Goal: Task Accomplishment & Management: Use online tool/utility

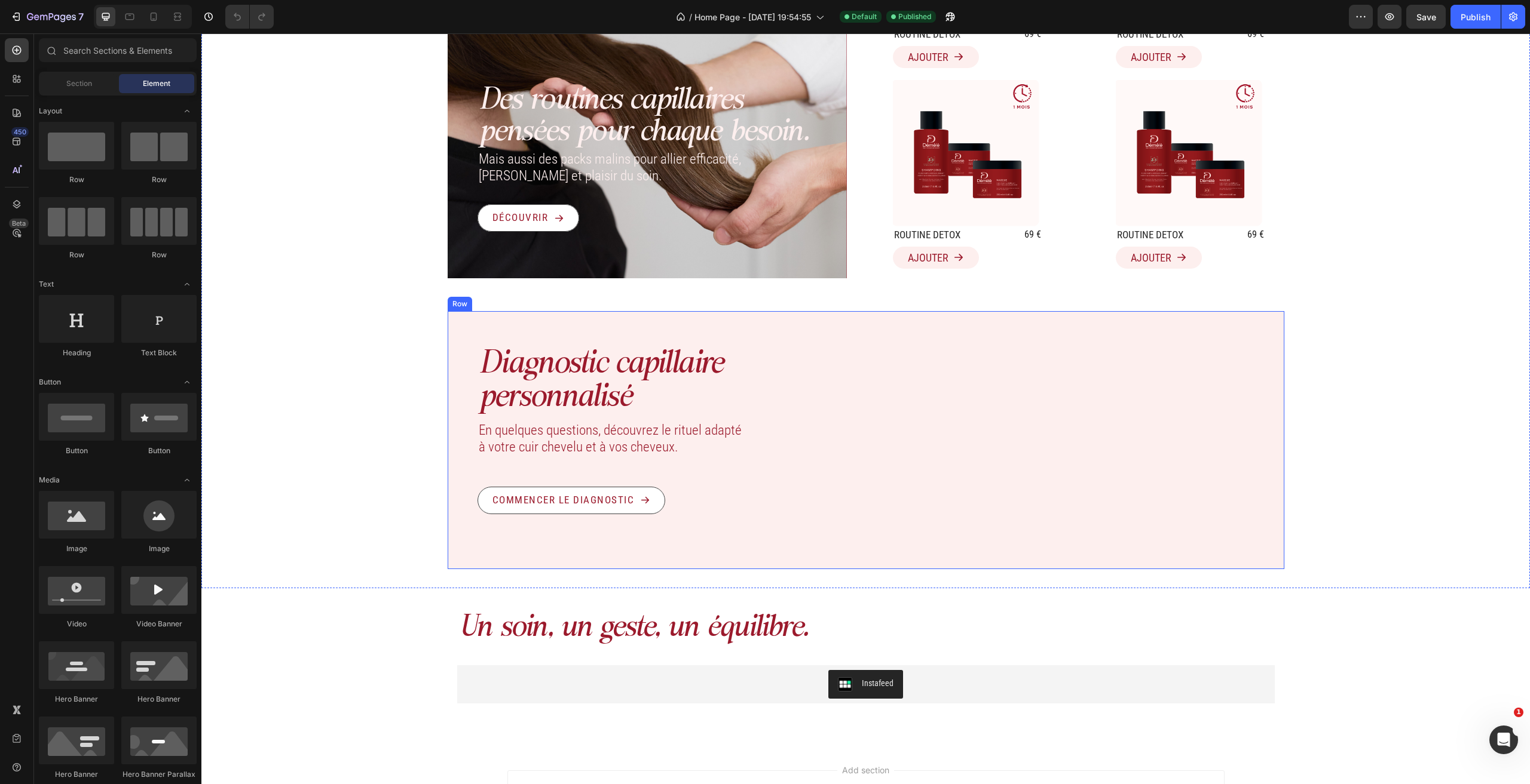
scroll to position [2099, 0]
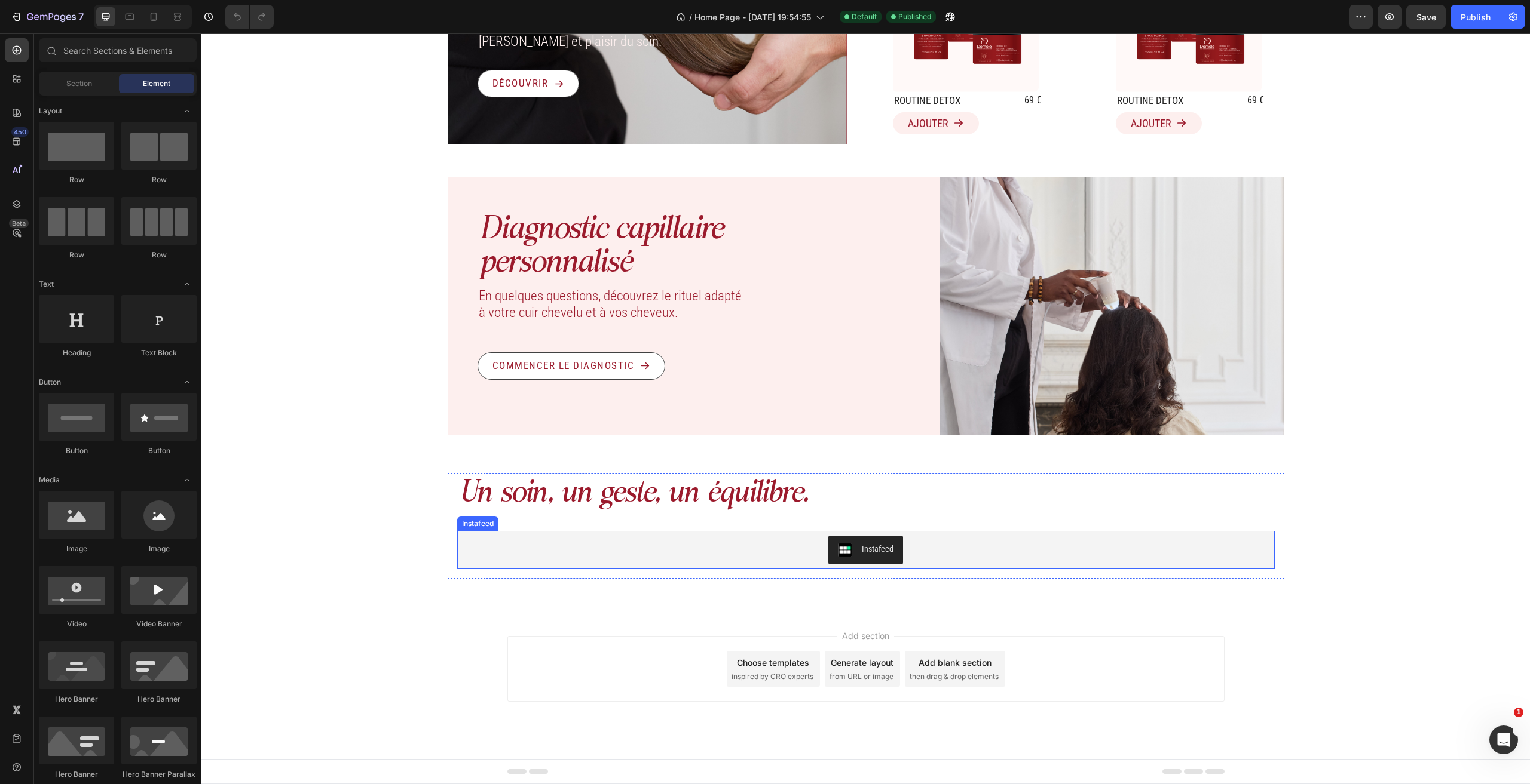
click at [646, 547] on div "Instafeed" at bounding box center [866, 550] width 808 height 29
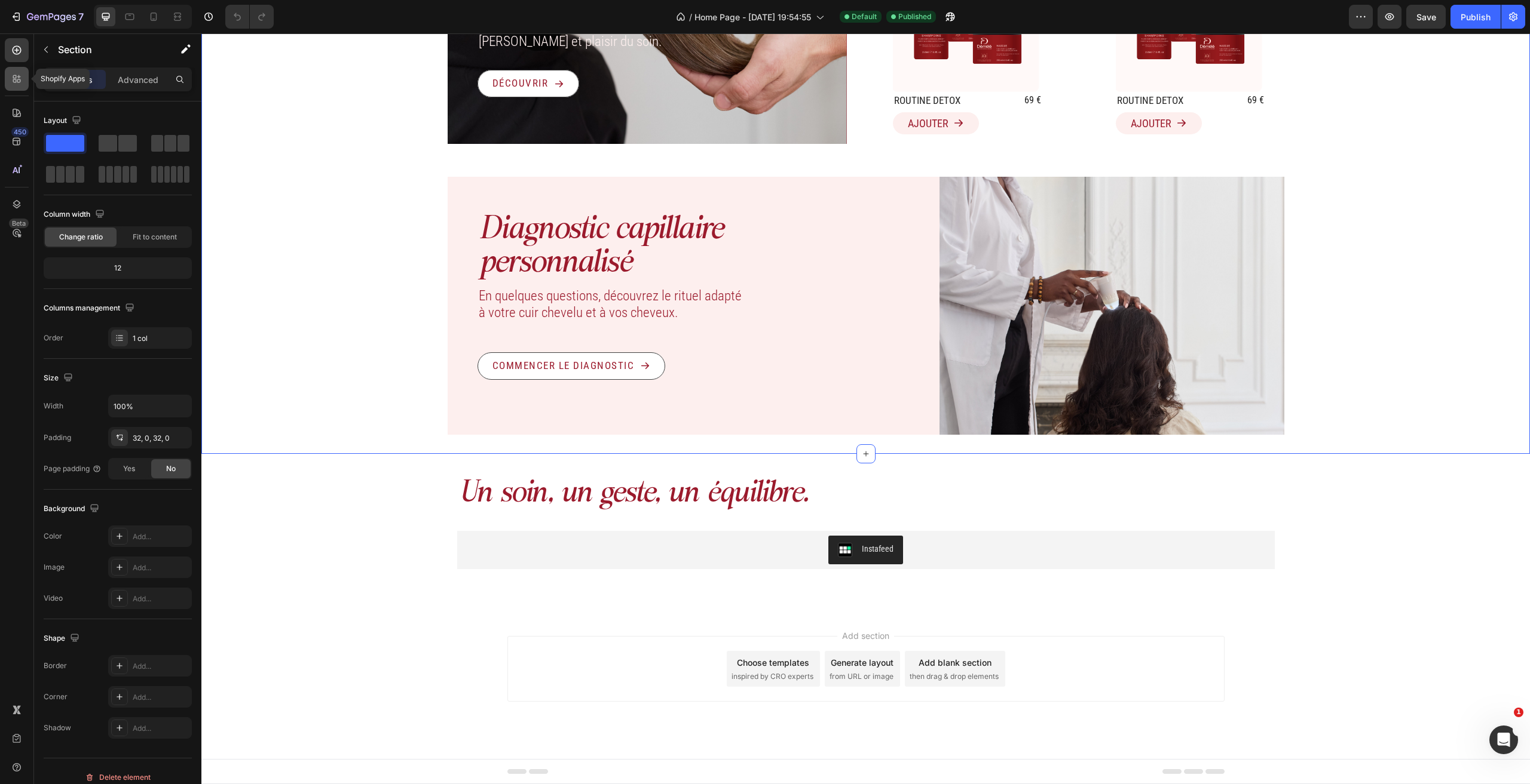
click at [16, 82] on icon at bounding box center [15, 81] width 4 height 4
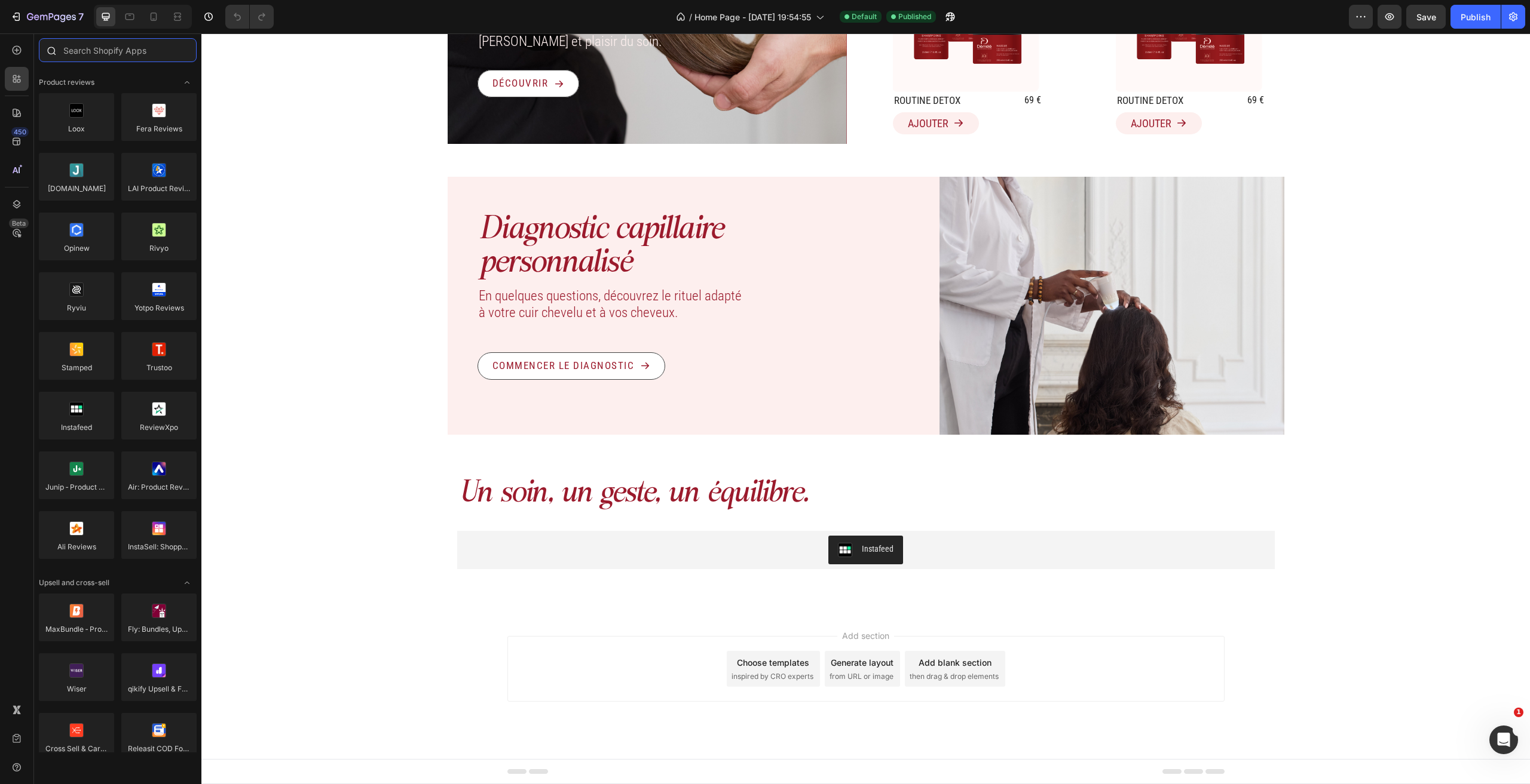
click at [134, 46] on input "text" at bounding box center [117, 50] width 158 height 24
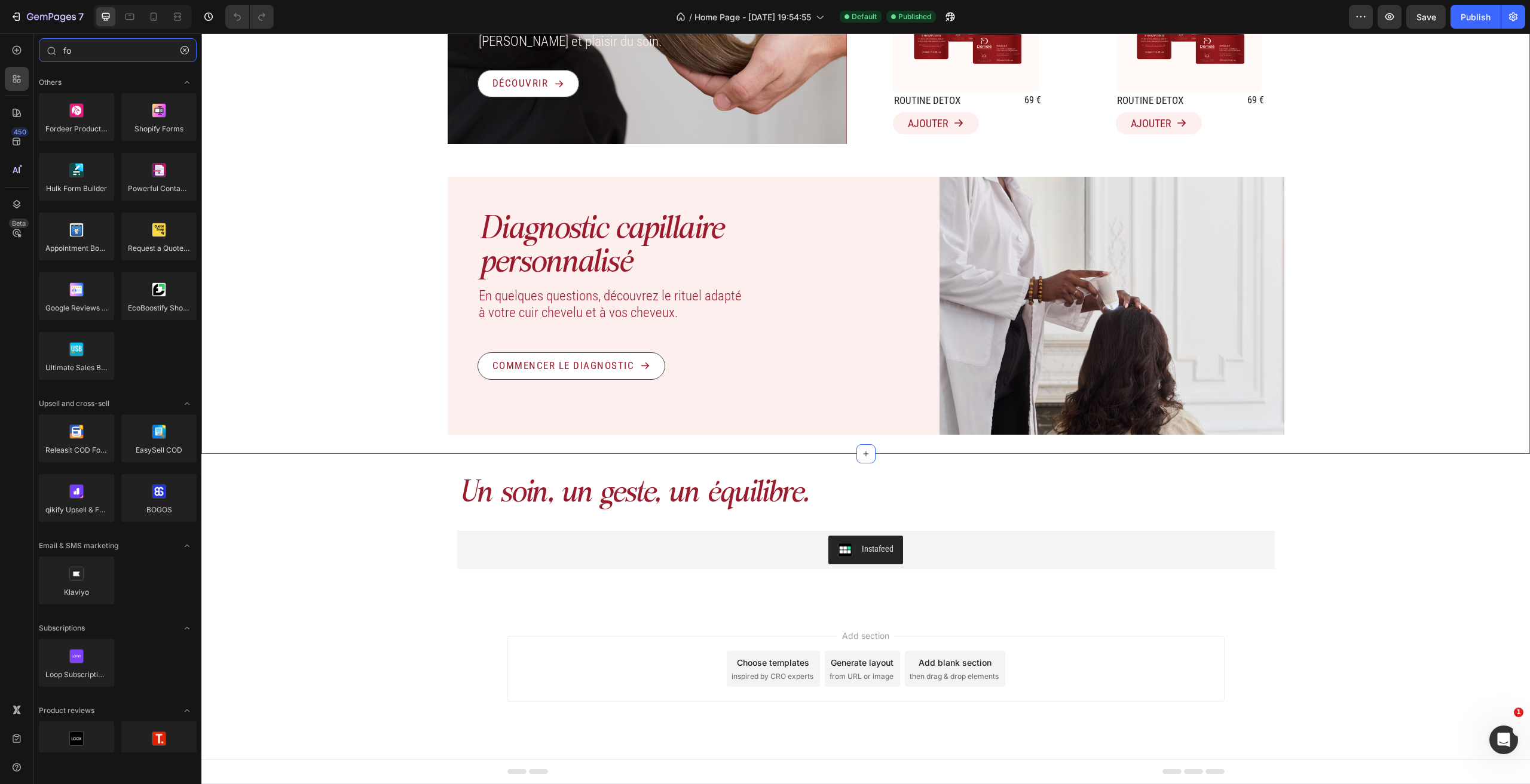
type input "f"
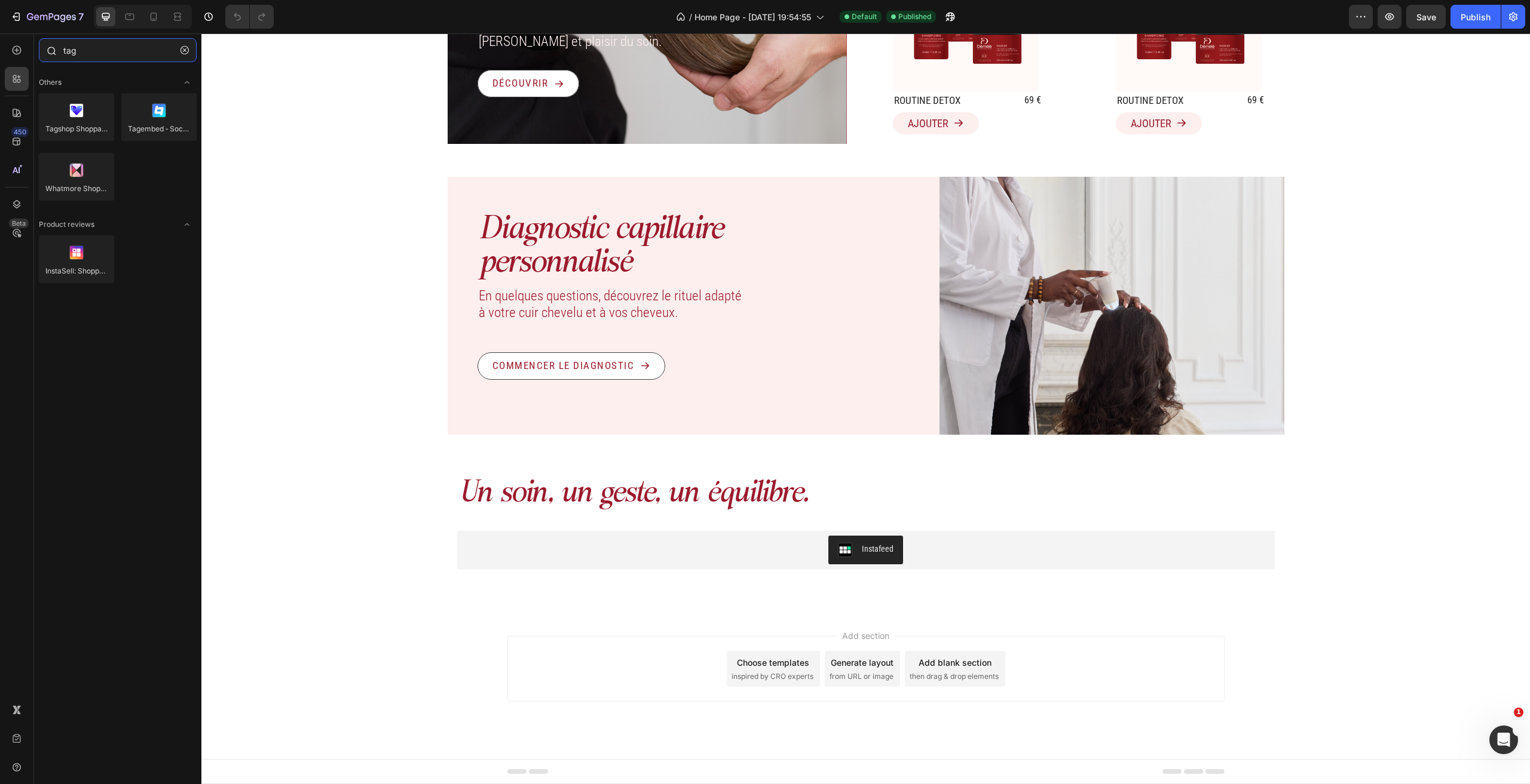
click at [159, 57] on input "tag" at bounding box center [117, 50] width 158 height 24
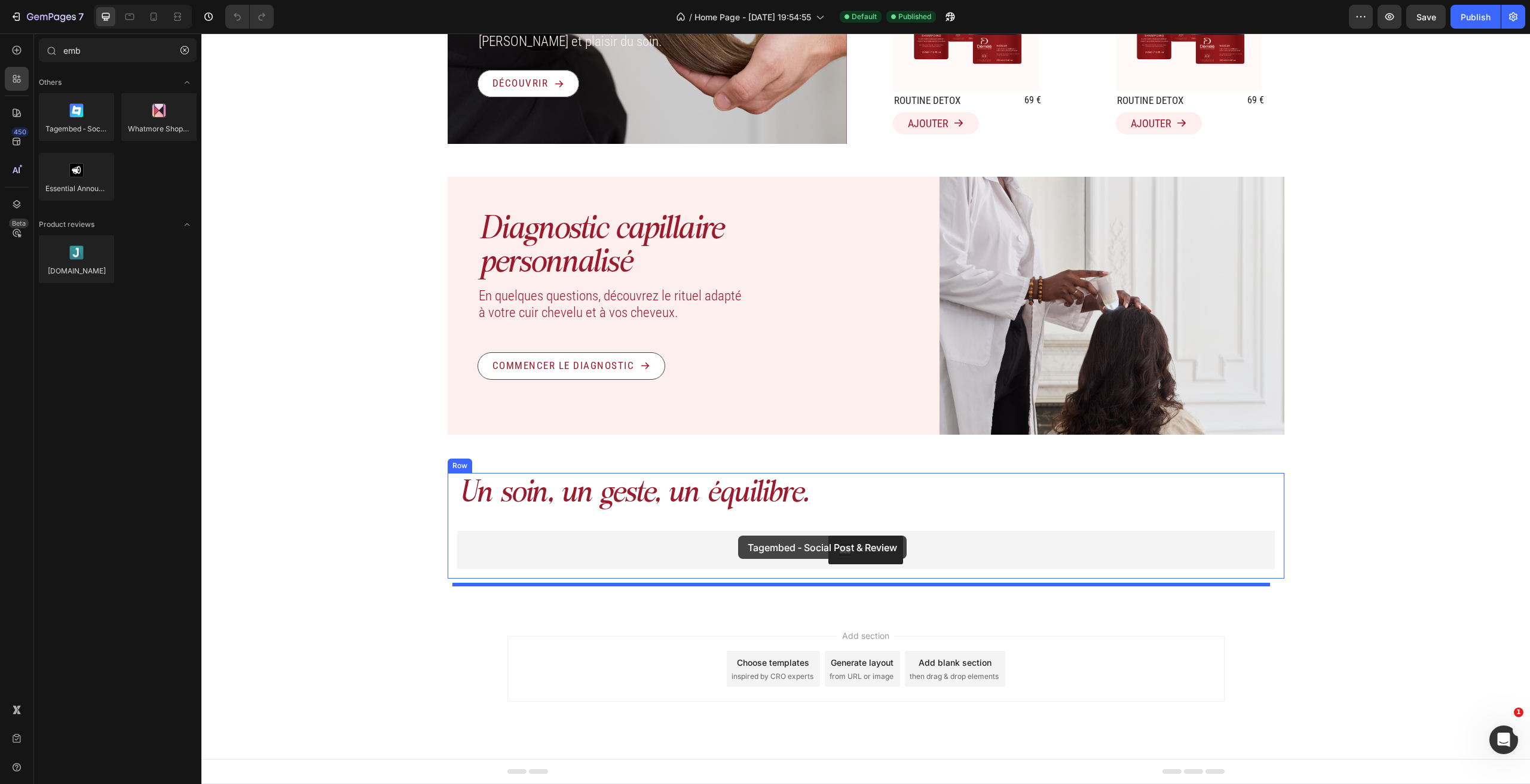
drag, startPoint x: 296, startPoint y: 160, endPoint x: 738, endPoint y: 536, distance: 580.3
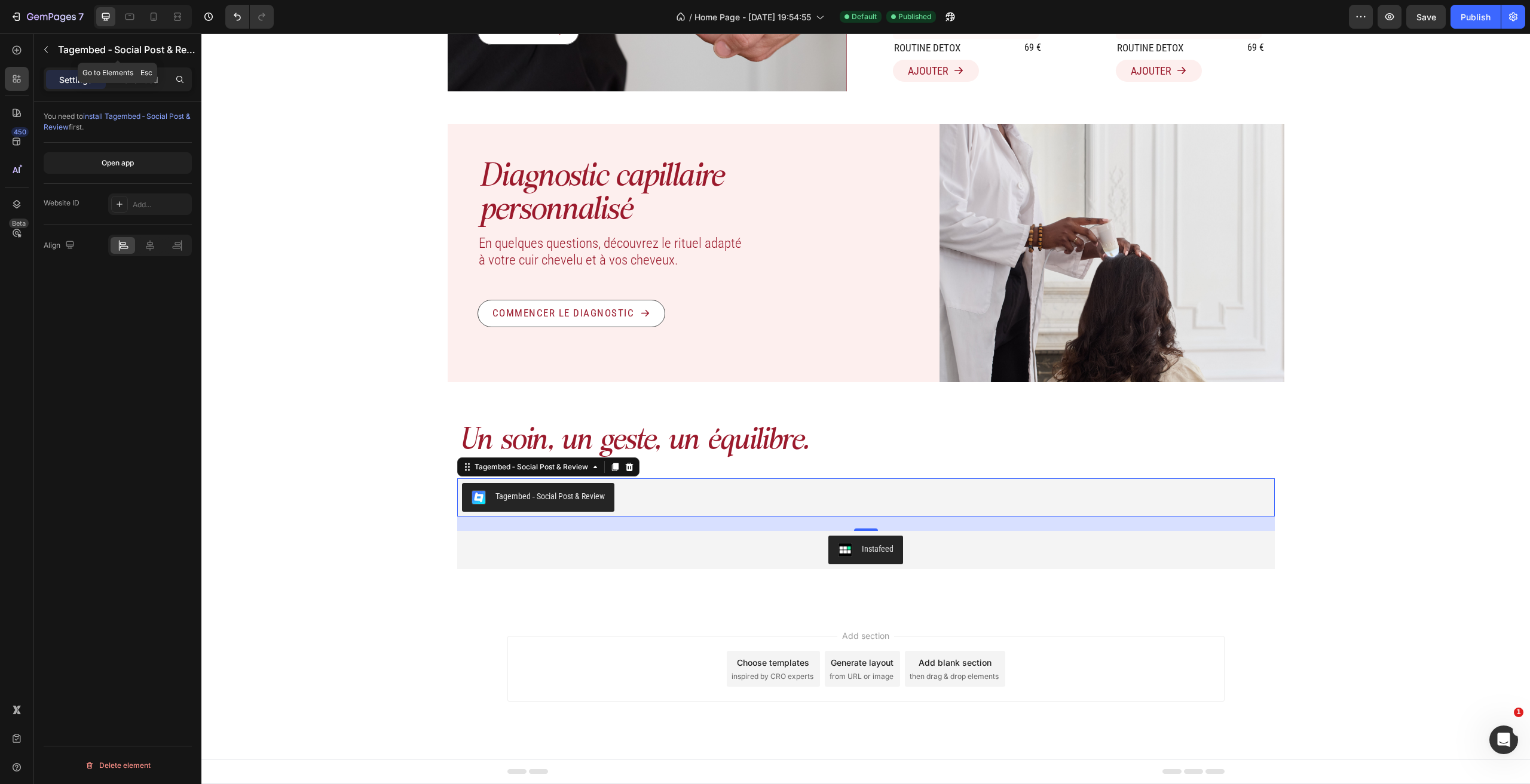
click at [42, 52] on icon "button" at bounding box center [46, 50] width 10 height 10
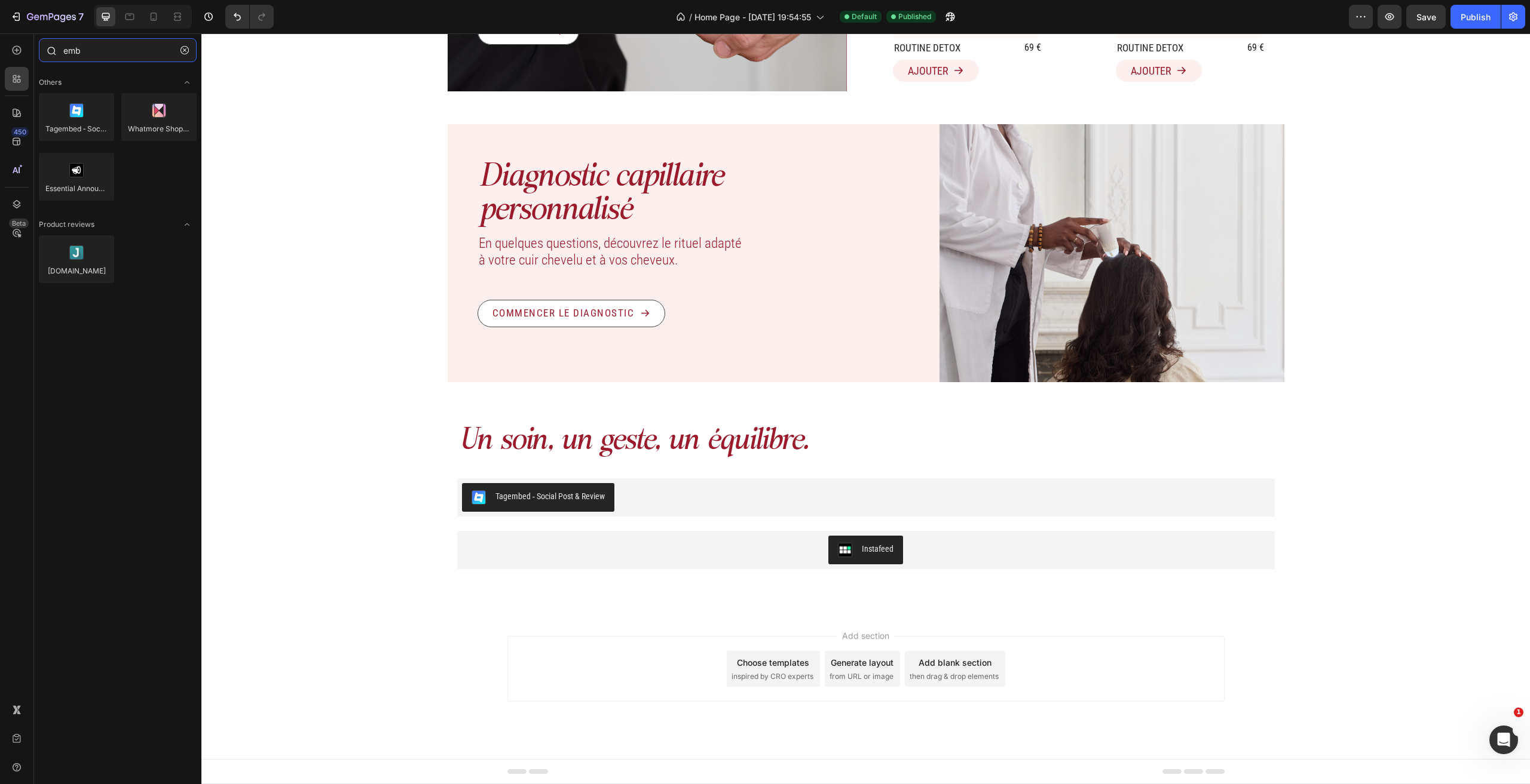
drag, startPoint x: 85, startPoint y: 53, endPoint x: 39, endPoint y: 52, distance: 46.0
click at [39, 52] on div "emb" at bounding box center [117, 52] width 167 height 29
type input "tag"
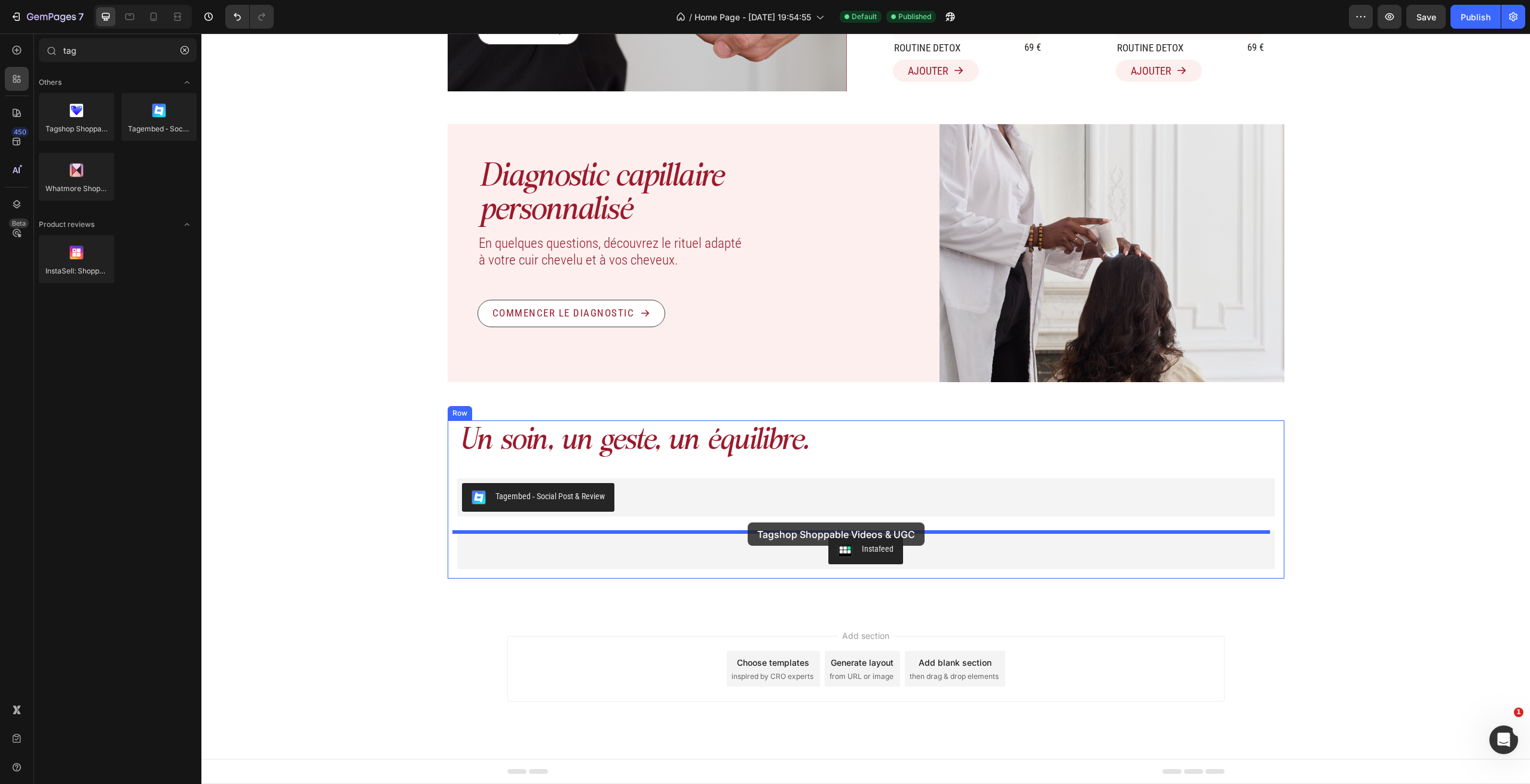
drag, startPoint x: 288, startPoint y: 158, endPoint x: 747, endPoint y: 523, distance: 586.4
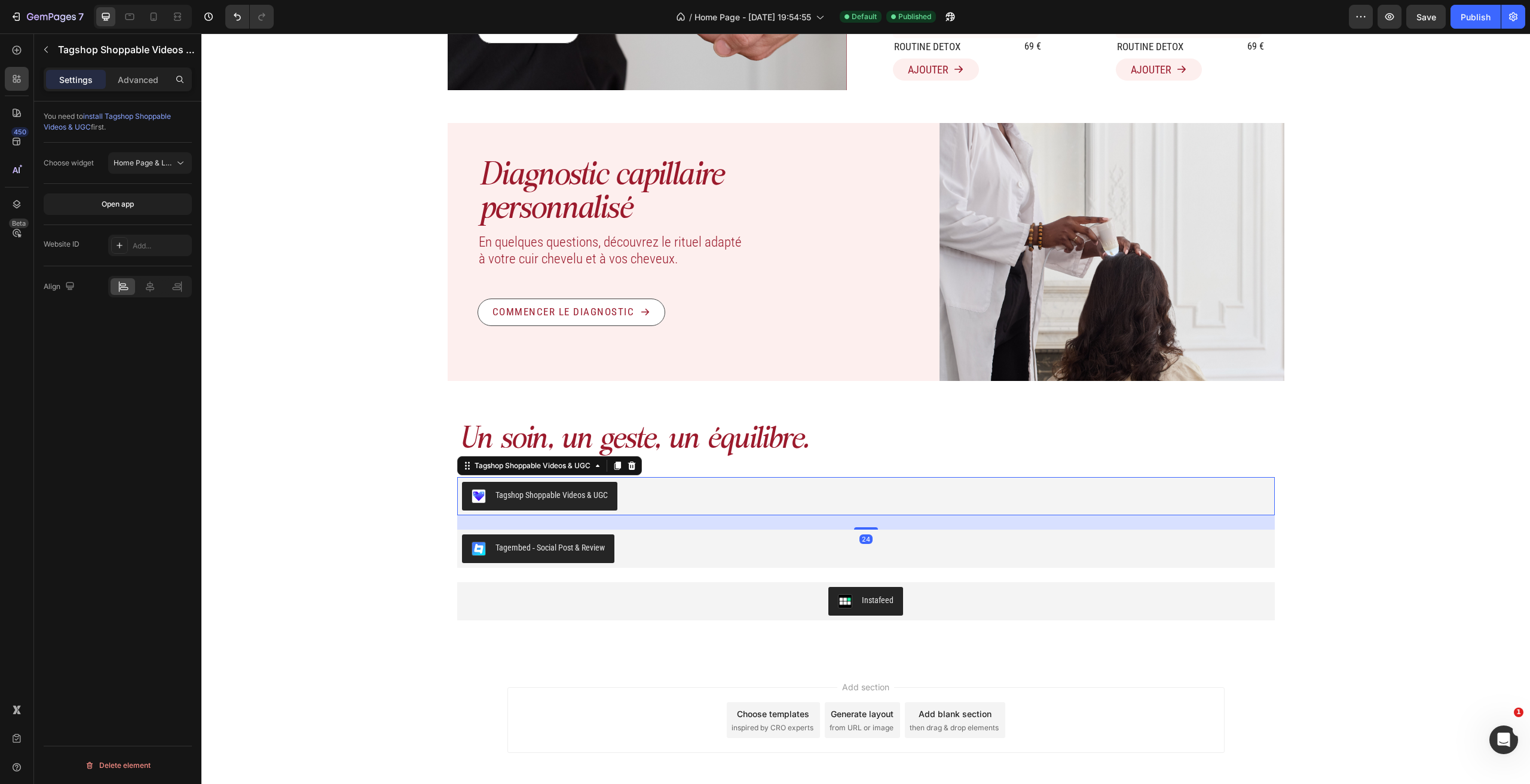
click at [545, 502] on div "Tagshop Shoppable Videos & UGC" at bounding box center [551, 495] width 112 height 12
click at [136, 114] on span "install Tagshop Shoppable Videos & UGC" at bounding box center [107, 122] width 127 height 20
click at [529, 554] on div "Tagembed ‑ Social Post & Review" at bounding box center [550, 548] width 110 height 12
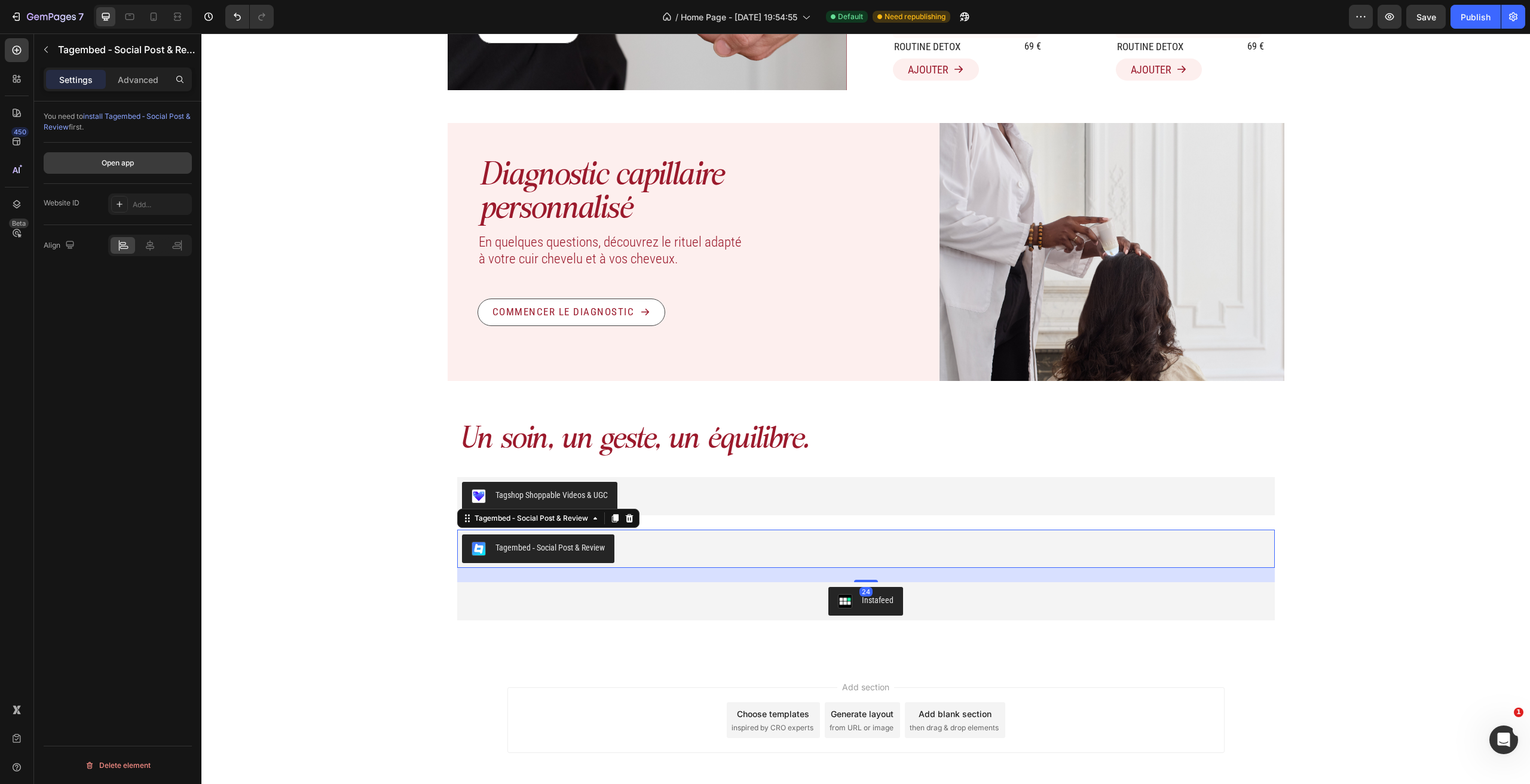
click at [131, 163] on div "Open app" at bounding box center [117, 163] width 32 height 10
click at [152, 114] on span "install Tagembed ‑ Social Post & Review" at bounding box center [117, 122] width 147 height 20
click at [722, 511] on div "Tagshop Shoppable Videos & UGC" at bounding box center [866, 496] width 808 height 29
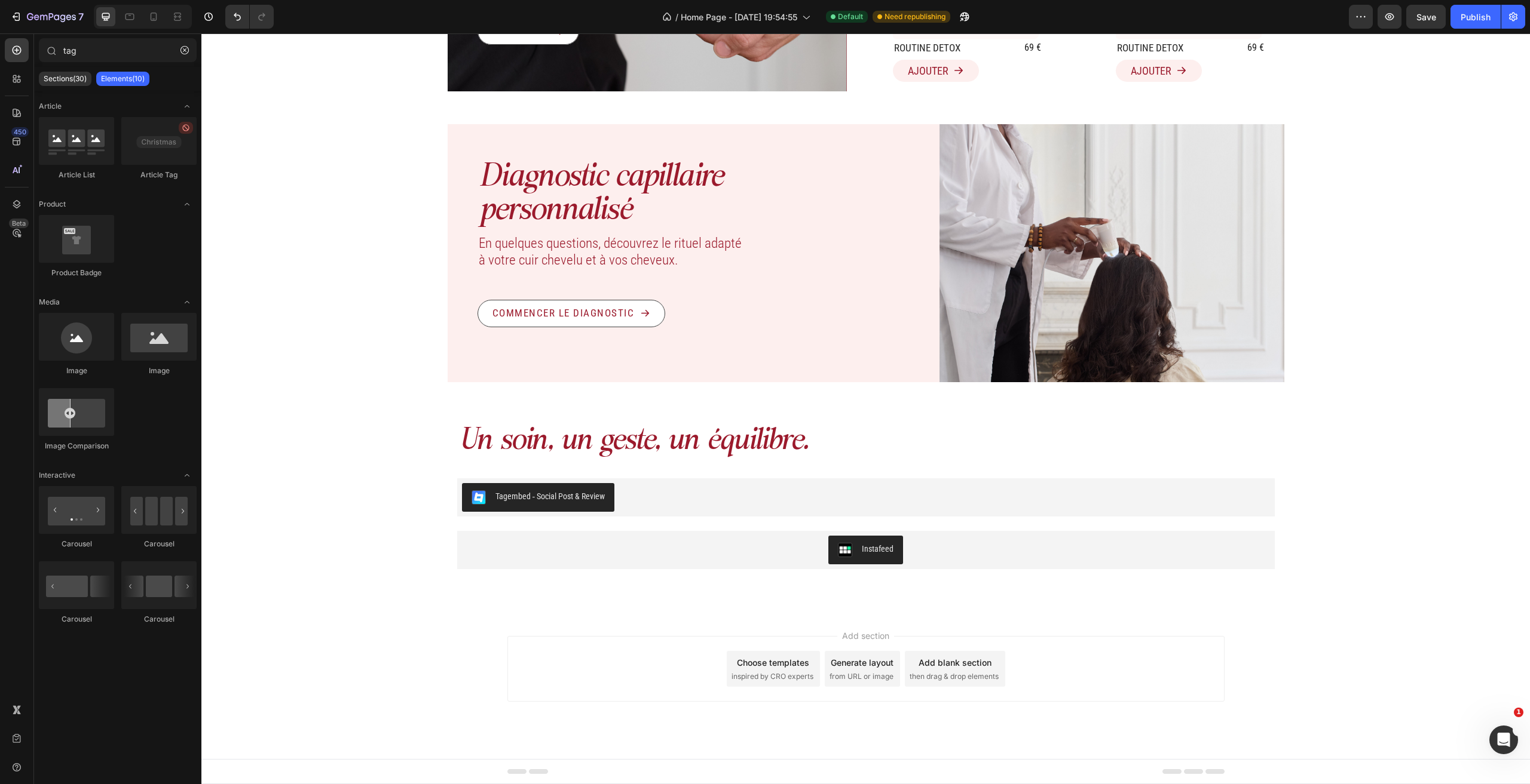
click at [722, 512] on div "Tagembed ‑ Social Post & Review" at bounding box center [866, 497] width 808 height 29
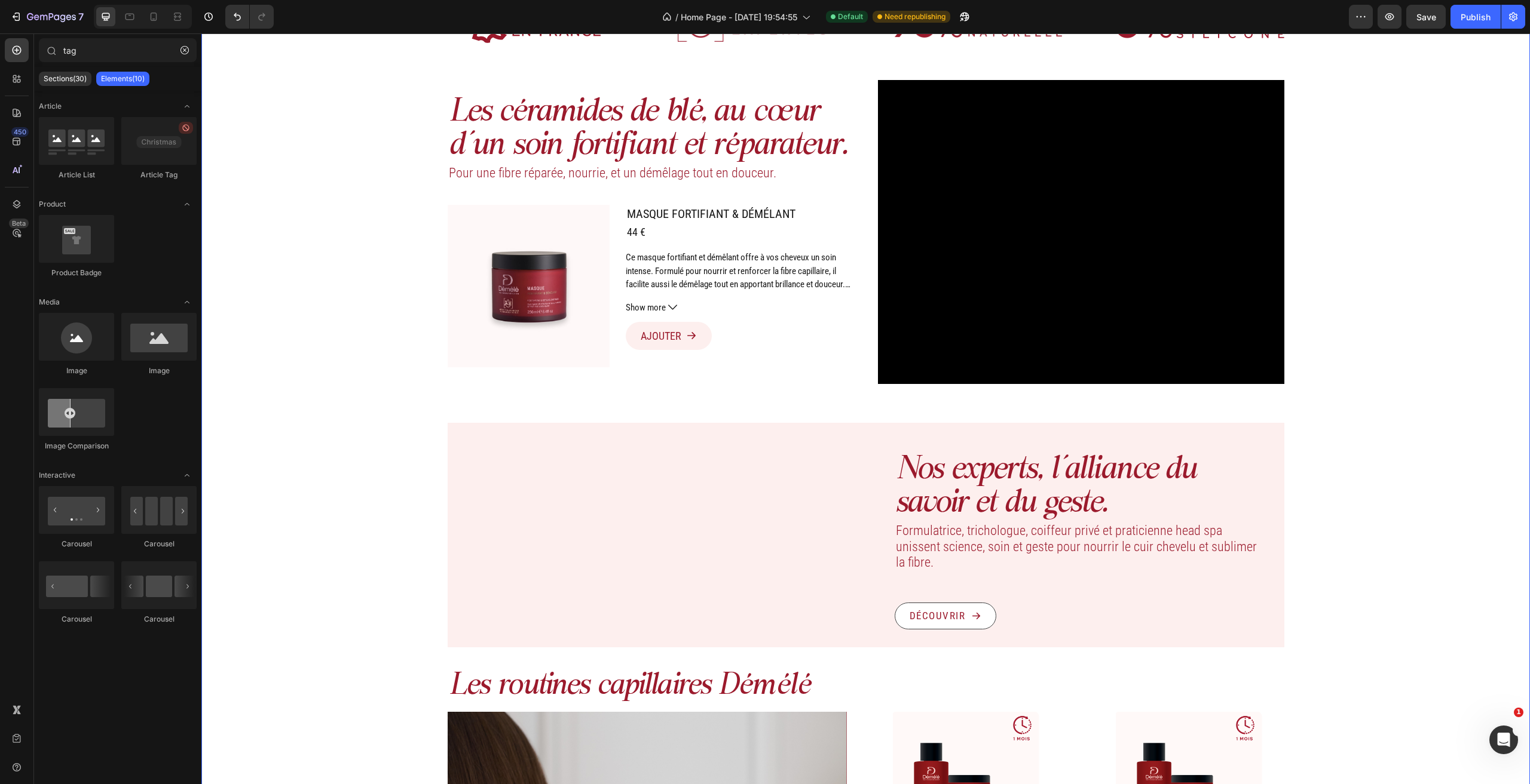
scroll to position [413, 0]
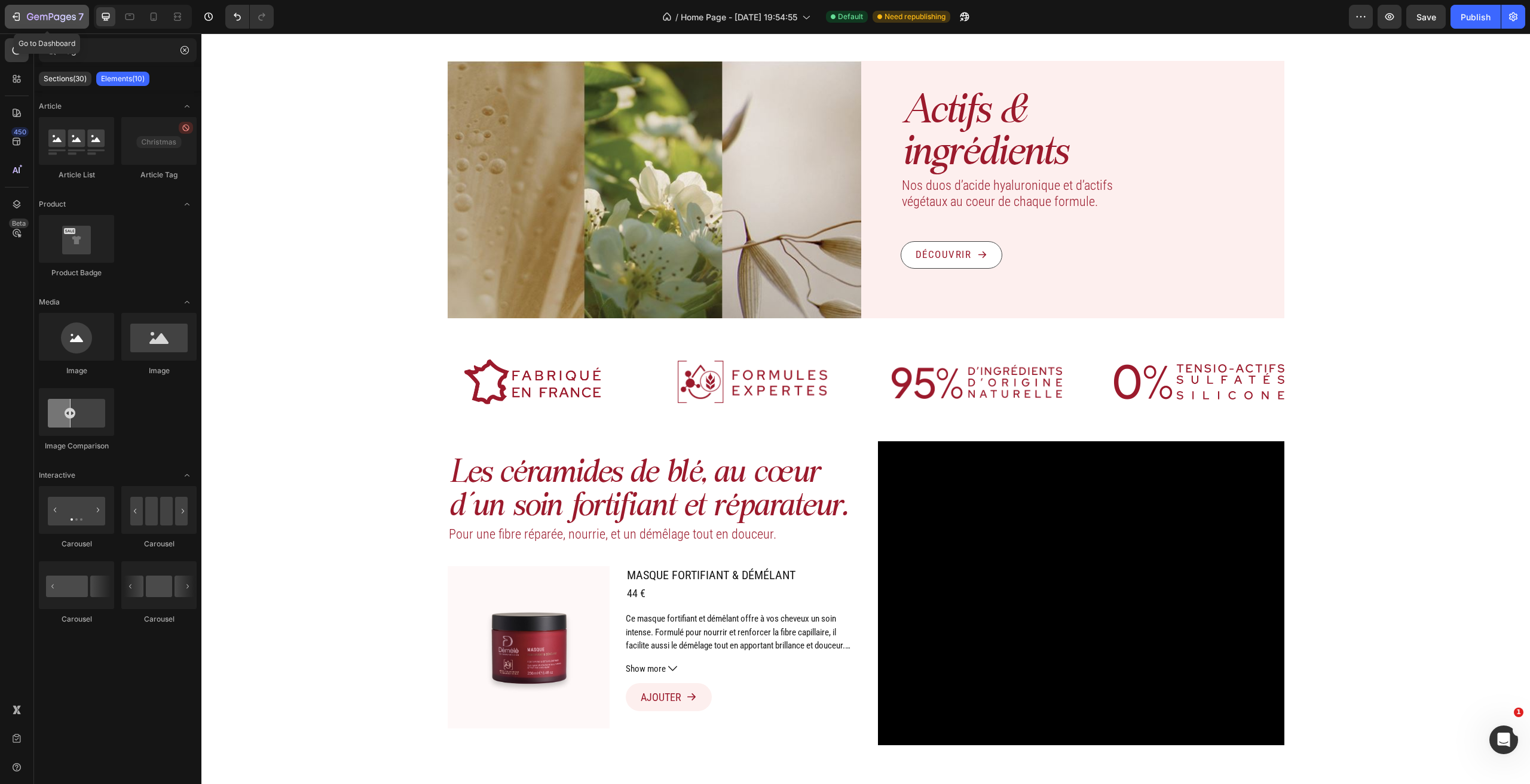
click at [26, 17] on div "7" at bounding box center [47, 17] width 74 height 14
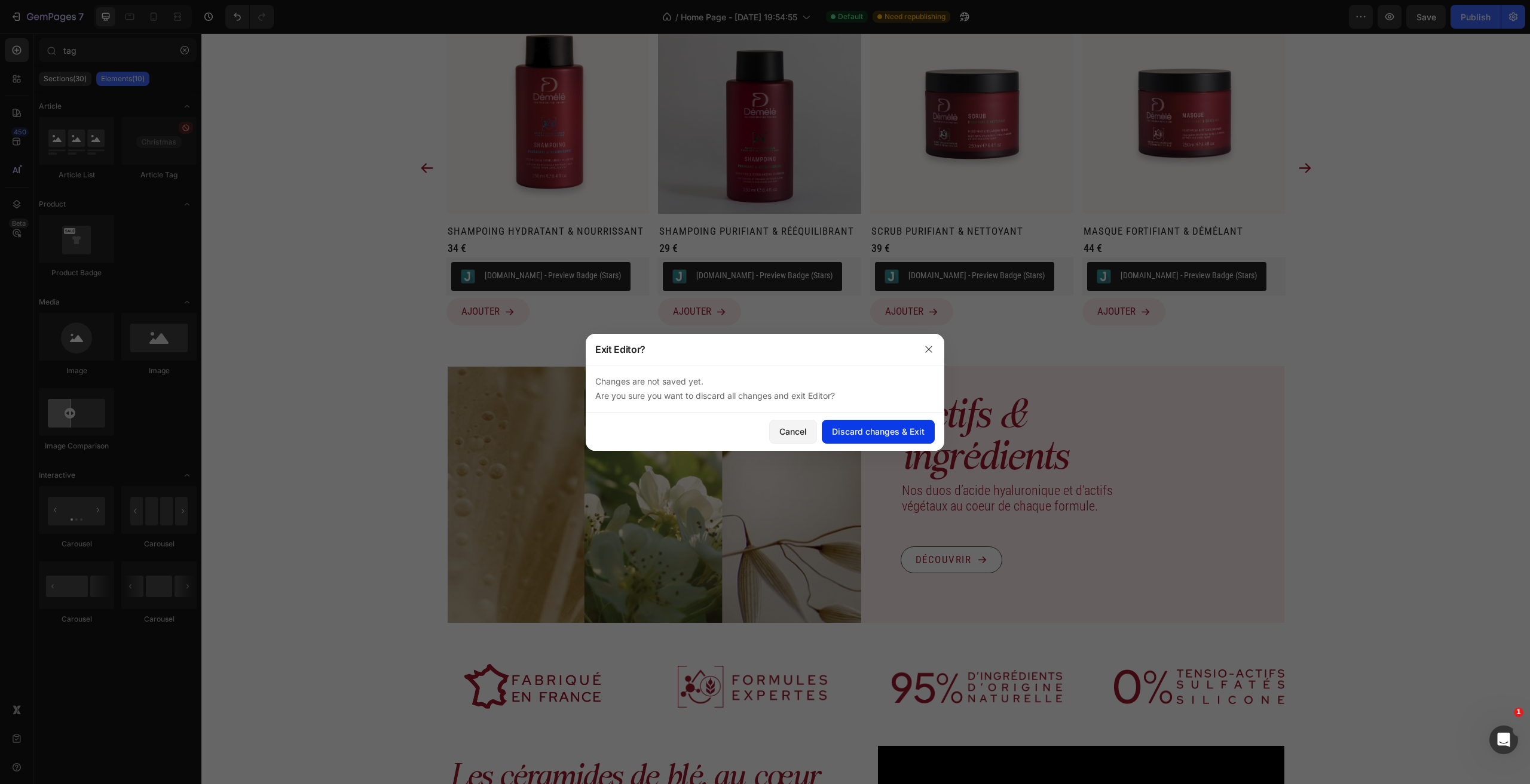
click at [851, 433] on div "Discard changes & Exit" at bounding box center [878, 431] width 93 height 12
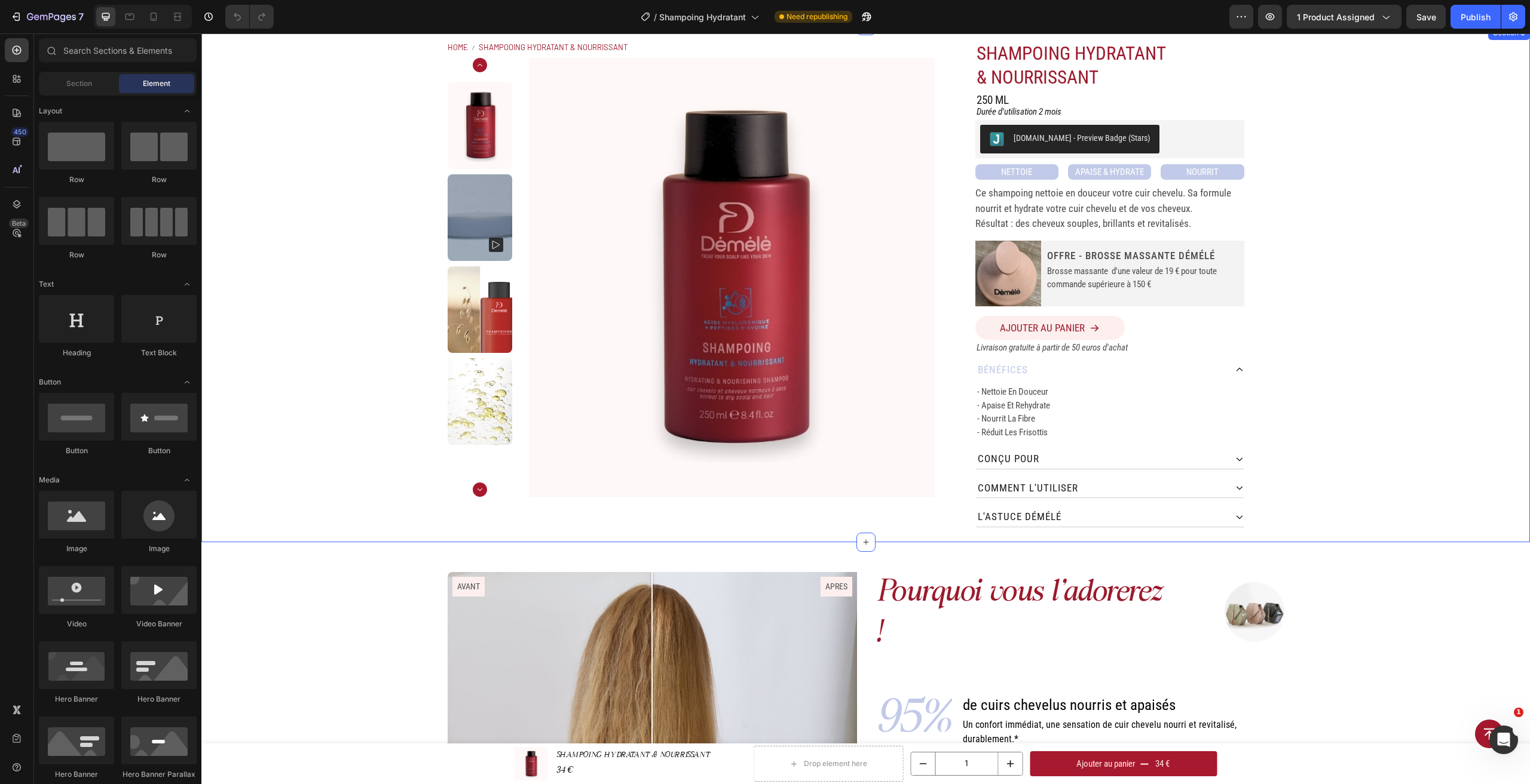
scroll to position [60, 0]
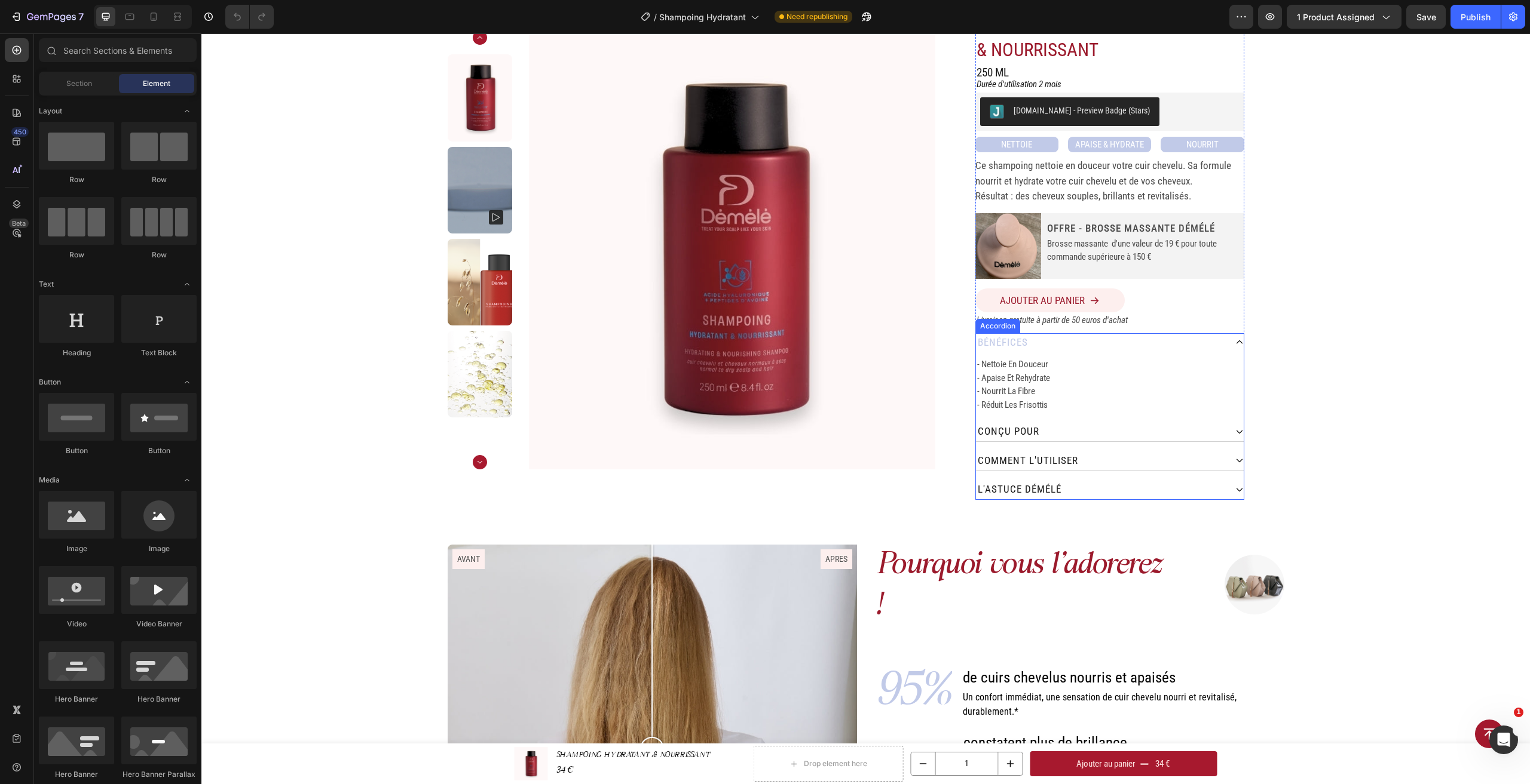
click at [1127, 338] on div "bénéfices" at bounding box center [1101, 342] width 250 height 19
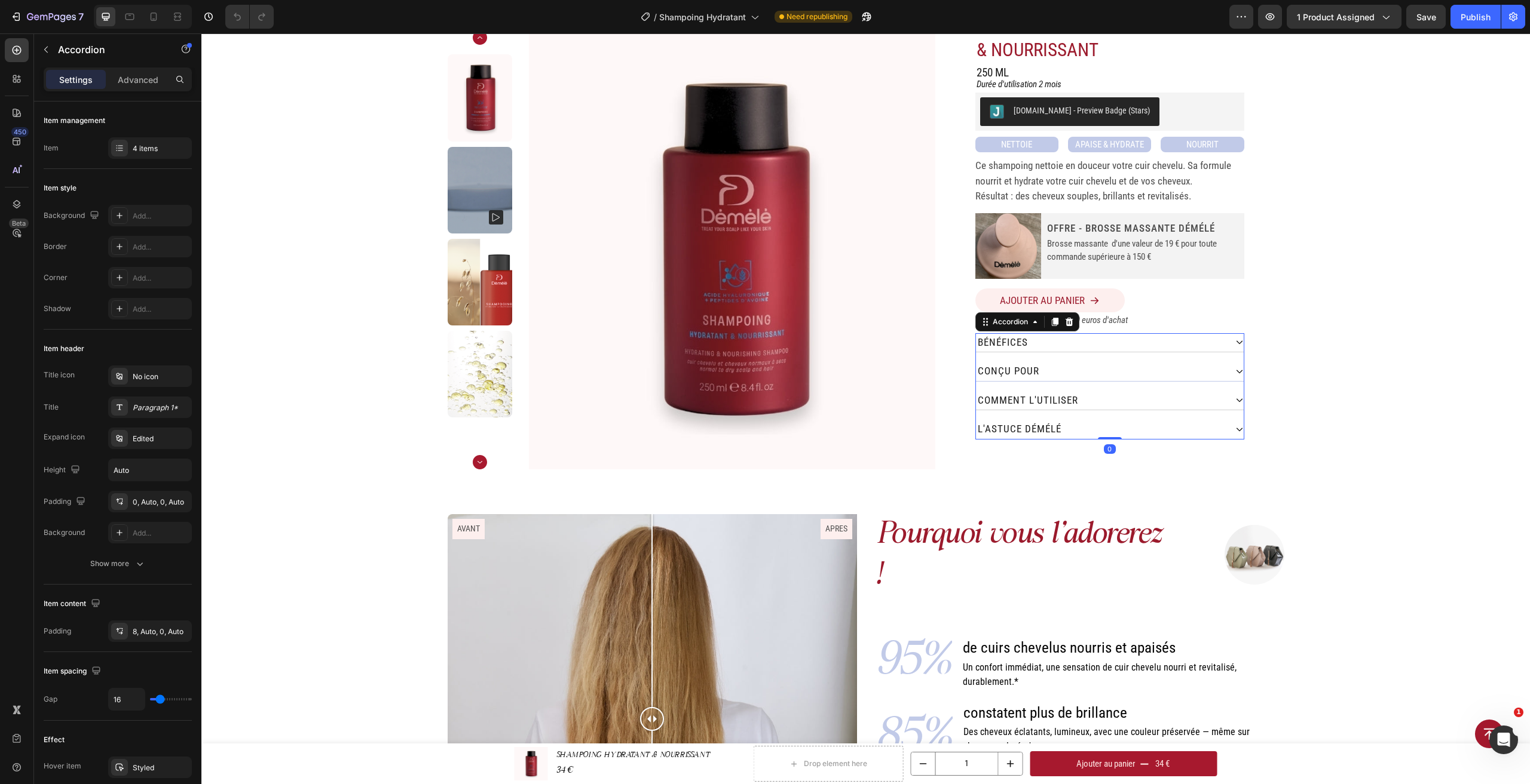
click at [1145, 376] on div "conçu pour" at bounding box center [1101, 371] width 250 height 19
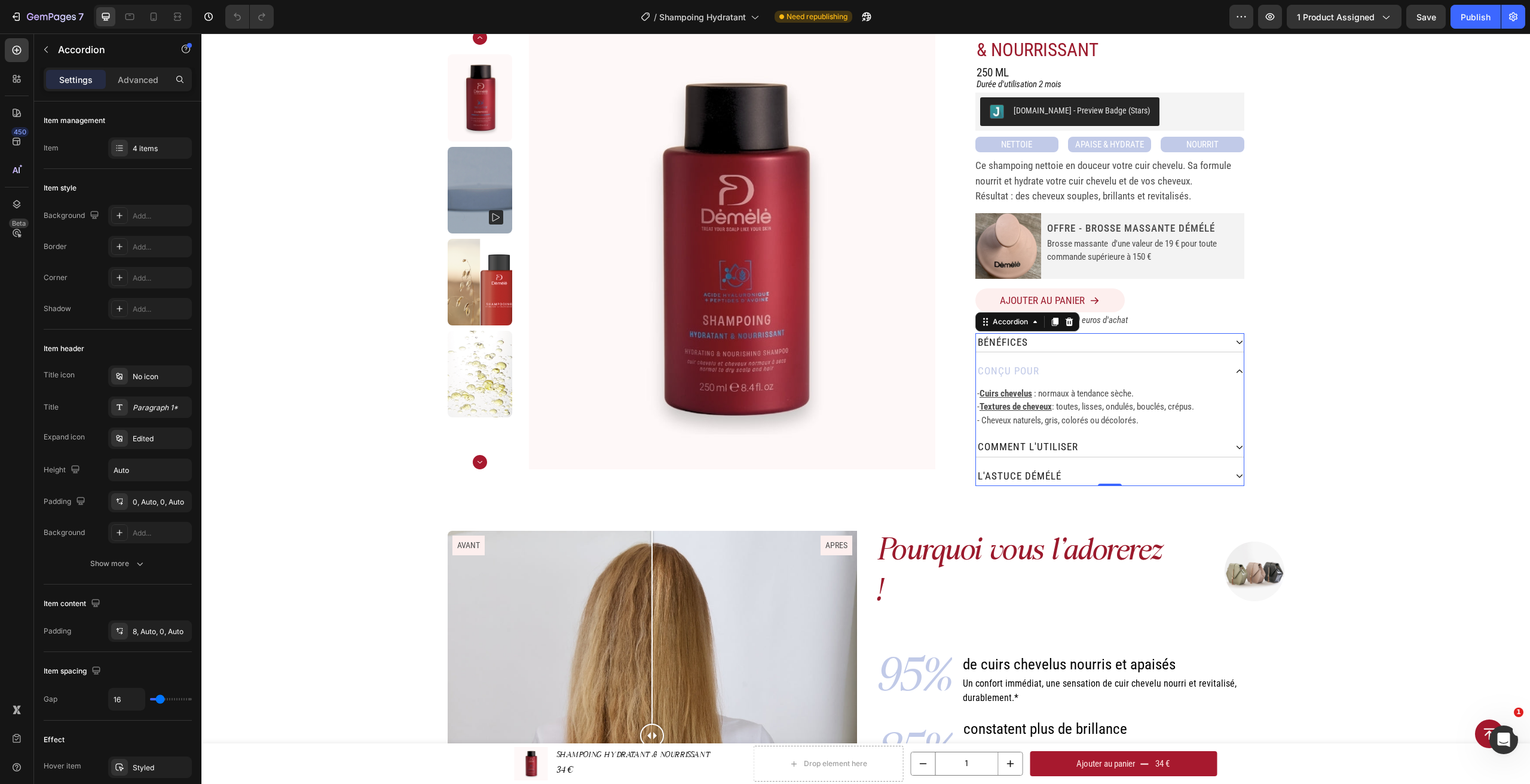
click at [1145, 376] on div "conçu pour" at bounding box center [1101, 371] width 250 height 19
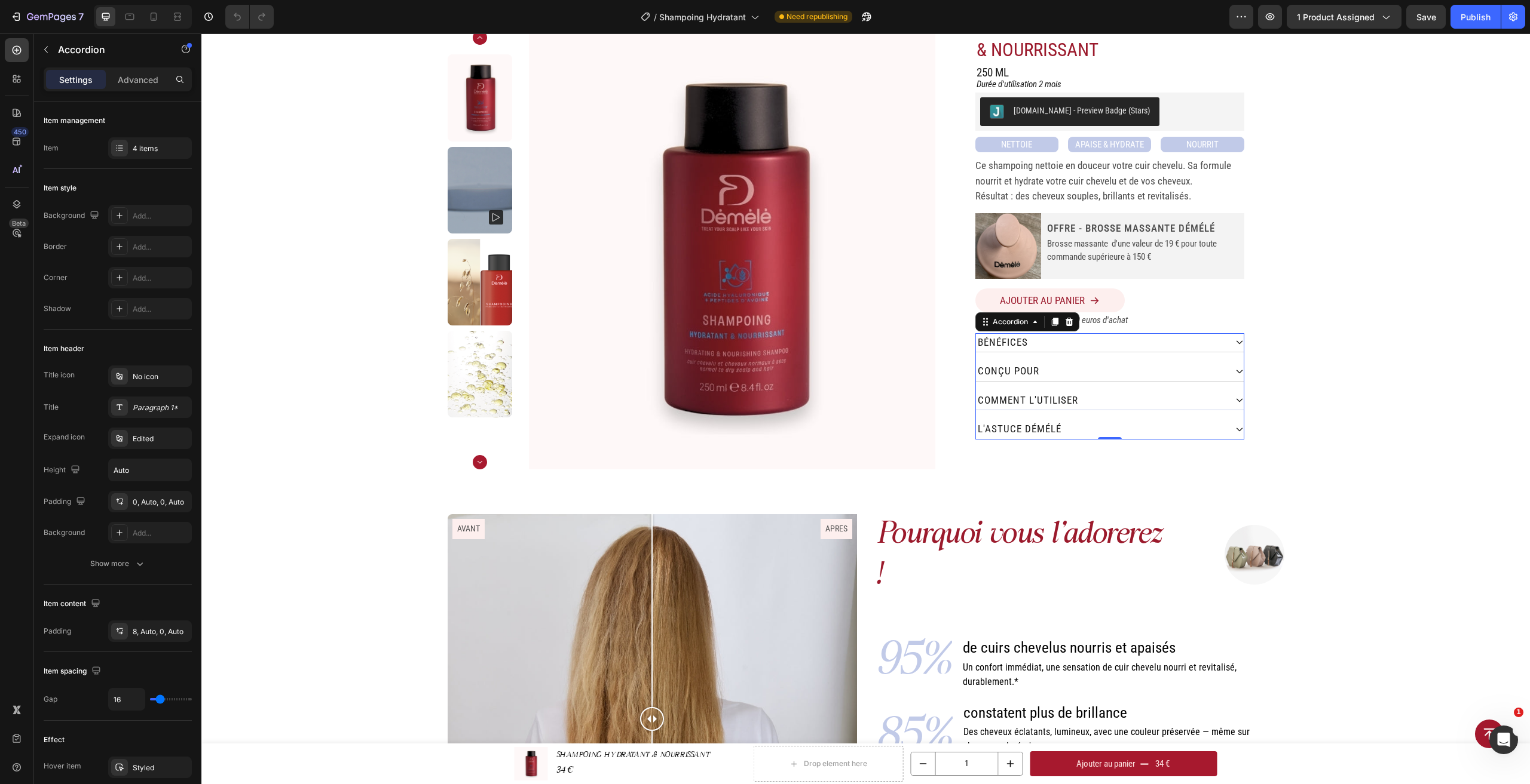
click at [1137, 399] on div "comment L'utiliser" at bounding box center [1101, 401] width 250 height 19
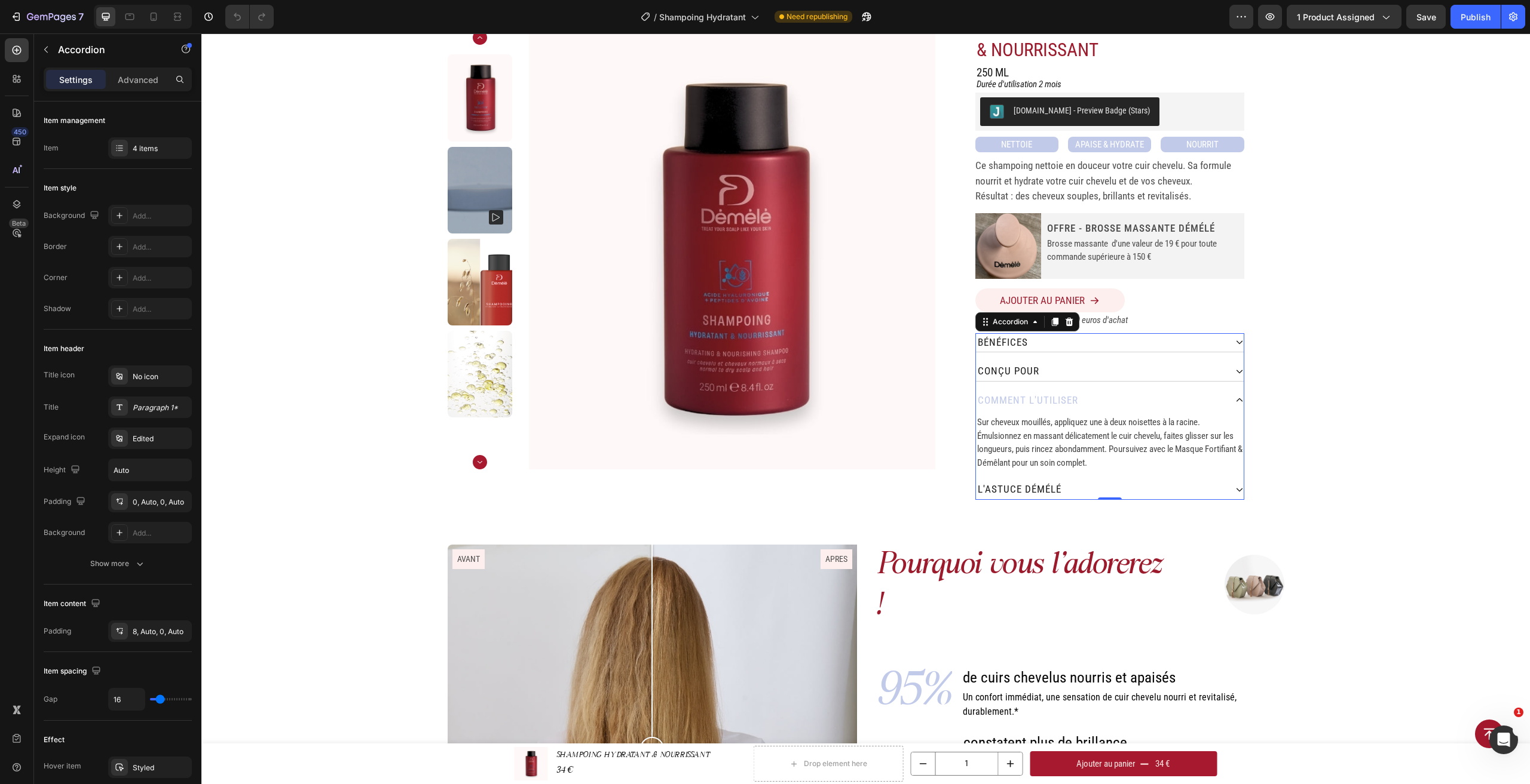
click at [1138, 408] on div "comment L'utiliser" at bounding box center [1101, 401] width 250 height 19
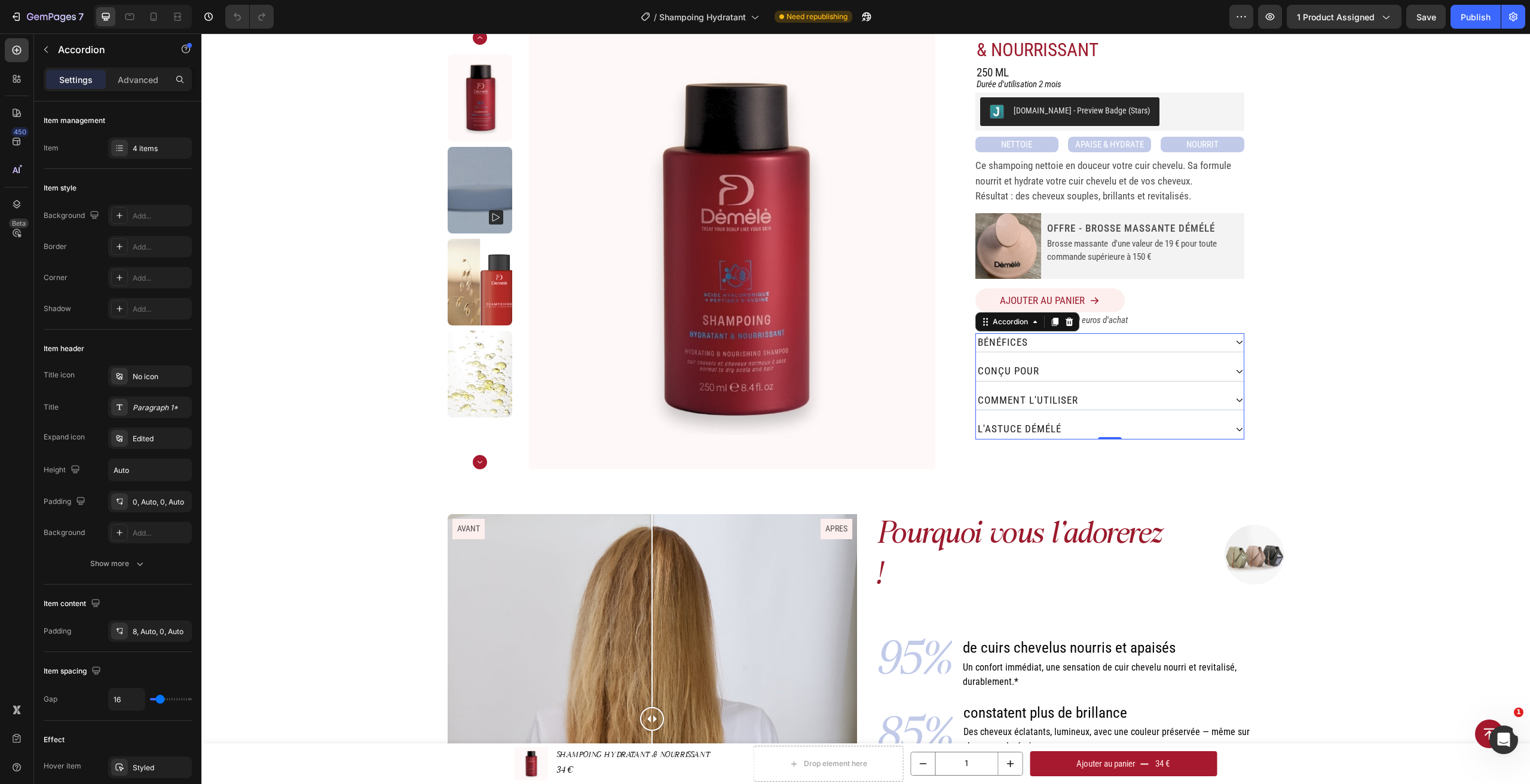
click at [1126, 404] on div "comment L'utiliser" at bounding box center [1101, 401] width 250 height 19
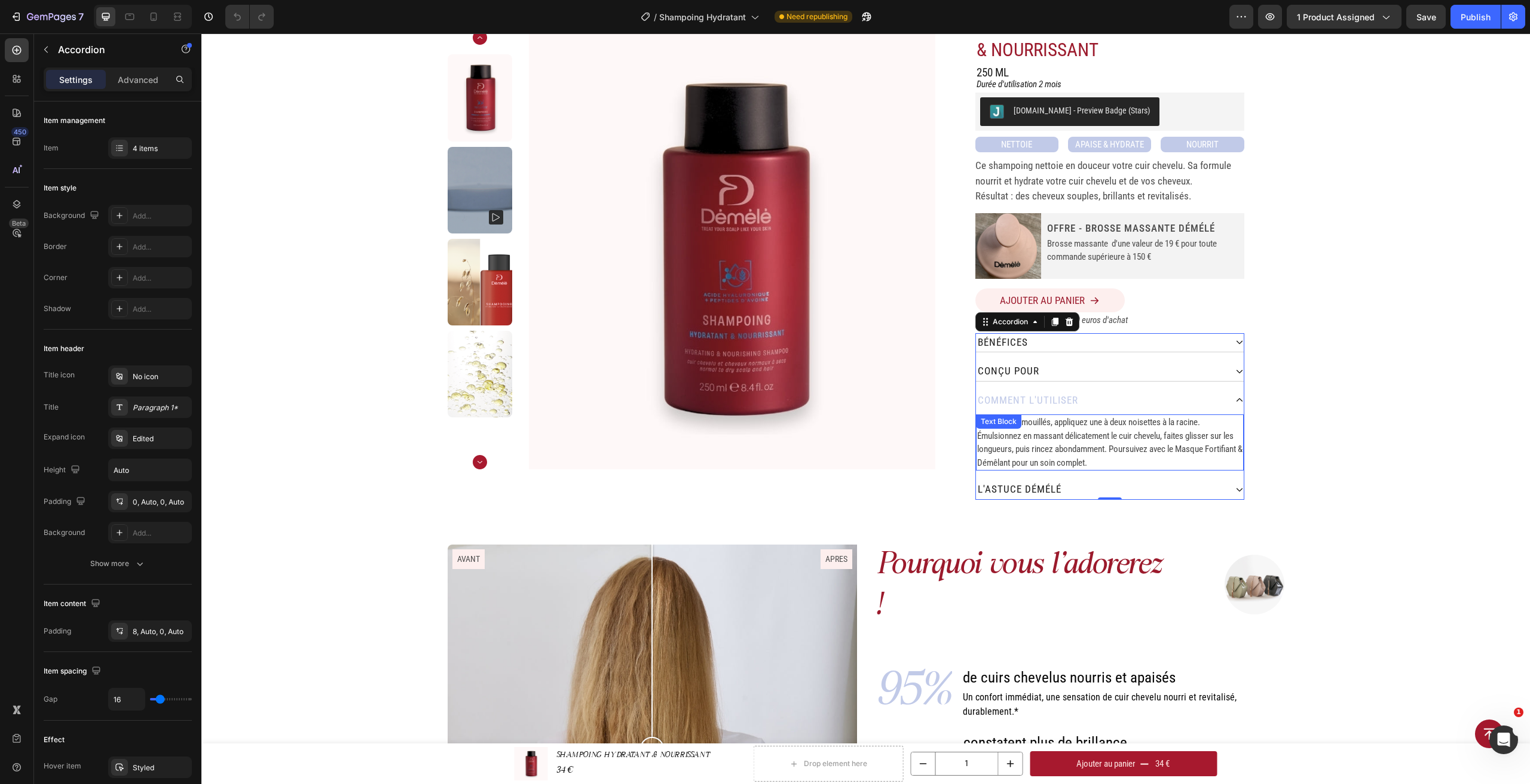
click at [1055, 426] on span "Sur cheveux mouillés, appliquez une à deux noisettes à la racine. Émulsionnez e…" at bounding box center [1110, 443] width 266 height 52
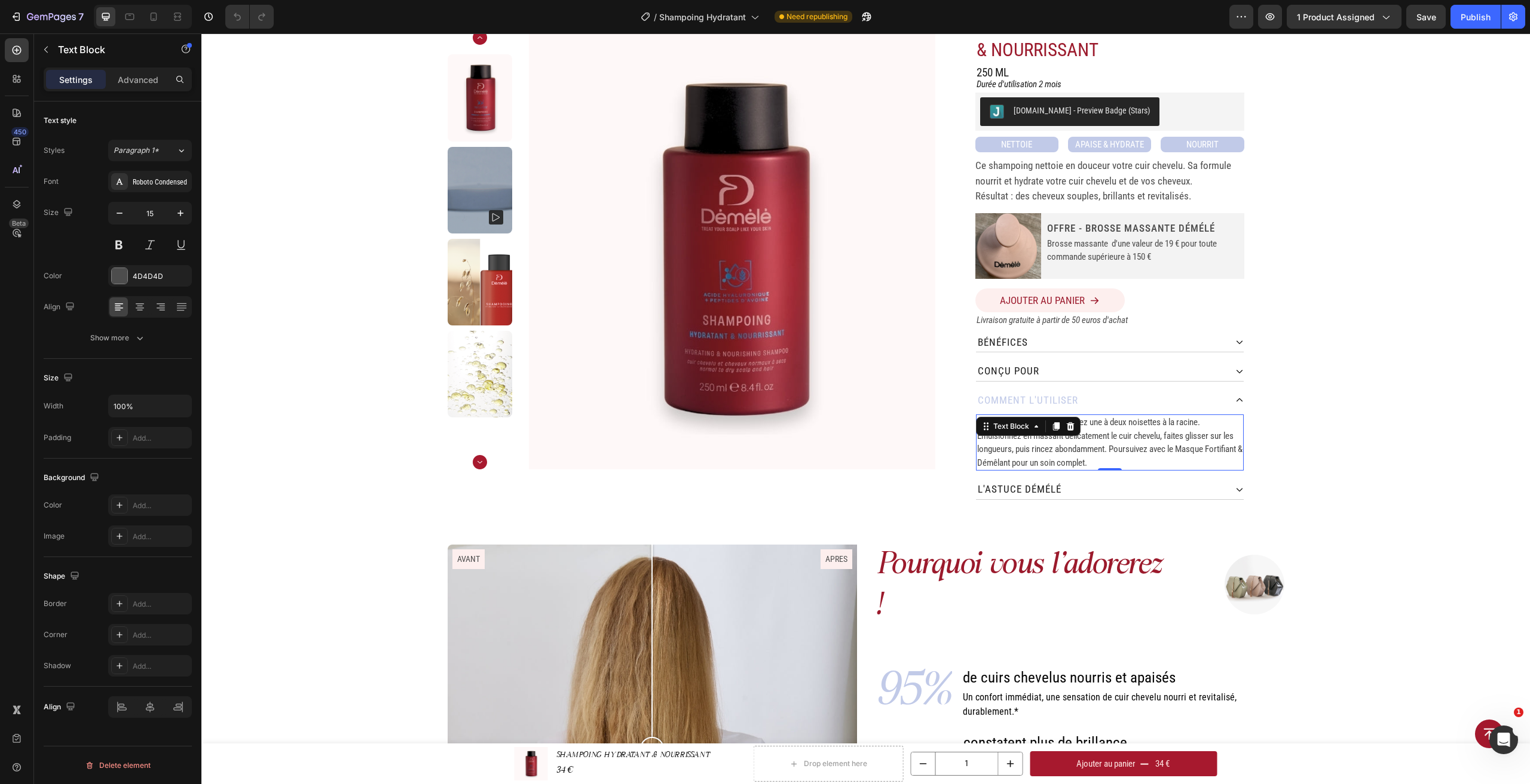
click at [1055, 426] on icon at bounding box center [1056, 426] width 10 height 10
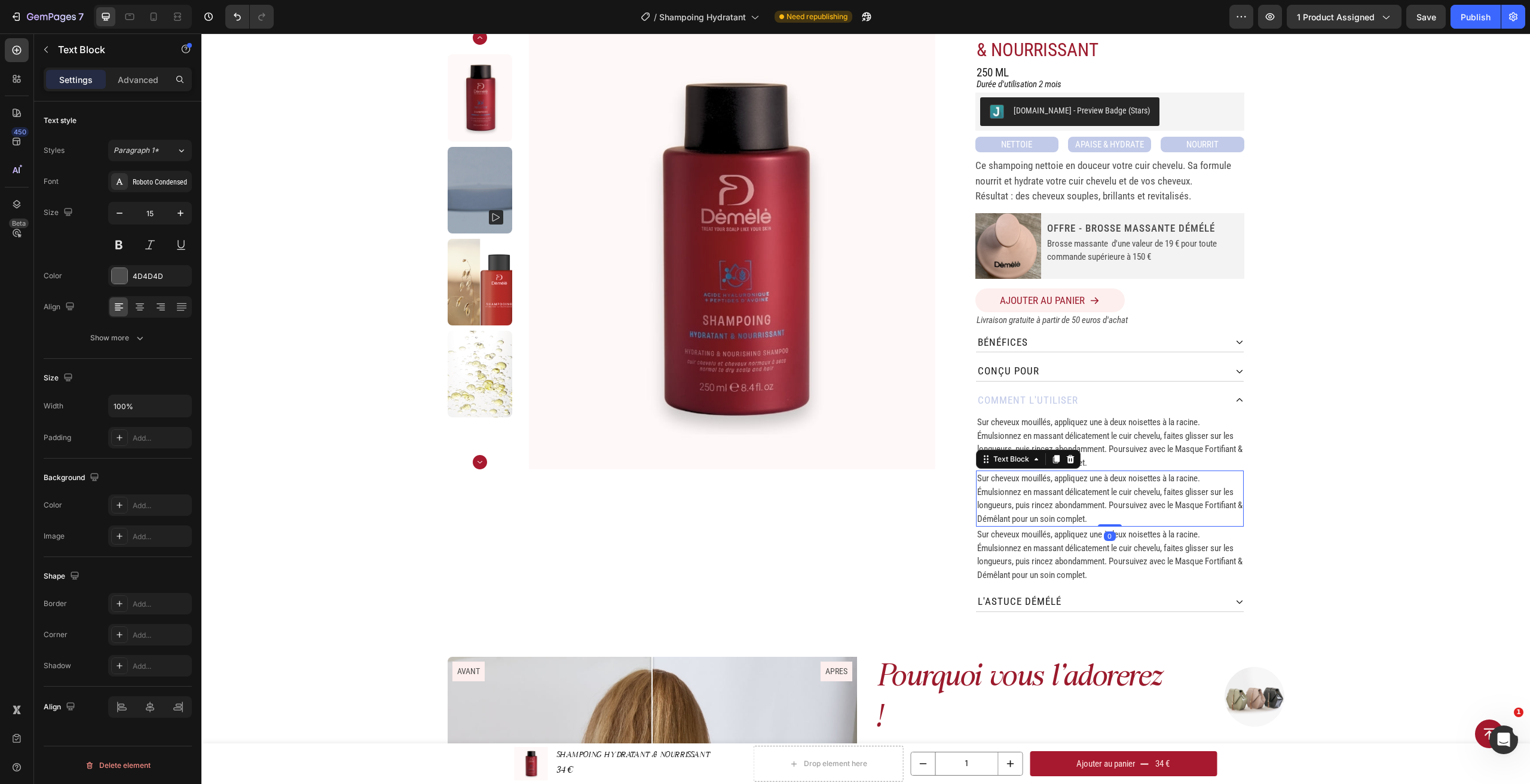
click at [1136, 431] on span "Sur cheveux mouillés, appliquez une à deux noisettes à la racine. Émulsionnez e…" at bounding box center [1110, 443] width 266 height 52
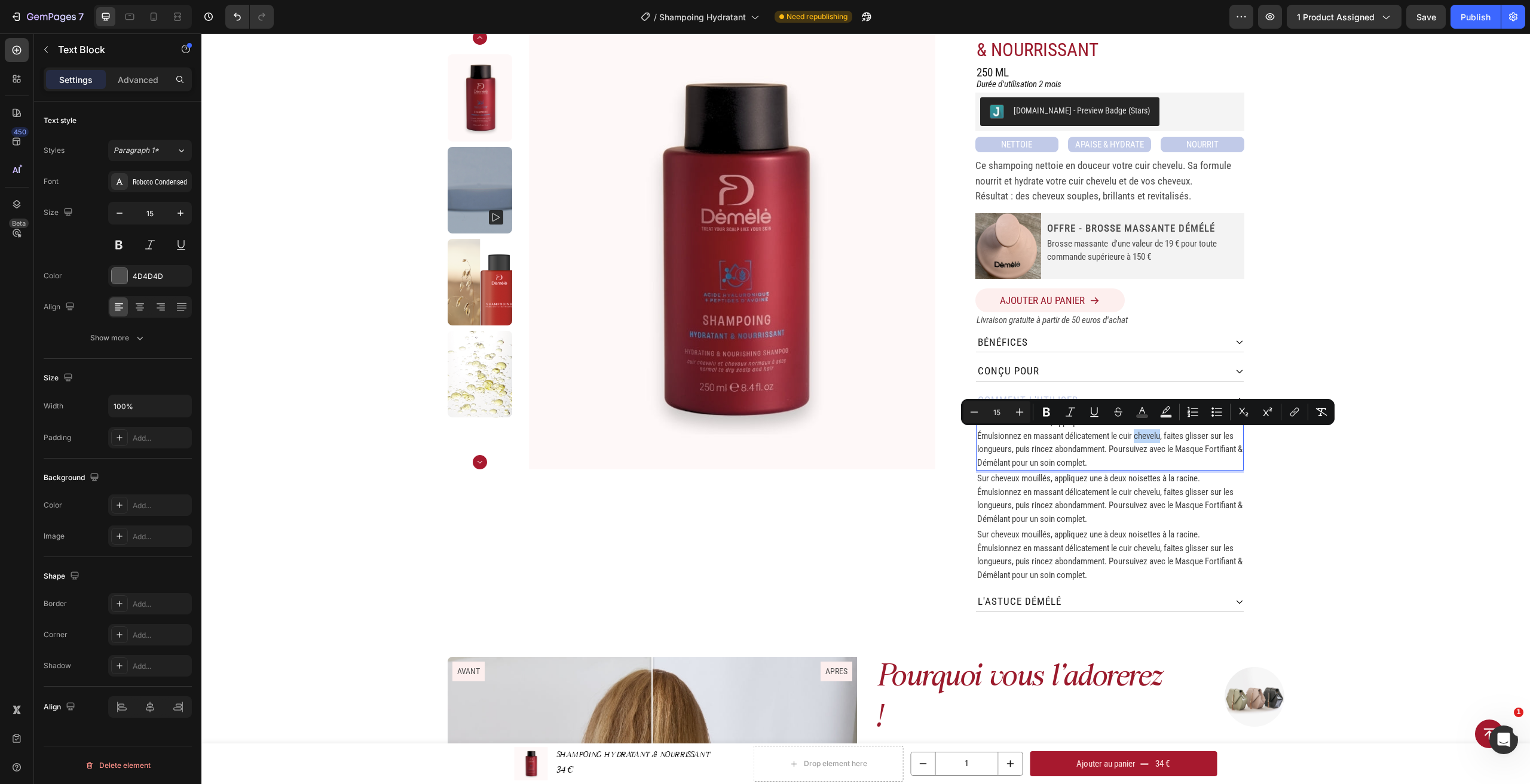
click at [1316, 461] on div "Home SHAMPOOING HYDRATANT & NOURRISSANT Breadcrumb Product Images SHAMPOING HYD…" at bounding box center [866, 313] width 1328 height 629
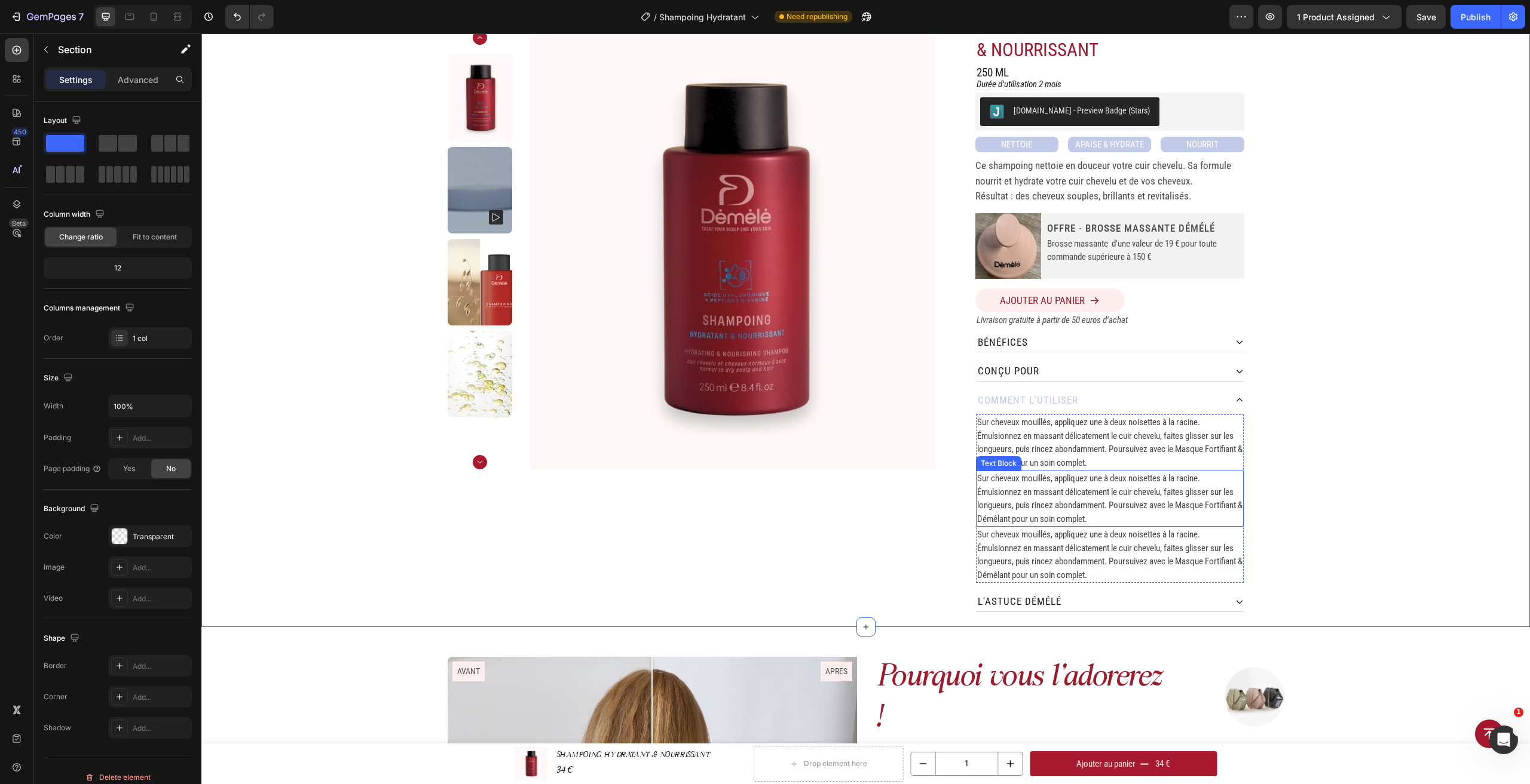
click at [1148, 493] on span "Sur cheveux mouillés, appliquez une à deux noisettes à la racine. Émulsionnez e…" at bounding box center [1110, 499] width 266 height 52
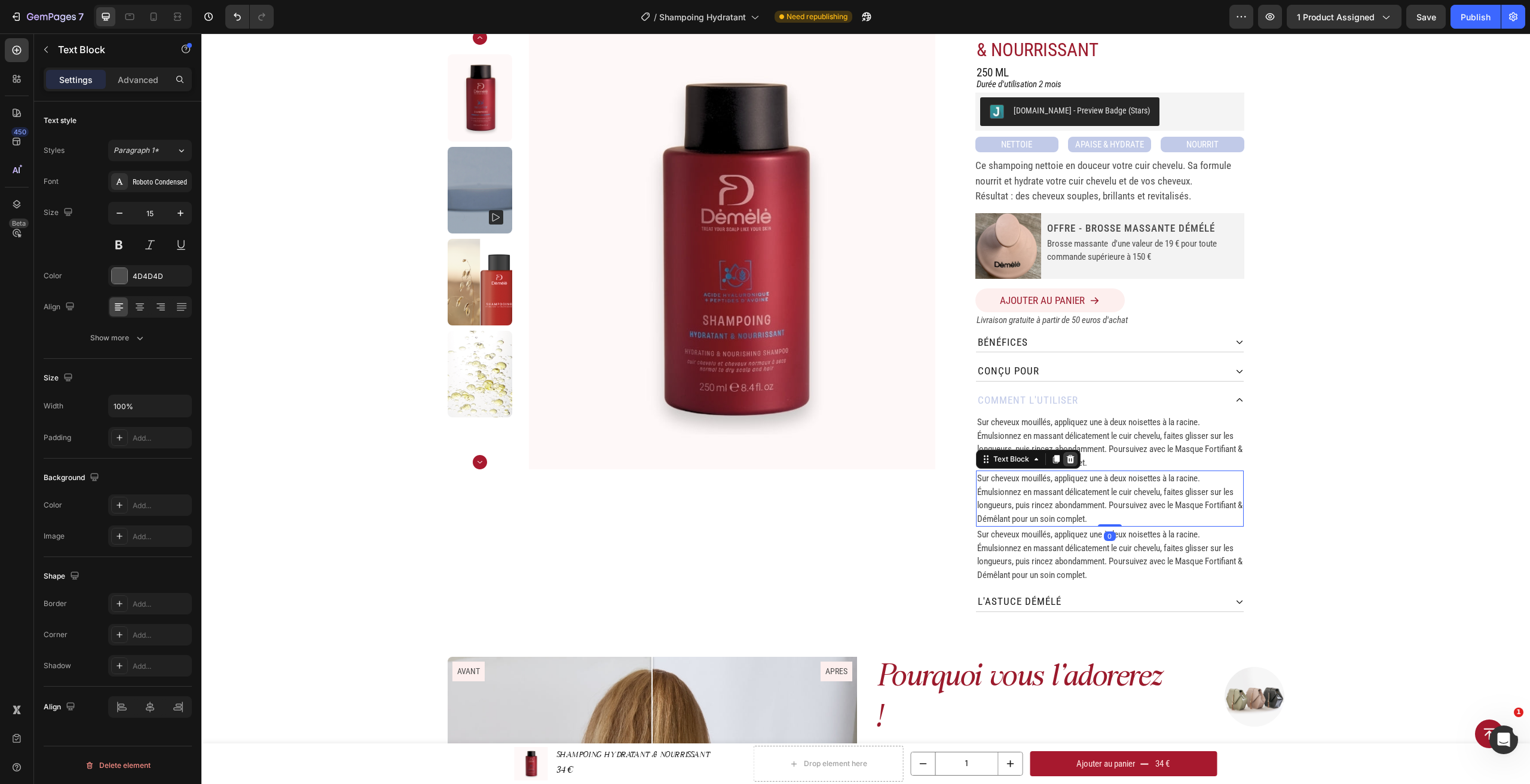
click at [1063, 452] on div at bounding box center [1070, 459] width 14 height 14
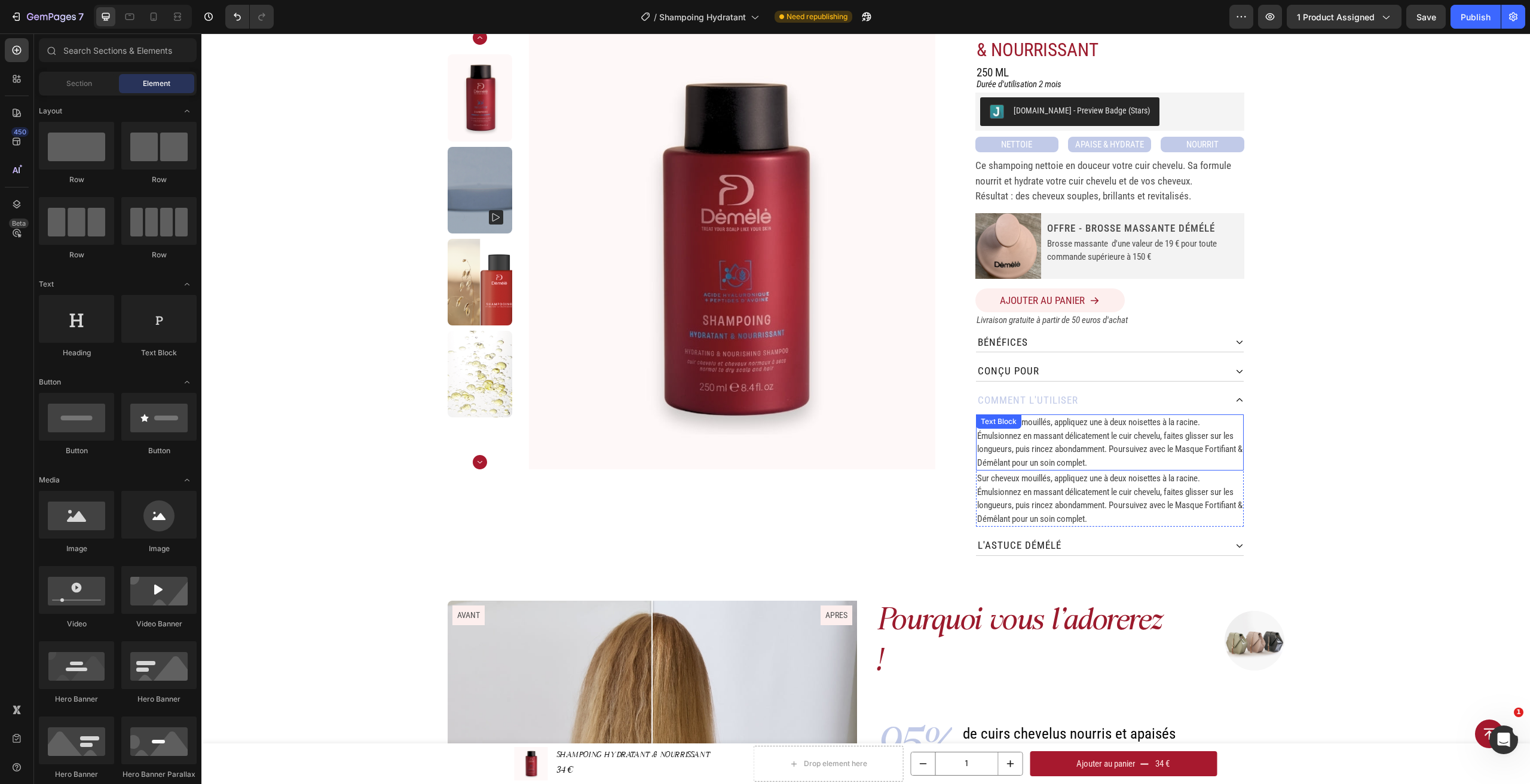
click at [1067, 452] on span "Sur cheveux mouillés, appliquez une à deux noisettes à la racine. Émulsionnez e…" at bounding box center [1110, 443] width 266 height 52
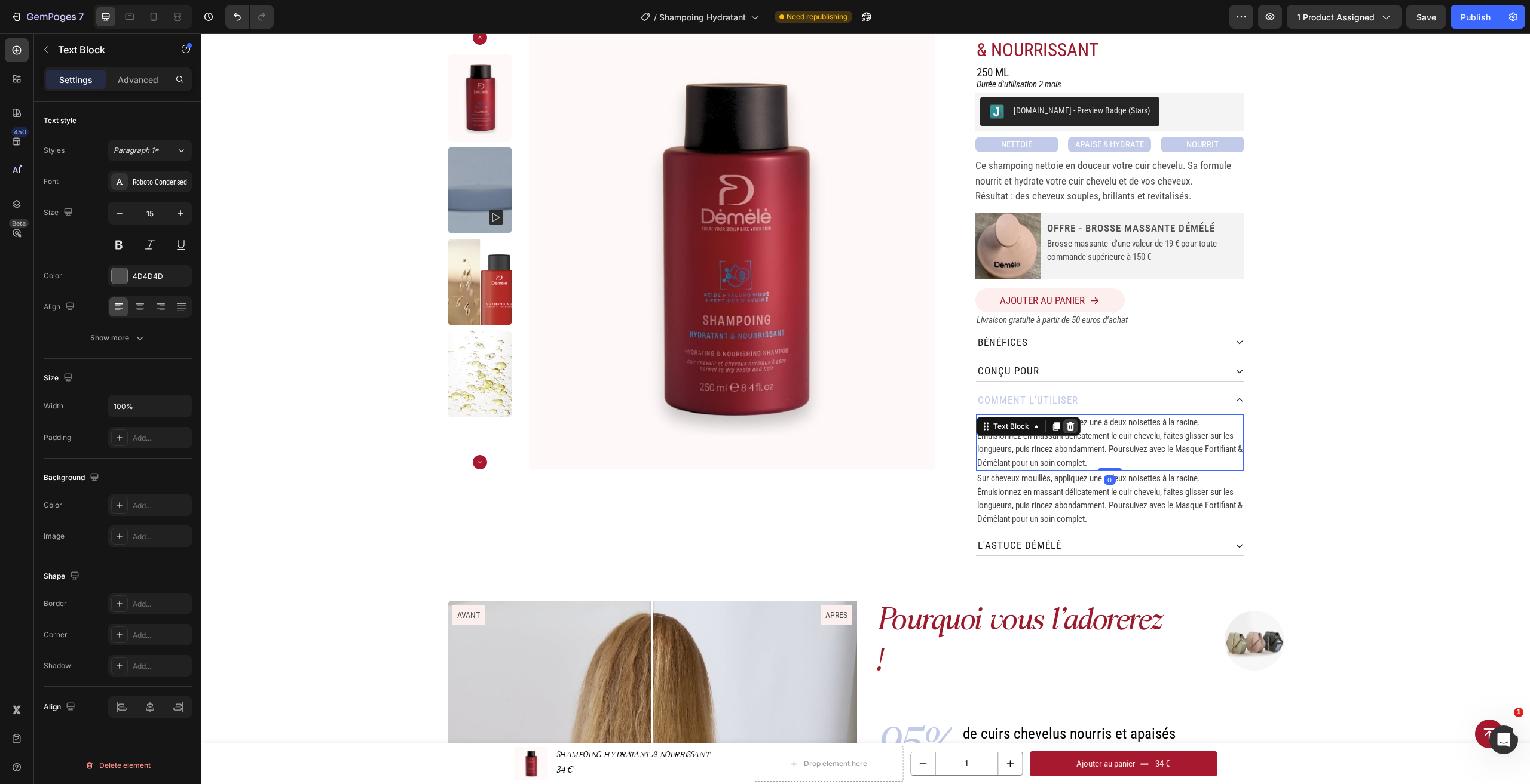
click at [1069, 425] on icon at bounding box center [1070, 426] width 10 height 10
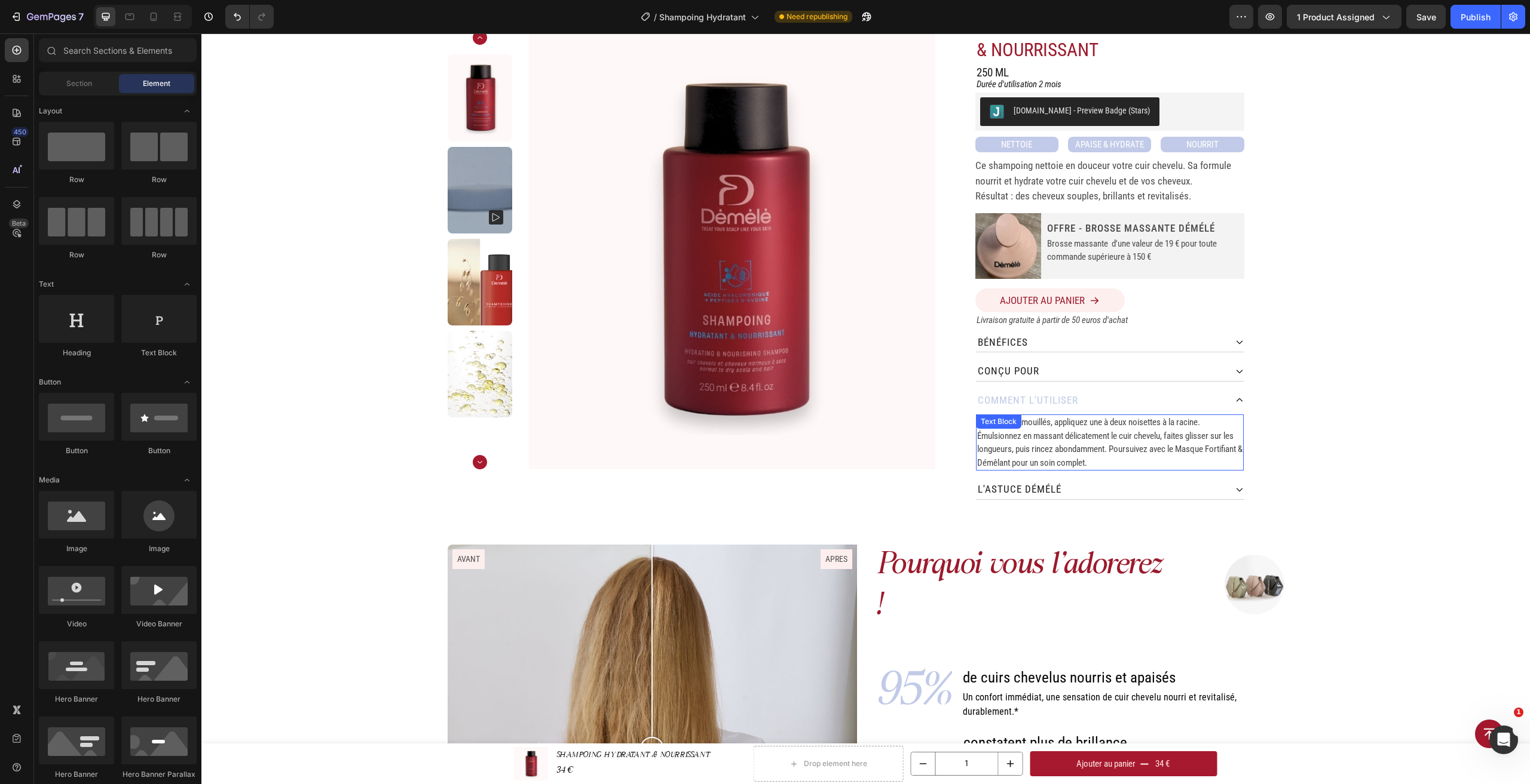
click at [1058, 433] on span "Sur cheveux mouillés, appliquez une à deux noisettes à la racine. Émulsionnez e…" at bounding box center [1110, 443] width 266 height 52
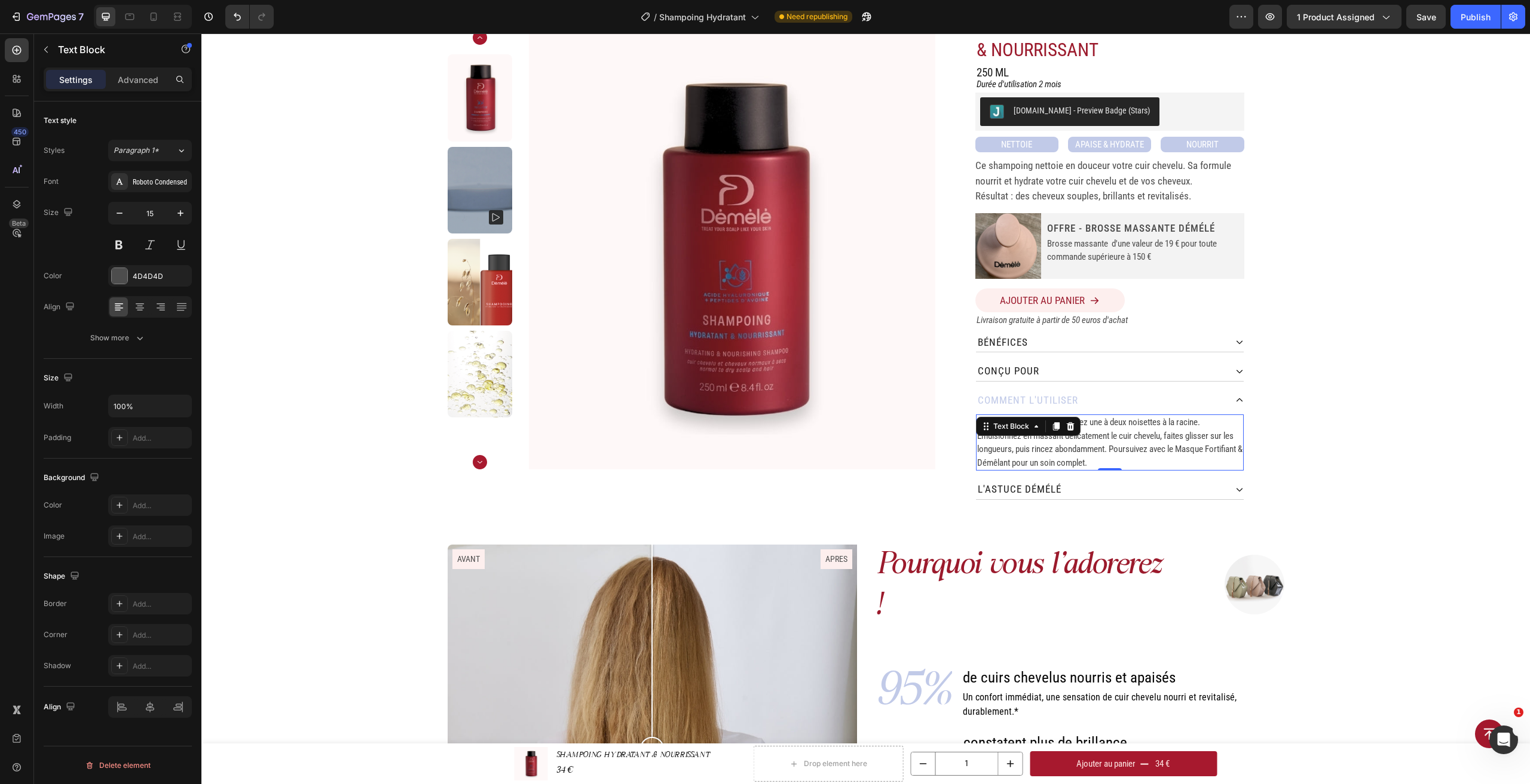
click at [1103, 433] on span "Sur cheveux mouillés, appliquez une à deux noisettes à la racine. Émulsionnez e…" at bounding box center [1110, 443] width 266 height 52
click at [1000, 451] on span "Sur cheveux mouillés, appliquez une à deux noisettes à la racine. Émulsionnez e…" at bounding box center [1110, 443] width 266 height 52
click at [977, 423] on span "Sur cheveux mouillés, appliquez une à deux noisettes à la racine. Émulsionnez e…" at bounding box center [1110, 443] width 266 height 52
click at [977, 425] on span "Sur cheveux mouillés, appliquez une à deux noisettes à la racine. Émulsionnez e…" at bounding box center [1110, 443] width 266 height 52
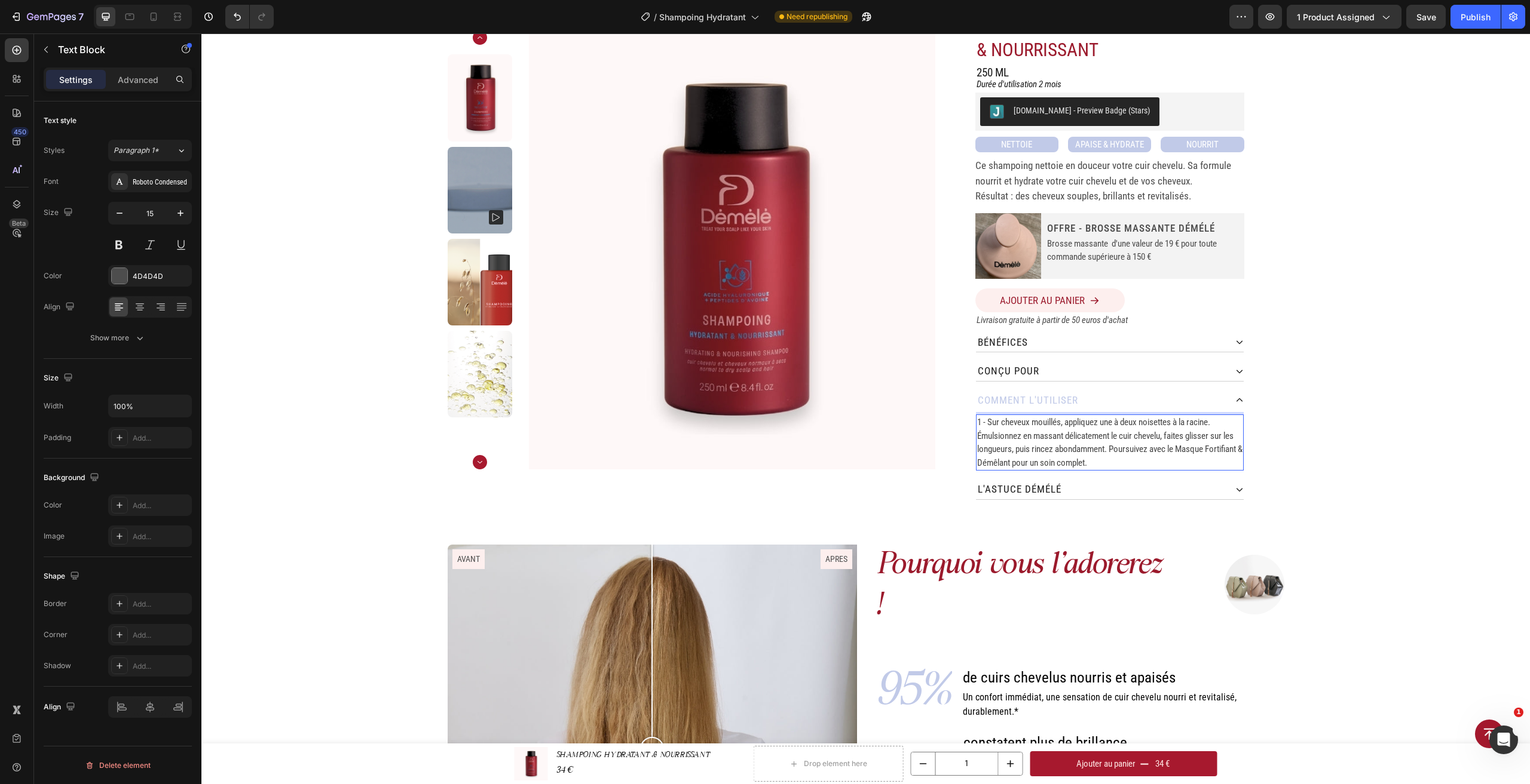
click at [977, 437] on span "1 - Sur cheveux mouillés, appliquez une à deux noisettes à la racine. Émulsionn…" at bounding box center [1110, 443] width 266 height 52
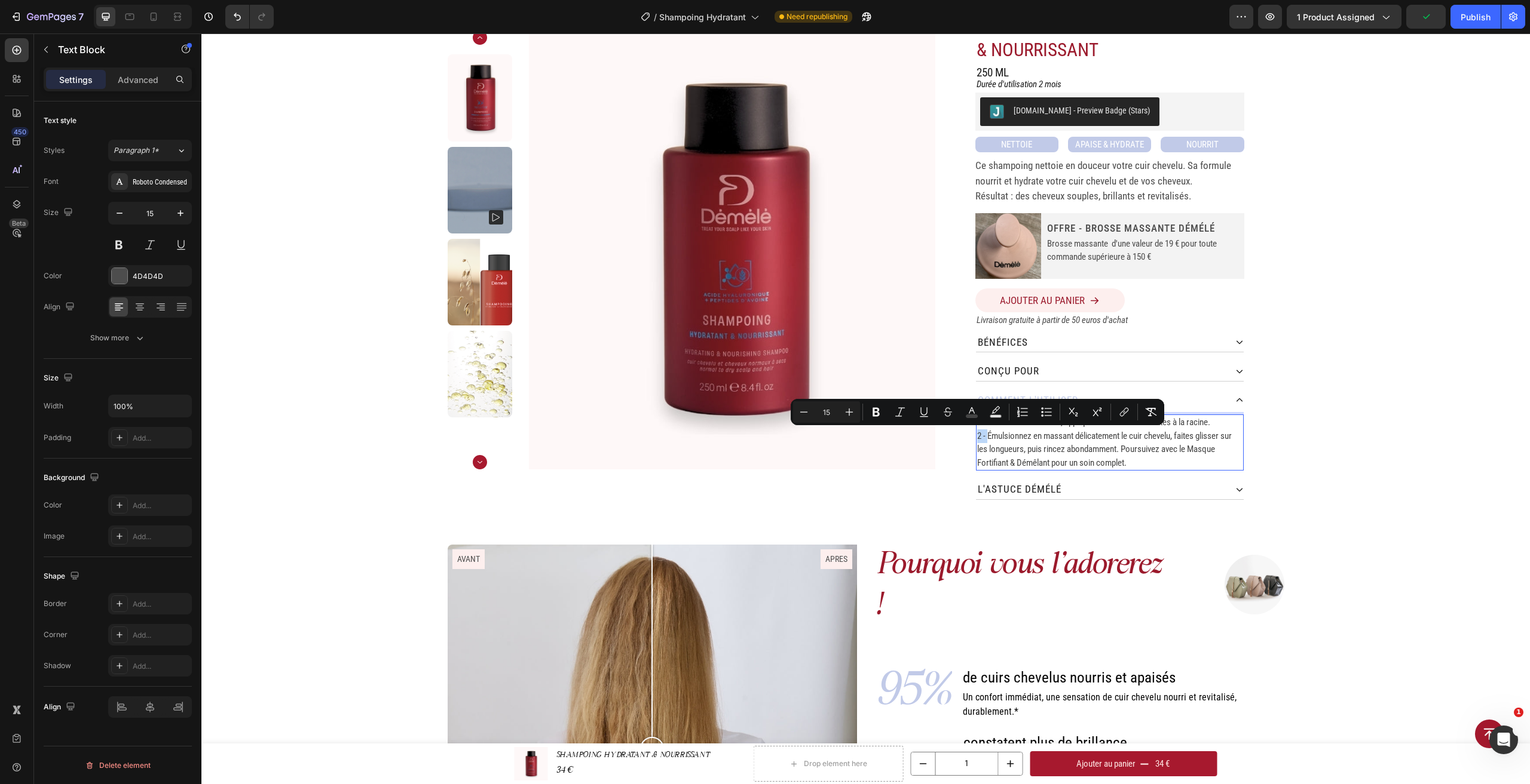
drag, startPoint x: 984, startPoint y: 437, endPoint x: 972, endPoint y: 434, distance: 12.4
click at [977, 434] on span "2 - Émulsionnez en massant délicatement le cuir chevelu, faites glisser sur les…" at bounding box center [1104, 449] width 254 height 37
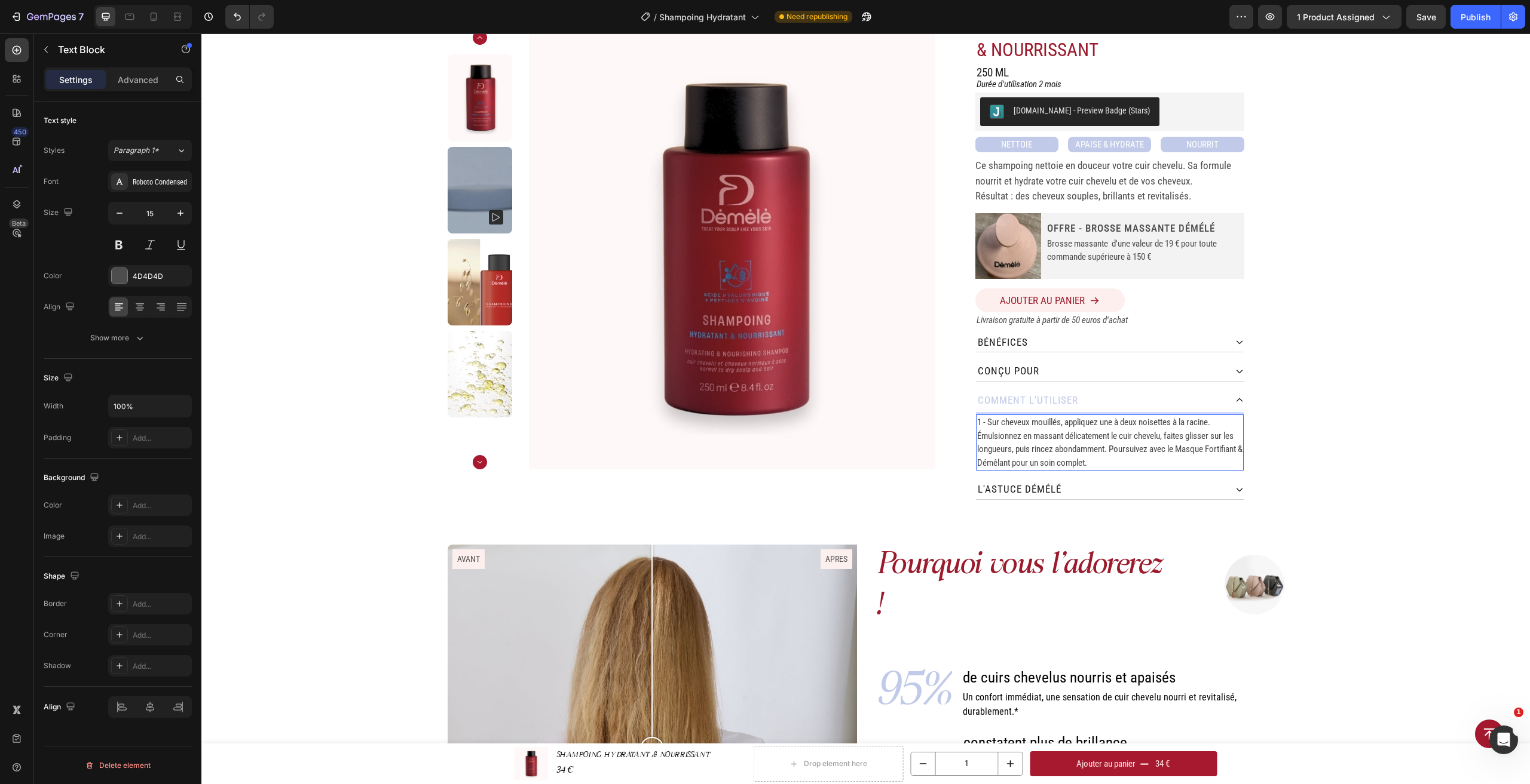
click at [985, 421] on span "1 - Sur cheveux mouillés, appliquez une à deux noisettes à la racine." at bounding box center [1093, 422] width 233 height 10
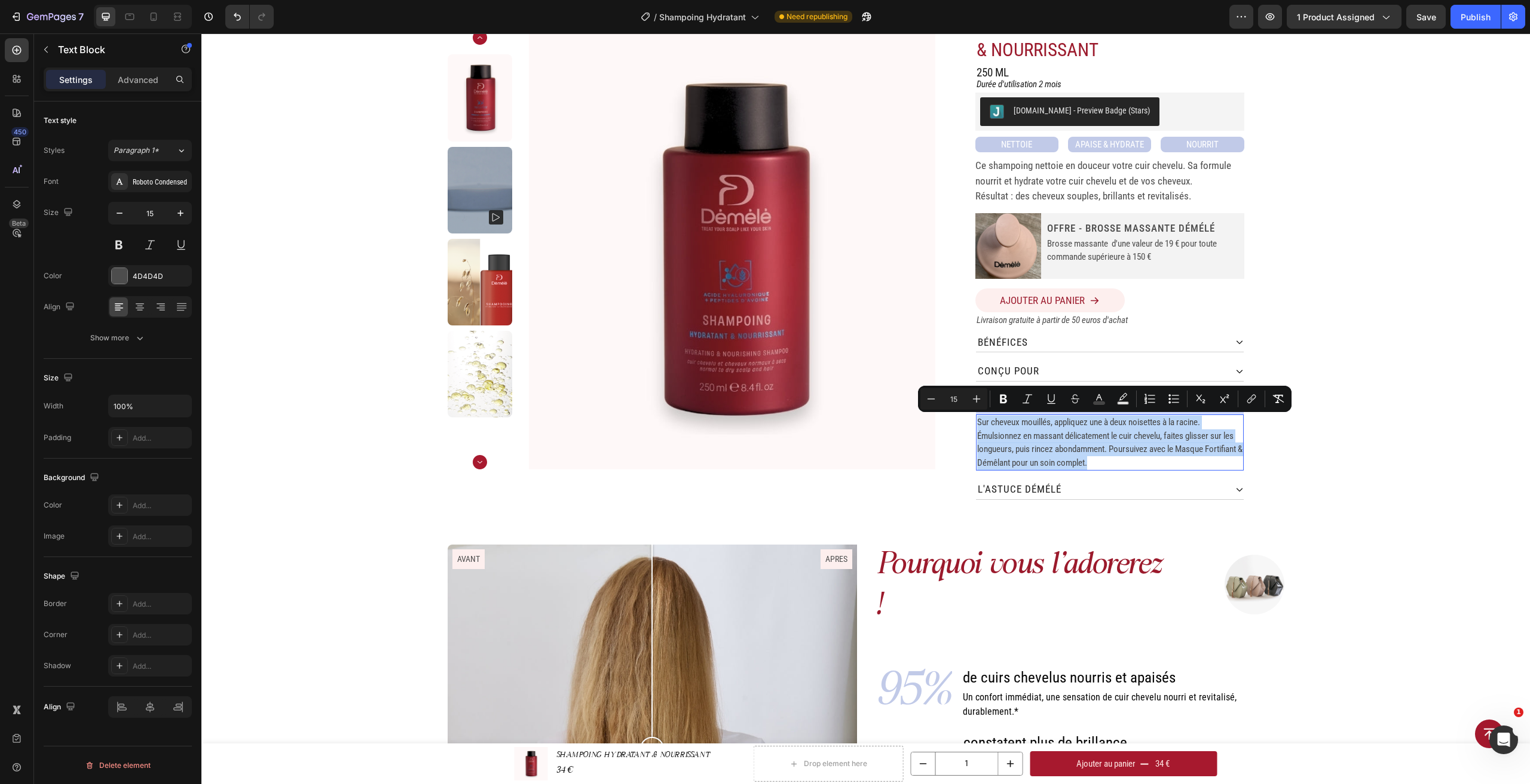
drag, startPoint x: 1097, startPoint y: 463, endPoint x: 973, endPoint y: 425, distance: 129.7
click at [976, 425] on div "Sur cheveux mouillés, appliquez une à deux noisettes à la racine. Émulsionnez e…" at bounding box center [1110, 442] width 268 height 56
click at [1147, 398] on icon "Editor contextual toolbar" at bounding box center [1146, 398] width 2 height 3
type input "15"
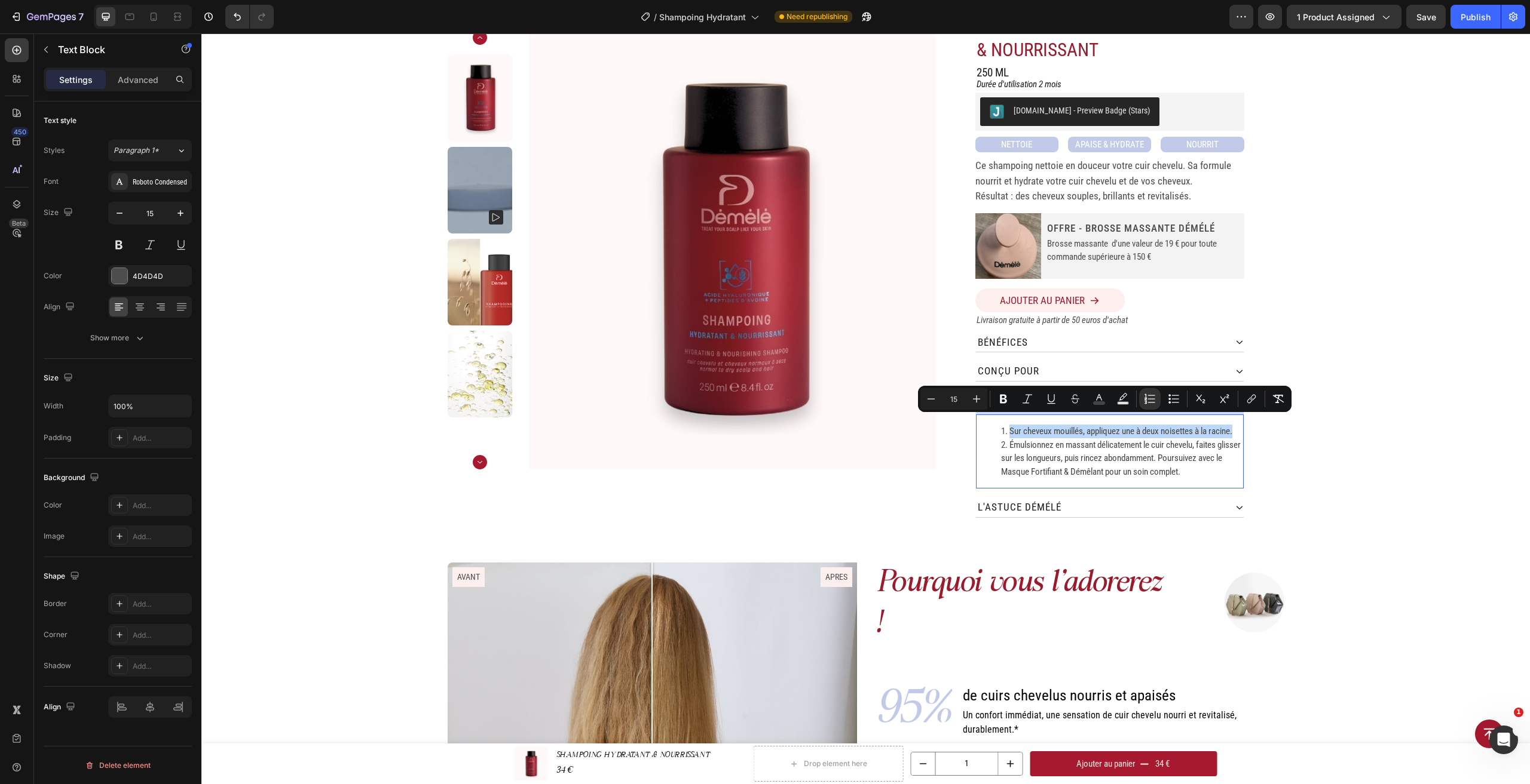
click at [1137, 467] on span "Émulsionnez en massant délicatement le cuir chevelu, faites glisser sur les lon…" at bounding box center [1121, 458] width 240 height 37
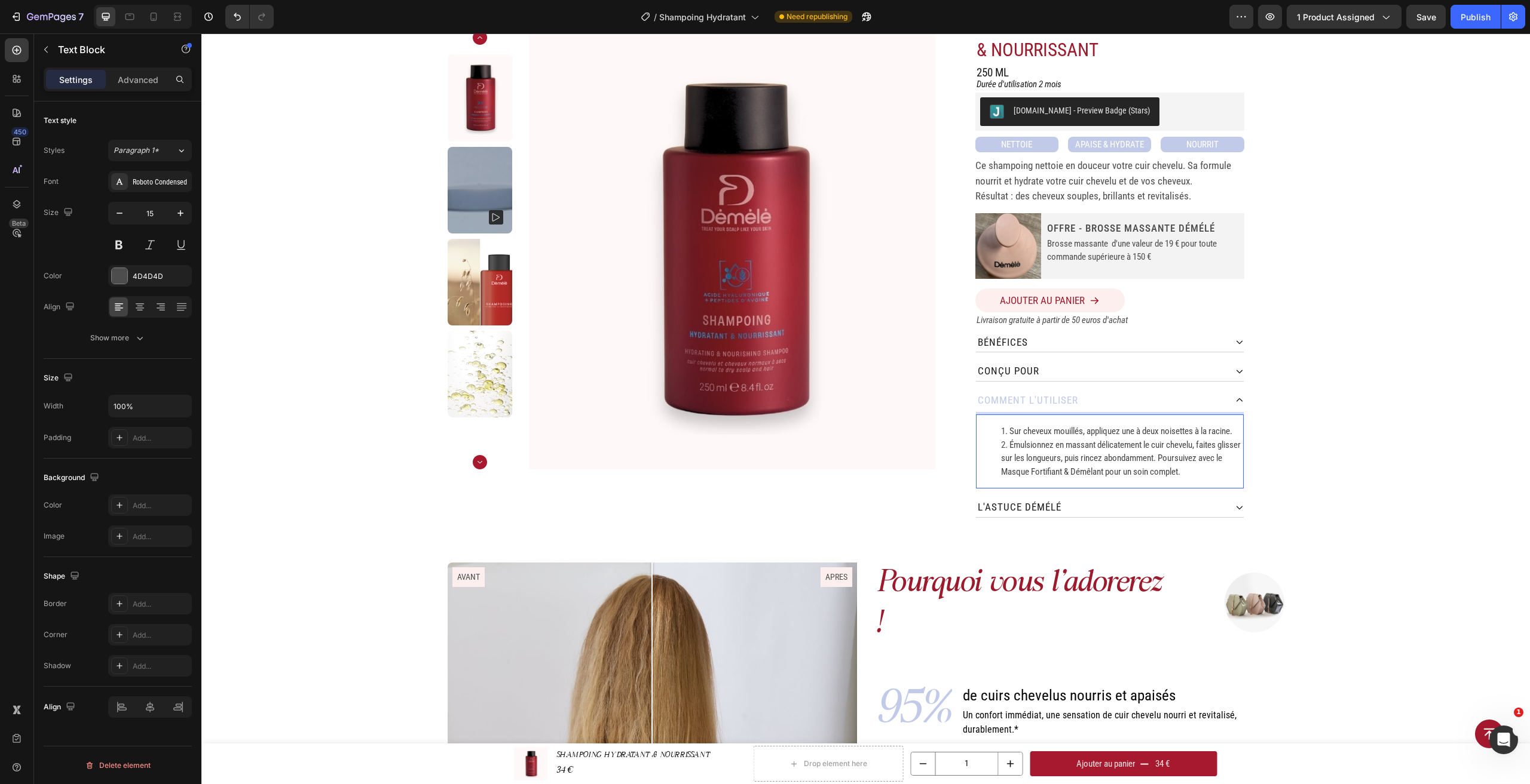
click at [1183, 459] on span "Émulsionnez en massant délicatement le cuir chevelu, faites glisser sur les lon…" at bounding box center [1121, 458] width 240 height 37
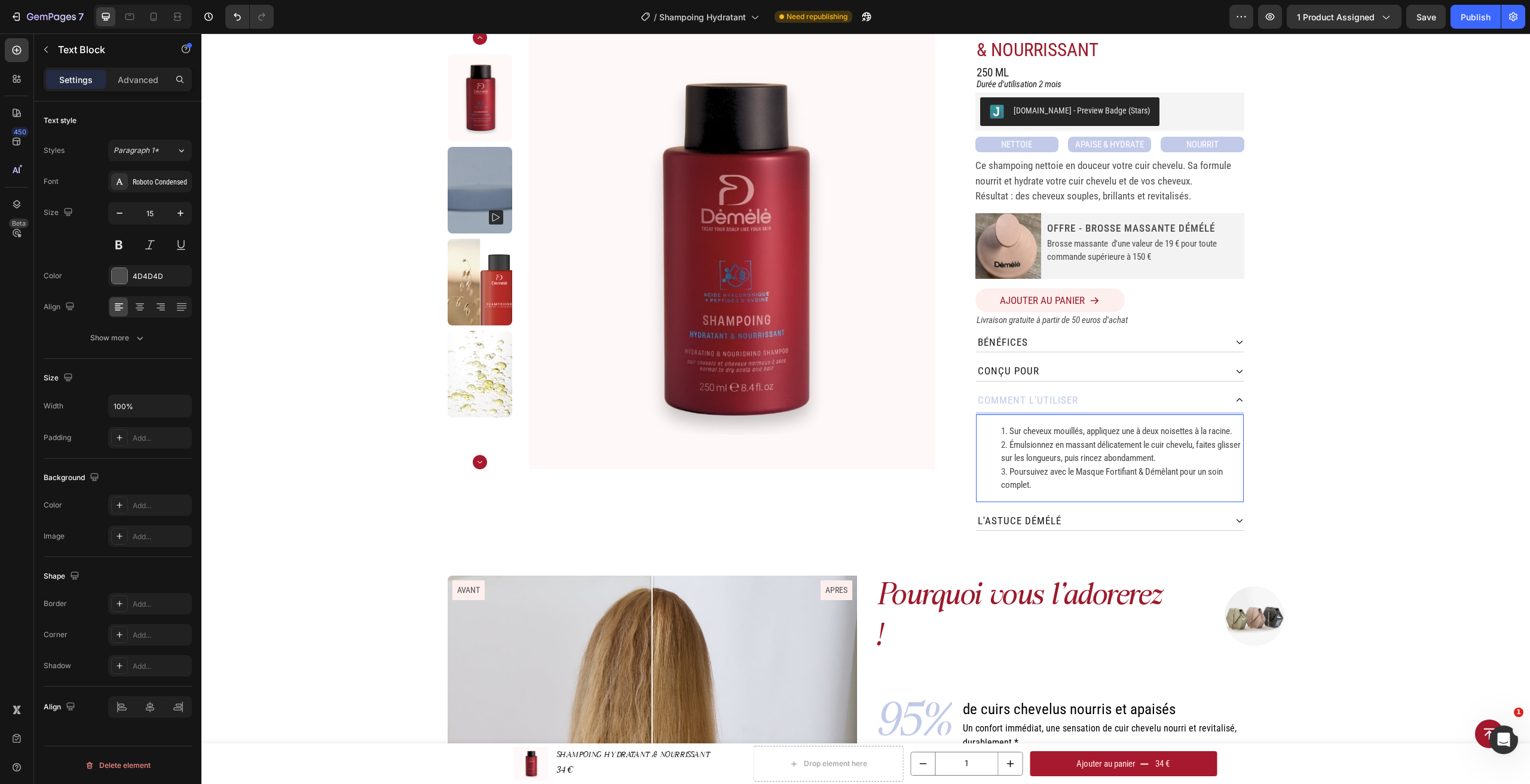
click at [1146, 485] on li "Poursuivez avec le Masque Fortifiant & Démêlant pour un soin complet." at bounding box center [1121, 479] width 242 height 27
drag, startPoint x: 1054, startPoint y: 483, endPoint x: 1015, endPoint y: 442, distance: 56.6
click at [1015, 443] on ol "Sur cheveux mouillés, appliquez une à deux noisettes à la racine. Émulsionnez e…" at bounding box center [1110, 458] width 266 height 68
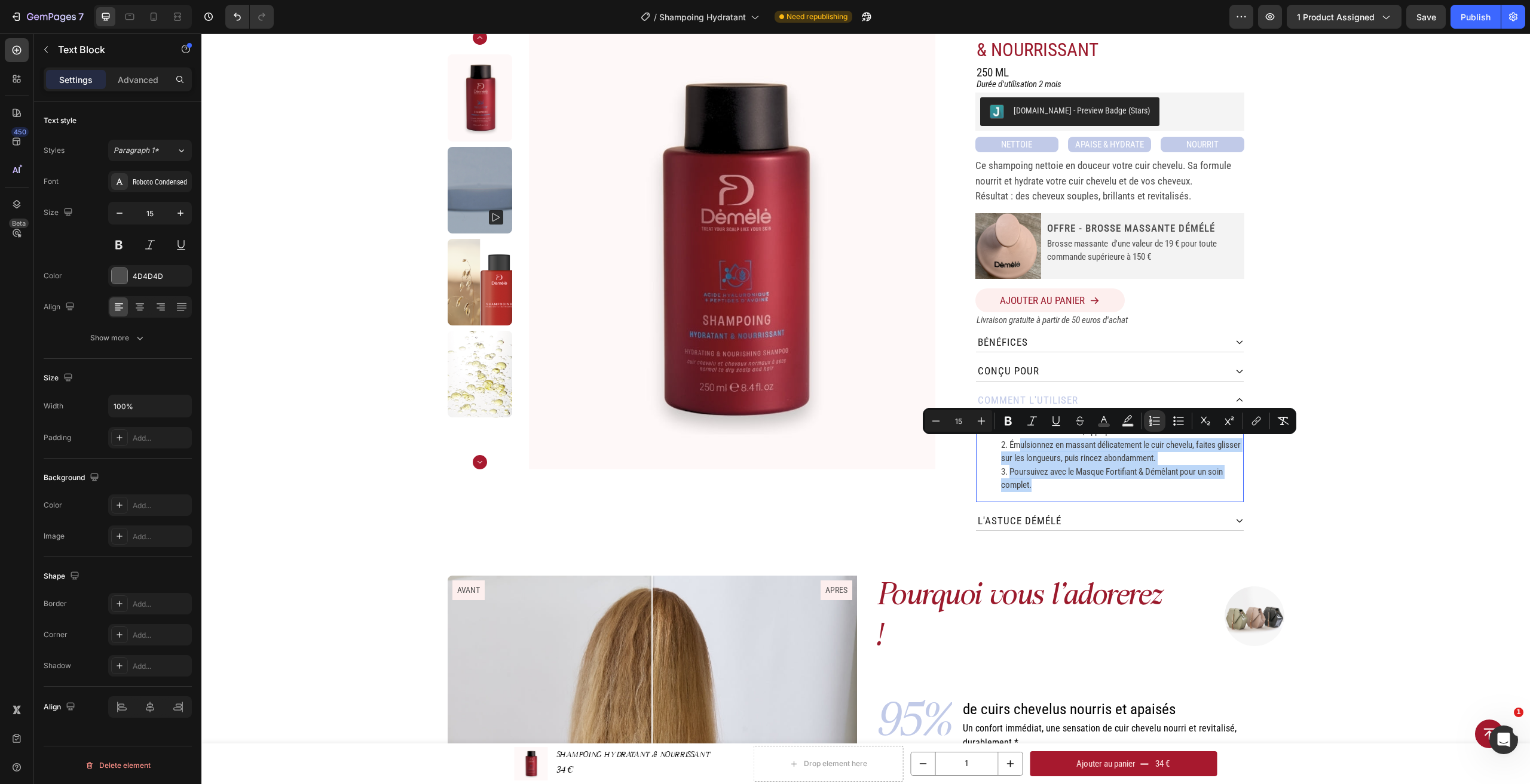
click at [1326, 432] on div "Home SHAMPOOING HYDRATANT & NOURRISSANT Breadcrumb Product Images SHAMPOING HYD…" at bounding box center [866, 272] width 1328 height 547
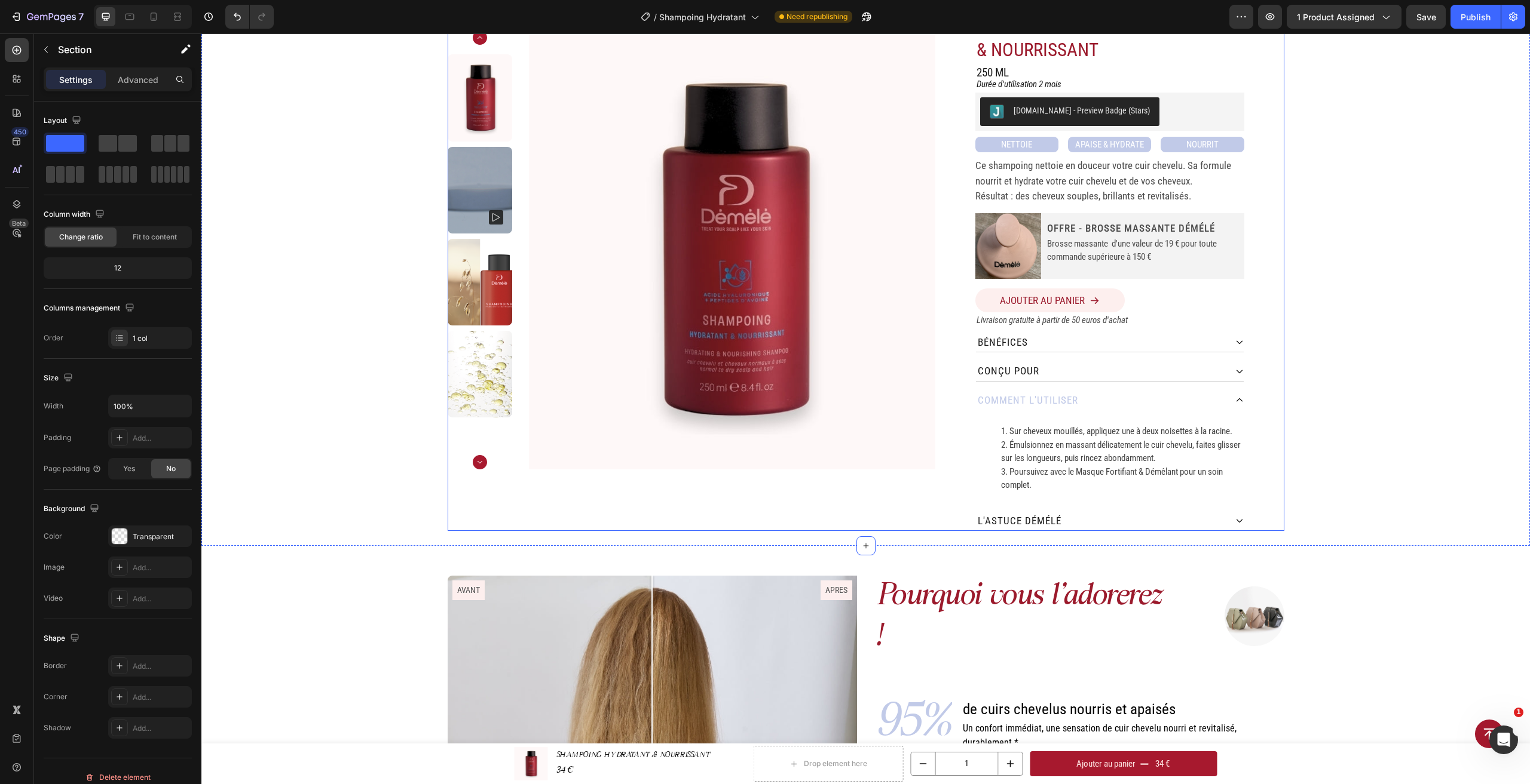
click at [963, 417] on div "SHAMPOING HYDRATANT & NOURRISSANT Product Title 250 ML Heading Row Durée d'util…" at bounding box center [1109, 272] width 349 height 518
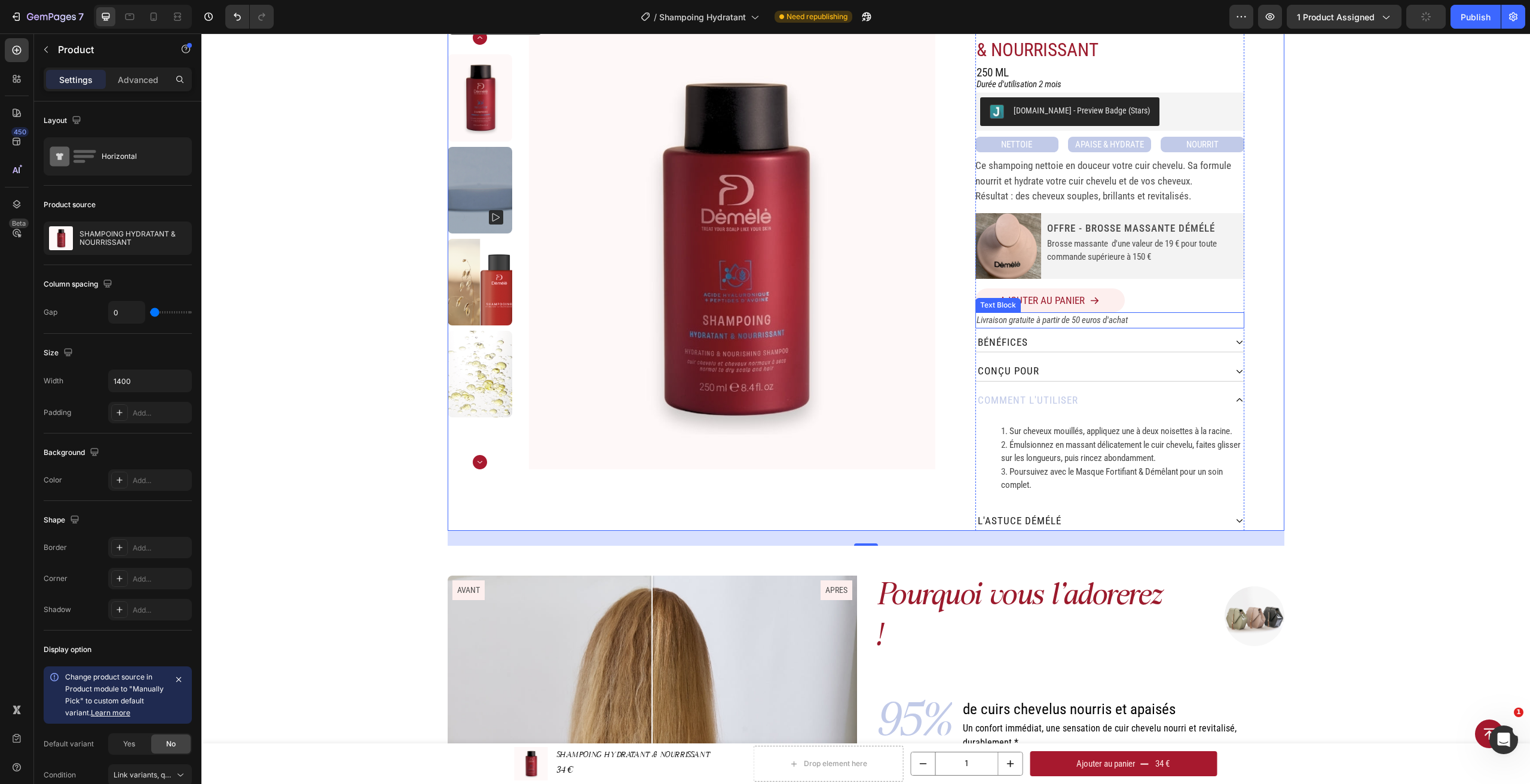
click at [1165, 325] on p "Livraison gratuite à partir de 50 euros d'achat" at bounding box center [1110, 320] width 267 height 14
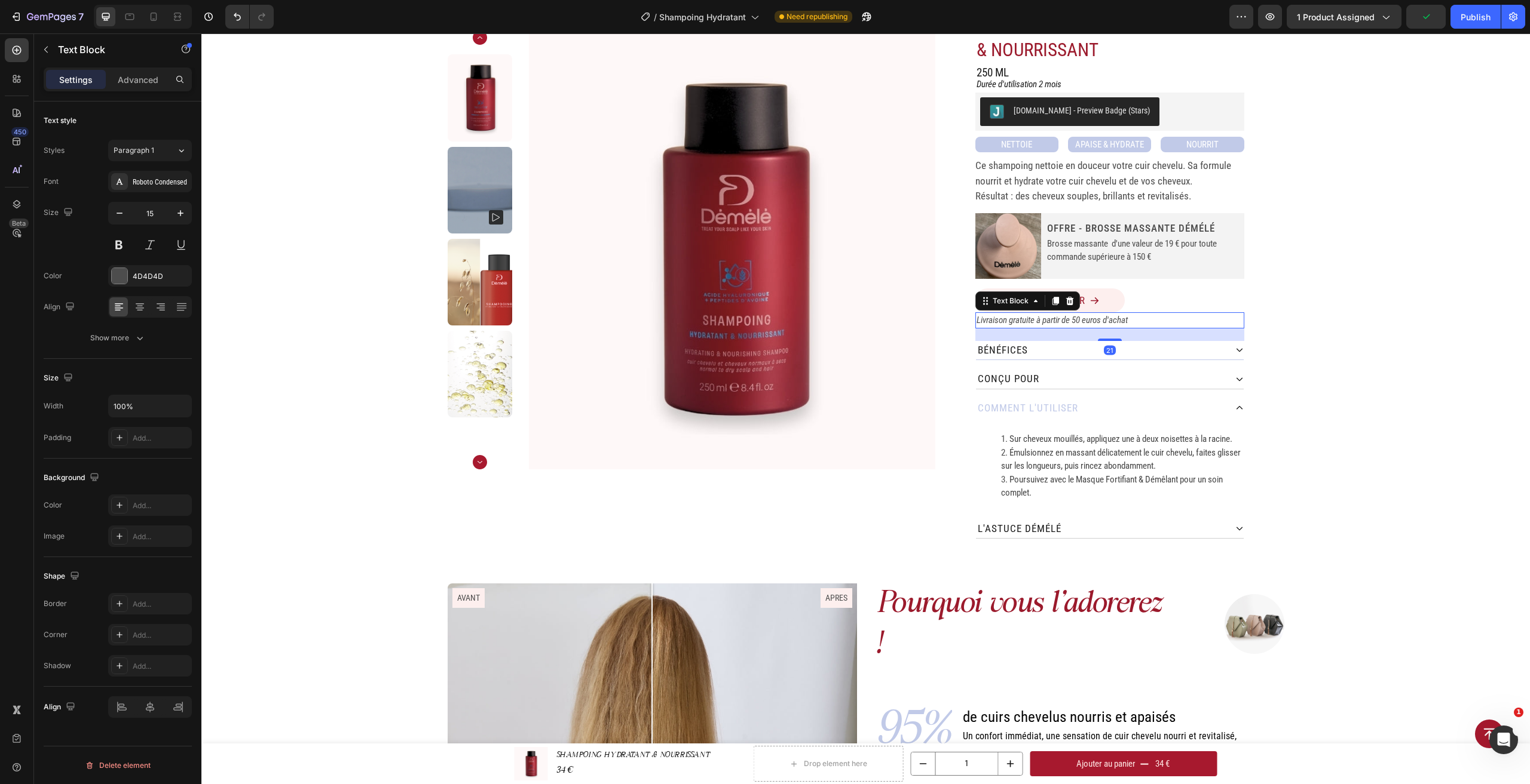
drag, startPoint x: 1115, startPoint y: 332, endPoint x: 1114, endPoint y: 340, distance: 8.1
click at [1114, 340] on div at bounding box center [1110, 340] width 24 height 2
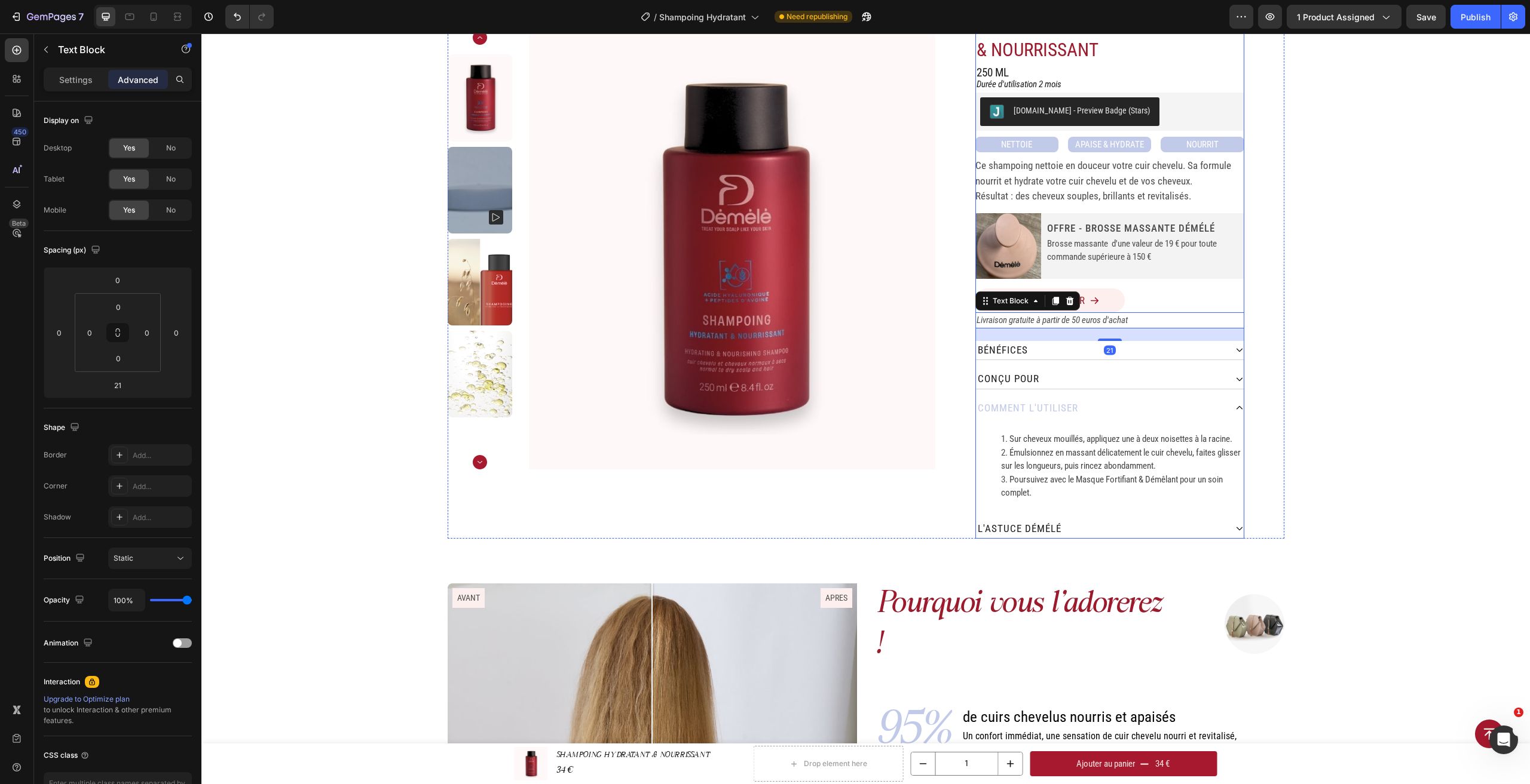
click at [1138, 283] on div "Ajouter au panier Add to Cart" at bounding box center [1110, 296] width 269 height 33
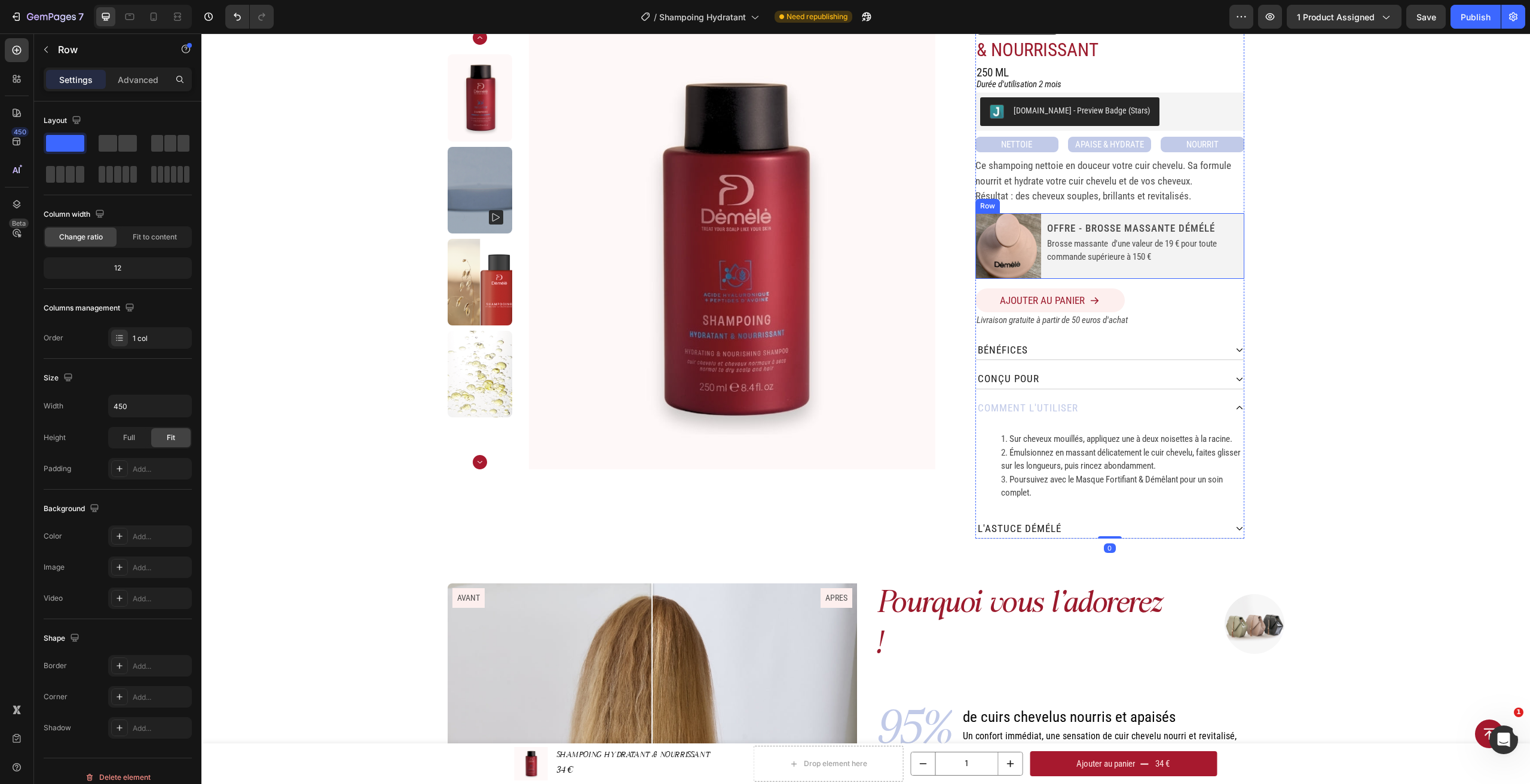
click at [1140, 273] on div "offre - Brosse massante démélé Heading Brosse massante d'une valeur de 19 € pou…" at bounding box center [1145, 246] width 199 height 66
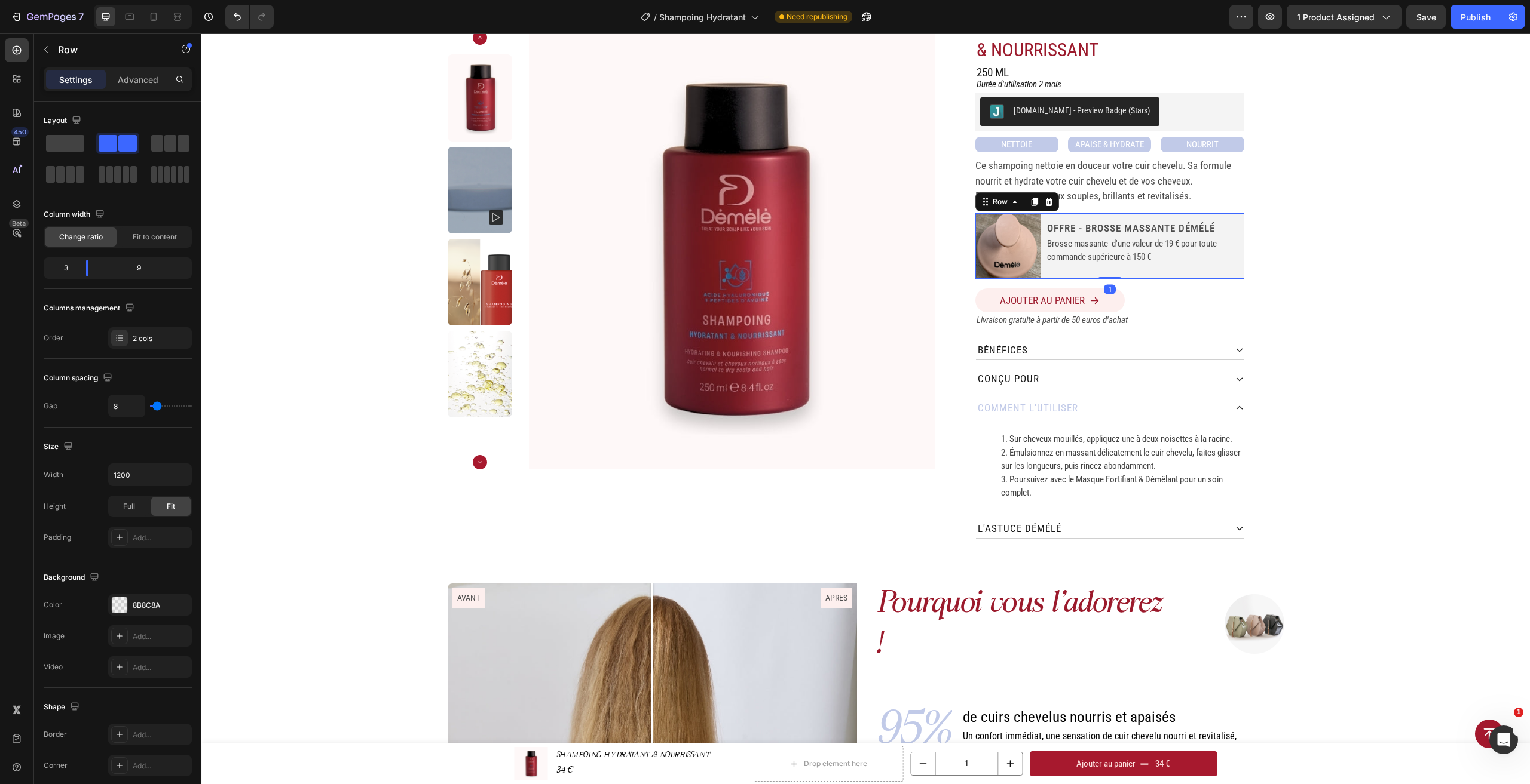
click at [1134, 265] on div "offre - Brosse massante démélé Heading Brosse massante d'une valeur de 19 € pou…" at bounding box center [1145, 246] width 199 height 66
click at [1137, 252] on p "Brosse massante d'une valeur de 19 € pour toute commande supérieure à 150 €" at bounding box center [1145, 251] width 196 height 27
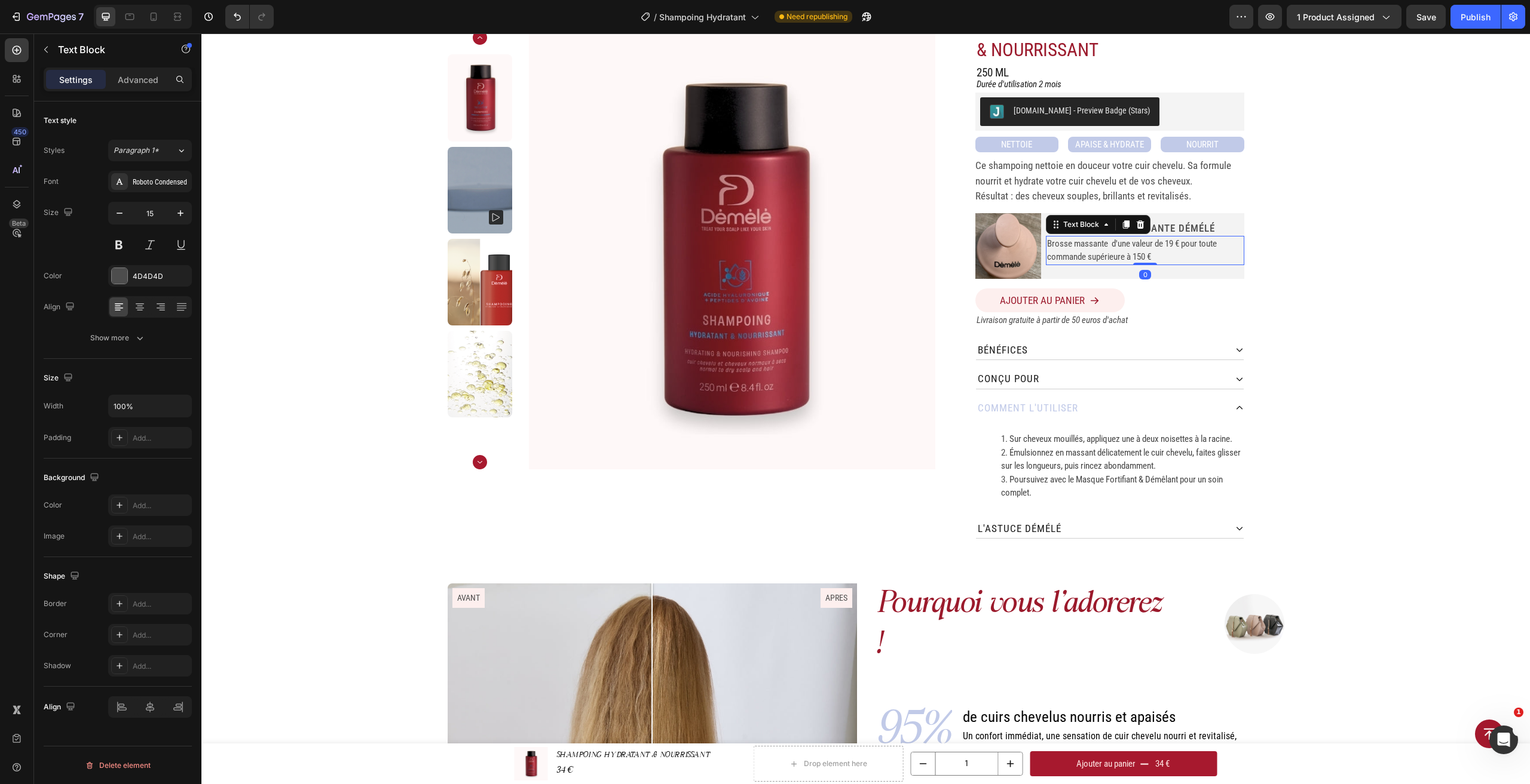
click at [1171, 227] on h2 "offre - Brosse massante démélé" at bounding box center [1145, 228] width 199 height 15
click at [1161, 270] on div "offre - Brosse massante démélé Heading 0 Brosse massante d'une valeur de 19 € p…" at bounding box center [1145, 246] width 199 height 66
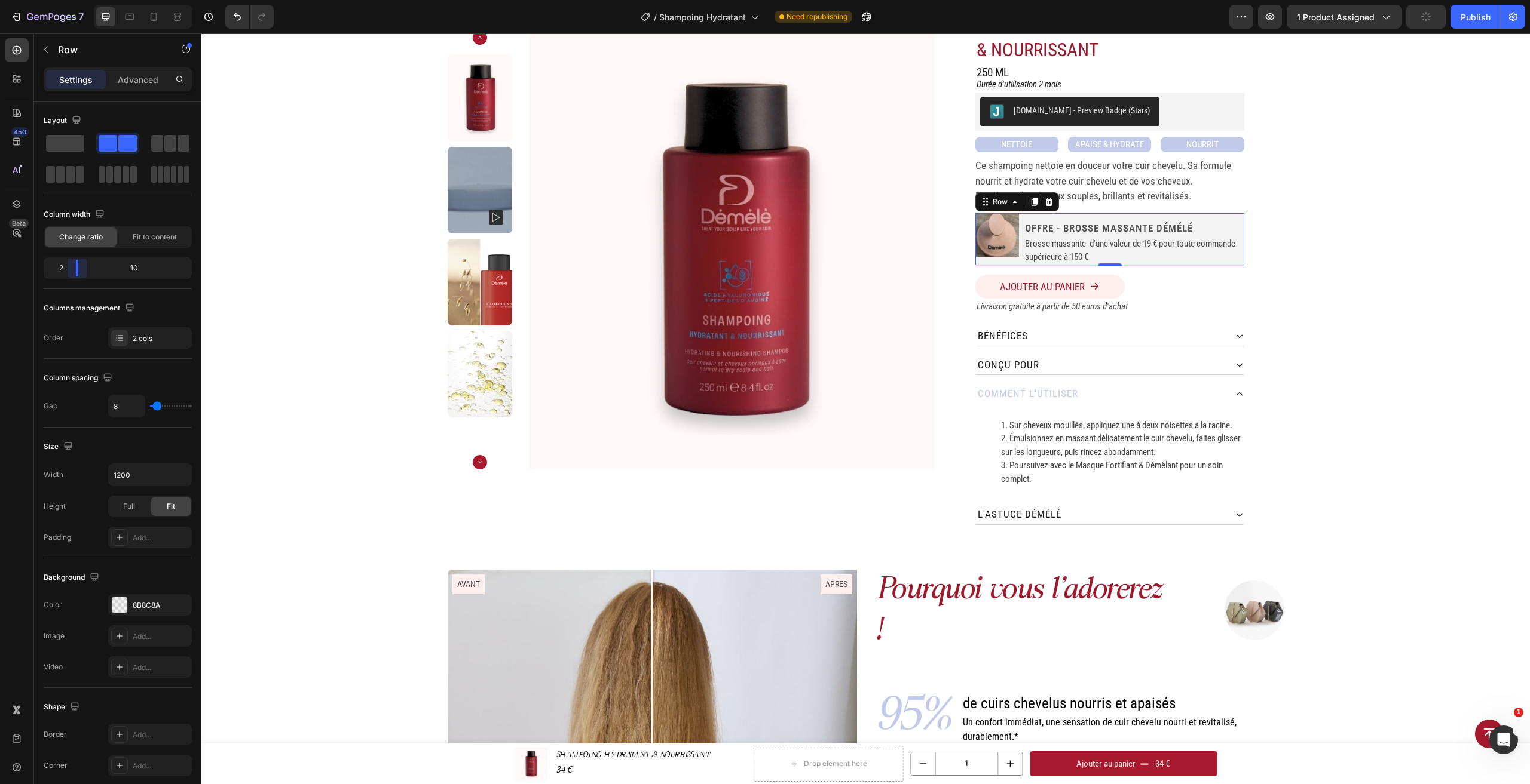
drag, startPoint x: 90, startPoint y: 263, endPoint x: 69, endPoint y: 268, distance: 21.6
click at [69, 0] on body "7 Version history / Shampoing Hydratant Need republishing Preview 1 product ass…" at bounding box center [765, 0] width 1530 height 0
click at [1039, 225] on h2 "offre - Brosse massante démélé" at bounding box center [1134, 228] width 220 height 15
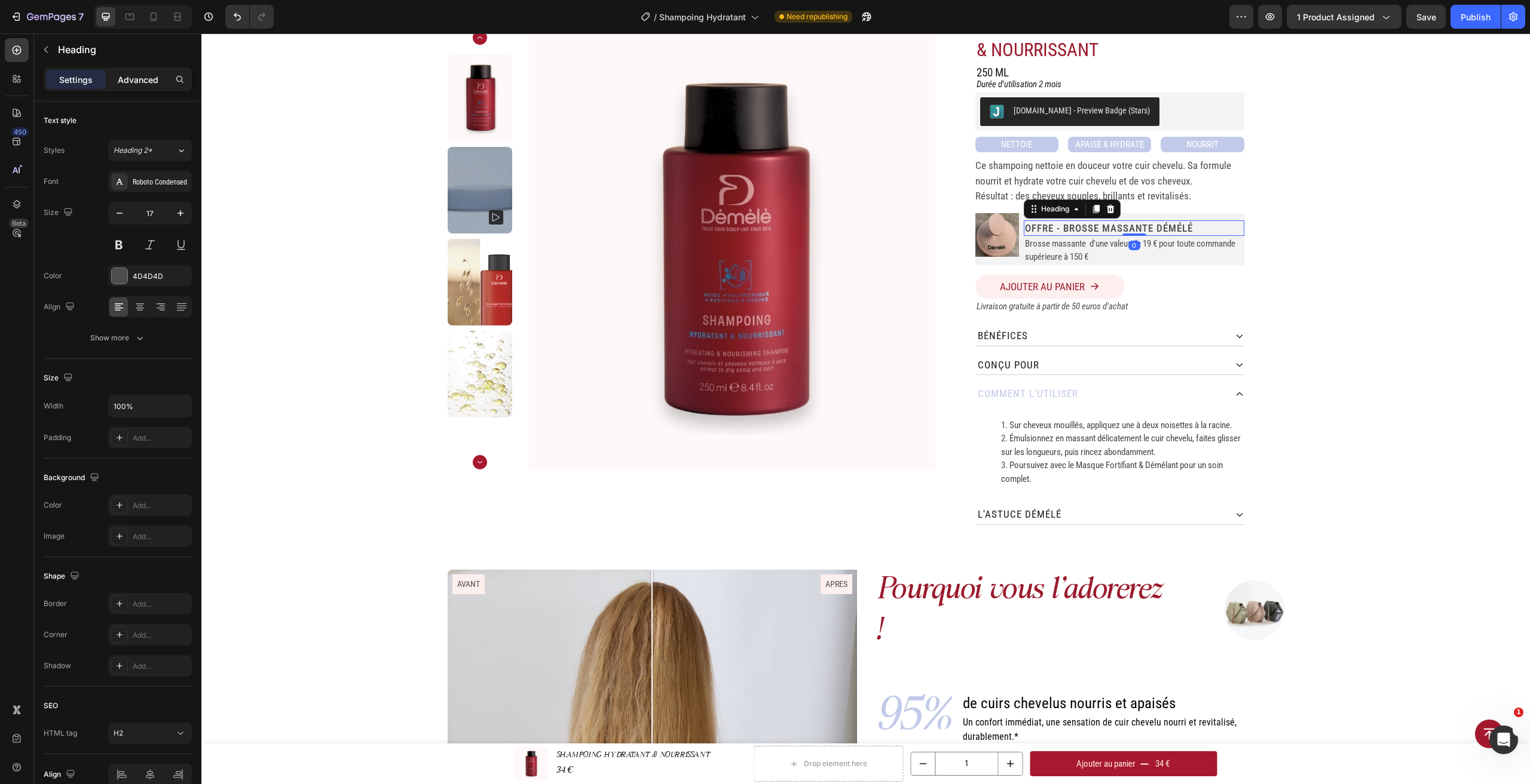
click at [154, 79] on p "Advanced" at bounding box center [138, 80] width 41 height 12
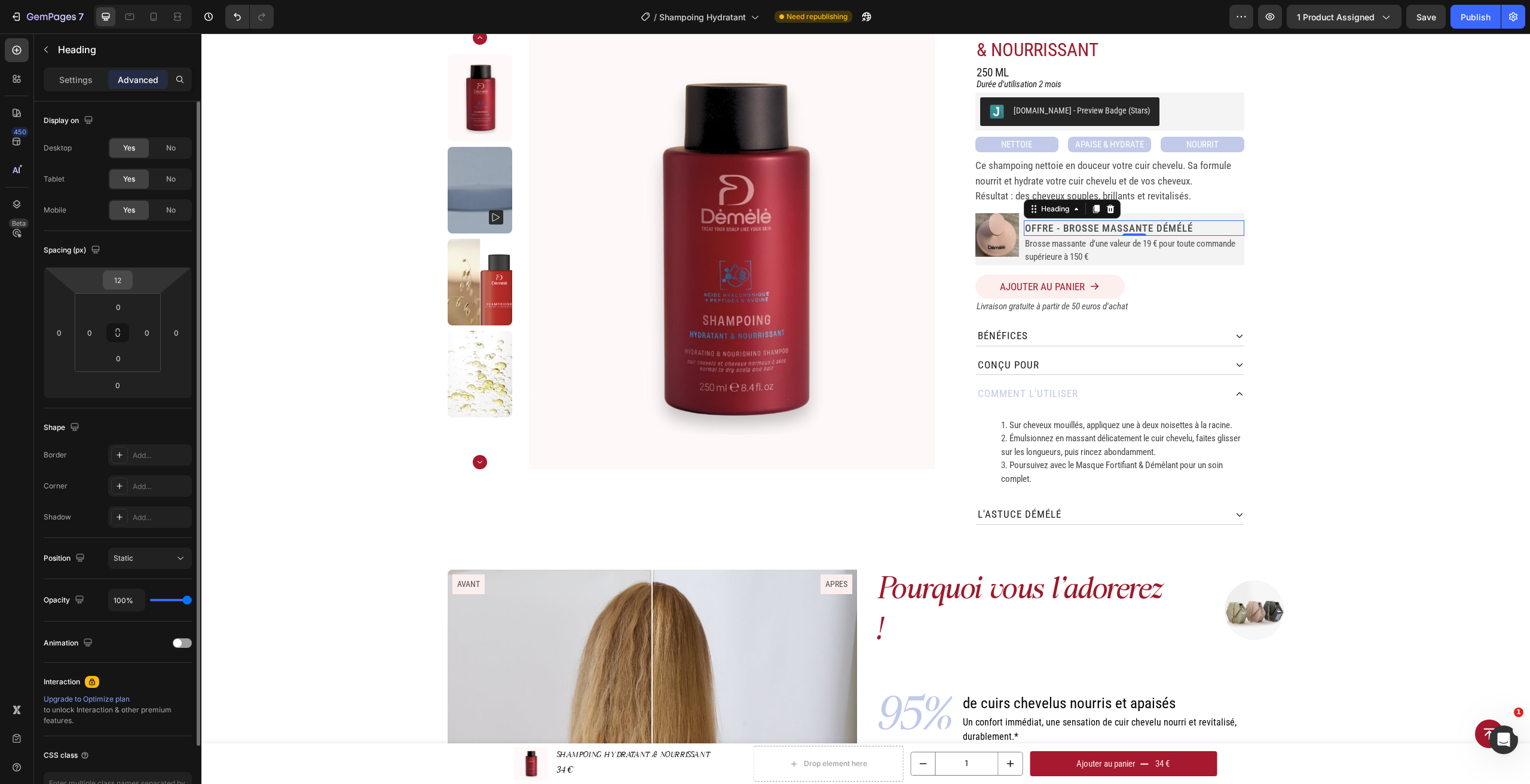
click at [128, 281] on input "12" at bounding box center [117, 280] width 24 height 18
type input "5"
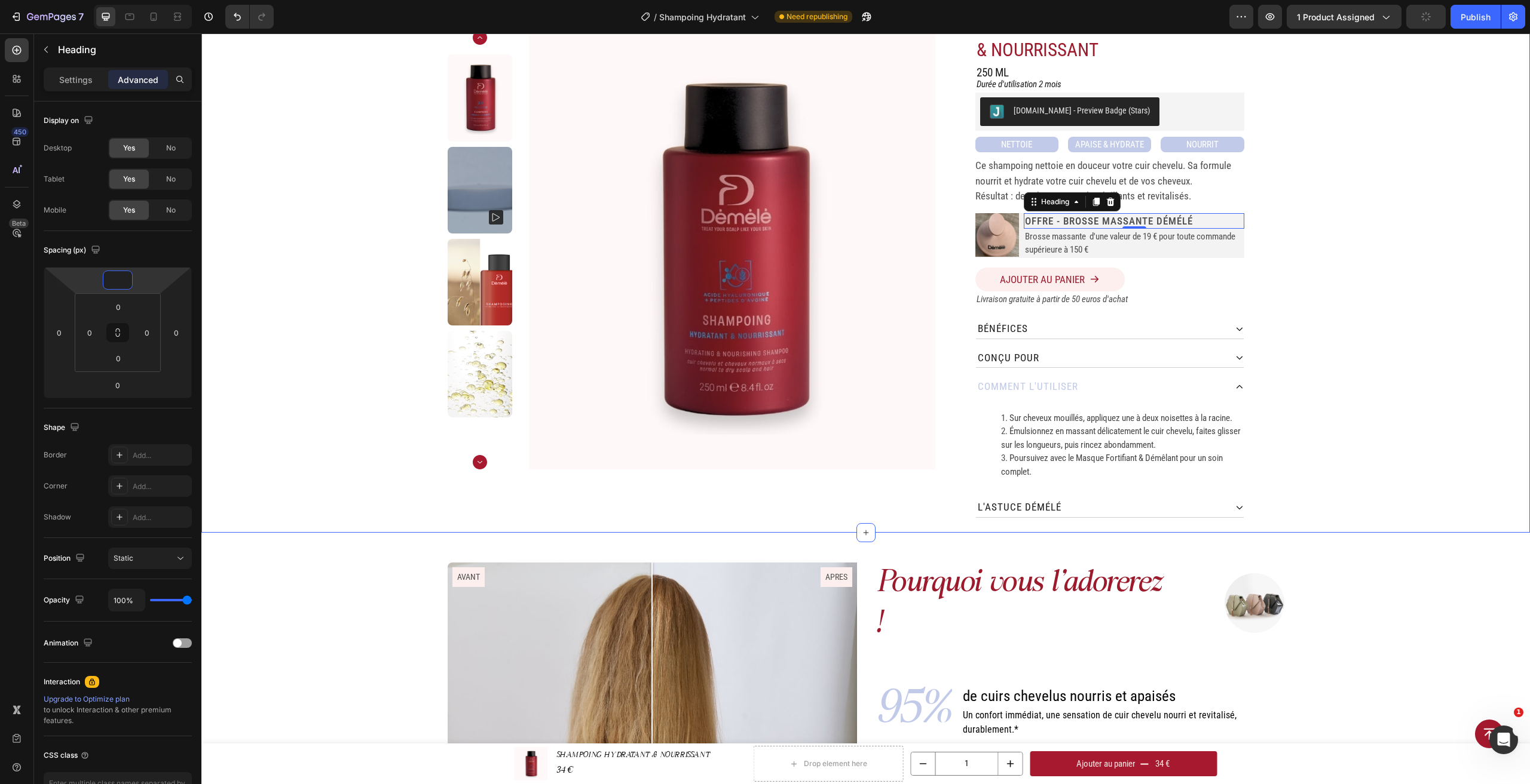
click at [1403, 256] on div "Home SHAMPOING HYDRATANT & NOURRISSANT Breadcrumb Product Images SHAMPOING HYDR…" at bounding box center [866, 265] width 1328 height 535
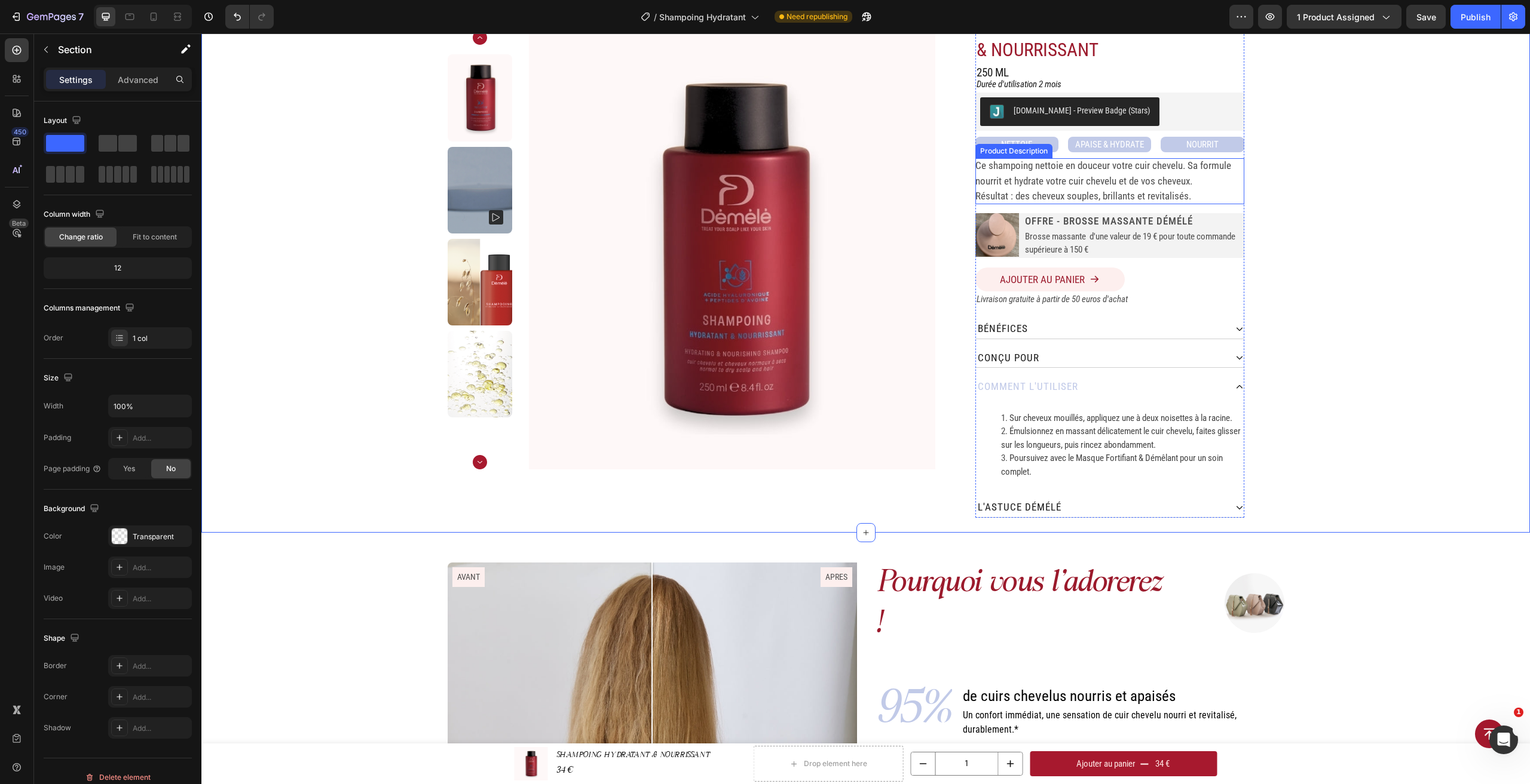
click at [1065, 181] on p "Ce shampoing nettoie en douceur votre cuir chevelu. Sa formule nourrit et hydra…" at bounding box center [1103, 173] width 256 height 28
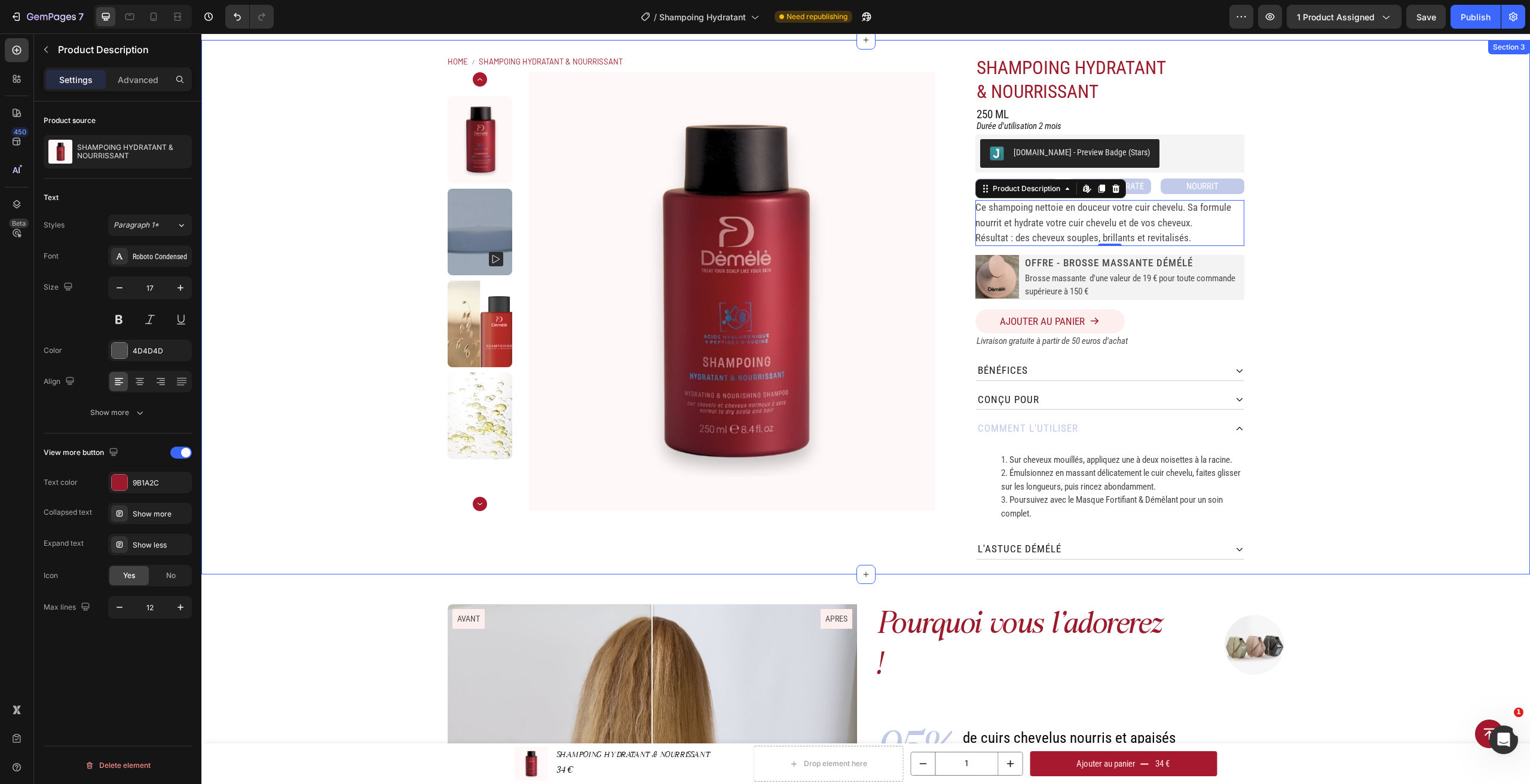
scroll to position [0, 0]
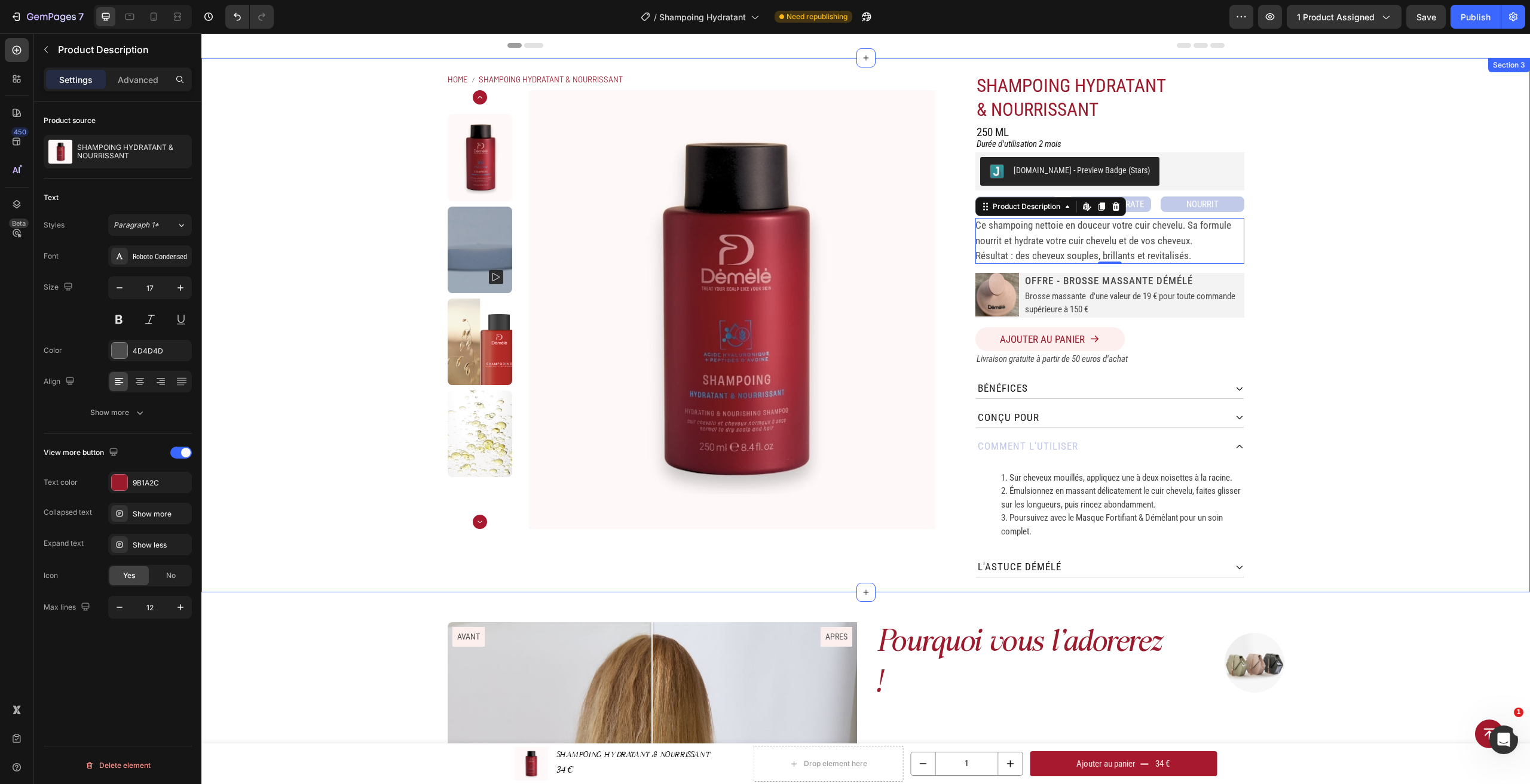
click at [1300, 225] on div "Home SHAMPOING HYDRATANT & NOURRISSANT Breadcrumb Product Images SHAMPOING HYDR…" at bounding box center [866, 325] width 1328 height 535
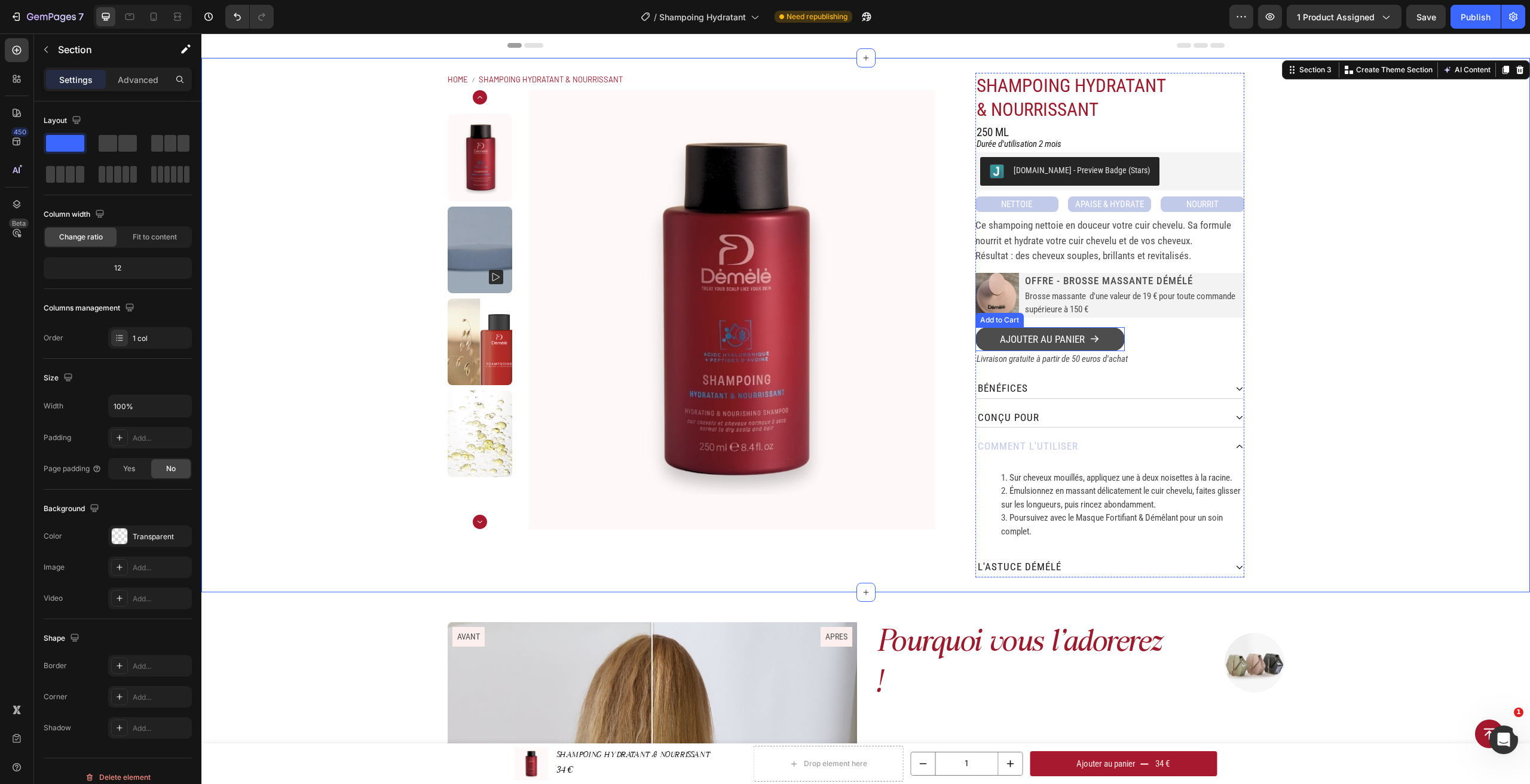
click at [1116, 335] on button "Ajouter au panier" at bounding box center [1050, 339] width 149 height 24
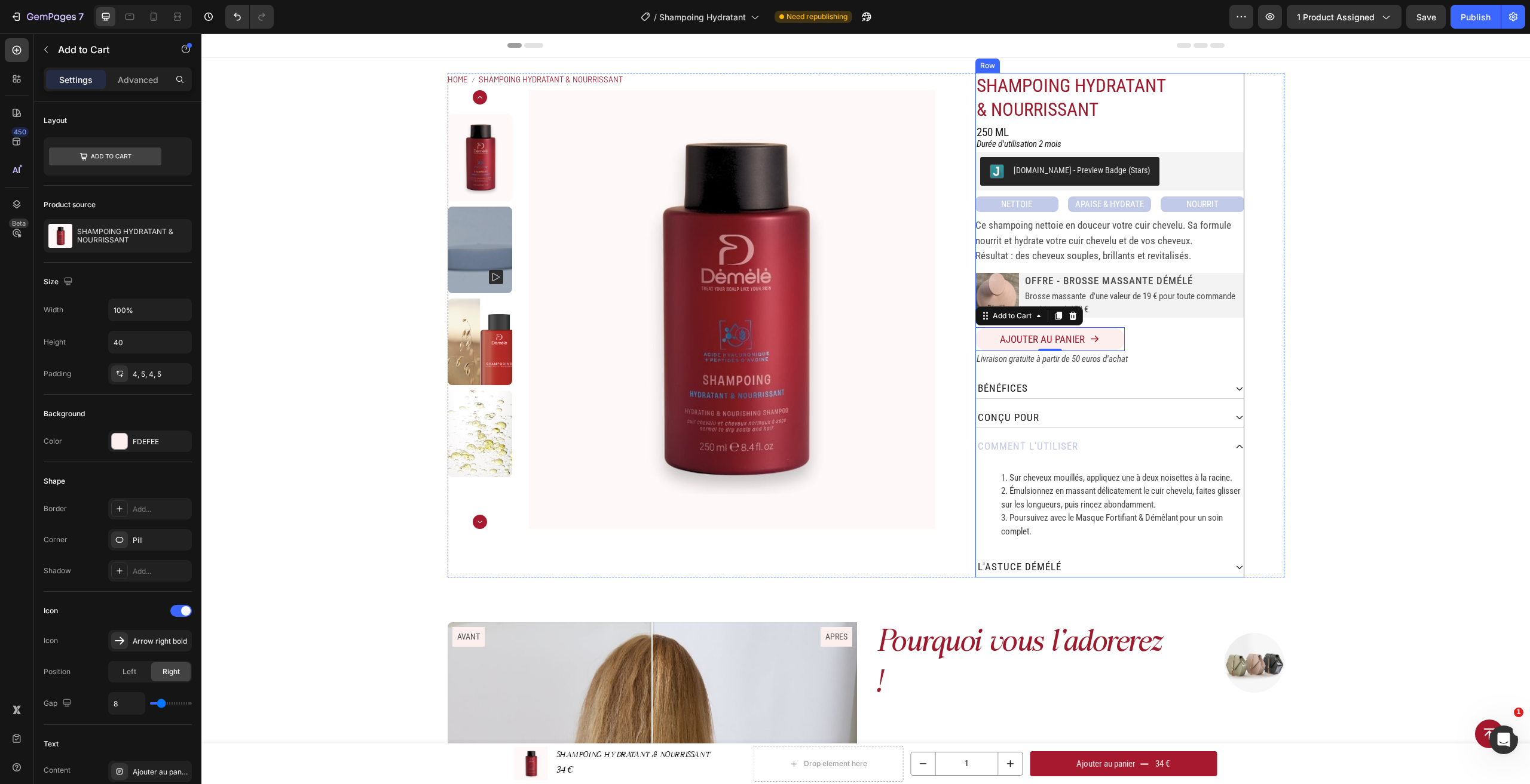
click at [1158, 332] on div "Ajouter au panier Add to Cart 0" at bounding box center [1110, 334] width 269 height 33
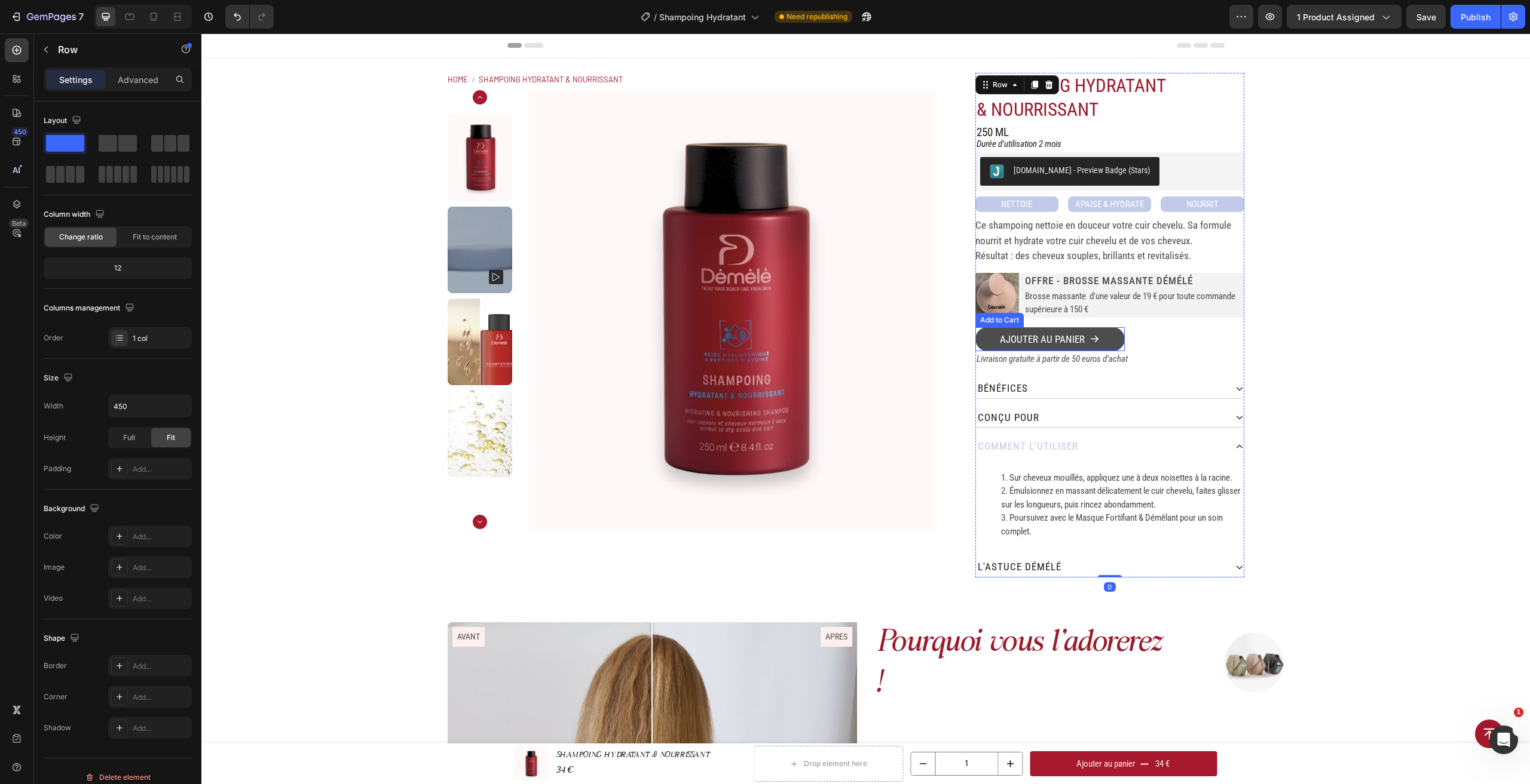
click at [1111, 340] on button "Ajouter au panier" at bounding box center [1050, 339] width 149 height 24
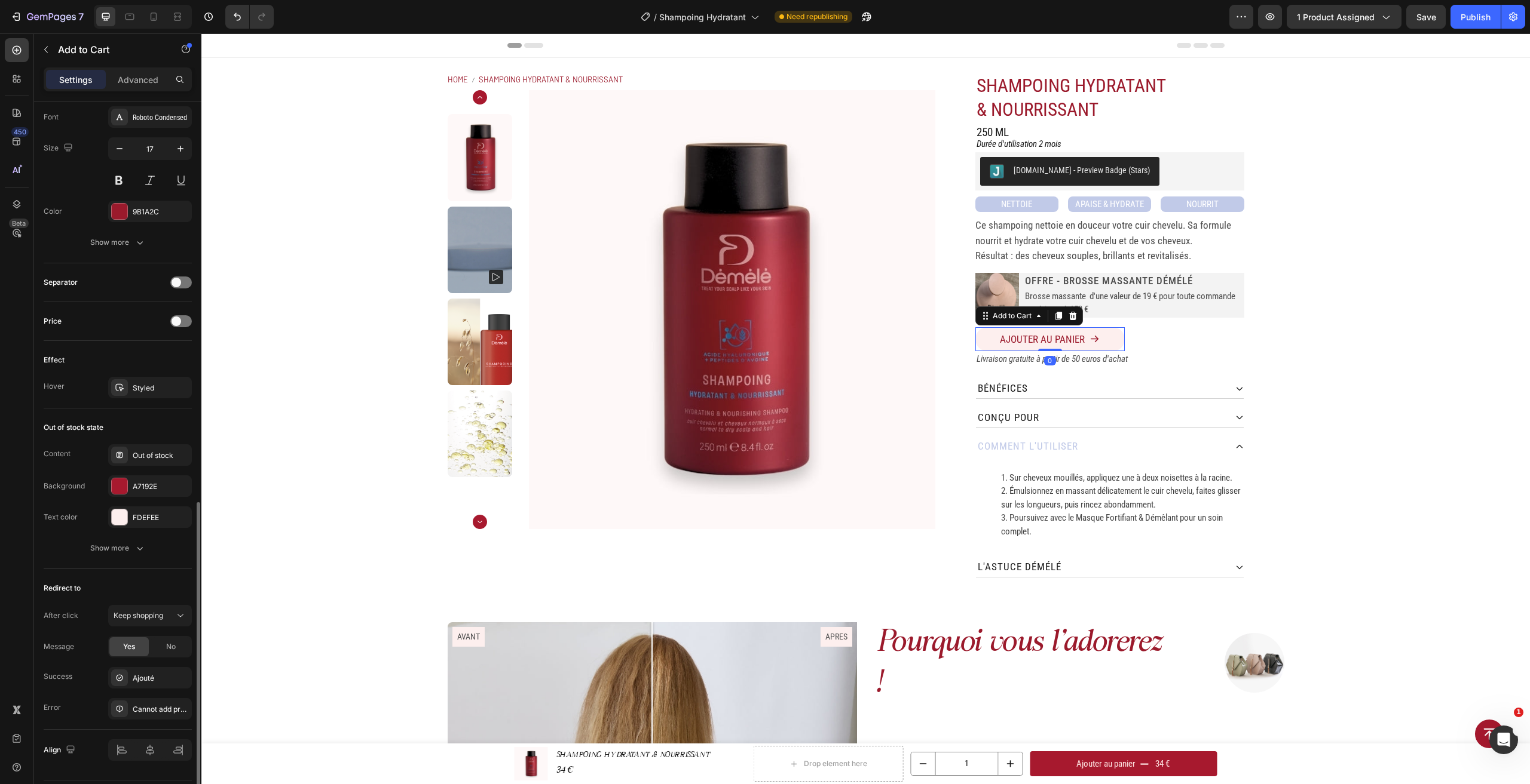
scroll to position [751, 0]
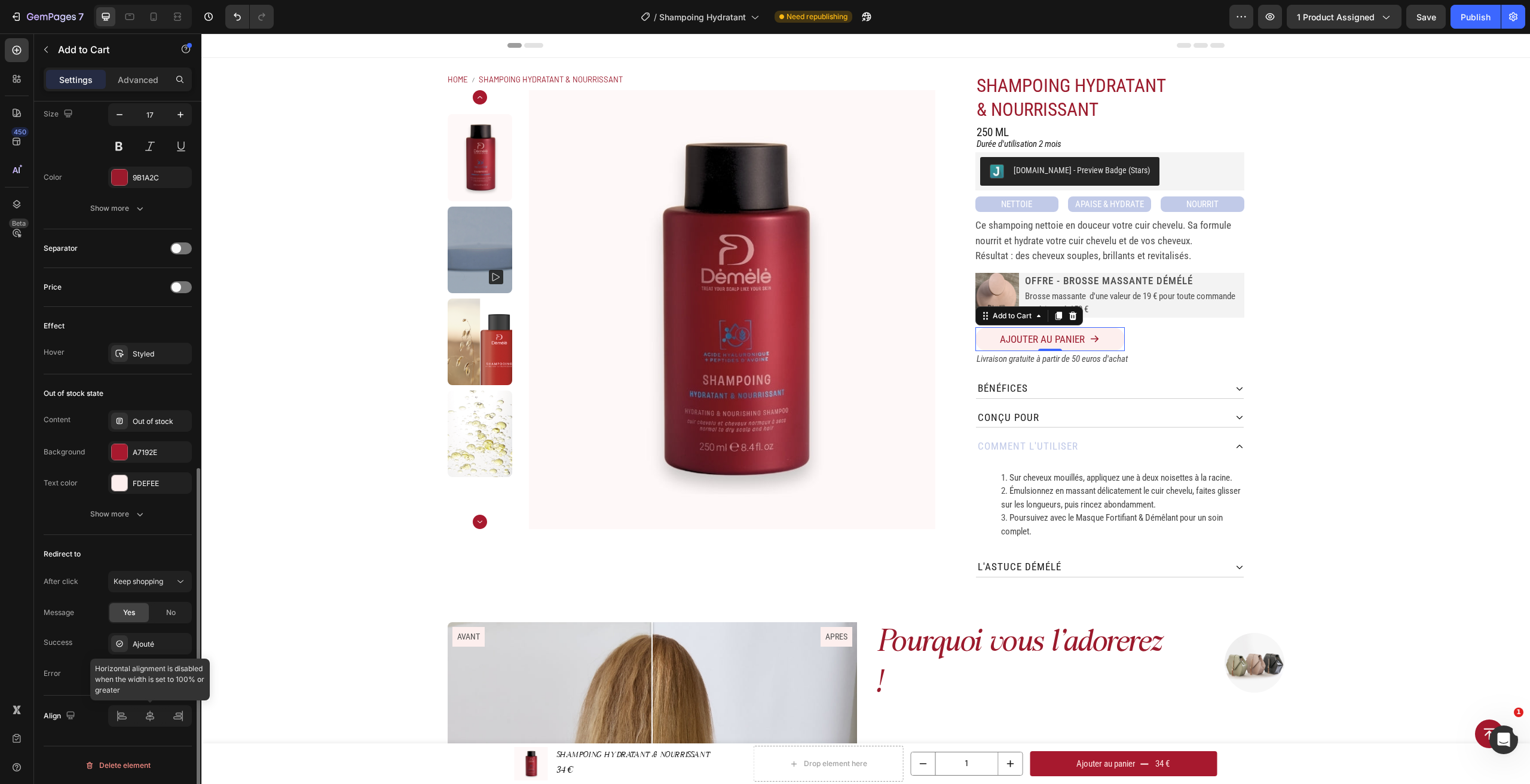
click at [147, 715] on div at bounding box center [150, 716] width 84 height 22
click at [1140, 332] on div "Ajouter au panier Add to Cart 0" at bounding box center [1110, 334] width 269 height 33
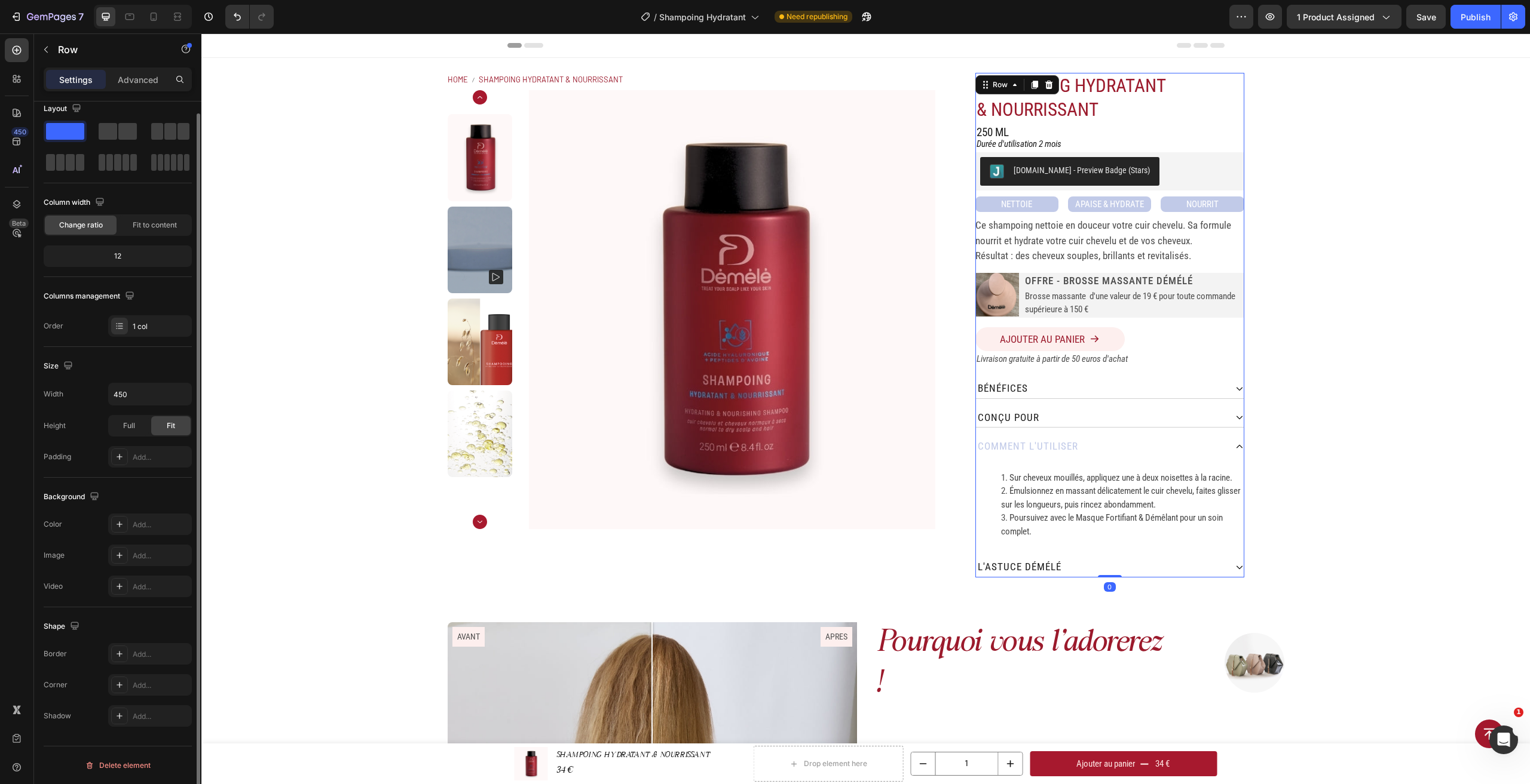
scroll to position [0, 0]
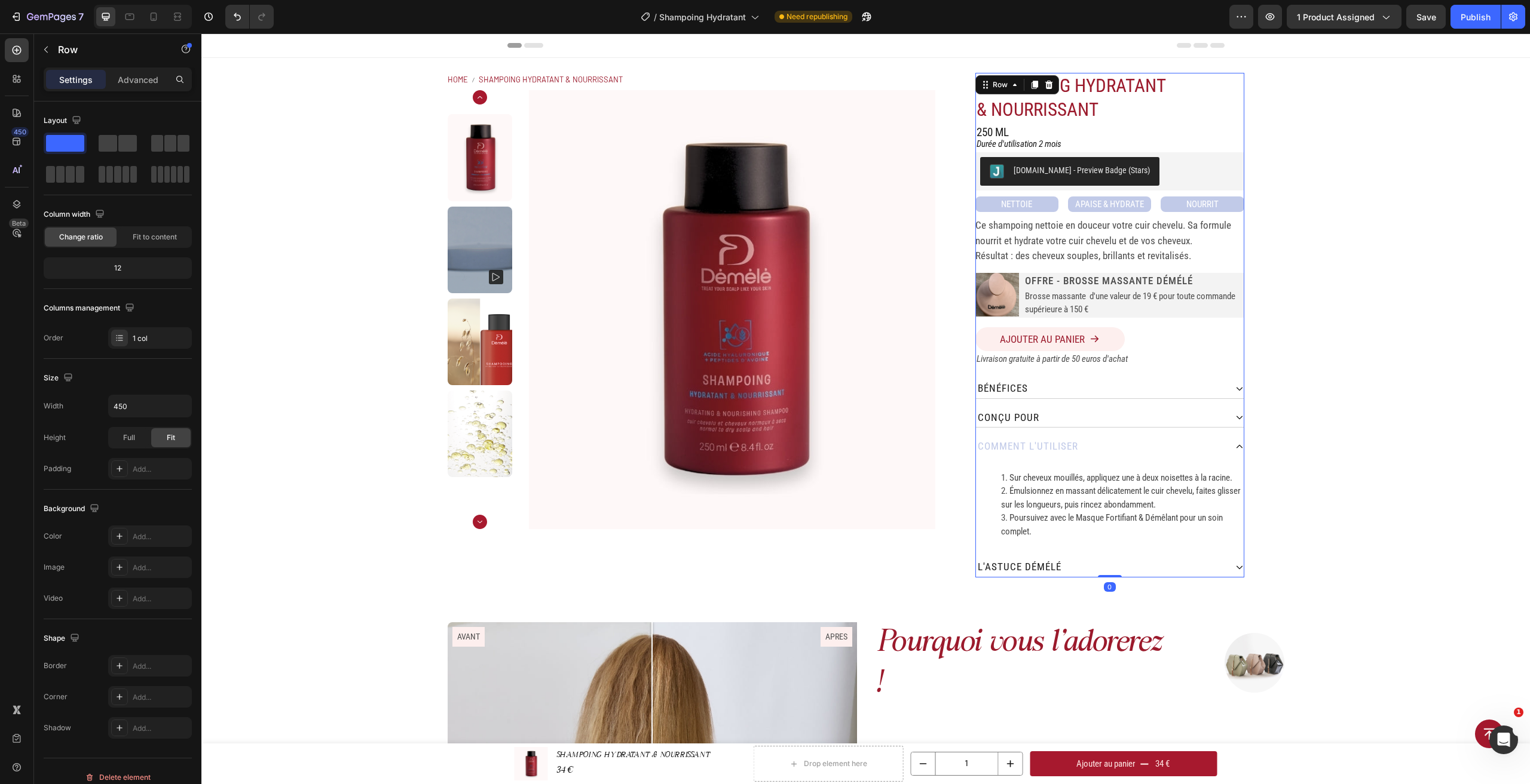
click at [1102, 323] on div "Ajouter au panier Add to Cart" at bounding box center [1110, 334] width 269 height 33
click at [1100, 335] on button "Ajouter au panier" at bounding box center [1050, 339] width 149 height 24
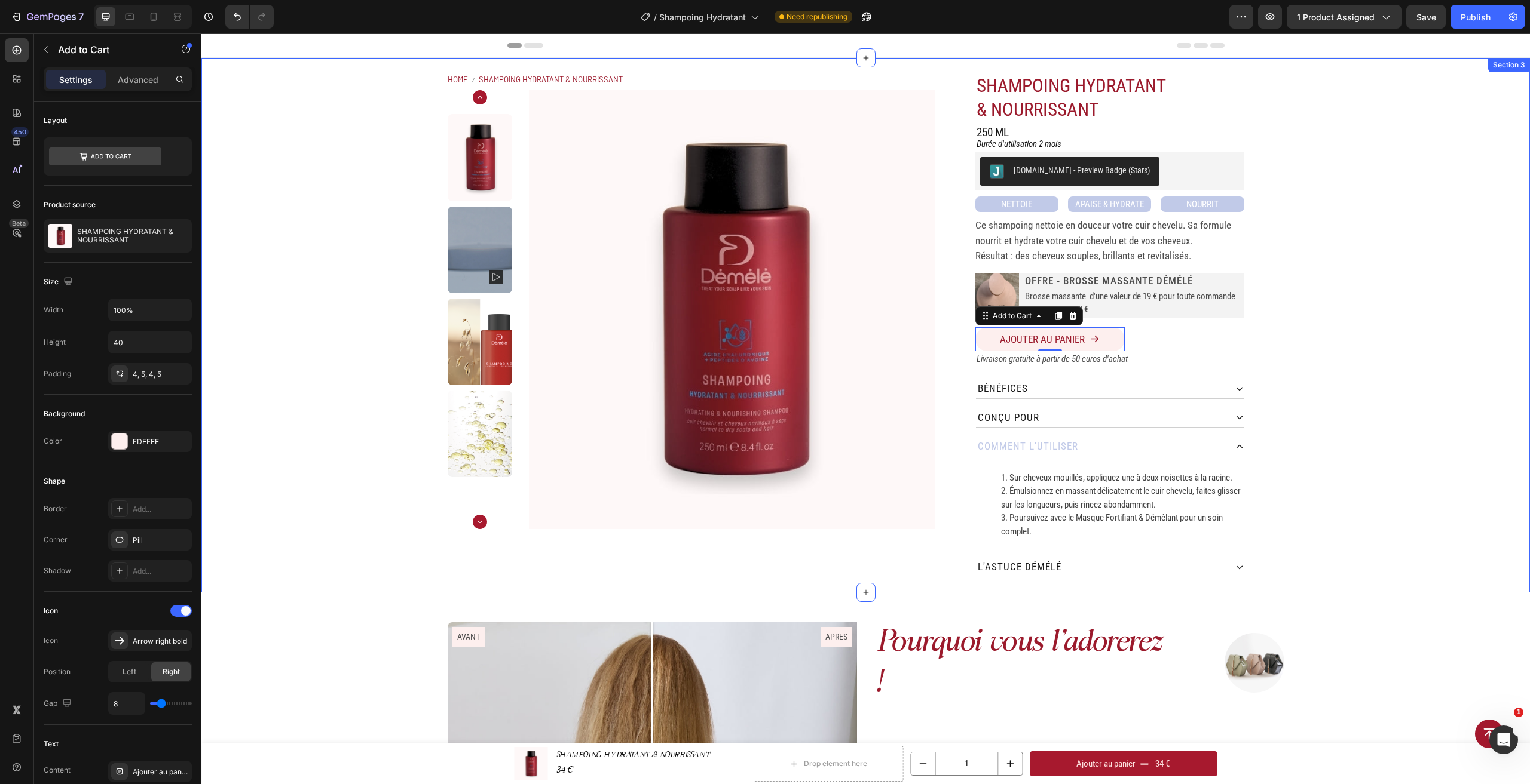
click at [1419, 276] on div "Home SHAMPOING HYDRATANT & NOURRISSANT Breadcrumb Product Images SHAMPOING HYDR…" at bounding box center [866, 325] width 1328 height 535
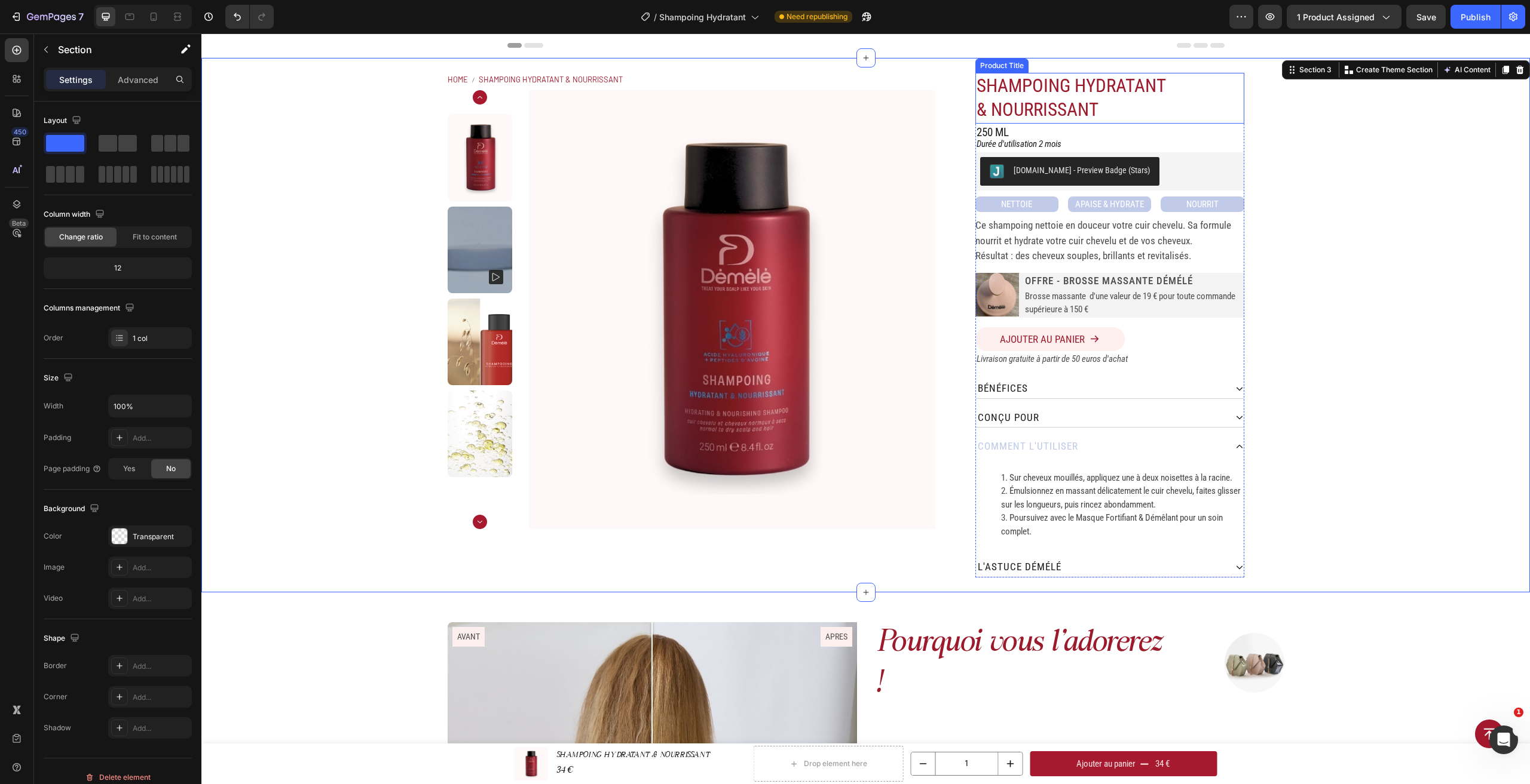
click at [1102, 110] on h1 "SHAMPOING HYDRATANT & NOURRISSANT" at bounding box center [1077, 98] width 203 height 51
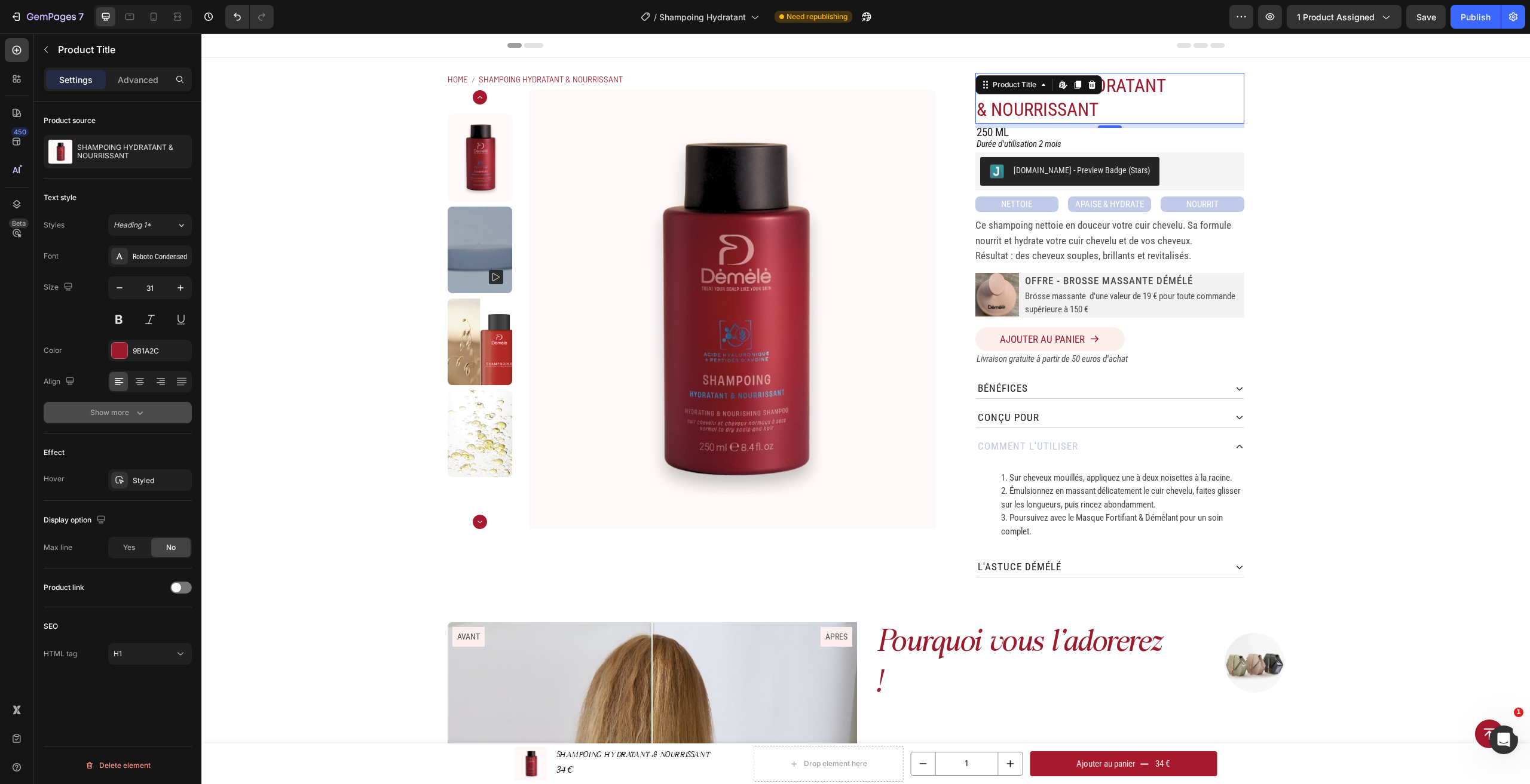
click at [138, 409] on icon "button" at bounding box center [140, 412] width 12 height 12
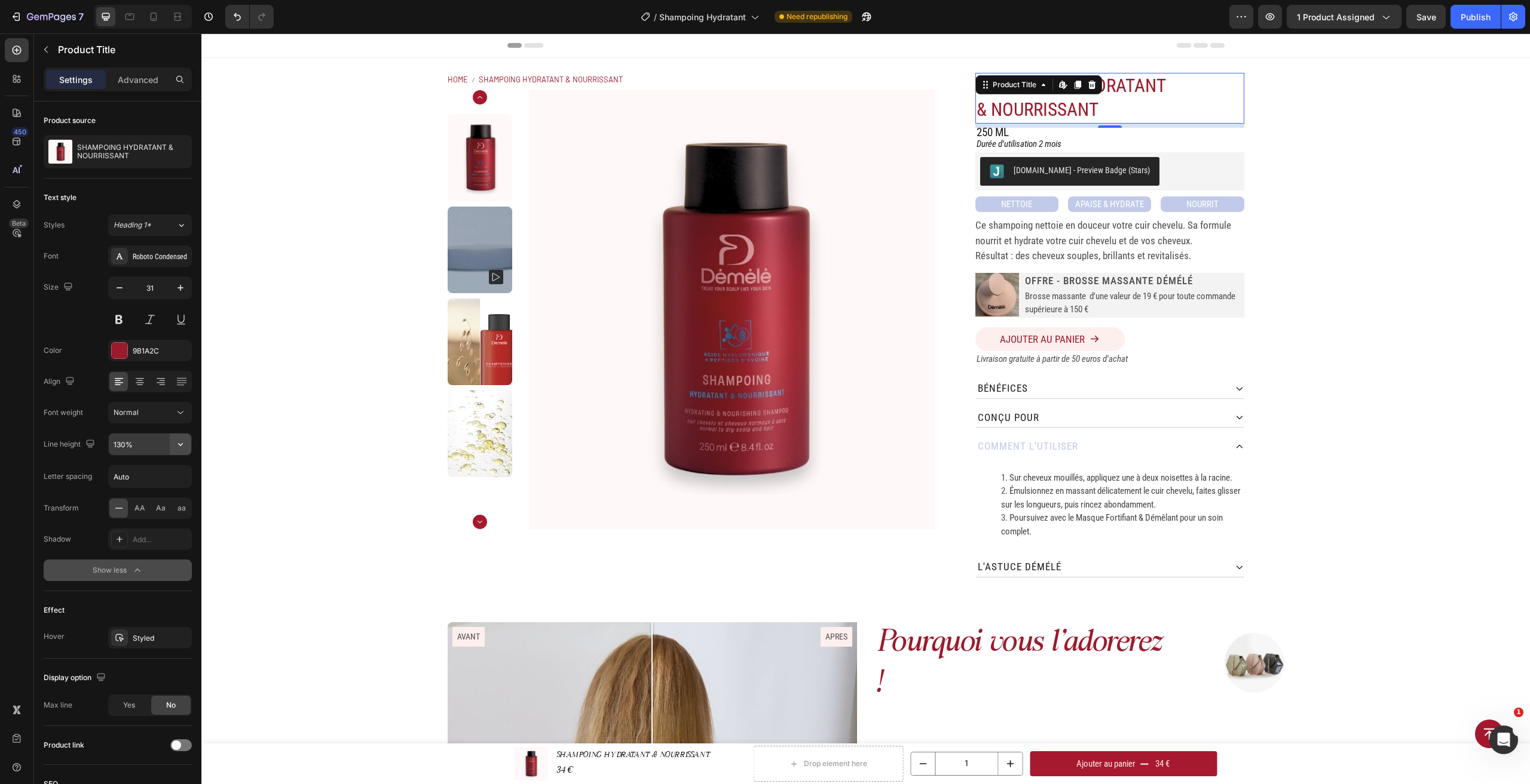
click at [172, 444] on button "button" at bounding box center [180, 444] width 22 height 22
click at [152, 480] on p "100%" at bounding box center [147, 474] width 68 height 10
type input "100%"
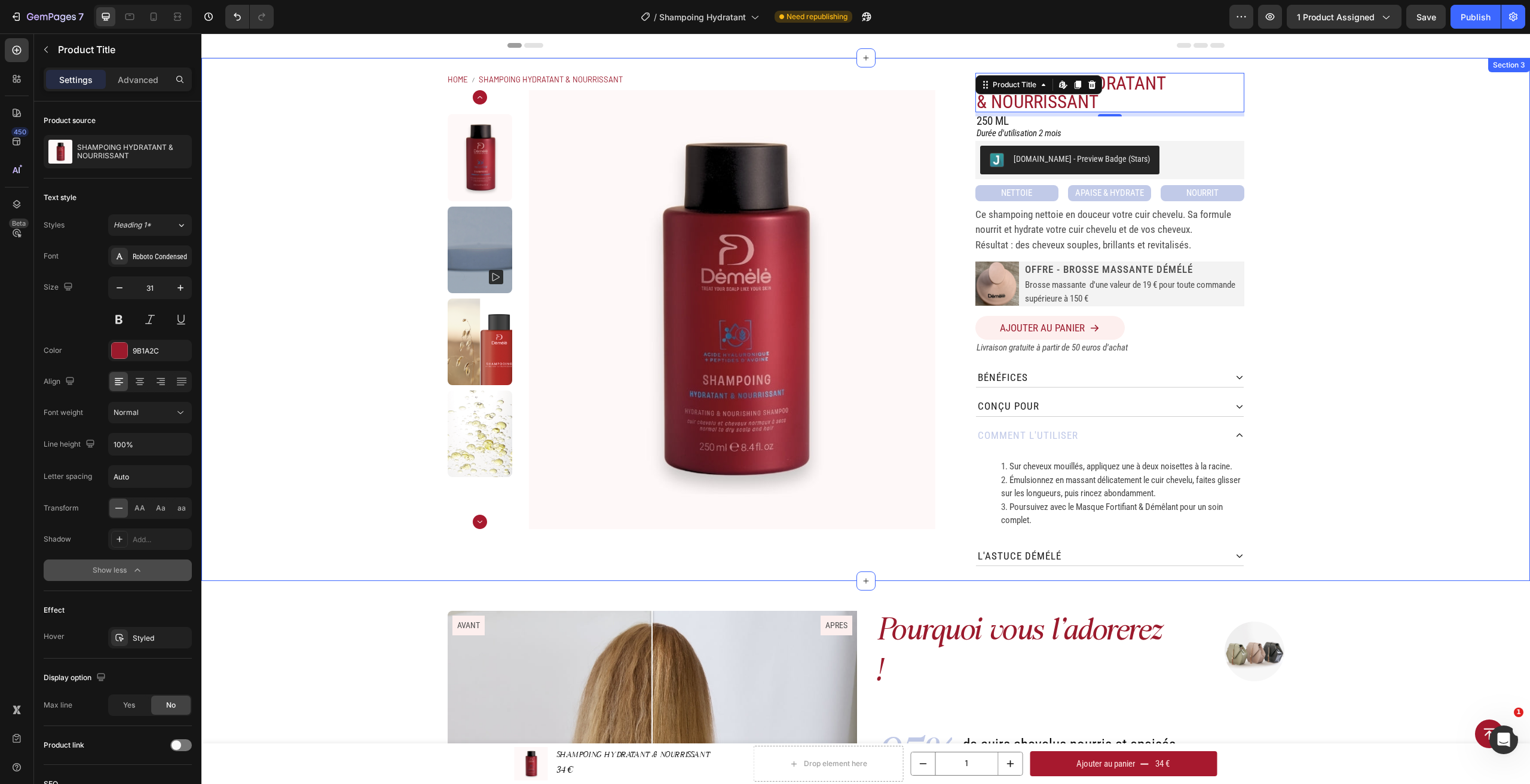
click at [1331, 254] on div "Home SHAMPOING HYDRATANT & NOURRISSANT Breadcrumb Product Images SHAMPOING HYDR…" at bounding box center [866, 319] width 1328 height 523
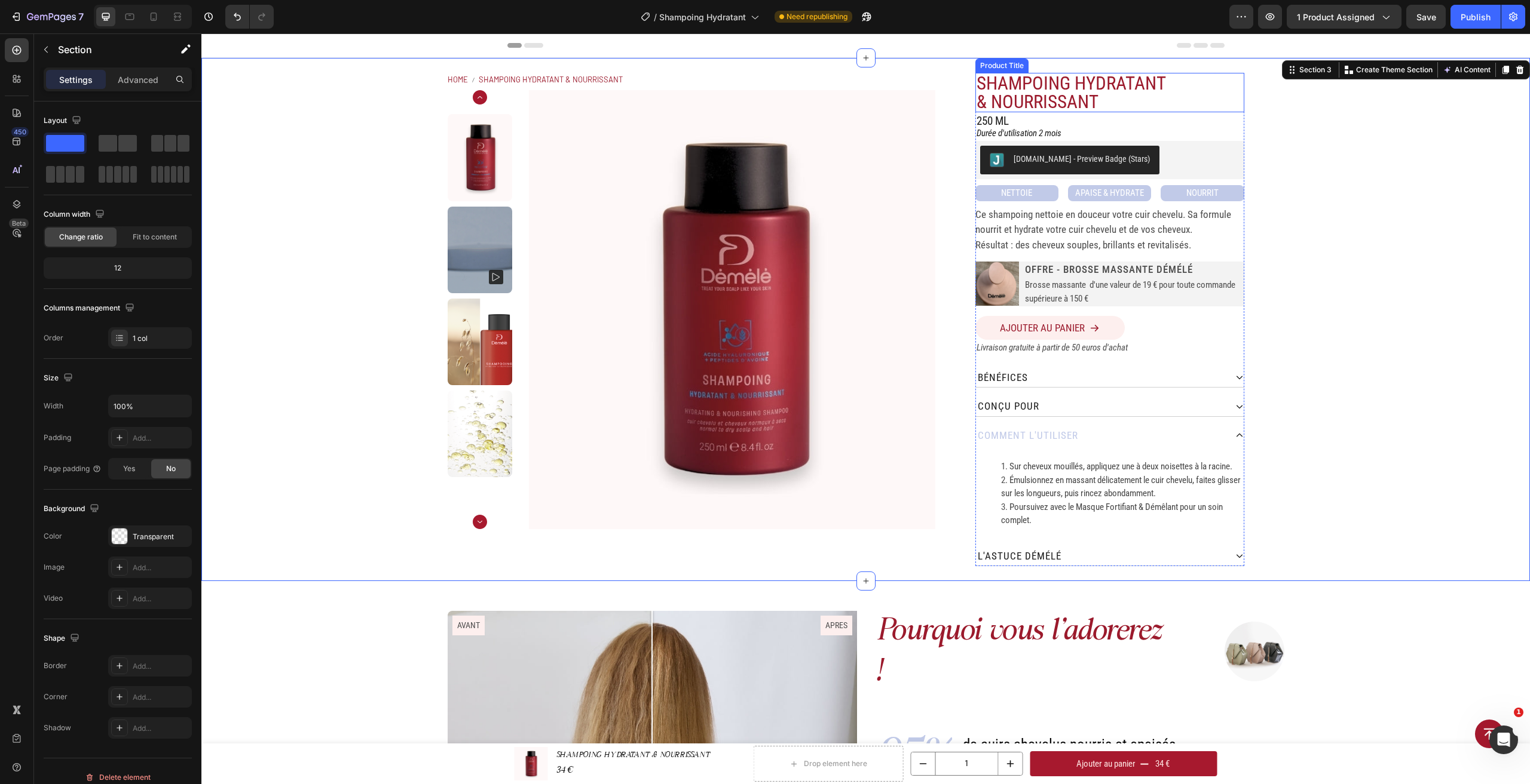
click at [1039, 106] on h1 "SHAMPOING HYDRATANT & NOURRISSANT" at bounding box center [1077, 93] width 203 height 39
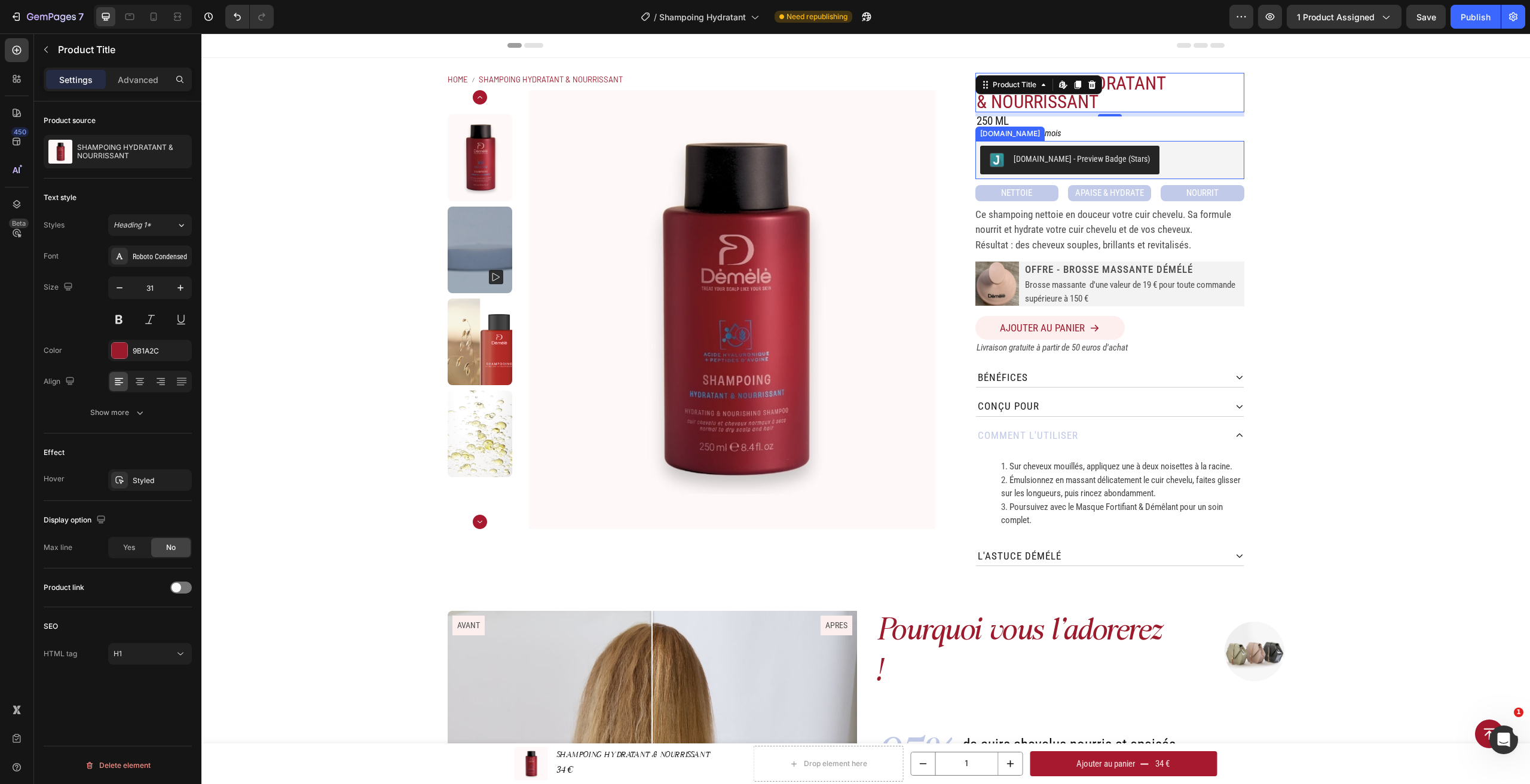
click at [1328, 165] on div "Home SHAMPOING HYDRATANT & NOURRISSANT Breadcrumb Product Images SHAMPOING HYDR…" at bounding box center [866, 319] width 1328 height 523
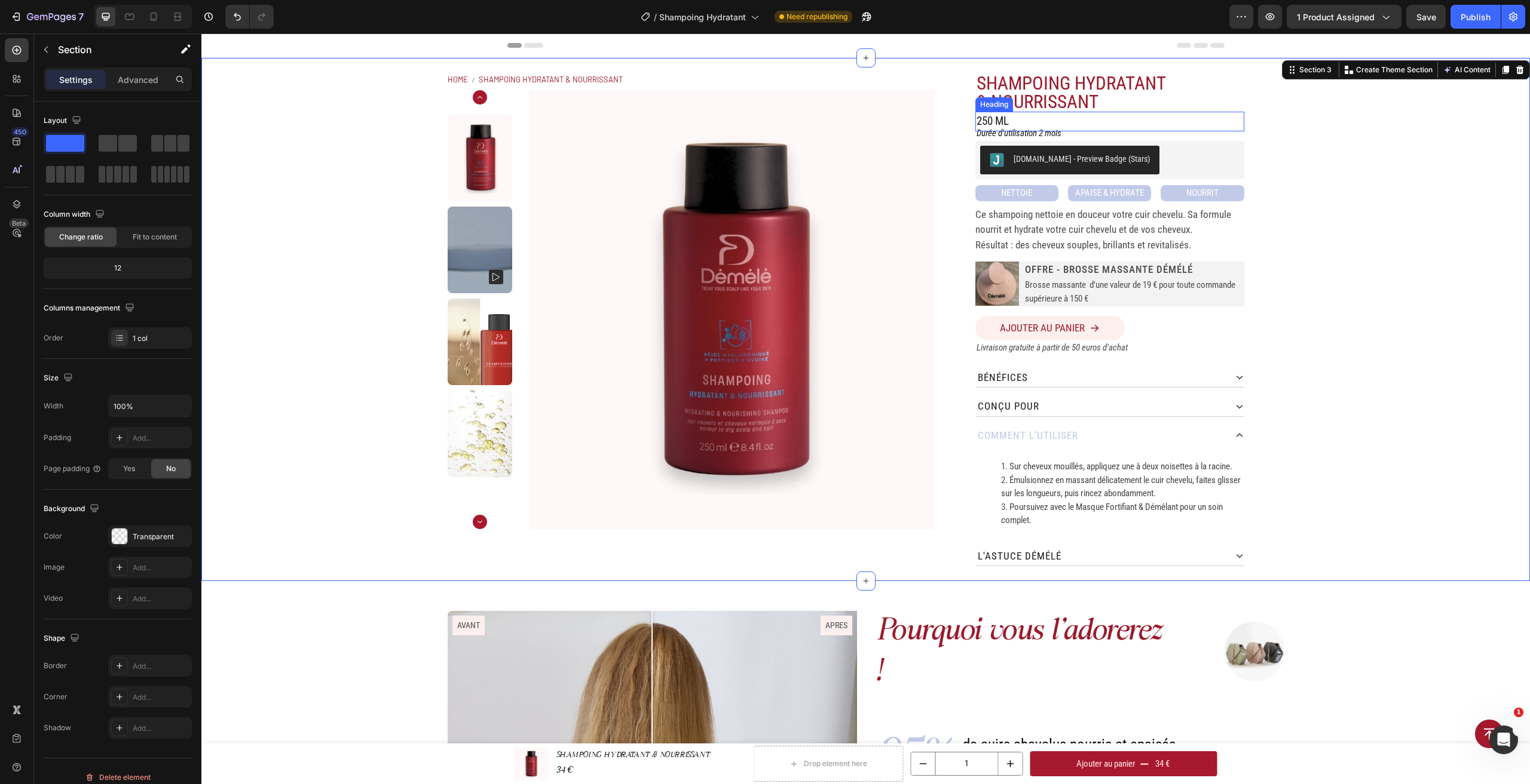
click at [1072, 115] on div "250 ML" at bounding box center [1110, 122] width 269 height 20
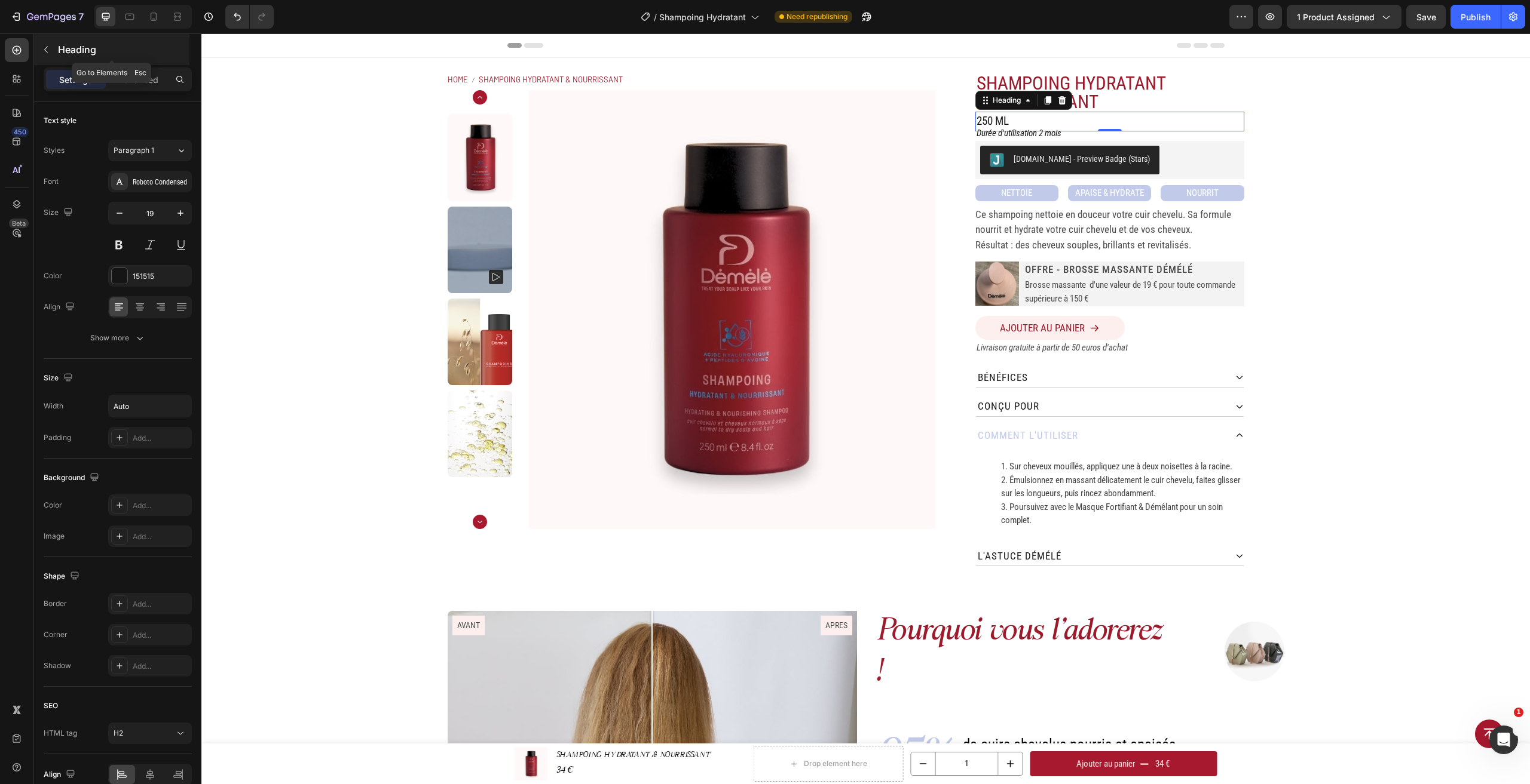
click at [42, 52] on icon "button" at bounding box center [46, 50] width 10 height 10
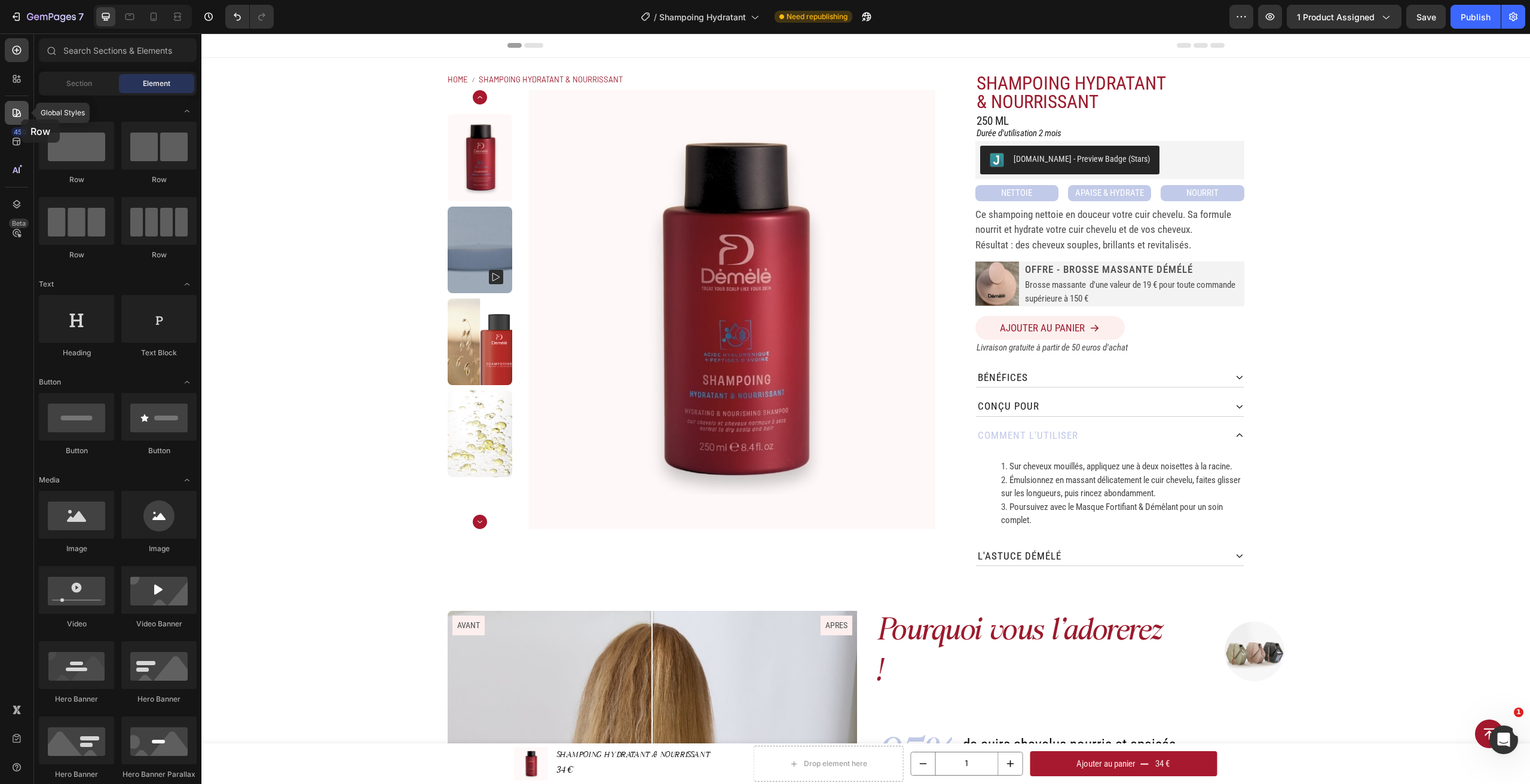
drag, startPoint x: 159, startPoint y: 176, endPoint x: 21, endPoint y: 119, distance: 149.3
click at [21, 119] on div "Global Styles 450 Beta Sections(18) Elements(84) Section Element Hero Section P…" at bounding box center [101, 409] width 202 height 751
click at [1233, 113] on div "250 ML" at bounding box center [1110, 122] width 269 height 20
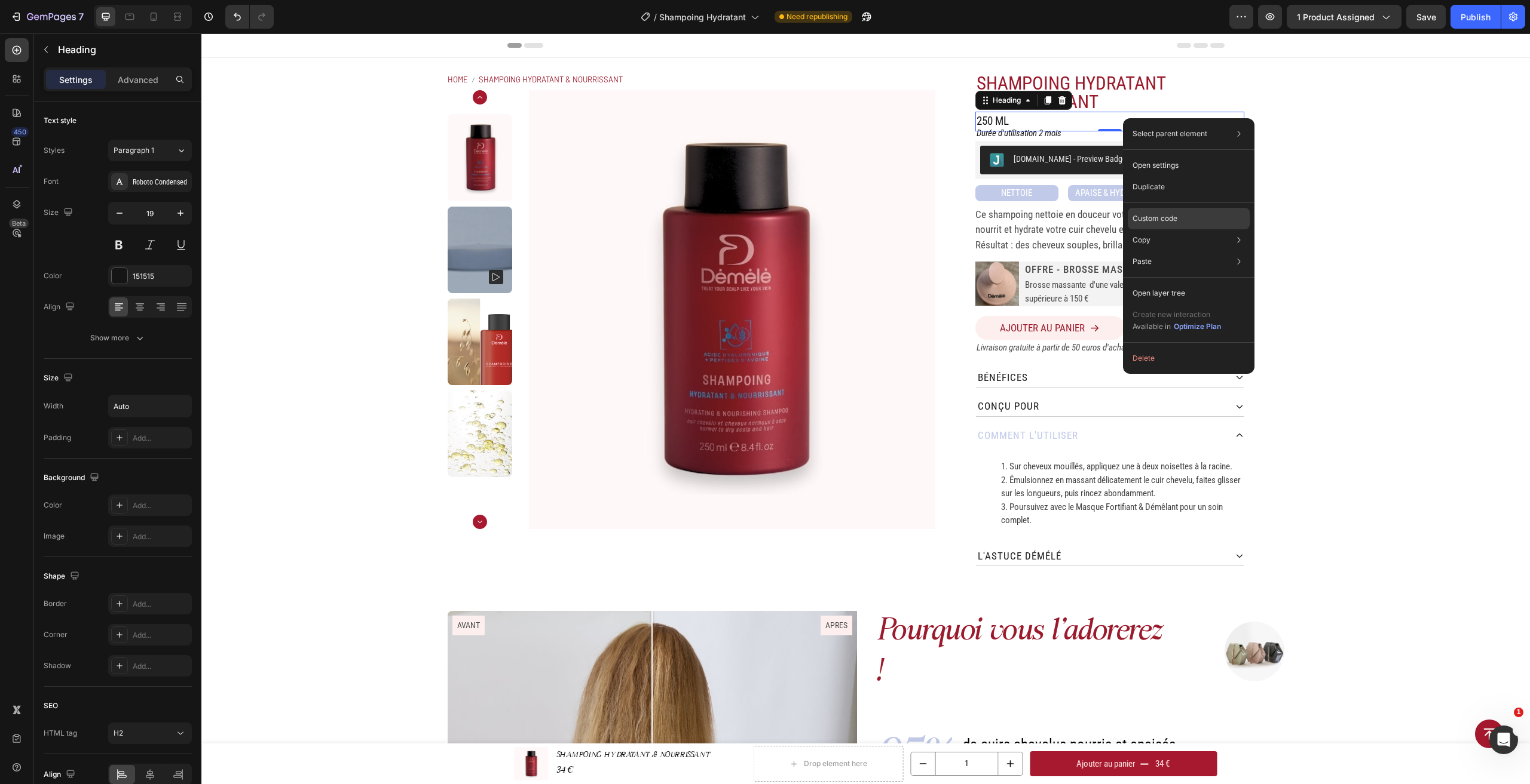
click at [1185, 251] on div "Custom code" at bounding box center [1188, 261] width 122 height 22
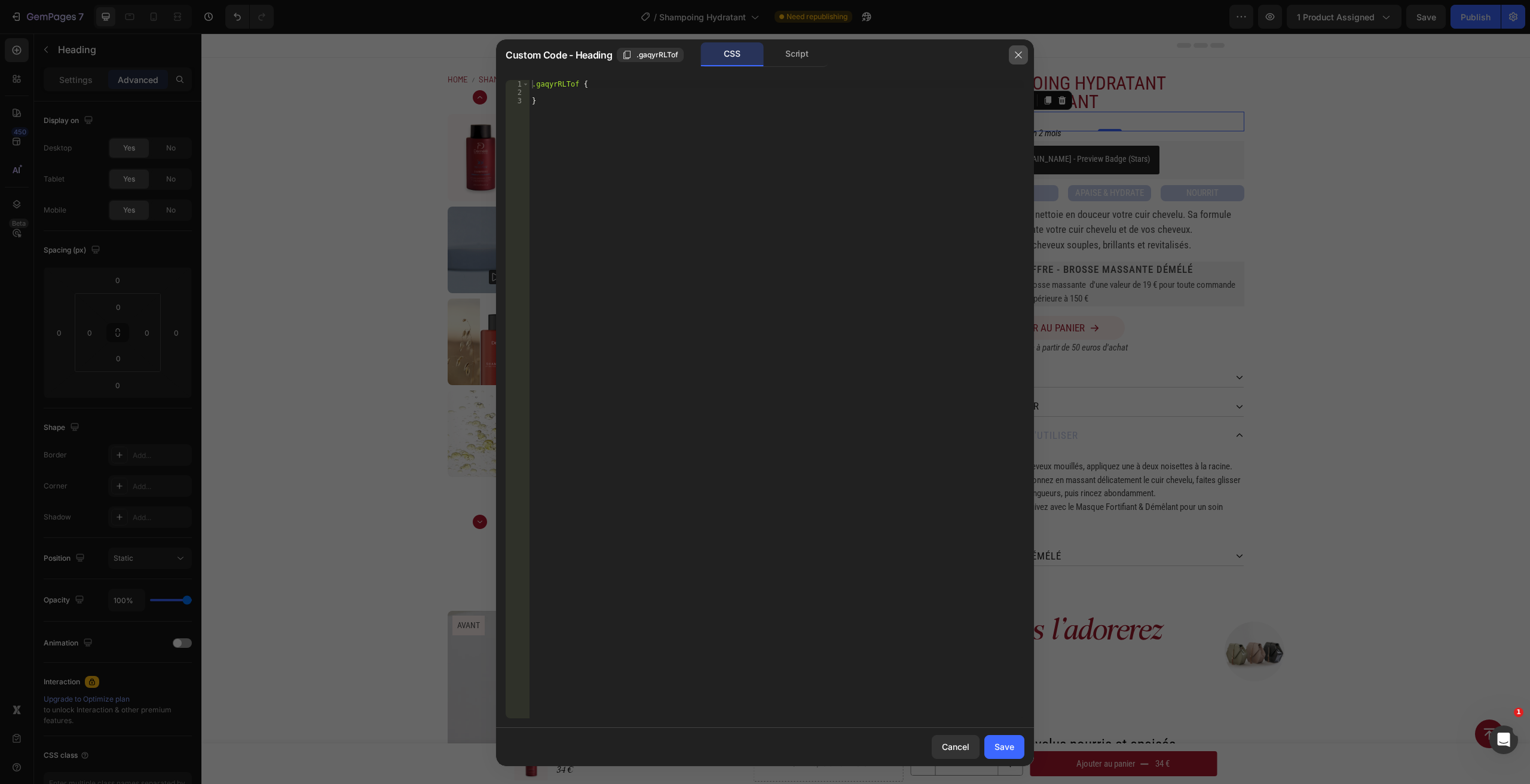
click at [1014, 50] on icon "button" at bounding box center [1019, 55] width 10 height 10
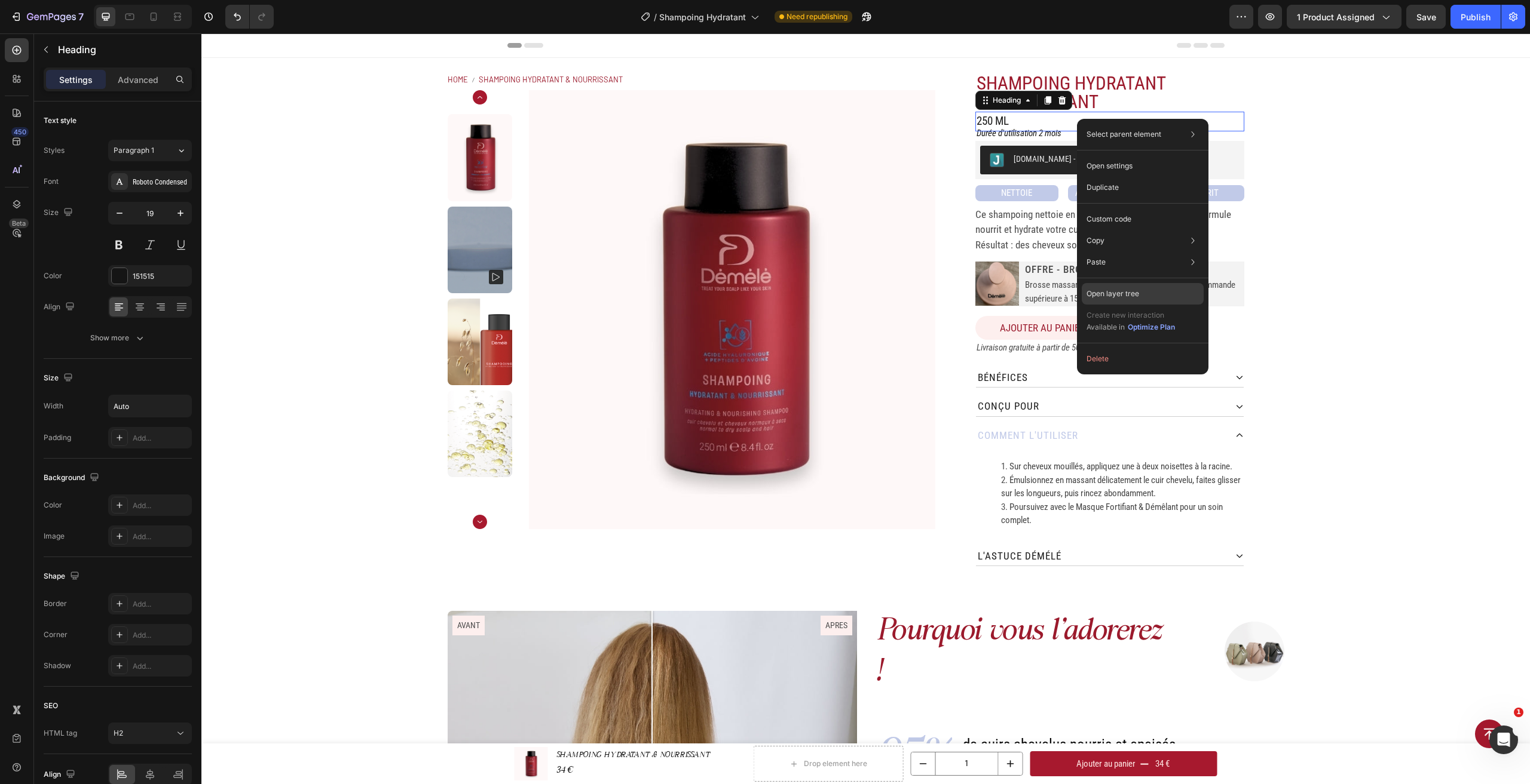
click at [1128, 288] on div "Open layer tree" at bounding box center [1143, 294] width 122 height 22
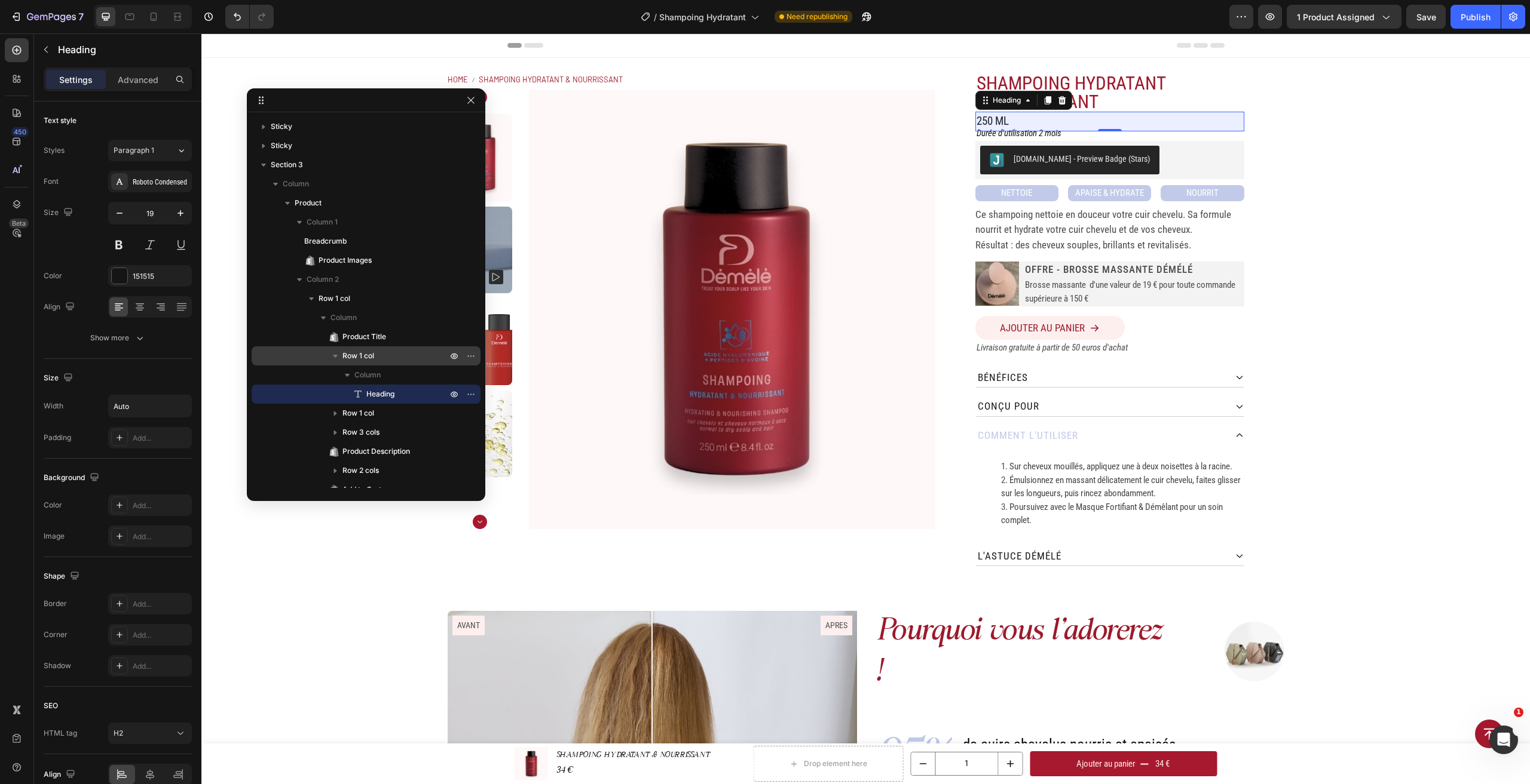
click at [371, 358] on span "Row 1 col" at bounding box center [358, 356] width 32 height 12
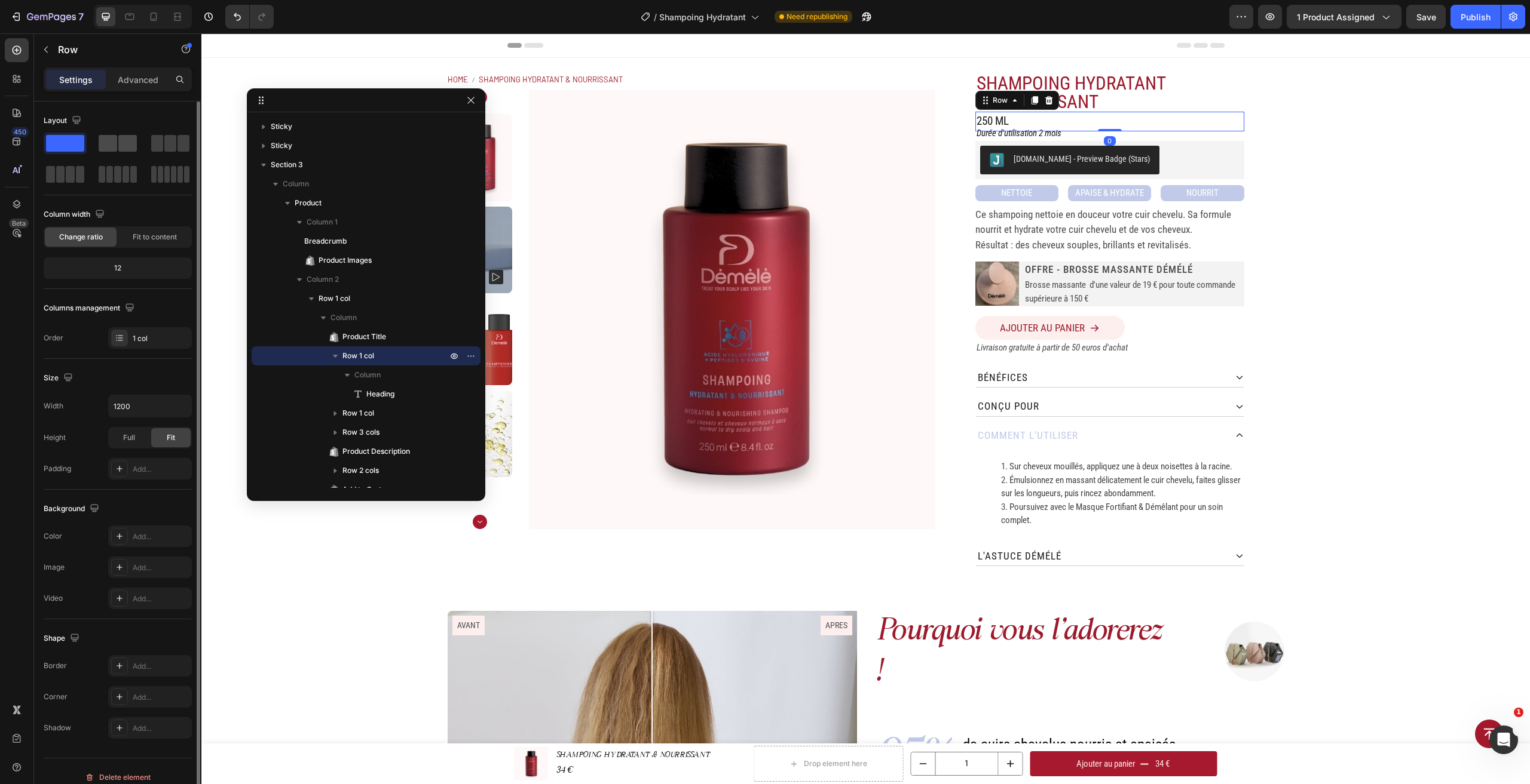
click at [149, 152] on div at bounding box center [170, 143] width 43 height 22
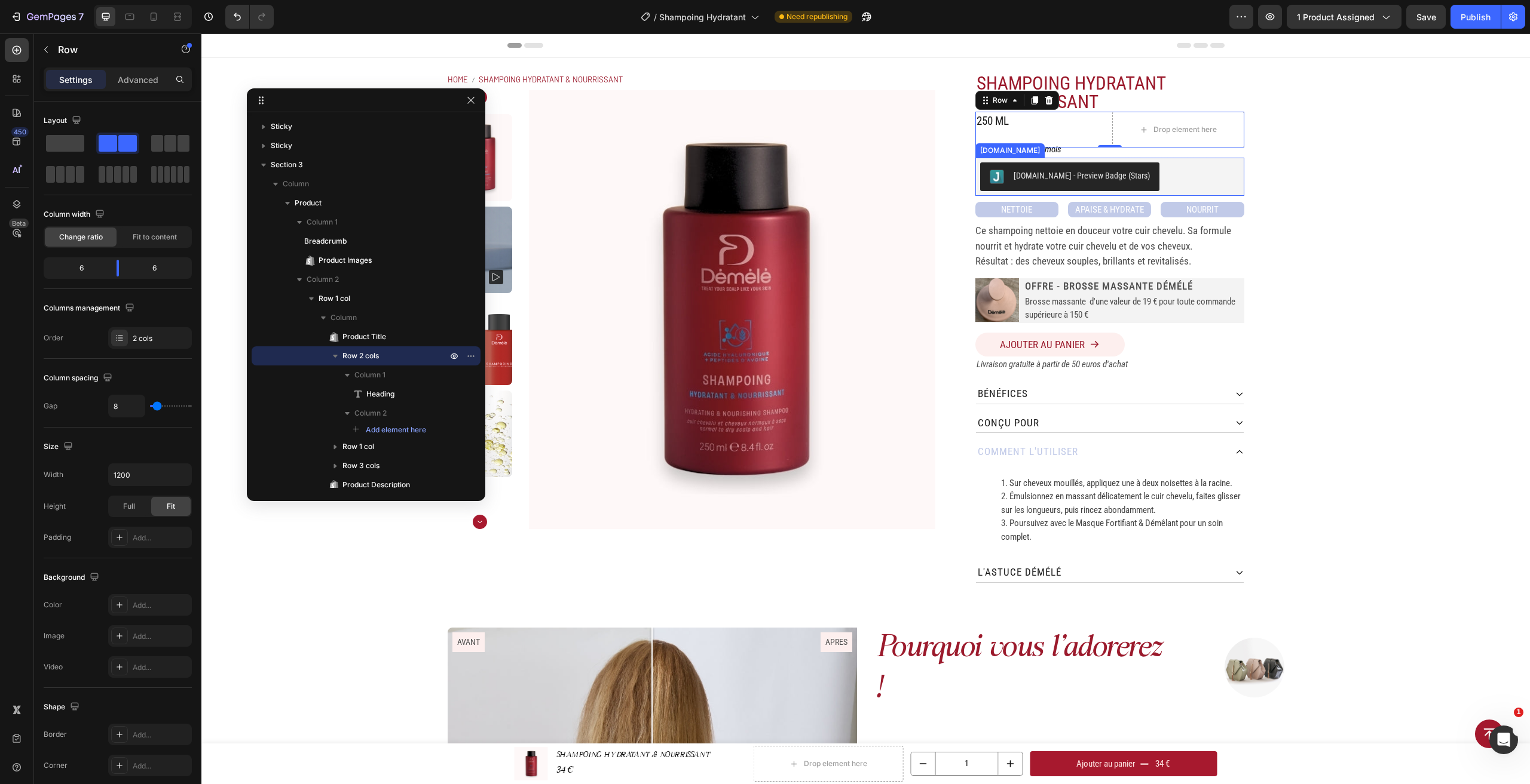
scroll to position [274, 0]
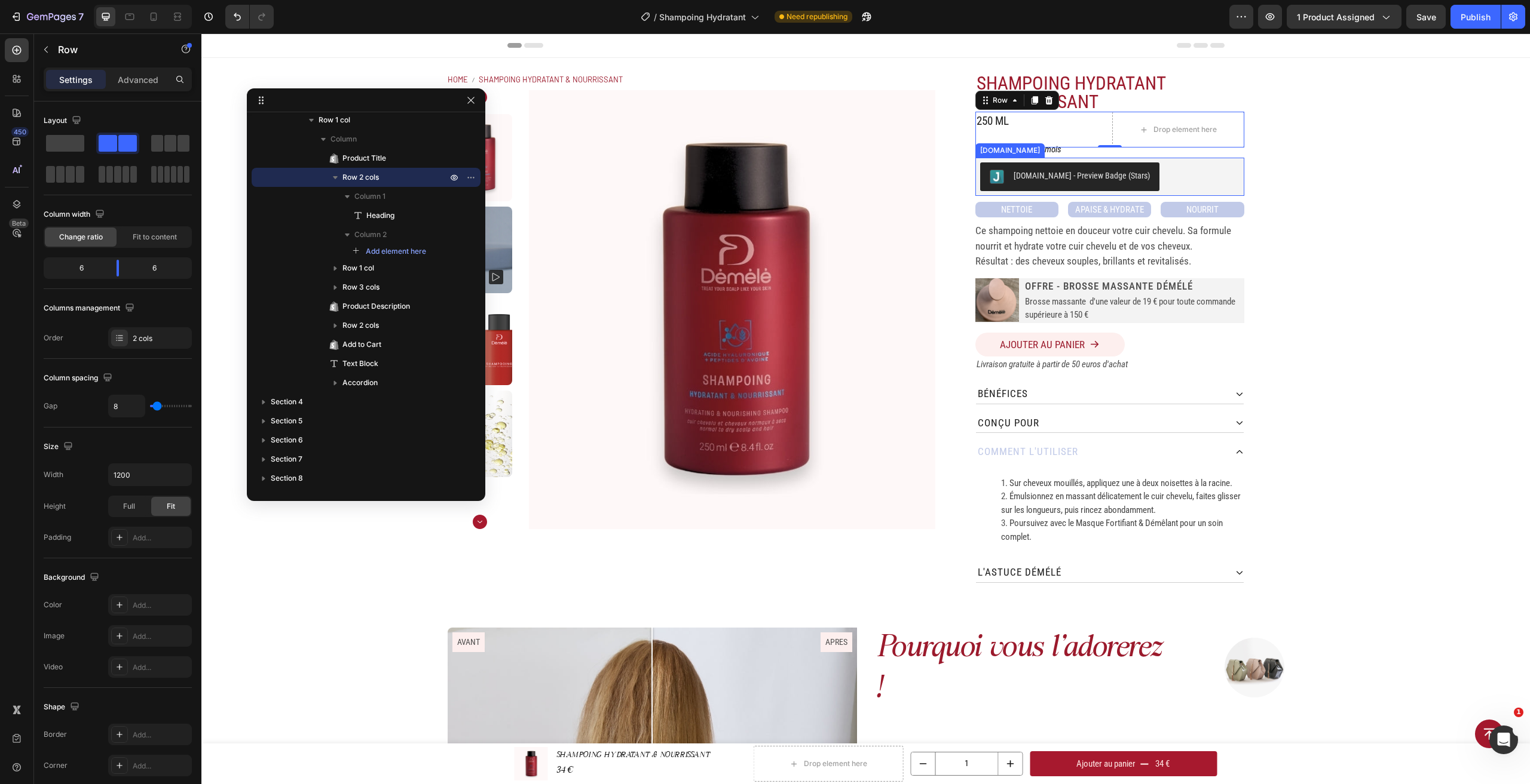
click at [1159, 164] on div "[DOMAIN_NAME] - Preview Badge (Stars)" at bounding box center [1110, 176] width 259 height 29
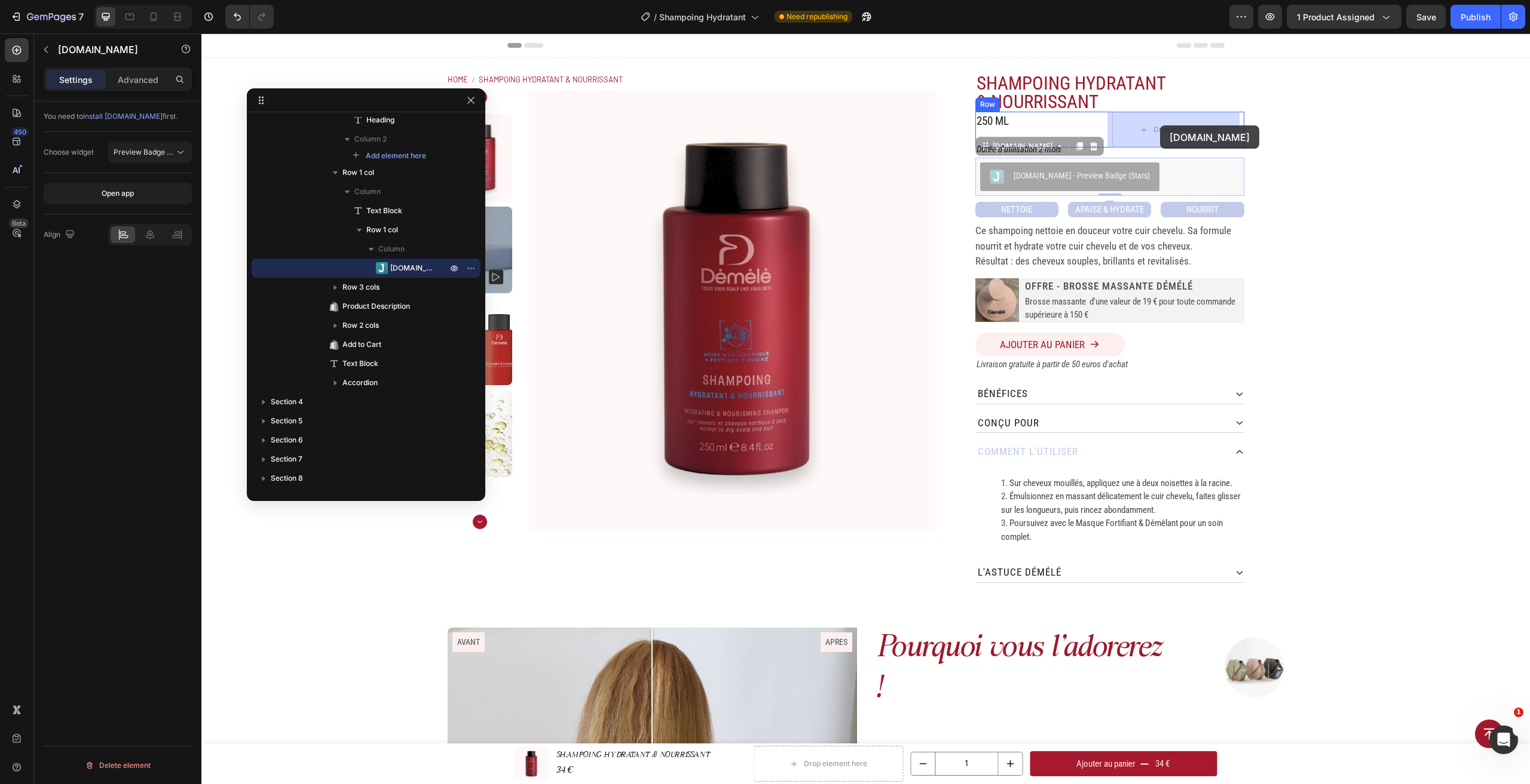
drag, startPoint x: 995, startPoint y: 146, endPoint x: 1160, endPoint y: 125, distance: 166.3
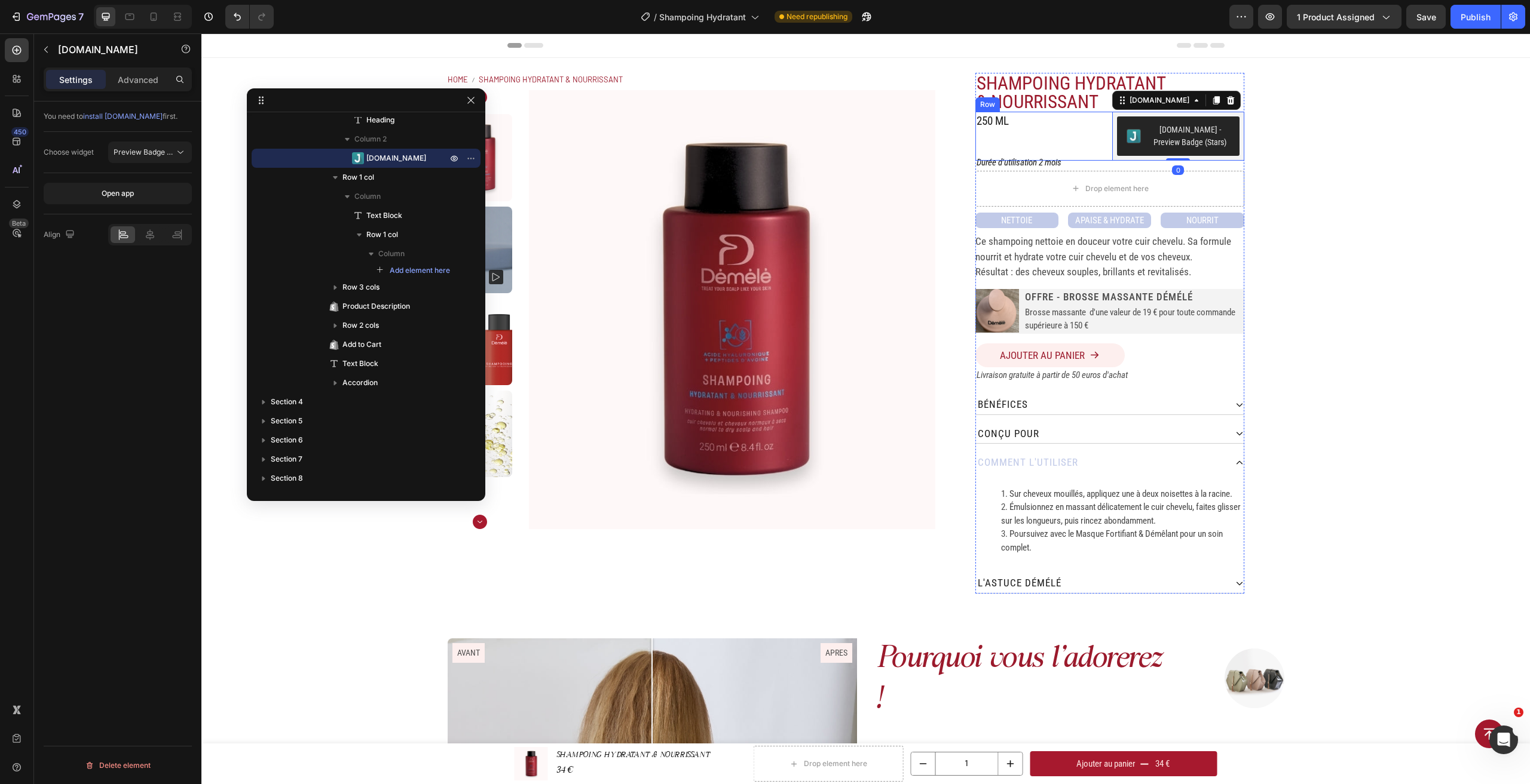
click at [1099, 128] on div "250 ML" at bounding box center [1041, 122] width 132 height 20
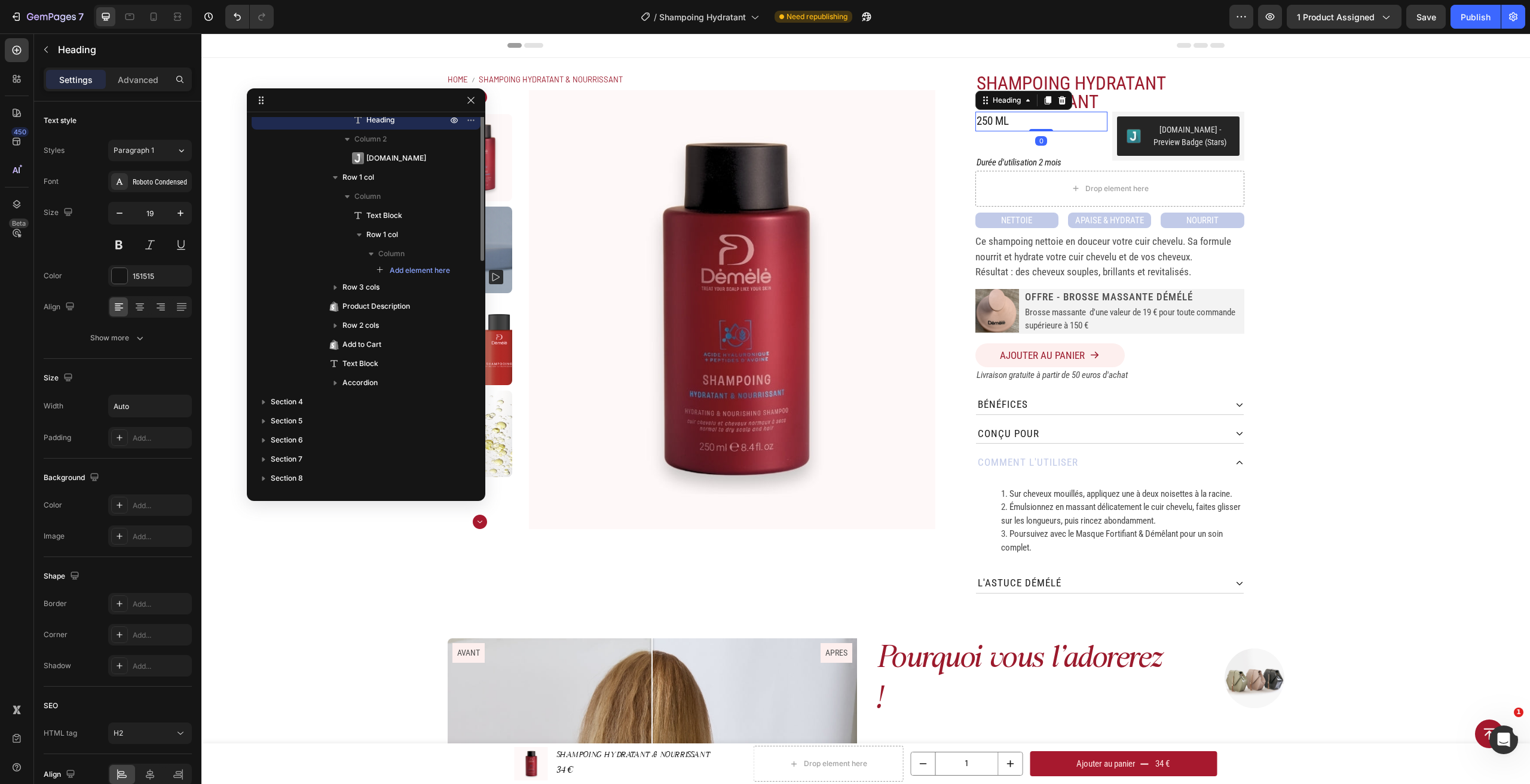
scroll to position [130, 0]
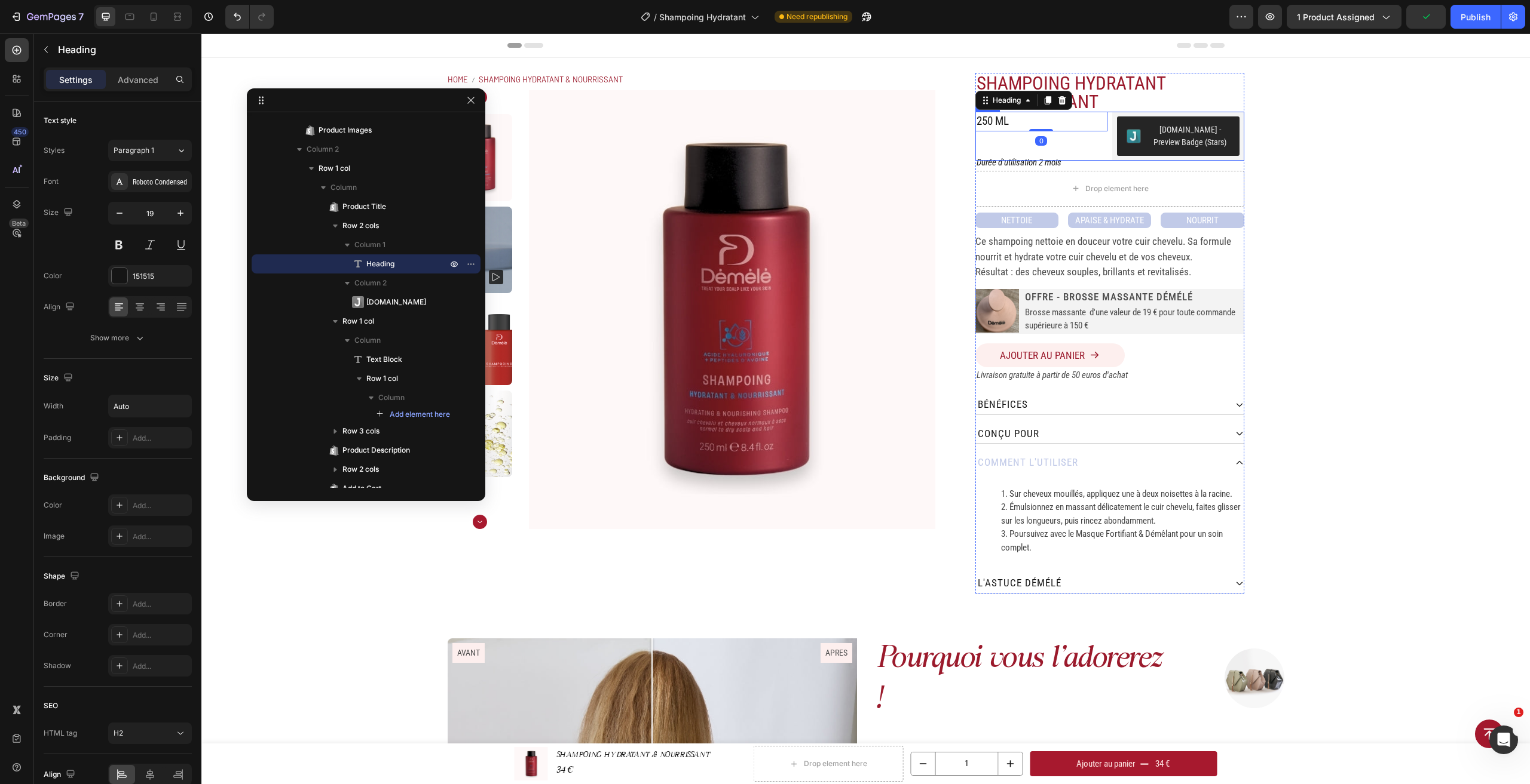
click at [1079, 142] on div "250 ML Heading 0" at bounding box center [1041, 136] width 132 height 49
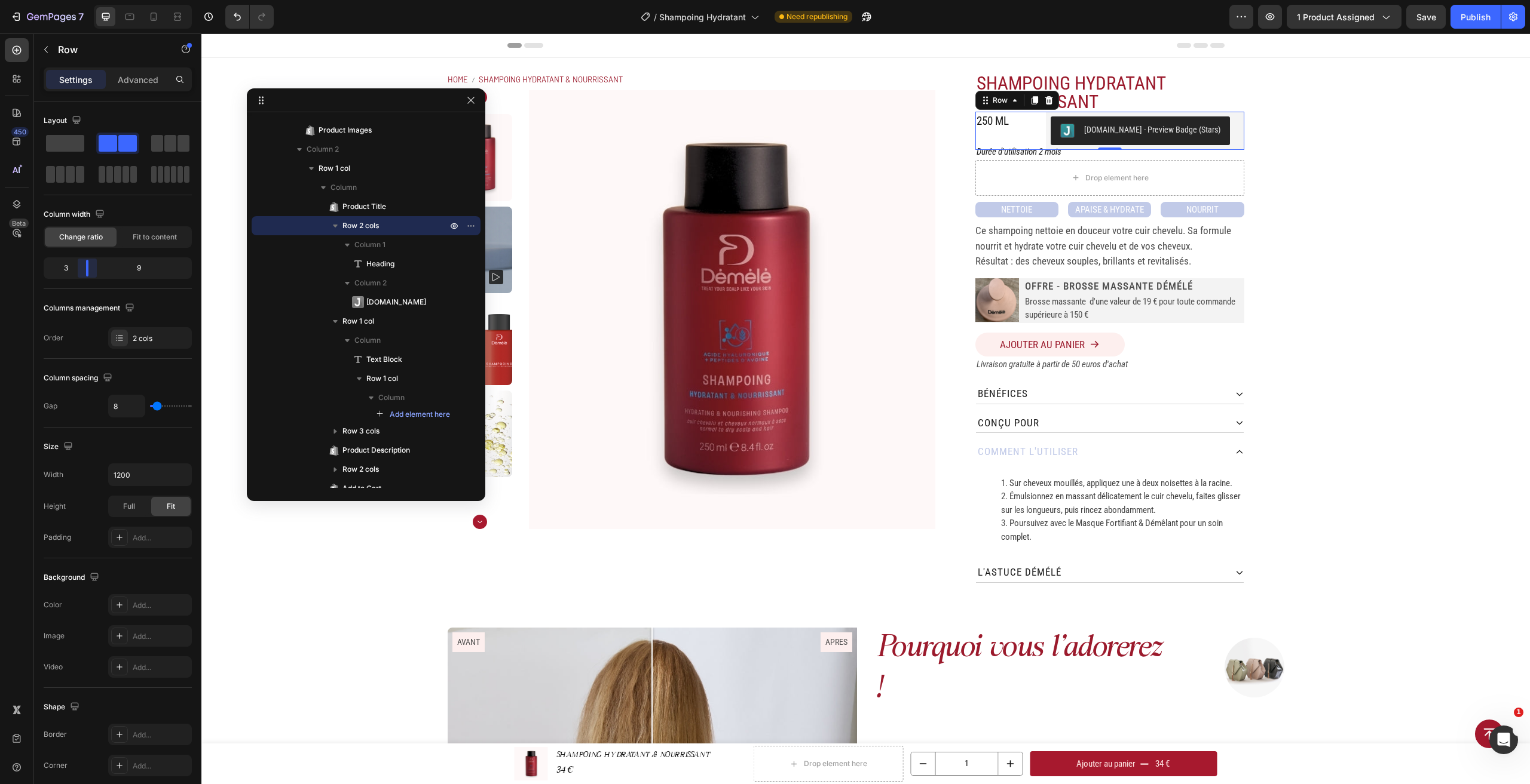
drag, startPoint x: 114, startPoint y: 265, endPoint x: 85, endPoint y: 269, distance: 29.3
click at [85, 0] on body "7 Version history / Shampoing Hydratant Need republishing Preview 1 product ass…" at bounding box center [765, 0] width 1530 height 0
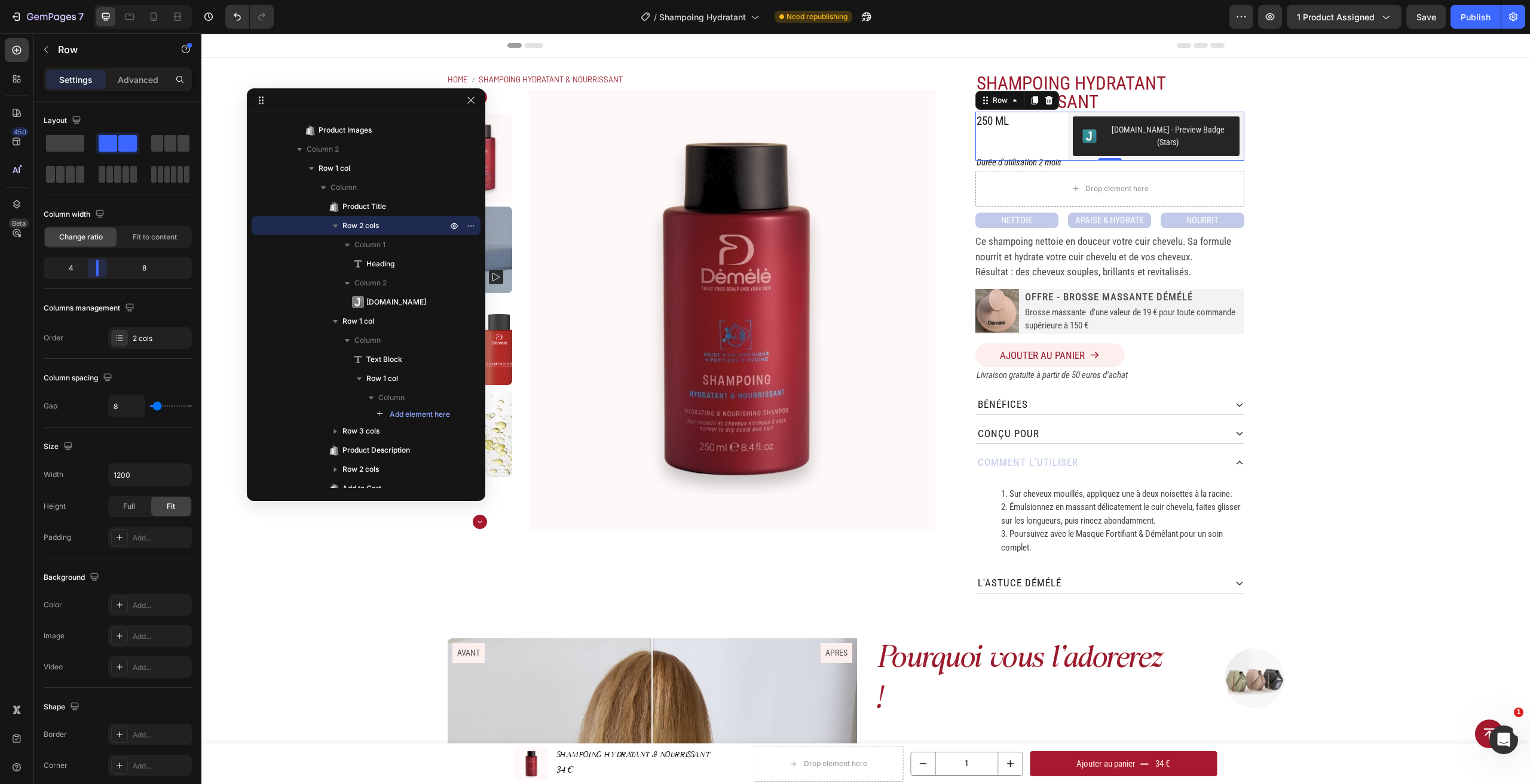
click at [95, 0] on body "7 Version history / Shampoing Hydratant Need republishing Preview 1 product ass…" at bounding box center [765, 0] width 1530 height 0
click at [1219, 129] on button "[DOMAIN_NAME] - Preview Badge (Stars)" at bounding box center [1156, 136] width 167 height 39
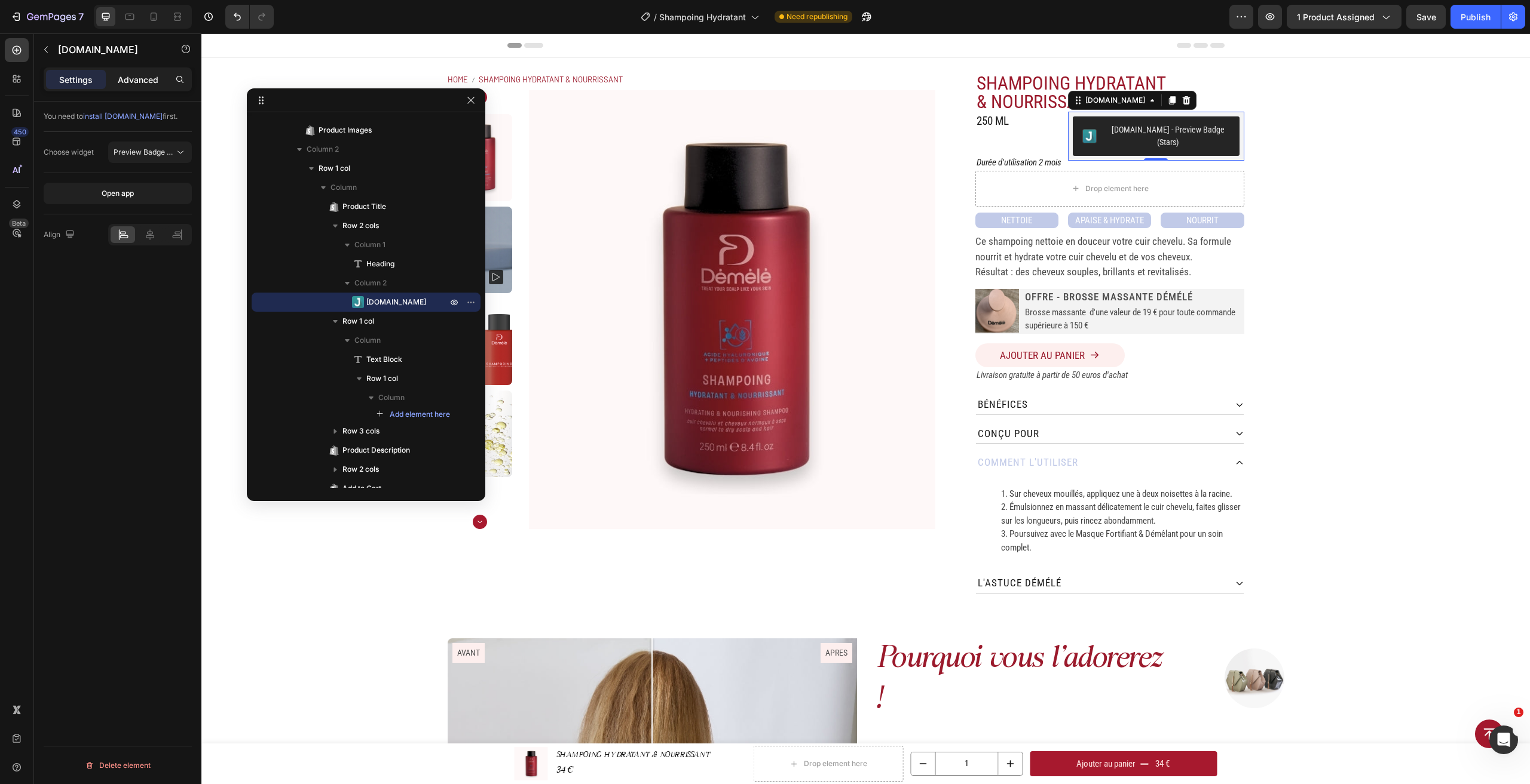
click at [150, 80] on p "Advanced" at bounding box center [138, 80] width 41 height 12
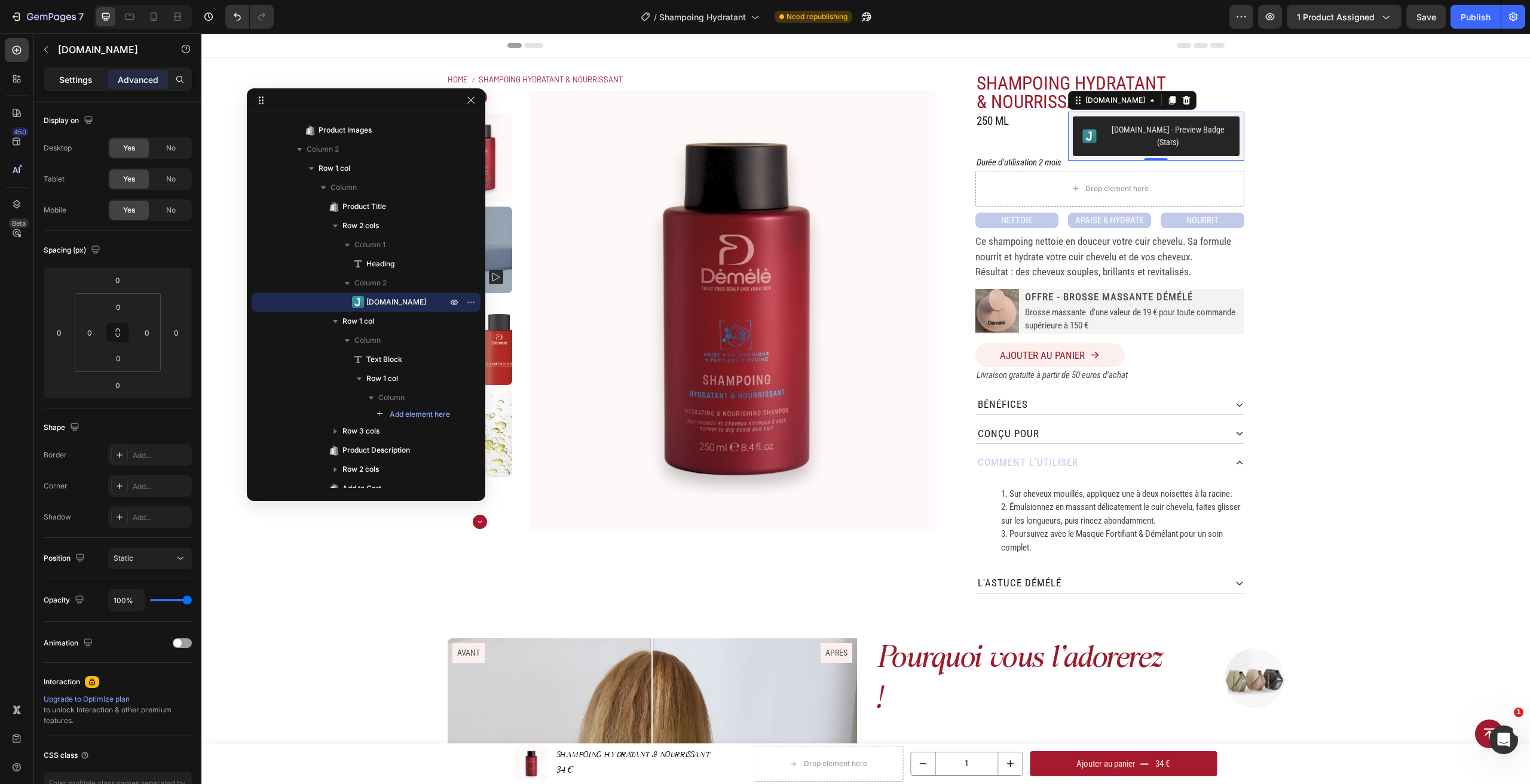
click at [73, 80] on p "Settings" at bounding box center [76, 80] width 33 height 12
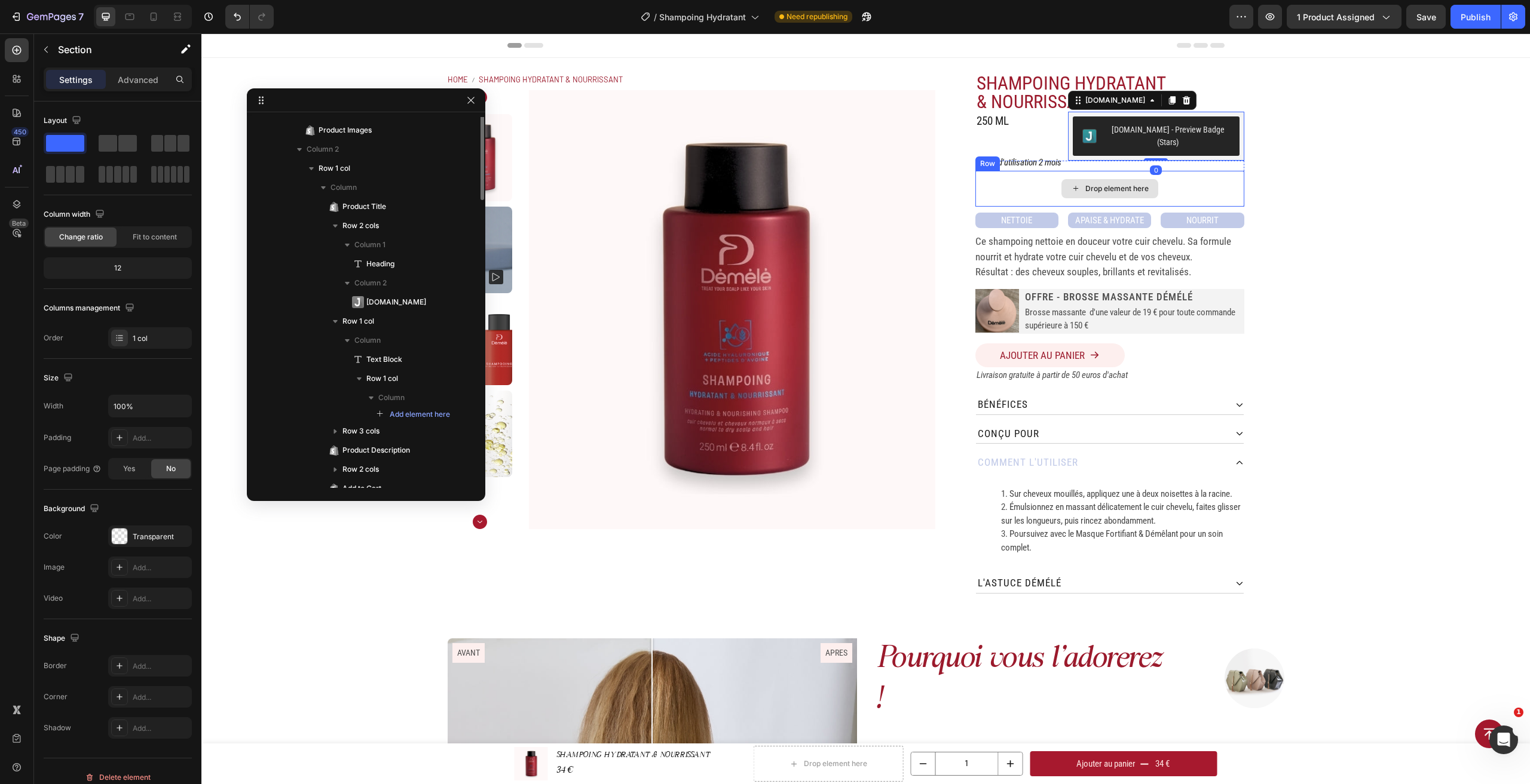
click at [1363, 140] on div "Home SHAMPOING HYDRATANT & NOURRISSANT Breadcrumb Product Images SHAMPOING HYDR…" at bounding box center [866, 333] width 1328 height 551
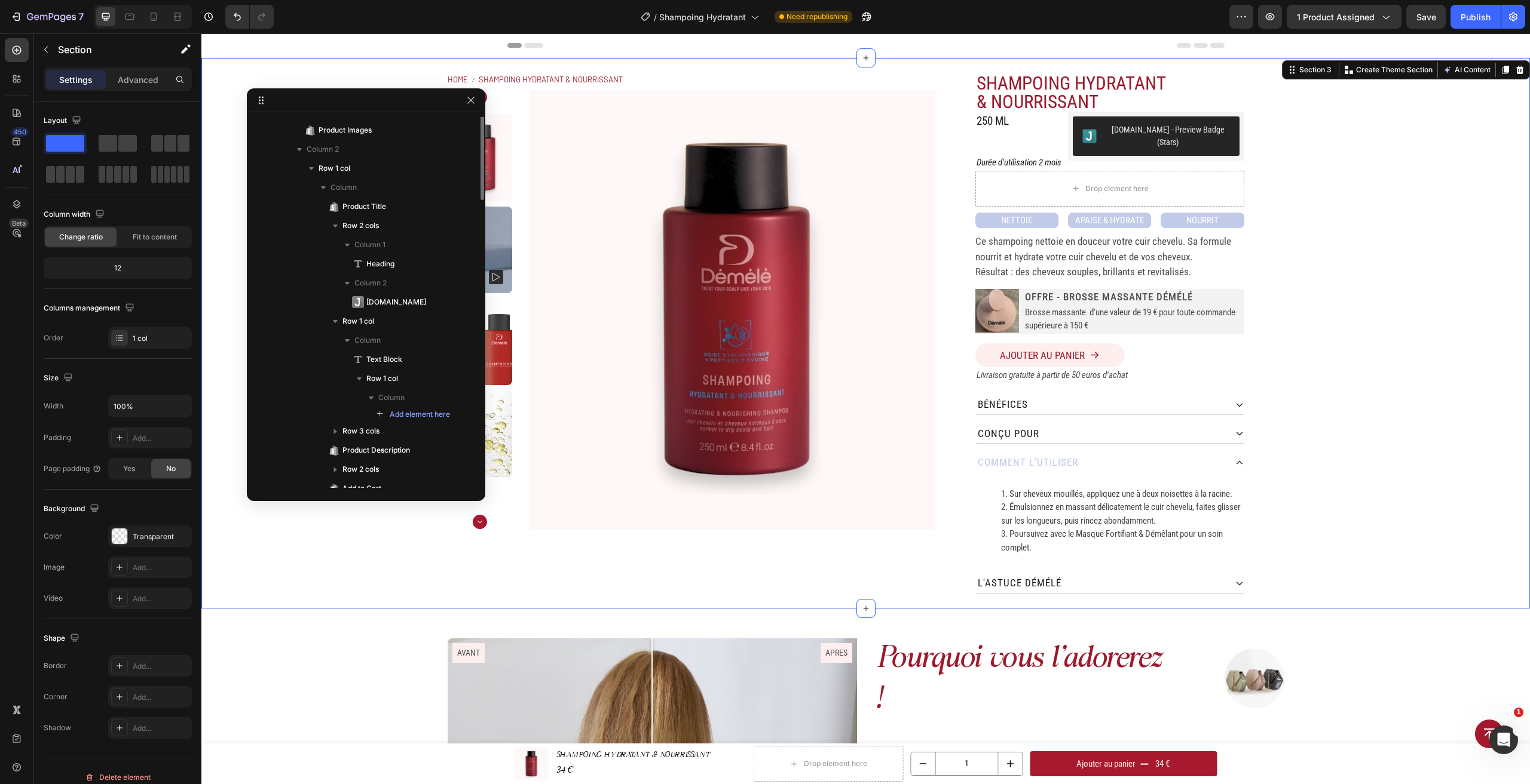
scroll to position [0, 0]
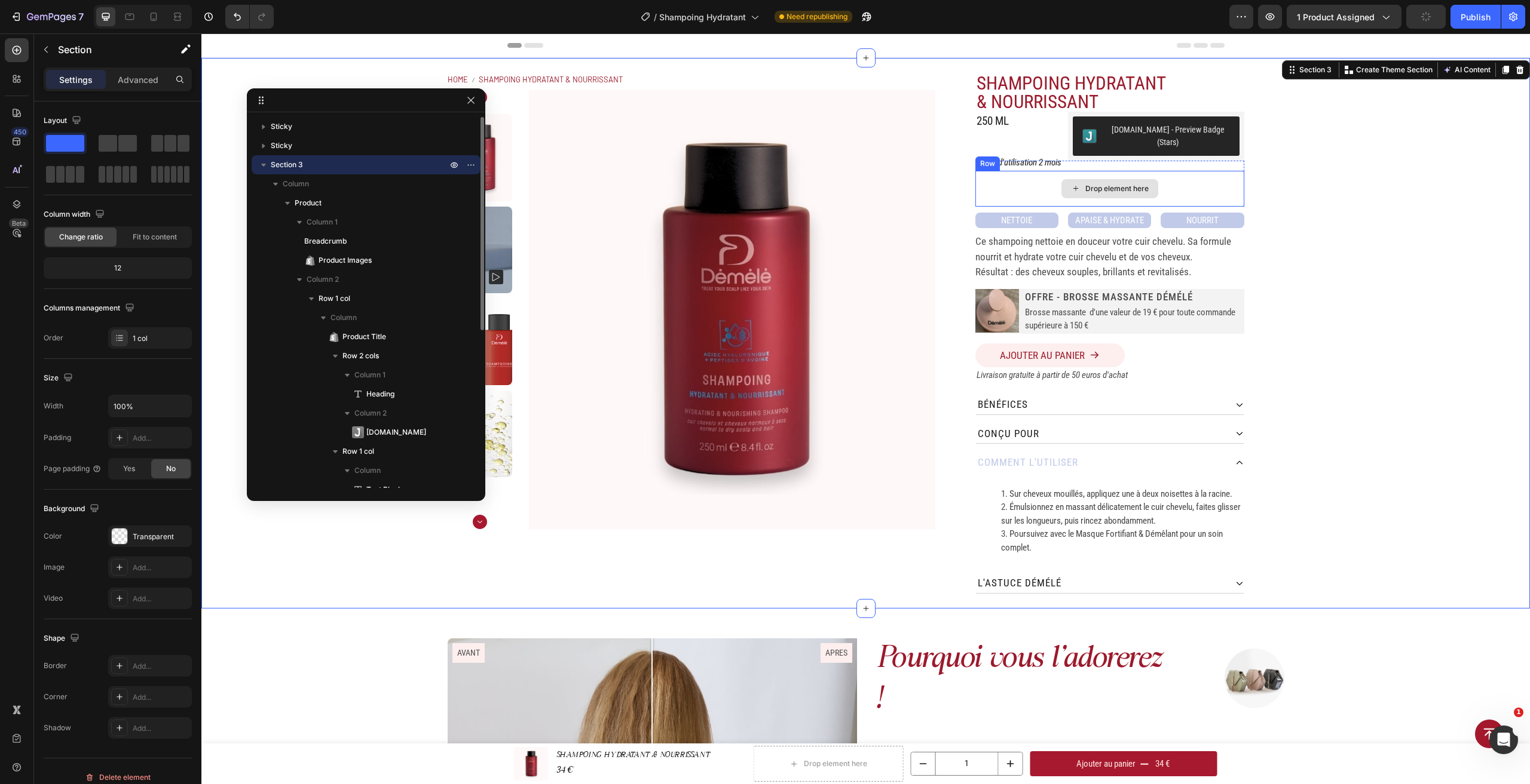
click at [1210, 179] on div "Drop element here" at bounding box center [1110, 189] width 269 height 36
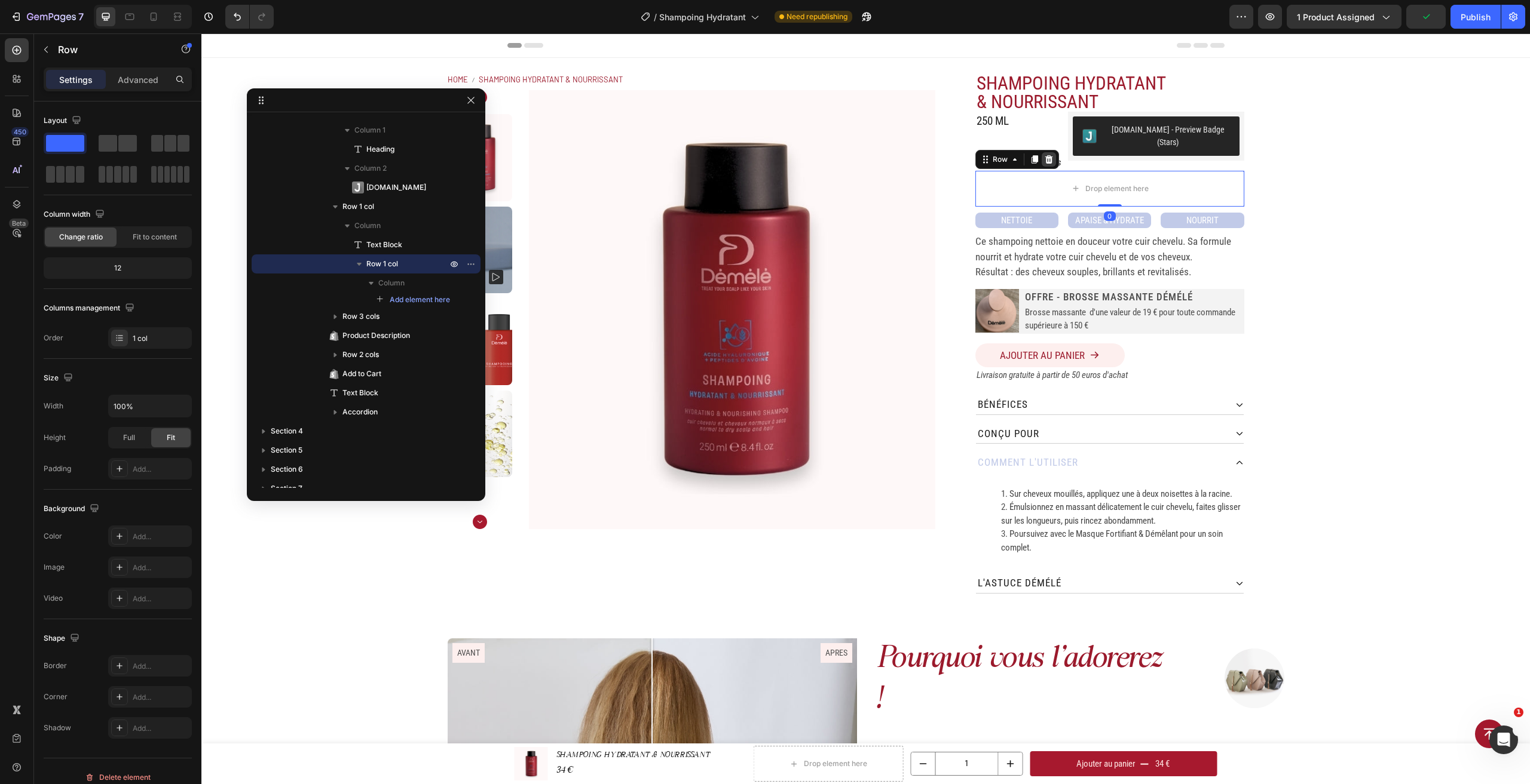
click at [1044, 154] on div at bounding box center [1048, 159] width 14 height 14
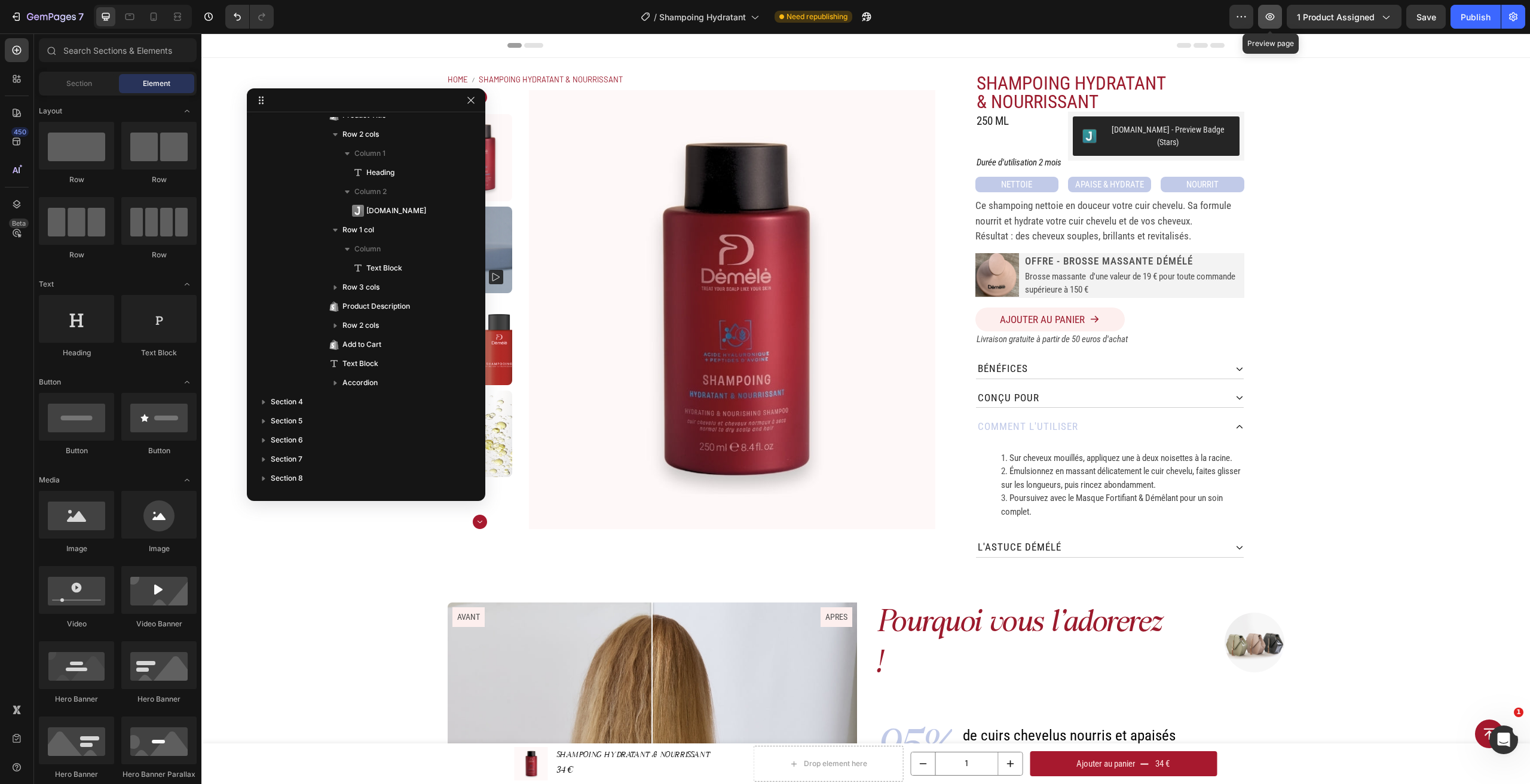
click at [1268, 22] on icon "button" at bounding box center [1269, 16] width 12 height 12
click at [1006, 124] on h2 "250 ML" at bounding box center [993, 122] width 34 height 20
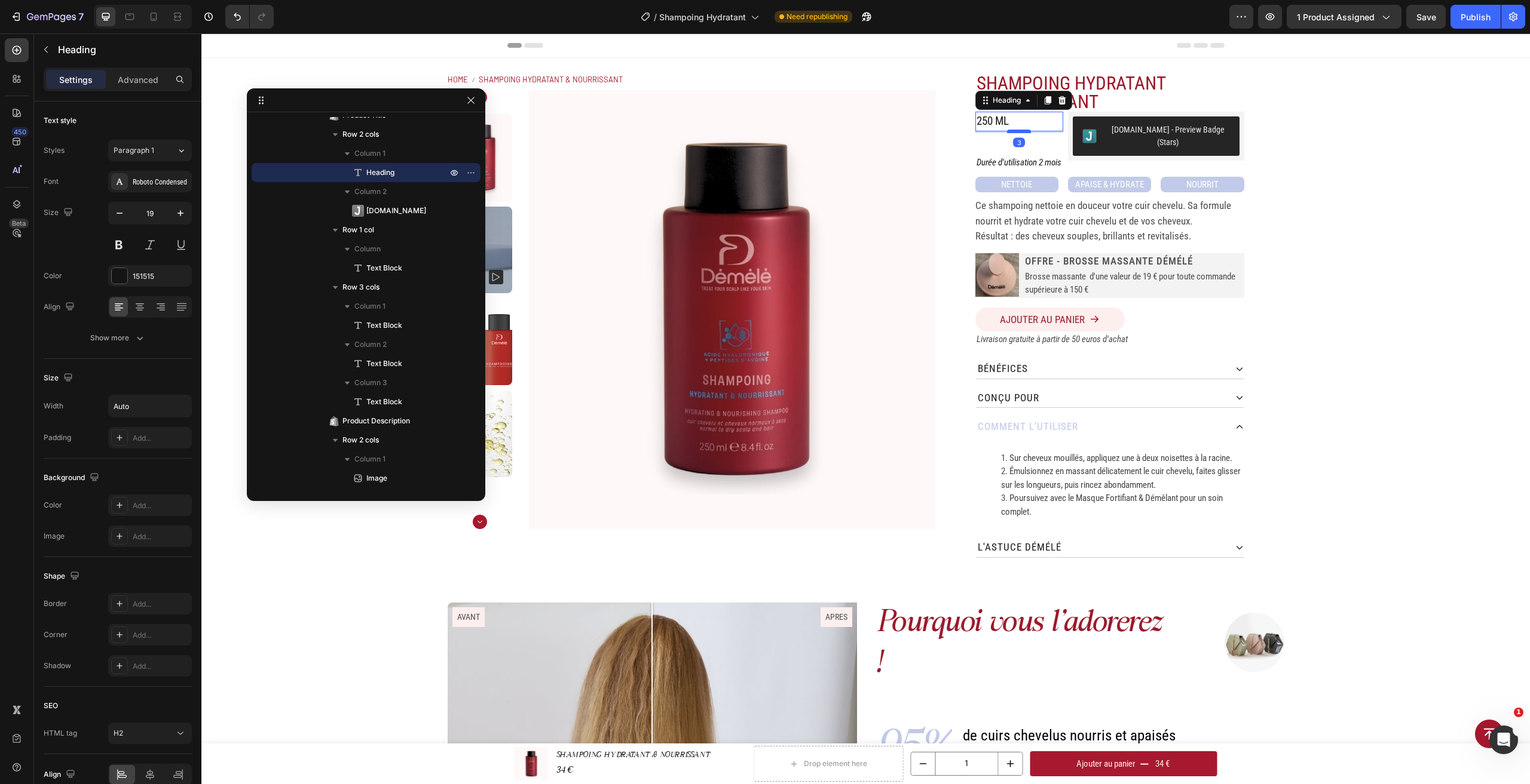
click at [1017, 131] on div at bounding box center [1019, 131] width 24 height 4
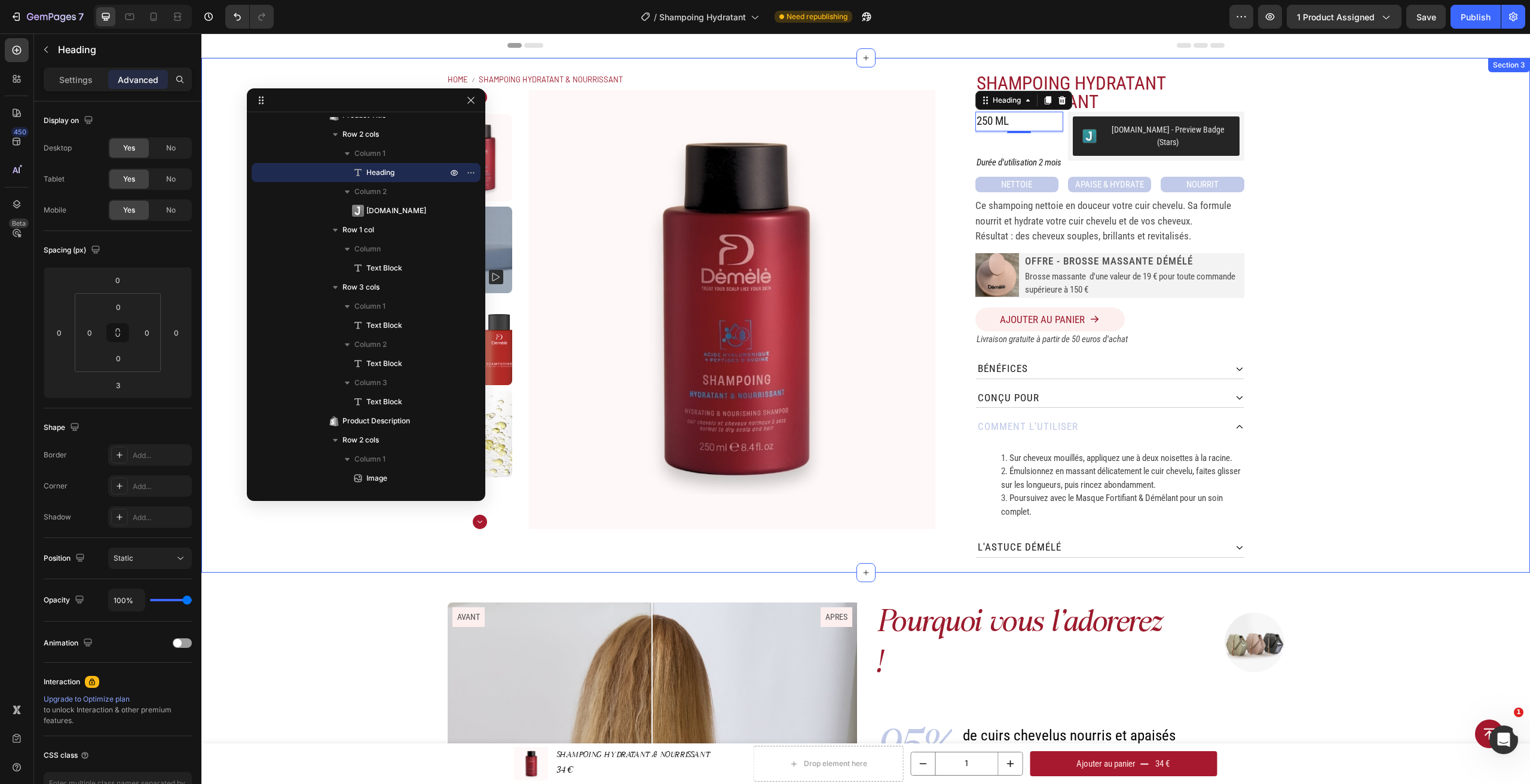
click at [1314, 216] on div "Home SHAMPOING HYDRATANT & NOURRISSANT Breadcrumb Product Images SHAMPOING HYDR…" at bounding box center [866, 315] width 1328 height 515
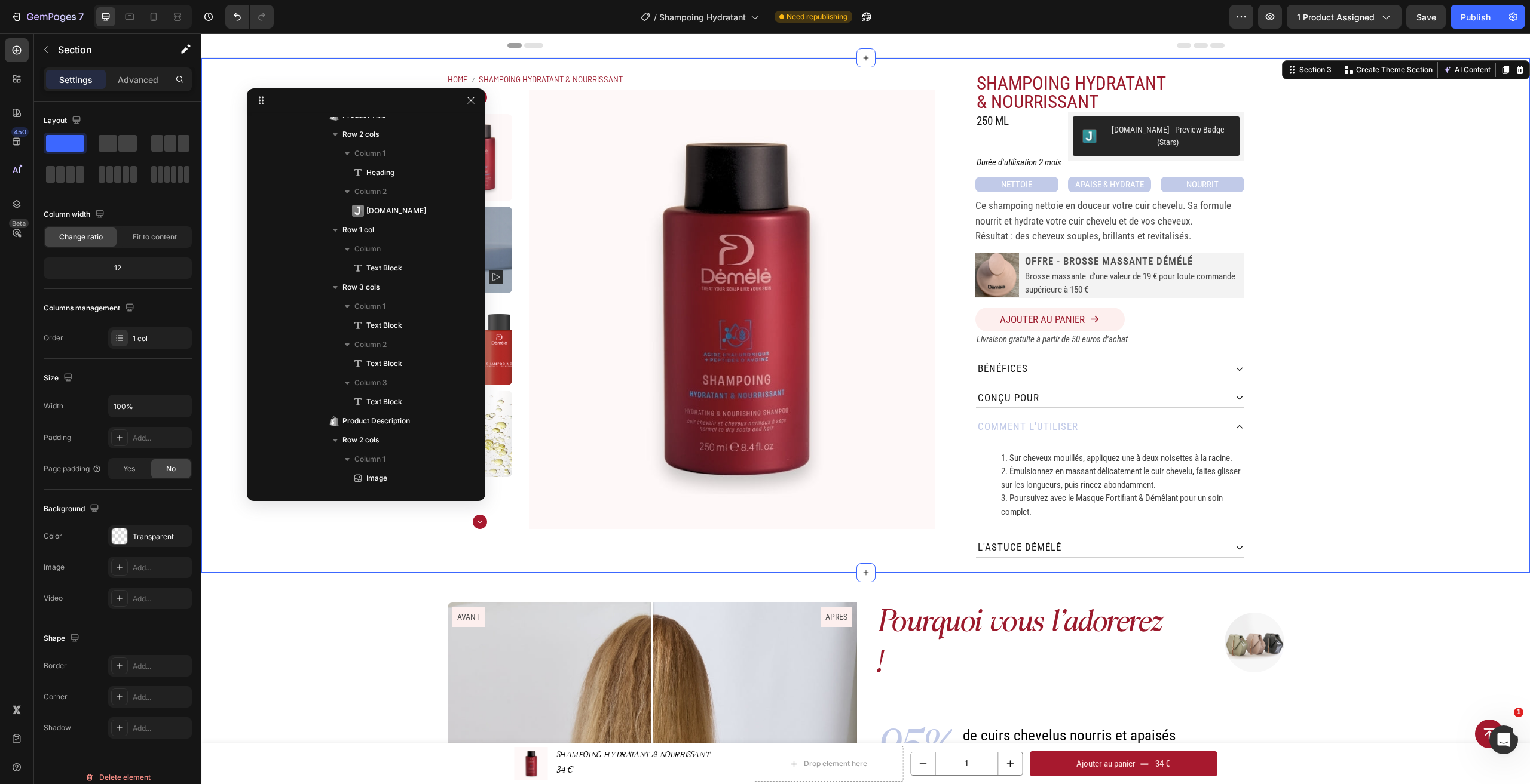
scroll to position [0, 0]
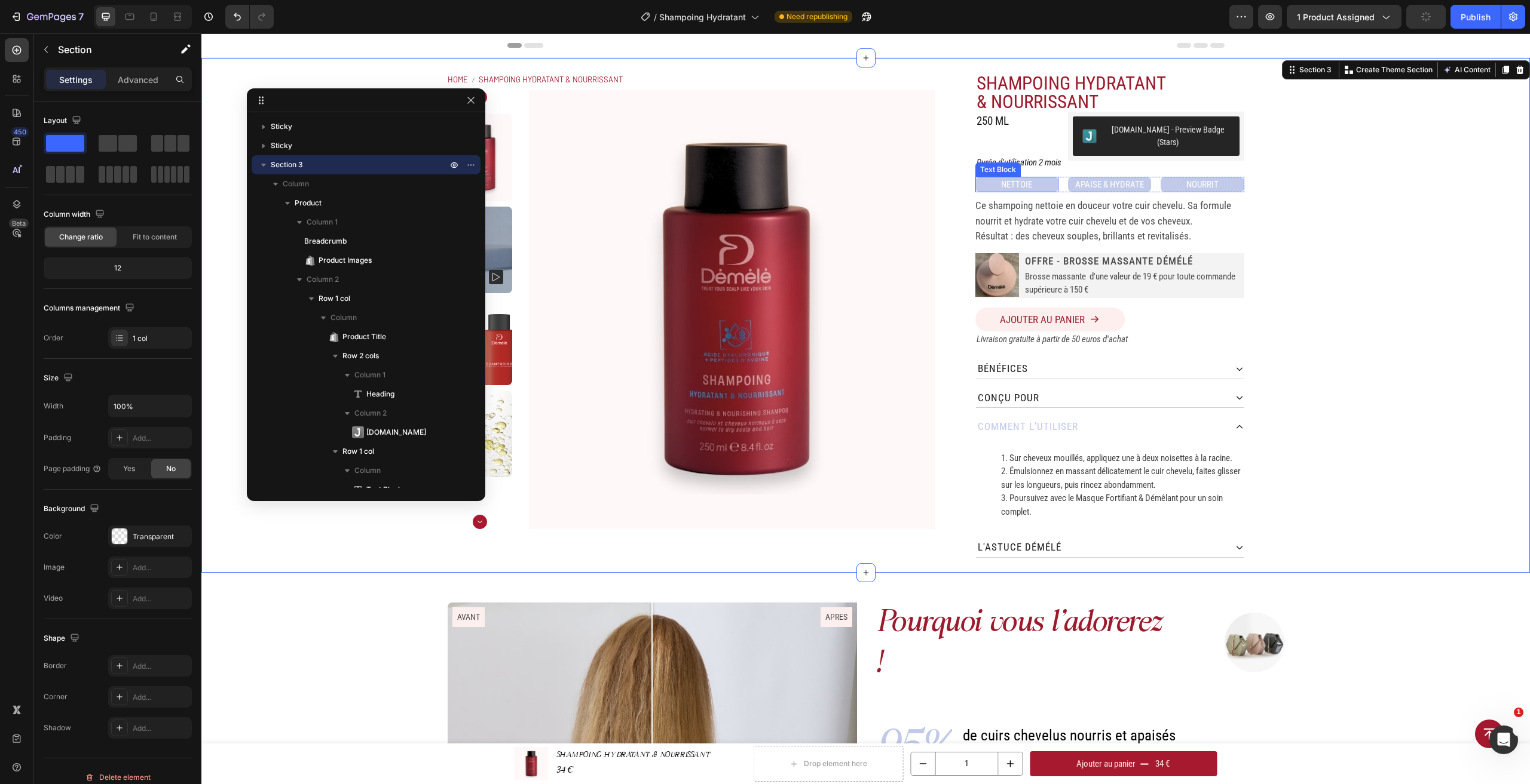
click at [1049, 178] on p "NETTOIE" at bounding box center [1017, 185] width 81 height 14
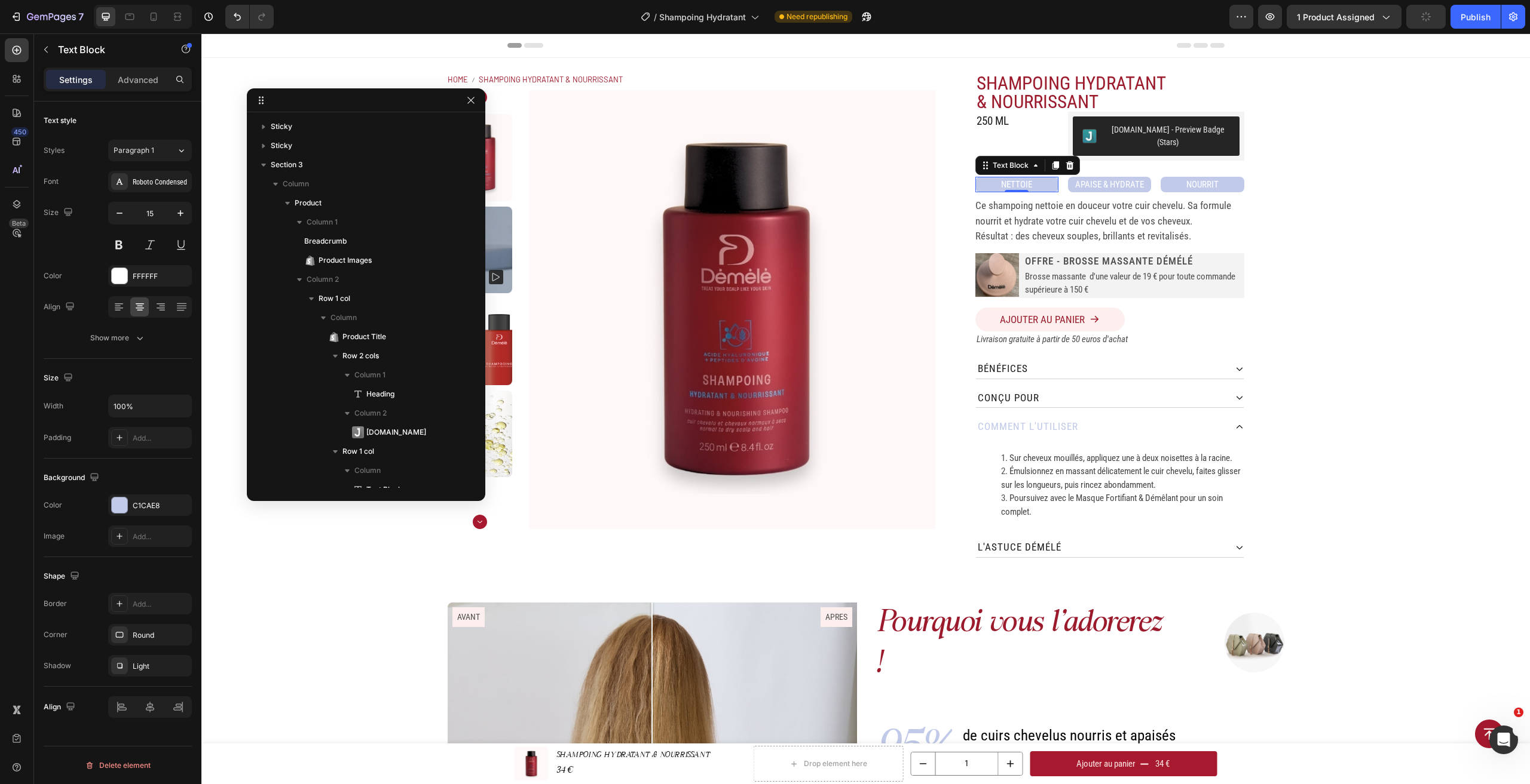
scroll to position [283, 0]
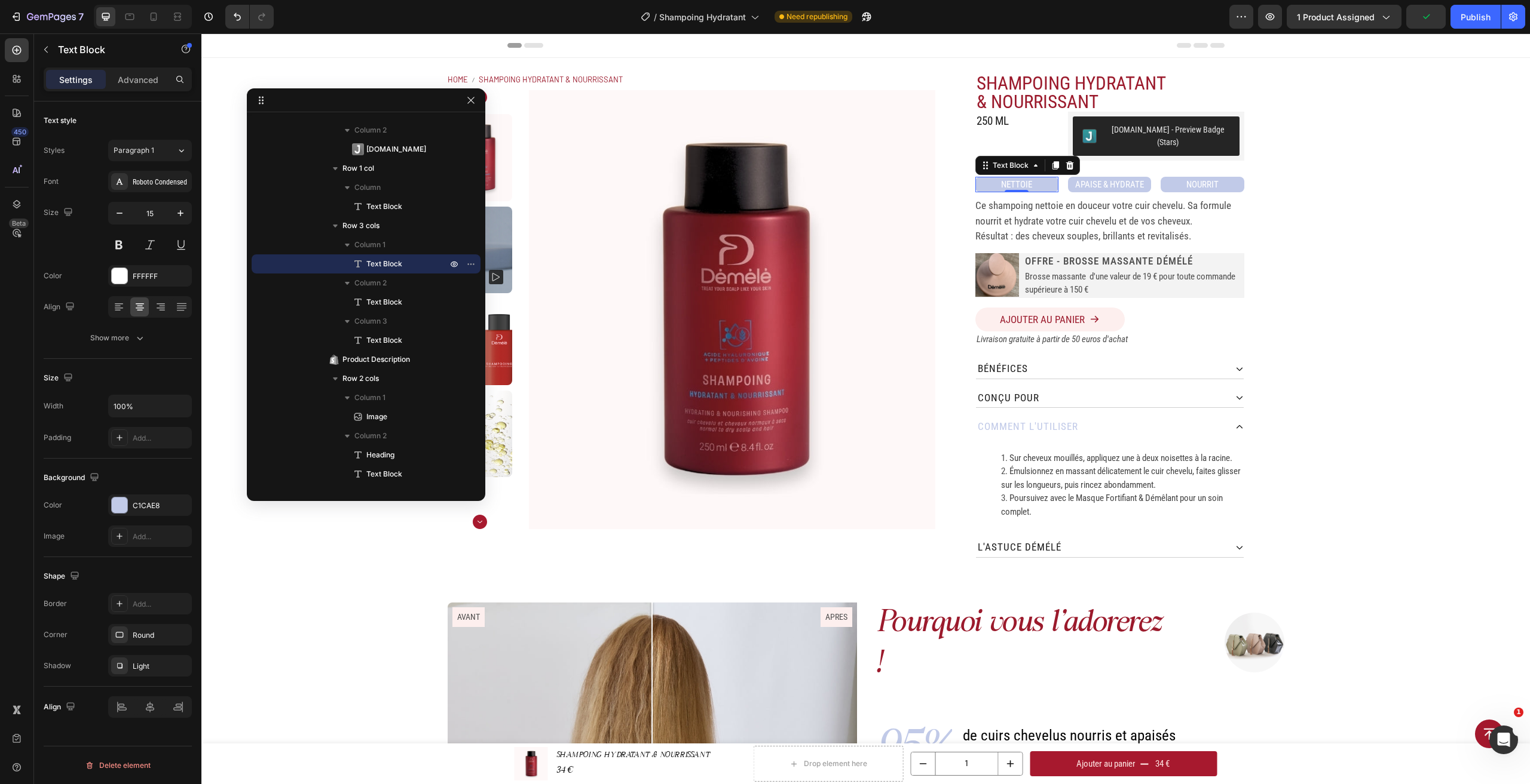
click at [1047, 178] on p "NETTOIE" at bounding box center [1017, 185] width 81 height 14
click at [168, 404] on input "100%" at bounding box center [150, 406] width 82 height 22
click at [1061, 177] on div "NETTOIE Text Block 0 APAISE & HYDRATE Text Block NOURRIT Text Block Row" at bounding box center [1110, 185] width 269 height 16
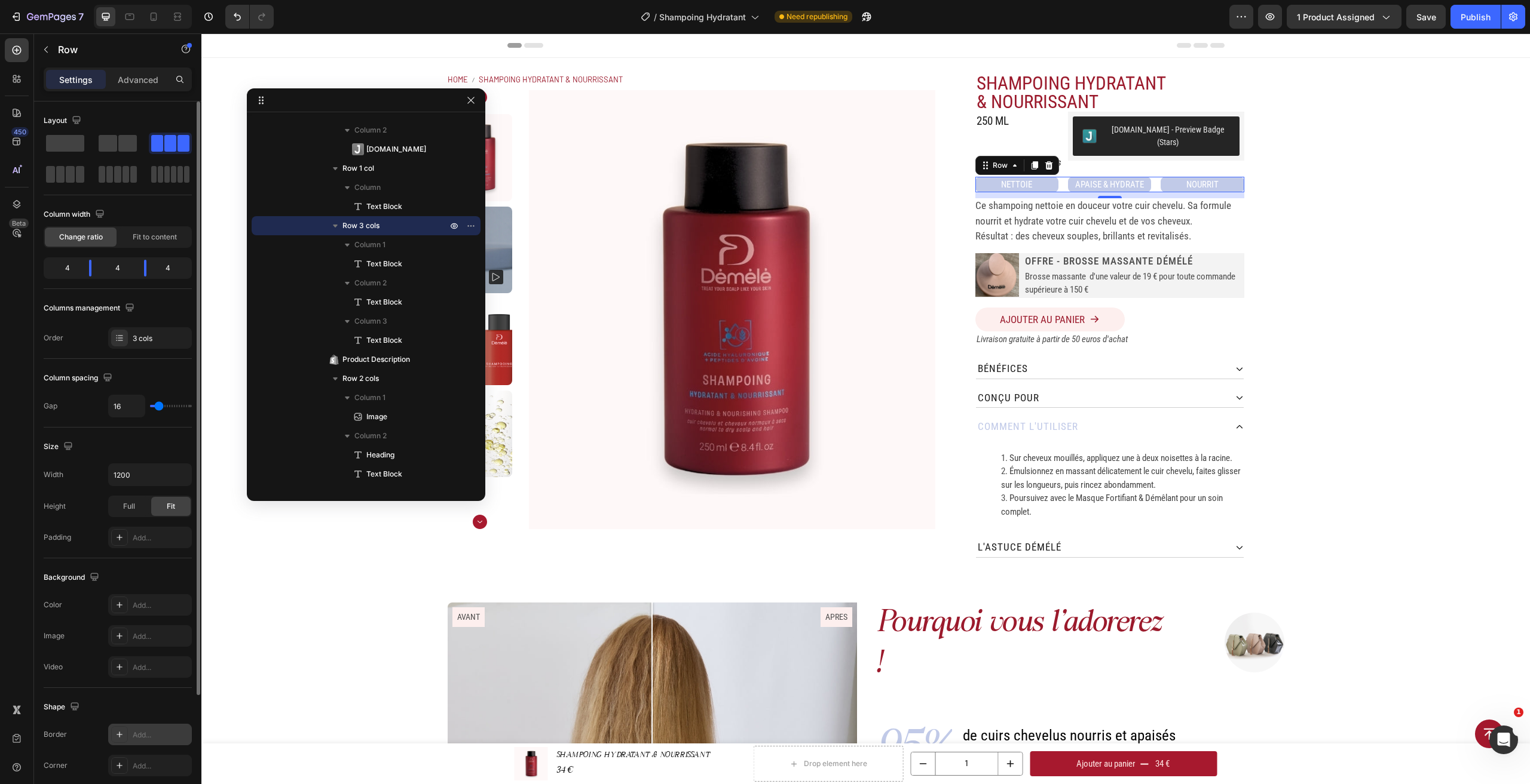
scroll to position [148, 0]
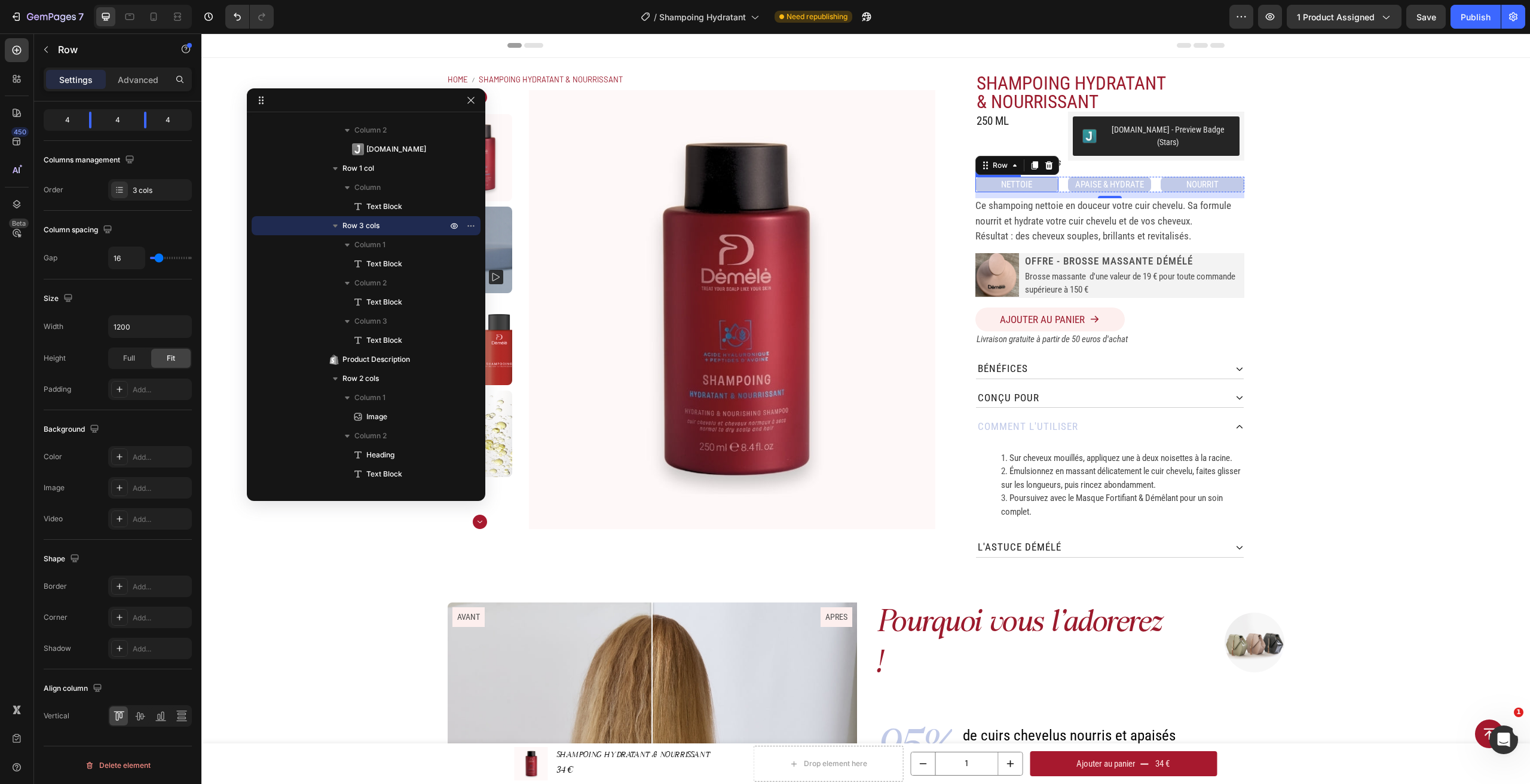
click at [1041, 178] on p "NETTOIE" at bounding box center [1017, 185] width 81 height 14
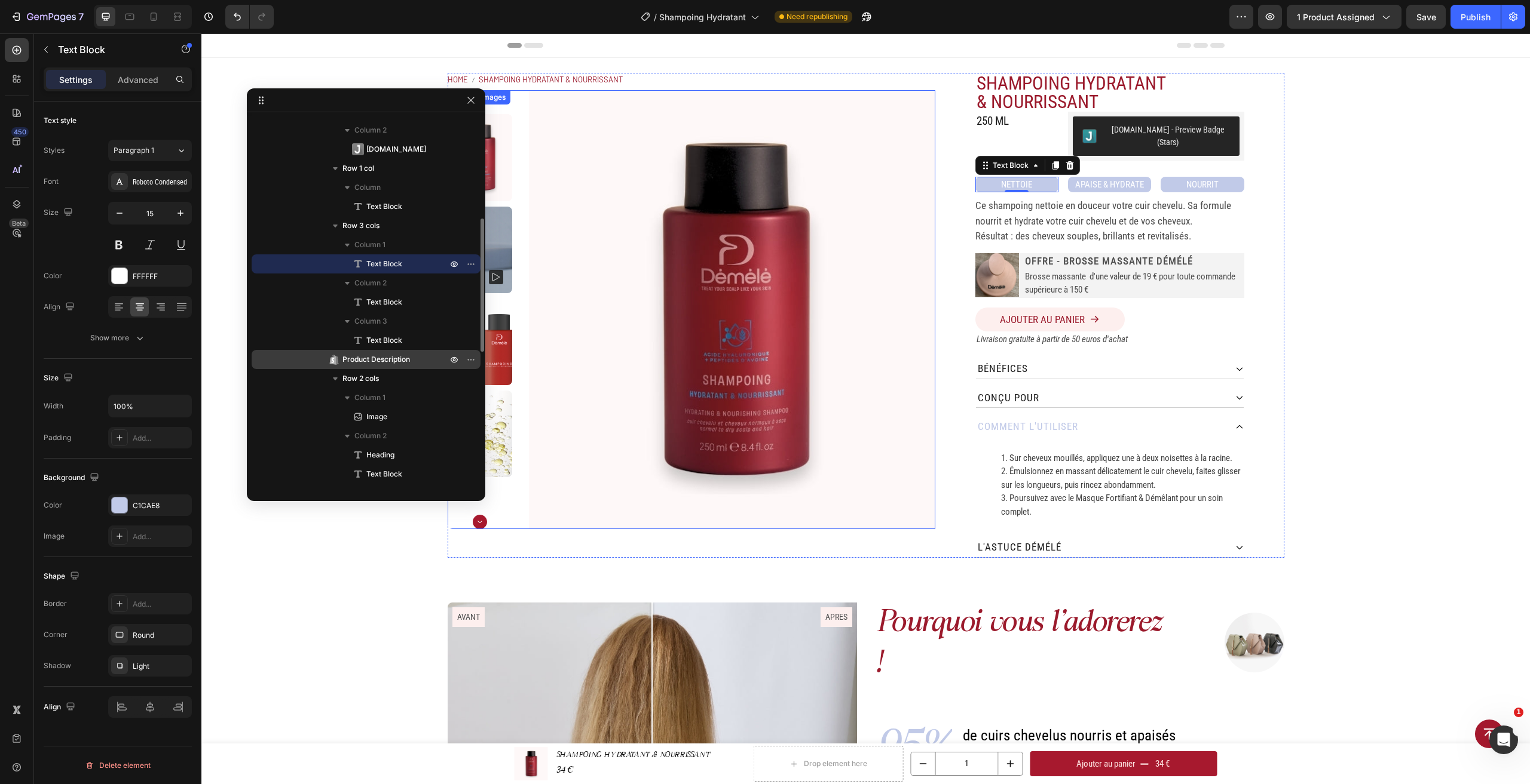
scroll to position [0, 0]
click at [161, 398] on input "100%" at bounding box center [150, 406] width 82 height 22
click at [183, 406] on icon "button" at bounding box center [180, 406] width 12 height 12
click at [149, 436] on span "Fit content" at bounding box center [131, 436] width 36 height 10
type input "Auto"
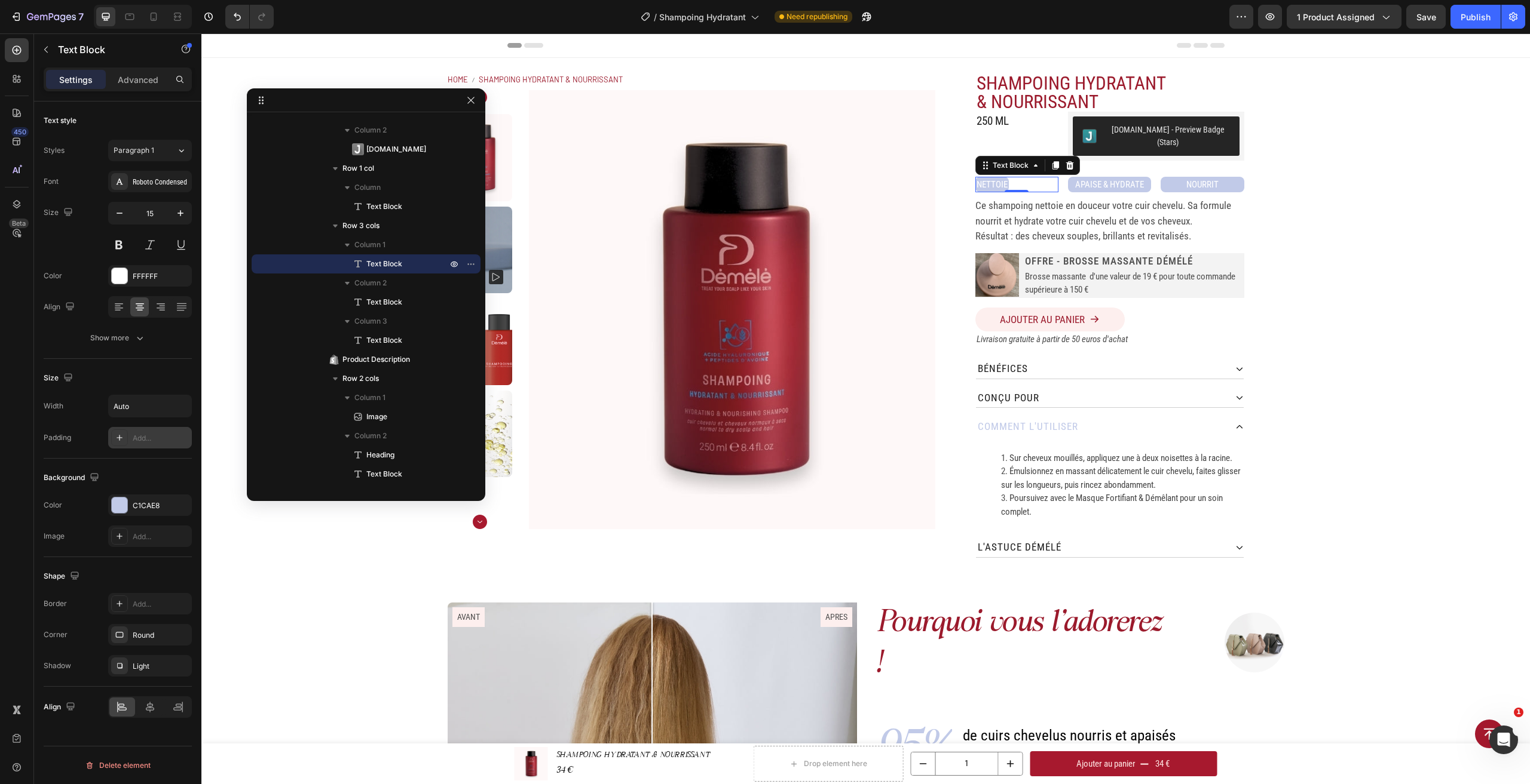
click at [158, 428] on div "Add..." at bounding box center [150, 437] width 84 height 22
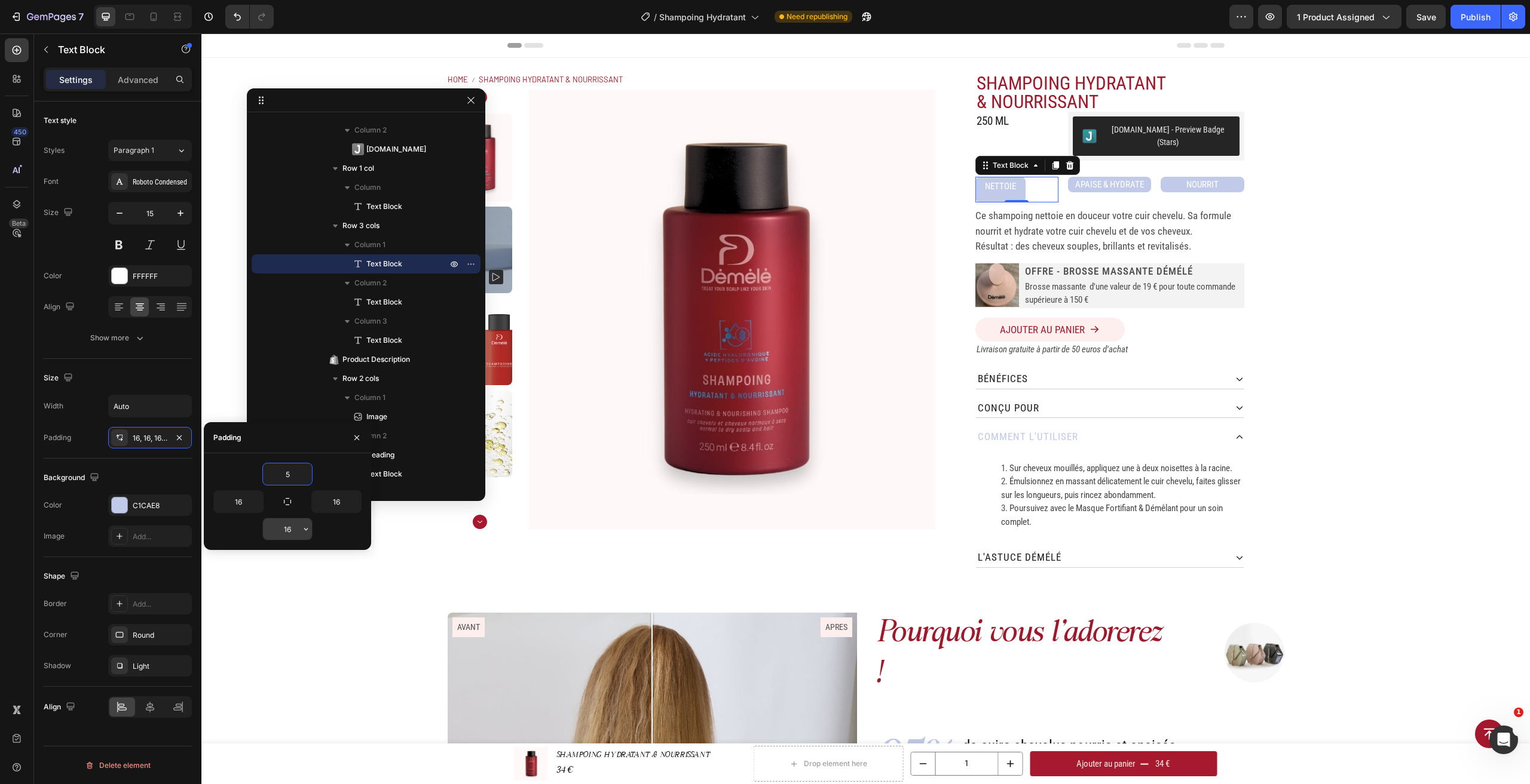
type input "5"
click at [283, 527] on input "16" at bounding box center [288, 529] width 49 height 22
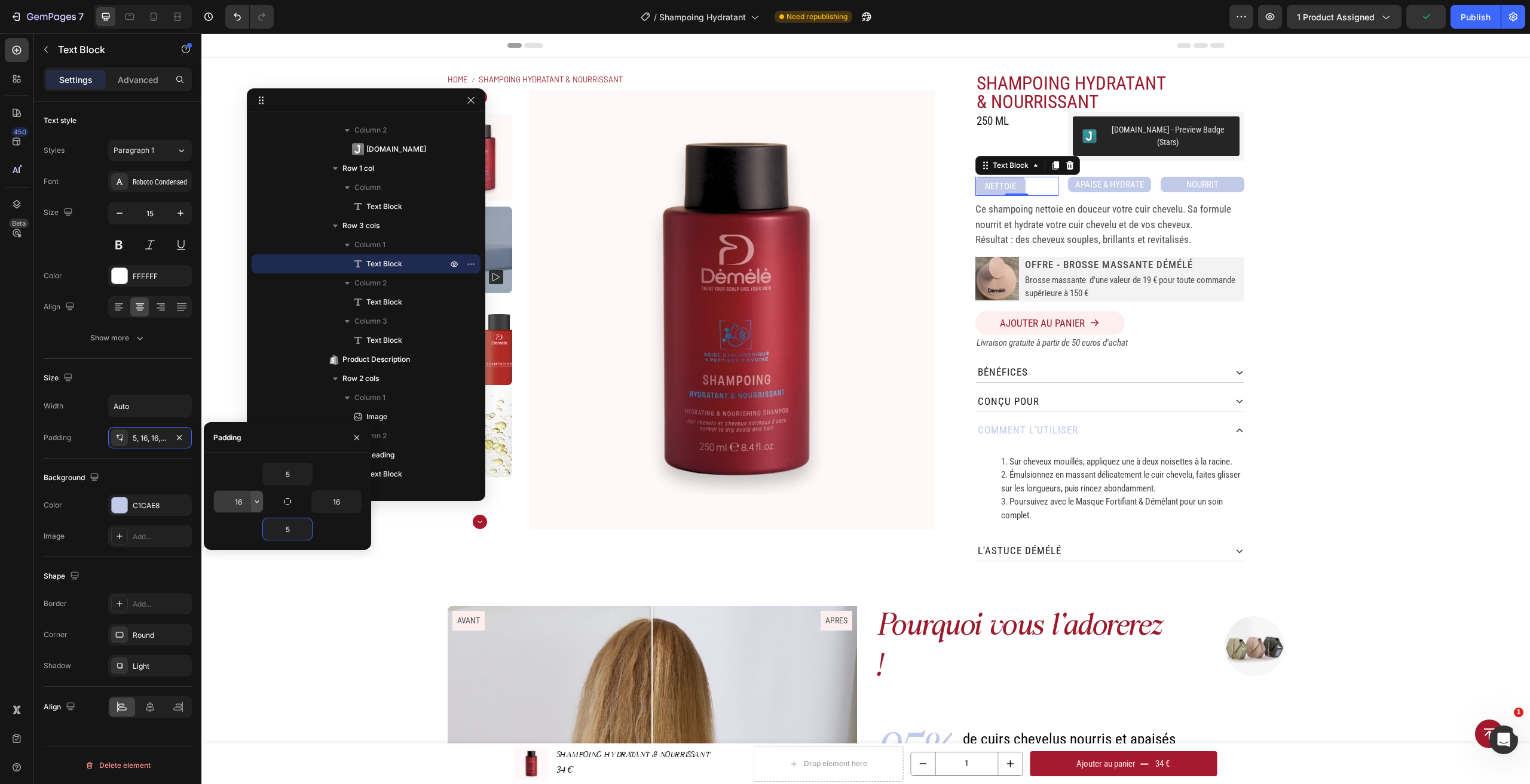
type input "5"
click at [252, 505] on icon "button" at bounding box center [257, 502] width 10 height 10
click at [246, 504] on input "16" at bounding box center [239, 501] width 49 height 22
click at [259, 505] on icon "button" at bounding box center [257, 502] width 10 height 10
click at [237, 605] on span "8px" at bounding box center [242, 600] width 12 height 10
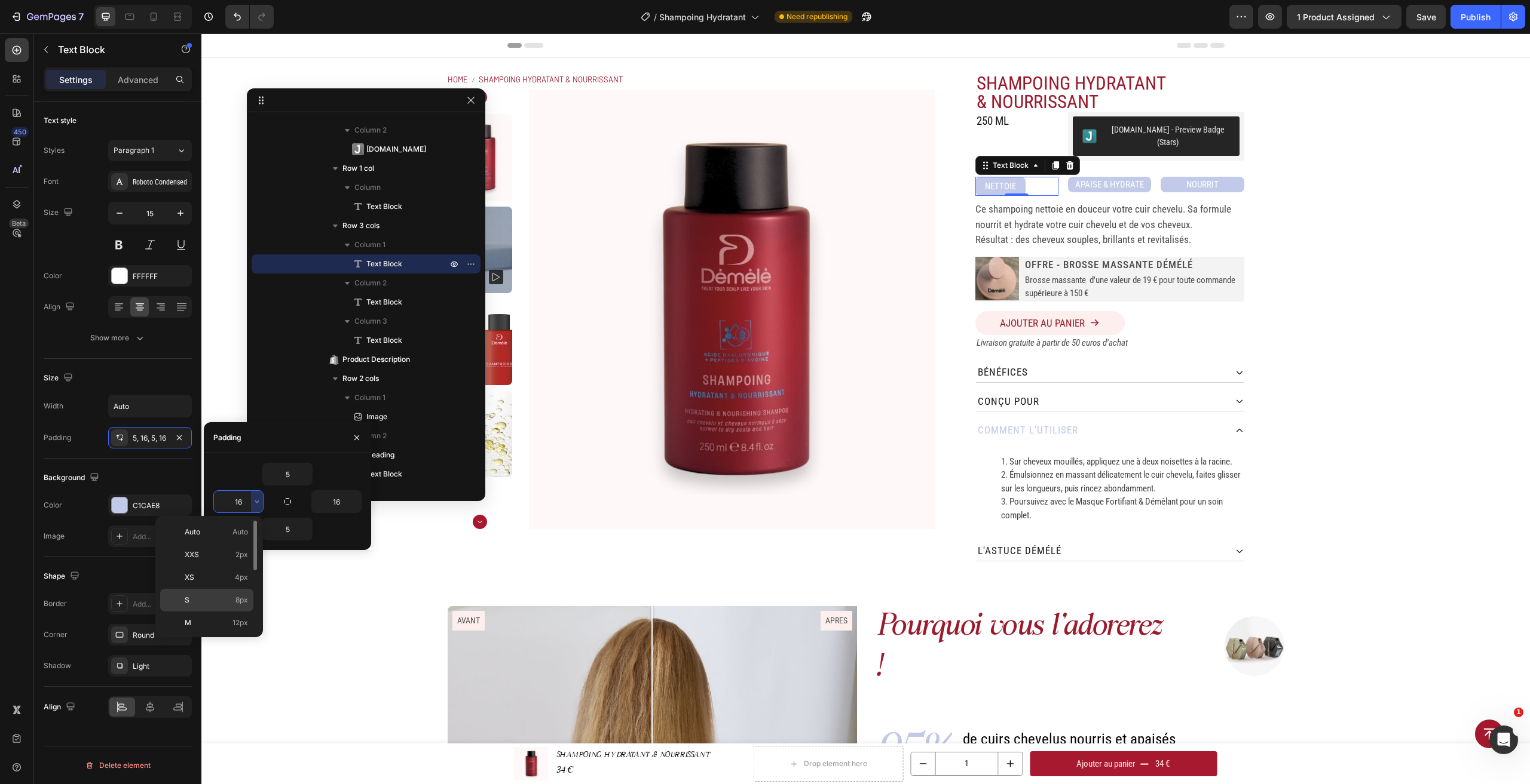
type input "8"
click at [337, 507] on input "16" at bounding box center [336, 501] width 49 height 22
click at [353, 502] on icon "button" at bounding box center [355, 502] width 10 height 10
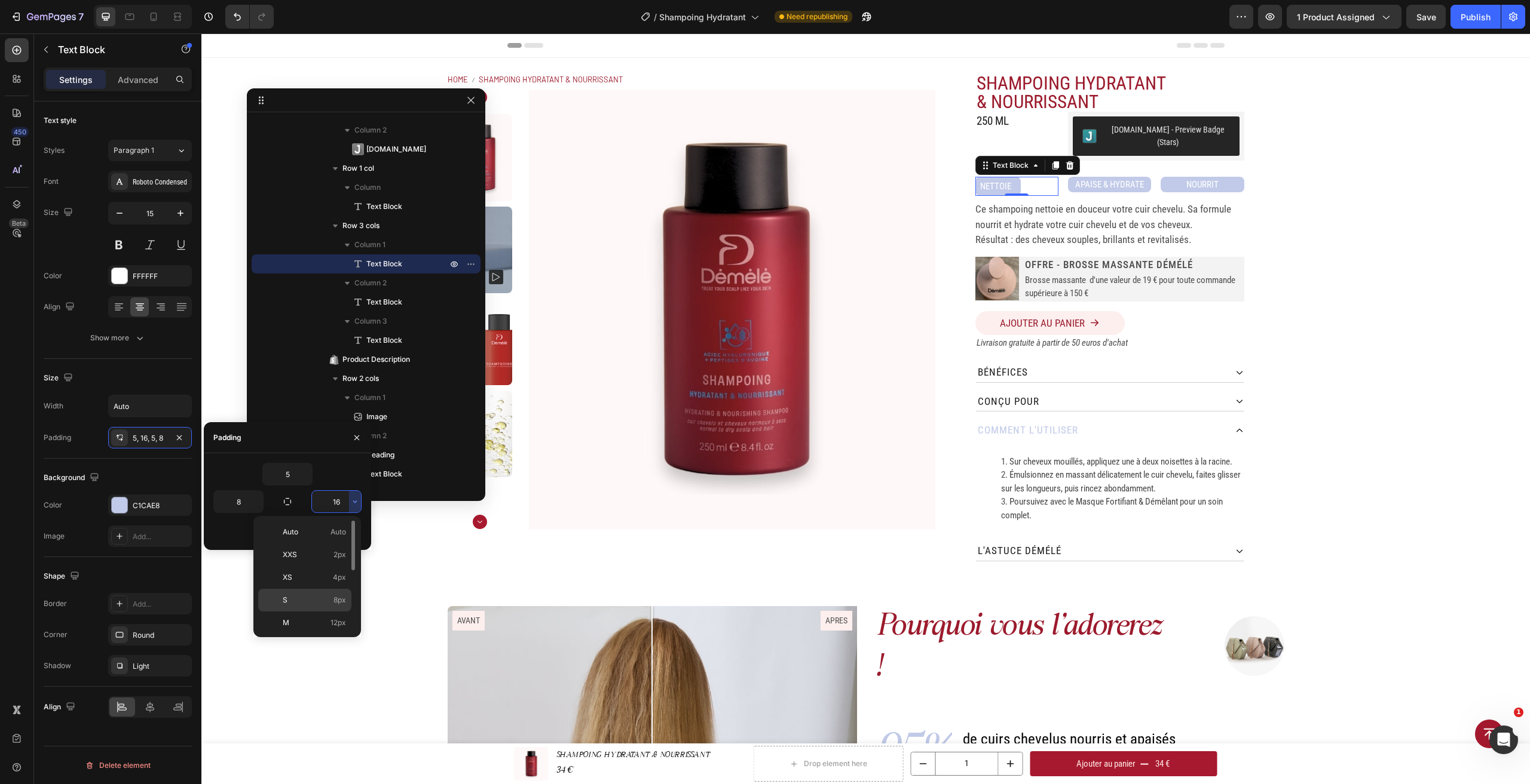
click at [334, 597] on span "8px" at bounding box center [339, 600] width 12 height 10
type input "8"
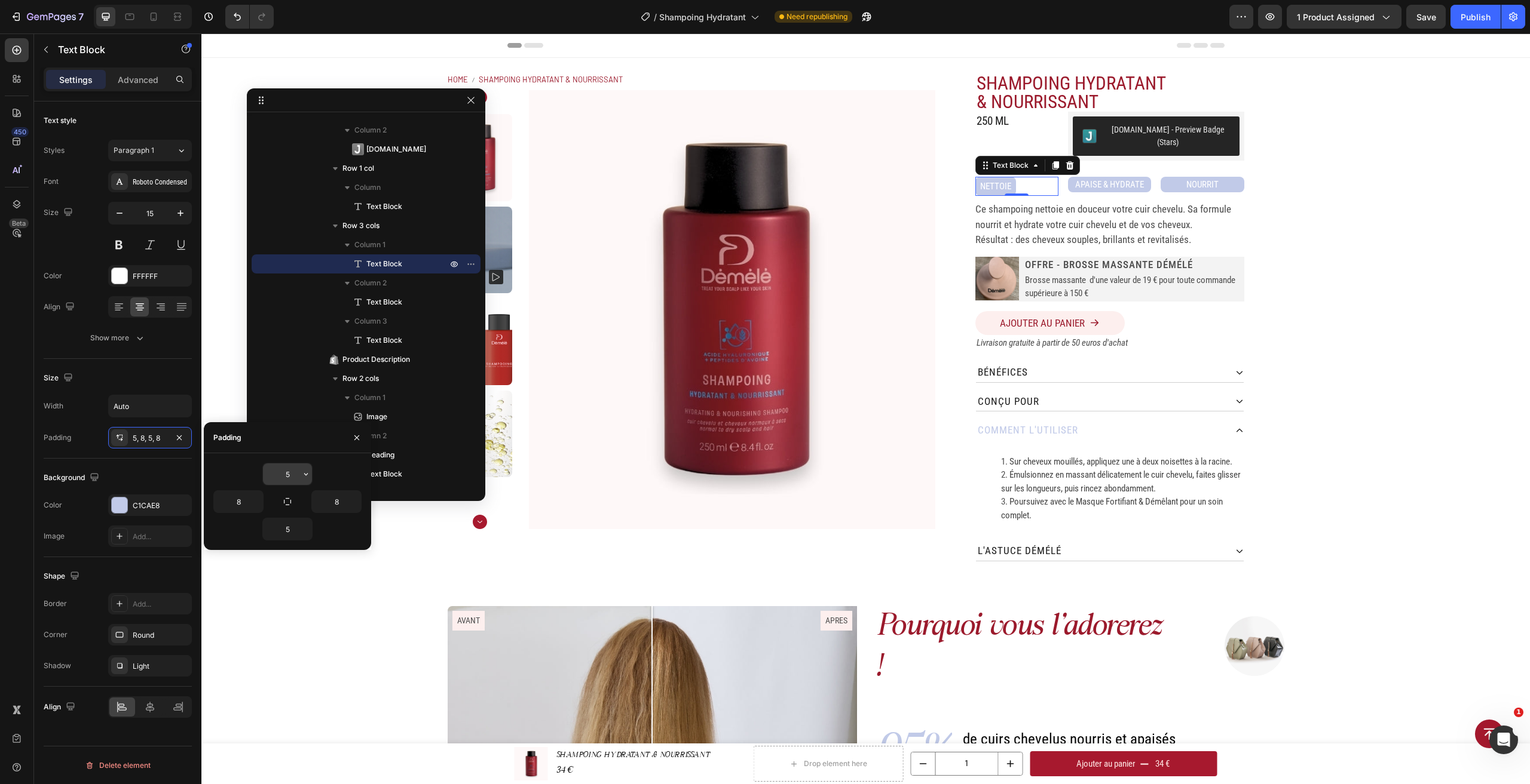
click at [299, 478] on input "5" at bounding box center [288, 474] width 49 height 22
click at [305, 474] on icon "button" at bounding box center [306, 474] width 4 height 2
click at [291, 547] on span "4px" at bounding box center [290, 550] width 13 height 10
click at [298, 477] on input "4" at bounding box center [288, 474] width 49 height 22
click at [306, 469] on button "button" at bounding box center [306, 474] width 12 height 22
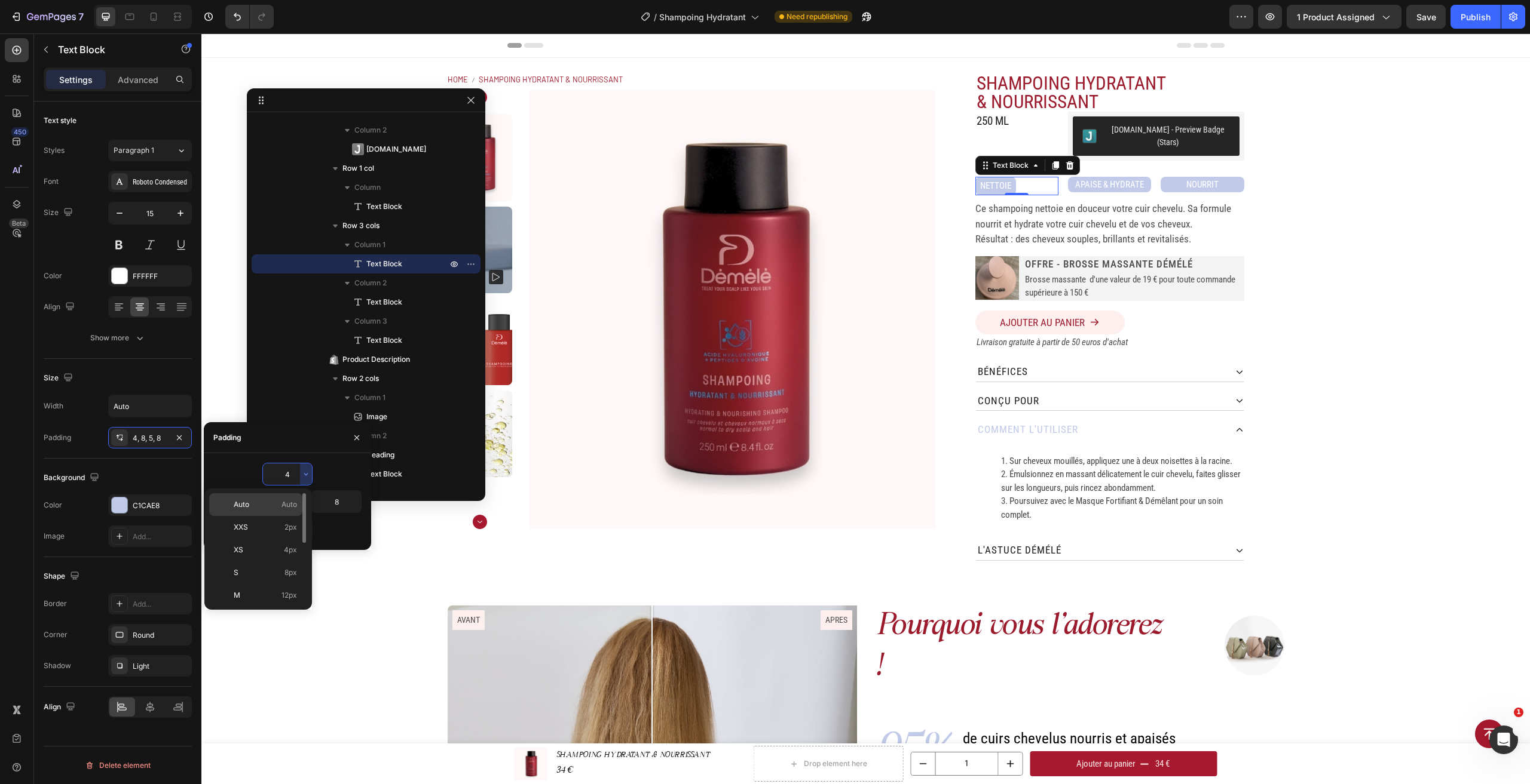
click at [282, 509] on span "Auto" at bounding box center [289, 504] width 15 height 10
type input "Auto"
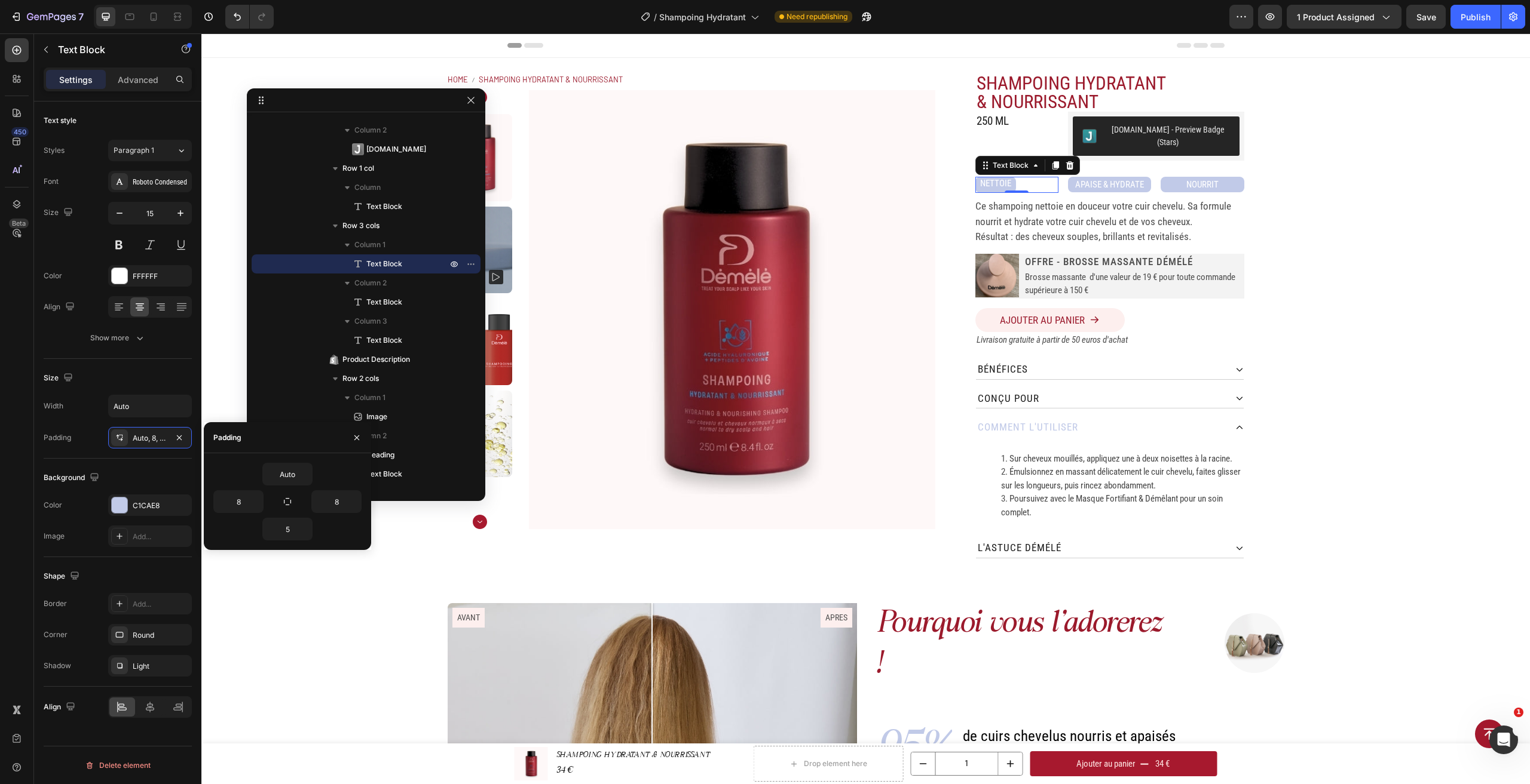
click at [293, 542] on div "Auto 8 8 5" at bounding box center [288, 501] width 167 height 96
click at [306, 528] on icon "button" at bounding box center [306, 530] width 10 height 10
click at [282, 559] on span "Auto" at bounding box center [289, 559] width 15 height 10
type input "Auto"
click at [1138, 178] on p "APAISE & HYDRATE" at bounding box center [1109, 185] width 81 height 14
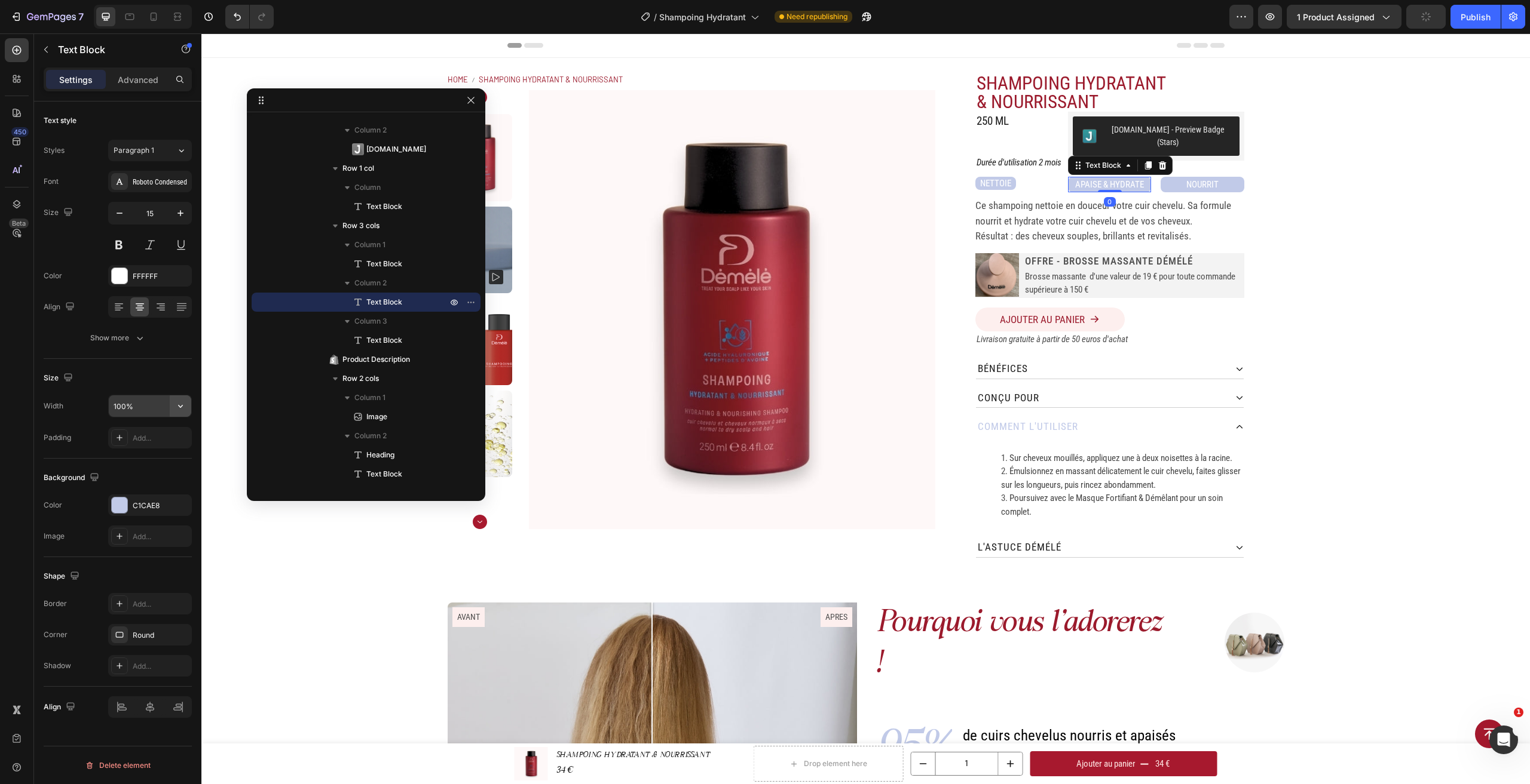
click at [170, 411] on button "button" at bounding box center [180, 406] width 22 height 22
click at [151, 439] on p "Fit content Auto" at bounding box center [147, 436] width 68 height 10
type input "Auto"
click at [173, 441] on div "Add..." at bounding box center [160, 438] width 56 height 10
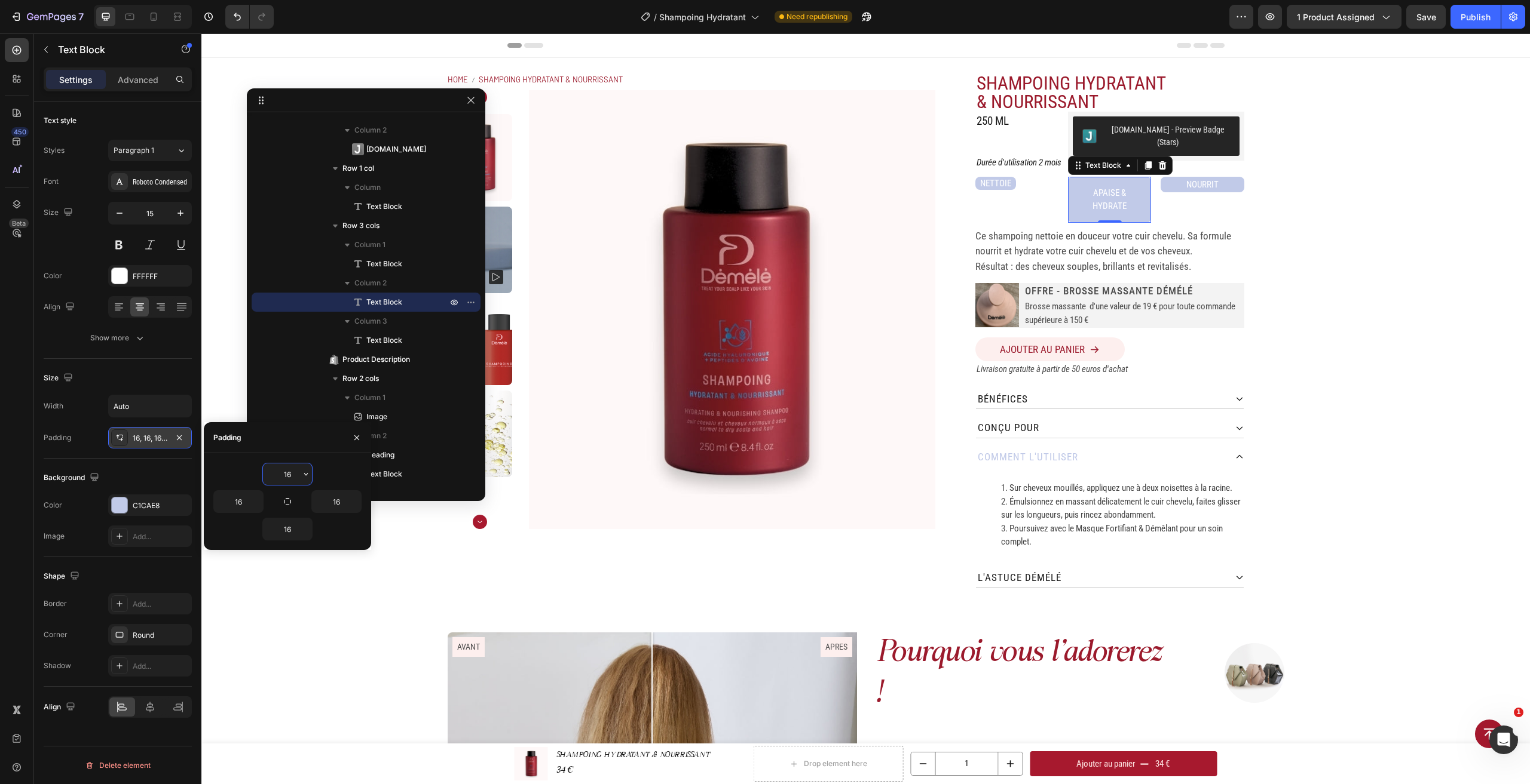
click at [1118, 186] on p "APAISE & HYDRATE" at bounding box center [1110, 200] width 64 height 27
click at [1097, 194] on p "APAISE & HYDRATE" at bounding box center [1110, 200] width 64 height 27
click at [1087, 198] on p "APAISE & HYDRATE" at bounding box center [1110, 200] width 64 height 27
click at [1080, 200] on p "APAISE & HYDRATE" at bounding box center [1110, 200] width 64 height 27
click at [1374, 197] on div "Home SHAMPOING HYDRATANT & NOURRISSANT Breadcrumb Product Images SHAMPOING HYDR…" at bounding box center [866, 330] width 1328 height 545
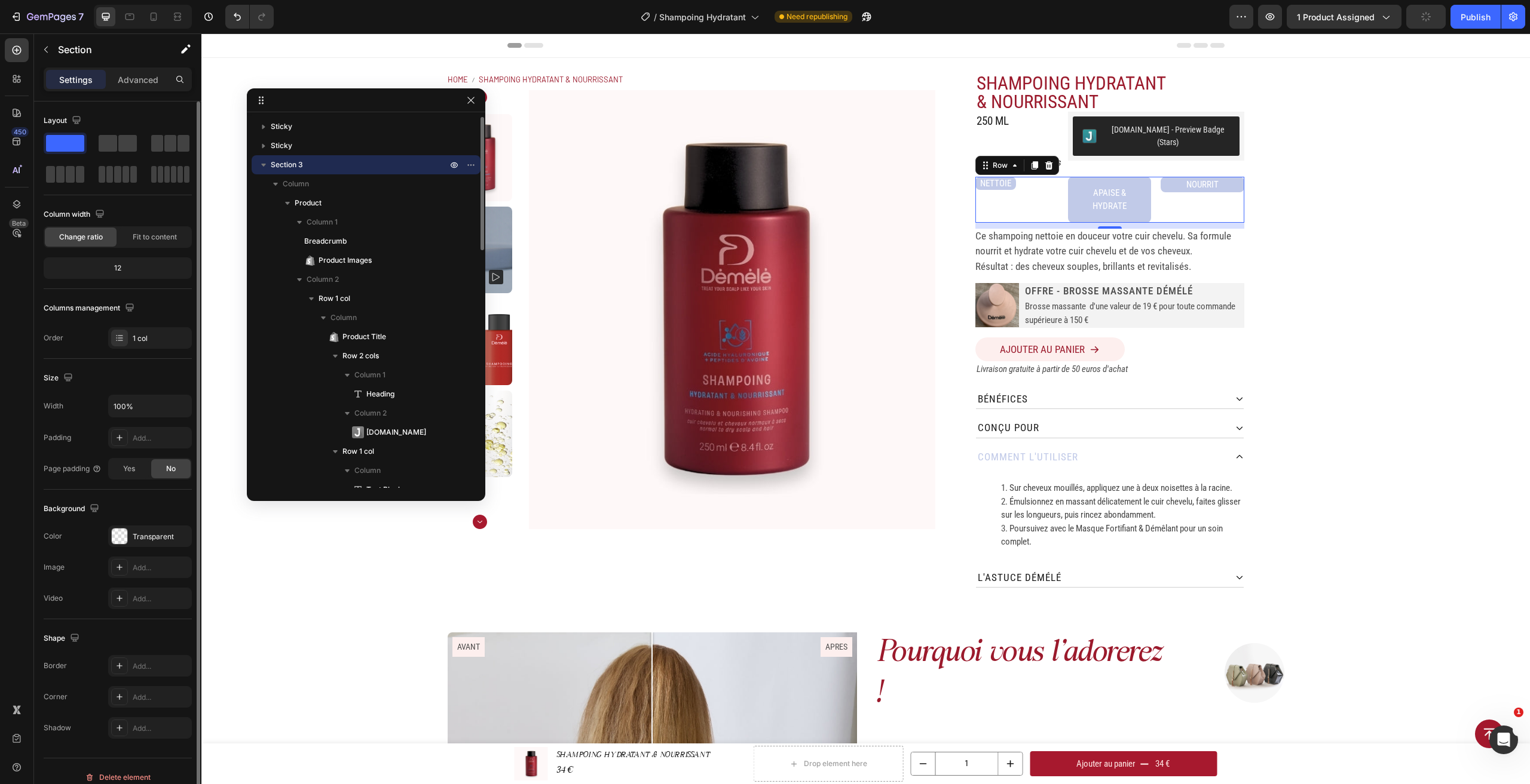
click at [1057, 177] on div "NETTOIE Text Block APAISE & HYDRATE Text Block NOURRIT Text Block Row 0" at bounding box center [1110, 200] width 269 height 46
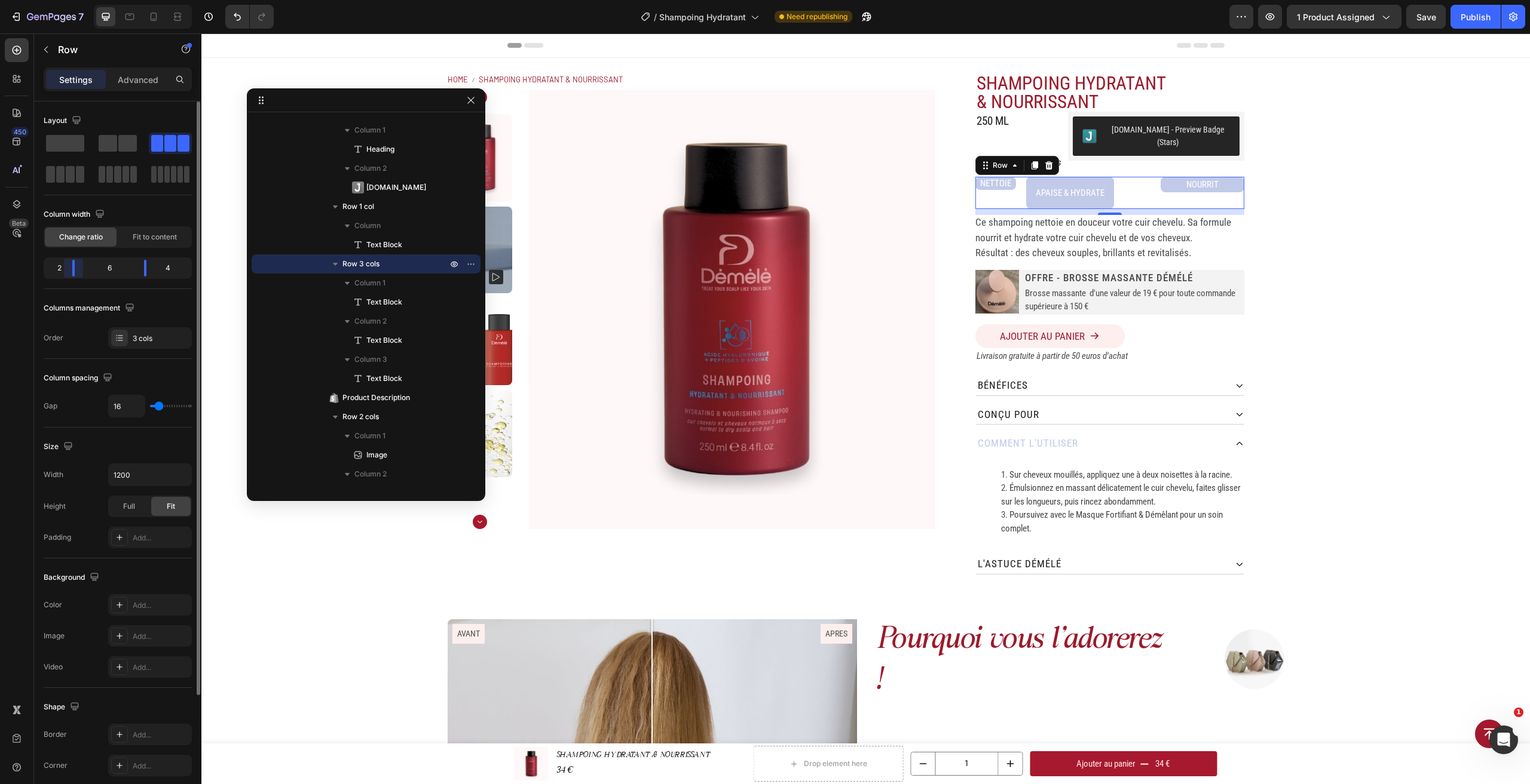
drag, startPoint x: 94, startPoint y: 269, endPoint x: 65, endPoint y: 272, distance: 29.2
click at [65, 0] on body "7 Version history / Shampoing Hydratant Need republishing Preview 1 product ass…" at bounding box center [765, 0] width 1530 height 0
drag, startPoint x: 142, startPoint y: 265, endPoint x: 704, endPoint y: 167, distance: 570.5
click at [129, 0] on body "7 Version history / Shampoing Hydratant Need republishing Preview 1 product ass…" at bounding box center [765, 0] width 1530 height 0
click at [1096, 190] on div "APAISE & HYDRATE" at bounding box center [1070, 193] width 88 height 33
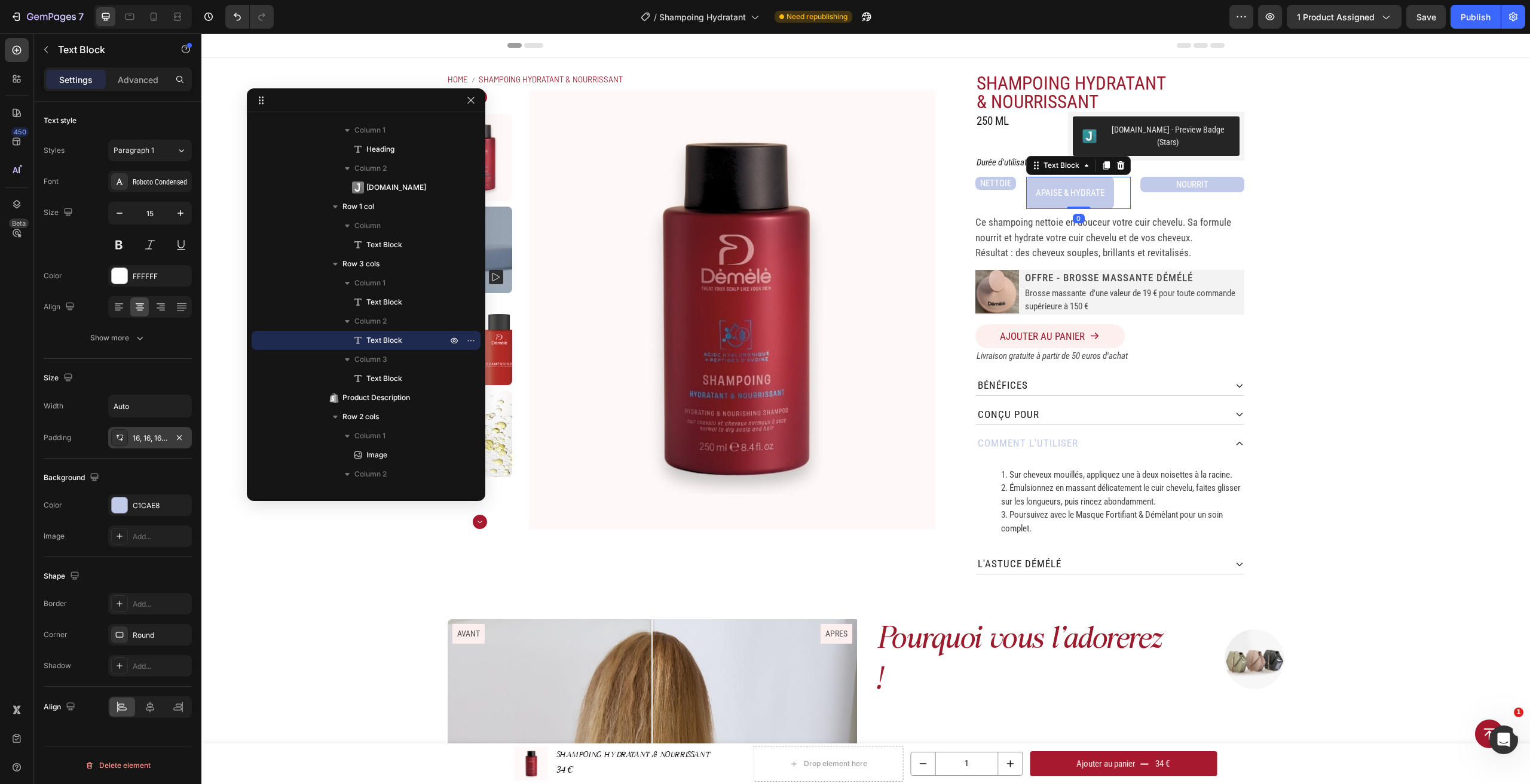
click at [153, 441] on div "16, 16, 16, 16" at bounding box center [150, 438] width 34 height 10
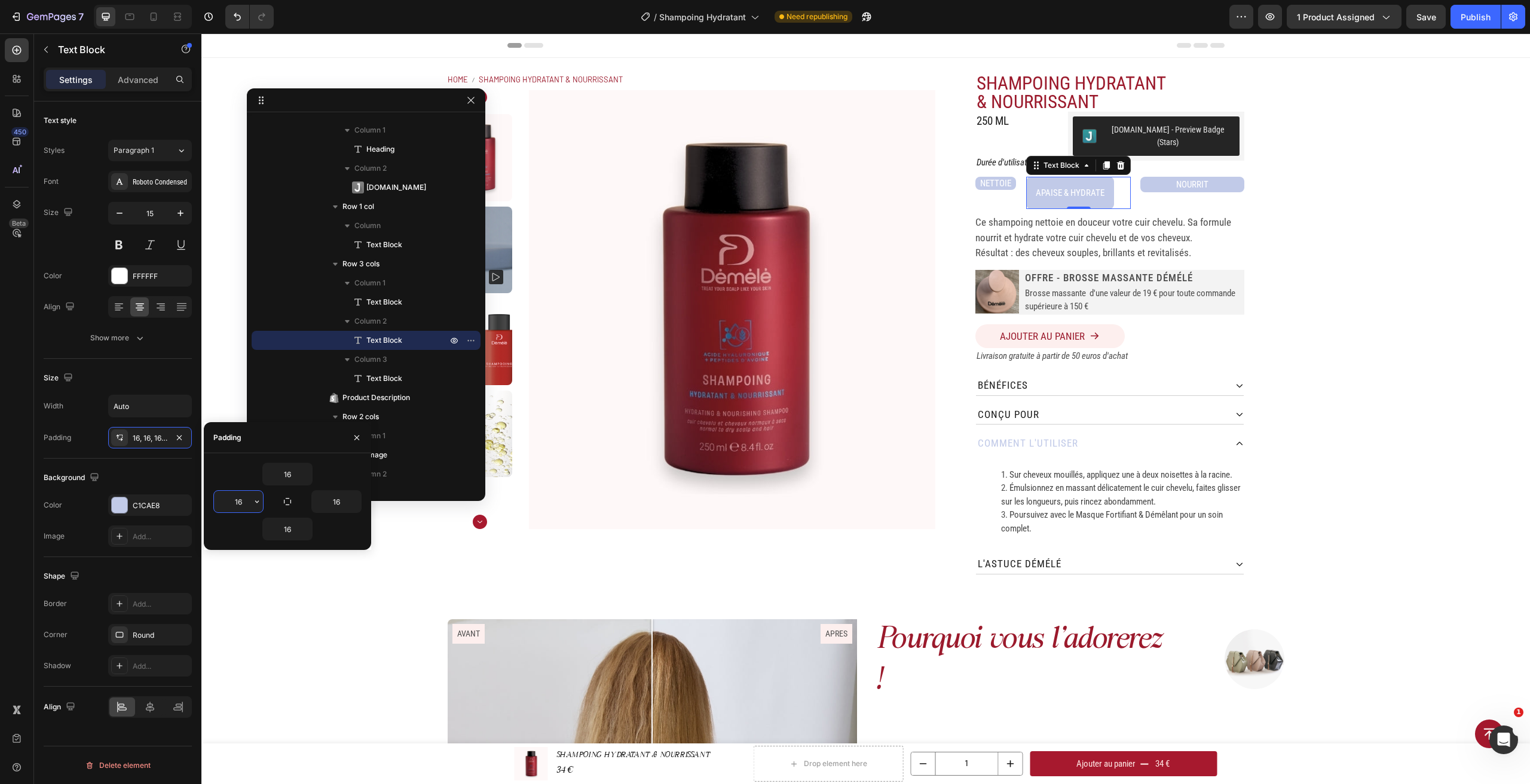
click at [249, 504] on input "16" at bounding box center [239, 501] width 49 height 22
click at [258, 504] on icon "button" at bounding box center [257, 502] width 10 height 10
click at [246, 602] on span "8px" at bounding box center [242, 600] width 12 height 10
type input "8"
click at [358, 504] on icon "button" at bounding box center [355, 502] width 10 height 10
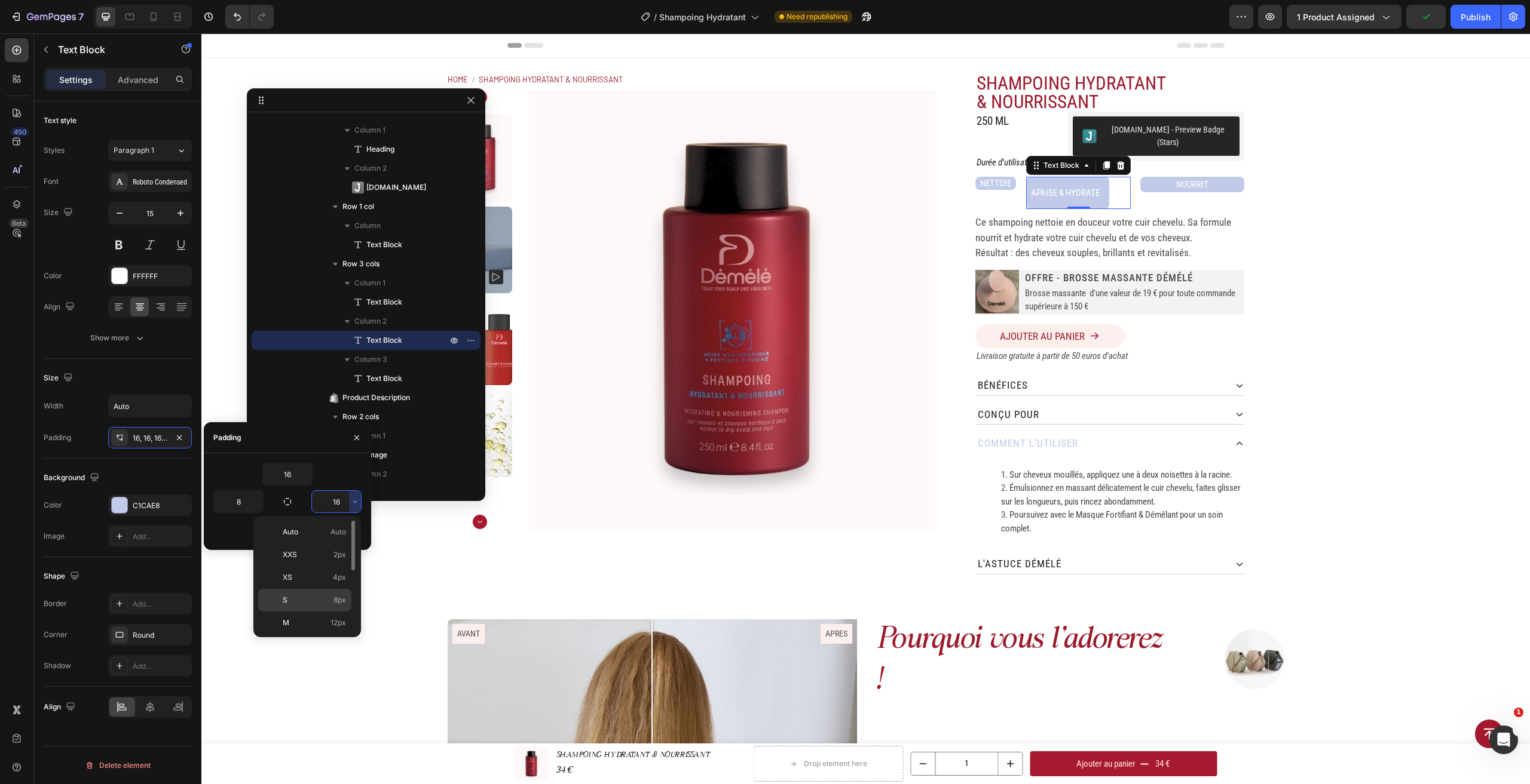
click at [333, 600] on span "8px" at bounding box center [339, 600] width 12 height 10
type input "8"
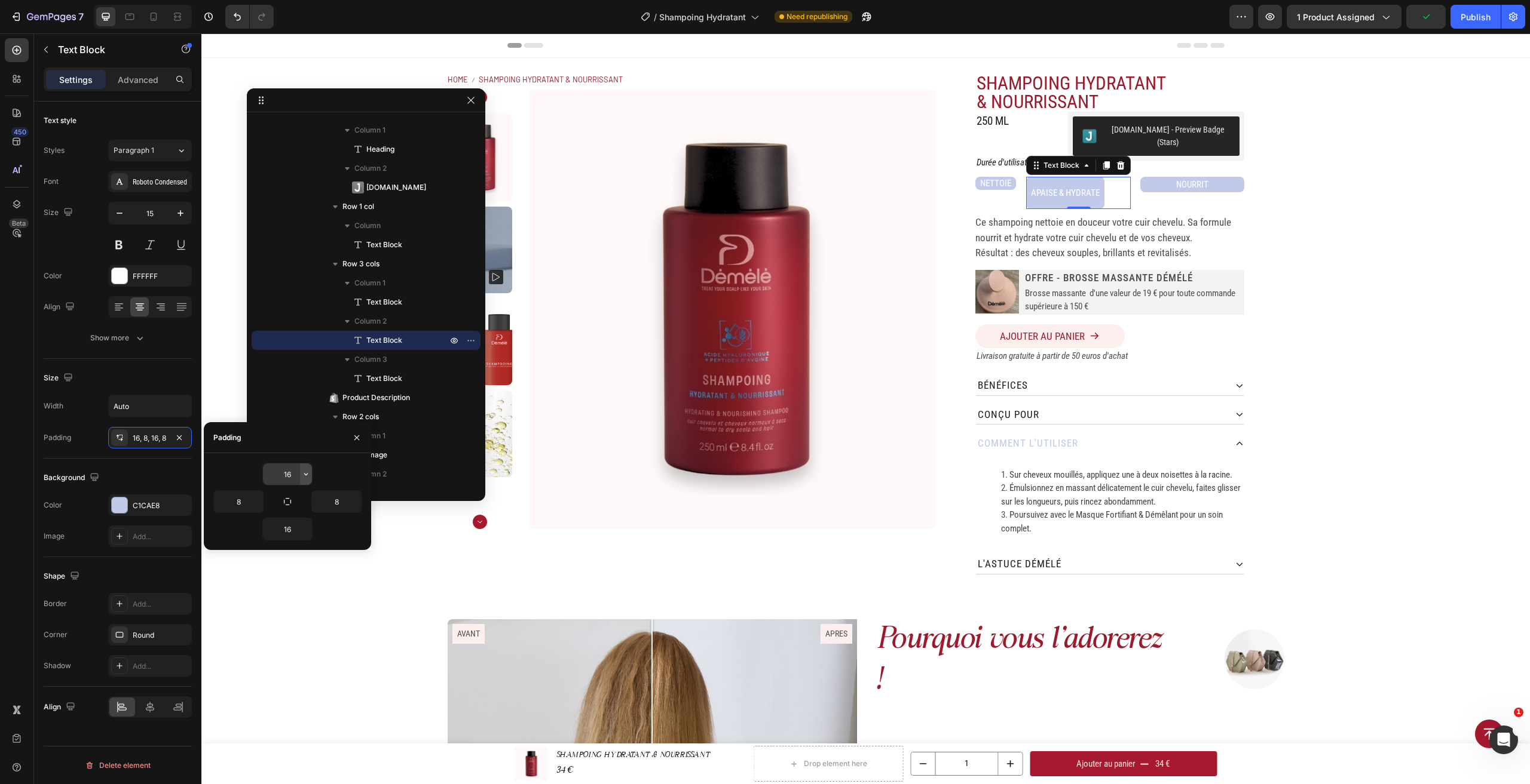
click at [308, 473] on icon "button" at bounding box center [306, 474] width 10 height 10
click at [277, 507] on p "Auto Auto" at bounding box center [265, 504] width 63 height 10
type input "Auto"
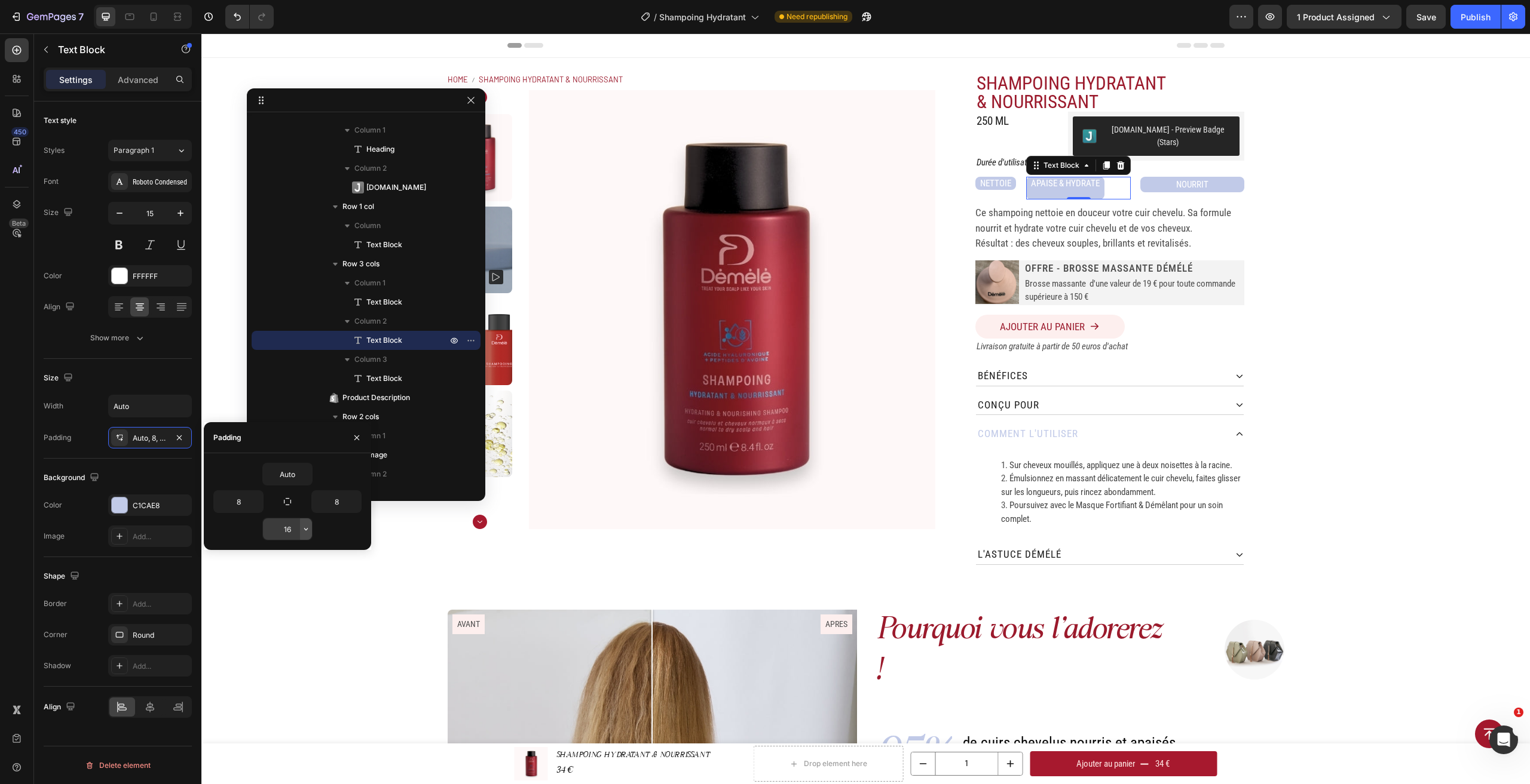
click at [302, 525] on icon "button" at bounding box center [306, 530] width 10 height 10
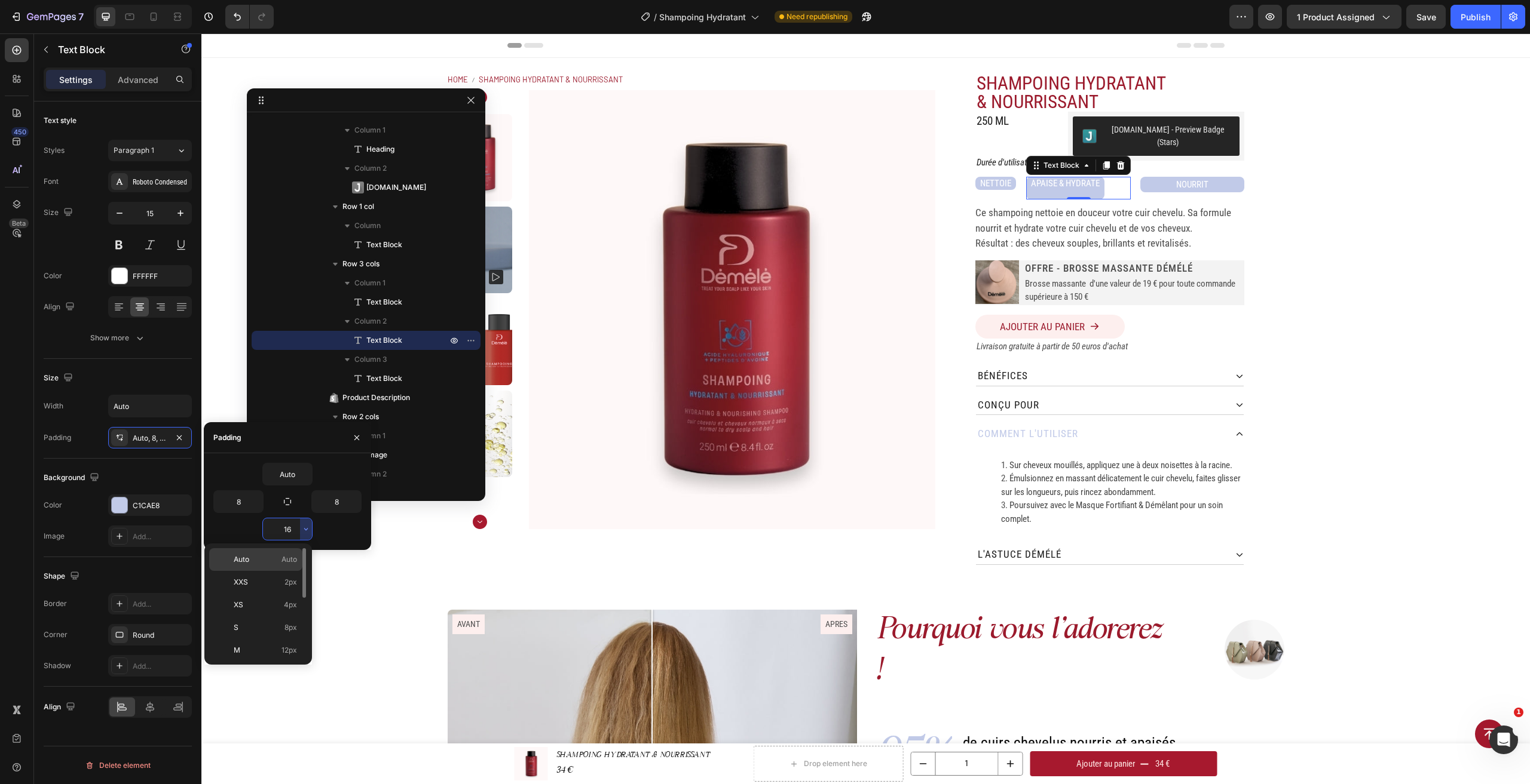
click at [293, 571] on div "Auto Auto" at bounding box center [256, 582] width 93 height 23
type input "Auto"
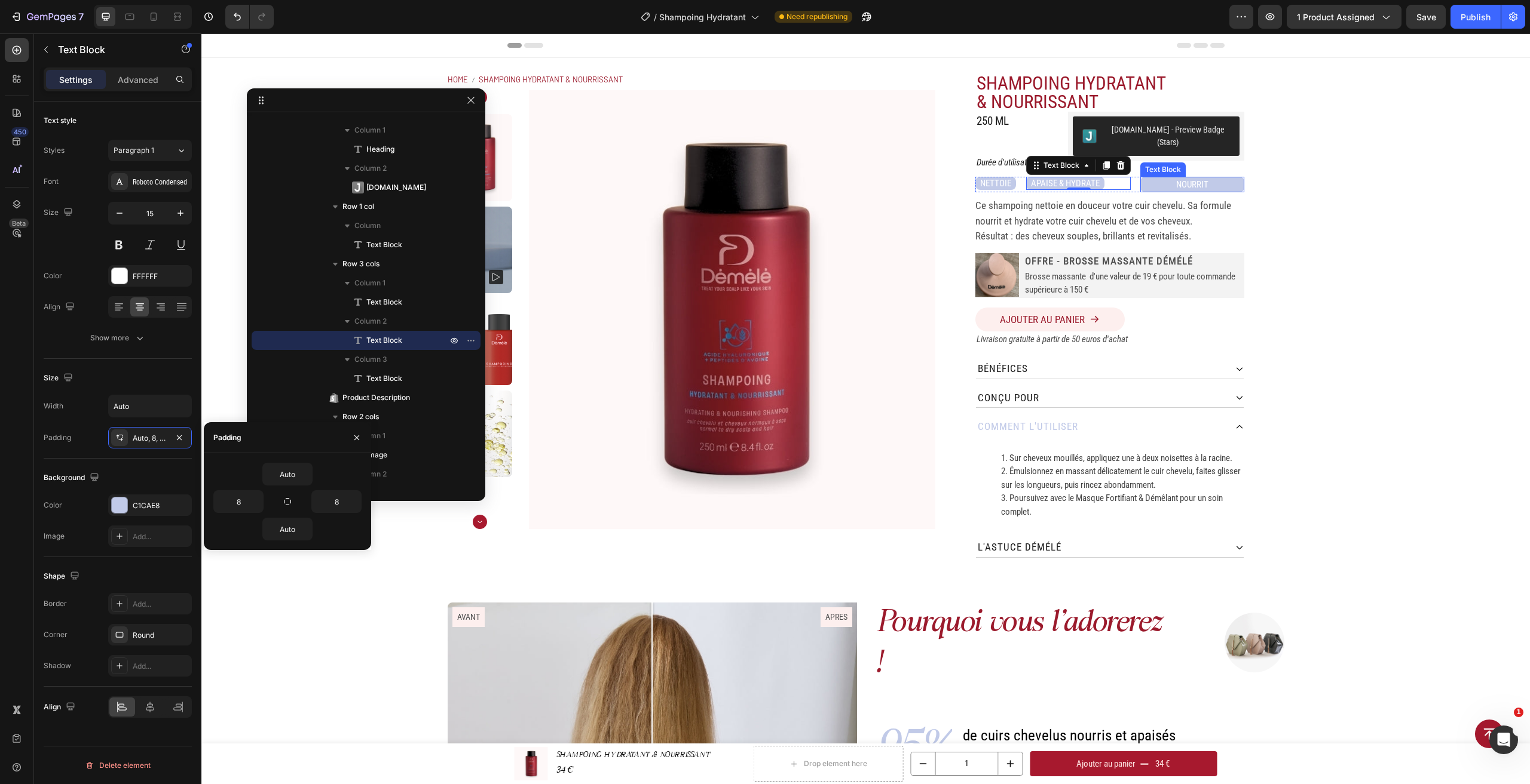
click at [1160, 178] on p "NOURRIT" at bounding box center [1192, 185] width 101 height 14
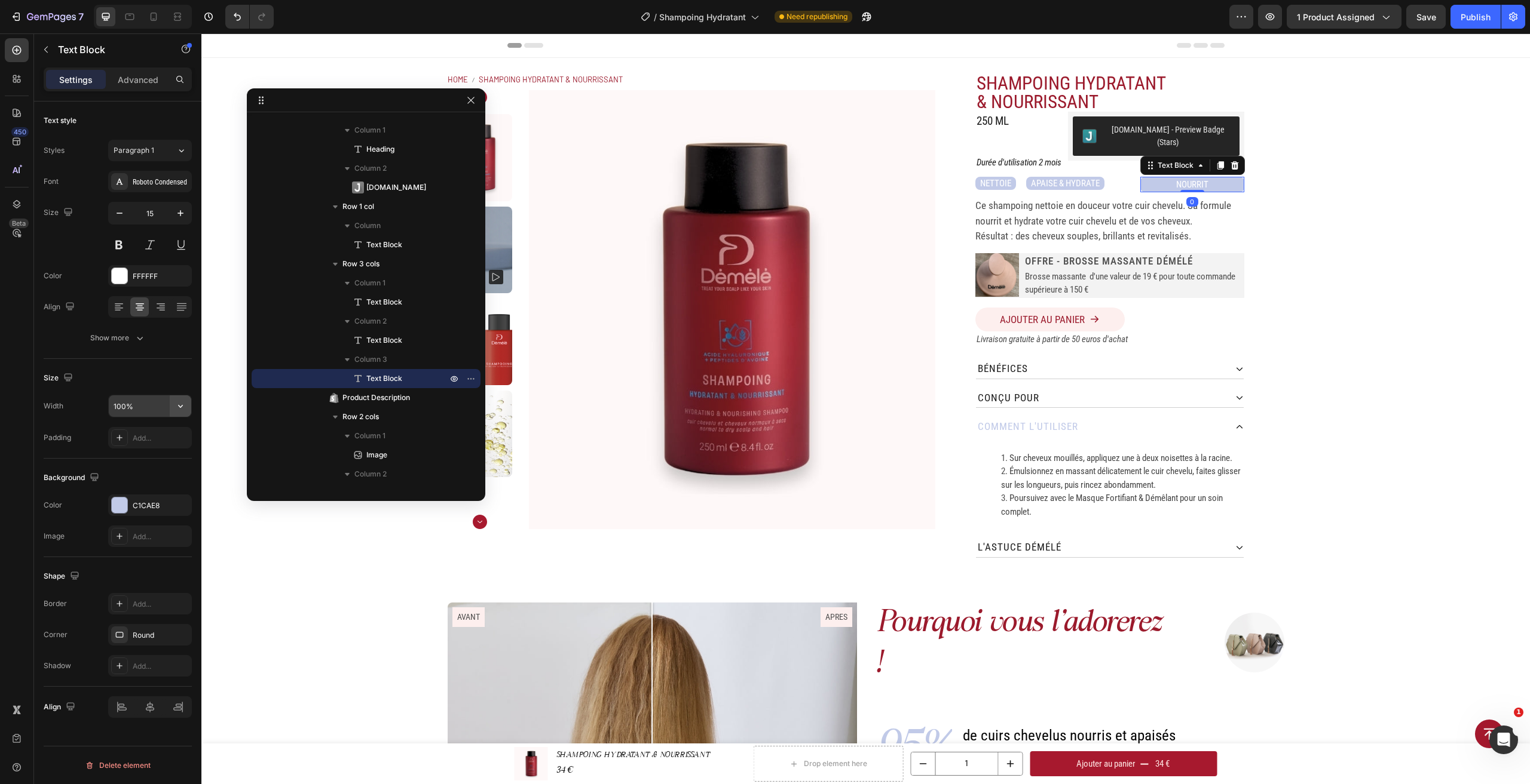
click at [181, 412] on icon "button" at bounding box center [180, 406] width 12 height 12
click at [149, 442] on div "Fit content Auto" at bounding box center [137, 436] width 98 height 23
type input "Auto"
click at [167, 438] on div "Add..." at bounding box center [160, 438] width 56 height 10
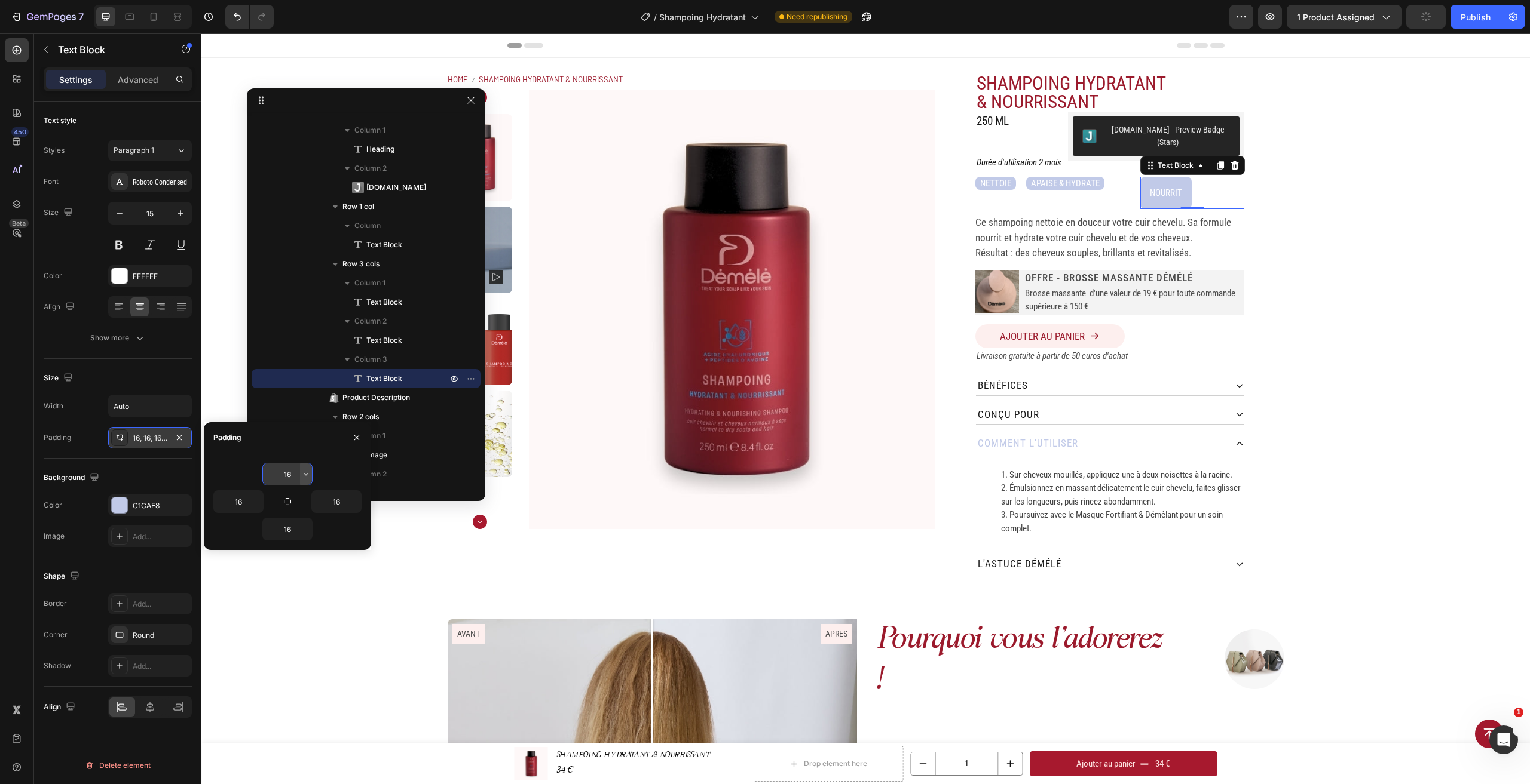
click at [304, 471] on icon "button" at bounding box center [306, 474] width 10 height 10
click at [275, 516] on div "Auto Auto" at bounding box center [256, 527] width 93 height 23
type input "Auto"
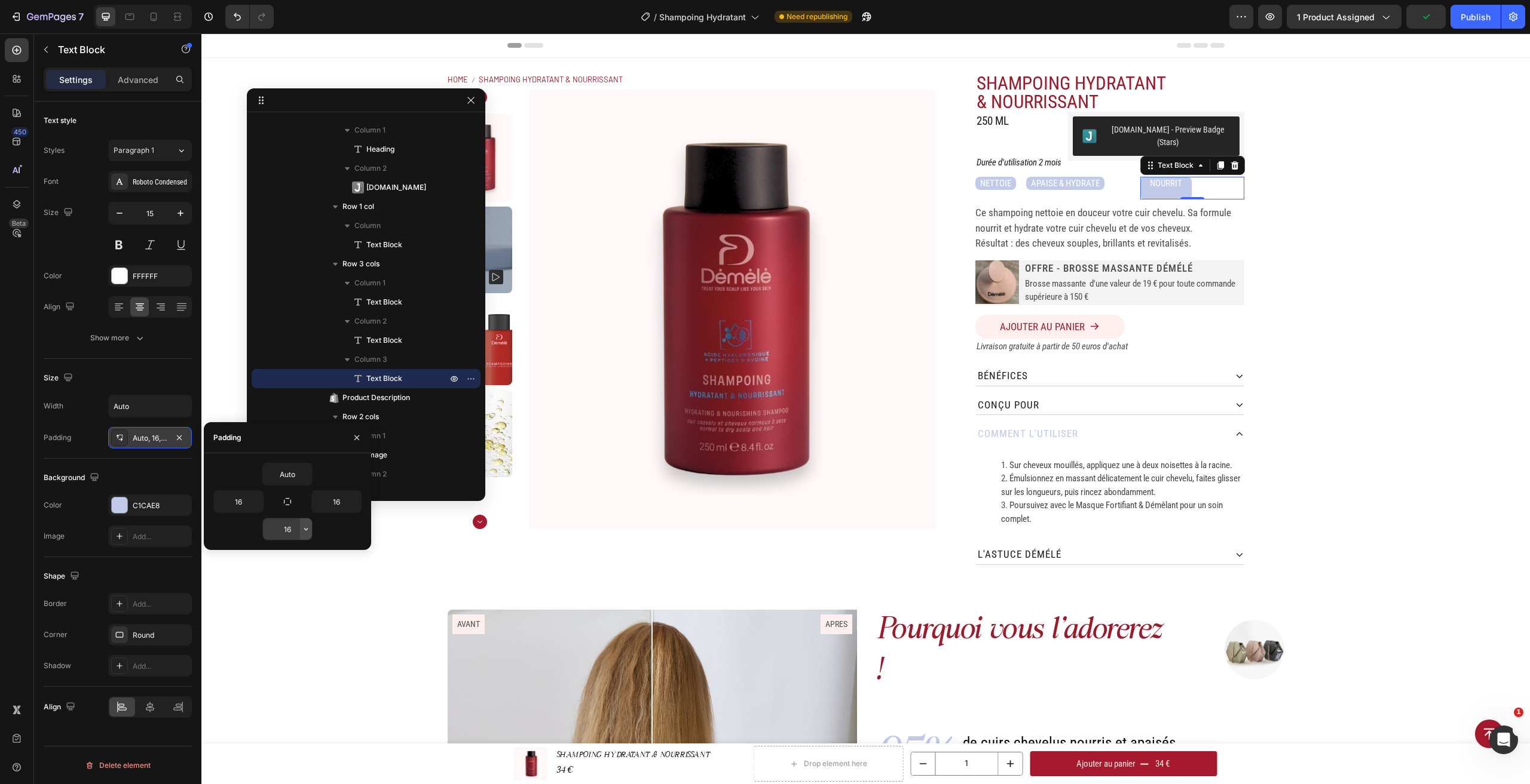
click at [309, 526] on icon "button" at bounding box center [306, 530] width 10 height 10
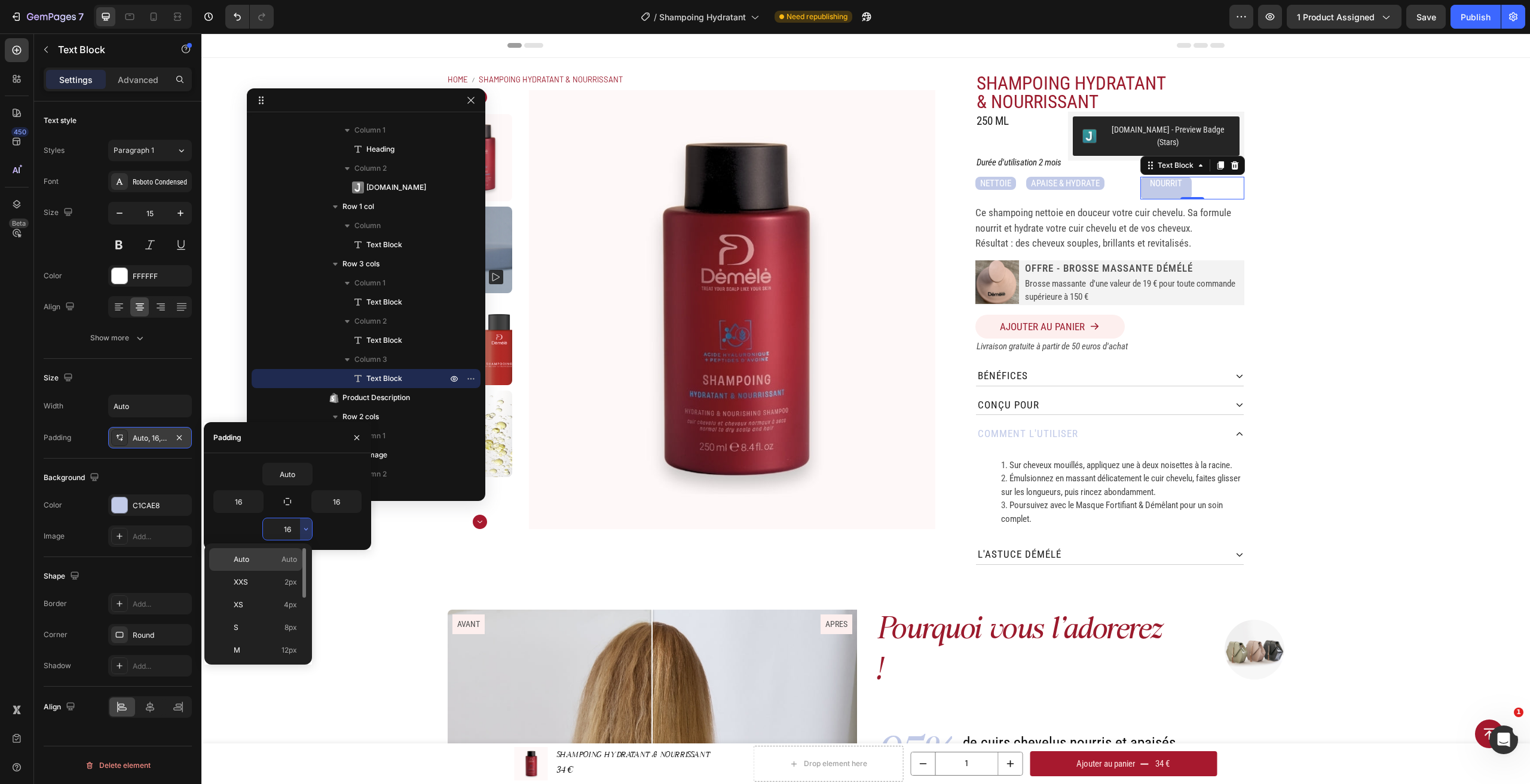
click at [277, 555] on p "Auto Auto" at bounding box center [265, 559] width 63 height 10
type input "Auto"
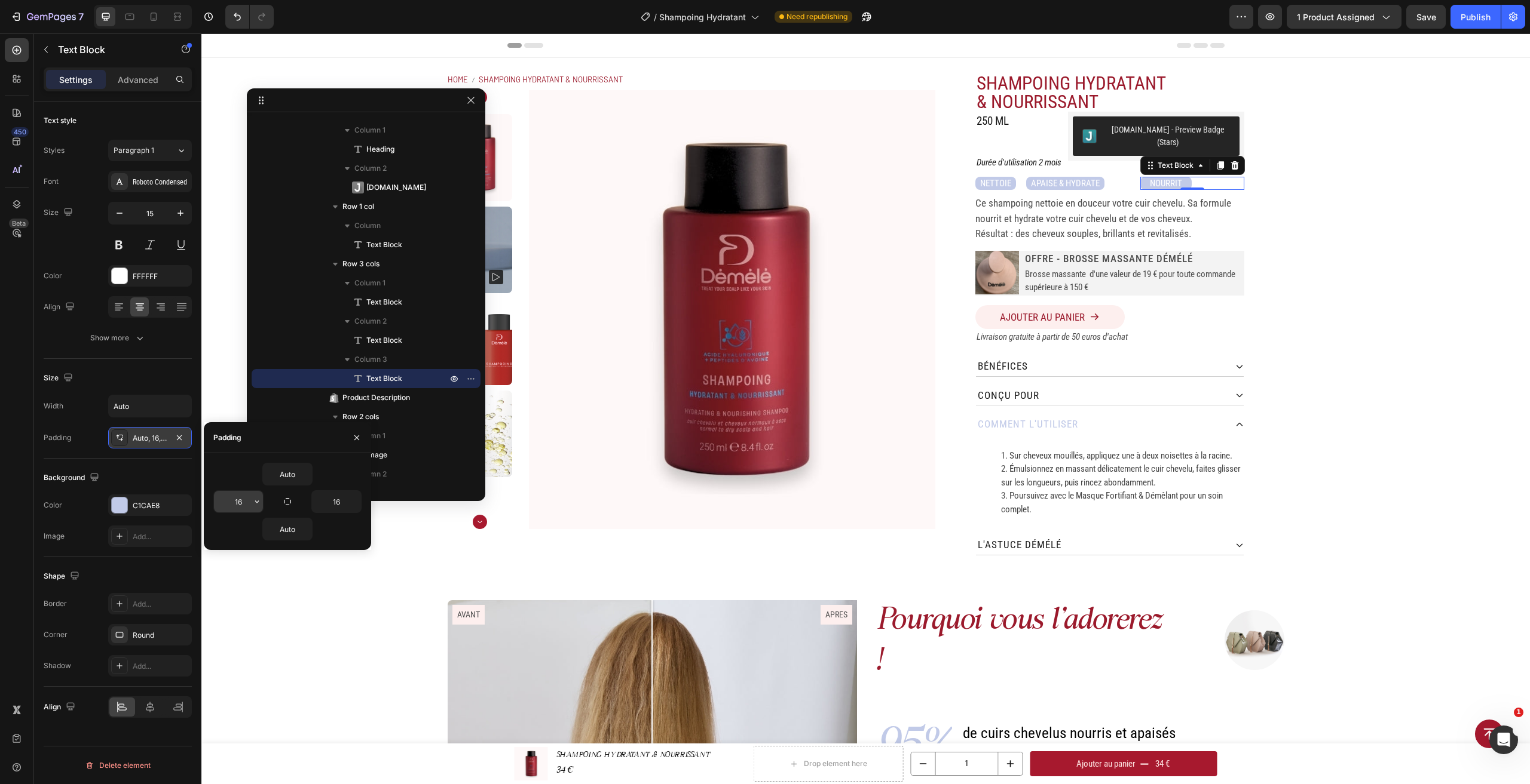
click at [247, 497] on input "16" at bounding box center [239, 501] width 49 height 22
click at [254, 499] on icon "button" at bounding box center [257, 502] width 10 height 10
click at [234, 602] on p "S 8px" at bounding box center [216, 600] width 63 height 10
type input "8"
click at [356, 503] on icon "button" at bounding box center [355, 502] width 10 height 10
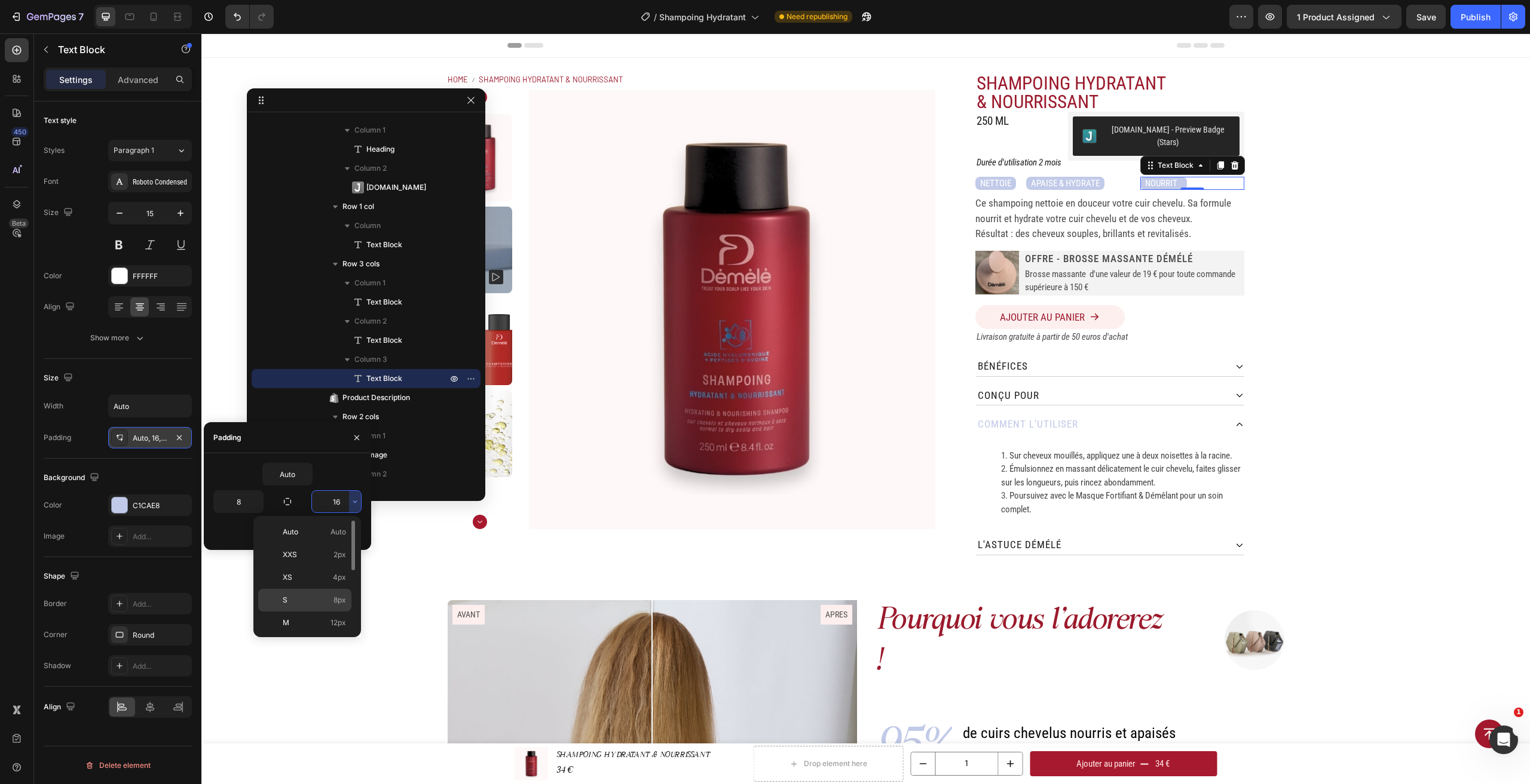
click at [319, 611] on div "S 8px" at bounding box center [305, 622] width 93 height 23
type input "8"
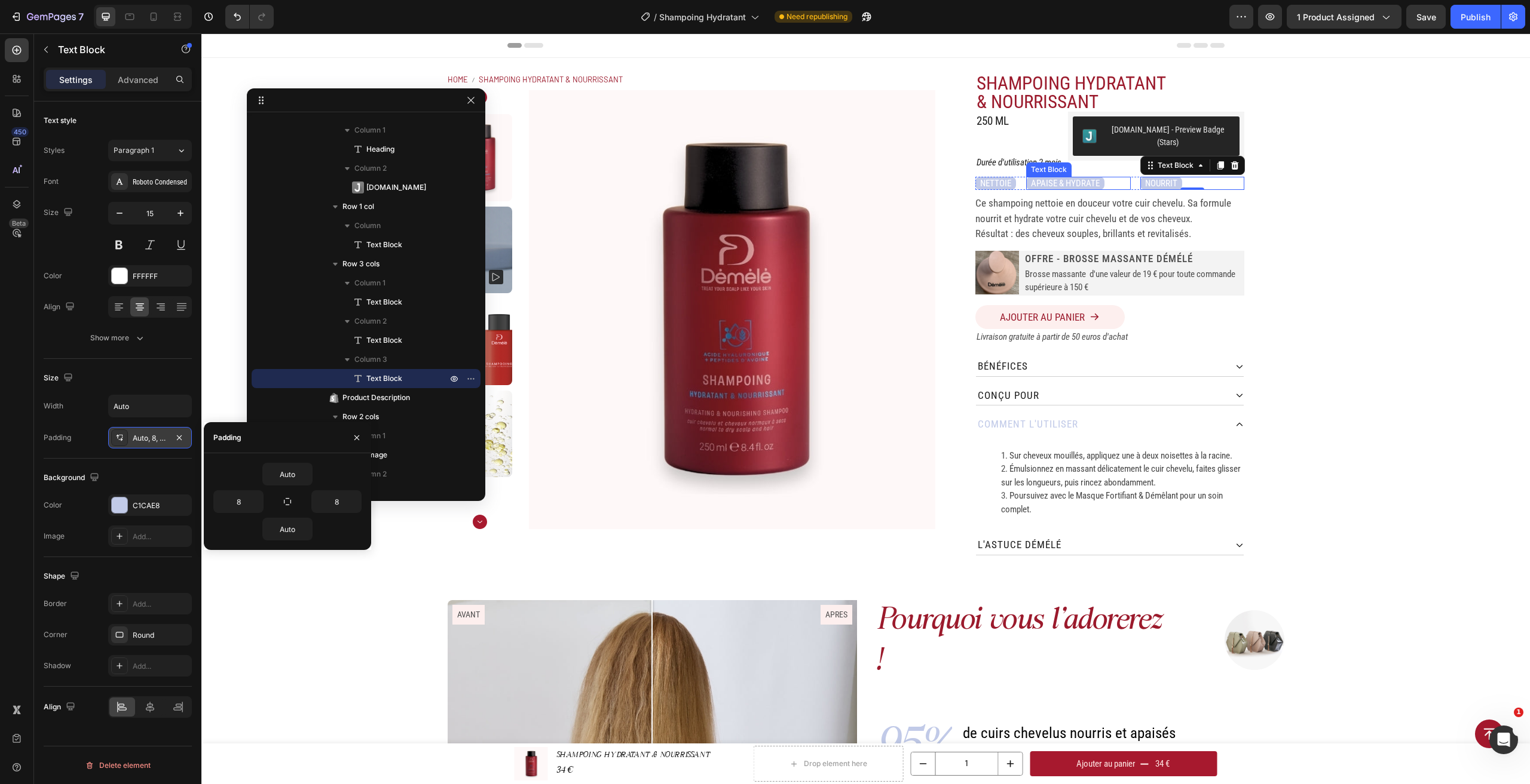
click at [1124, 177] on div "APAISE & HYDRATE" at bounding box center [1078, 184] width 104 height 14
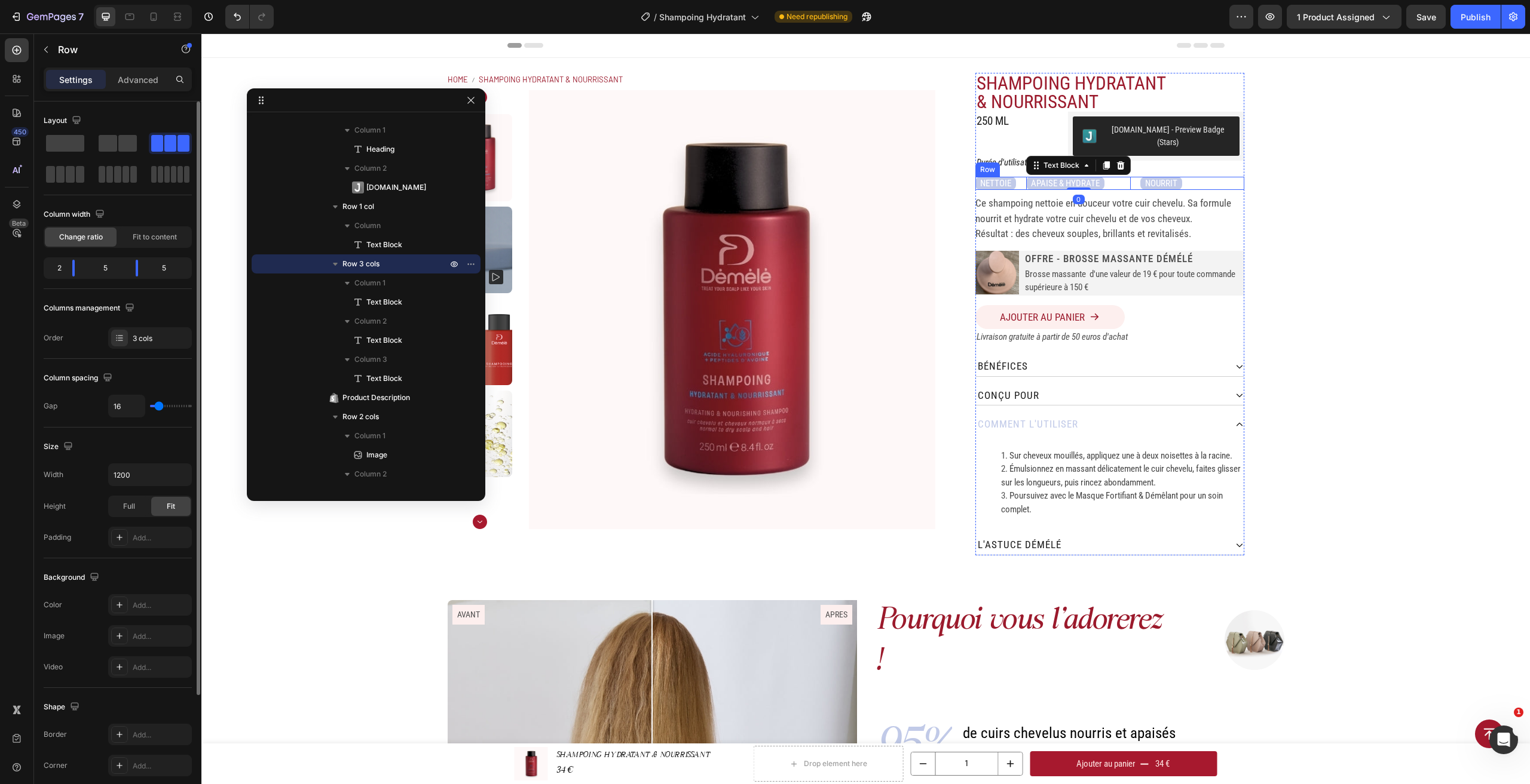
click at [1131, 177] on div "NETTOIE Text Block APAISE & HYDRATE Text Block 0 NOURRIT Text Block Row" at bounding box center [1110, 184] width 269 height 14
click at [1127, 177] on div "NETTOIE Text Block APAISE & HYDRATE Text Block NOURRIT Text Block Row 10" at bounding box center [1110, 184] width 269 height 14
click at [1105, 177] on div "APAISE & HYDRATE" at bounding box center [1078, 184] width 104 height 14
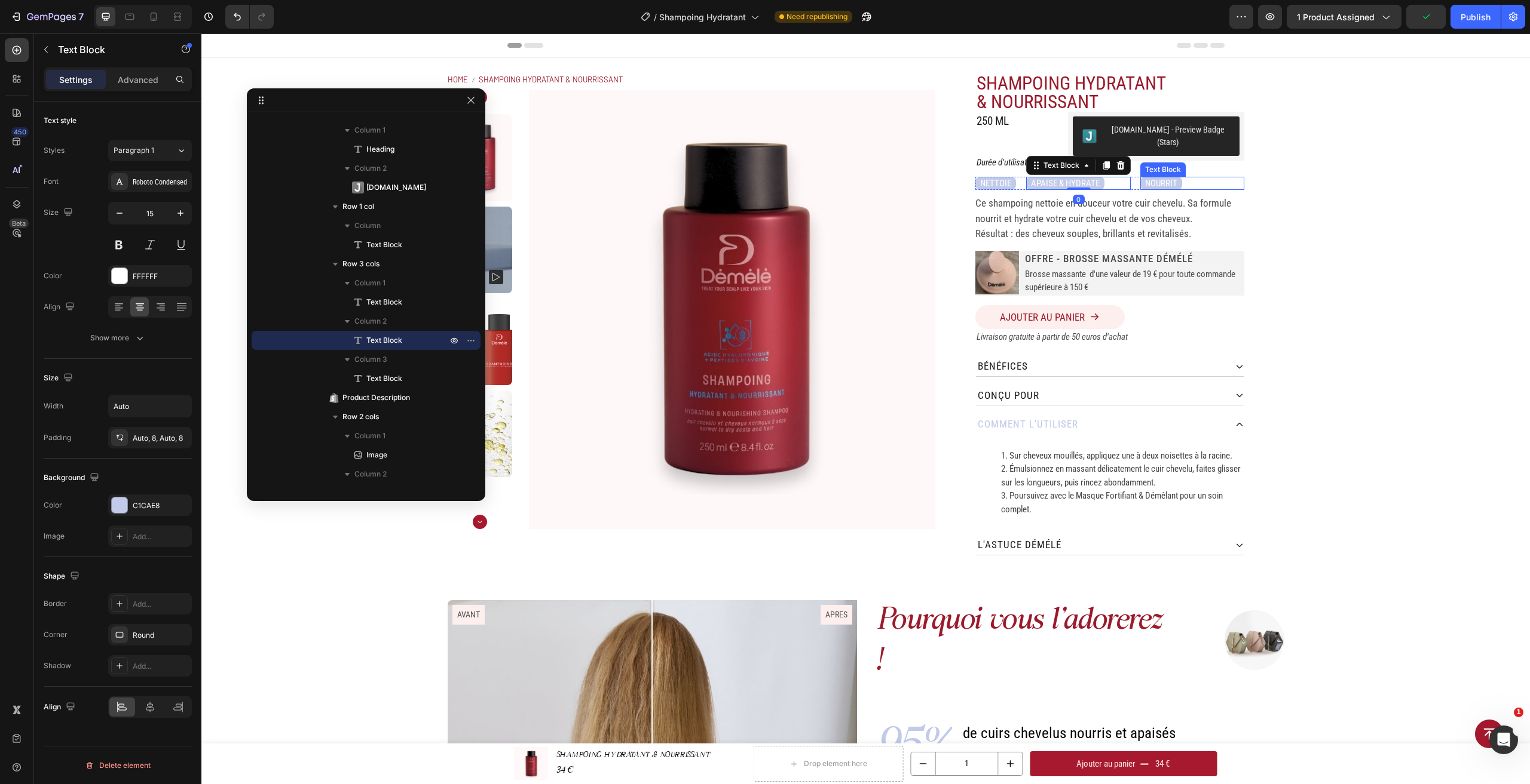
click at [1317, 179] on div "Home SHAMPOING HYDRATANT & NOURRISSANT Breadcrumb Product Images SHAMPOING HYDR…" at bounding box center [866, 314] width 1328 height 512
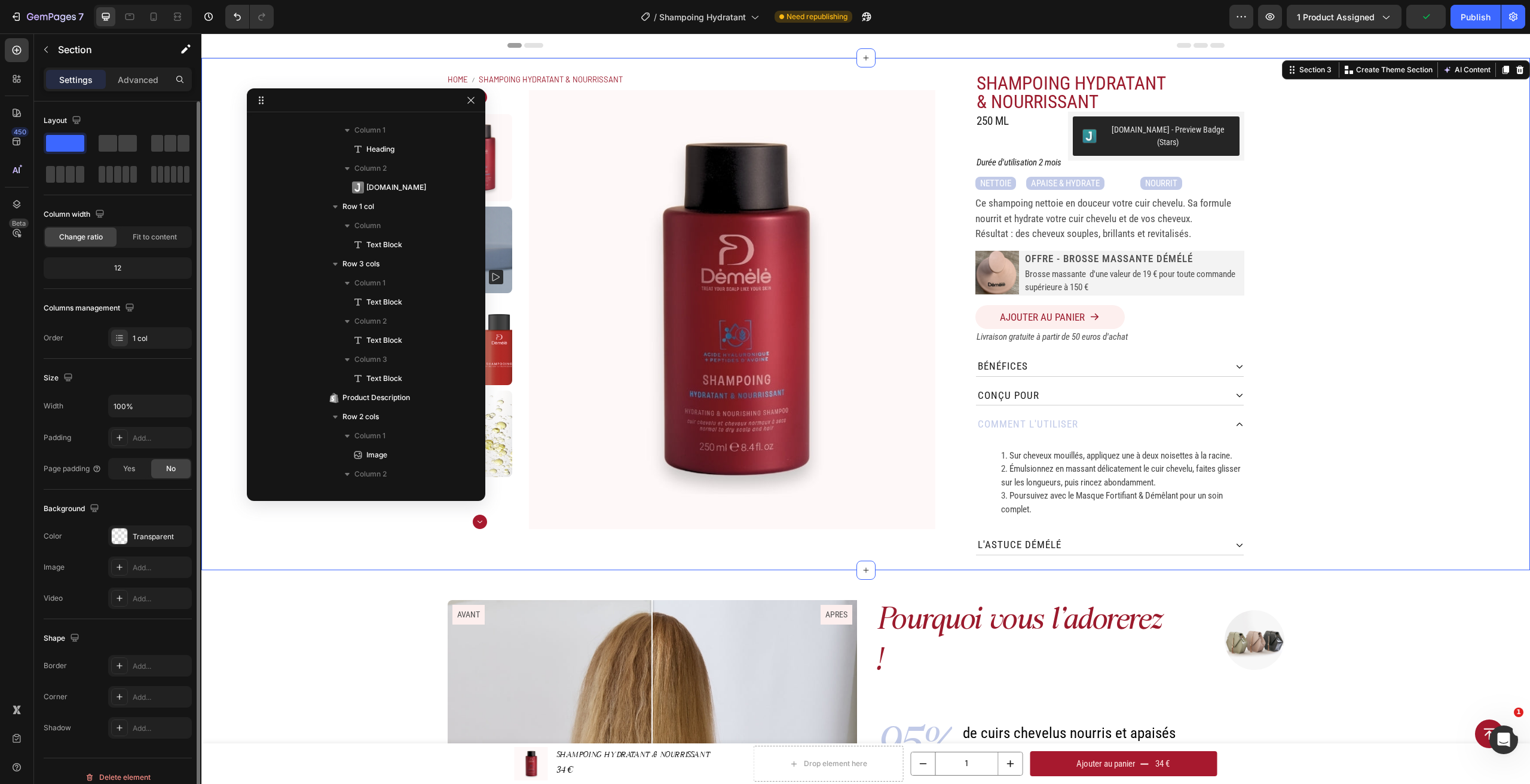
scroll to position [0, 0]
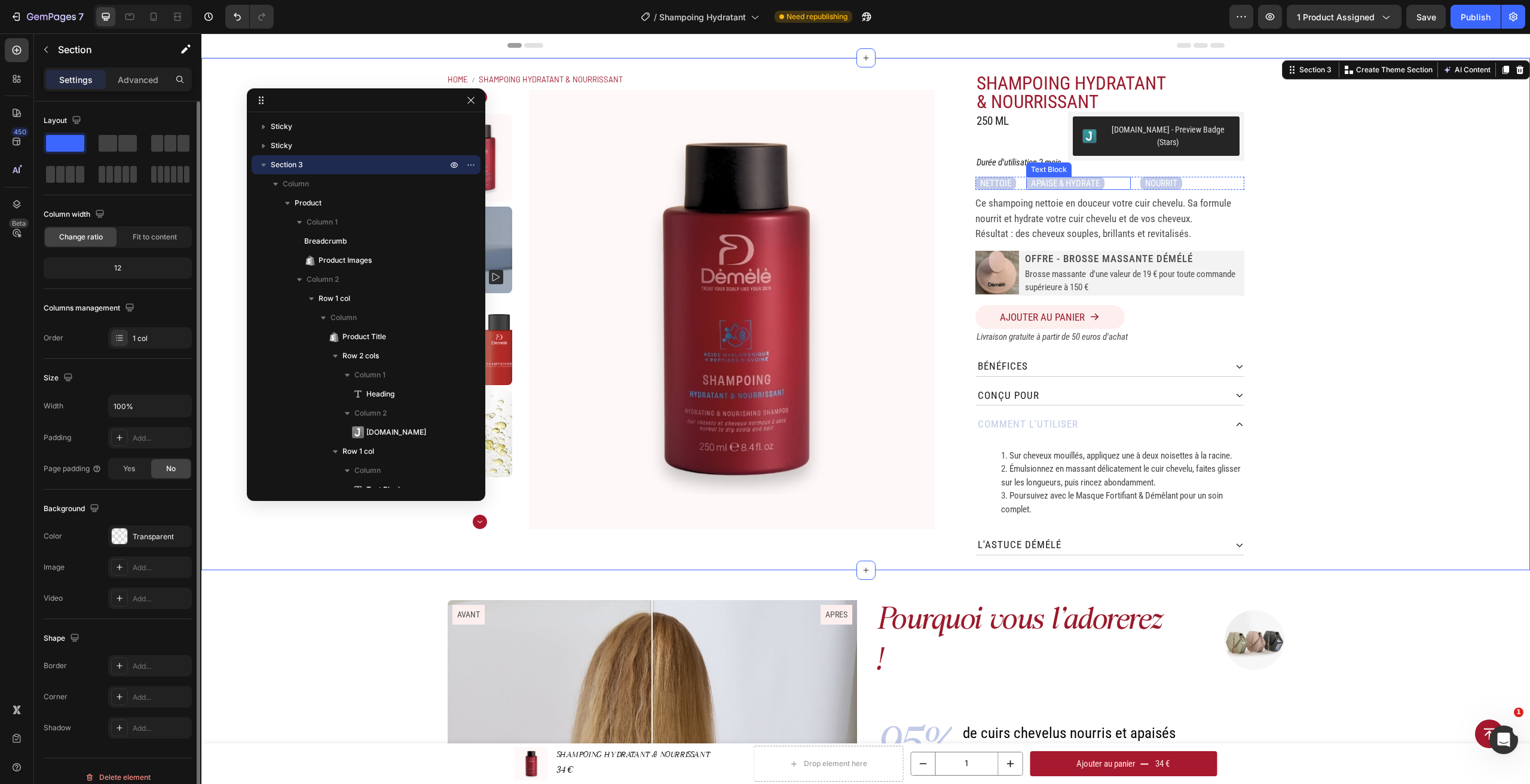
click at [1110, 177] on div "APAISE & HYDRATE" at bounding box center [1078, 184] width 104 height 14
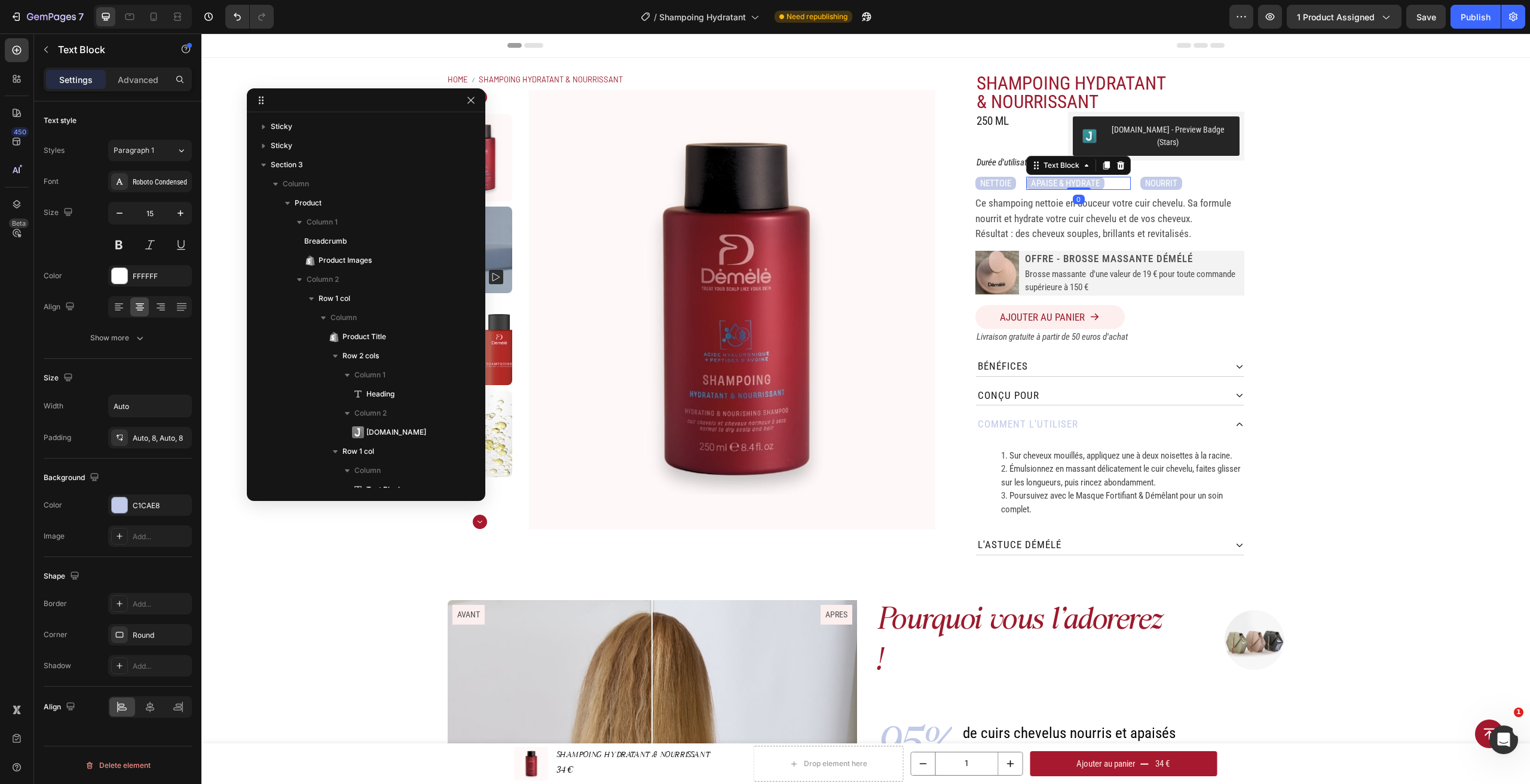
scroll to position [321, 0]
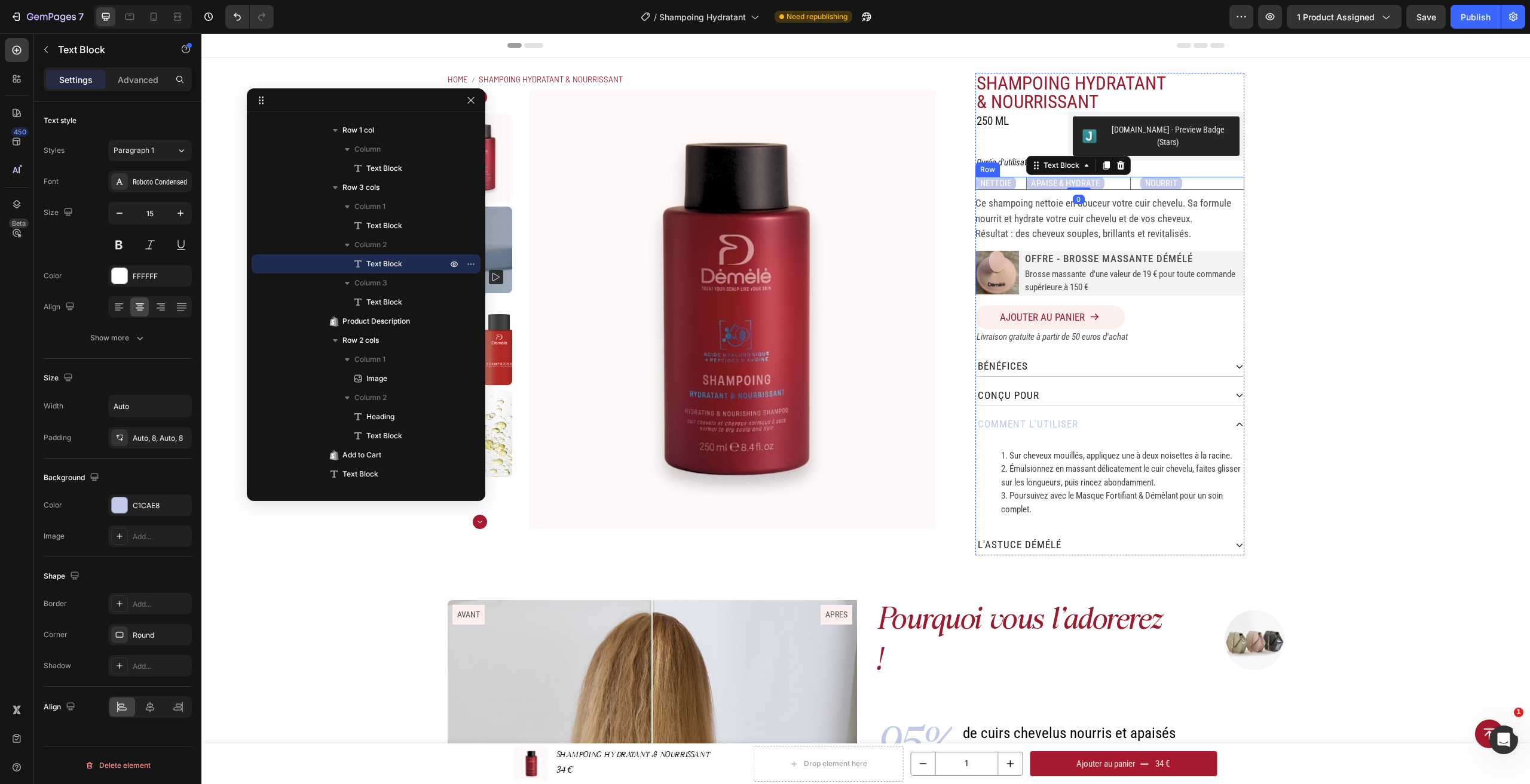
click at [1019, 177] on div "NETTOIE Text Block APAISE & HYDRATE Text Block 0 NOURRIT Text Block Row" at bounding box center [1110, 184] width 269 height 14
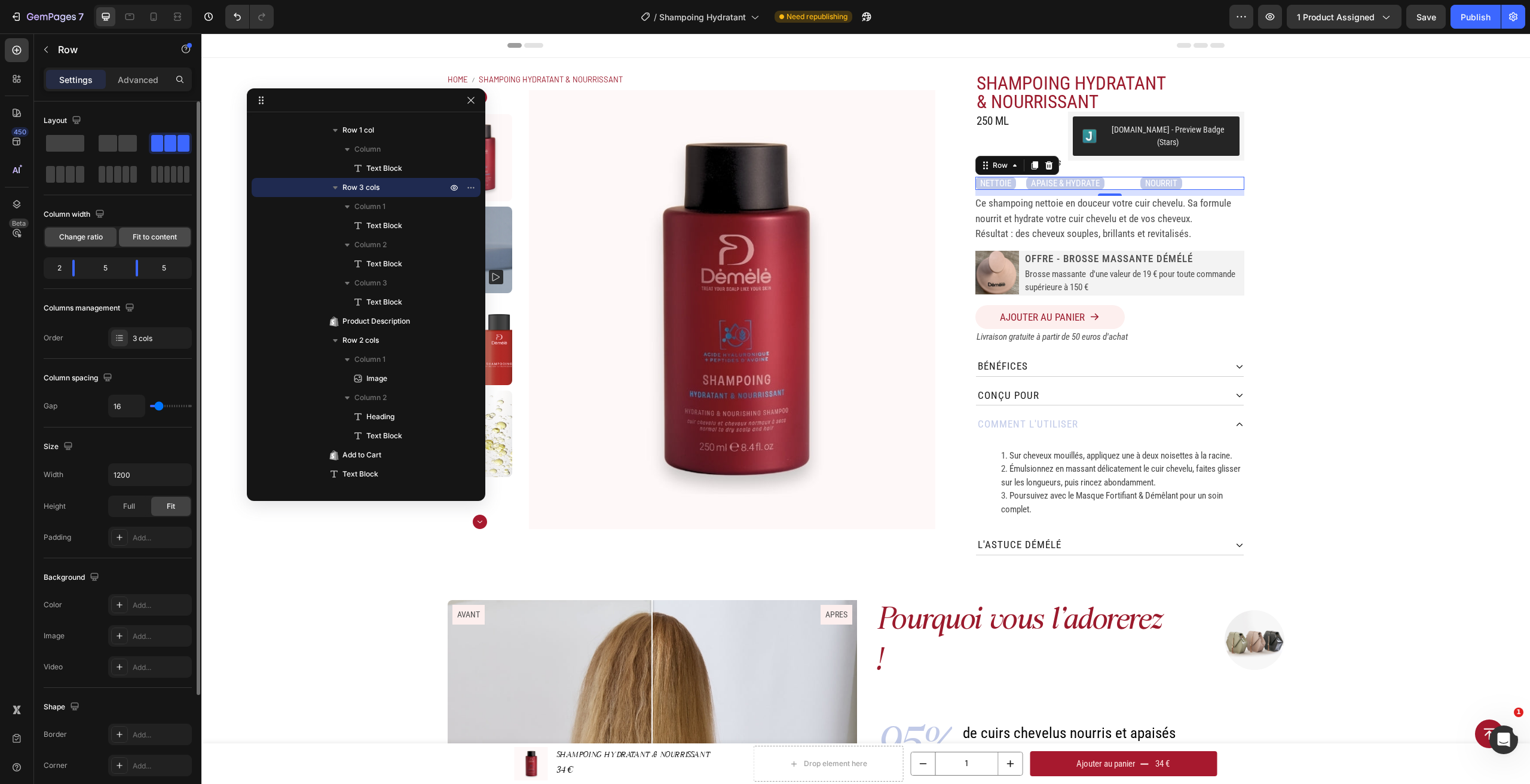
click at [152, 240] on span "Fit to content" at bounding box center [155, 237] width 44 height 10
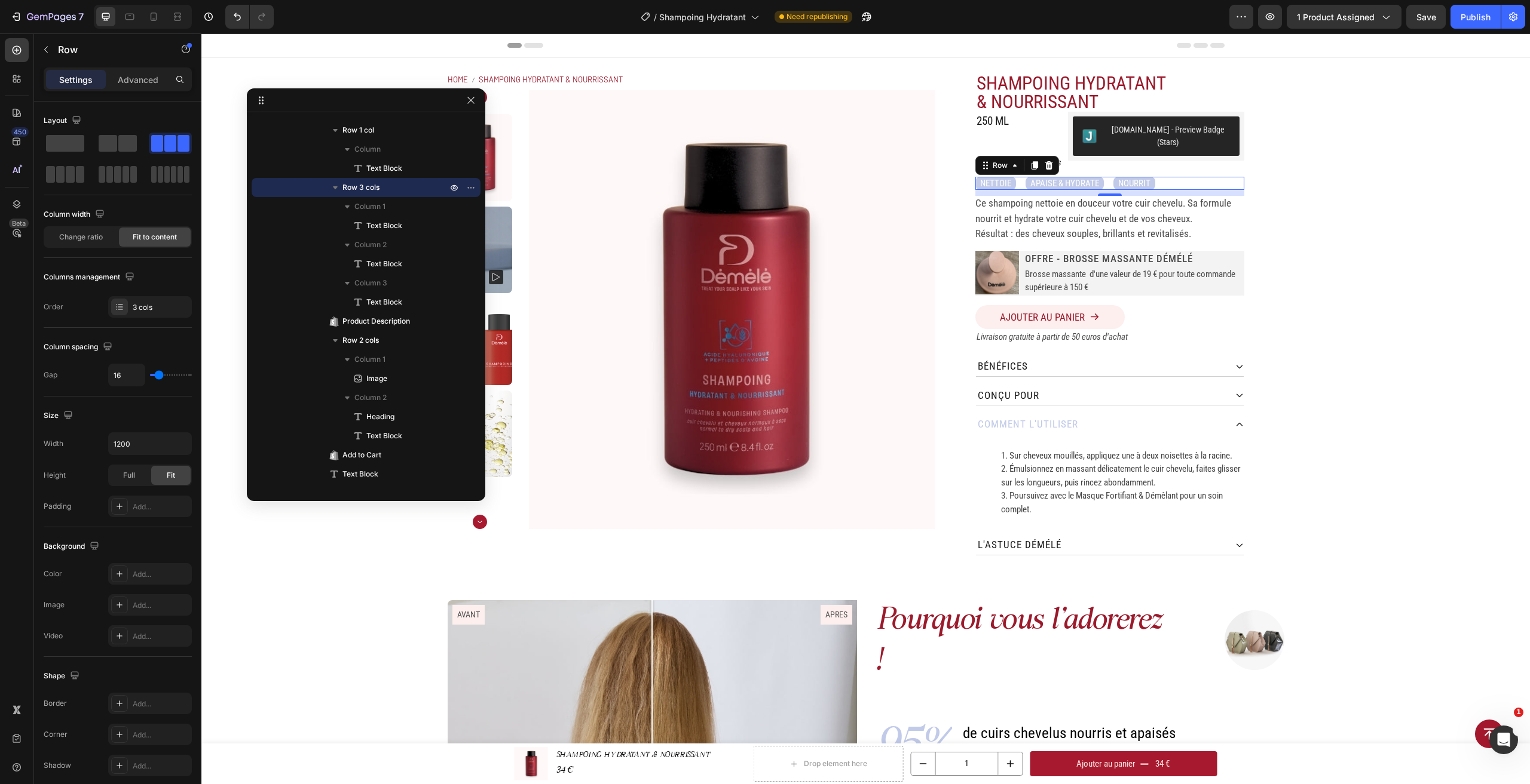
type input "4"
type input "2"
type input "4"
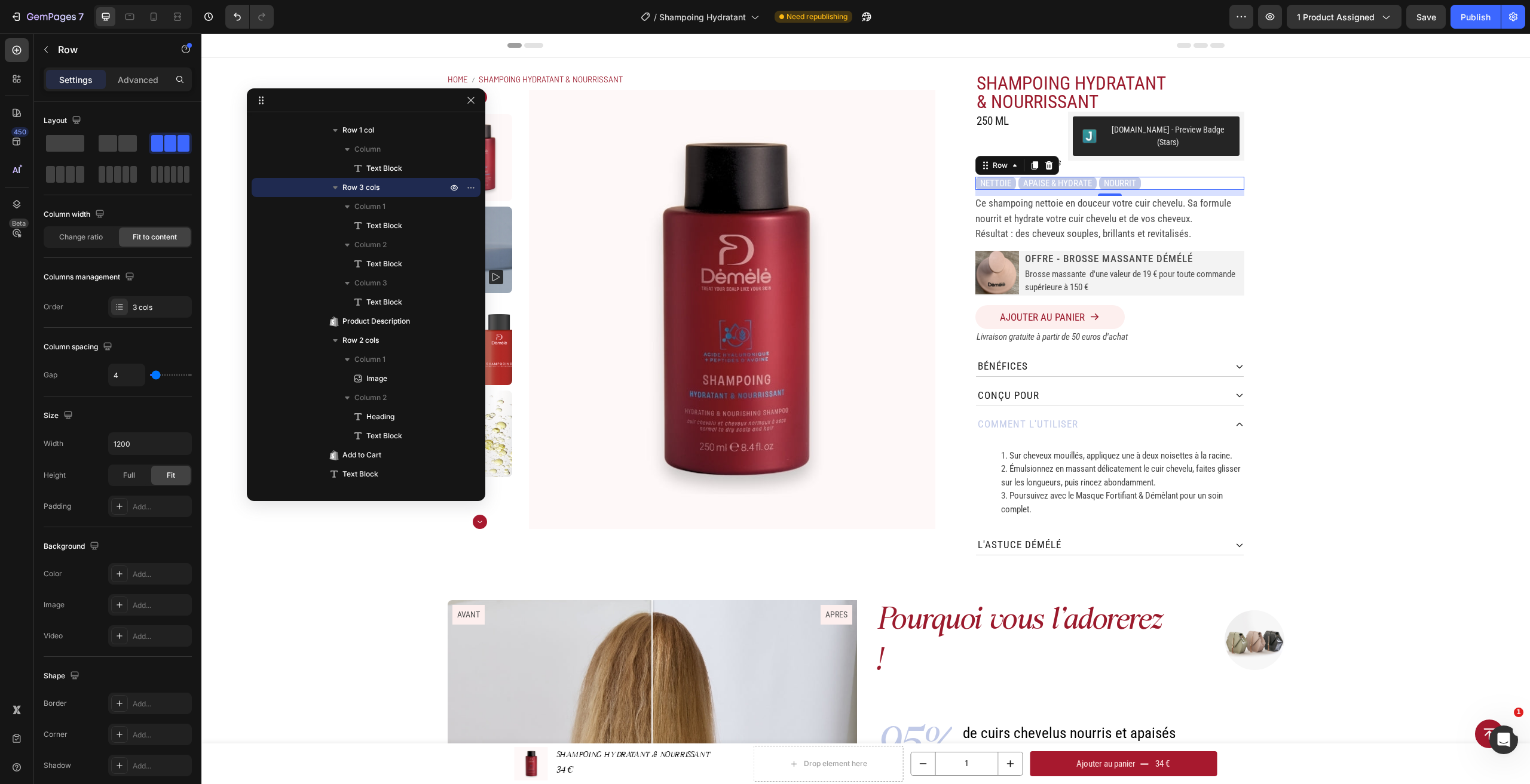
type input "4"
click at [156, 374] on input "range" at bounding box center [171, 375] width 42 height 2
click at [1390, 184] on div "Home SHAMPOING HYDRATANT & NOURRISSANT Breadcrumb Product Images SHAMPOING HYDR…" at bounding box center [866, 314] width 1328 height 512
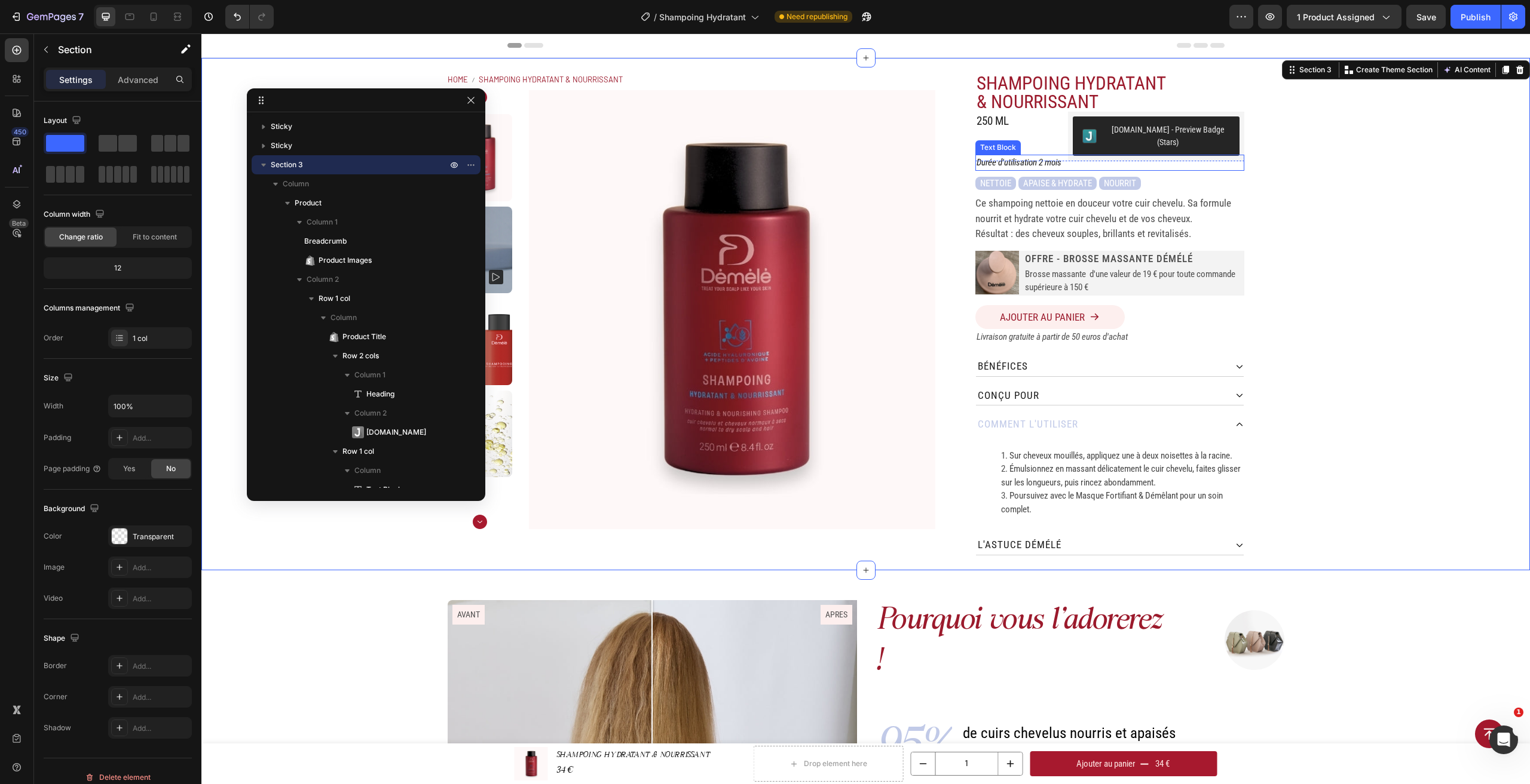
click at [1011, 157] on icon "Durée d'utilisation 2 mois" at bounding box center [1019, 162] width 85 height 10
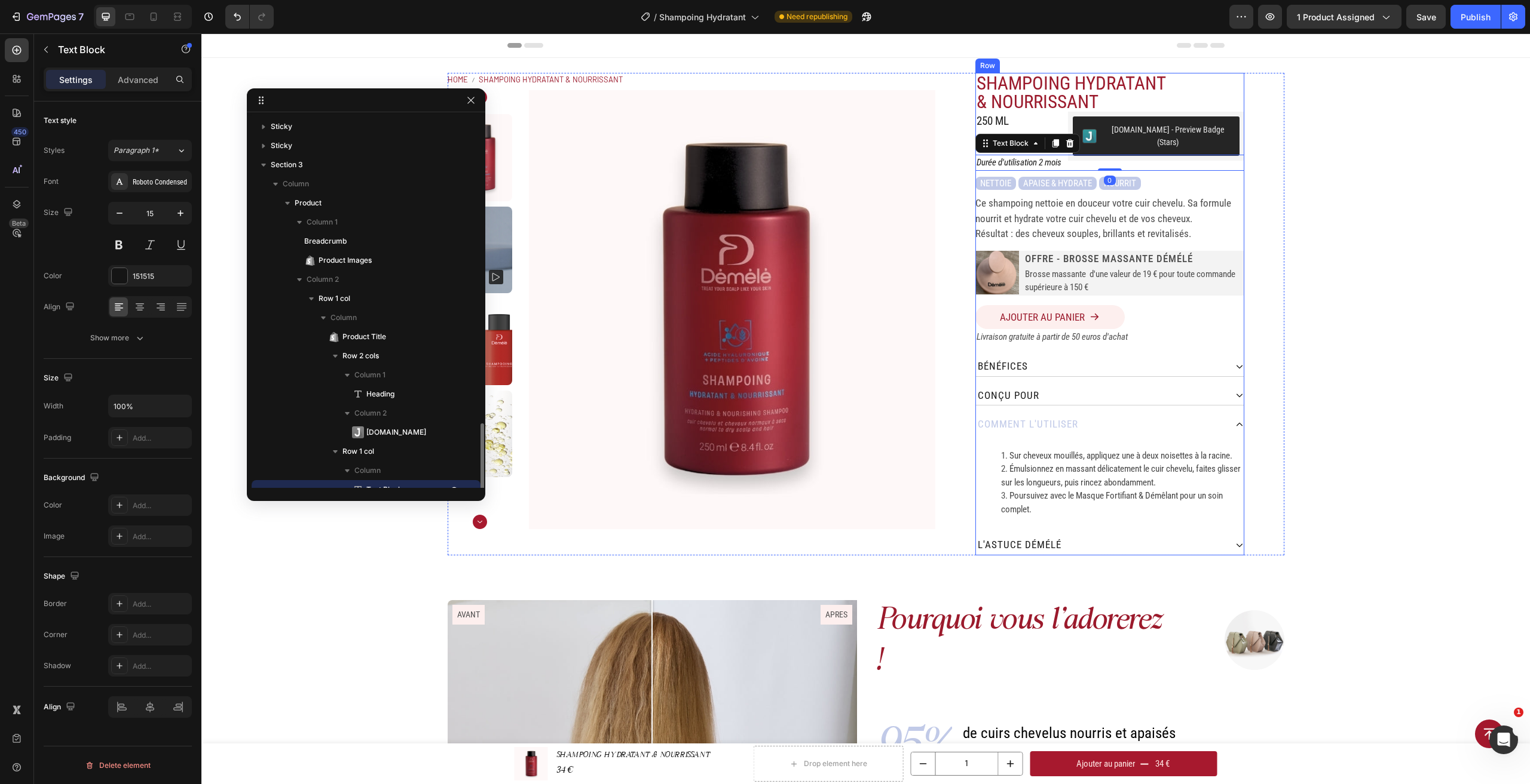
scroll to position [225, 0]
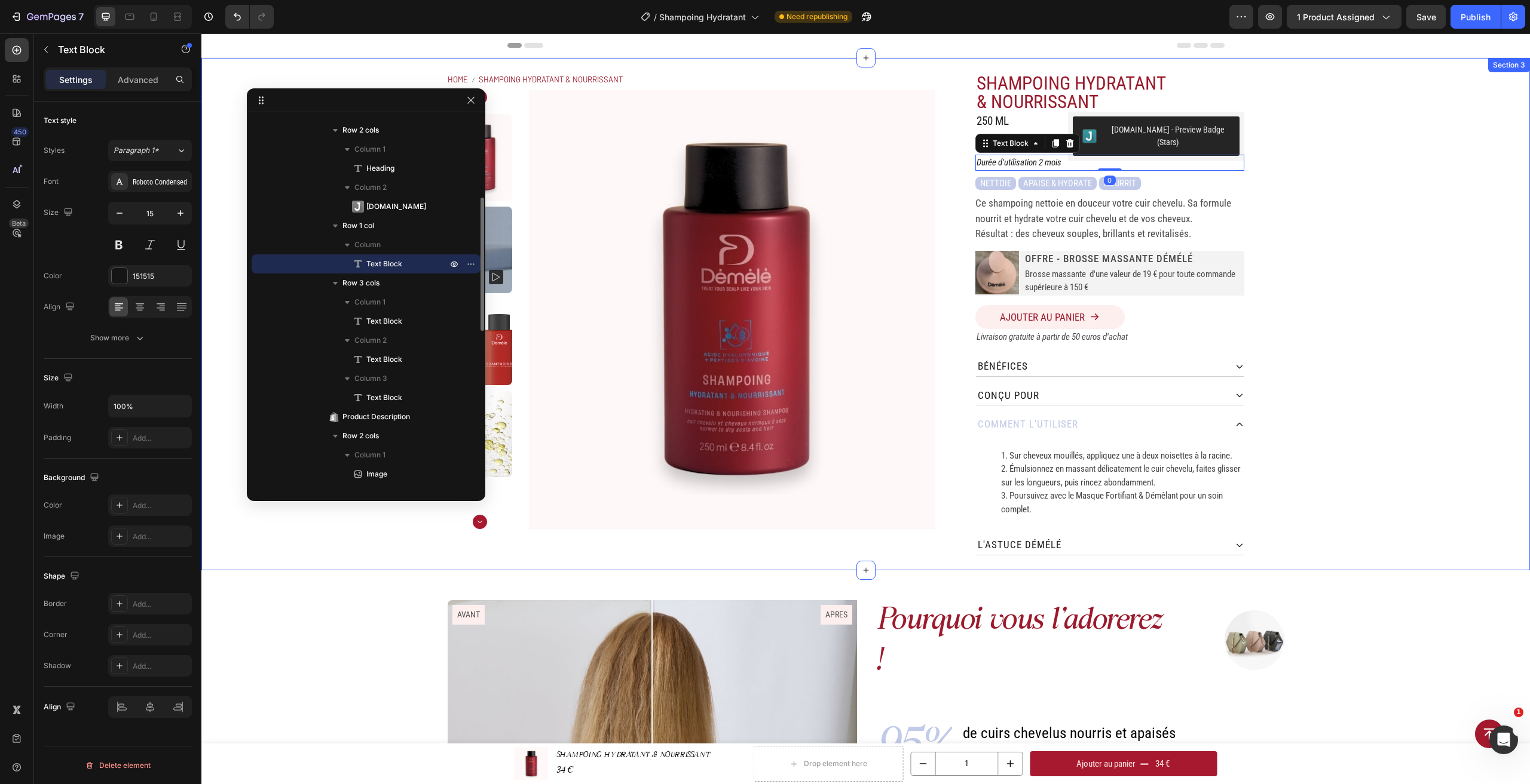
click at [1321, 203] on div "Home SHAMPOING HYDRATANT & NOURRISSANT Breadcrumb Product Images SHAMPOING HYDR…" at bounding box center [866, 314] width 1328 height 512
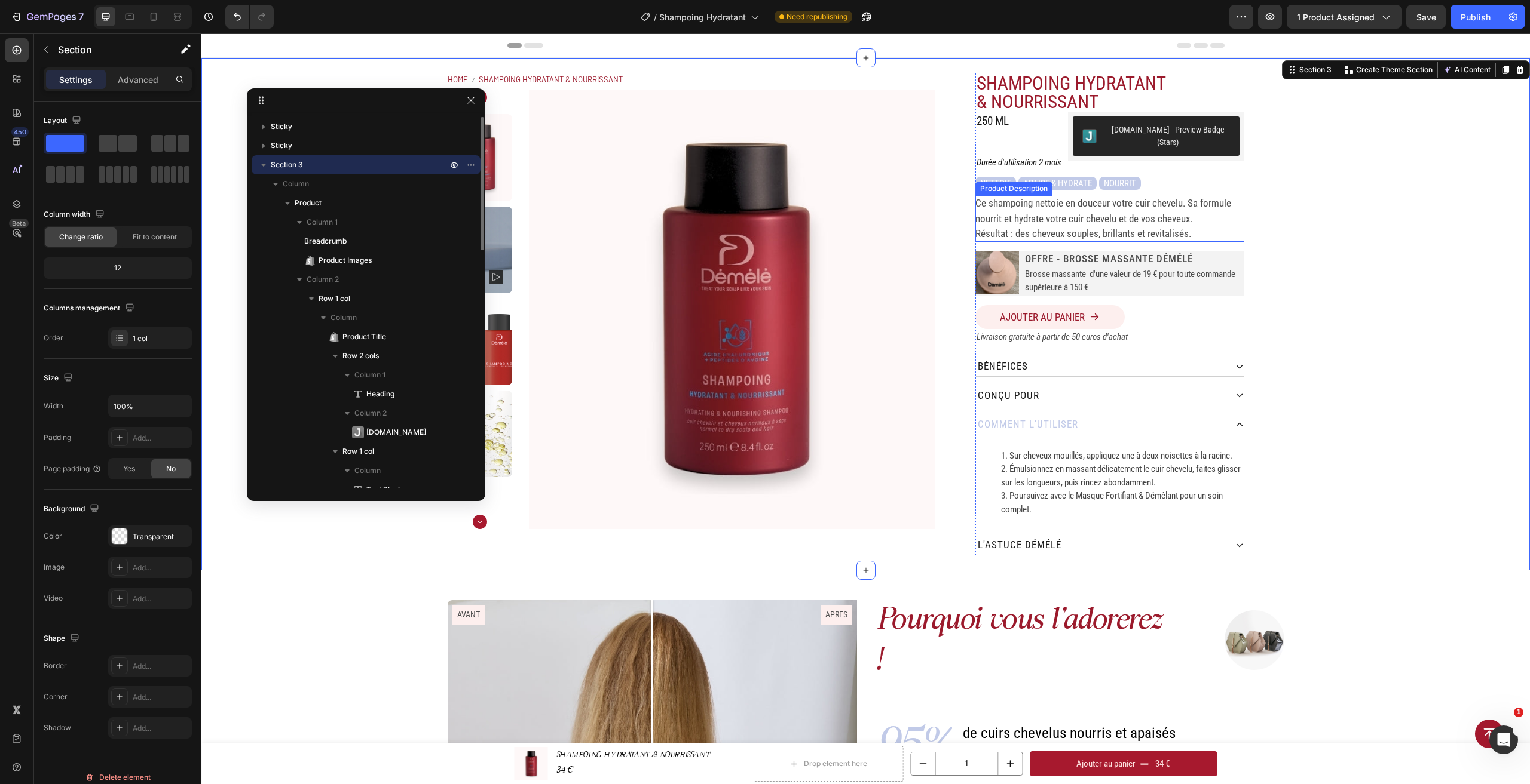
click at [1075, 200] on div "Ce shampoing nettoie en douceur votre cuir chevelu. Sa formule nourrit et hydra…" at bounding box center [1110, 219] width 269 height 46
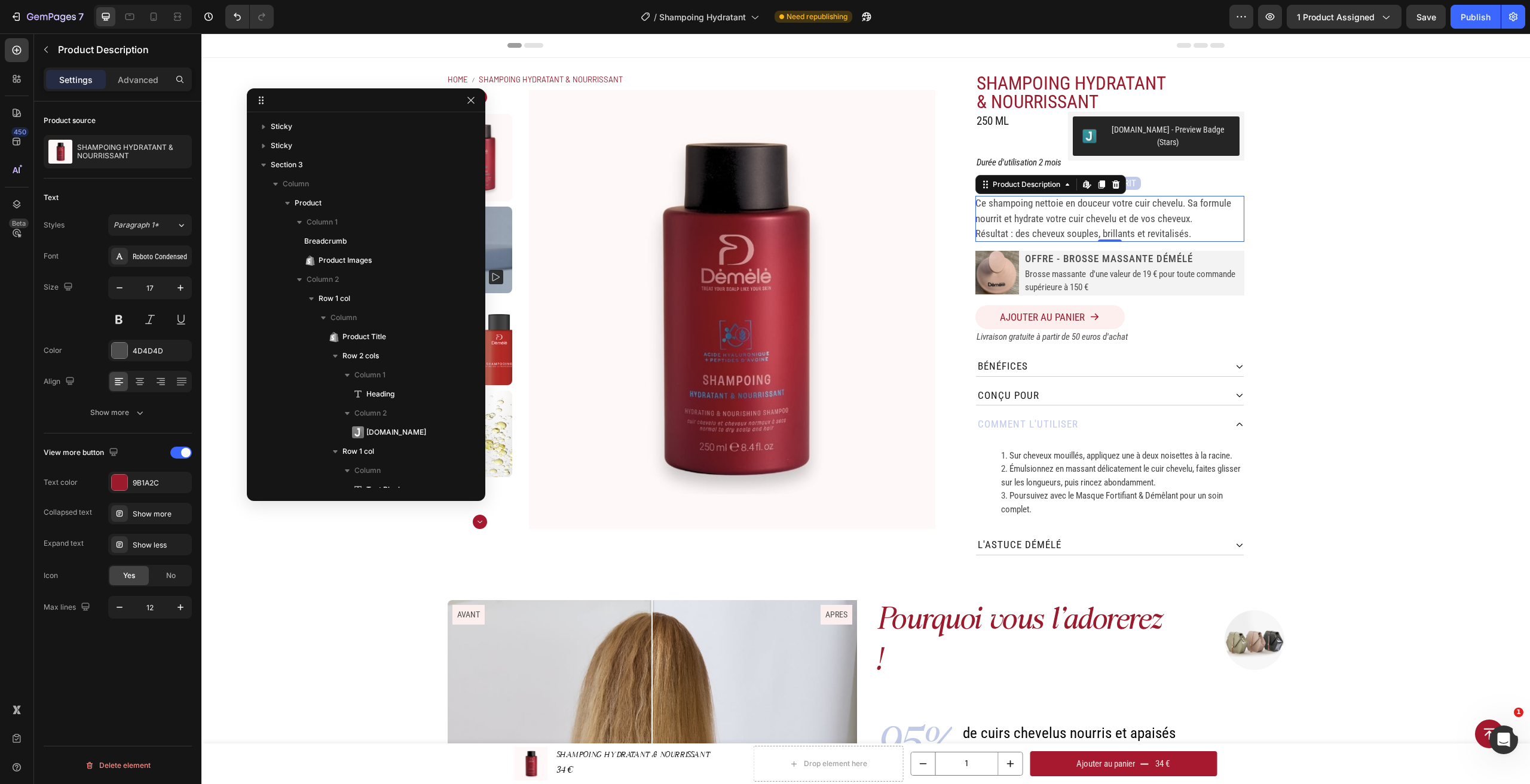
scroll to position [378, 0]
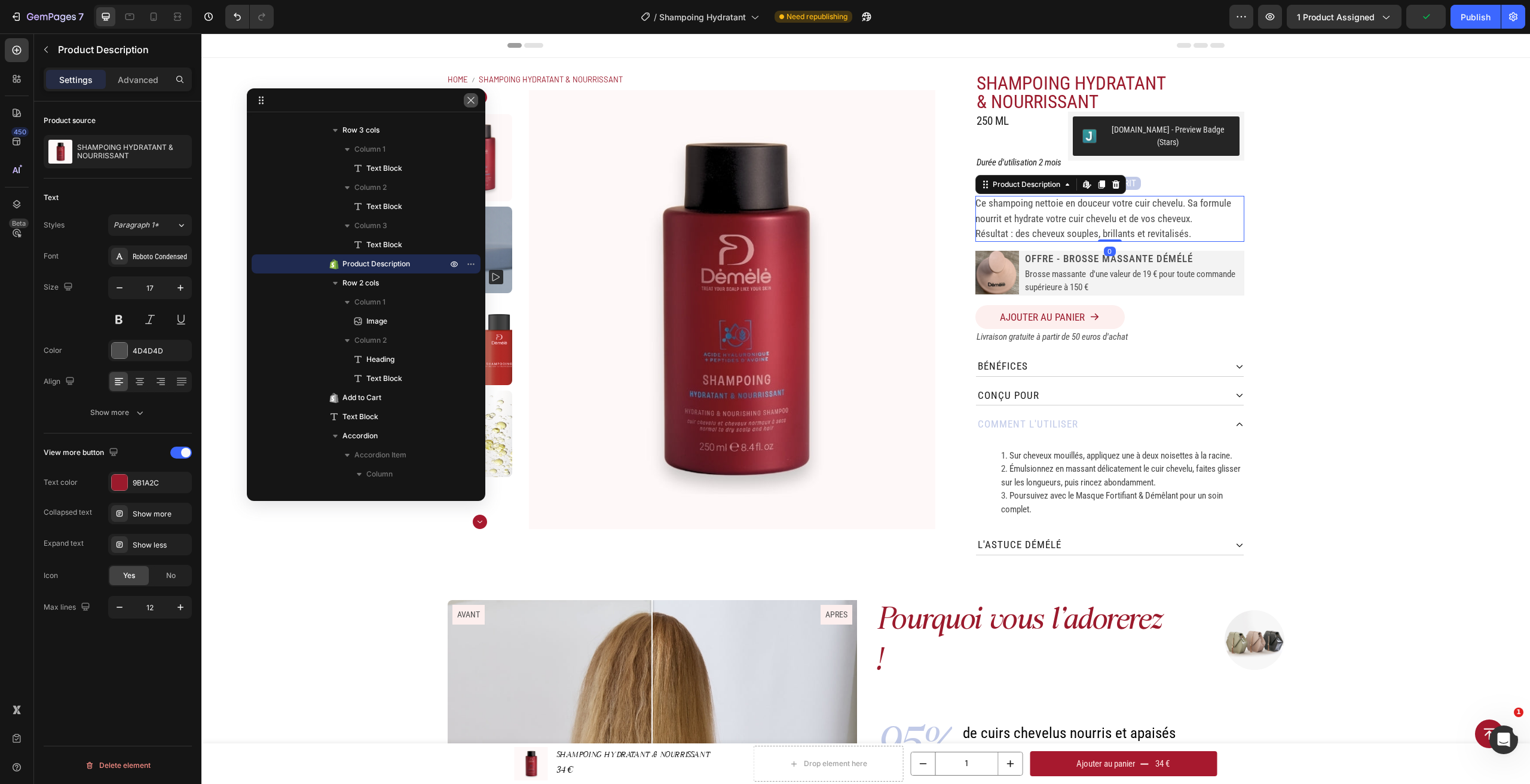
click at [468, 105] on button "button" at bounding box center [470, 100] width 14 height 14
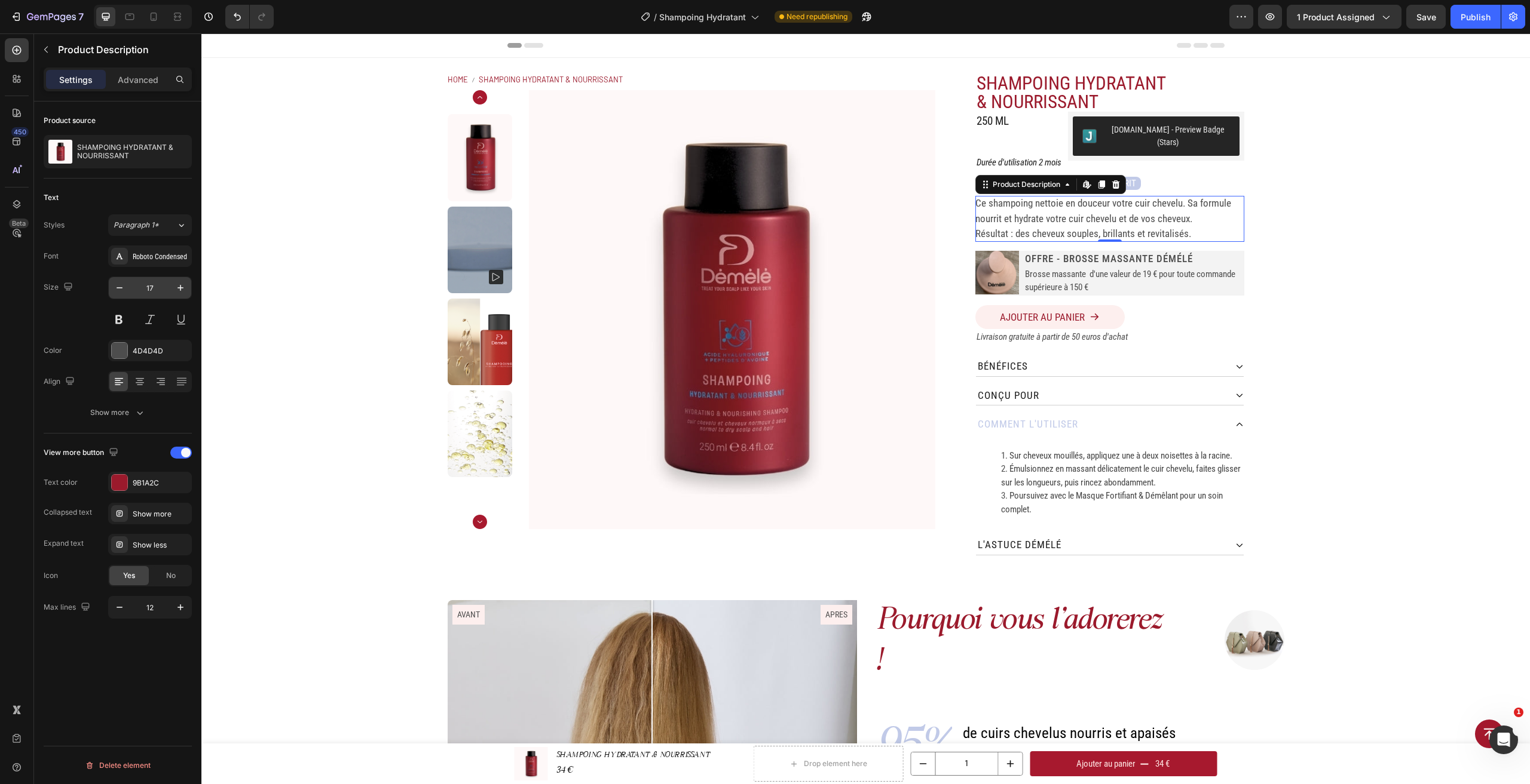
click at [161, 290] on input "17" at bounding box center [150, 288] width 39 height 22
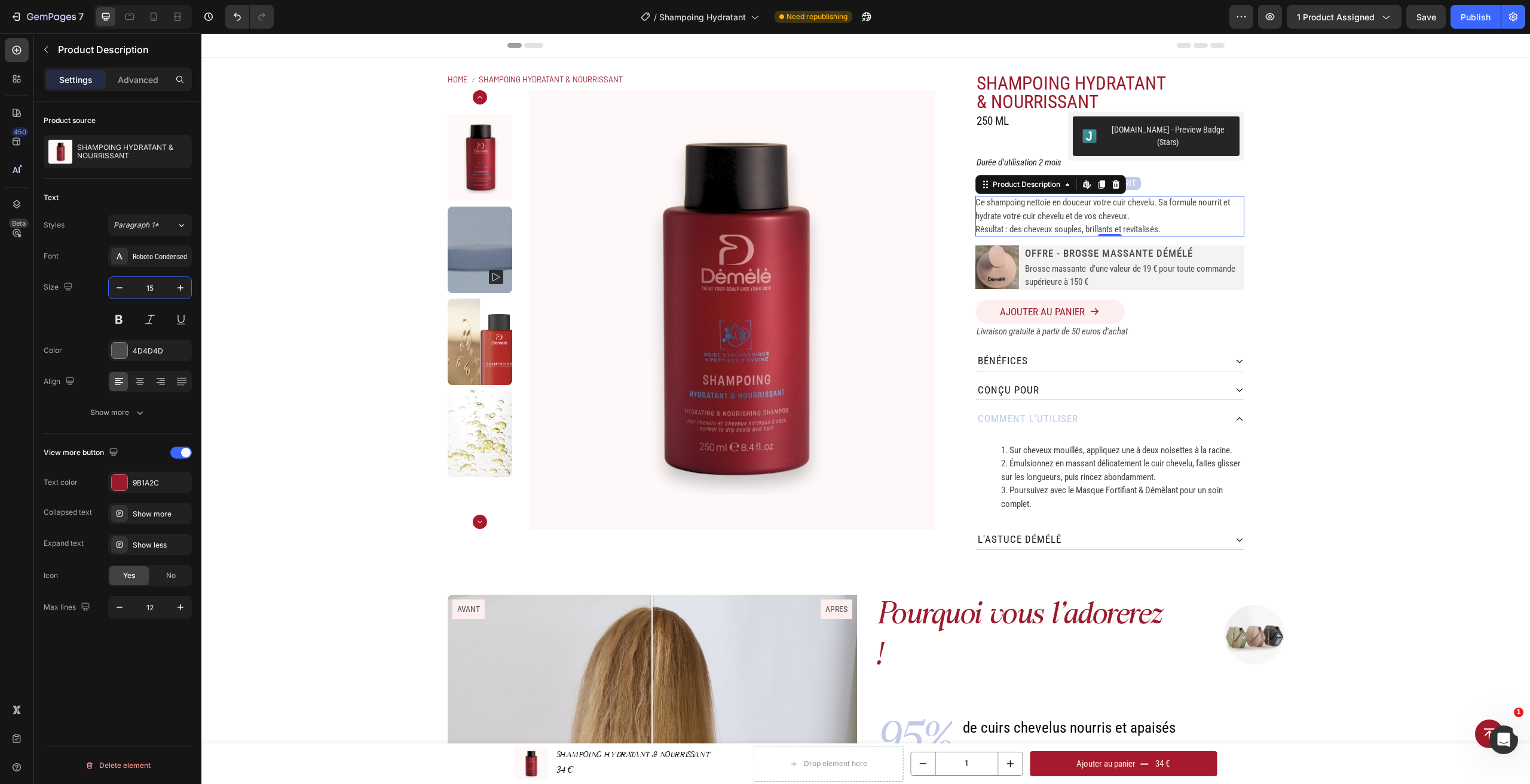
click at [161, 290] on input "15" at bounding box center [150, 288] width 39 height 22
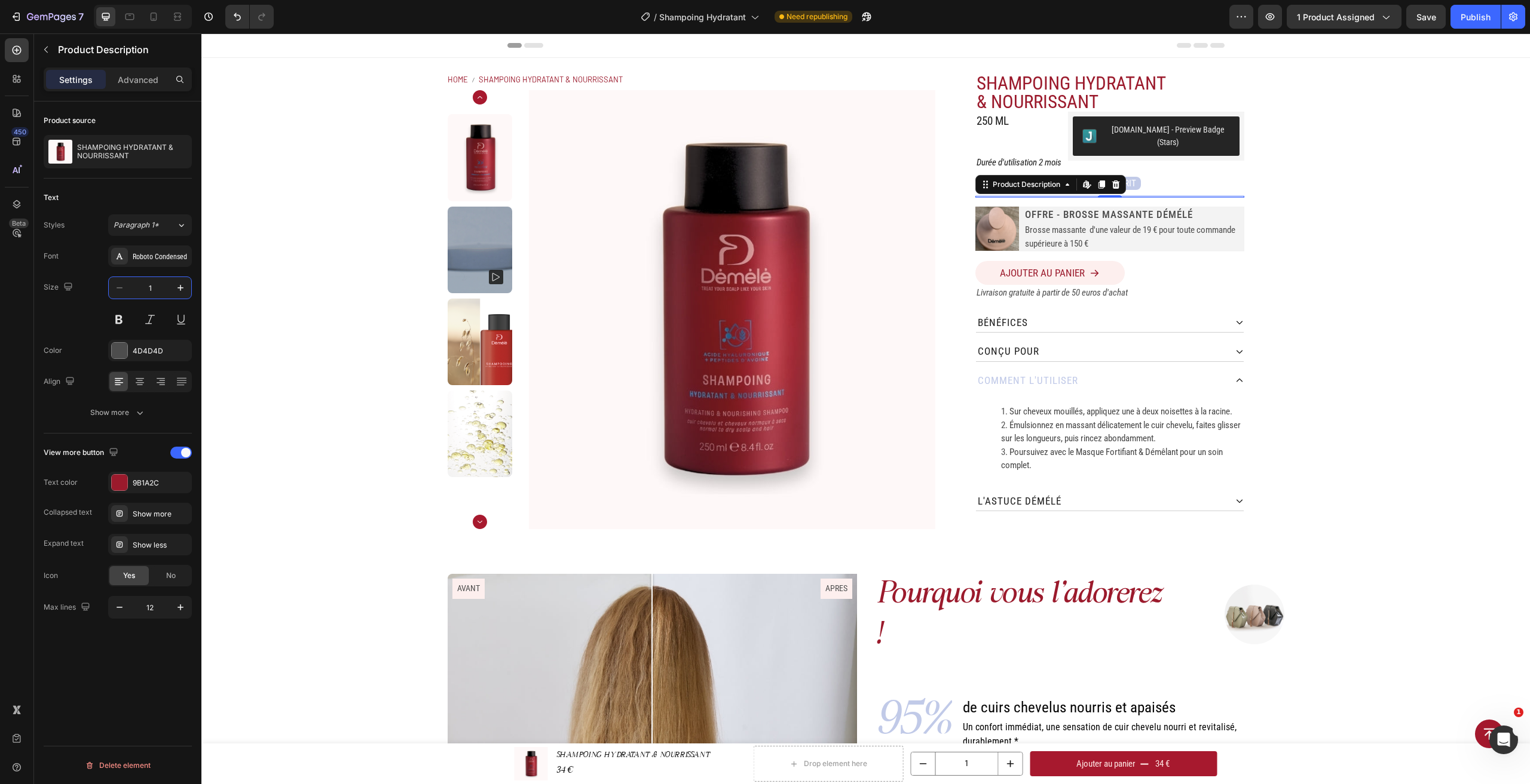
type input "17"
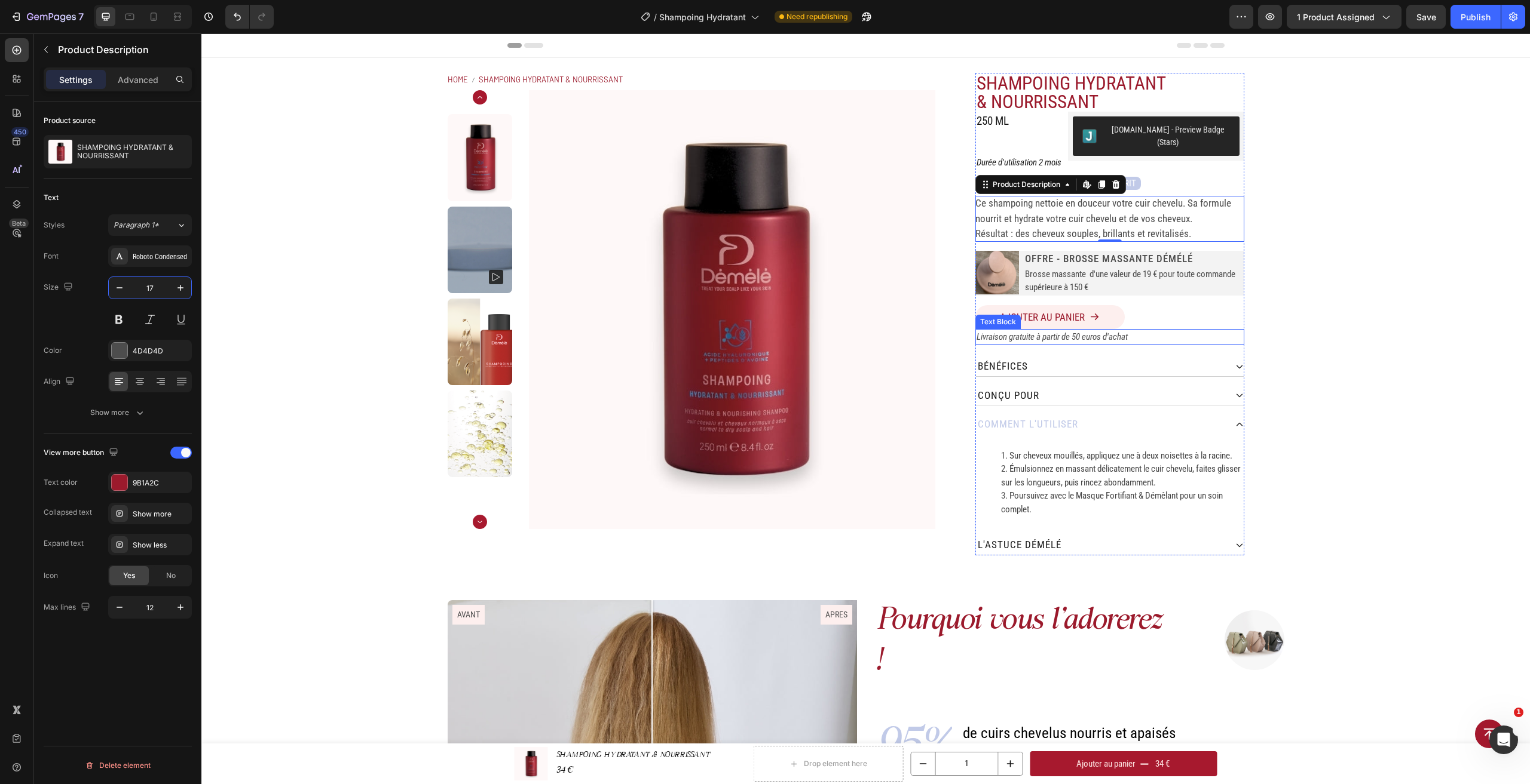
click at [1057, 332] on icon "Livraison gratuite à partir de 50 euros d'achat" at bounding box center [1052, 337] width 151 height 10
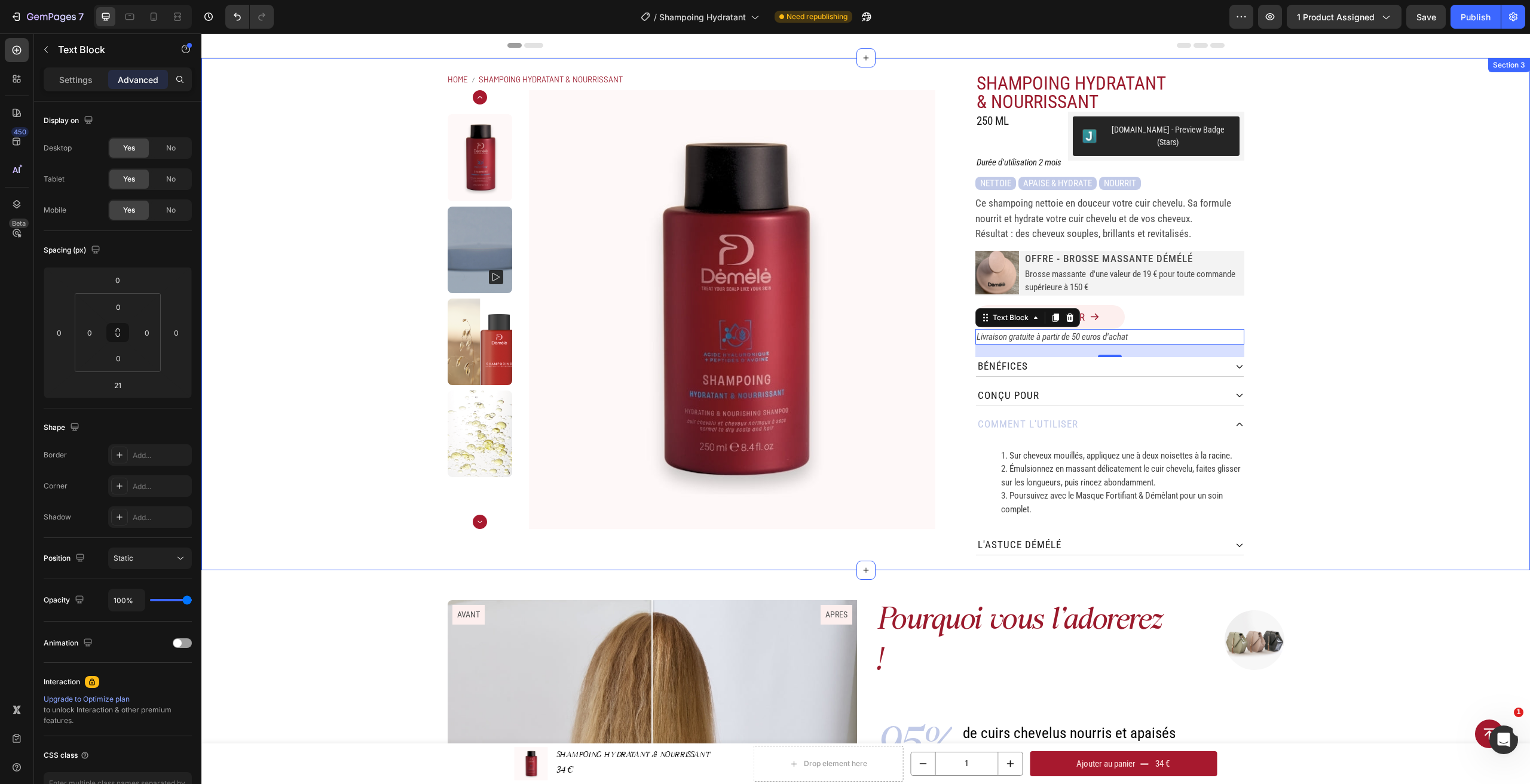
click at [1308, 346] on div "Home SHAMPOING HYDRATANT & NOURRISSANT Breadcrumb Product Images SHAMPOING HYDR…" at bounding box center [866, 314] width 1328 height 512
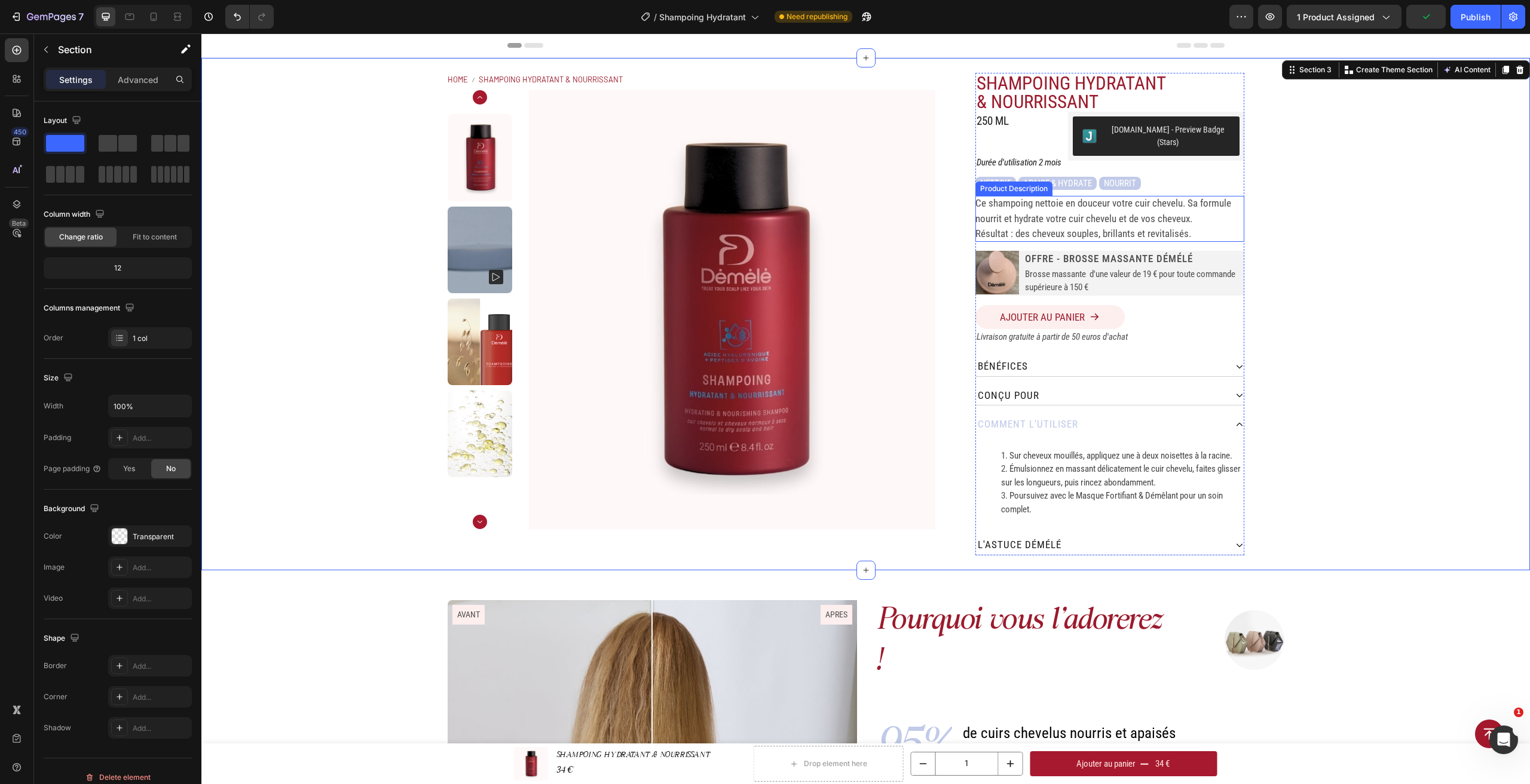
click at [1129, 213] on p "Ce shampoing nettoie en douceur votre cuir chevelu. Sa formule nourrit et hydra…" at bounding box center [1103, 211] width 256 height 28
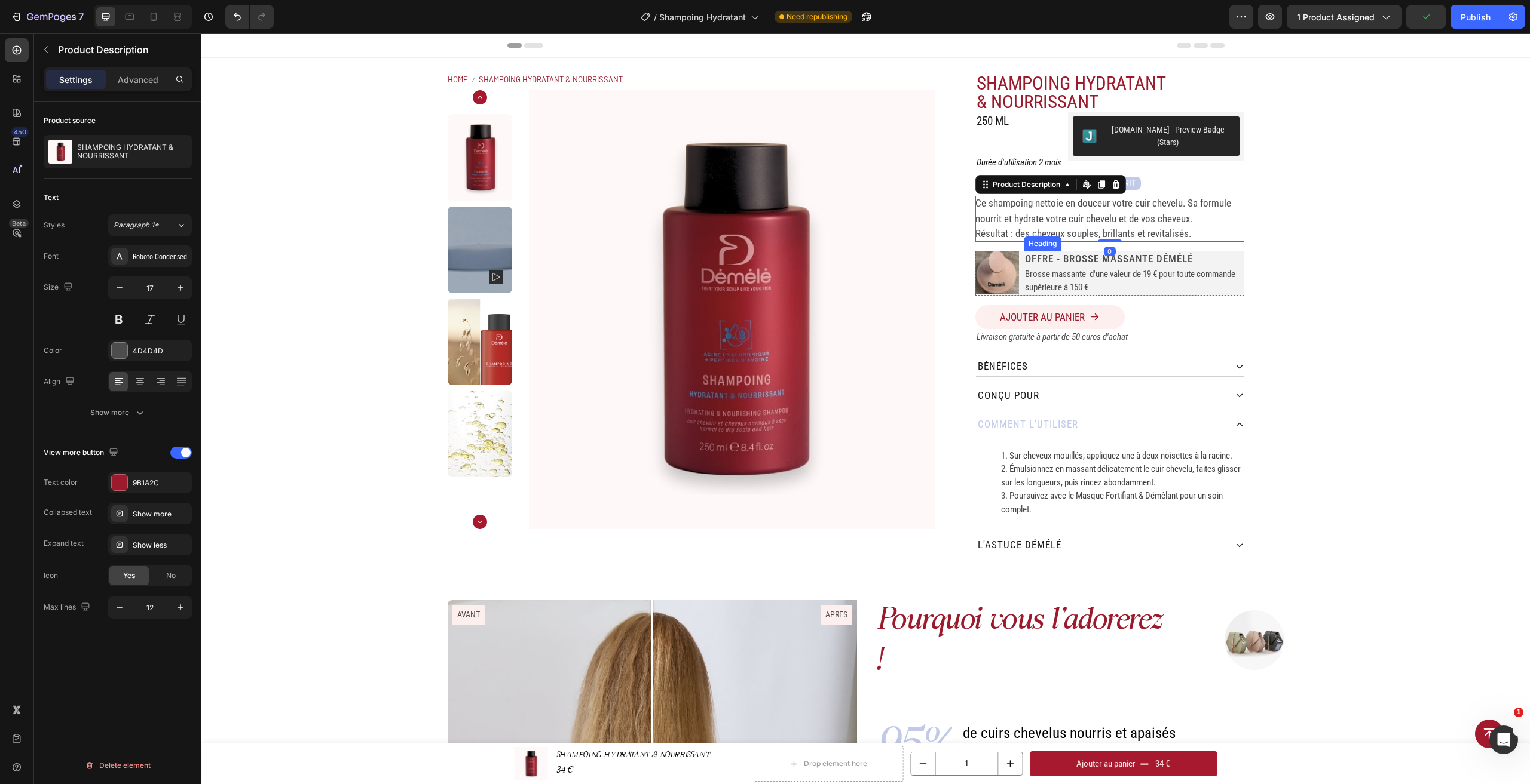
click at [1124, 251] on h2 "offre - Brosse massante démélé" at bounding box center [1134, 258] width 220 height 15
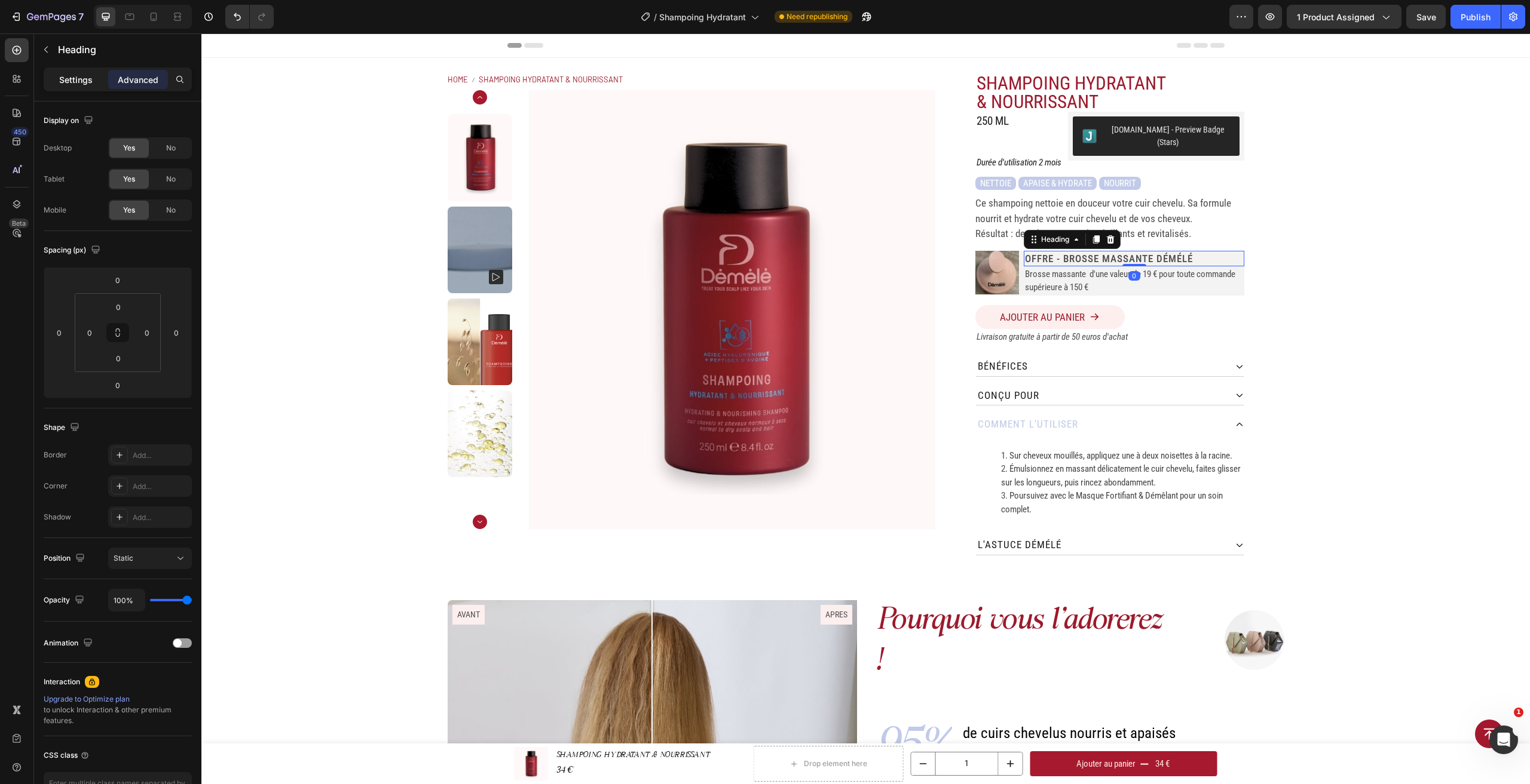
click at [86, 78] on p "Settings" at bounding box center [76, 80] width 33 height 12
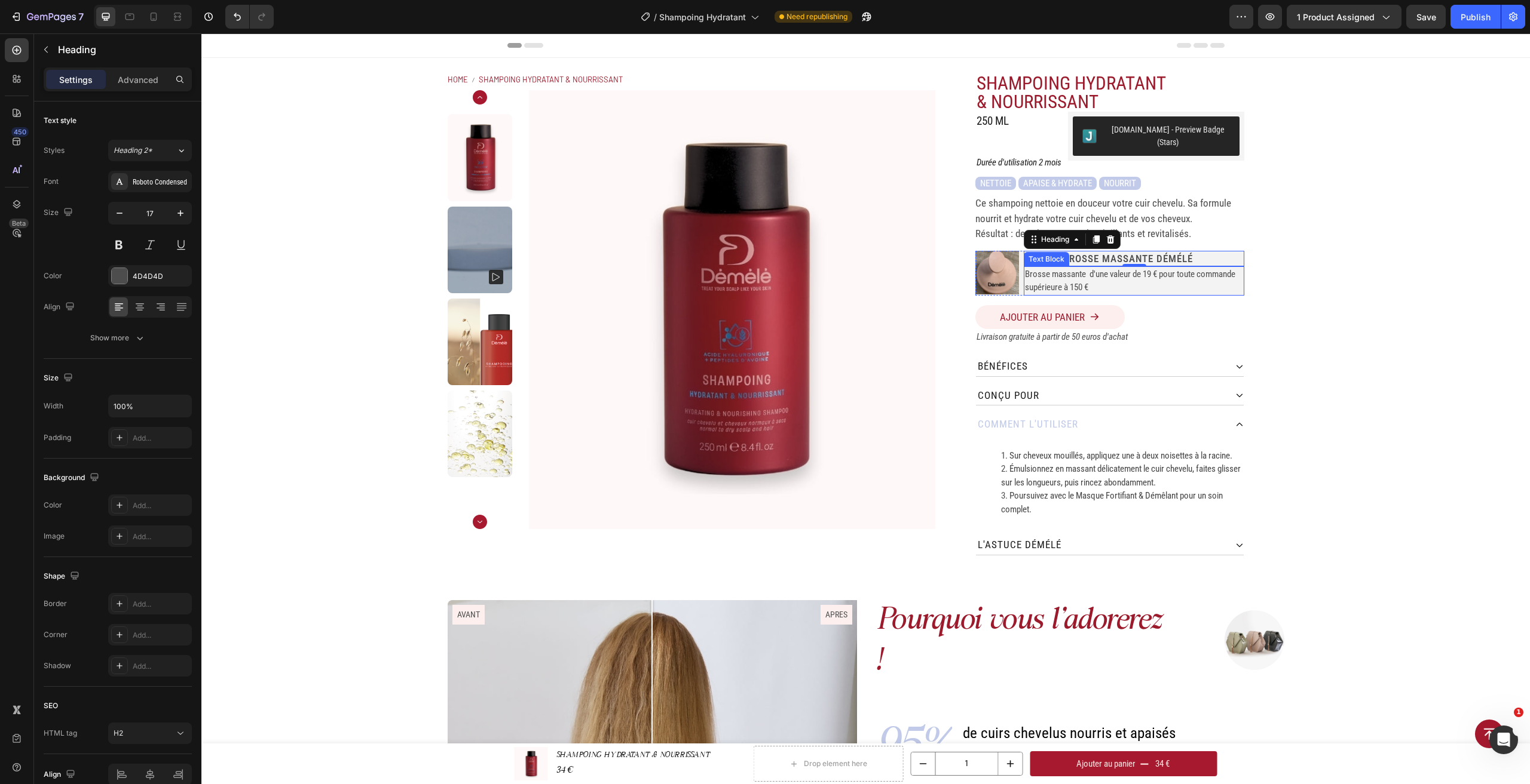
click at [1070, 268] on p "Brosse massante d'une valeur de 19 € pour toute commande supérieure à 150 €" at bounding box center [1134, 281] width 218 height 27
click at [1363, 281] on div "Home SHAMPOING HYDRATANT & NOURRISSANT Breadcrumb Product Images SHAMPOING HYDR…" at bounding box center [866, 314] width 1328 height 512
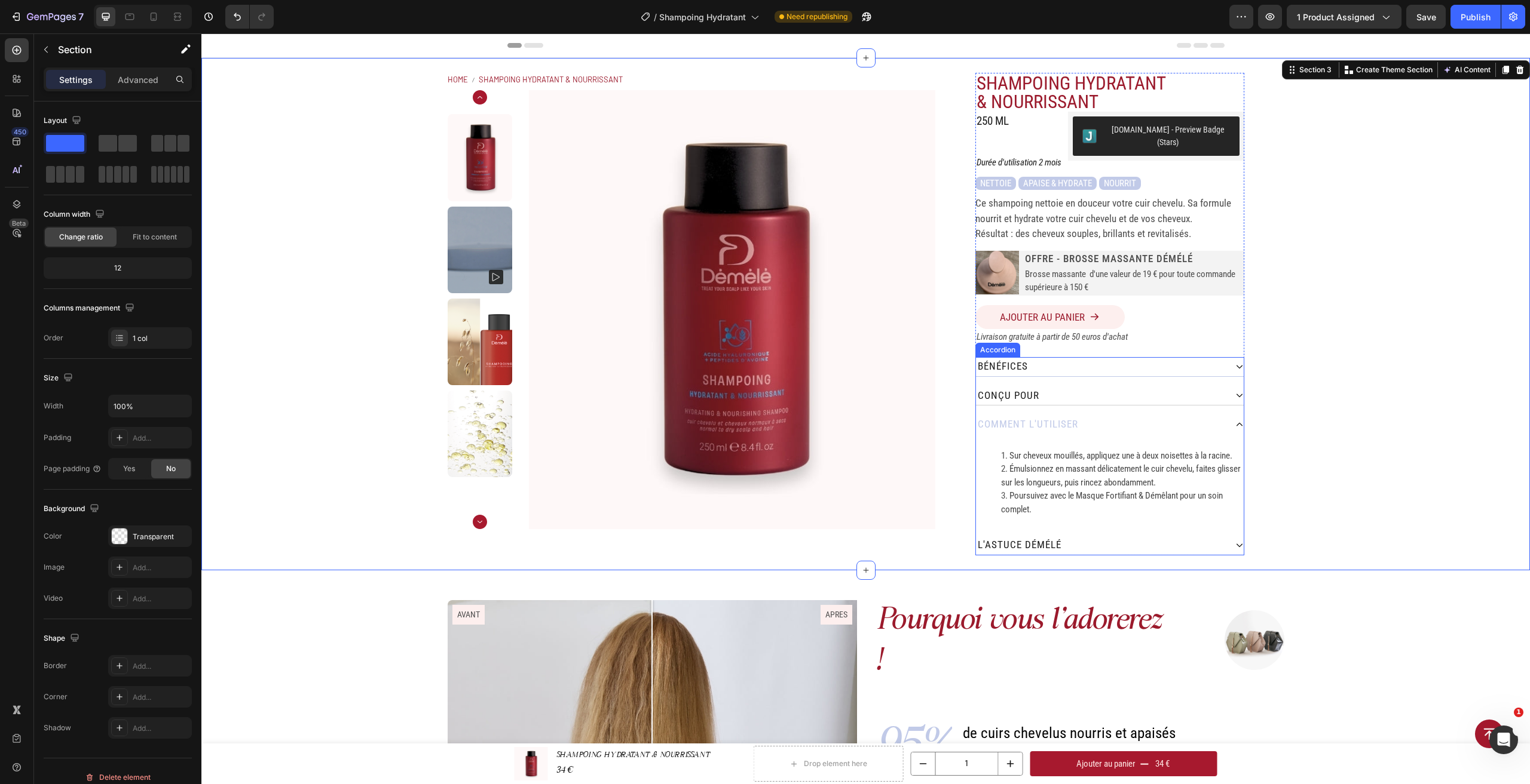
click at [1062, 358] on div "bénéfices" at bounding box center [1101, 366] width 250 height 19
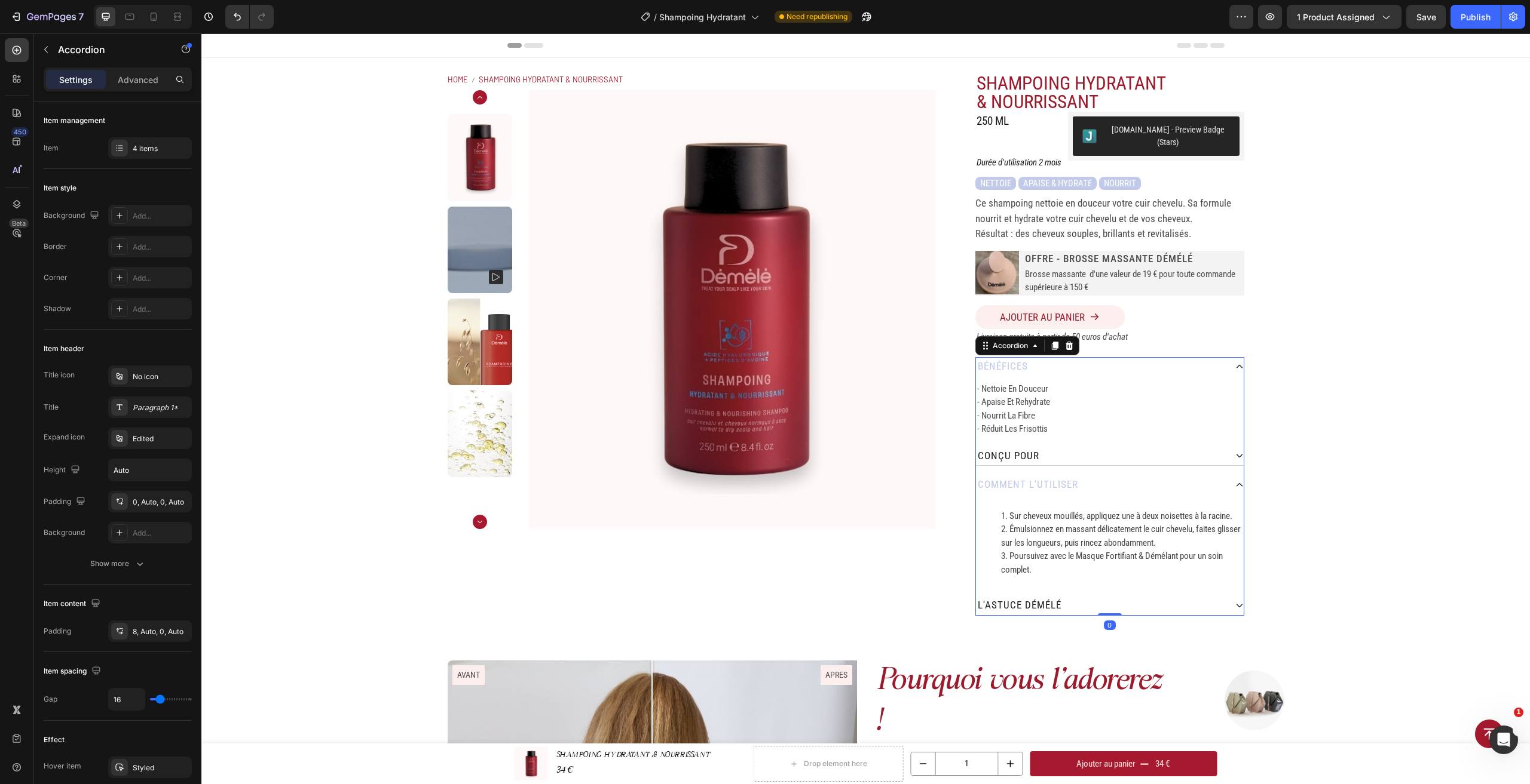
click at [1014, 362] on p "bénéfices" at bounding box center [1003, 366] width 50 height 15
click at [1008, 361] on p "bénéfices" at bounding box center [1003, 366] width 50 height 15
click at [1008, 359] on p "bénéfices" at bounding box center [1003, 366] width 50 height 15
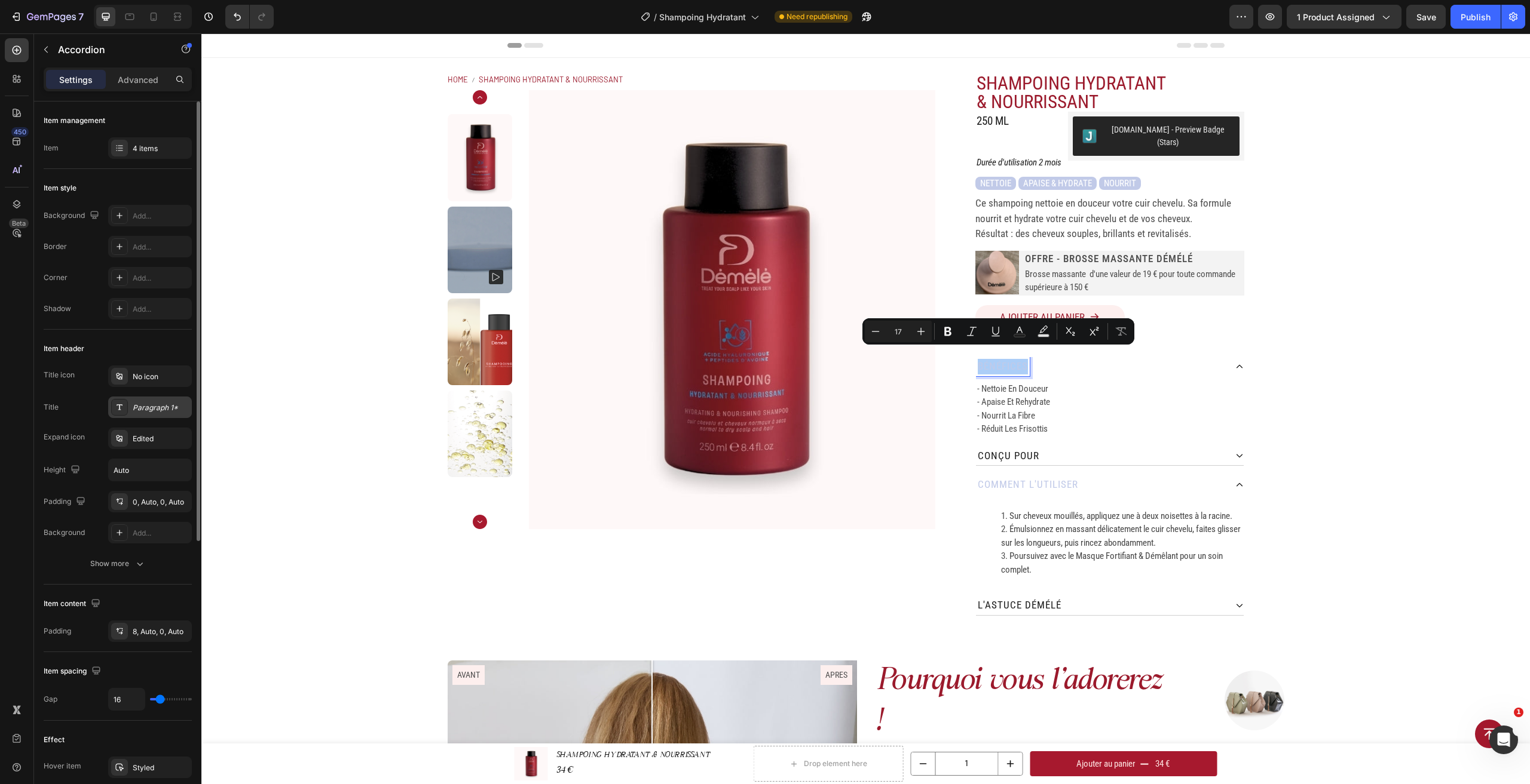
click at [168, 411] on div "Paragraph 1*" at bounding box center [160, 407] width 56 height 10
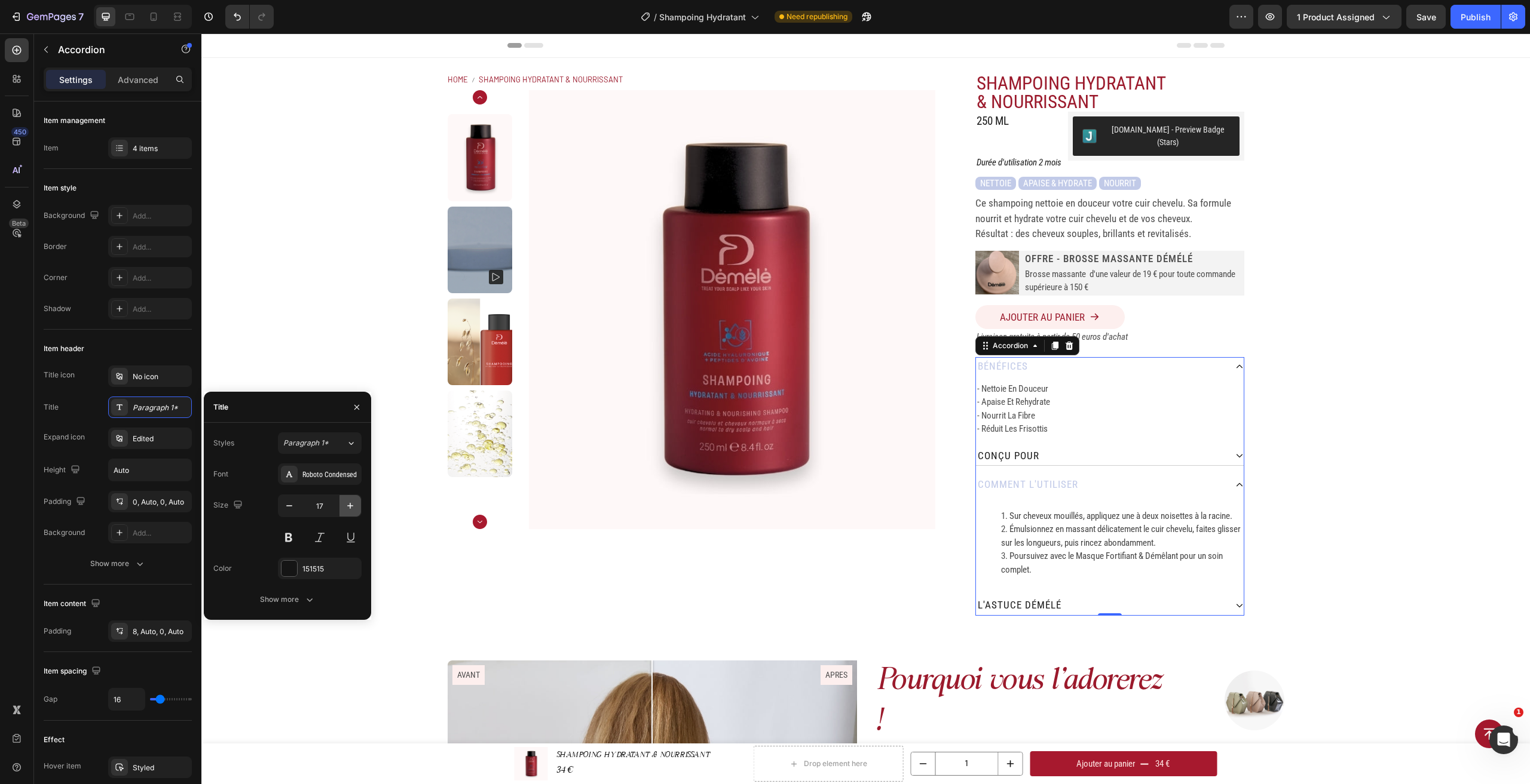
click at [350, 506] on icon "button" at bounding box center [350, 506] width 12 height 12
click at [355, 501] on icon "button" at bounding box center [350, 506] width 12 height 12
type input "19"
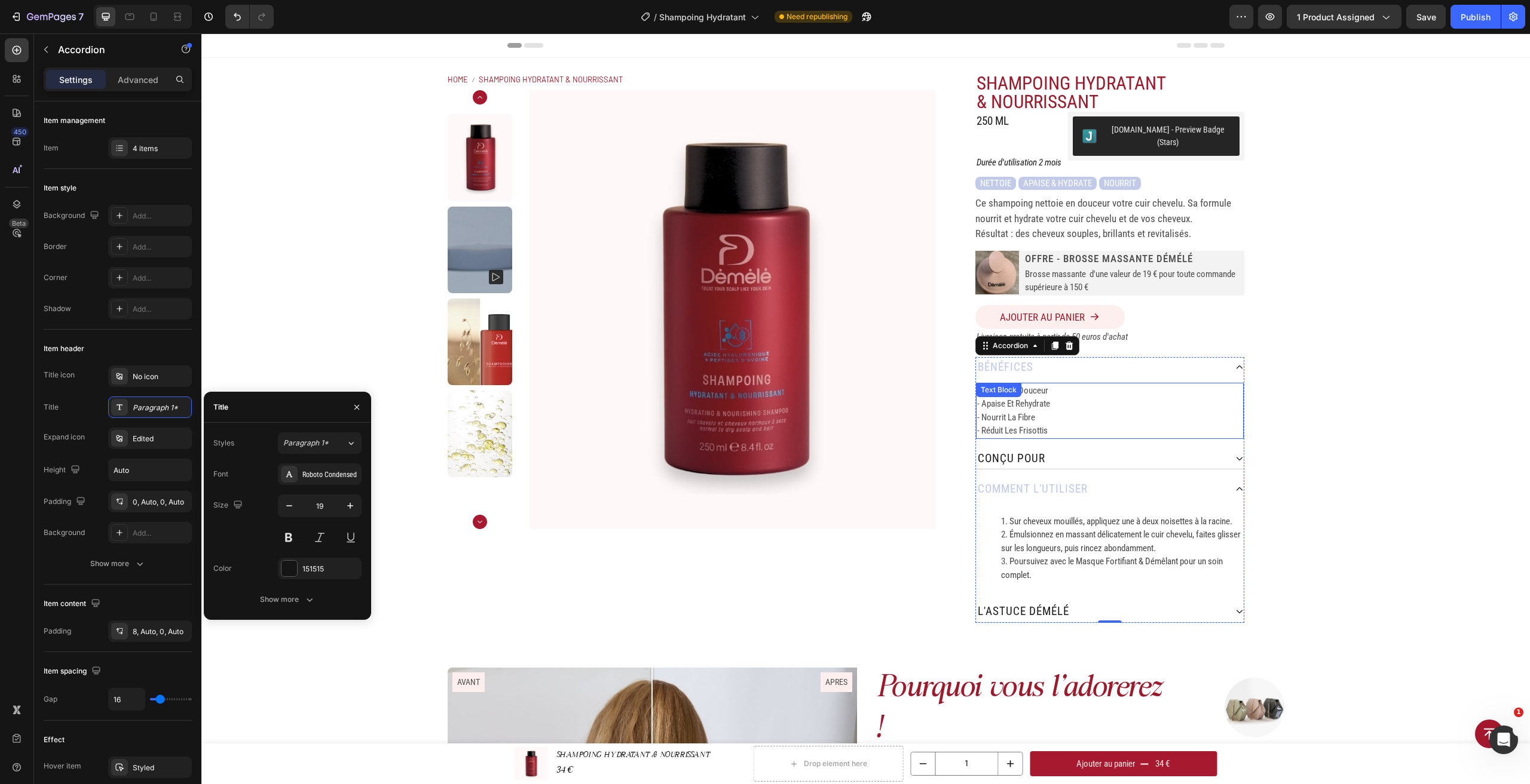
click at [1039, 397] on p "- apaise et rehydrate" at bounding box center [1110, 404] width 266 height 14
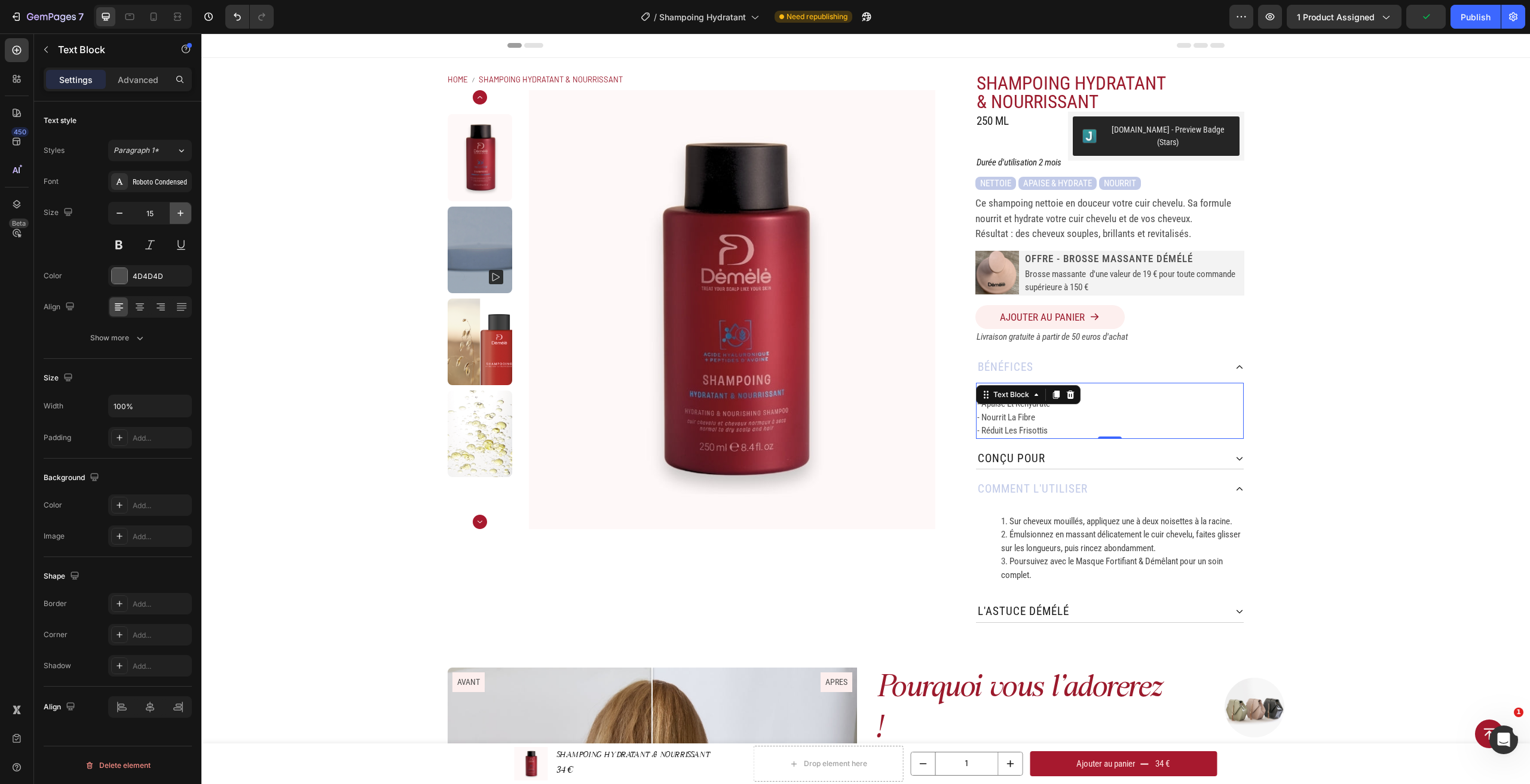
click at [181, 214] on icon "button" at bounding box center [180, 213] width 12 height 12
type input "17"
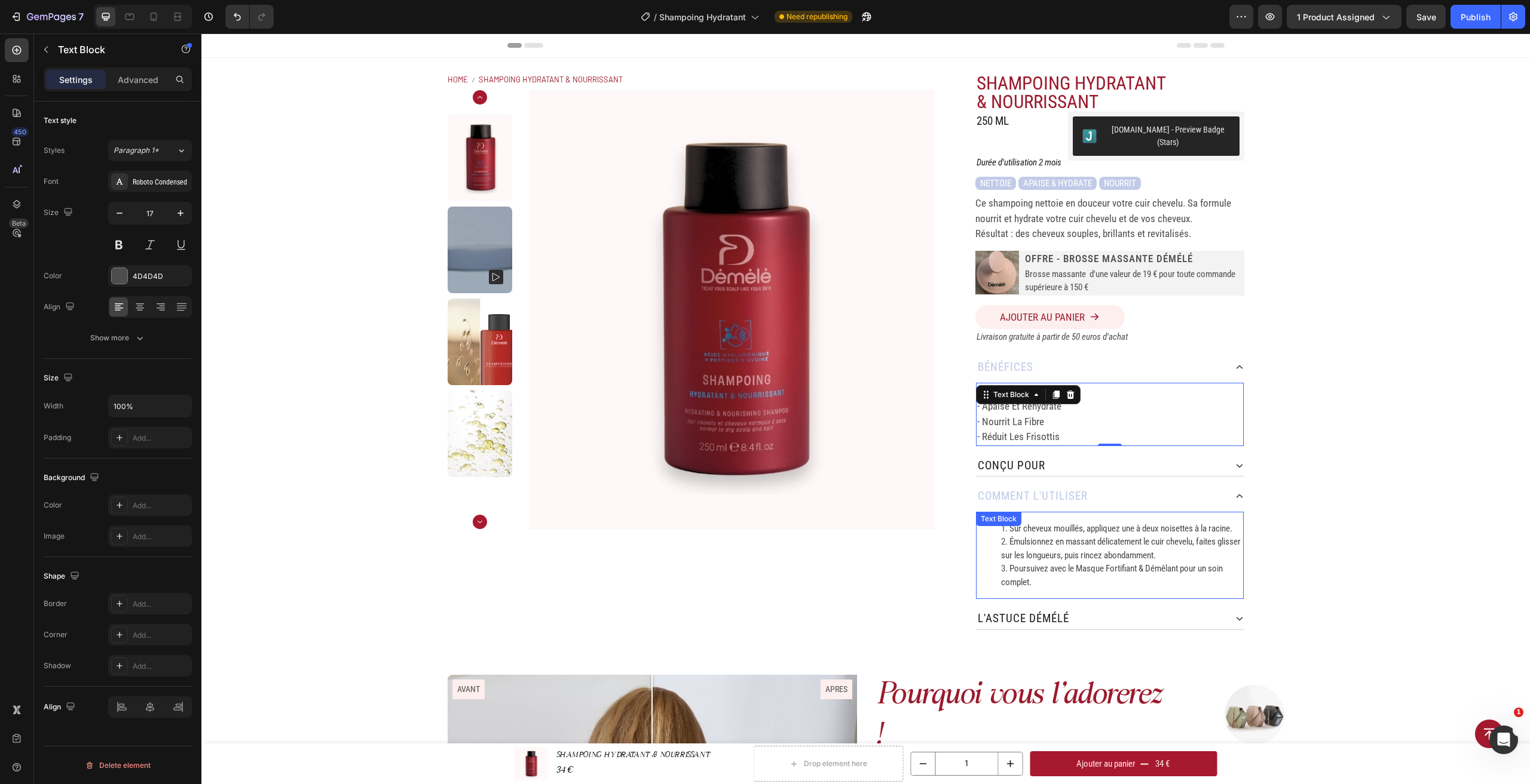
click at [1054, 536] on span "Émulsionnez en massant délicatement le cuir chevelu, faites glisser sur les lon…" at bounding box center [1121, 549] width 240 height 25
click at [183, 213] on icon "button" at bounding box center [181, 213] width 6 height 6
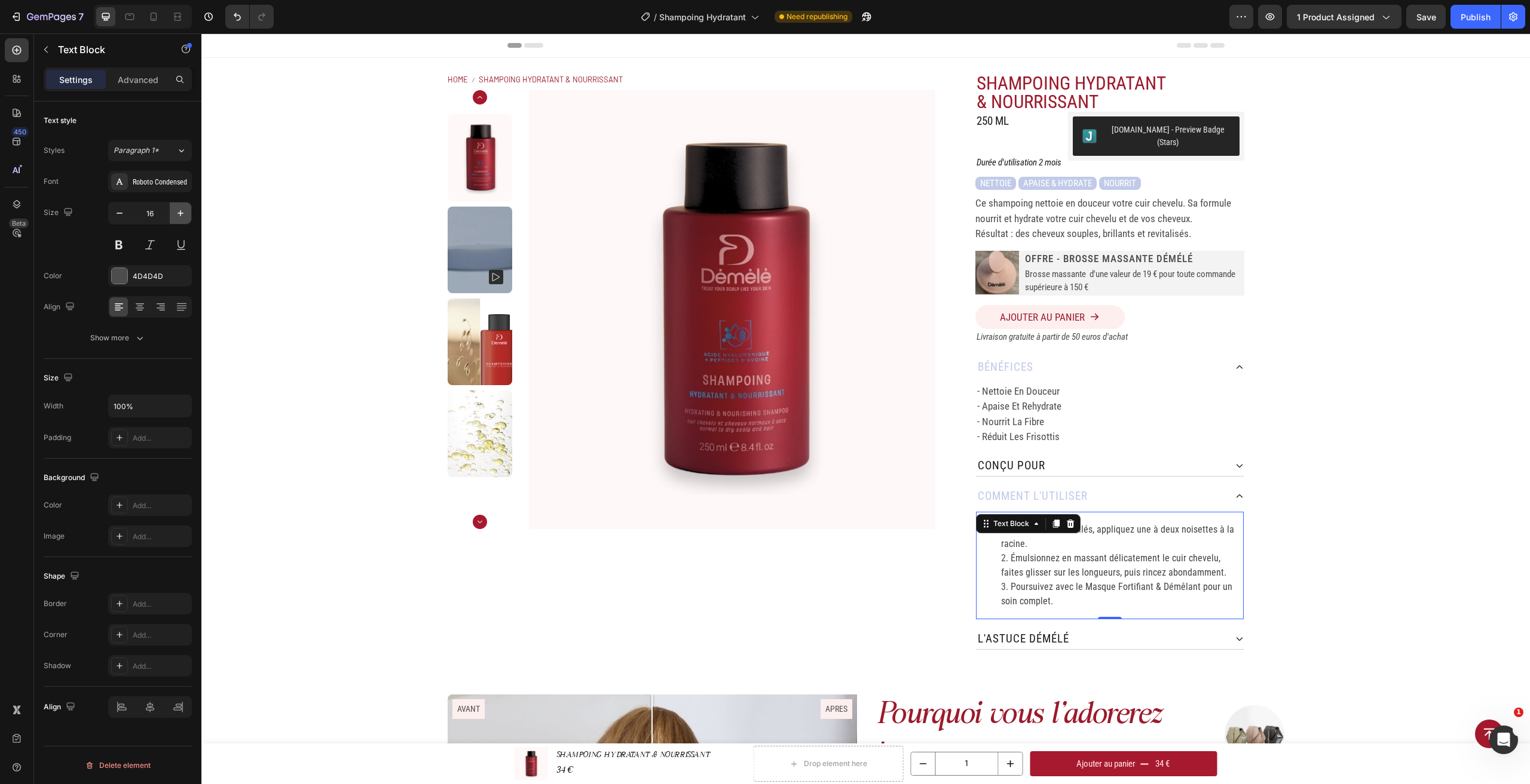
click at [183, 213] on icon "button" at bounding box center [181, 213] width 6 height 6
type input "17"
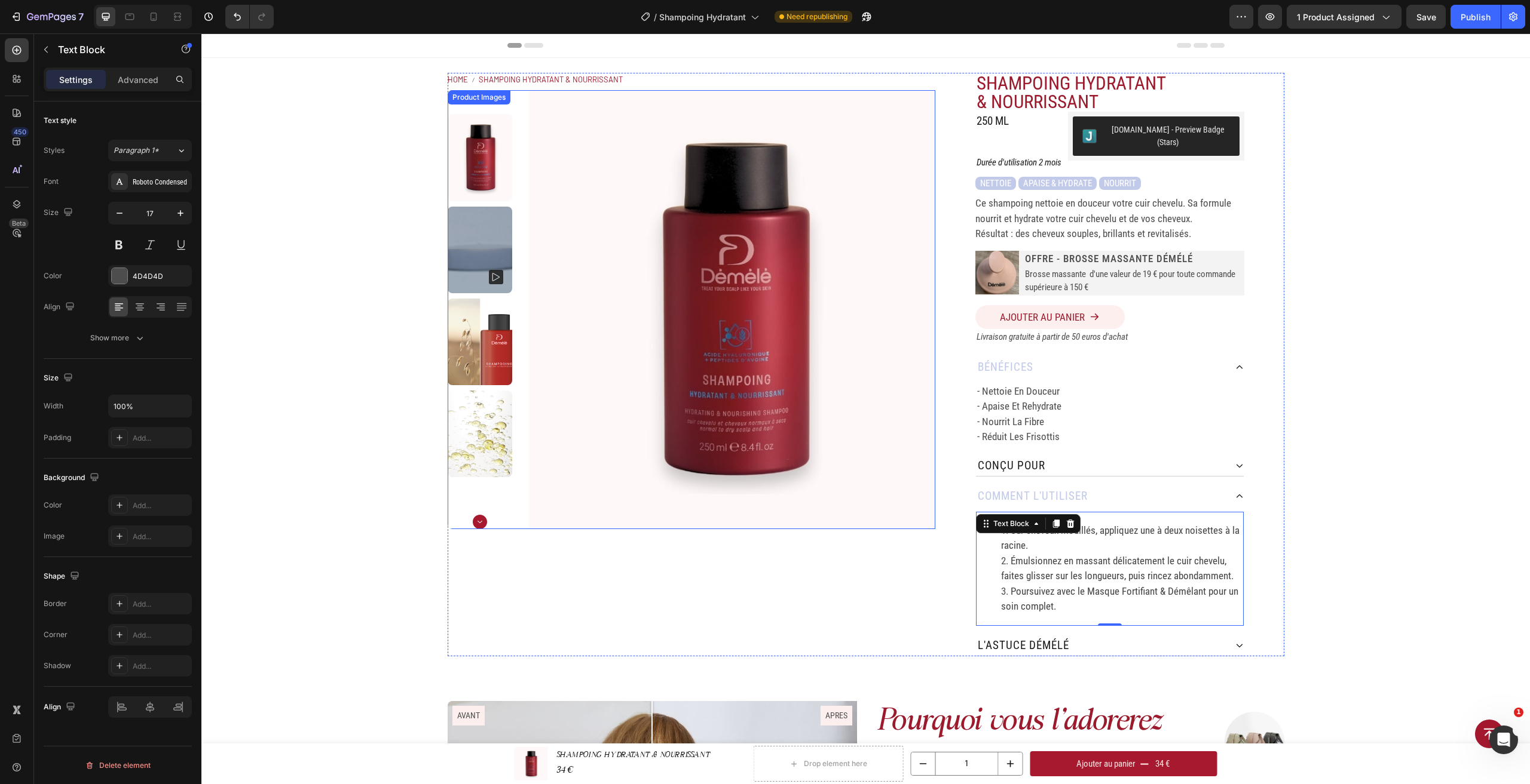
click at [1020, 415] on p "- nourrit la fibre" at bounding box center [1110, 422] width 266 height 15
click at [1006, 399] on p "- apaise et rehydrate" at bounding box center [1110, 406] width 266 height 15
click at [1008, 415] on p "- nourrit la fibre" at bounding box center [1110, 422] width 266 height 15
click at [1048, 528] on li "Sur cheveux mouillés, appliquez une à deux noisettes à la racine." at bounding box center [1121, 539] width 242 height 31
click at [133, 73] on div "Advanced" at bounding box center [138, 79] width 60 height 19
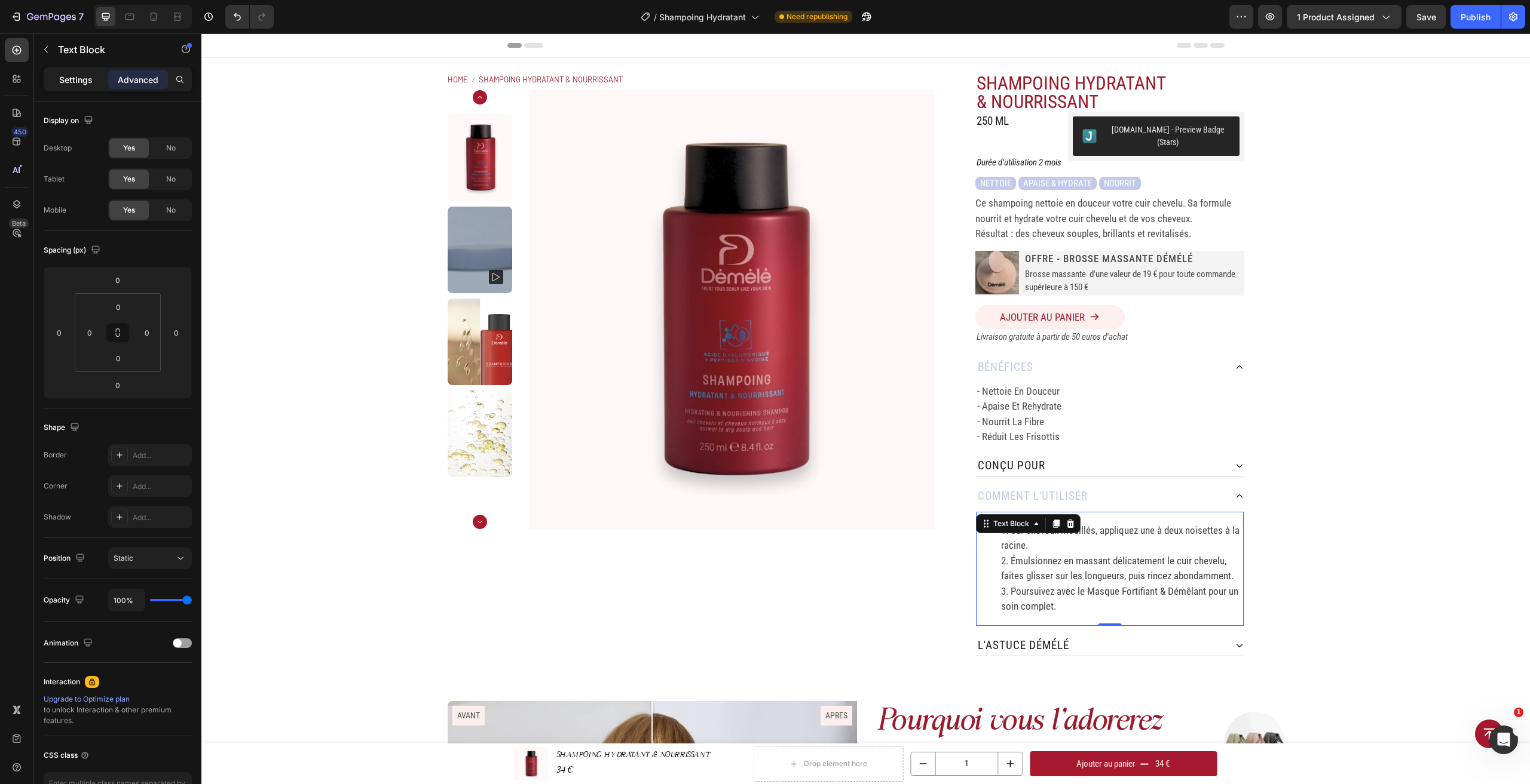
click at [90, 81] on p "Settings" at bounding box center [76, 80] width 33 height 12
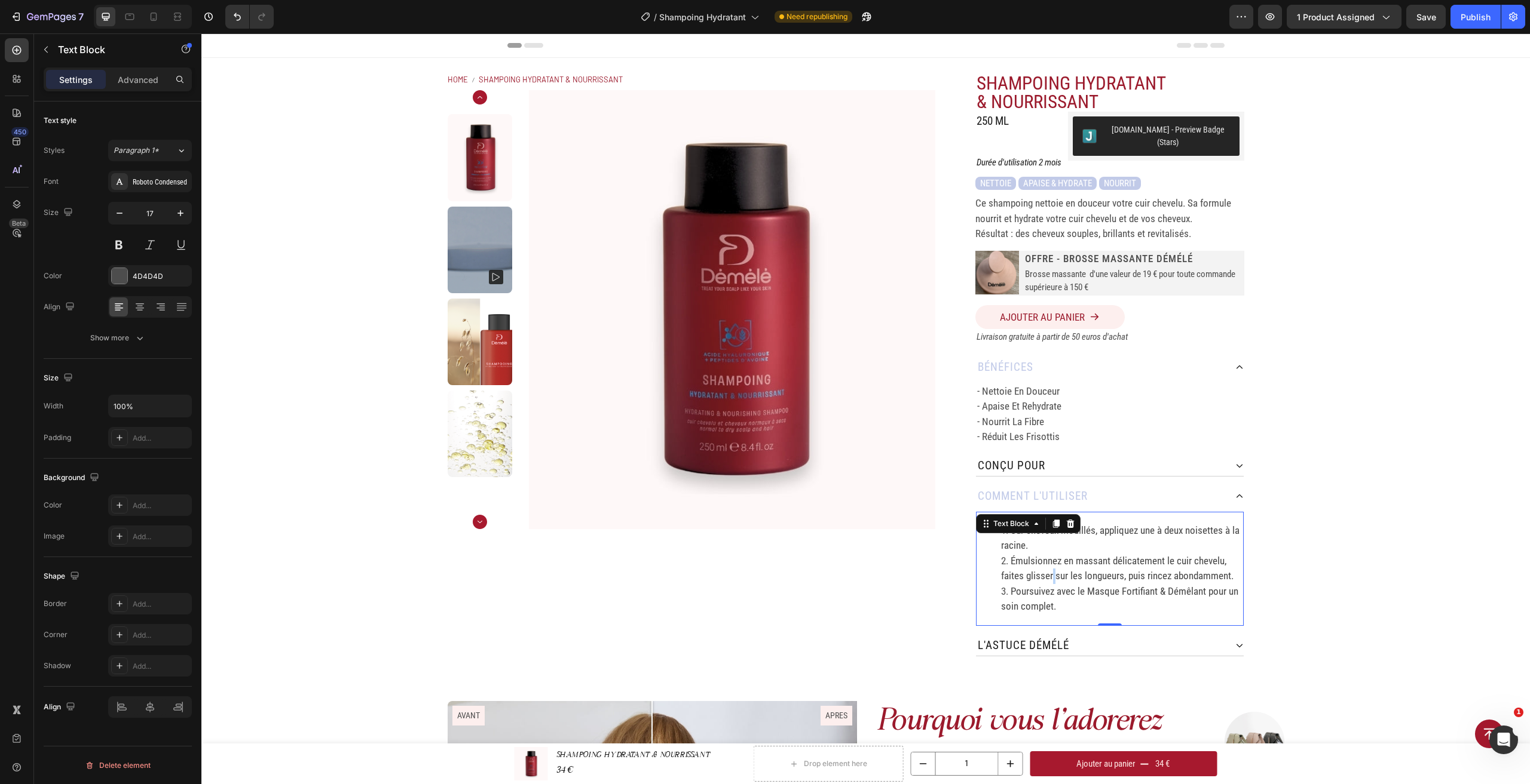
click at [1047, 568] on span "Émulsionnez en massant délicatement le cuir chevelu, faites glisser sur les lon…" at bounding box center [1117, 568] width 232 height 28
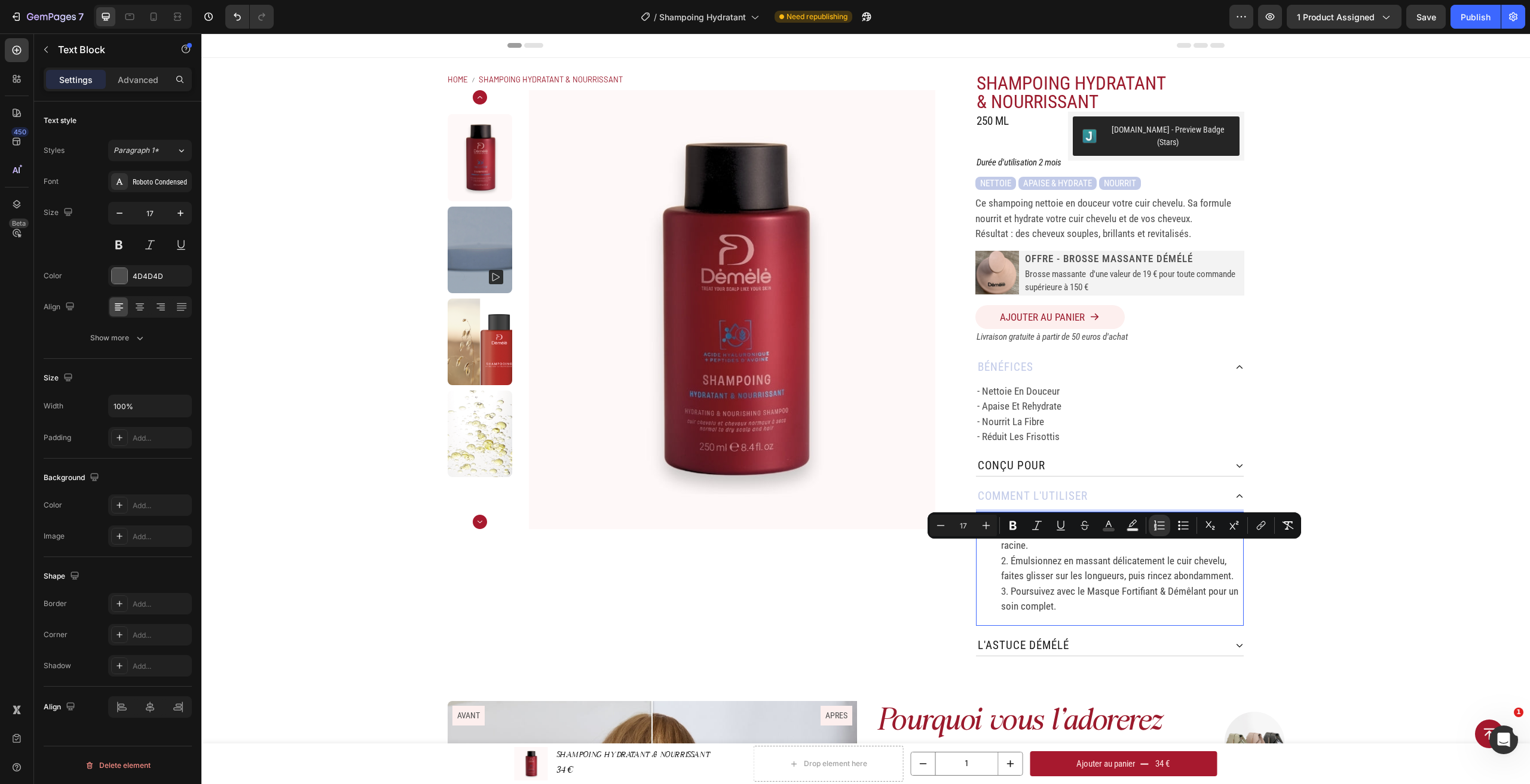
click at [1054, 586] on span "Poursuivez avec le Masque Fortifiant & Démêlant pour un soin complet." at bounding box center [1119, 599] width 237 height 28
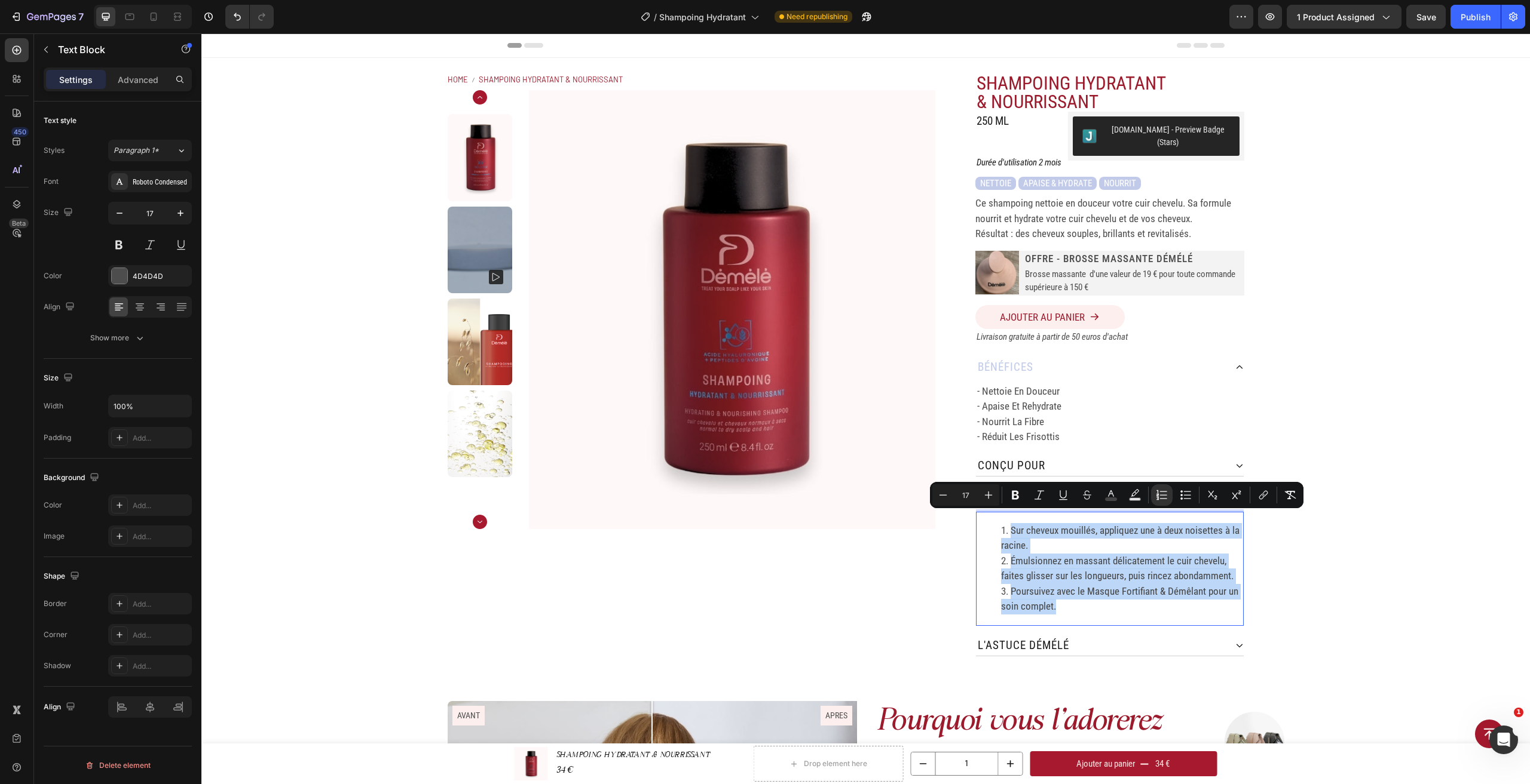
drag, startPoint x: 1054, startPoint y: 590, endPoint x: 990, endPoint y: 511, distance: 101.7
click at [990, 512] on div "Sur cheveux mouillés, appliquez une à deux noisettes à la racine. Émulsionnez e…" at bounding box center [1110, 569] width 268 height 114
click at [1284, 500] on icon "Editor contextual toolbar" at bounding box center [1290, 495] width 12 height 12
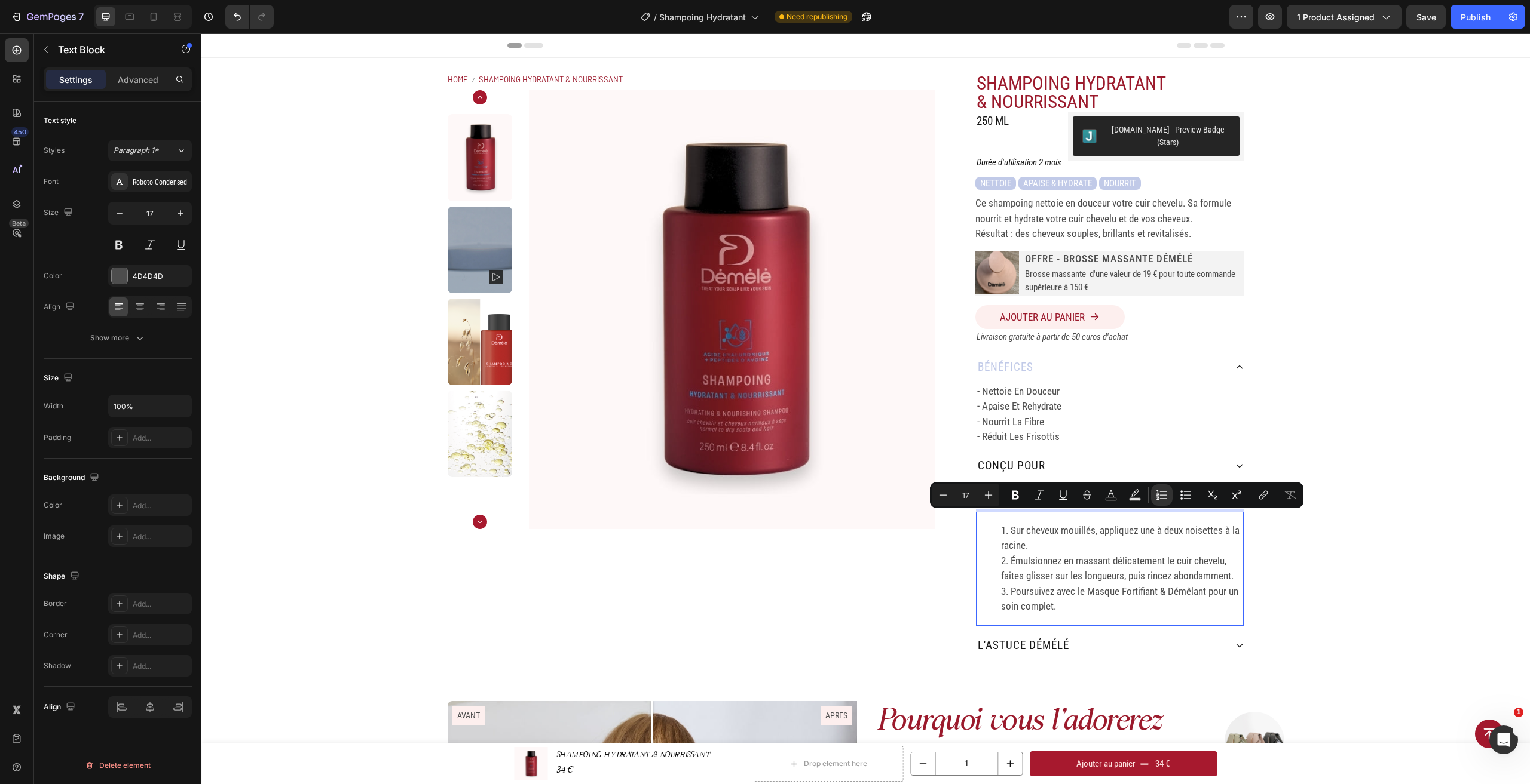
click at [1020, 572] on li "Émulsionnez en massant délicatement le cuir chevelu, faites glisser sur les lon…" at bounding box center [1121, 569] width 242 height 31
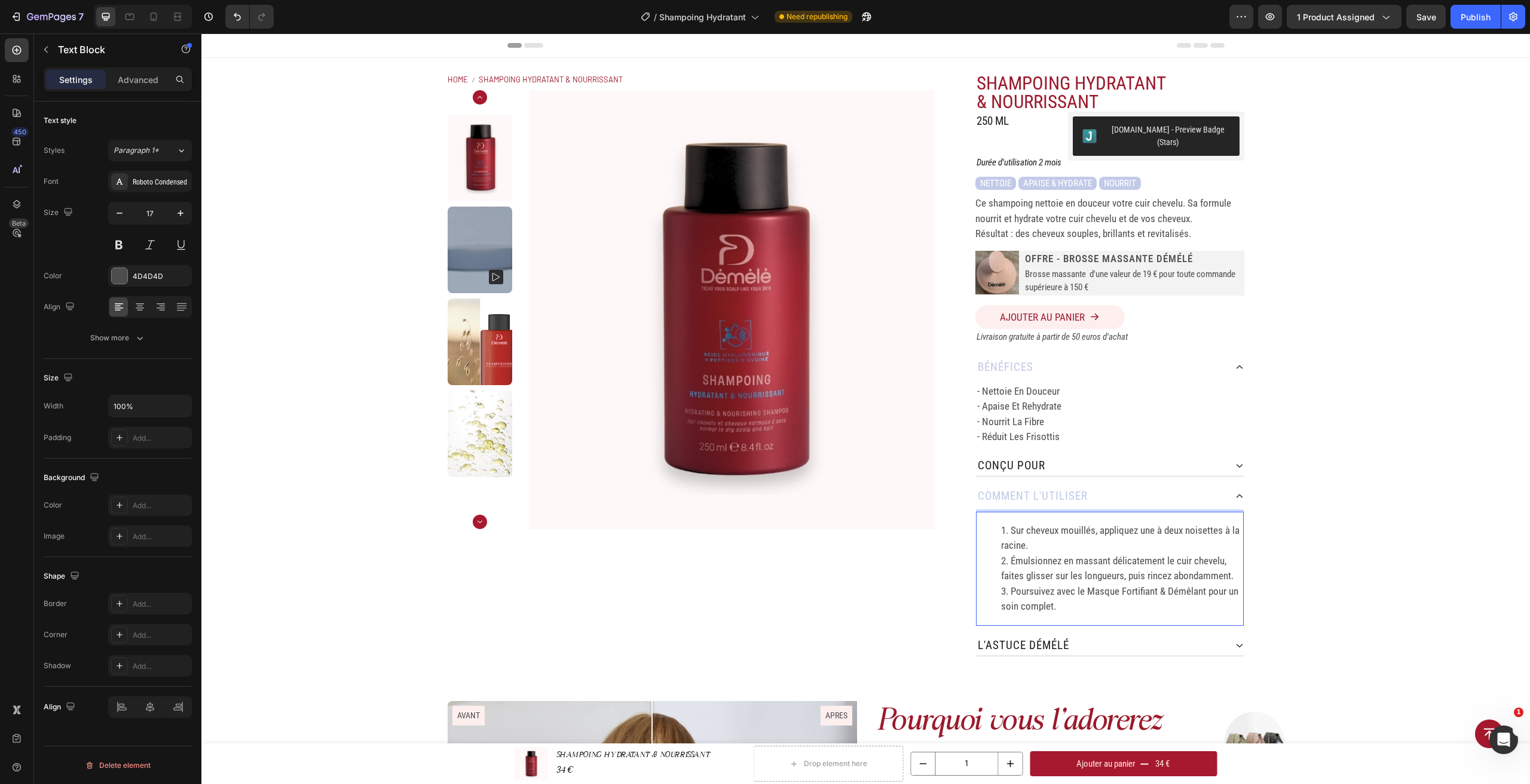
click at [996, 526] on ol "Sur cheveux mouillés, appliquez une à deux noisettes à la racine. Émulsionnez e…" at bounding box center [1110, 569] width 266 height 92
click at [1320, 543] on div "Home SHAMPOING HYDRATANT & NOURRISSANT Breadcrumb Product Images SHAMPOING HYDR…" at bounding box center [866, 364] width 1328 height 613
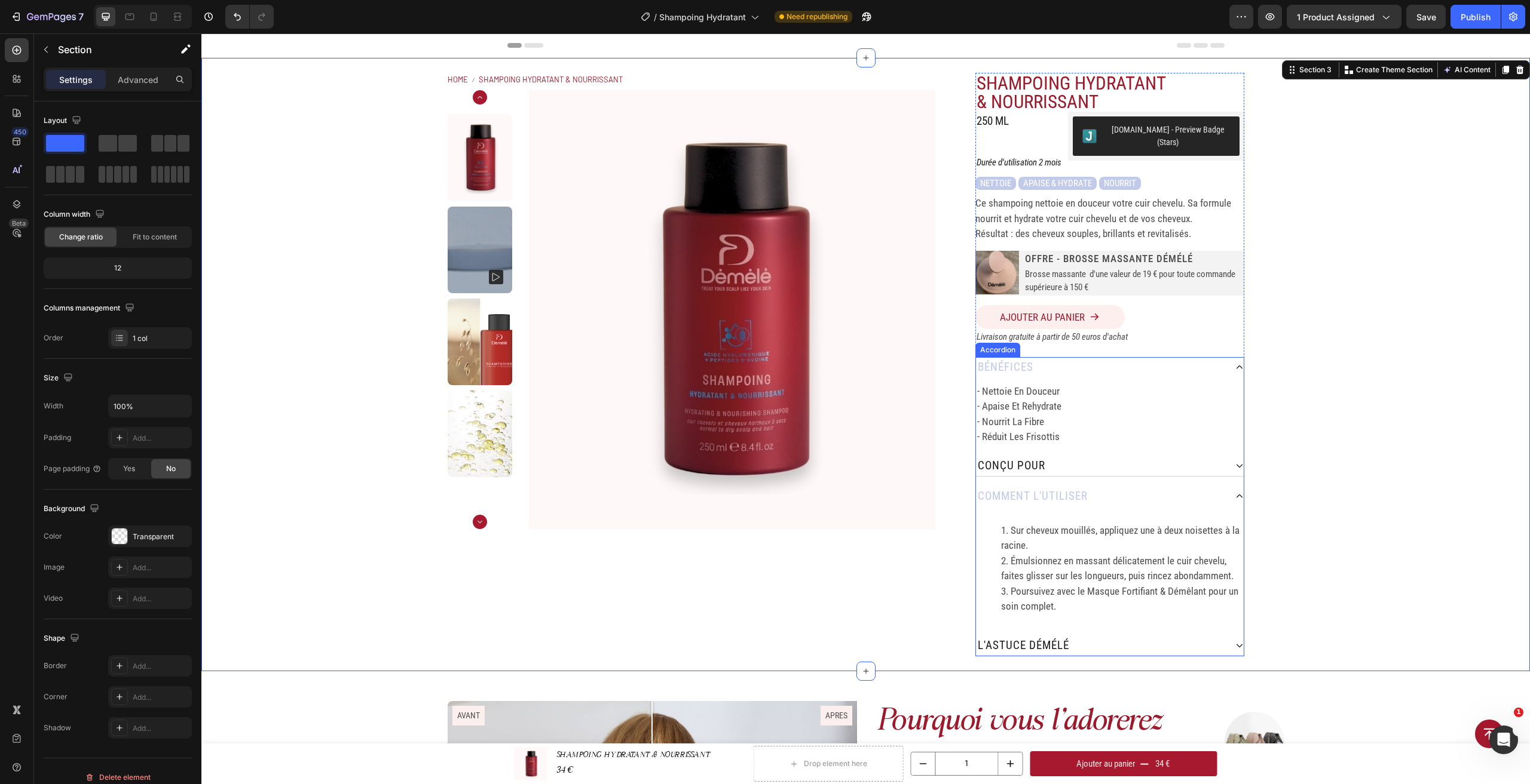
click at [1235, 492] on icon at bounding box center [1239, 496] width 9 height 9
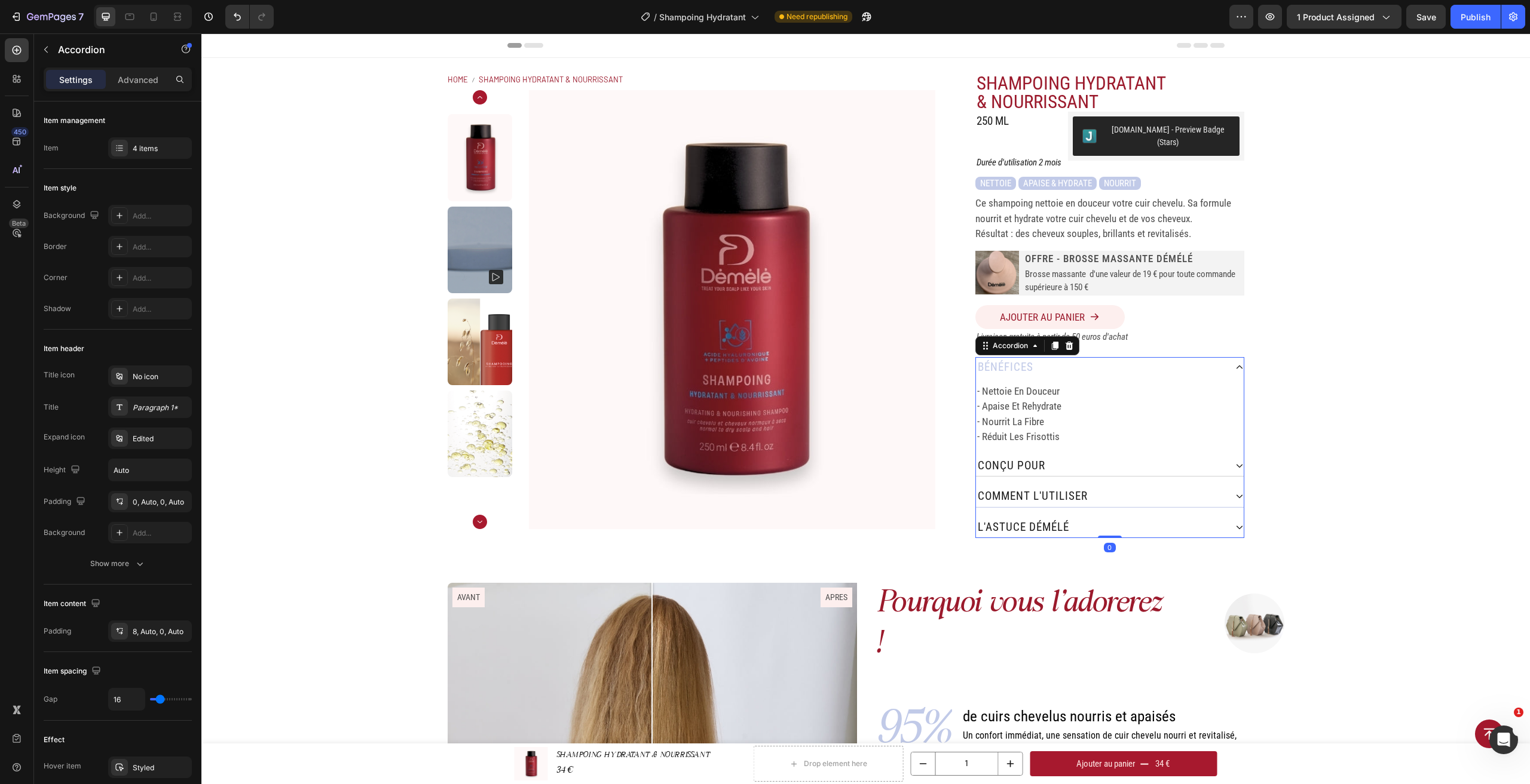
click at [1231, 492] on div "comment L'utiliser" at bounding box center [1110, 496] width 268 height 22
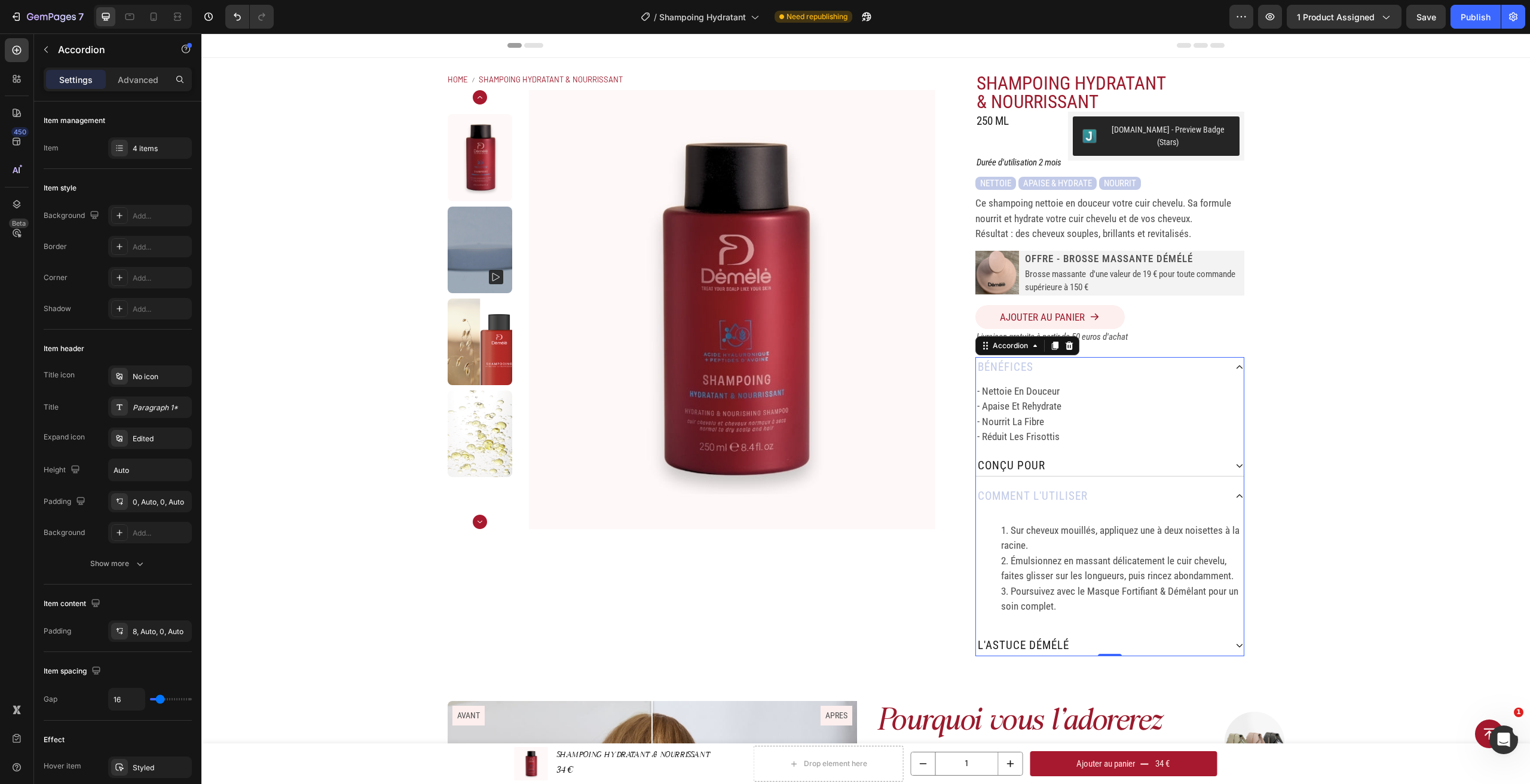
click at [1236, 495] on icon at bounding box center [1239, 496] width 6 height 4
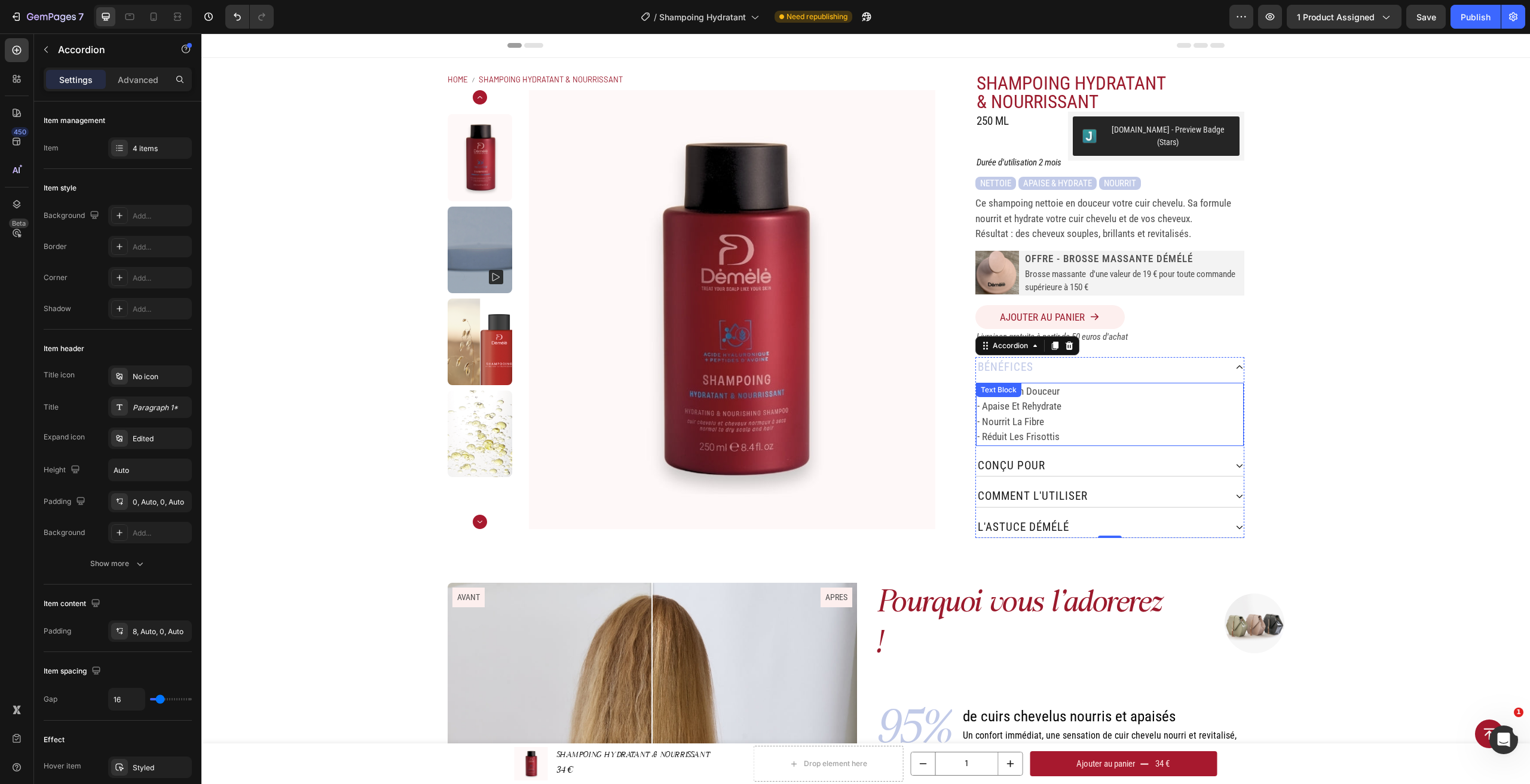
click at [1001, 415] on p "- nourrit la fibre" at bounding box center [1110, 422] width 266 height 15
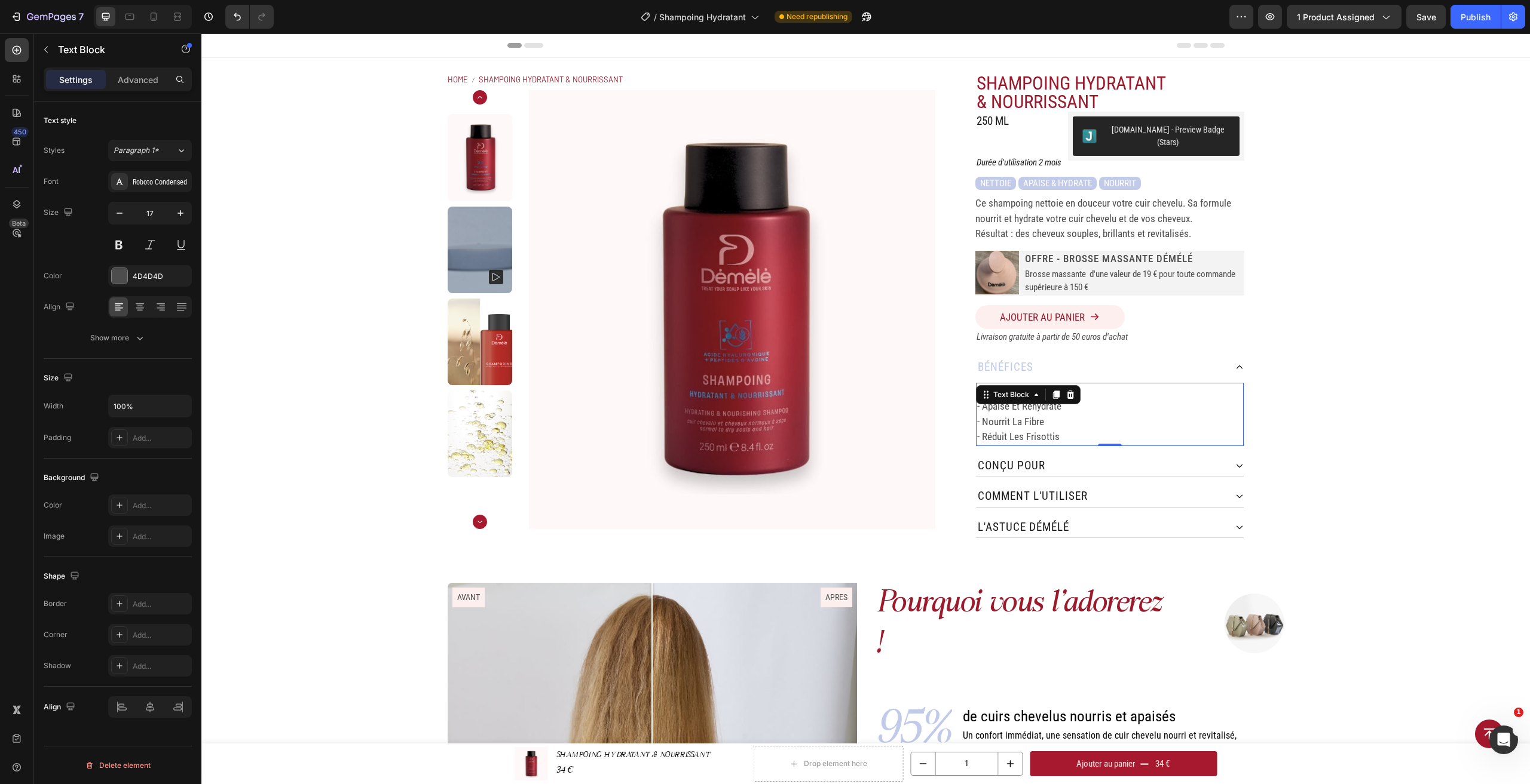
click at [993, 415] on p "- nourrit la fibre" at bounding box center [1110, 422] width 266 height 15
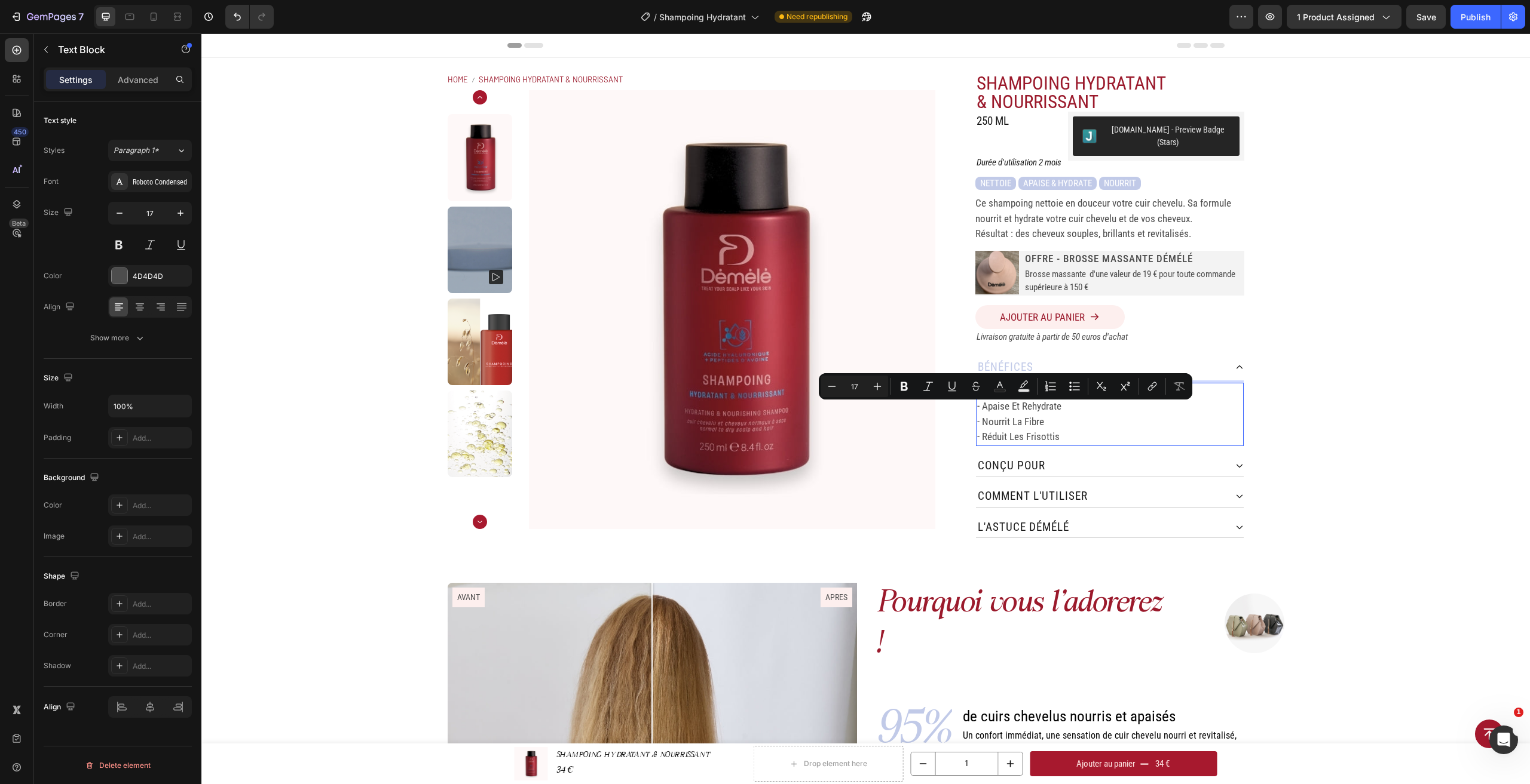
click at [977, 429] on p "- réduit les frisottis" at bounding box center [1110, 437] width 266 height 15
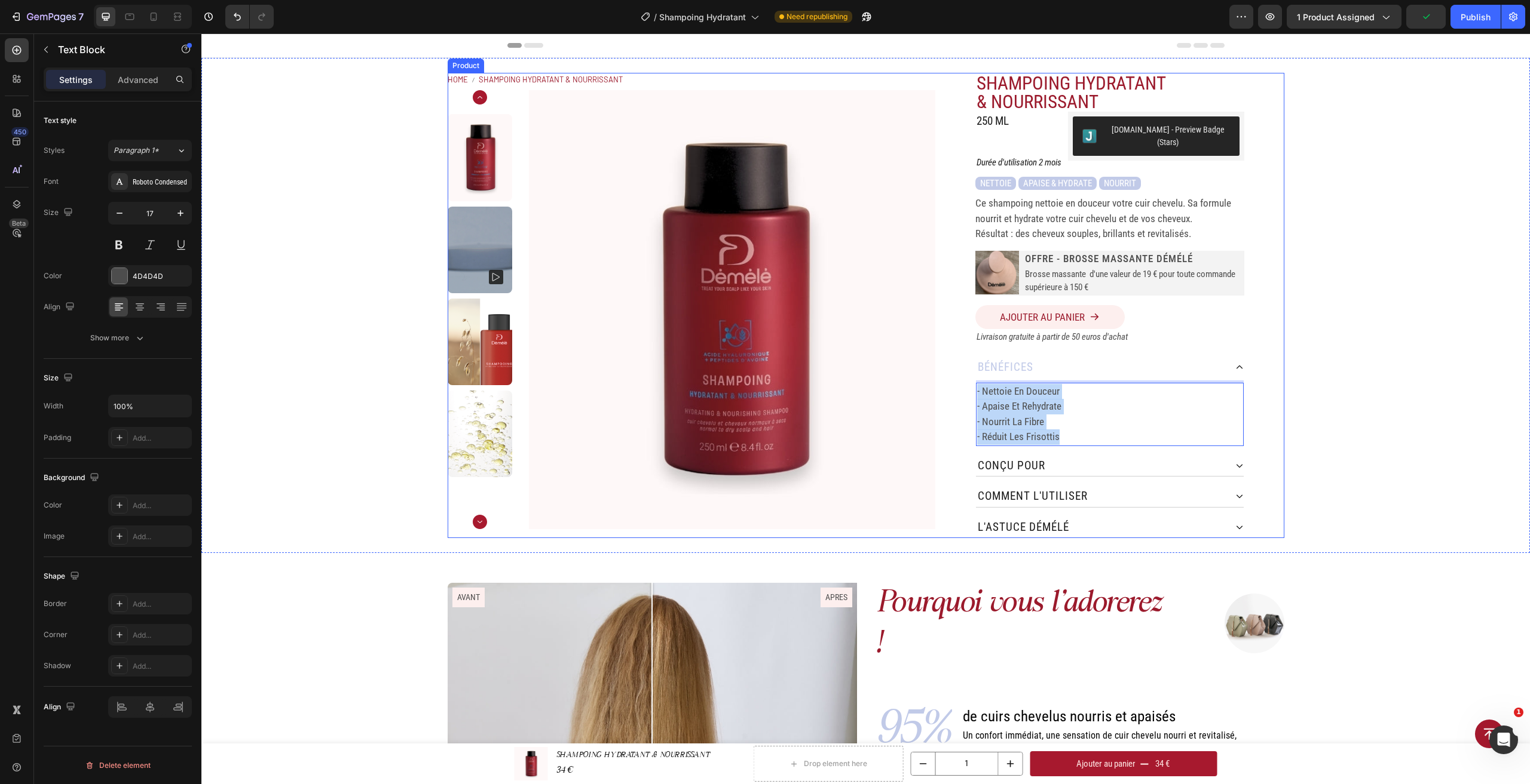
drag, startPoint x: 1082, startPoint y: 422, endPoint x: 964, endPoint y: 382, distance: 124.6
click at [964, 382] on div "SHAMPOING HYDRATANT & NOURRISSANT Product Title 250 ML Heading [DOMAIN_NAME] - …" at bounding box center [1109, 305] width 349 height 465
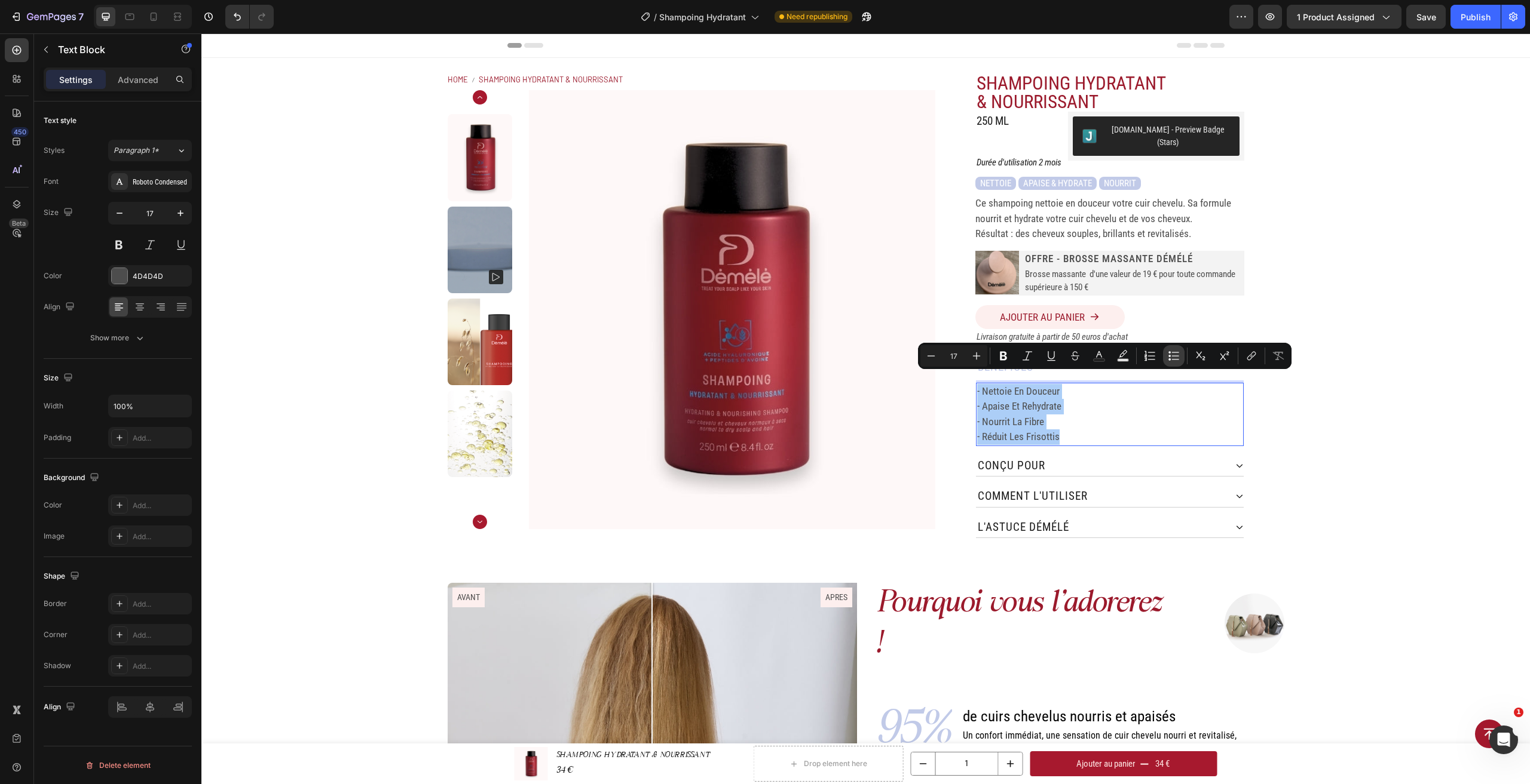
click at [1168, 361] on icon "Editor contextual toolbar" at bounding box center [1173, 356] width 12 height 12
type input "17"
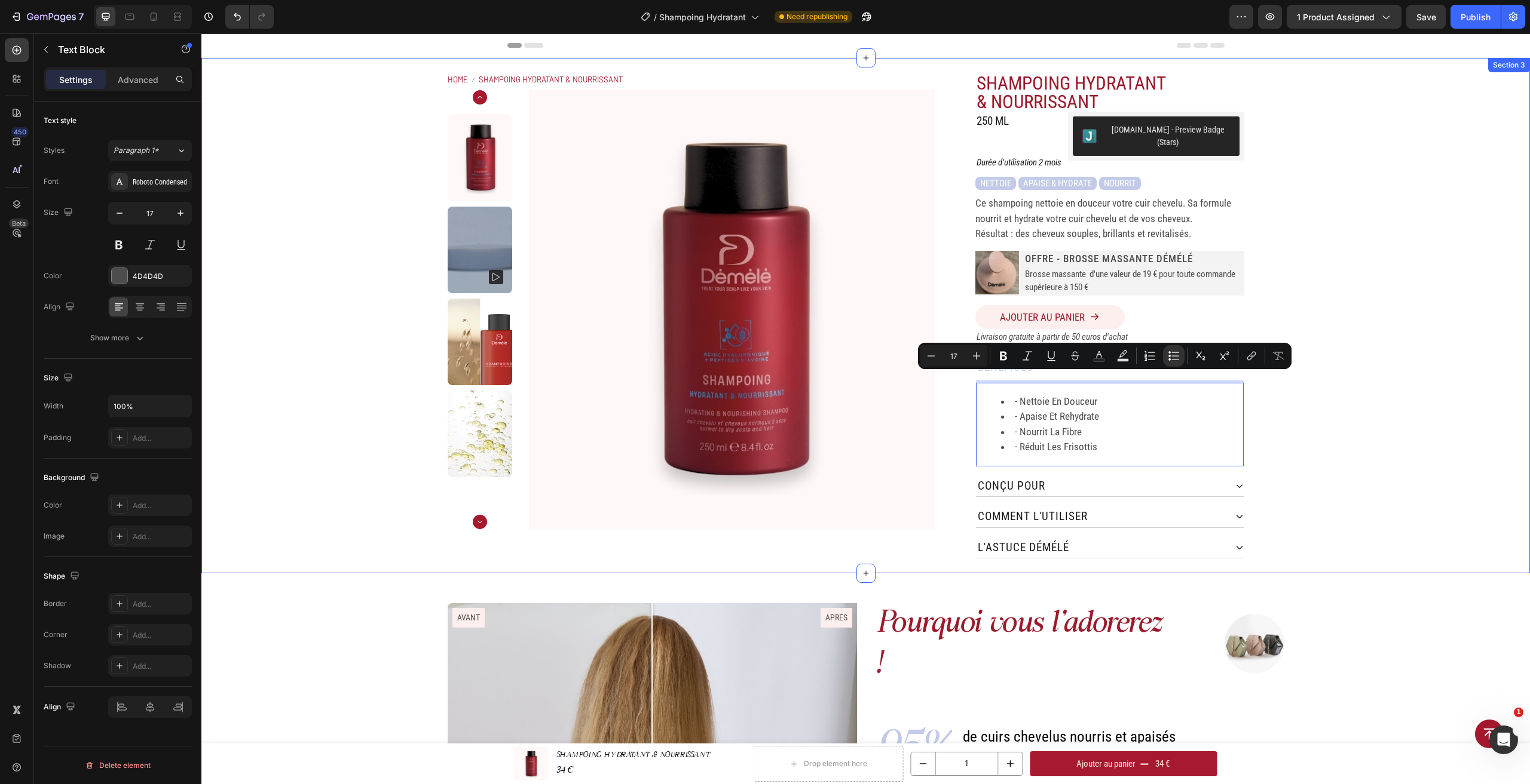
click at [1435, 407] on div "Home SHAMPOING HYDRATANT & NOURRISSANT Breadcrumb Product Images SHAMPOING HYDR…" at bounding box center [866, 315] width 1328 height 515
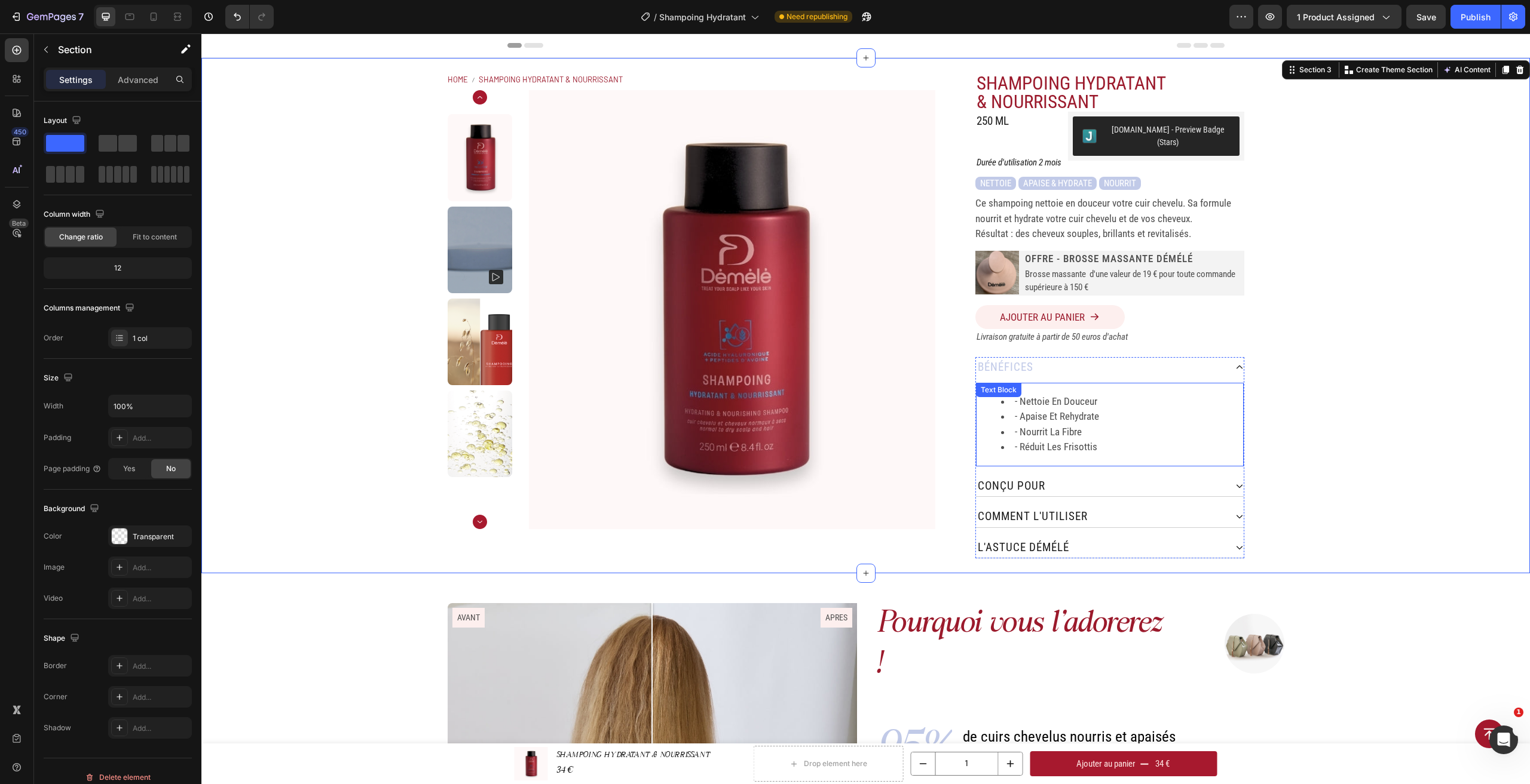
click at [1071, 383] on div "- nettoie en douceur - apaise et rehydrate - nourrit la fibre - réduit les fris…" at bounding box center [1110, 425] width 268 height 84
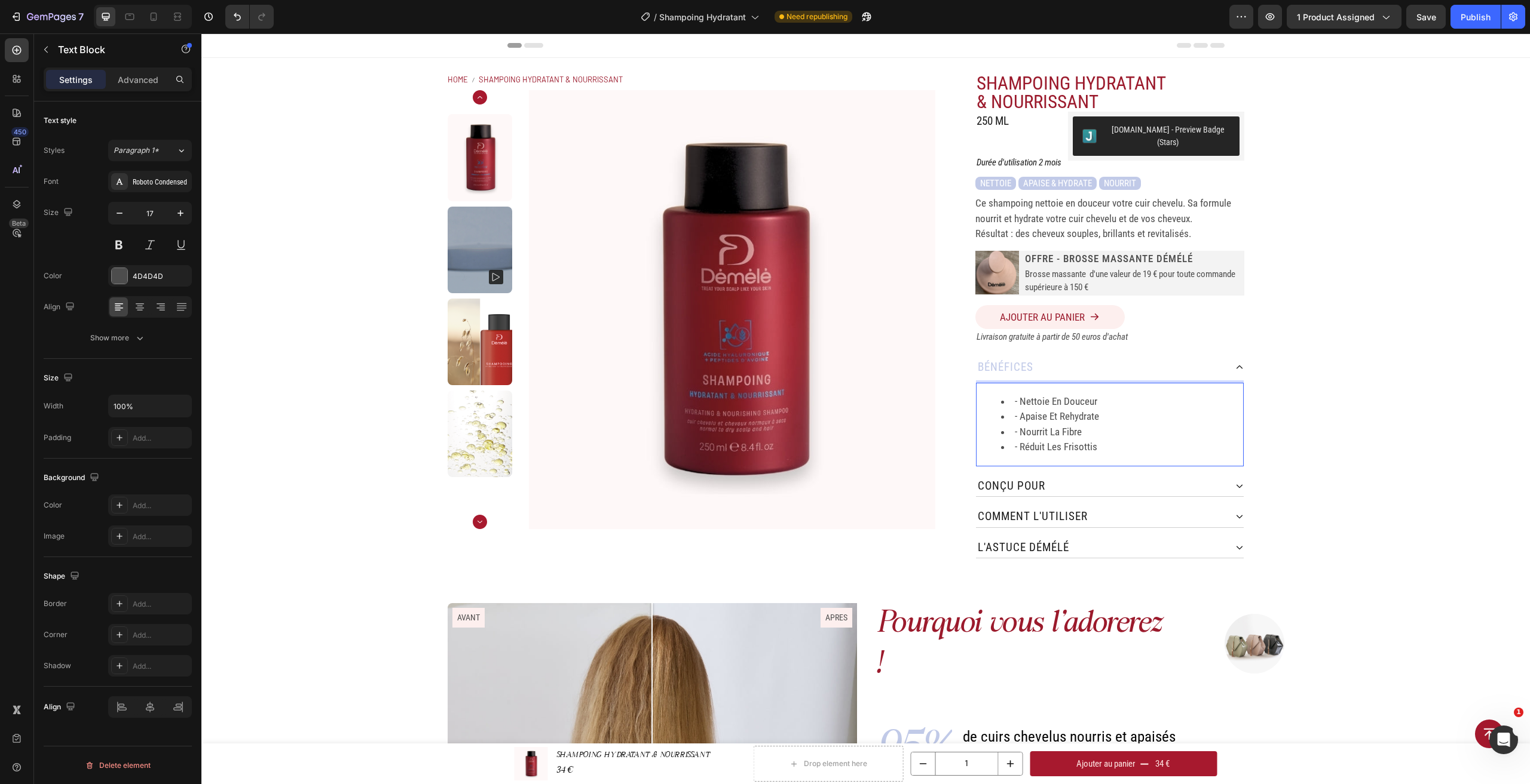
click at [1020, 440] on li "- réduit les frisottis" at bounding box center [1121, 447] width 242 height 15
click at [1017, 440] on li "- réduit les frisottis" at bounding box center [1121, 447] width 242 height 15
click at [1016, 425] on li "- nourrit la fibre" at bounding box center [1121, 432] width 242 height 15
click at [1018, 409] on li "- apaise et rehydrate" at bounding box center [1121, 417] width 242 height 15
click at [1016, 394] on li "- nettoie en douceur" at bounding box center [1121, 402] width 242 height 15
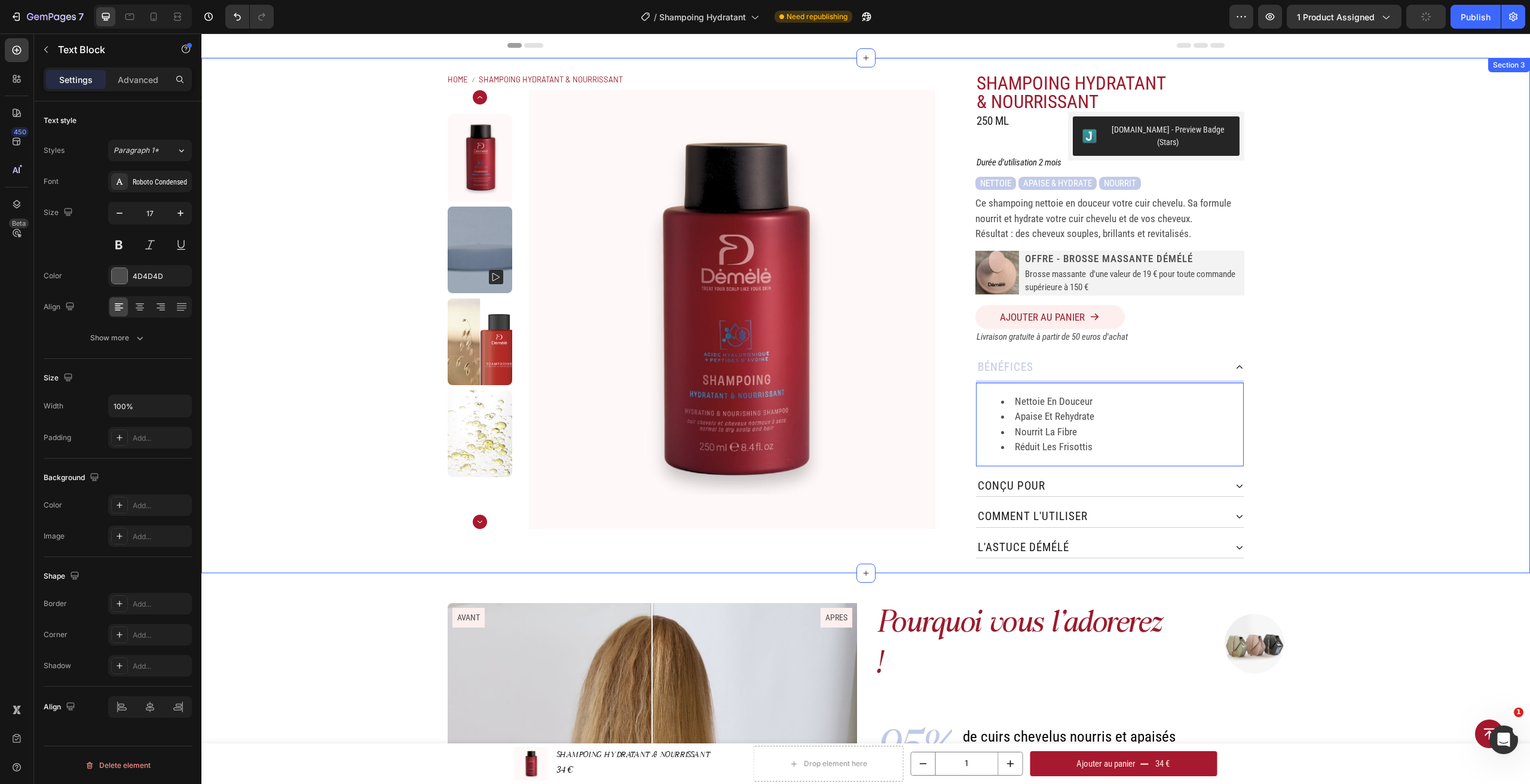
click at [1334, 410] on div "Home SHAMPOING HYDRATANT & NOURRISSANT Breadcrumb Product Images SHAMPOING HYDR…" at bounding box center [866, 315] width 1328 height 515
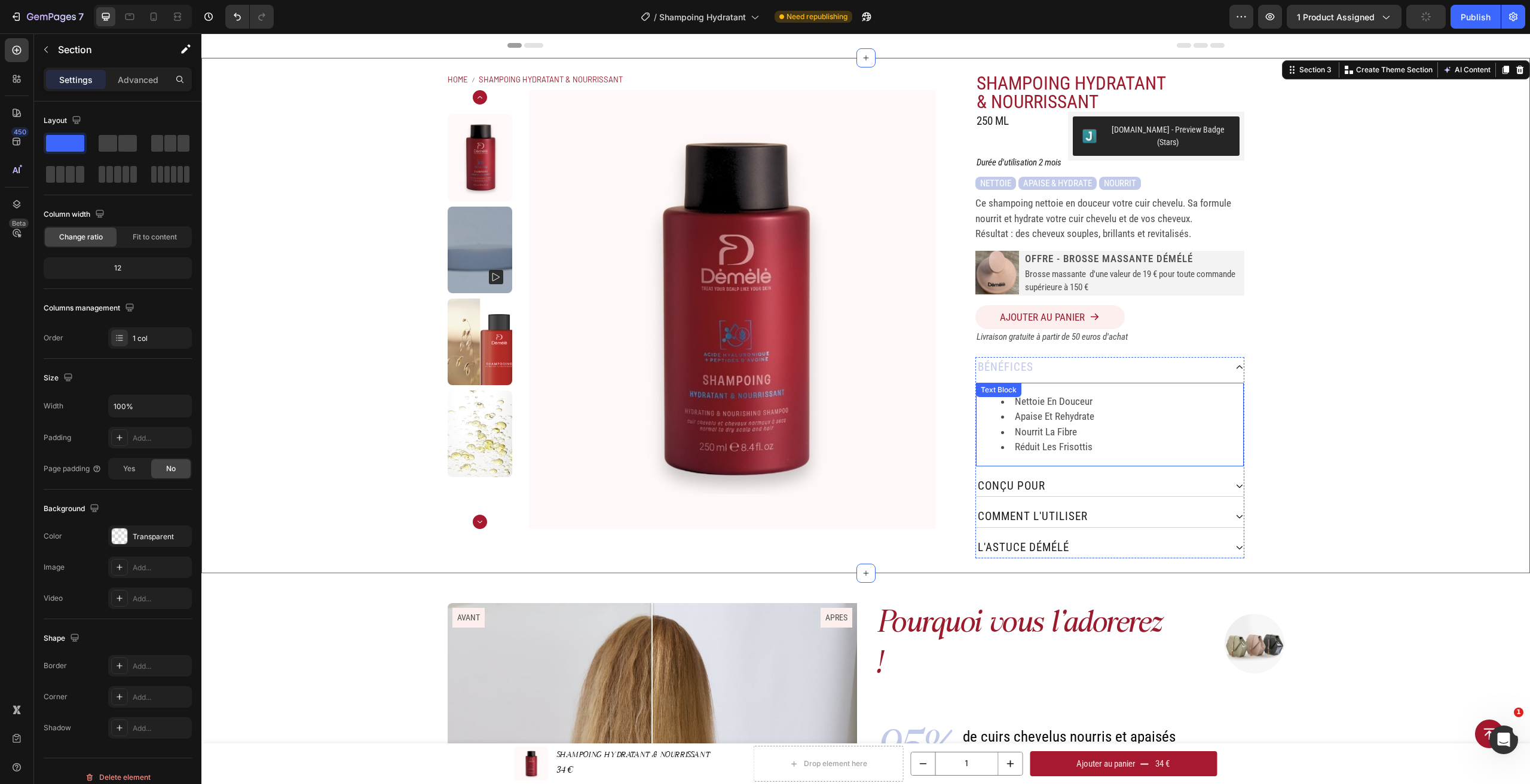
click at [1135, 425] on li "nourrit la fibre" at bounding box center [1121, 432] width 242 height 15
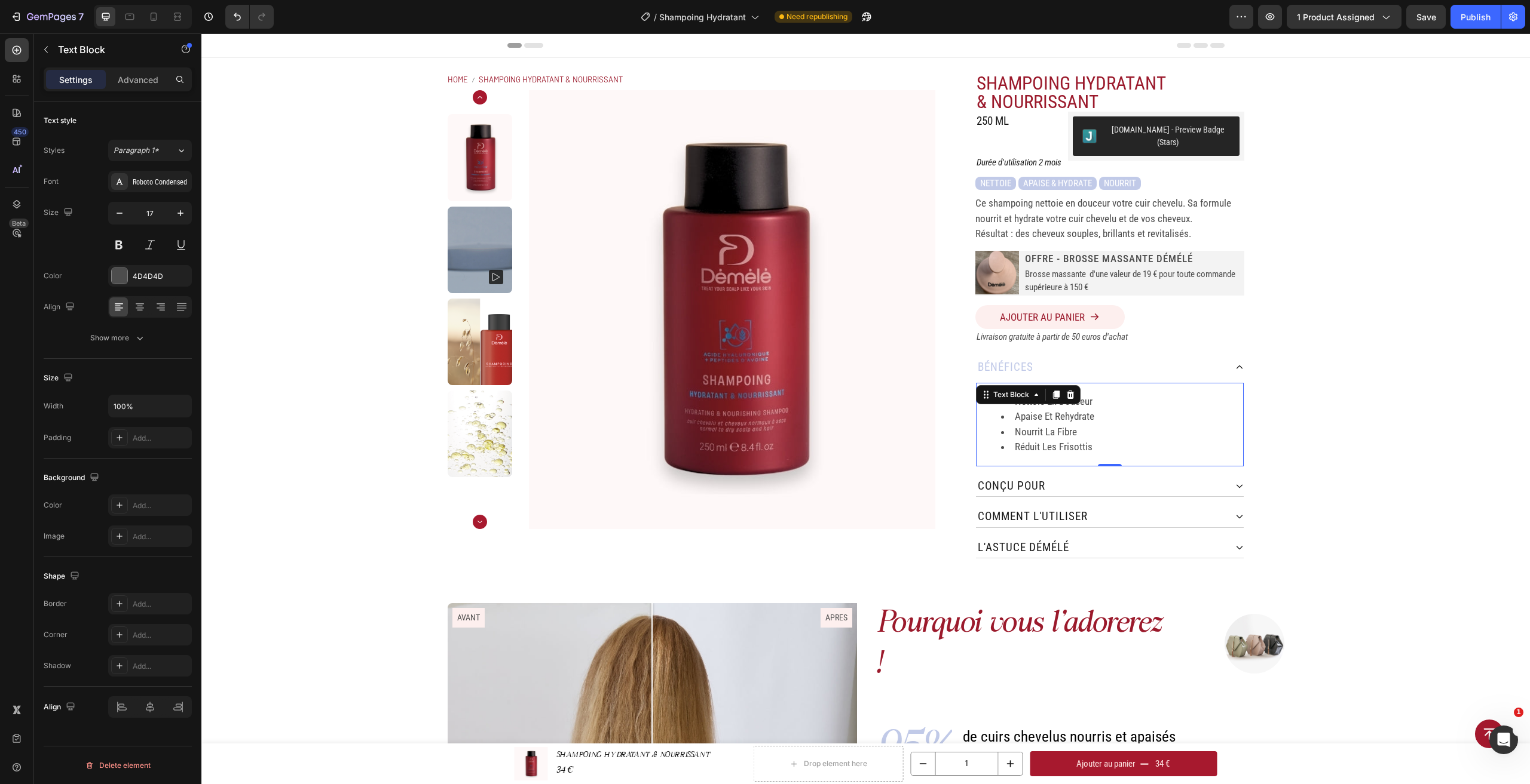
click at [130, 69] on div "Settings Advanced" at bounding box center [117, 79] width 148 height 24
click at [127, 79] on p "Advanced" at bounding box center [138, 80] width 41 height 12
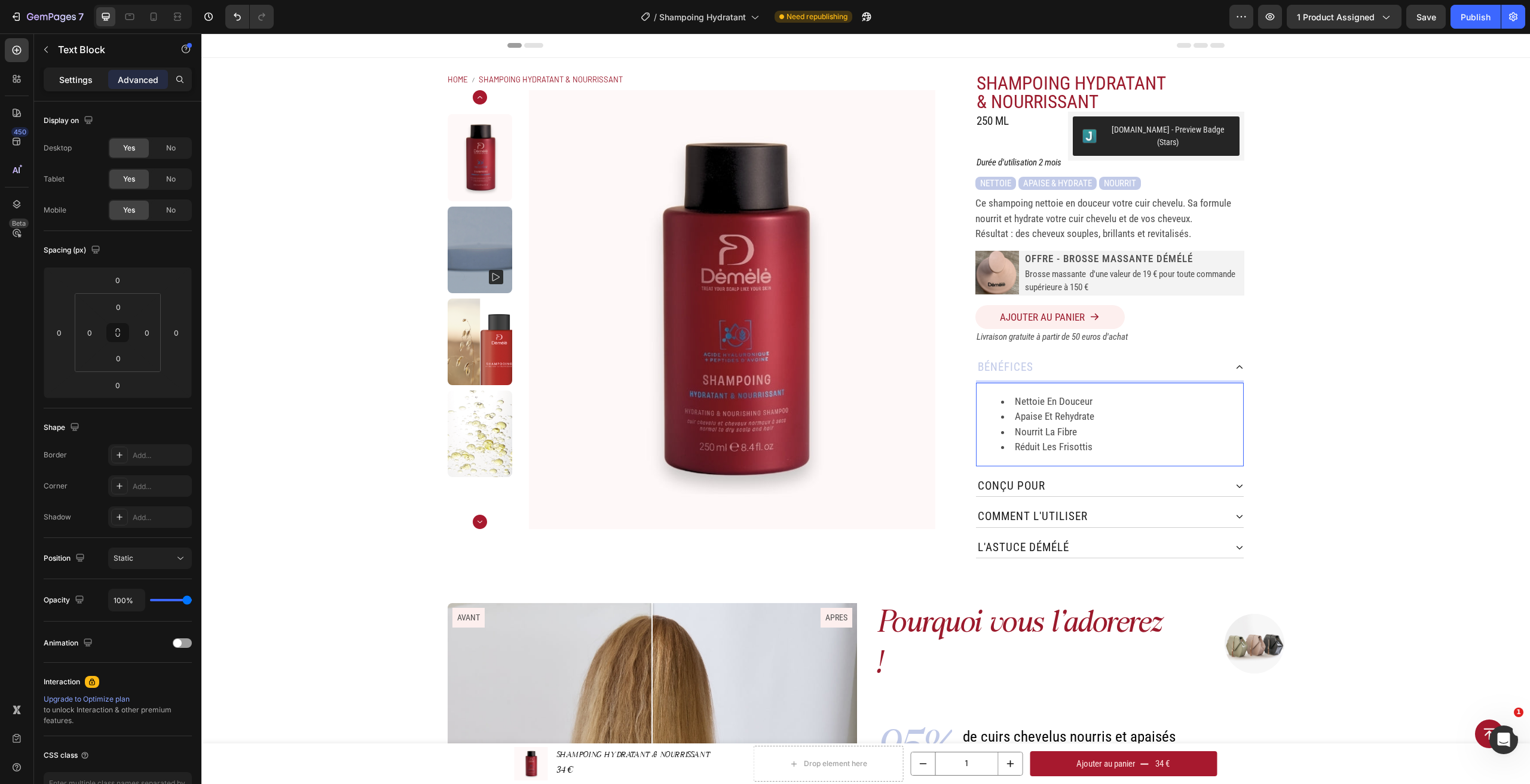
click at [71, 80] on p "Settings" at bounding box center [76, 80] width 33 height 12
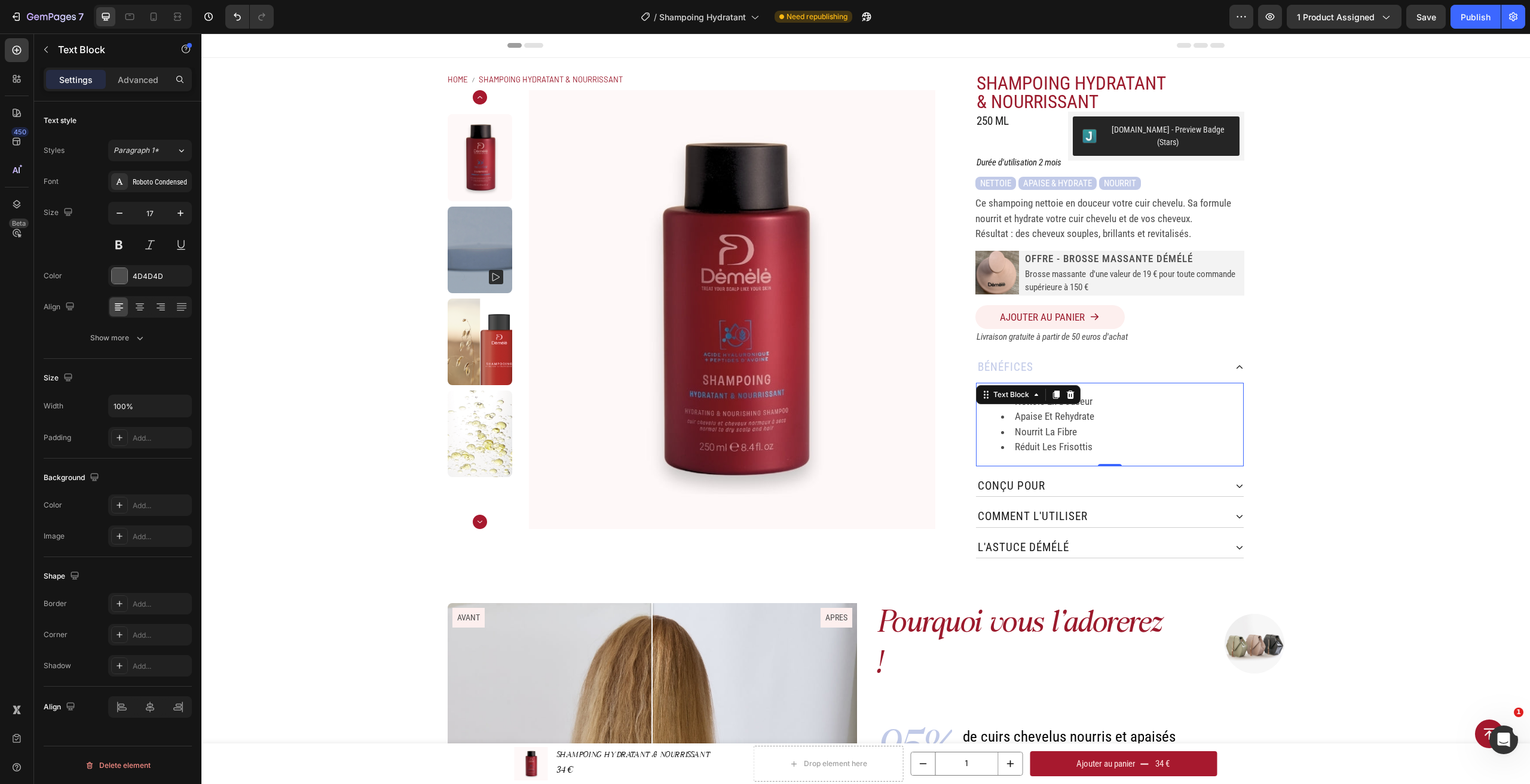
click at [133, 459] on div "Text style Styles Paragraph 1* Font Roboto Condensed Size 17 Color 4D4D4D Align…" at bounding box center [117, 508] width 148 height 98
click at [138, 339] on icon "button" at bounding box center [140, 338] width 12 height 12
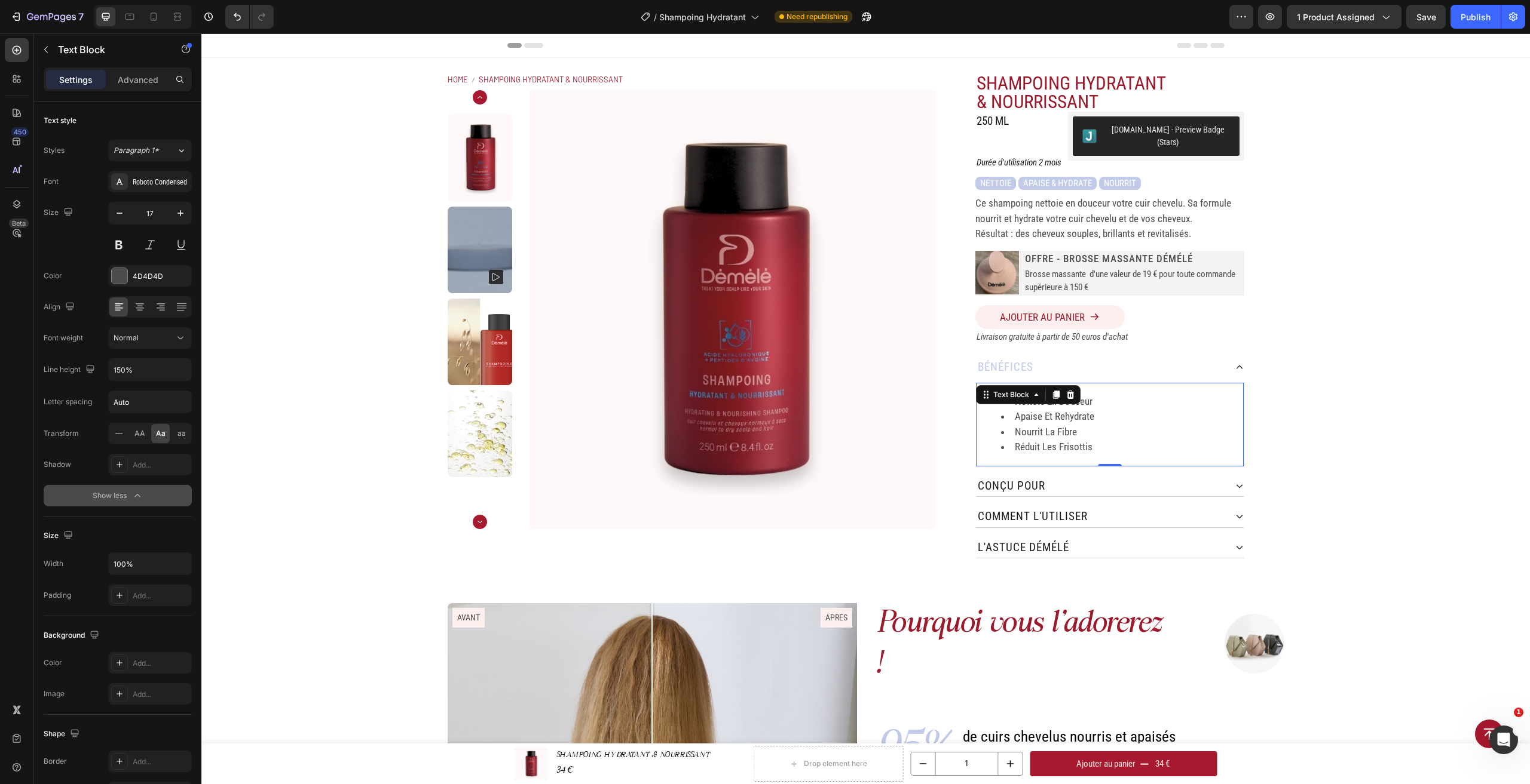
click at [1232, 378] on div "nettoie en douceur apaise et rehydrate nourrit la fibre réduit les frisottis Te…" at bounding box center [1110, 422] width 268 height 88
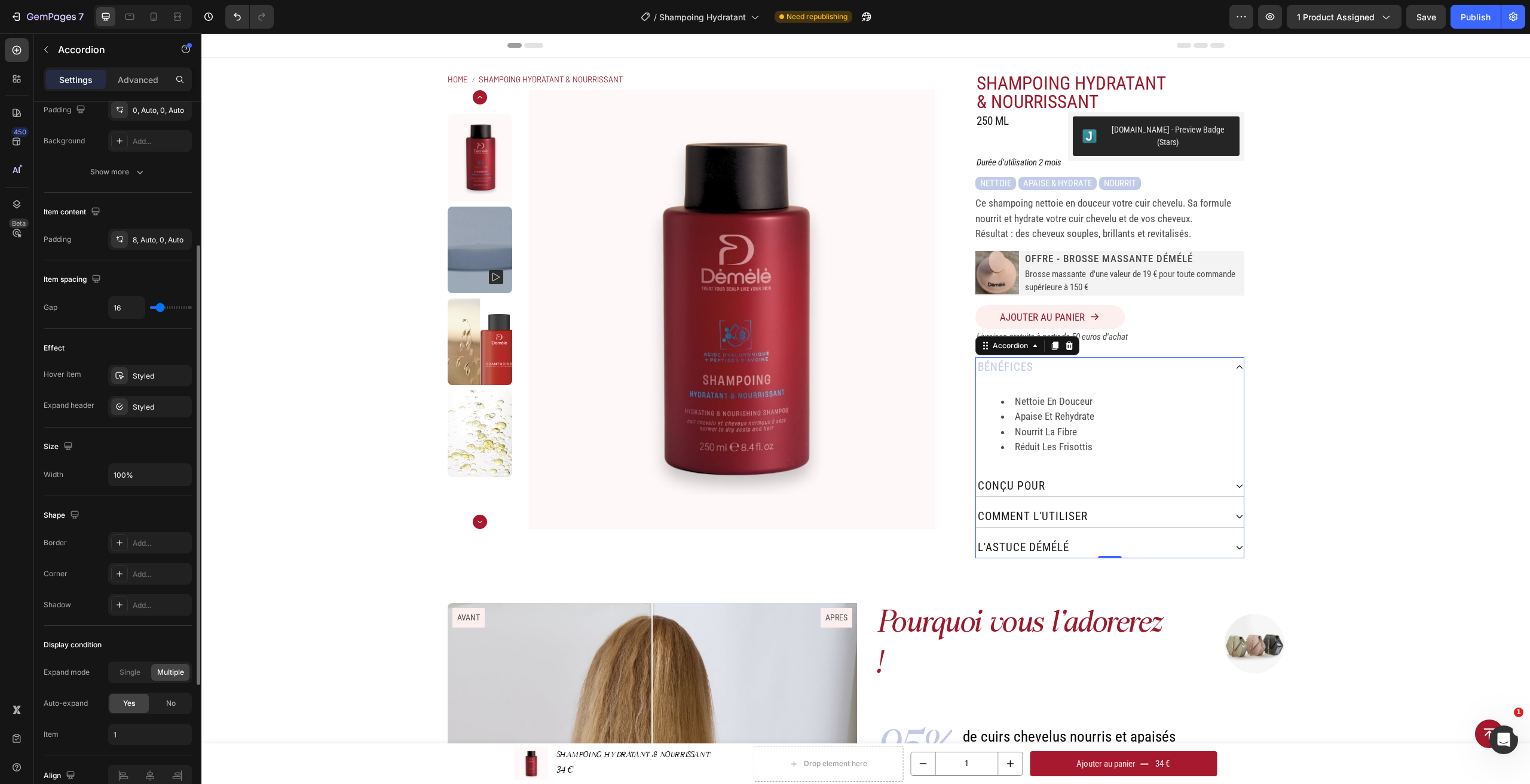
scroll to position [332, 0]
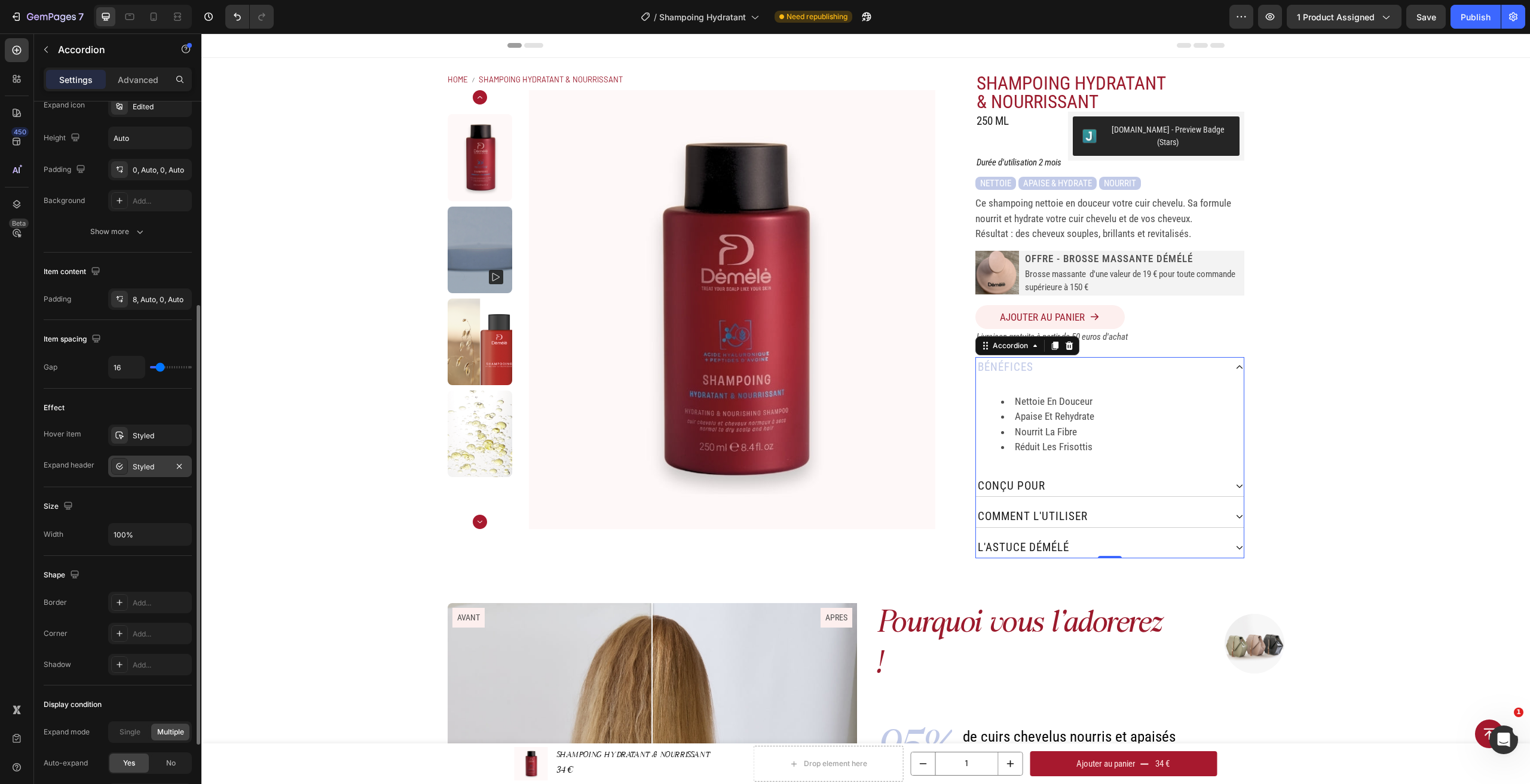
click at [149, 472] on div "Styled" at bounding box center [150, 466] width 34 height 10
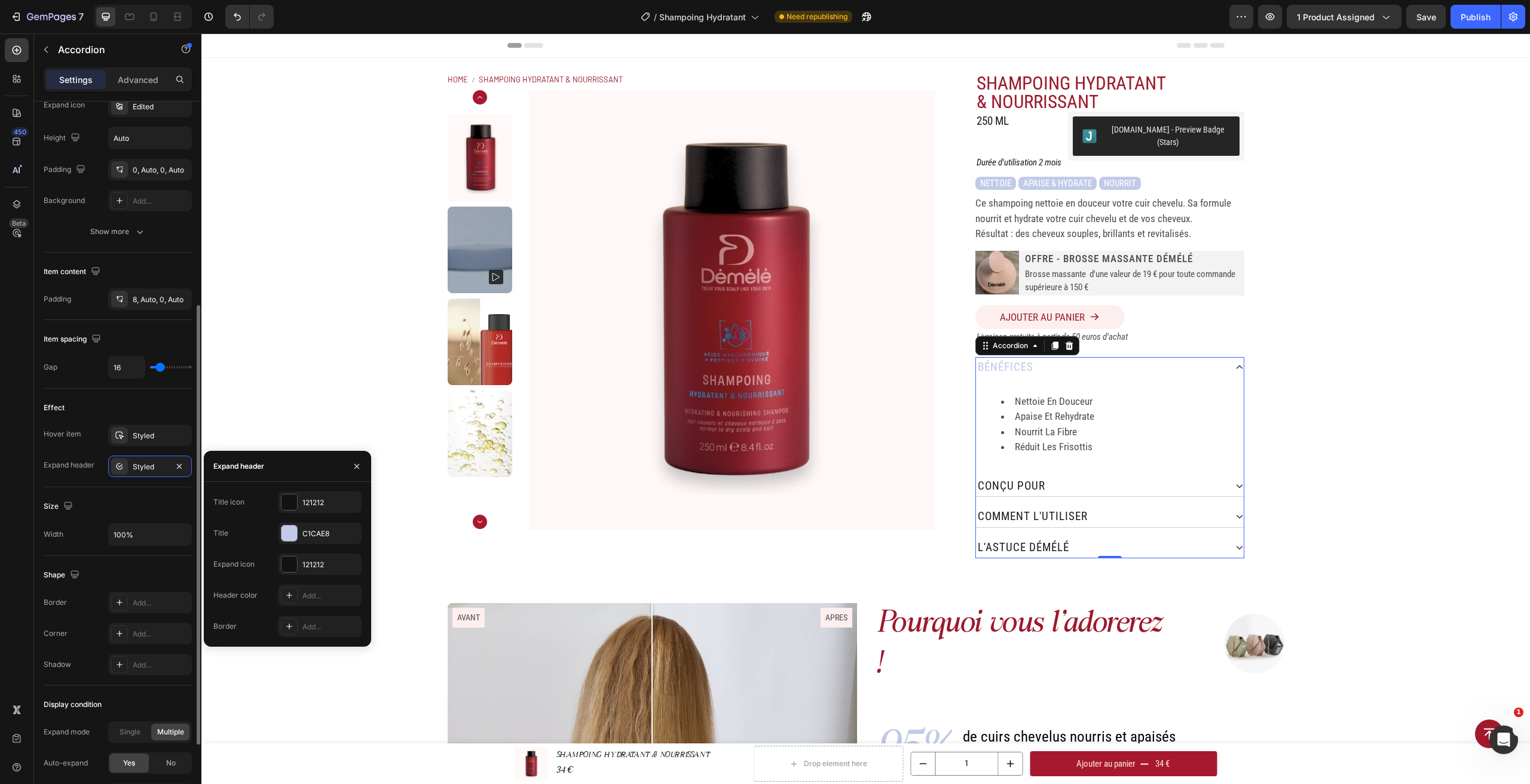
scroll to position [272, 0]
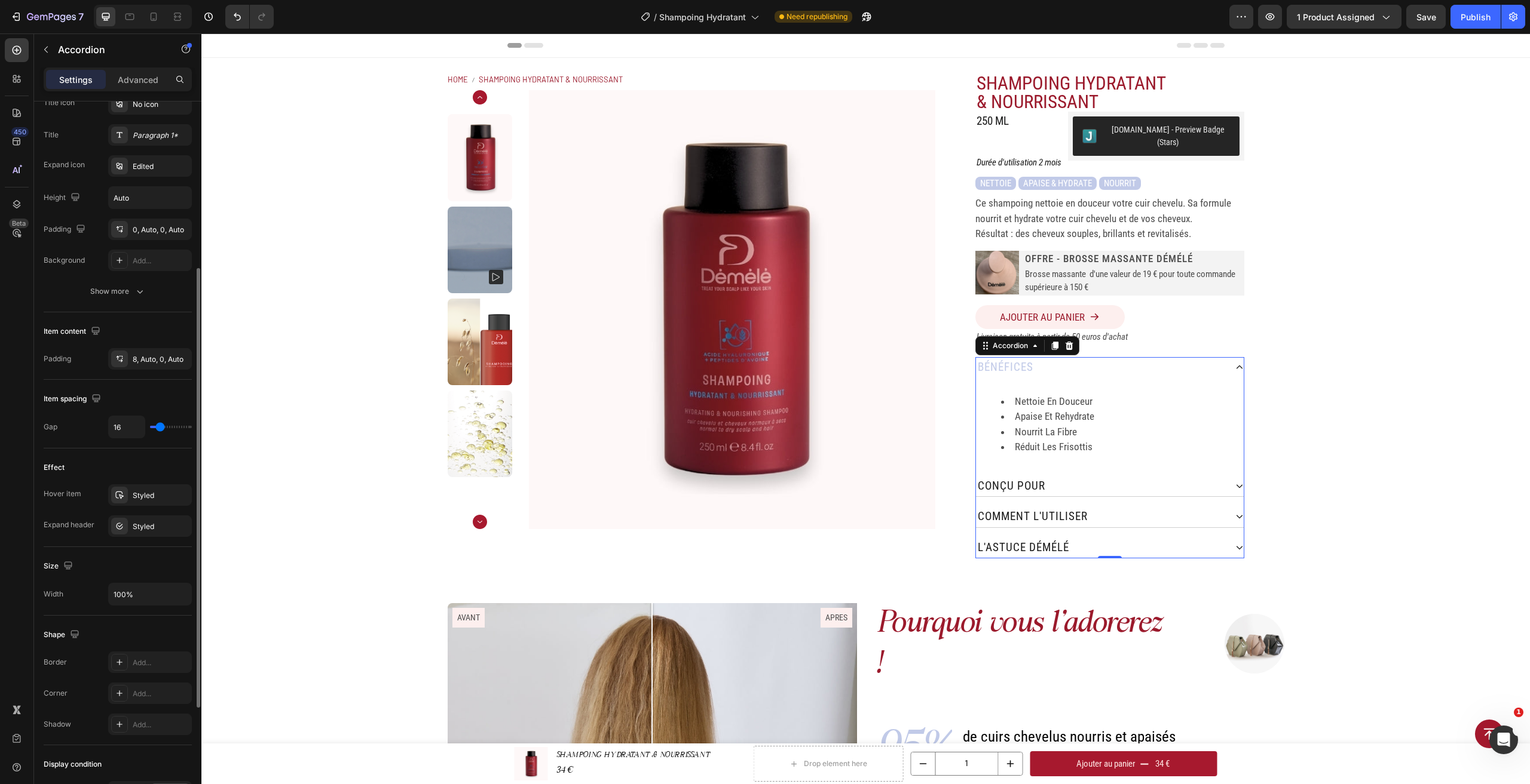
type input "6"
type input "4"
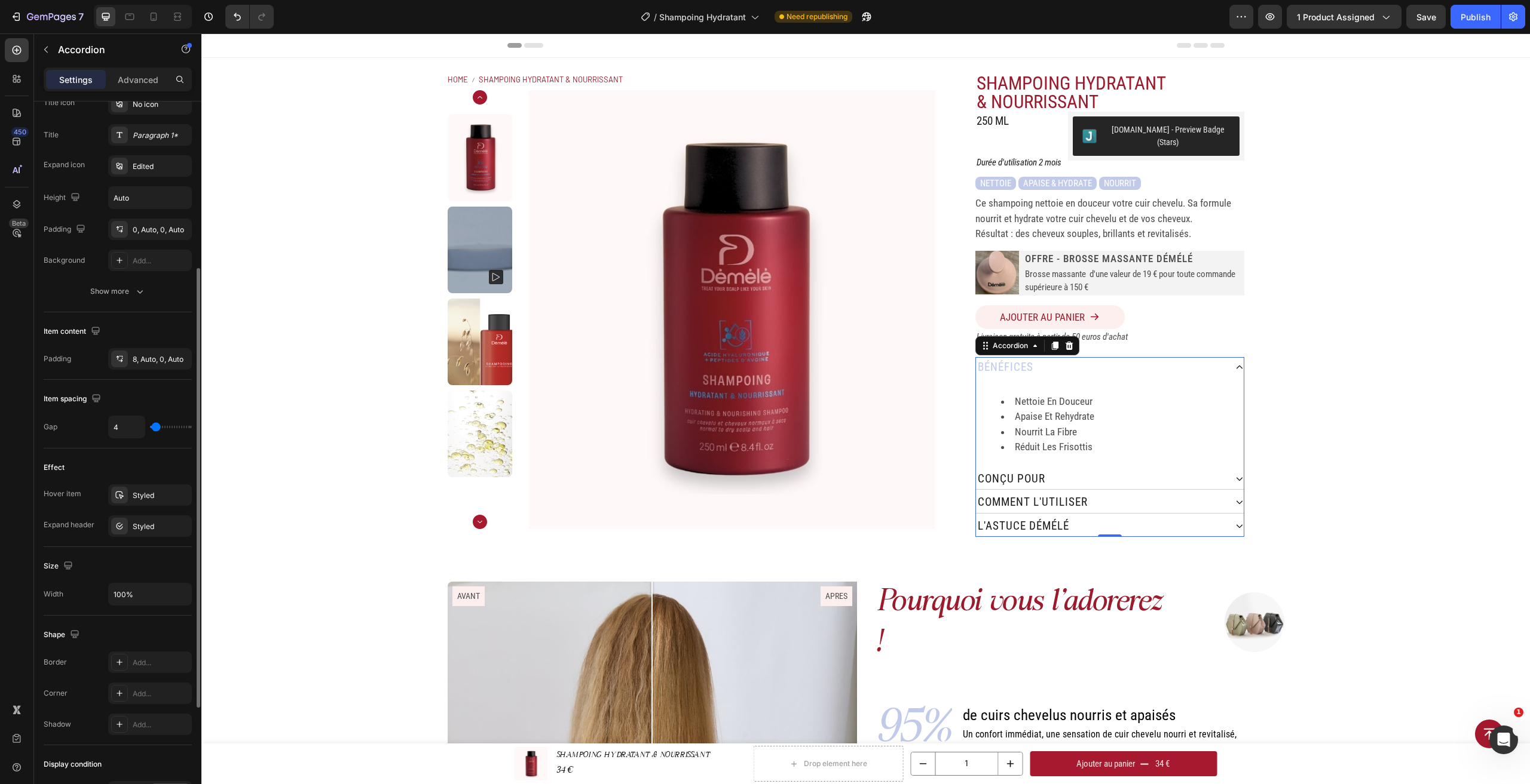
type input "2"
type input "11"
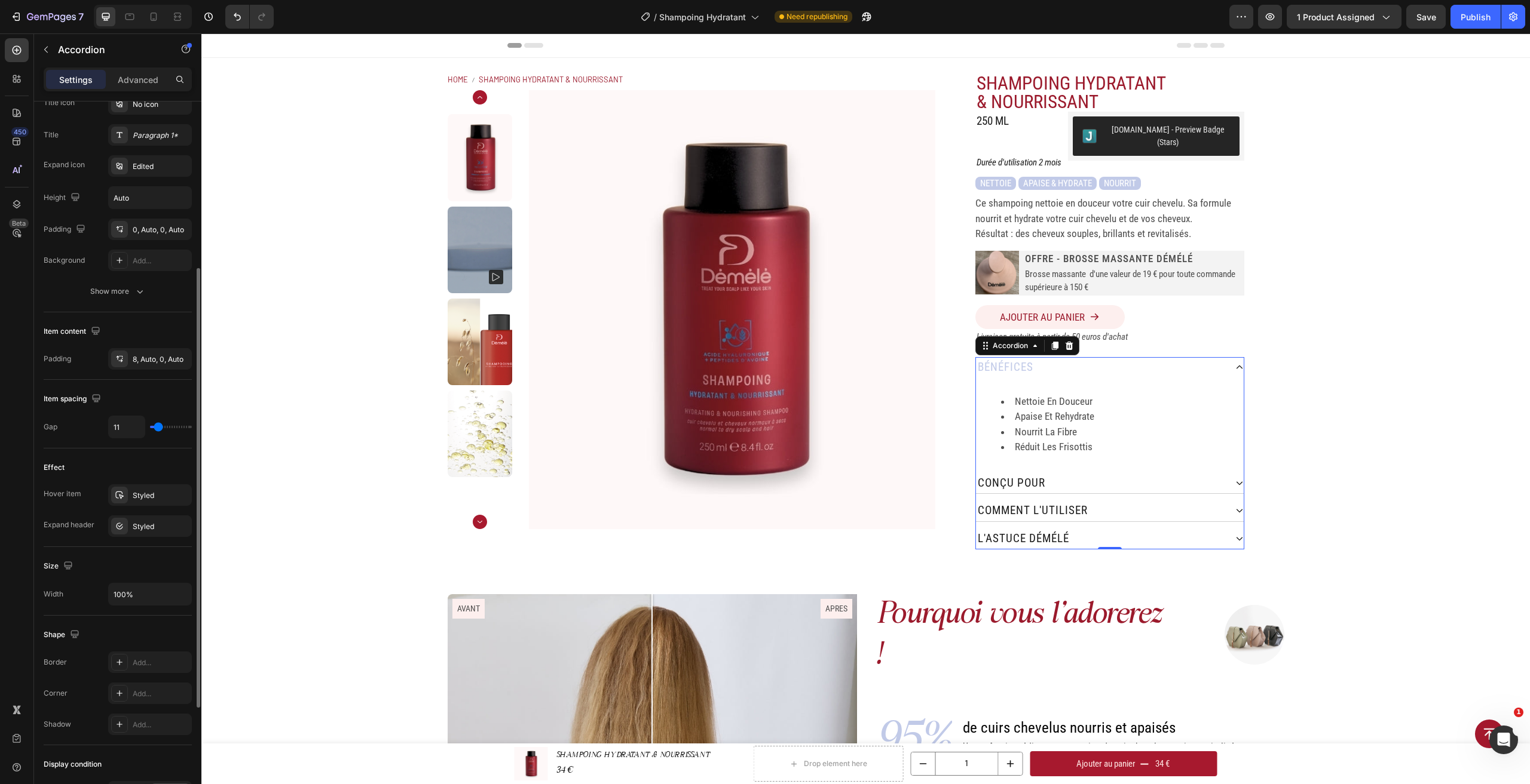
type input "0"
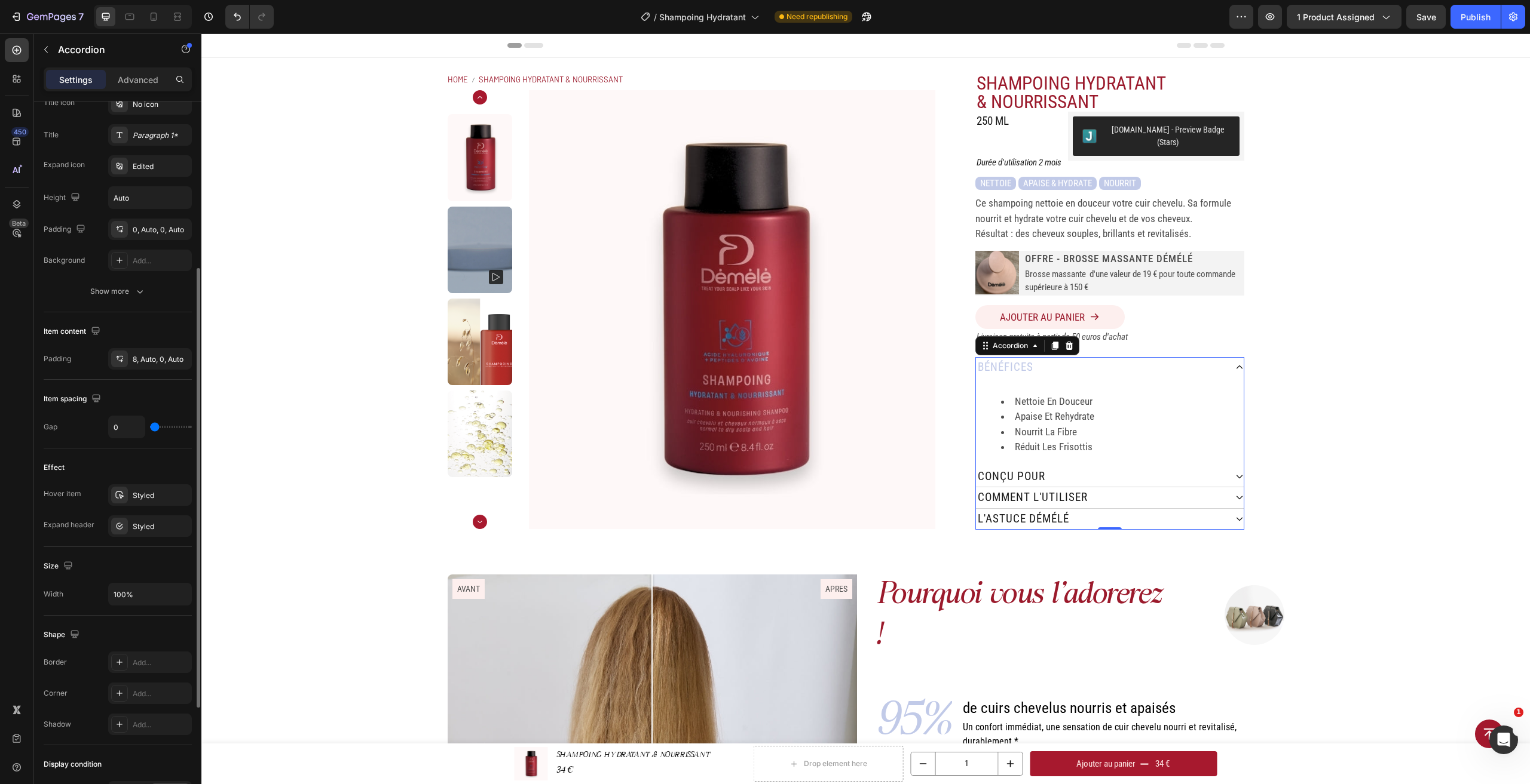
type input "2"
type input "6"
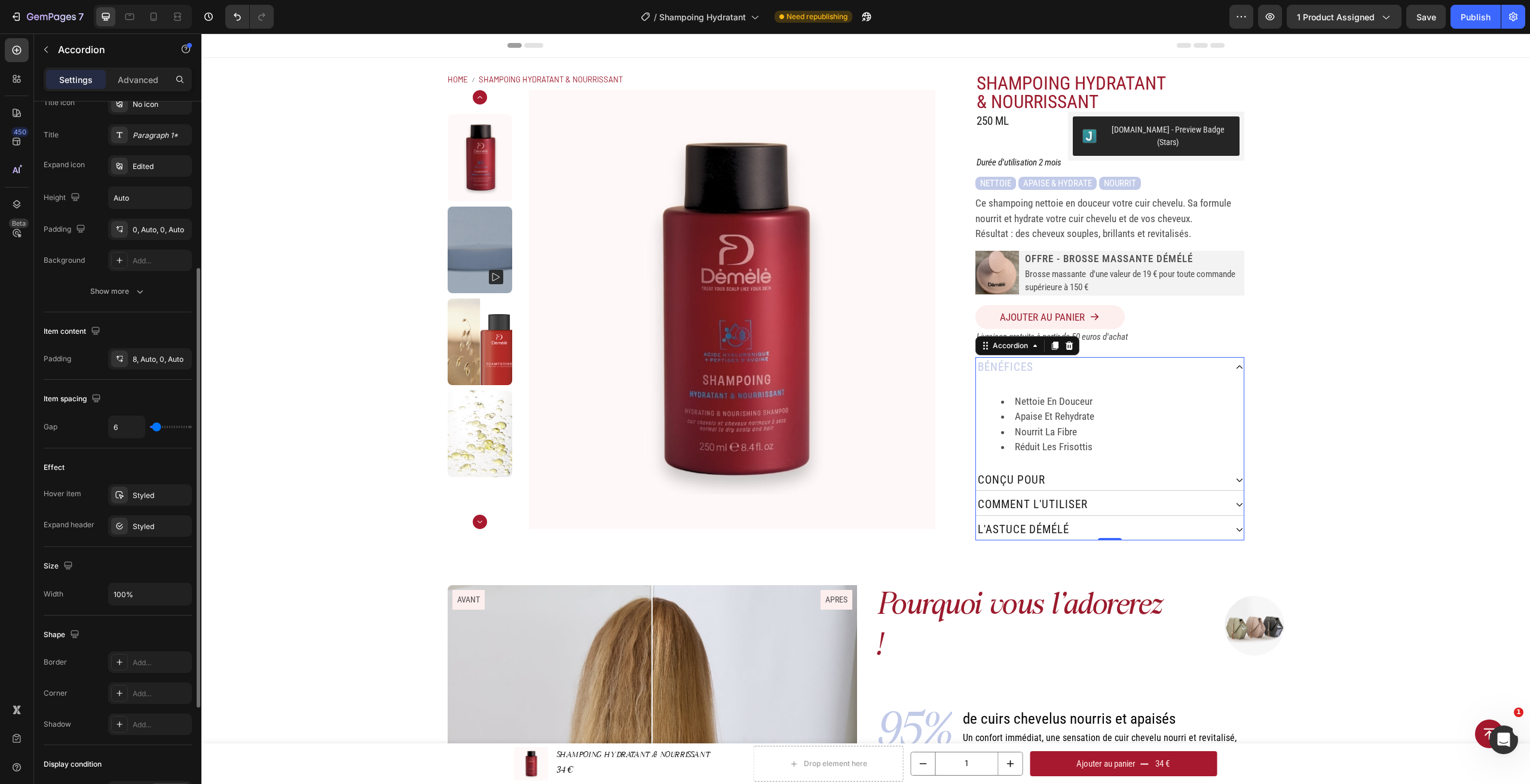
type input "4"
type input "2"
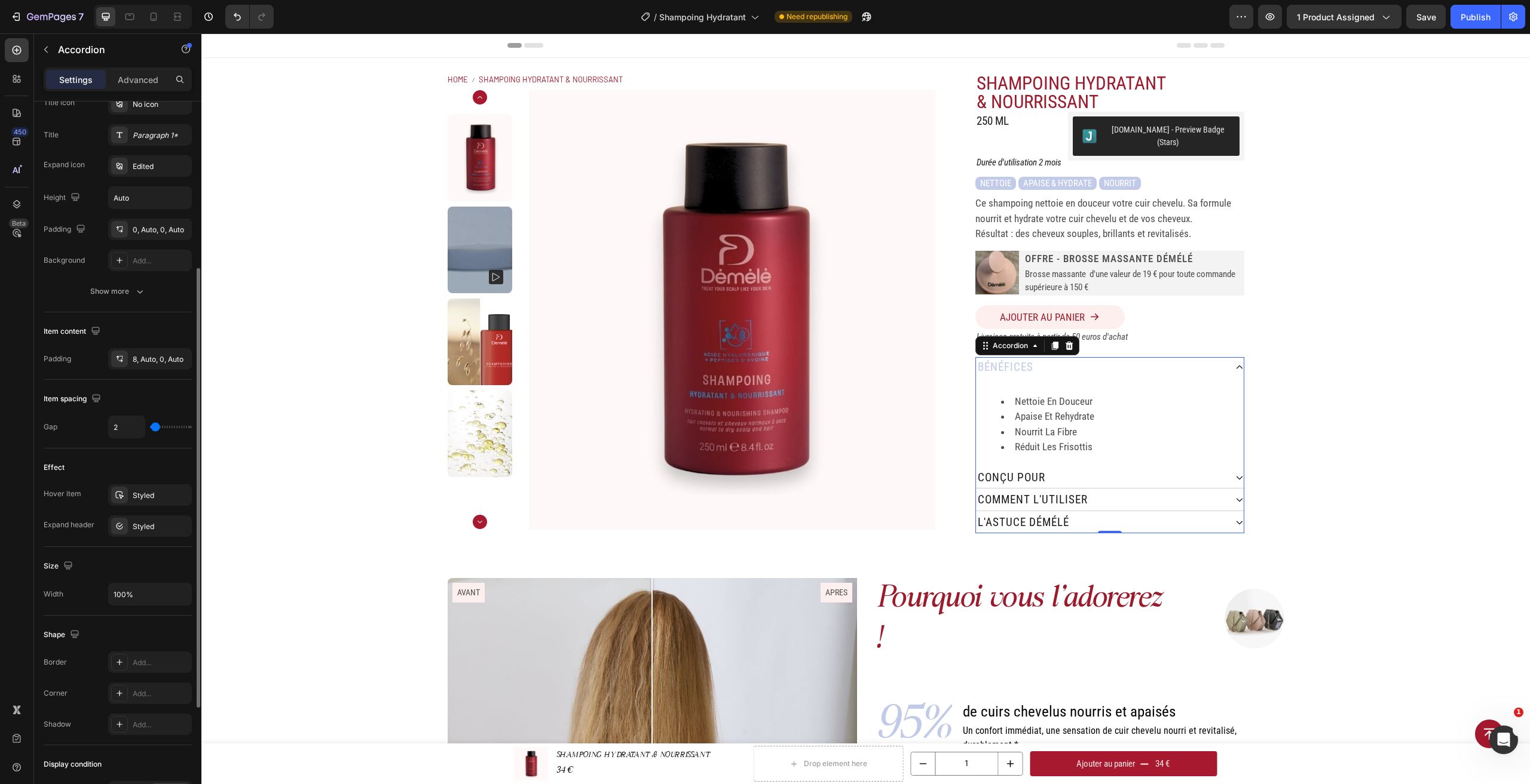
type input "4"
click at [156, 428] on input "range" at bounding box center [171, 427] width 42 height 2
click at [150, 363] on div "8, Auto, 0, Auto" at bounding box center [150, 359] width 34 height 10
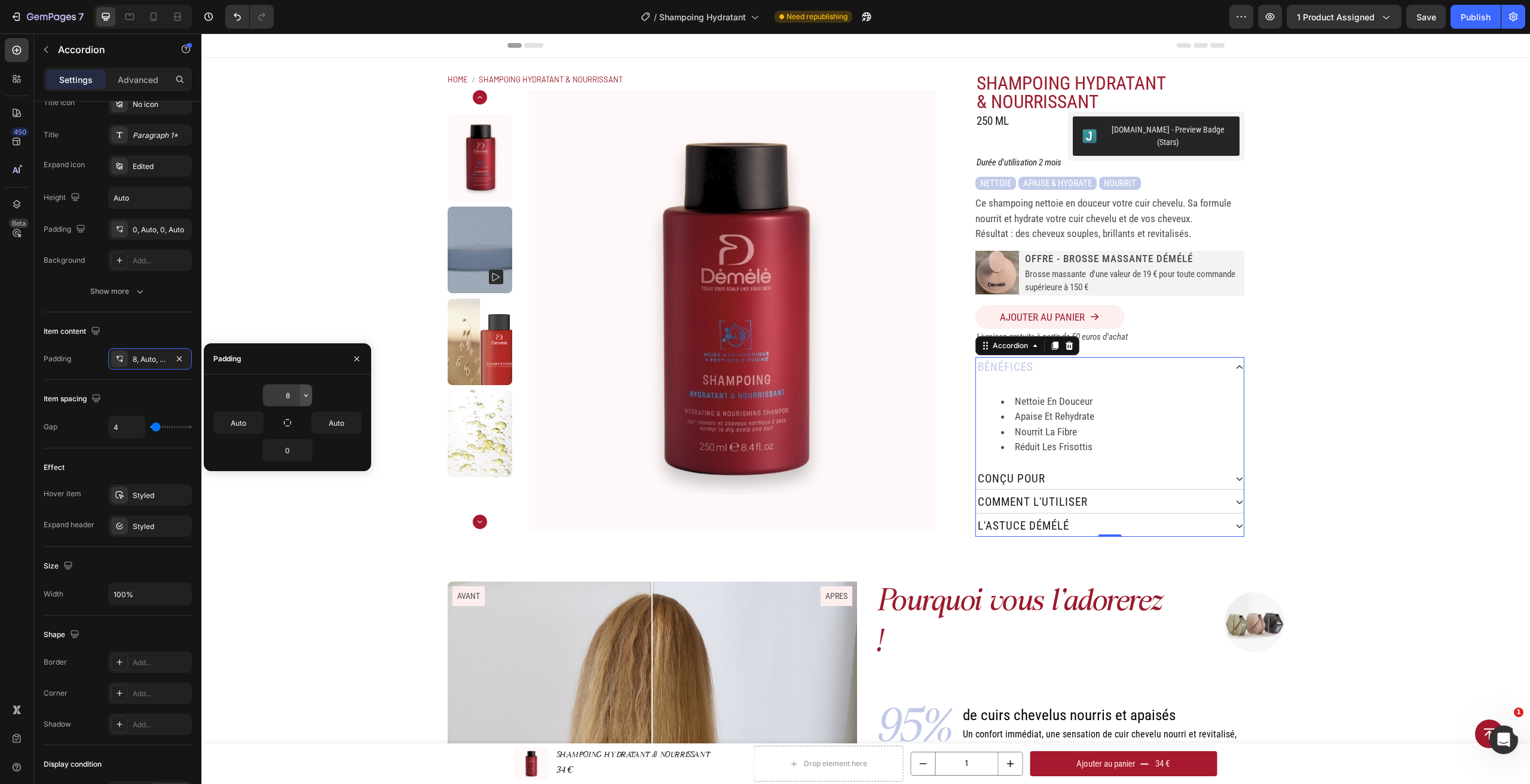
click at [301, 396] on icon "button" at bounding box center [306, 396] width 10 height 10
click at [274, 437] on div "Auto Auto" at bounding box center [256, 449] width 93 height 23
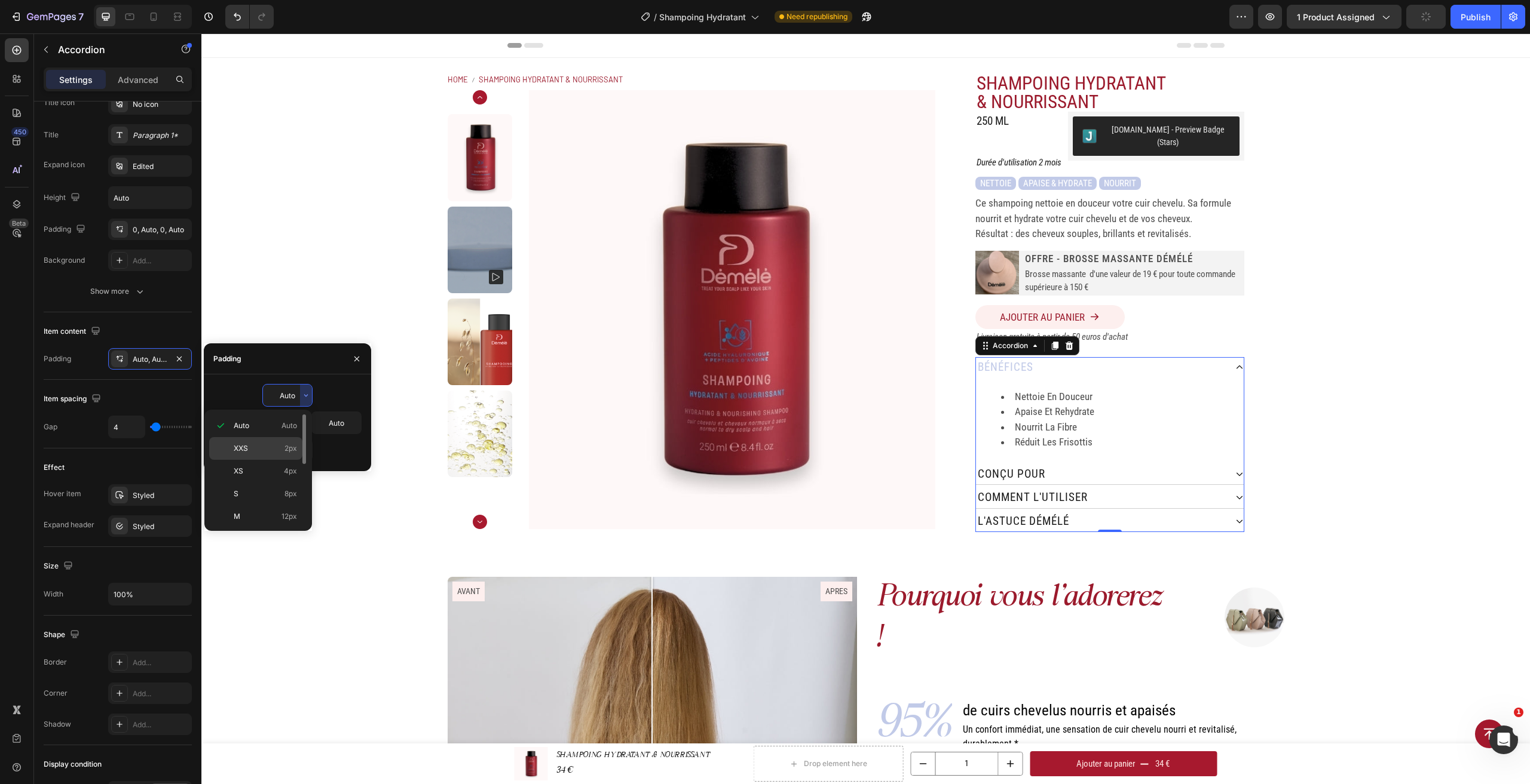
click at [286, 450] on span "2px" at bounding box center [291, 448] width 12 height 10
click at [294, 397] on input "2" at bounding box center [288, 395] width 49 height 22
click at [305, 396] on icon "button" at bounding box center [306, 396] width 4 height 2
click at [282, 437] on div "Auto Auto" at bounding box center [256, 449] width 93 height 23
type input "Auto"
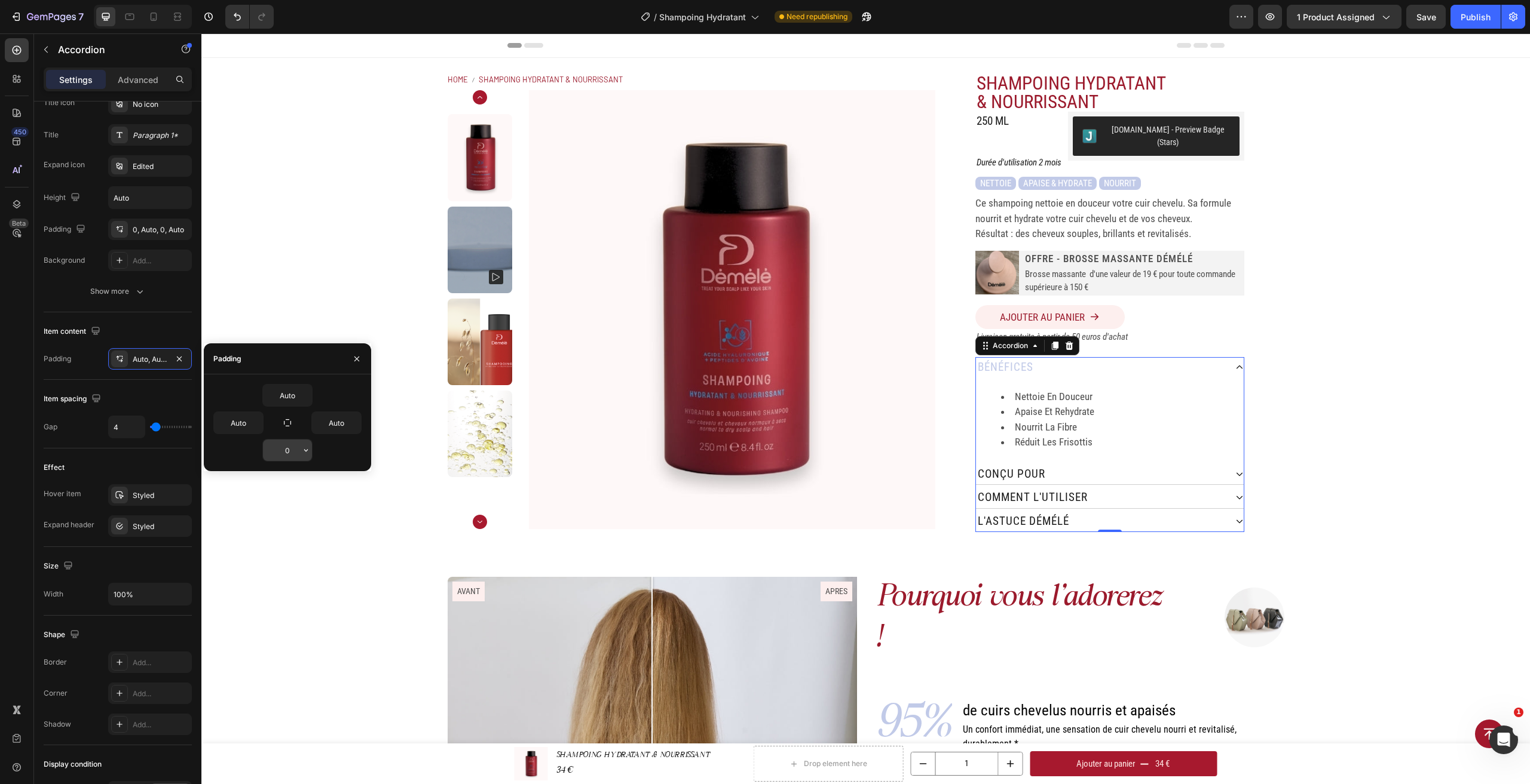
click at [293, 450] on input "0" at bounding box center [288, 450] width 49 height 22
click at [302, 452] on icon "button" at bounding box center [306, 450] width 10 height 10
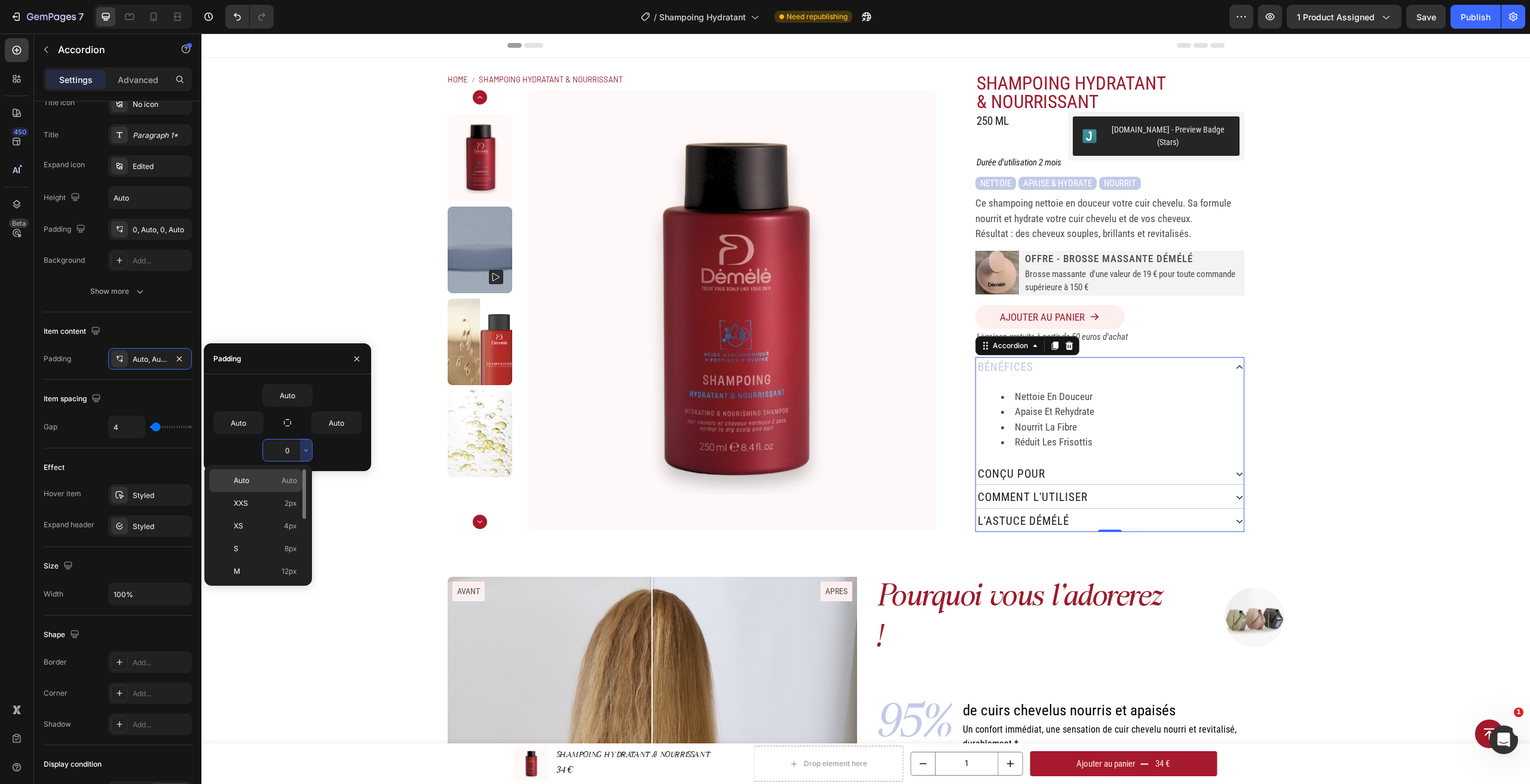
click at [291, 477] on span "Auto" at bounding box center [289, 480] width 15 height 10
type input "Auto"
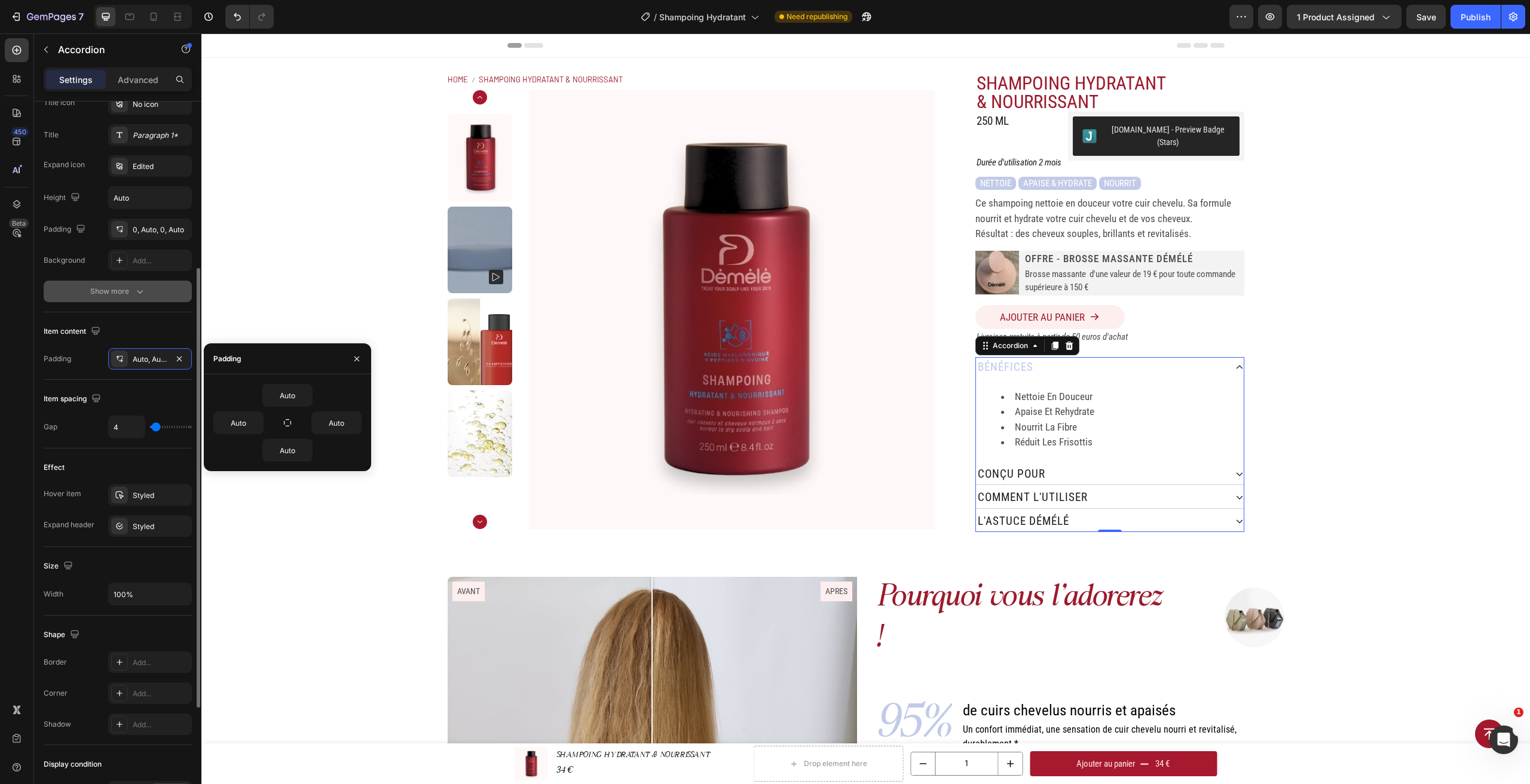
click at [143, 296] on icon "button" at bounding box center [140, 291] width 12 height 12
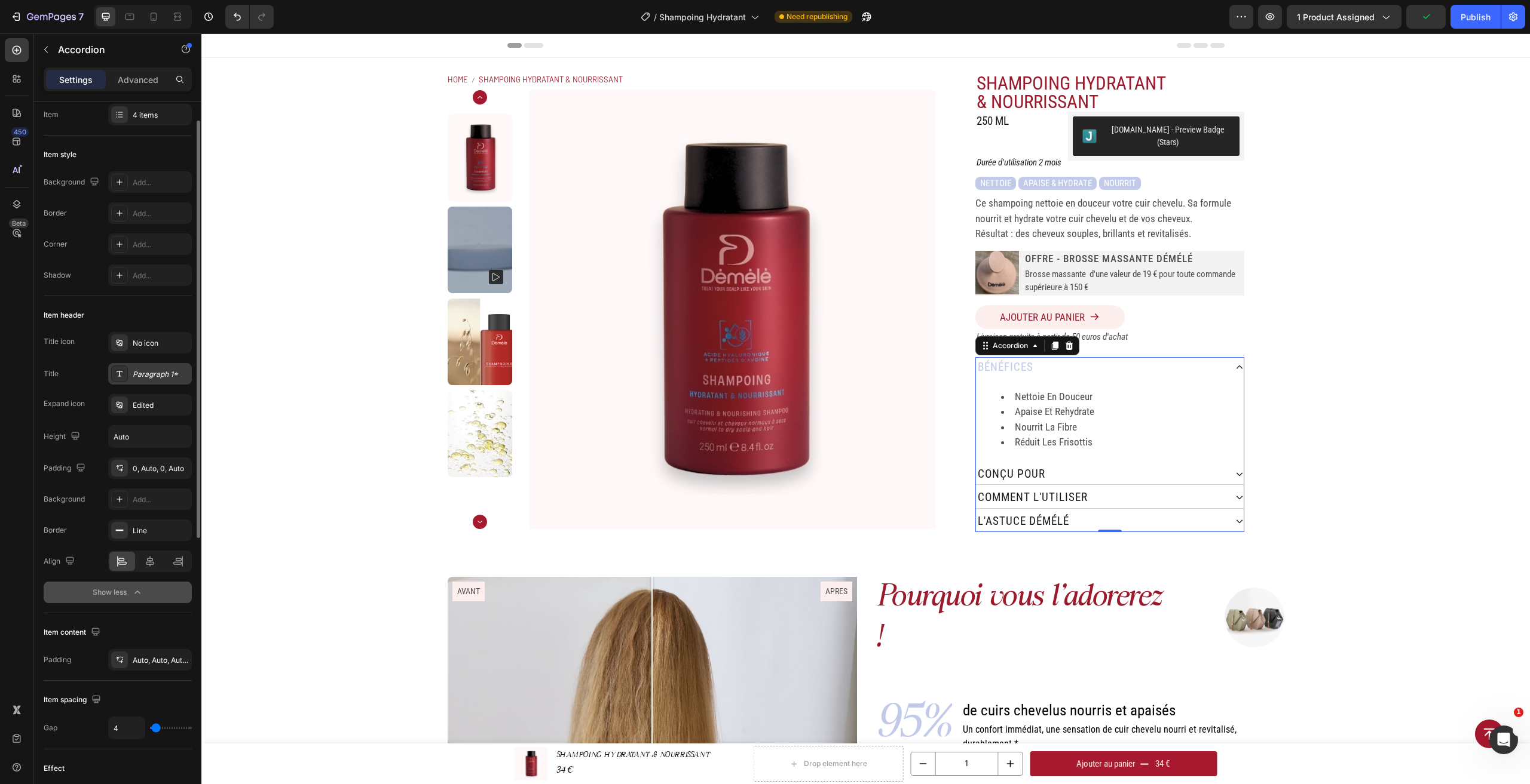
scroll to position [0, 0]
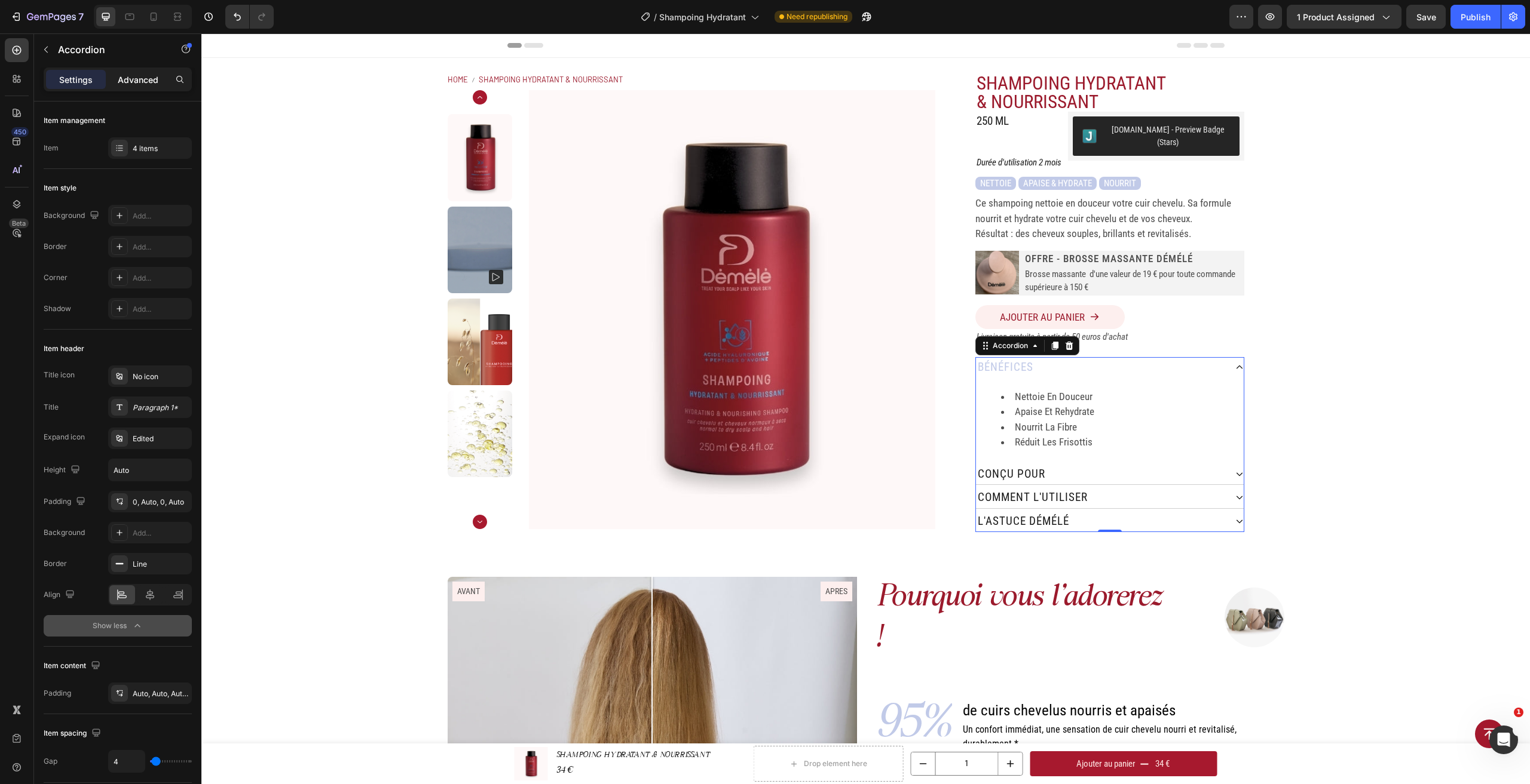
click at [144, 82] on p "Advanced" at bounding box center [138, 80] width 41 height 12
type input "100%"
type input "100"
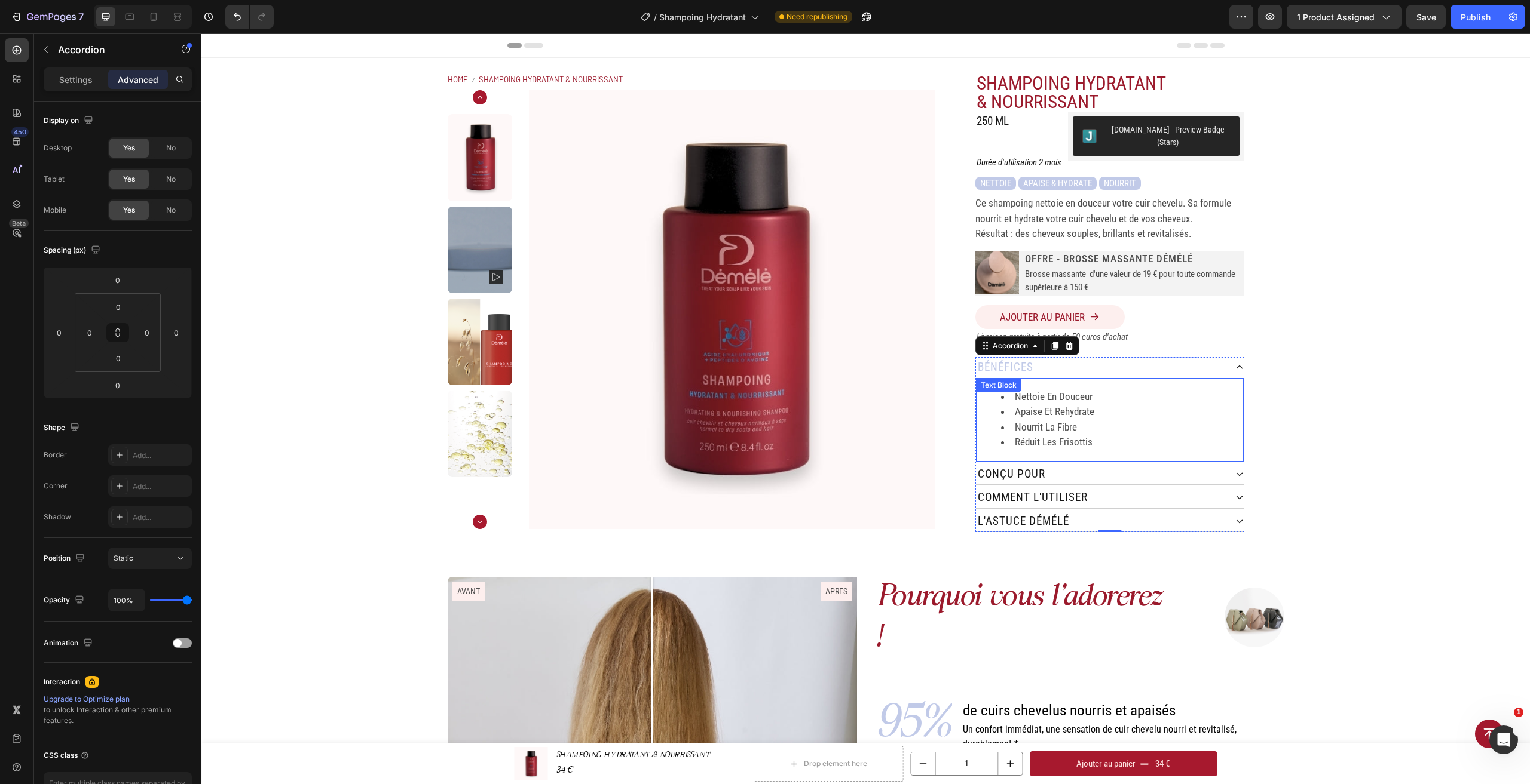
click at [1108, 378] on div "nettoie en douceur apaise et rehydrate nourrit la fibre réduit les frisottis" at bounding box center [1110, 420] width 268 height 84
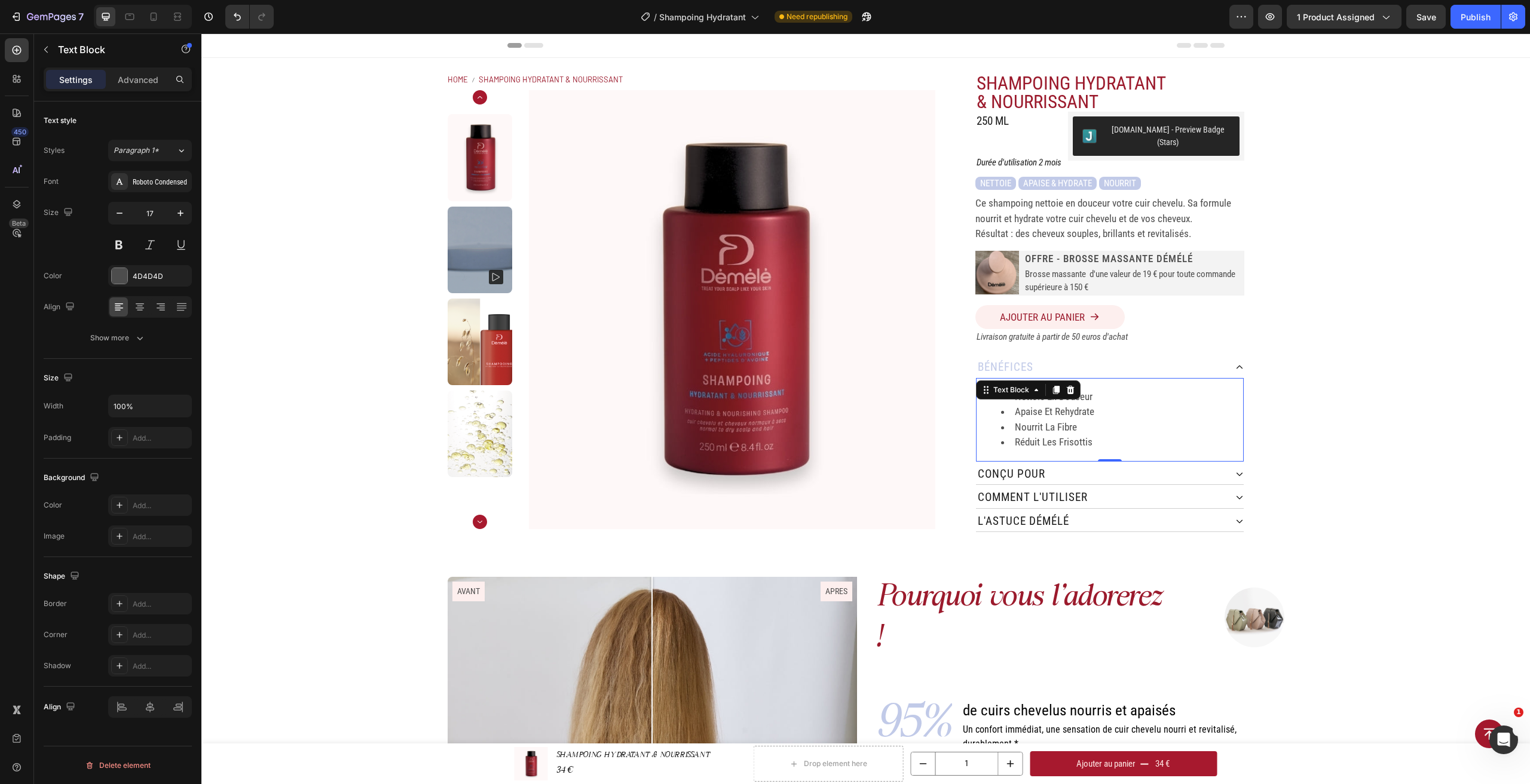
click at [1041, 442] on div "nettoie en douceur apaise et rehydrate nourrit la fibre réduit les frisottis" at bounding box center [1110, 420] width 268 height 84
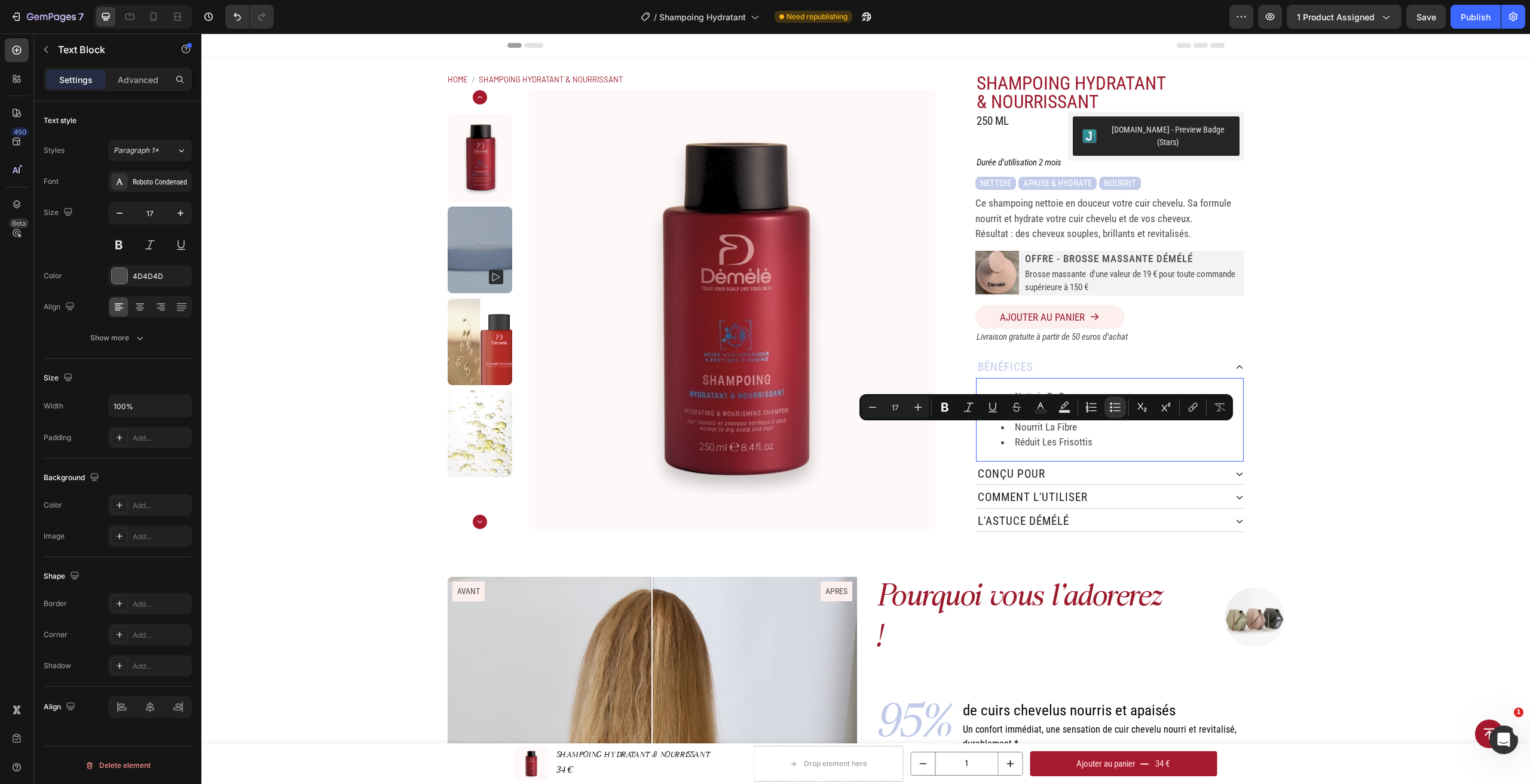
click at [1100, 435] on li "réduit les frisottis" at bounding box center [1121, 442] width 242 height 15
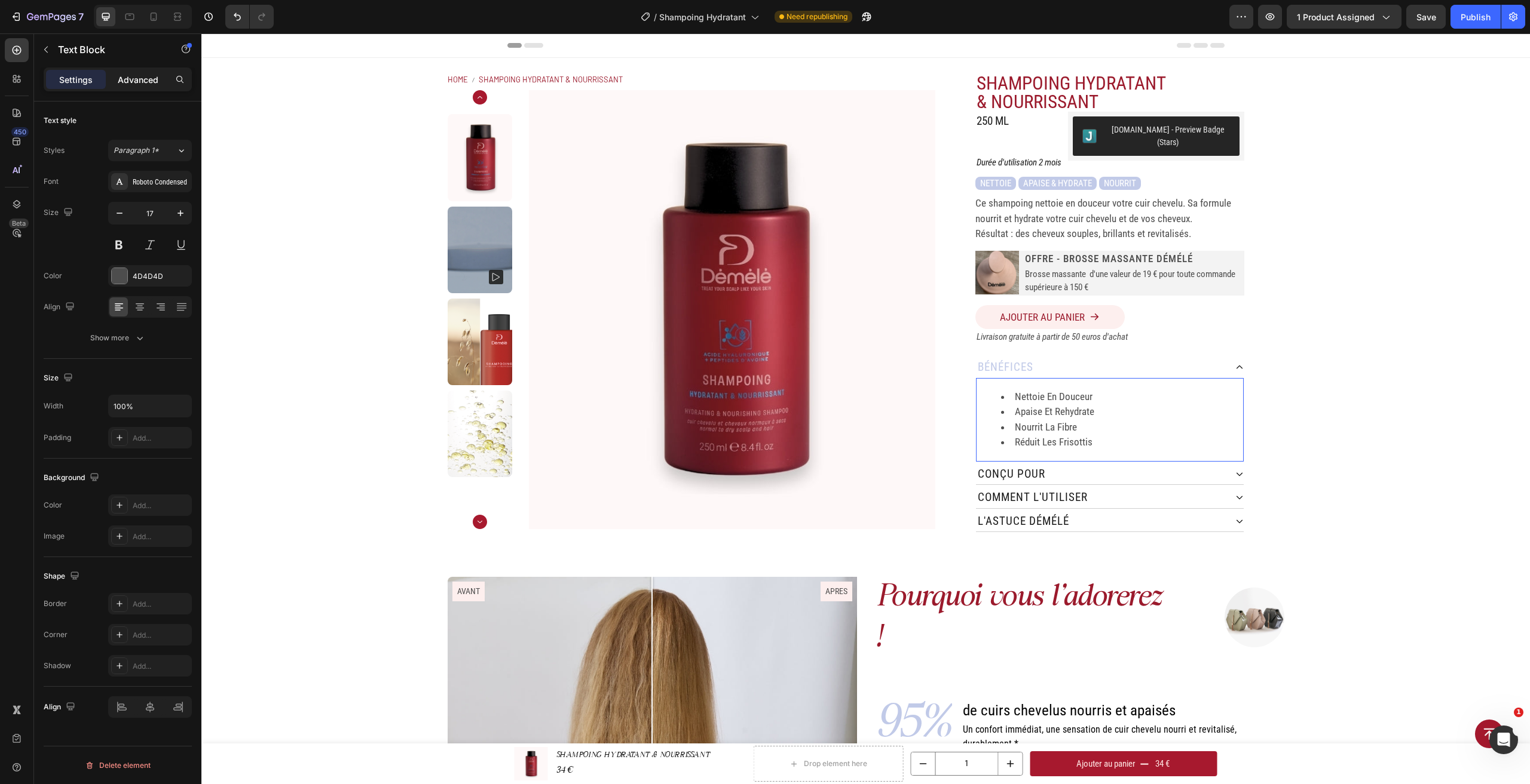
click at [138, 84] on p "Advanced" at bounding box center [138, 80] width 41 height 12
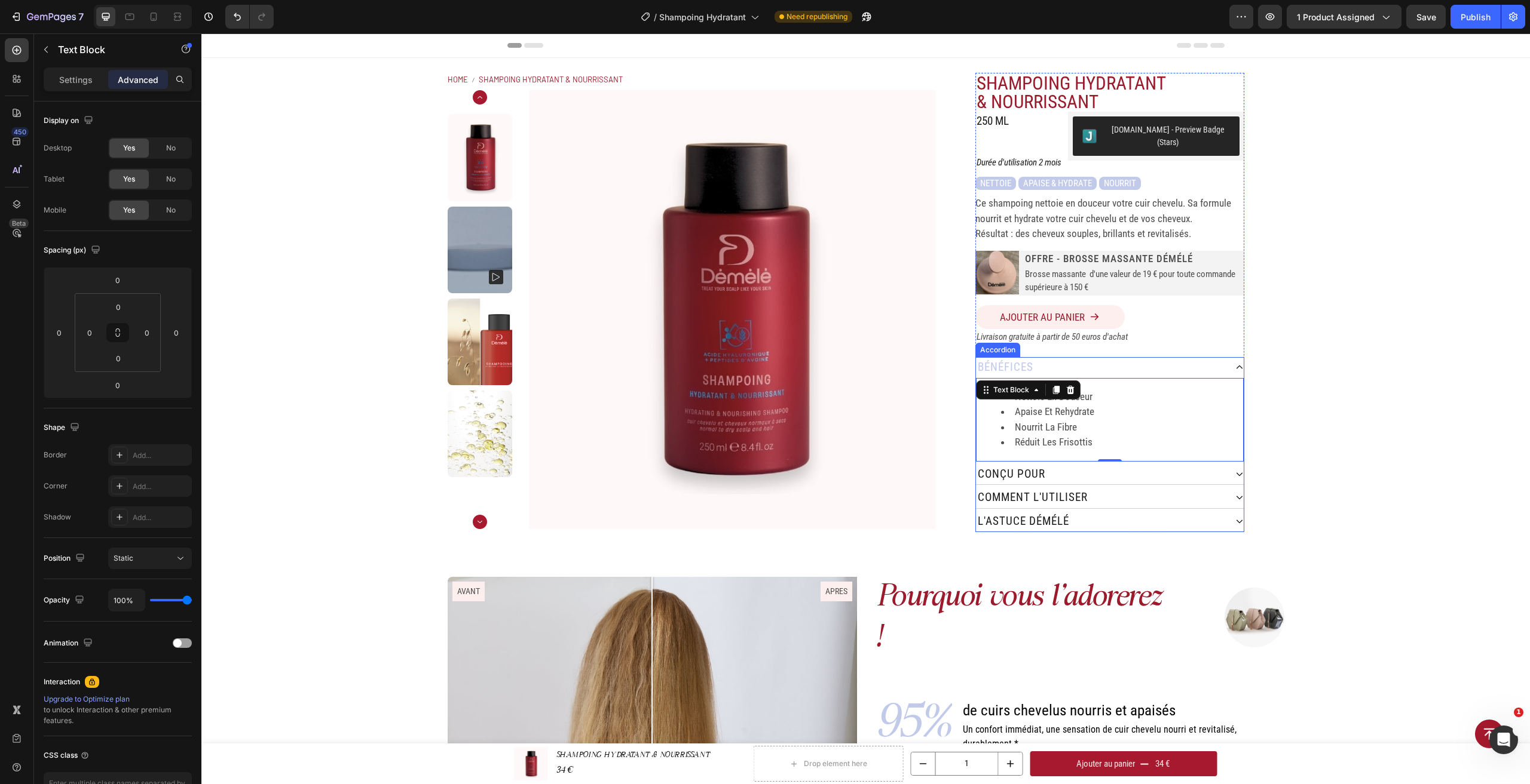
click at [1330, 383] on div "Home SHAMPOING HYDRATANT & NOURRISSANT Breadcrumb Product Images SHAMPOING HYDR…" at bounding box center [866, 302] width 1328 height 489
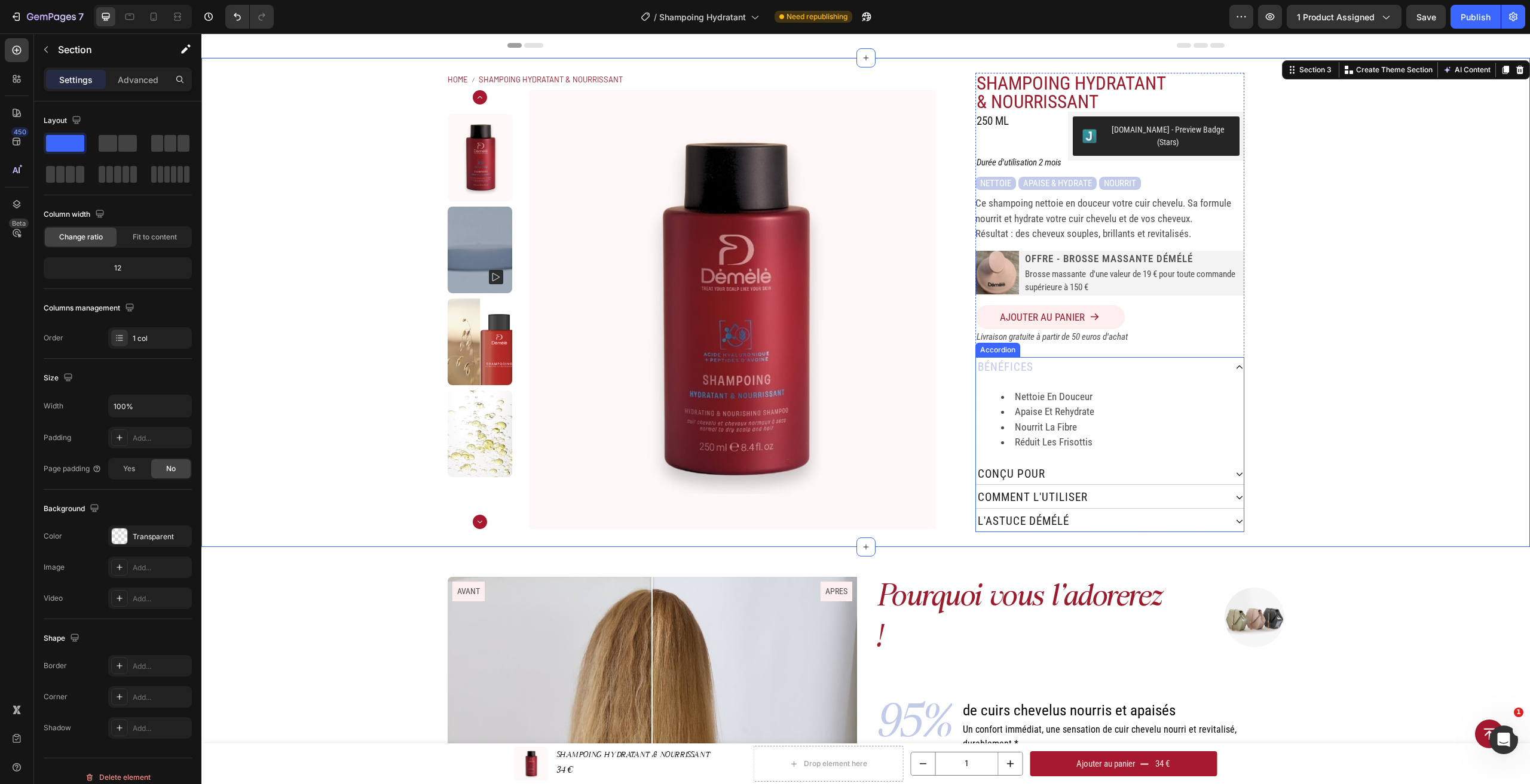
click at [1235, 470] on icon at bounding box center [1239, 474] width 9 height 9
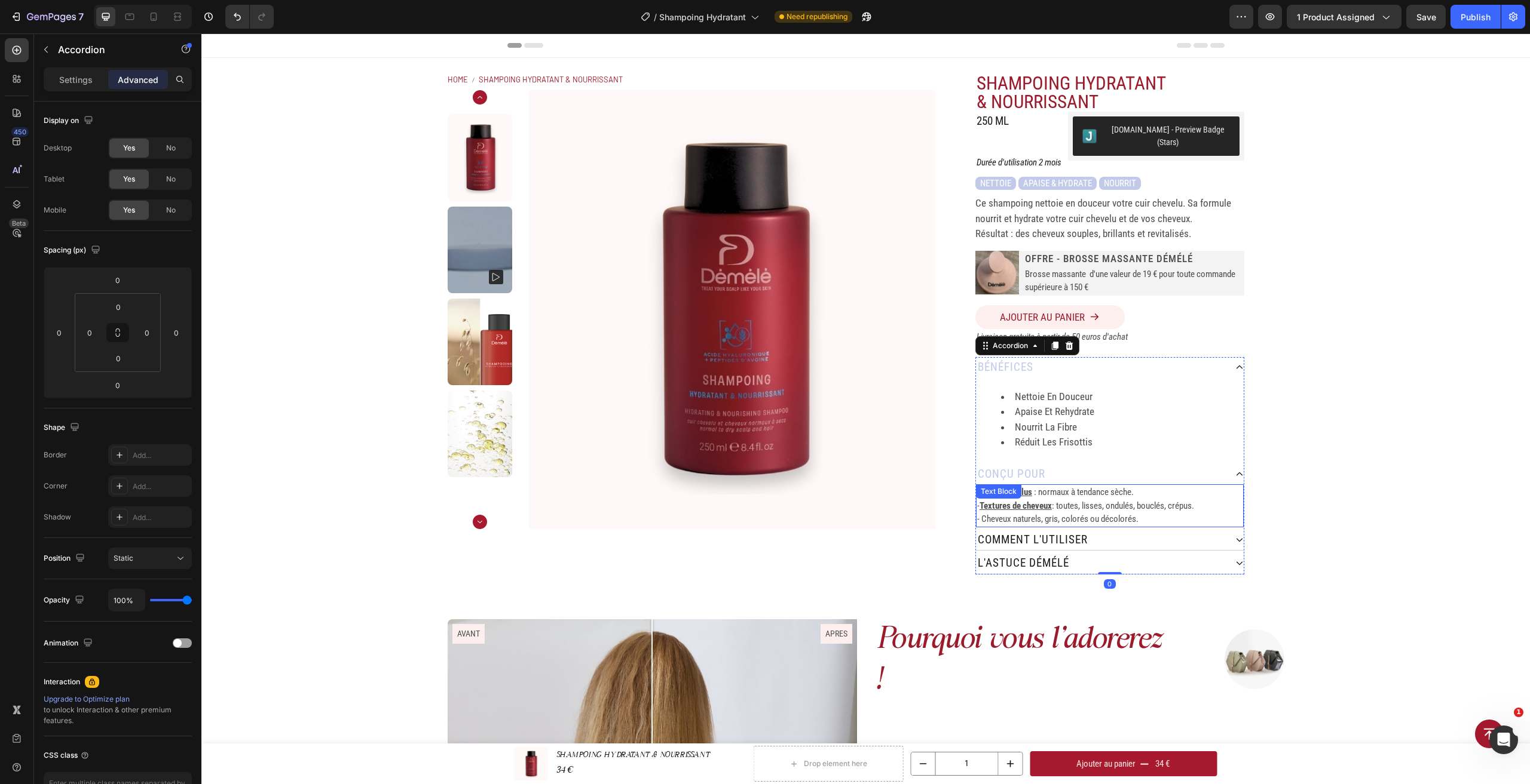
click at [1147, 500] on p "- Textures de cheveux : toutes, lisses, ondulés, bouclés, crépus." at bounding box center [1110, 506] width 266 height 14
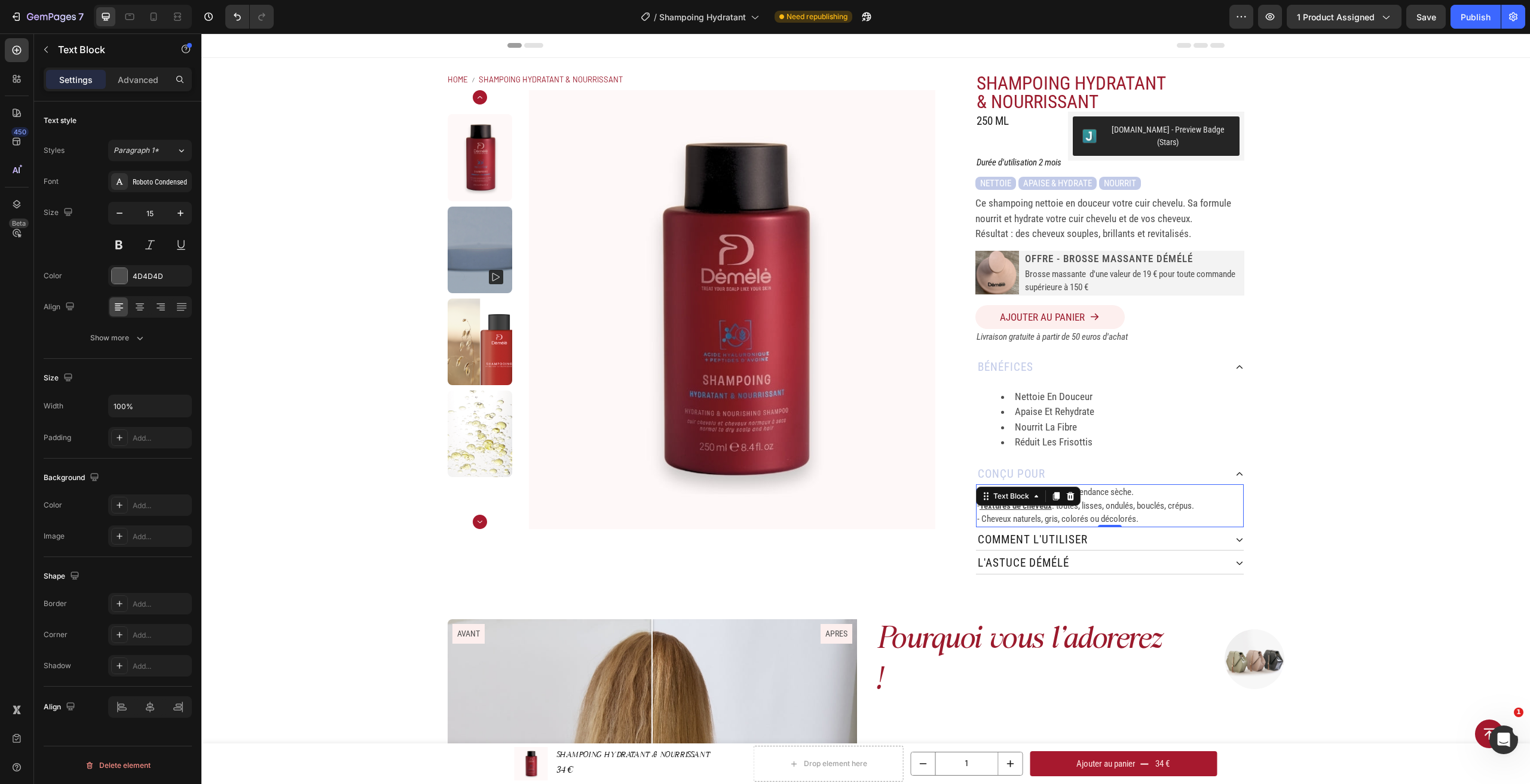
click at [1138, 500] on p "- Textures de cheveux : toutes, lisses, ondulés, bouclés, crépus." at bounding box center [1110, 506] width 266 height 14
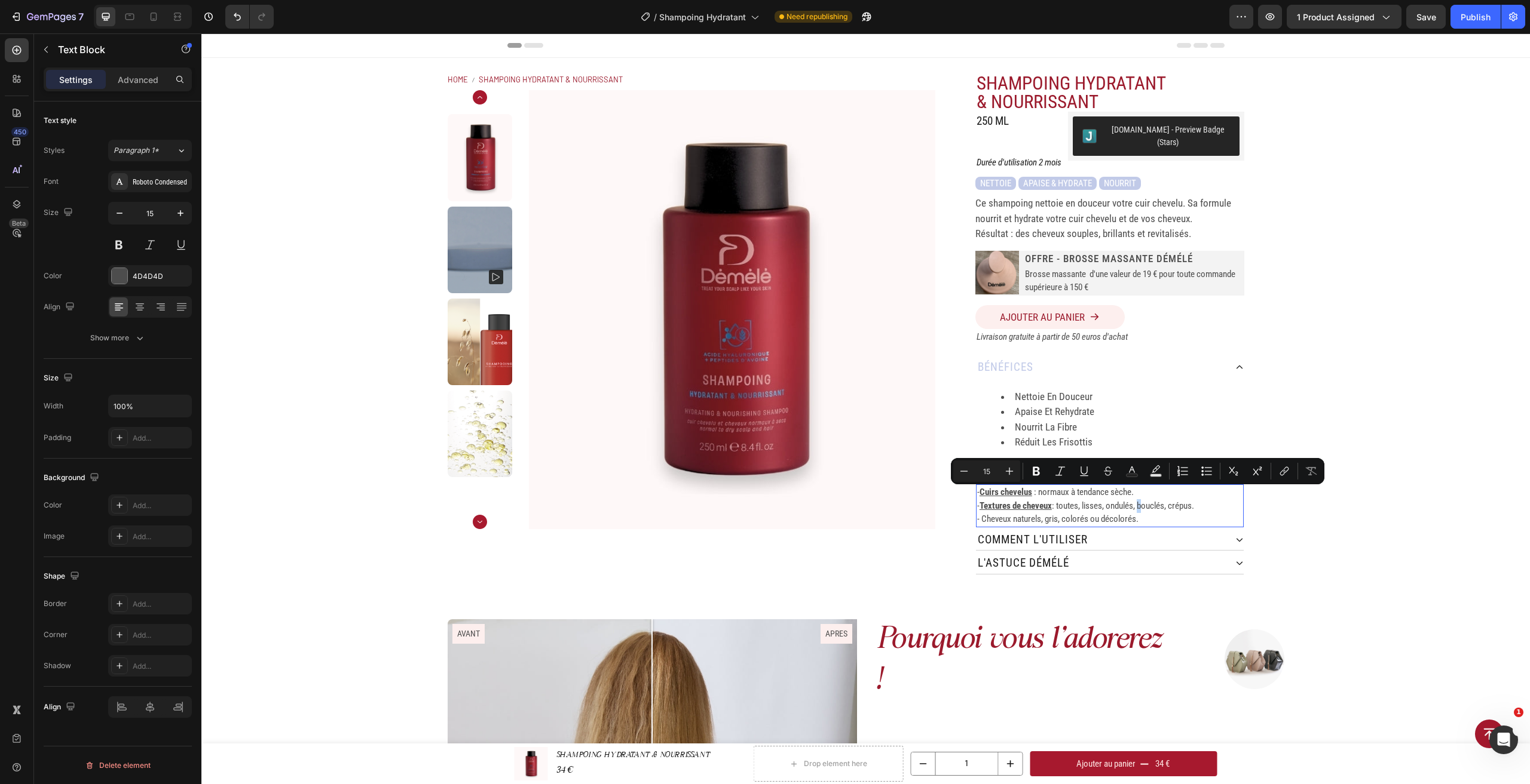
click at [1329, 466] on div "Home SHAMPOING HYDRATANT & NOURRISSANT Breadcrumb Product Images SHAMPOING HYDR…" at bounding box center [866, 323] width 1328 height 531
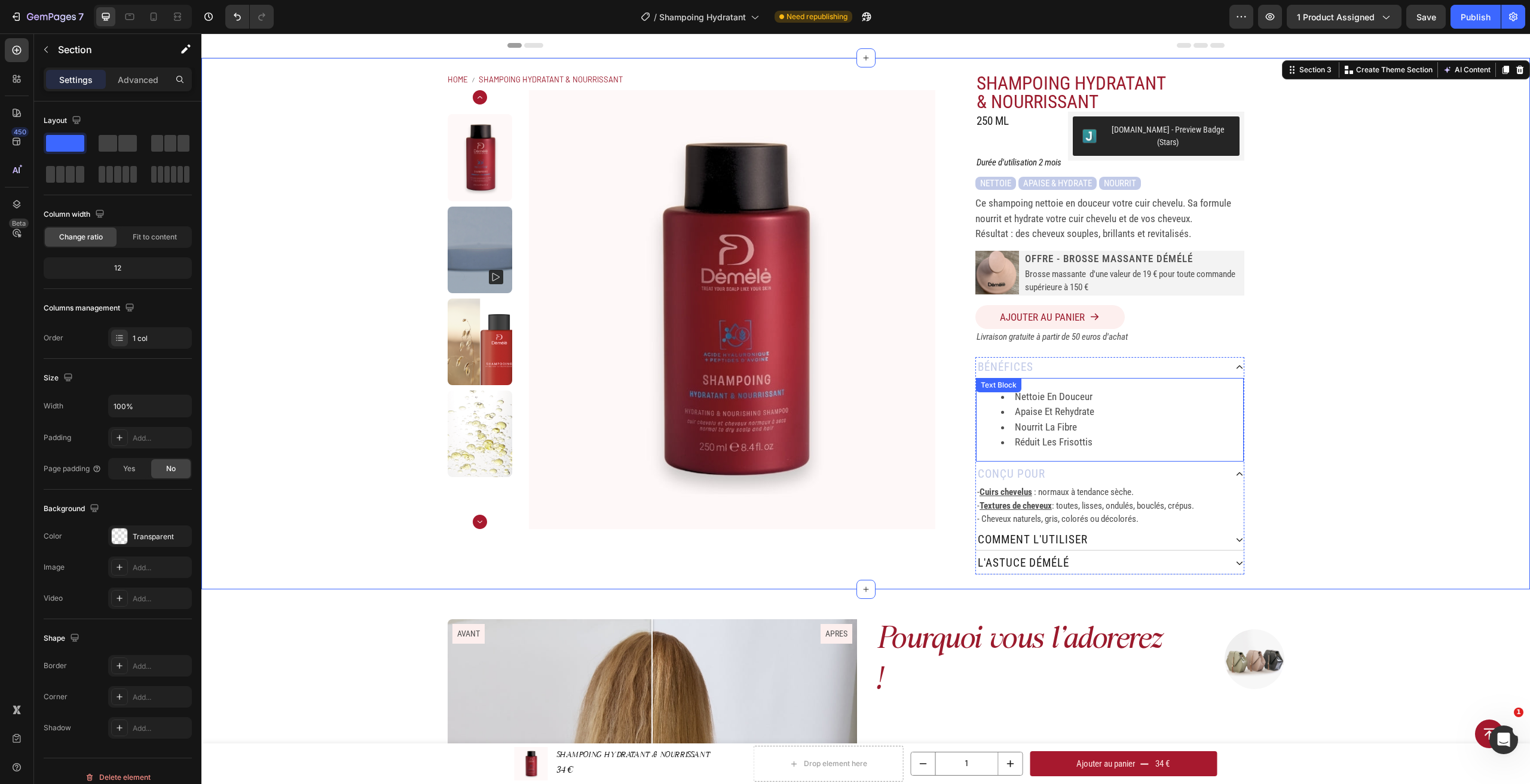
click at [1052, 406] on li "apaise et rehydrate" at bounding box center [1121, 412] width 242 height 15
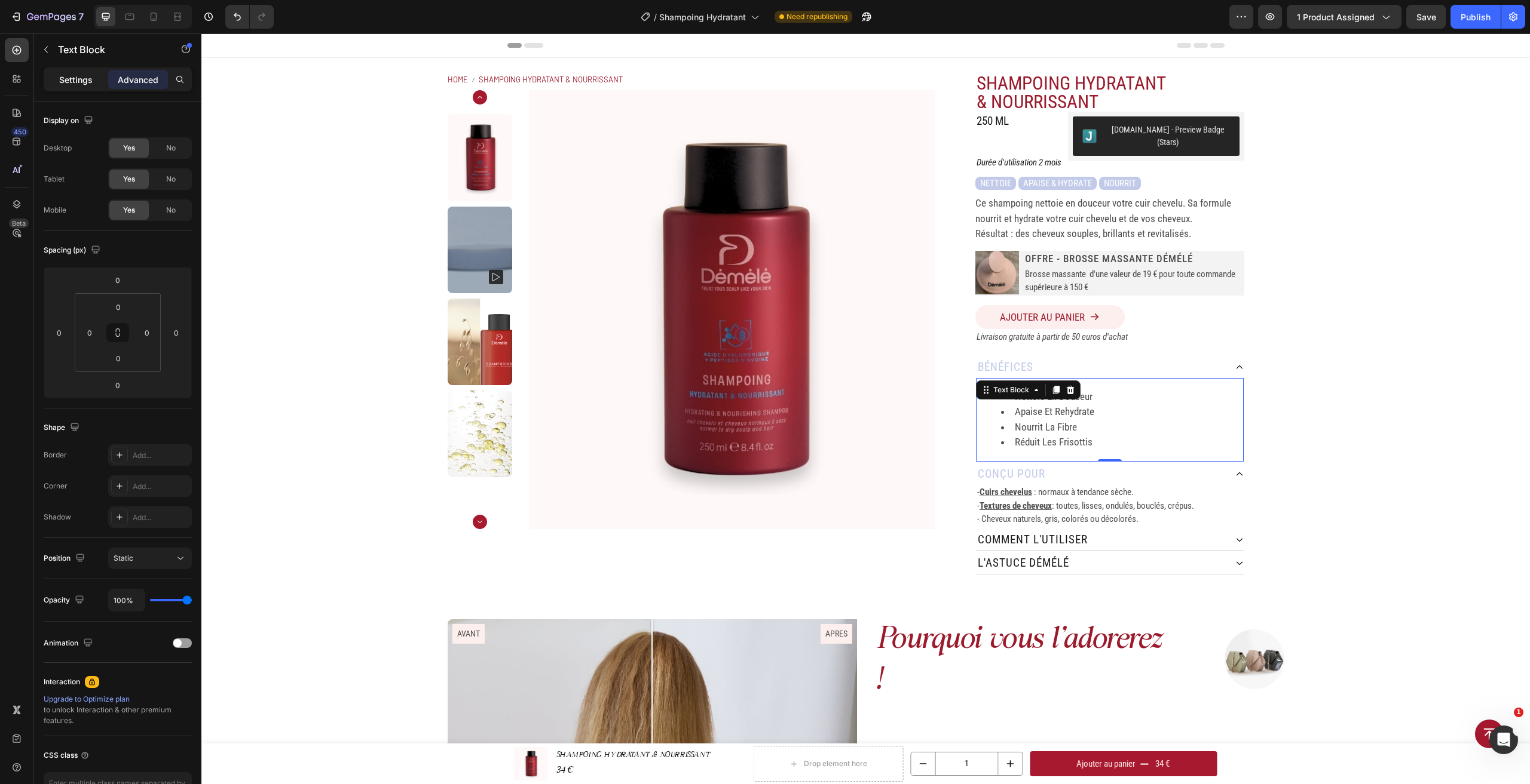
click at [89, 79] on p "Settings" at bounding box center [76, 80] width 33 height 12
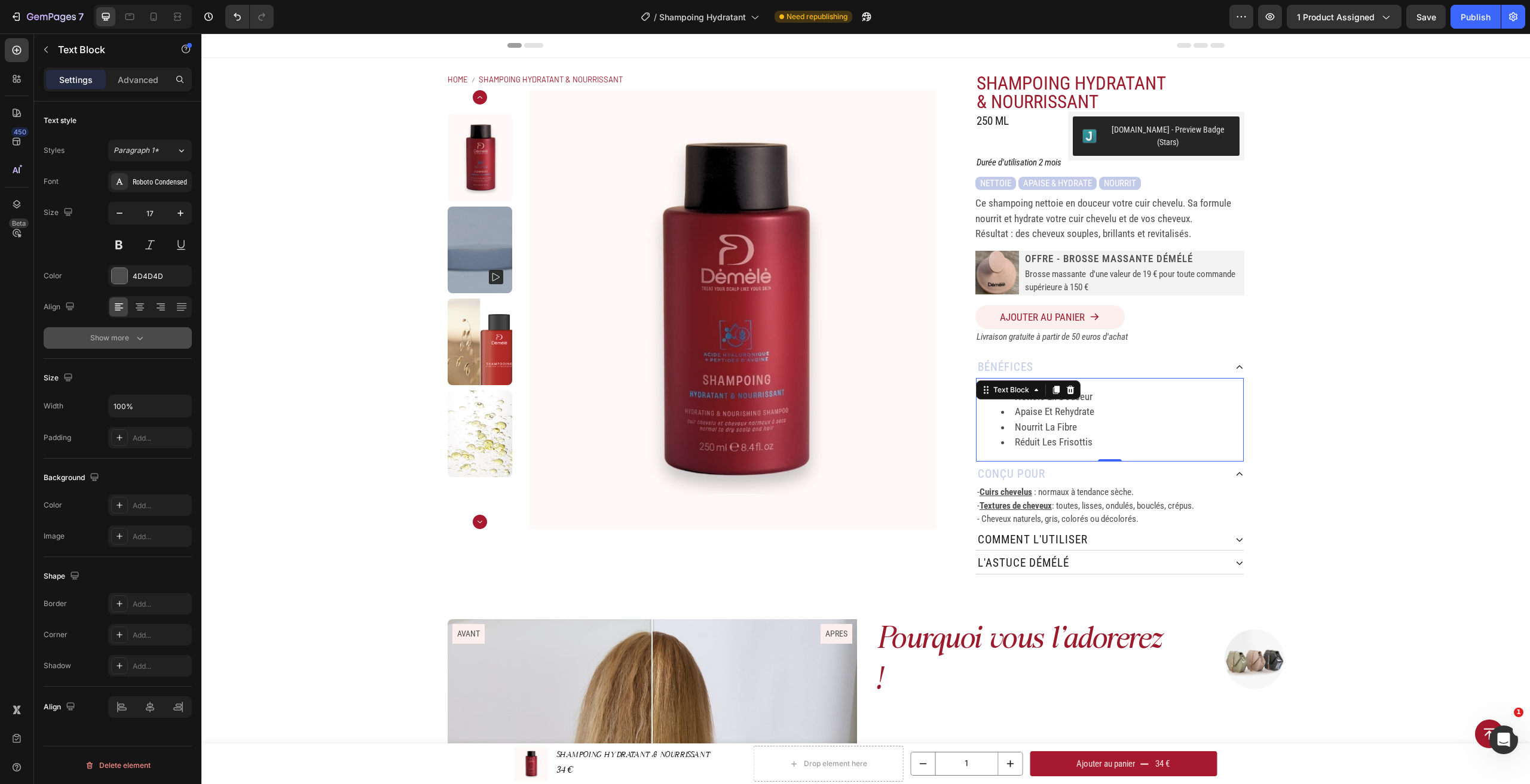
click at [138, 336] on icon "button" at bounding box center [140, 338] width 12 height 12
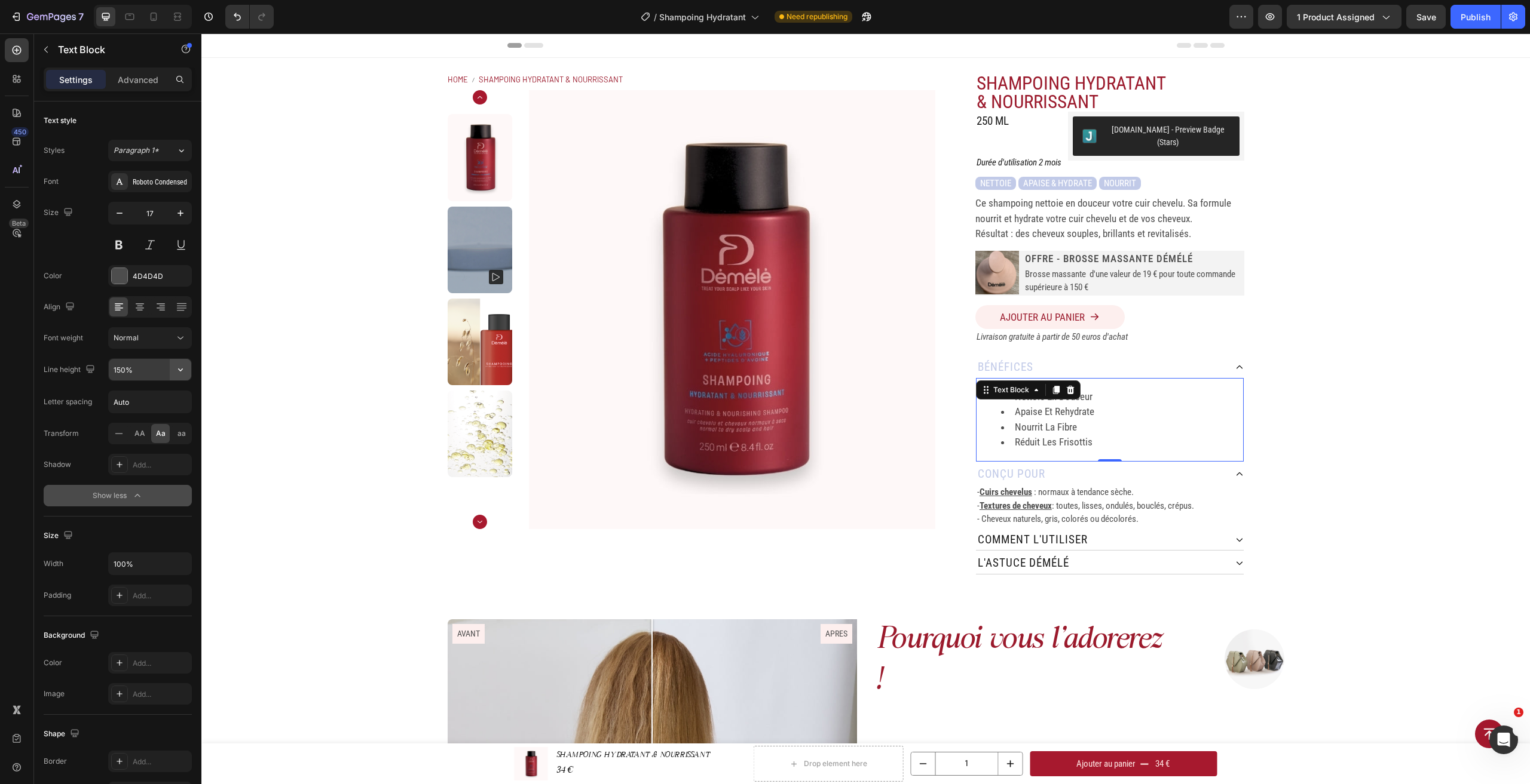
click at [179, 366] on icon "button" at bounding box center [180, 369] width 12 height 12
click at [145, 398] on p "100%" at bounding box center [147, 400] width 68 height 10
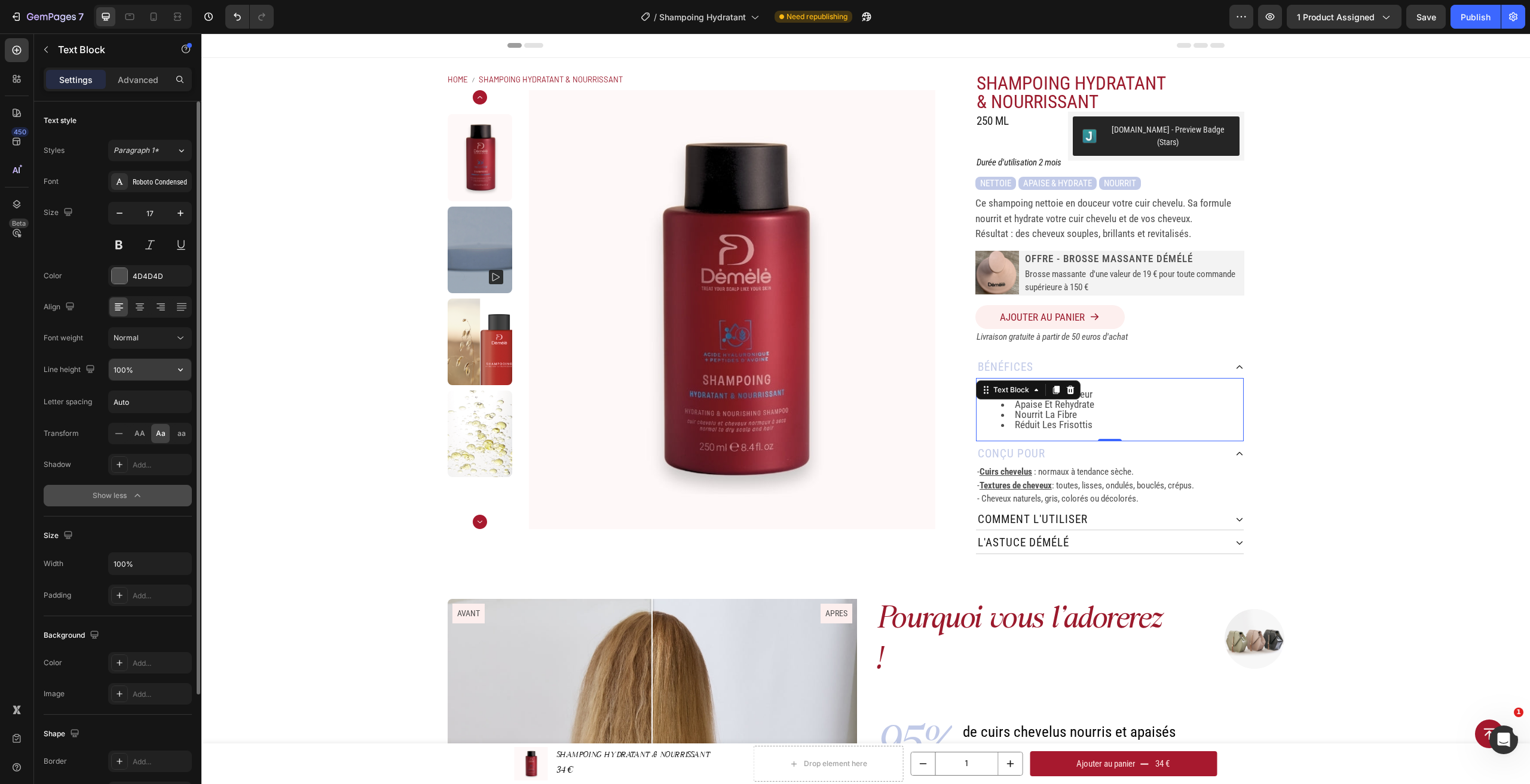
click at [187, 374] on button "button" at bounding box center [180, 369] width 22 height 22
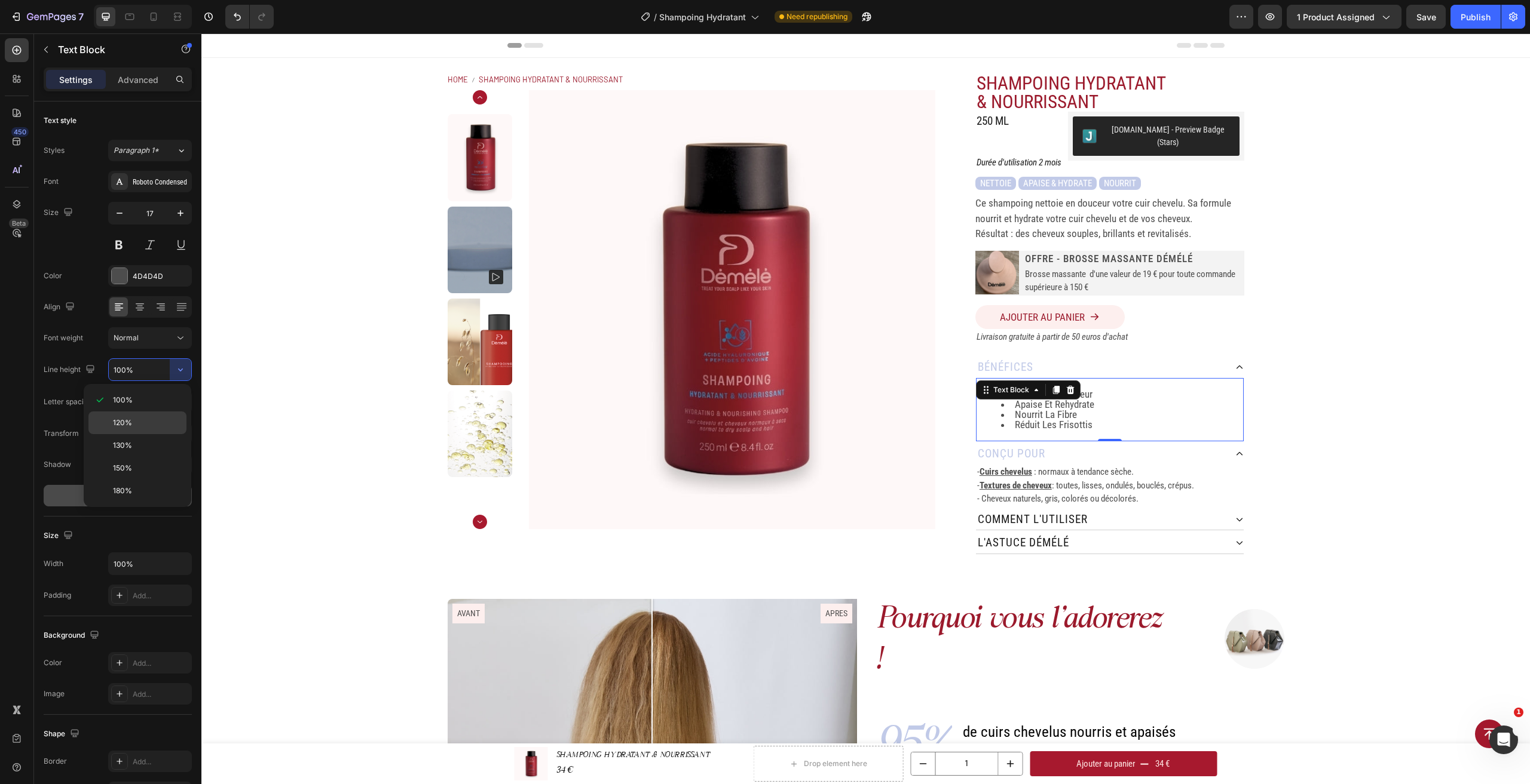
click at [162, 434] on div "120%" at bounding box center [137, 445] width 98 height 23
type input "120%"
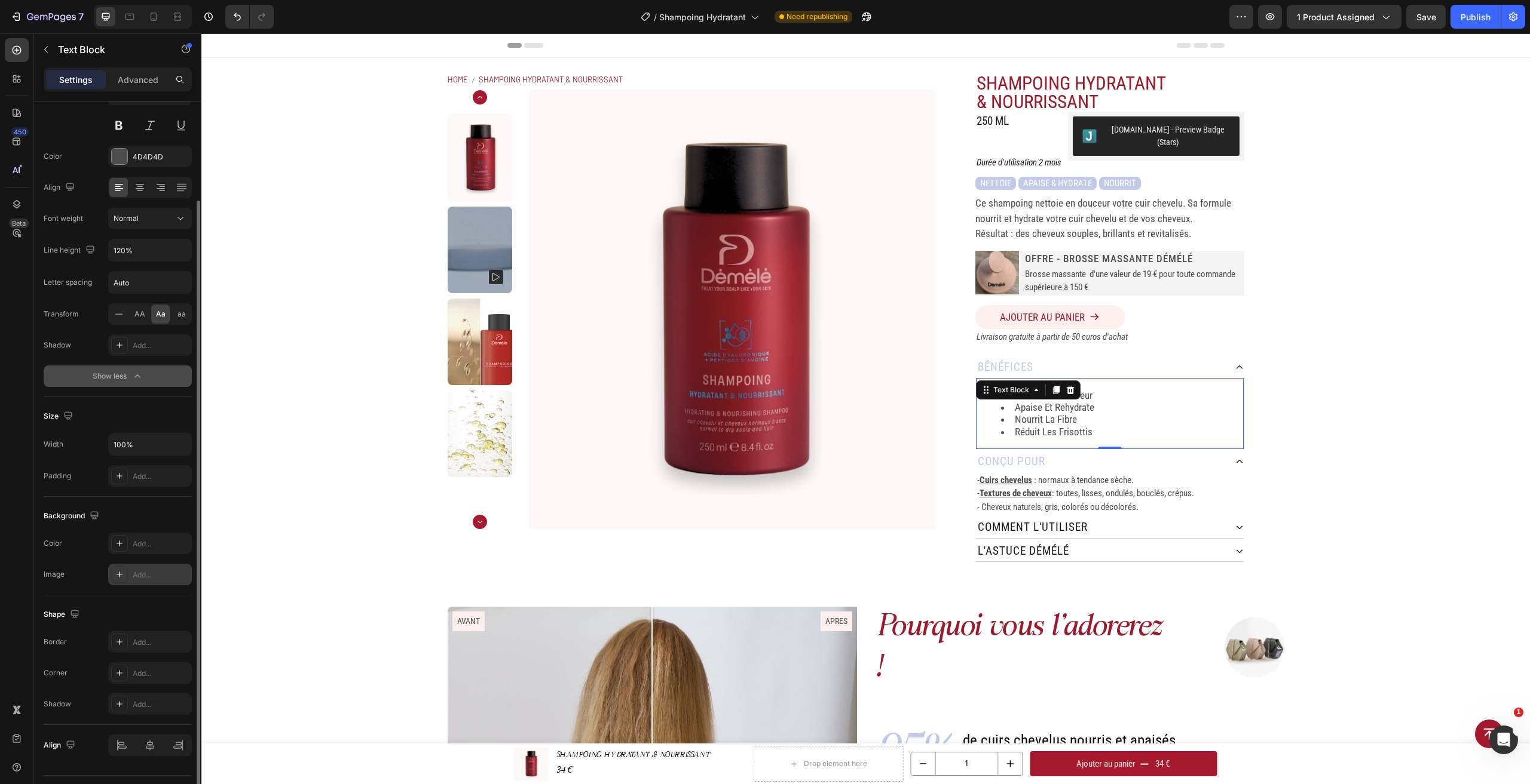
scroll to position [149, 0]
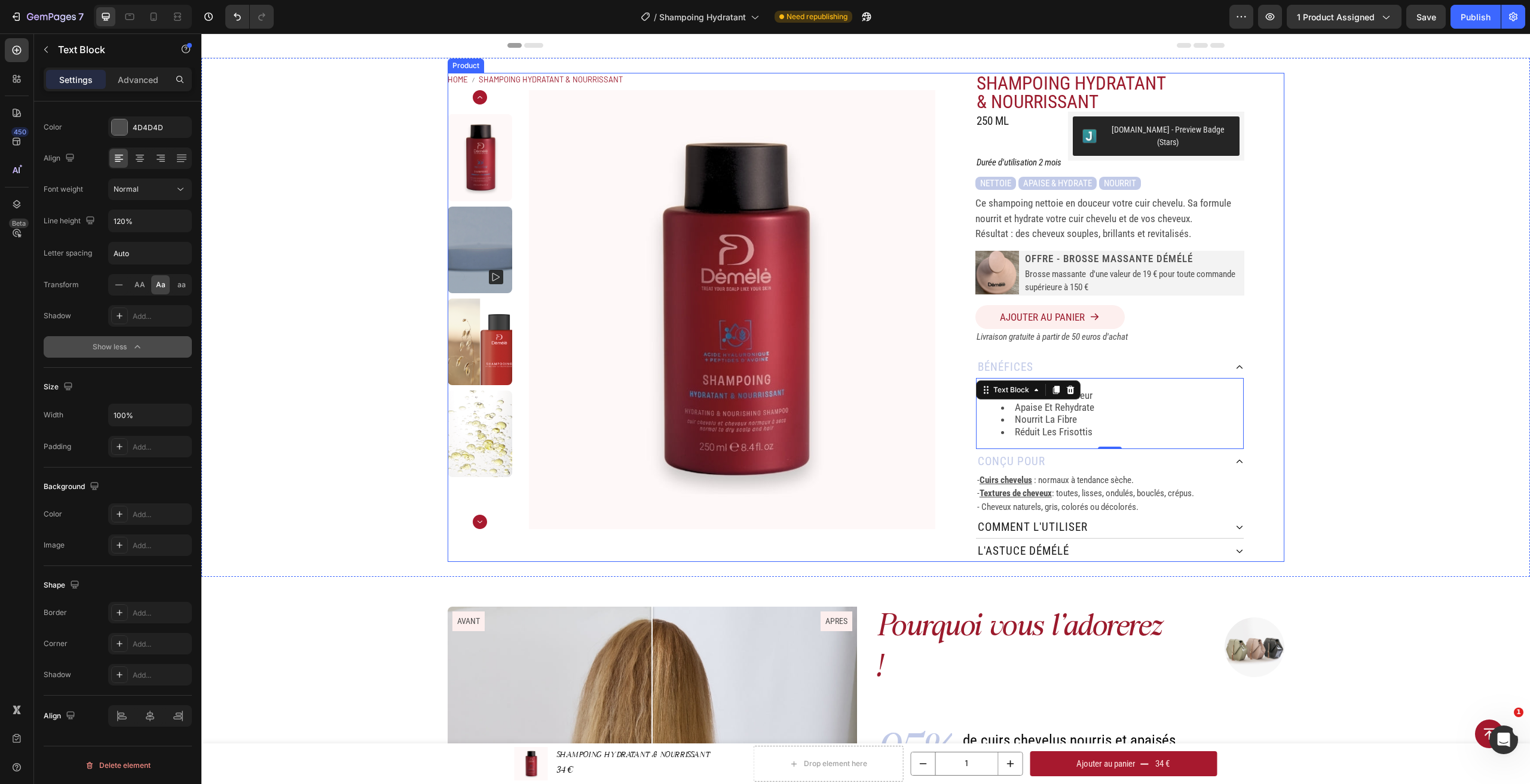
click at [1247, 367] on div "SHAMPOING HYDRATANT & NOURRISSANT Product Title 250 ML Heading [DOMAIN_NAME] - …" at bounding box center [1109, 318] width 349 height 489
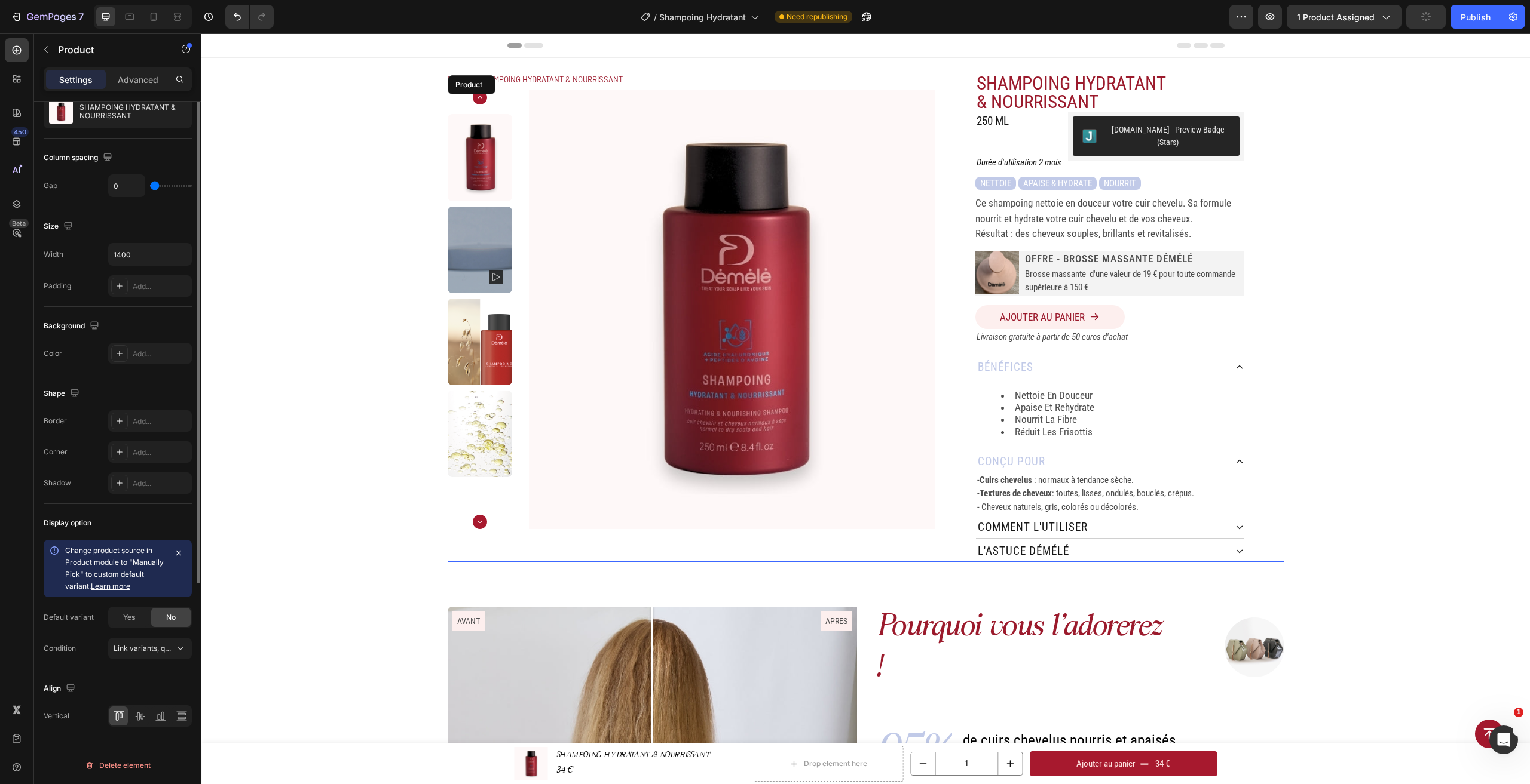
scroll to position [0, 0]
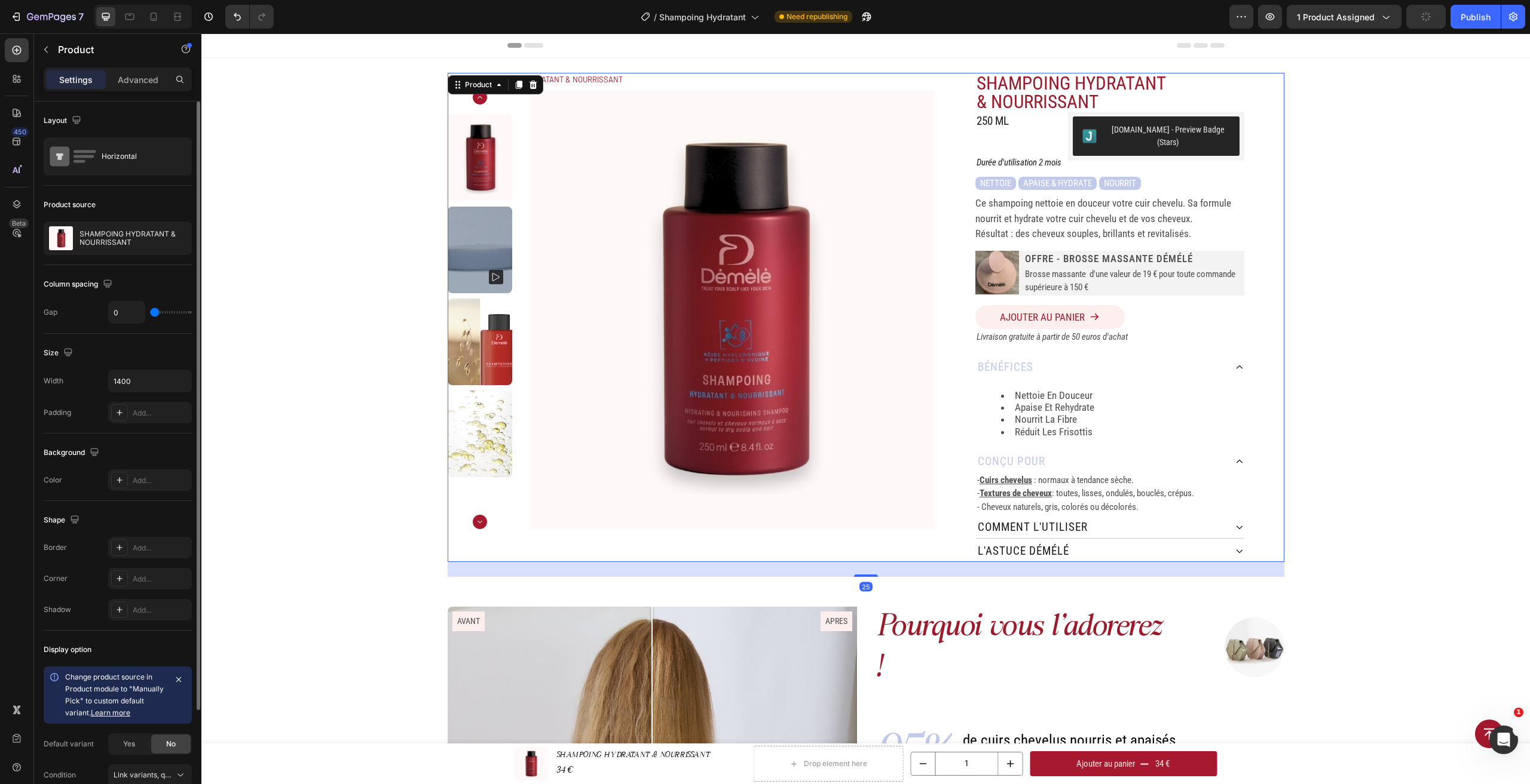
click at [1243, 366] on div "SHAMPOING HYDRATANT & NOURRISSANT Product Title 250 ML Heading [DOMAIN_NAME] - …" at bounding box center [1109, 318] width 349 height 489
click at [1239, 362] on div "bénéfices nettoie en douceur apaise et rehydrate nourrit la fibre réduit les fr…" at bounding box center [1110, 459] width 269 height 205
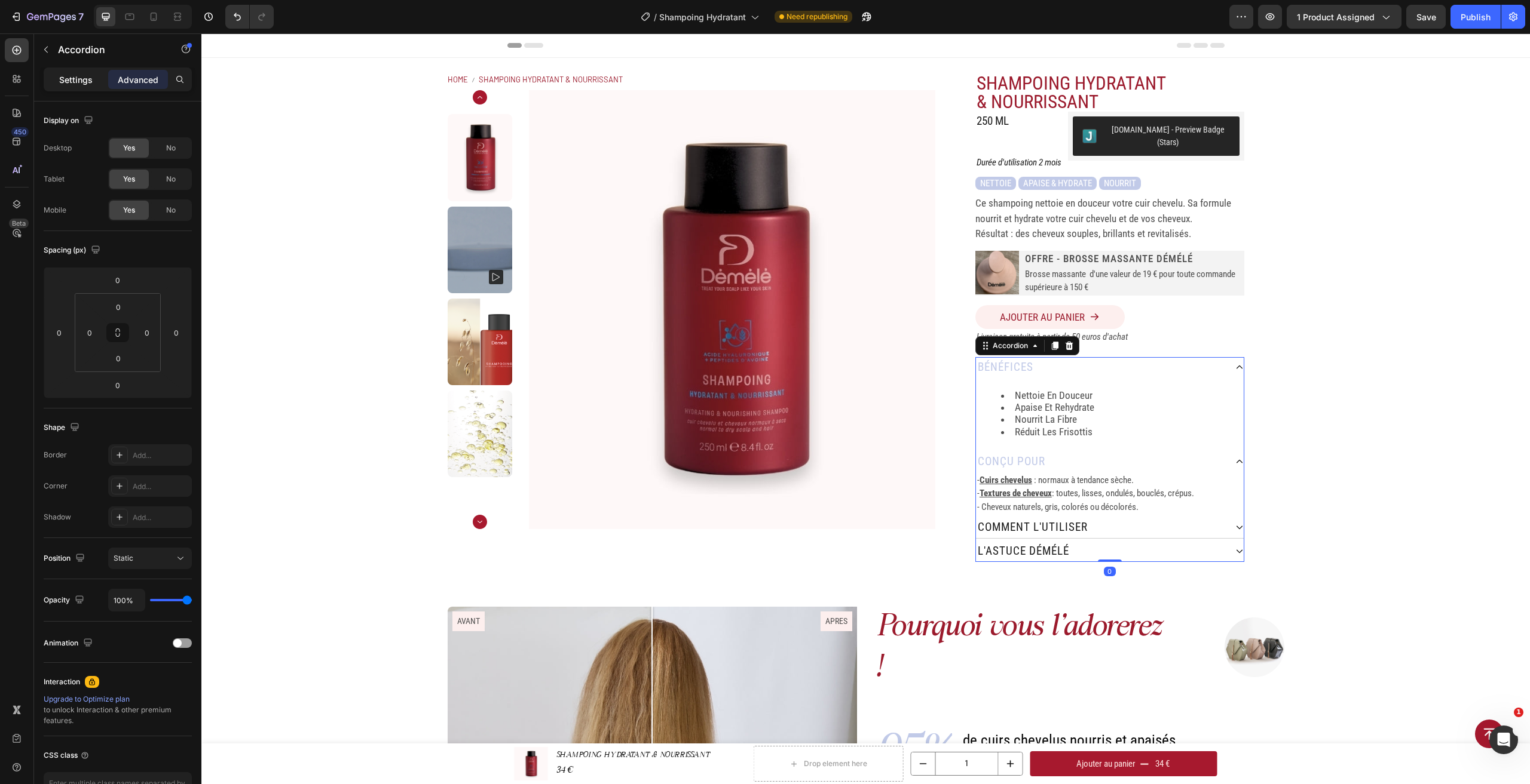
click at [62, 79] on p "Settings" at bounding box center [76, 80] width 33 height 12
type input "4"
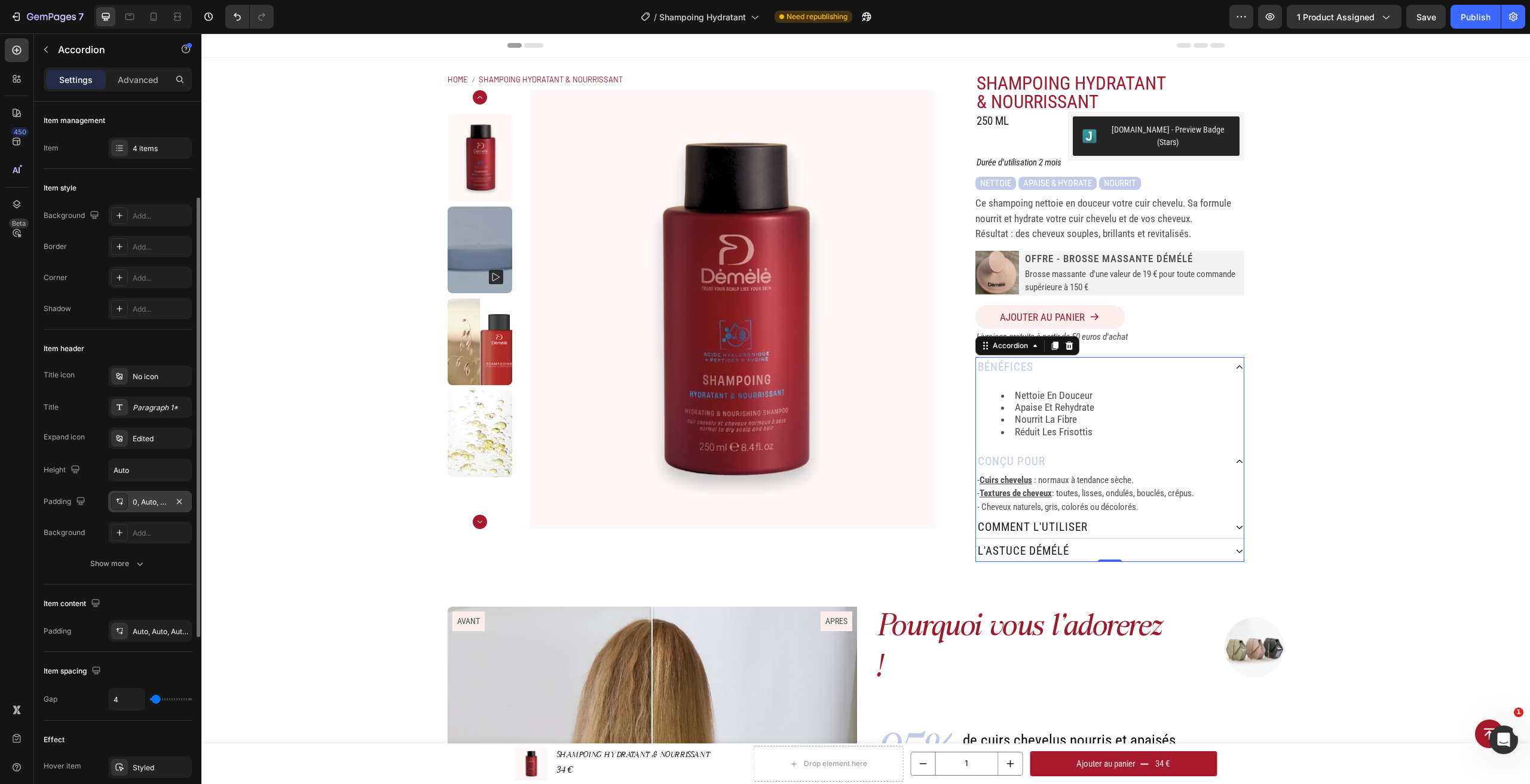
scroll to position [60, 0]
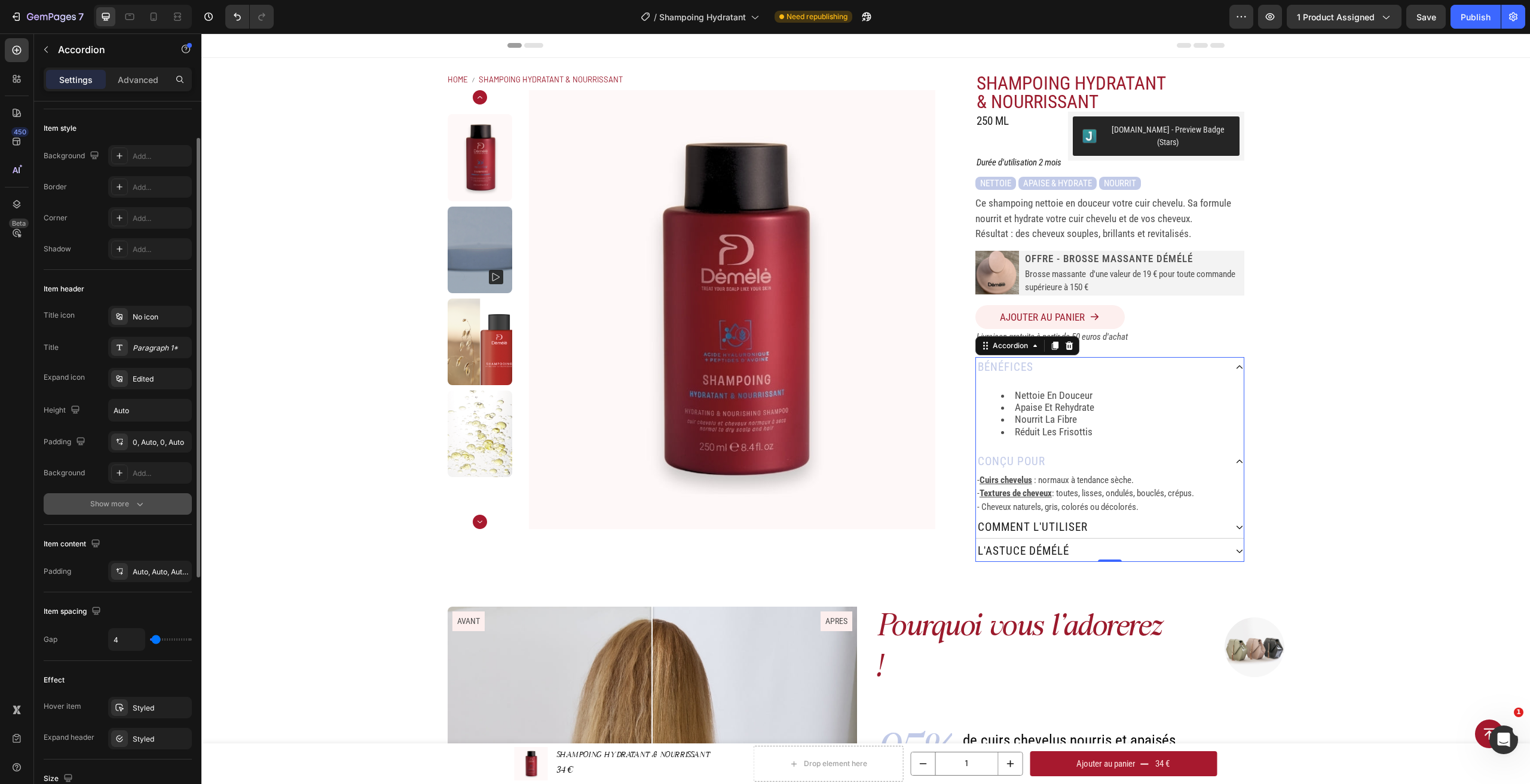
click at [128, 502] on div "Show more" at bounding box center [118, 504] width 55 height 12
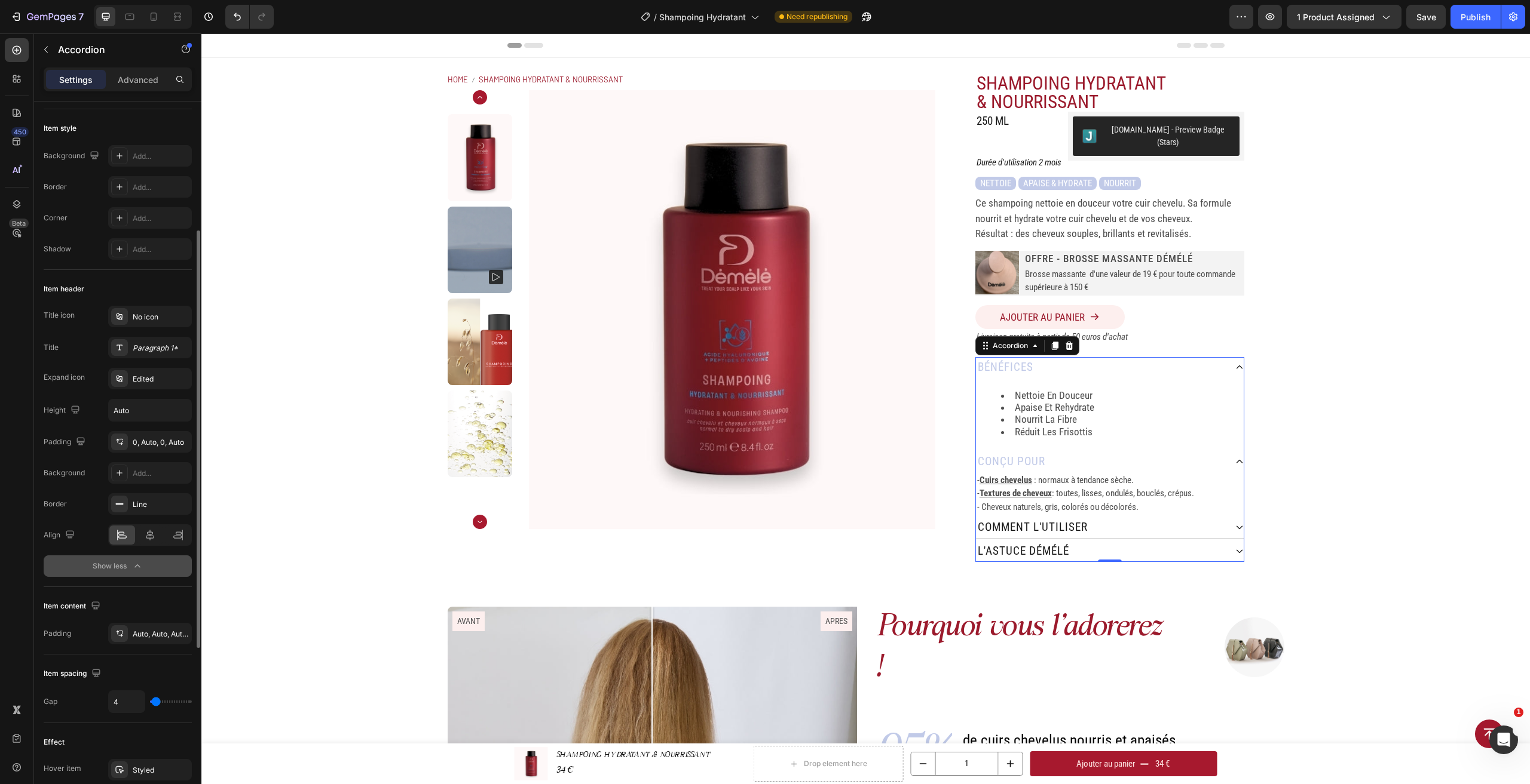
scroll to position [119, 0]
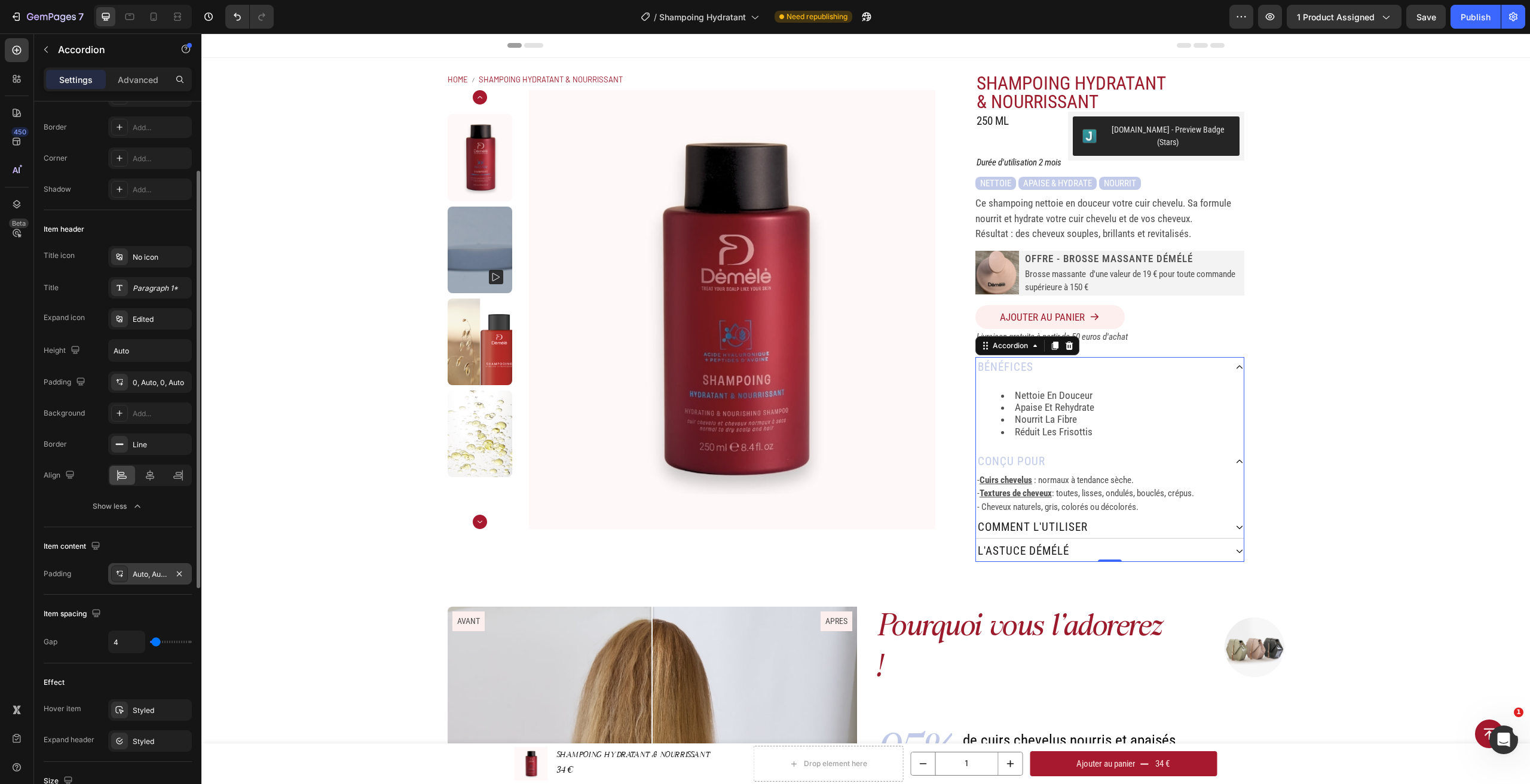
click at [151, 576] on div "Auto, Auto, Auto, Auto" at bounding box center [150, 574] width 34 height 10
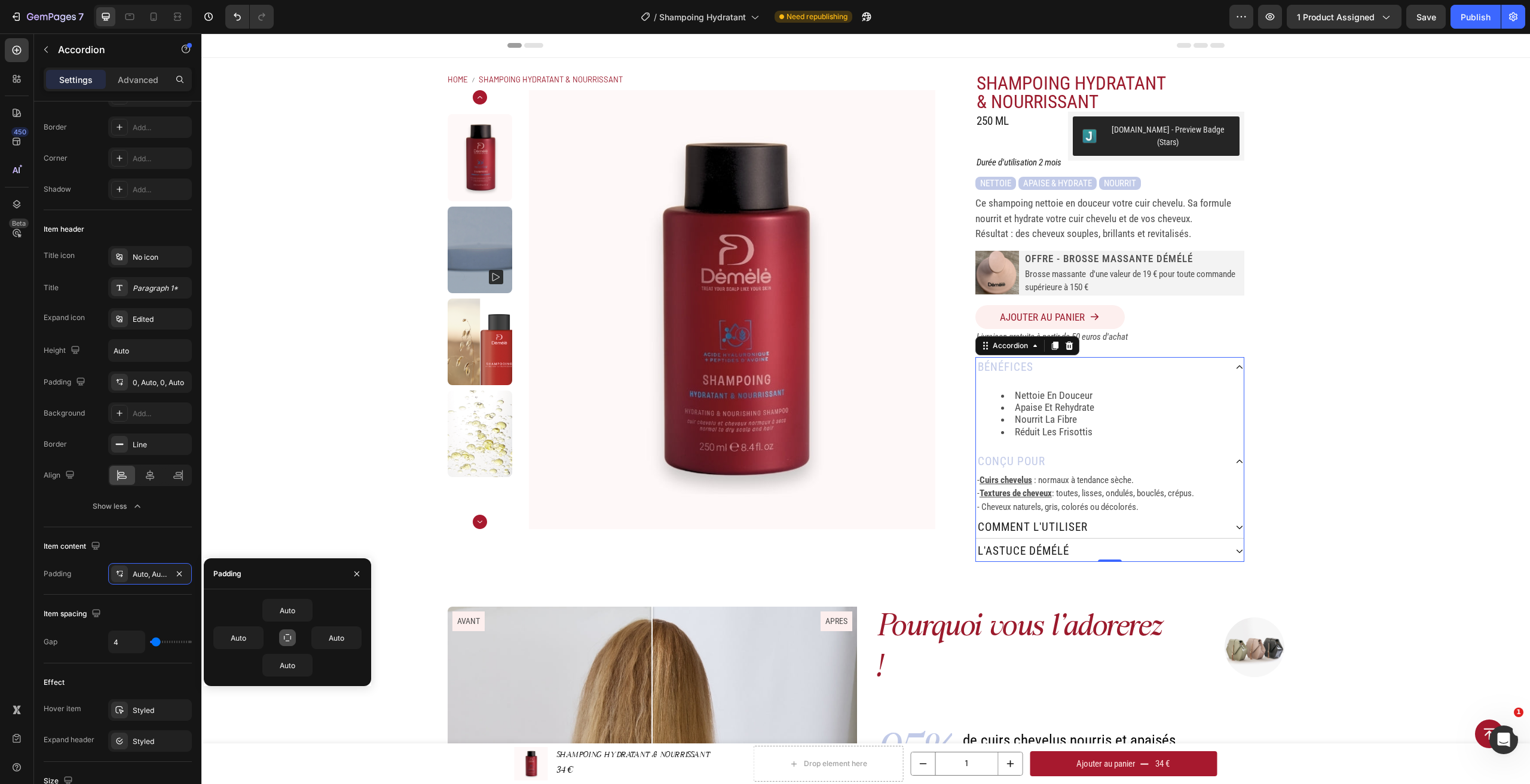
click at [290, 639] on icon "button" at bounding box center [288, 638] width 10 height 10
click at [285, 637] on icon "button" at bounding box center [288, 638] width 10 height 10
click at [289, 638] on icon "button" at bounding box center [288, 638] width 10 height 10
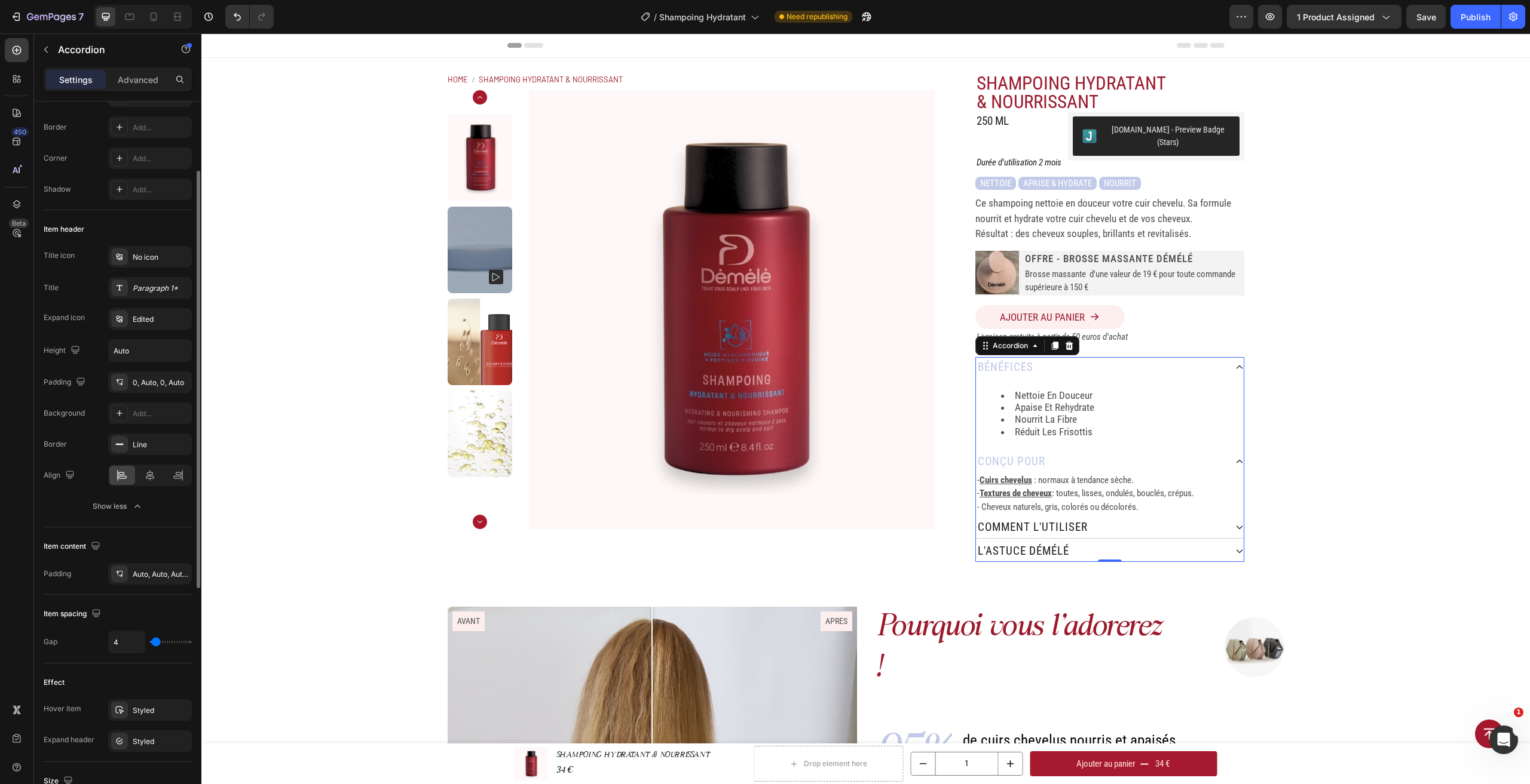
click at [144, 686] on div "Effect" at bounding box center [117, 683] width 148 height 19
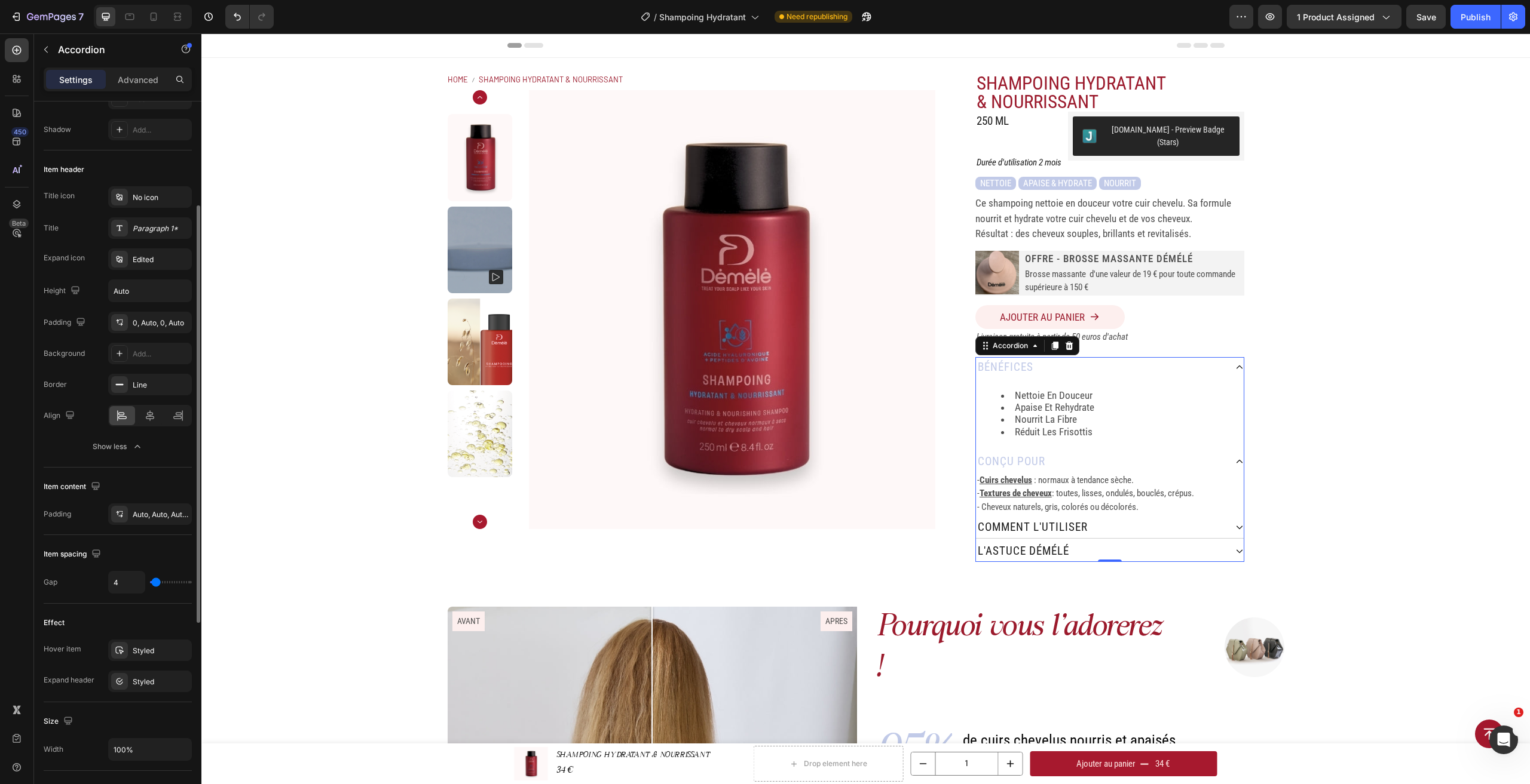
type input "0"
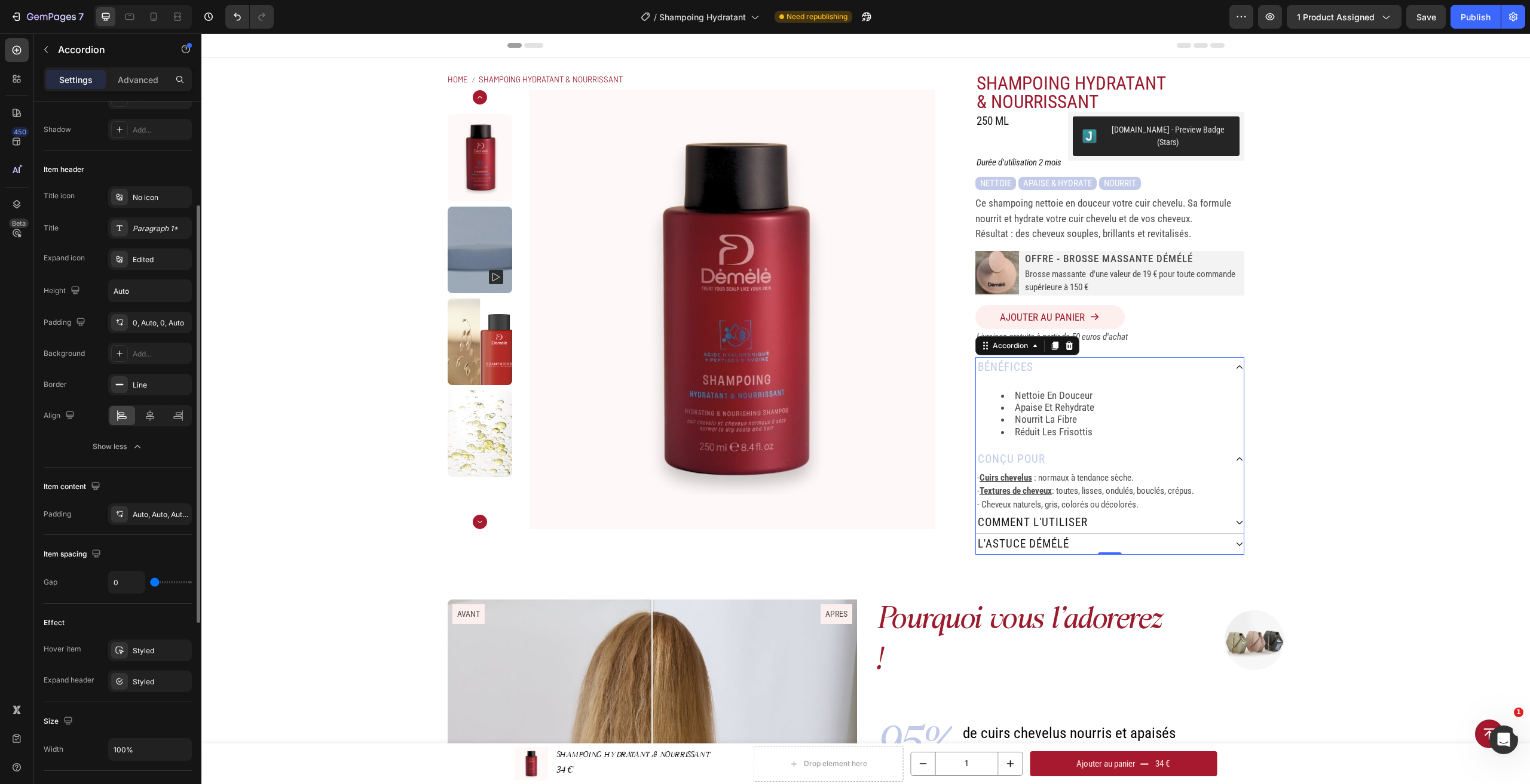
type input "6"
type input "13"
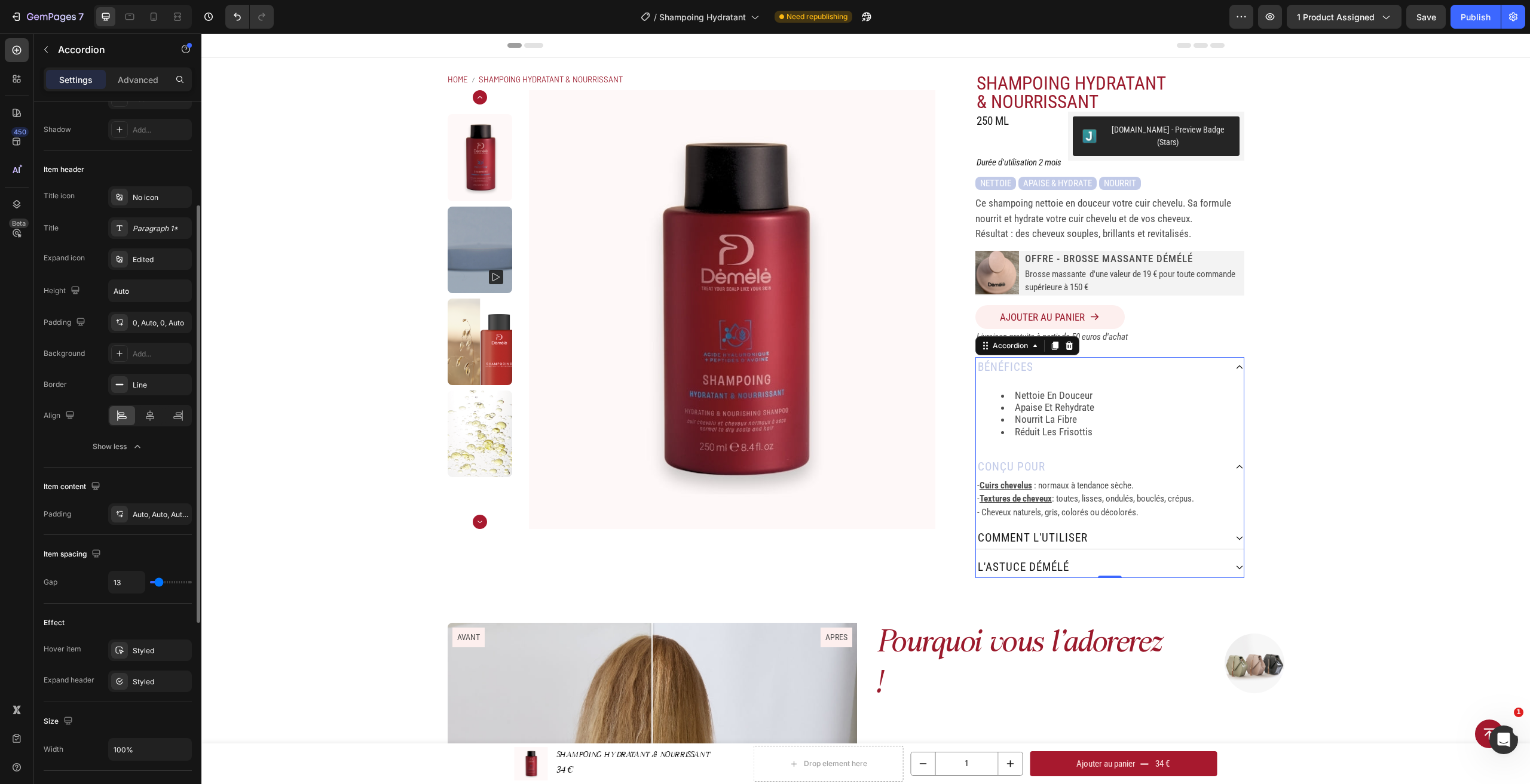
type input "11"
type input "0"
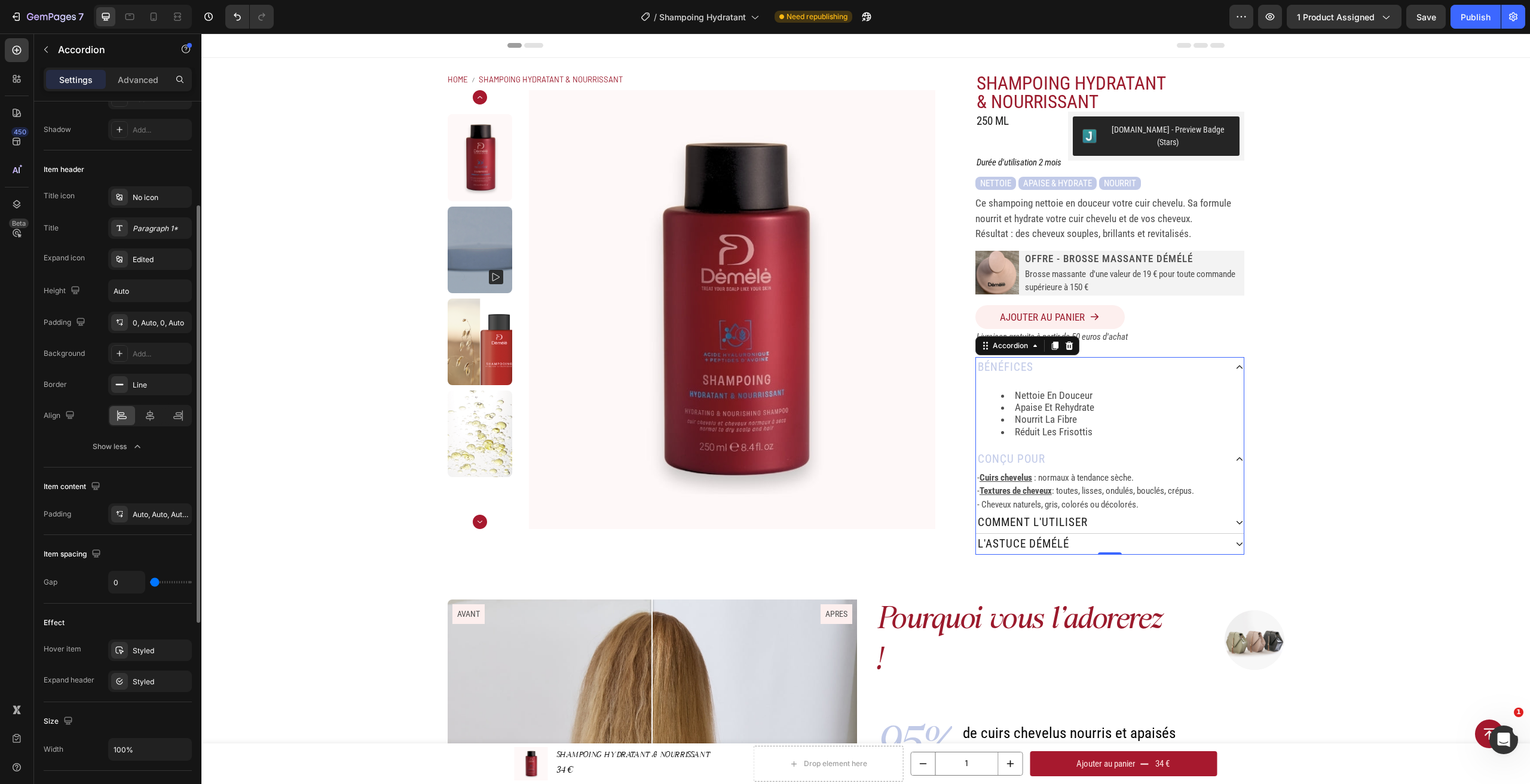
type input "2"
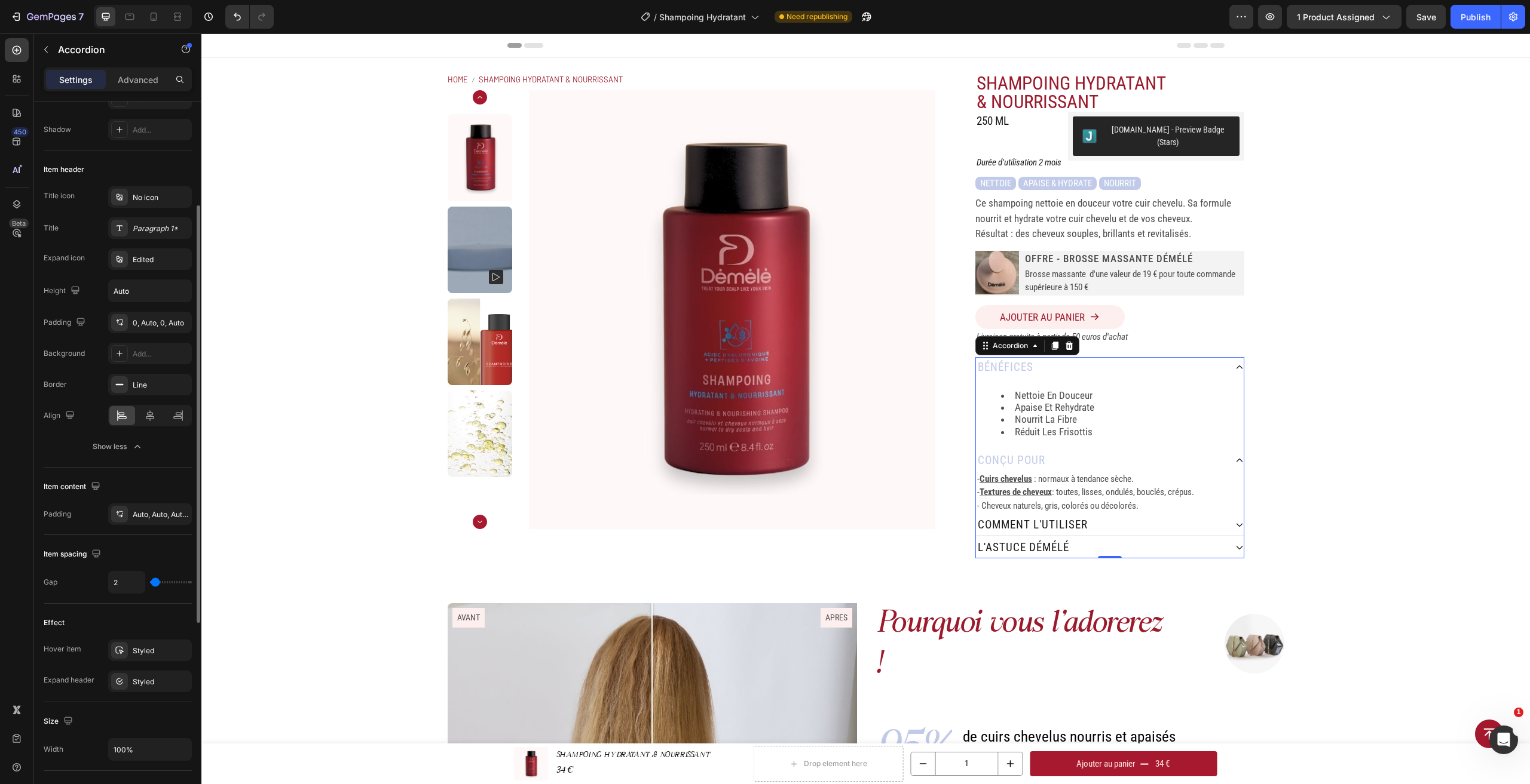
type input "6"
type input "7"
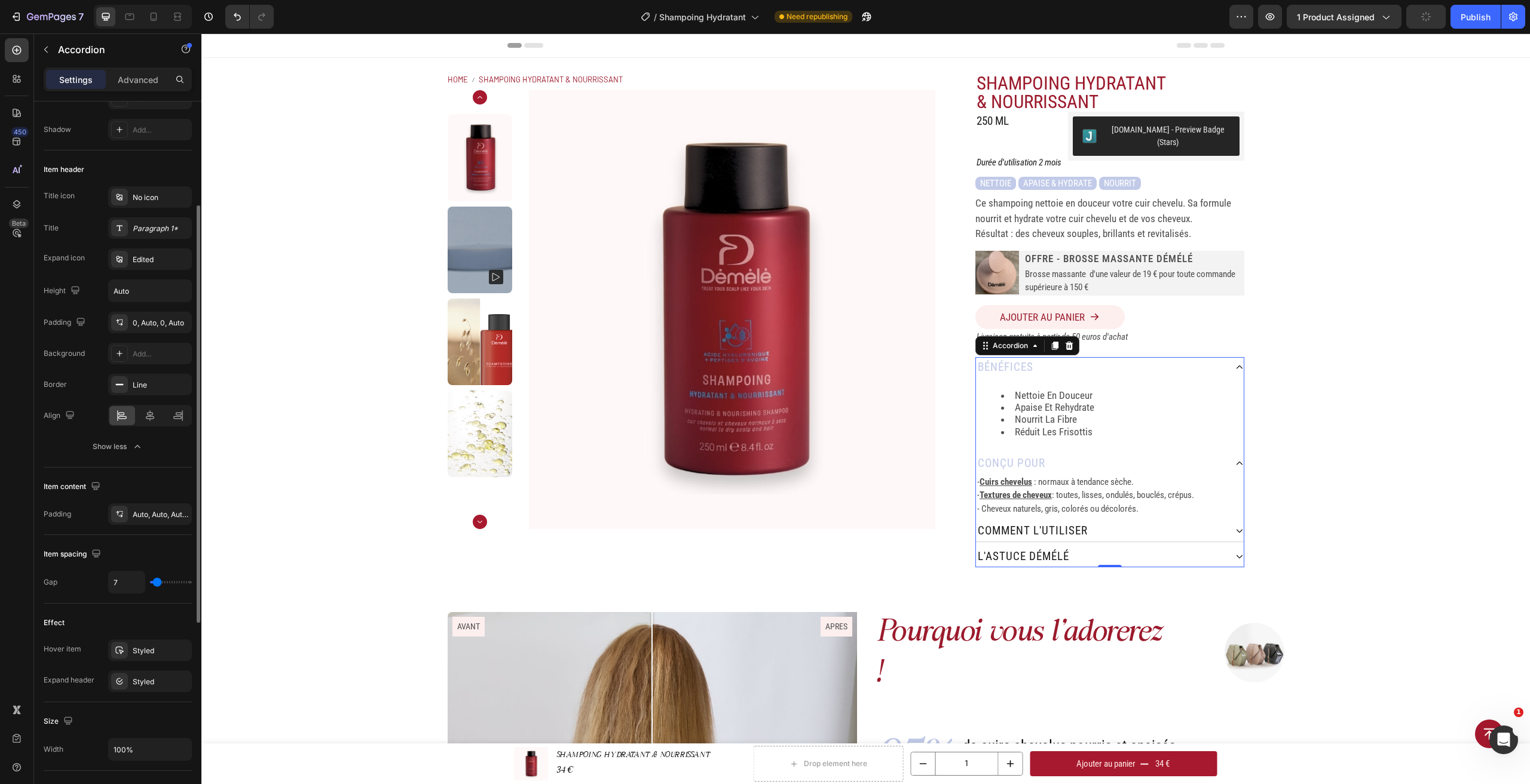
type input "6"
type input "4"
type input "2"
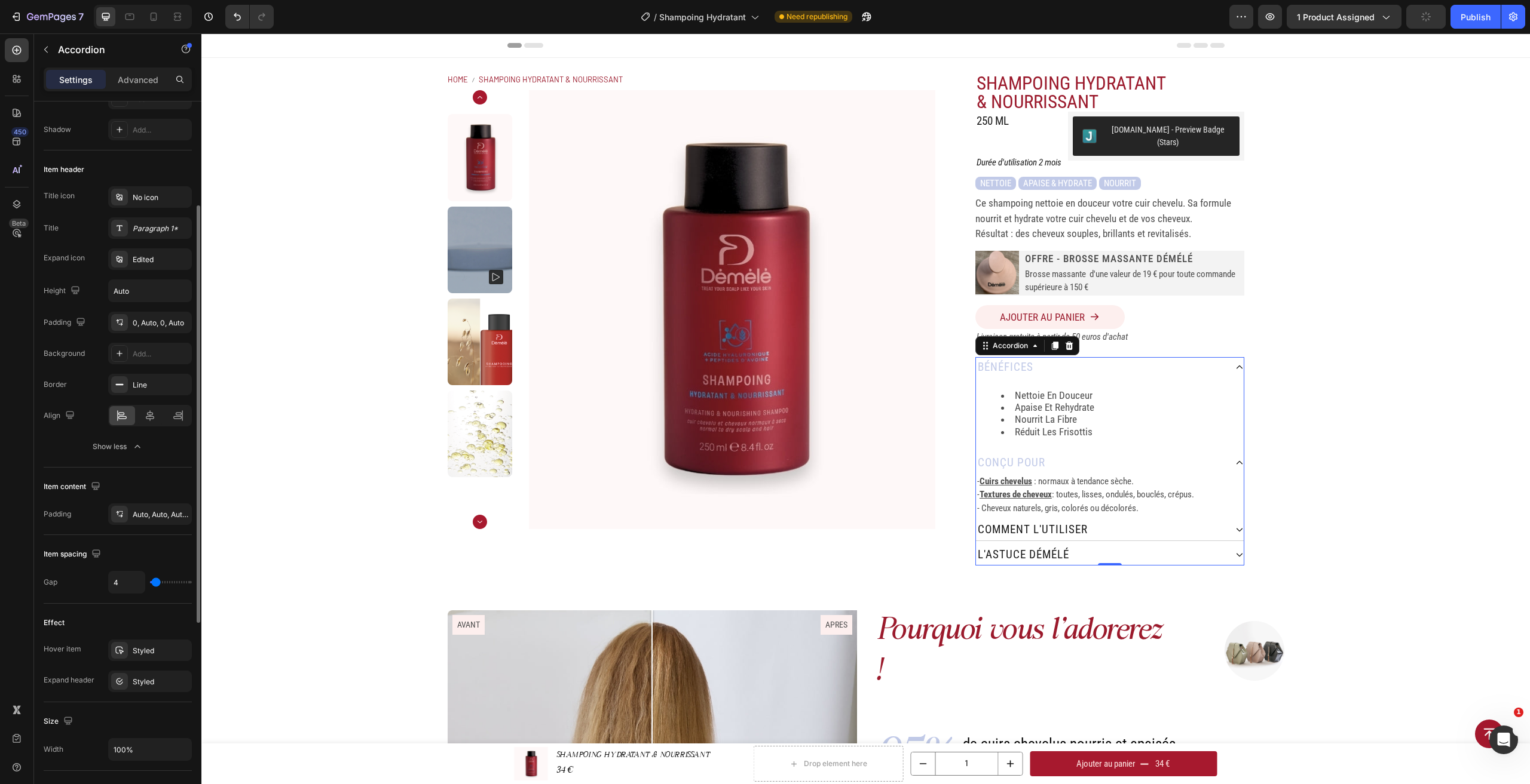
type input "2"
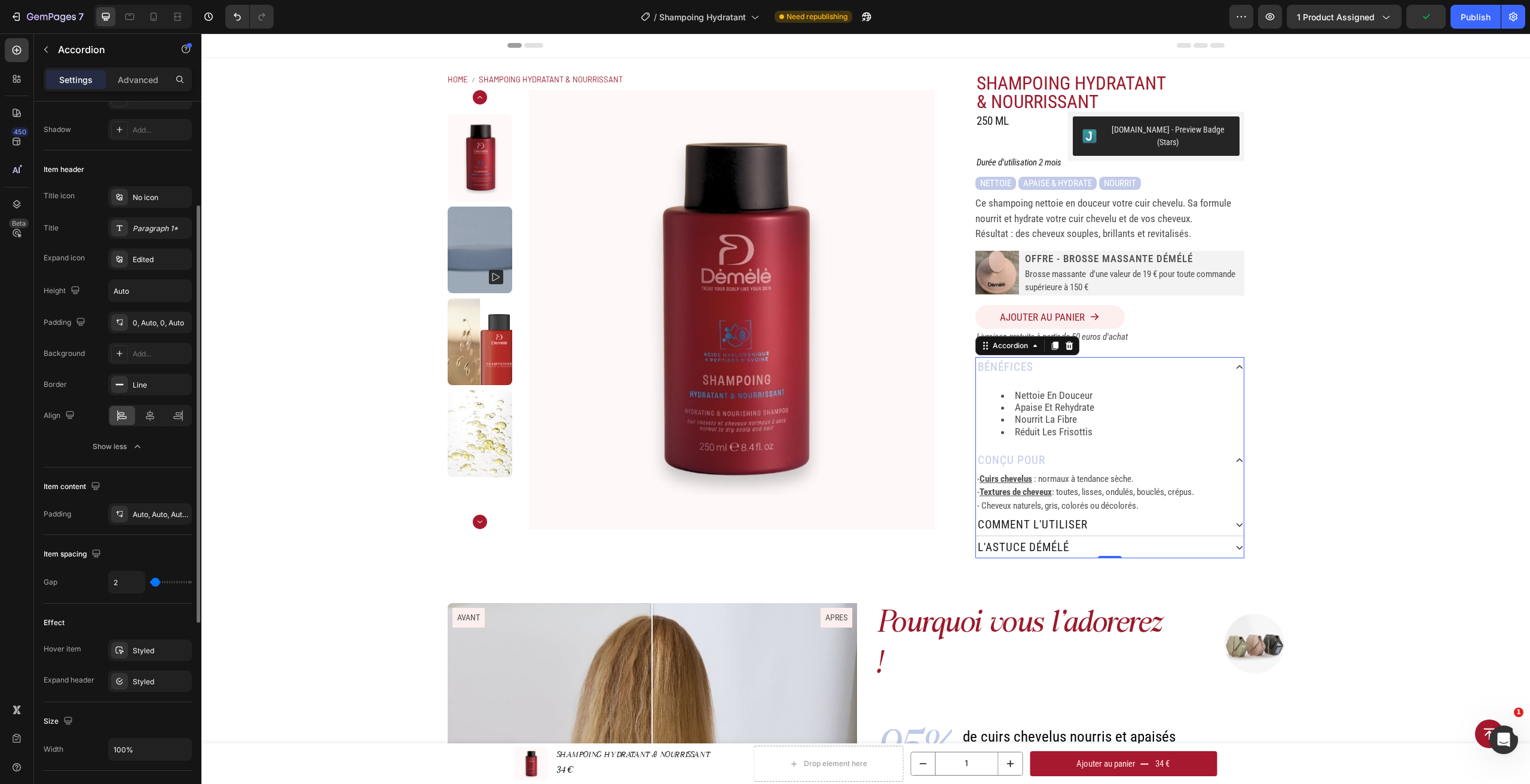
type input "4"
type input "6"
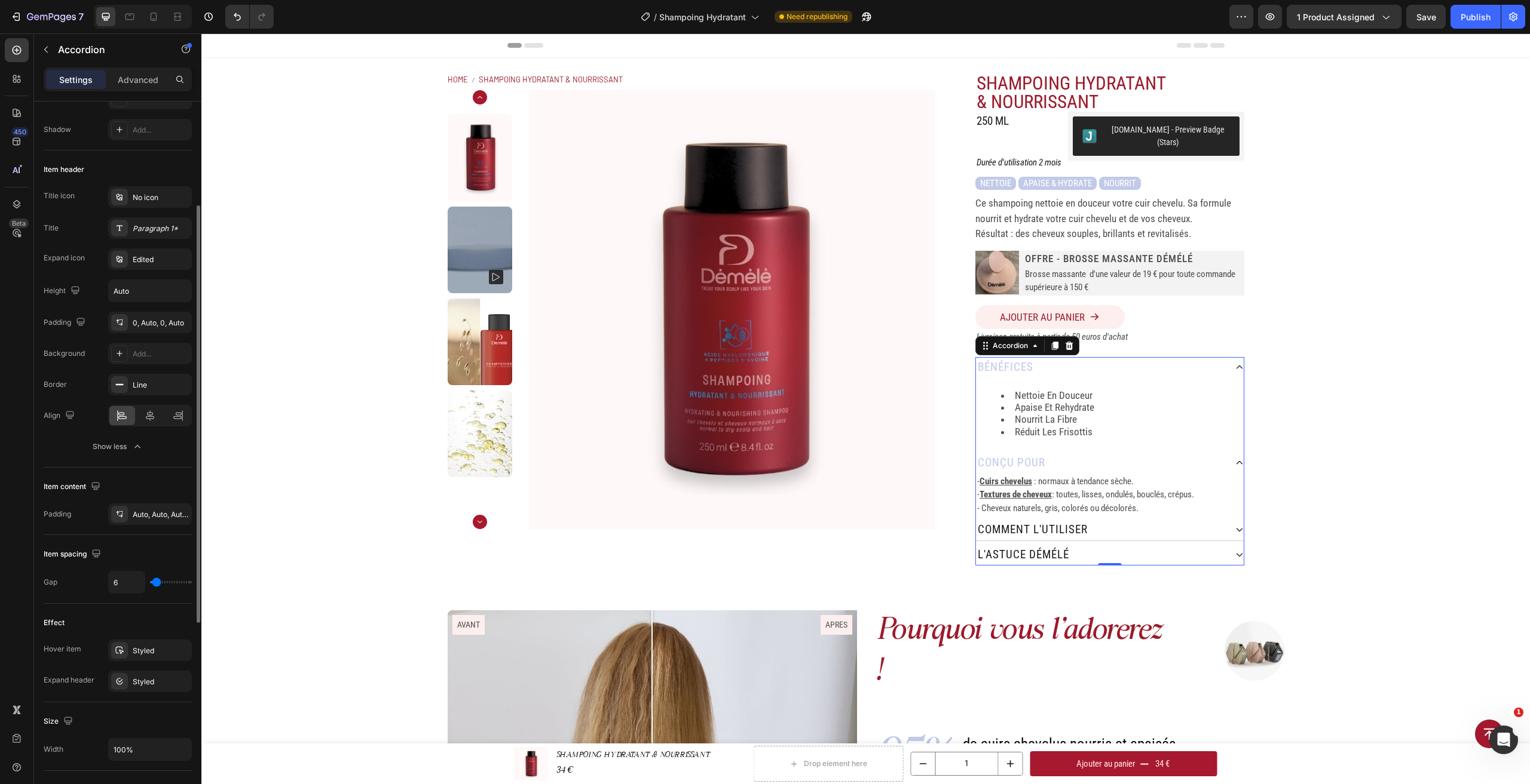
type input "6"
click at [157, 584] on input "range" at bounding box center [171, 582] width 42 height 2
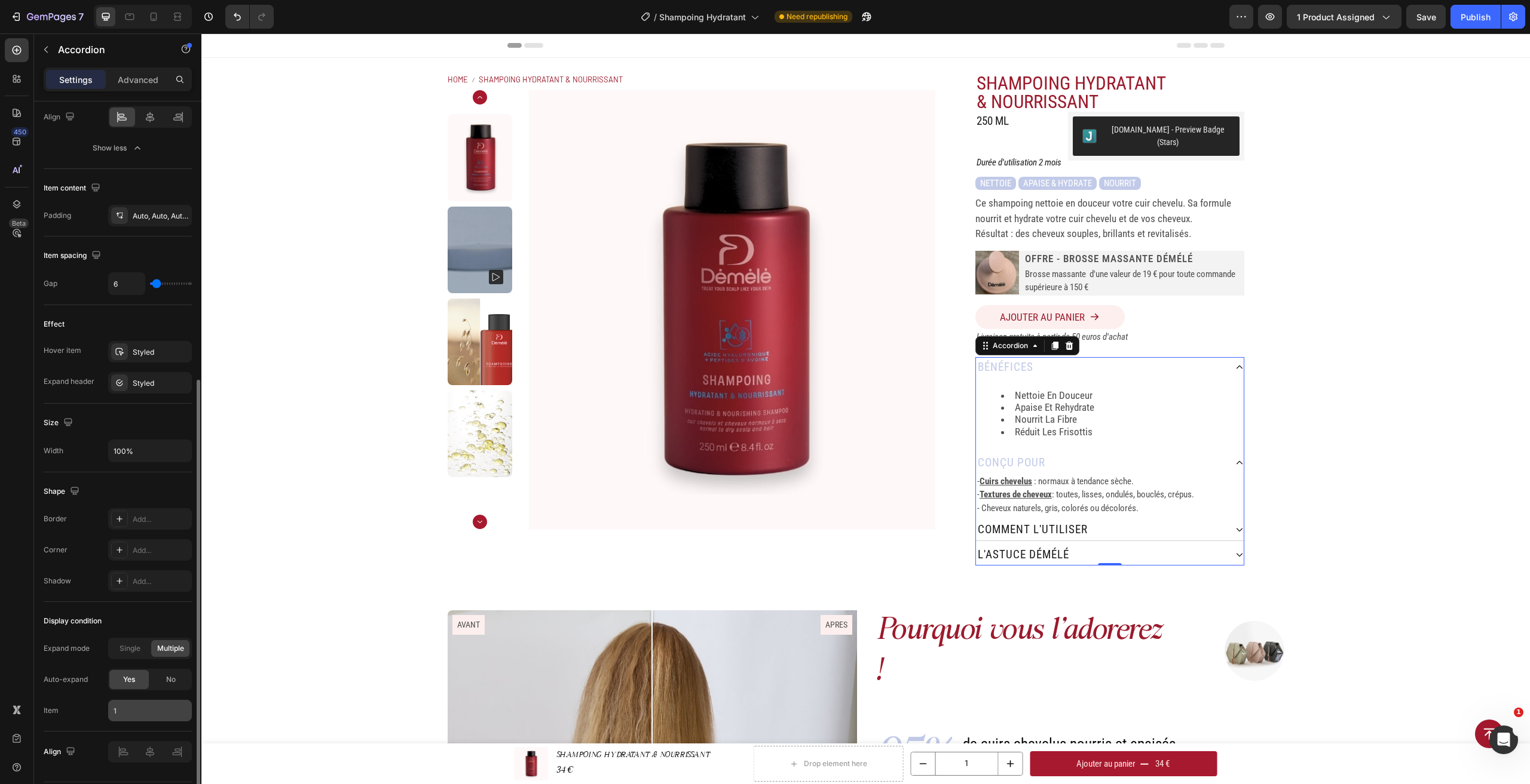
scroll to position [514, 0]
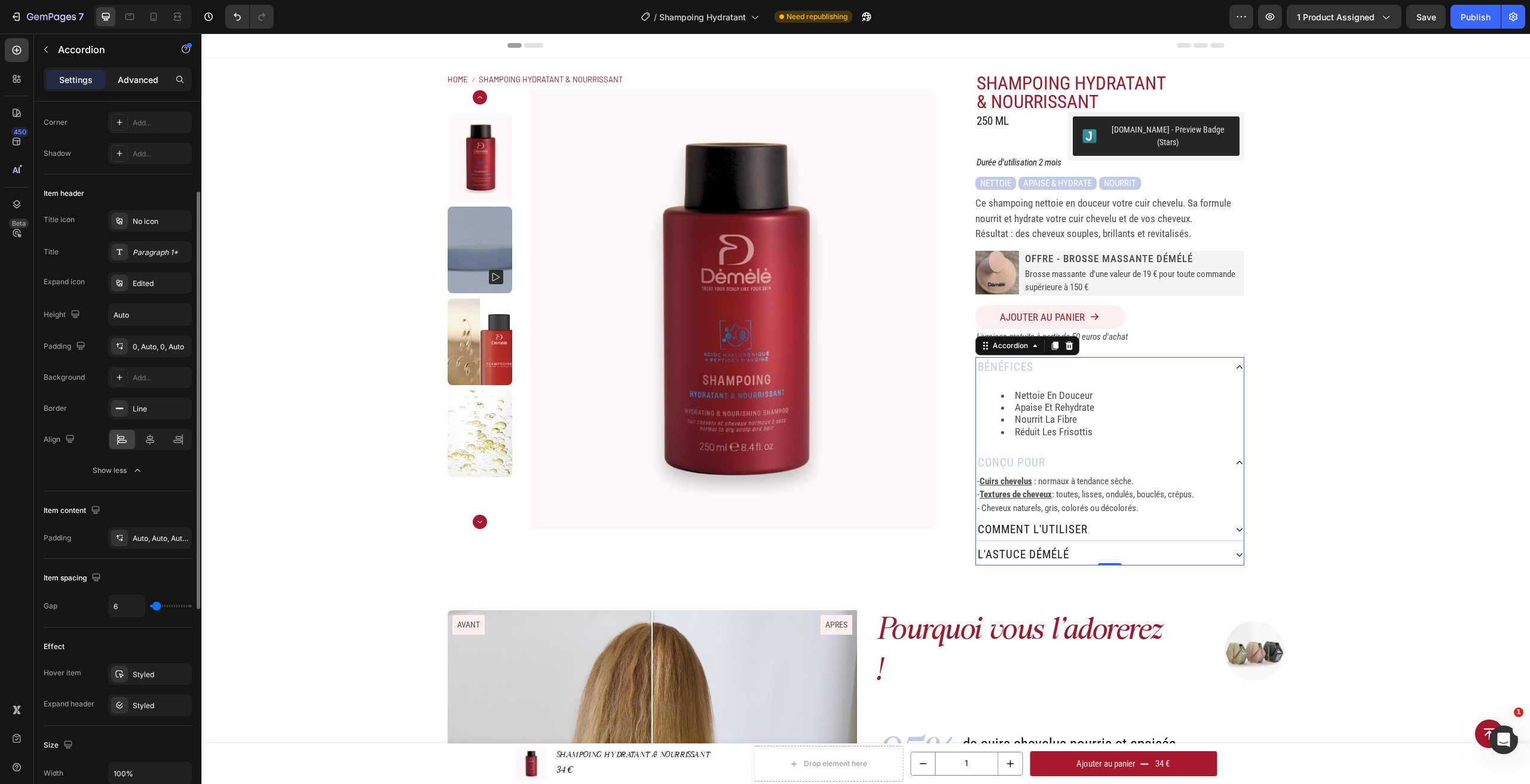
click at [140, 77] on p "Advanced" at bounding box center [138, 80] width 41 height 12
type input "100%"
type input "100"
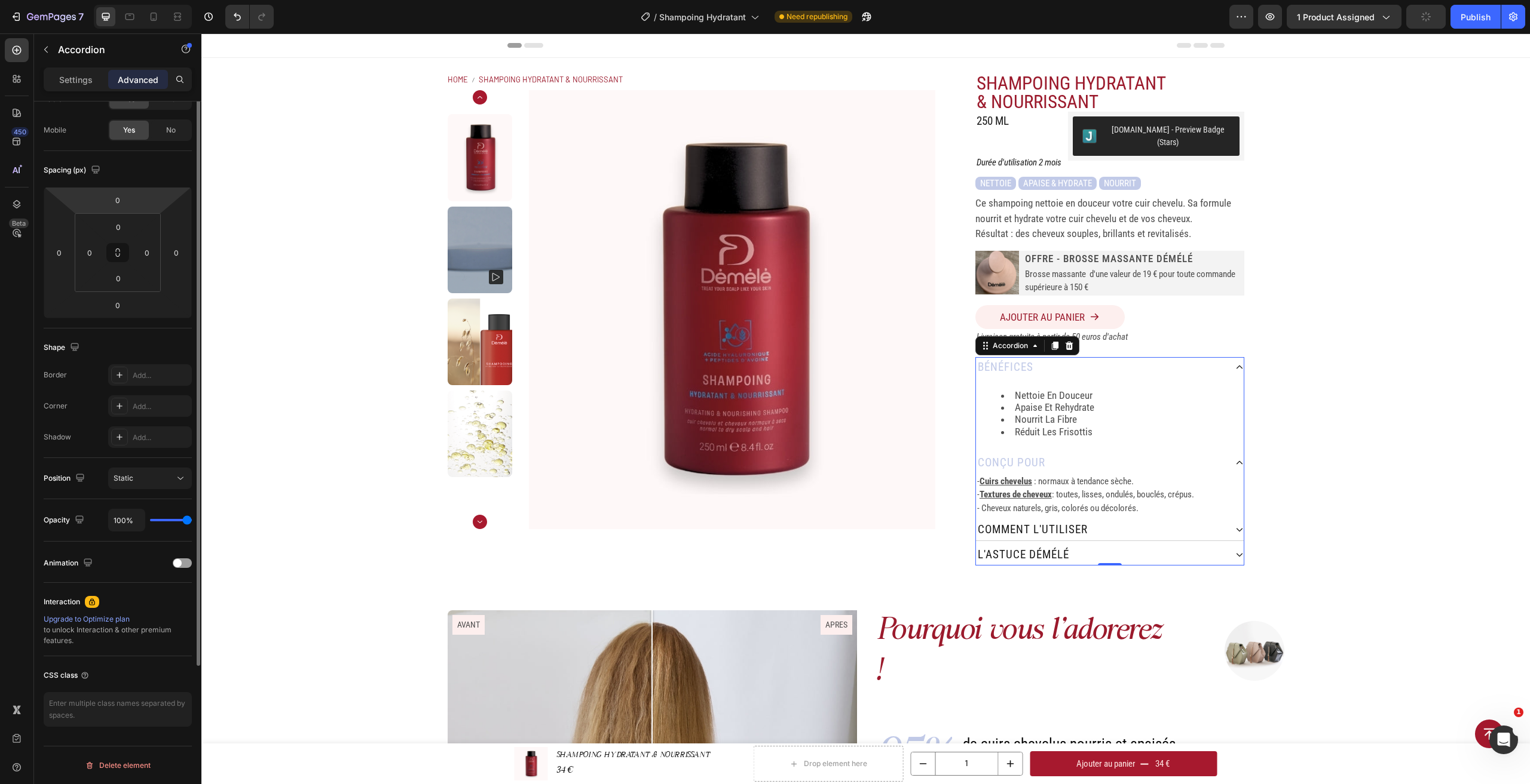
scroll to position [0, 0]
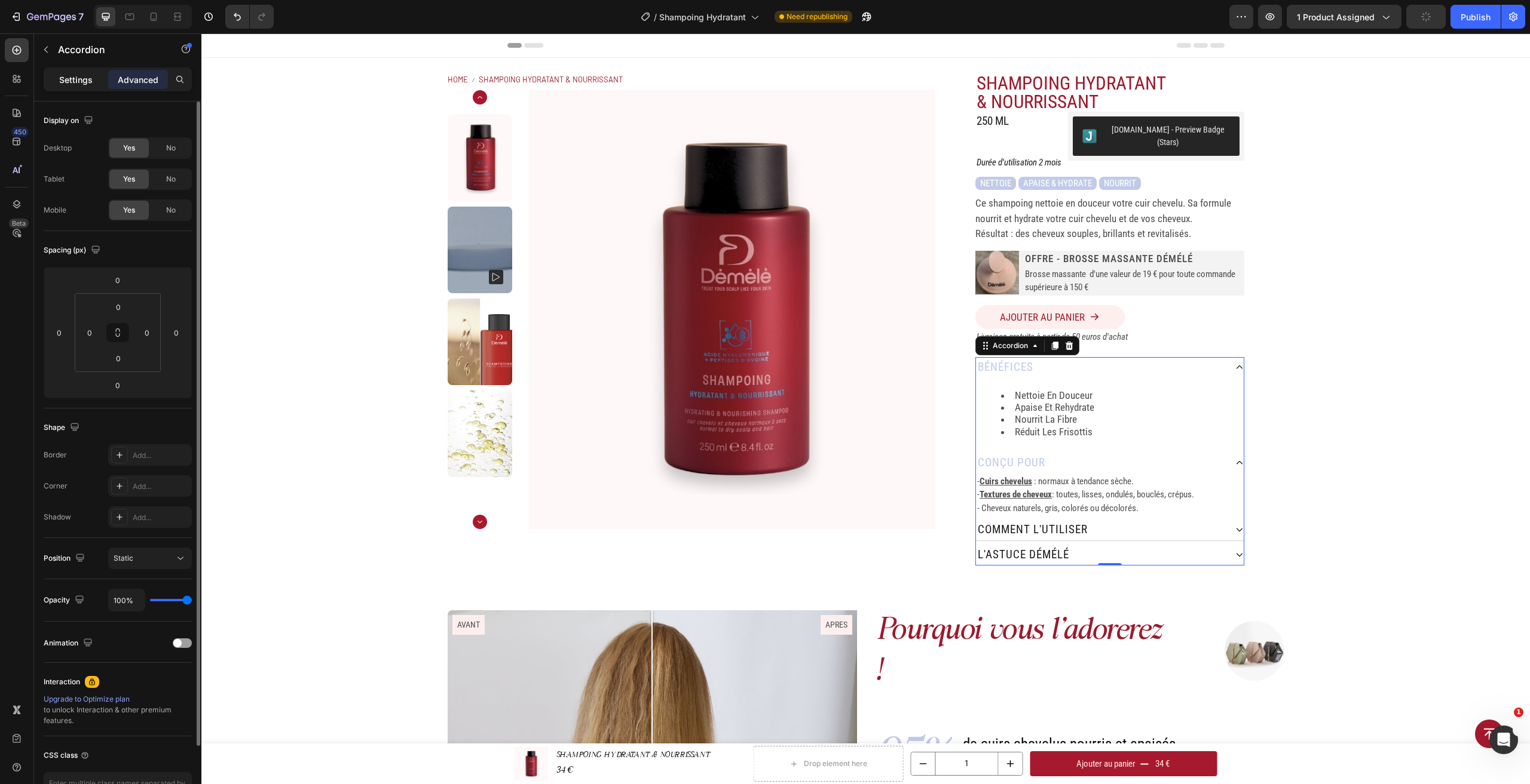
click at [82, 79] on p "Settings" at bounding box center [76, 80] width 33 height 12
type input "6"
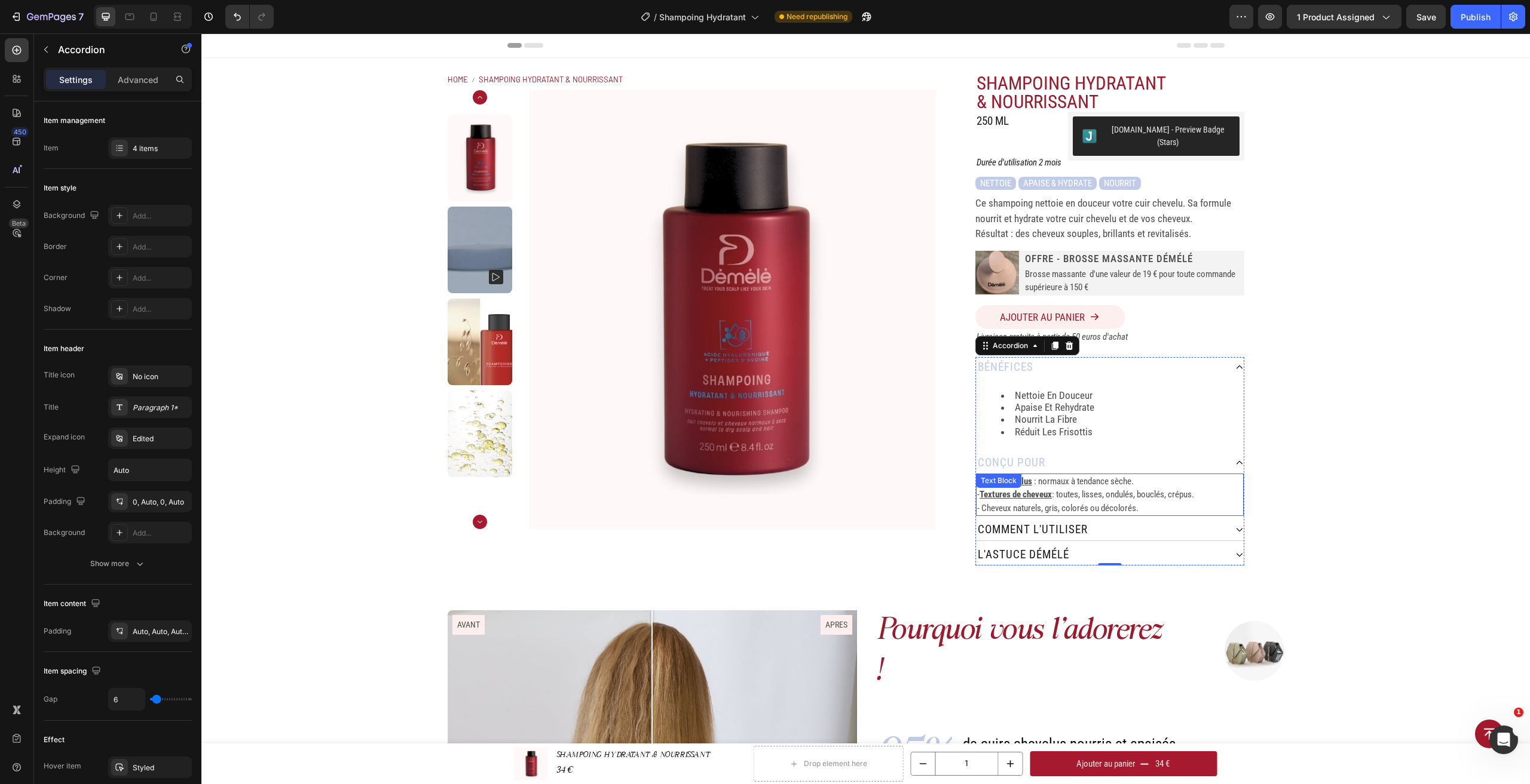
click at [1090, 475] on p "- Cuirs chevelus : normaux à tendance sèche." at bounding box center [1110, 482] width 266 height 14
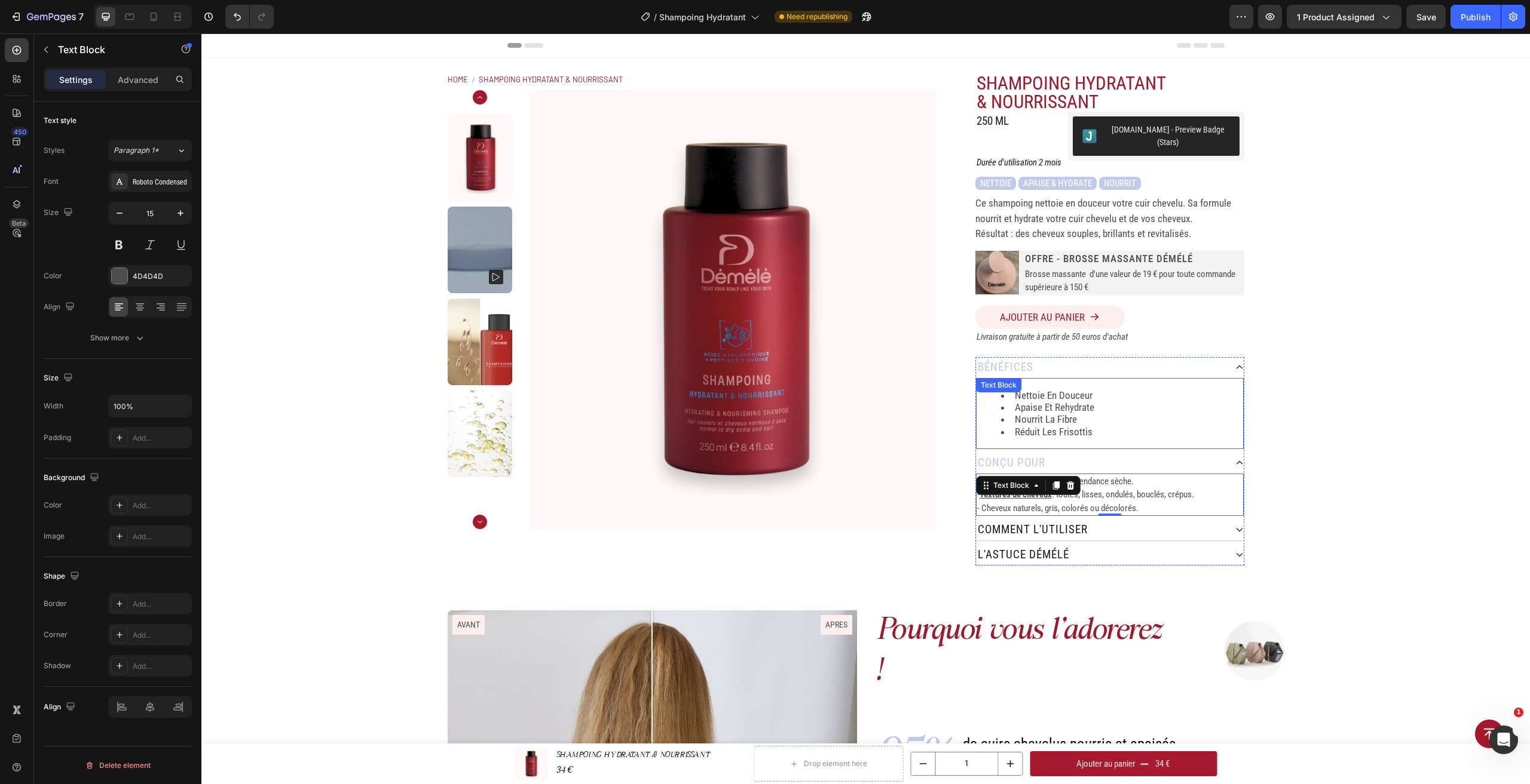
click at [1040, 390] on li "nettoie en douceur" at bounding box center [1121, 395] width 242 height 12
click at [1098, 502] on p "- Cheveux naturels, gris, colorés ou décolorés." at bounding box center [1110, 509] width 266 height 14
click at [149, 87] on div "Advanced" at bounding box center [138, 79] width 60 height 19
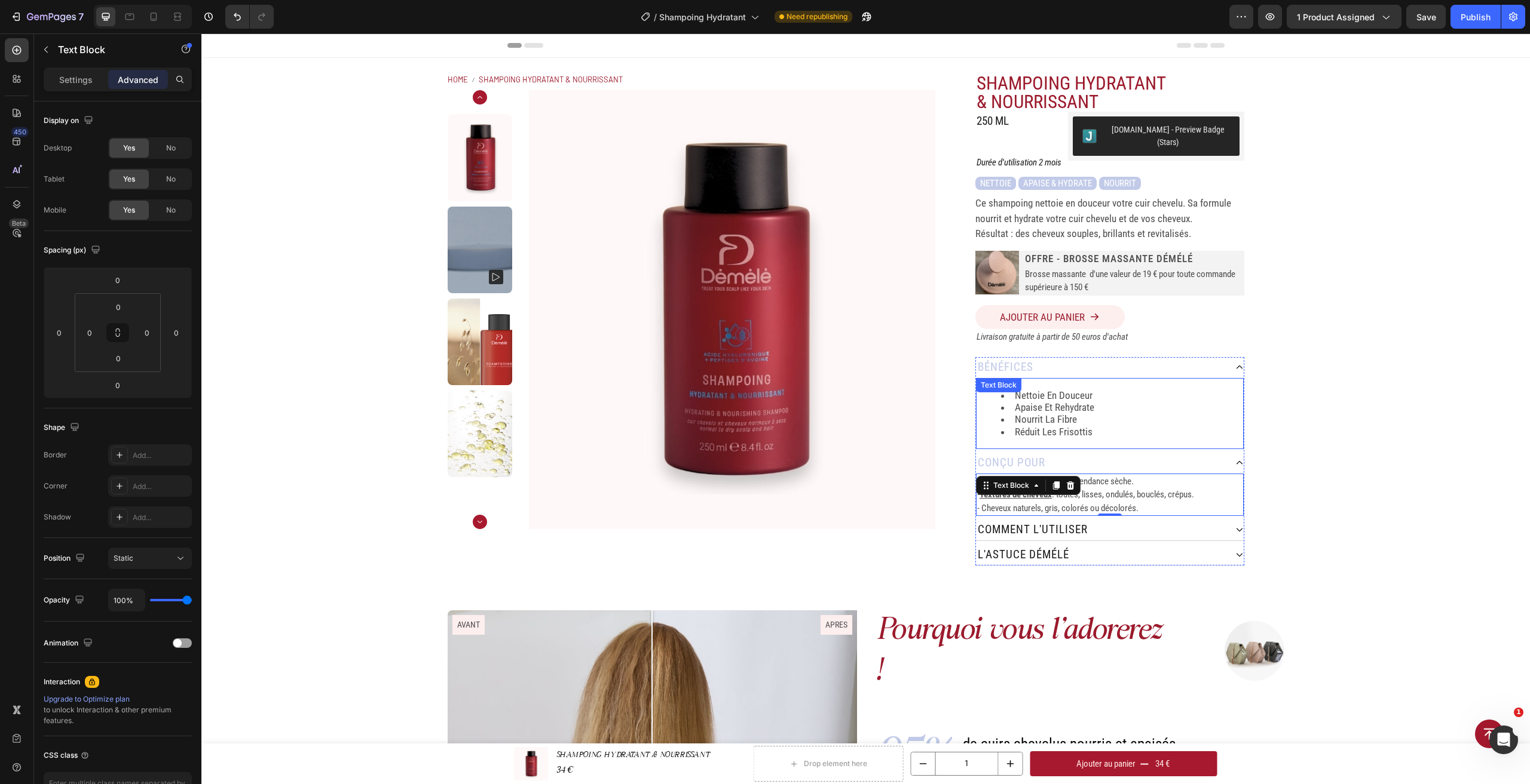
click at [1087, 390] on li "nettoie en douceur" at bounding box center [1121, 395] width 242 height 12
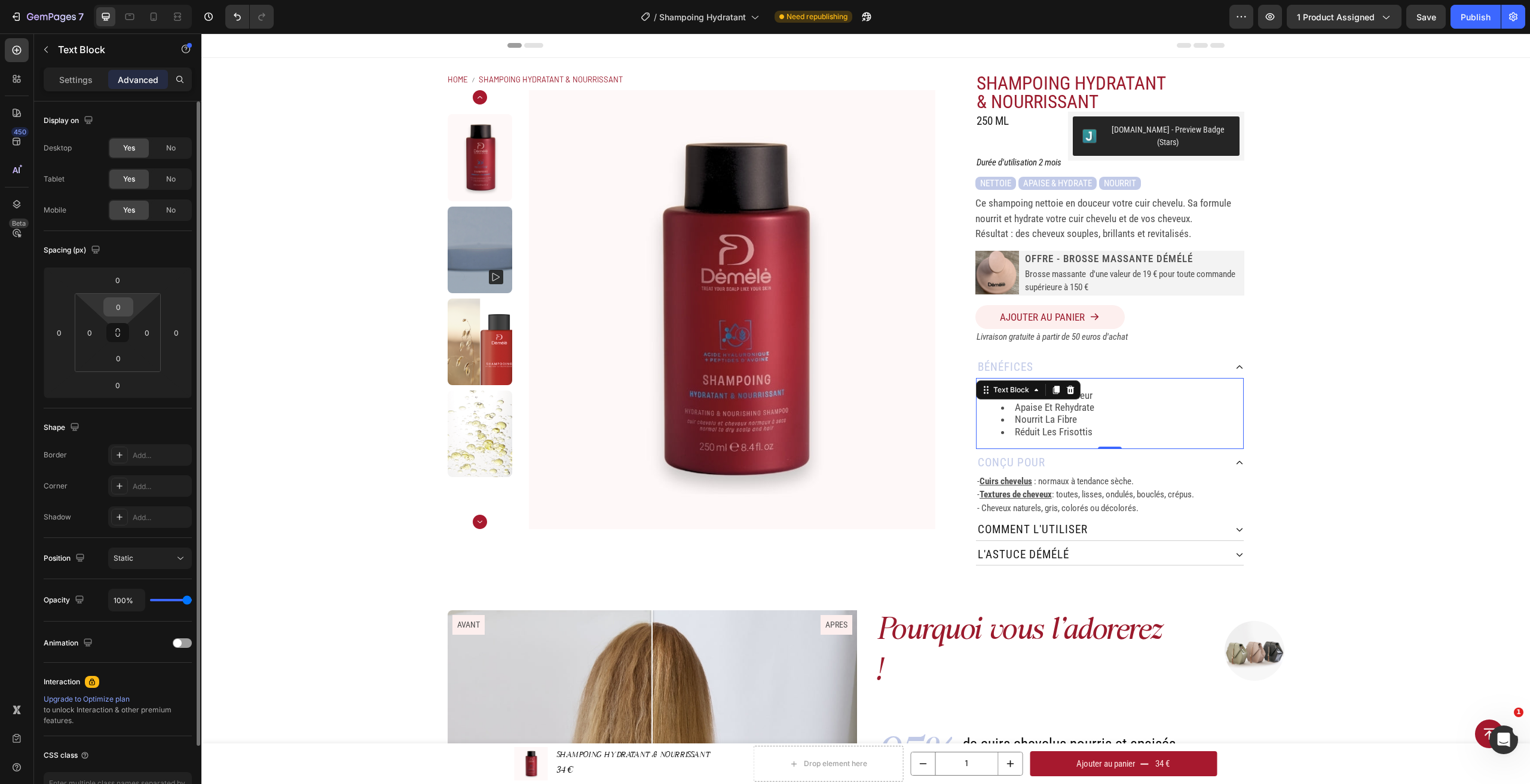
click at [121, 297] on div "0" at bounding box center [118, 307] width 30 height 19
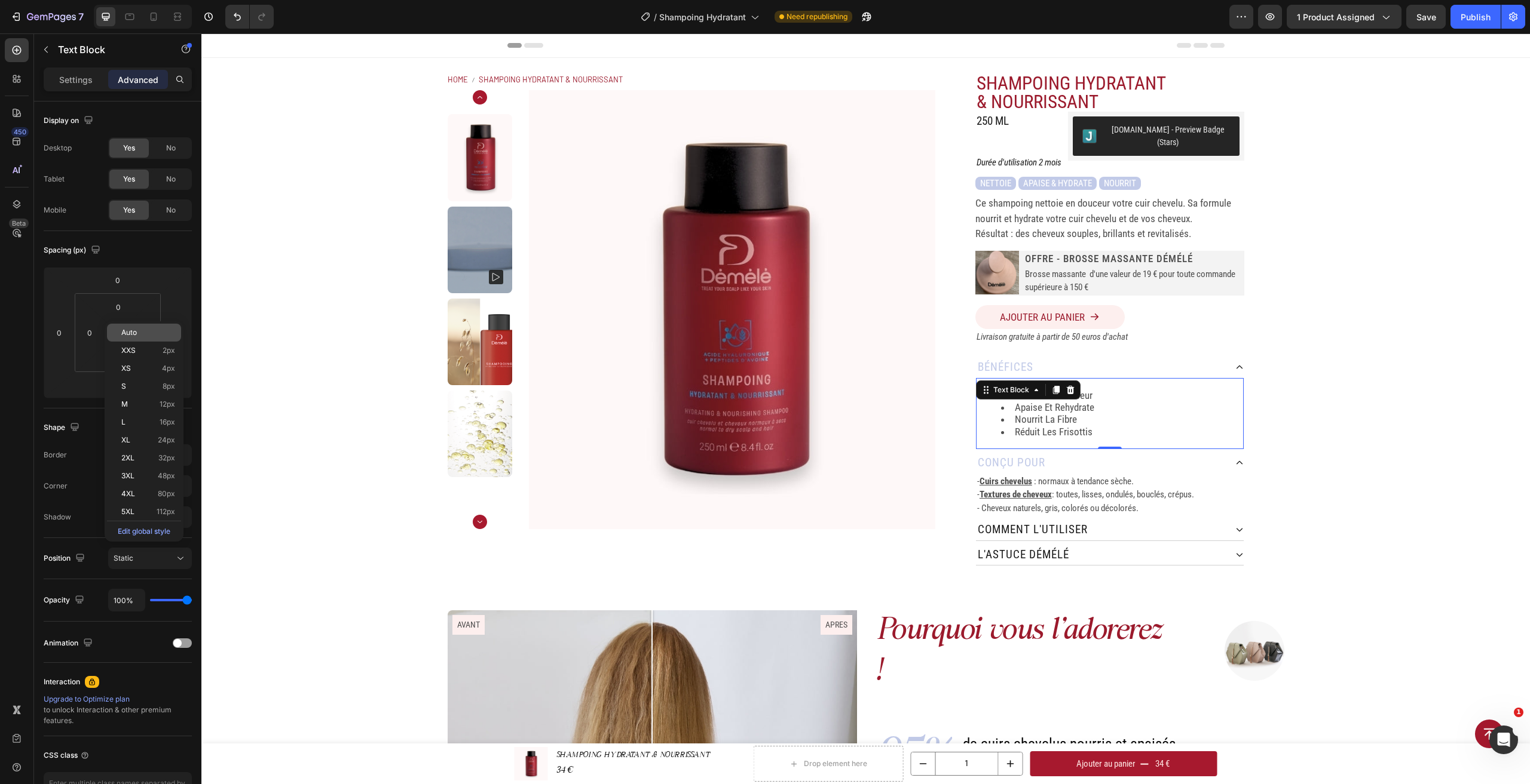
click at [136, 334] on span "Auto" at bounding box center [128, 333] width 15 height 9
type input "Auto"
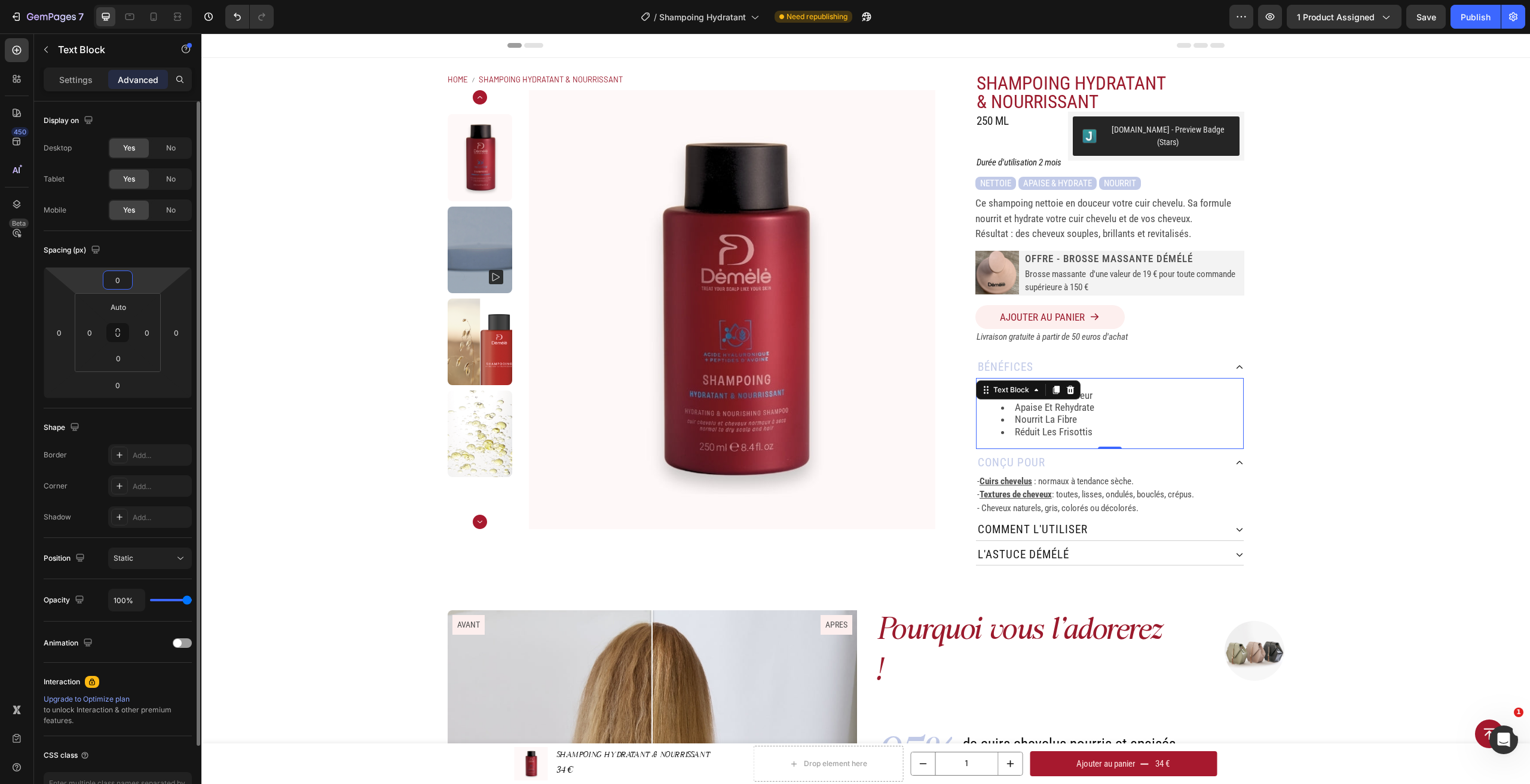
click at [121, 283] on input "0" at bounding box center [117, 280] width 24 height 18
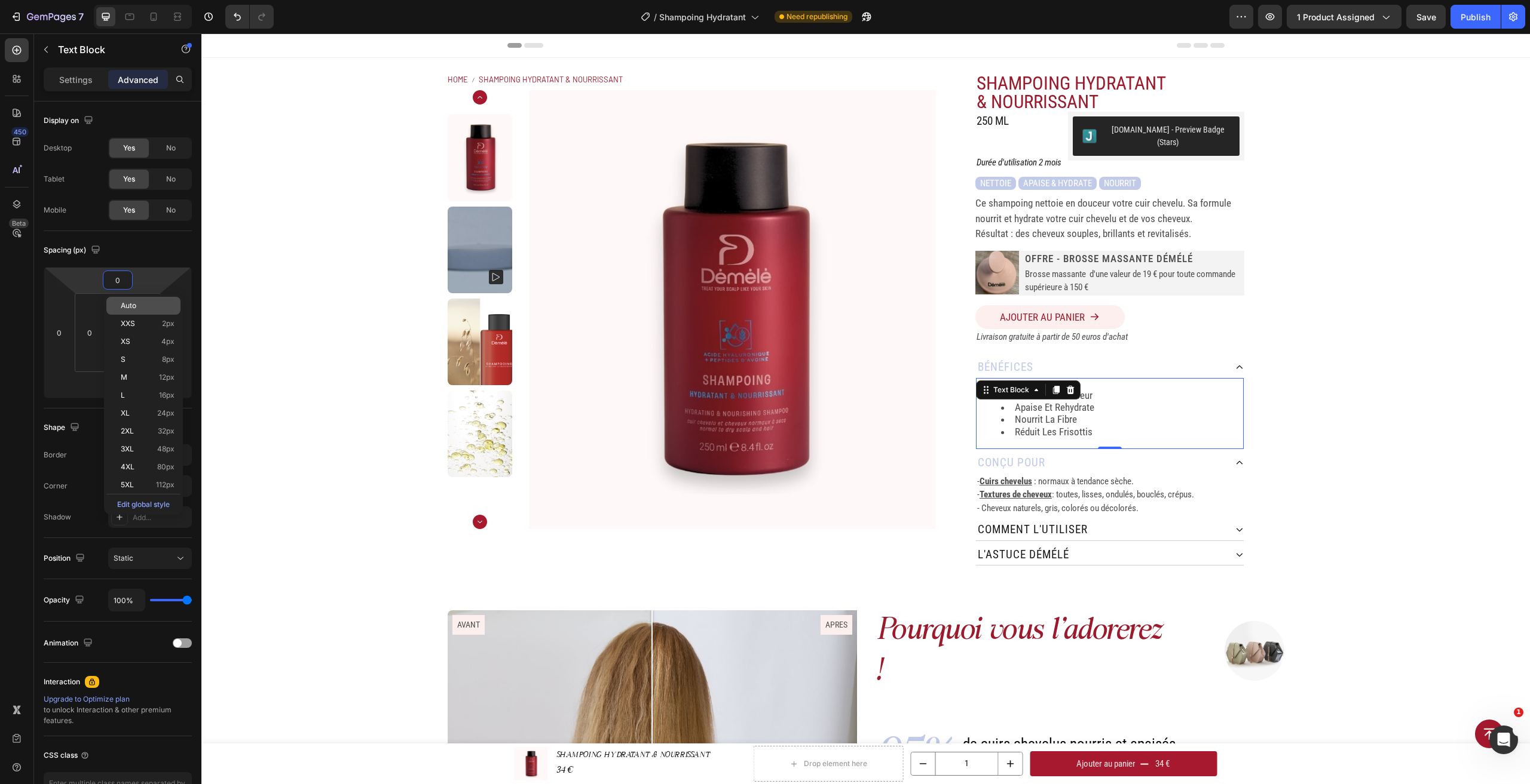
click at [137, 310] on p "Auto" at bounding box center [147, 306] width 53 height 9
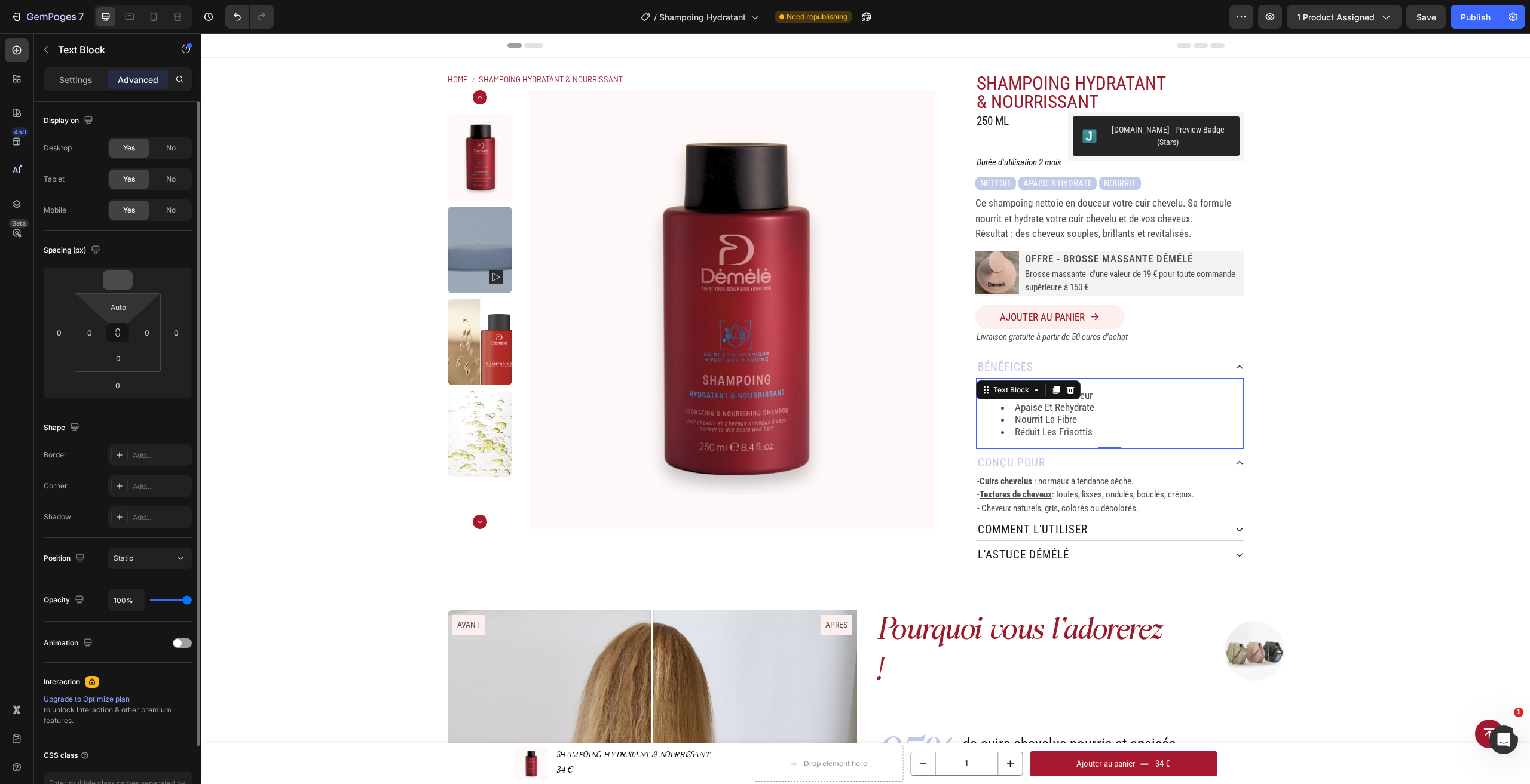
click at [124, 276] on input "number" at bounding box center [117, 280] width 24 height 18
type input "0"
click at [127, 300] on input "Auto" at bounding box center [118, 307] width 24 height 18
type input "0"
click at [117, 357] on input "0" at bounding box center [118, 358] width 24 height 18
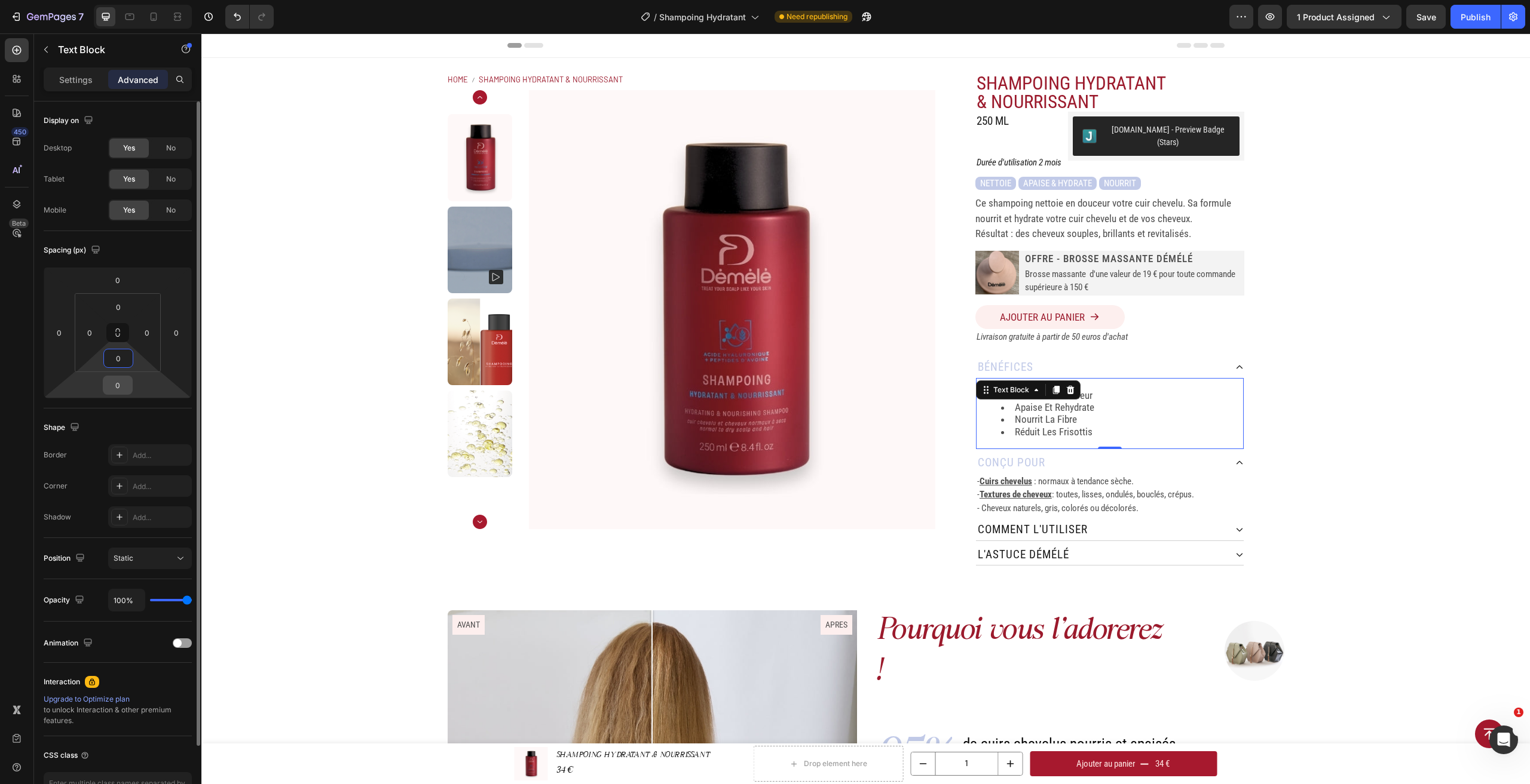
click at [122, 383] on input "0" at bounding box center [117, 385] width 24 height 18
click at [1352, 389] on div "Home SHAMPOING HYDRATANT & NOURRISSANT Breadcrumb Product Images SHAMPOING HYDR…" at bounding box center [866, 319] width 1328 height 523
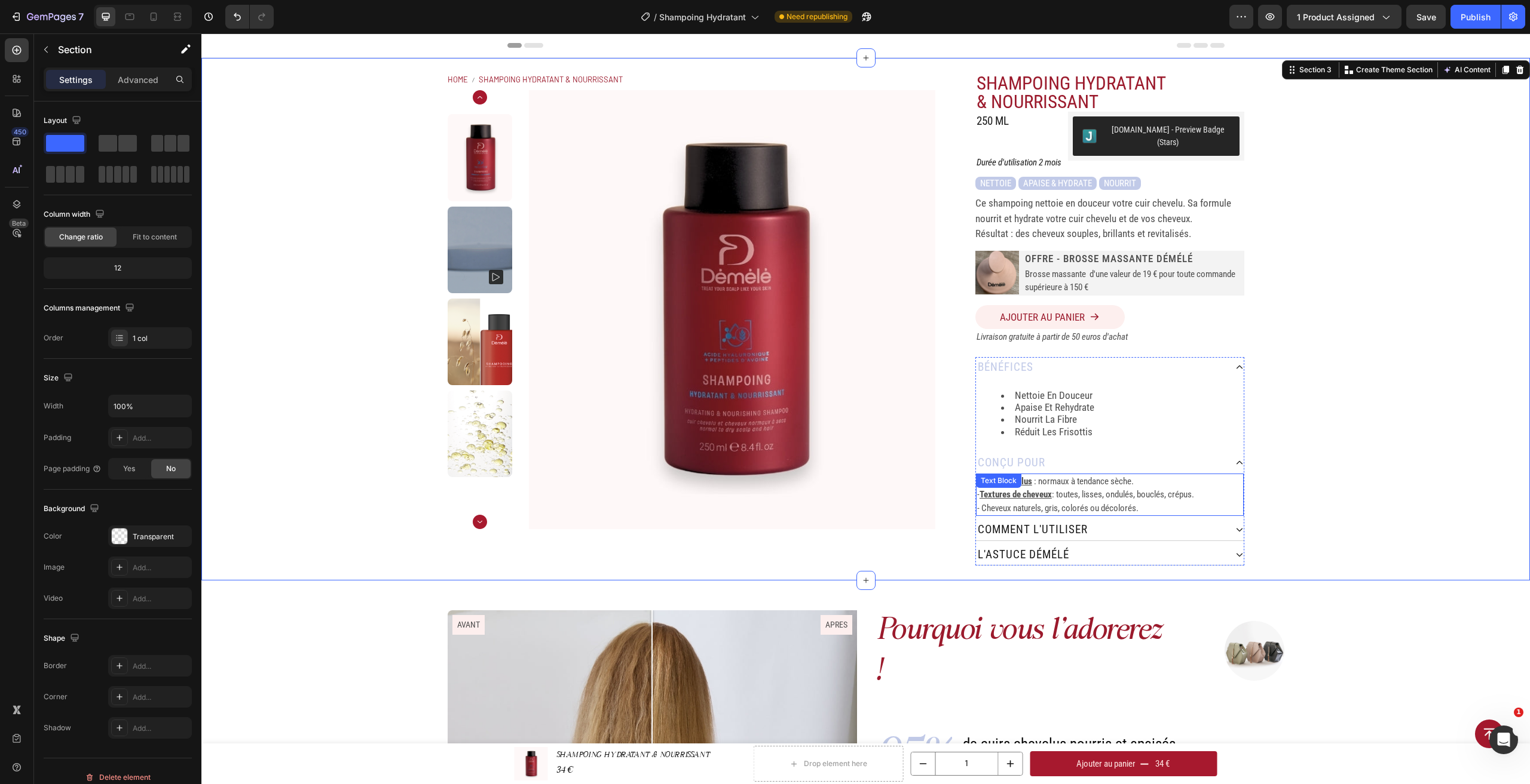
click at [1064, 488] on p "- Textures de cheveux : toutes, lisses, ondulés, bouclés, crépus." at bounding box center [1110, 495] width 266 height 14
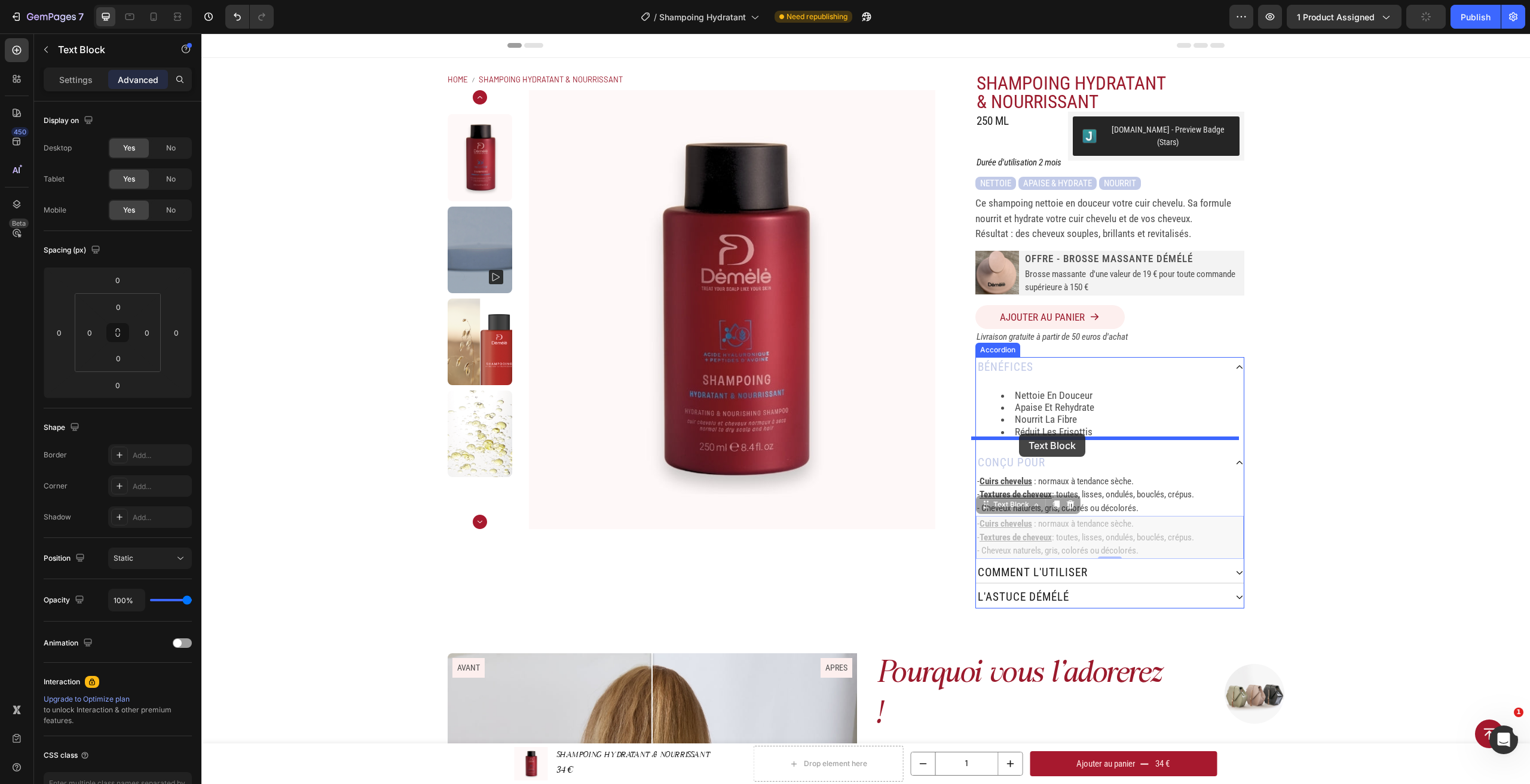
drag, startPoint x: 978, startPoint y: 500, endPoint x: 1019, endPoint y: 434, distance: 77.7
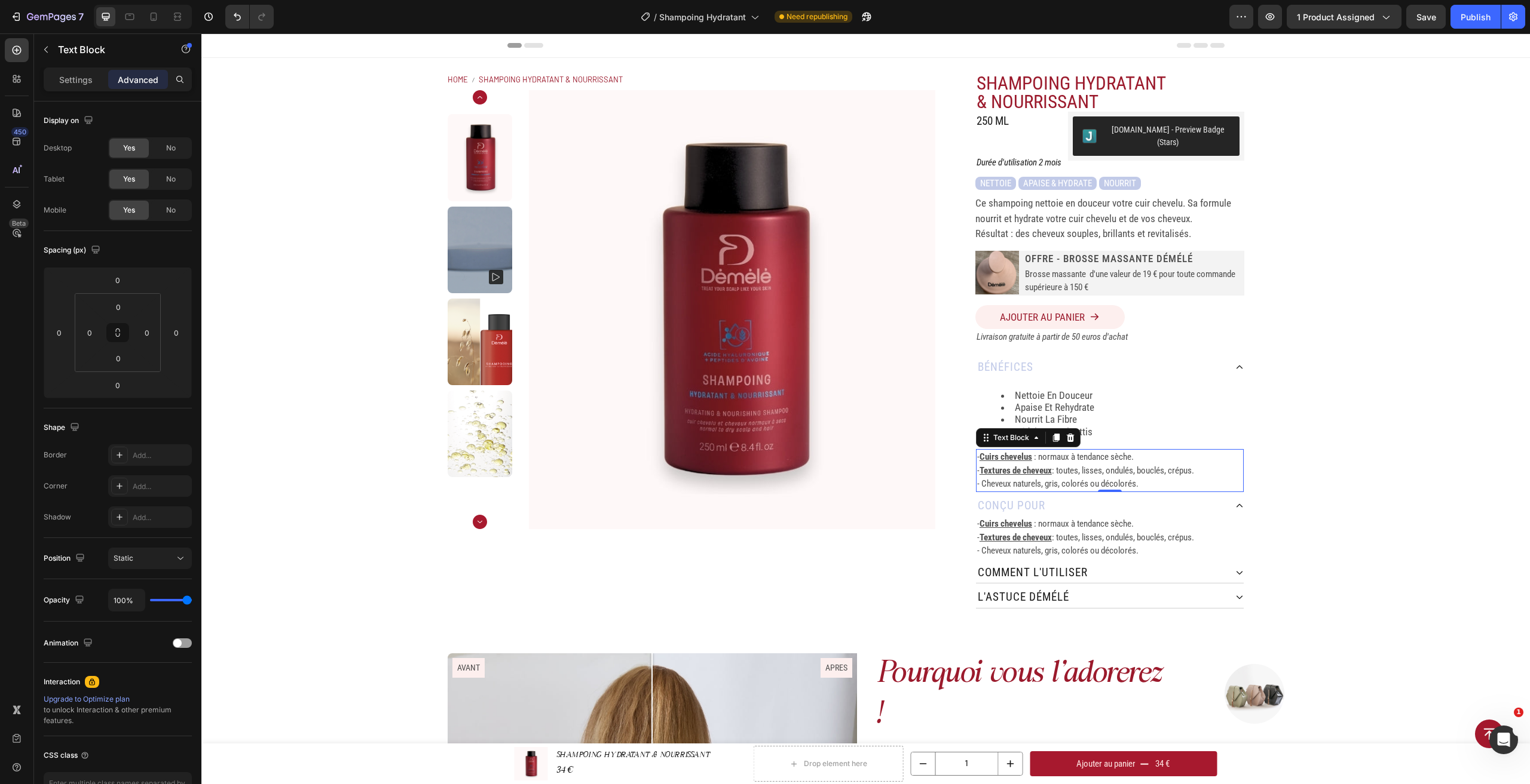
click at [1034, 465] on u "Textures de cheveux" at bounding box center [1015, 470] width 73 height 10
click at [1035, 465] on u "Textures de cheveux" at bounding box center [1015, 470] width 73 height 10
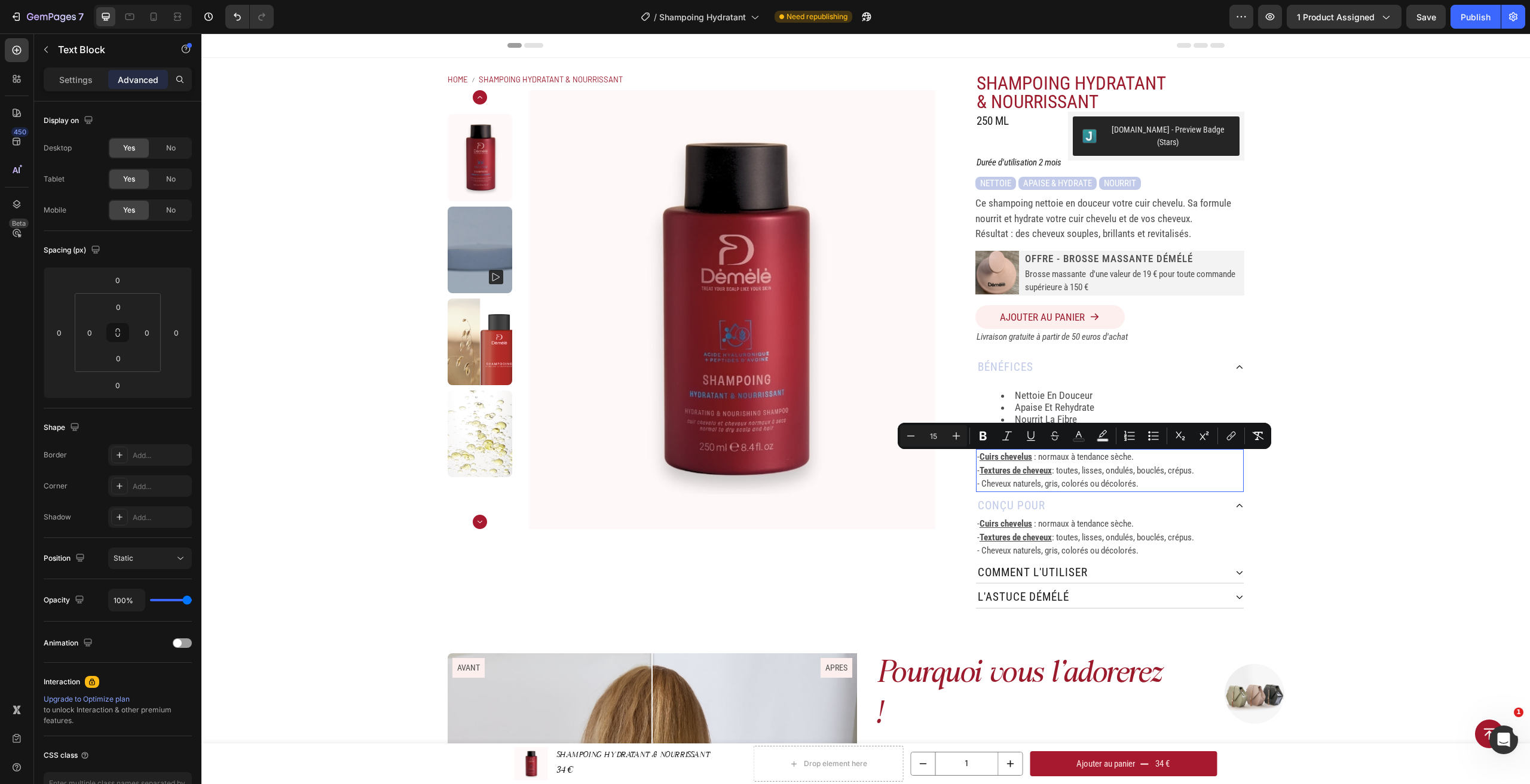
click at [1129, 477] on p "- Cheveux naturels, gris, colorés ou décolorés." at bounding box center [1110, 484] width 266 height 14
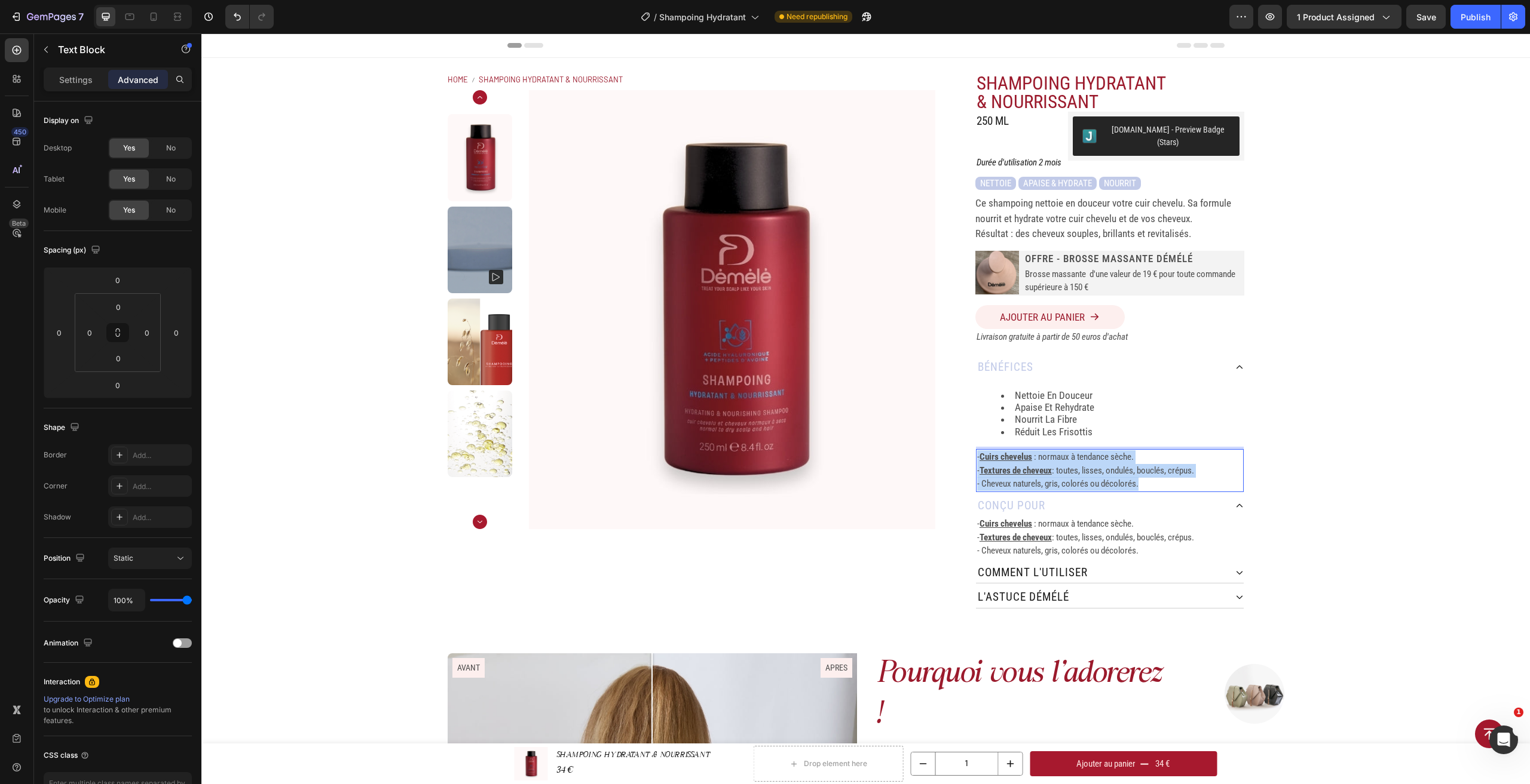
drag, startPoint x: 1136, startPoint y: 473, endPoint x: 971, endPoint y: 442, distance: 167.9
click at [976, 449] on div "- Cuirs chevelus : normaux à tendance sèche. - Textures de cheveux : toutes, li…" at bounding box center [1110, 471] width 268 height 43
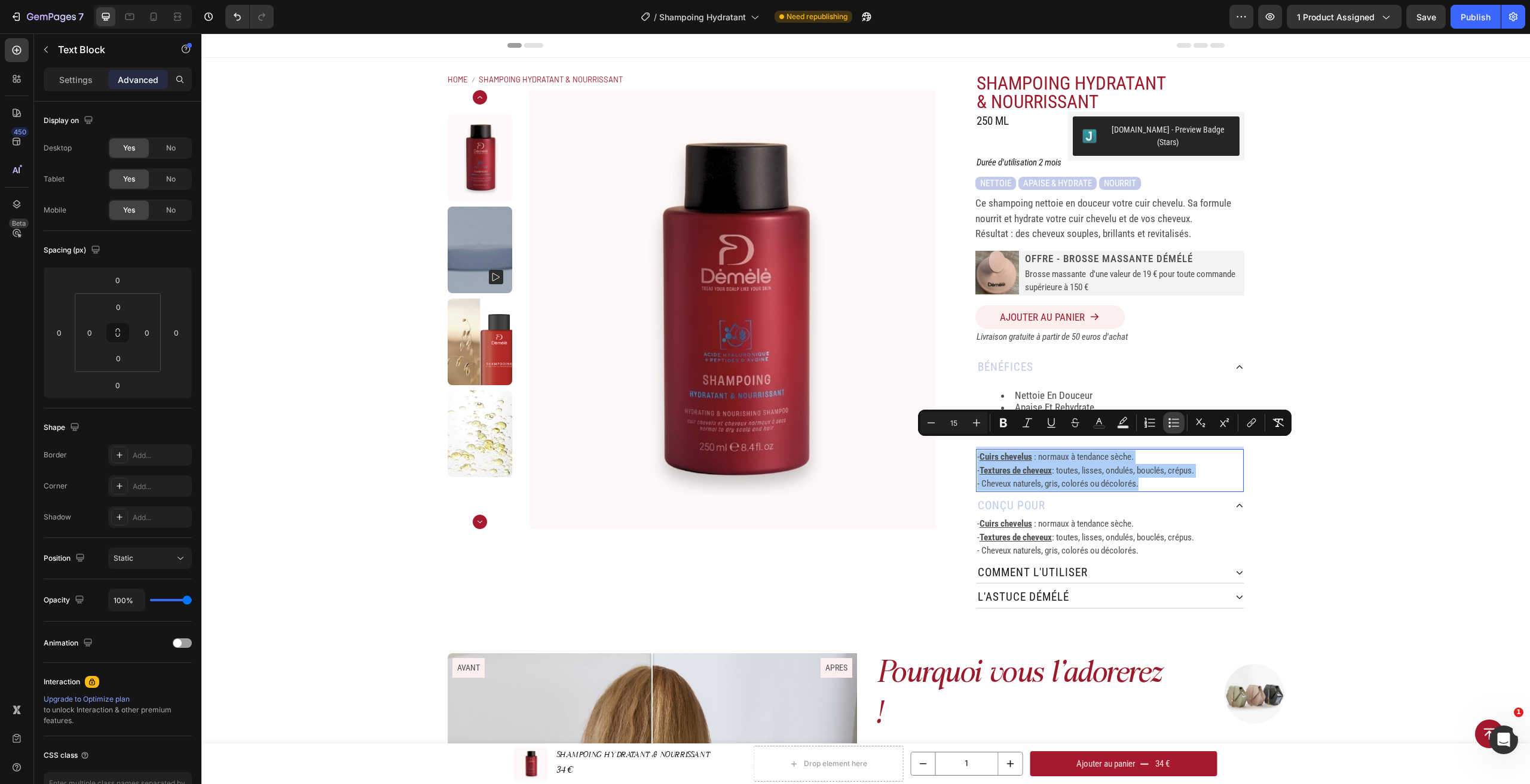
click at [1171, 421] on icon "Editor contextual toolbar" at bounding box center [1173, 423] width 12 height 12
type input "15"
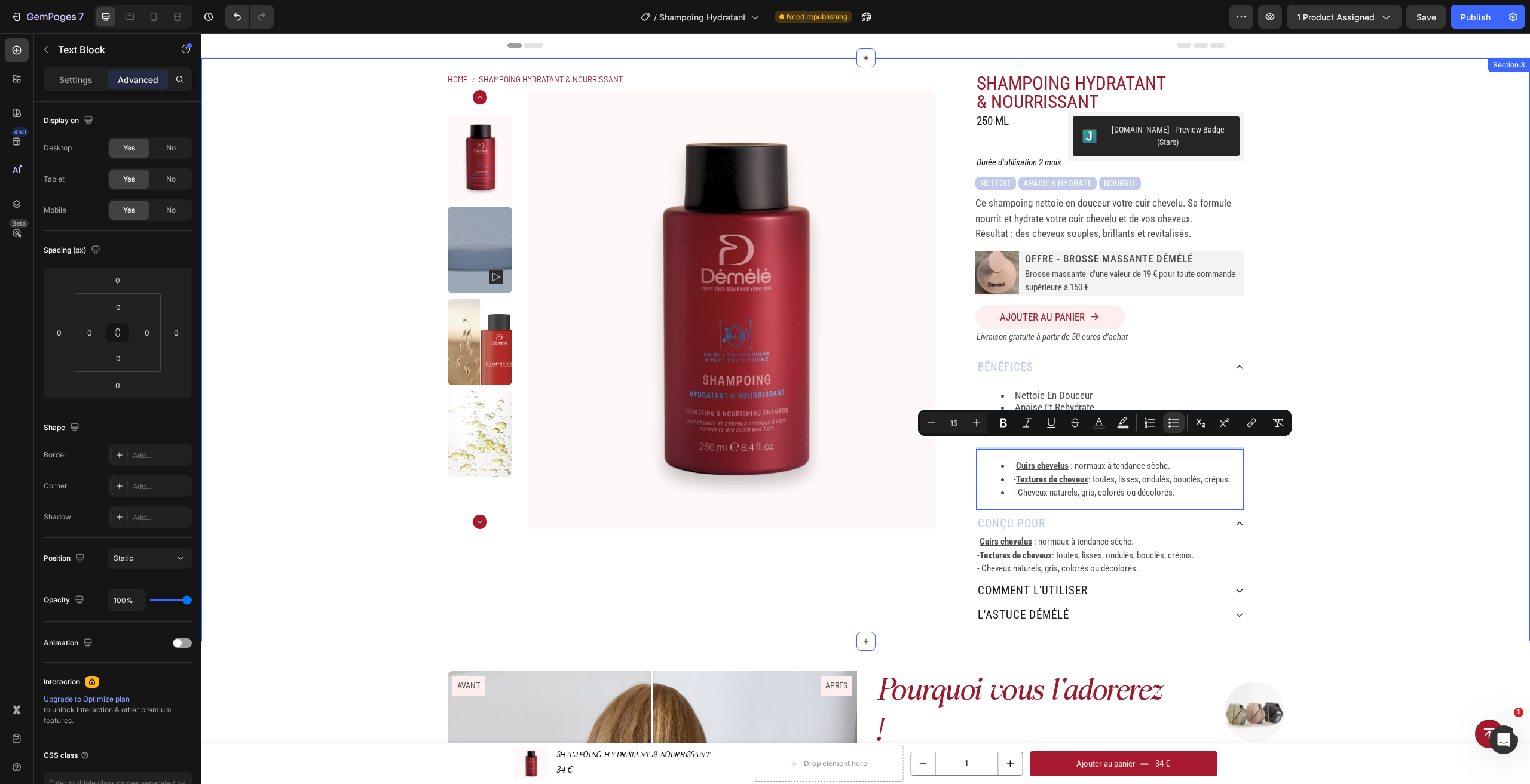
click at [1303, 460] on div "Home SHAMPOING HYDRATANT & NOURRISSANT Breadcrumb Product Images SHAMPOING HYDR…" at bounding box center [866, 350] width 1328 height 584
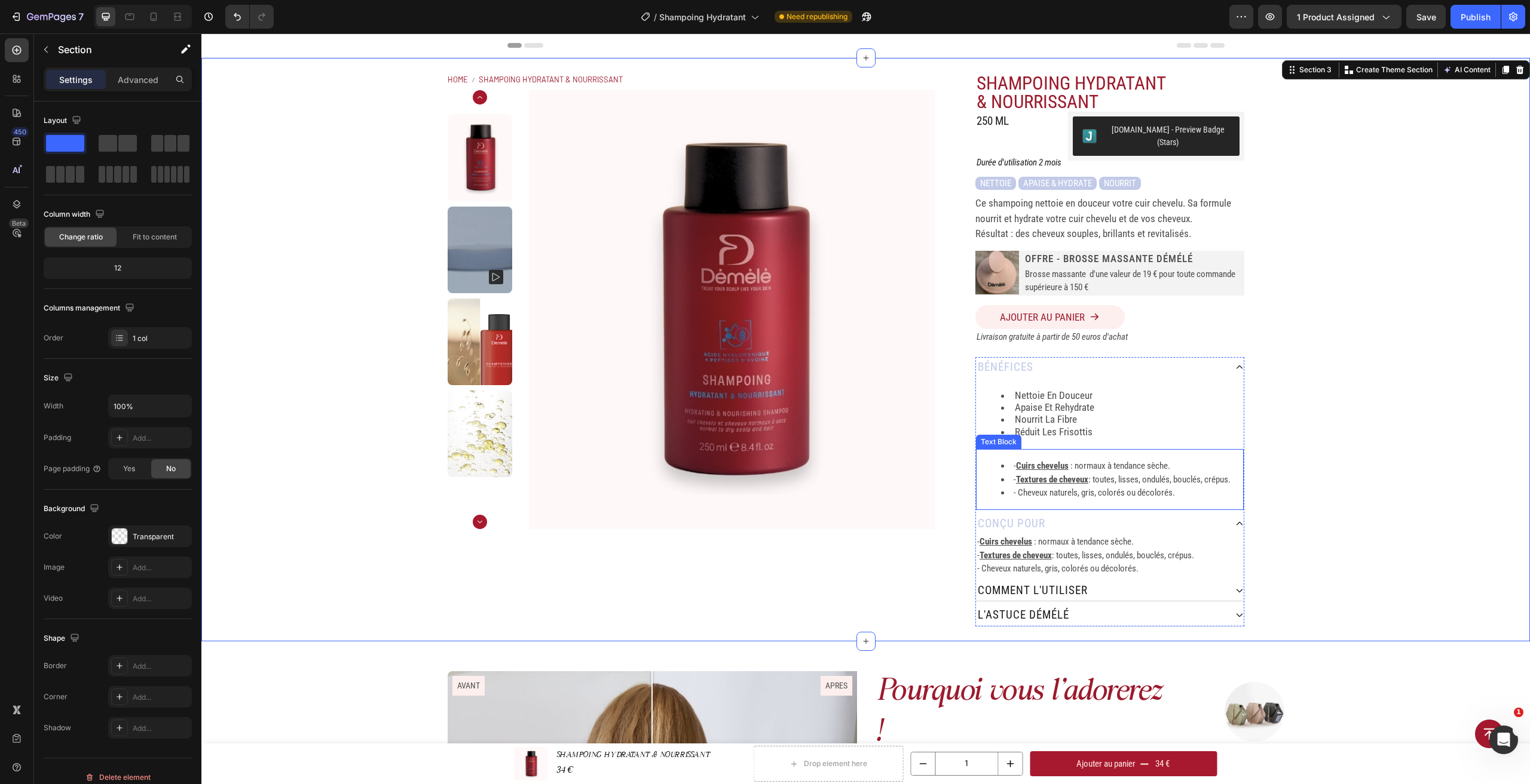
click at [1070, 461] on li "- Cuirs chevelus : normaux à tendance sèche." at bounding box center [1121, 466] width 242 height 14
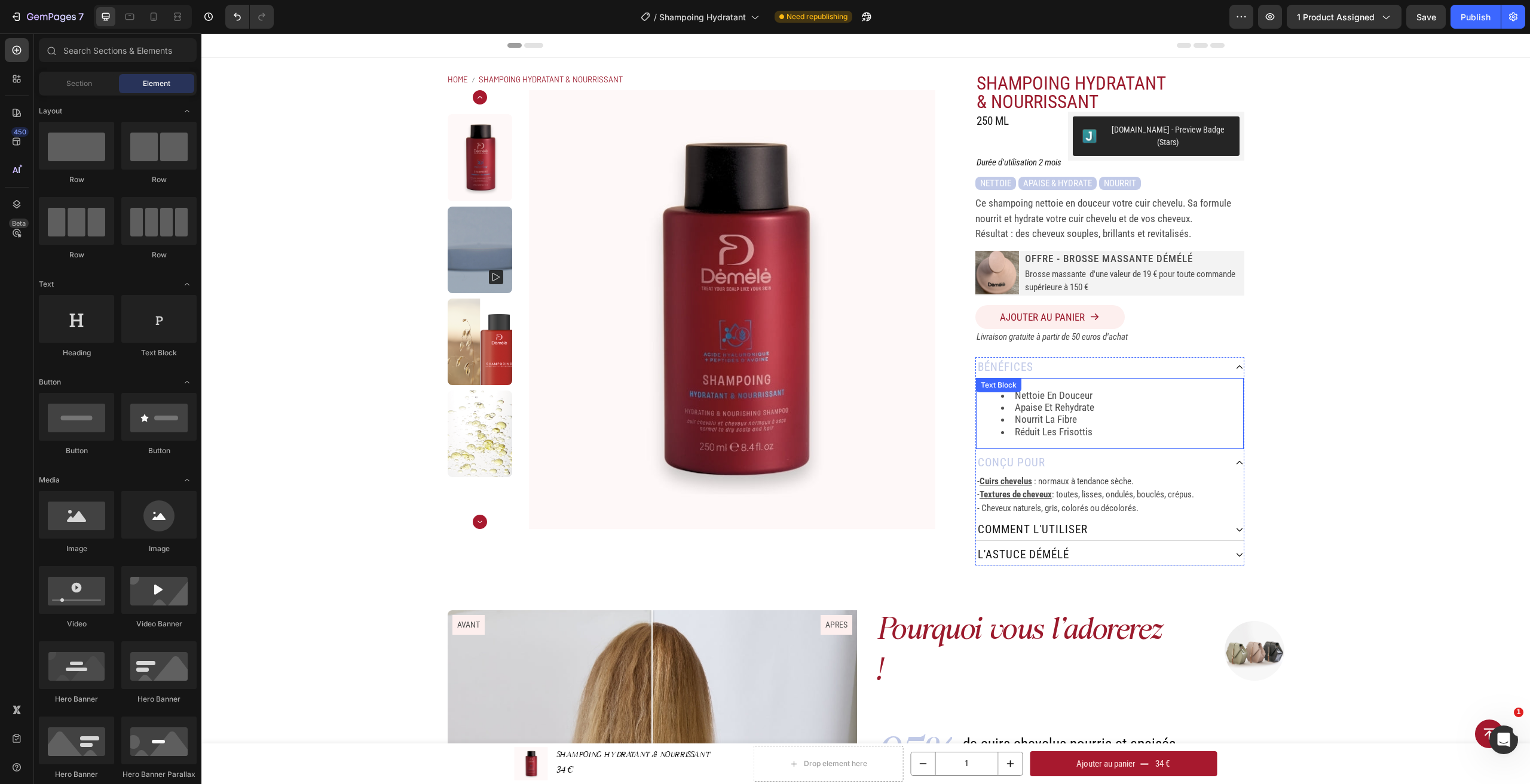
click at [1069, 414] on li "nourrit la fibre" at bounding box center [1121, 419] width 242 height 12
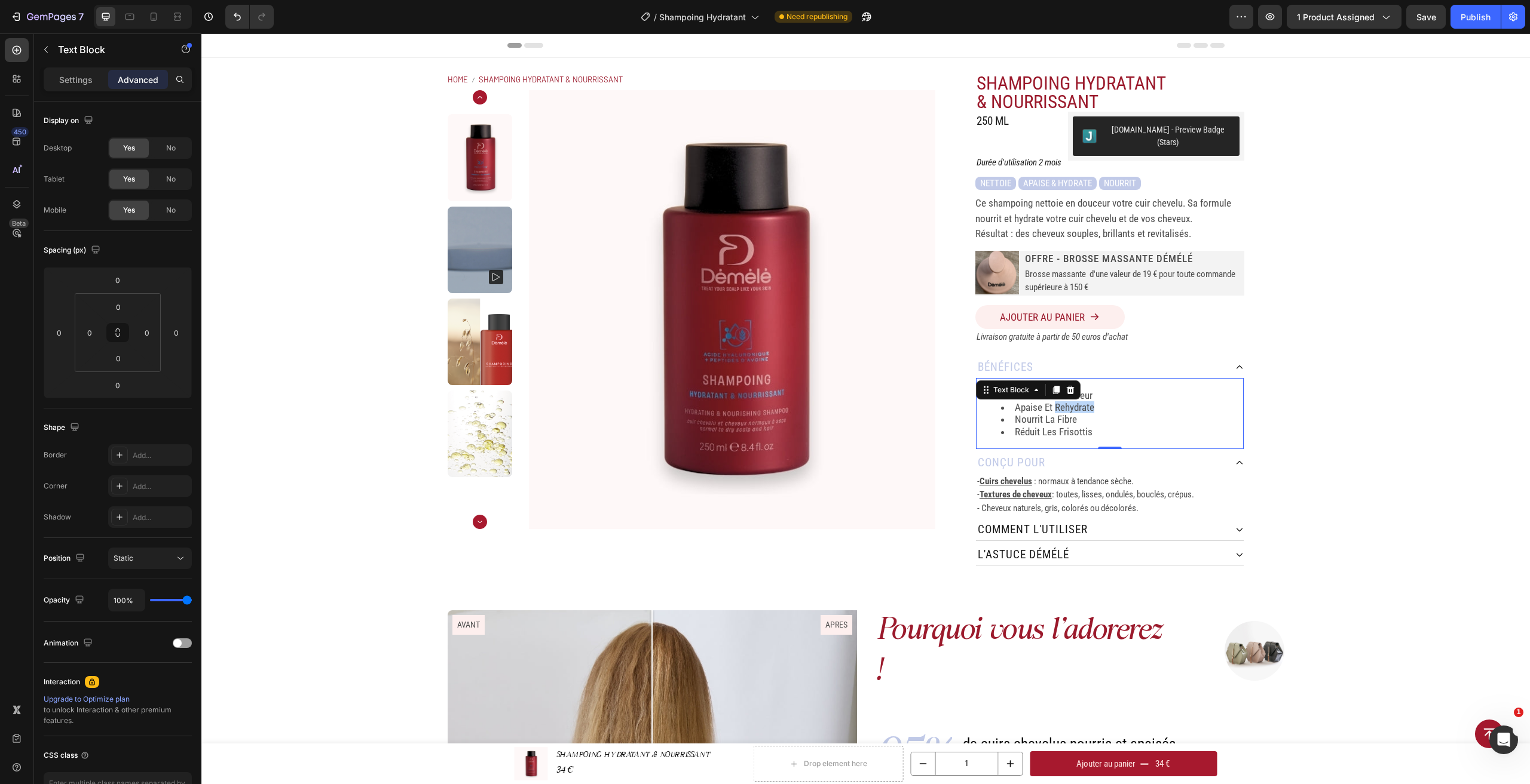
click at [1082, 401] on li "apaise et rehydrate" at bounding box center [1121, 407] width 242 height 12
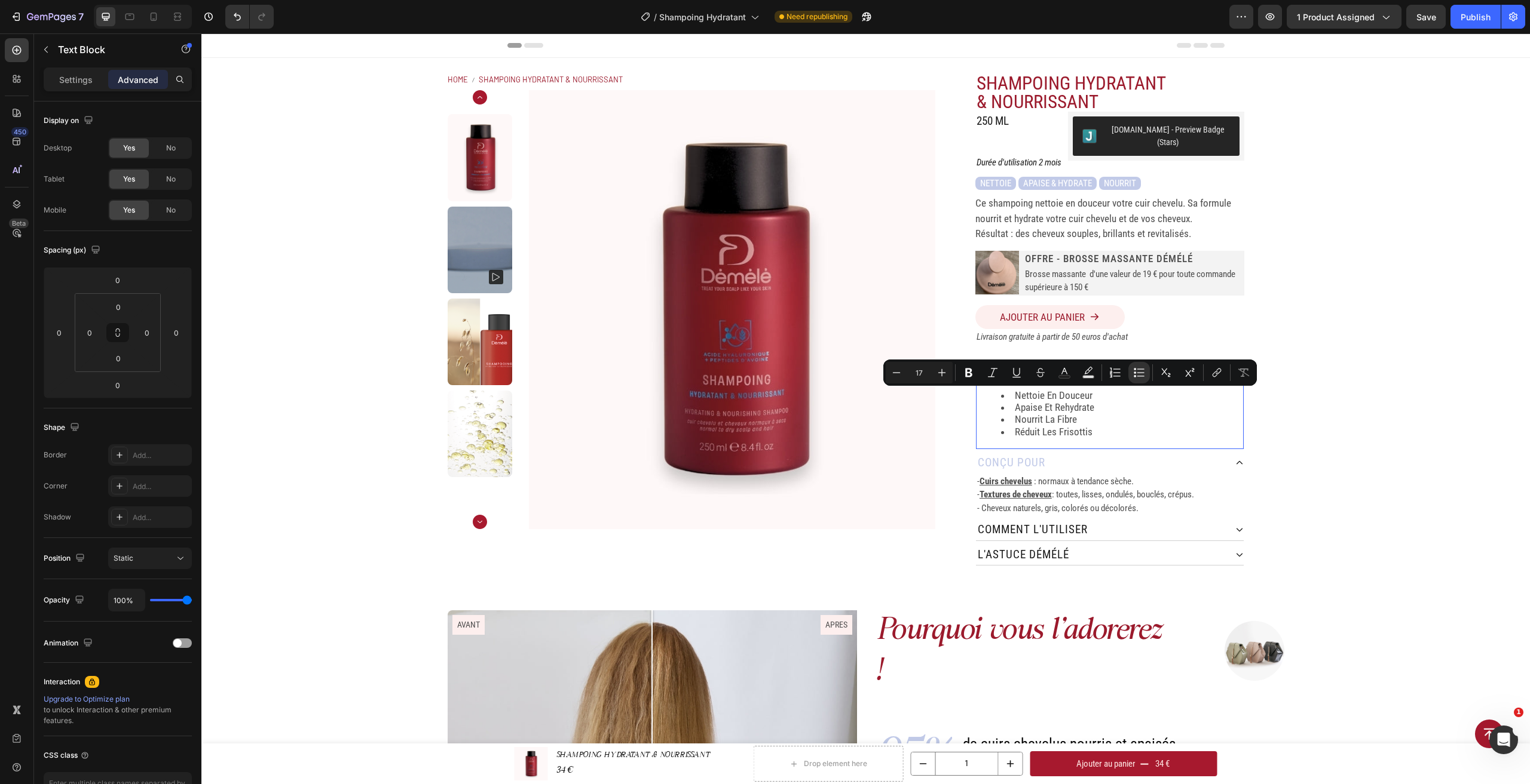
click at [1039, 426] on li "réduit les frisottis" at bounding box center [1121, 431] width 242 height 12
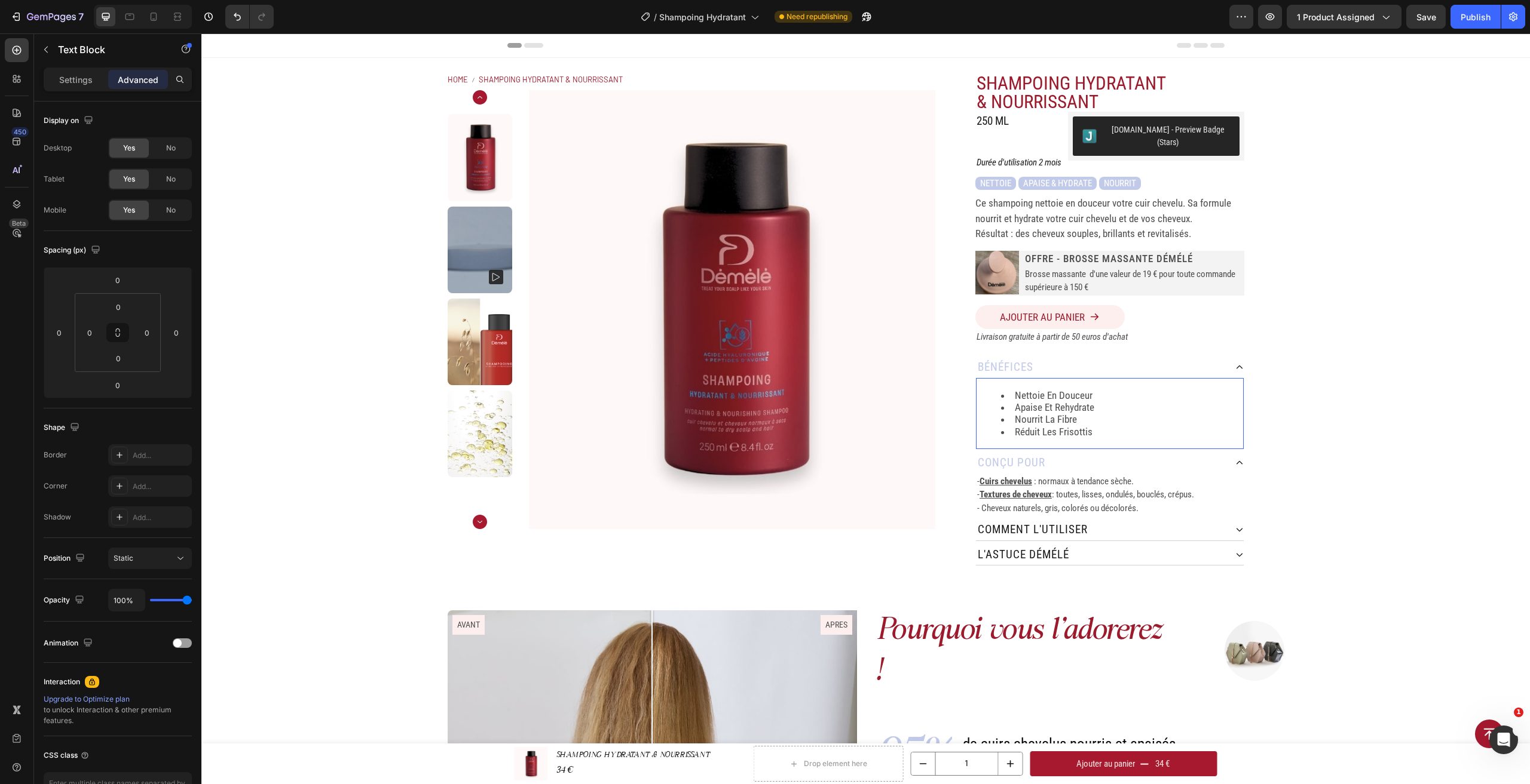
click at [1100, 414] on li "nourrit la fibre" at bounding box center [1121, 419] width 242 height 12
click at [1328, 414] on div "Home SHAMPOING HYDRATANT & NOURRISSANT Breadcrumb Product Images SHAMPOING HYDR…" at bounding box center [866, 319] width 1328 height 523
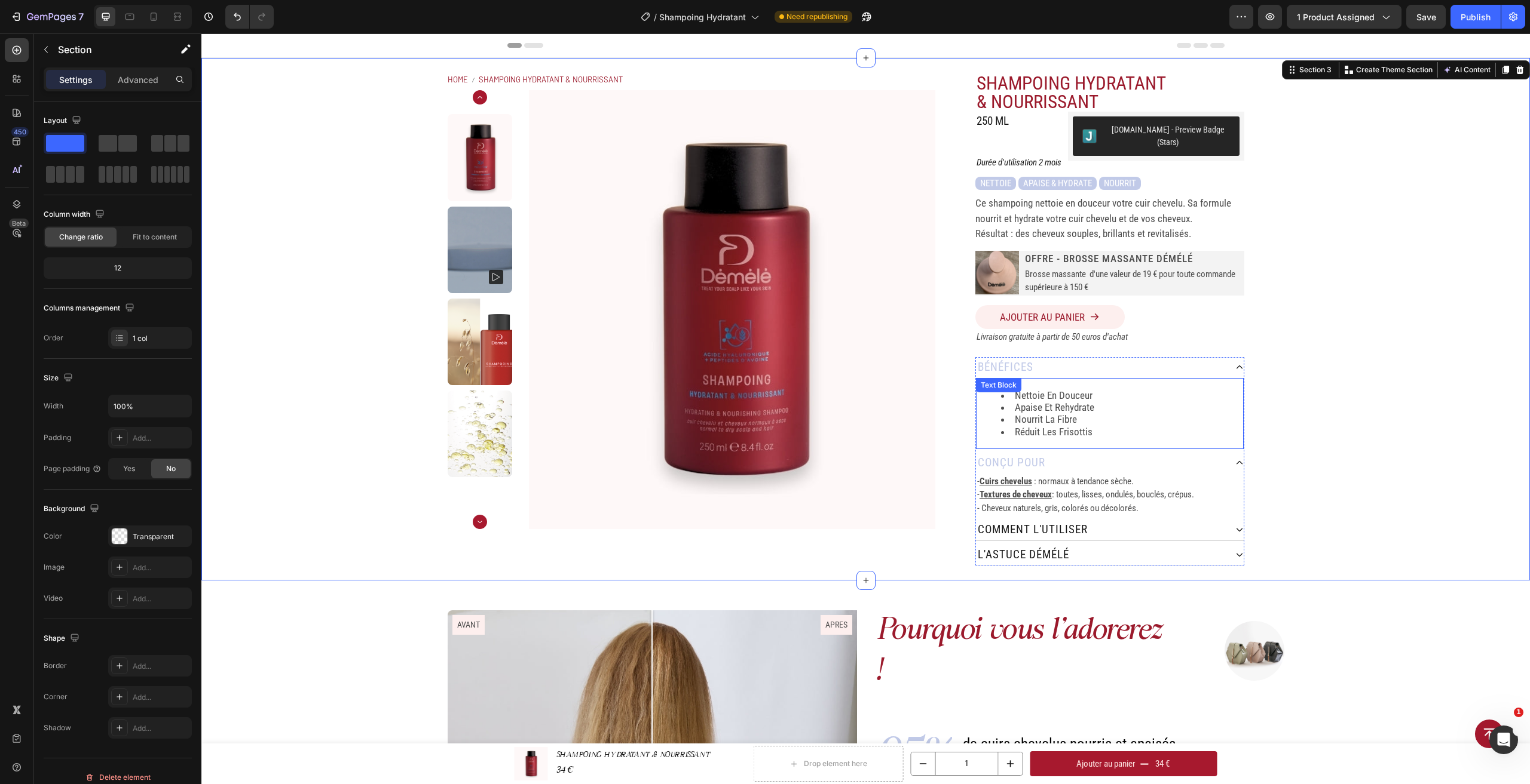
click at [1121, 414] on ul "nettoie en douceur apaise et rehydrate nourrit la fibre réduit les frisottis" at bounding box center [1110, 414] width 266 height 49
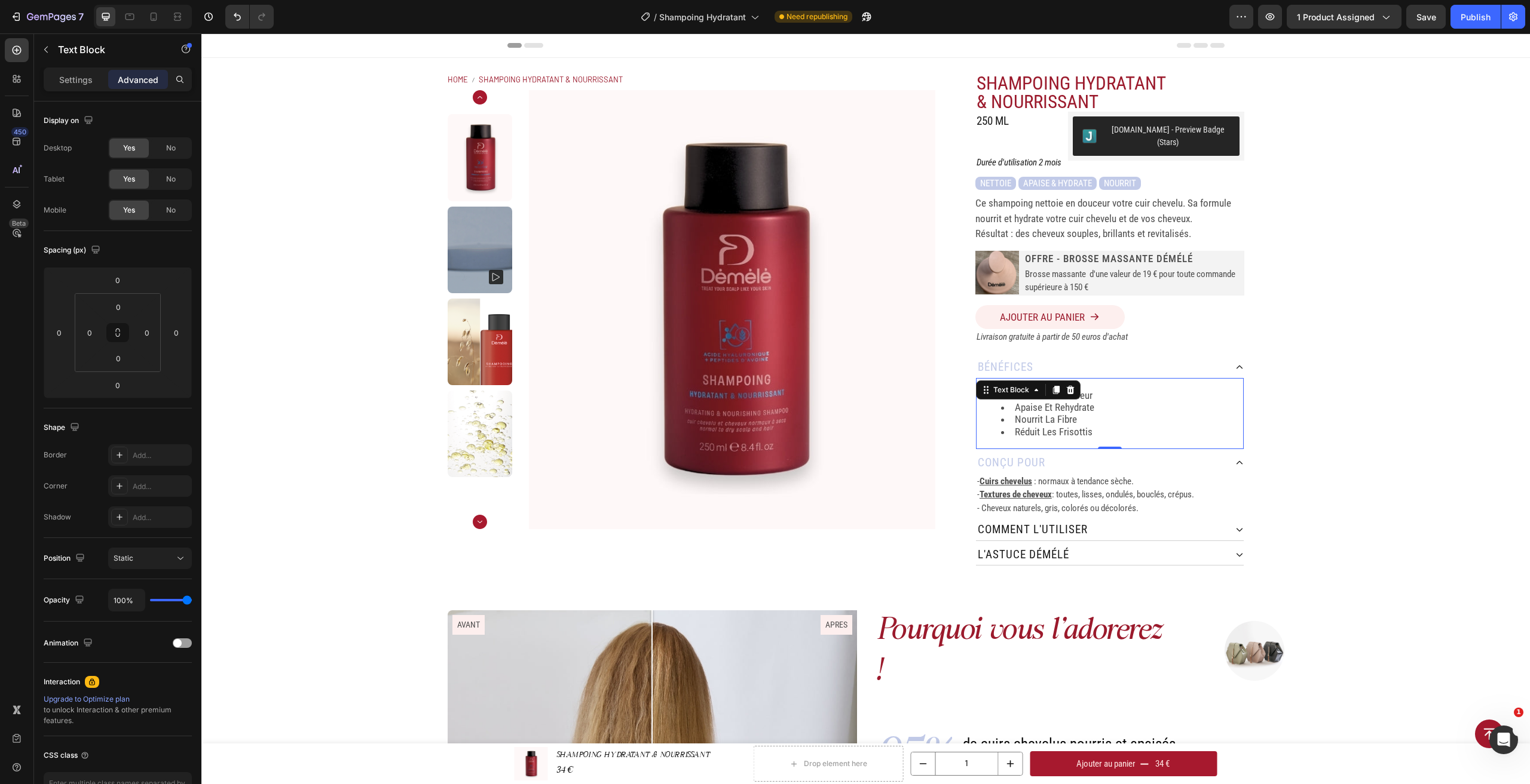
click at [1363, 388] on div "Home SHAMPOING HYDRATANT & NOURRISSANT Breadcrumb Product Images SHAMPOING HYDR…" at bounding box center [866, 319] width 1328 height 523
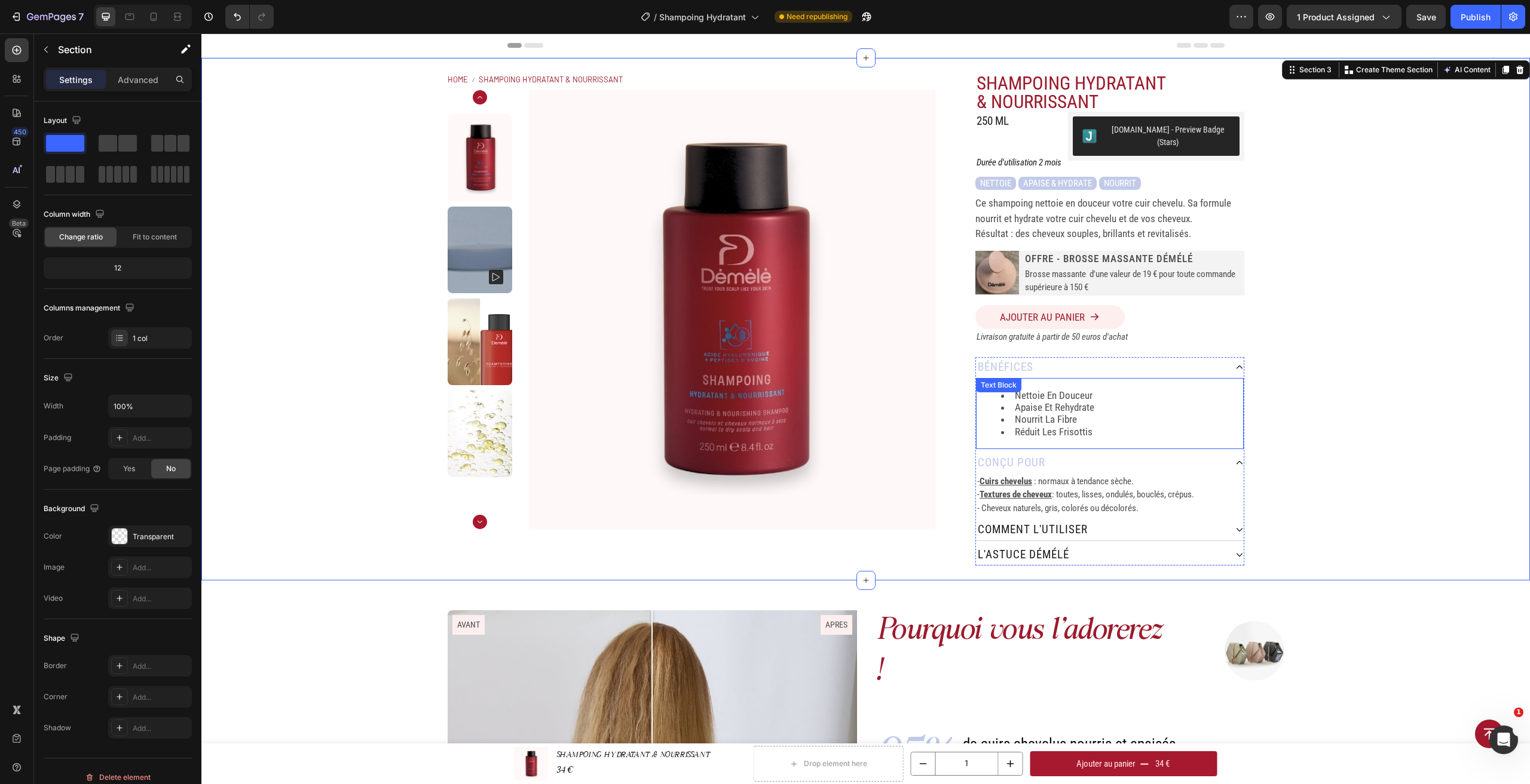
click at [1189, 401] on li "apaise et rehydrate" at bounding box center [1121, 407] width 242 height 12
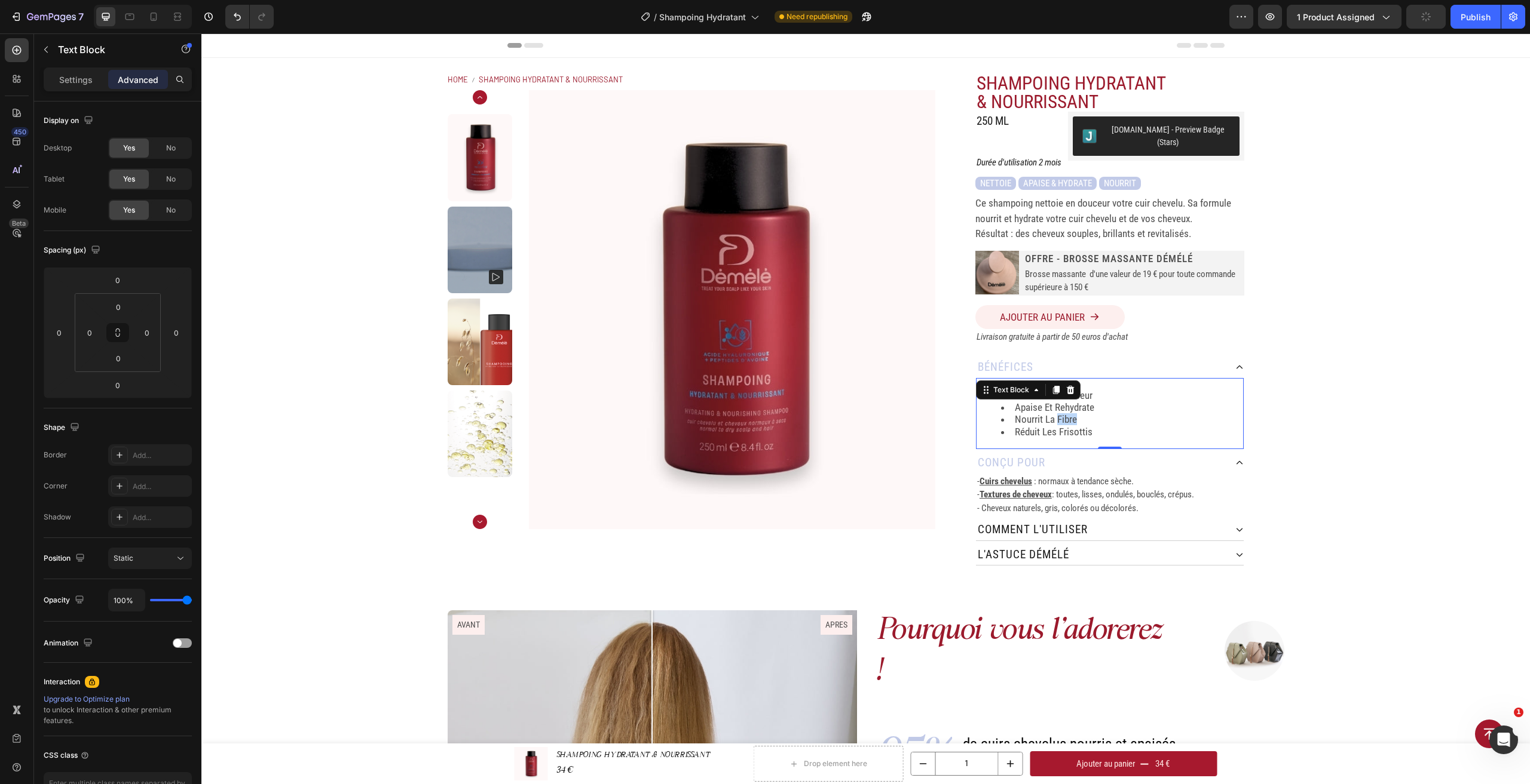
click at [1060, 414] on li "nourrit la fibre" at bounding box center [1121, 419] width 242 height 12
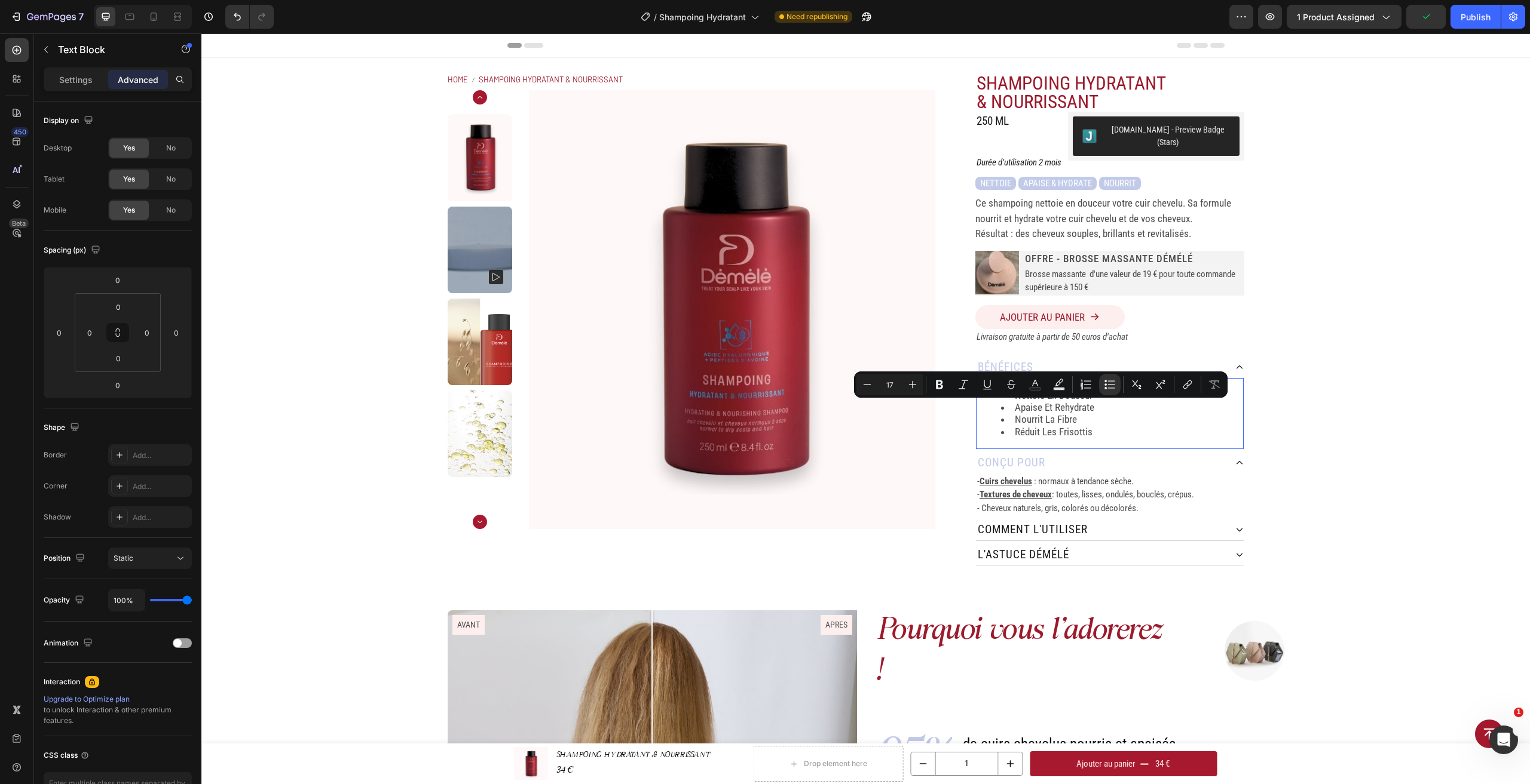
click at [1105, 426] on li "réduit les frisottis" at bounding box center [1121, 431] width 242 height 12
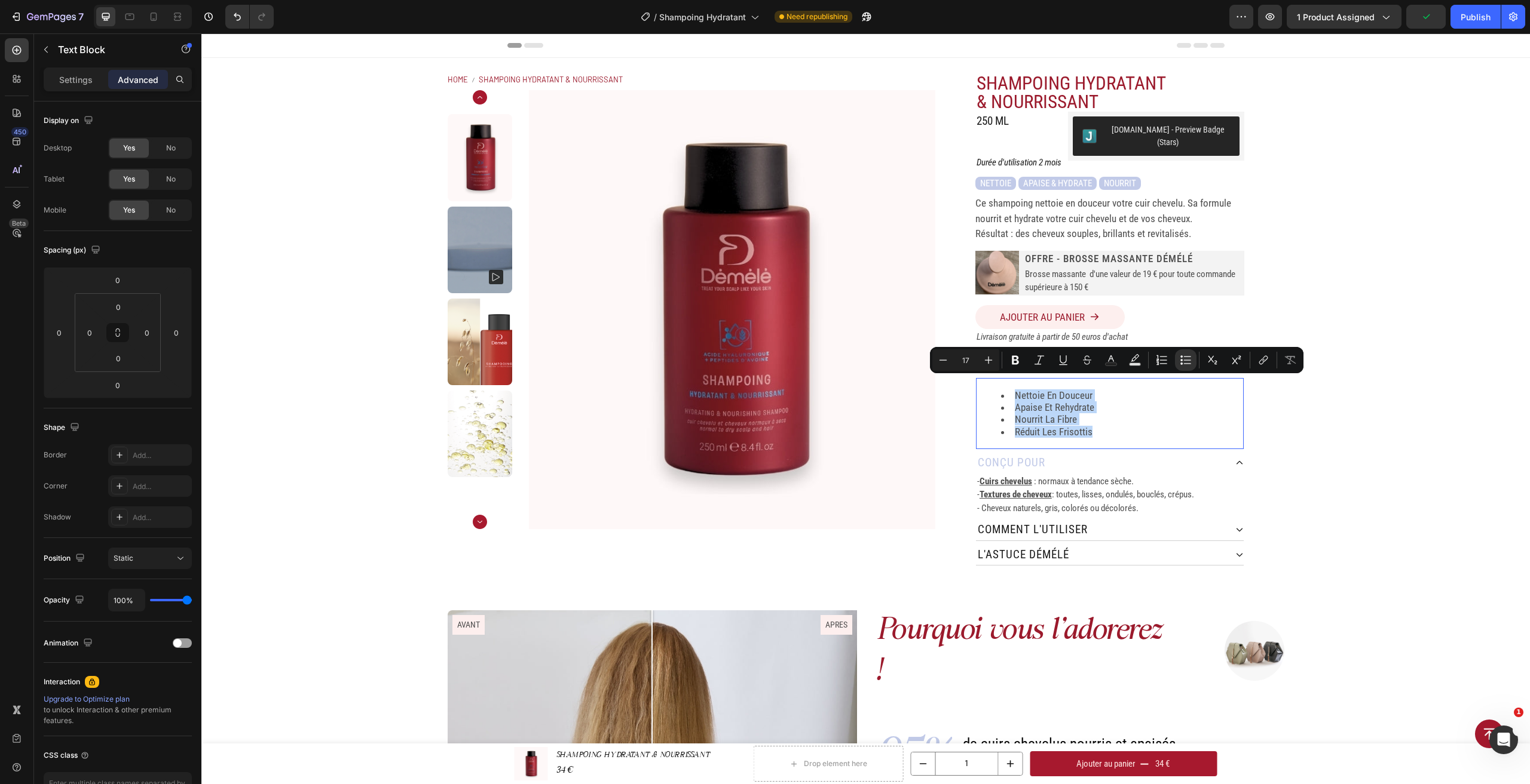
drag, startPoint x: 1103, startPoint y: 423, endPoint x: 1006, endPoint y: 384, distance: 104.5
click at [1006, 390] on ul "nettoie en douceur apaise et rehydrate nourrit la fibre réduit les frisottis" at bounding box center [1110, 414] width 266 height 49
click at [1181, 361] on icon "Editor contextual toolbar" at bounding box center [1185, 359] width 12 height 12
type input "17"
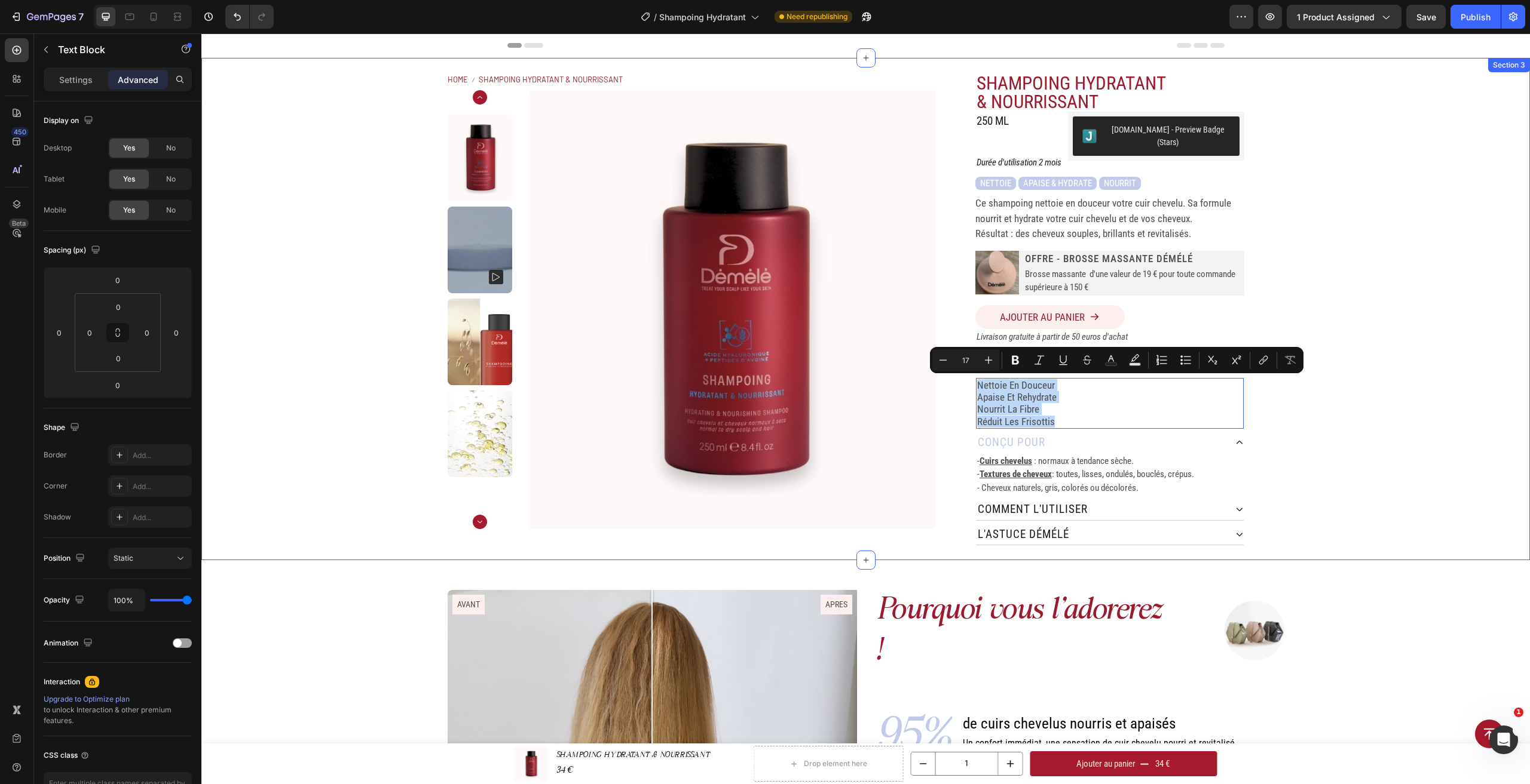
click at [1331, 391] on div "Home SHAMPOING HYDRATANT & NOURRISSANT Breadcrumb Product Images SHAMPOING HYDR…" at bounding box center [866, 309] width 1328 height 503
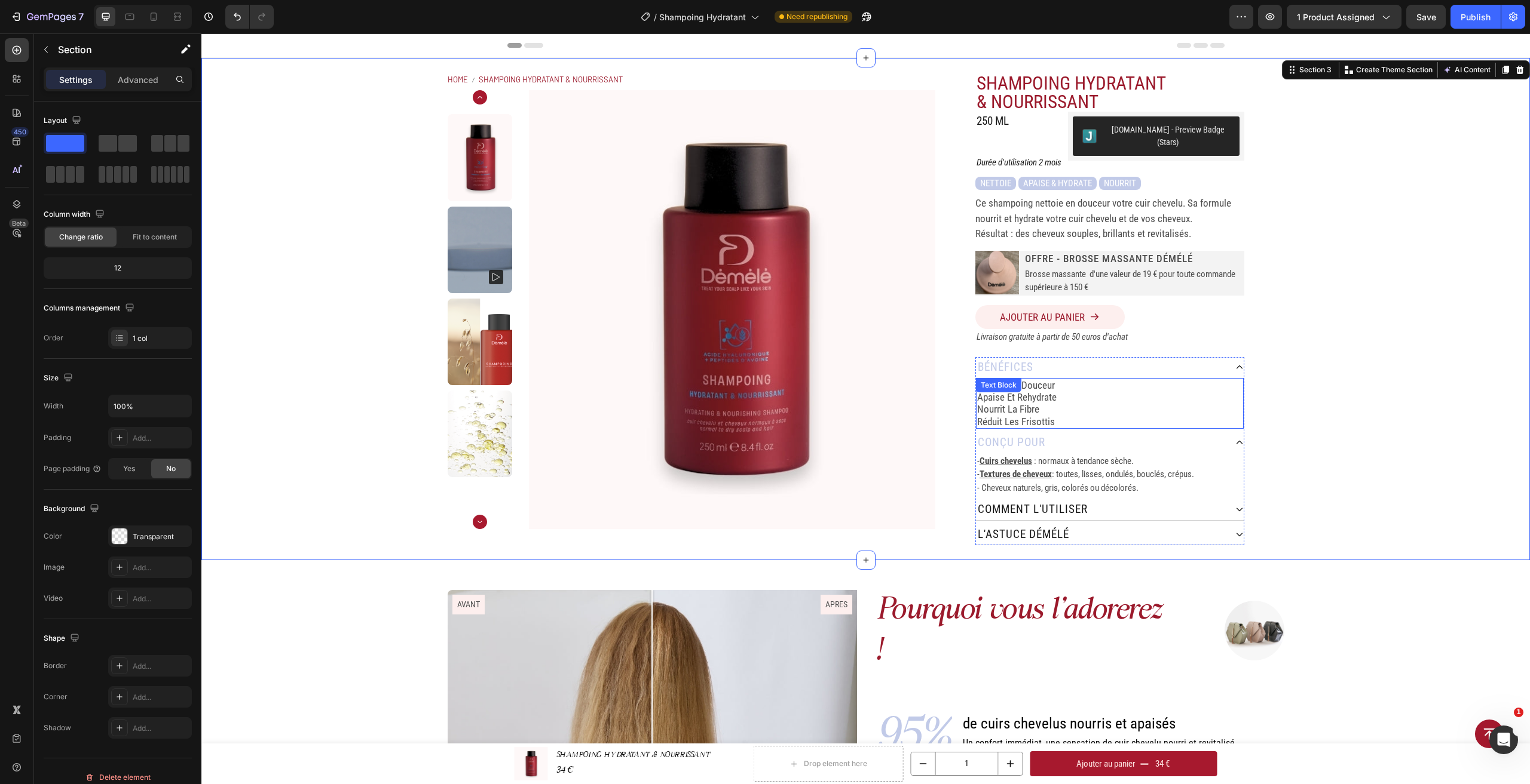
click at [1021, 378] on div "nettoie en douceur apaise et rehydrate nourrit la fibre réduit les frisottis Te…" at bounding box center [1110, 404] width 268 height 52
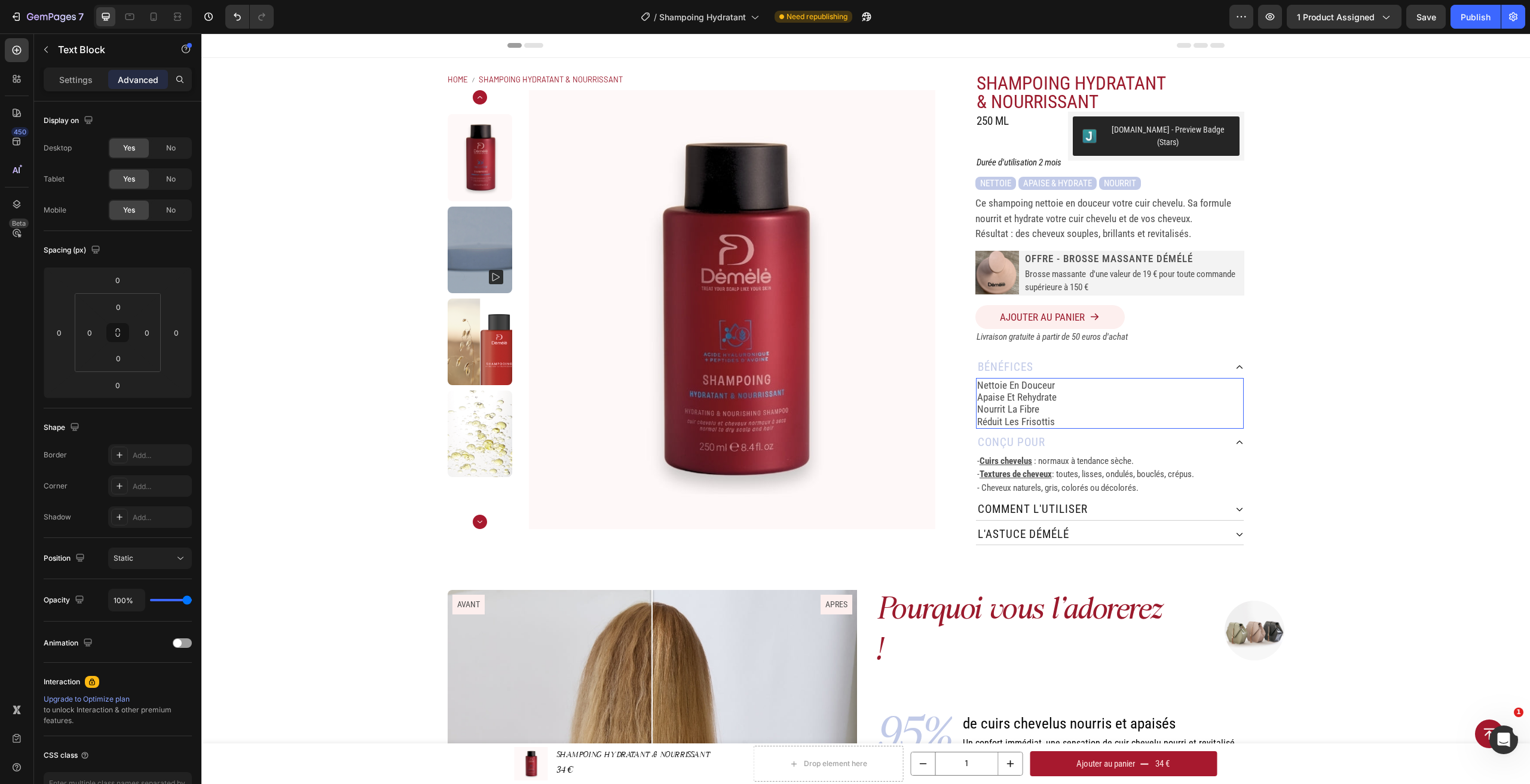
click at [1015, 403] on p "nourrit la fibre" at bounding box center [1110, 409] width 266 height 12
click at [977, 379] on p "nettoie en douceur" at bounding box center [1110, 385] width 266 height 12
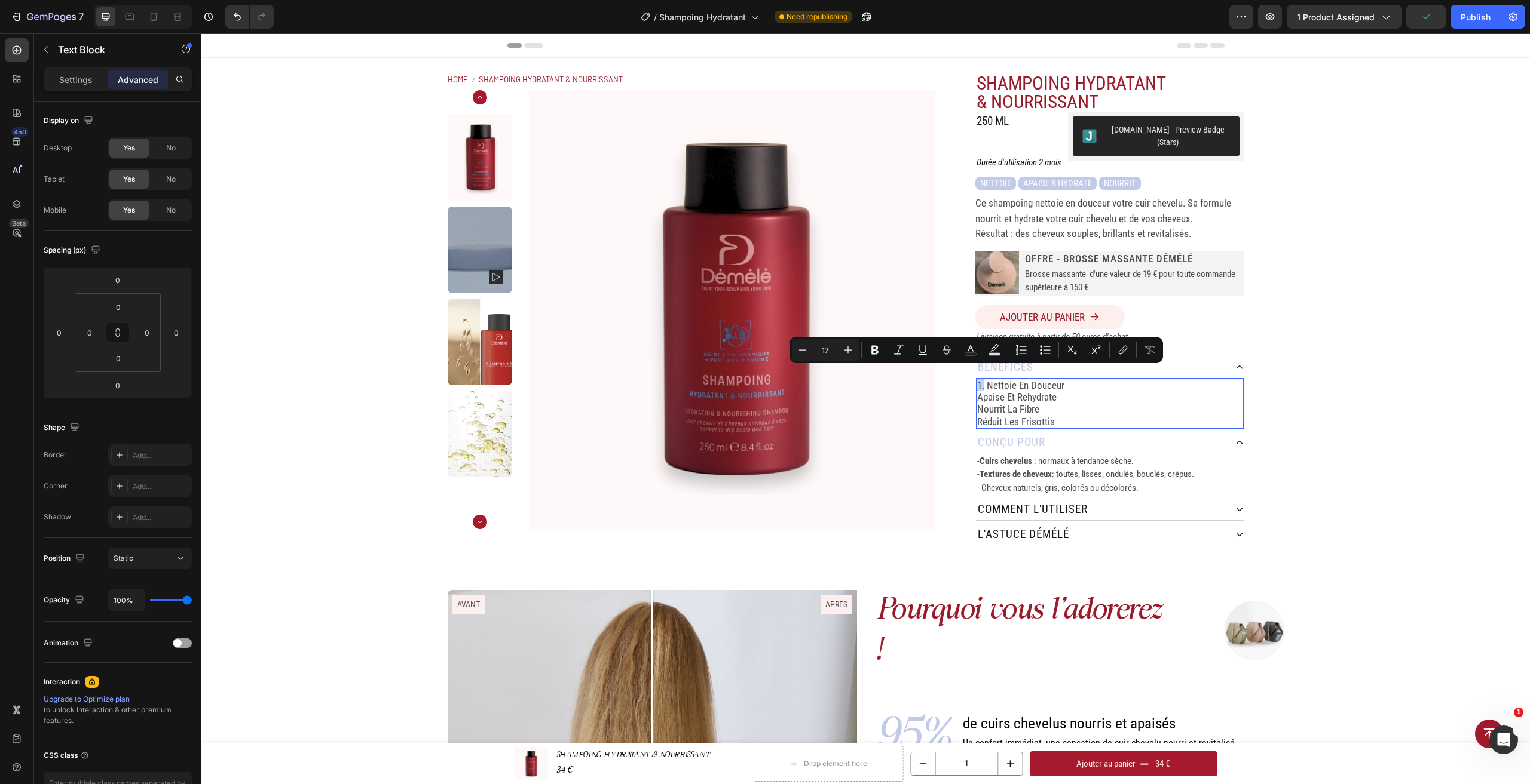
drag, startPoint x: 980, startPoint y: 377, endPoint x: 971, endPoint y: 378, distance: 9.1
click at [976, 378] on div "1. nettoie en douceur apaise et rehydrate nourrit la fibre réduit les frisottis" at bounding box center [1110, 404] width 268 height 52
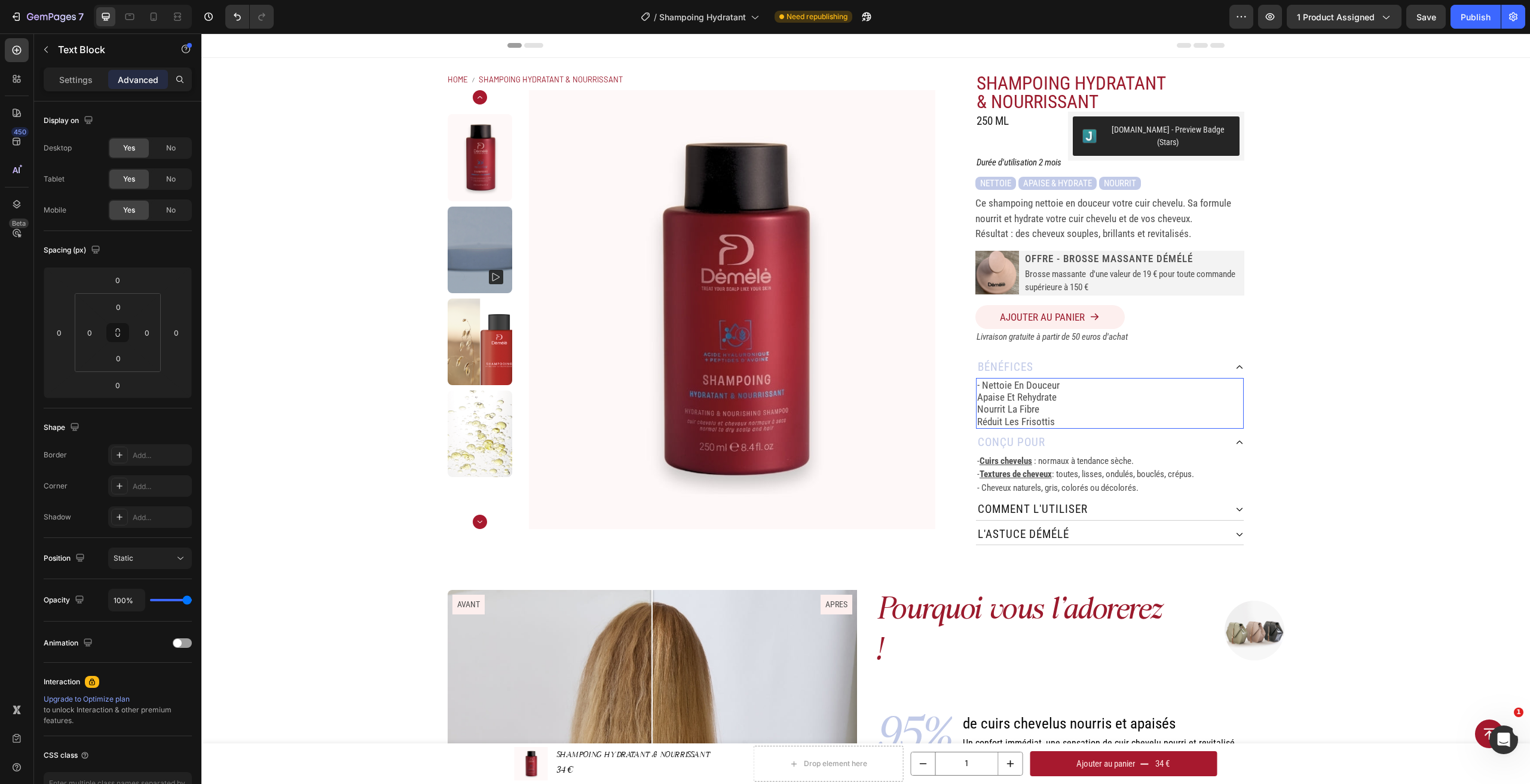
click at [977, 391] on p "apaise et rehydrate" at bounding box center [1110, 397] width 266 height 12
click at [976, 397] on div "- nettoie en douceur - apaise et rehydrate nourrit la fibre réduit les frisottis" at bounding box center [1110, 404] width 268 height 52
click at [977, 416] on p "réduit les frisottis" at bounding box center [1110, 421] width 266 height 12
click at [1145, 455] on p "- Cuirs chevelus : normaux à tendance sèche." at bounding box center [1110, 461] width 266 height 14
click at [1087, 403] on p "- nourrit la fibre" at bounding box center [1110, 409] width 266 height 12
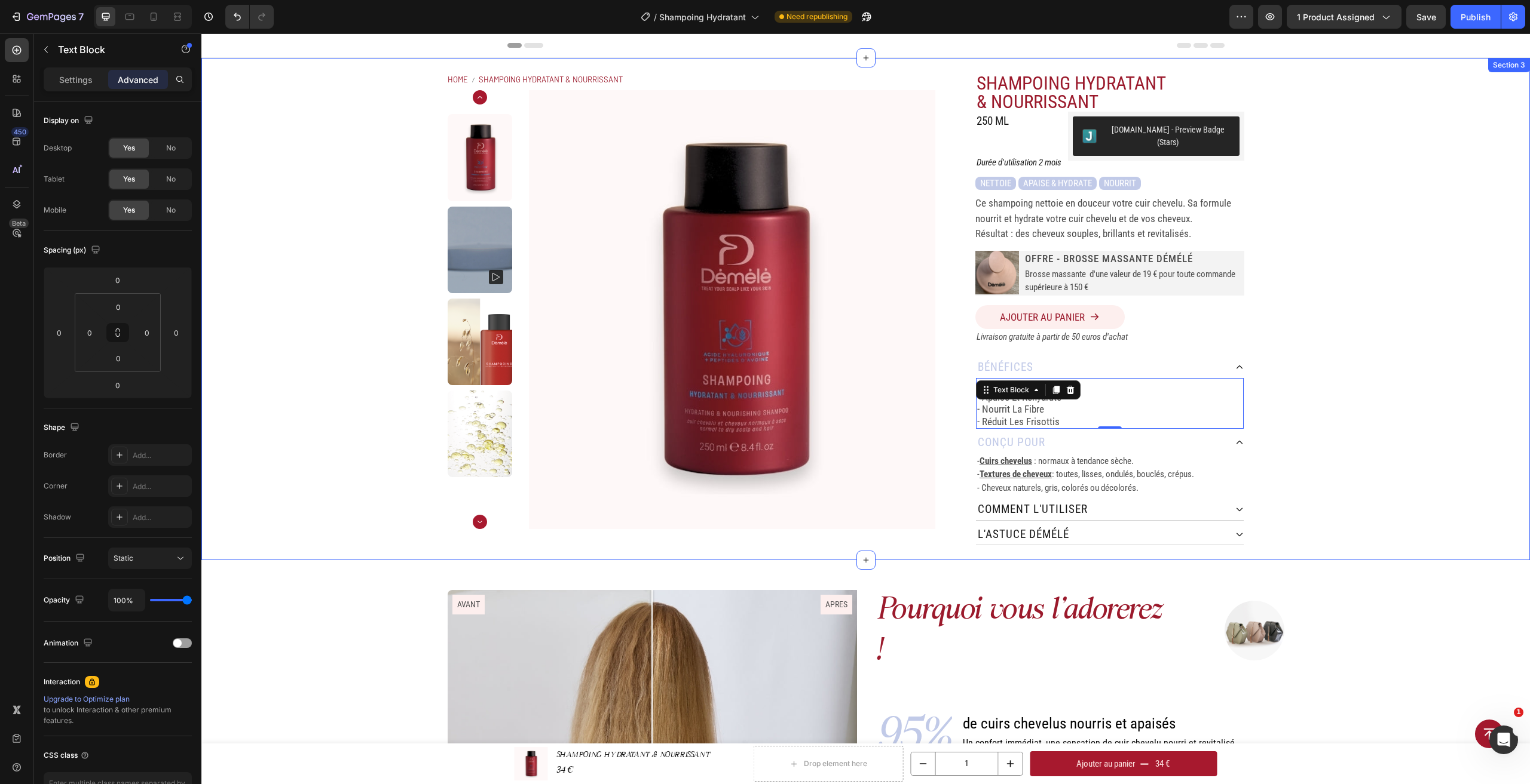
click at [1382, 440] on div "Home SHAMPOING HYDRATANT & NOURRISSANT Breadcrumb Product Images SHAMPOING HYDR…" at bounding box center [866, 309] width 1328 height 503
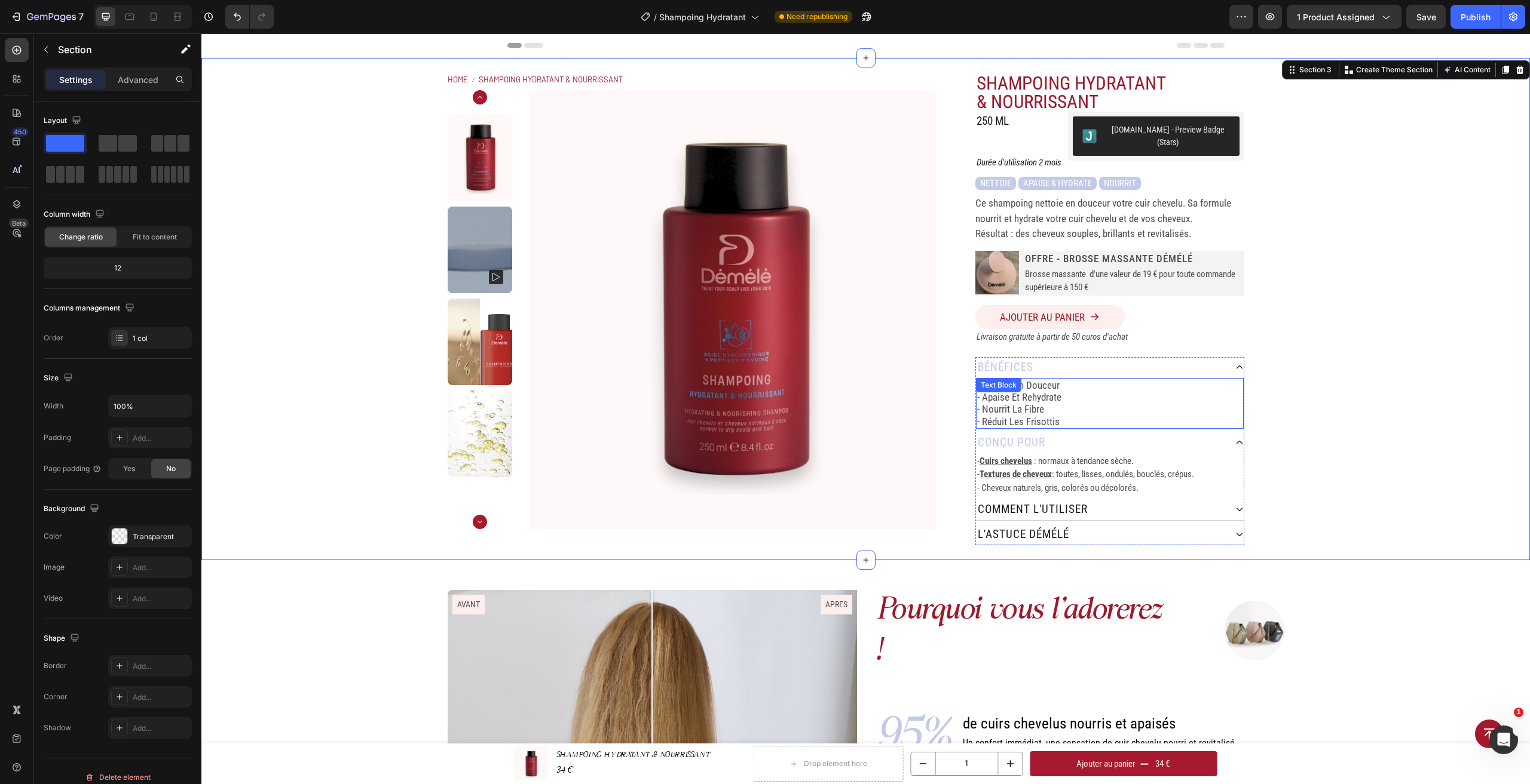
click at [1018, 391] on p "- apaise et rehydrate" at bounding box center [1110, 397] width 266 height 12
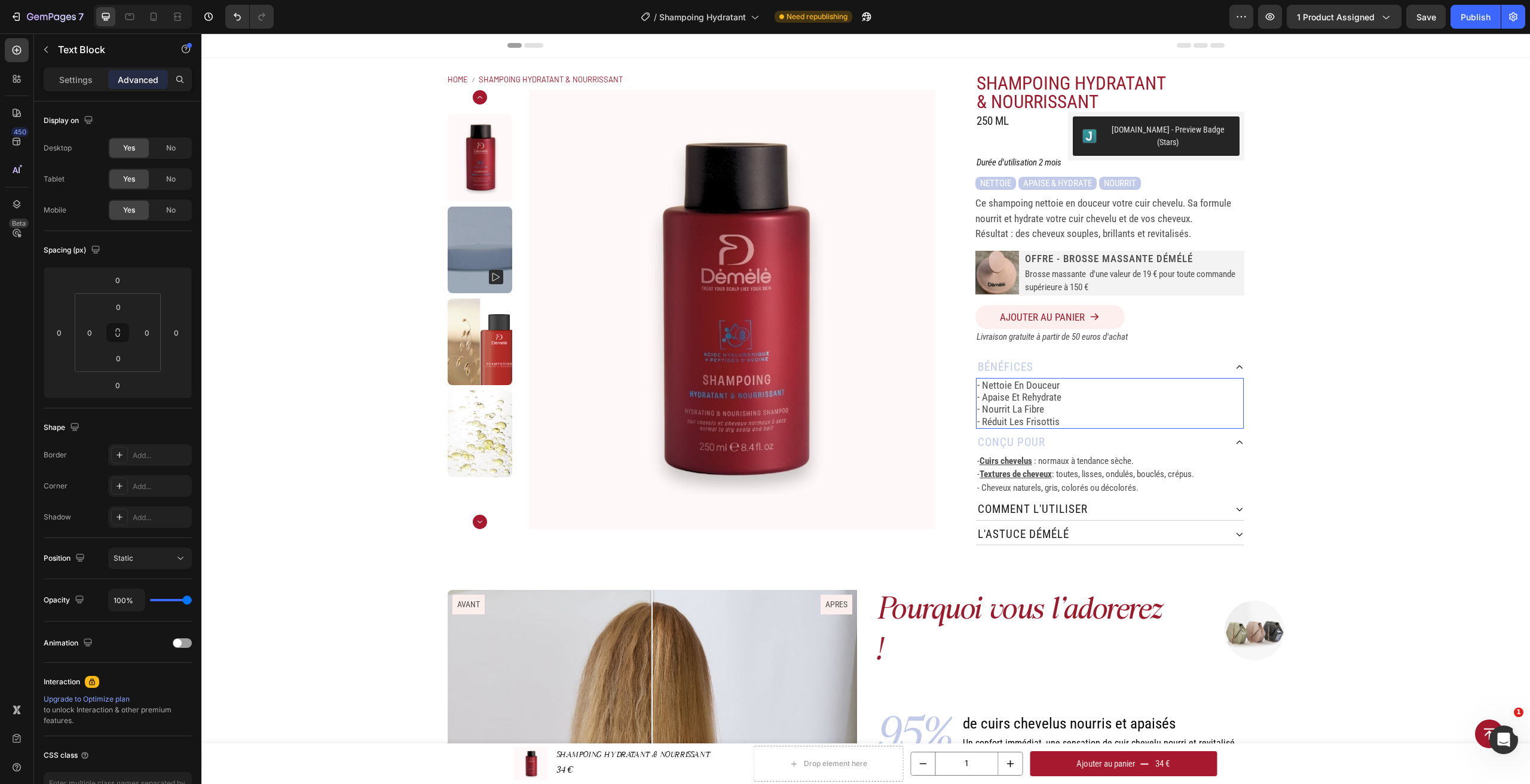
click at [1023, 416] on p "- réduit les frisottis" at bounding box center [1110, 421] width 266 height 12
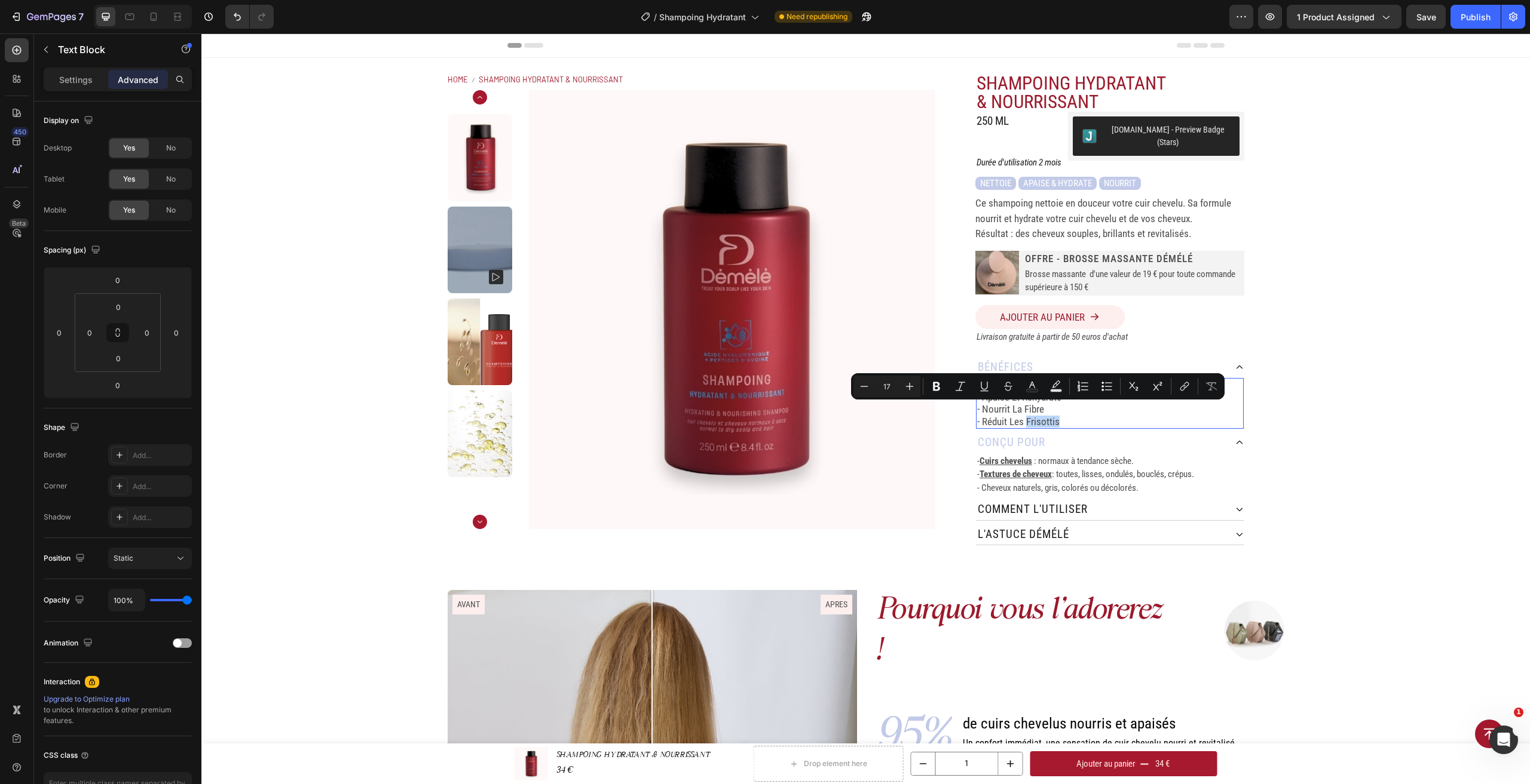
click at [1077, 416] on p "- réduit les frisottis" at bounding box center [1110, 421] width 266 height 12
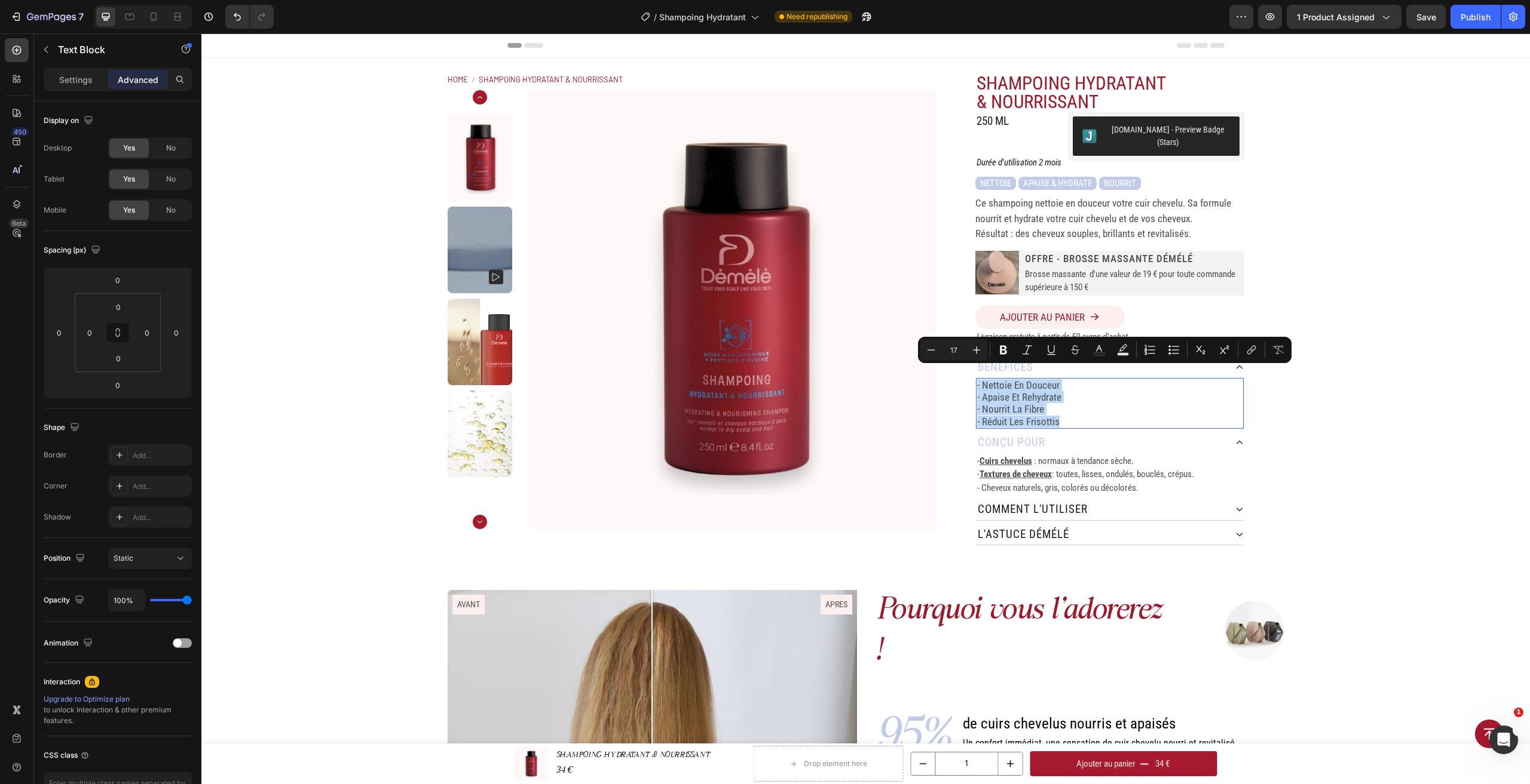
drag, startPoint x: 1067, startPoint y: 411, endPoint x: 971, endPoint y: 374, distance: 102.9
click at [976, 378] on div "- nettoie en douceur - apaise et rehydrate - nourrit la fibre - réduit les fris…" at bounding box center [1110, 404] width 268 height 52
copy div "- nettoie en douceur - apaise et rehydrate - nourrit la fibre - réduit les fris…"
click at [61, 72] on div "Settings" at bounding box center [76, 79] width 60 height 19
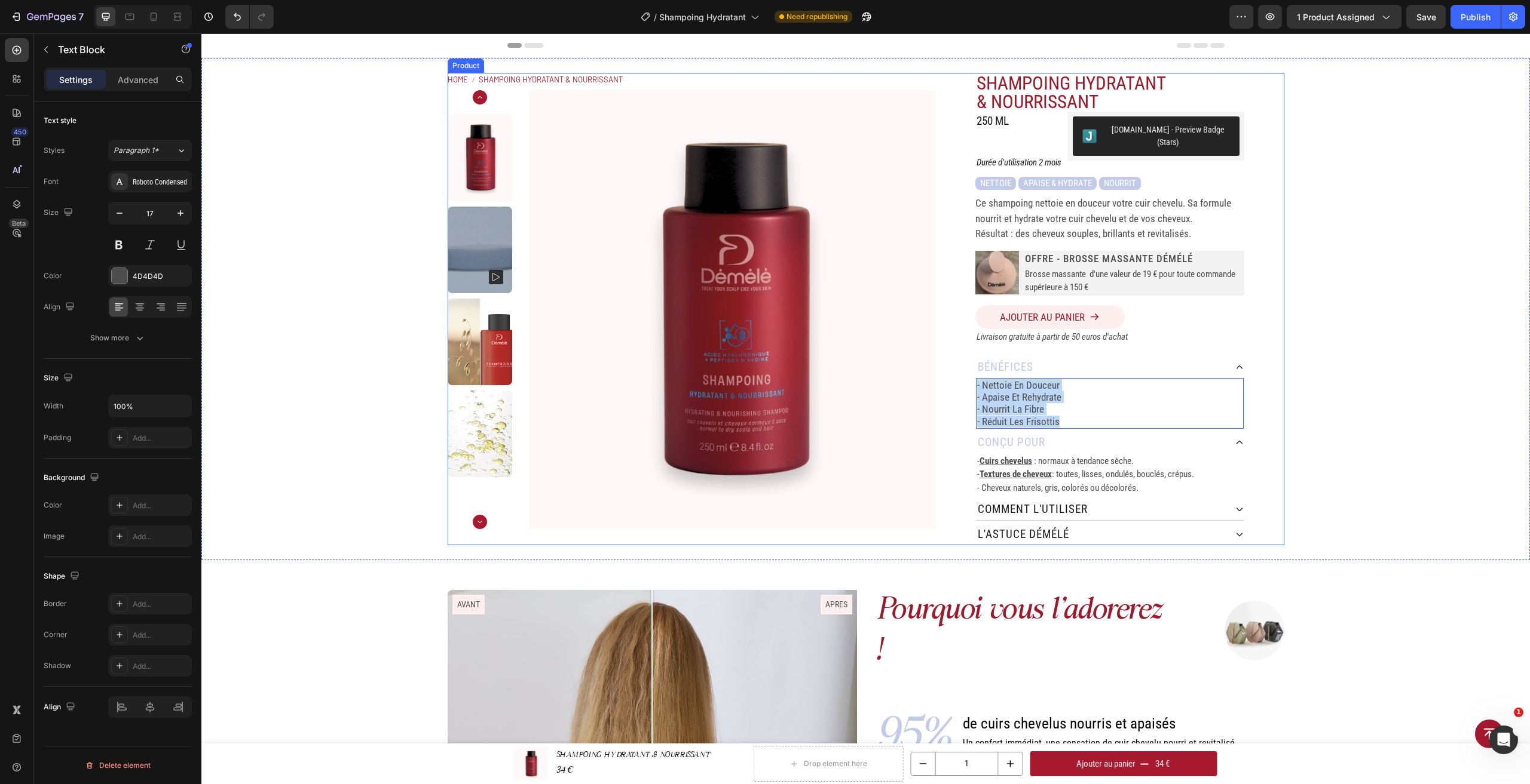
drag, startPoint x: 1084, startPoint y: 410, endPoint x: 940, endPoint y: 371, distance: 149.2
click at [940, 371] on div "SHAMPOING HYDRATANT & NOURRISSANT Product Title 250 ML Heading Judge.me - Previ…" at bounding box center [1109, 309] width 349 height 472
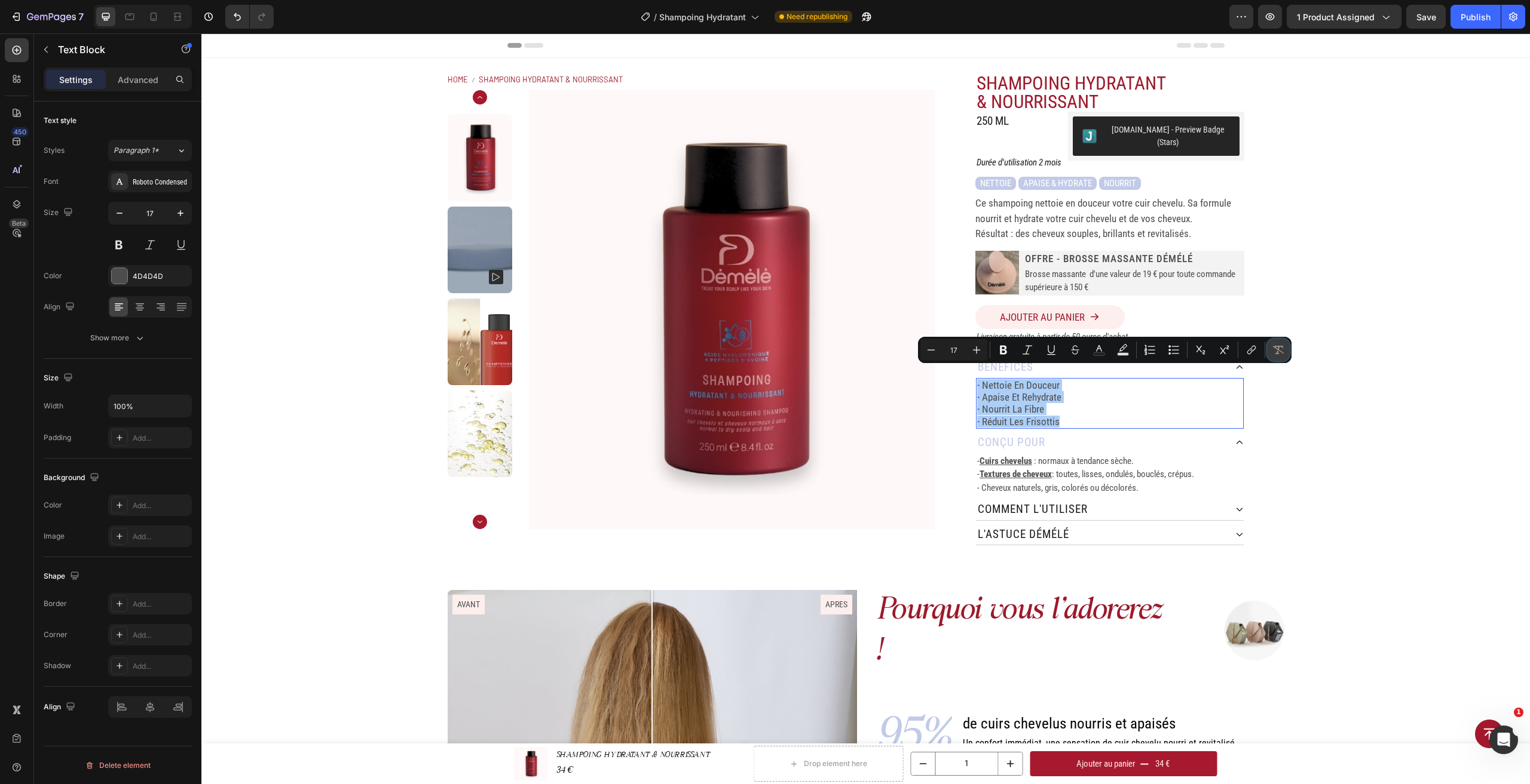
click at [1274, 348] on icon "Editor contextual toolbar" at bounding box center [1278, 350] width 12 height 12
click at [1048, 379] on p "- nettoie en douceur" at bounding box center [1110, 385] width 266 height 12
click at [1030, 379] on p "- nettoie en douceur" at bounding box center [1110, 385] width 266 height 12
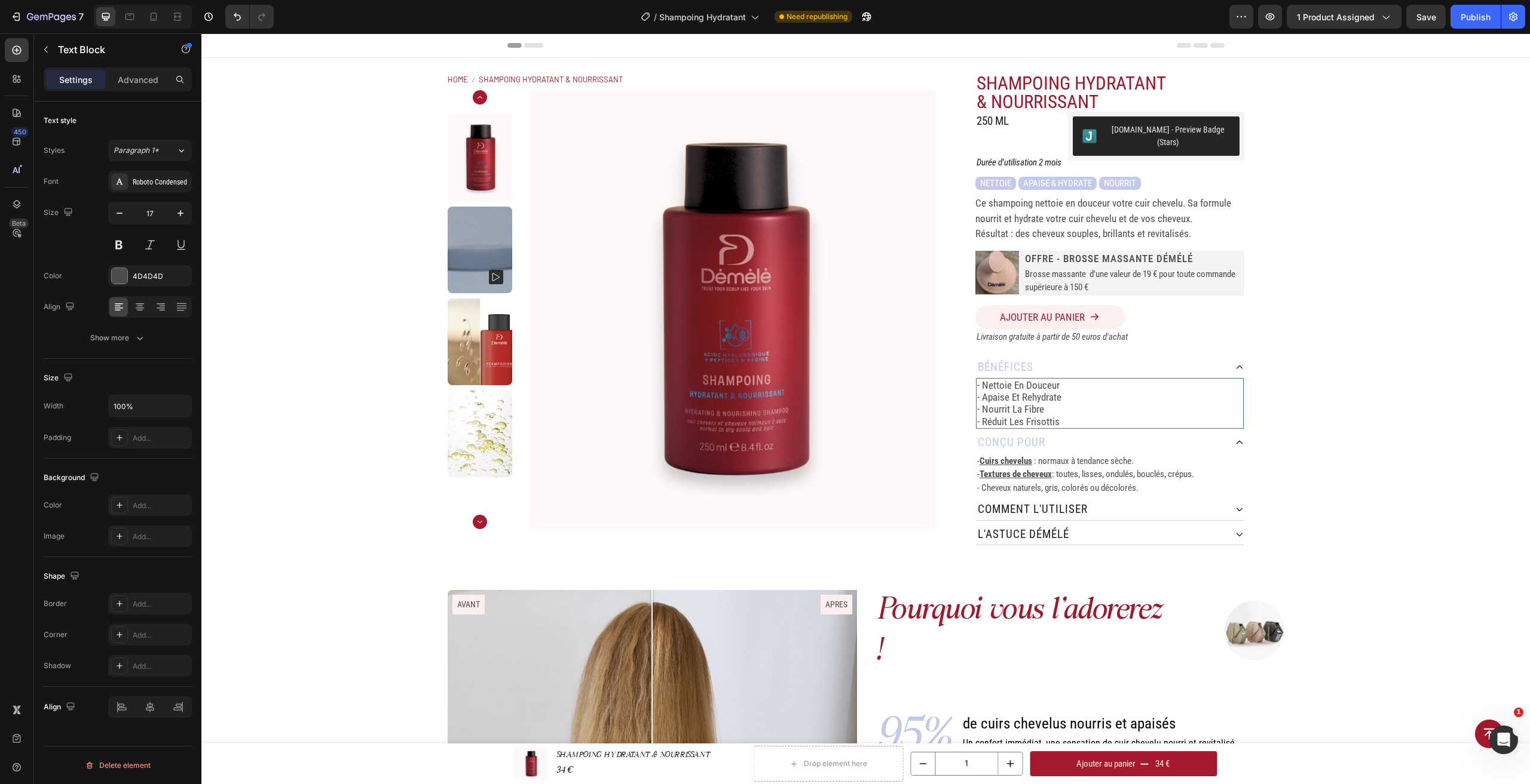
click at [1028, 379] on p "- nettoie en douceur" at bounding box center [1110, 385] width 266 height 12
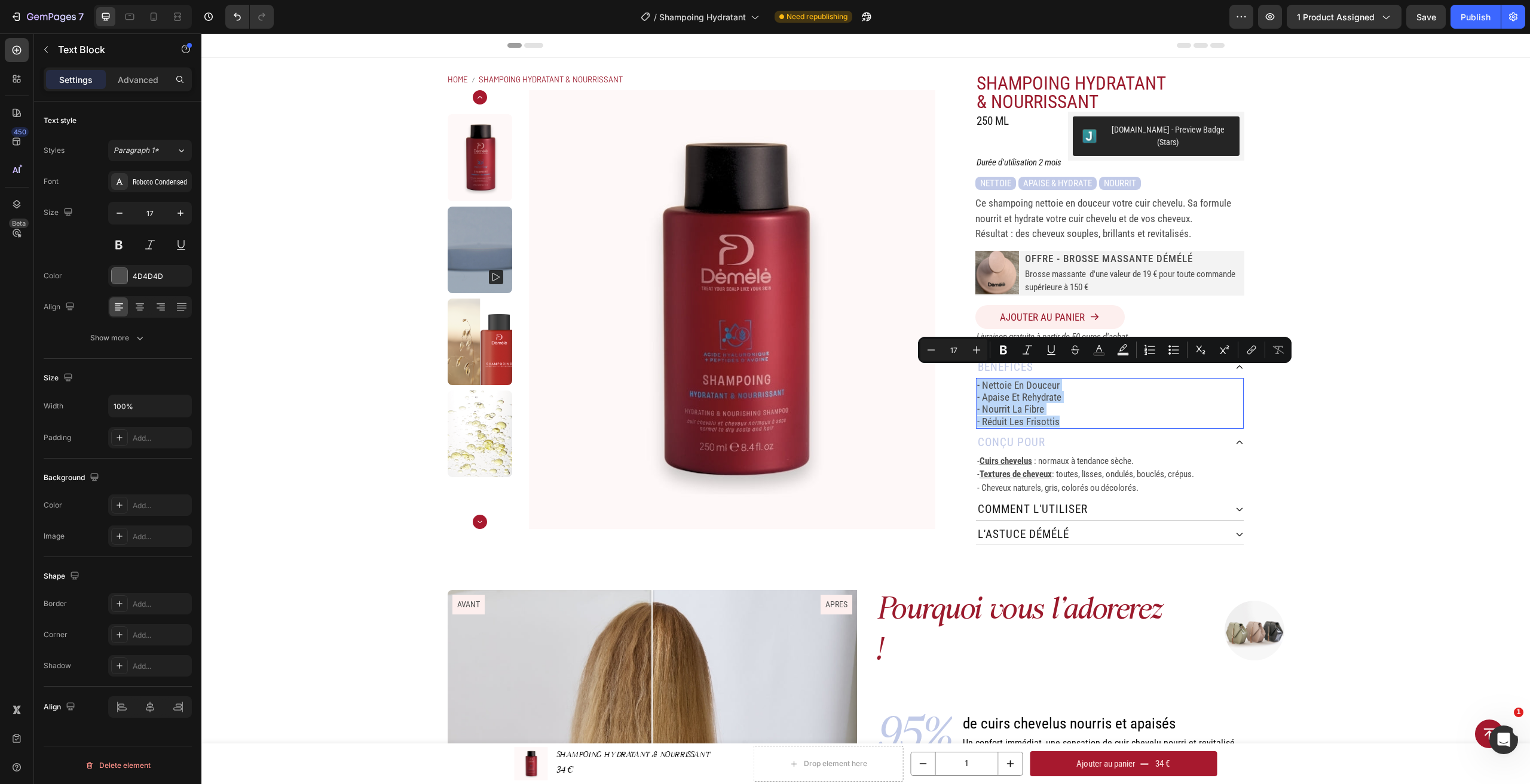
drag, startPoint x: 1057, startPoint y: 415, endPoint x: 971, endPoint y: 375, distance: 94.8
click at [976, 378] on div "- nettoie en douceur - apaise et rehydrate - nourrit la fibre - réduit les fris…" at bounding box center [1110, 404] width 268 height 52
click at [136, 339] on icon "button" at bounding box center [140, 338] width 12 height 12
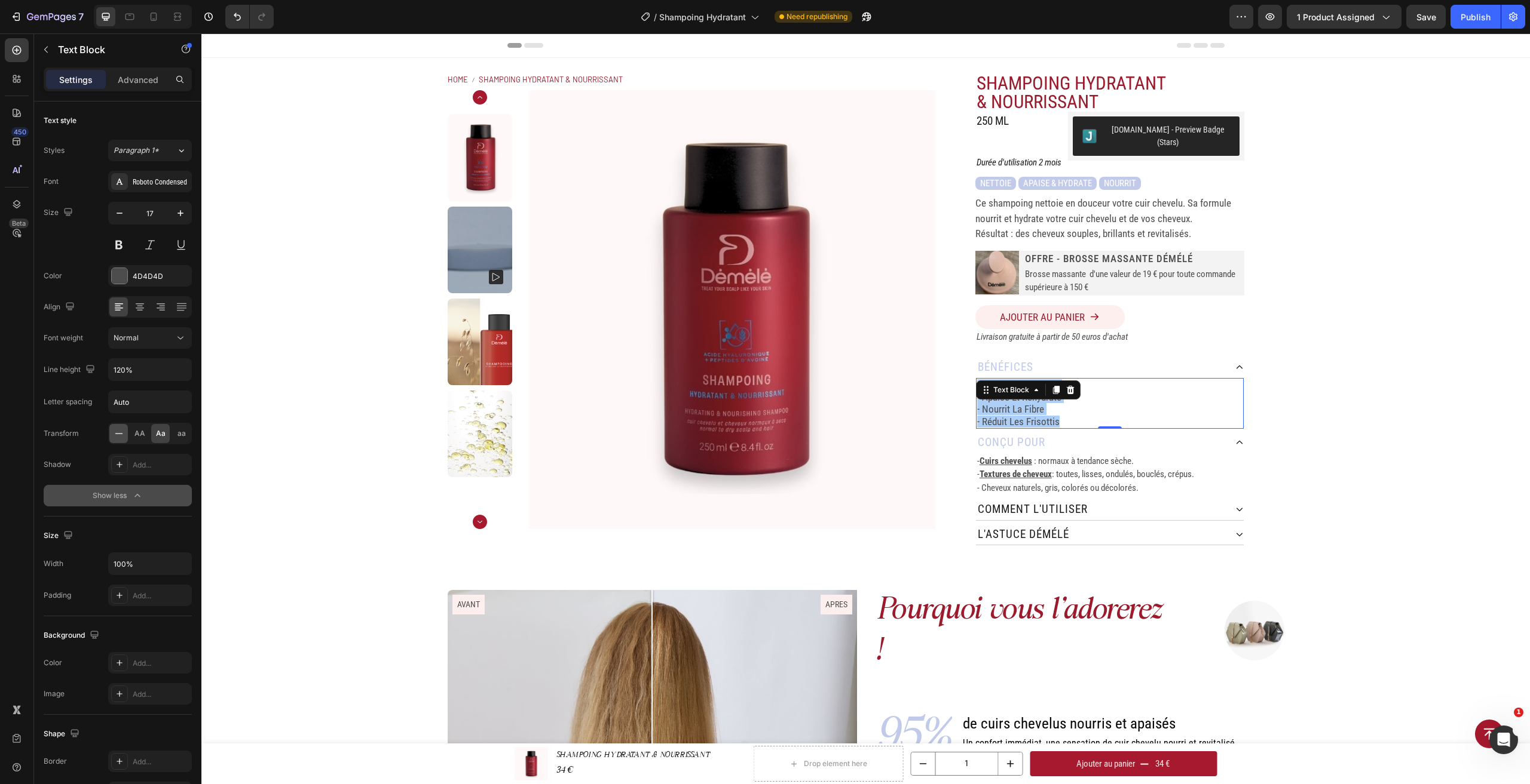
click at [123, 435] on icon at bounding box center [119, 433] width 12 height 12
click at [982, 416] on p "- réduit les frisottis" at bounding box center [1110, 421] width 266 height 12
click at [1050, 403] on p "- Nourrit la fibre" at bounding box center [1110, 409] width 266 height 12
click at [1071, 455] on p "- Cuirs chevelus : normaux à tendance sèche." at bounding box center [1110, 461] width 266 height 14
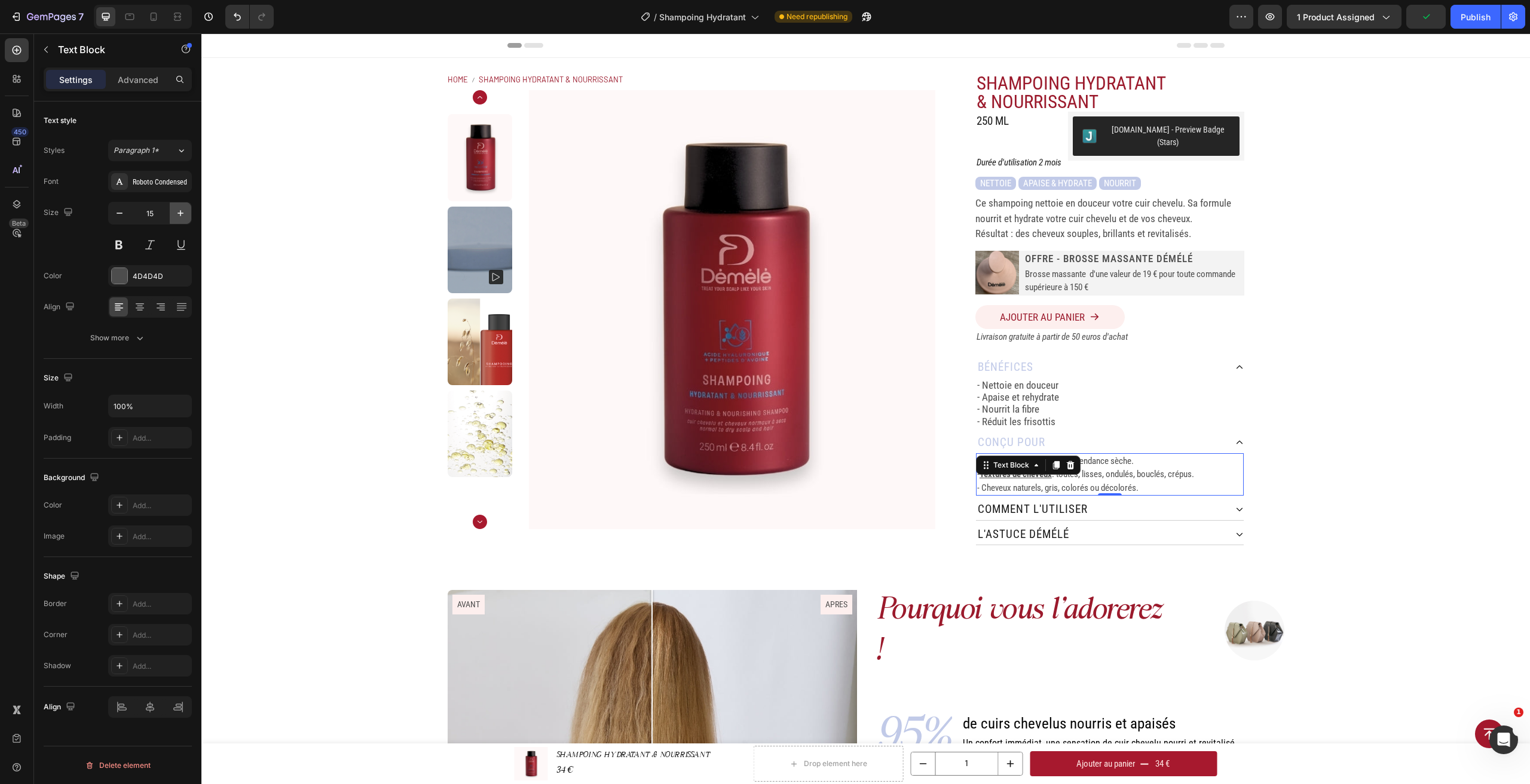
click at [178, 213] on icon "button" at bounding box center [180, 213] width 12 height 12
type input "17"
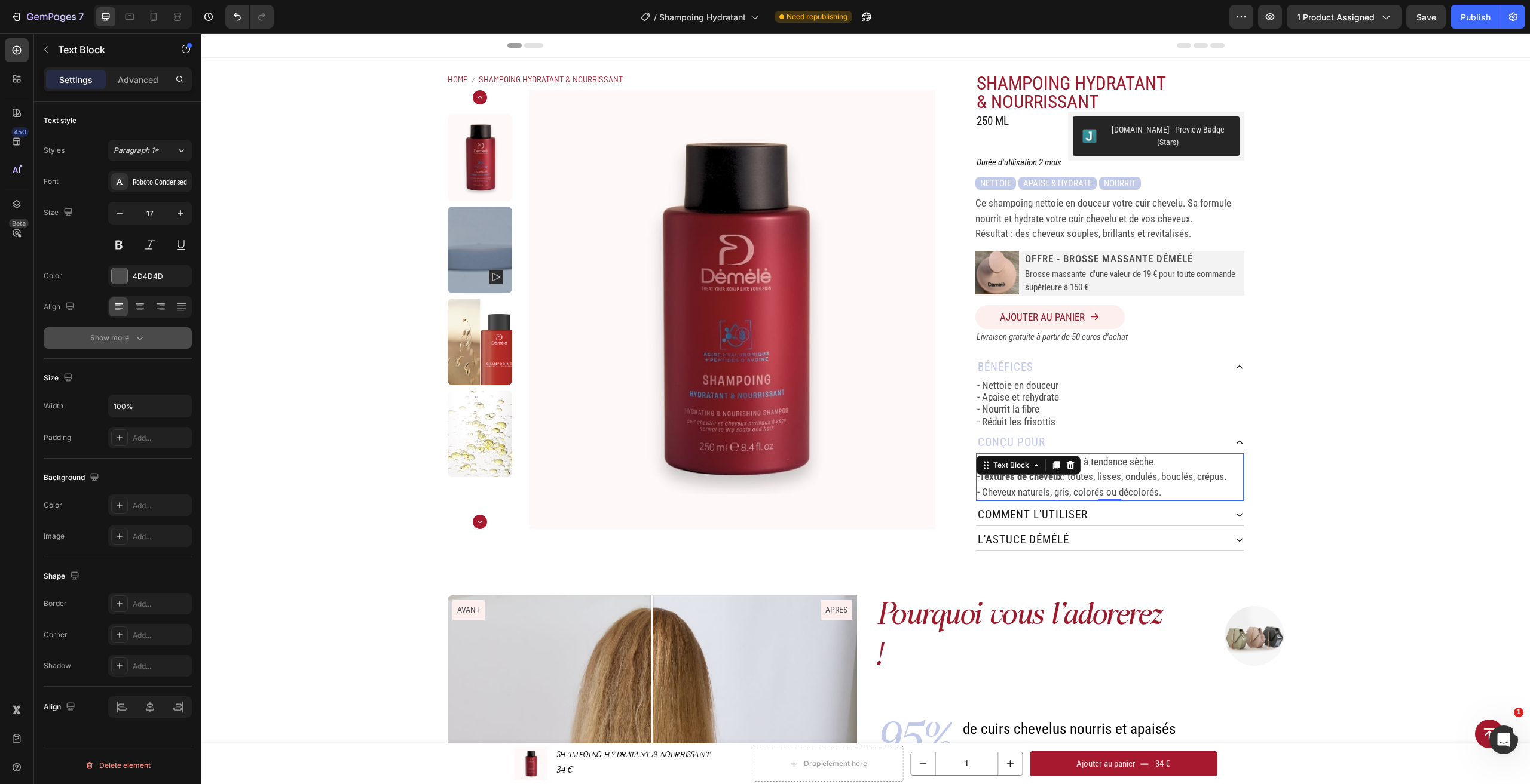
click at [139, 334] on icon "button" at bounding box center [140, 338] width 12 height 12
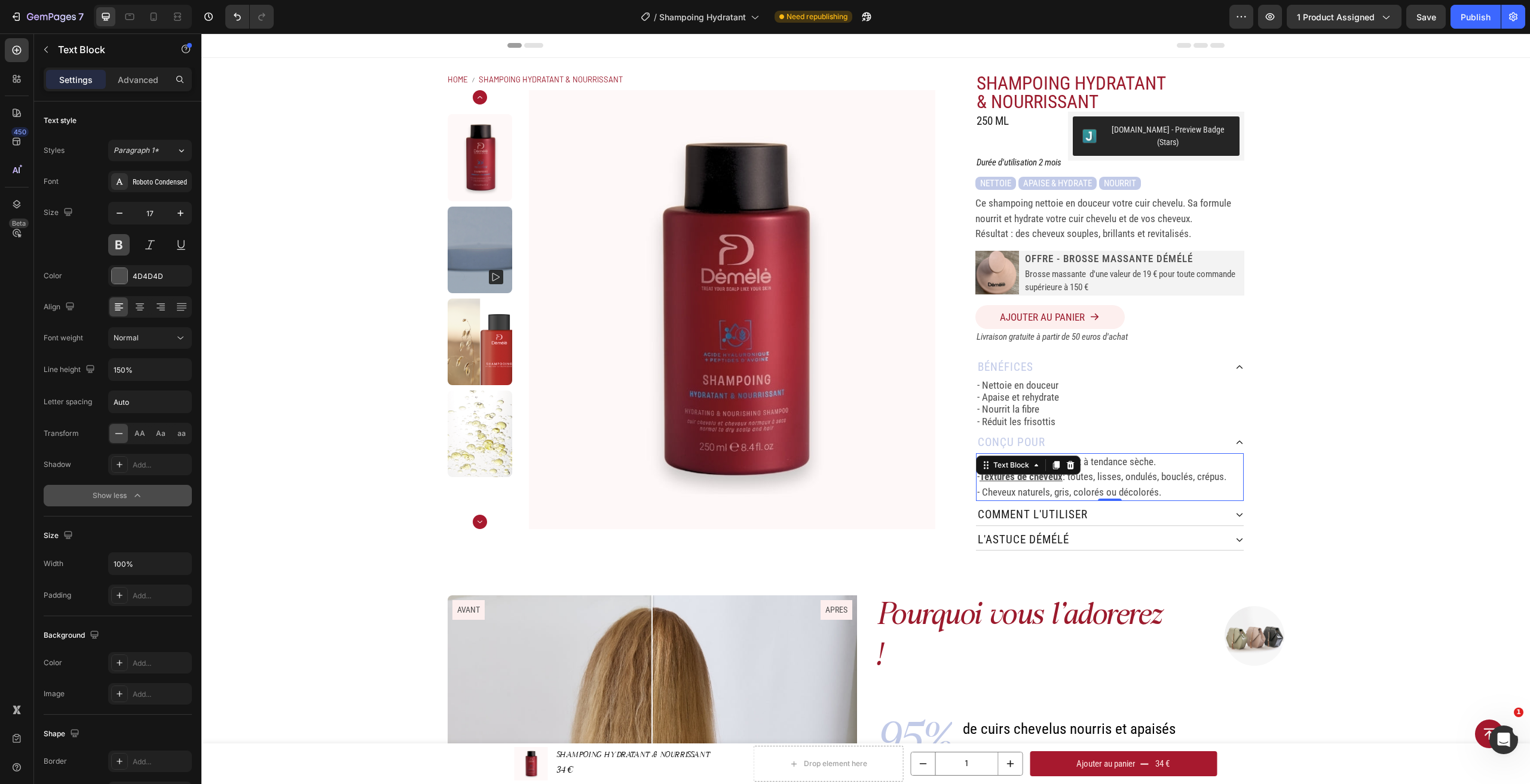
click at [126, 249] on button at bounding box center [119, 245] width 22 height 22
click at [124, 247] on button at bounding box center [119, 245] width 22 height 22
click at [1033, 403] on p "- Nourrit la fibre" at bounding box center [1110, 409] width 266 height 12
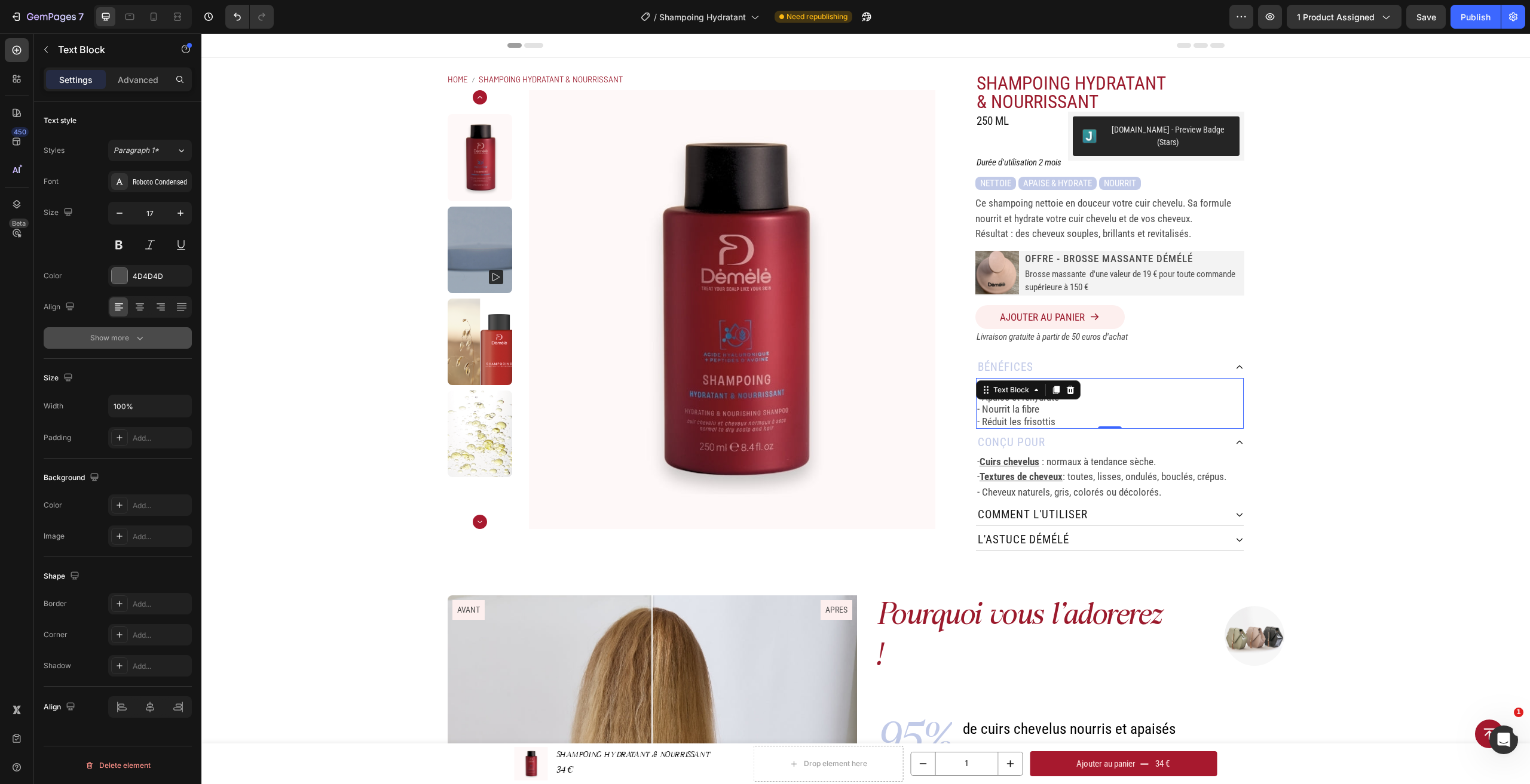
click at [123, 344] on button "Show more" at bounding box center [117, 338] width 148 height 22
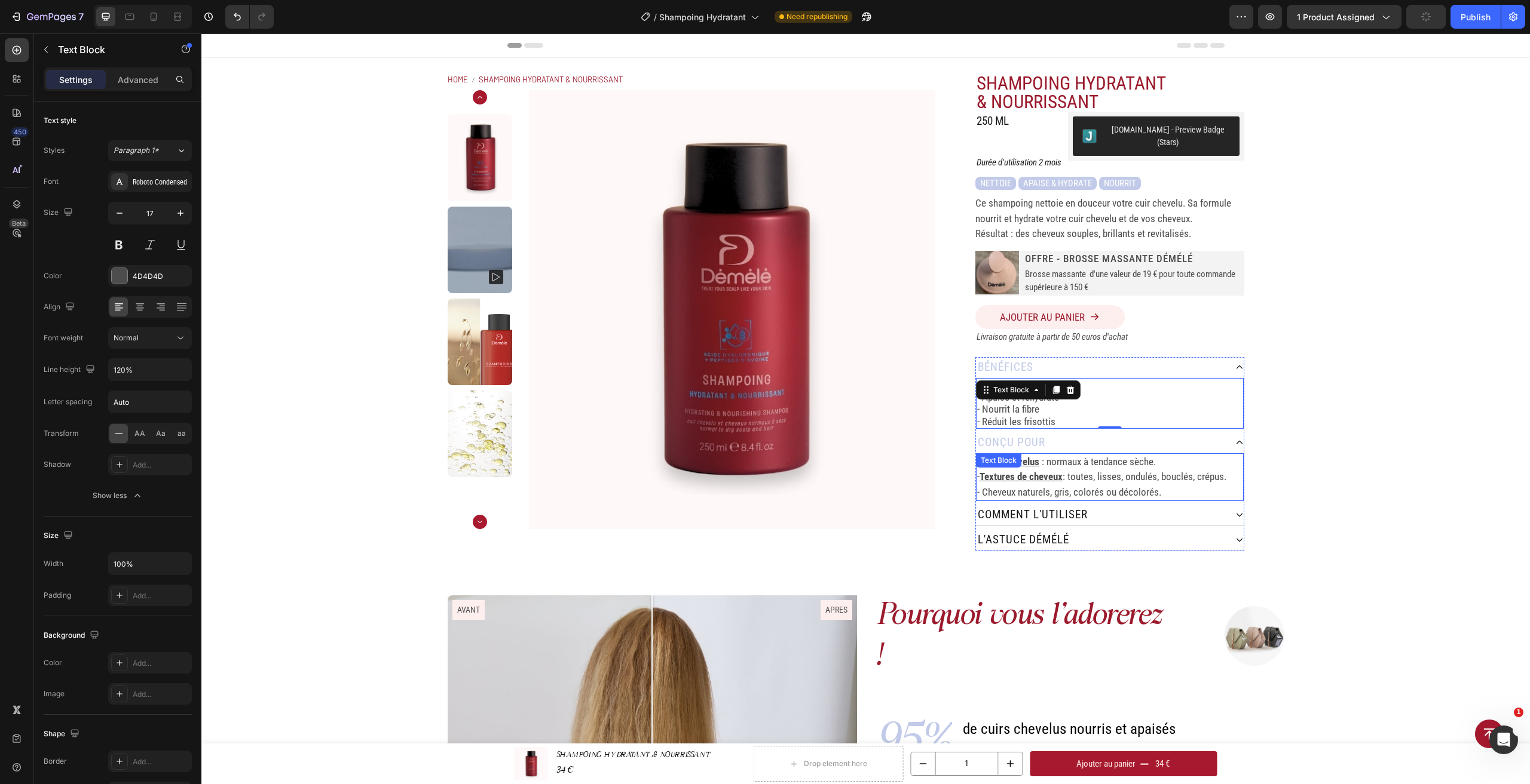
click at [1109, 473] on p "- Textures de cheveux : toutes, lisses, ondulés, bouclés, crépus." at bounding box center [1110, 477] width 266 height 15
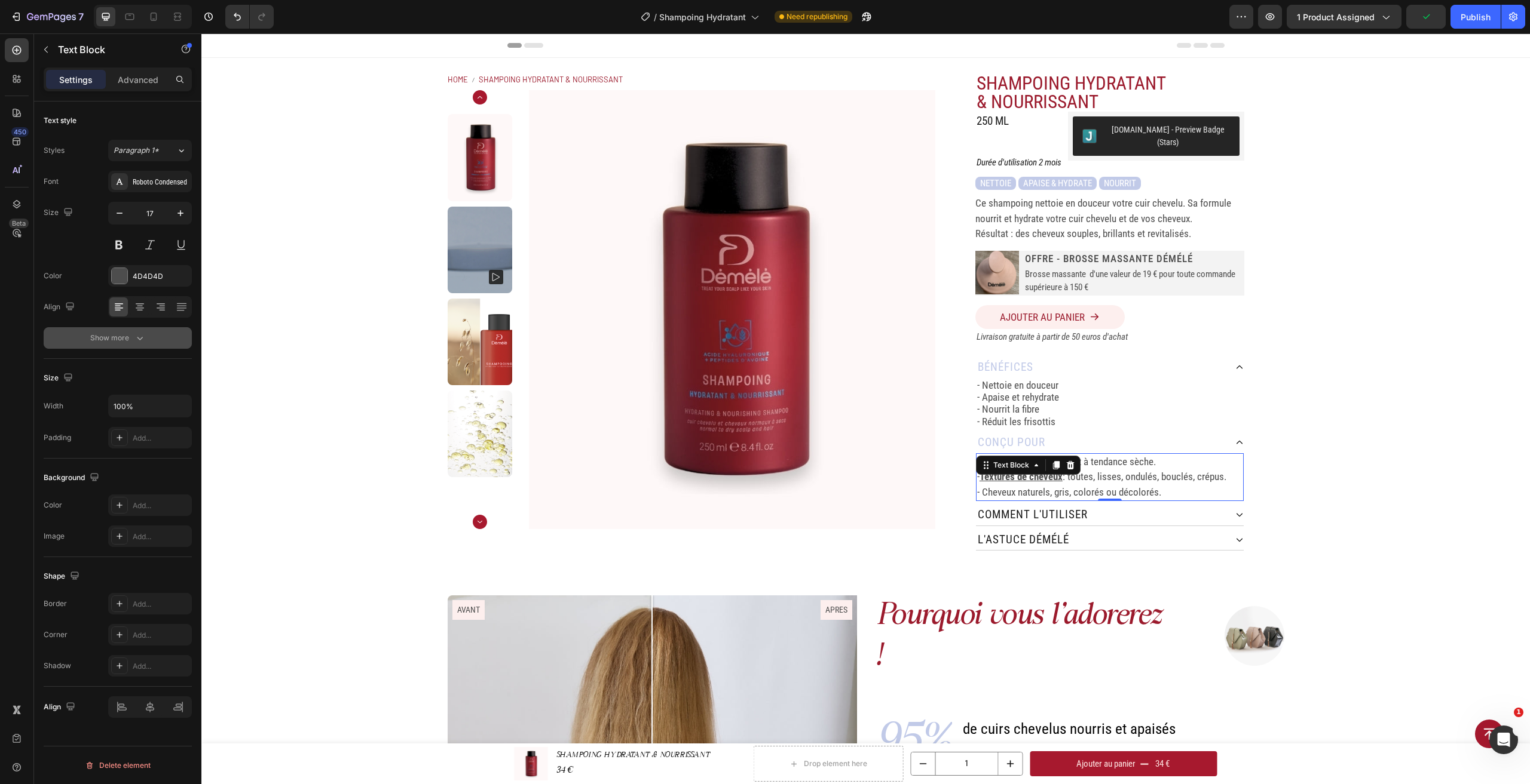
click at [142, 342] on icon "button" at bounding box center [140, 338] width 12 height 12
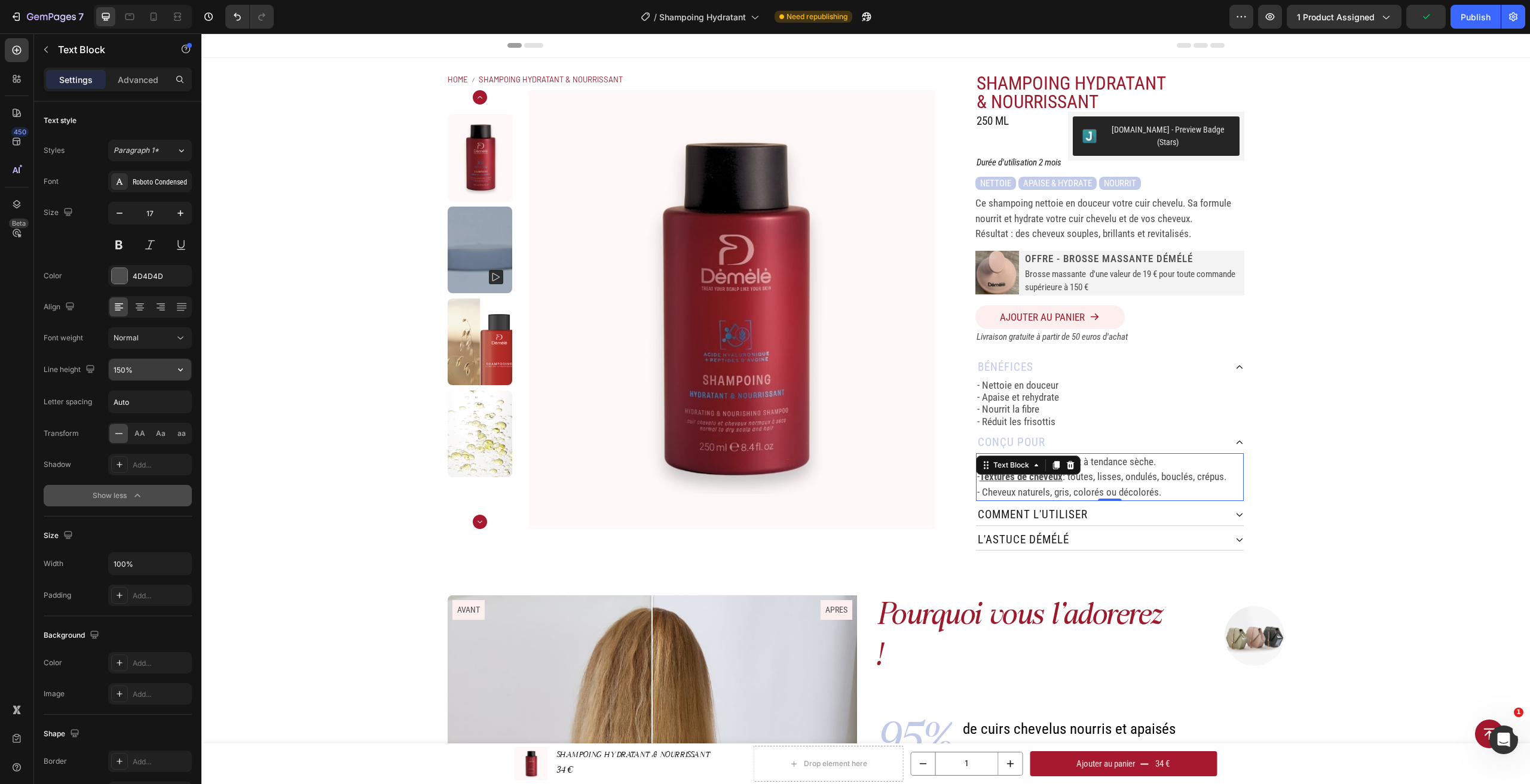
click at [141, 372] on input "150%" at bounding box center [150, 369] width 82 height 22
click at [179, 372] on icon "button" at bounding box center [180, 369] width 12 height 12
click at [149, 423] on p "120%" at bounding box center [147, 423] width 68 height 10
type input "120%"
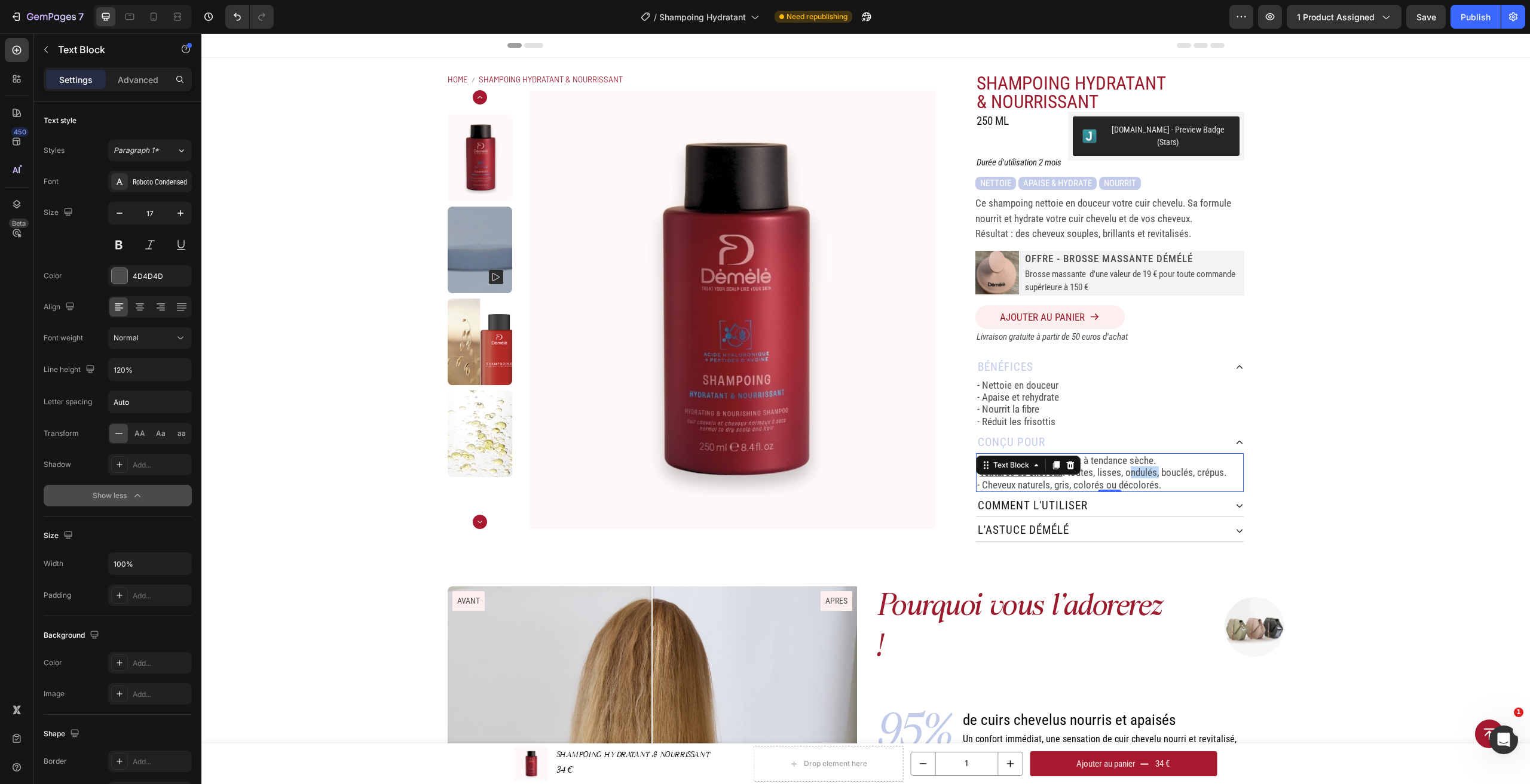
click at [1132, 466] on p "- Textures de cheveux : toutes, lisses, ondulés, bouclés, crépus." at bounding box center [1110, 472] width 266 height 12
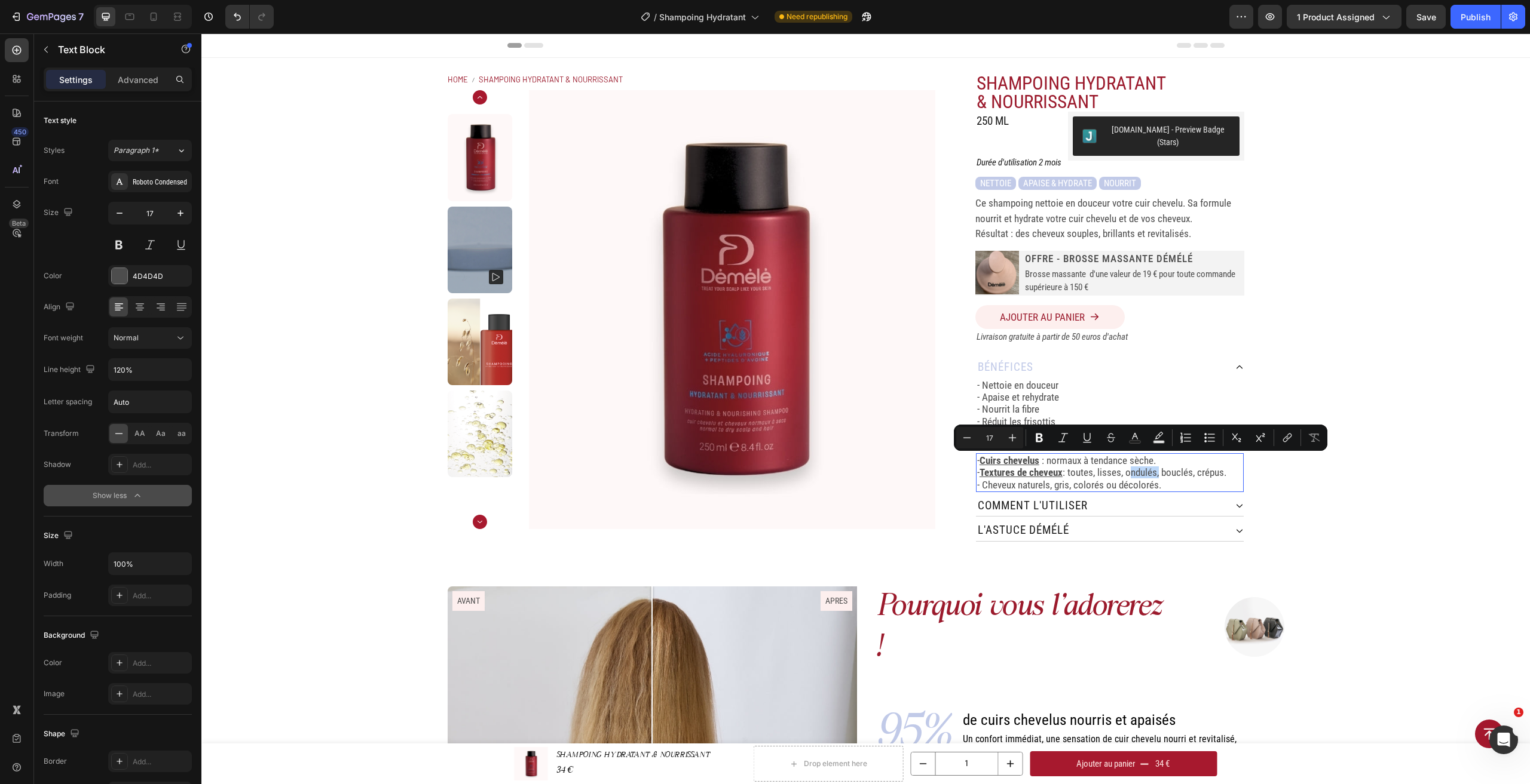
click at [1330, 452] on div "Home SHAMPOING HYDRATANT & NOURRISSANT Breadcrumb Product Images SHAMPOING HYDR…" at bounding box center [866, 307] width 1328 height 499
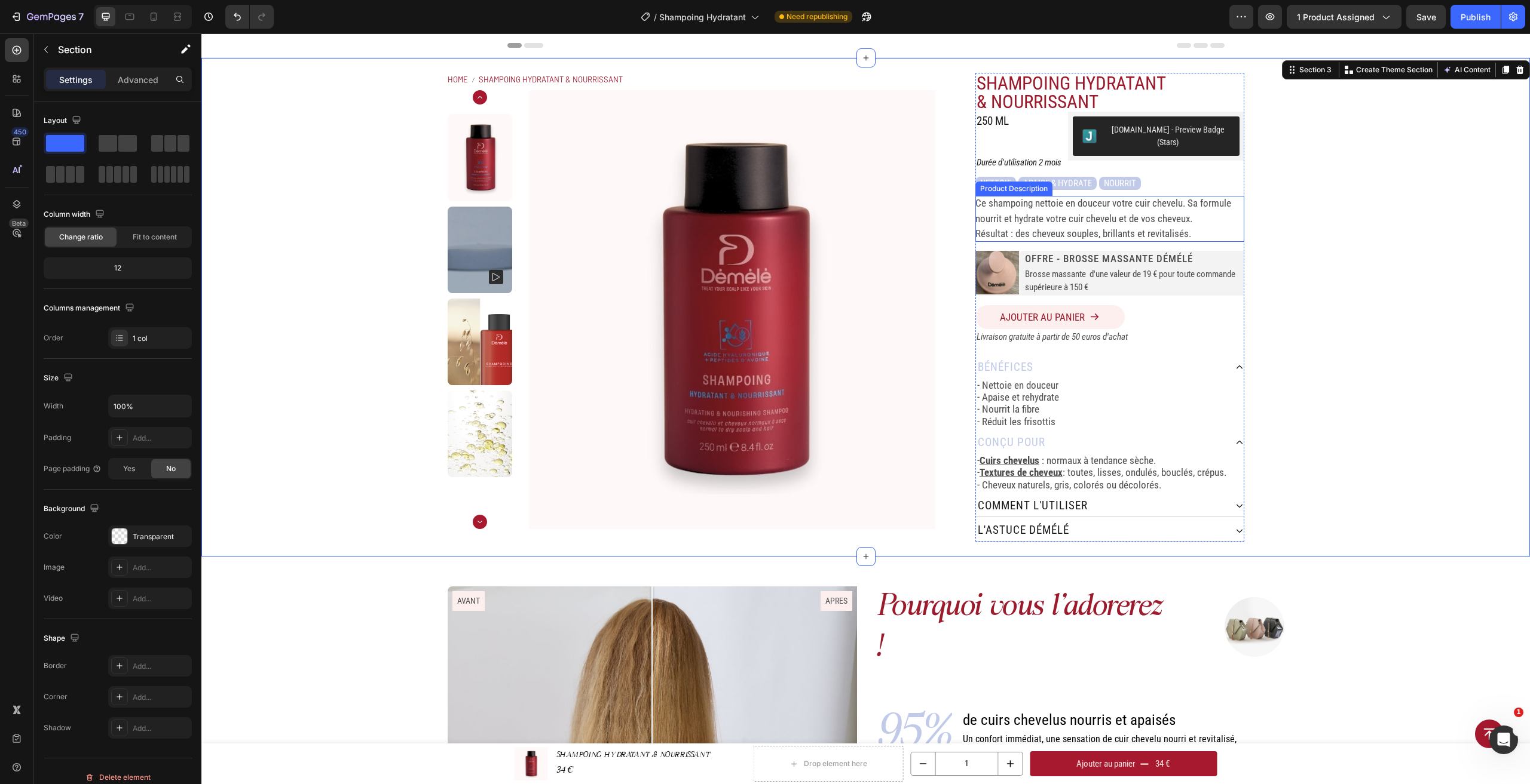
click at [1030, 214] on div "Ce shampoing nettoie en douceur votre cuir chevelu. Sa formule nourrit et hydra…" at bounding box center [1110, 219] width 269 height 46
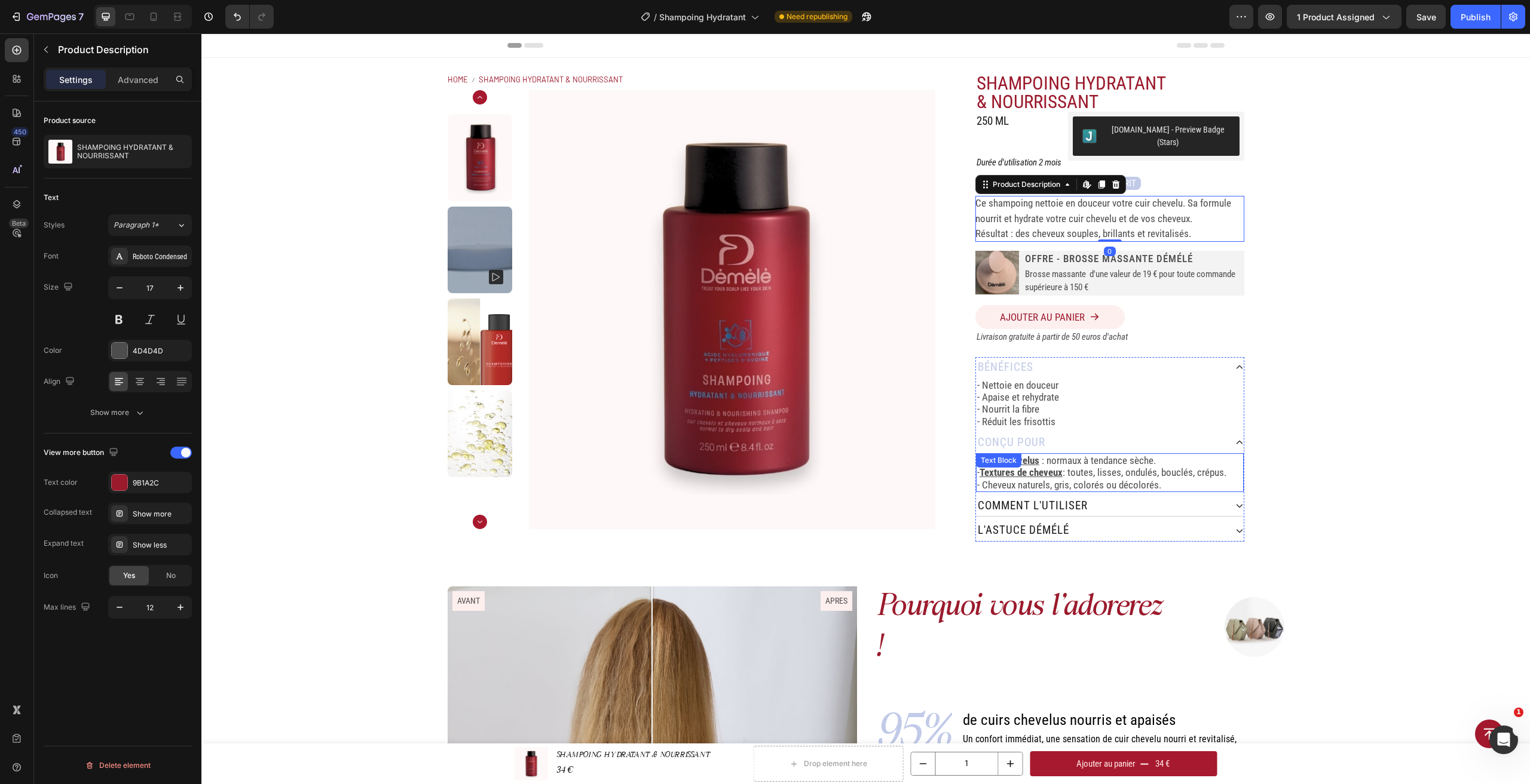
click at [1124, 466] on p "- Textures de cheveux : toutes, lisses, ondulés, bouclés, crépus." at bounding box center [1110, 472] width 266 height 12
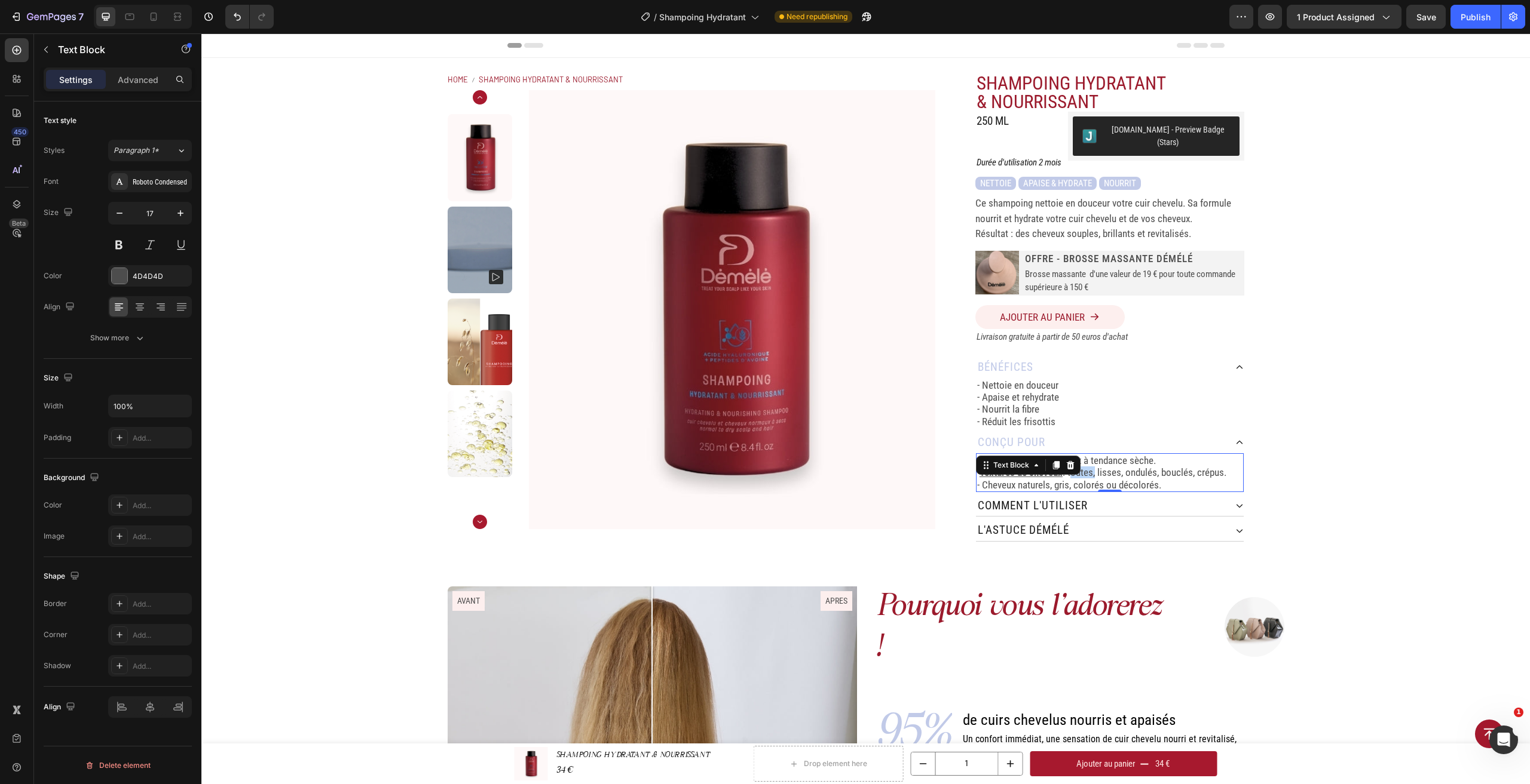
click at [1075, 467] on p "- Textures de cheveux : toutes, lisses, ondulés, bouclés, crépus." at bounding box center [1110, 472] width 266 height 12
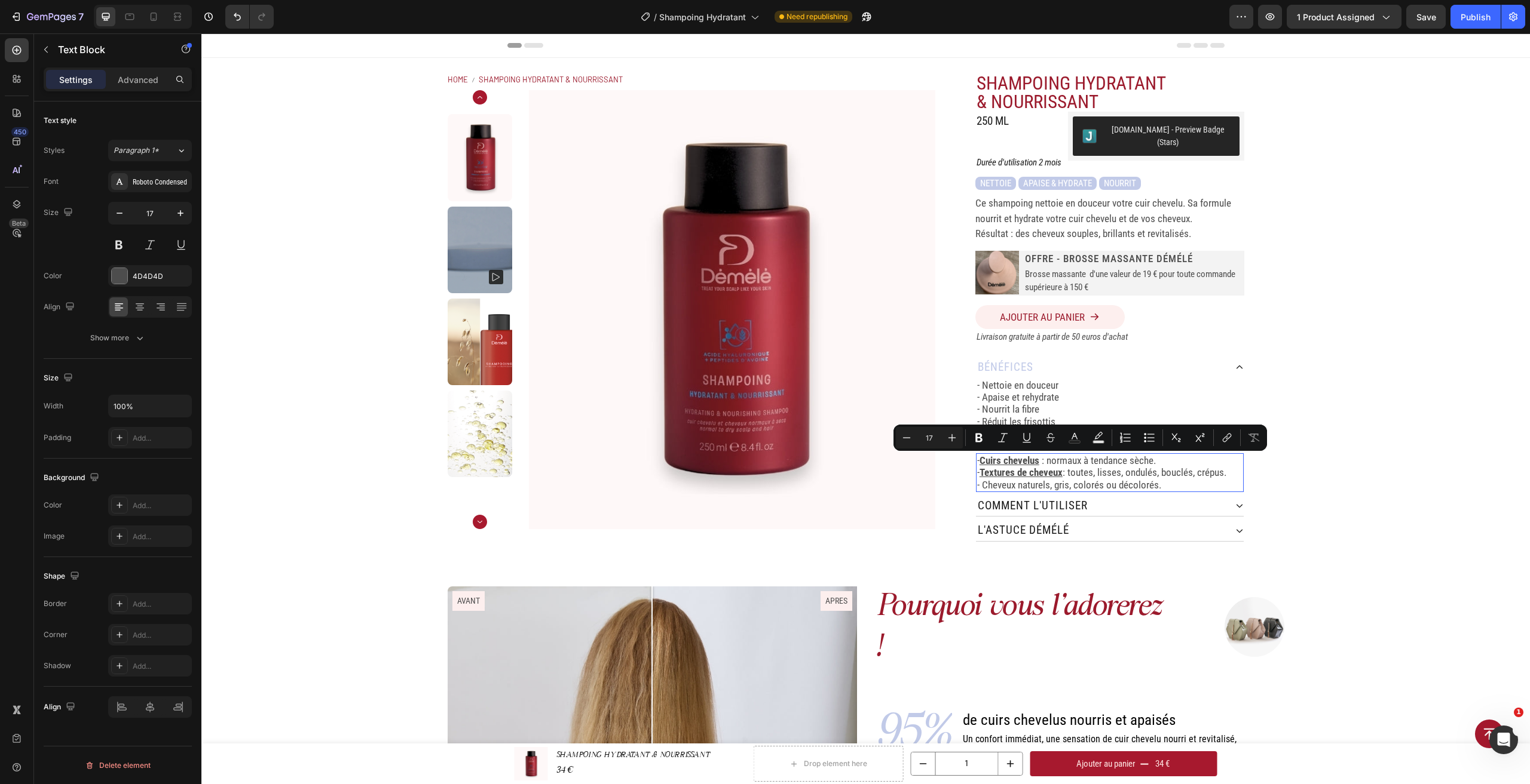
click at [1039, 479] on p "- Cheveux naturels, gris, colorés ou décolorés." at bounding box center [1110, 485] width 266 height 12
drag, startPoint x: 1059, startPoint y: 464, endPoint x: 979, endPoint y: 461, distance: 80.1
click at [979, 466] on u "Textures de cheveux" at bounding box center [1020, 472] width 83 height 12
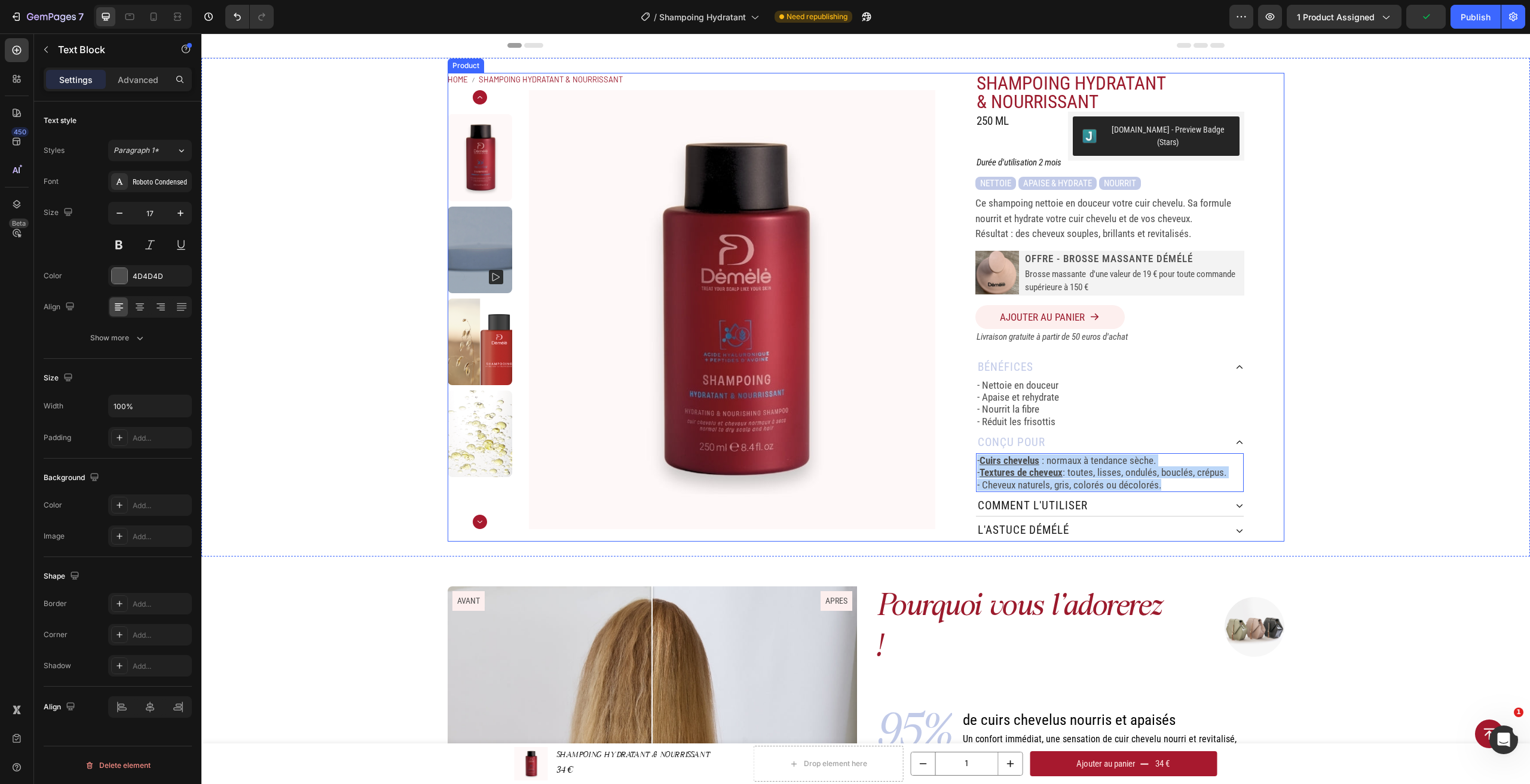
drag, startPoint x: 1172, startPoint y: 476, endPoint x: 968, endPoint y: 445, distance: 206.3
click at [968, 445] on div "SHAMPOING HYDRATANT & NOURRISSANT Product Title 250 ML Heading Judge.me - Previ…" at bounding box center [1109, 307] width 349 height 469
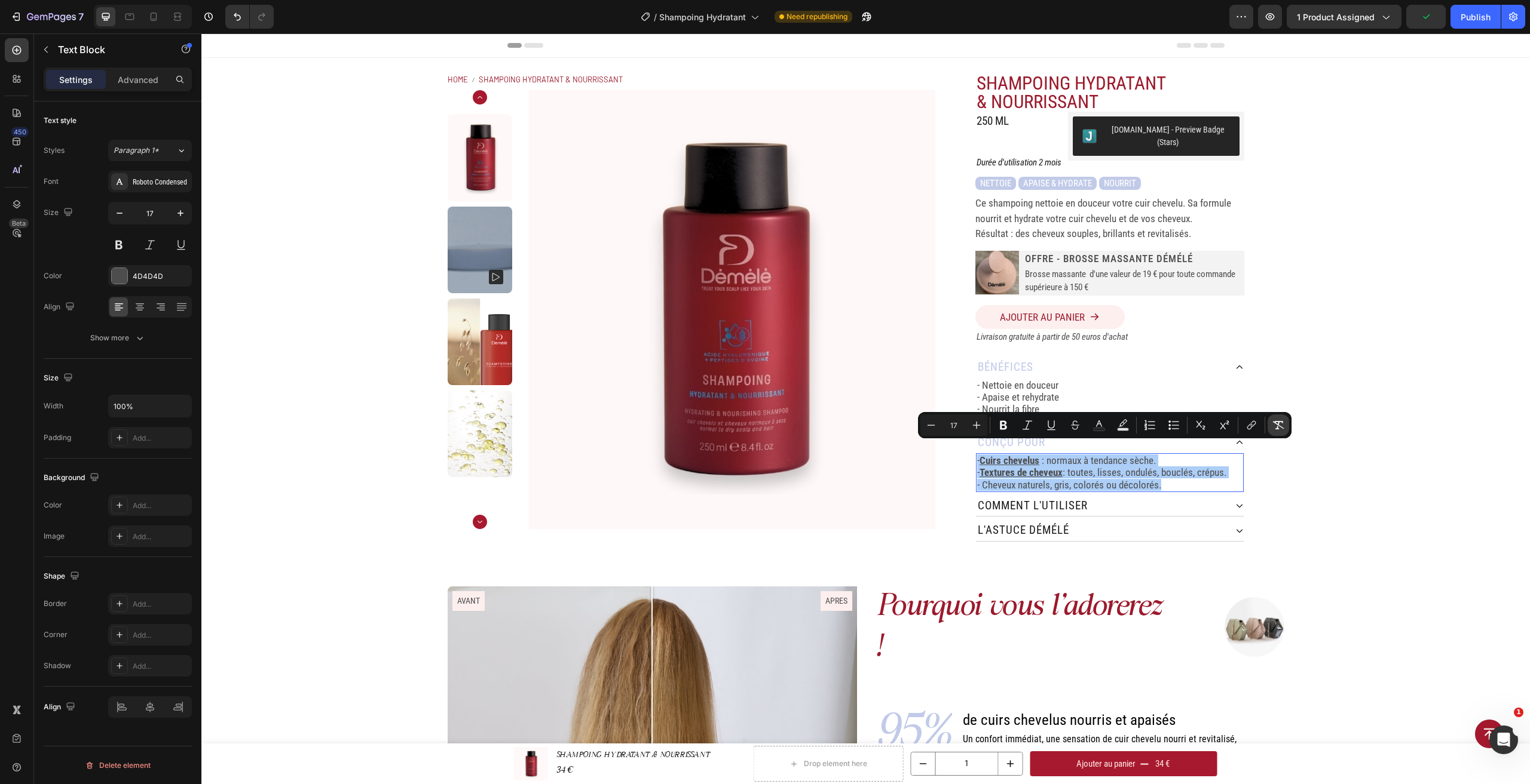
click at [1280, 421] on icon "Editor contextual toolbar" at bounding box center [1279, 425] width 11 height 9
click at [1310, 479] on div "Home SHAMPOING HYDRATANT & NOURRISSANT Breadcrumb Product Images SHAMPOING HYDR…" at bounding box center [866, 307] width 1328 height 499
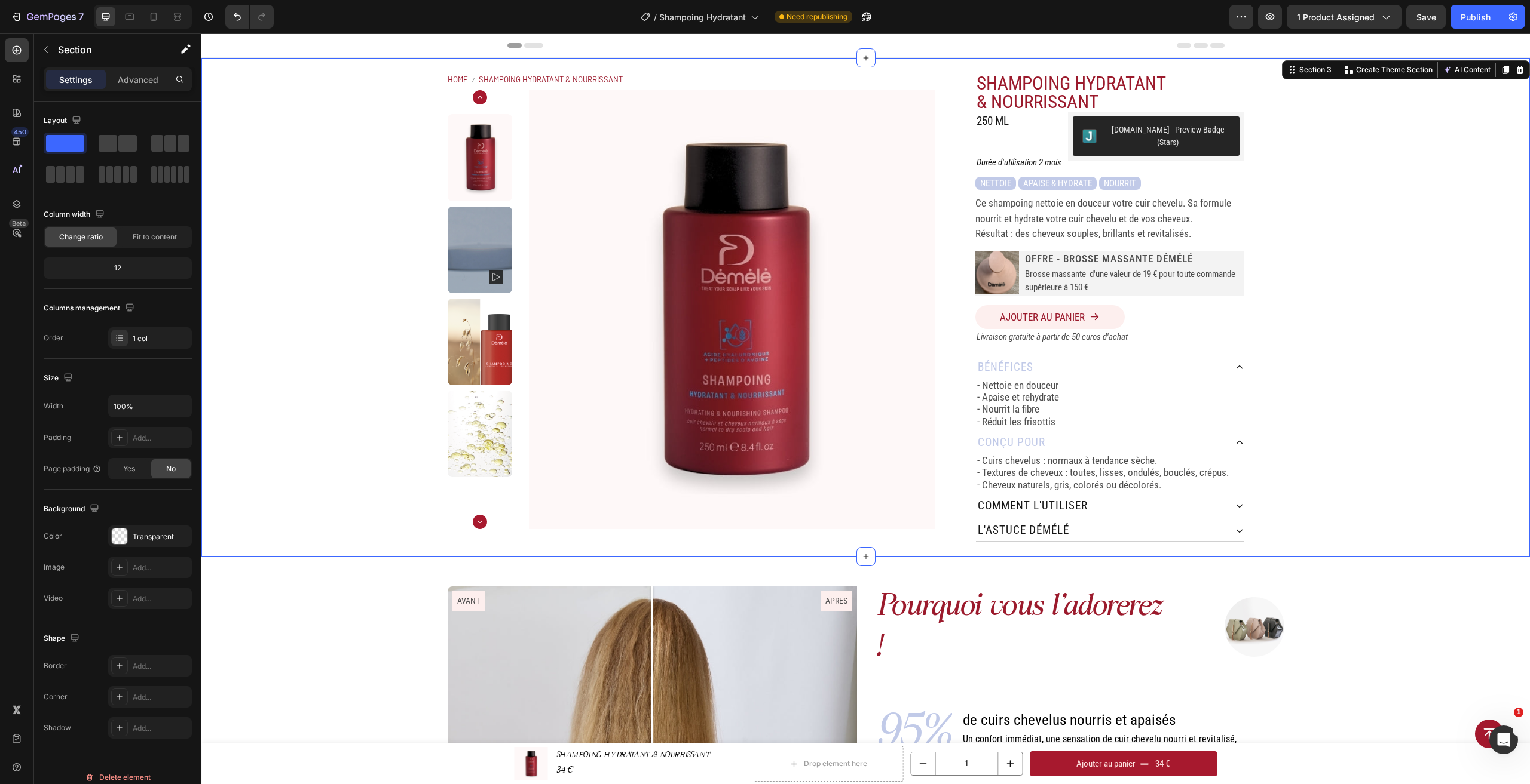
click at [1372, 449] on div "Home SHAMPOING HYDRATANT & NOURRISSANT Breadcrumb Product Images SHAMPOING HYDR…" at bounding box center [866, 307] width 1328 height 499
click at [1304, 469] on div "Home SHAMPOING HYDRATANT & NOURRISSANT Breadcrumb Product Images SHAMPOING HYDR…" at bounding box center [866, 307] width 1328 height 499
click at [1063, 455] on p "- Cuirs chevelus : normaux à tendance sèche." at bounding box center [1110, 460] width 266 height 12
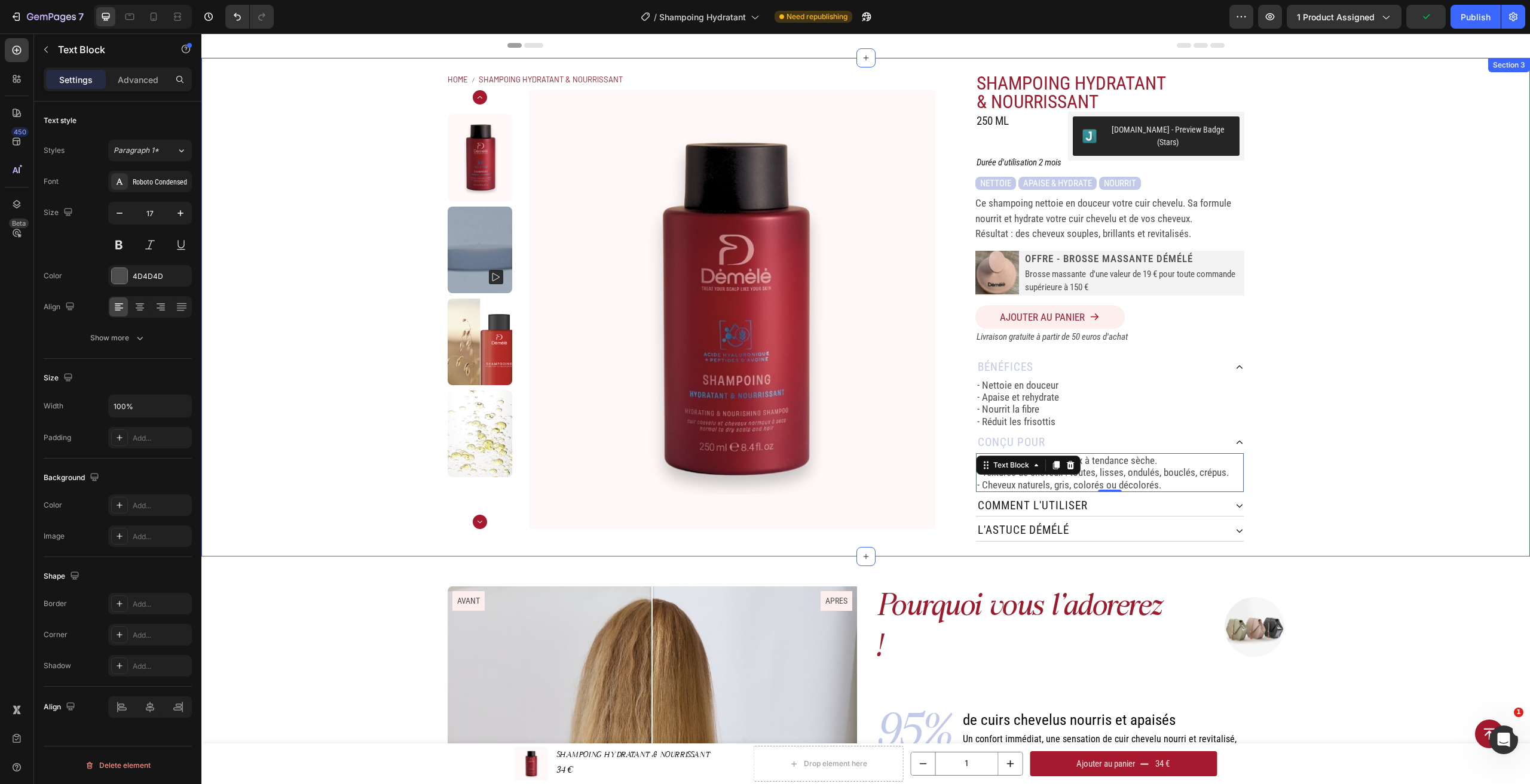
click at [1467, 465] on div "Home SHAMPOING HYDRATANT & NOURRISSANT Breadcrumb Product Images SHAMPOING HYDR…" at bounding box center [866, 307] width 1328 height 499
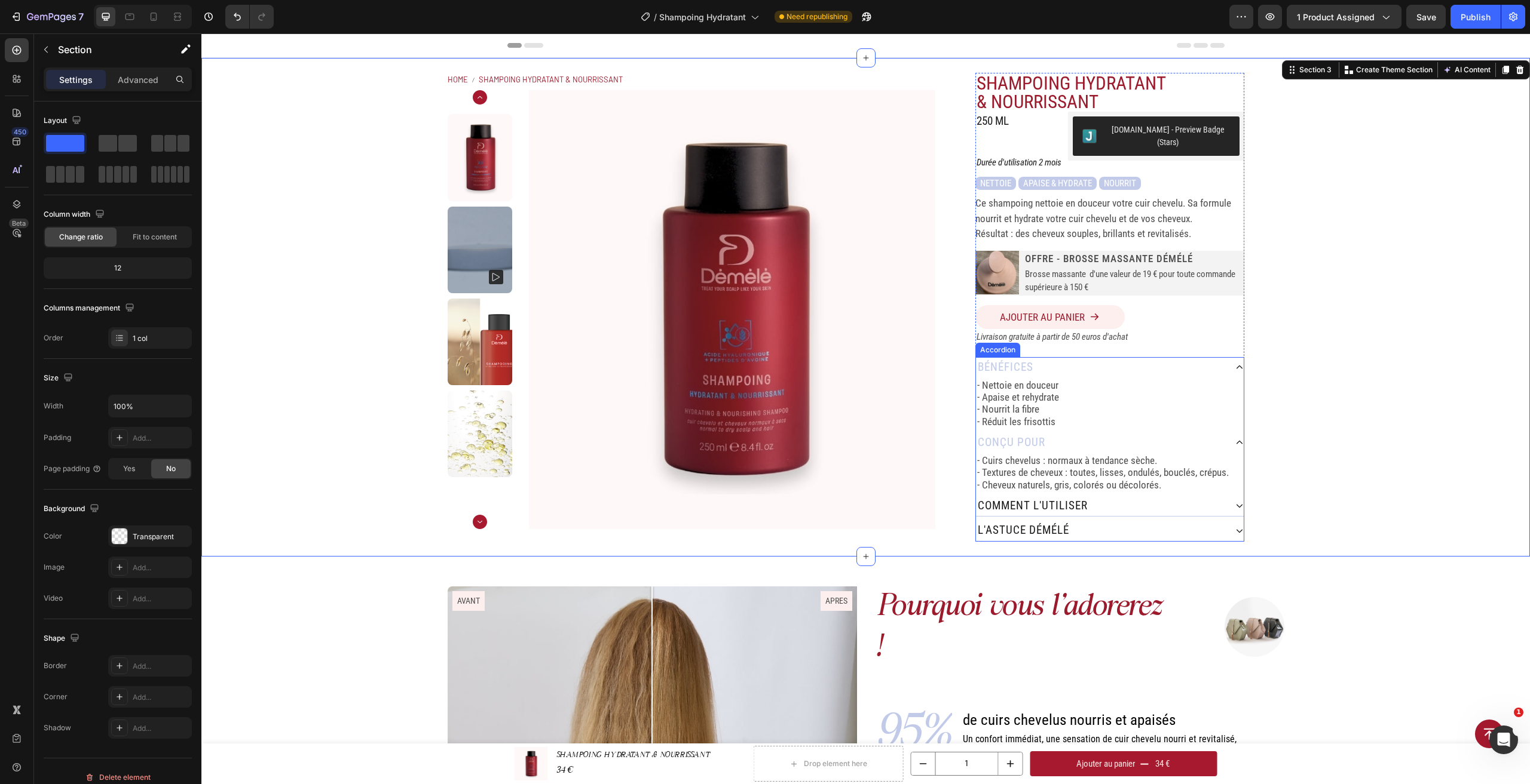
click at [1215, 496] on div "comment L'utiliser" at bounding box center [1101, 506] width 250 height 21
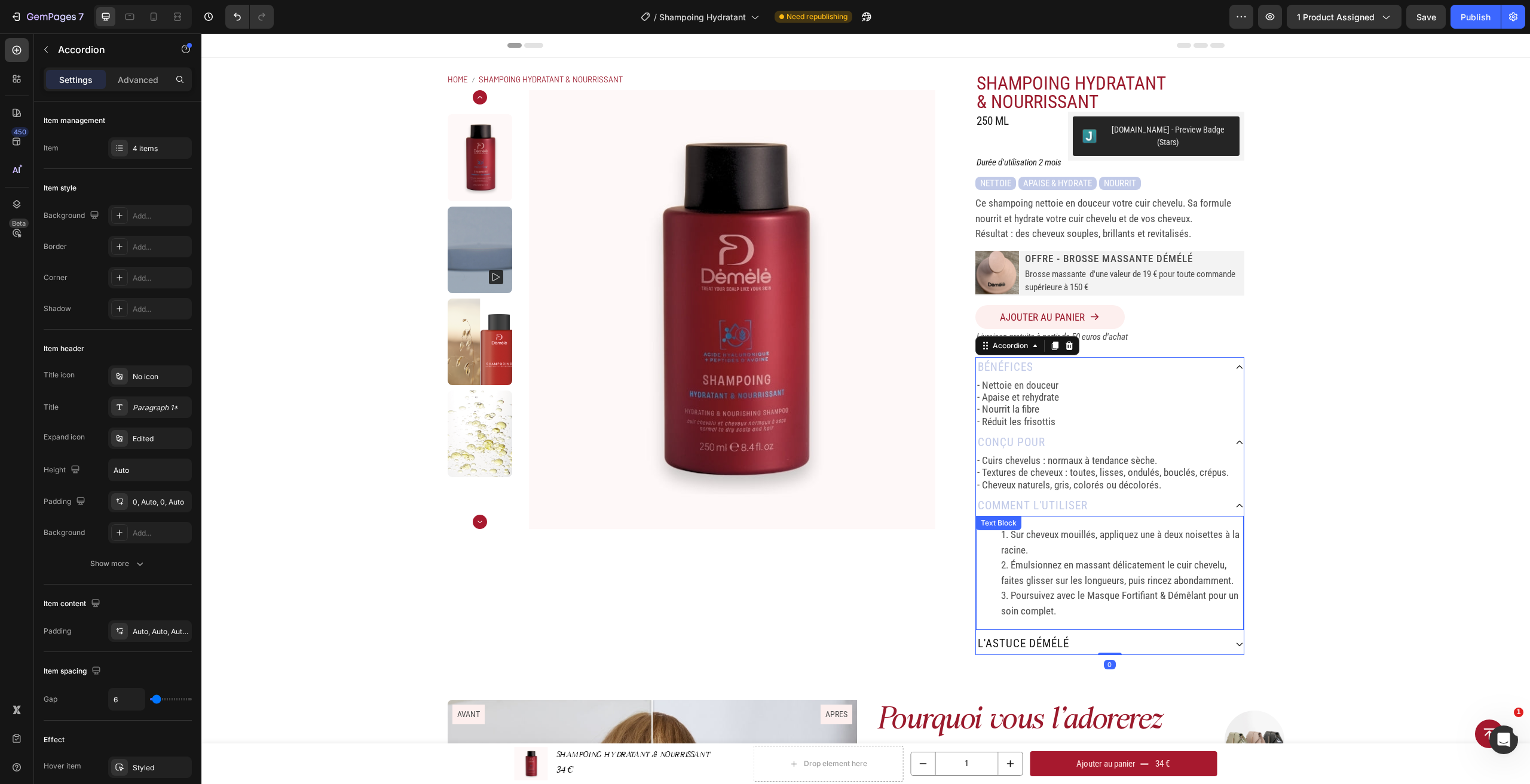
click at [1025, 527] on li "Sur cheveux mouillés, appliquez une à deux noisettes à la racine." at bounding box center [1121, 543] width 242 height 31
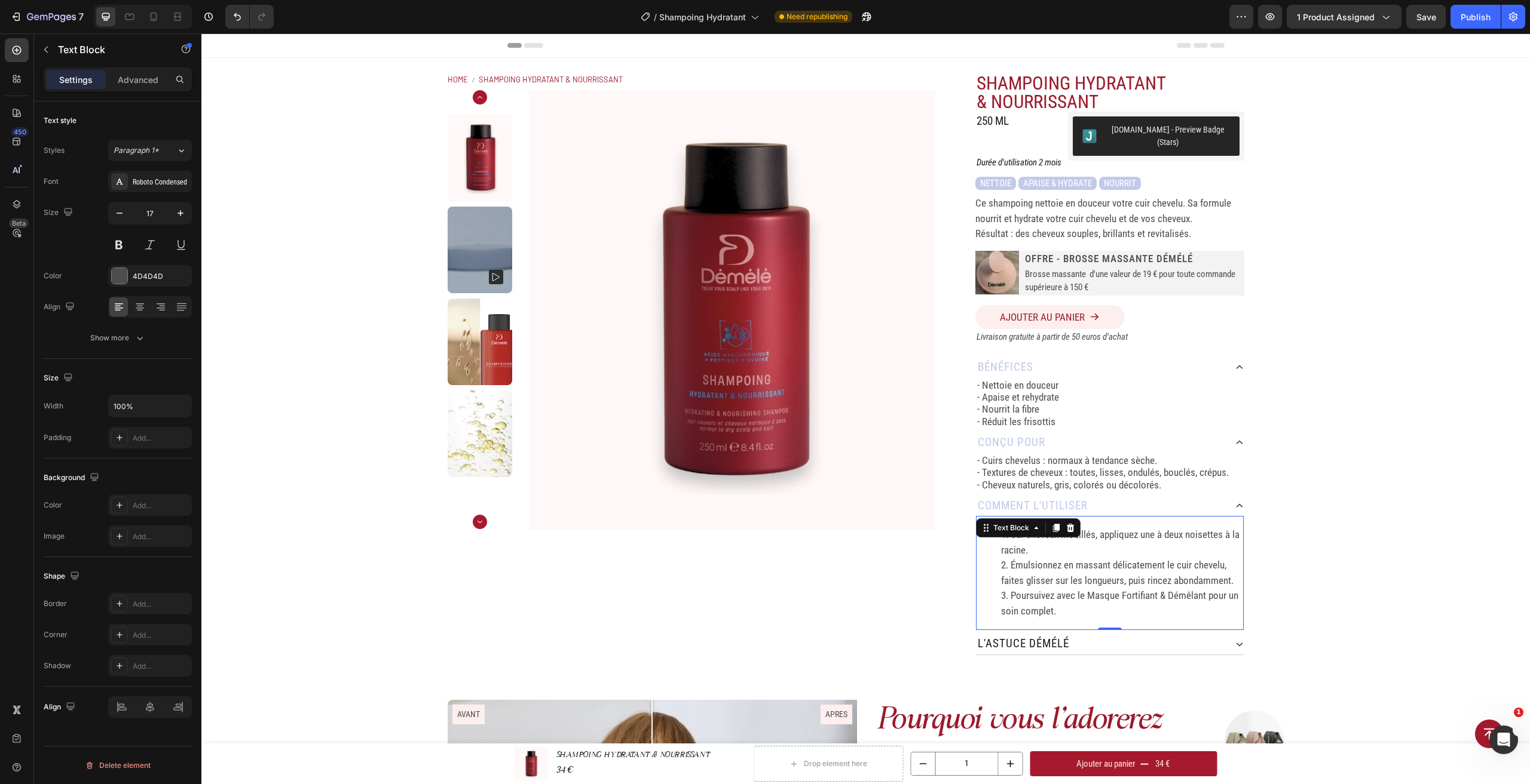
click at [1087, 558] on li "Émulsionnez en massant délicatement le cuir chevelu, faites glisser sur les lon…" at bounding box center [1121, 573] width 242 height 31
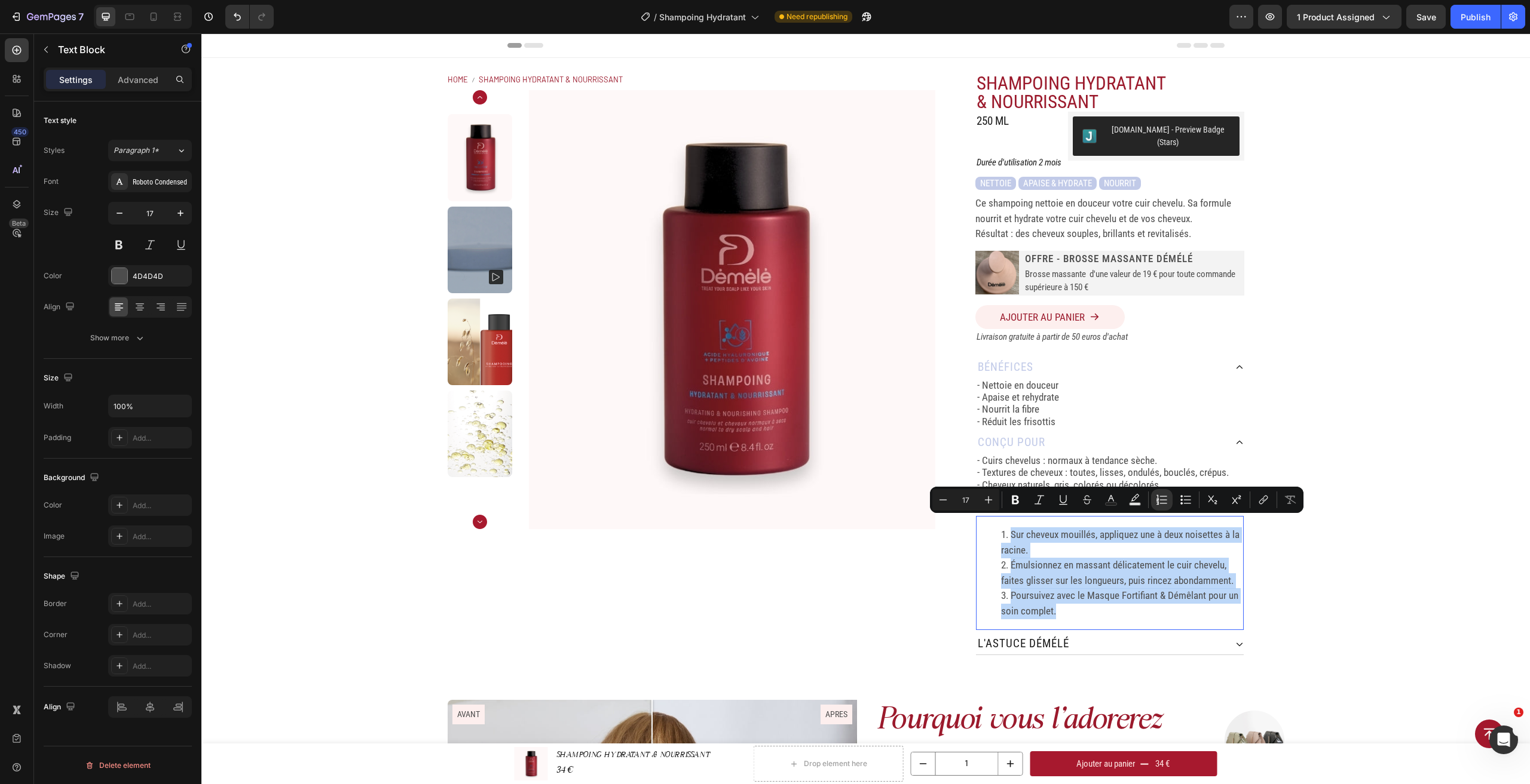
drag, startPoint x: 1059, startPoint y: 602, endPoint x: 995, endPoint y: 516, distance: 107.2
click at [995, 516] on div "Sur cheveux mouillés, appliquez une à deux noisettes à la racine. Émulsionnez e…" at bounding box center [1110, 573] width 268 height 114
click at [1166, 497] on icon "Editor contextual toolbar" at bounding box center [1161, 500] width 12 height 12
type input "17"
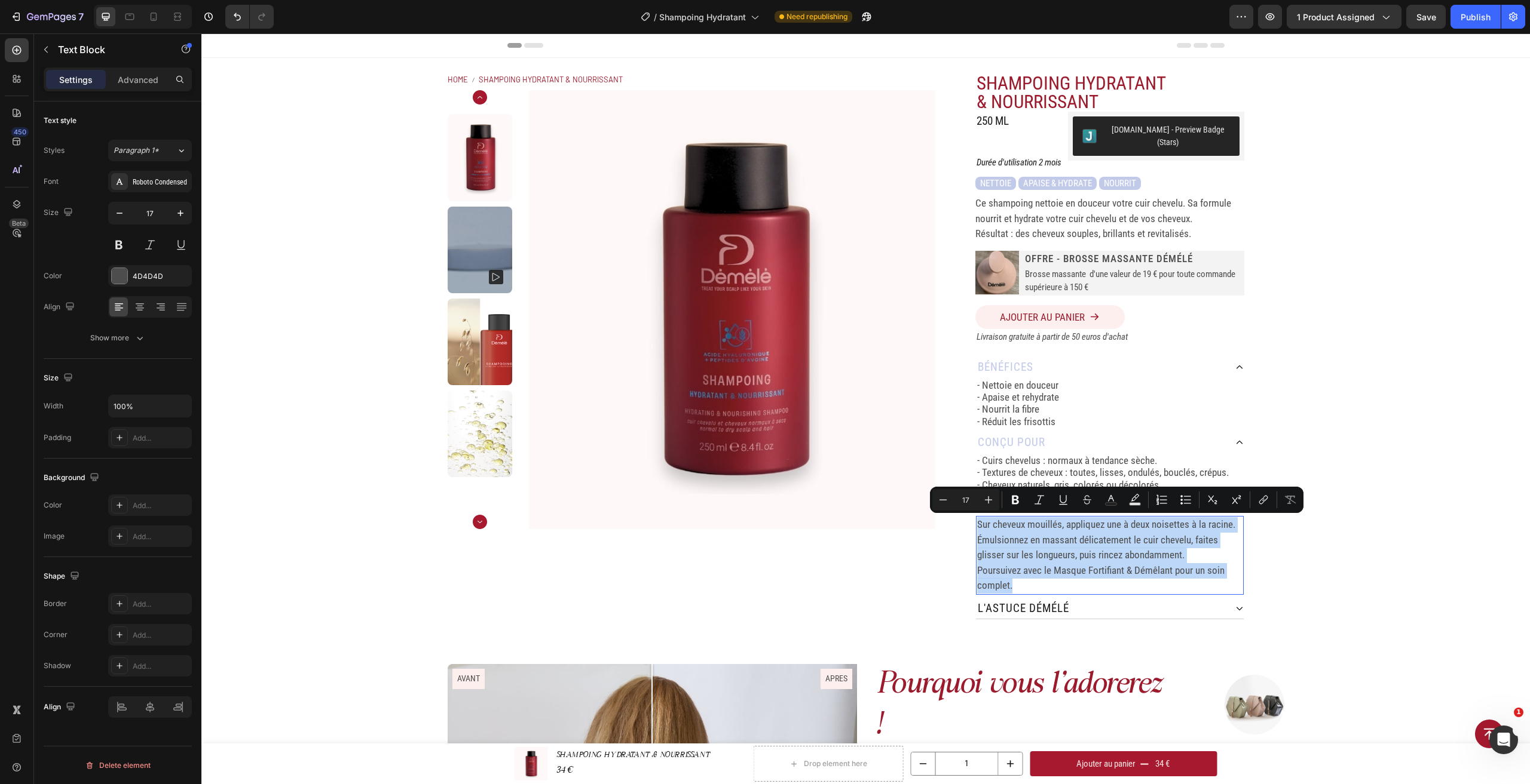
click at [1008, 542] on p "Émulsionnez en massant délicatement le cuir chevelu, faites glisser sur les lon…" at bounding box center [1110, 548] width 266 height 31
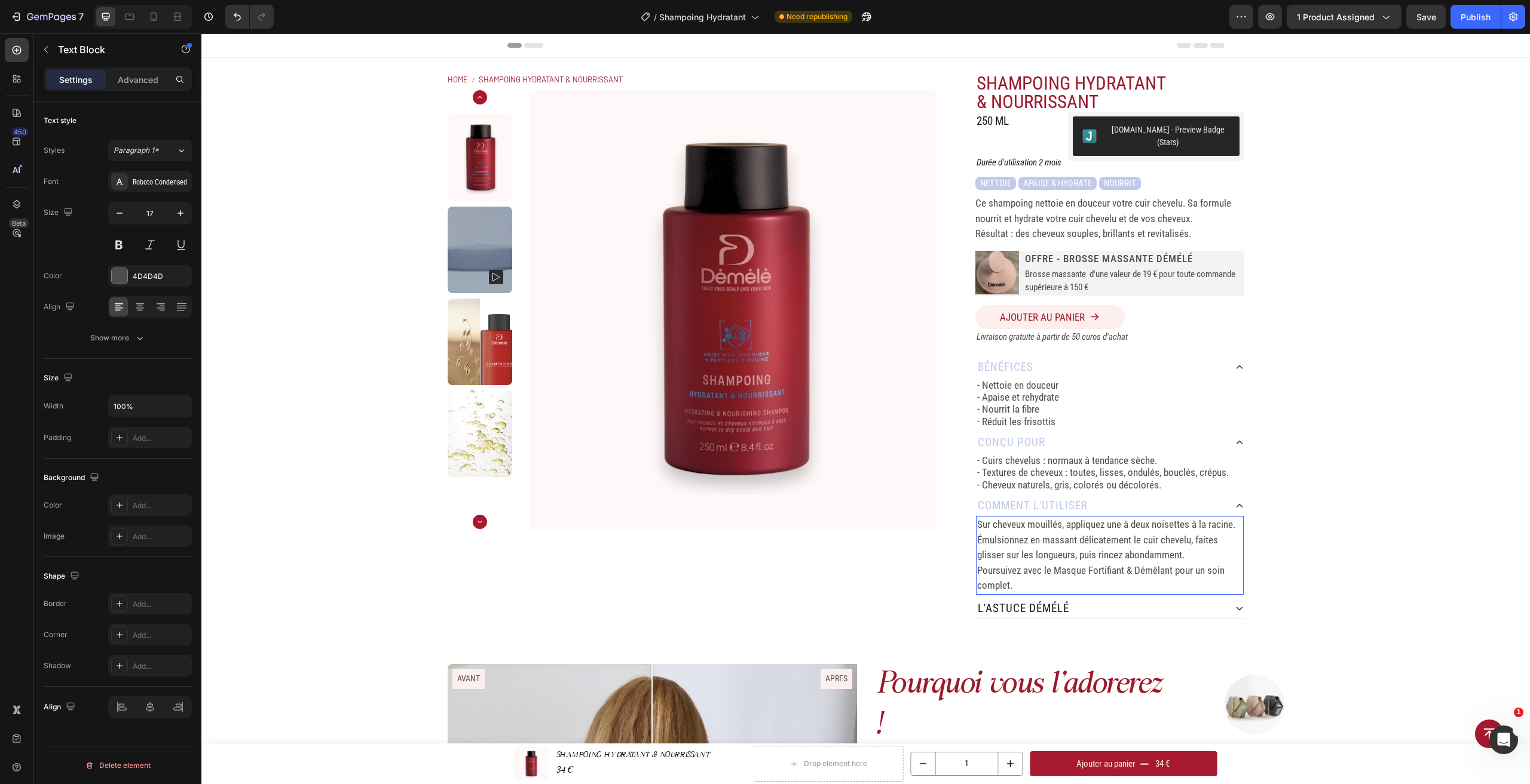
click at [977, 517] on p "Sur cheveux mouillés, appliquez une à deux noisettes à la racine." at bounding box center [1110, 525] width 266 height 15
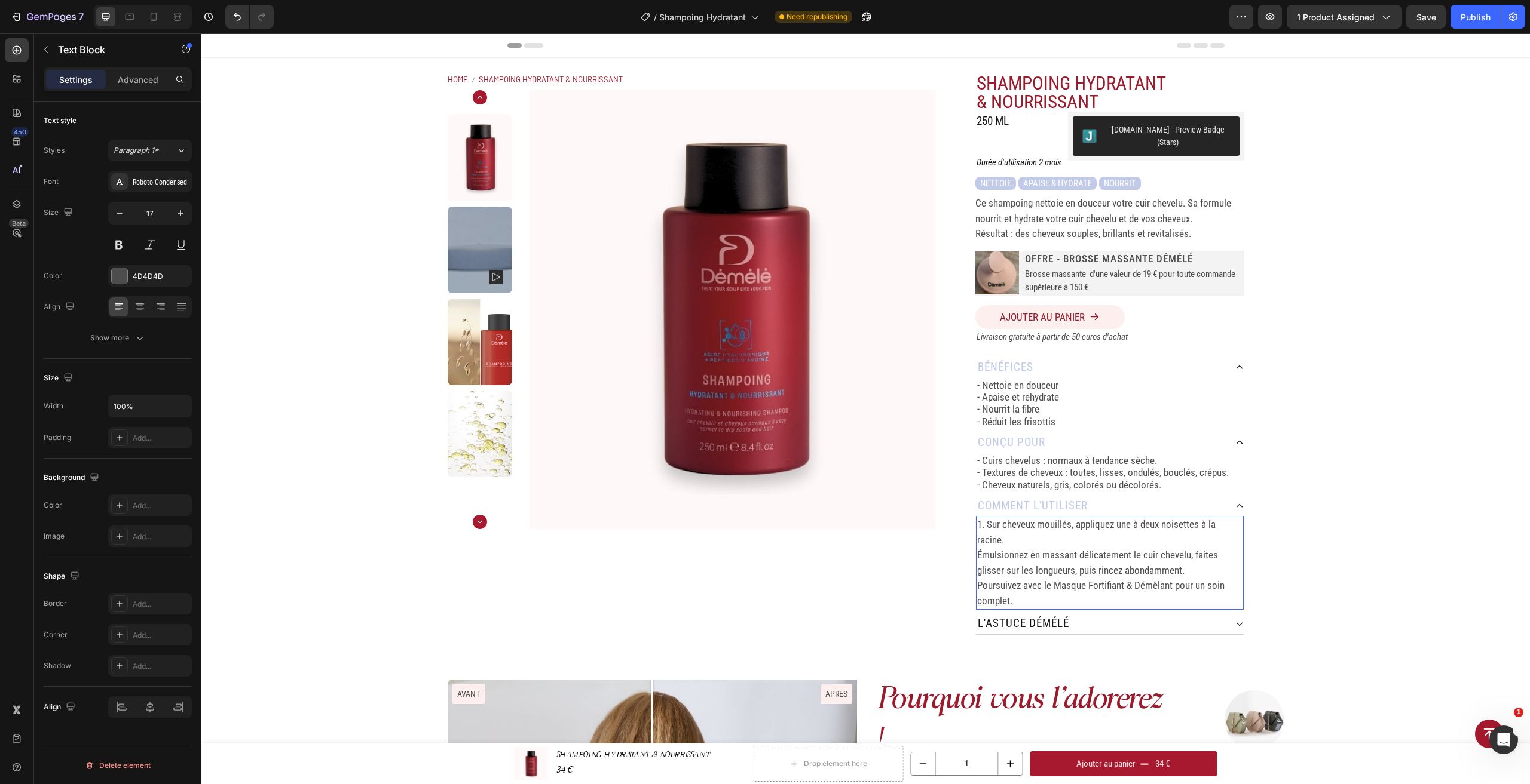
click at [977, 547] on p "Émulsionnez en massant délicatement le cuir chevelu, faites glisser sur les lon…" at bounding box center [1110, 563] width 266 height 31
click at [977, 578] on p "Poursuivez avec le Masque Fortifiant & Démêlant pour un soin complet." at bounding box center [1110, 594] width 266 height 31
click at [1119, 535] on p "1. Sur cheveux mouillés, appliquez une à deux noisettes à la racine." at bounding box center [1110, 533] width 266 height 31
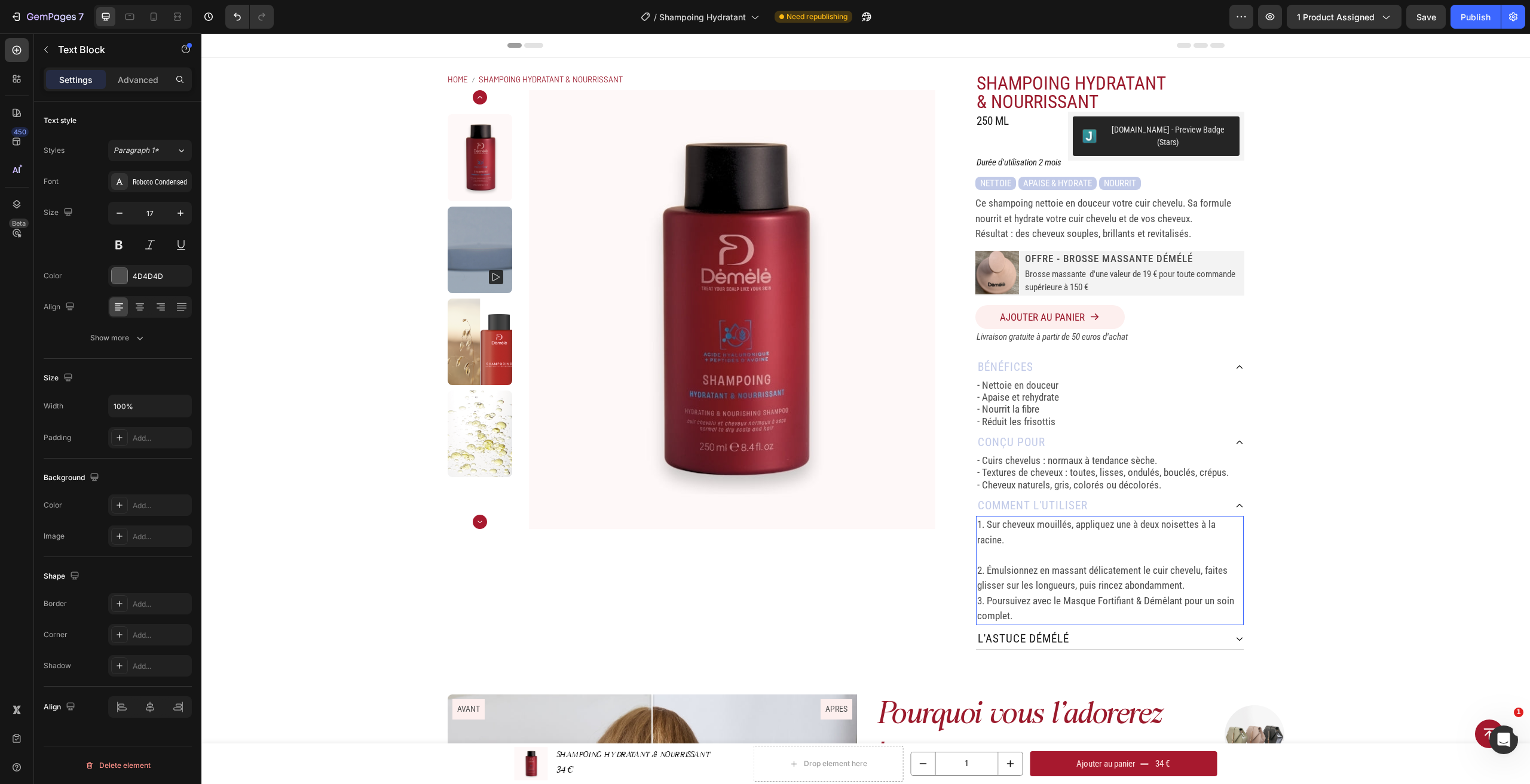
click at [1198, 577] on p "2. Émulsionnez en massant délicatement le cuir chevelu, faites glisser sur les …" at bounding box center [1110, 579] width 266 height 31
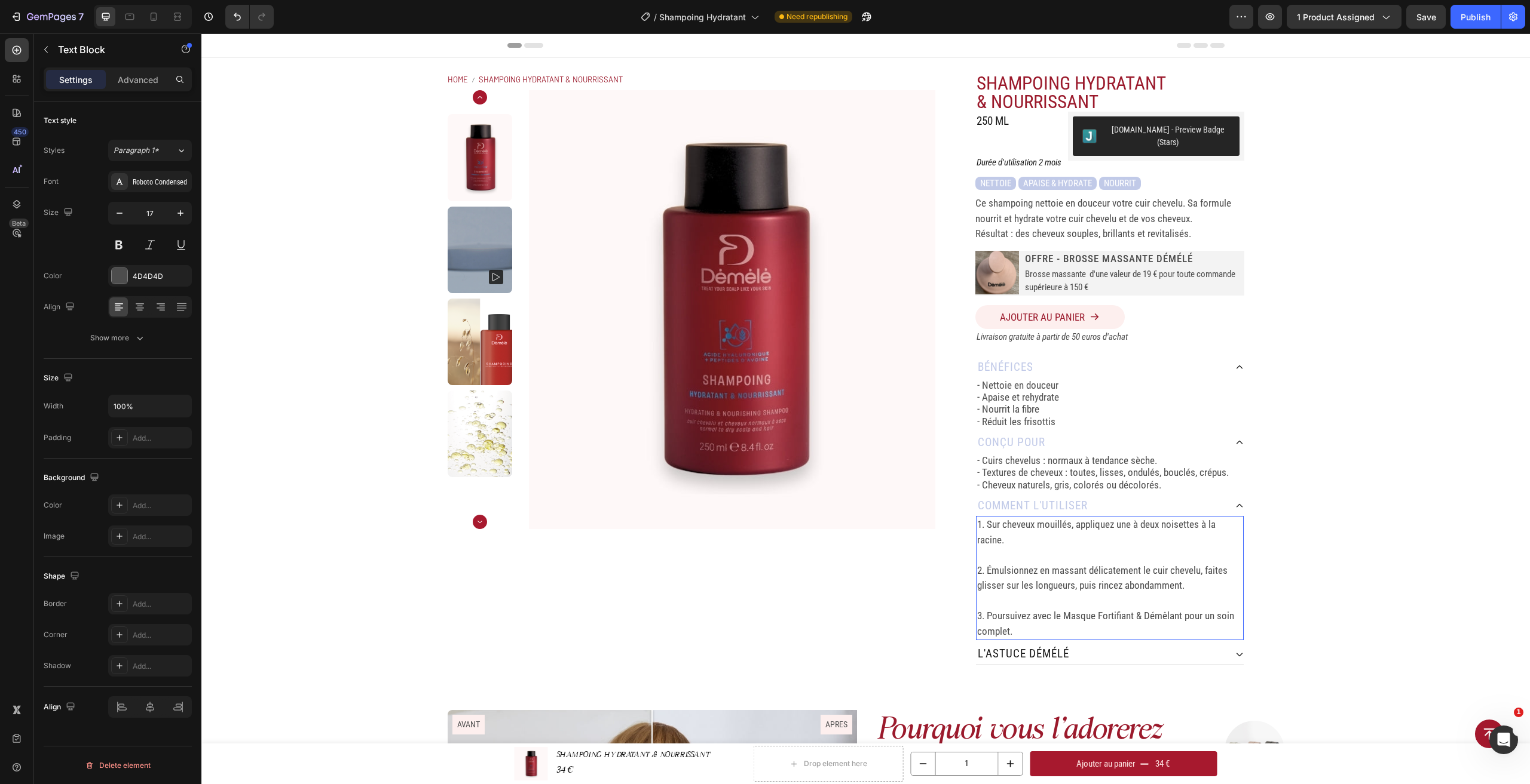
click at [1058, 609] on p "3. Poursuivez avec le Masque Fortifiant & Démêlant pour un soin complet." at bounding box center [1110, 624] width 266 height 31
click at [1040, 616] on p "3. Poursuivez avec le Masque Fortifiant & Démêlant pour un soin complet." at bounding box center [1110, 624] width 266 height 31
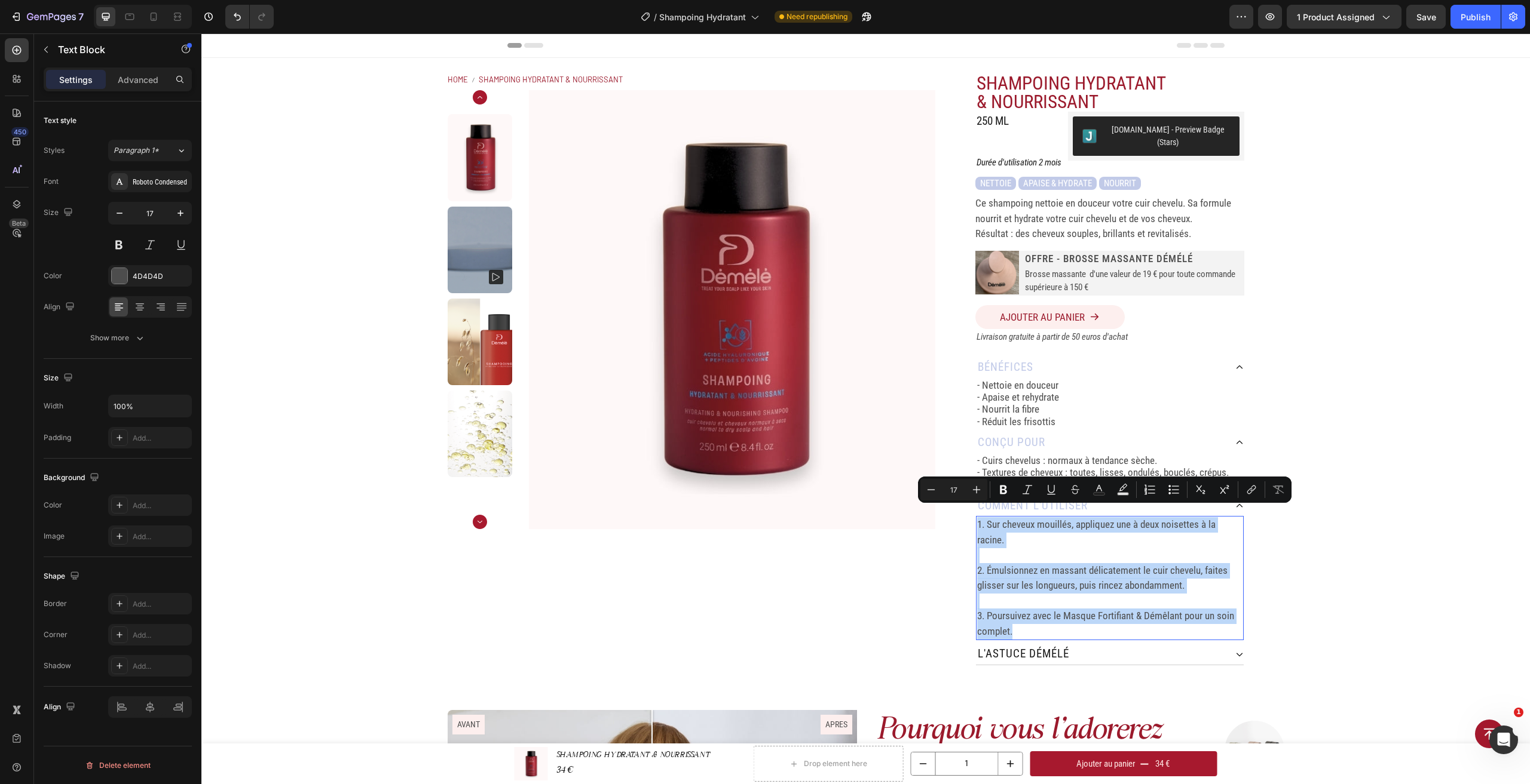
drag, startPoint x: 1037, startPoint y: 619, endPoint x: 972, endPoint y: 514, distance: 123.5
click at [976, 516] on div "1. Sur cheveux mouillés, appliquez une à deux noisettes à la racine. 2. Émulsio…" at bounding box center [1110, 578] width 268 height 124
click at [119, 340] on div "Show more" at bounding box center [118, 338] width 55 height 12
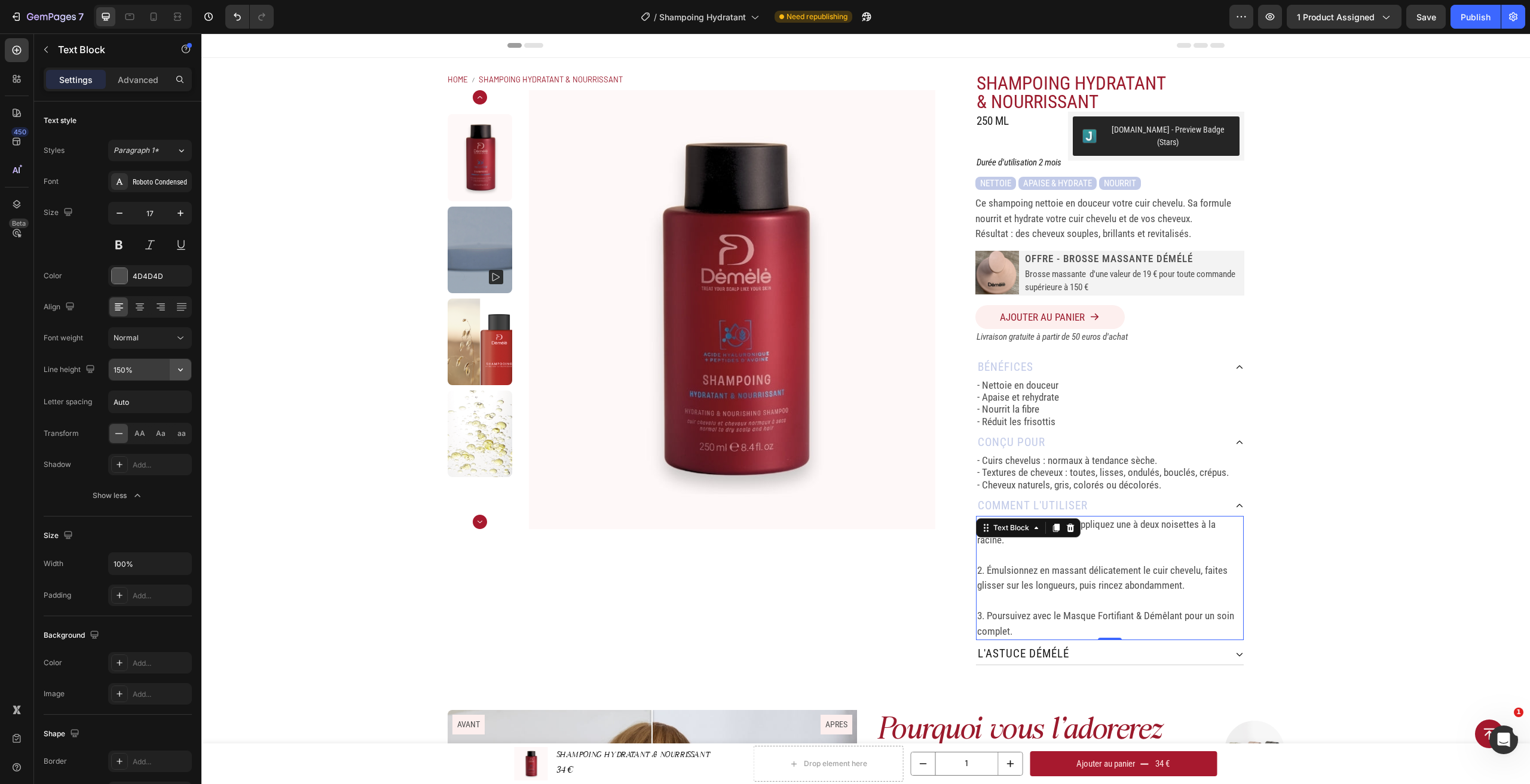
click at [181, 372] on icon "button" at bounding box center [181, 370] width 5 height 3
click at [154, 412] on div "100%" at bounding box center [137, 423] width 98 height 23
type input "100%"
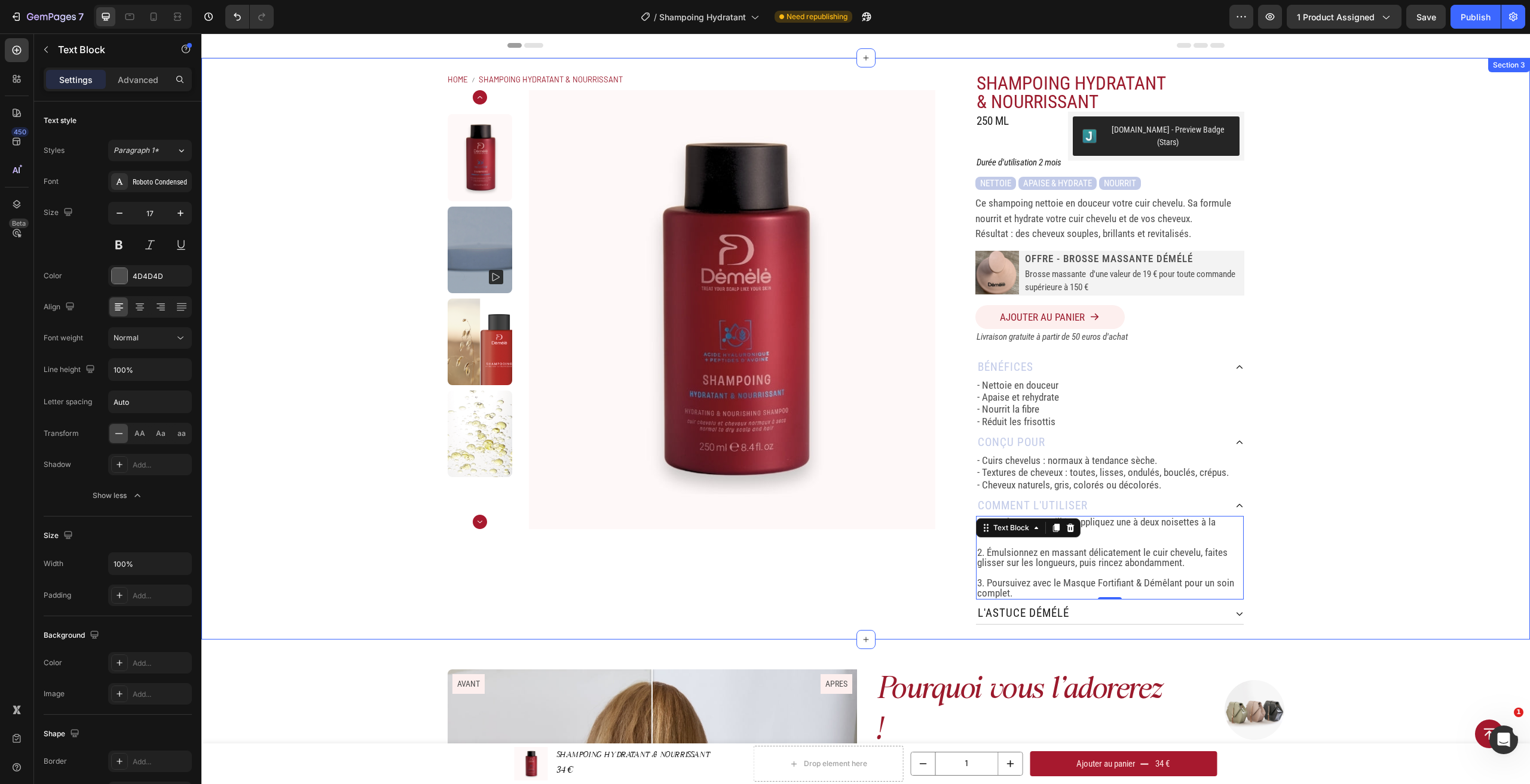
click at [1401, 480] on div "Home SHAMPOING HYDRATANT & NOURRISSANT Breadcrumb Product Images SHAMPOING HYDR…" at bounding box center [866, 348] width 1328 height 582
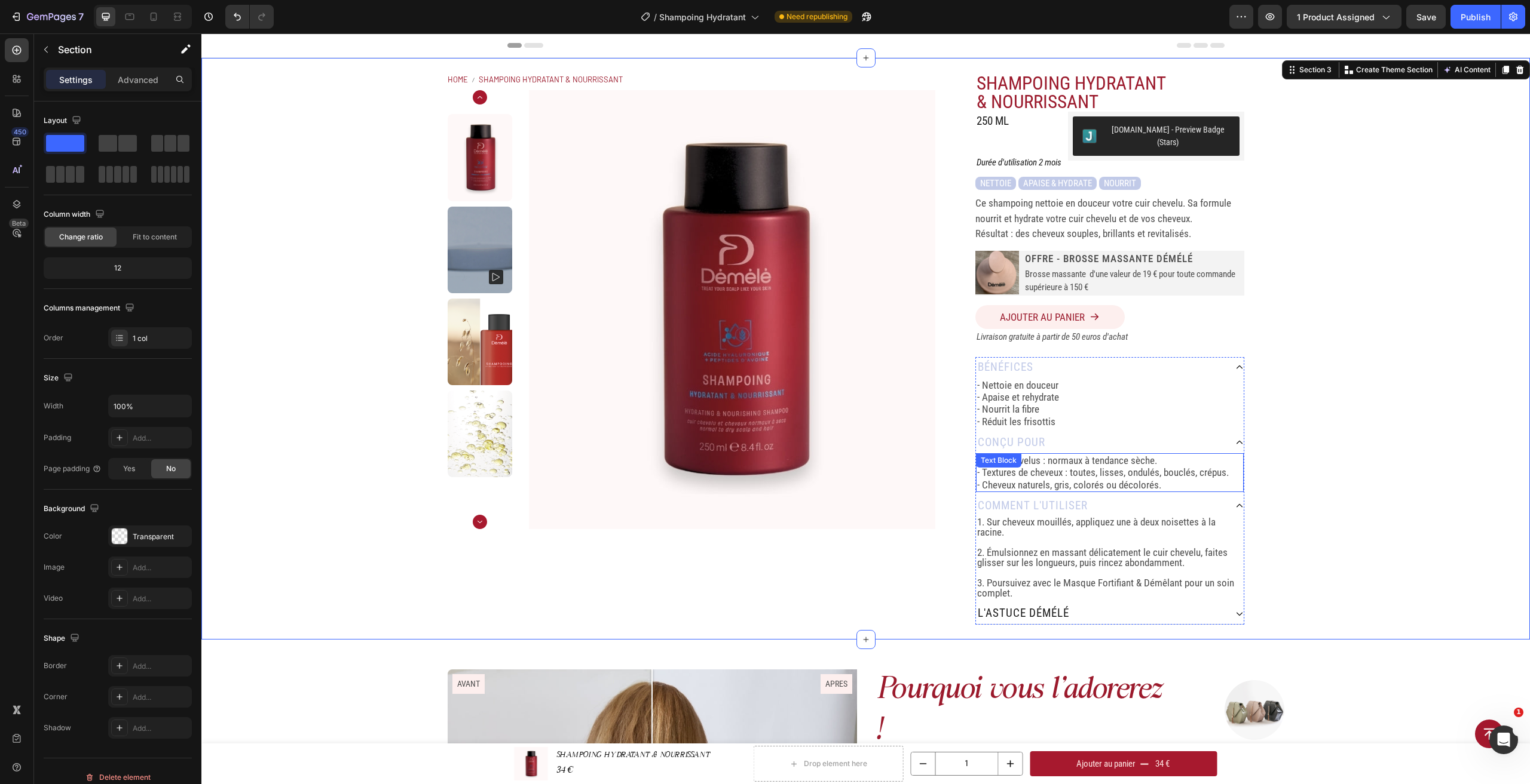
click at [1113, 466] on p "- Textures de cheveux : toutes, lisses, ondulés, bouclés, crépus." at bounding box center [1110, 472] width 266 height 12
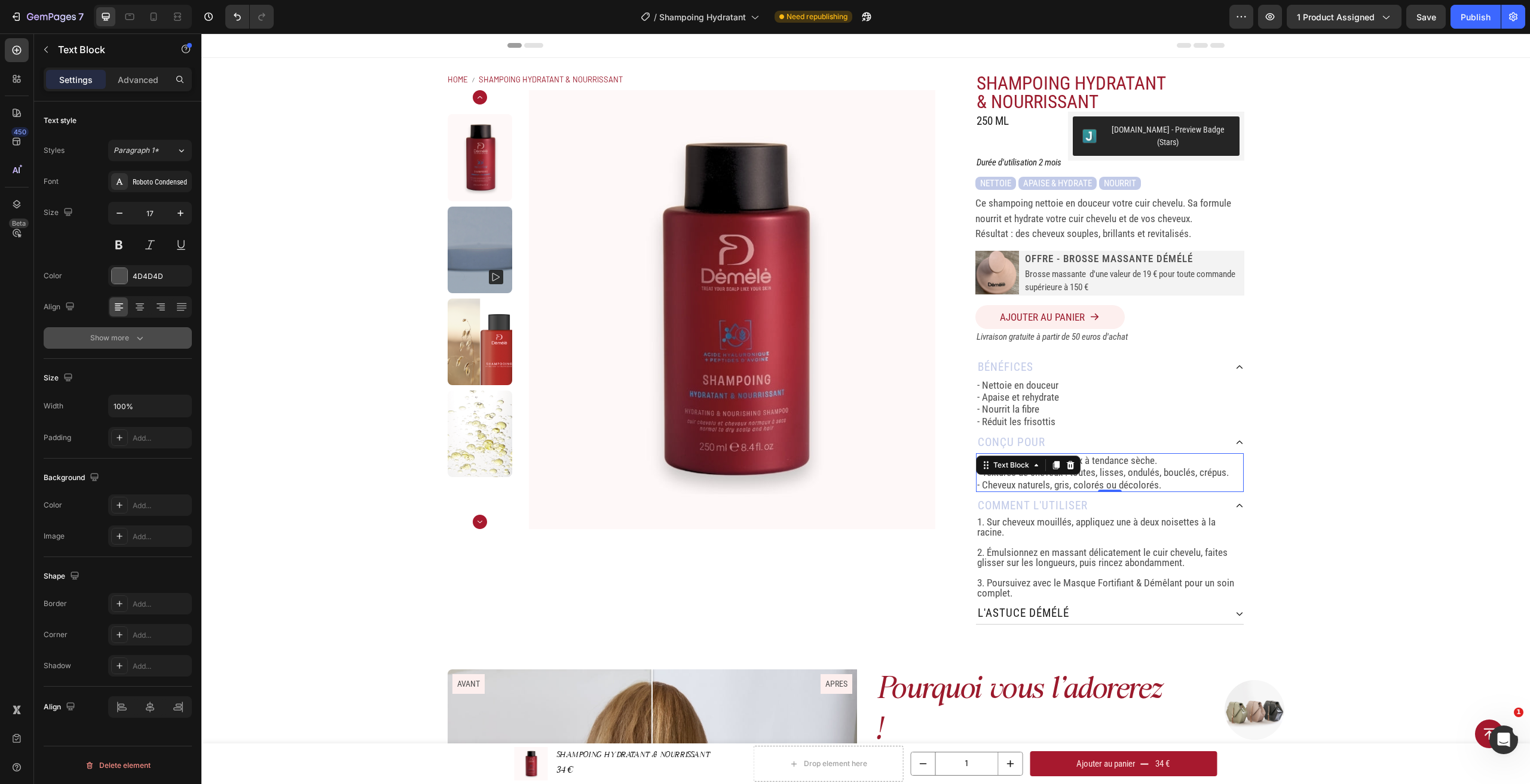
click at [136, 337] on icon "button" at bounding box center [140, 338] width 12 height 12
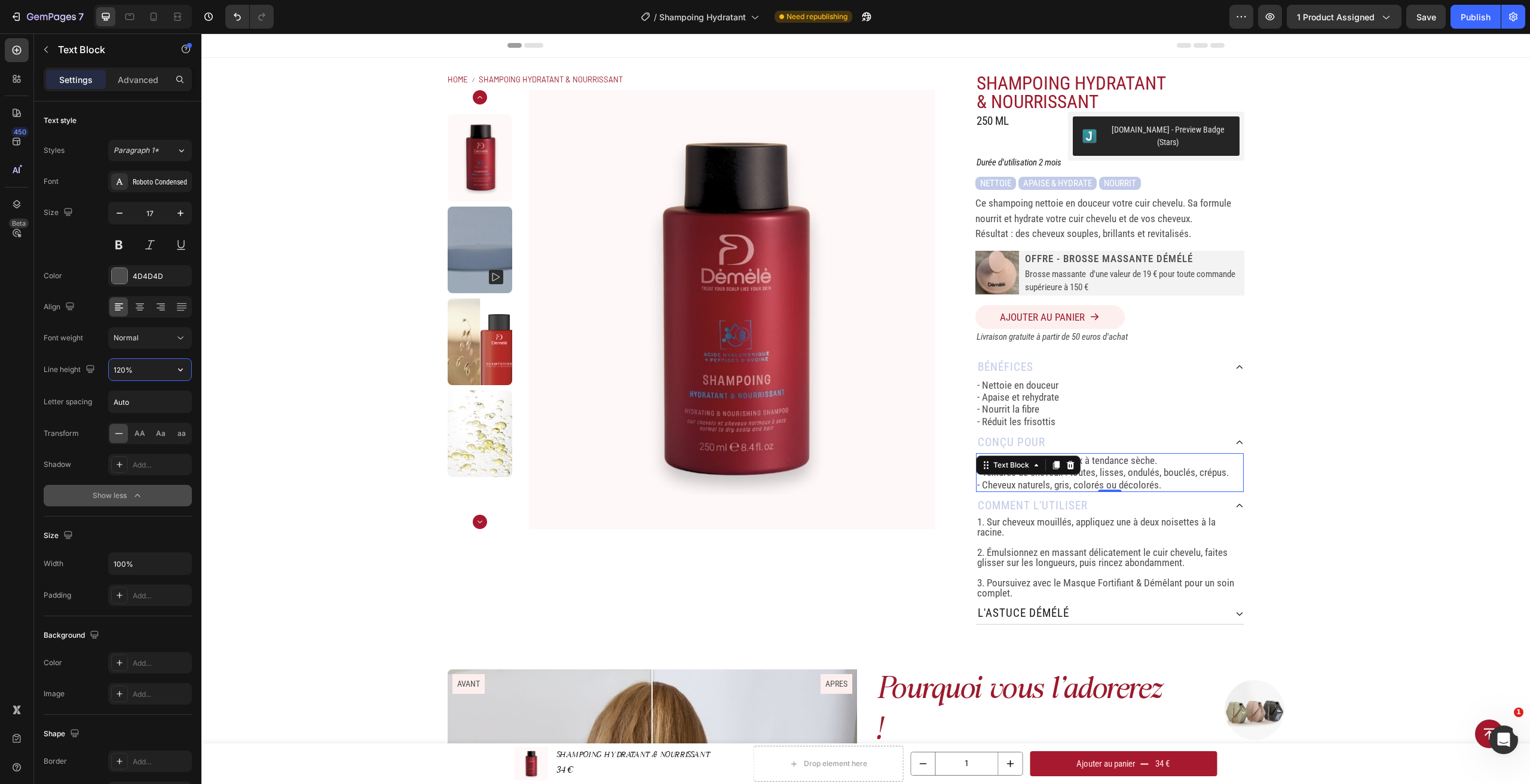
click at [155, 370] on input "120%" at bounding box center [150, 369] width 82 height 22
click at [176, 370] on icon "button" at bounding box center [180, 369] width 12 height 12
click at [1175, 455] on p "- Cuirs chevelus : normaux à tendance sèche." at bounding box center [1110, 460] width 266 height 12
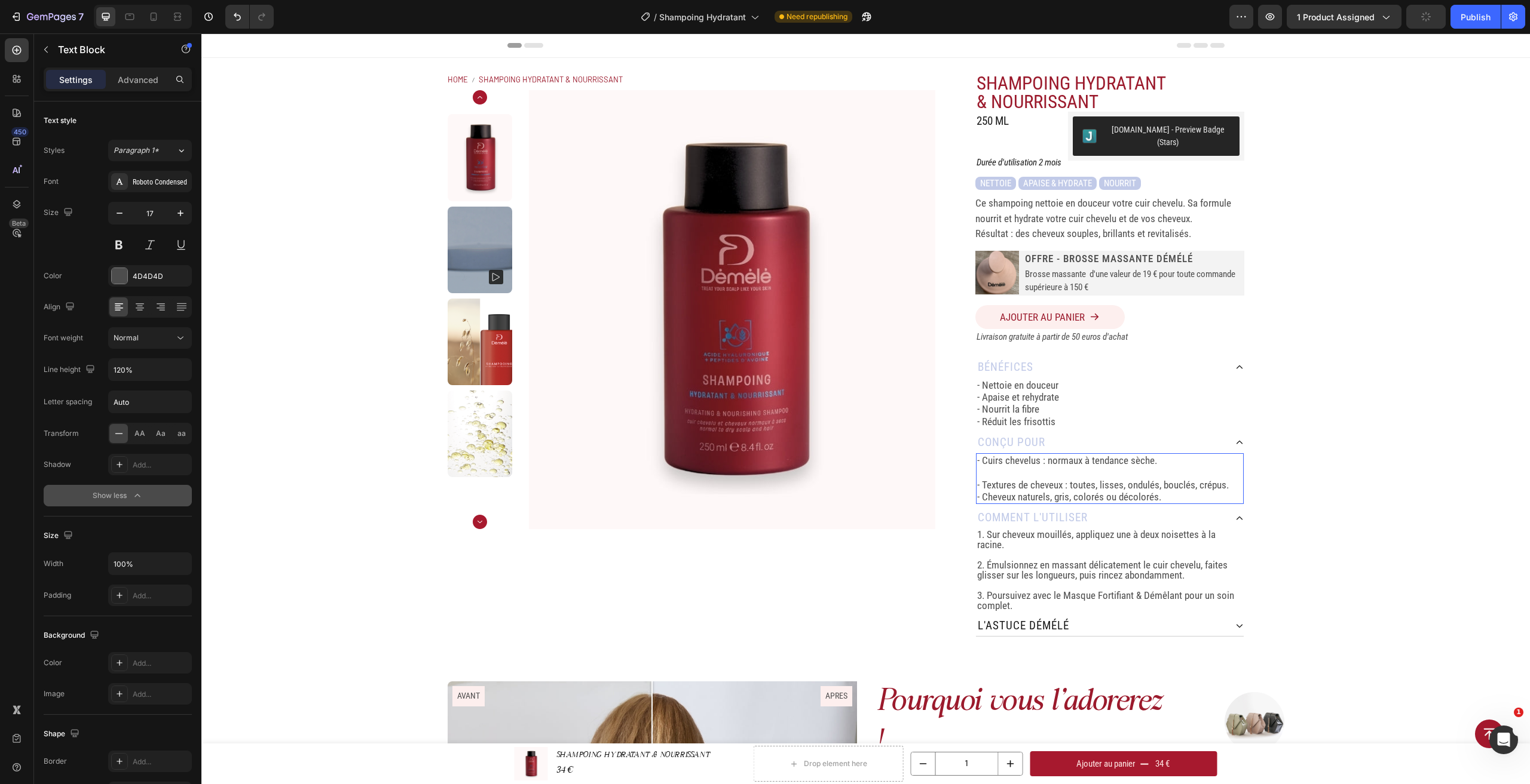
click at [1232, 479] on p "- Textures de cheveux : toutes, lisses, ondulés, bouclés, crépus." at bounding box center [1110, 485] width 266 height 12
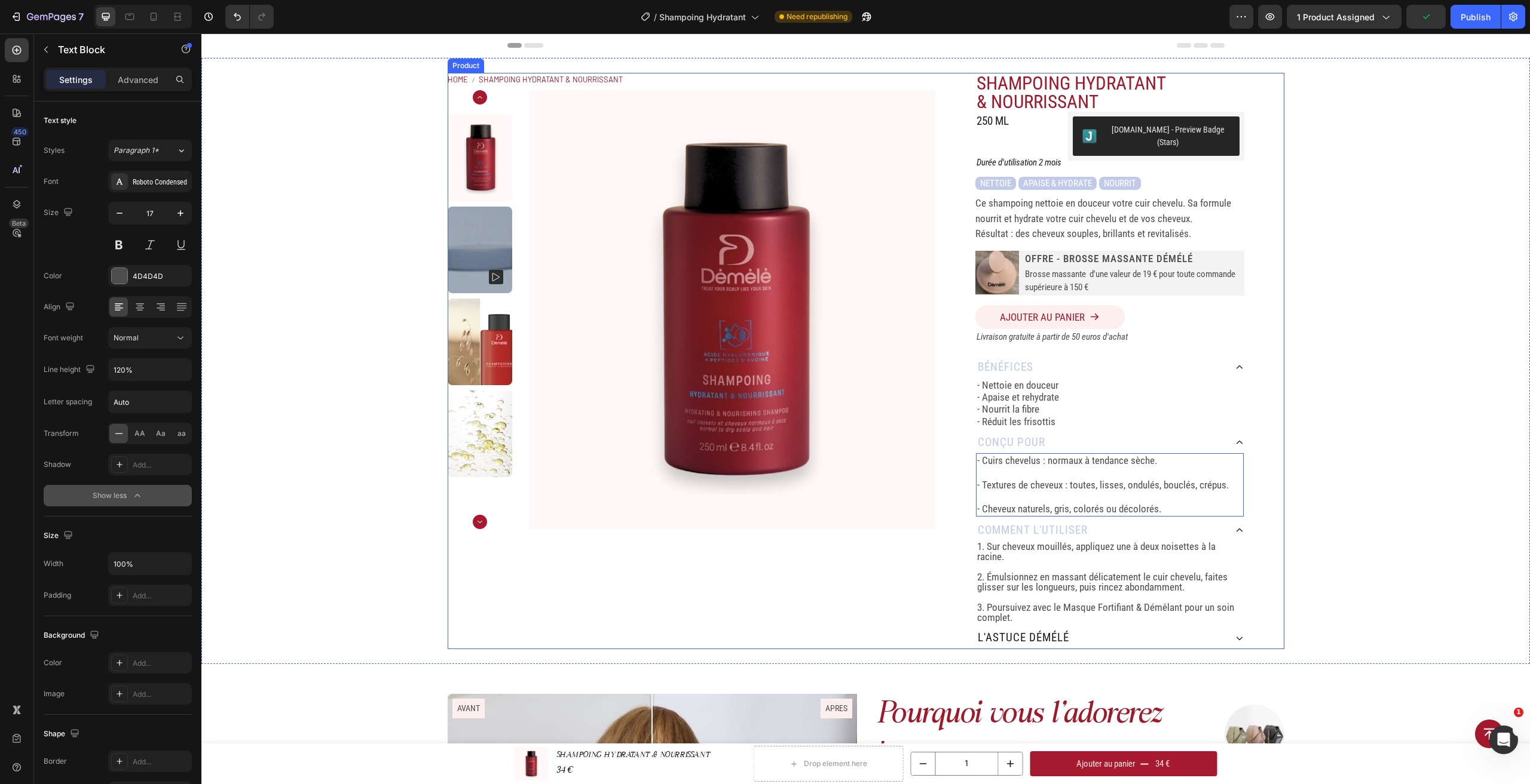
click at [1285, 496] on div "Home SHAMPOING HYDRATANT & NOURRISSANT Breadcrumb Product Images SHAMPOING HYDR…" at bounding box center [866, 361] width 1328 height 606
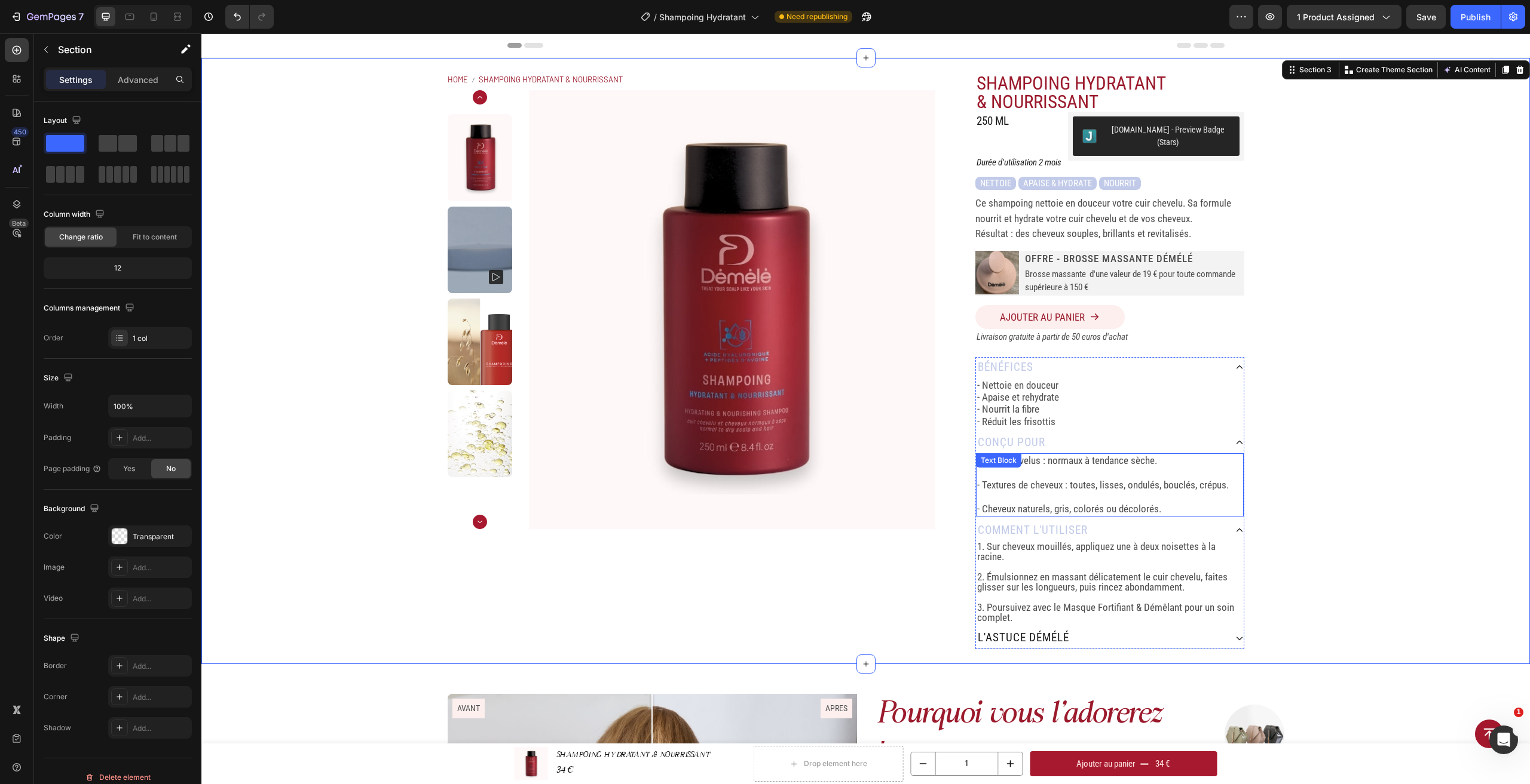
click at [1165, 503] on p "- Cheveux naturels, gris, colorés ou décolorés." at bounding box center [1110, 509] width 266 height 12
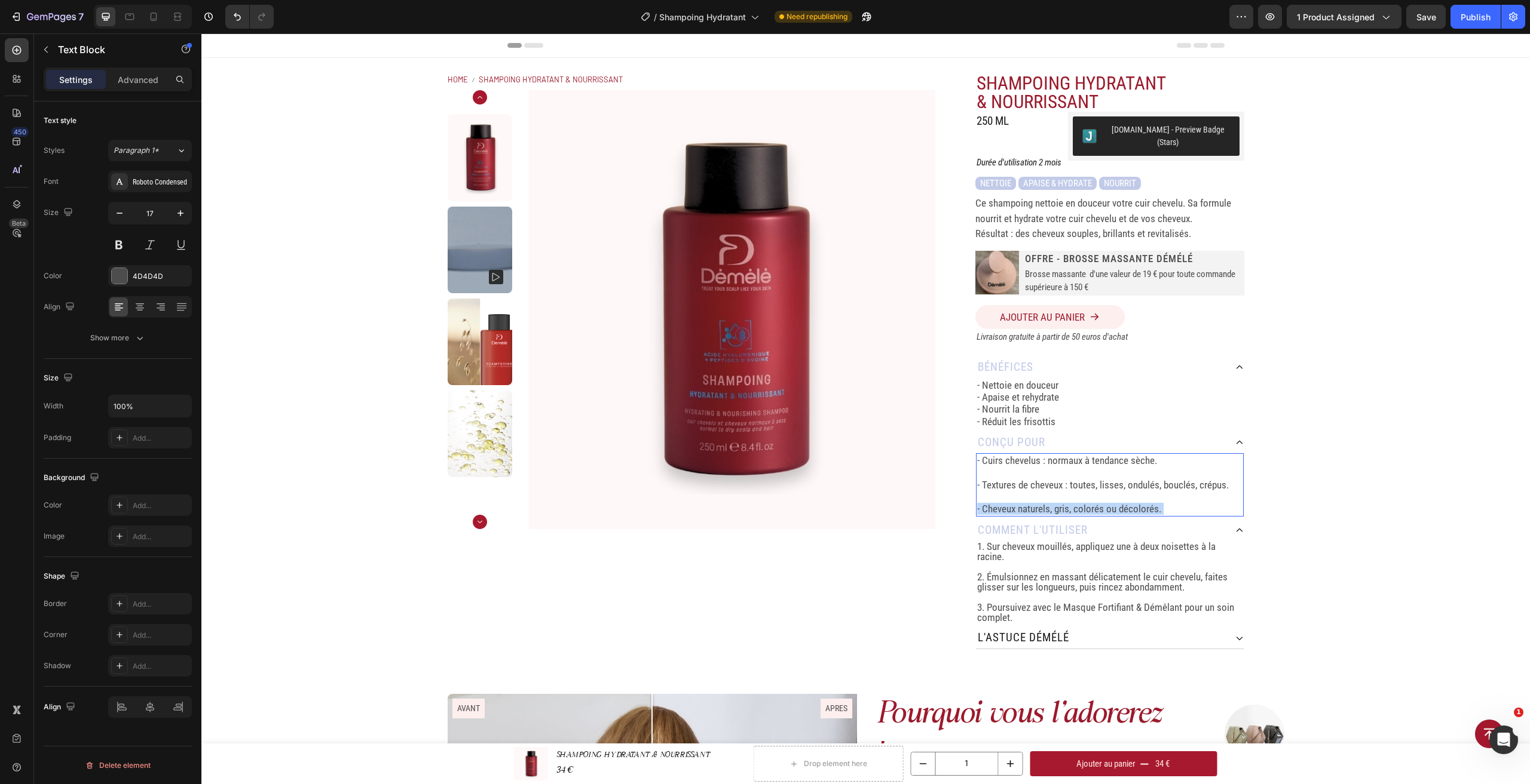
drag, startPoint x: 1175, startPoint y: 498, endPoint x: 972, endPoint y: 444, distance: 210.1
click at [976, 453] on div "- Cuirs chevelus : normaux à tendance sèche. - Textures de cheveux : toutes, li…" at bounding box center [1110, 485] width 268 height 63
click at [225, 13] on div at bounding box center [247, 17] width 53 height 24
click at [232, 13] on icon "Undo/Redo" at bounding box center [237, 16] width 12 height 12
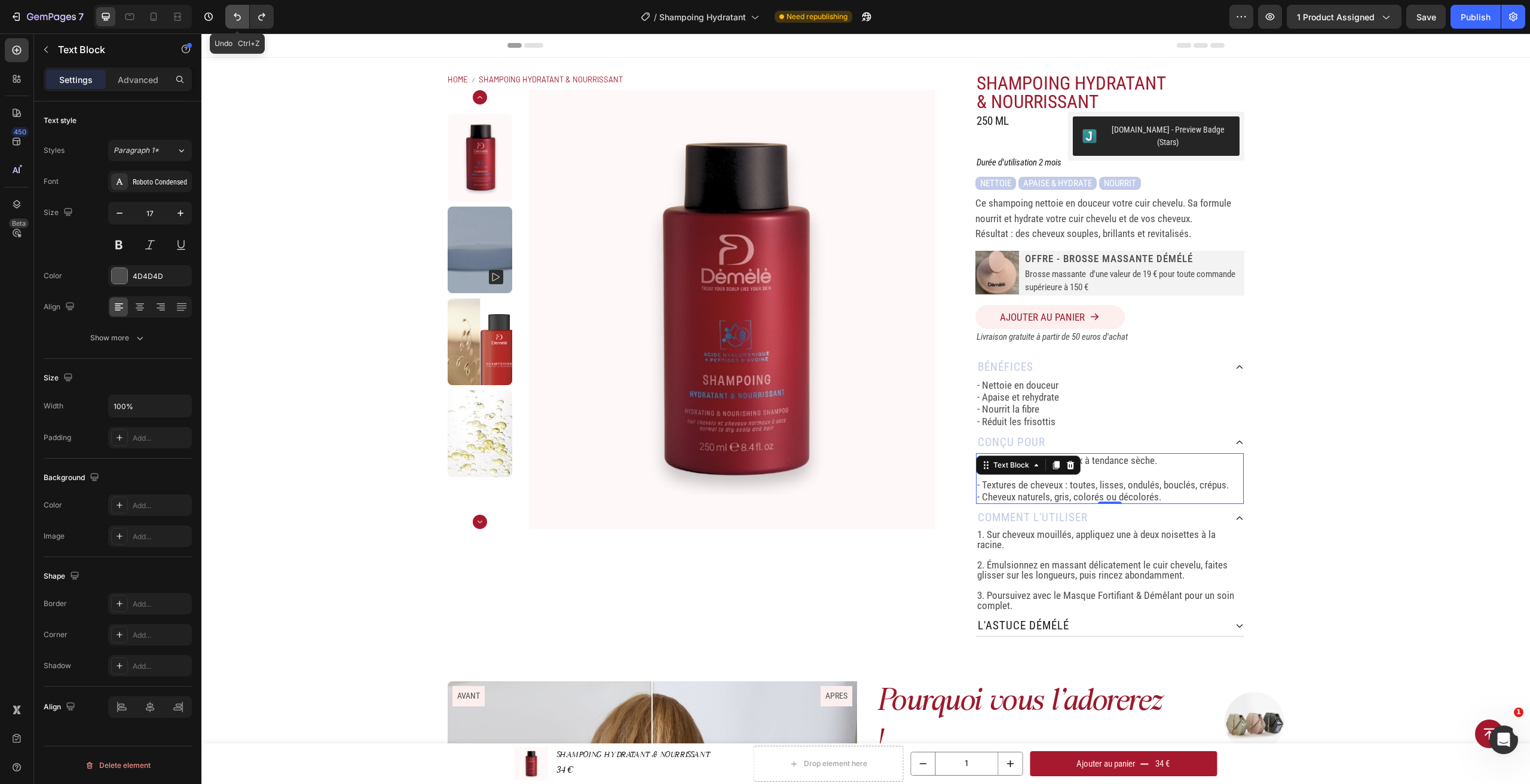
click at [233, 13] on icon "Undo/Redo" at bounding box center [237, 16] width 12 height 12
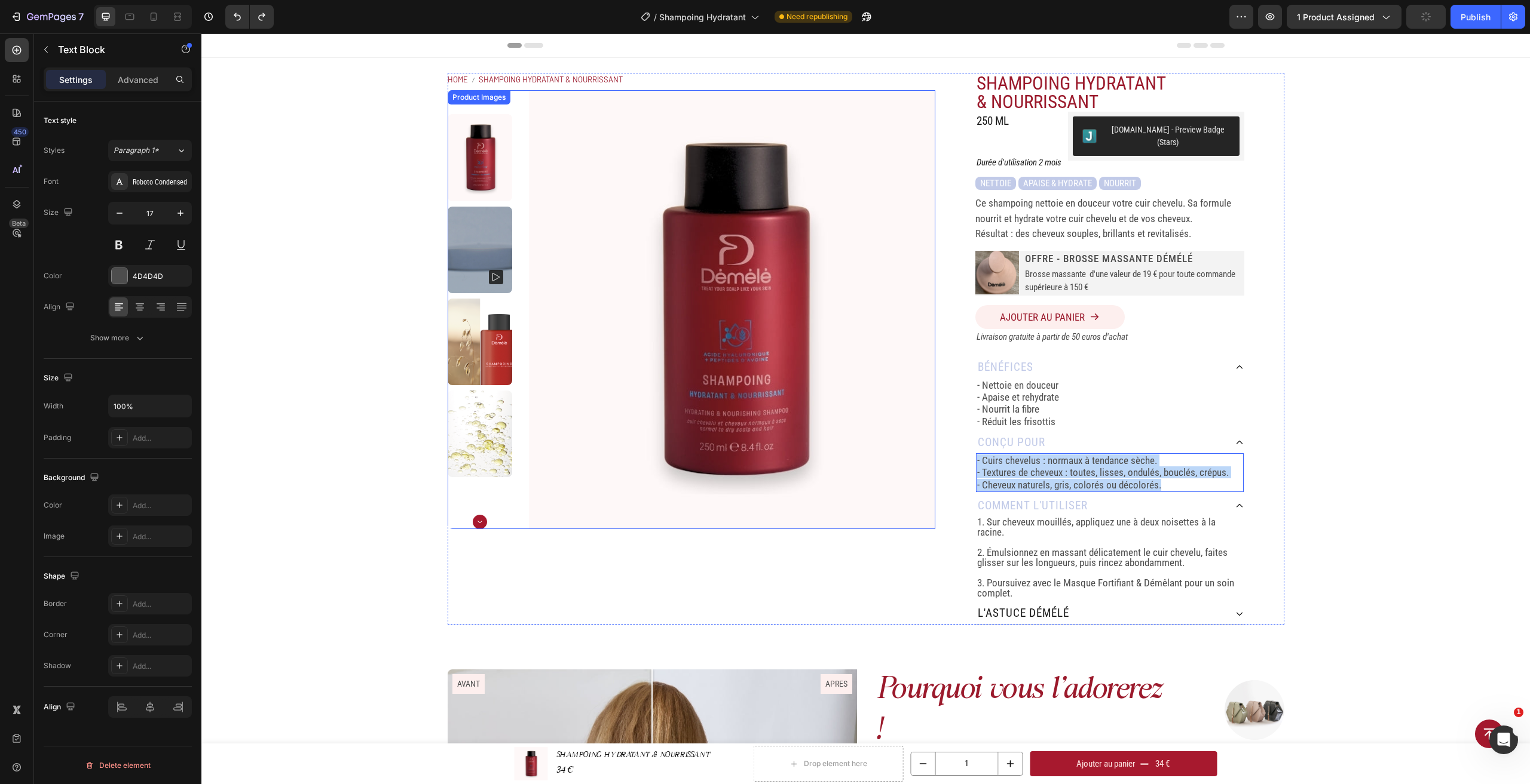
drag, startPoint x: 1170, startPoint y: 476, endPoint x: 930, endPoint y: 438, distance: 243.0
click at [930, 438] on div "Home SHAMPOING HYDRATANT & NOURRISSANT Breadcrumb Product Images SHAMPOING HYDR…" at bounding box center [866, 349] width 837 height 552
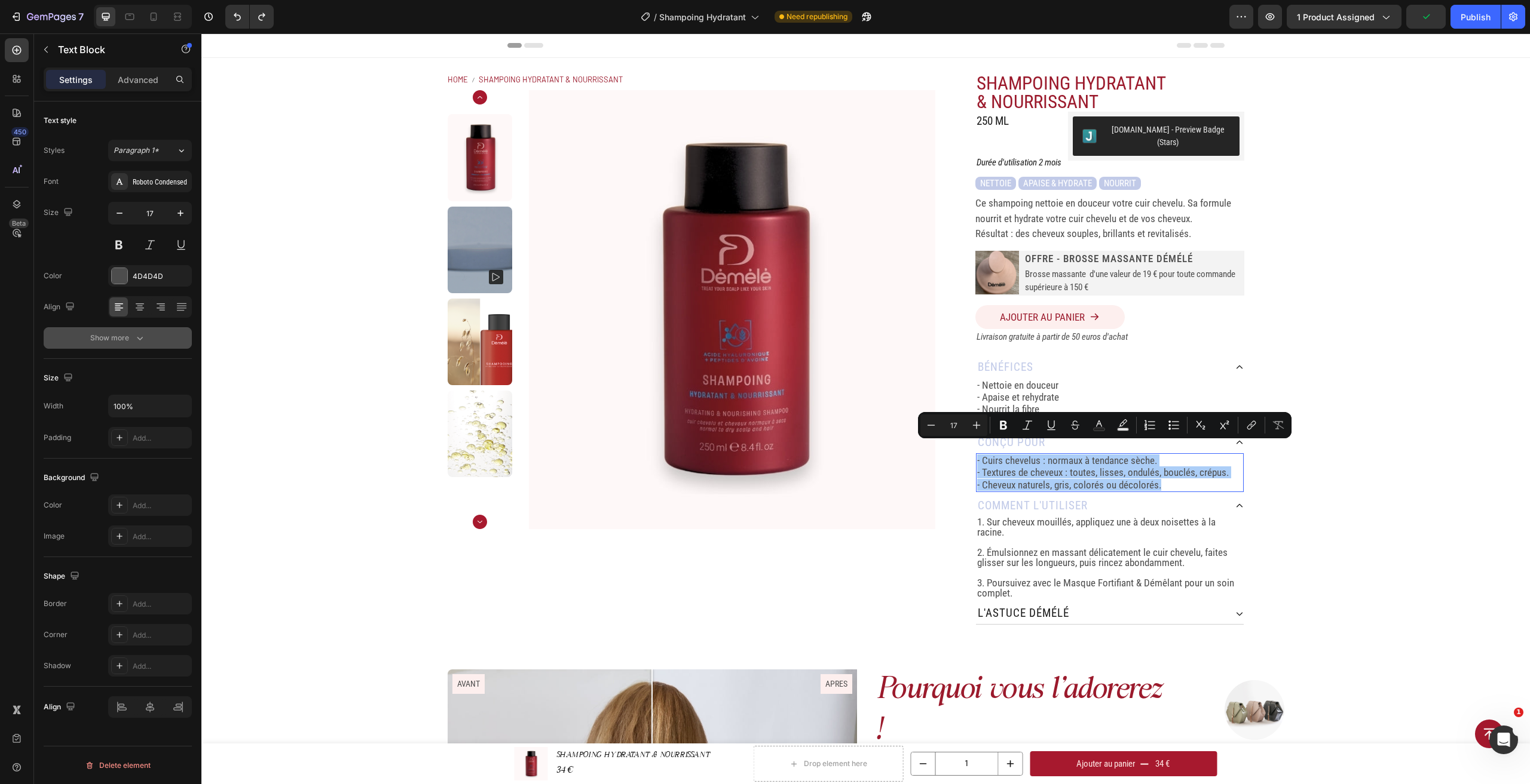
click at [134, 337] on icon "button" at bounding box center [140, 338] width 12 height 12
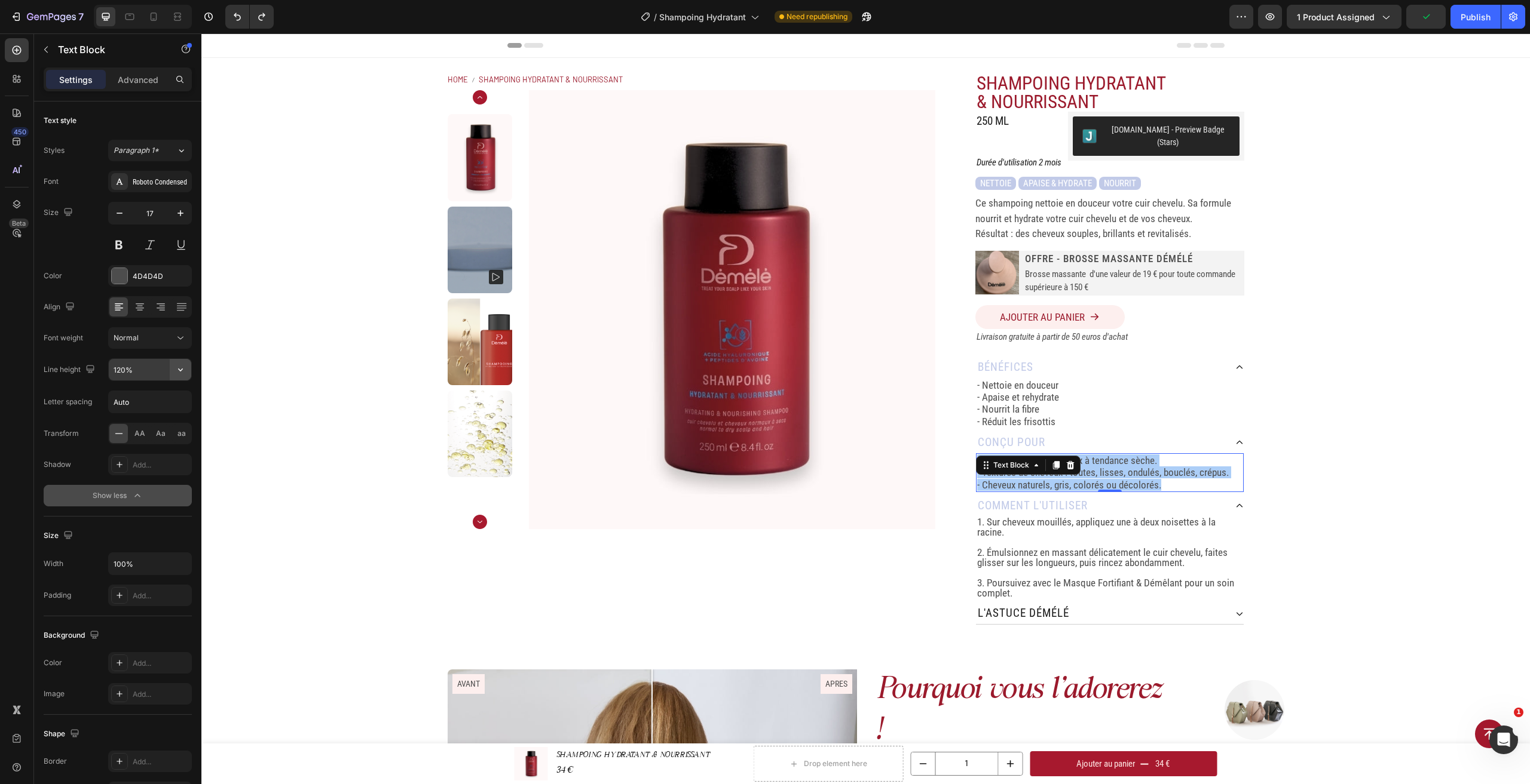
click at [179, 368] on icon "button" at bounding box center [180, 369] width 12 height 12
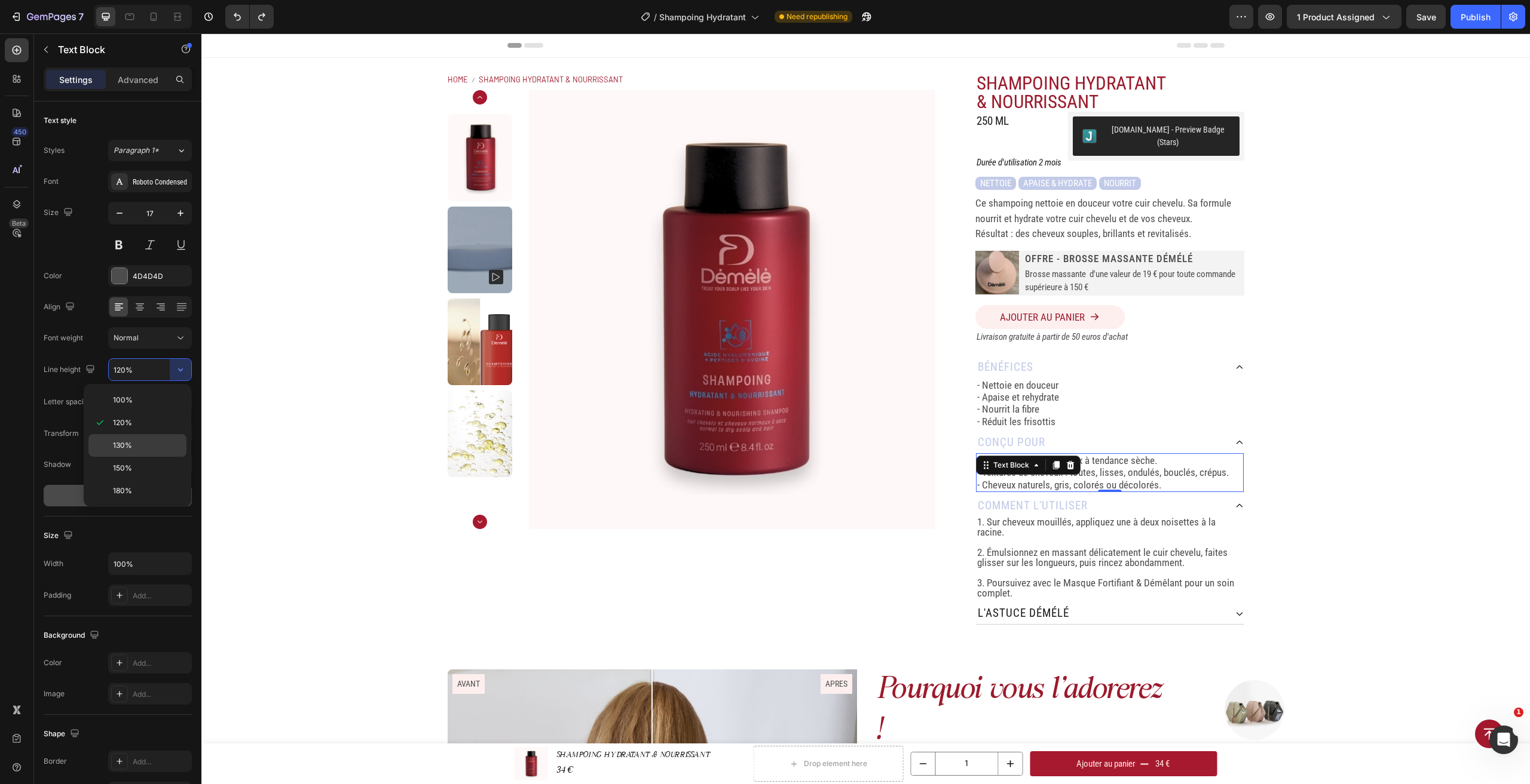
click at [149, 457] on div "130%" at bounding box center [137, 468] width 98 height 23
click at [150, 480] on div "150%" at bounding box center [137, 491] width 98 height 23
type input "150%"
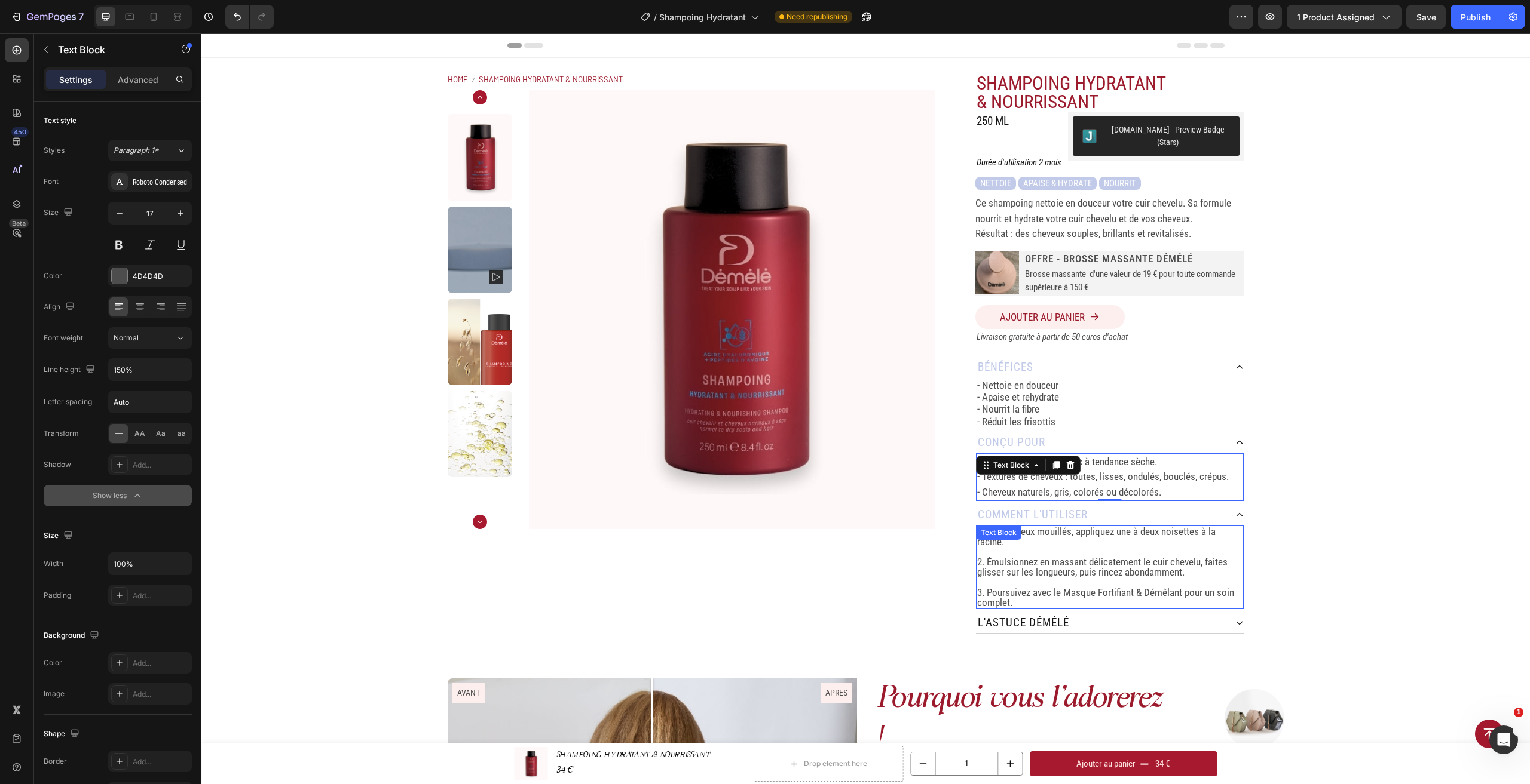
click at [1345, 527] on div "Home SHAMPOING HYDRATANT & NOURRISSANT Breadcrumb Product Images SHAMPOING HYDR…" at bounding box center [866, 353] width 1328 height 590
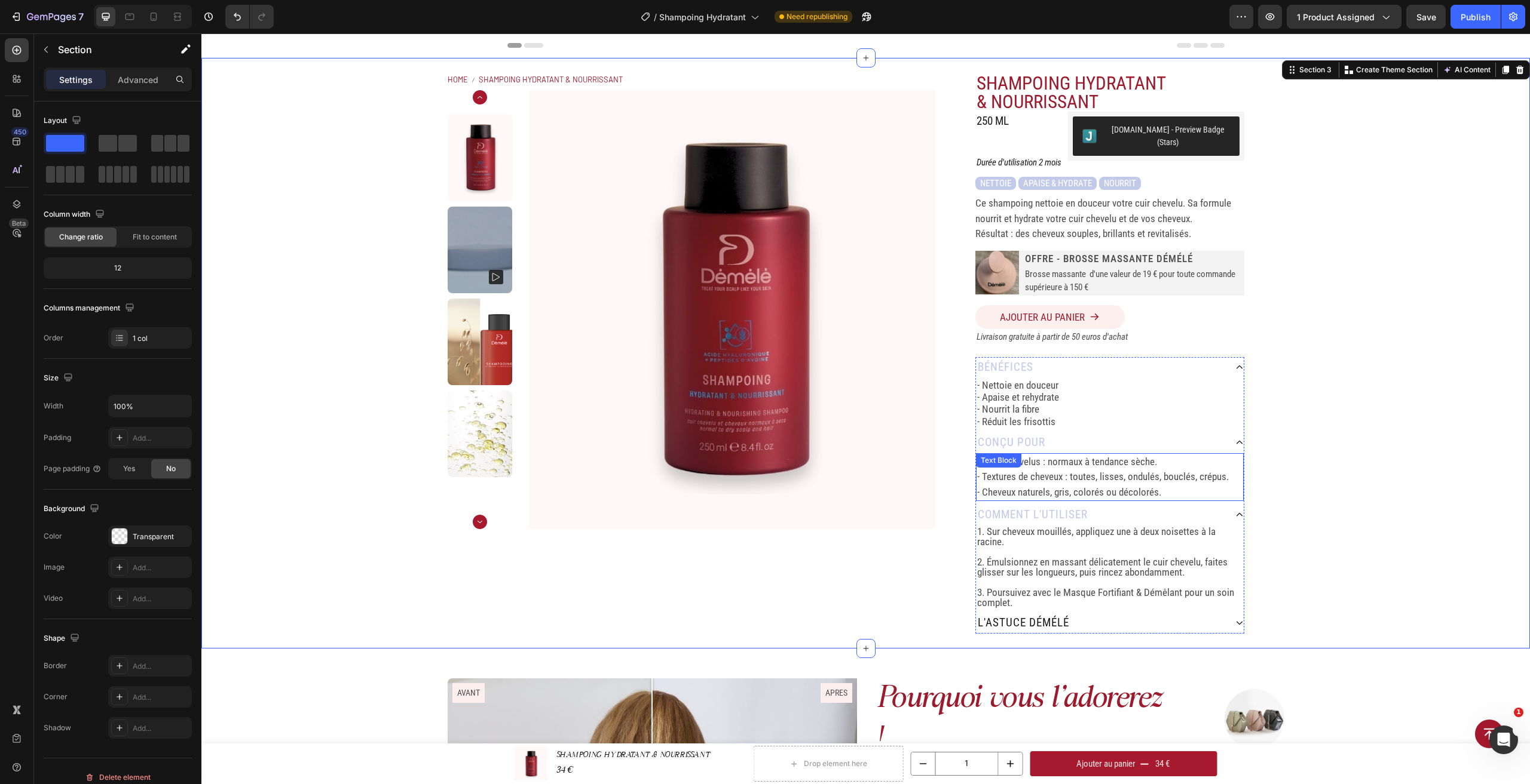
click at [1111, 469] on p "- Textures de cheveux : toutes, lisses, ondulés, bouclés, crépus." at bounding box center [1110, 477] width 266 height 15
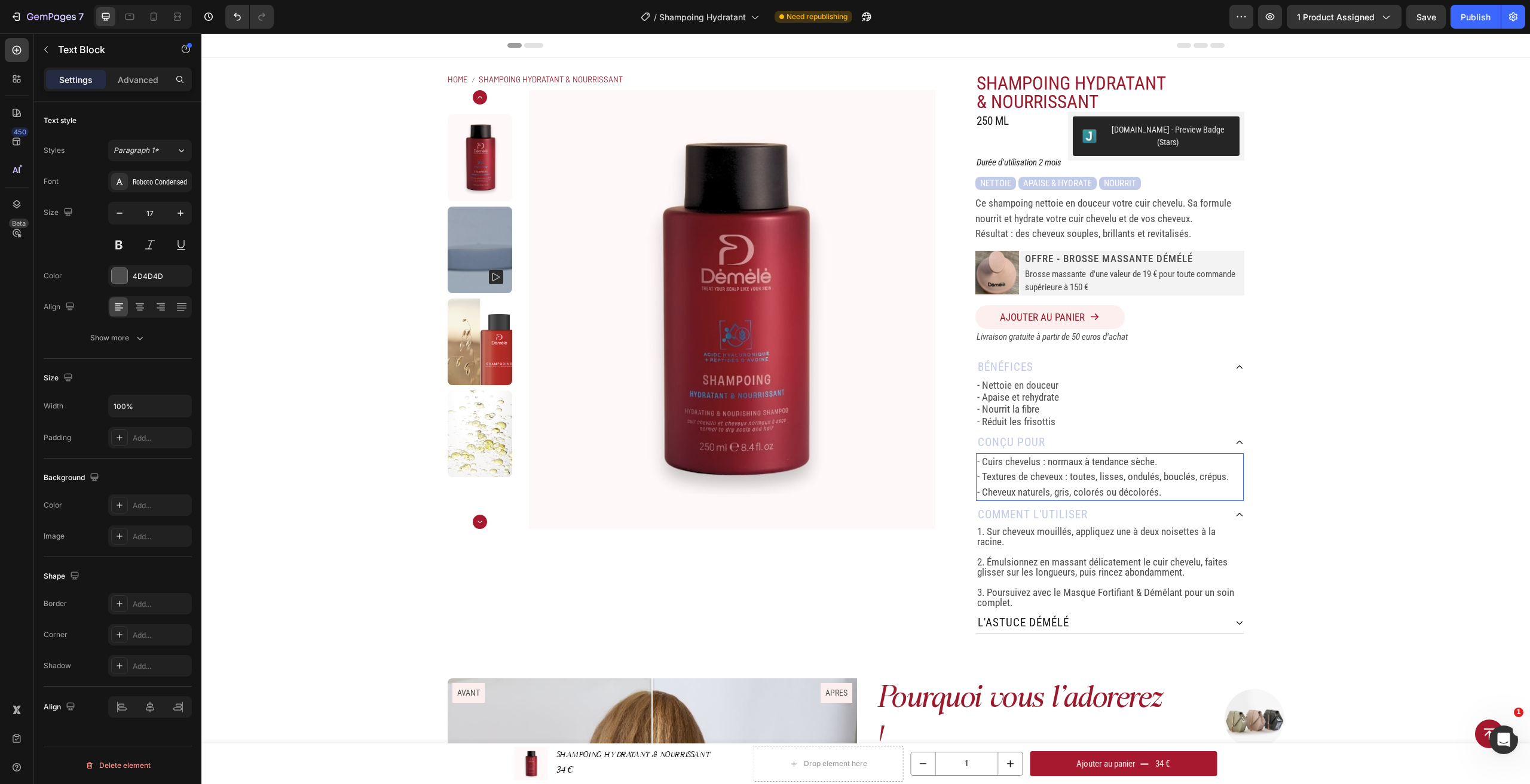
click at [1169, 485] on p "- Cheveux naturels, gris, colorés ou décolorés." at bounding box center [1110, 492] width 266 height 15
click at [1142, 530] on p "1. Sur cheveux mouillés, appliquez une à deux noisettes à la racine." at bounding box center [1110, 536] width 266 height 20
click at [1165, 487] on p "- Cheveux naturels, gris, colorés ou décolorés." at bounding box center [1110, 492] width 266 height 15
click at [136, 335] on icon "button" at bounding box center [140, 338] width 12 height 12
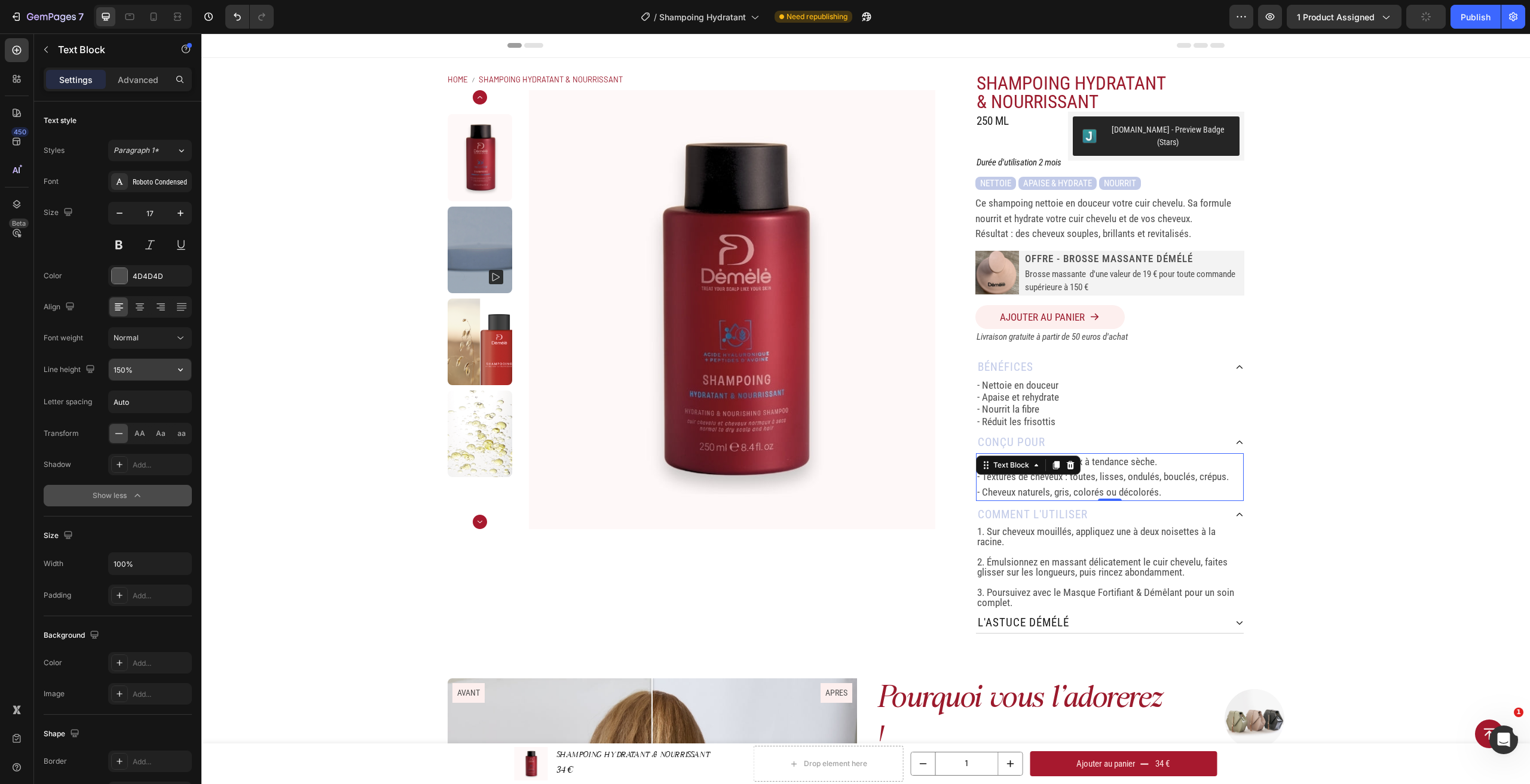
click at [145, 376] on input "150%" at bounding box center [150, 369] width 82 height 22
click at [183, 371] on icon "button" at bounding box center [180, 369] width 12 height 12
drag, startPoint x: 152, startPoint y: 410, endPoint x: 152, endPoint y: 417, distance: 7.0
click at [152, 417] on div "100% 120% 130% 150% 180%" at bounding box center [137, 445] width 98 height 114
click at [152, 434] on div "120%" at bounding box center [137, 445] width 98 height 23
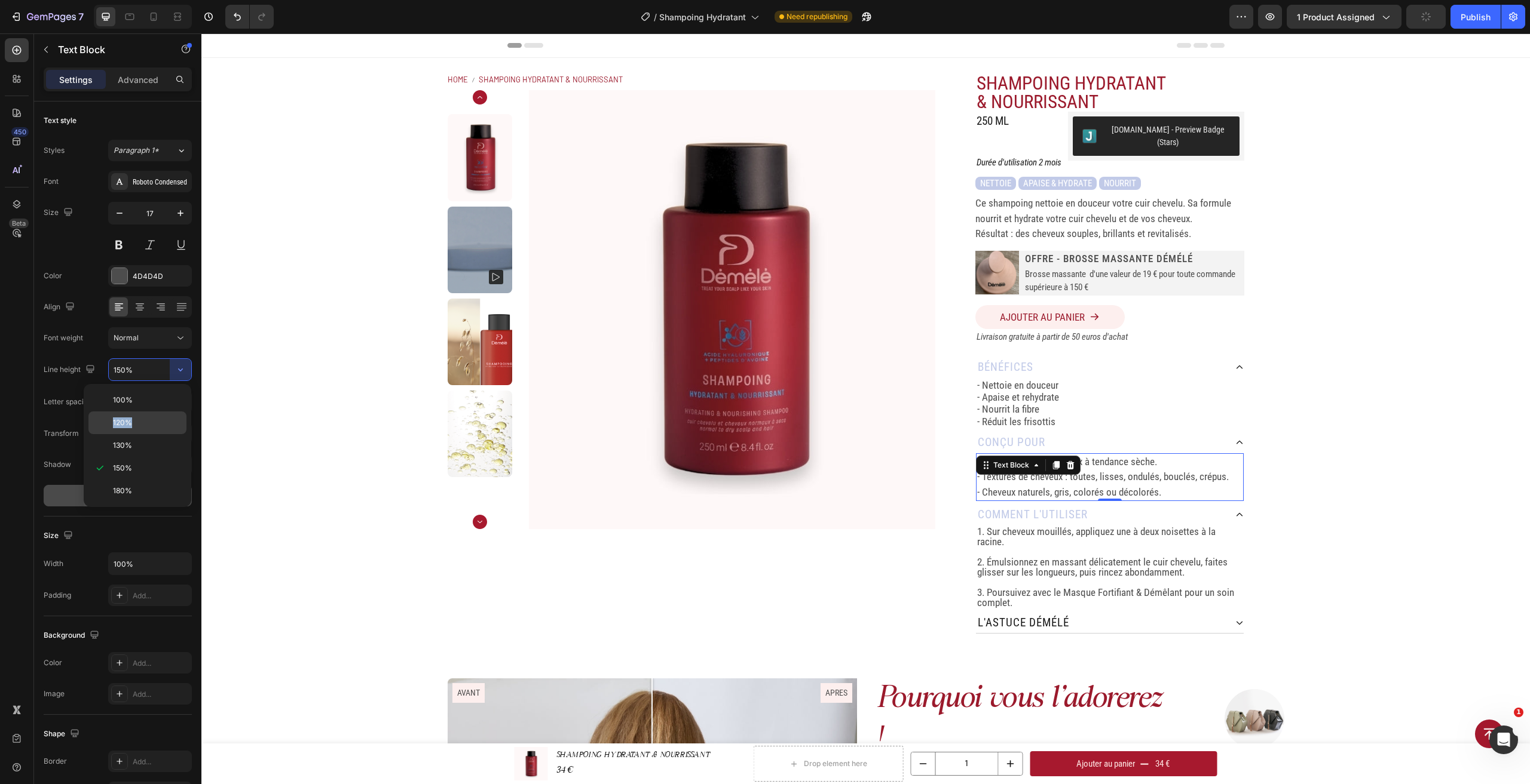
type input "120%"
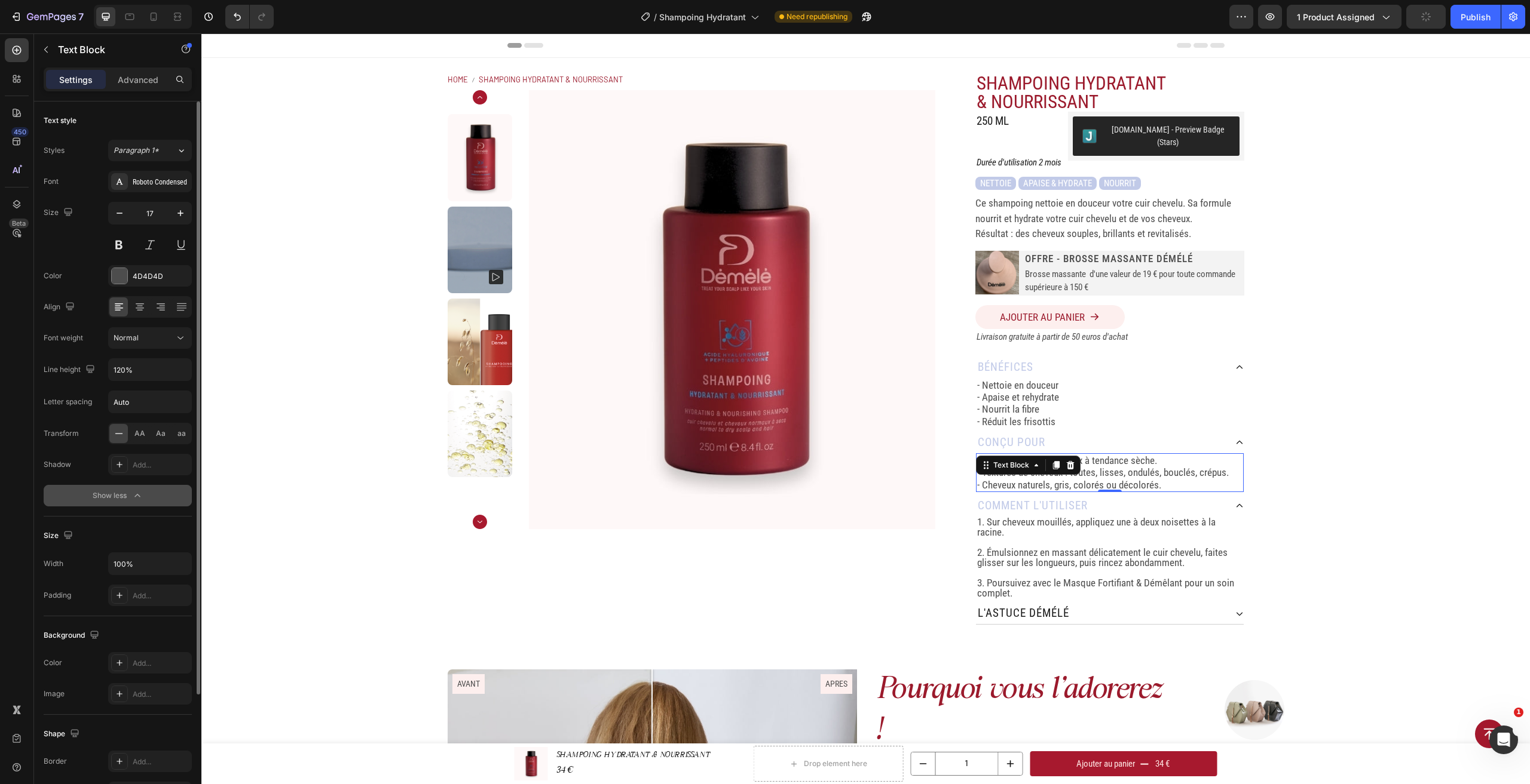
click at [152, 422] on div "Font Roboto Condensed Size 17 Color 4D4D4D Align Font weight Normal Line height…" at bounding box center [117, 339] width 148 height 335
click at [1062, 403] on p "- Nourrit la fibre" at bounding box center [1110, 409] width 266 height 12
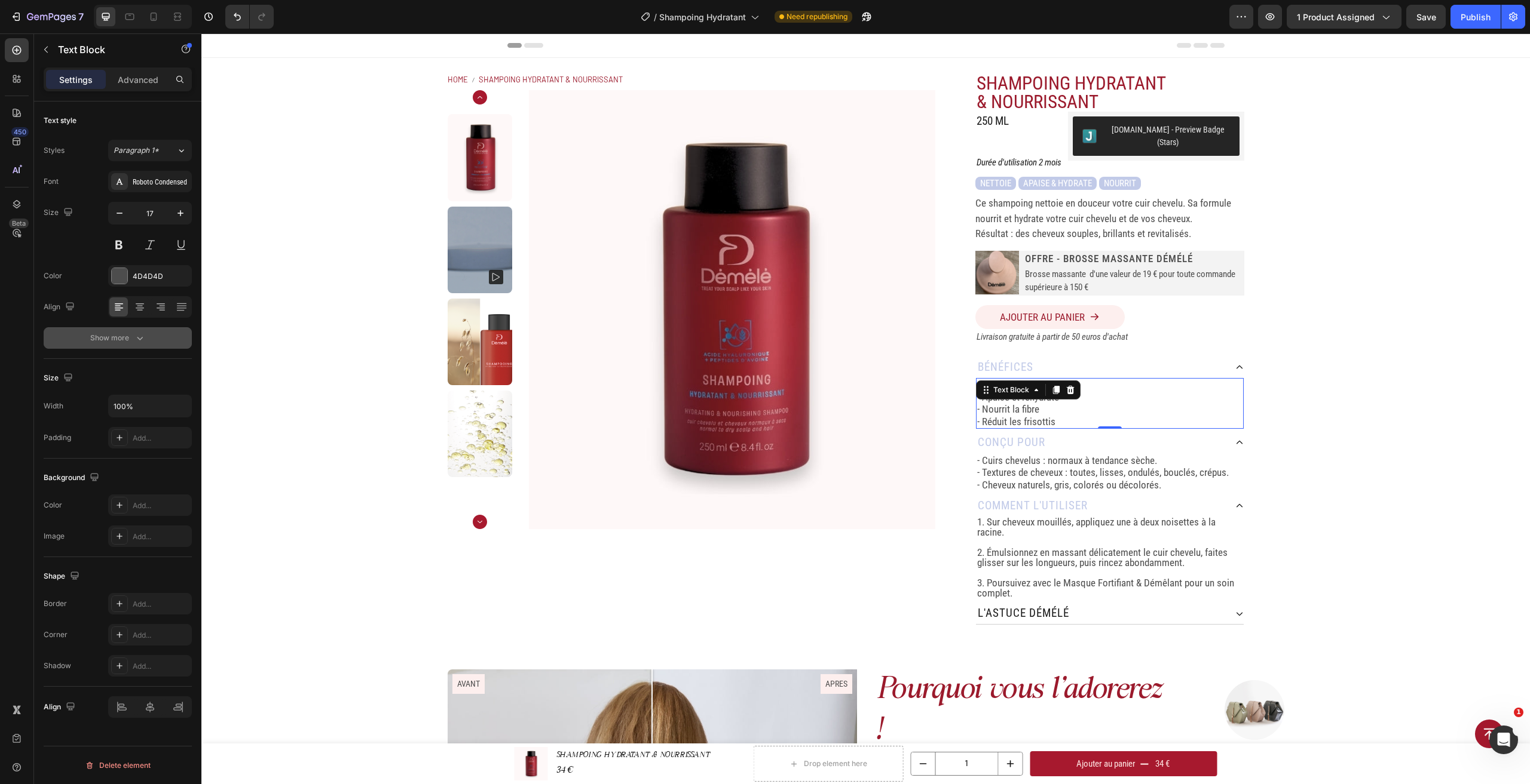
click at [140, 339] on icon "button" at bounding box center [140, 339] width 6 height 4
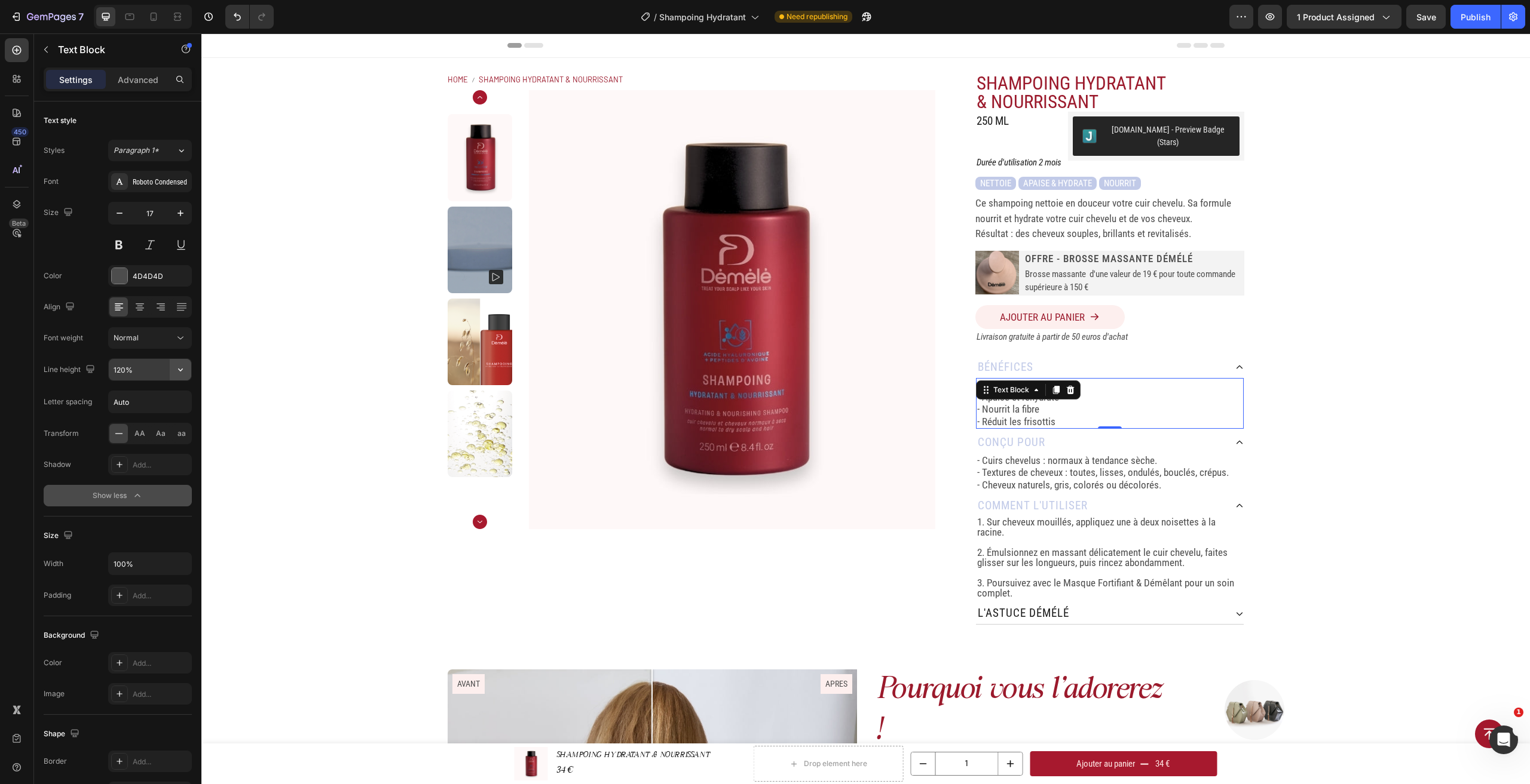
click at [183, 367] on icon "button" at bounding box center [180, 369] width 12 height 12
click at [145, 457] on div "130%" at bounding box center [137, 468] width 98 height 23
type input "130%"
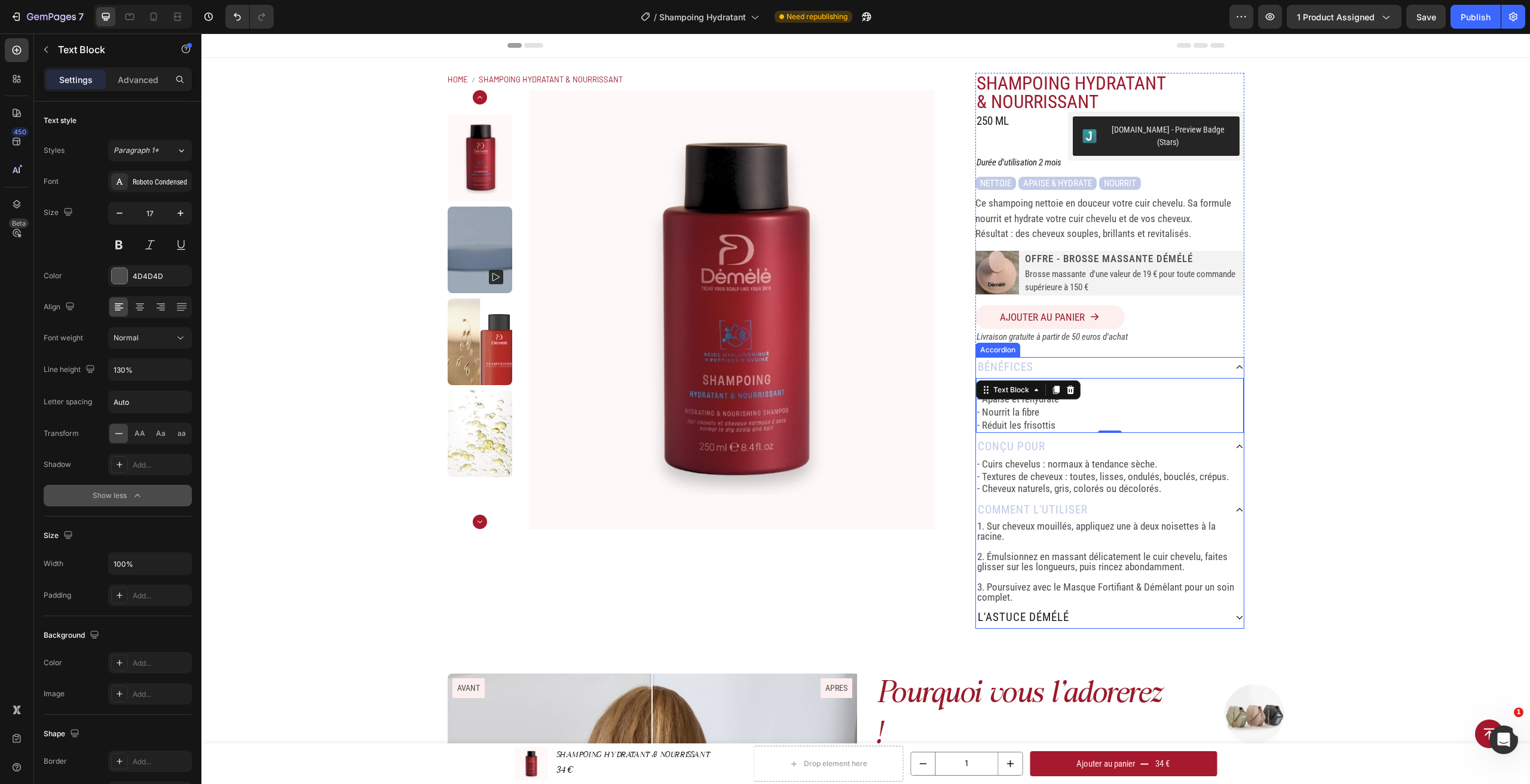
click at [1251, 437] on div "SHAMPOING HYDRATANT & NOURRISSANT Product Title 250 ML Heading Judge.me - Previ…" at bounding box center [1109, 351] width 349 height 556
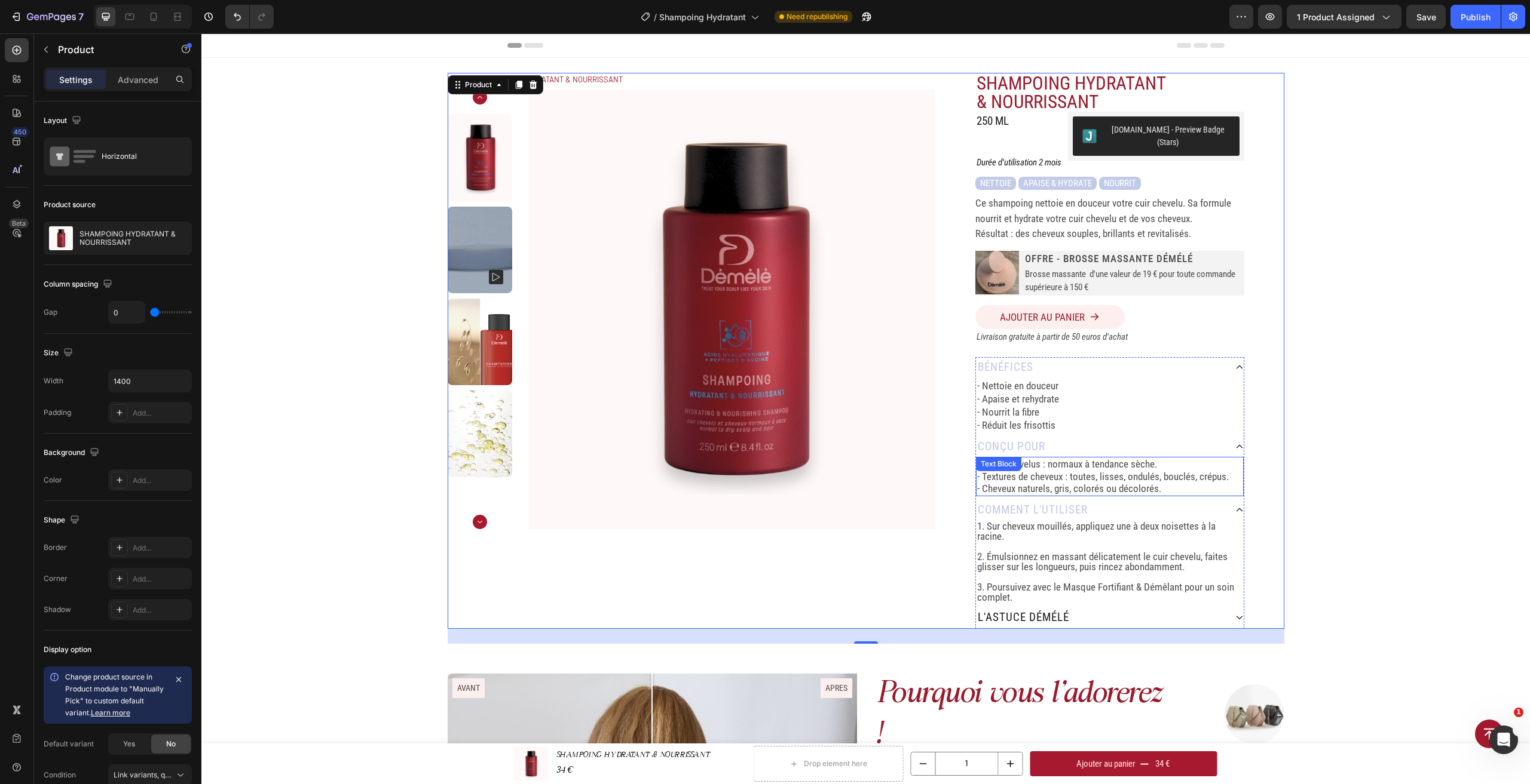
click at [1106, 471] on p "- Textures de cheveux : toutes, lisses, ondulés, bouclés, crépus." at bounding box center [1110, 476] width 266 height 12
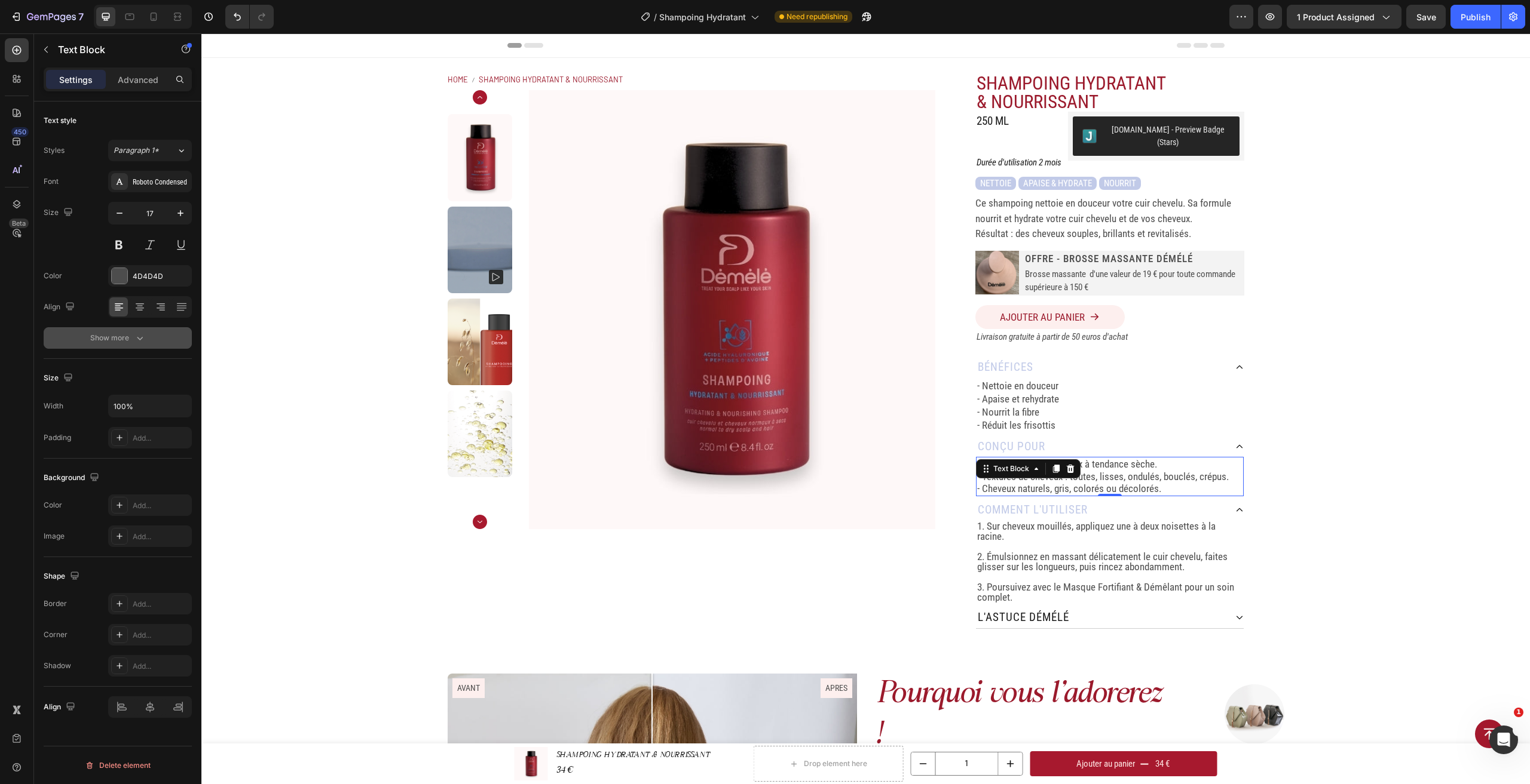
click at [137, 338] on icon "button" at bounding box center [140, 338] width 12 height 12
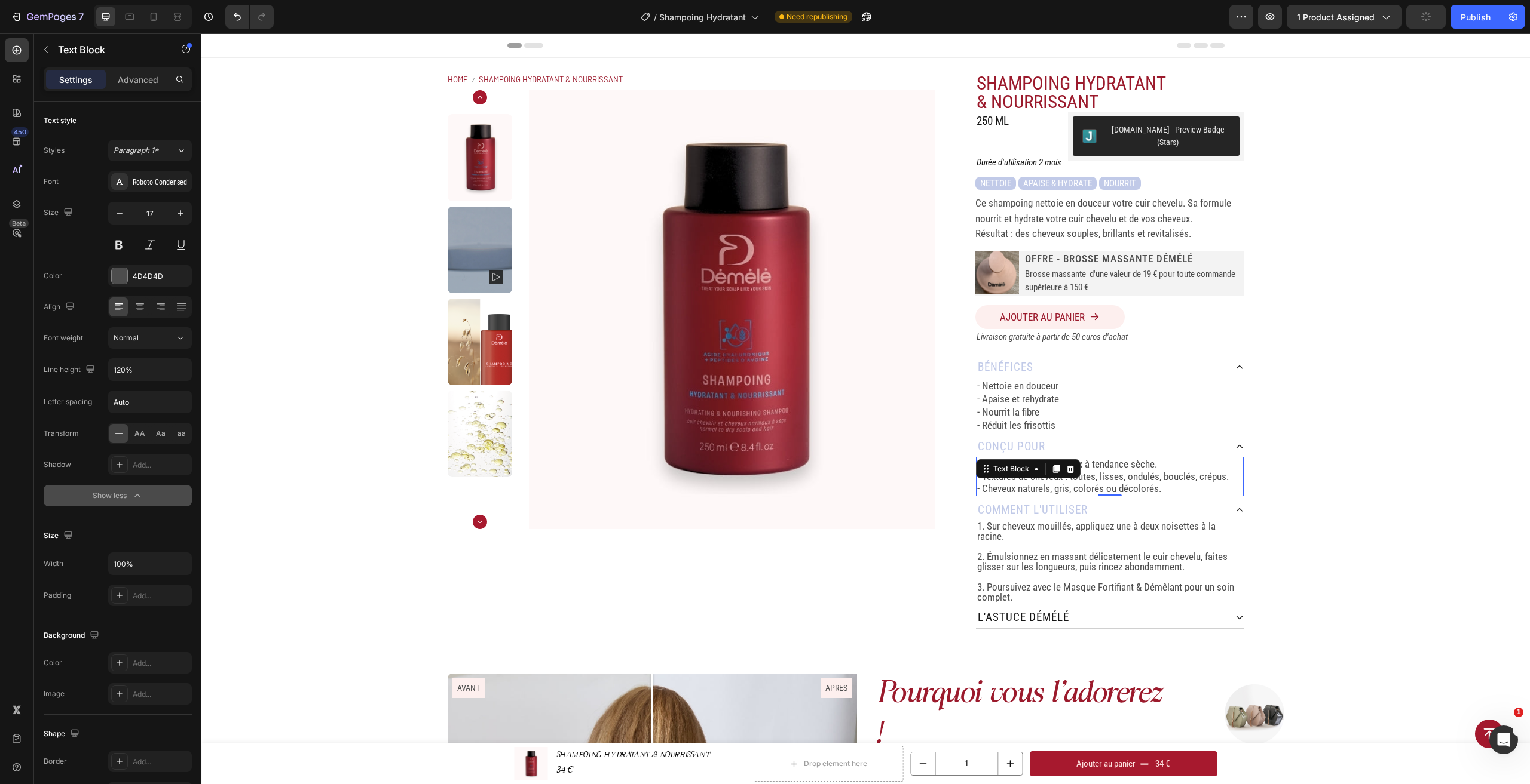
click at [194, 370] on div "Text style Styles Paragraph 1* Font Roboto Condensed Size 17 Color 4D4D4D Align…" at bounding box center [117, 534] width 167 height 866
click at [186, 368] on icon "button" at bounding box center [180, 369] width 12 height 12
click at [157, 440] on p "130%" at bounding box center [147, 445] width 68 height 10
type input "130%"
click at [1166, 575] on p "Rich Text Editor. Editing area: main" at bounding box center [1110, 580] width 266 height 10
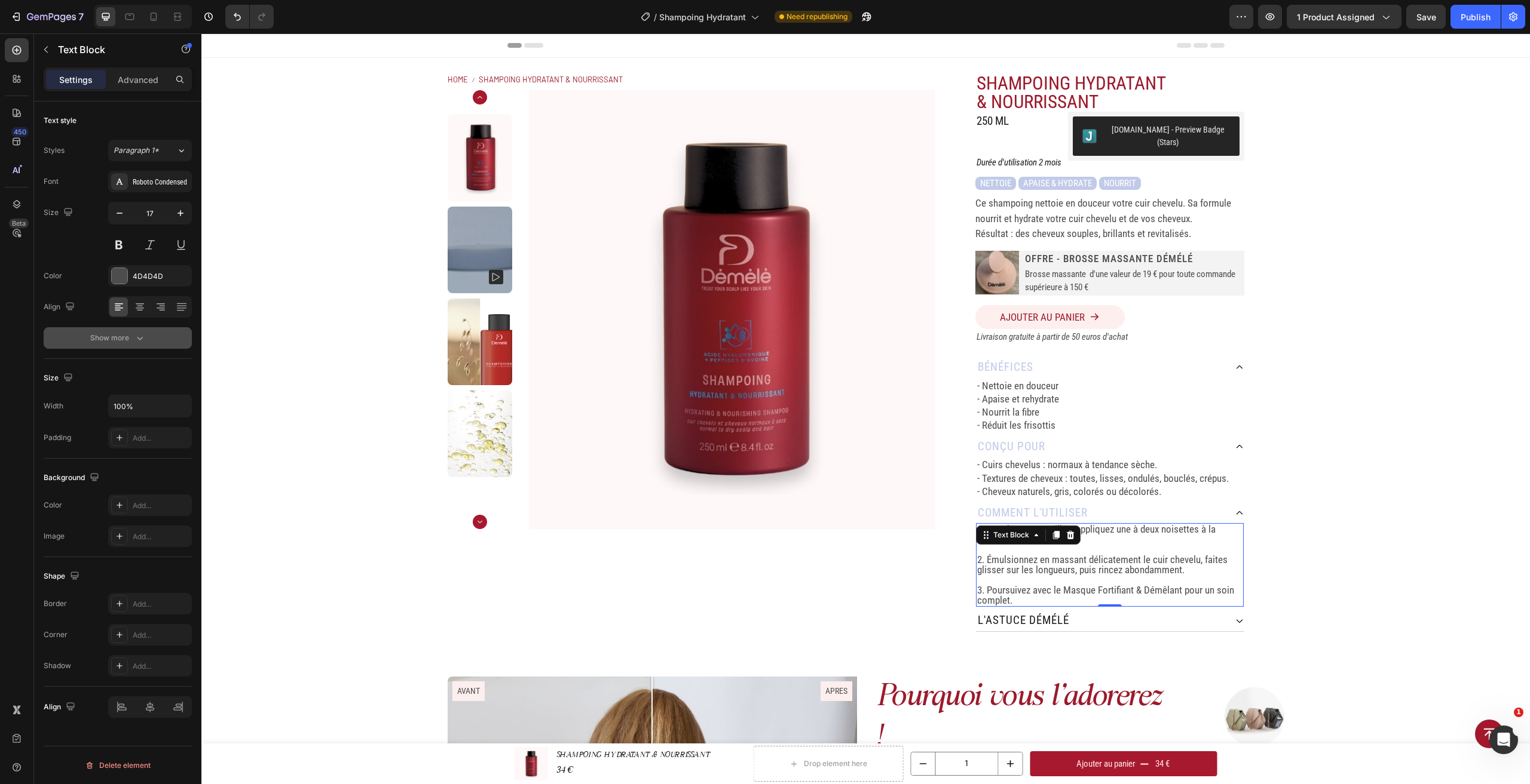
click at [152, 340] on button "Show more" at bounding box center [117, 338] width 148 height 22
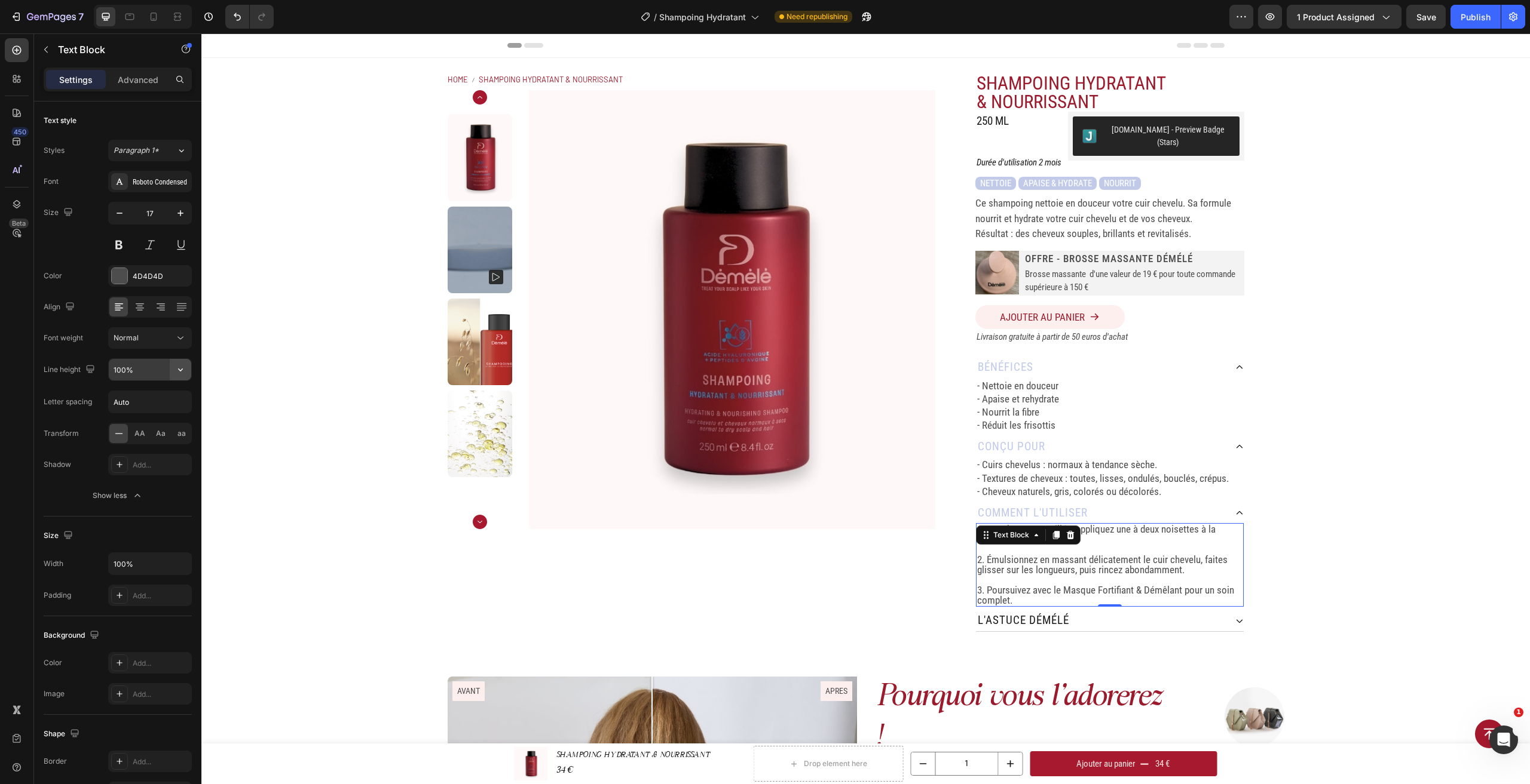
click at [185, 369] on icon "button" at bounding box center [180, 369] width 12 height 12
click at [157, 442] on p "130%" at bounding box center [147, 445] width 68 height 10
type input "130%"
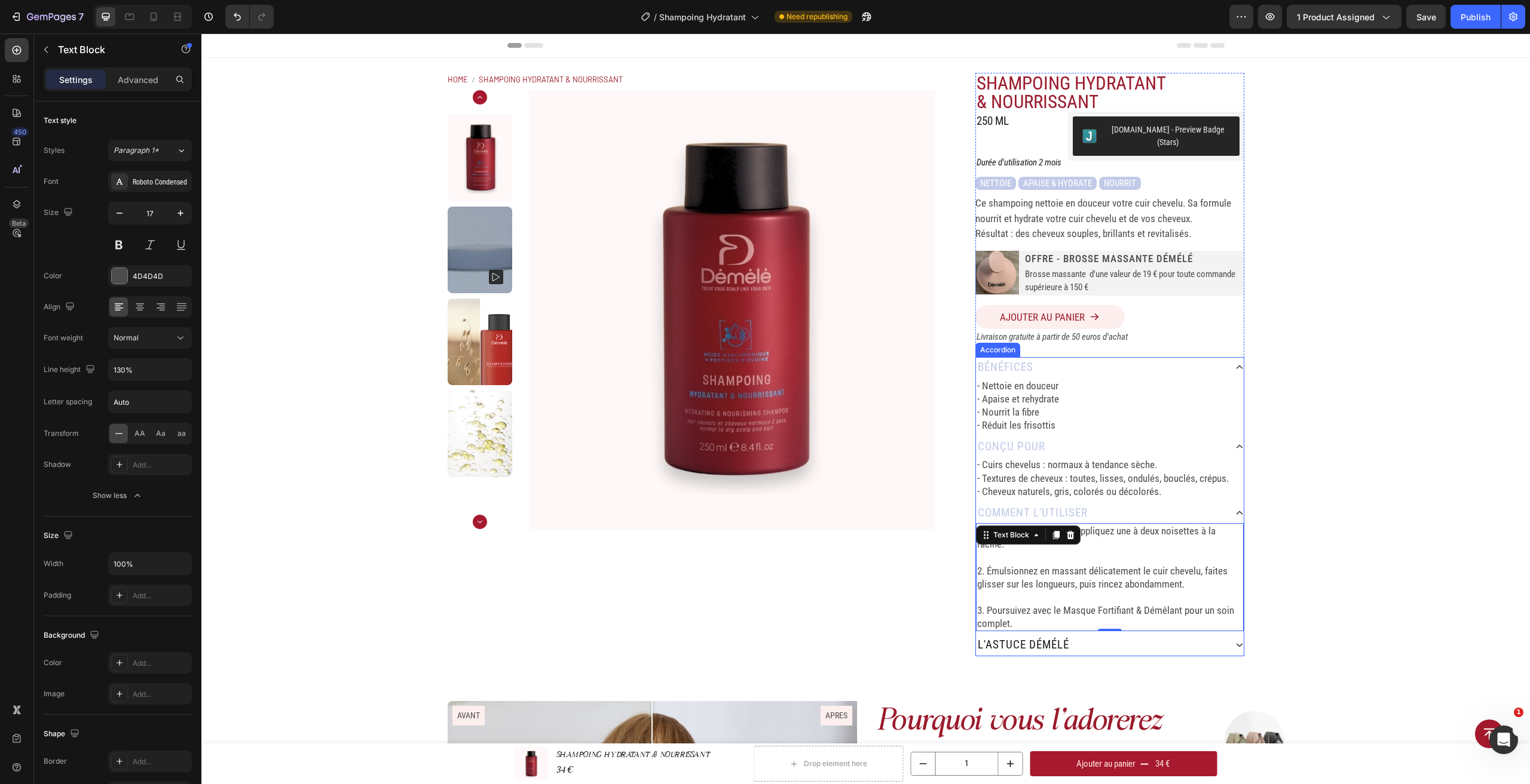
click at [1395, 498] on div "Home SHAMPOING HYDRATANT & NOURRISSANT Breadcrumb Product Images SHAMPOING HYDR…" at bounding box center [866, 364] width 1328 height 613
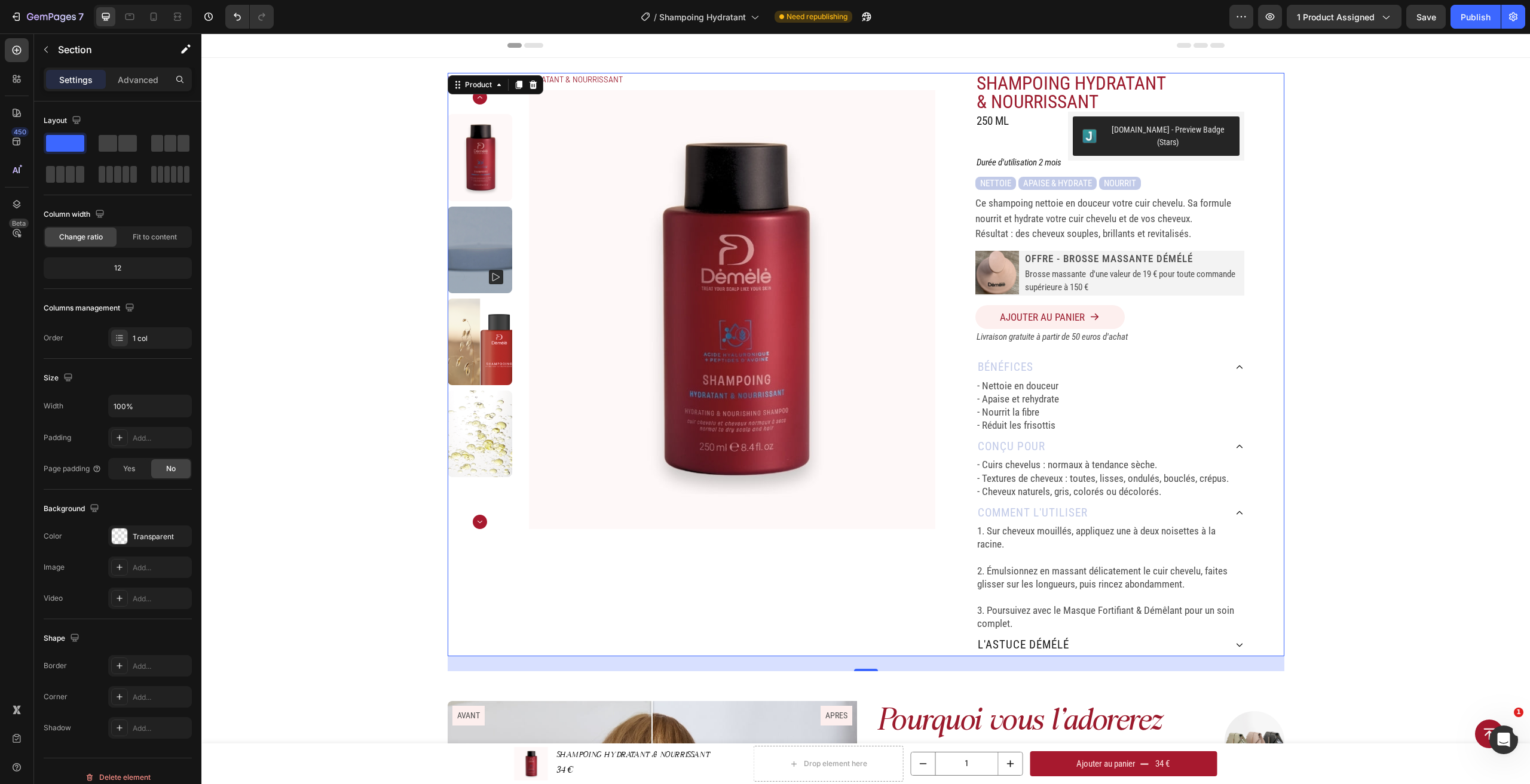
click at [1278, 532] on div "SHAMPOING HYDRATANT & NOURRISSANT Product Title 250 ML Heading Judge.me - Previ…" at bounding box center [1109, 365] width 349 height 584
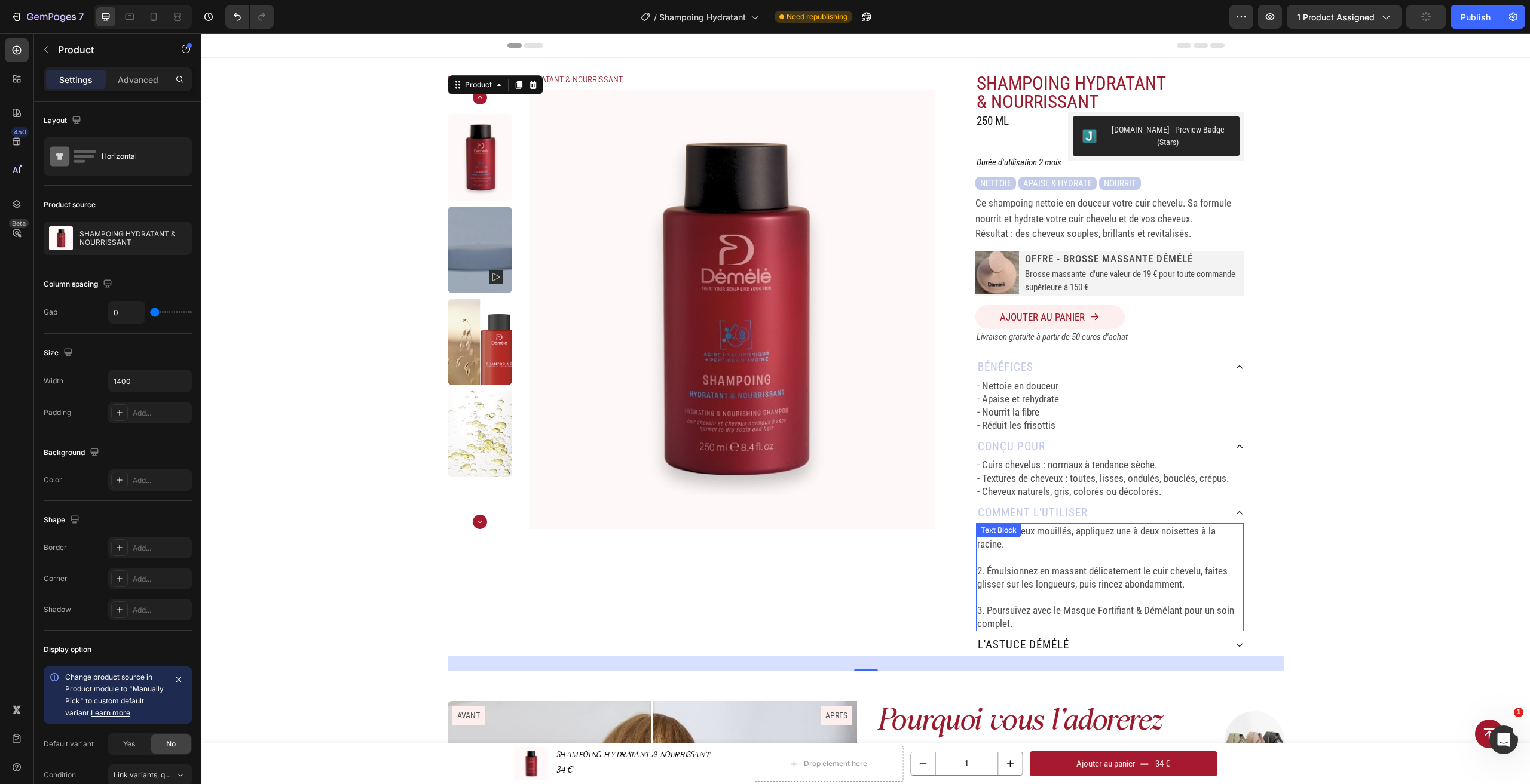
click at [1129, 525] on p "1. Sur cheveux mouillés, appliquez une à deux noisettes à la racine." at bounding box center [1110, 538] width 266 height 26
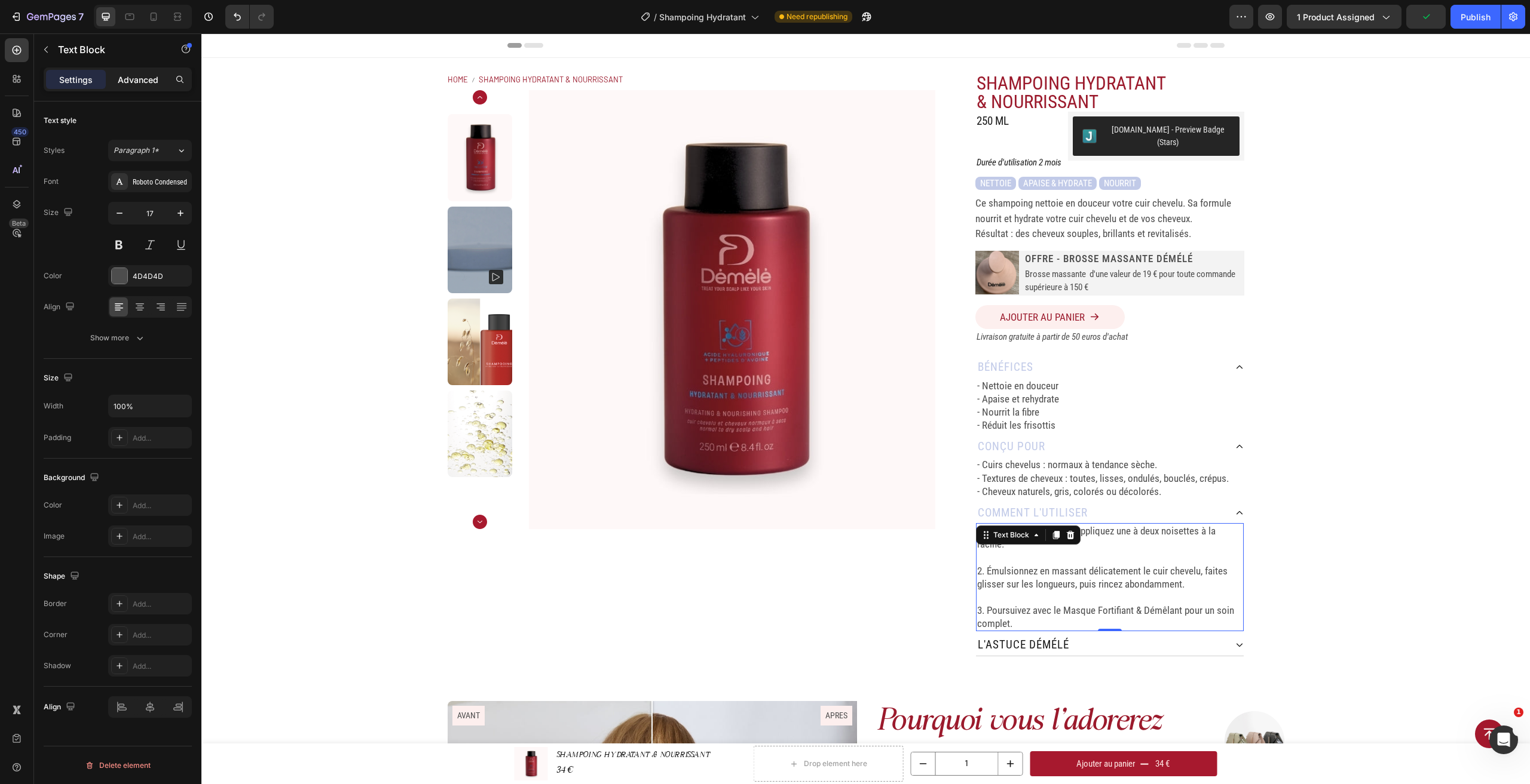
click at [160, 86] on div "Advanced" at bounding box center [138, 79] width 60 height 19
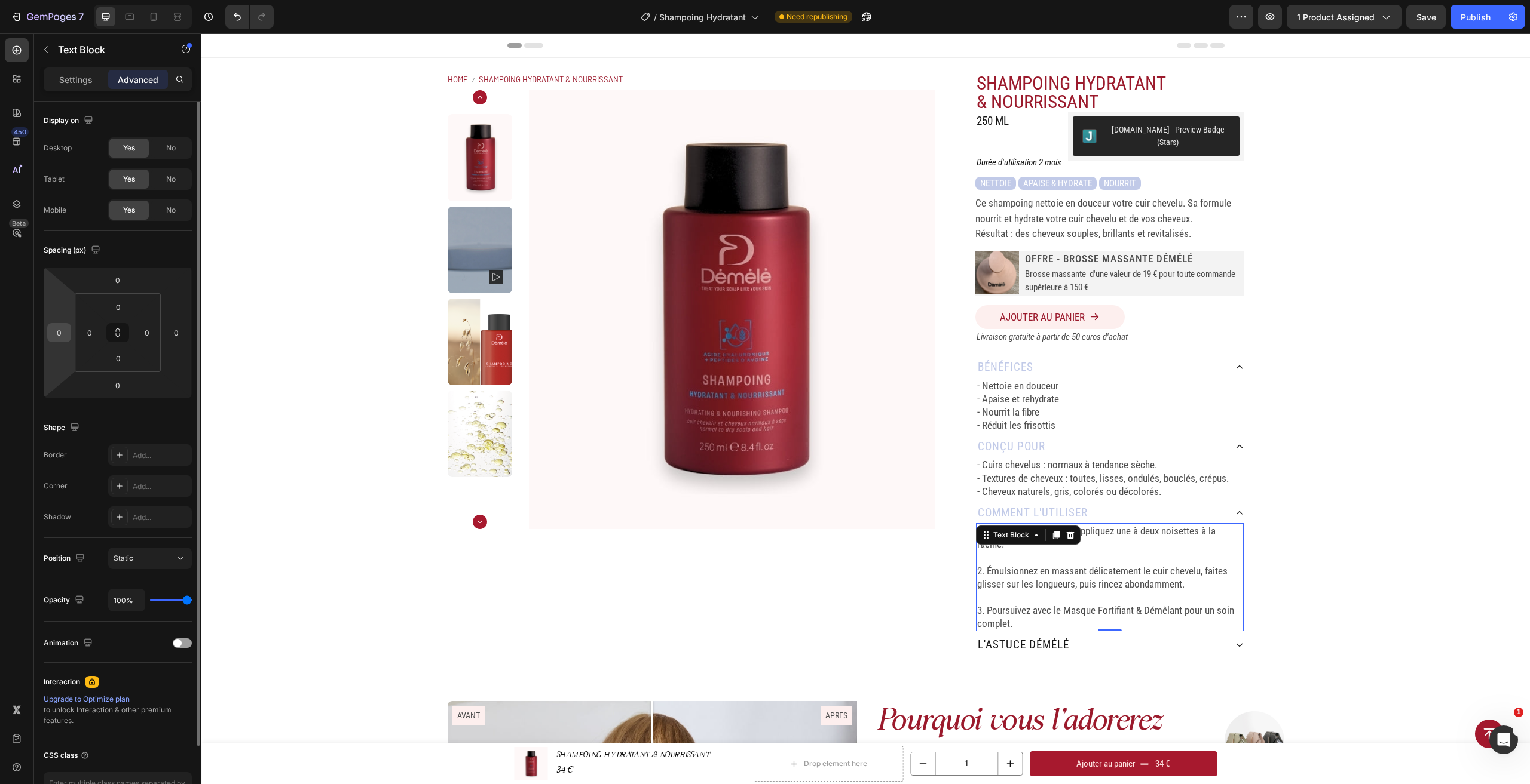
click at [68, 338] on div "0" at bounding box center [59, 332] width 24 height 19
click at [62, 333] on input "0" at bounding box center [59, 332] width 18 height 18
type input "10"
click at [61, 332] on input "10" at bounding box center [59, 332] width 18 height 18
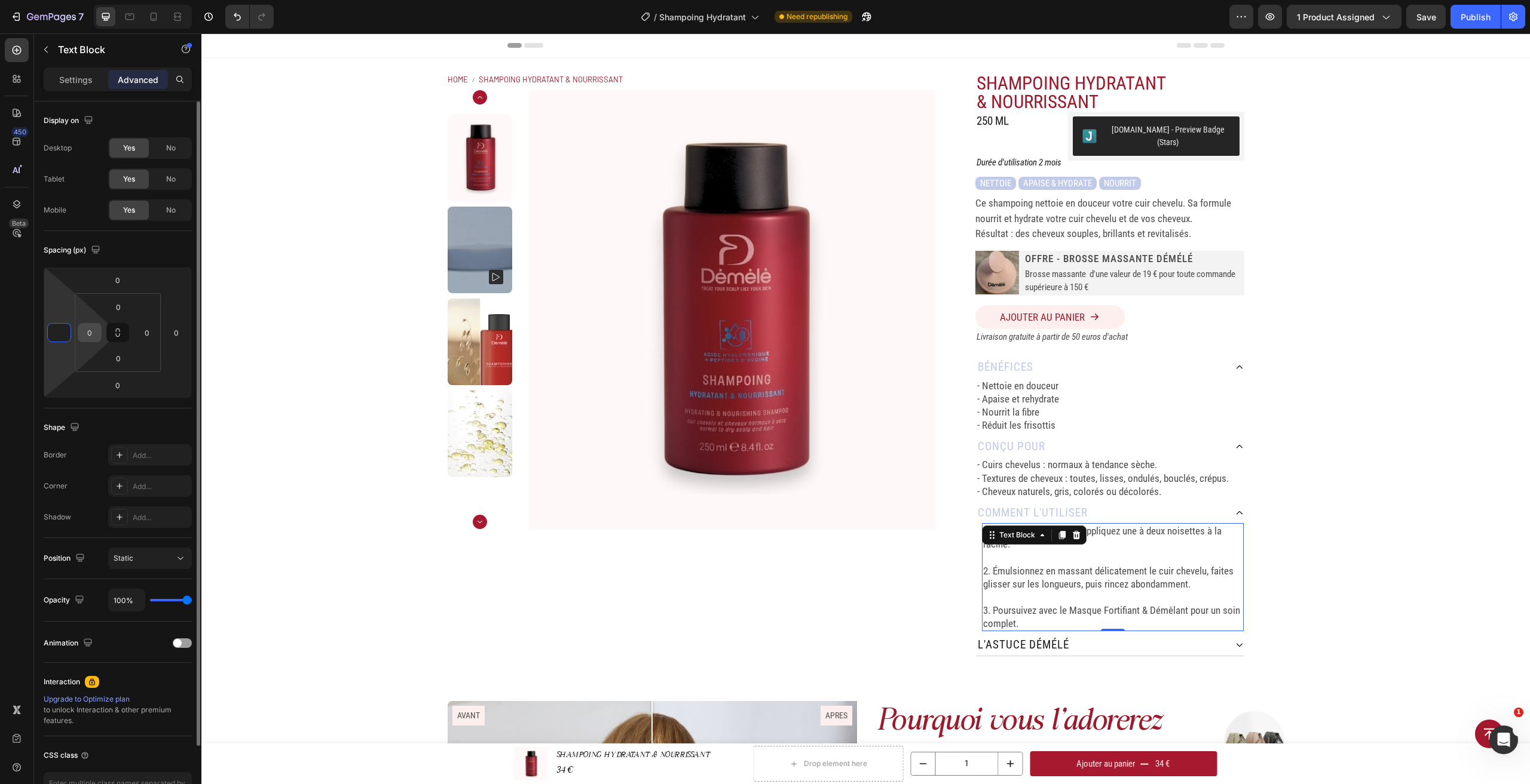
click at [88, 334] on input "0" at bounding box center [89, 332] width 18 height 18
type input "0"
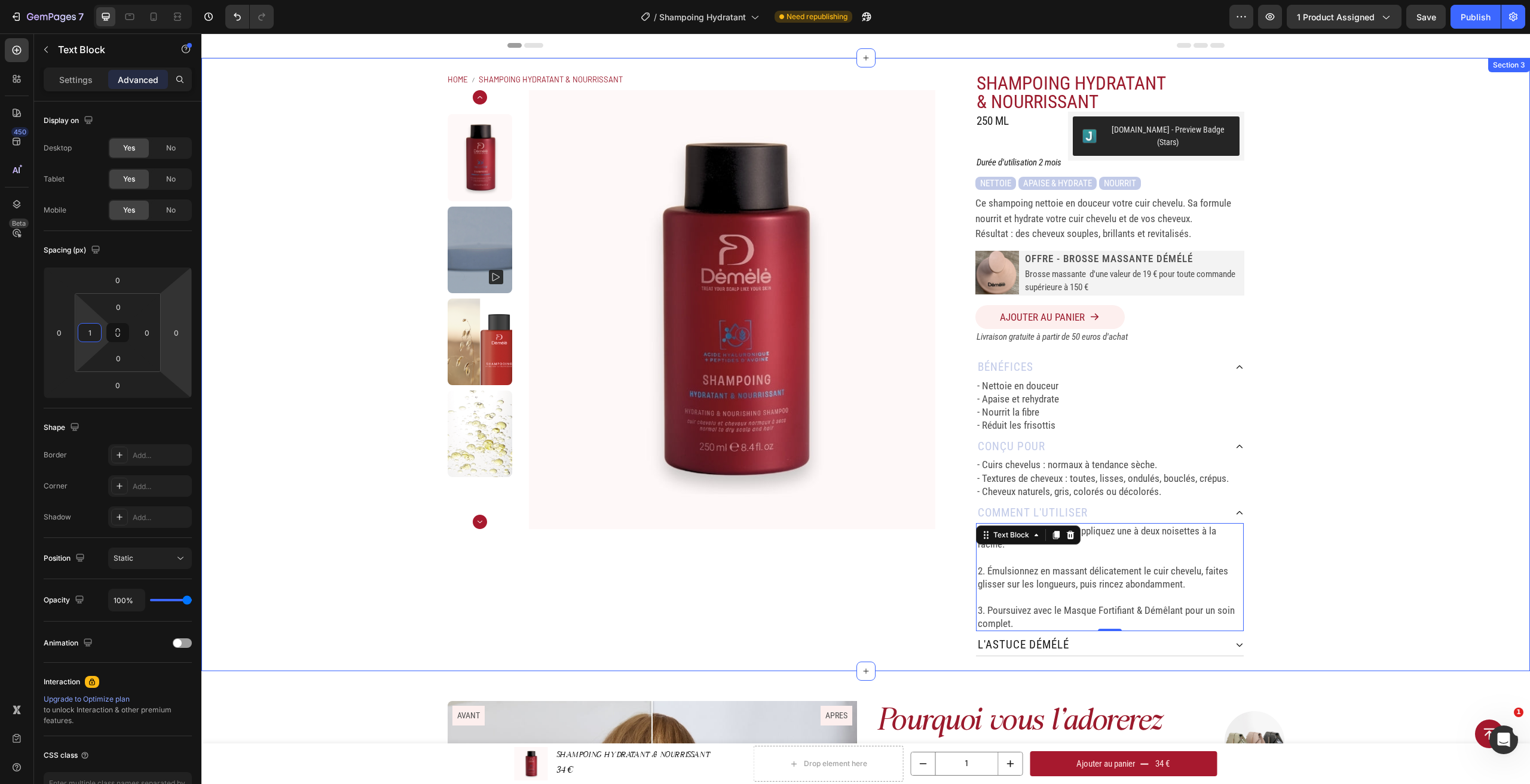
type input "10"
click at [202, 337] on div "Home SHAMPOING HYDRATANT & NOURRISSANT Breadcrumb Product Images SHAMPOING HYDR…" at bounding box center [866, 364] width 1328 height 613
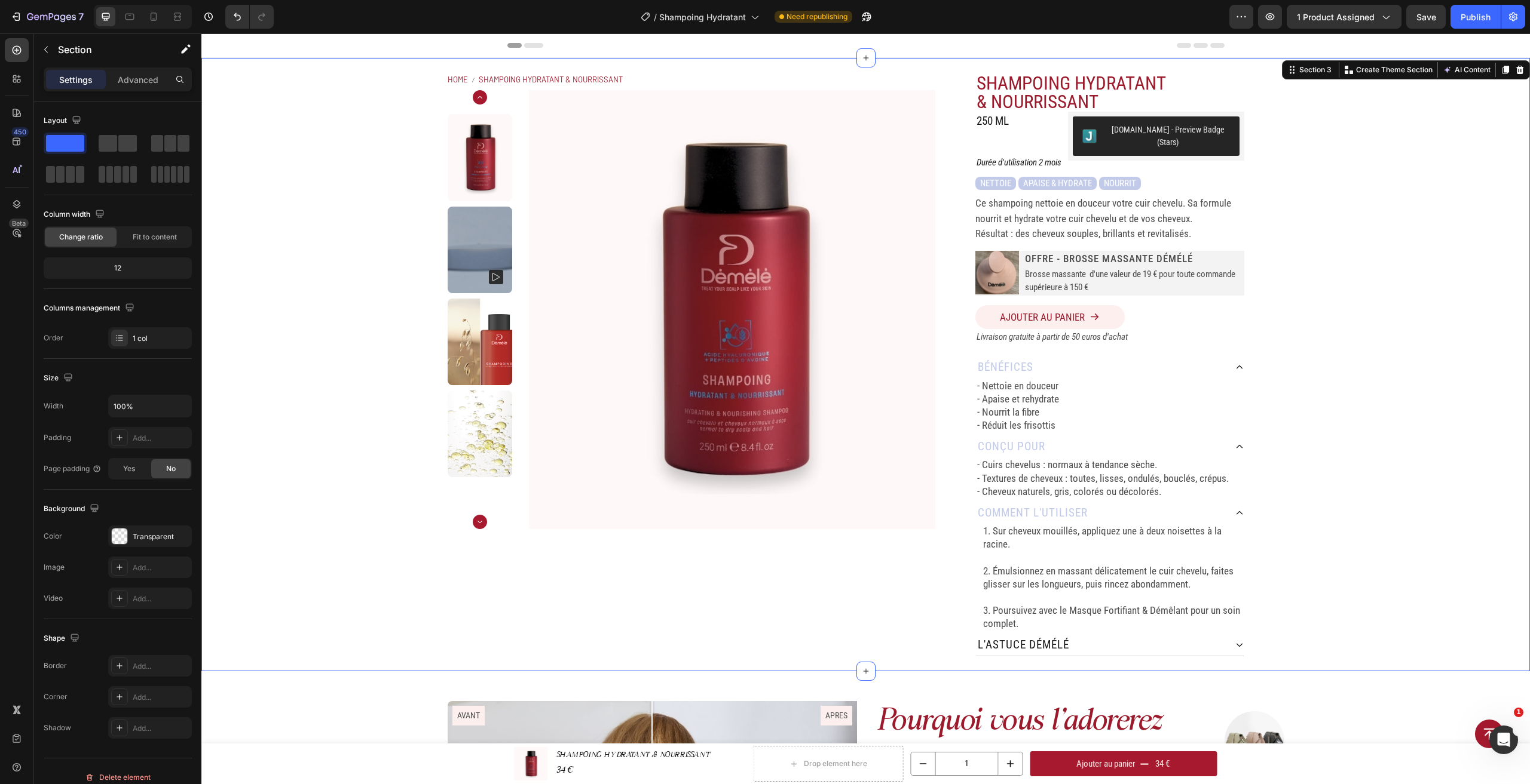
click at [202, 337] on div "Home SHAMPOING HYDRATANT & NOURRISSANT Breadcrumb Product Images SHAMPOING HYDR…" at bounding box center [866, 364] width 1328 height 613
click at [1101, 525] on p "1. Sur cheveux mouillés, appliquez une à deux noisettes à la racine." at bounding box center [1113, 538] width 259 height 26
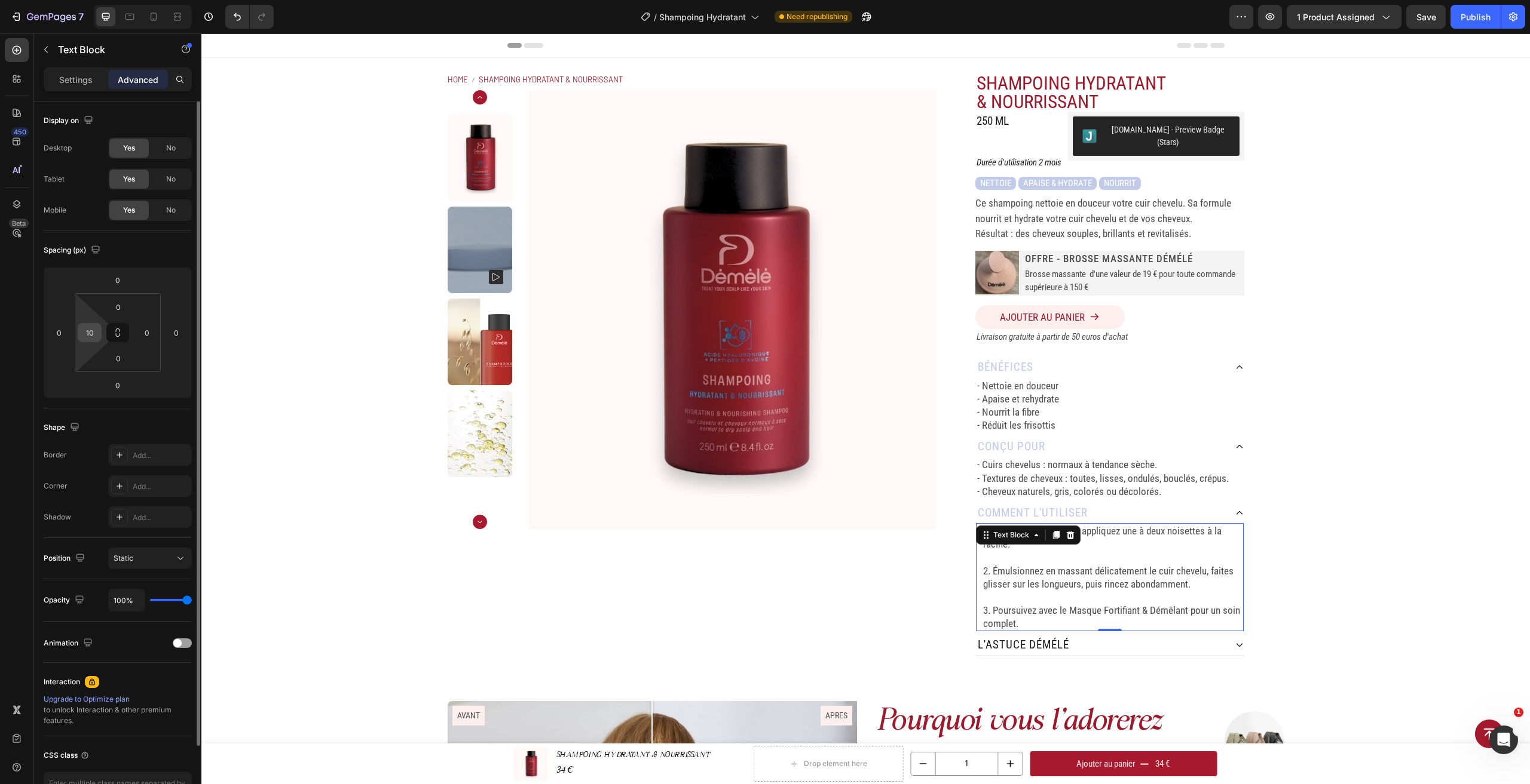
click at [91, 331] on input "10" at bounding box center [89, 332] width 18 height 18
type input "20"
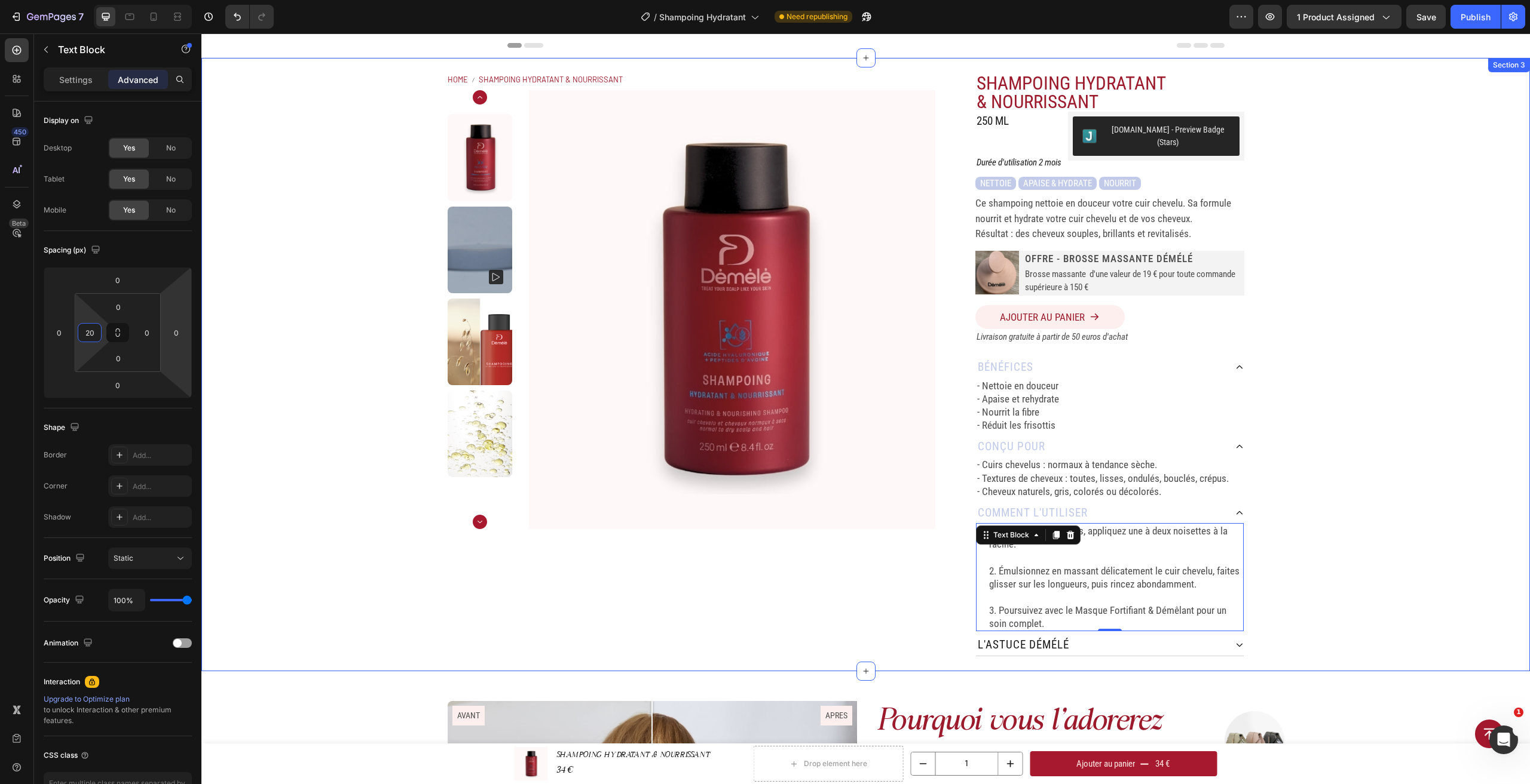
click at [1381, 376] on div "Home SHAMPOING HYDRATANT & NOURRISSANT Breadcrumb Product Images SHAMPOING HYDR…" at bounding box center [866, 364] width 1328 height 613
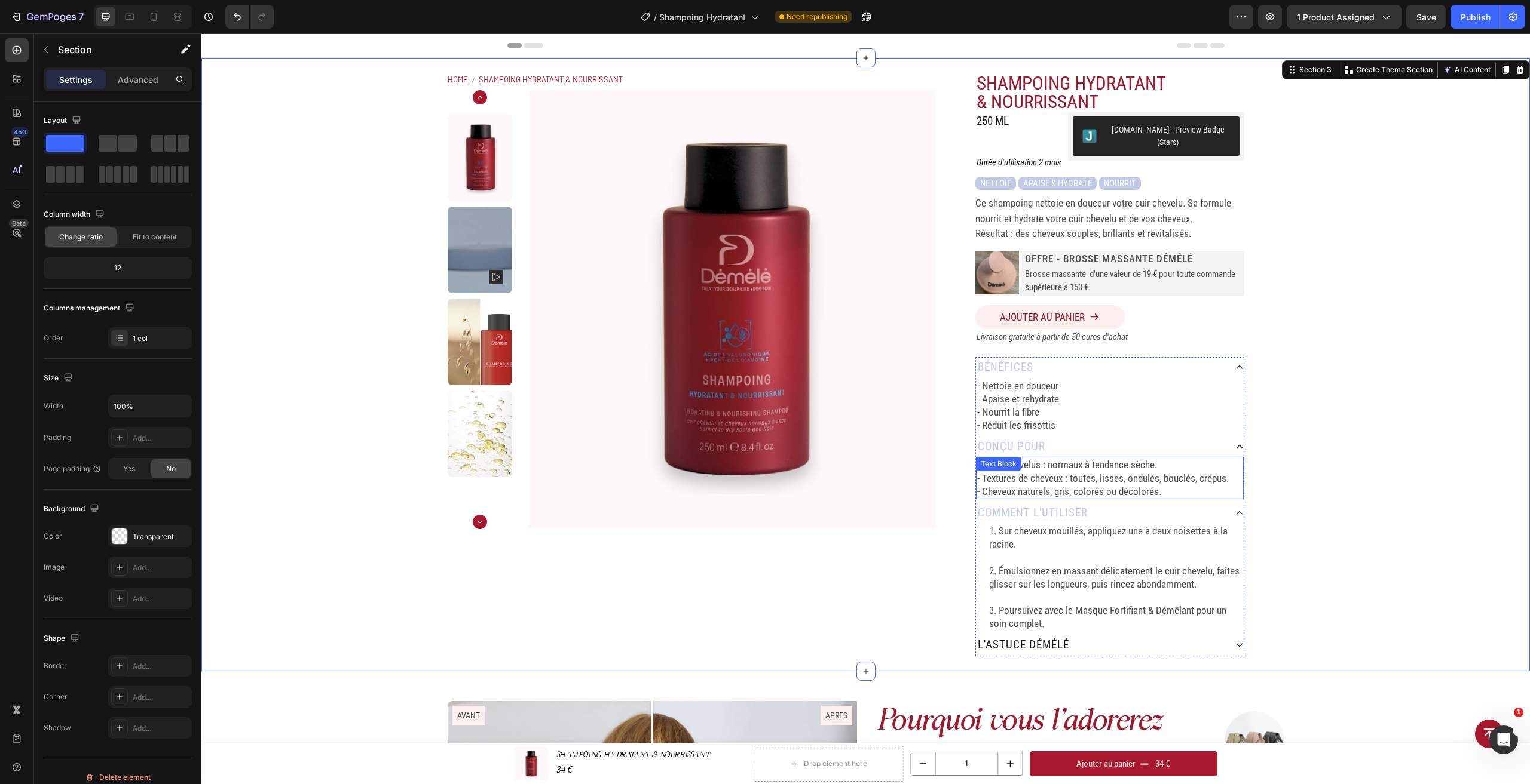
click at [1106, 485] on p "- Cheveux naturels, gris, colorés ou décolorés." at bounding box center [1110, 491] width 266 height 13
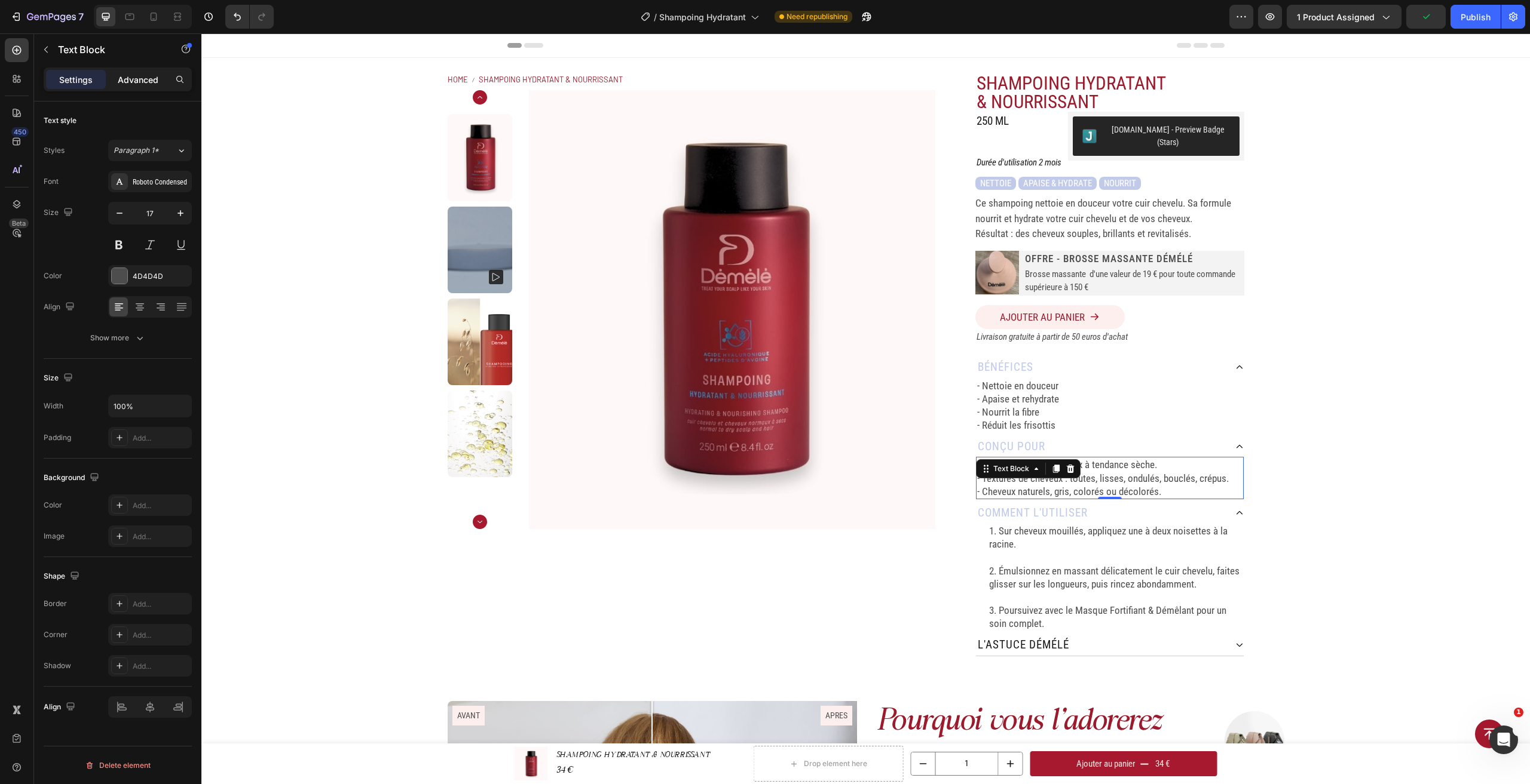
click at [133, 87] on div "Advanced" at bounding box center [138, 79] width 60 height 19
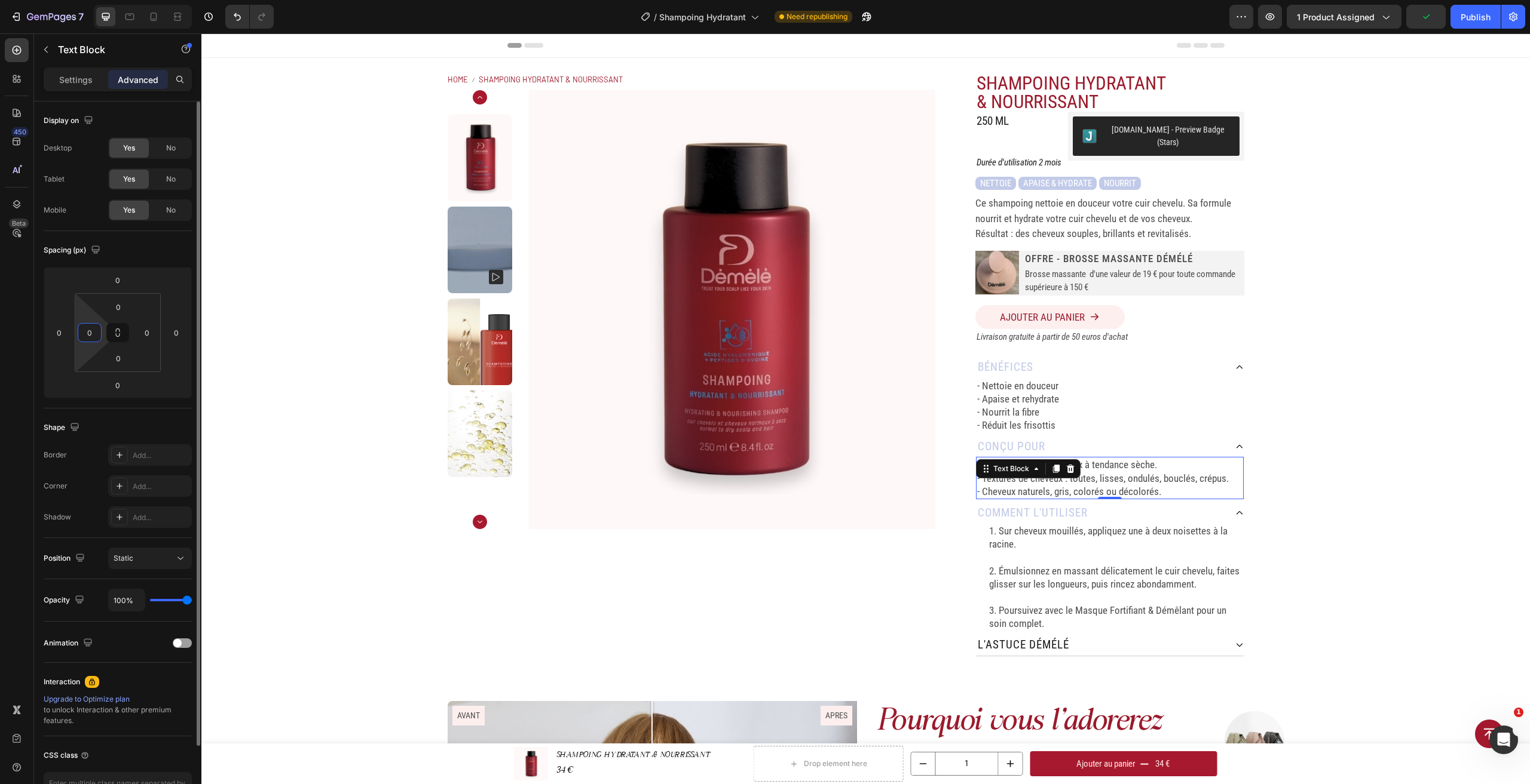
click at [90, 334] on input "0" at bounding box center [89, 332] width 18 height 18
type input "20"
click at [1110, 421] on div "- Nettoie en douceur - Apaise et rehydrate - Nourrit la fibre - Réduit les fris…" at bounding box center [1110, 405] width 268 height 55
click at [95, 337] on input "0" at bounding box center [89, 332] width 18 height 18
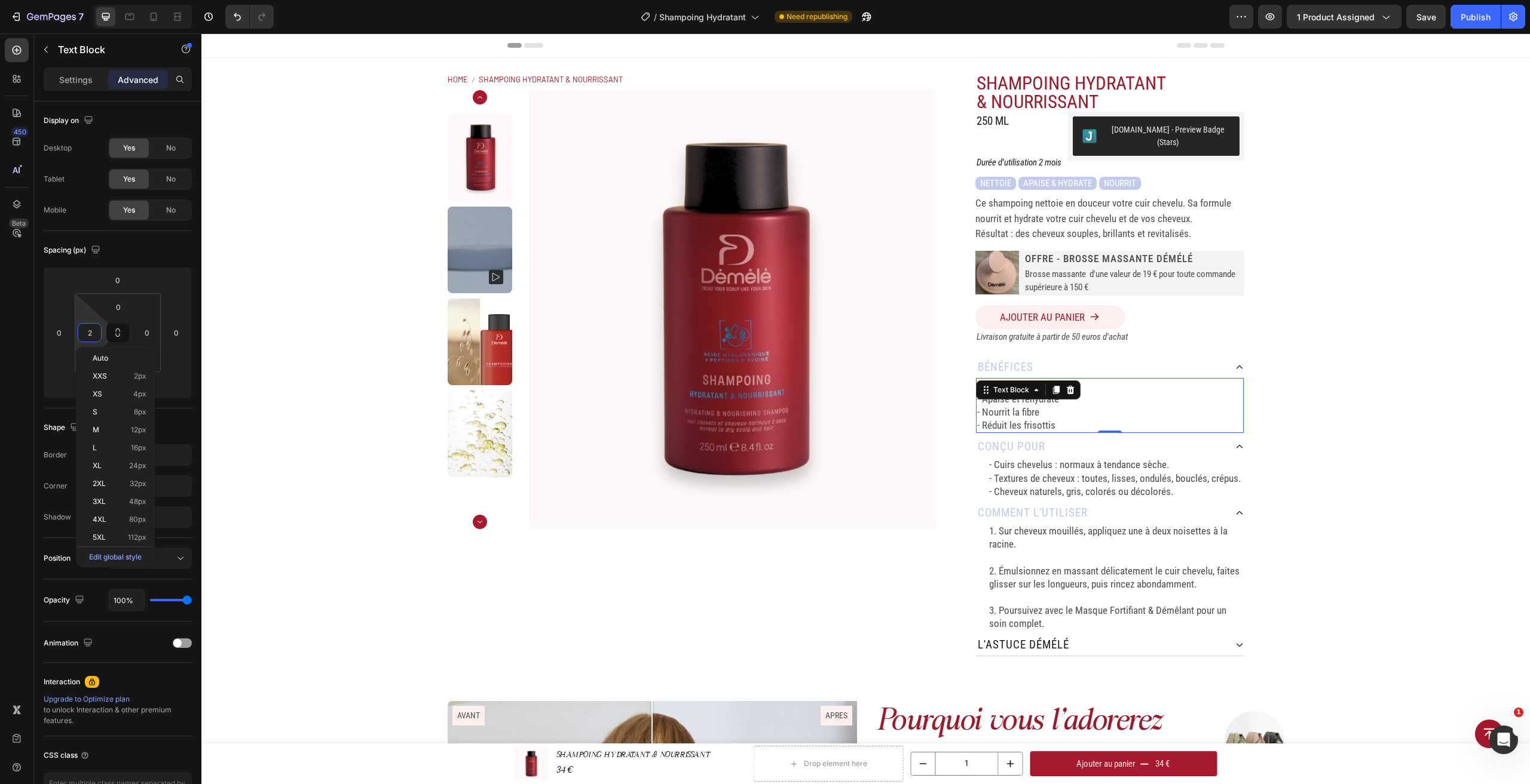
type input "20"
click at [1473, 439] on div "Home SHAMPOING HYDRATANT & NOURRISSANT Breadcrumb Product Images SHAMPOING HYDR…" at bounding box center [866, 364] width 1328 height 613
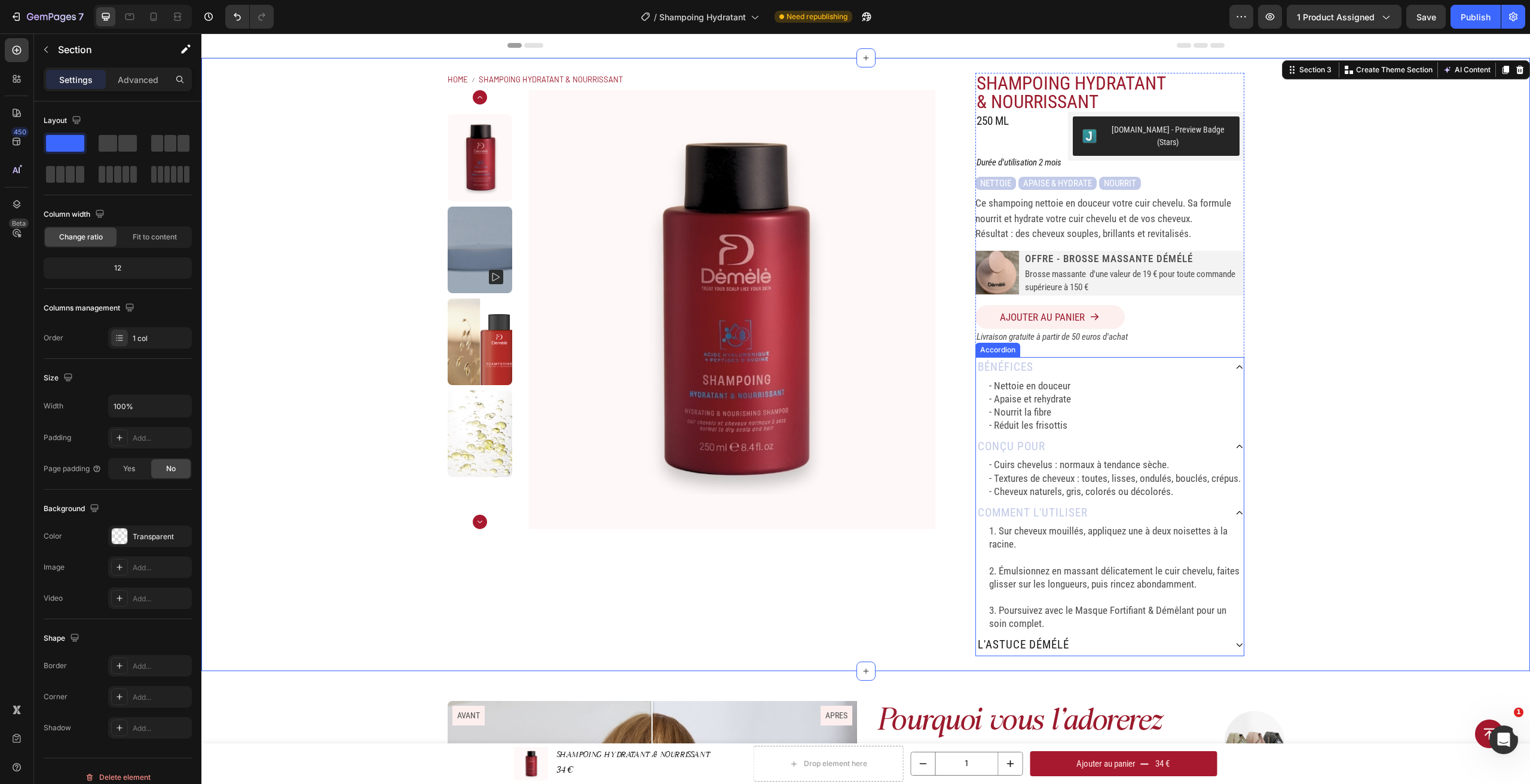
click at [1148, 503] on div "comment L'utiliser" at bounding box center [1101, 514] width 250 height 21
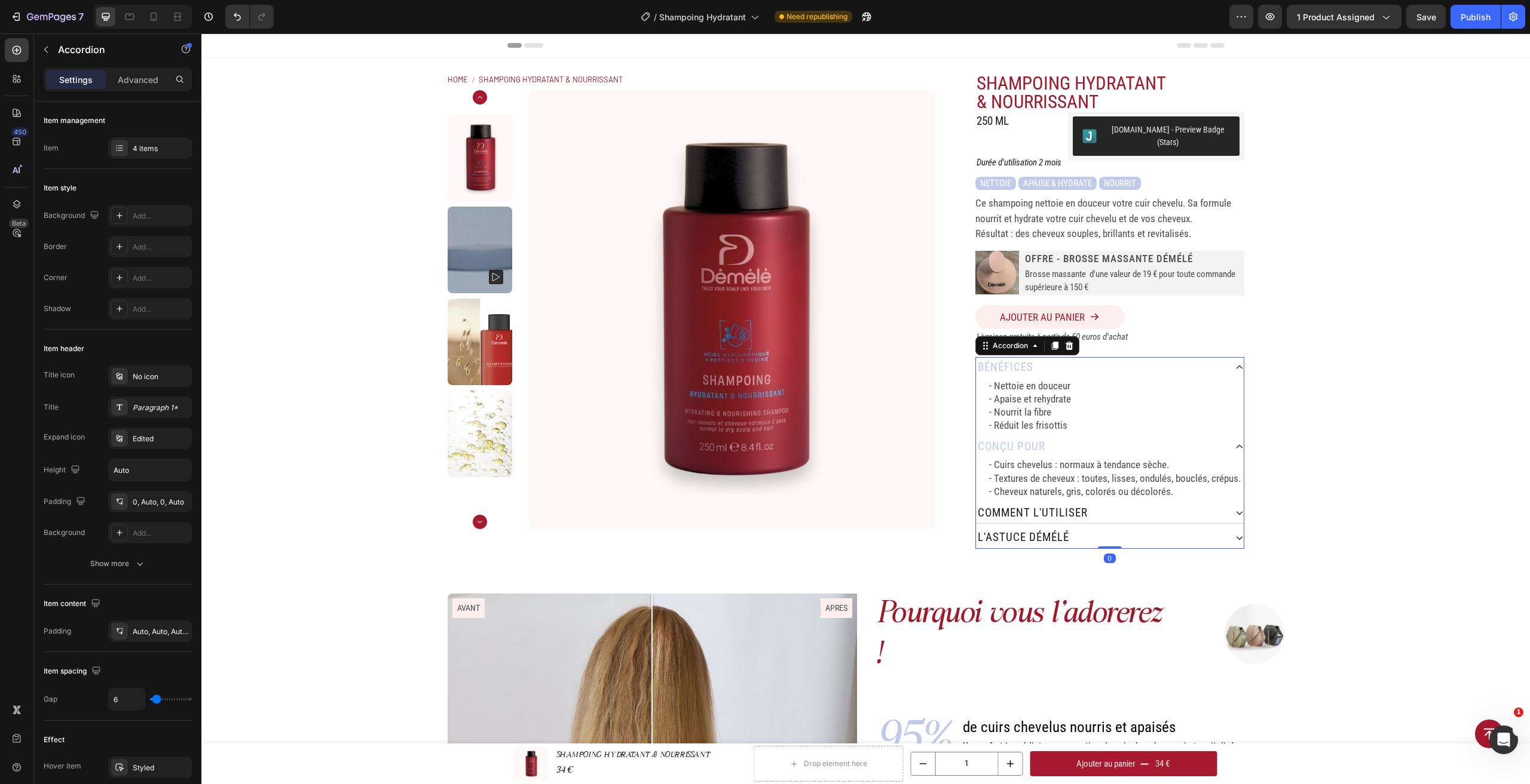
click at [1235, 442] on icon at bounding box center [1239, 447] width 9 height 9
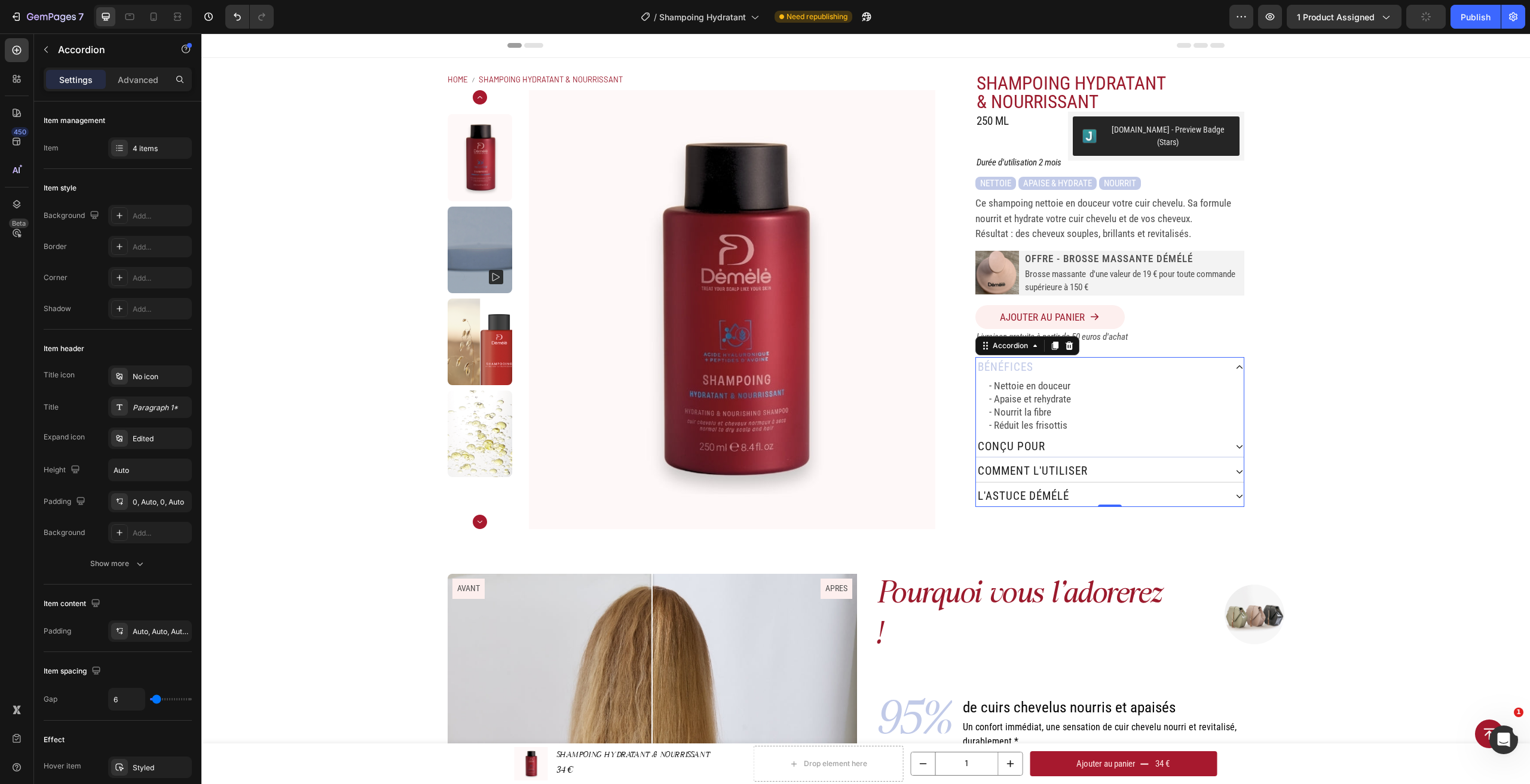
click at [1239, 363] on icon at bounding box center [1239, 367] width 9 height 9
click at [1235, 363] on icon at bounding box center [1239, 367] width 9 height 9
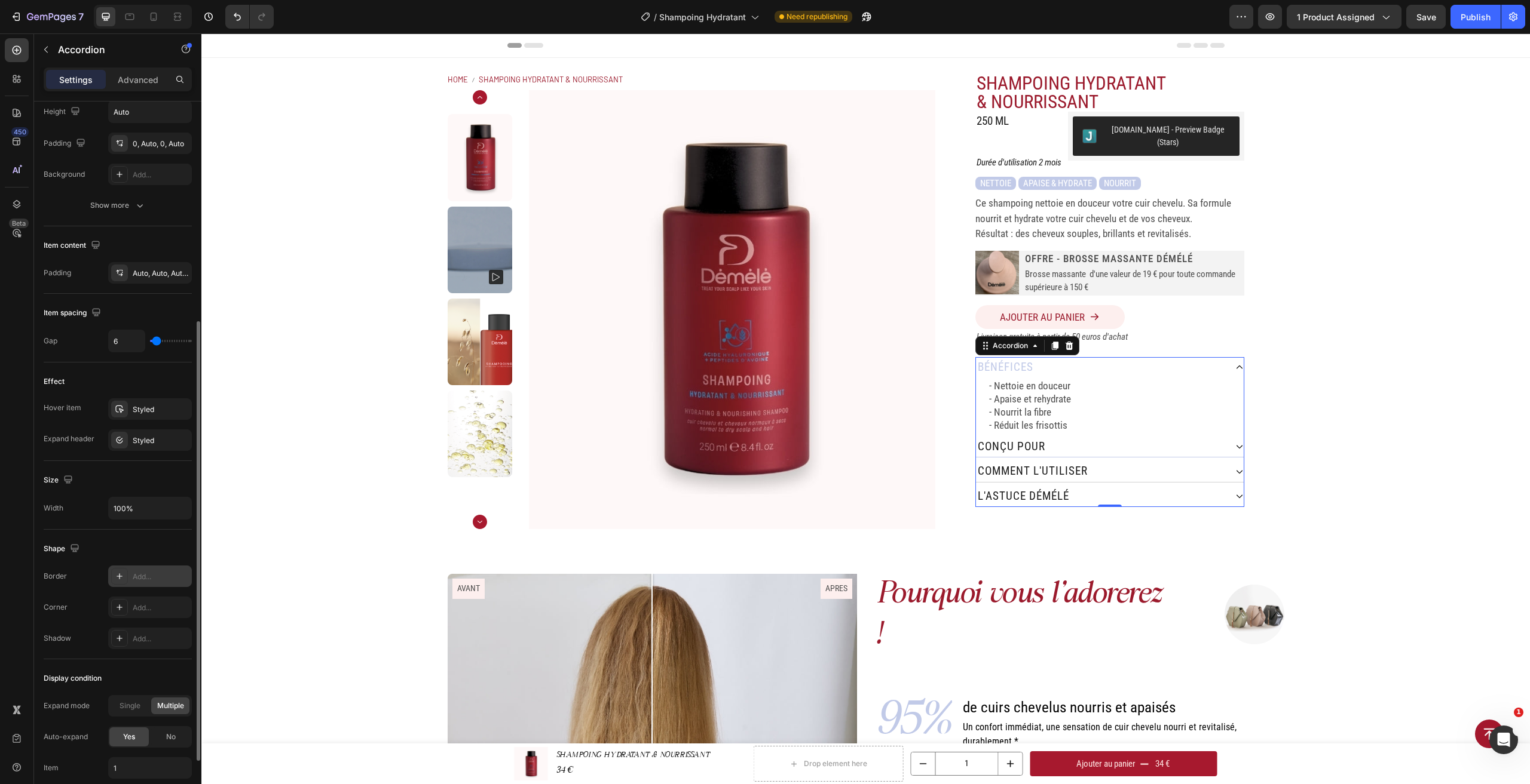
scroll to position [418, 0]
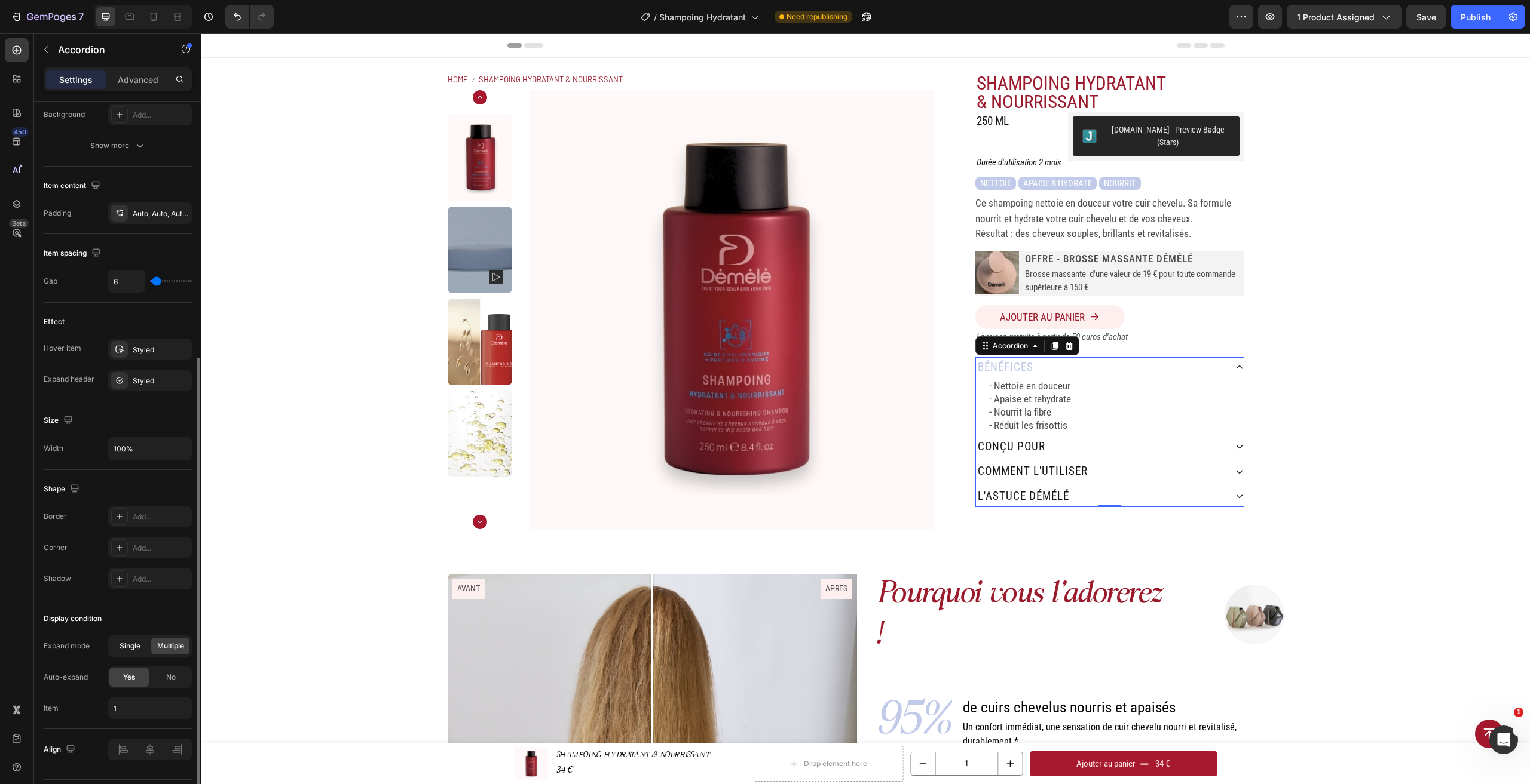
click at [139, 648] on span "Single" at bounding box center [130, 646] width 21 height 10
click at [137, 701] on input "1" at bounding box center [150, 708] width 84 height 22
click at [146, 735] on span "Accordion 1" at bounding box center [133, 738] width 39 height 10
click at [1277, 10] on button "button" at bounding box center [1269, 17] width 24 height 24
click at [1102, 215] on div "Ce shampoing nettoie en douceur votre cuir chevelu. Sa formule nourrit et hydra…" at bounding box center [1110, 219] width 269 height 46
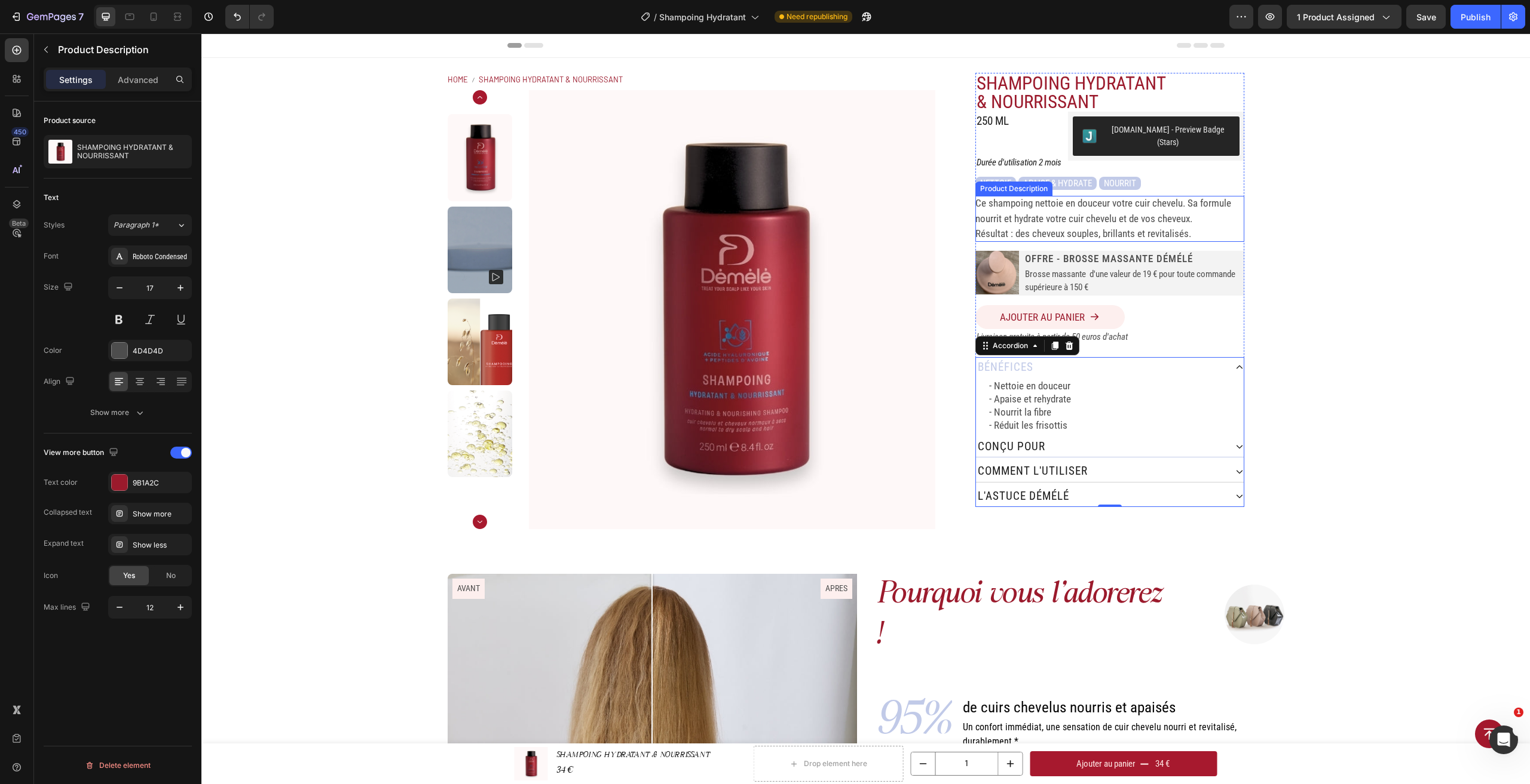
scroll to position [0, 0]
click at [175, 382] on div at bounding box center [181, 382] width 18 height 19
click at [1170, 227] on p "Résultat : des cheveux souples, brillants et revitalisés." at bounding box center [1083, 233] width 216 height 12
click at [1279, 218] on div "SHAMPOING HYDRATANT & NOURRISSANT Product Title 250 ML Heading Judge.me - Previ…" at bounding box center [1109, 301] width 349 height 457
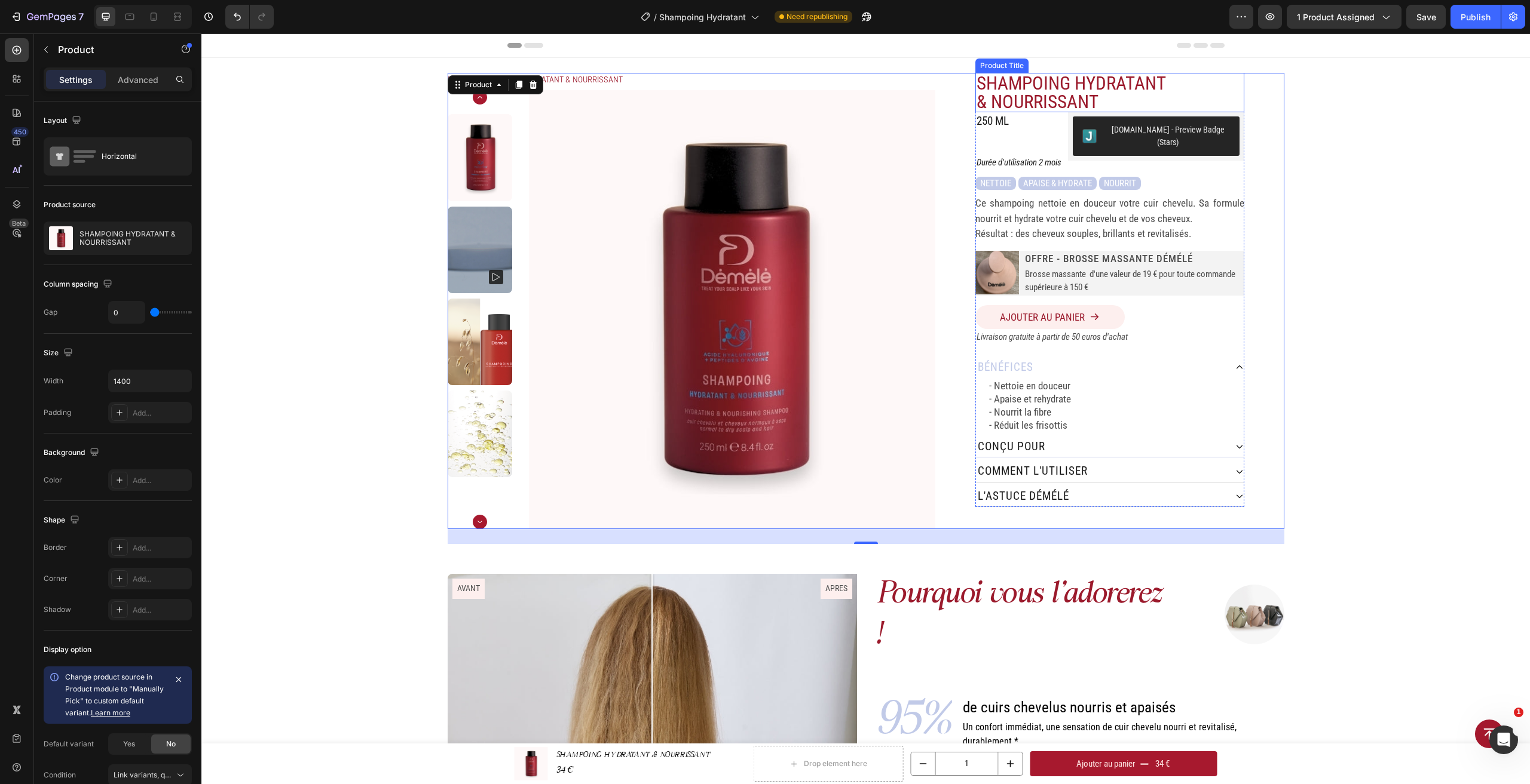
click at [1067, 104] on h1 "SHAMPOING HYDRATANT & NOURRISSANT" at bounding box center [1077, 93] width 203 height 39
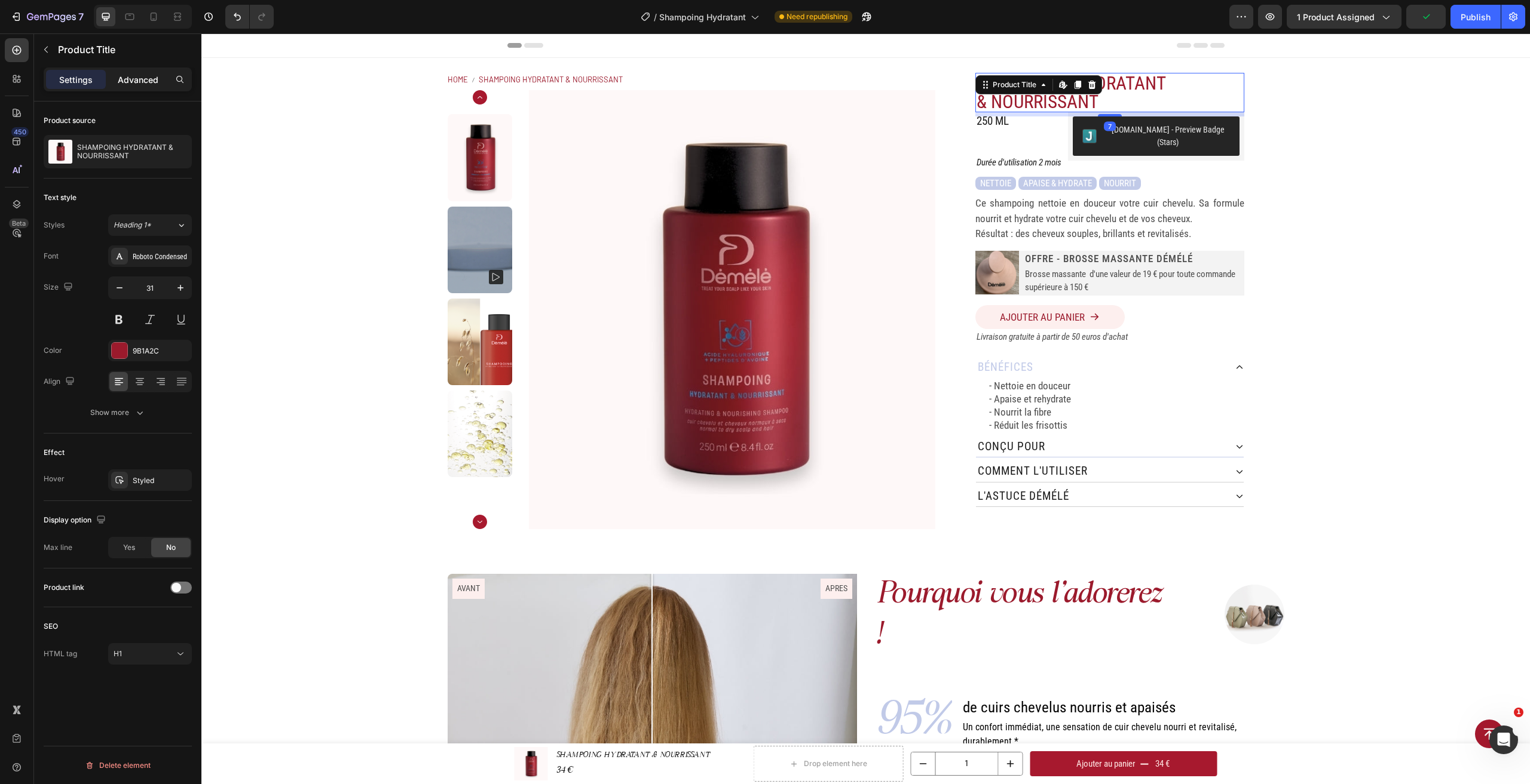
click at [140, 80] on p "Advanced" at bounding box center [138, 80] width 41 height 12
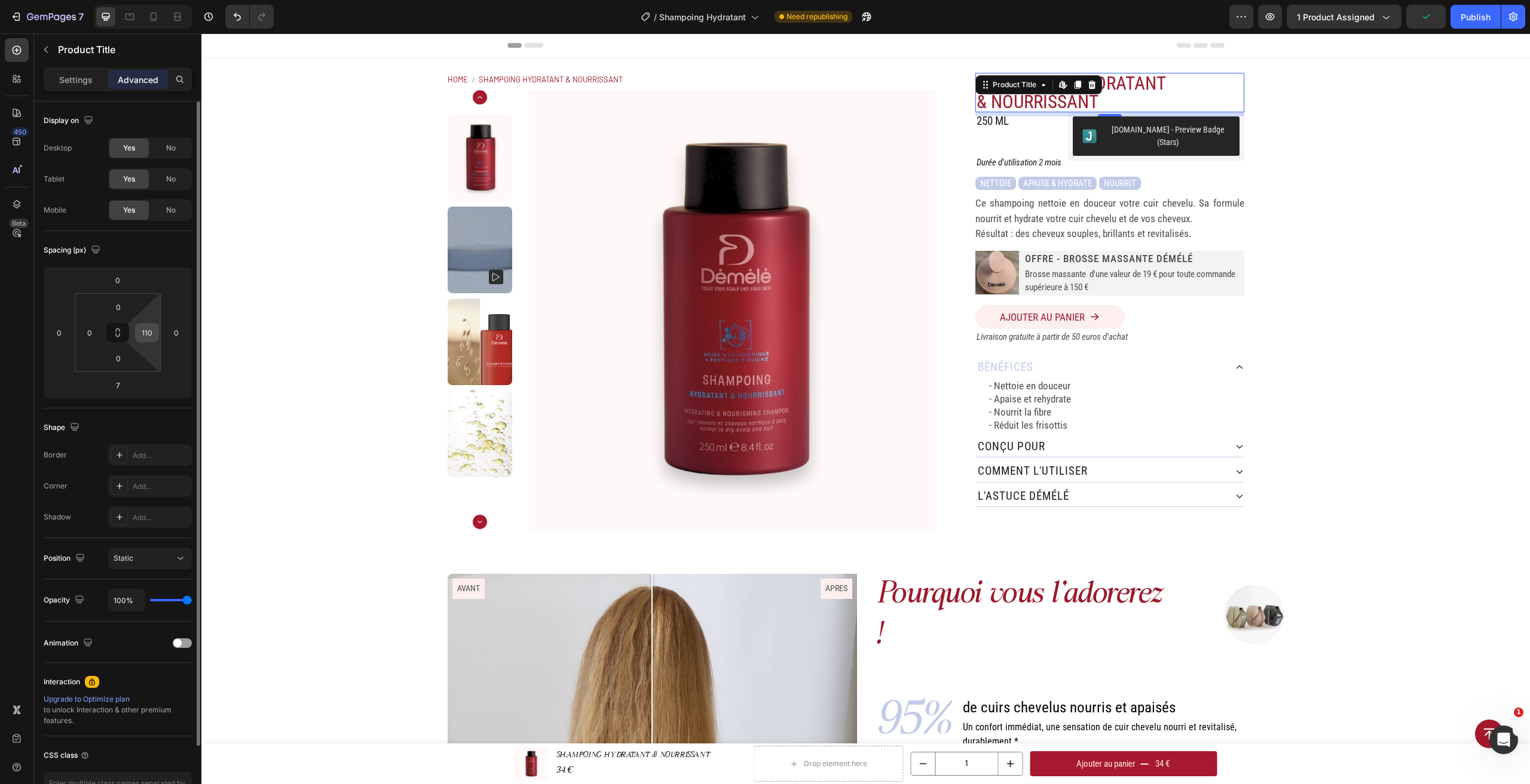
click at [144, 333] on input "110" at bounding box center [147, 332] width 18 height 18
type input "0"
click at [1298, 305] on div "Home SHAMPOING HYDRATANT & NOURRISSANT Breadcrumb Product Images SHAMPOING HYDR…" at bounding box center [866, 300] width 1328 height 486
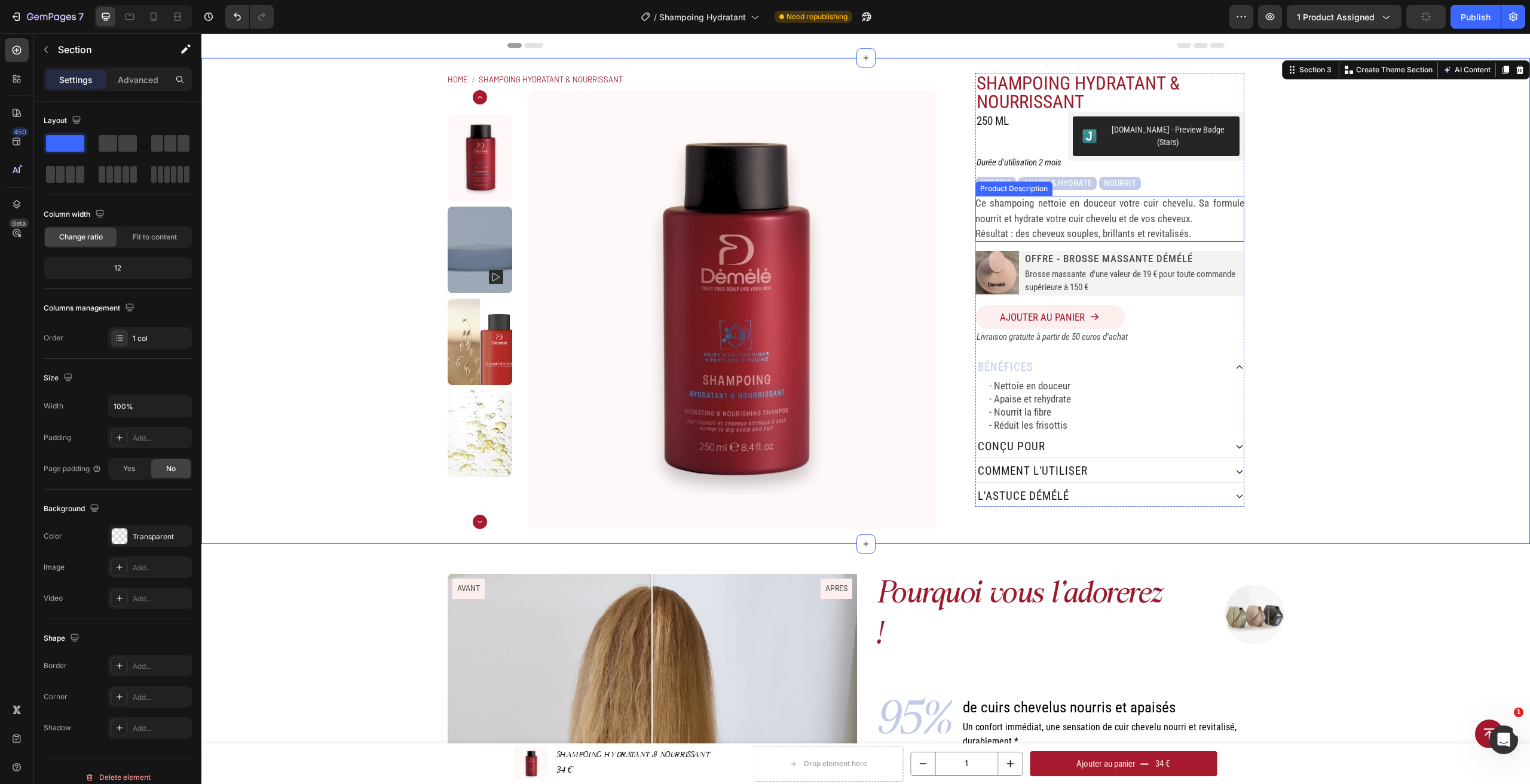
click at [1137, 197] on p "Ce shampoing nettoie en douceur votre cuir chevelu. Sa formule nourrit et hydra…" at bounding box center [1110, 211] width 269 height 28
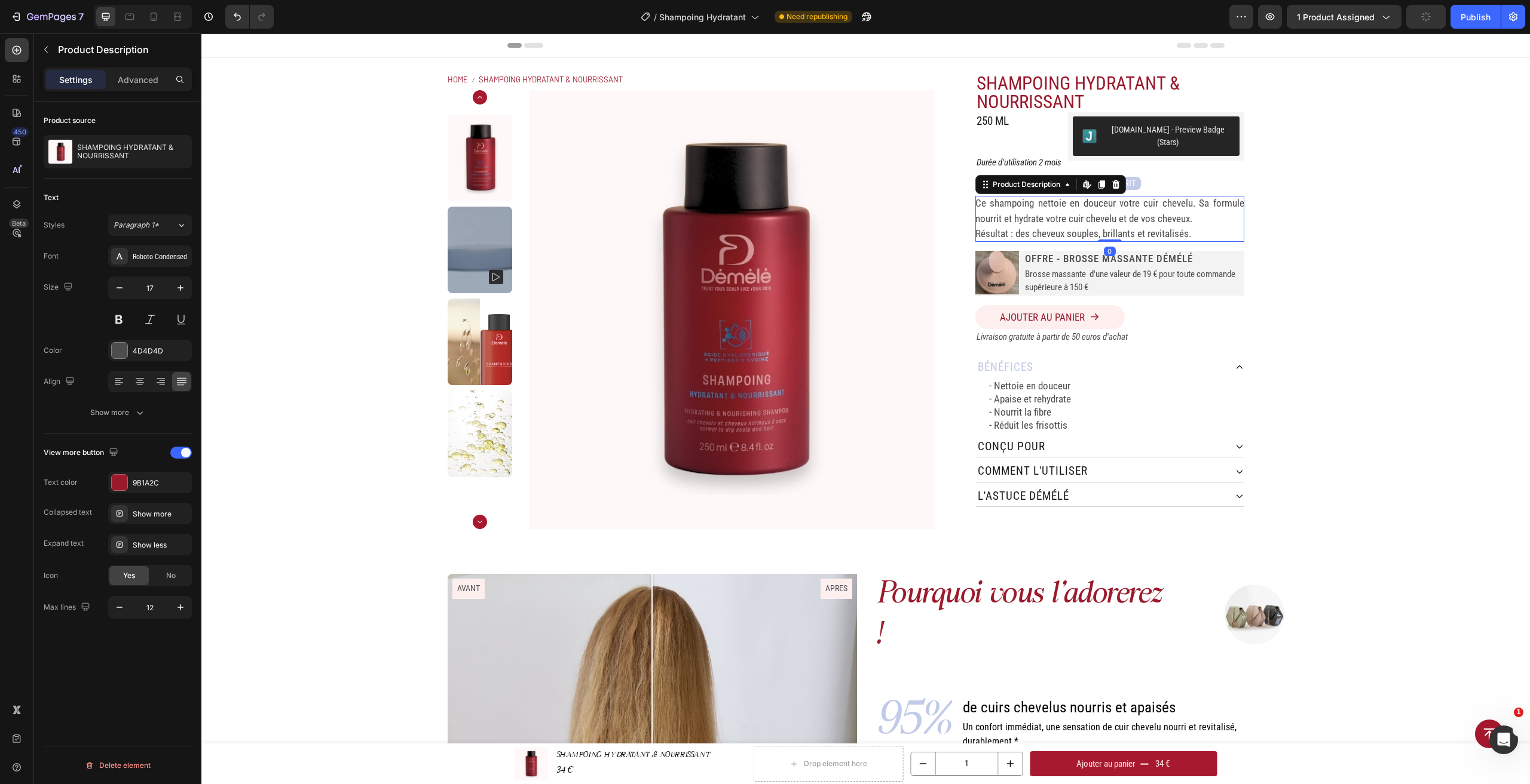
click at [1181, 215] on div "Ce shampoing nettoie en douceur votre cuir chevelu. Sa formule nourrit et hydra…" at bounding box center [1110, 219] width 269 height 46
click at [1191, 219] on div "Ce shampoing nettoie en douceur votre cuir chevelu. Sa formule nourrit et hydra…" at bounding box center [1110, 219] width 269 height 46
click at [1191, 222] on div "Ce shampoing nettoie en douceur votre cuir chevelu. Sa formule nourrit et hydra…" at bounding box center [1110, 219] width 269 height 46
click at [1183, 227] on p "Résultat : des cheveux souples, brillants et revitalisés." at bounding box center [1083, 233] width 216 height 12
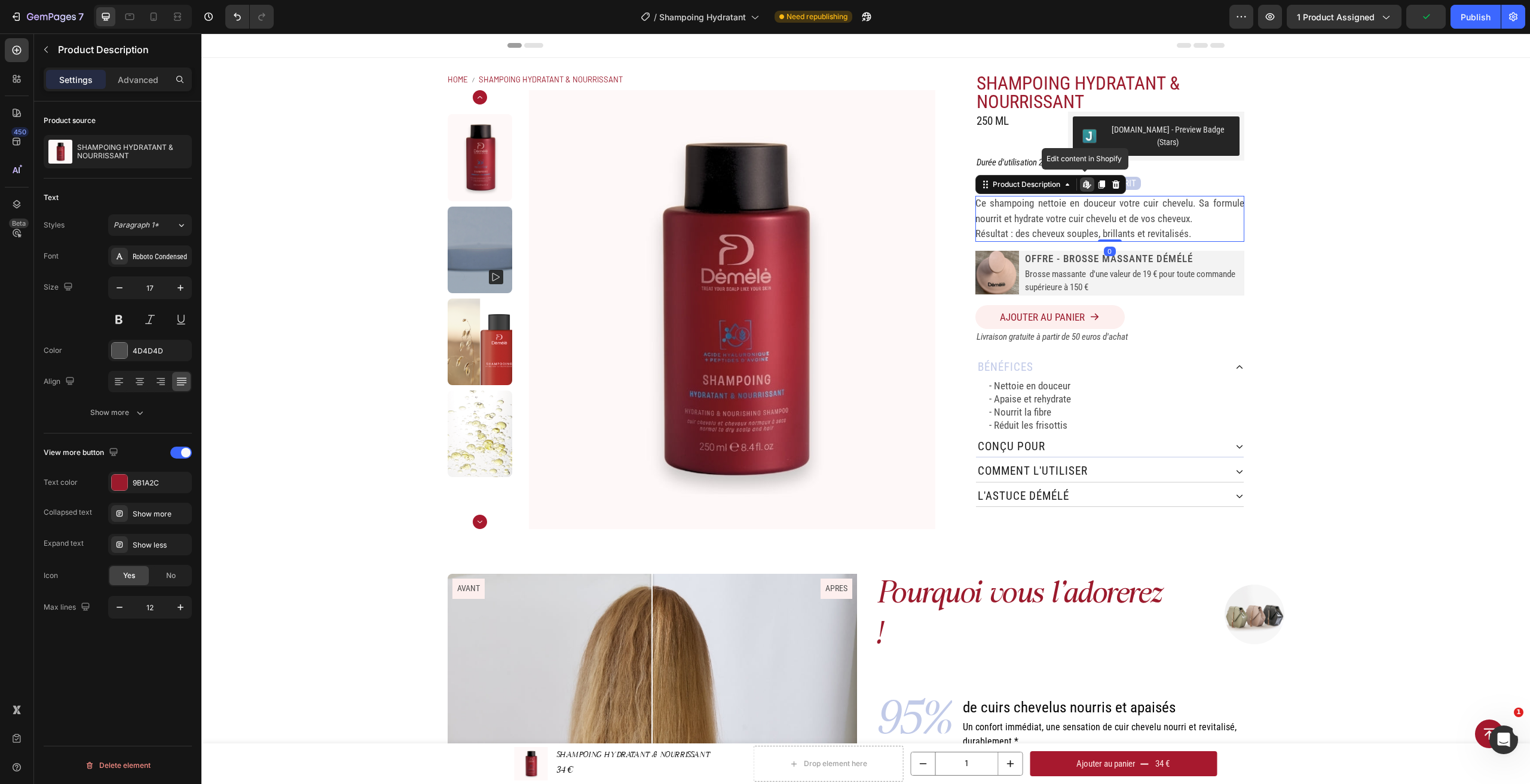
click at [1183, 227] on p "Résultat : des cheveux souples, brillants et revitalisés." at bounding box center [1083, 233] width 216 height 12
click at [1153, 216] on div "Ce shampoing nettoie en douceur votre cuir chevelu. Sa formule nourrit et hydra…" at bounding box center [1110, 219] width 269 height 46
click at [1151, 216] on div "Ce shampoing nettoie en douceur votre cuir chevelu. Sa formule nourrit et hydra…" at bounding box center [1110, 219] width 269 height 46
click at [1331, 219] on div "Home SHAMPOING HYDRATANT & NOURRISSANT Breadcrumb Product Images SHAMPOING HYDR…" at bounding box center [866, 300] width 1328 height 486
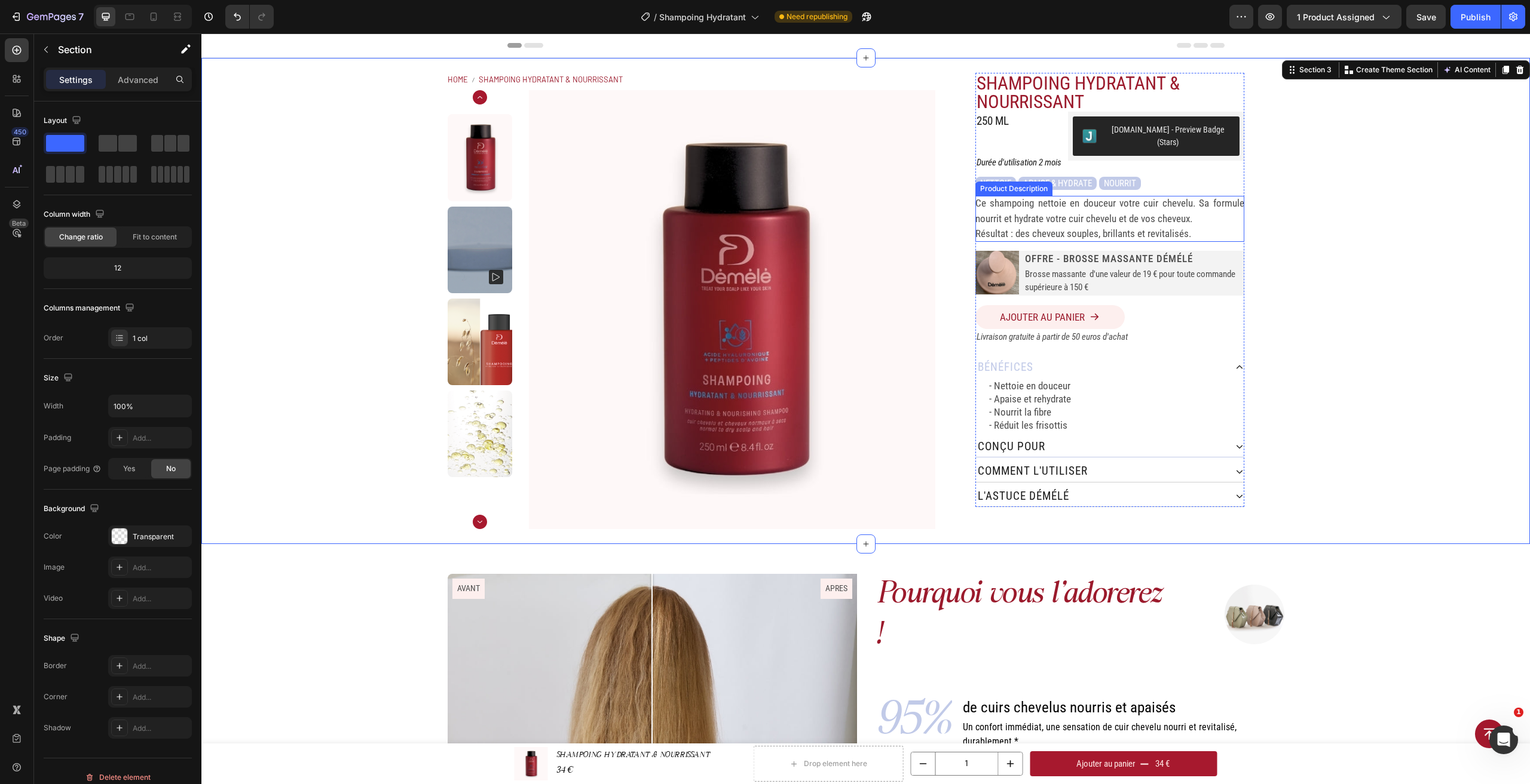
click at [1106, 200] on div "Ce shampoing nettoie en douceur votre cuir chevelu. Sa formule nourrit et hydra…" at bounding box center [1110, 219] width 269 height 46
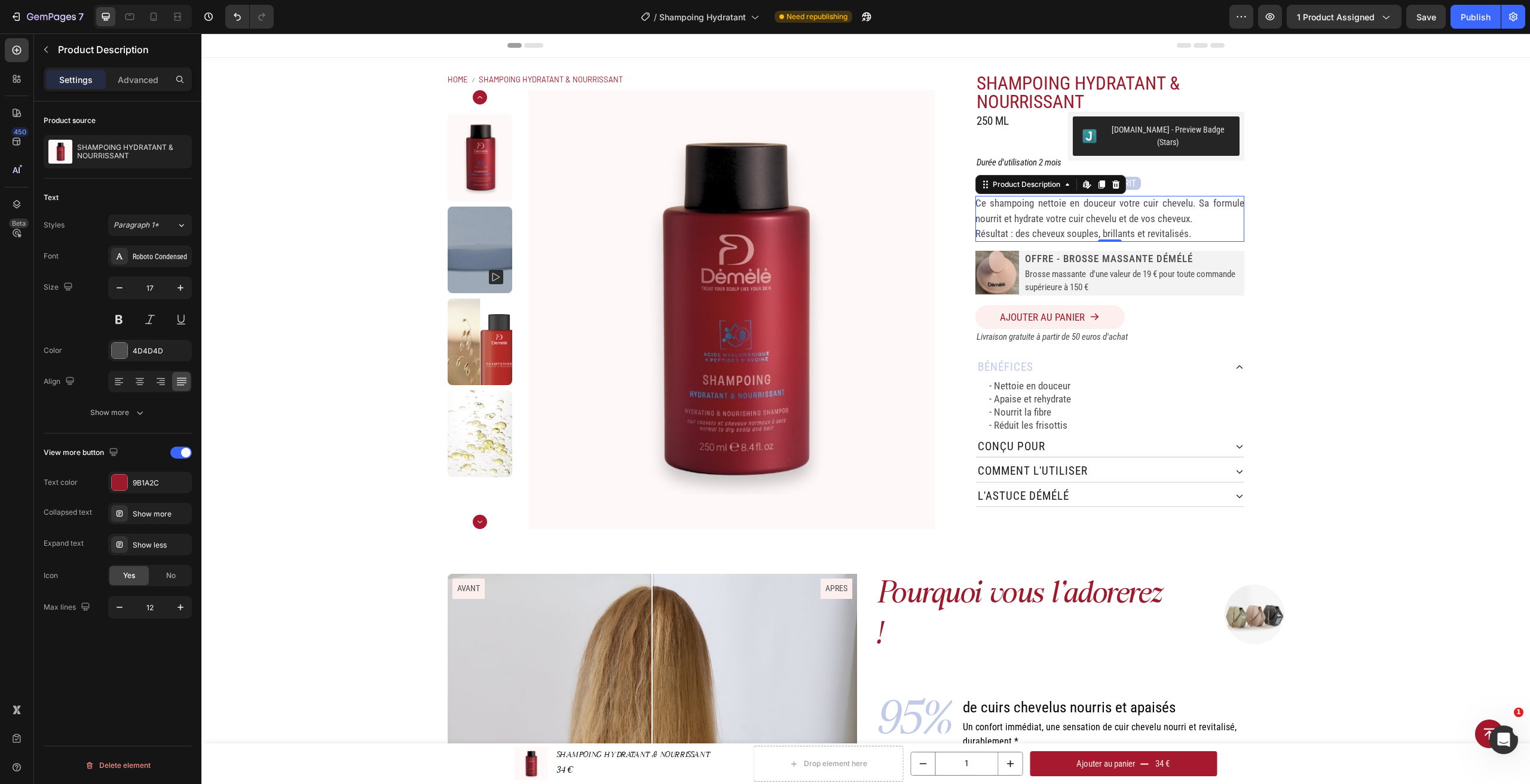
click at [1030, 213] on p "Ce shampoing nettoie en douceur votre cuir chevelu. Sa formule nourrit et hydra…" at bounding box center [1110, 211] width 269 height 28
click at [1111, 227] on p "Résultat : des cheveux souples, brillants et revitalisés." at bounding box center [1083, 233] width 216 height 12
click at [1328, 211] on div "Home SHAMPOING HYDRATANT & NOURRISSANT Breadcrumb Product Images SHAMPOING HYDR…" at bounding box center [866, 300] width 1328 height 486
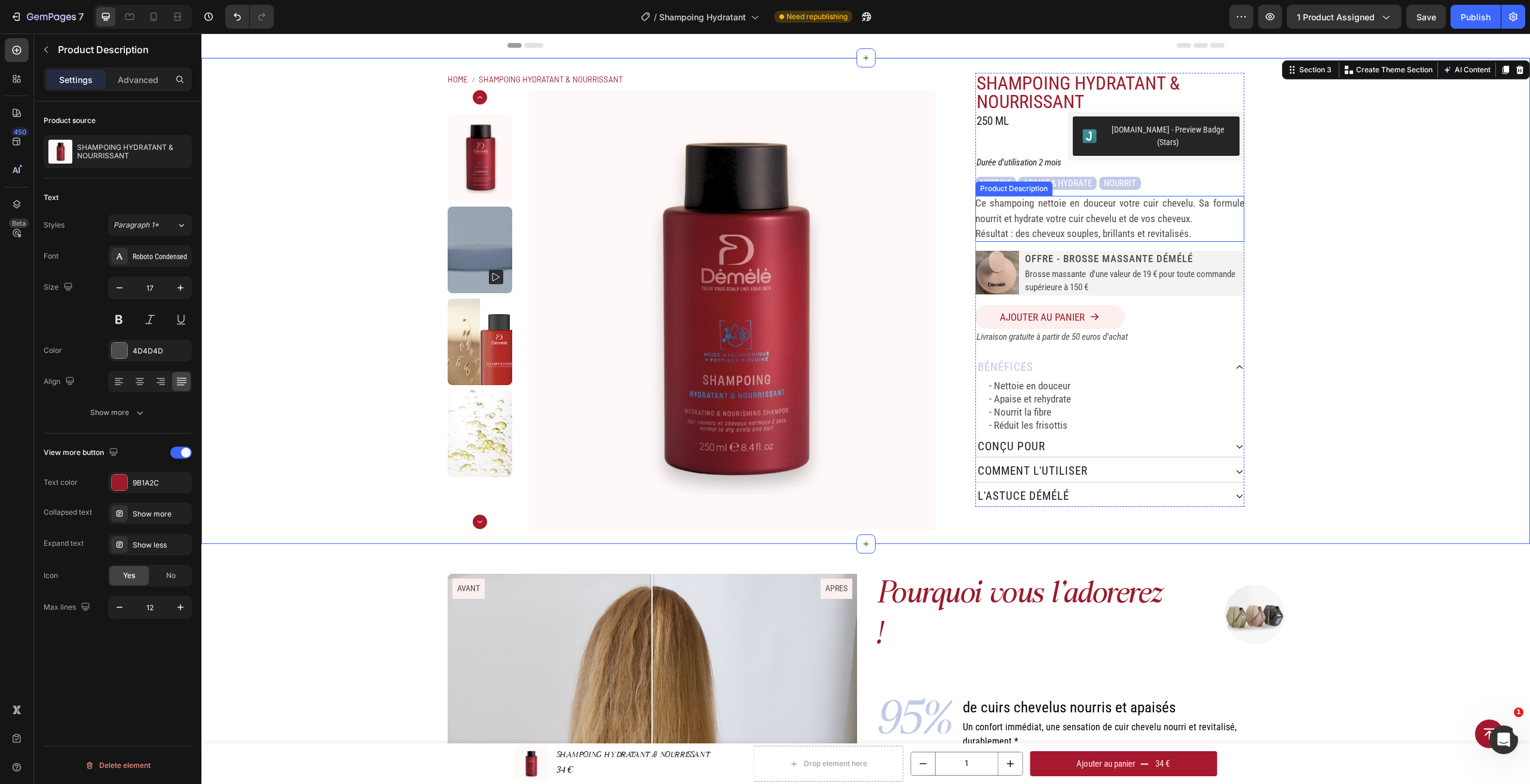
click at [1099, 210] on p "Ce shampoing nettoie en douceur votre cuir chevelu. Sa formule nourrit et hydra…" at bounding box center [1110, 211] width 269 height 28
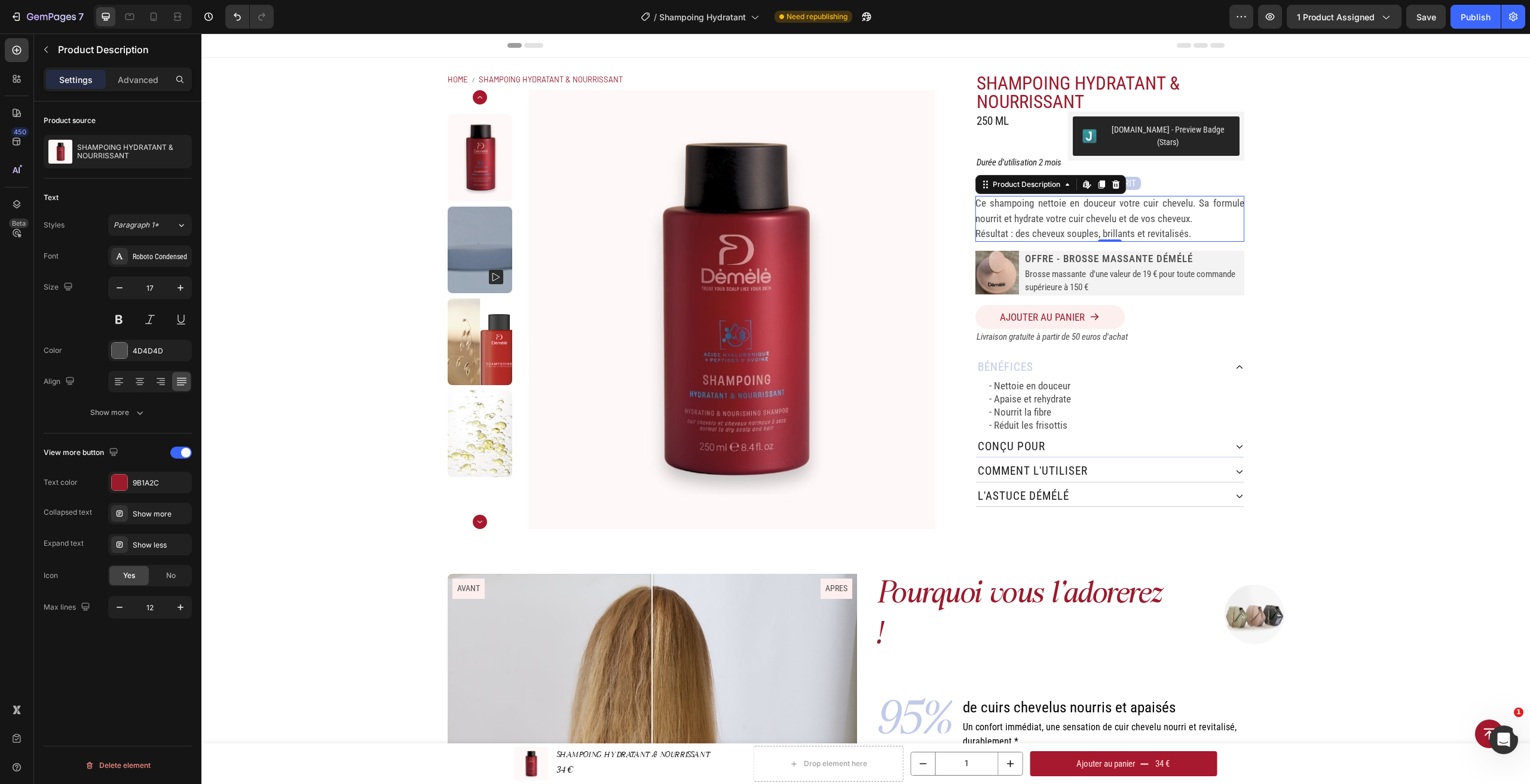
click at [1148, 204] on p "Ce shampoing nettoie en douceur votre cuir chevelu. Sa formule nourrit et hydra…" at bounding box center [1110, 211] width 269 height 28
click at [1172, 215] on div "Ce shampoing nettoie en douceur votre cuir chevelu. Sa formule nourrit et hydra…" at bounding box center [1110, 219] width 269 height 46
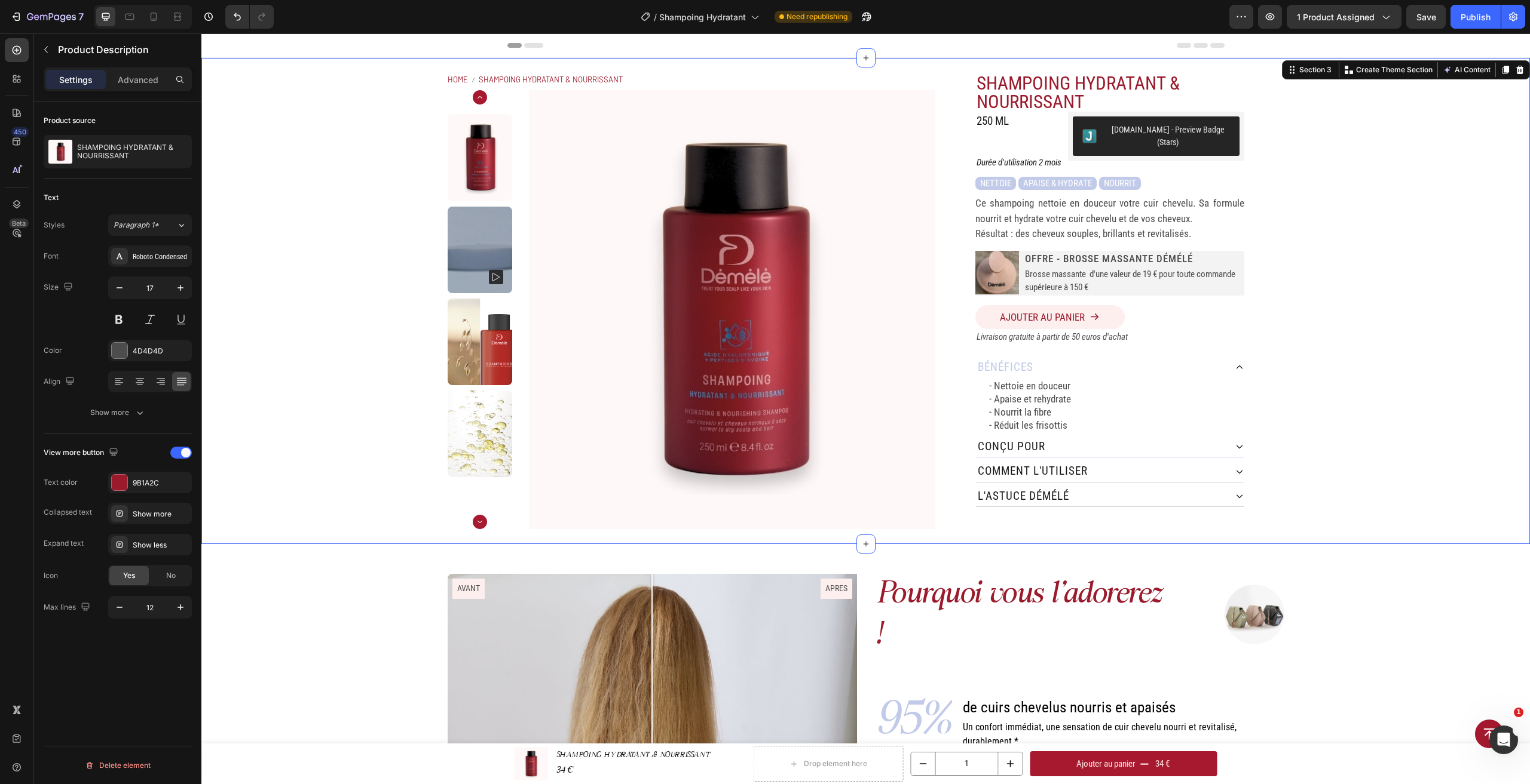
click at [1288, 221] on div "Home SHAMPOING HYDRATANT & NOURRISSANT Breadcrumb Product Images SHAMPOING HYDR…" at bounding box center [866, 300] width 1328 height 486
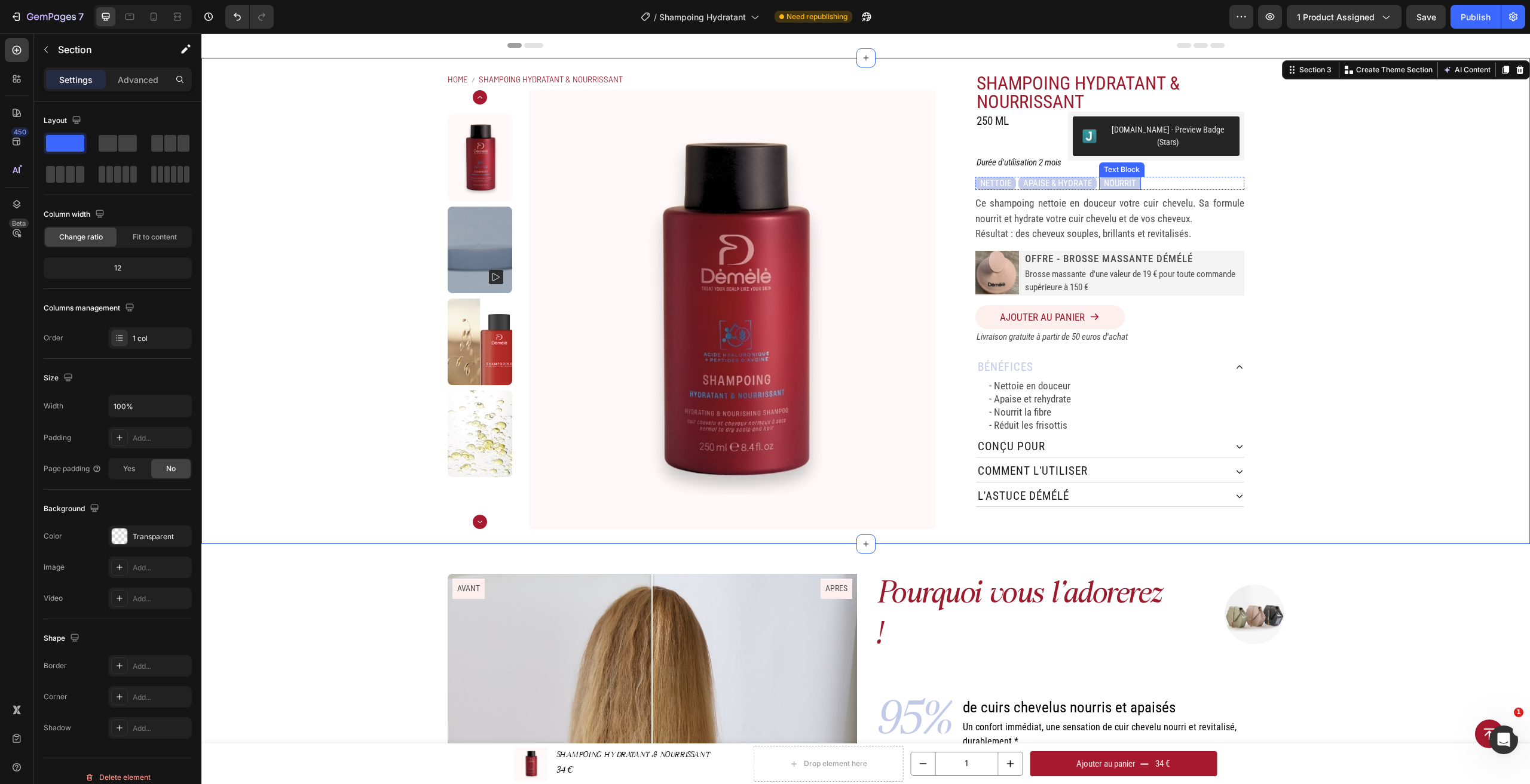
click at [1122, 177] on p "NOURRIT" at bounding box center [1120, 184] width 32 height 14
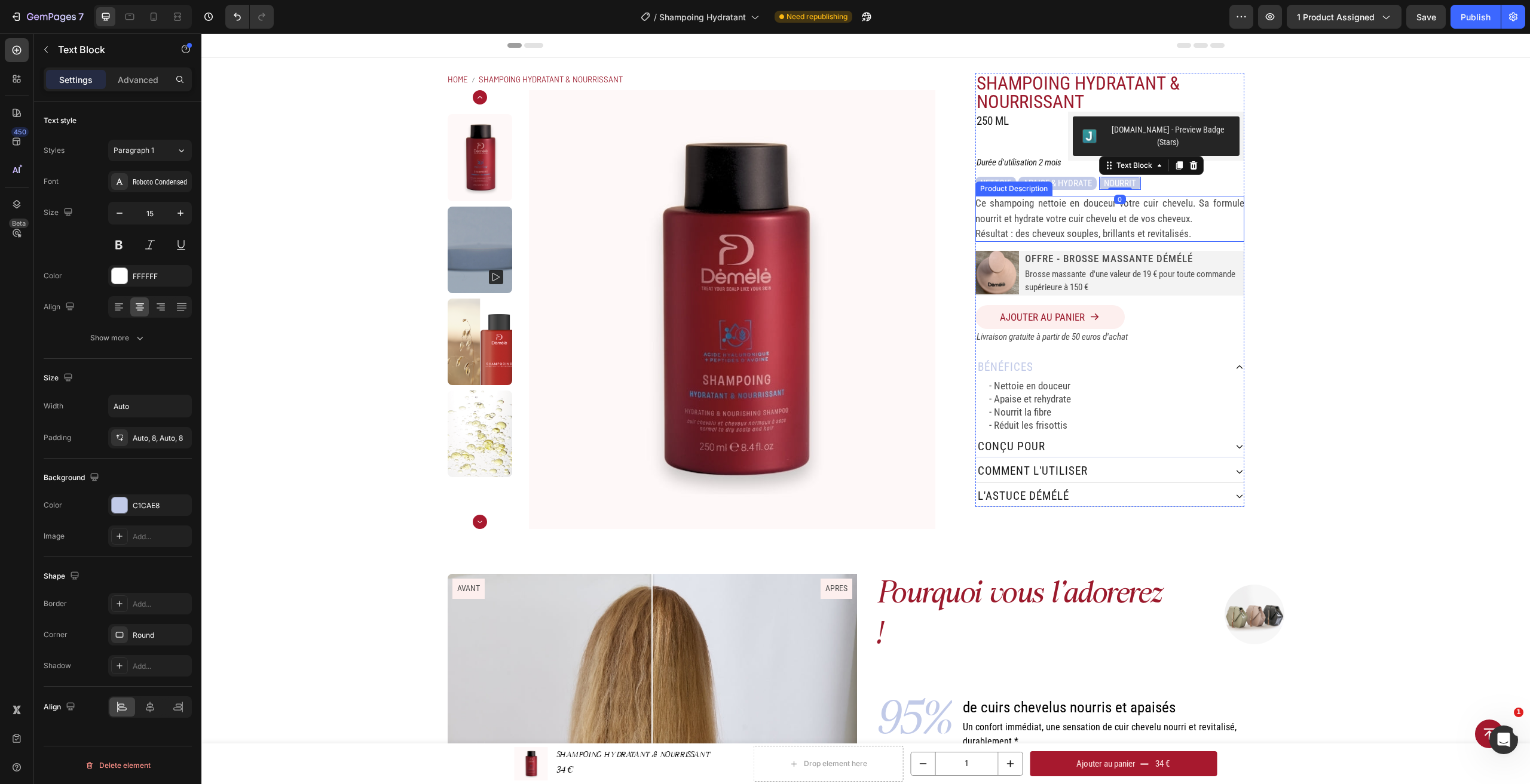
click at [1134, 208] on p "Ce shampoing nettoie en douceur votre cuir chevelu. Sa formule nourrit et hydra…" at bounding box center [1110, 211] width 269 height 28
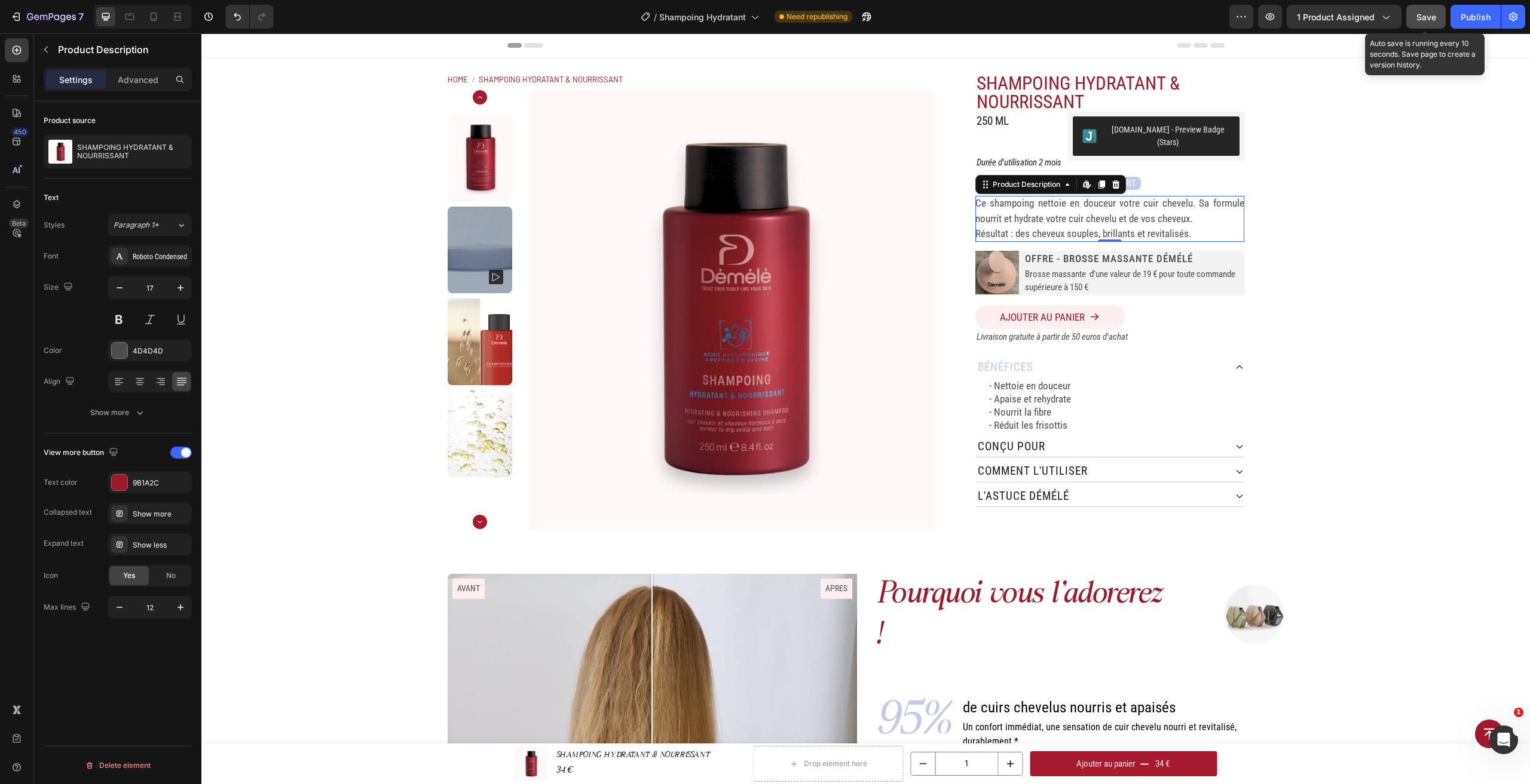
click at [1428, 22] on div "Save" at bounding box center [1426, 17] width 20 height 12
click at [1142, 464] on div "comment L'utiliser" at bounding box center [1101, 472] width 250 height 21
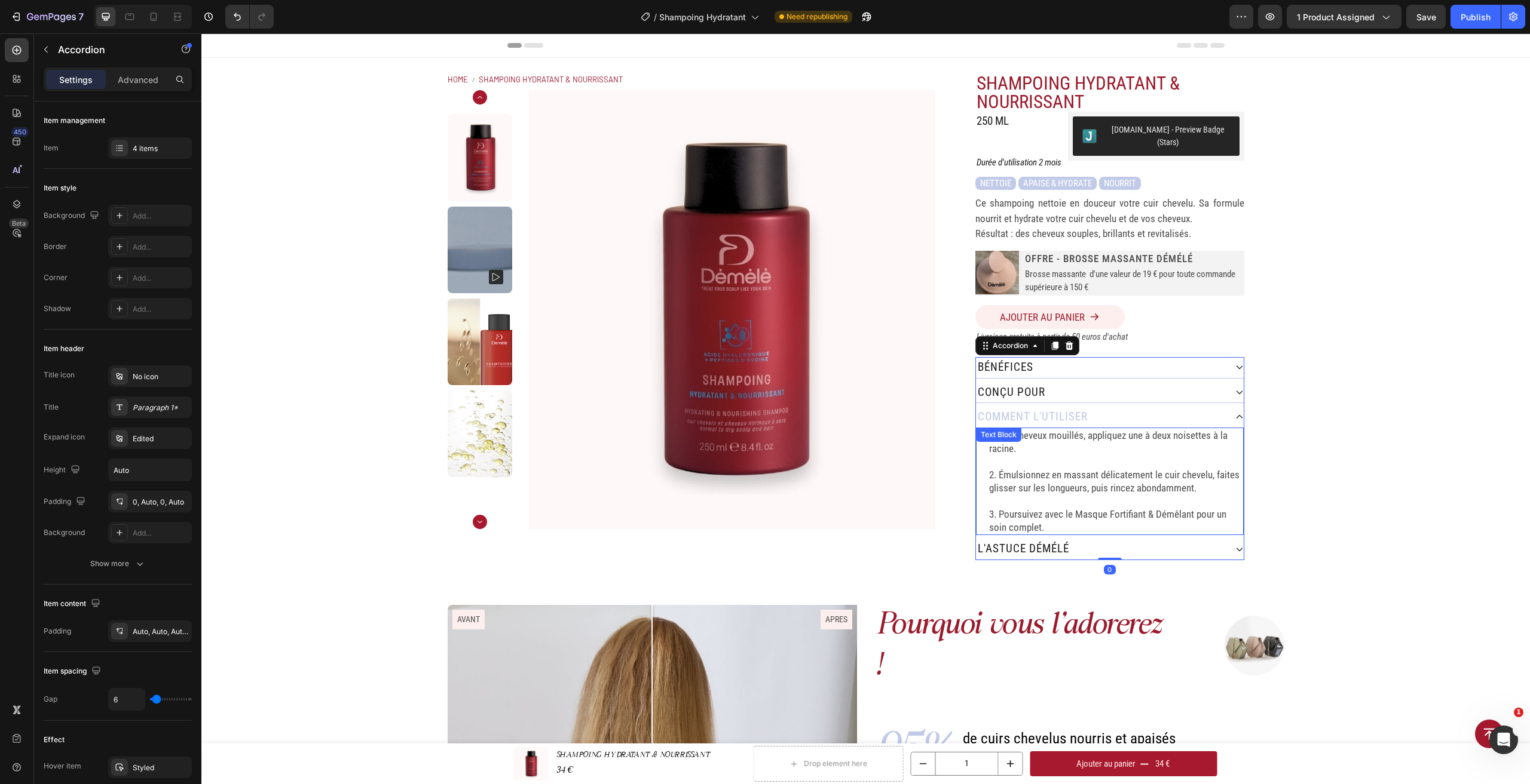
click at [1149, 479] on p "2. Émulsionnez en massant délicatement le cuir chevelu, faites glisser sur les …" at bounding box center [1116, 481] width 253 height 26
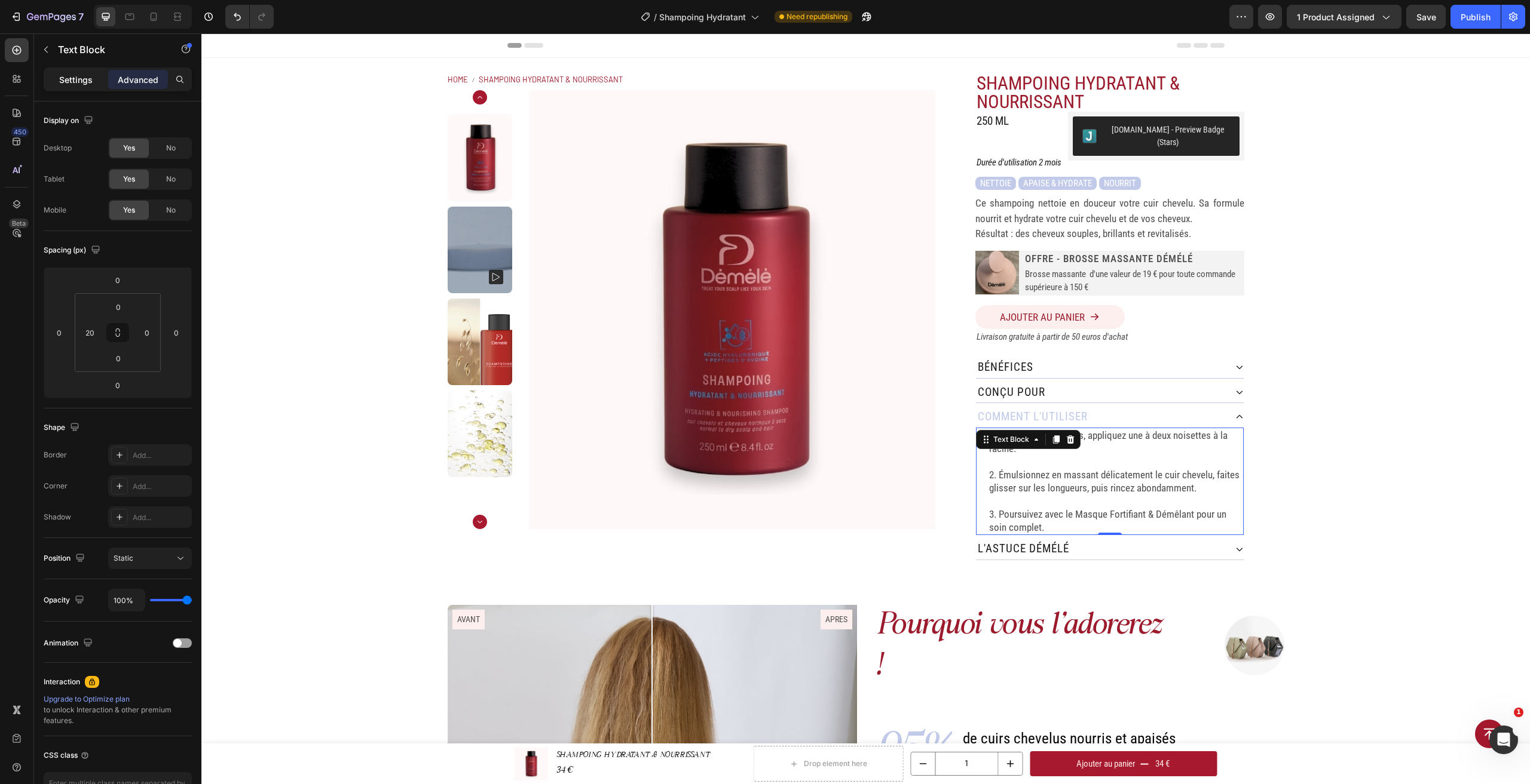
click at [90, 77] on p "Settings" at bounding box center [76, 80] width 33 height 12
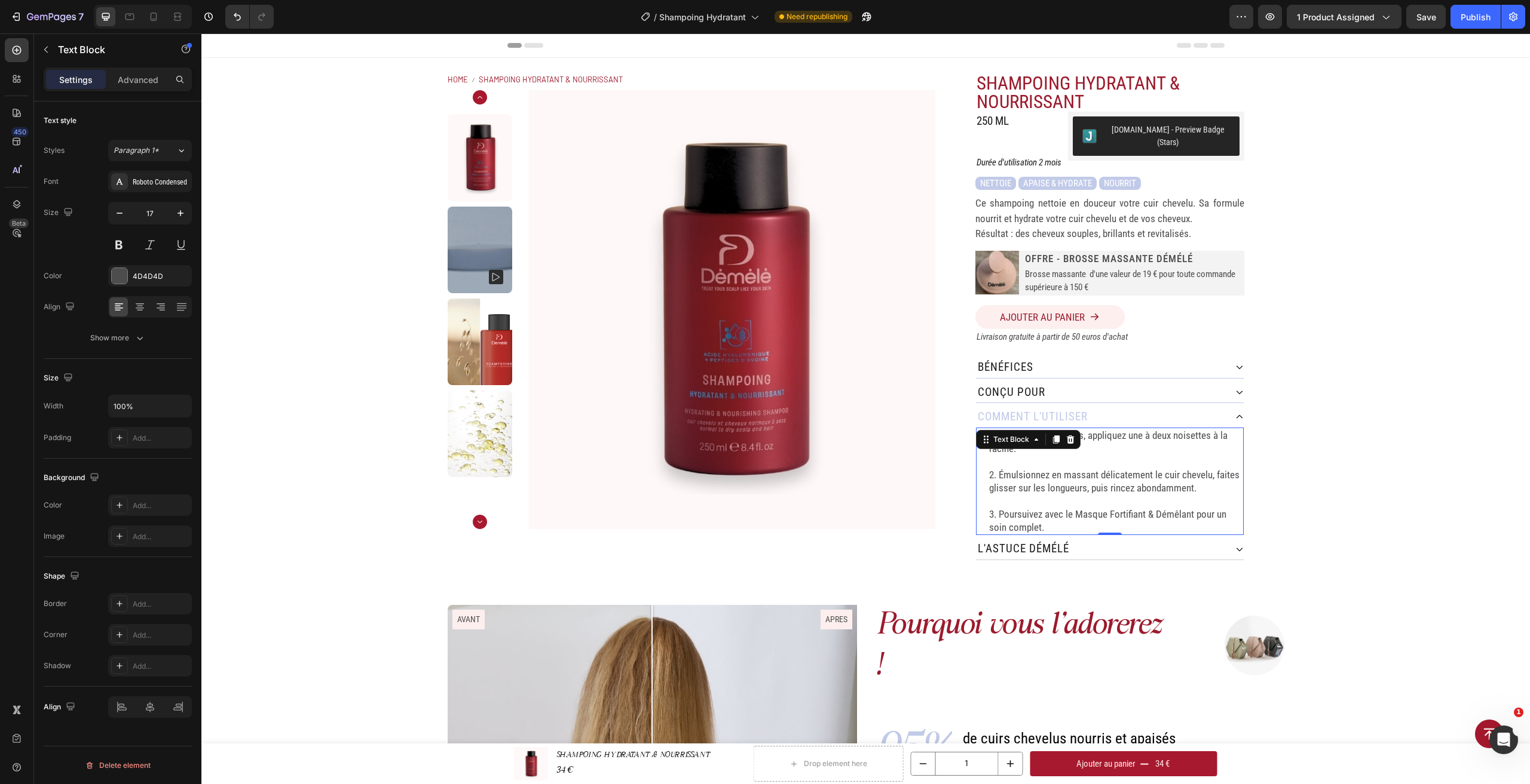
click at [1013, 441] on p "1. Sur cheveux mouillés, appliquez une à deux noisettes à la racine." at bounding box center [1116, 442] width 253 height 26
click at [1013, 455] on p "Rich Text Editor. Editing area: main" at bounding box center [1116, 461] width 253 height 13
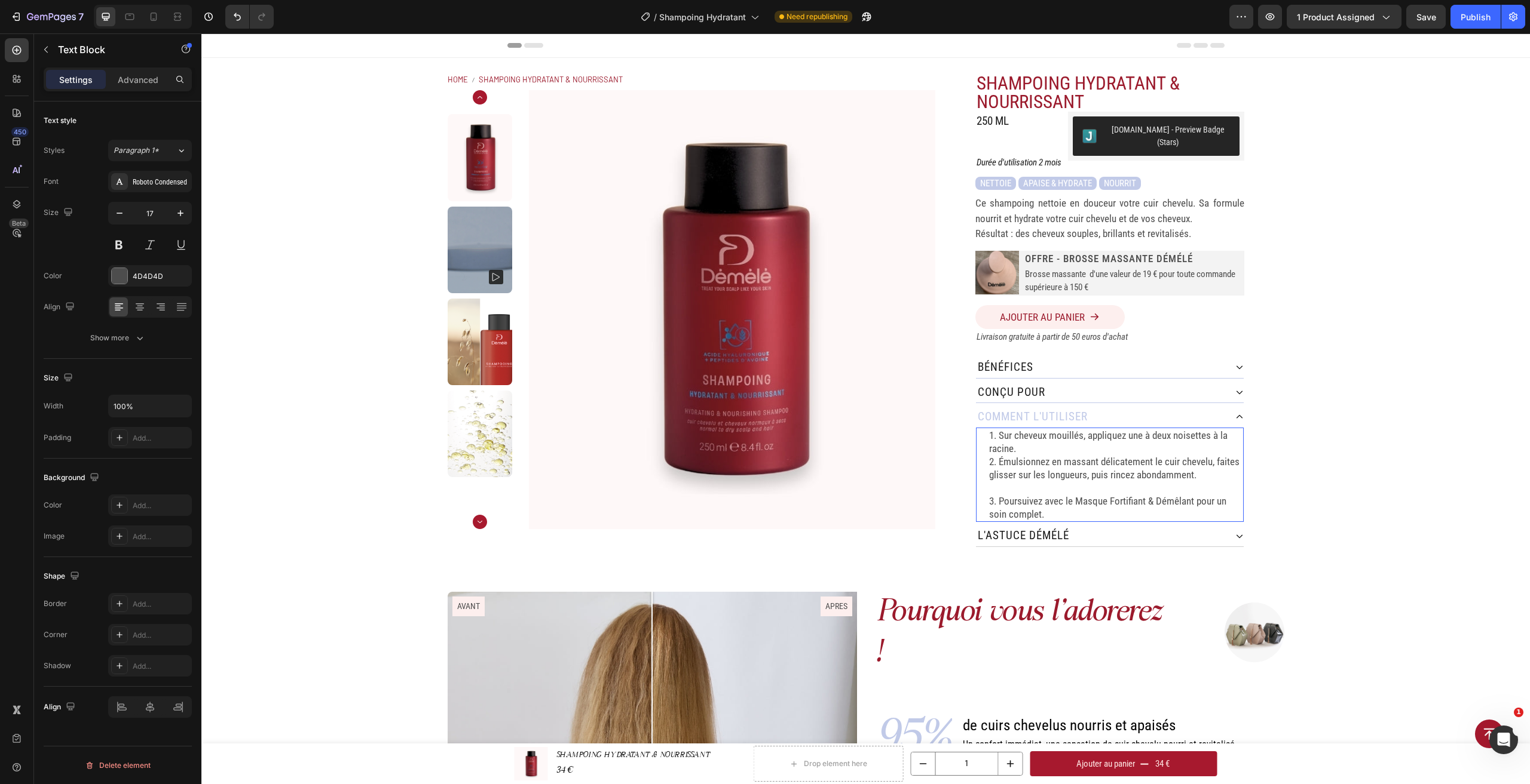
click at [1039, 482] on p "Rich Text Editor. Editing area: main" at bounding box center [1116, 488] width 253 height 13
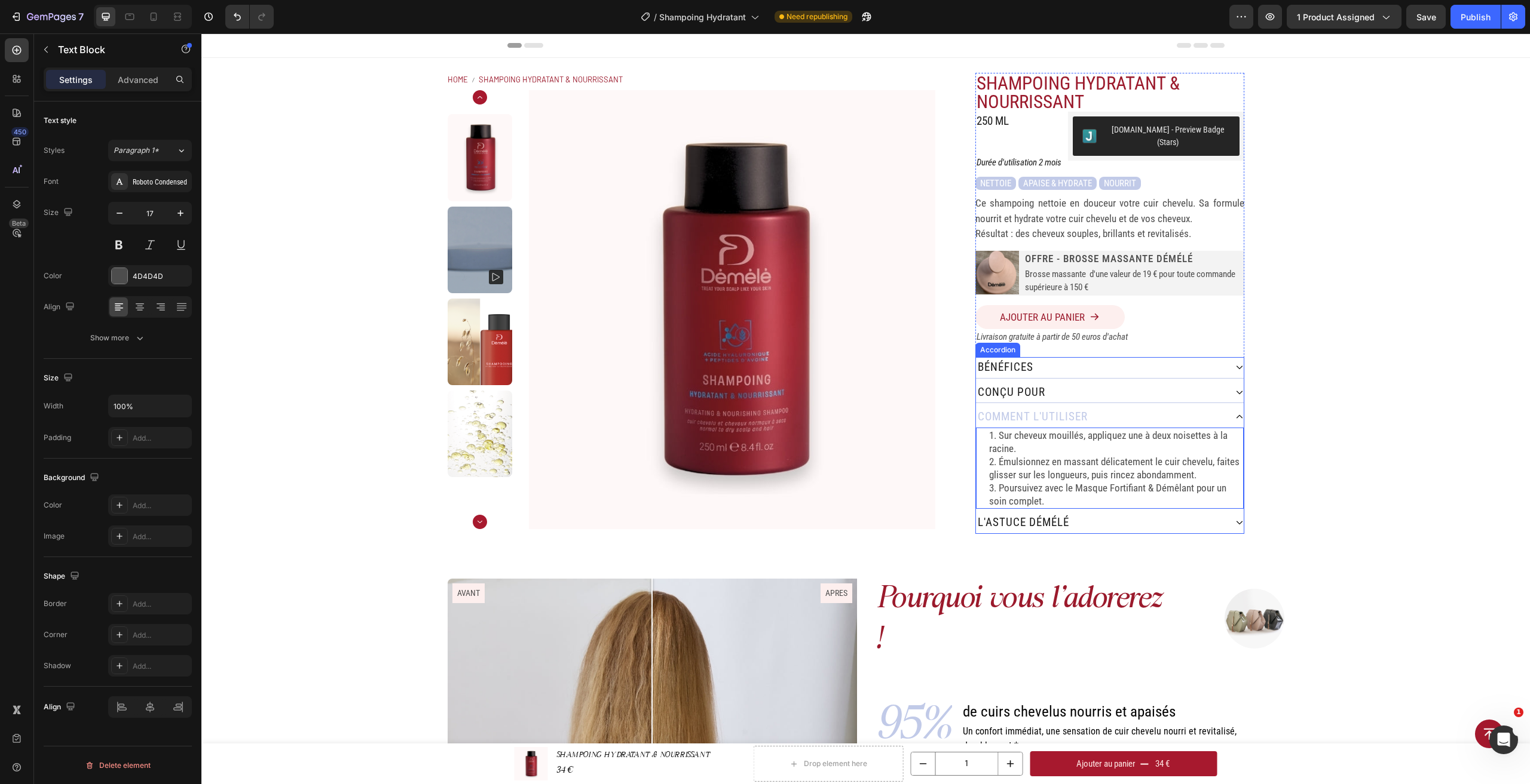
click at [1127, 514] on div "l'astuce démélé" at bounding box center [1101, 523] width 250 height 21
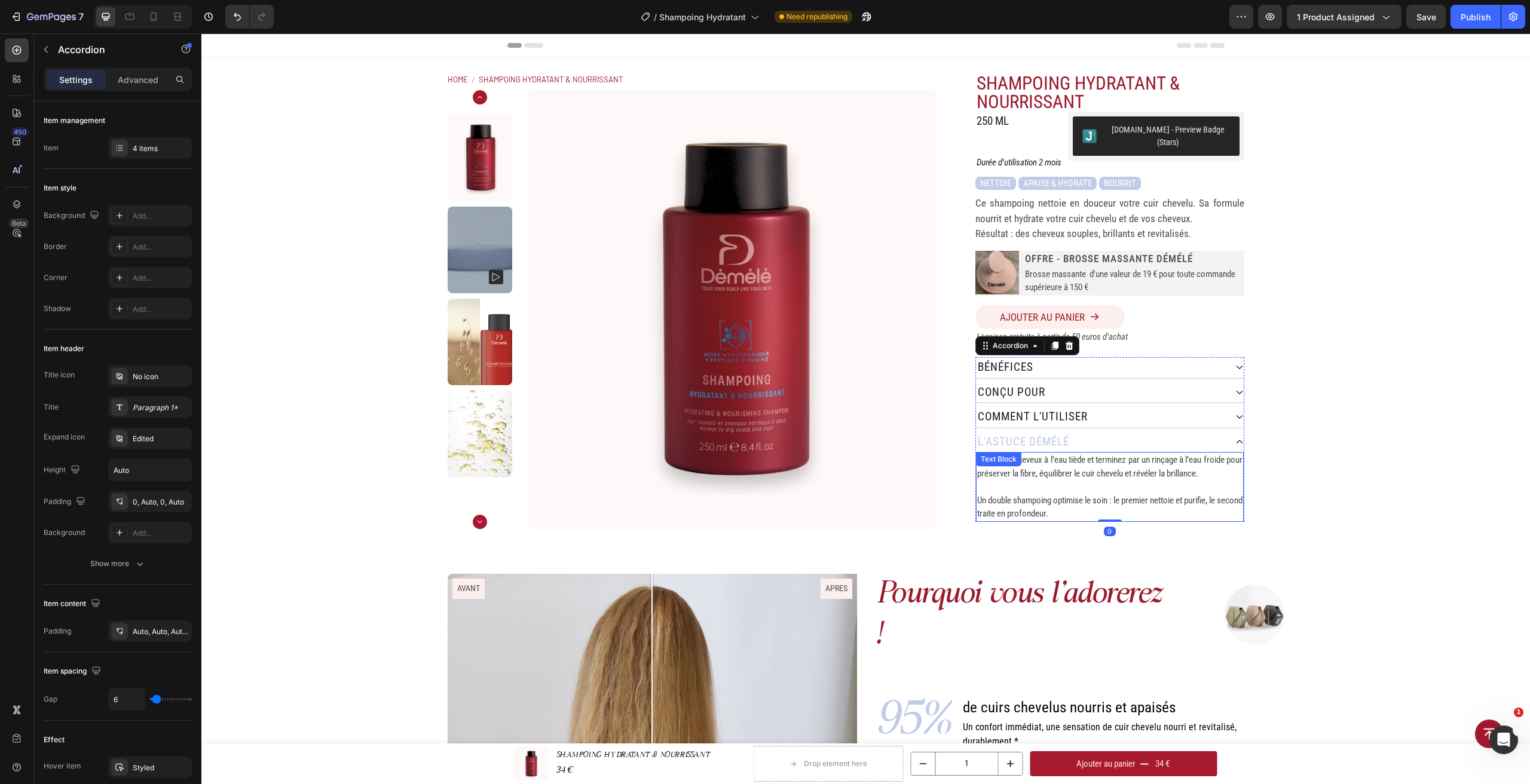
click at [1028, 480] on p at bounding box center [1110, 487] width 266 height 14
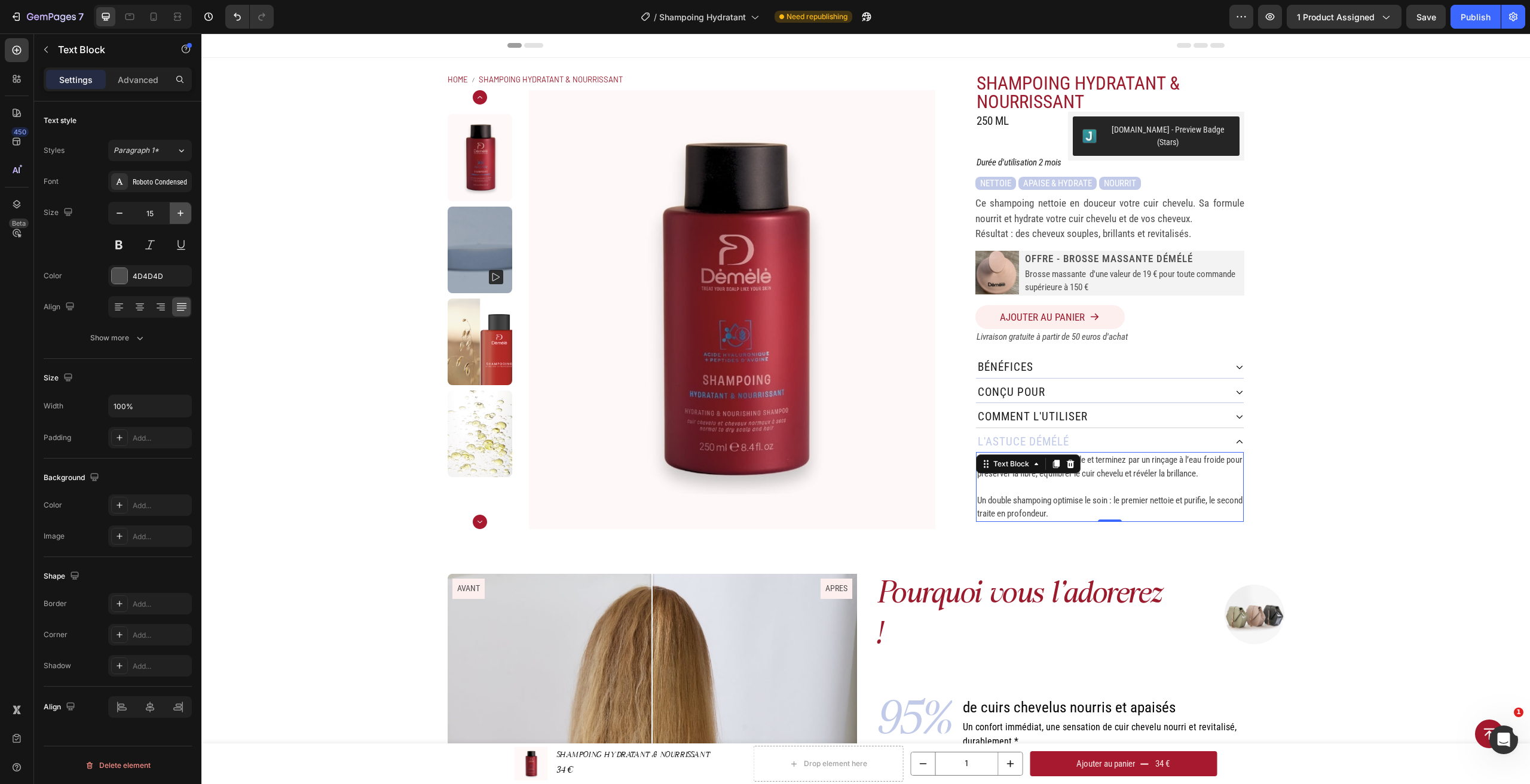
click at [179, 211] on icon "button" at bounding box center [180, 213] width 12 height 12
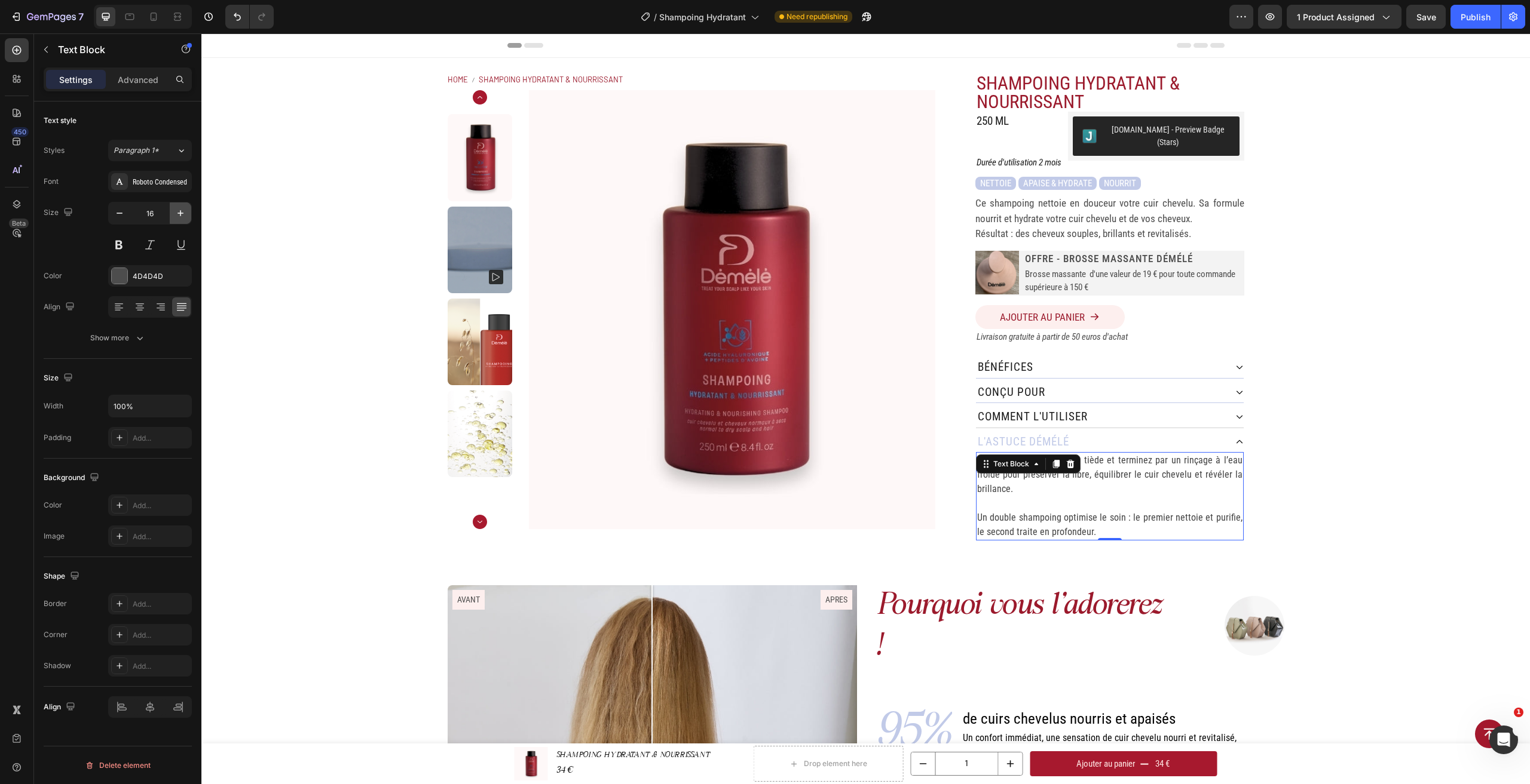
type input "17"
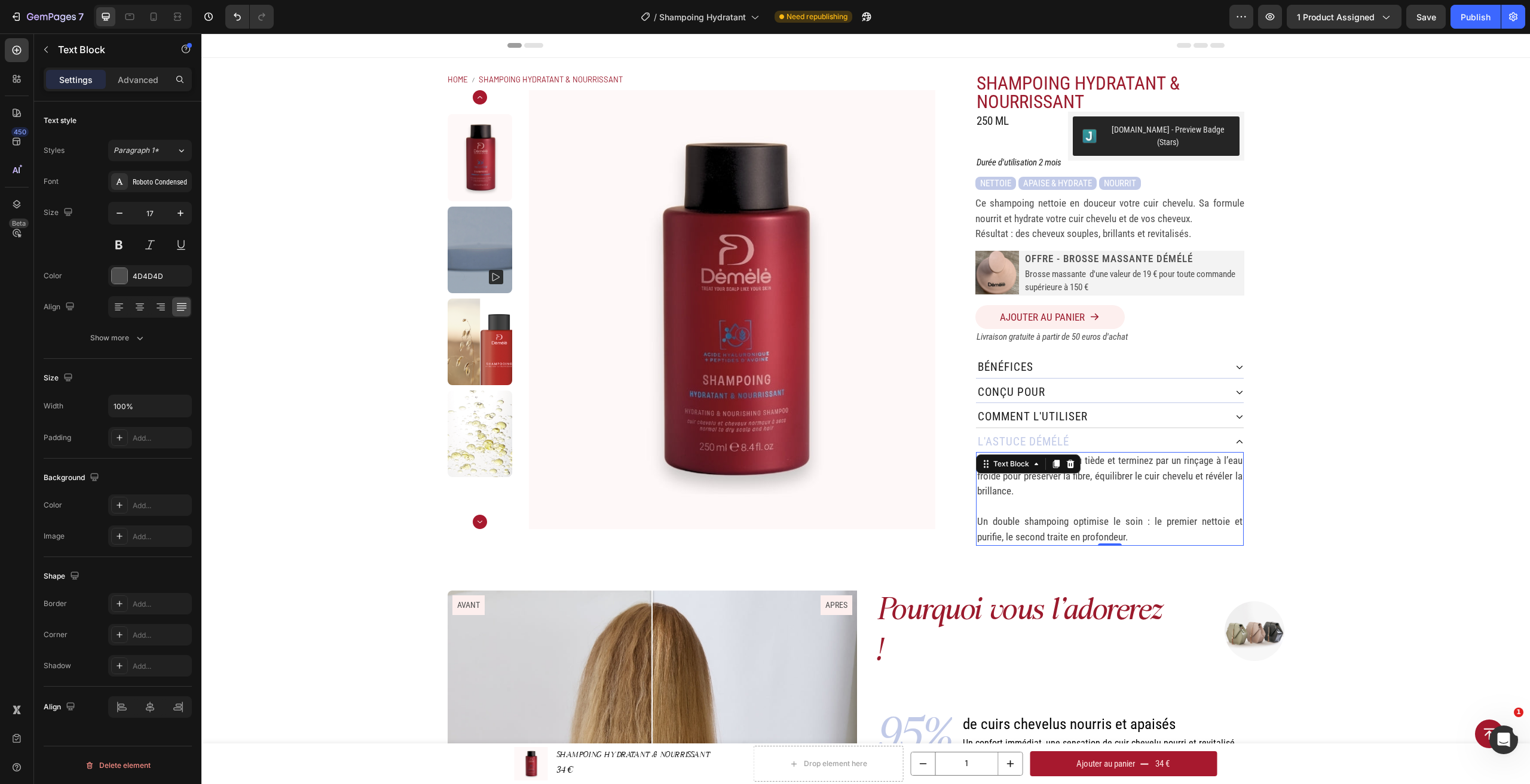
click at [1021, 502] on p at bounding box center [1110, 507] width 266 height 15
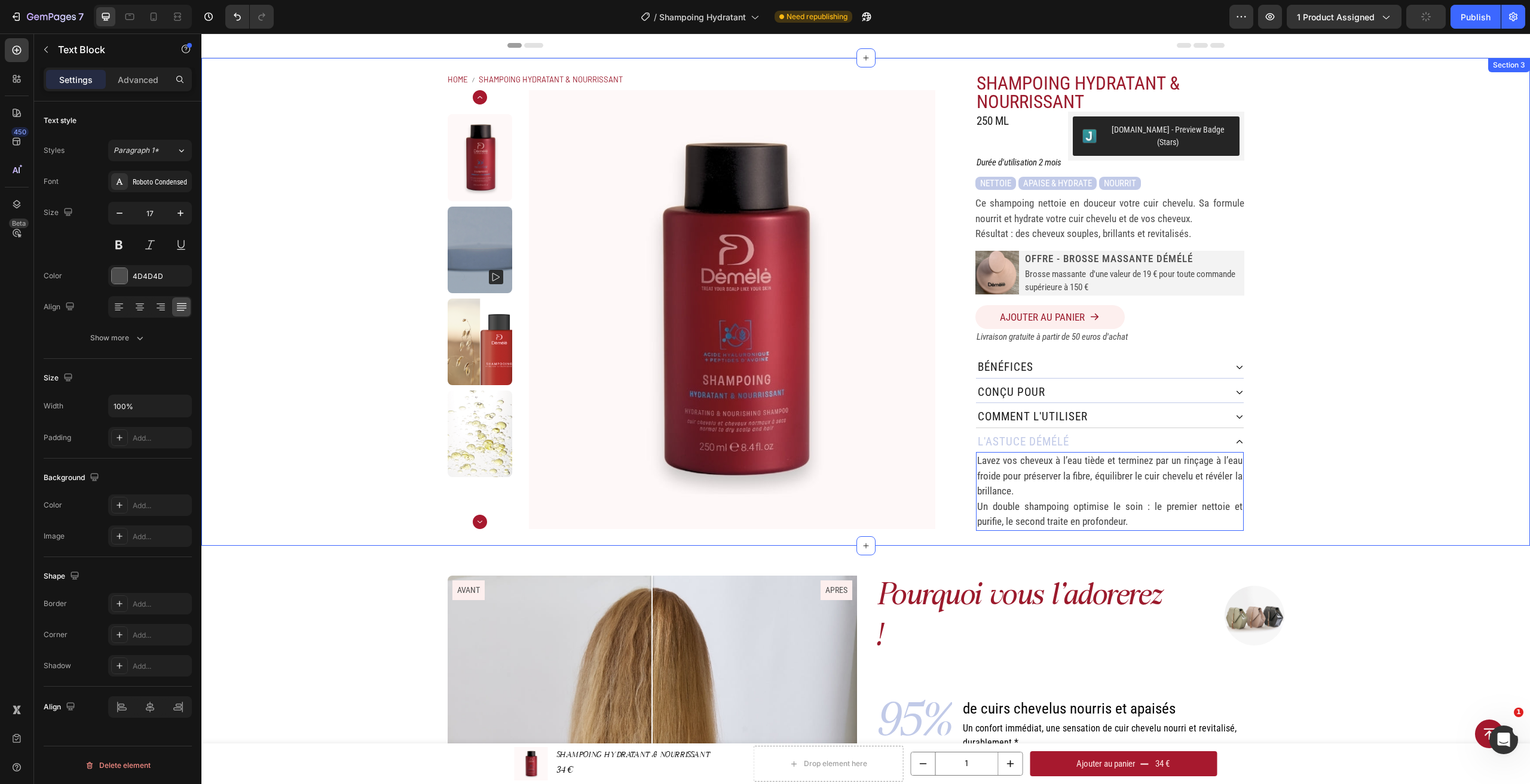
click at [1312, 492] on div "Home SHAMPOING HYDRATANT & NOURRISSANT Breadcrumb Product Images SHAMPOING HYDR…" at bounding box center [866, 302] width 1328 height 488
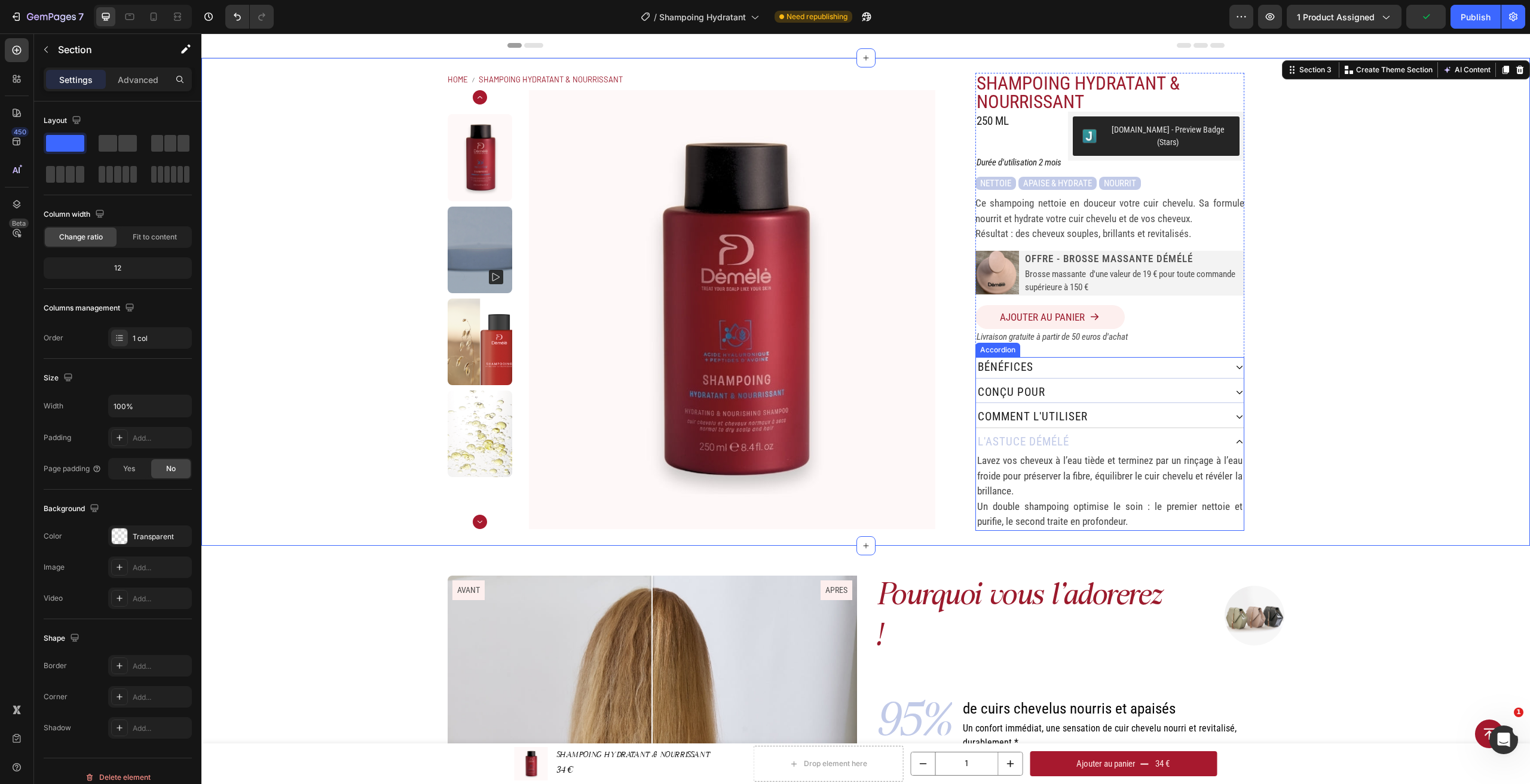
click at [1232, 437] on div "l'astuce démélé" at bounding box center [1110, 442] width 268 height 21
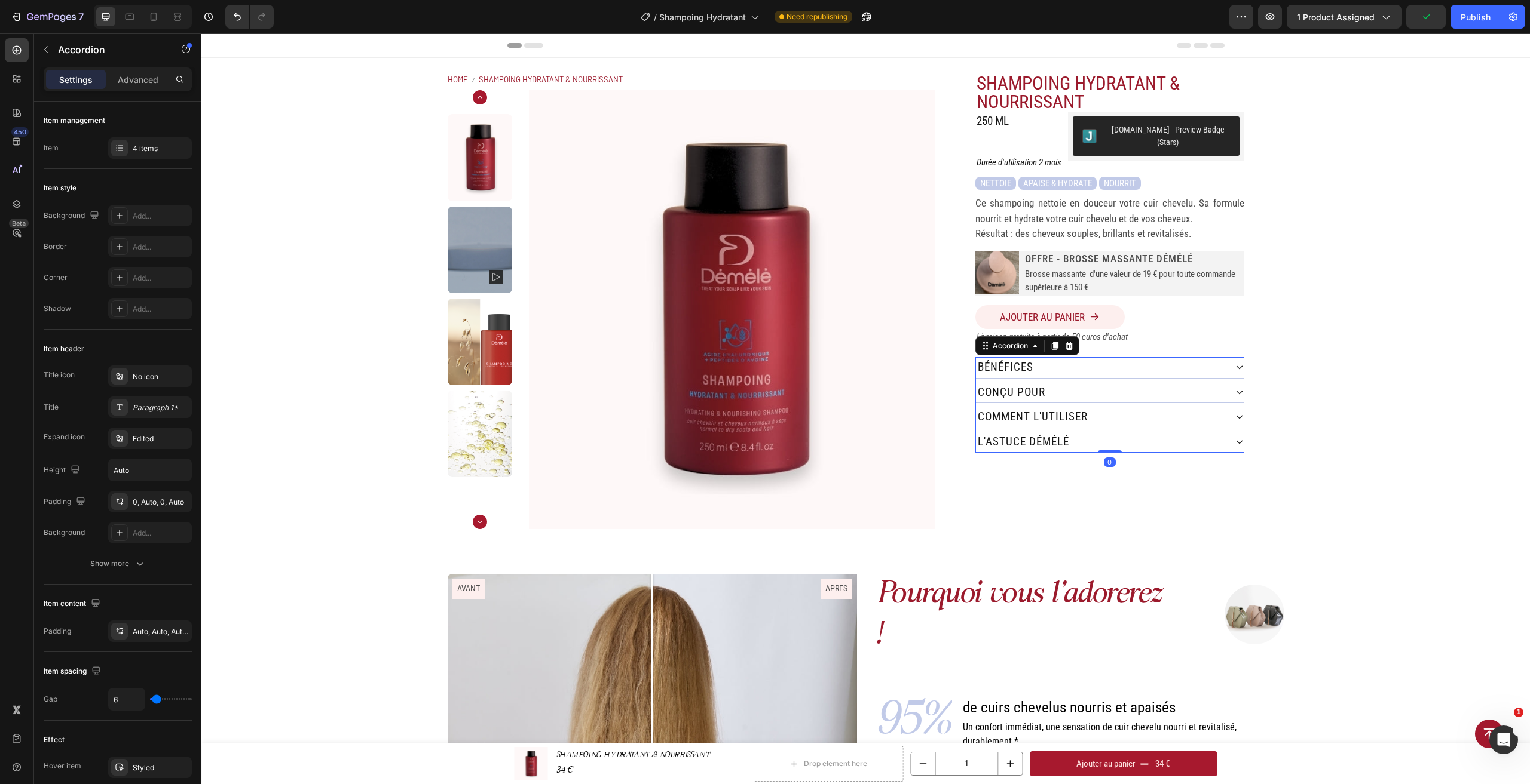
click at [1235, 413] on icon at bounding box center [1239, 417] width 9 height 9
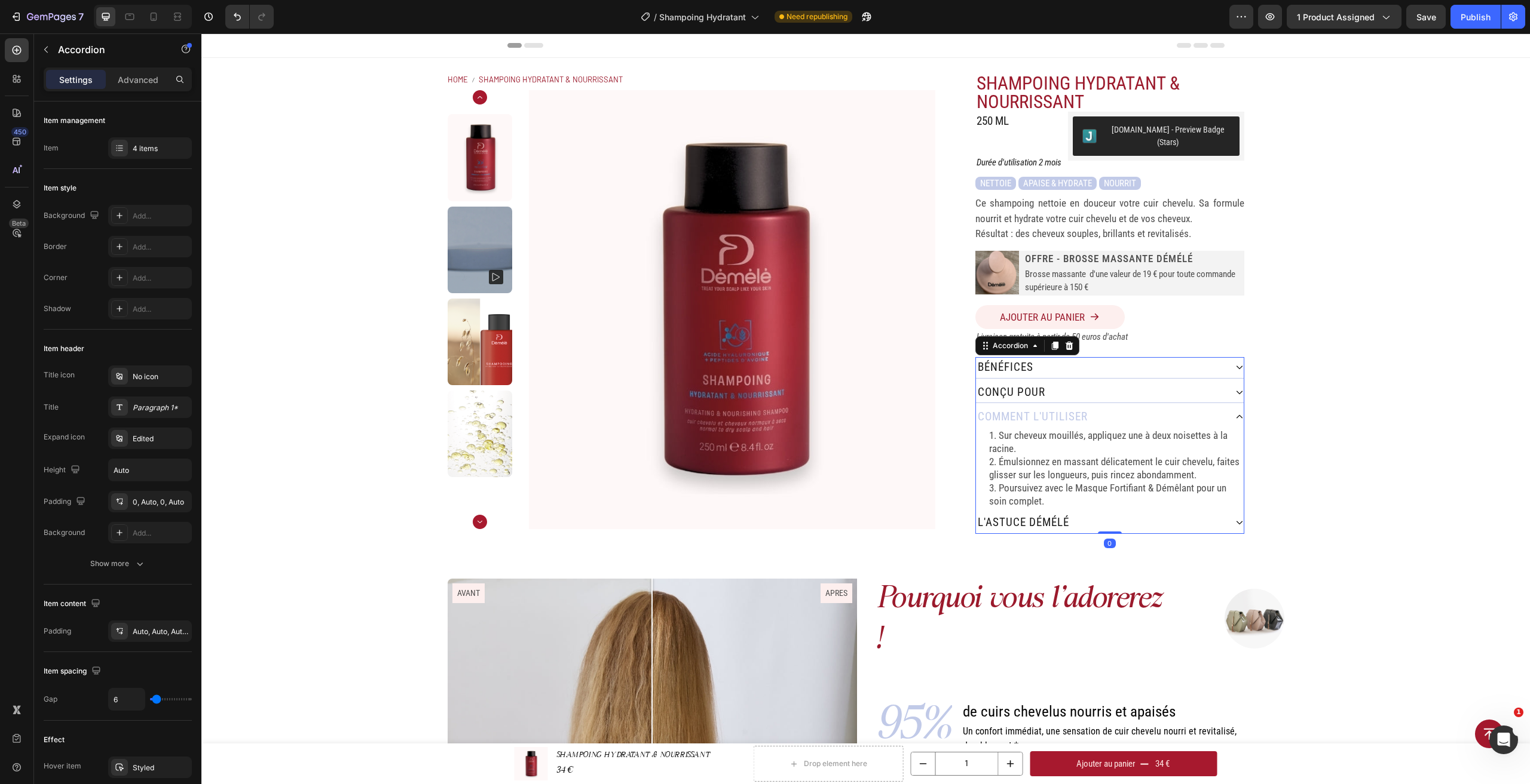
click at [1236, 391] on icon at bounding box center [1239, 393] width 6 height 4
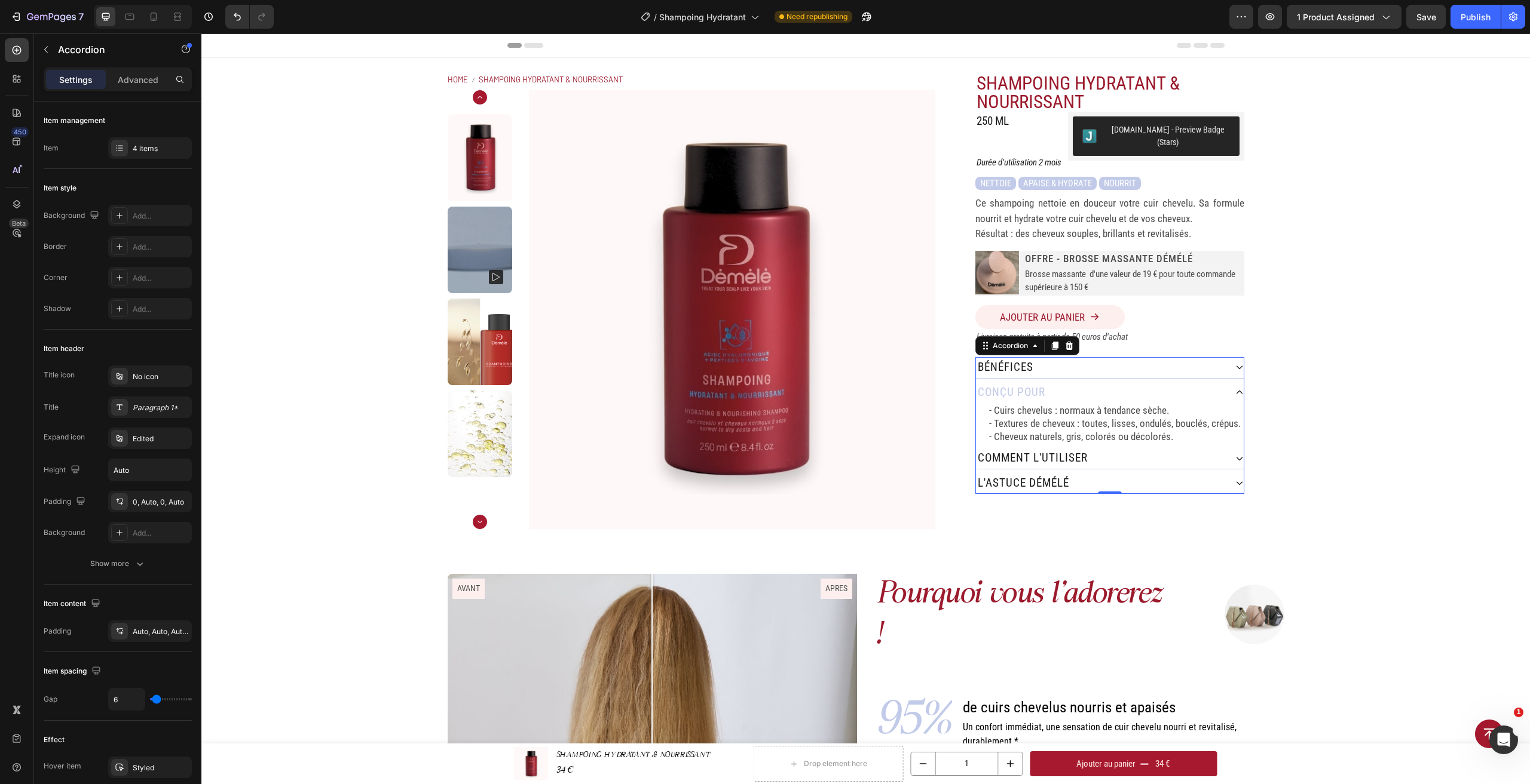
click at [1235, 363] on icon at bounding box center [1239, 367] width 9 height 9
click at [1235, 492] on icon at bounding box center [1239, 496] width 9 height 9
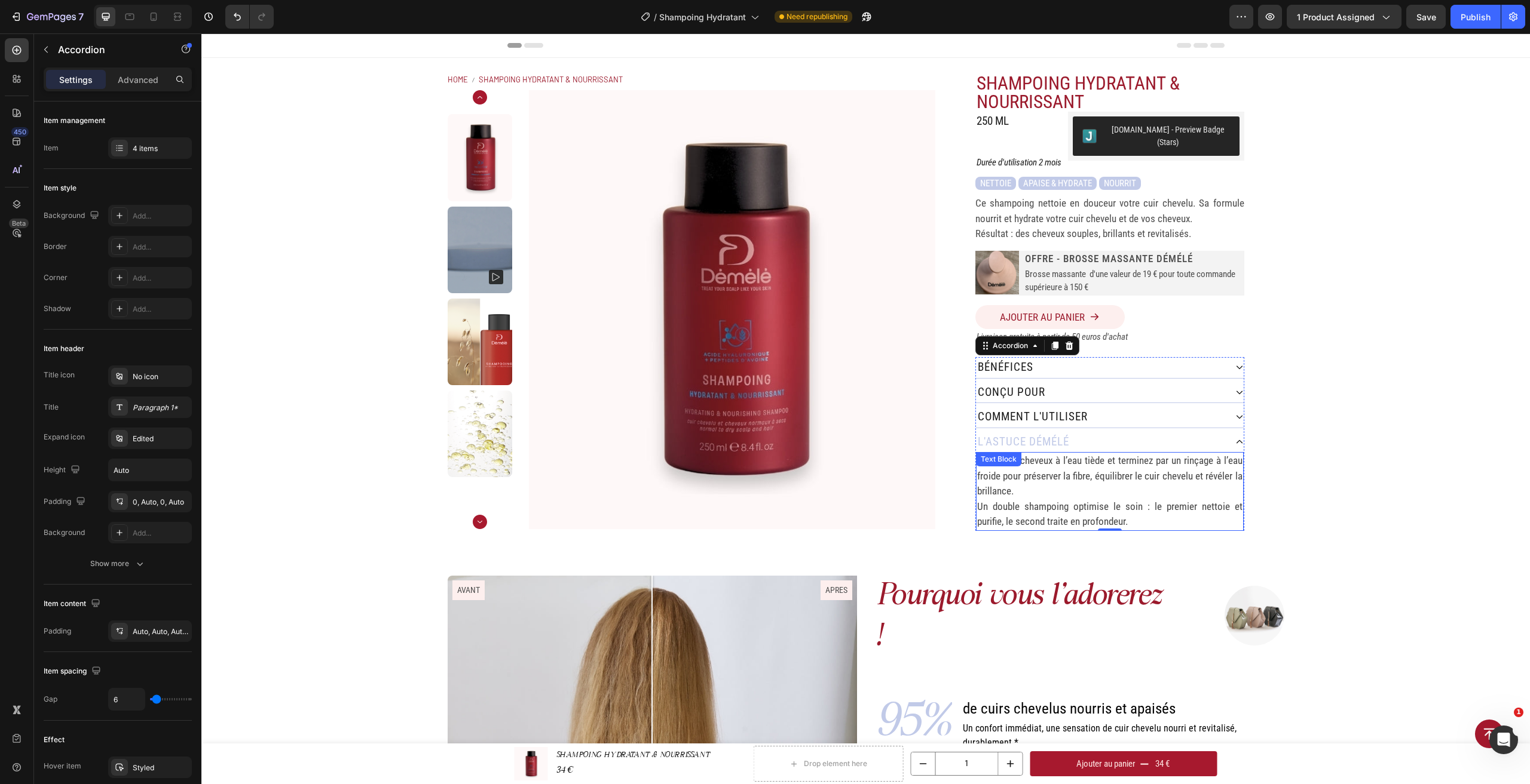
click at [1156, 482] on p "Lavez vos cheveux à l’eau tiède et terminez par un rinçage à l’eau froide pour …" at bounding box center [1110, 476] width 266 height 46
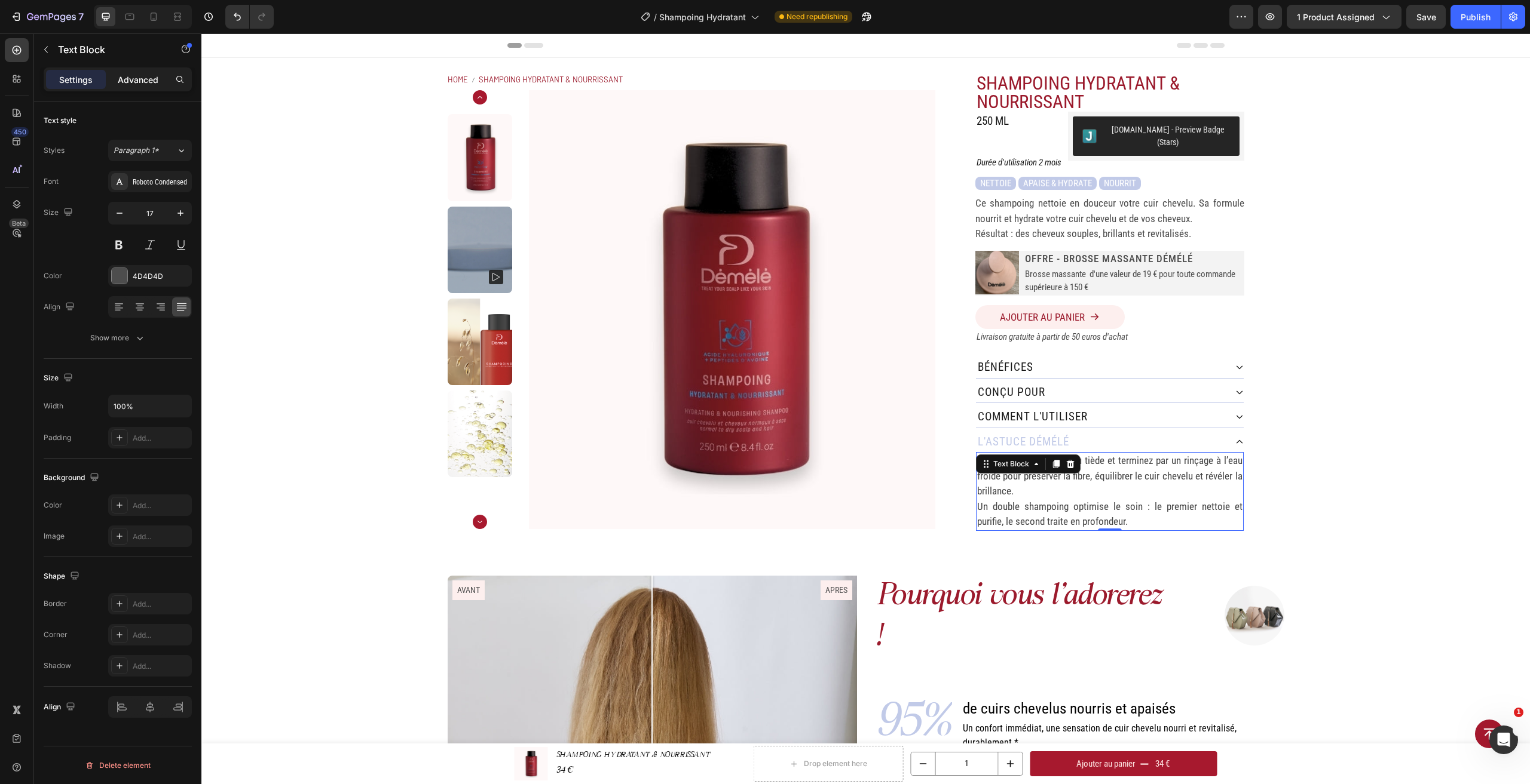
click at [143, 76] on p "Advanced" at bounding box center [138, 80] width 41 height 12
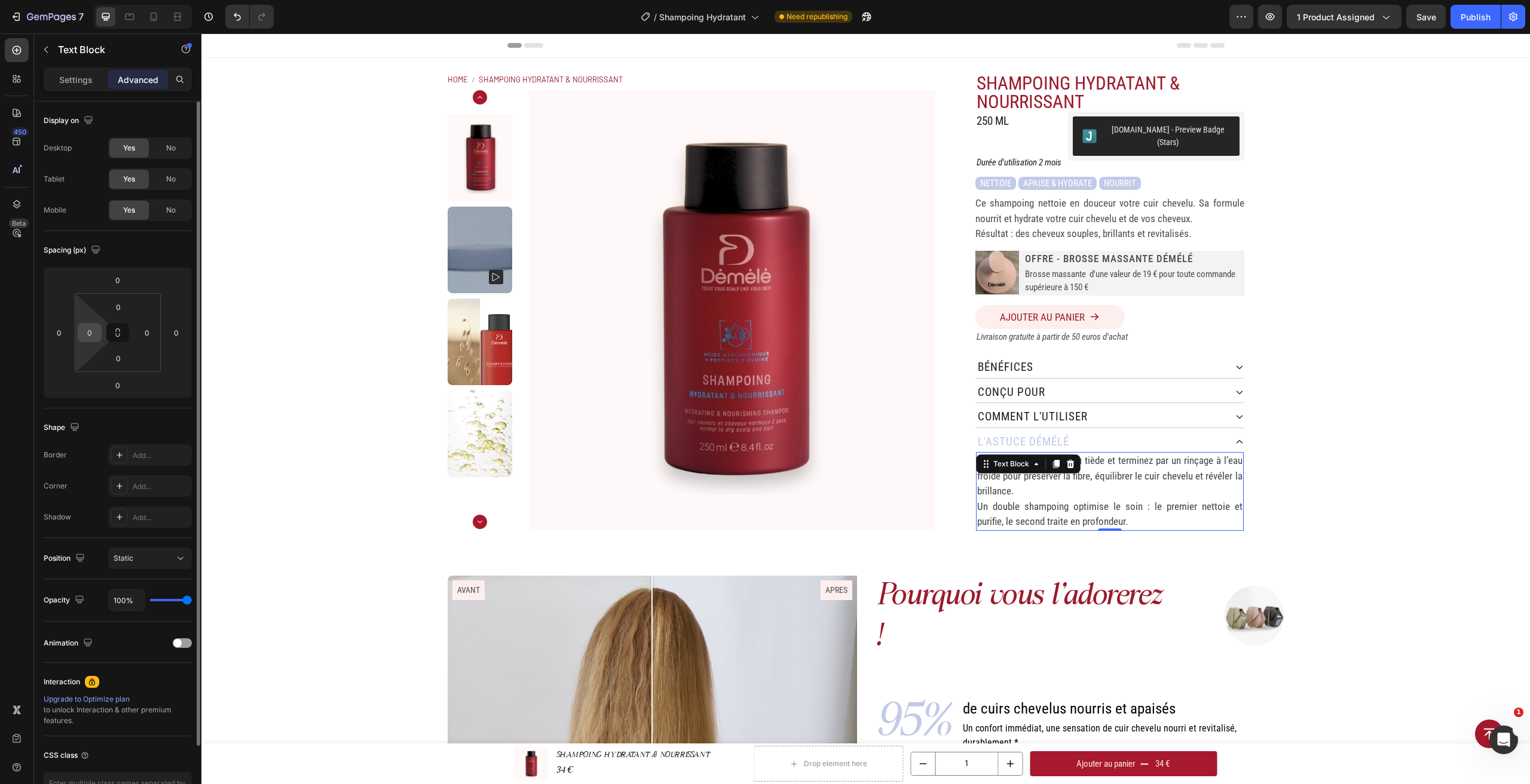
click at [93, 335] on input "0" at bounding box center [89, 332] width 18 height 18
type input "20"
click at [1440, 455] on div "Home SHAMPOING HYDRATANT & NOURRISSANT Breadcrumb Product Images SHAMPOING HYDR…" at bounding box center [866, 302] width 1328 height 488
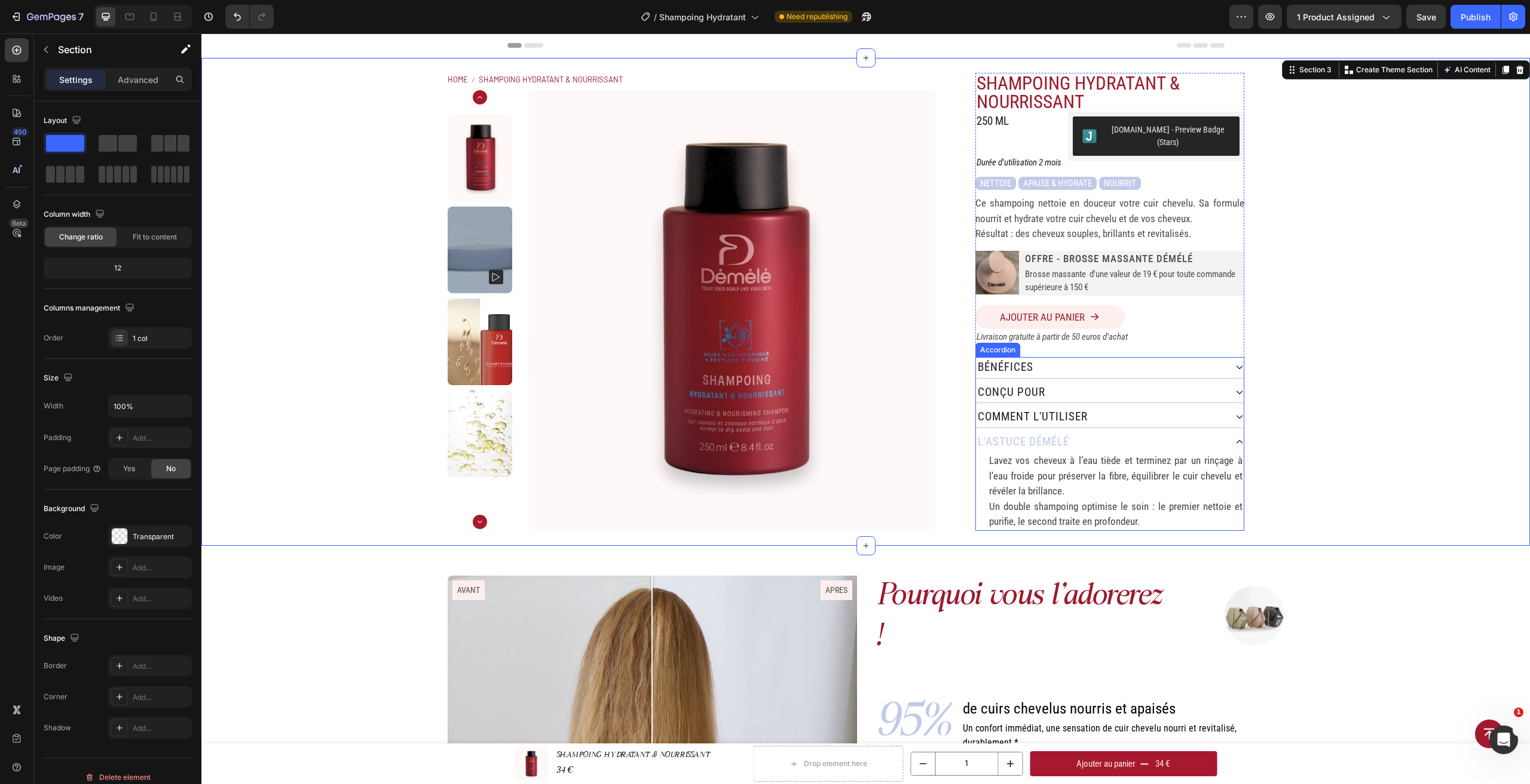
click at [1229, 432] on div "l'astuce démélé" at bounding box center [1110, 442] width 268 height 21
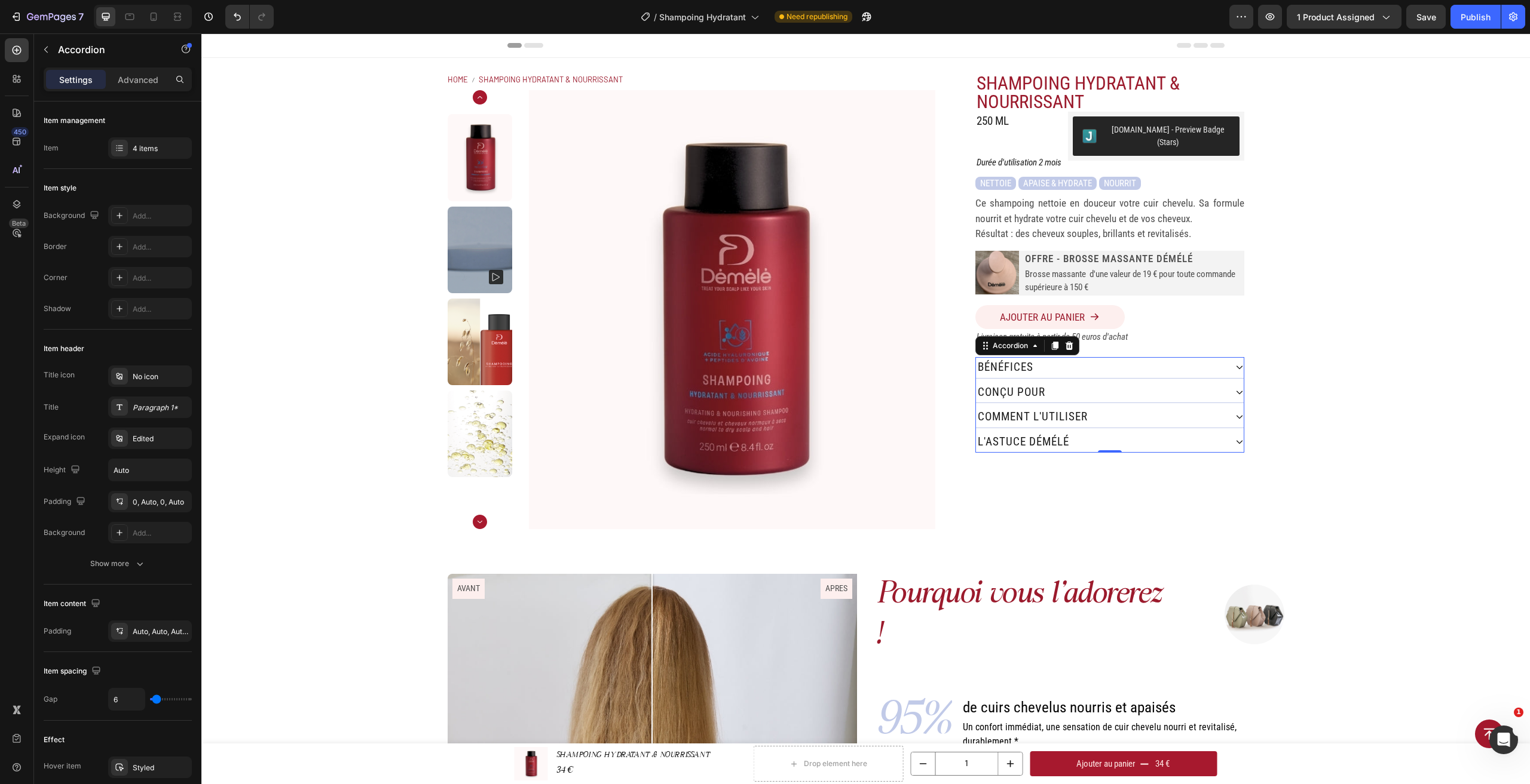
click at [1172, 357] on div "bénéfices" at bounding box center [1101, 367] width 250 height 21
click at [1417, 405] on div "Home SHAMPOING HYDRATANT & NOURRISSANT Breadcrumb Product Images SHAMPOING HYDR…" at bounding box center [866, 300] width 1328 height 486
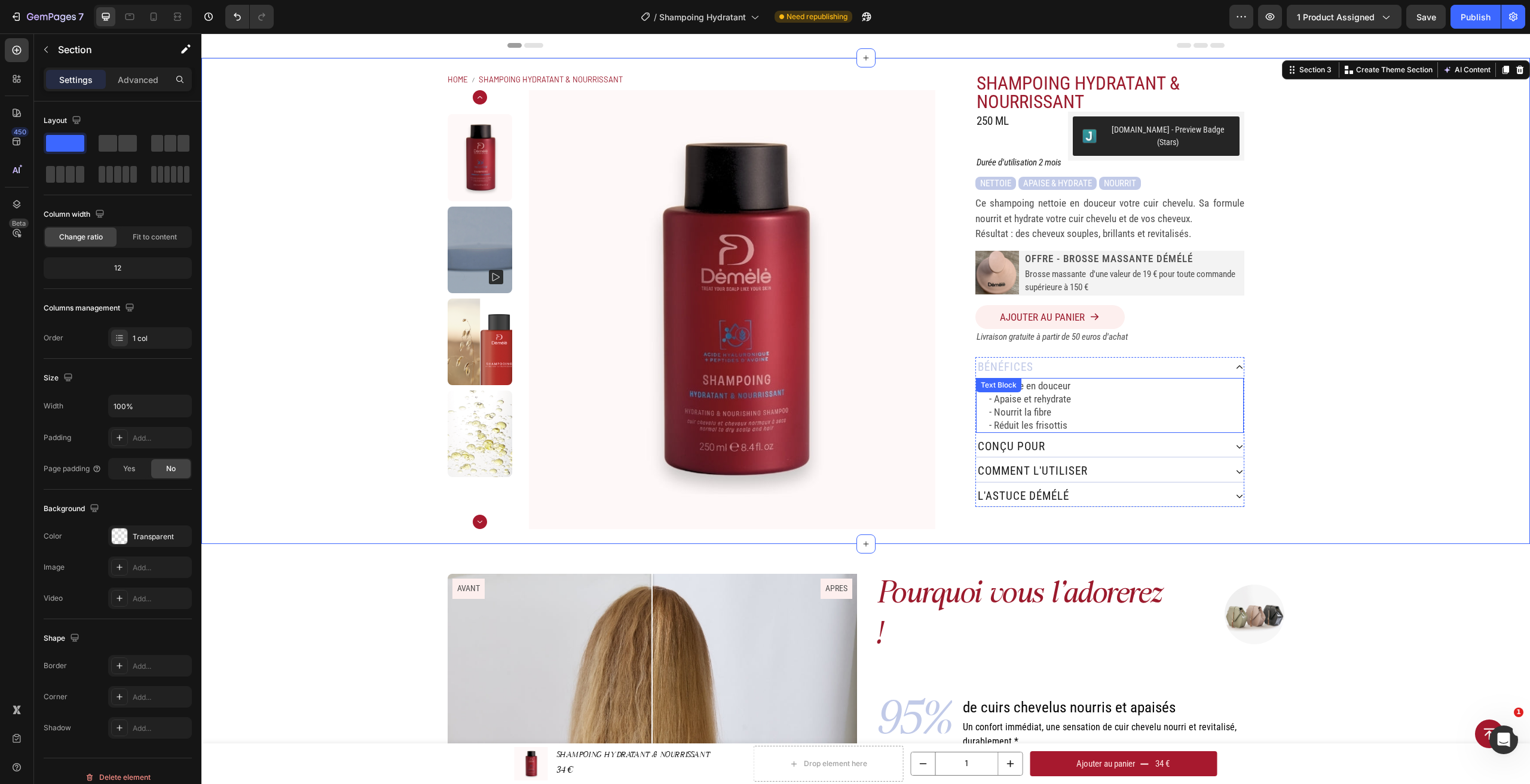
click at [1148, 406] on p "- Nourrit la fibre" at bounding box center [1116, 412] width 253 height 13
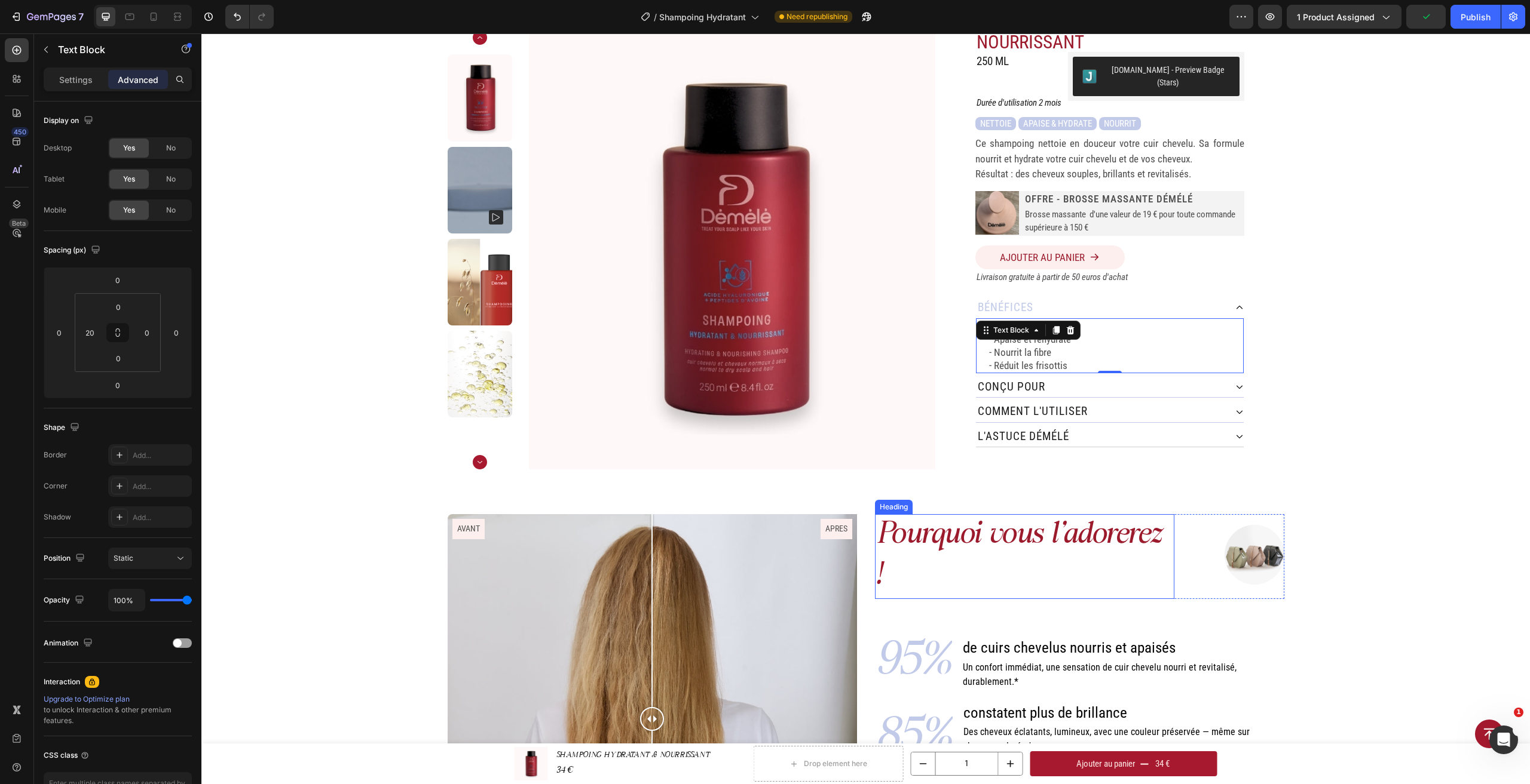
scroll to position [119, 0]
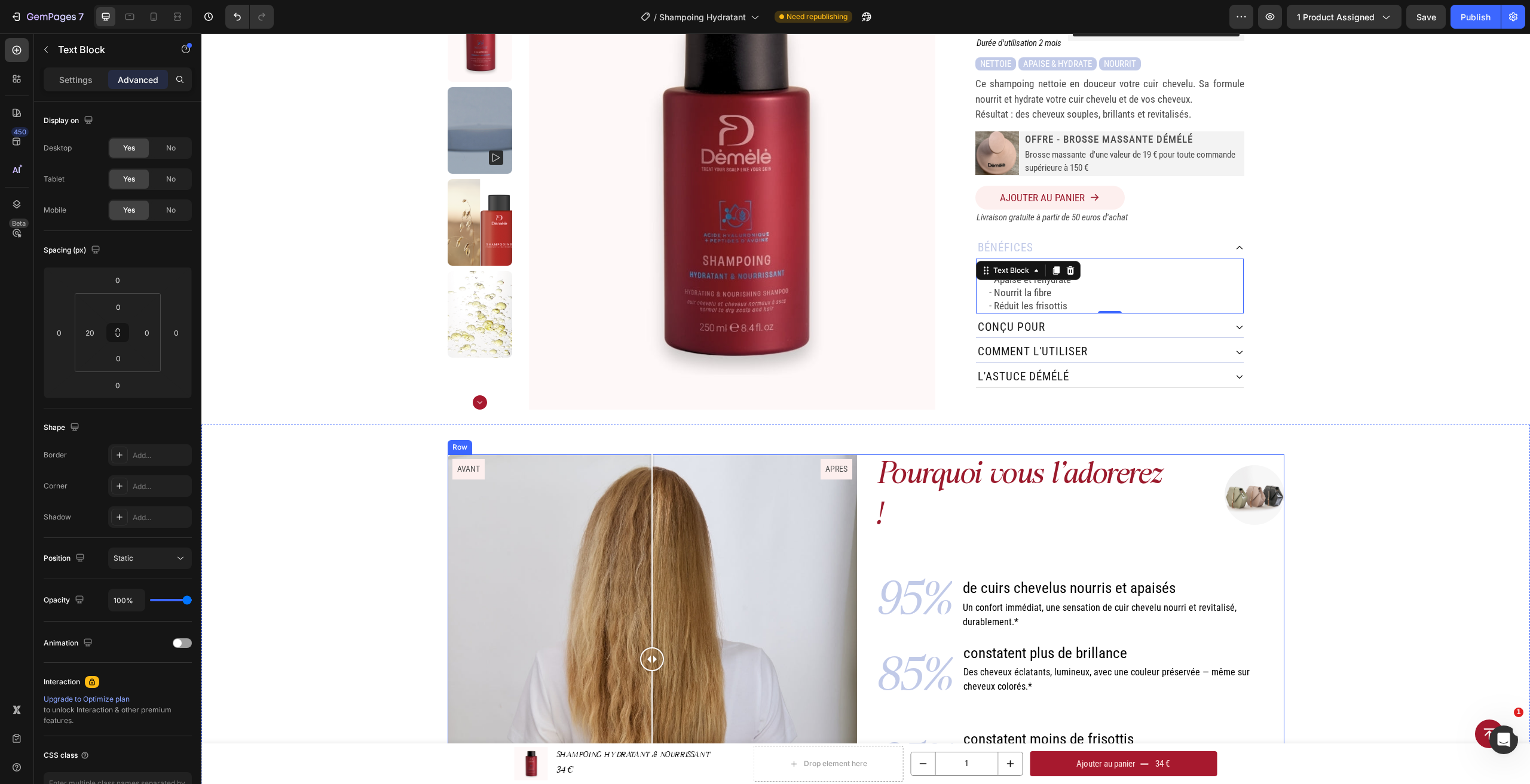
click at [883, 543] on div "Pourquoi vous l'adorerez ! Heading Image Row 95% Text Block de cuirs chevelus n…" at bounding box center [1079, 659] width 409 height 409
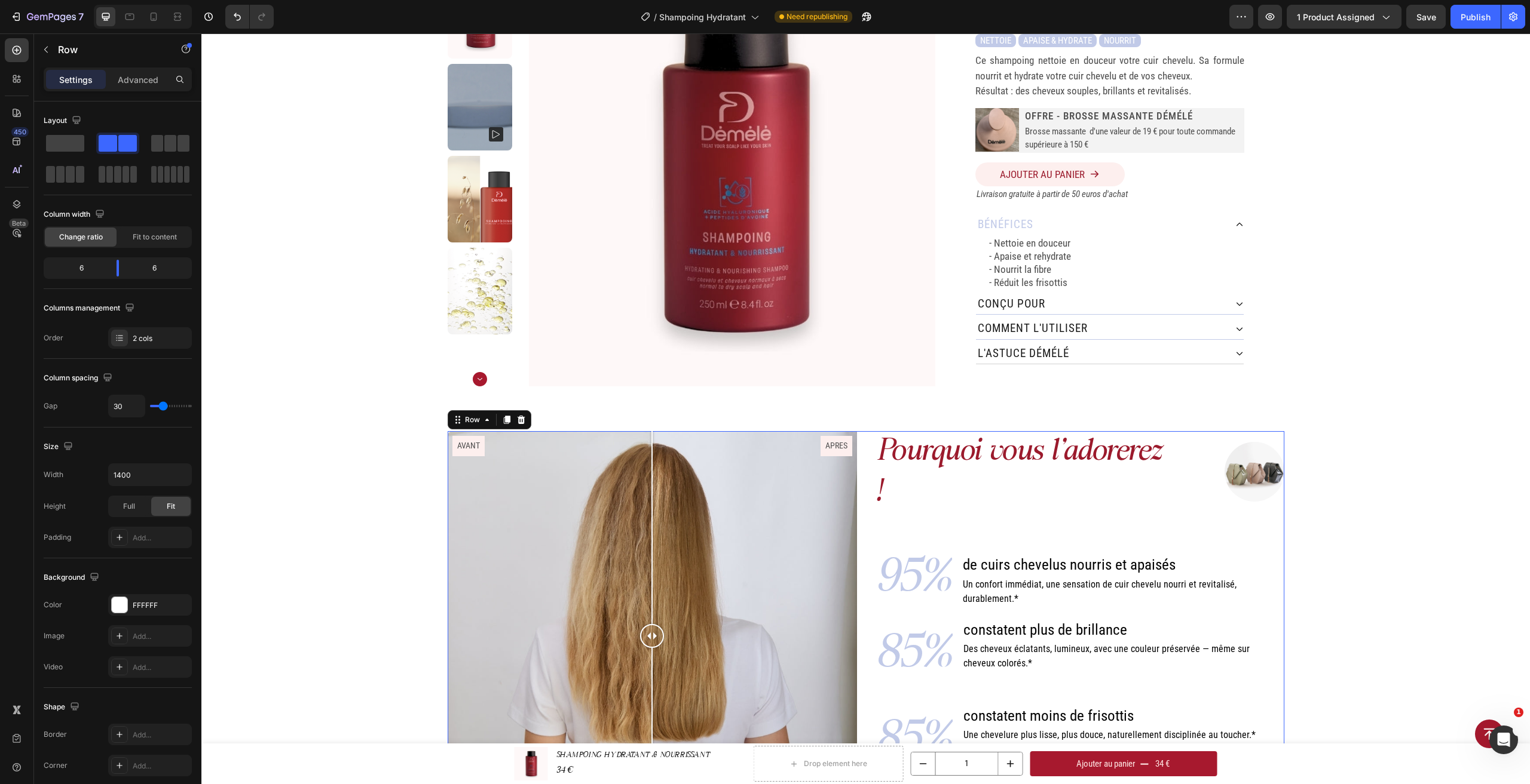
scroll to position [239, 0]
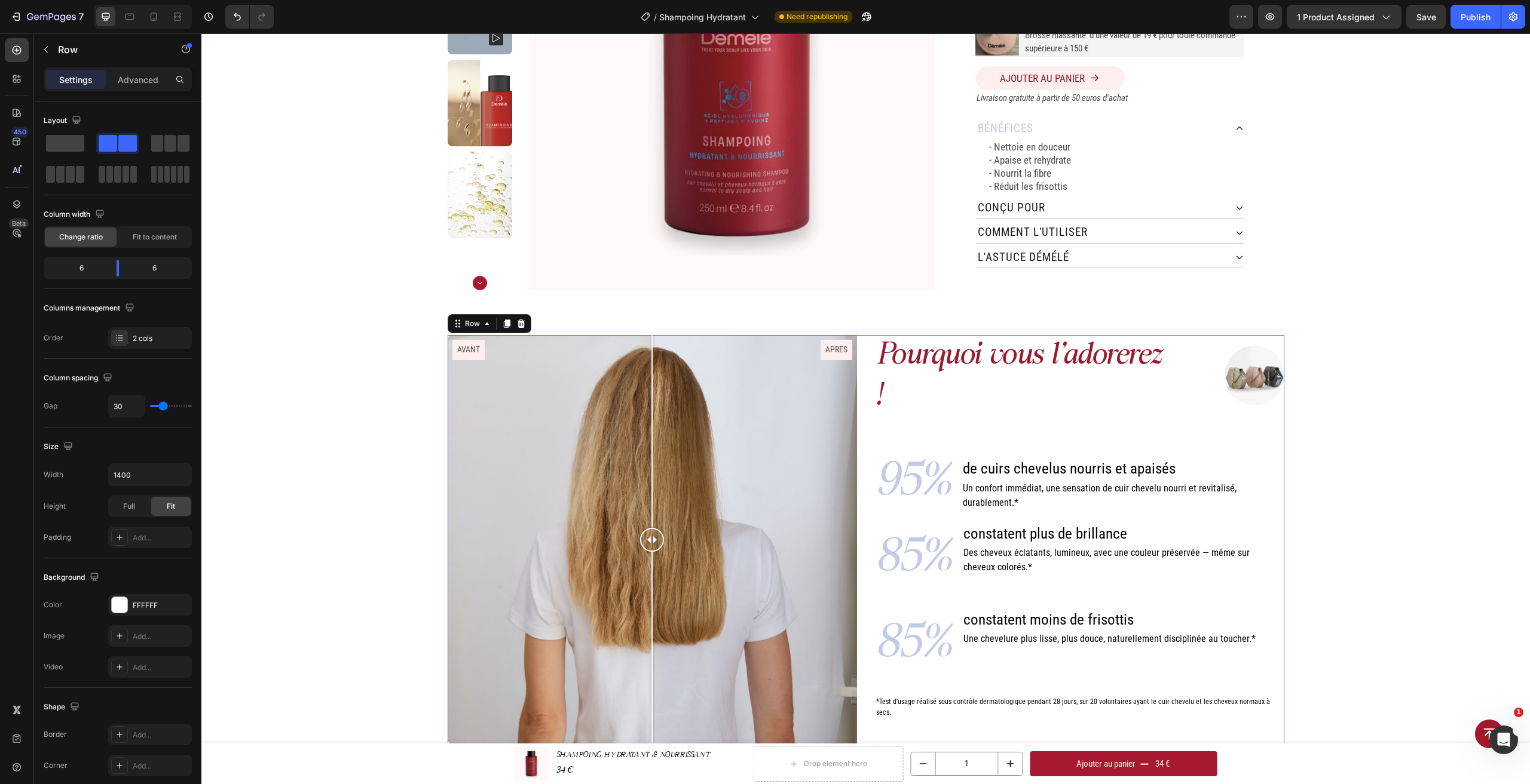
click at [857, 534] on div "Pourquoi vous l'adorerez ! Heading Image Row 95% Text Block de cuirs chevelus n…" at bounding box center [866, 539] width 837 height 409
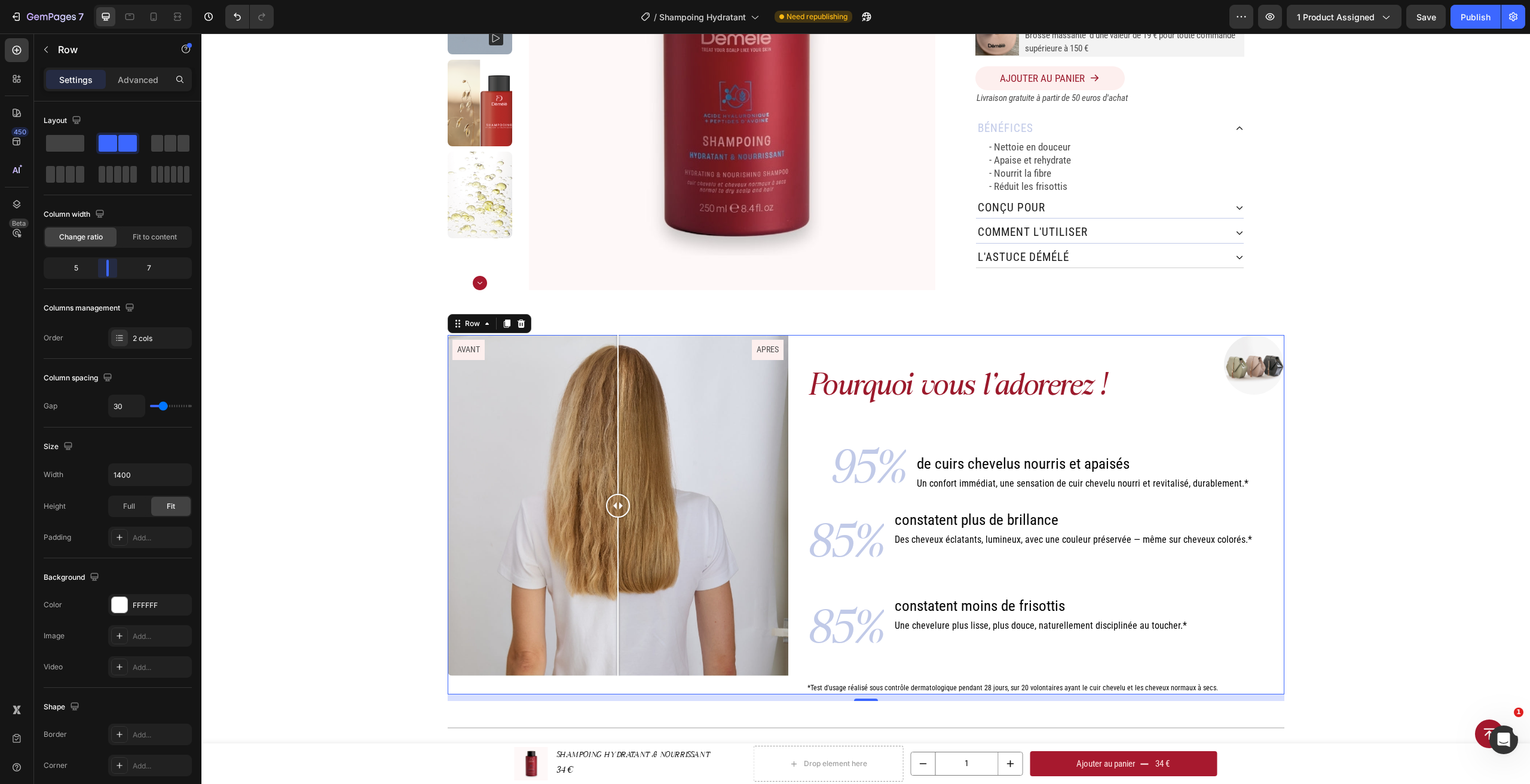
drag, startPoint x: 119, startPoint y: 269, endPoint x: 213, endPoint y: 350, distance: 124.1
click at [102, 0] on body "7 Version history / Shampoing Hydratant Need republishing Preview 1 product ass…" at bounding box center [765, 0] width 1530 height 0
click at [853, 676] on div "95% Text Block de cuirs chevelus nourris et apaisés Heading Un confort immédiat…" at bounding box center [1038, 571] width 465 height 247
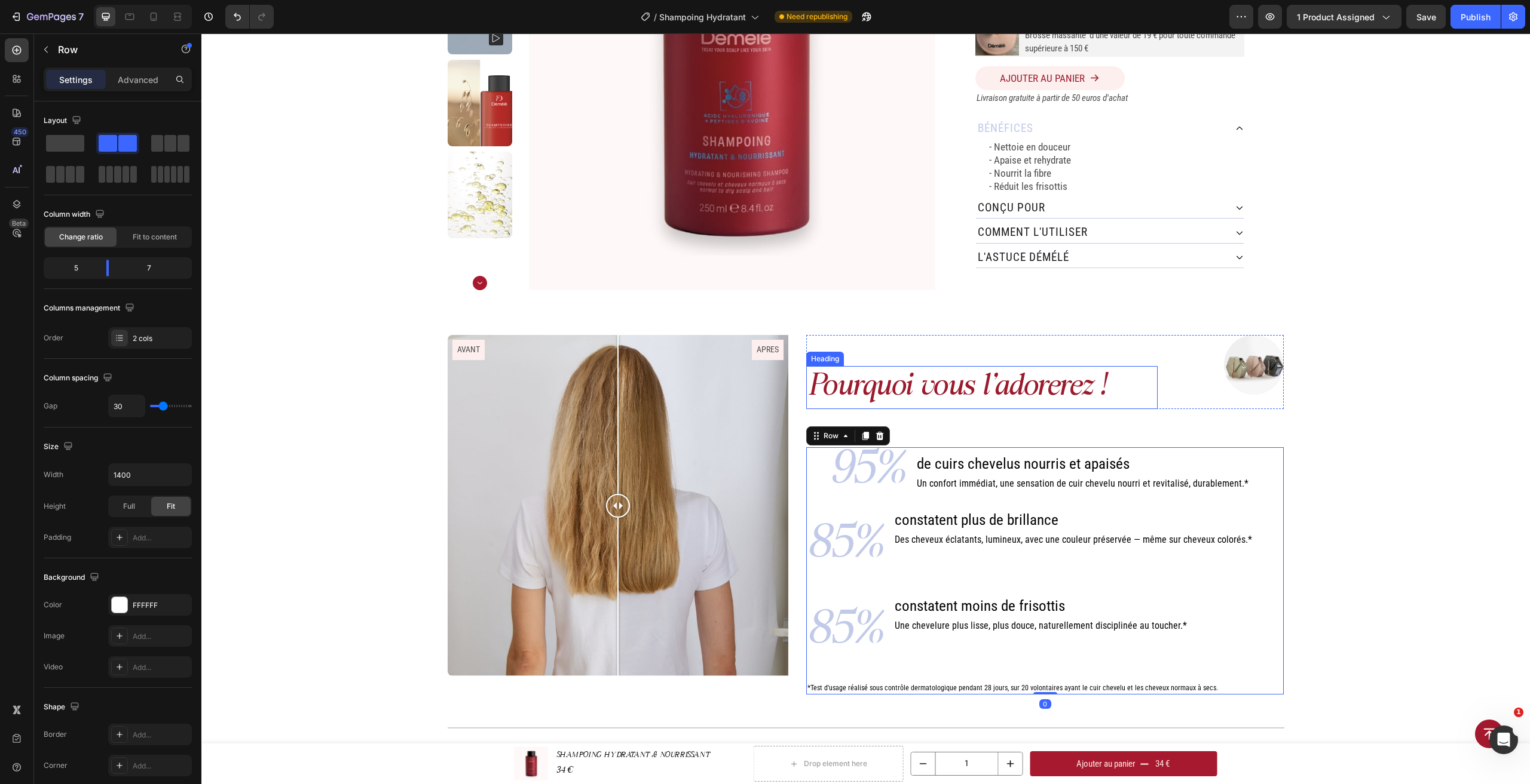
click at [933, 420] on div "Pourquoi vous l'adorerez ! Heading Image Row 95% Text Block de cuirs chevelus n…" at bounding box center [1044, 514] width 478 height 359
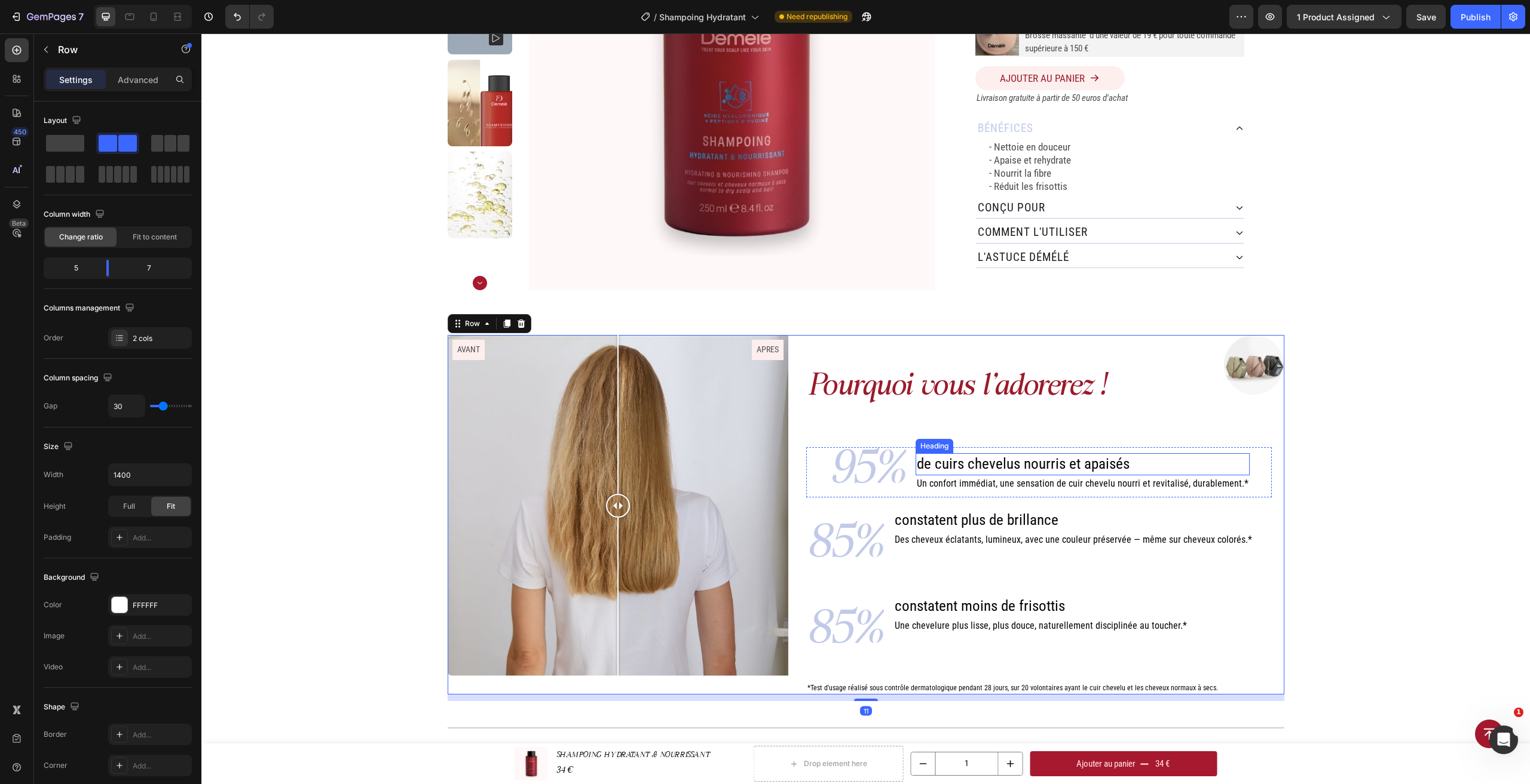
click at [948, 377] on h2 "Pourquoi vous l'adorerez !" at bounding box center [981, 388] width 351 height 44
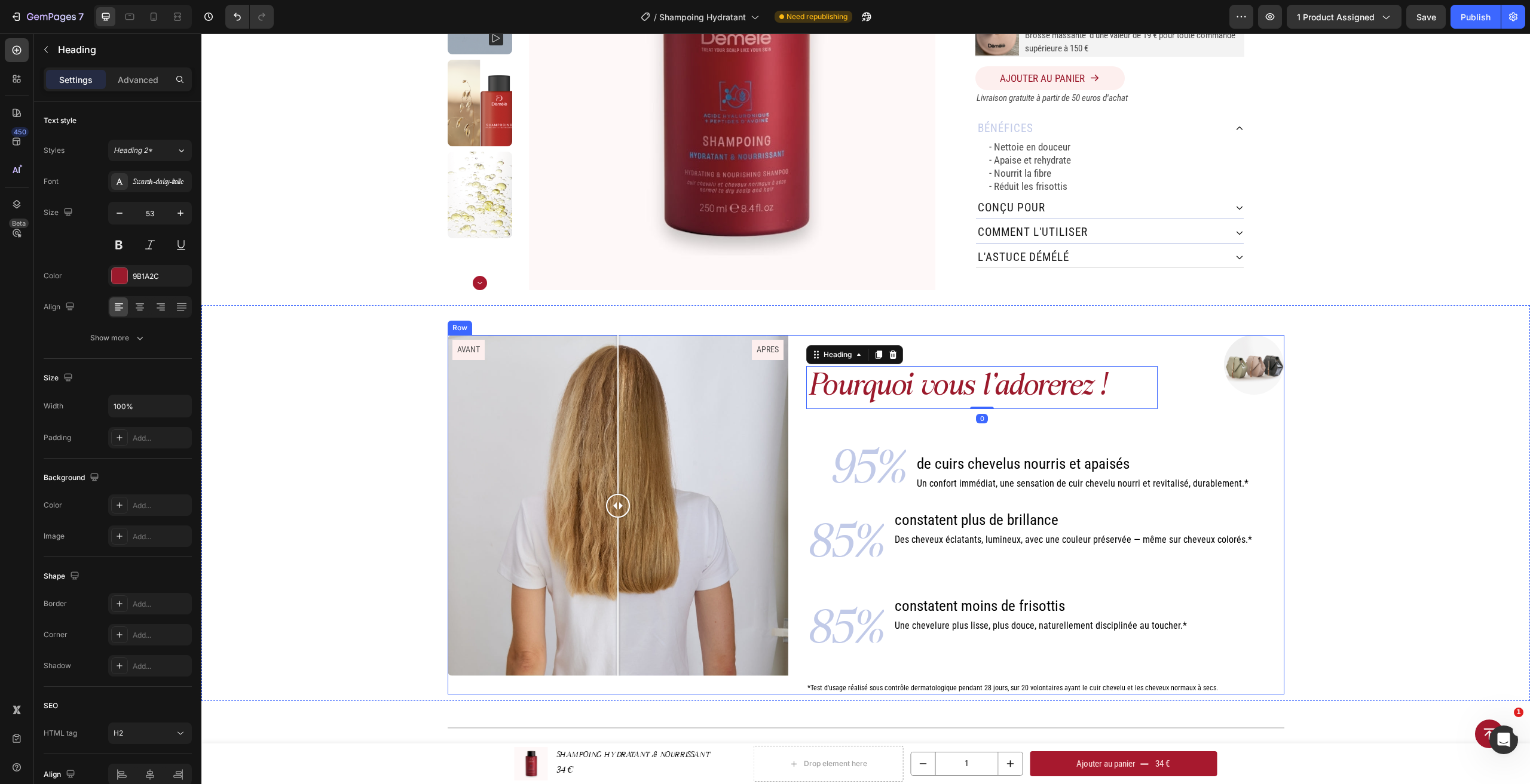
click at [1151, 418] on div "Pourquoi vous l'adorerez ! Heading 0 Image Row 95% Text Block de cuirs chevelus…" at bounding box center [1044, 514] width 478 height 359
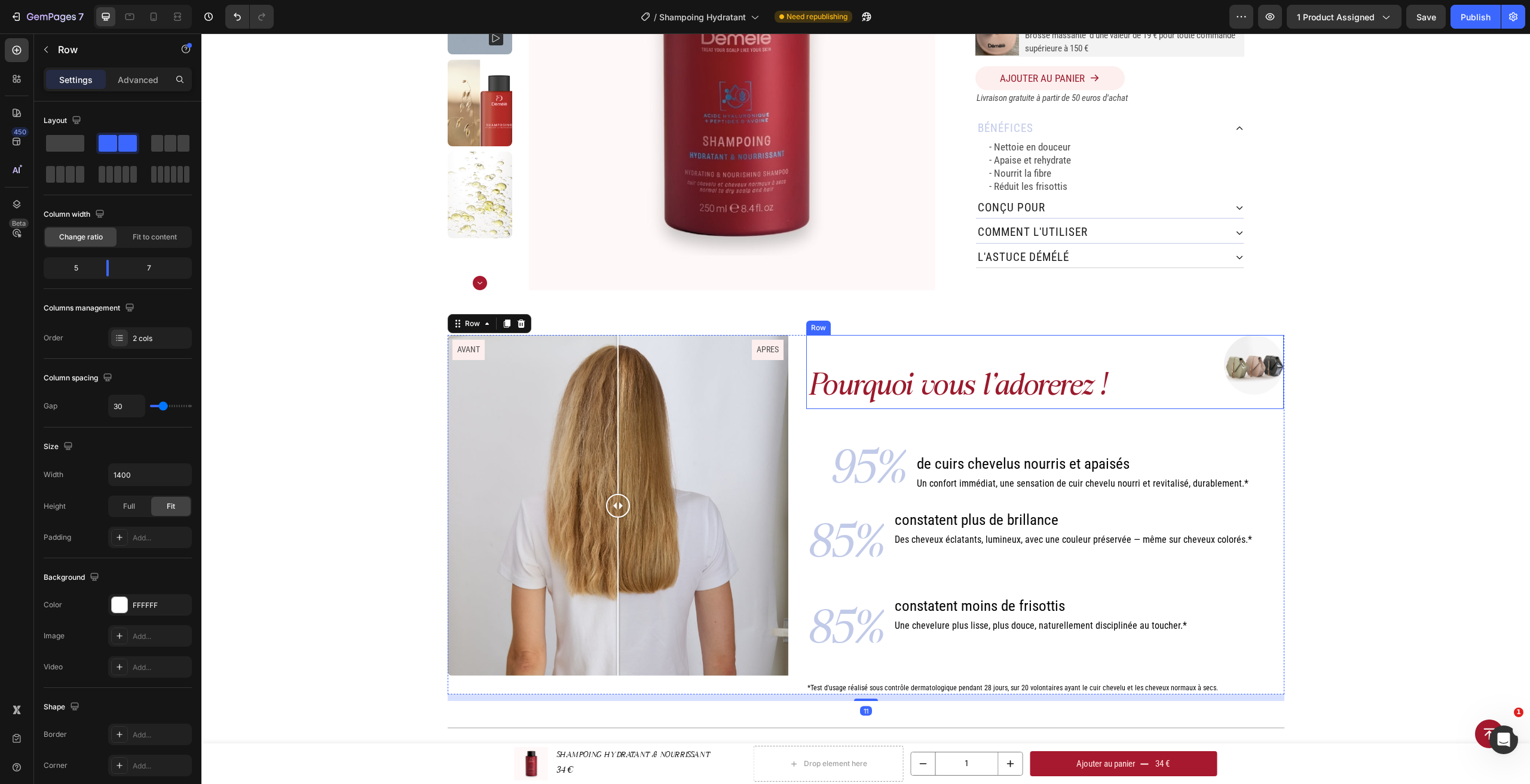
click at [1170, 404] on div "Image" at bounding box center [1226, 372] width 117 height 74
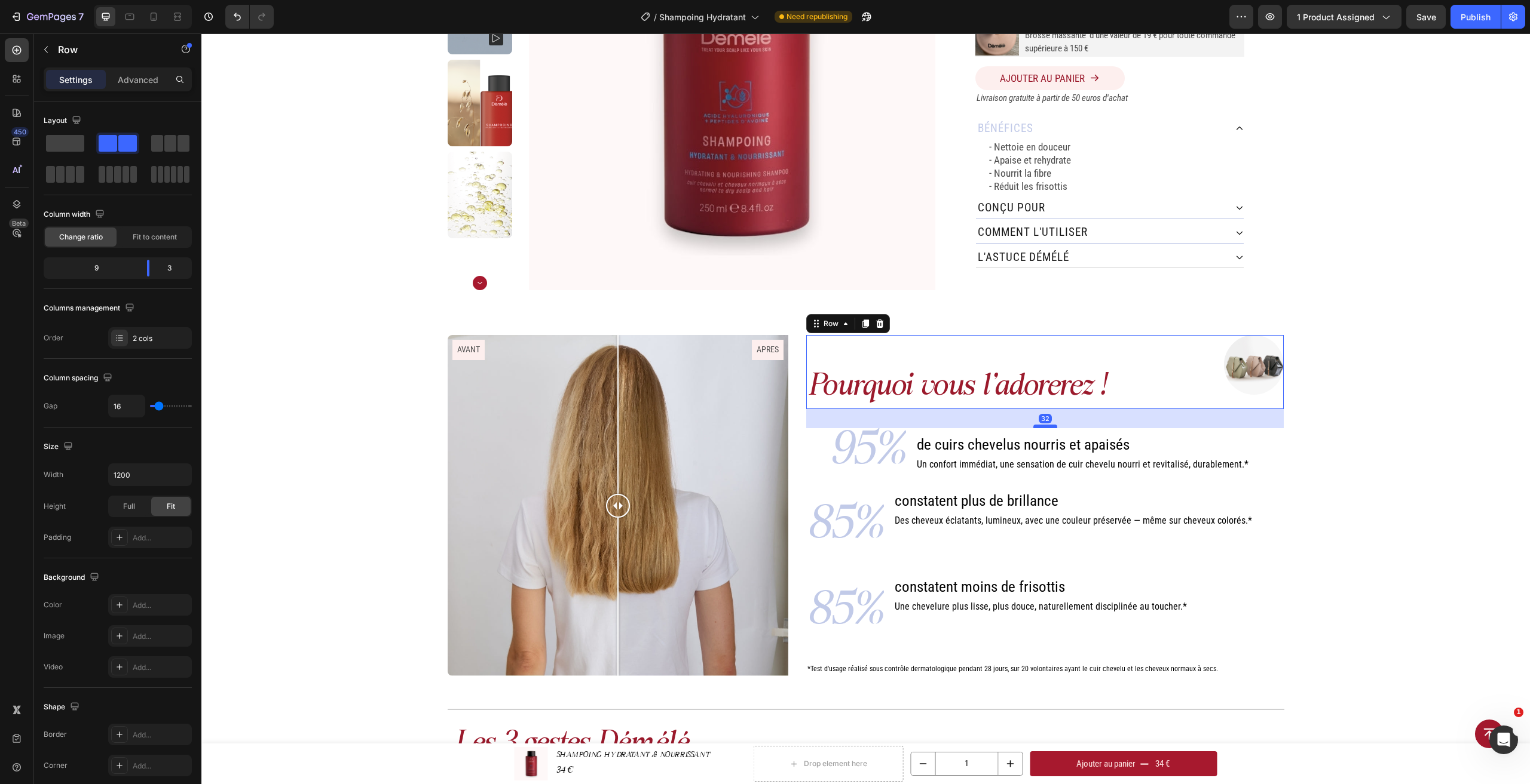
drag, startPoint x: 1046, startPoint y: 446, endPoint x: 1044, endPoint y: 427, distance: 19.1
click at [1044, 427] on div at bounding box center [1045, 426] width 24 height 4
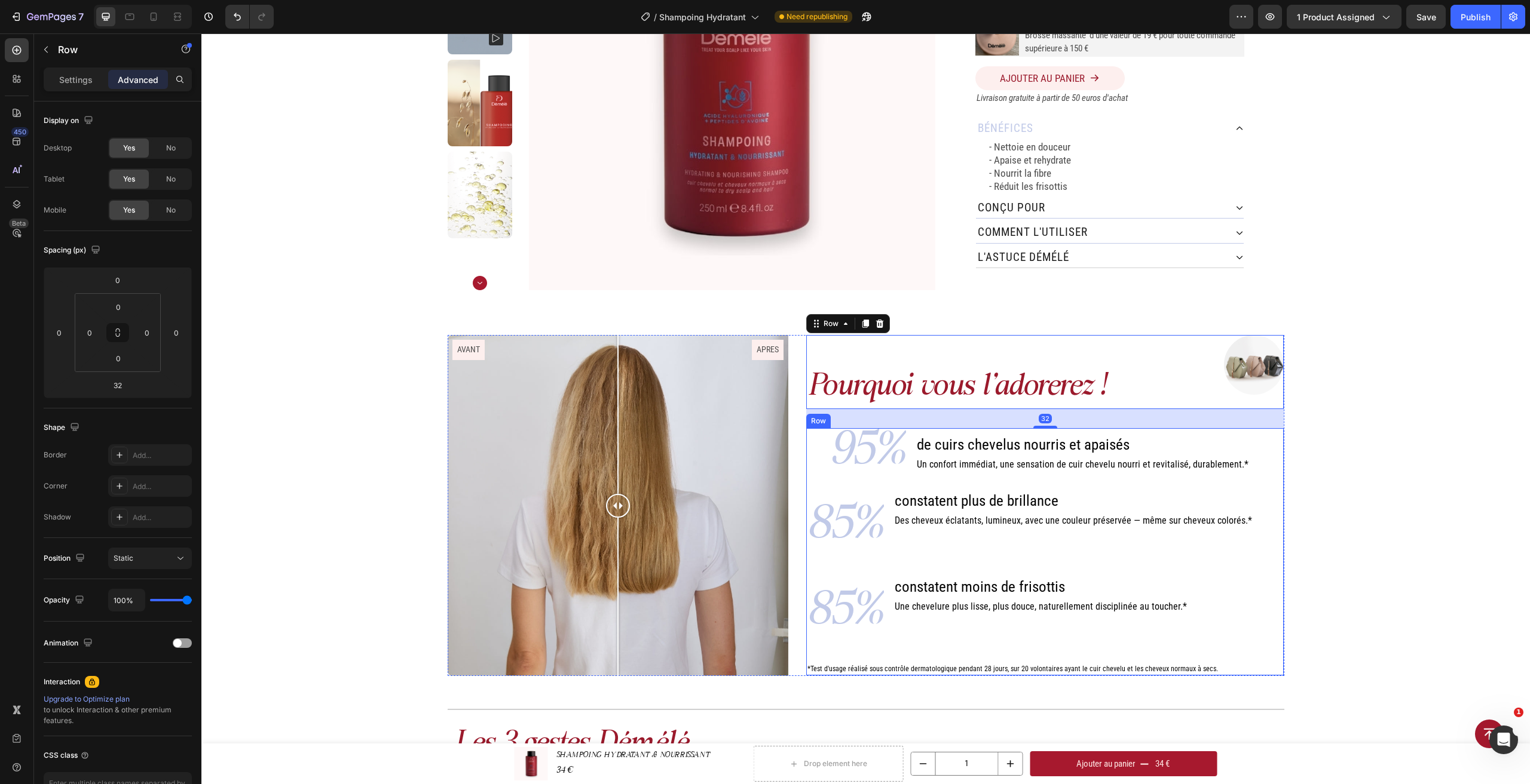
click at [786, 638] on div "Pourquoi vous l'adorerez ! Heading Image Row 32 95% Text Block de cuirs chevelu…" at bounding box center [866, 505] width 837 height 341
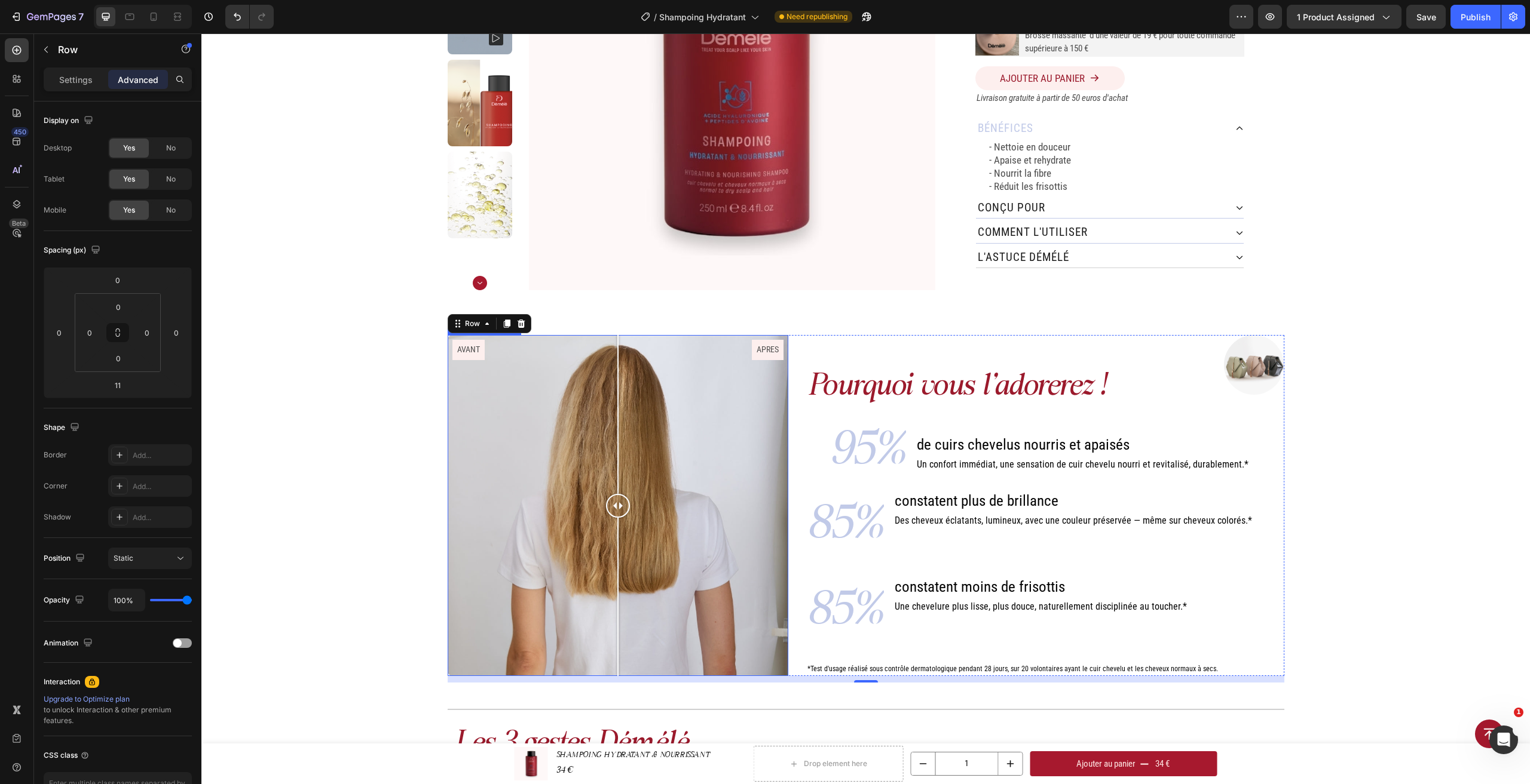
click at [475, 352] on div "AVANT APRES" at bounding box center [618, 505] width 341 height 341
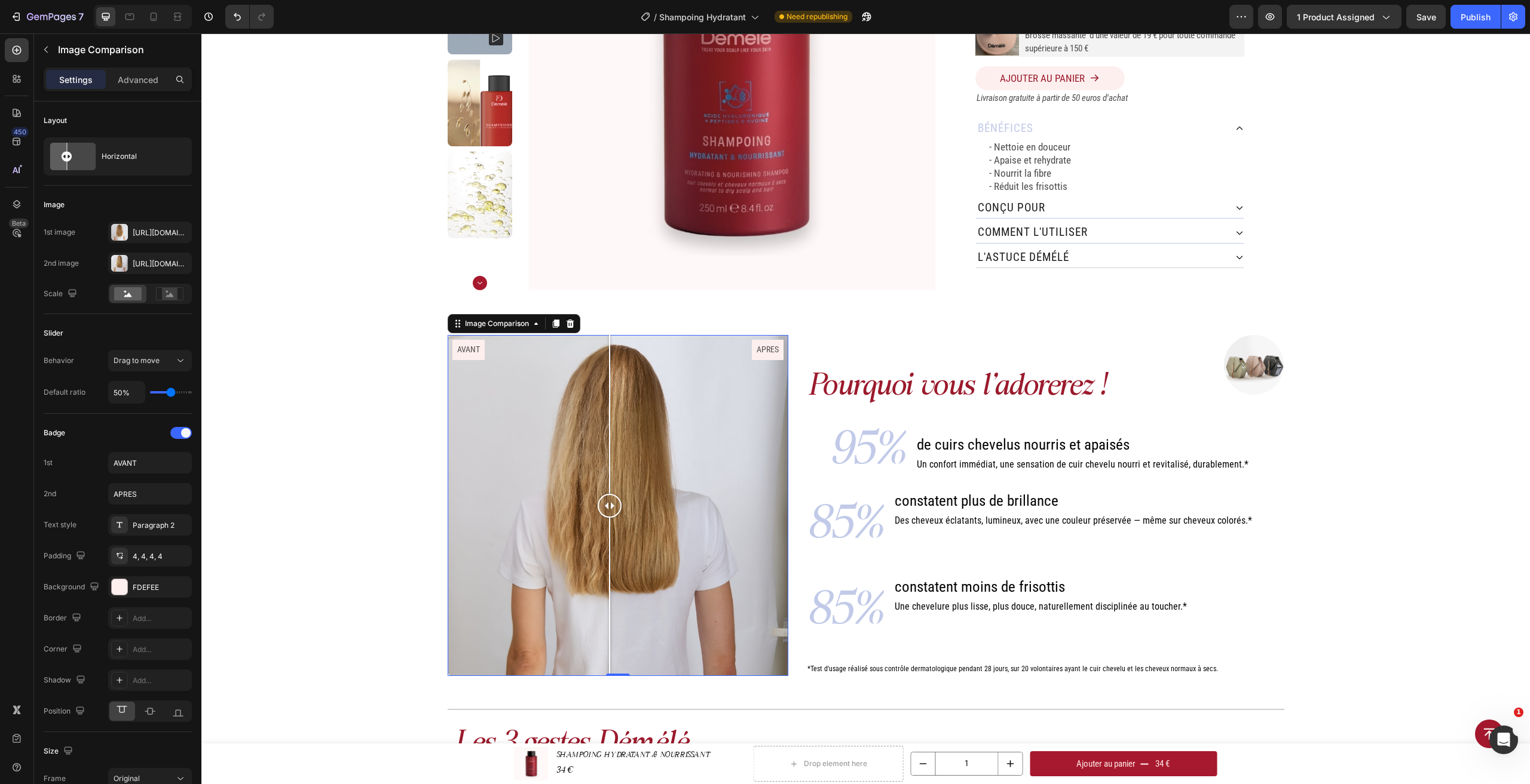
drag, startPoint x: 478, startPoint y: 511, endPoint x: 605, endPoint y: 515, distance: 127.1
click at [605, 515] on div at bounding box center [609, 506] width 24 height 24
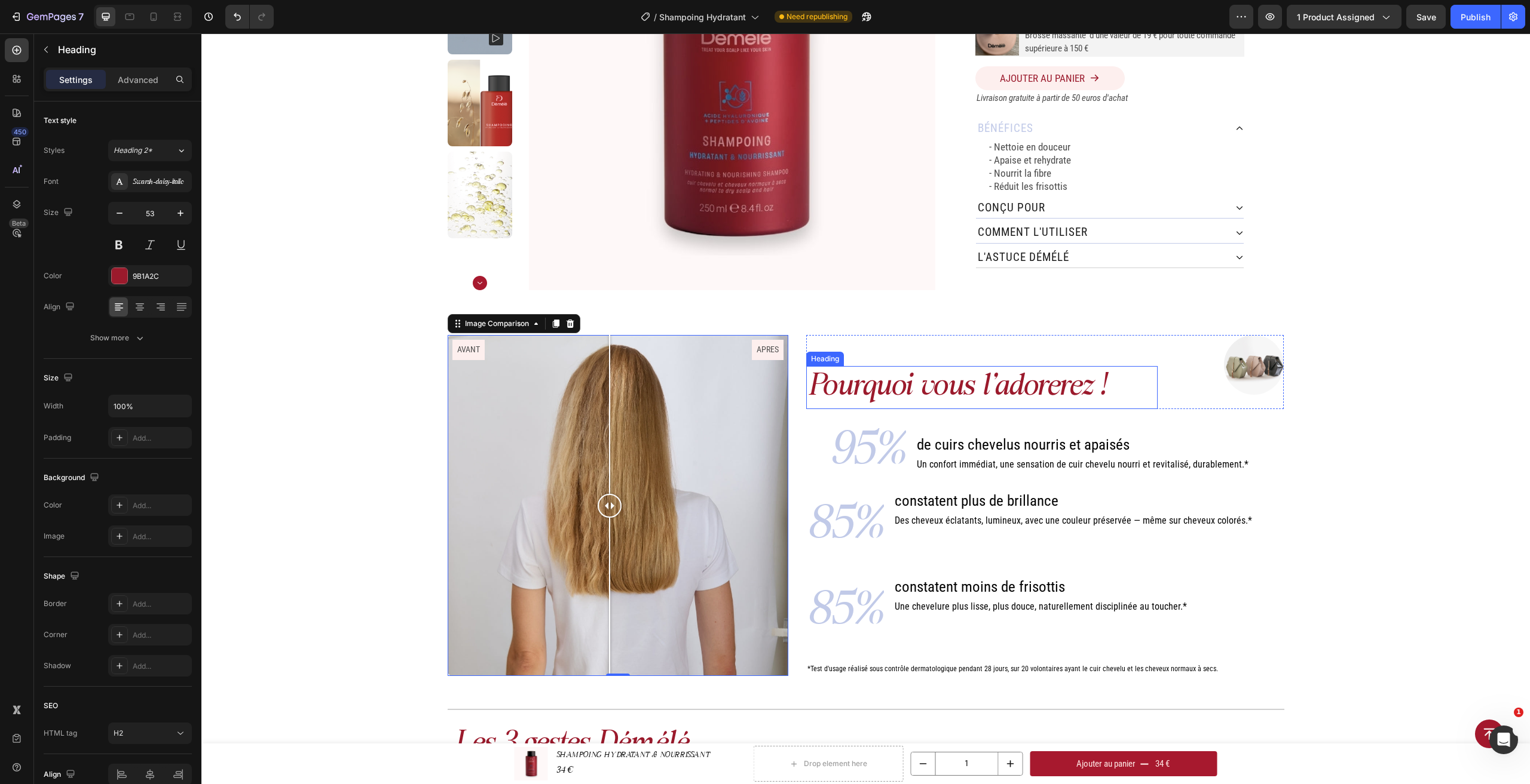
click at [881, 383] on h2 "Pourquoi vous l'adorerez !" at bounding box center [981, 388] width 351 height 44
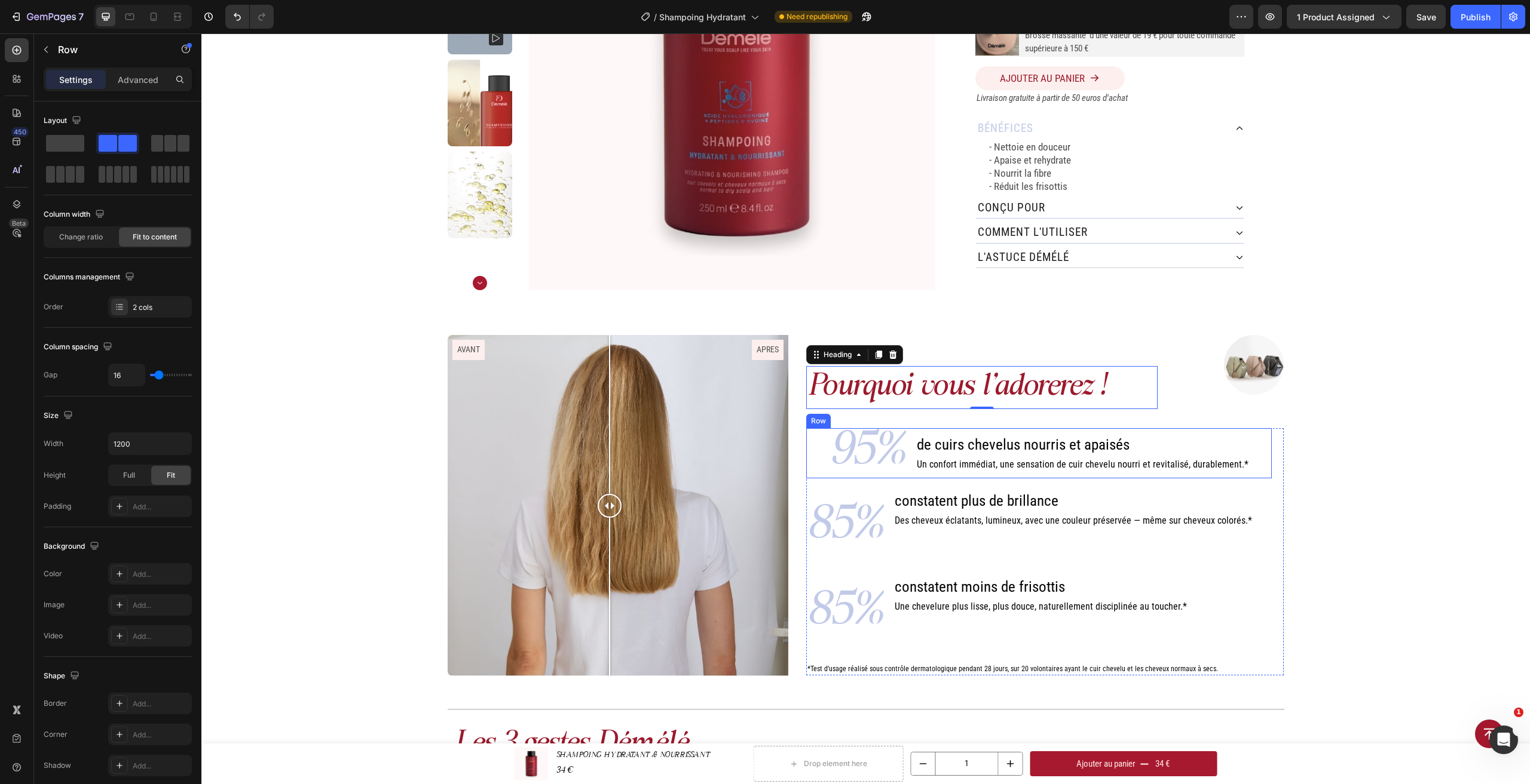
click at [822, 460] on div "95% Text Block de cuirs chevelus nourris et apaisés Heading Un confort immédiat…" at bounding box center [1038, 453] width 465 height 50
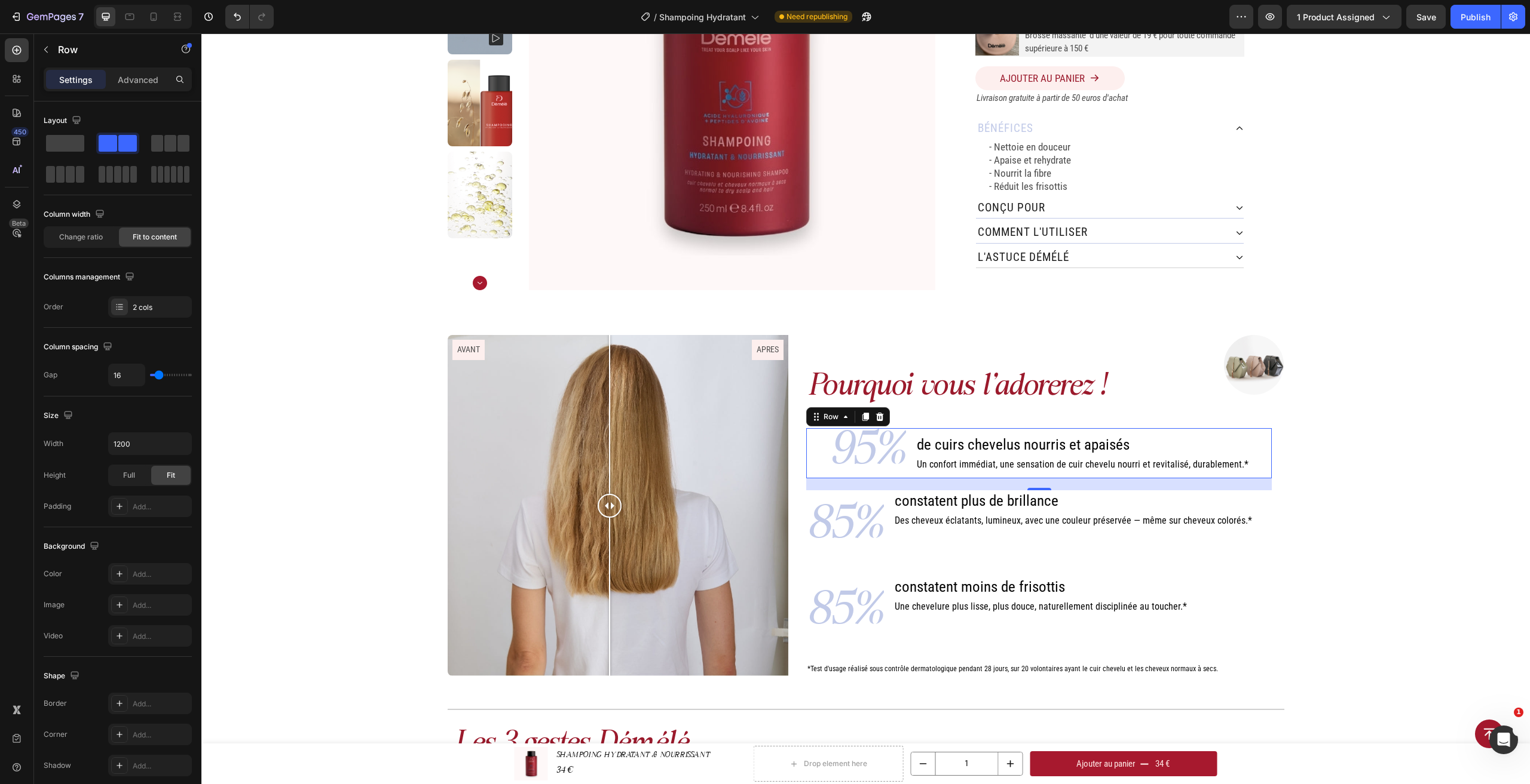
click at [912, 461] on div "95% Text Block de cuirs chevelus nourris et apaisés Heading Un confort immédiat…" at bounding box center [1038, 453] width 465 height 50
click at [877, 455] on p "95%" at bounding box center [867, 453] width 75 height 48
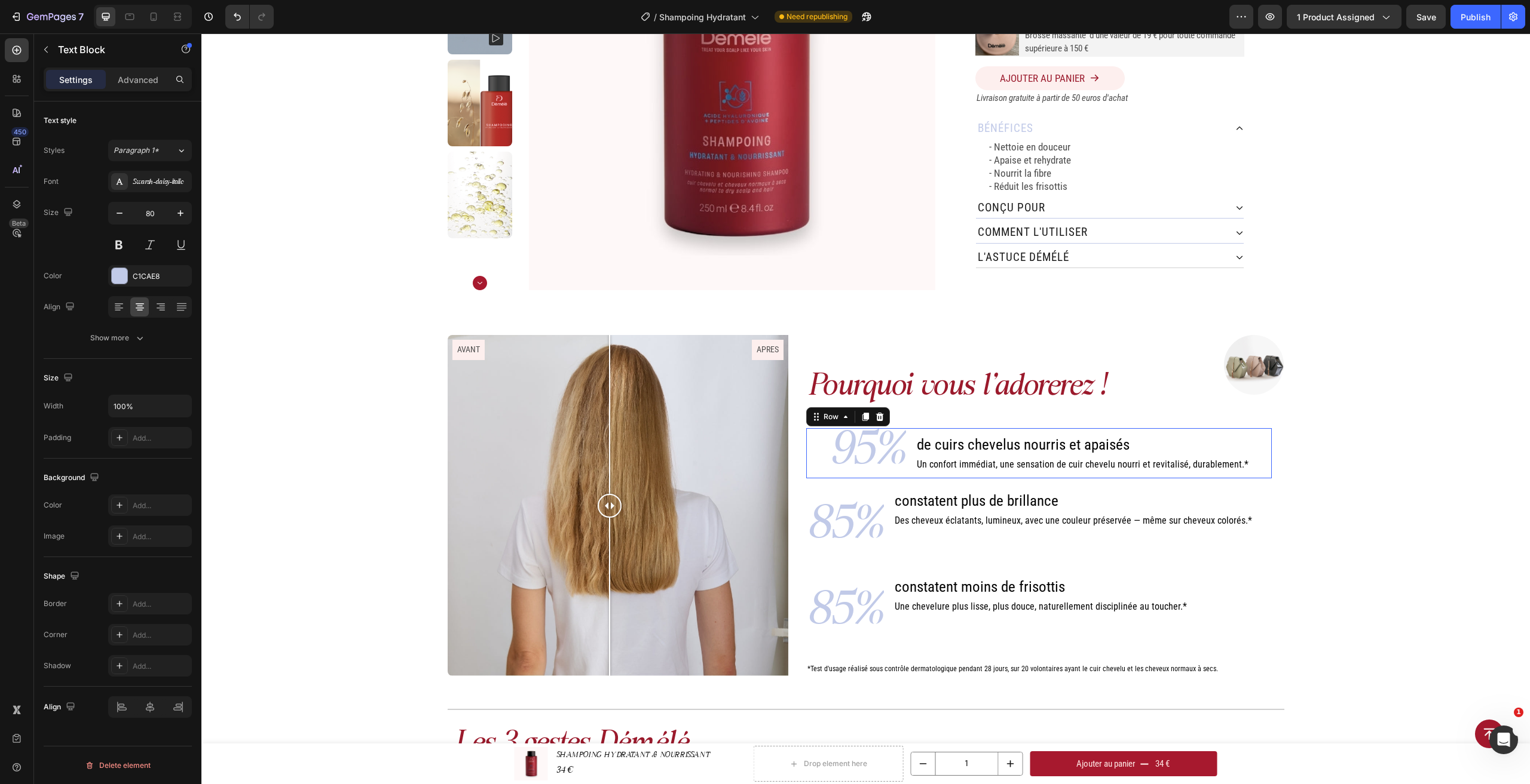
click at [824, 451] on div "95% Text Block de cuirs chevelus nourris et apaisés Heading Un confort immédiat…" at bounding box center [1038, 453] width 465 height 50
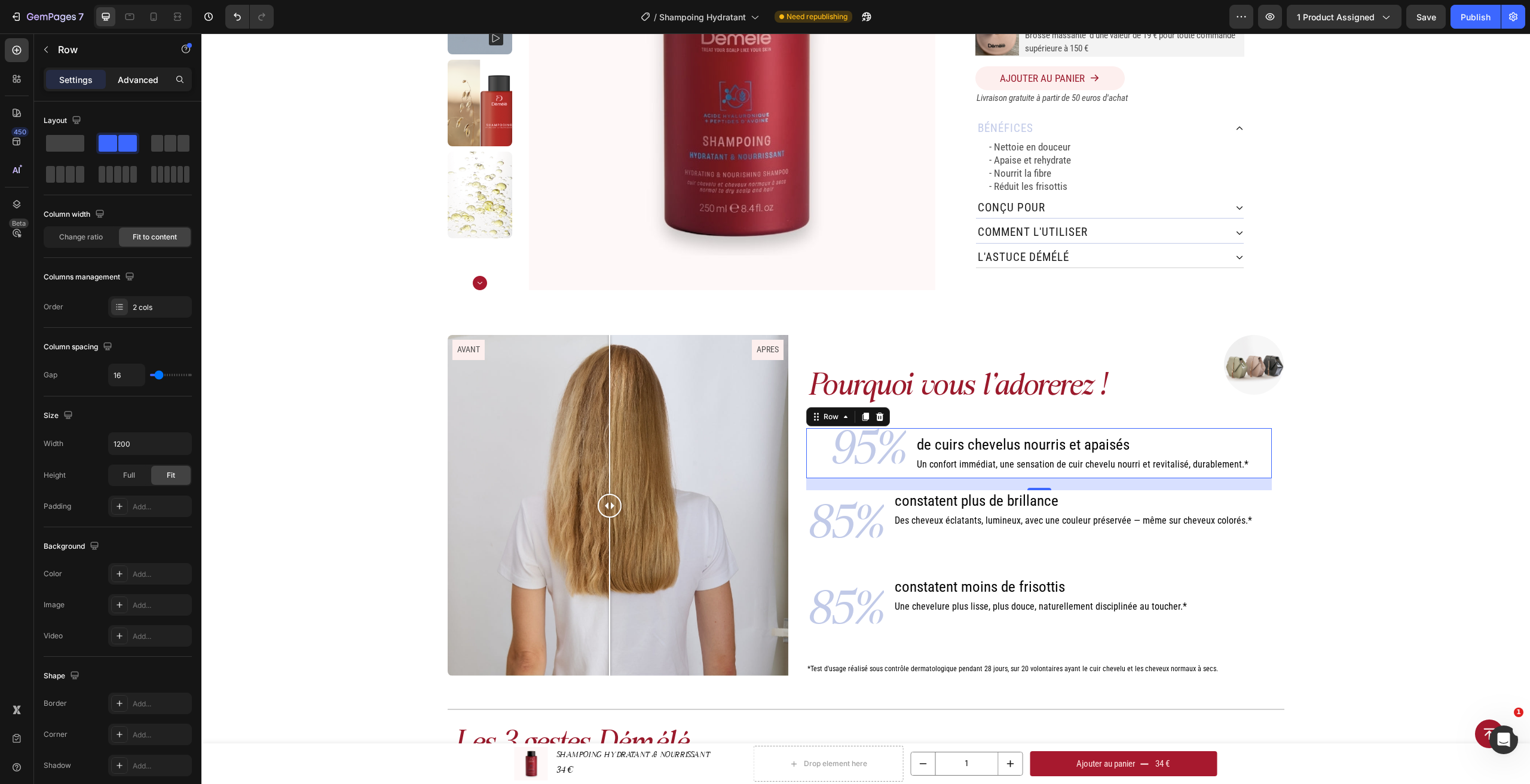
click at [118, 73] on div "Advanced" at bounding box center [138, 79] width 60 height 19
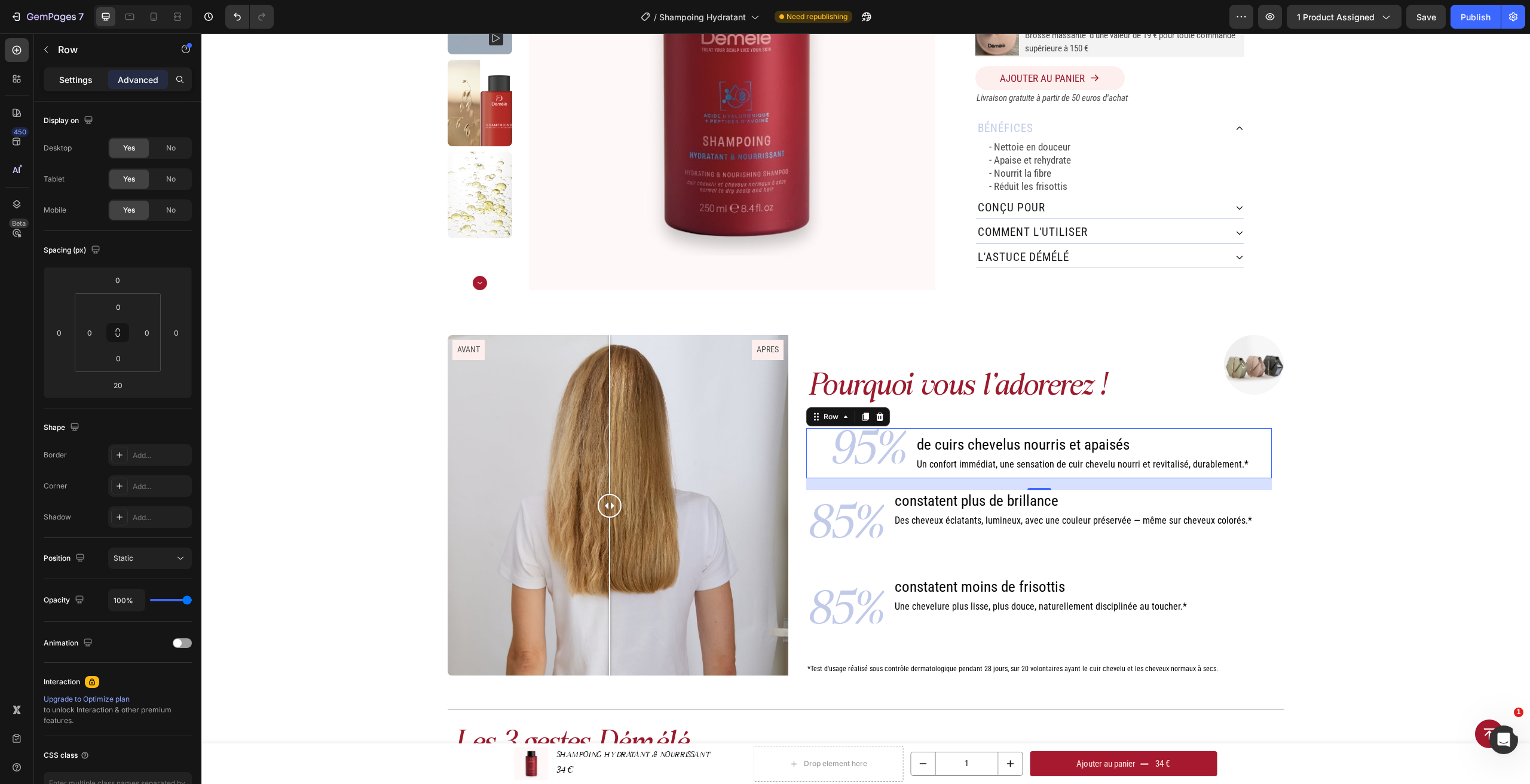
click at [95, 73] on div "Settings" at bounding box center [76, 79] width 60 height 19
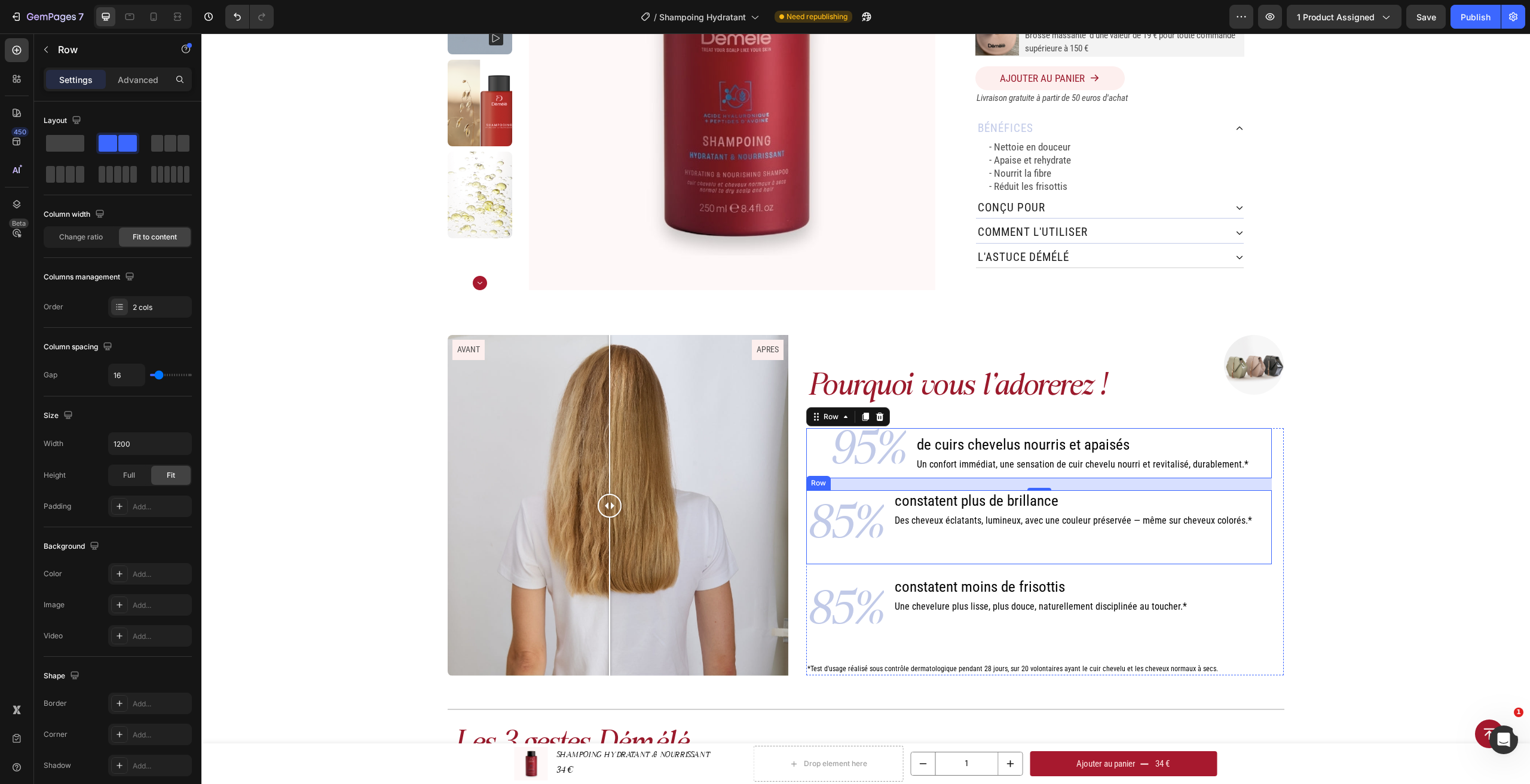
click at [942, 543] on div "constatent plus de brillance Heading Des cheveux éclatants, lumineux, avec une …" at bounding box center [1073, 527] width 360 height 74
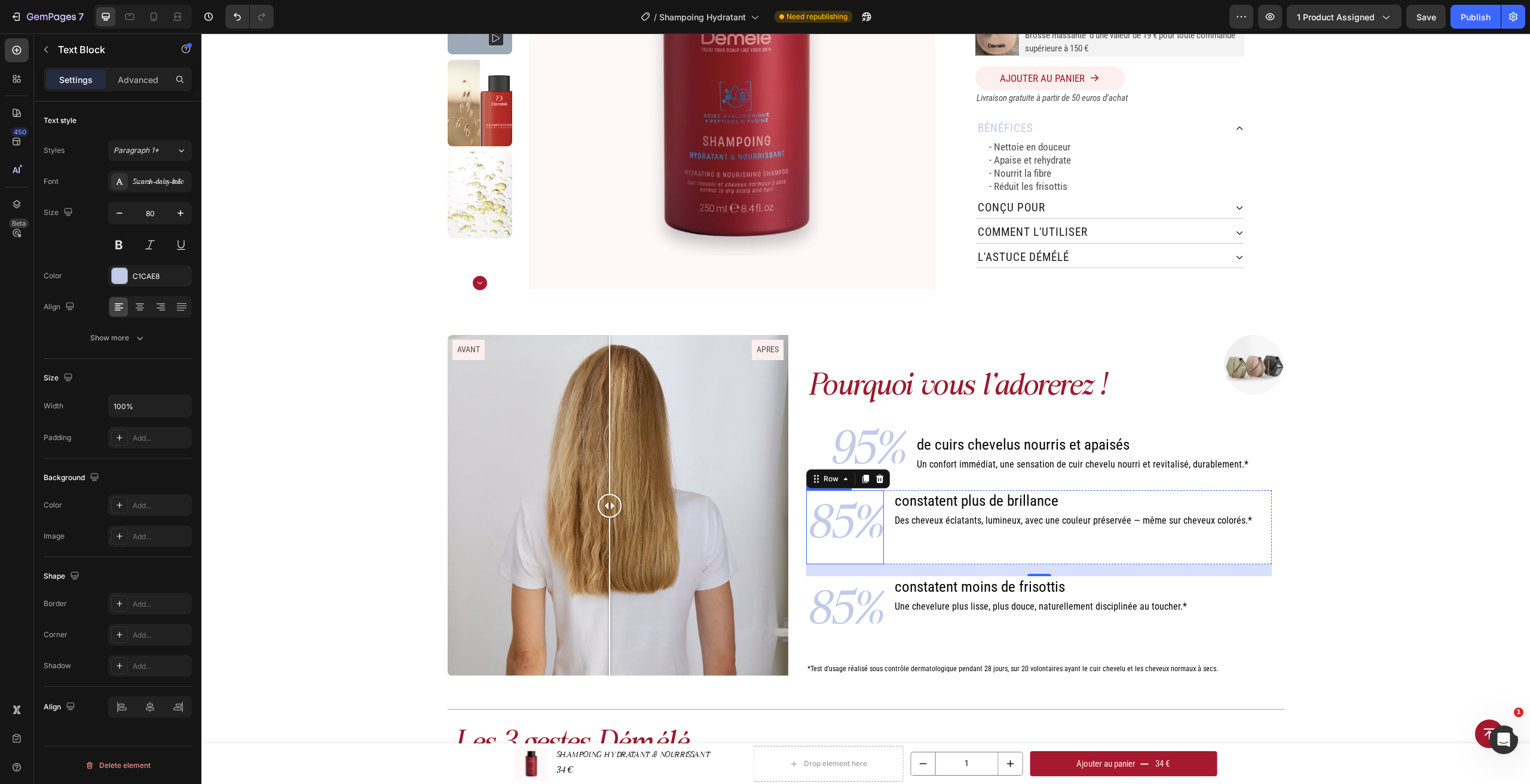
click at [872, 532] on p "85%" at bounding box center [845, 527] width 75 height 72
click at [891, 449] on p "95%" at bounding box center [867, 453] width 75 height 48
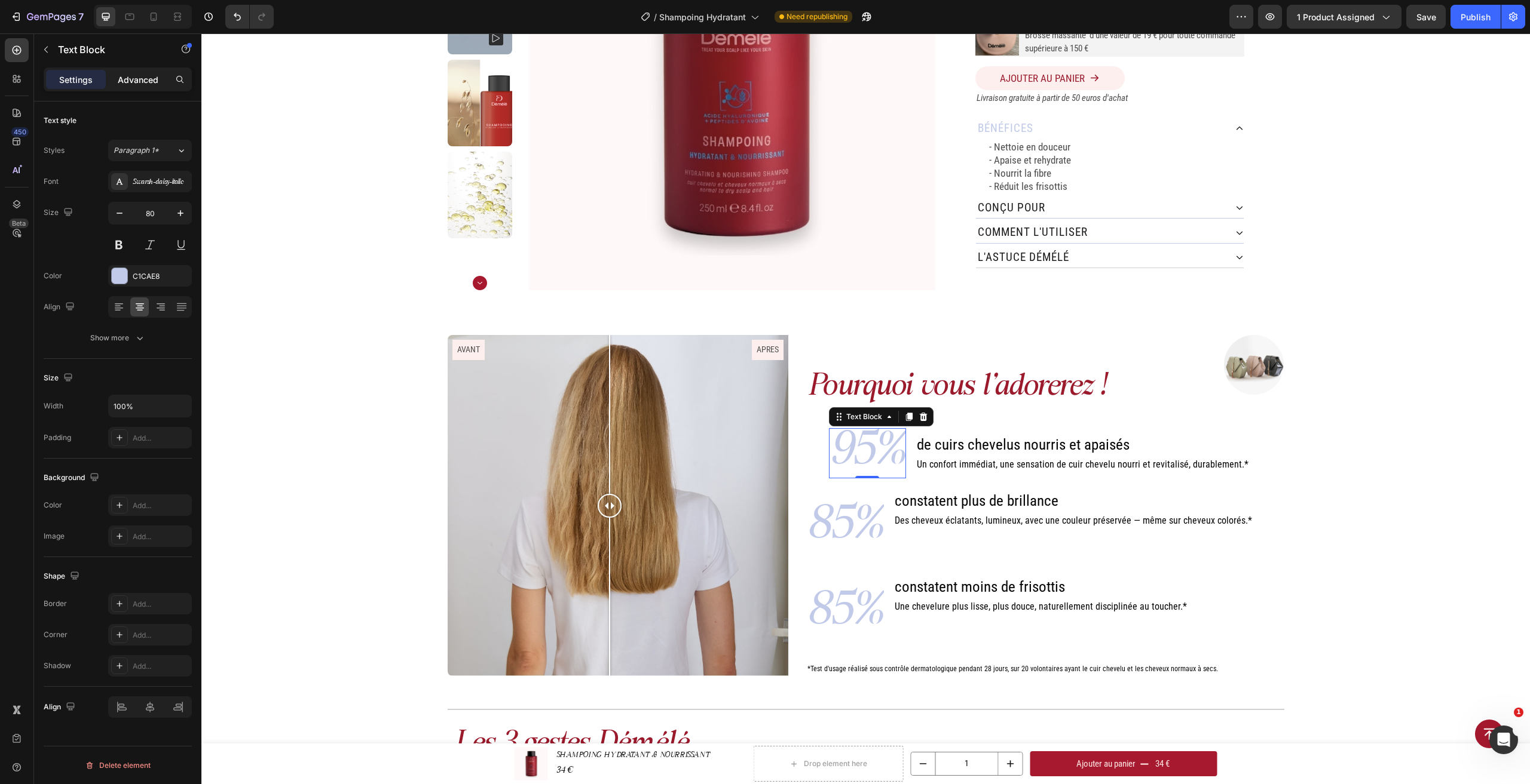
click at [140, 82] on p "Advanced" at bounding box center [138, 80] width 41 height 12
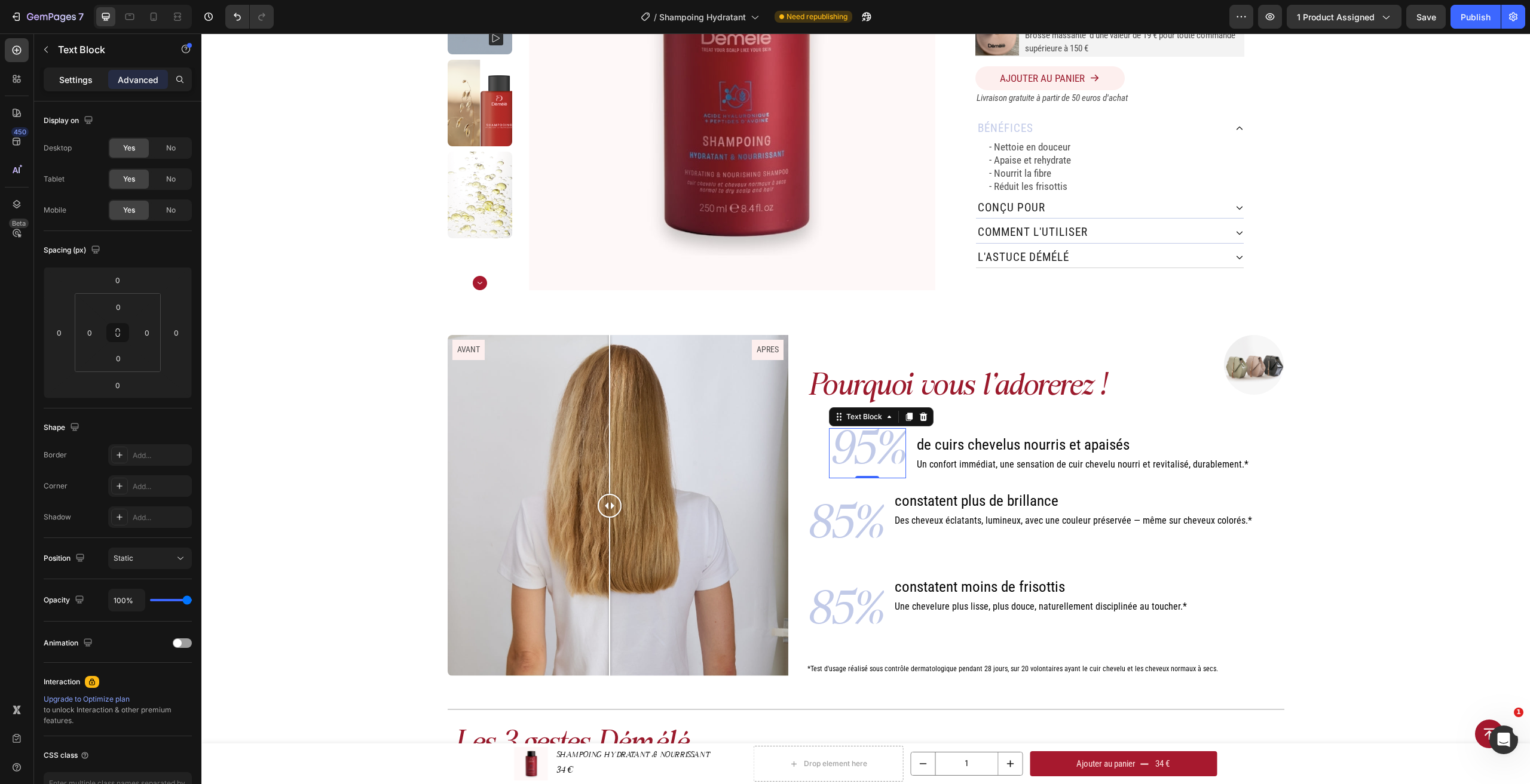
click at [92, 82] on p "Settings" at bounding box center [76, 80] width 33 height 12
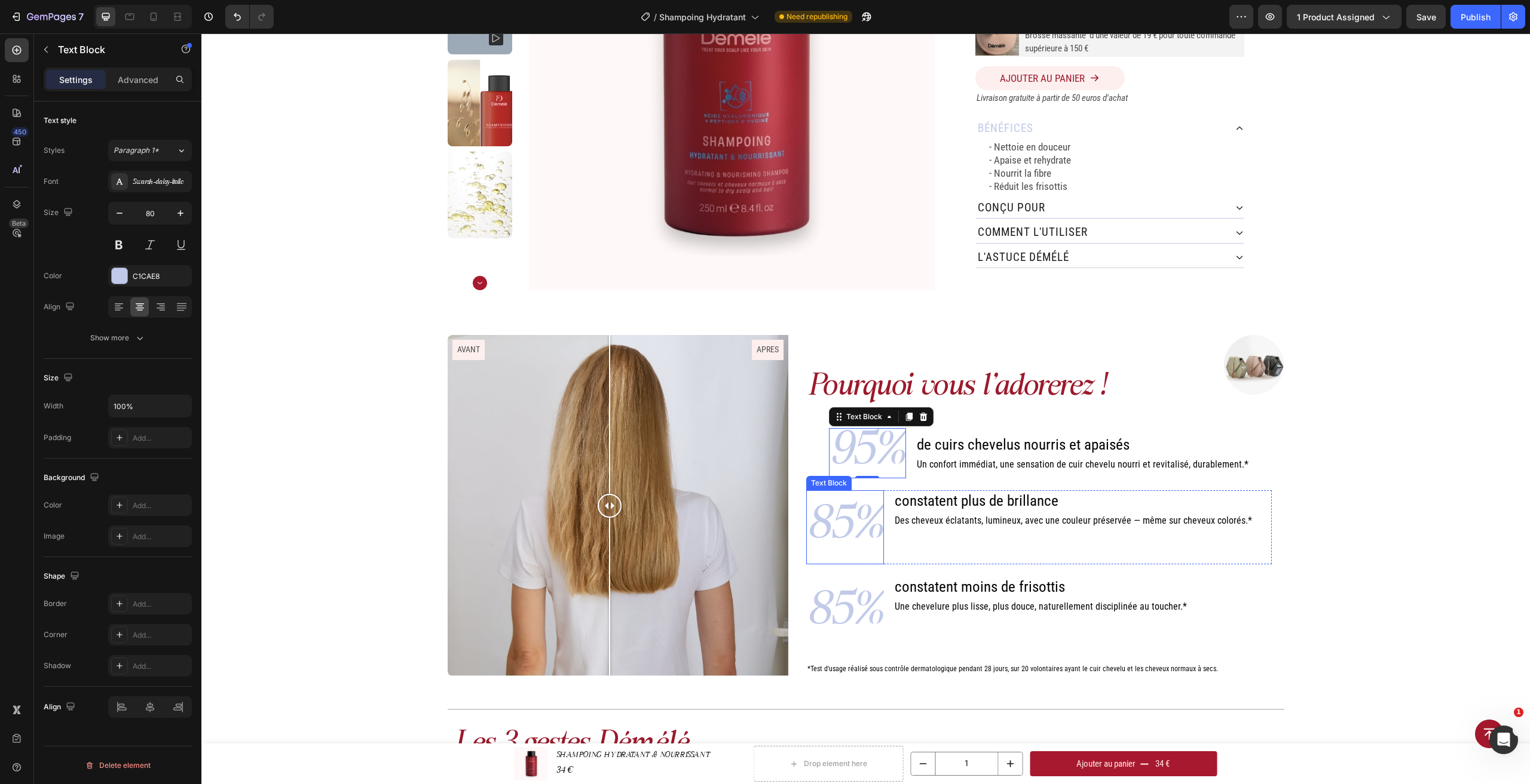
click at [842, 535] on p "85%" at bounding box center [845, 527] width 75 height 72
click at [891, 444] on p "95%" at bounding box center [867, 453] width 75 height 48
click at [840, 515] on p "85%" at bounding box center [845, 527] width 75 height 72
click at [869, 443] on p "95%" at bounding box center [867, 453] width 75 height 48
click at [846, 532] on p "85%" at bounding box center [845, 527] width 75 height 72
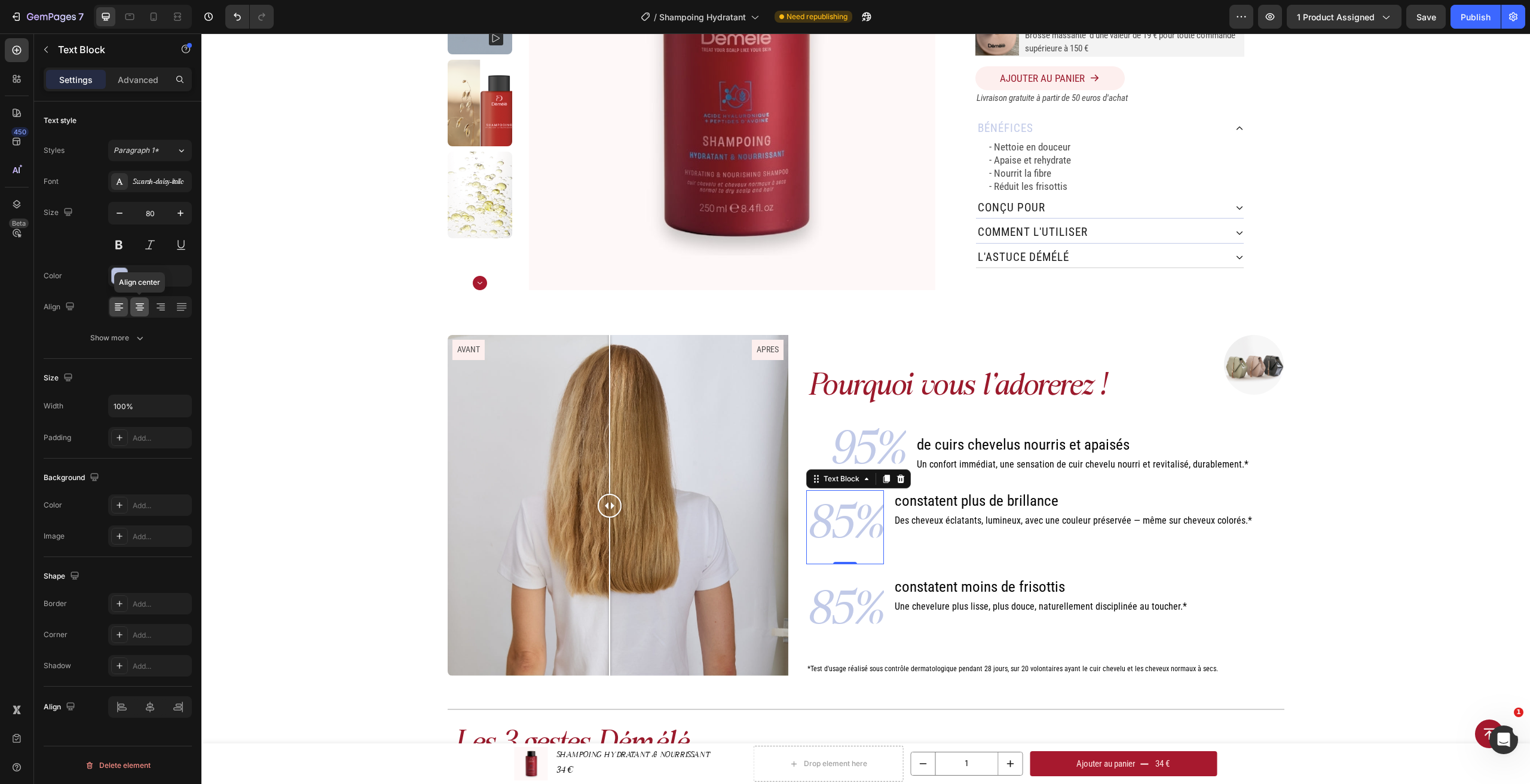
click at [143, 304] on icon at bounding box center [140, 304] width 9 height 1
click at [902, 453] on p "95%" at bounding box center [867, 453] width 75 height 48
click at [147, 81] on p "Advanced" at bounding box center [138, 80] width 41 height 12
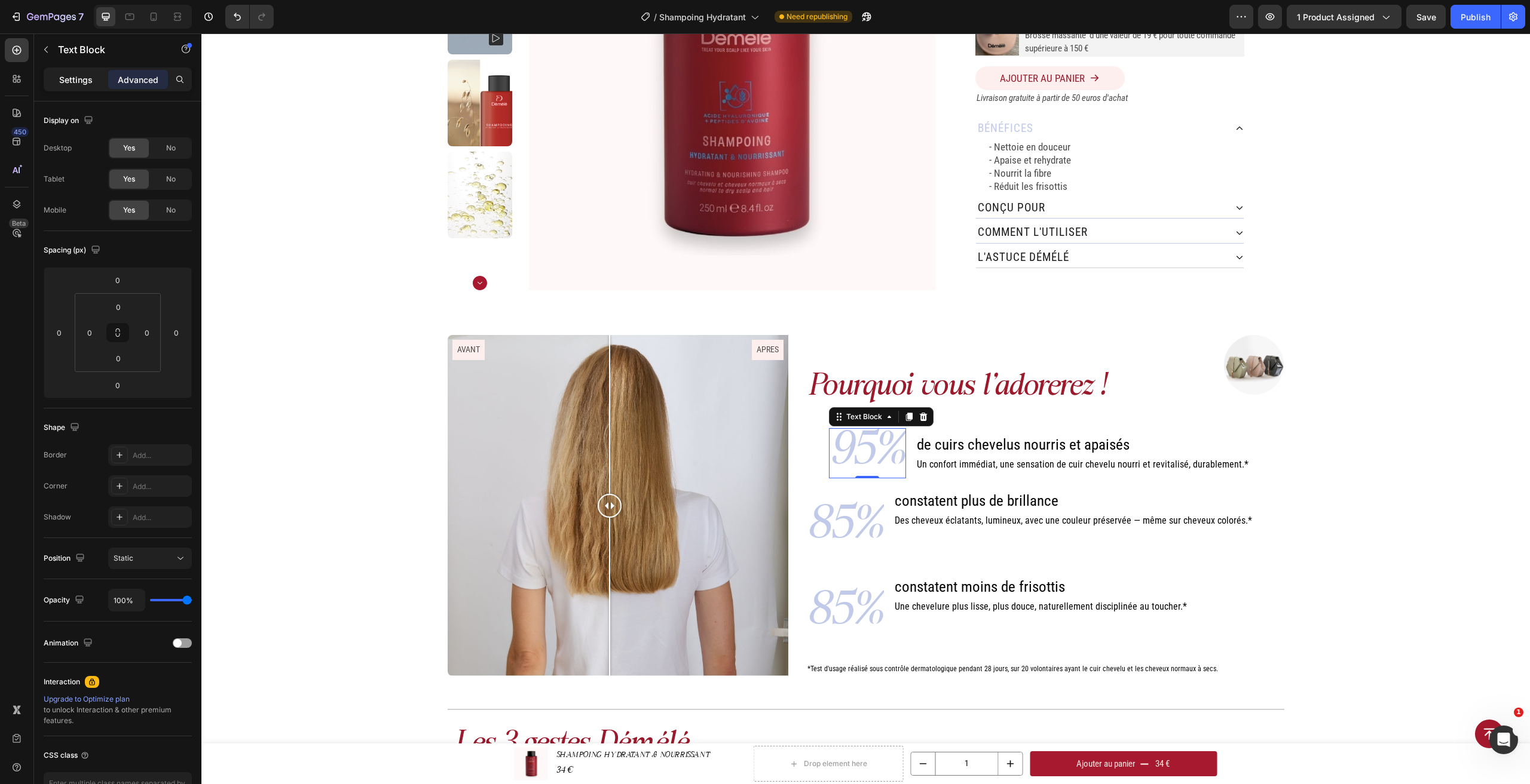
click at [80, 79] on p "Settings" at bounding box center [76, 80] width 33 height 12
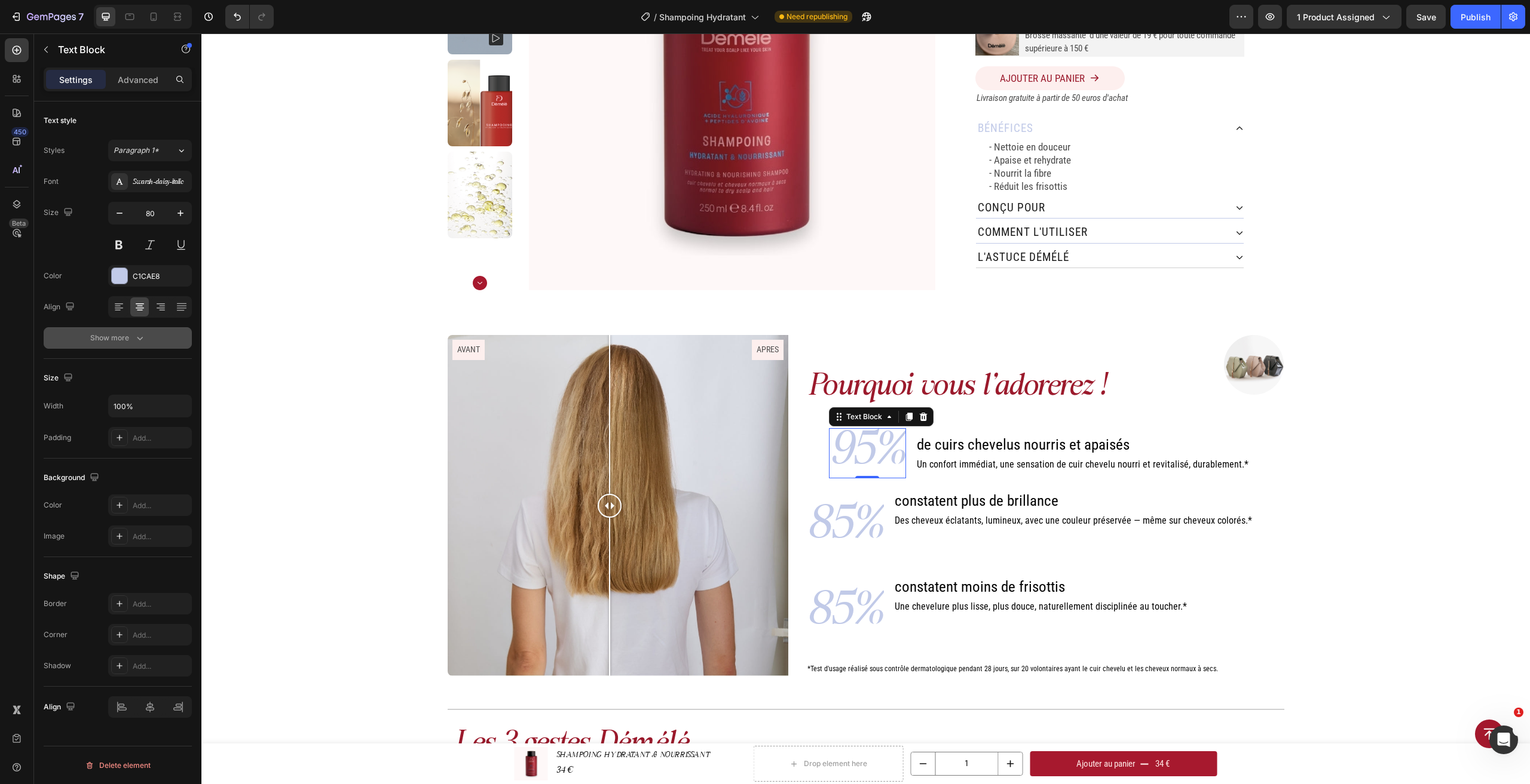
click at [146, 339] on button "Show more" at bounding box center [117, 338] width 148 height 22
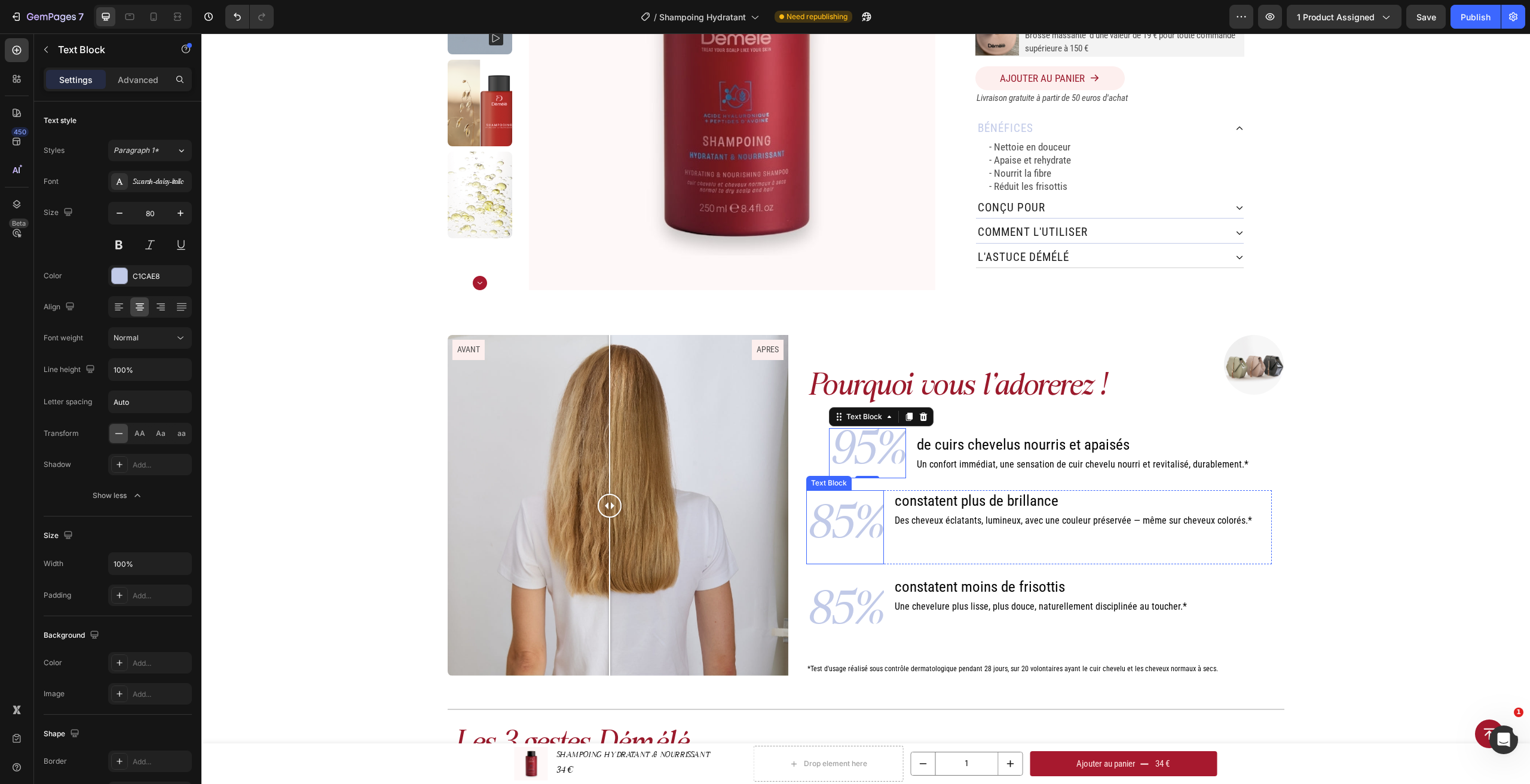
click at [848, 531] on p "85%" at bounding box center [845, 527] width 75 height 72
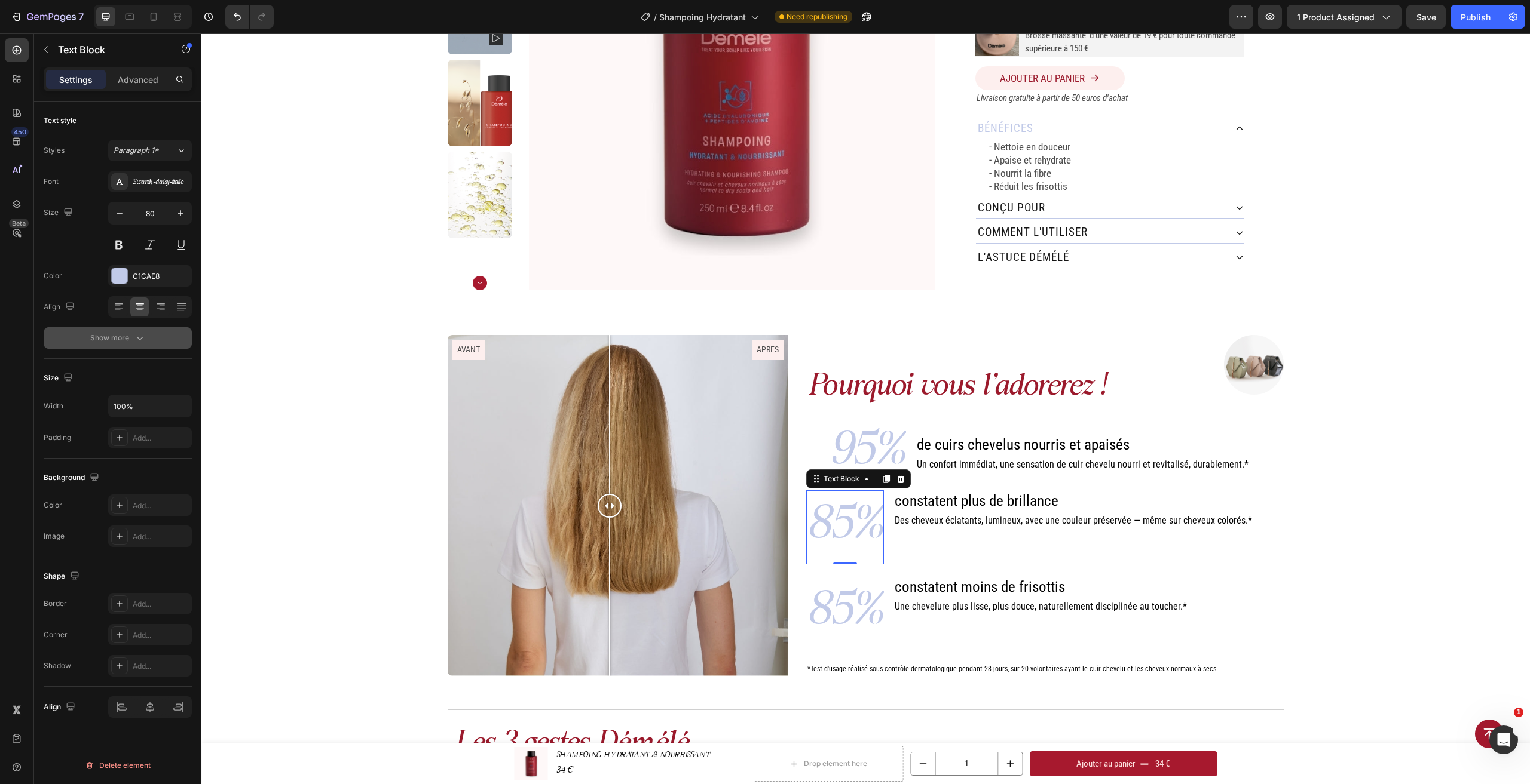
click at [143, 341] on icon "button" at bounding box center [140, 338] width 12 height 12
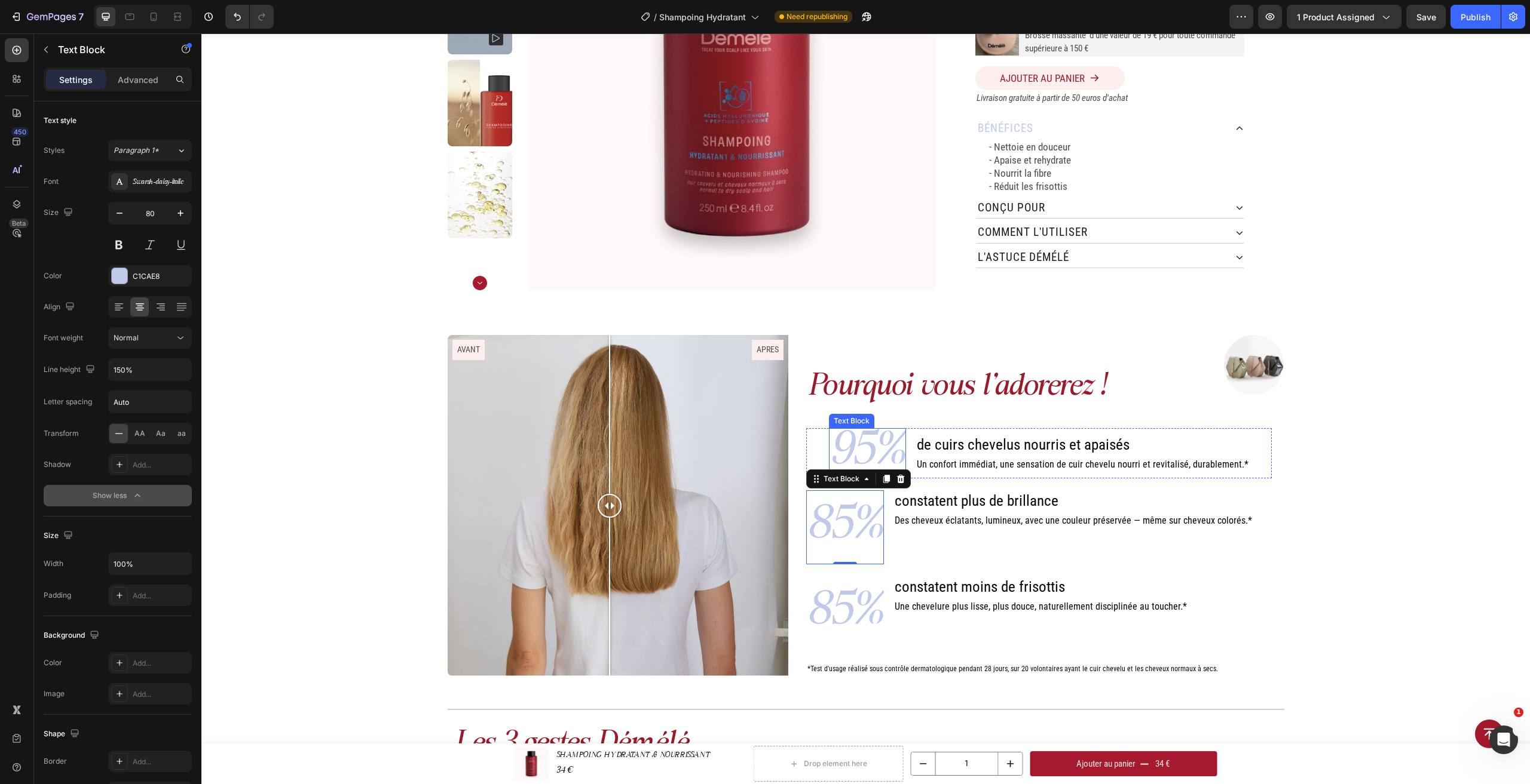
click at [885, 455] on p "95%" at bounding box center [867, 453] width 75 height 48
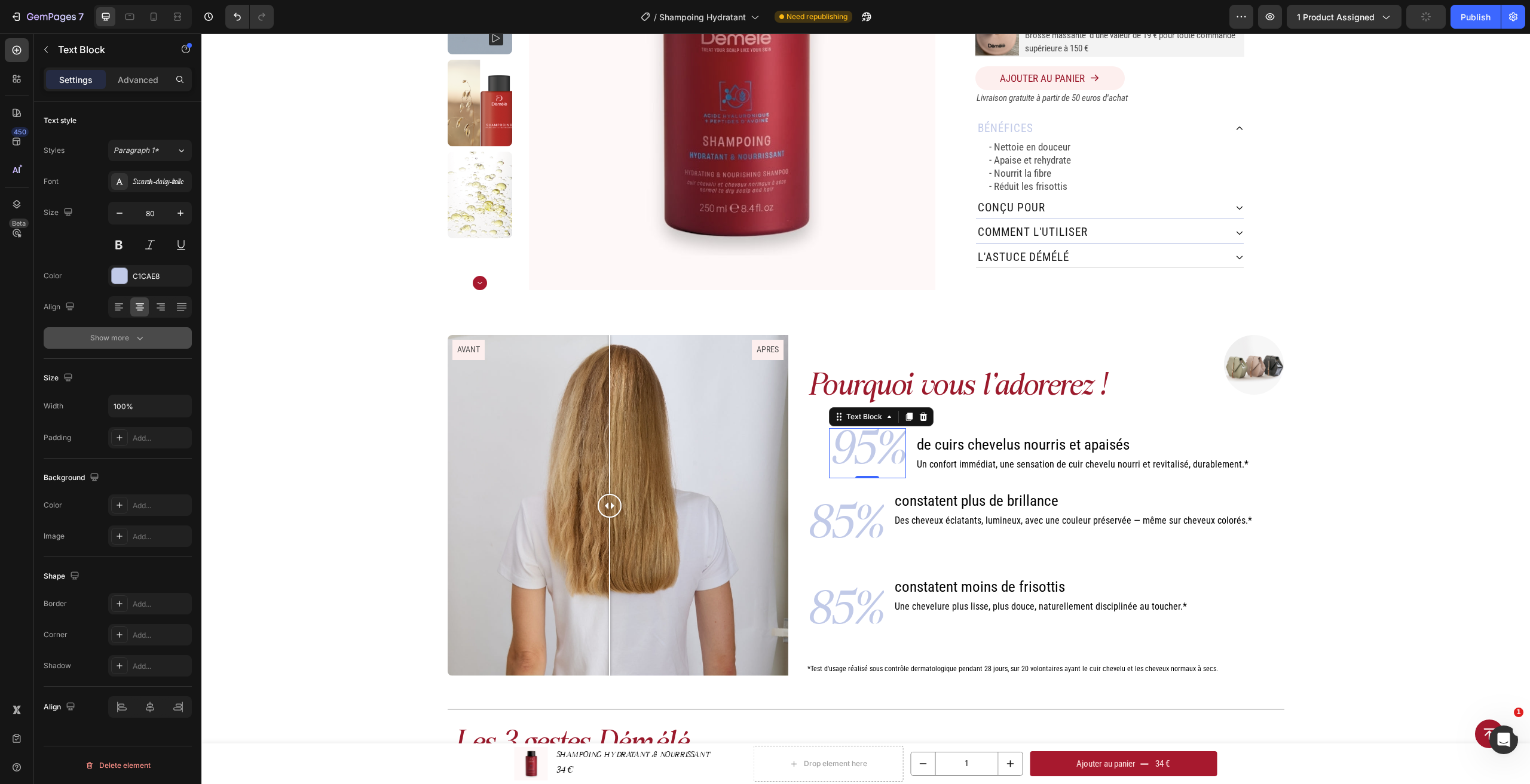
click at [143, 342] on icon "button" at bounding box center [140, 338] width 12 height 12
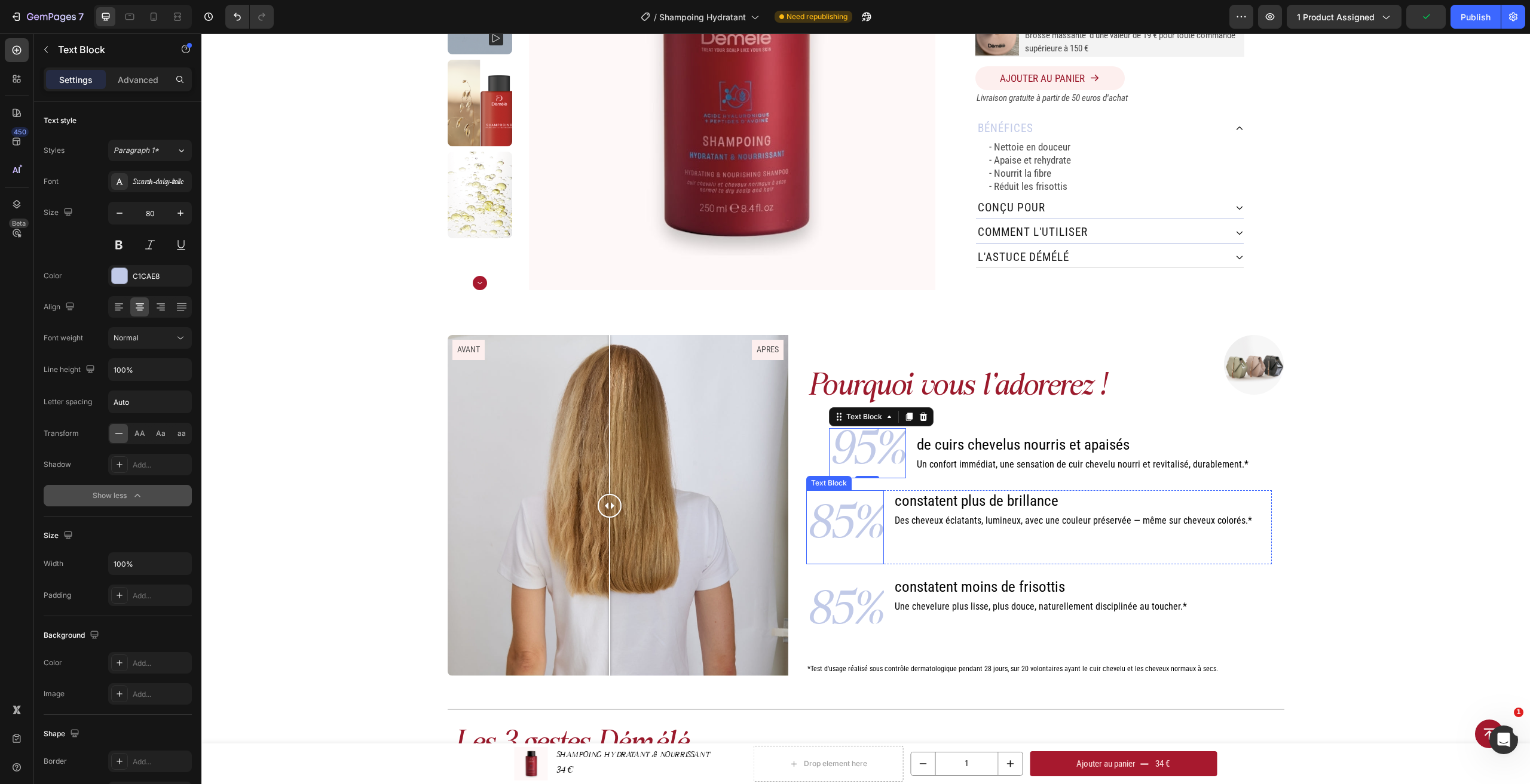
click at [861, 539] on p "85%" at bounding box center [845, 527] width 75 height 72
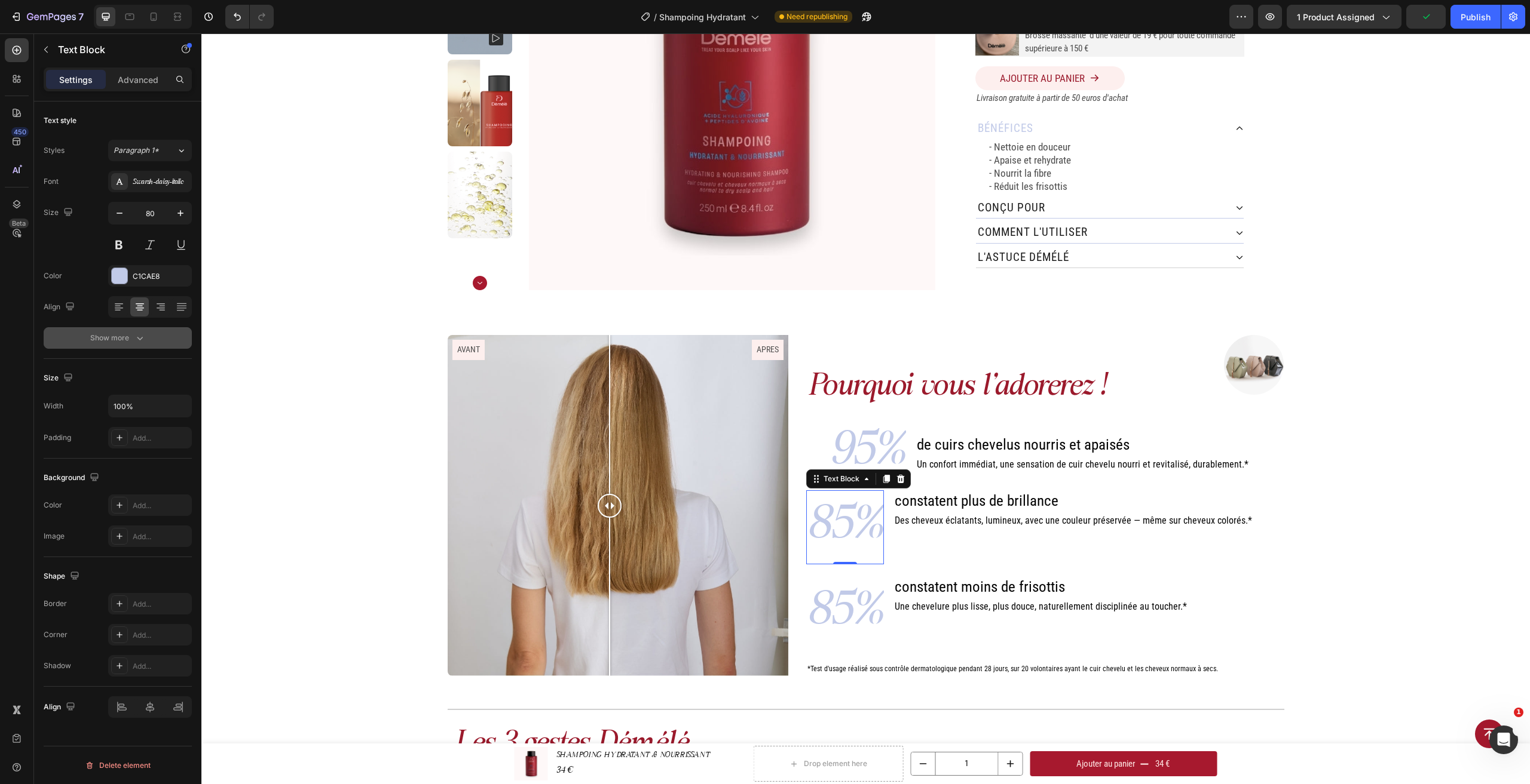
click at [116, 332] on button "Show more" at bounding box center [117, 338] width 148 height 22
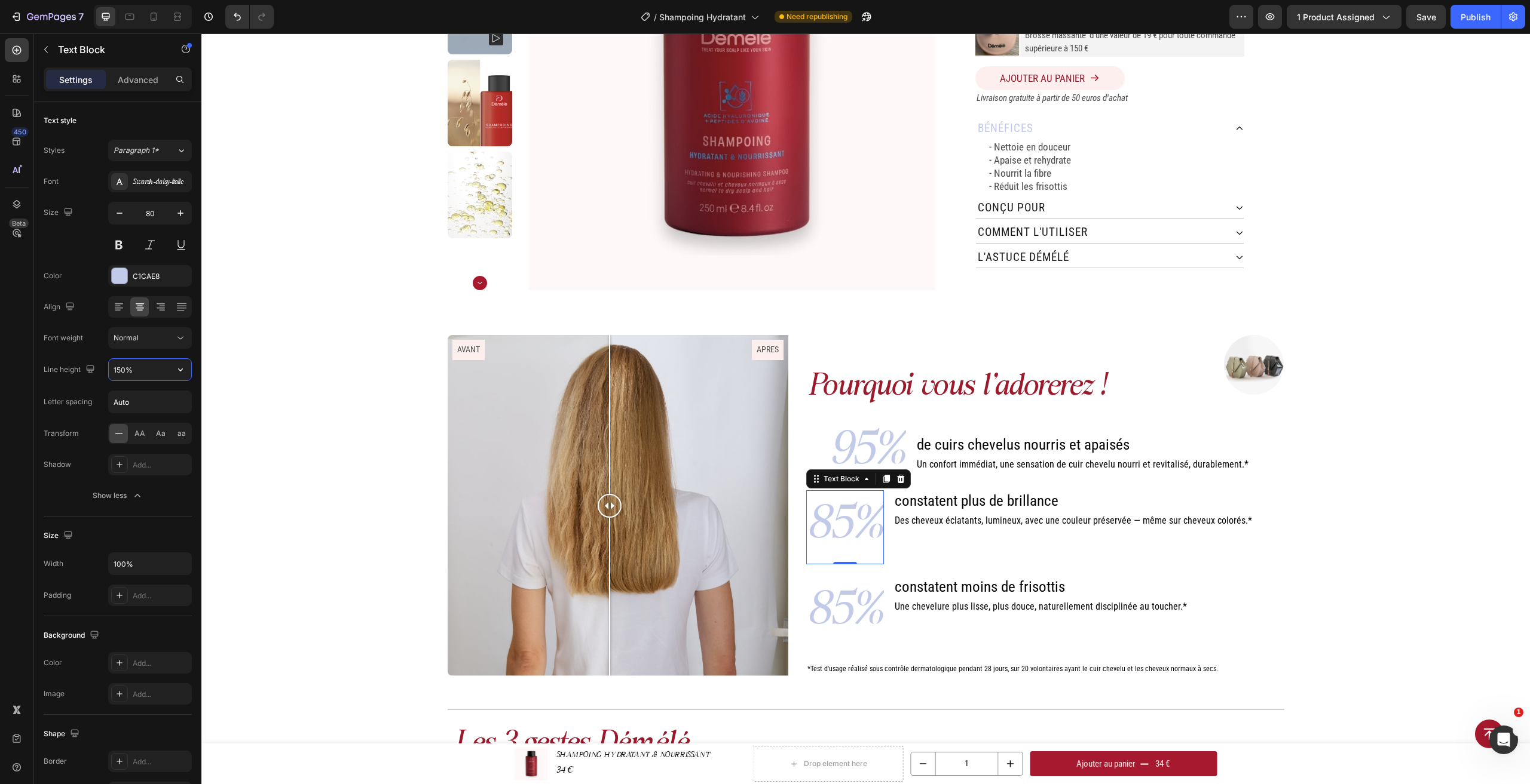
click at [140, 374] on input "150%" at bounding box center [150, 369] width 82 height 22
click at [184, 370] on icon "button" at bounding box center [180, 369] width 12 height 12
drag, startPoint x: 162, startPoint y: 401, endPoint x: 44, endPoint y: 387, distance: 118.8
click at [162, 401] on p "100%" at bounding box center [147, 400] width 68 height 10
type input "100%"
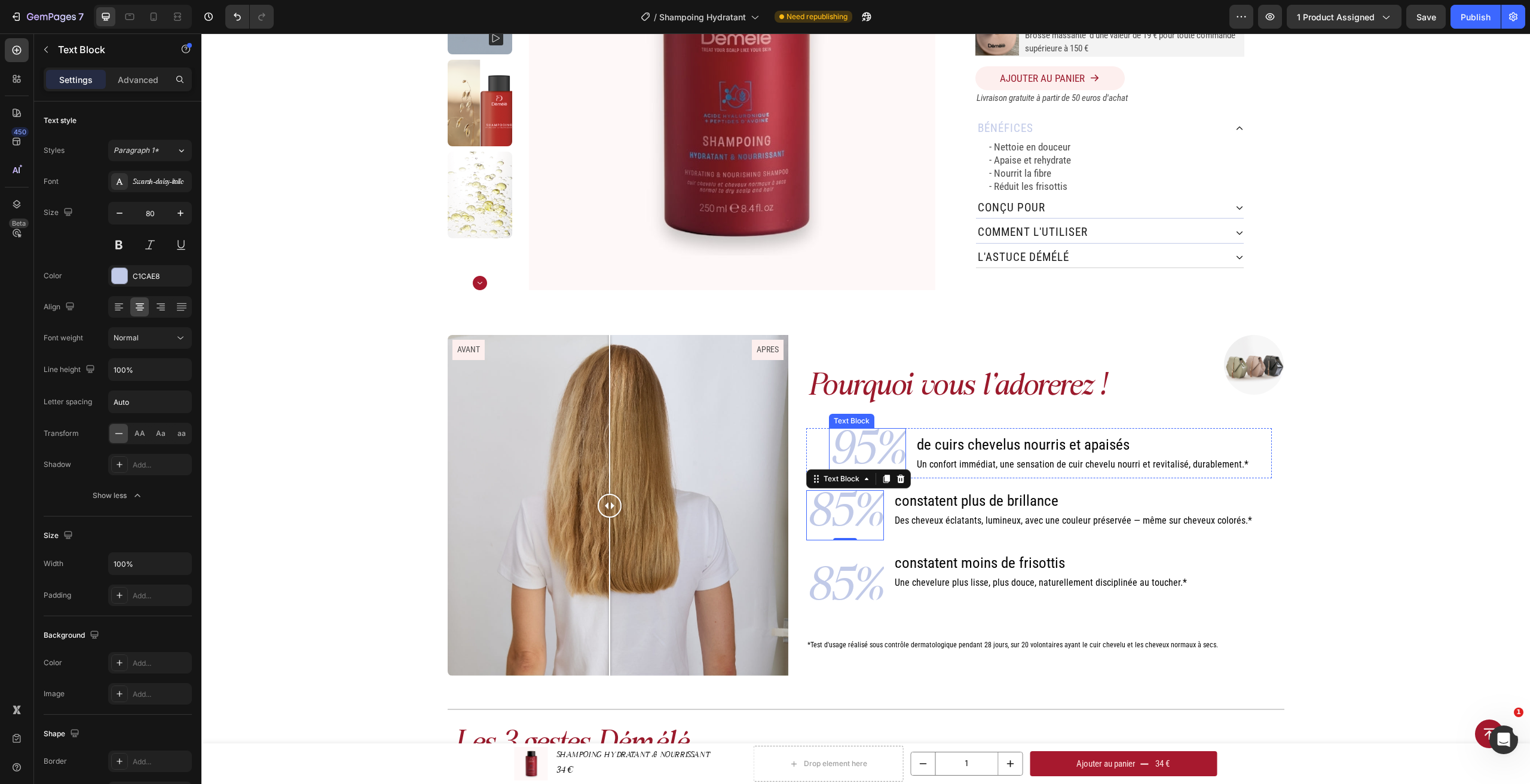
click at [889, 444] on p "95%" at bounding box center [867, 453] width 75 height 48
click at [859, 508] on p "85%" at bounding box center [845, 515] width 75 height 48
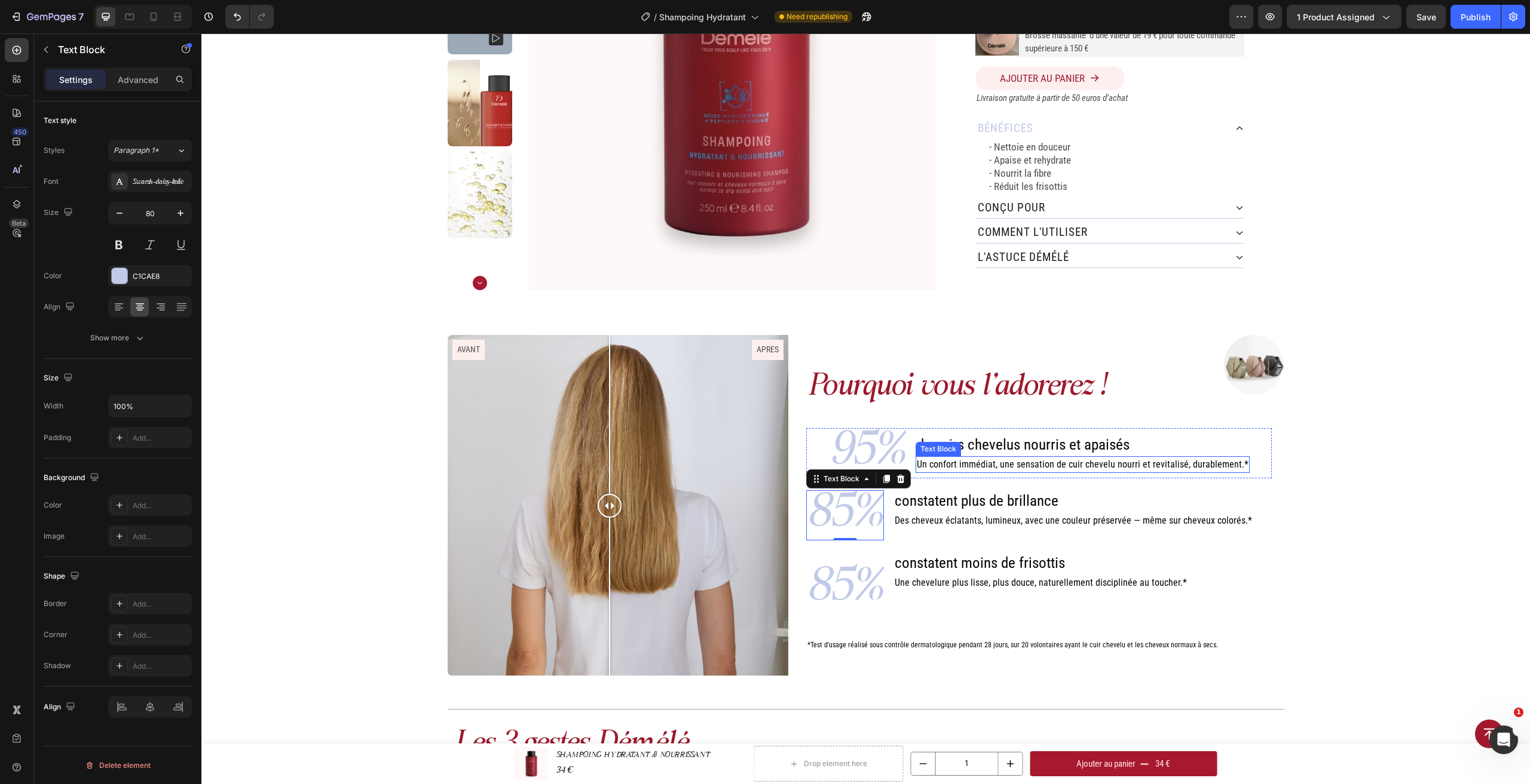
click at [936, 447] on div "Text Block" at bounding box center [938, 449] width 41 height 10
click at [869, 447] on p "95%" at bounding box center [867, 453] width 75 height 48
click at [913, 449] on div "95% Text Block de cuirs chevelus nourris et apaisés Heading Un confort immédiat…" at bounding box center [1038, 453] width 465 height 50
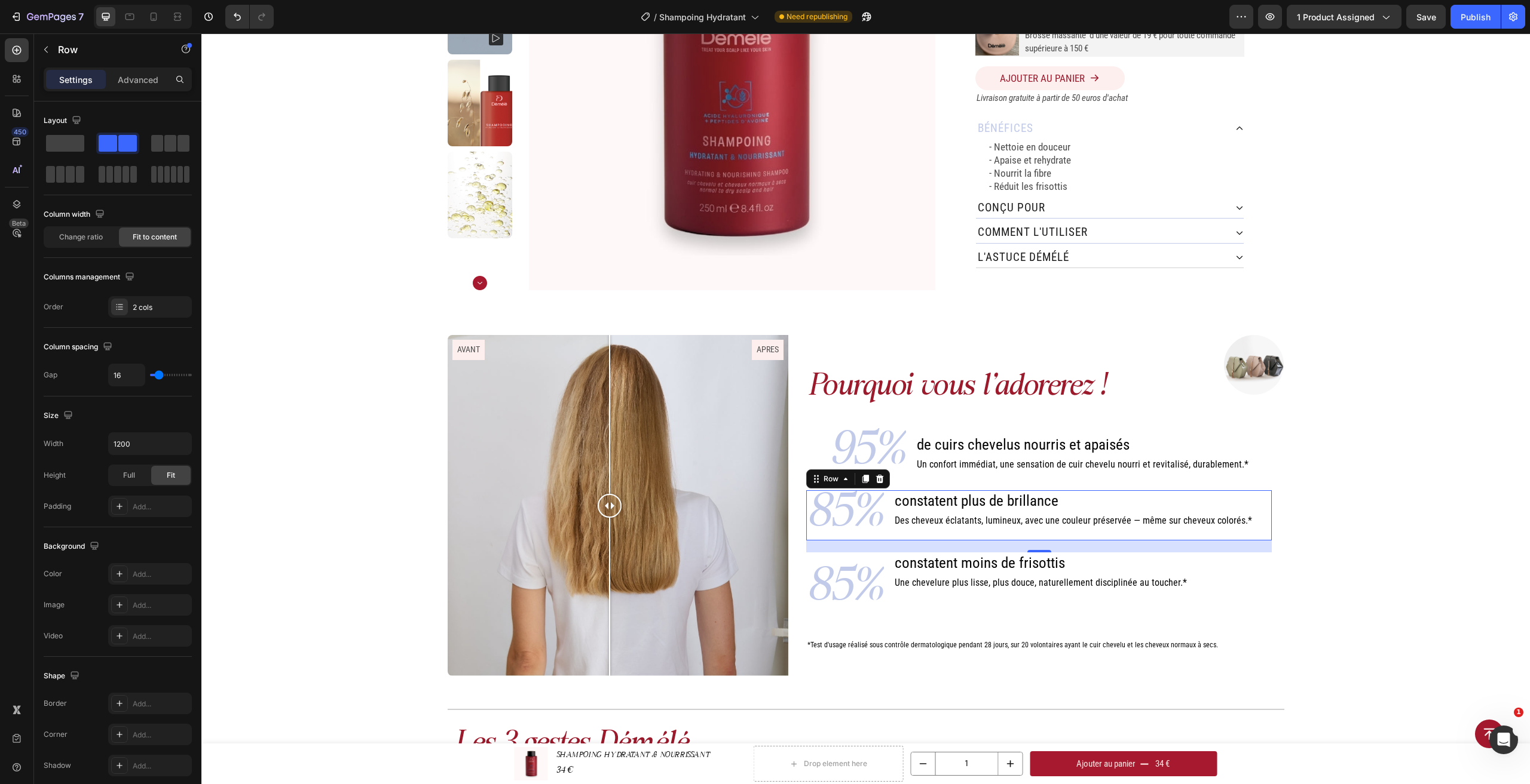
click at [893, 535] on div "constatent plus de brillance Heading Des cheveux éclatants, lumineux, avec une …" at bounding box center [1073, 515] width 360 height 50
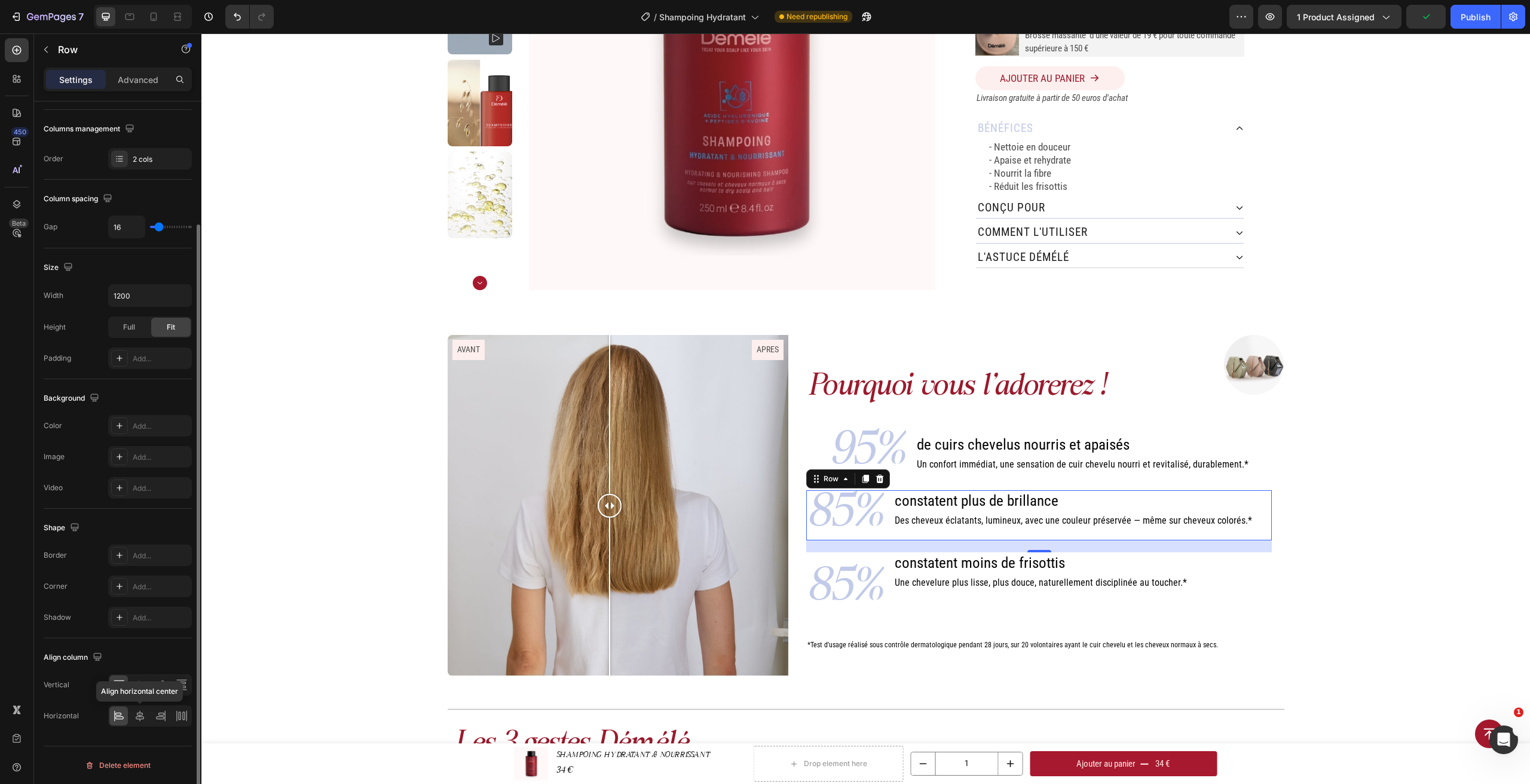
click at [149, 717] on div "Align horizontal center" at bounding box center [150, 716] width 84 height 22
click at [140, 713] on icon at bounding box center [140, 716] width 9 height 10
click at [144, 693] on div at bounding box center [140, 685] width 18 height 19
click at [114, 688] on icon at bounding box center [119, 684] width 12 height 12
click at [910, 469] on div "95% Text Block de cuirs chevelus nourris et apaisés Heading Un confort immédiat…" at bounding box center [1038, 453] width 465 height 50
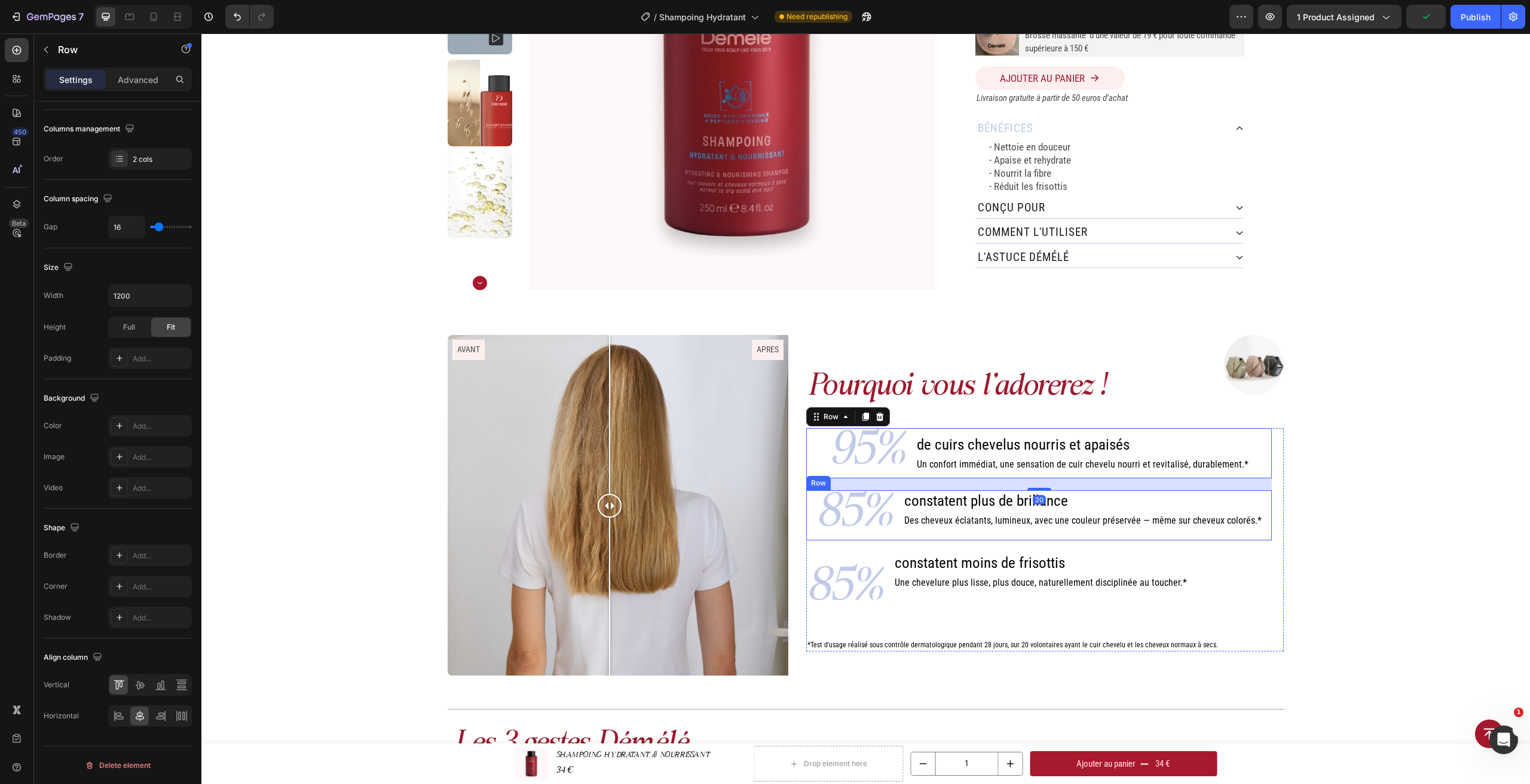
click at [899, 510] on div "85% Text Block constatent plus de brillance Heading Des cheveux éclatants, lumi…" at bounding box center [1038, 515] width 465 height 50
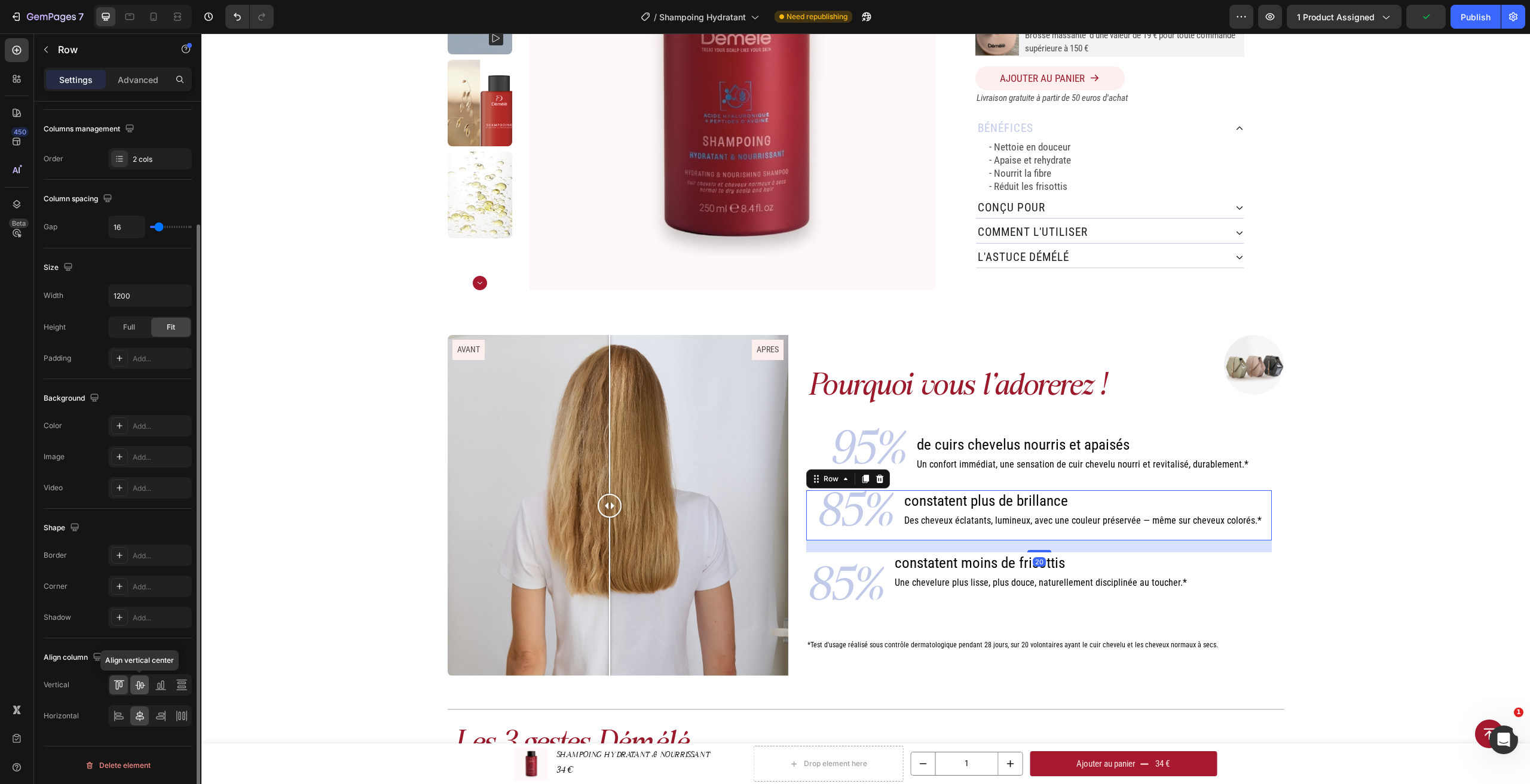
click at [144, 686] on icon at bounding box center [140, 686] width 10 height 9
click at [912, 459] on div "95% Text Block de cuirs chevelus nourris et apaisés Heading Un confort immédiat…" at bounding box center [1038, 453] width 465 height 50
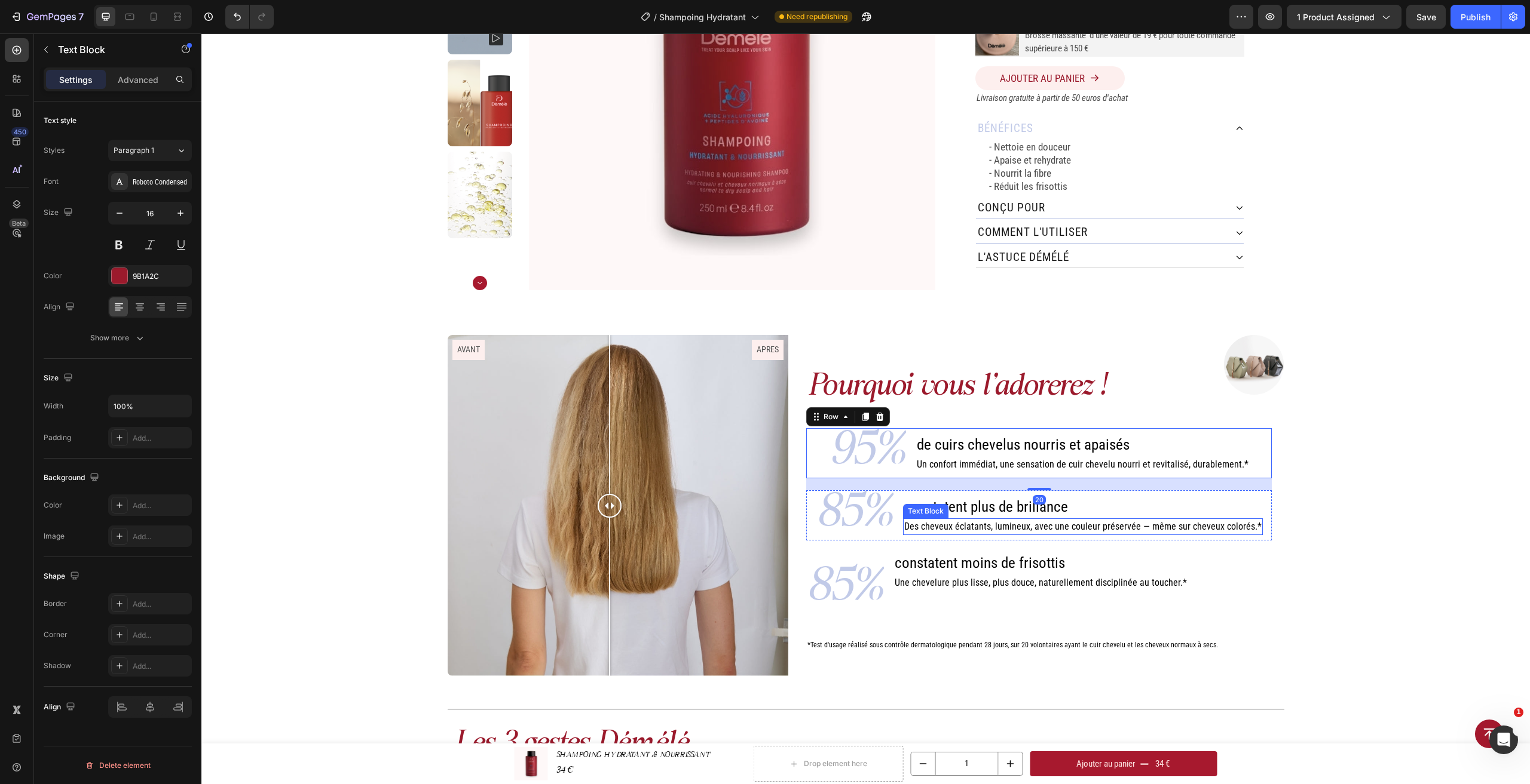
click at [904, 523] on span "Des cheveux éclatants, lumineux, avec une couleur préservée — même sur cheveux …" at bounding box center [1082, 527] width 357 height 11
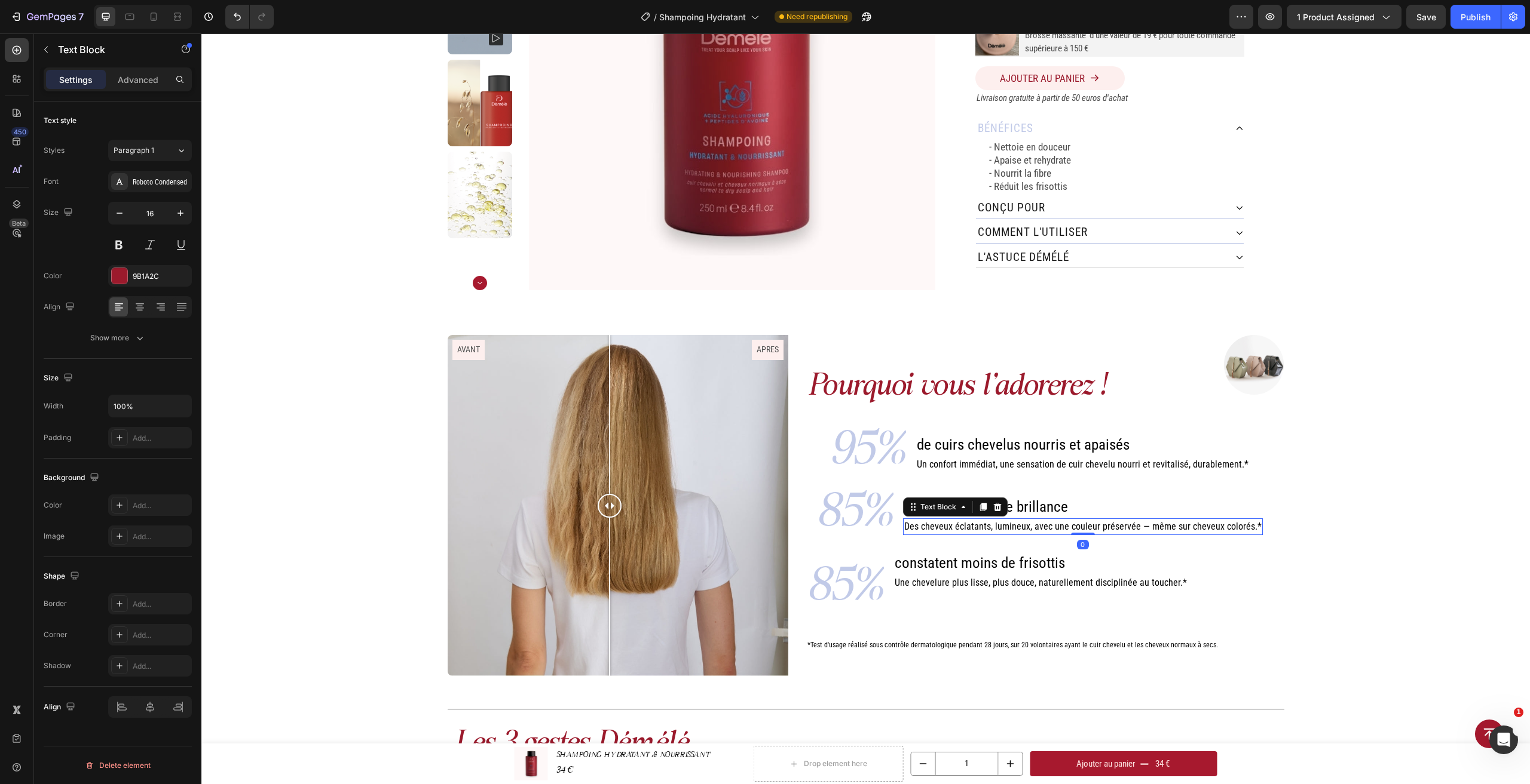
click at [904, 523] on span "Des cheveux éclatants, lumineux, avec une couleur préservée — même sur cheveux …" at bounding box center [1082, 527] width 357 height 11
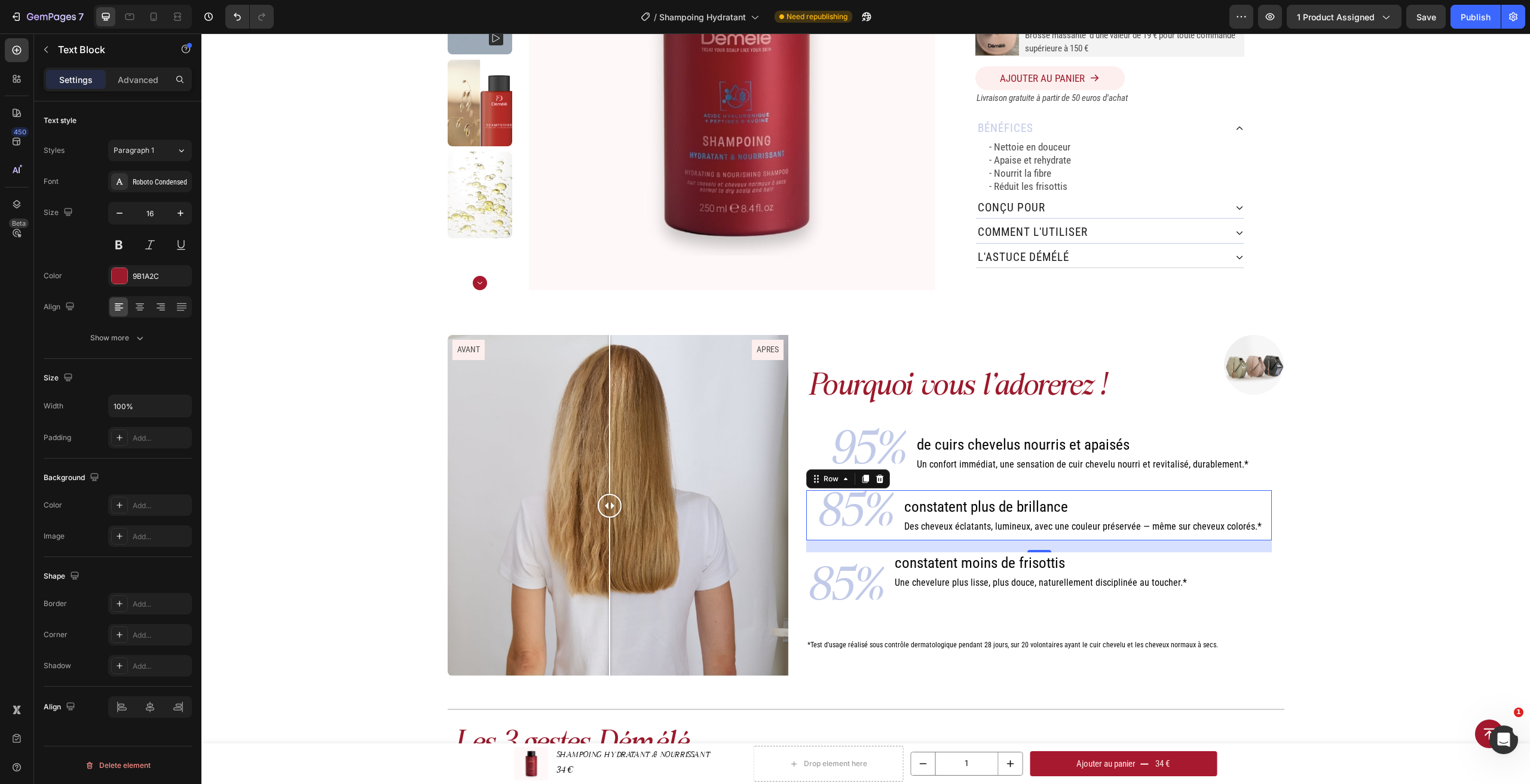
click at [902, 523] on div "85% Text Block constatent plus de brillance Heading Des cheveux éclatants, lumi…" at bounding box center [1038, 515] width 465 height 50
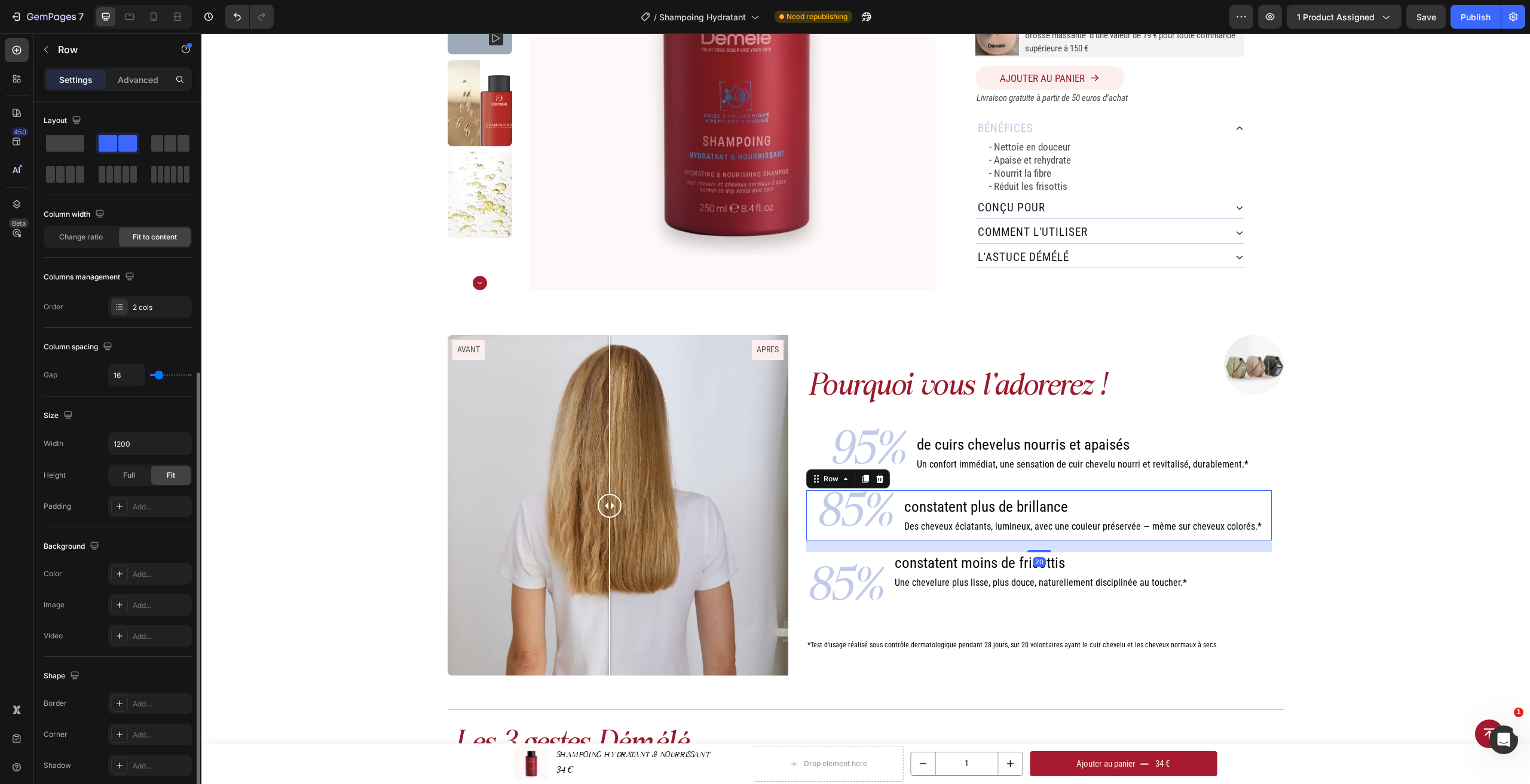
scroll to position [148, 0]
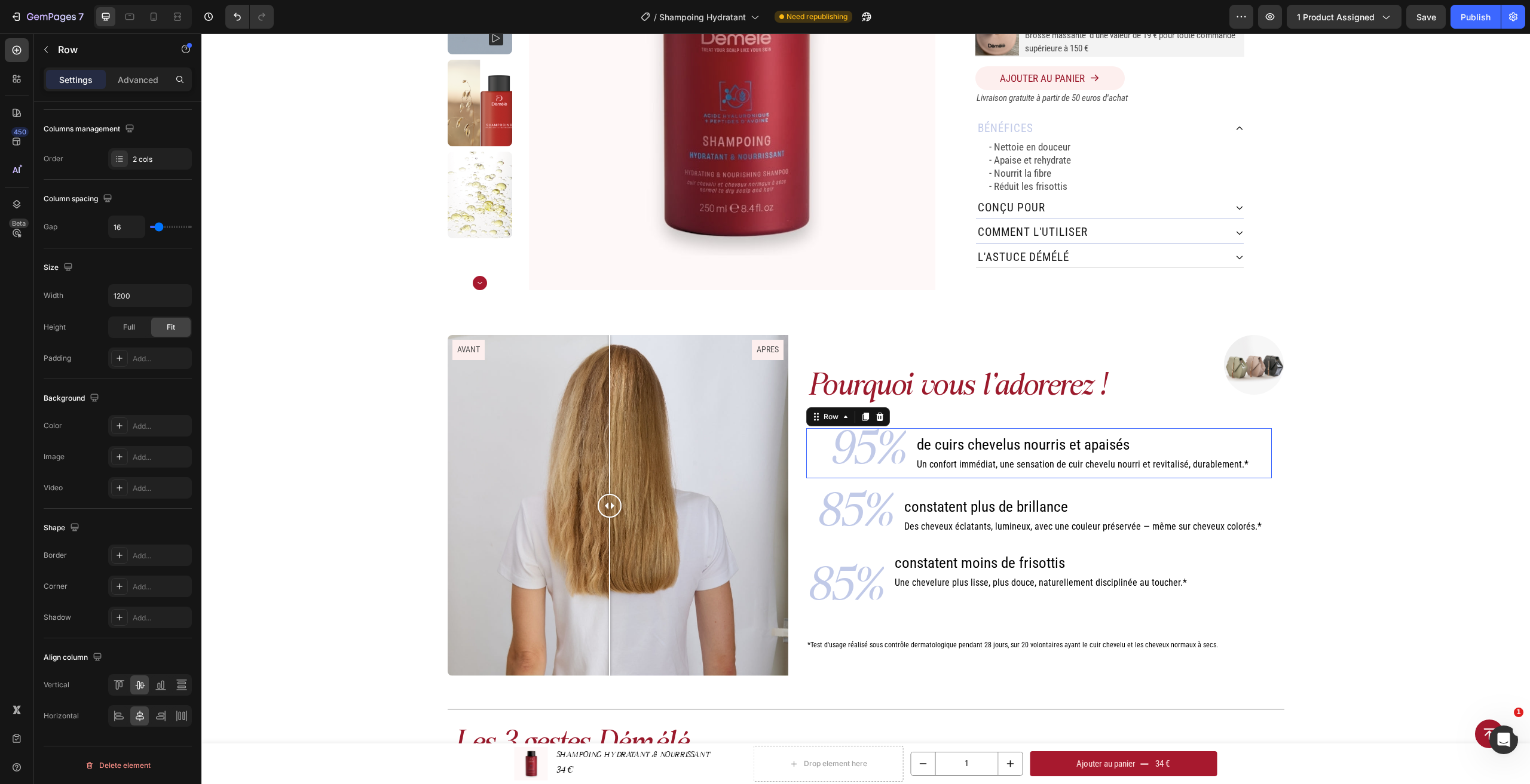
click at [909, 462] on div "95% Text Block de cuirs chevelus nourris et apaisés Heading Un confort immédiat…" at bounding box center [1038, 453] width 465 height 50
click at [1047, 449] on span "de cuirs chevelus nourris et apaisés" at bounding box center [1023, 445] width 213 height 17
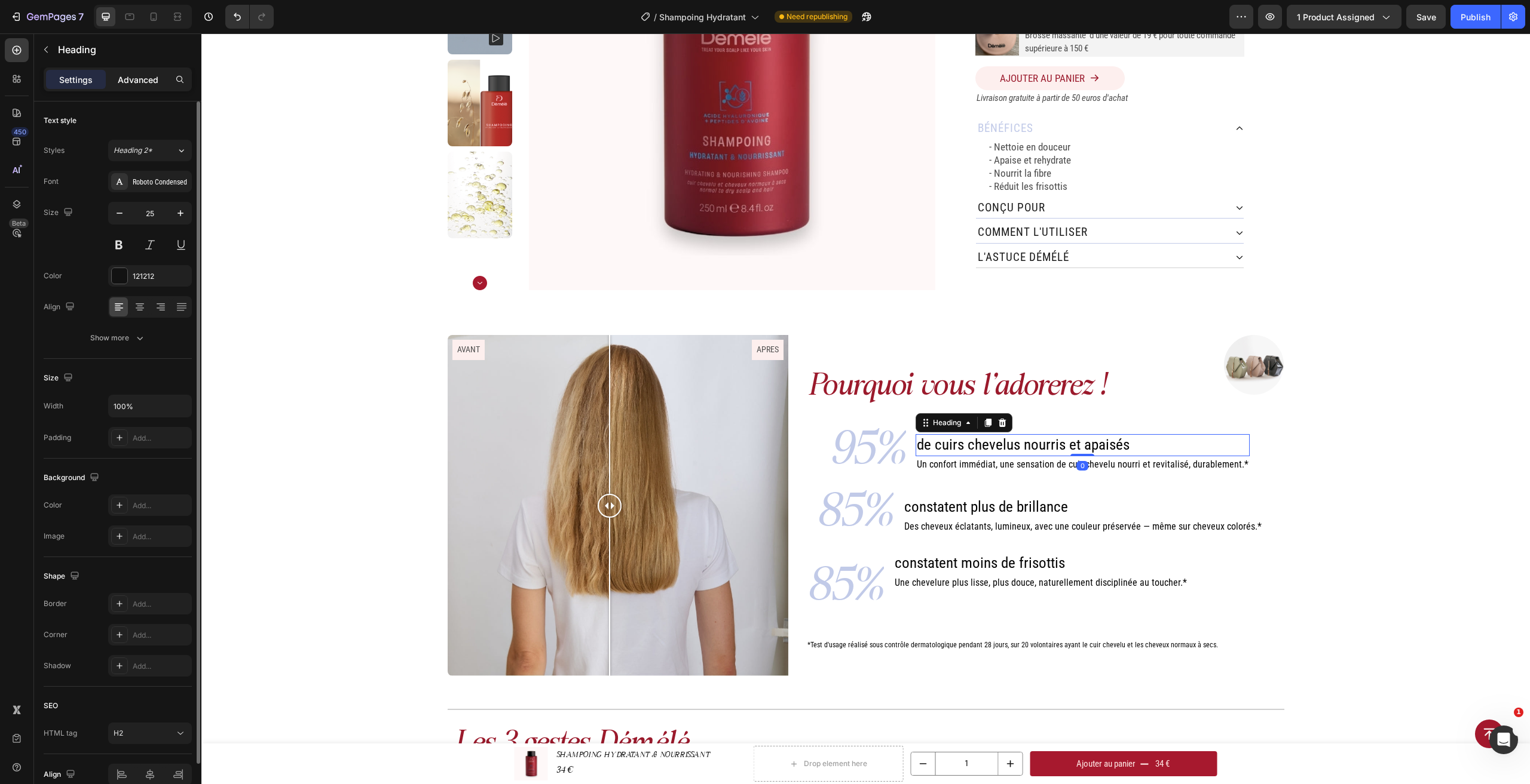
click at [135, 73] on div "Advanced" at bounding box center [138, 79] width 60 height 19
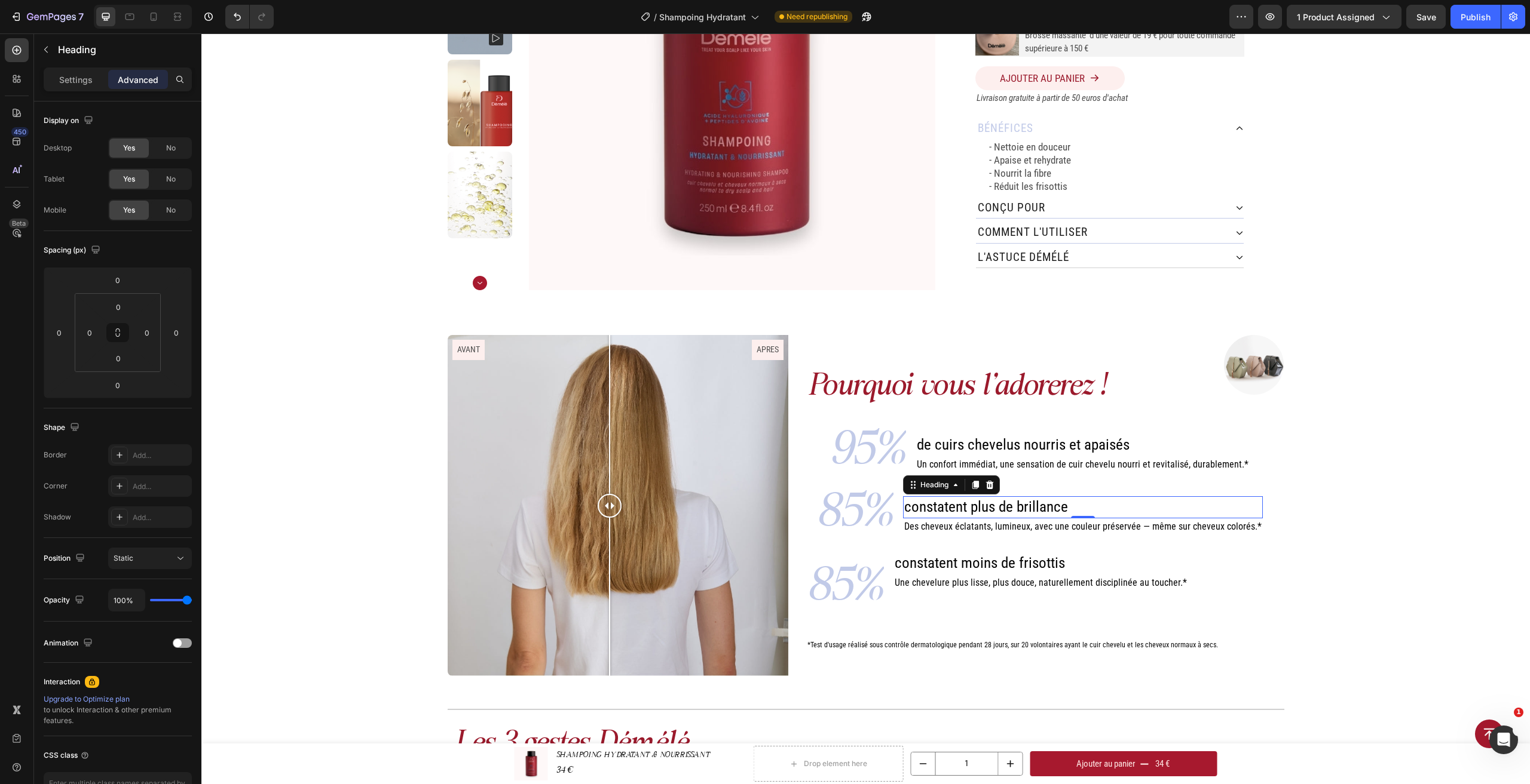
click at [994, 509] on span "constatent plus de brillance" at bounding box center [986, 507] width 164 height 17
click at [993, 523] on span "Des cheveux éclatants, lumineux, avec une couleur préservée — même sur cheveux …" at bounding box center [1082, 527] width 357 height 11
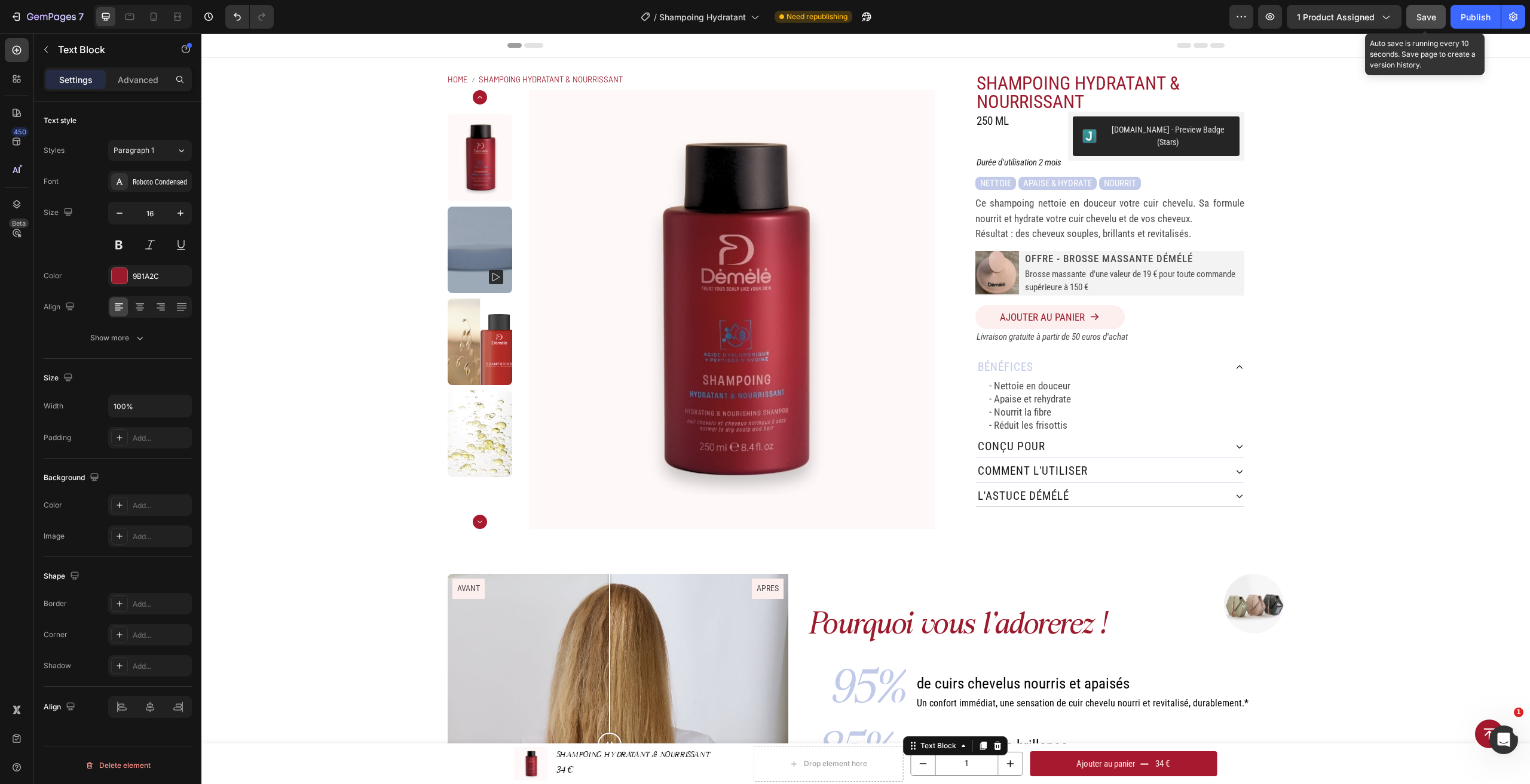
click at [1424, 15] on span "Save" at bounding box center [1426, 17] width 20 height 10
click at [1414, 18] on button "Save" at bounding box center [1426, 17] width 39 height 24
click at [1414, 15] on button "Save" at bounding box center [1426, 17] width 39 height 24
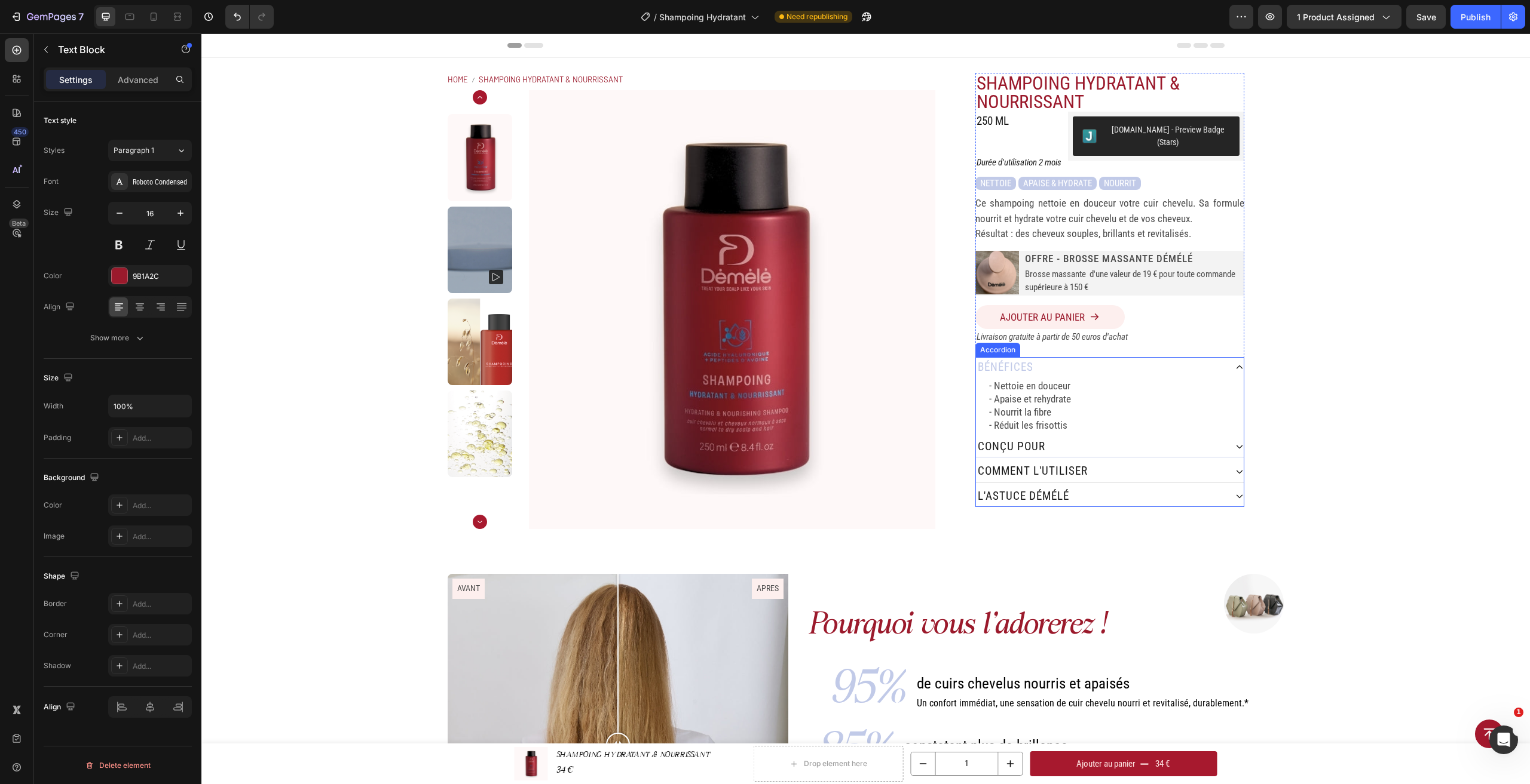
click at [1215, 437] on div "conçu pour" at bounding box center [1101, 447] width 250 height 21
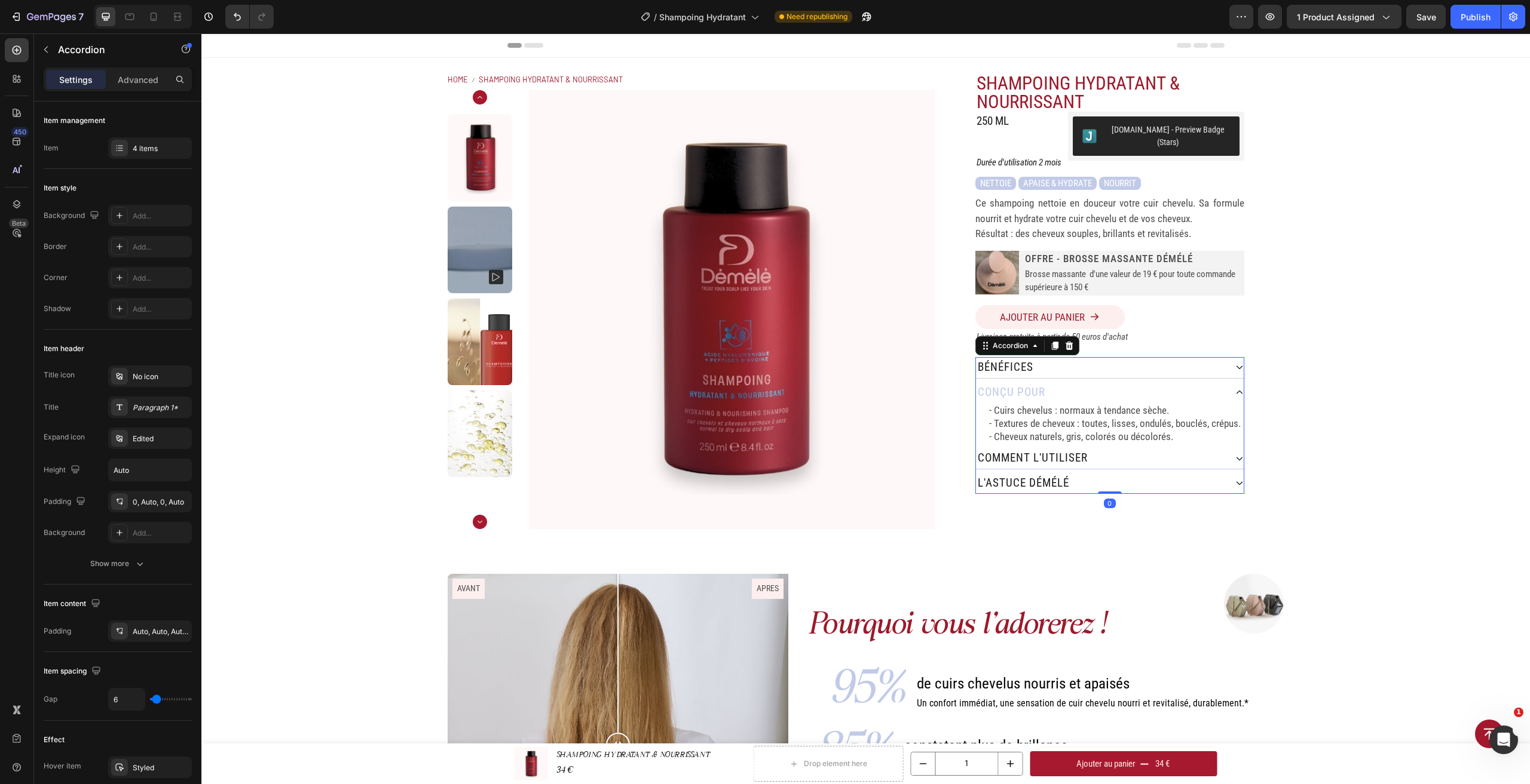
click at [1218, 452] on div "comment L'utiliser" at bounding box center [1101, 458] width 250 height 21
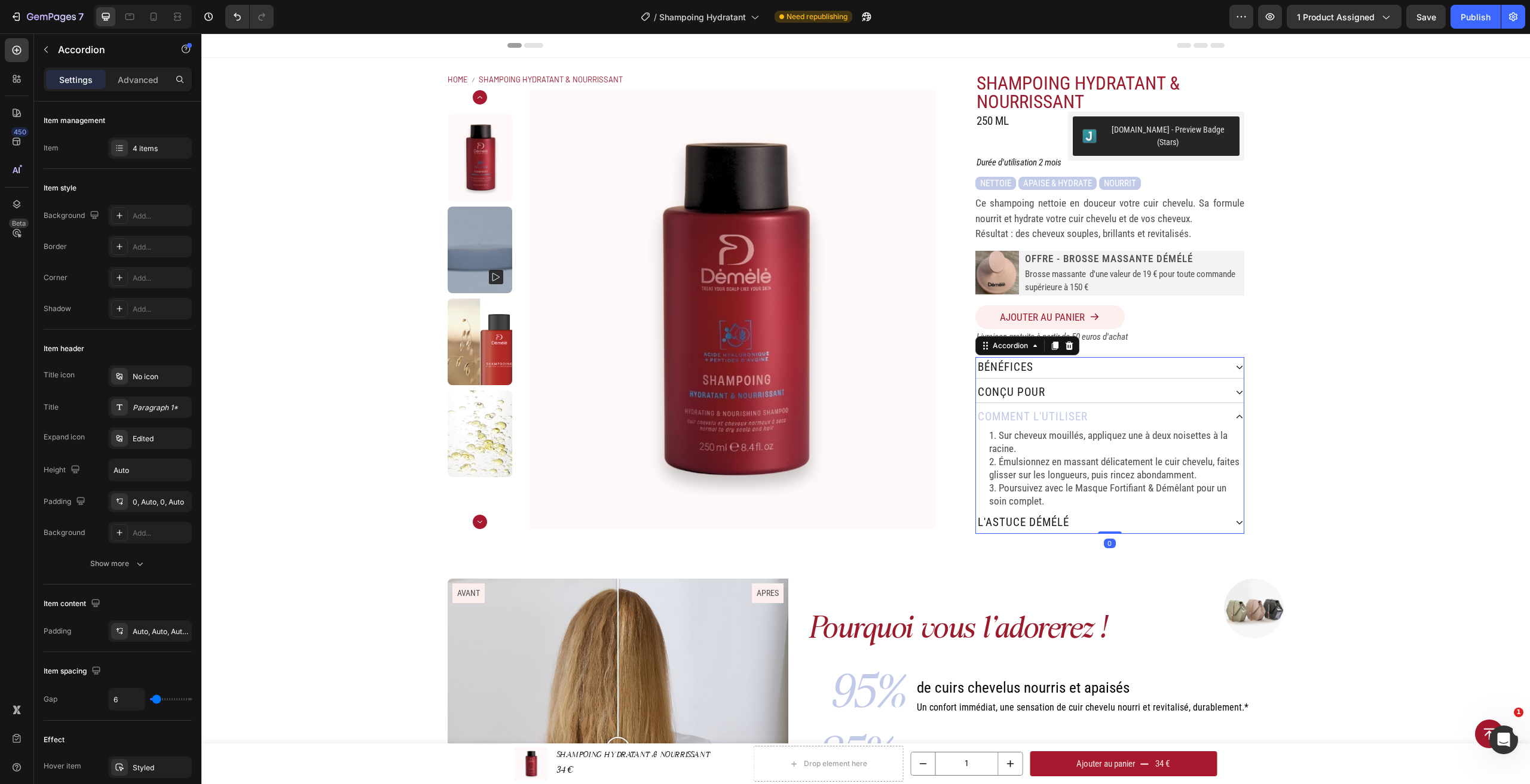
click at [1213, 512] on div "l'astuce démélé" at bounding box center [1101, 523] width 250 height 21
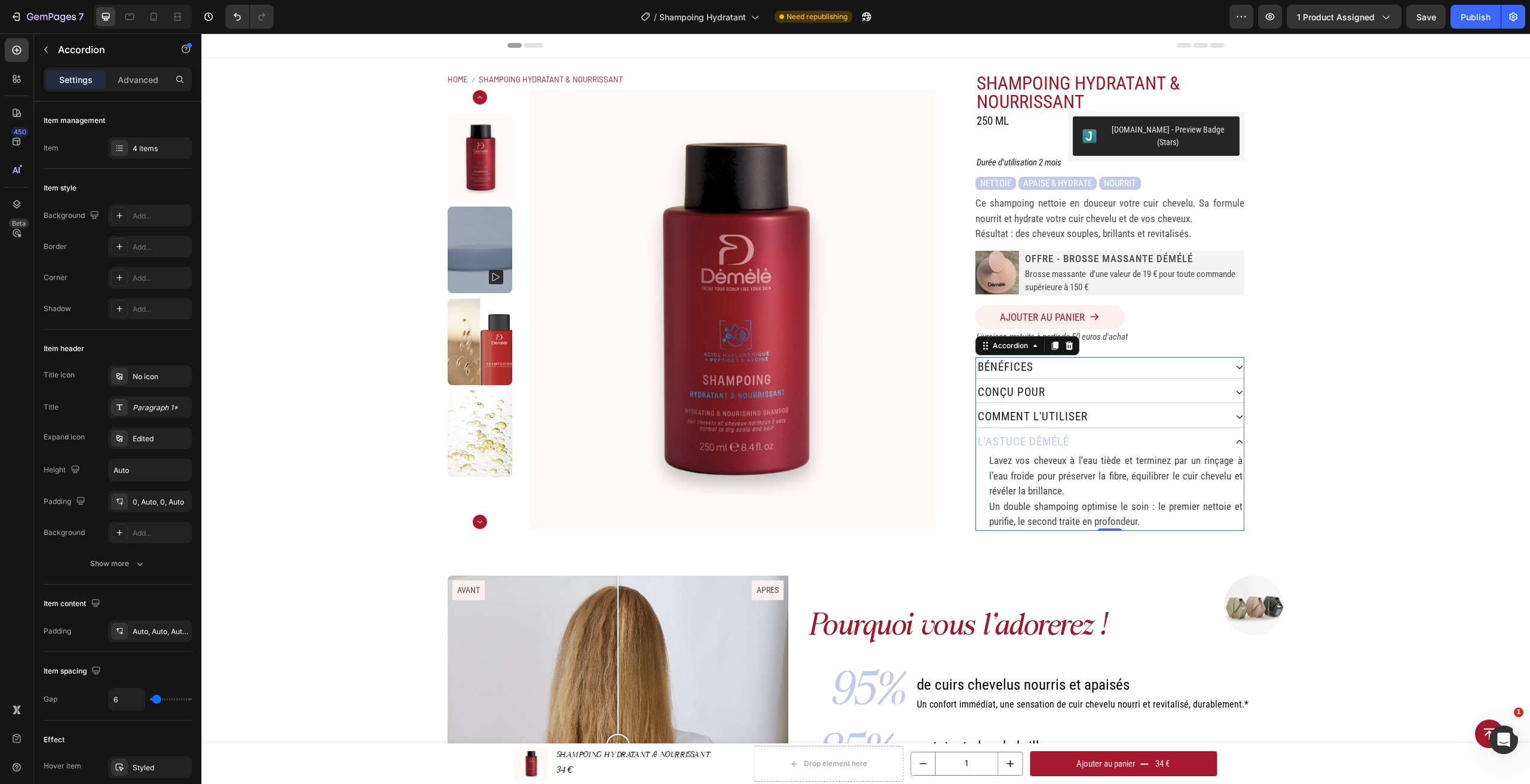
click at [1199, 410] on div "comment L'utiliser" at bounding box center [1101, 417] width 250 height 21
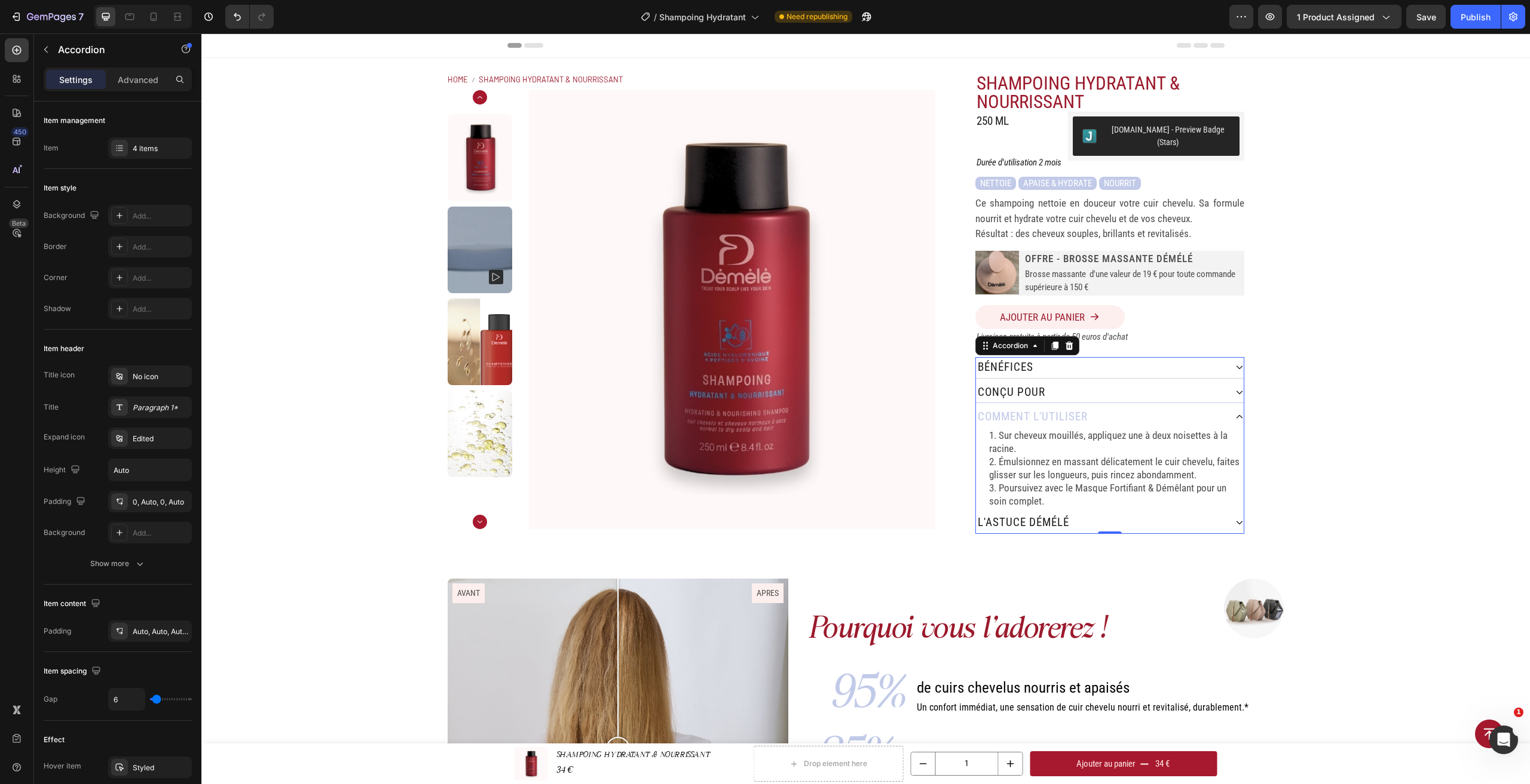
click at [1199, 382] on div "conçu pour" at bounding box center [1101, 393] width 250 height 21
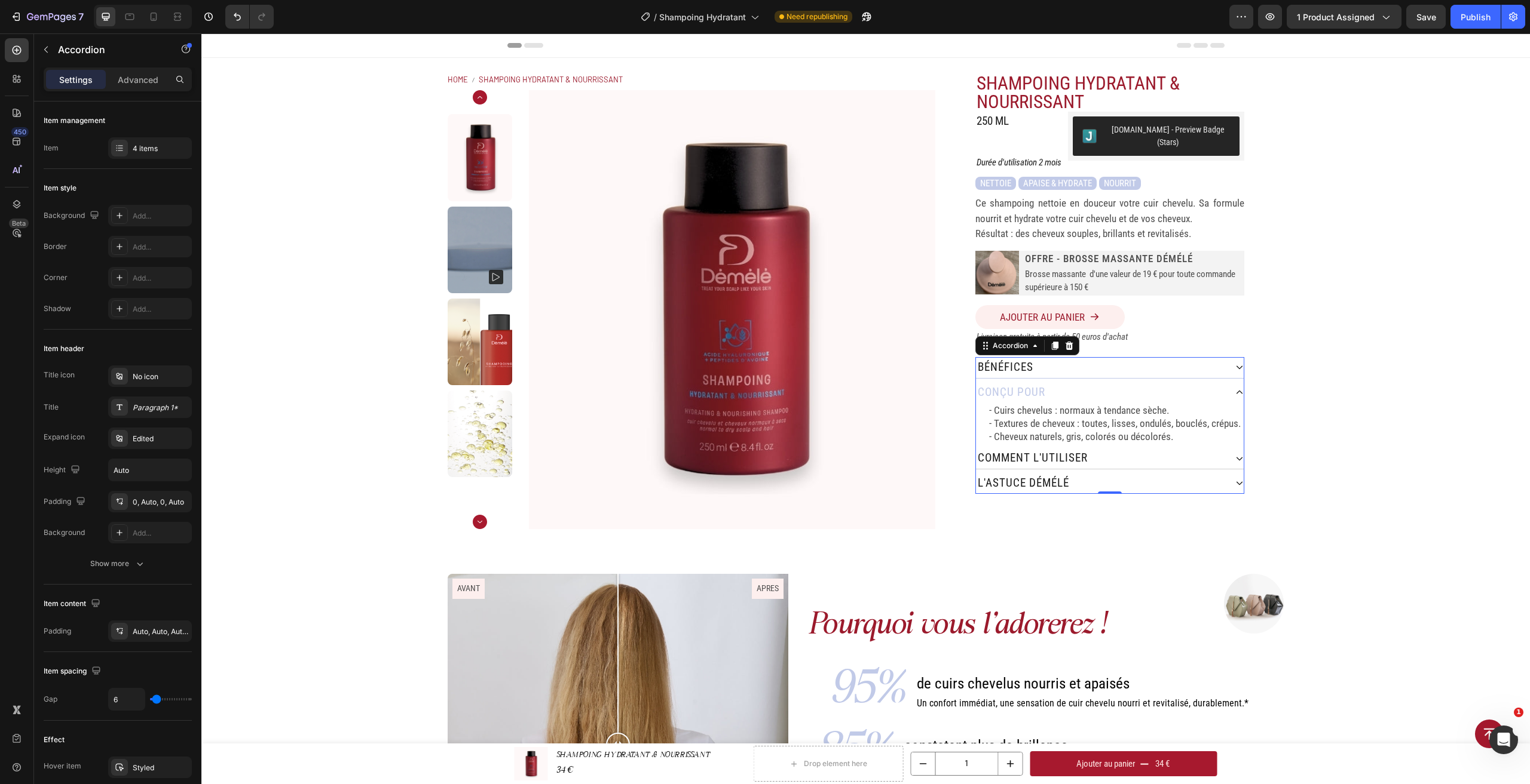
click at [1199, 363] on div "bénéfices" at bounding box center [1101, 367] width 250 height 21
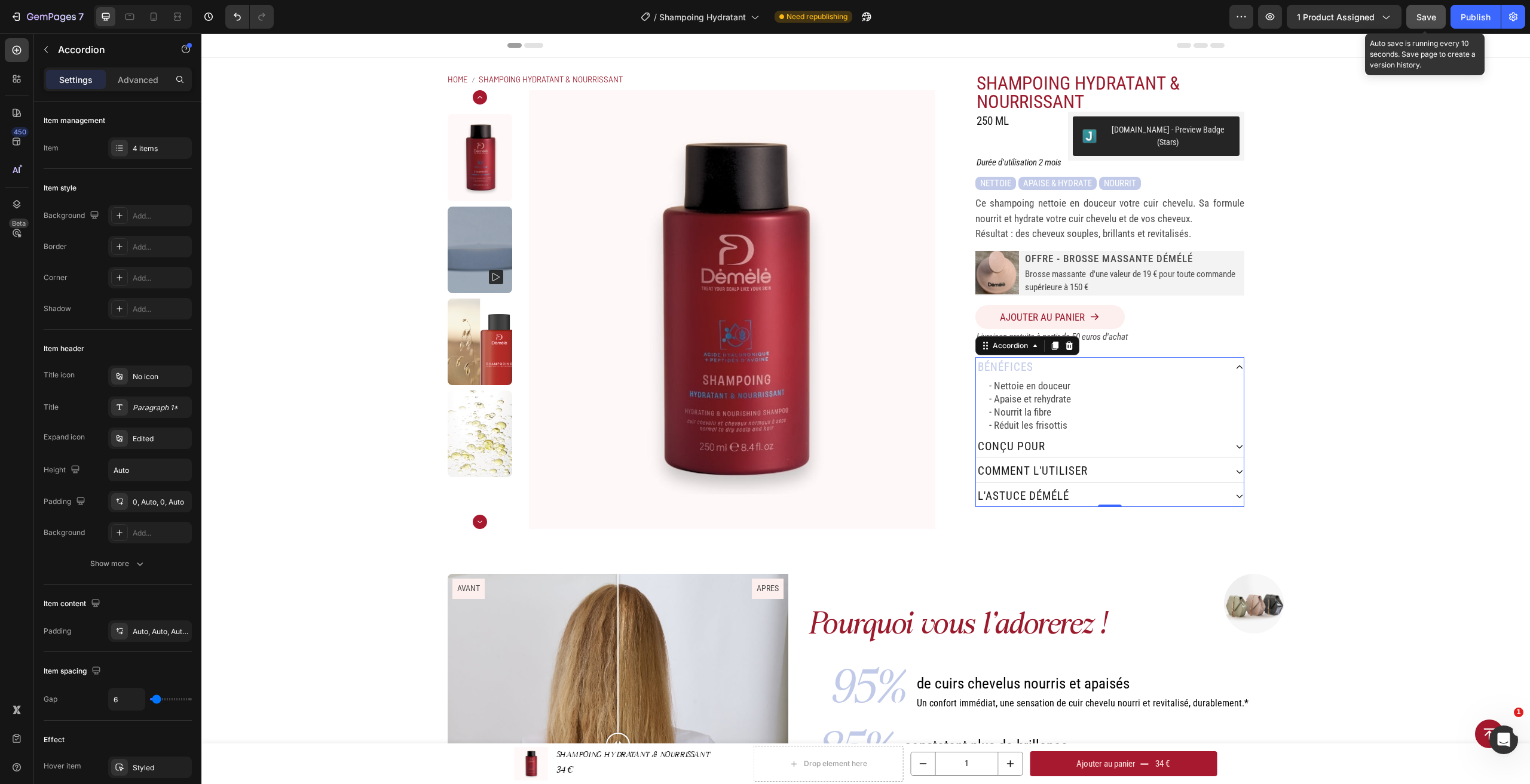
click at [1414, 15] on button "Save" at bounding box center [1426, 17] width 39 height 24
click at [1424, 22] on span "Save" at bounding box center [1426, 17] width 20 height 10
click at [1421, 16] on span "Save" at bounding box center [1426, 17] width 20 height 10
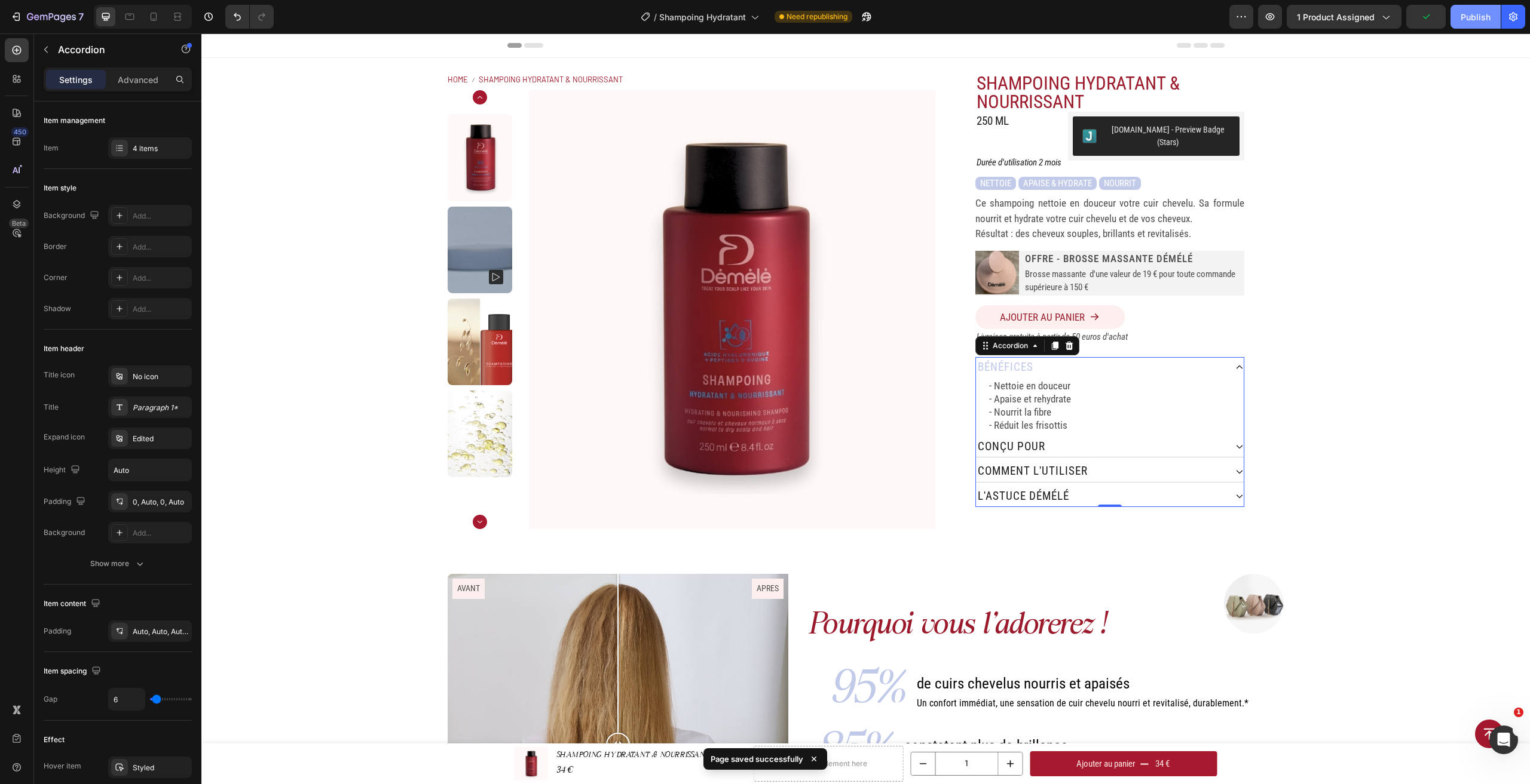
click at [1475, 16] on div "Publish" at bounding box center [1475, 17] width 30 height 12
click at [1126, 437] on div "conçu pour" at bounding box center [1101, 447] width 250 height 21
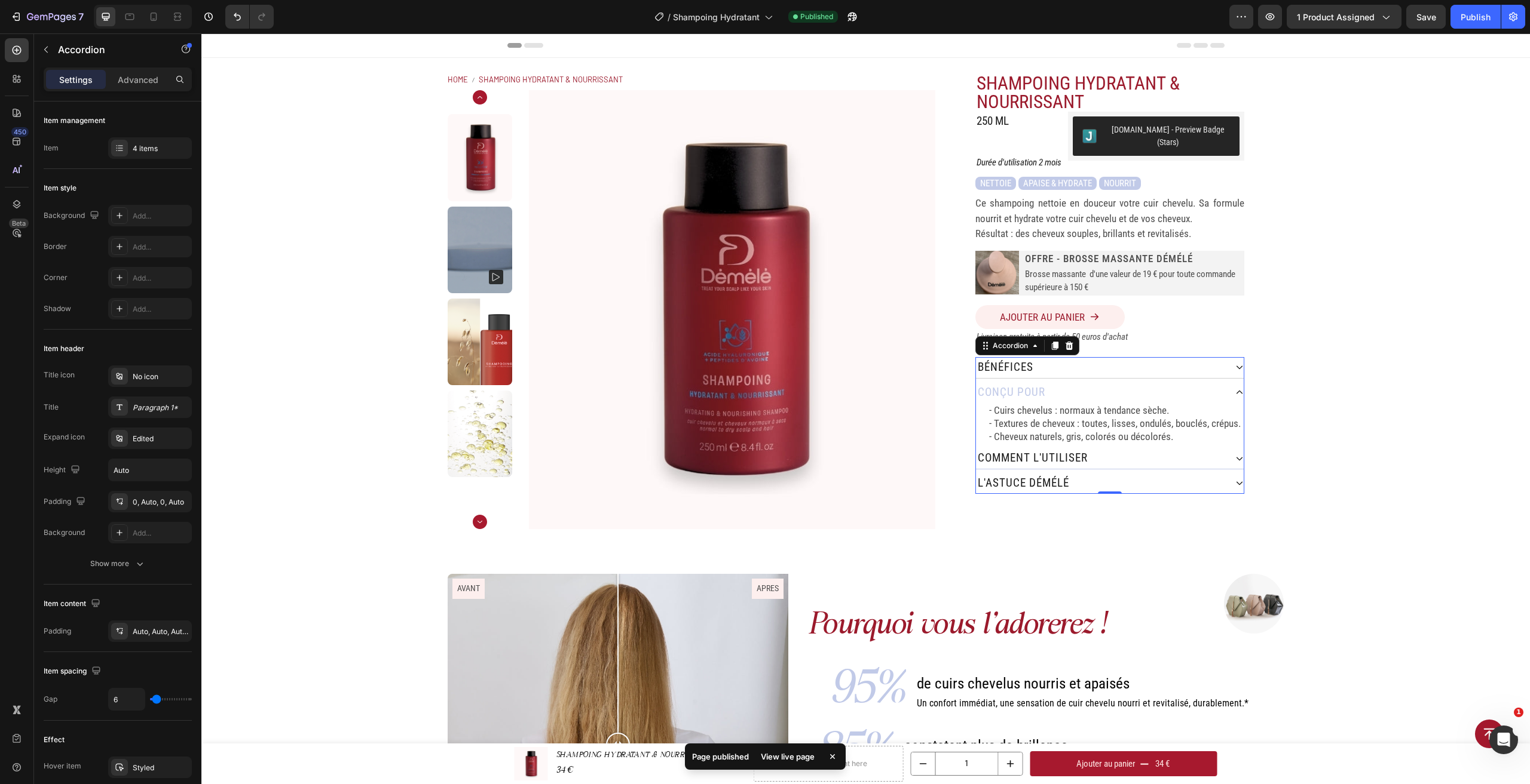
click at [1146, 448] on div "comment L'utiliser" at bounding box center [1101, 458] width 250 height 21
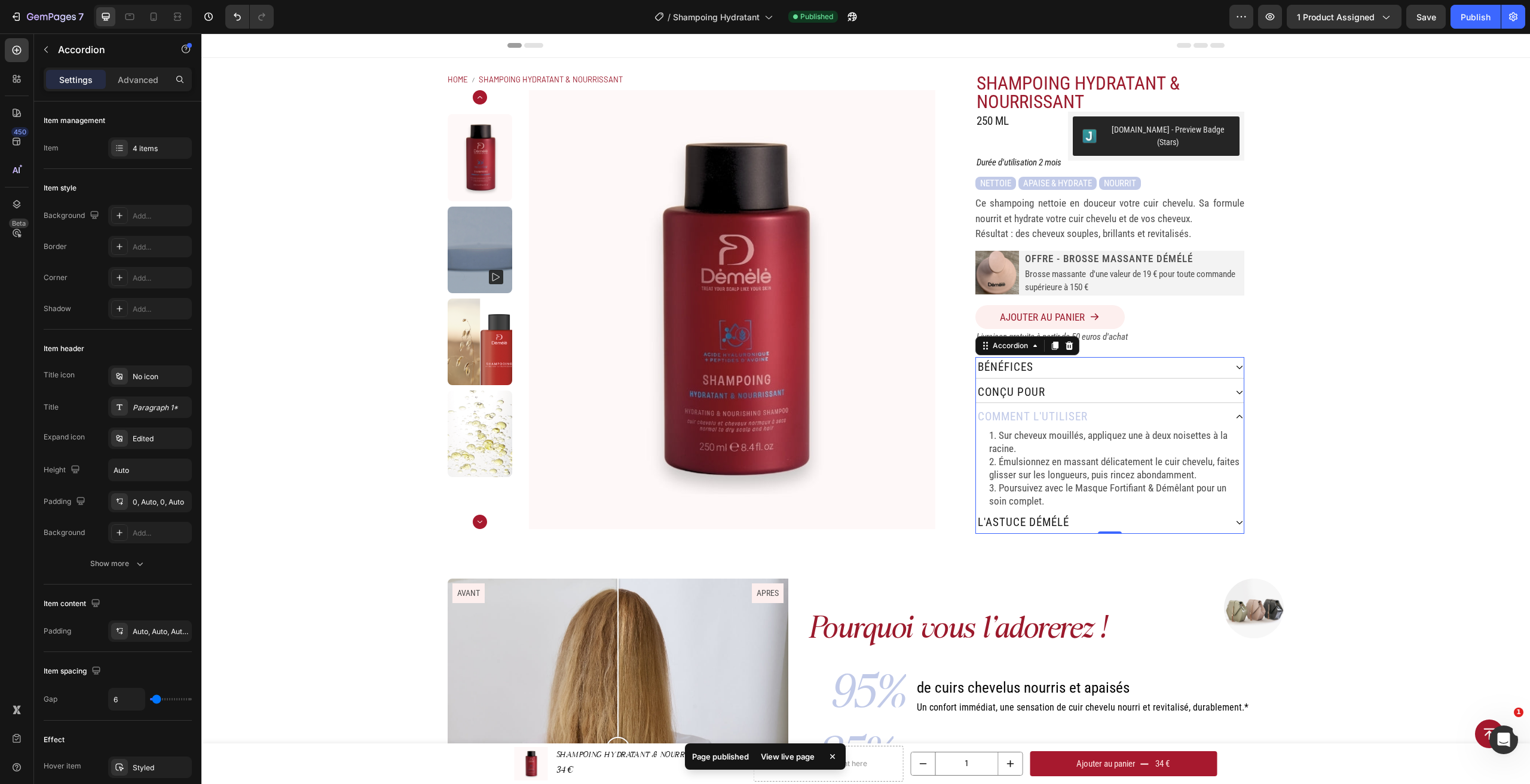
click at [1159, 512] on div "l'astuce démélé" at bounding box center [1101, 523] width 250 height 21
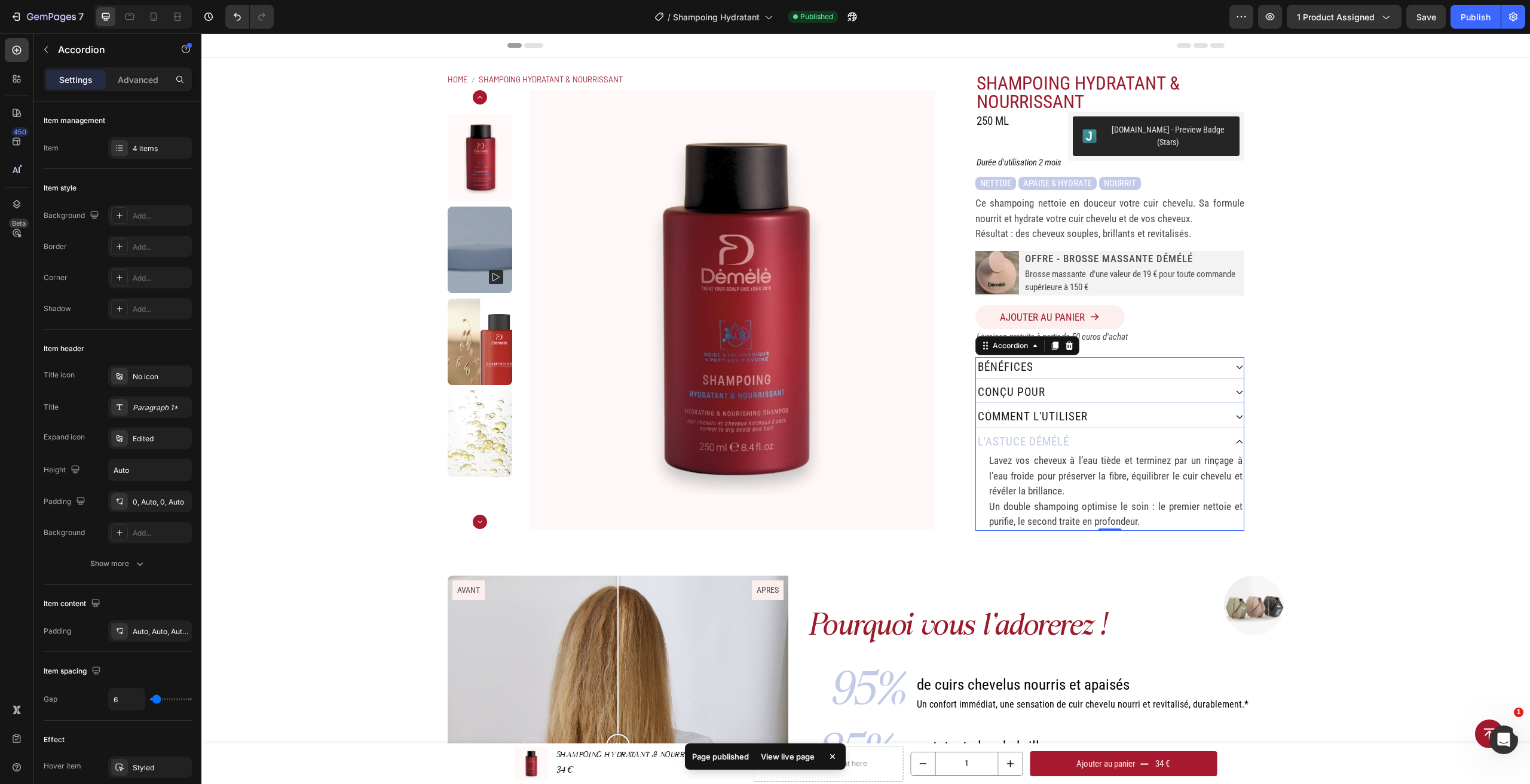
click at [1155, 386] on div "conçu pour" at bounding box center [1101, 393] width 250 height 21
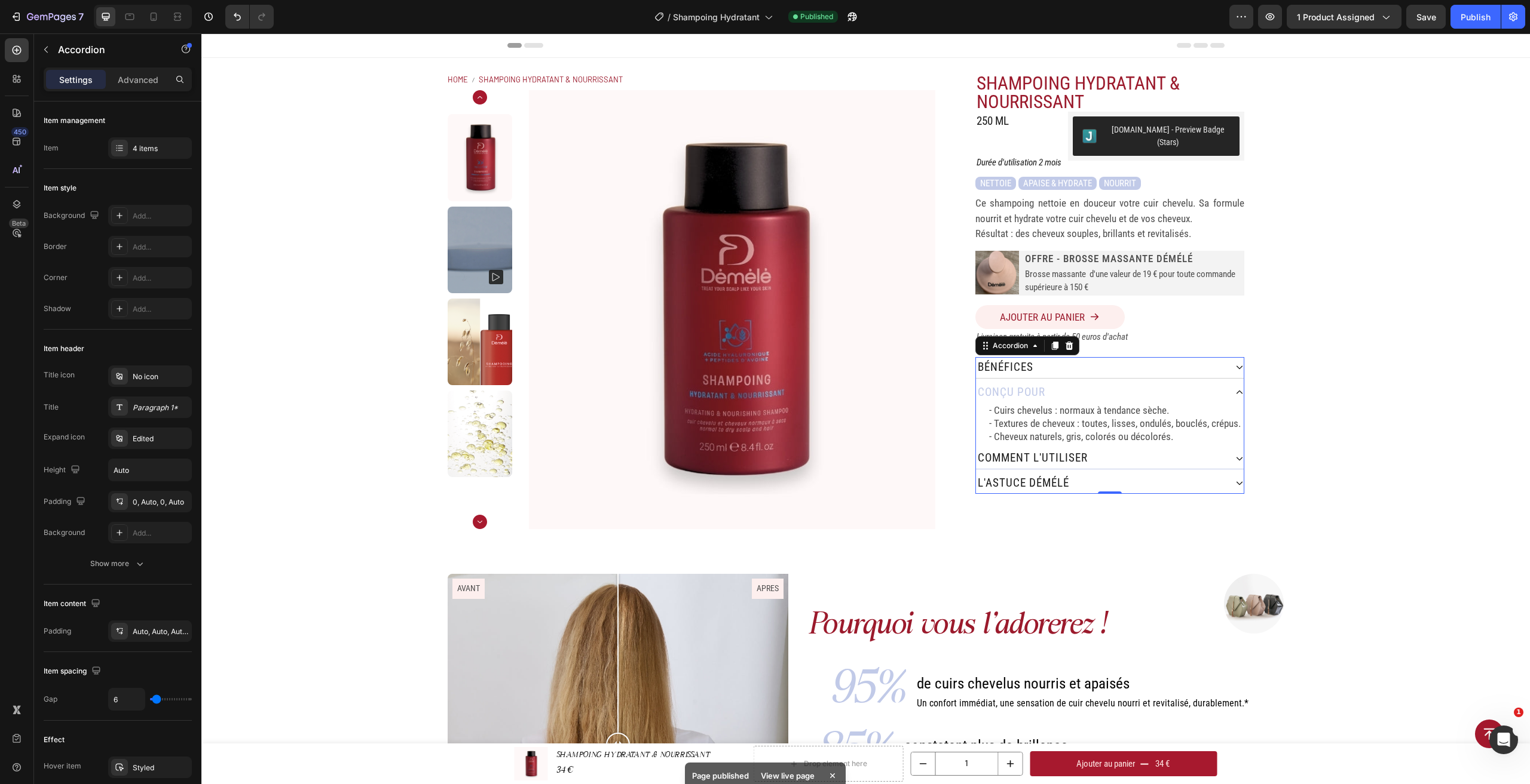
click at [1181, 448] on div "comment L'utiliser" at bounding box center [1101, 458] width 250 height 21
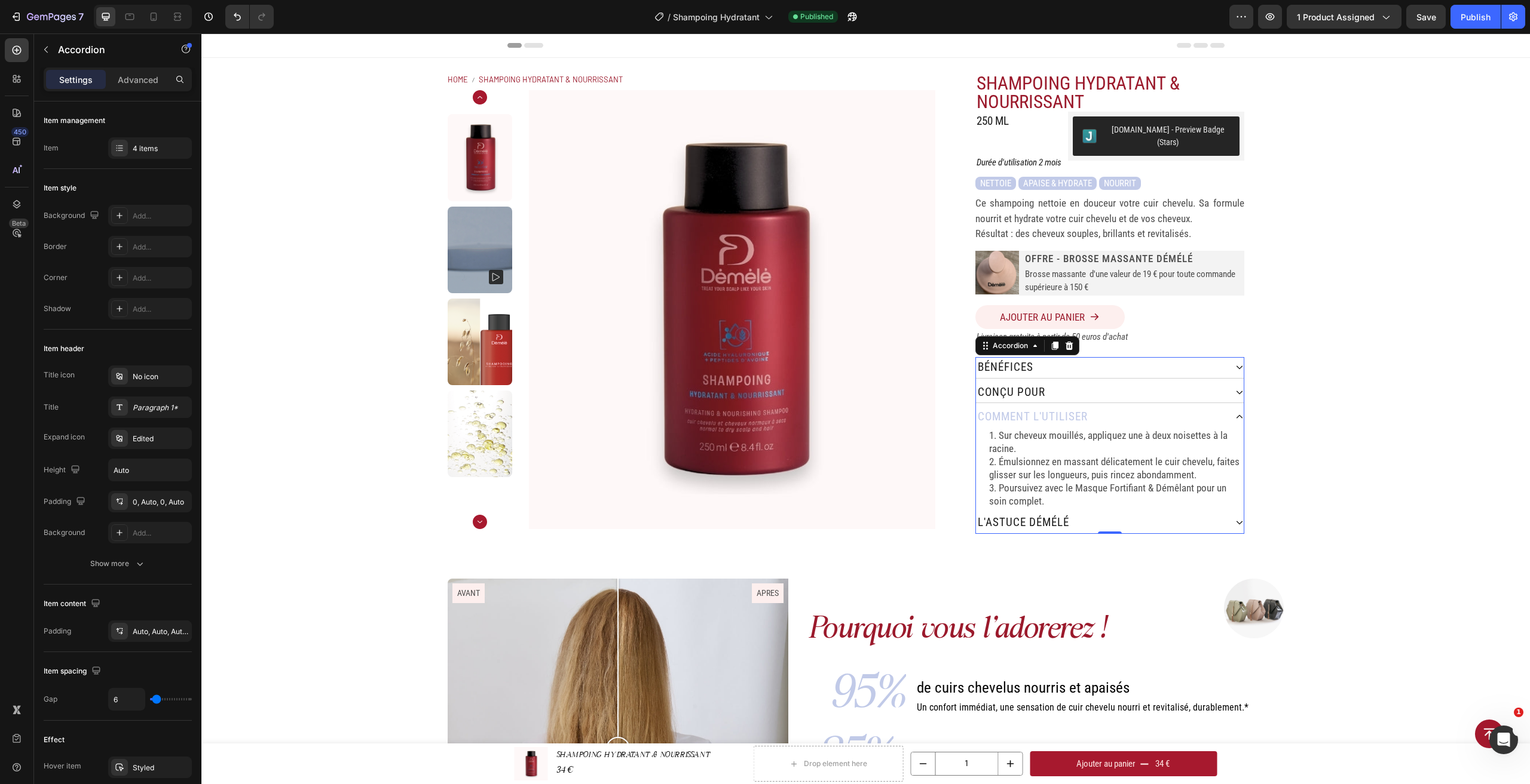
click at [1184, 516] on div "l'astuce démélé" at bounding box center [1101, 523] width 250 height 21
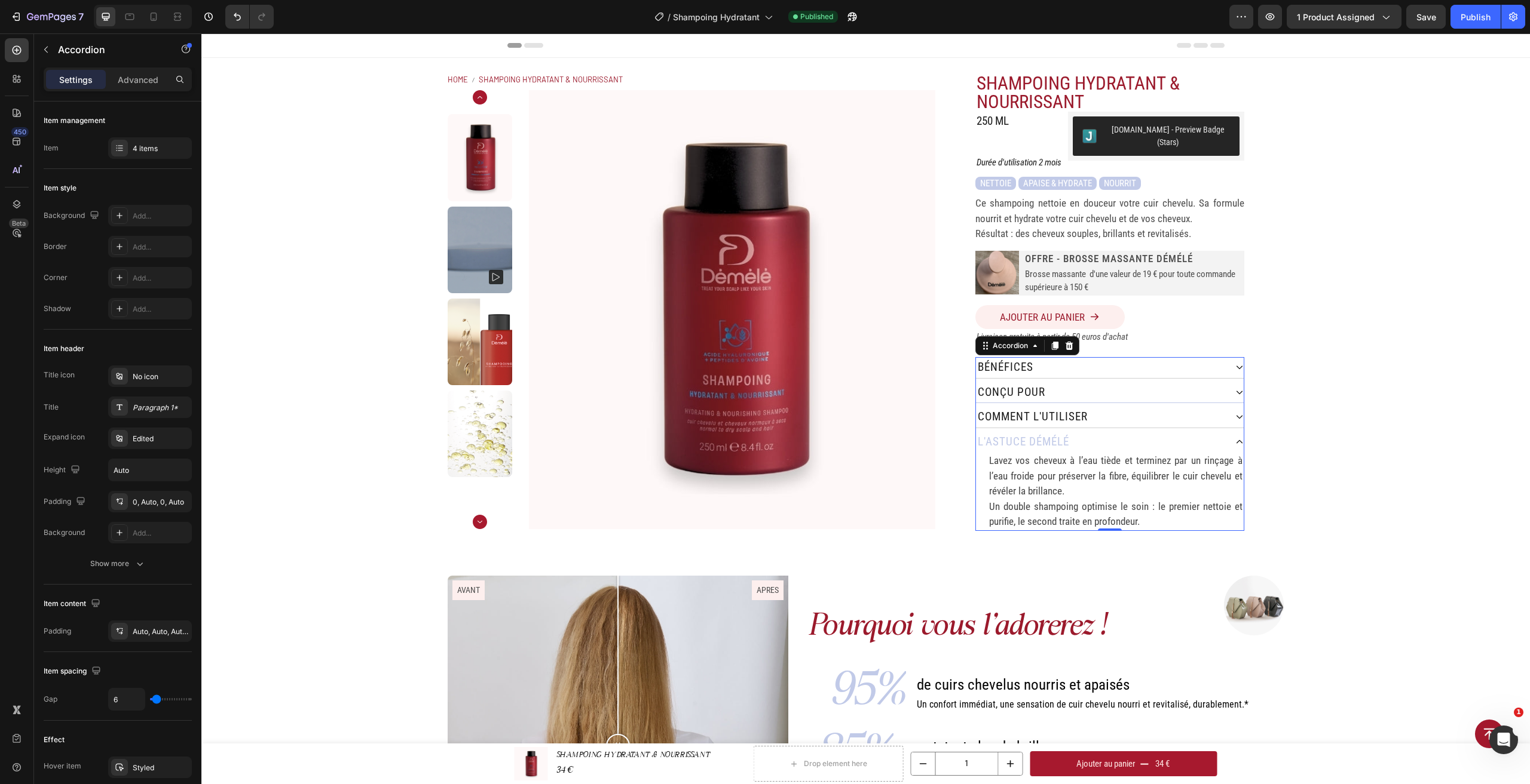
click at [1185, 382] on div "conçu pour" at bounding box center [1101, 393] width 250 height 21
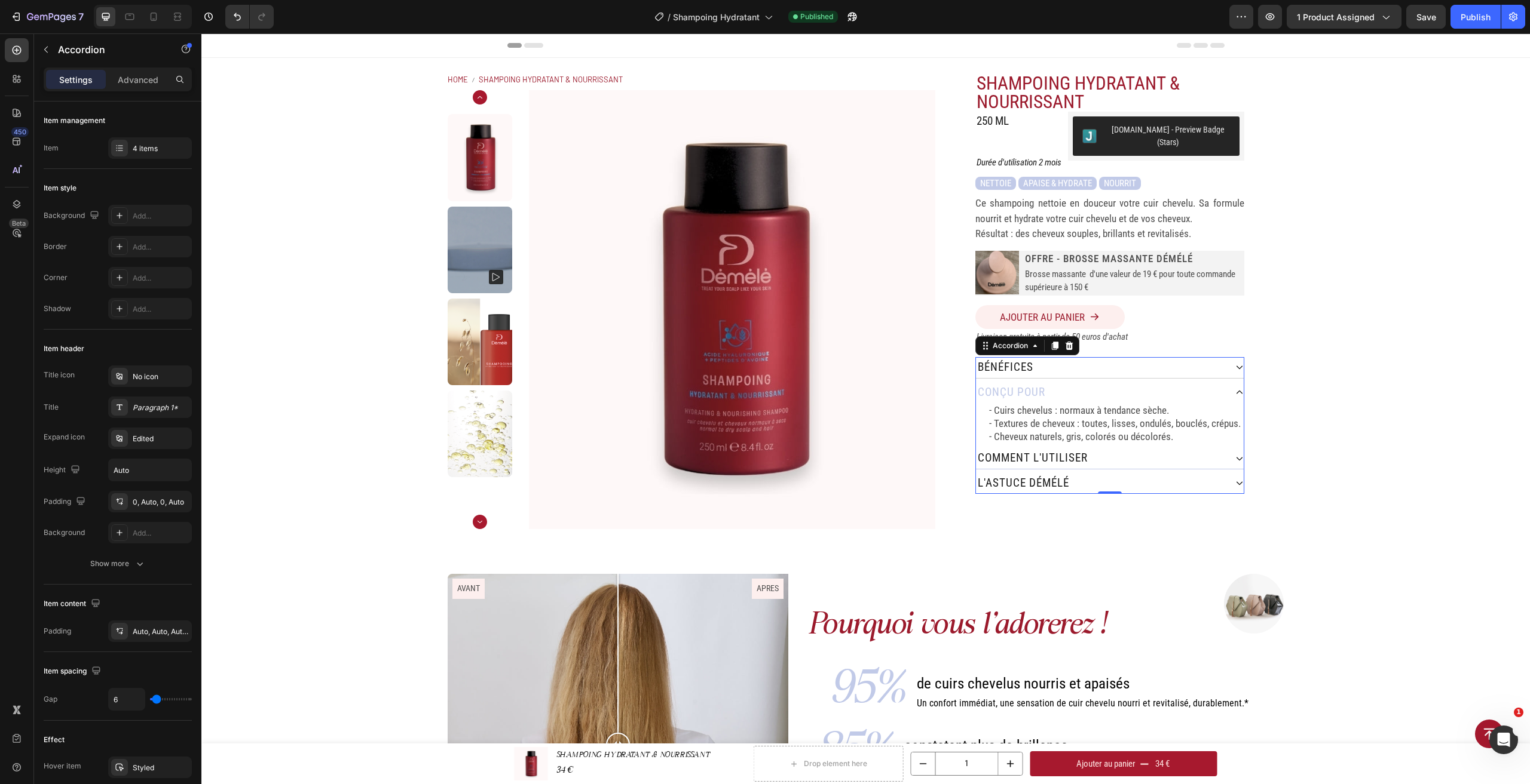
click at [1180, 448] on div "comment L'utiliser" at bounding box center [1101, 458] width 250 height 21
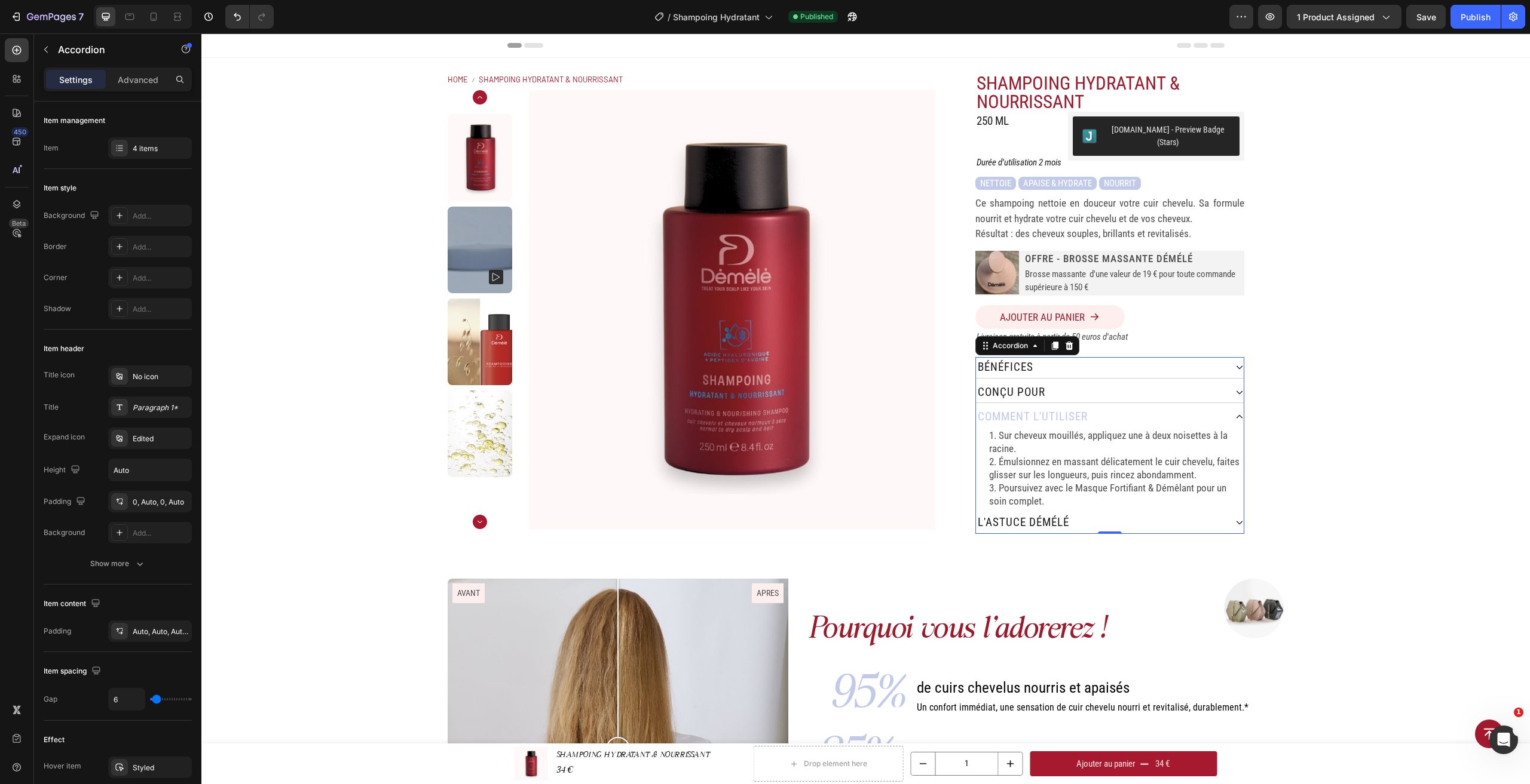
drag, startPoint x: 1180, startPoint y: 514, endPoint x: 1189, endPoint y: 458, distance: 56.7
click at [1179, 514] on div "l'astuce démélé" at bounding box center [1101, 523] width 250 height 21
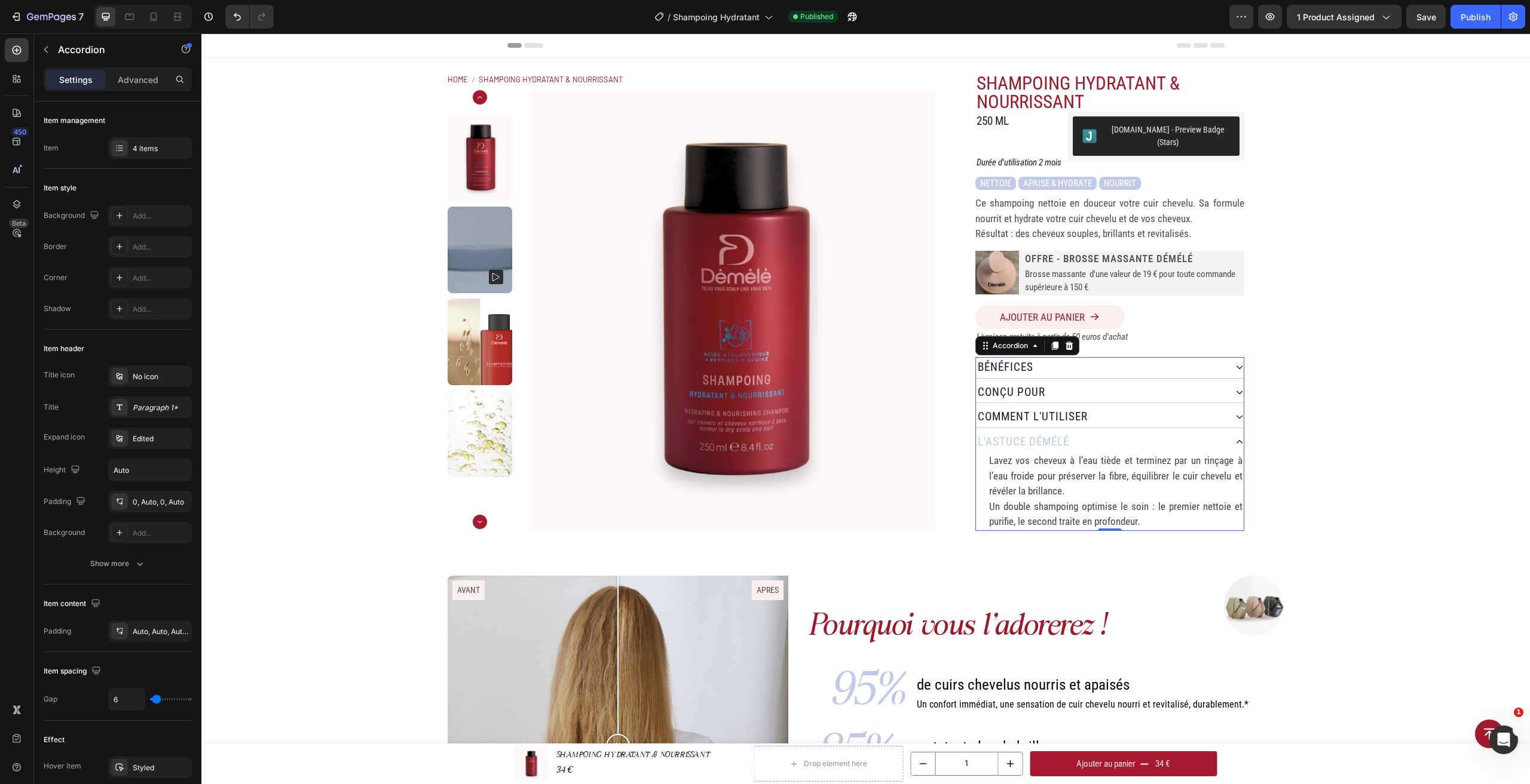
click at [1178, 359] on div "bénéfices" at bounding box center [1101, 367] width 250 height 21
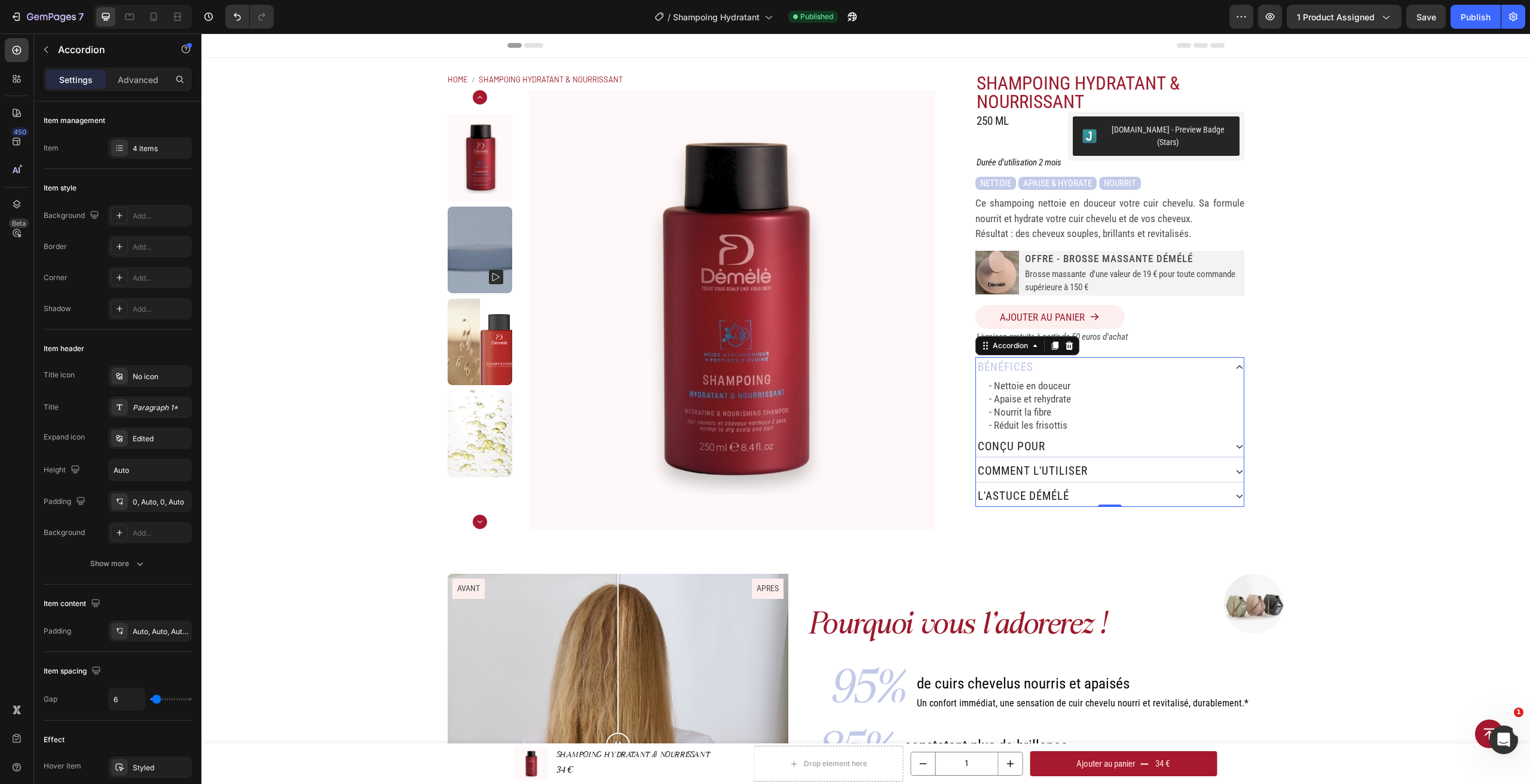
click at [1172, 437] on div "conçu pour" at bounding box center [1101, 447] width 250 height 21
click at [1172, 449] on div "comment L'utiliser" at bounding box center [1101, 458] width 250 height 21
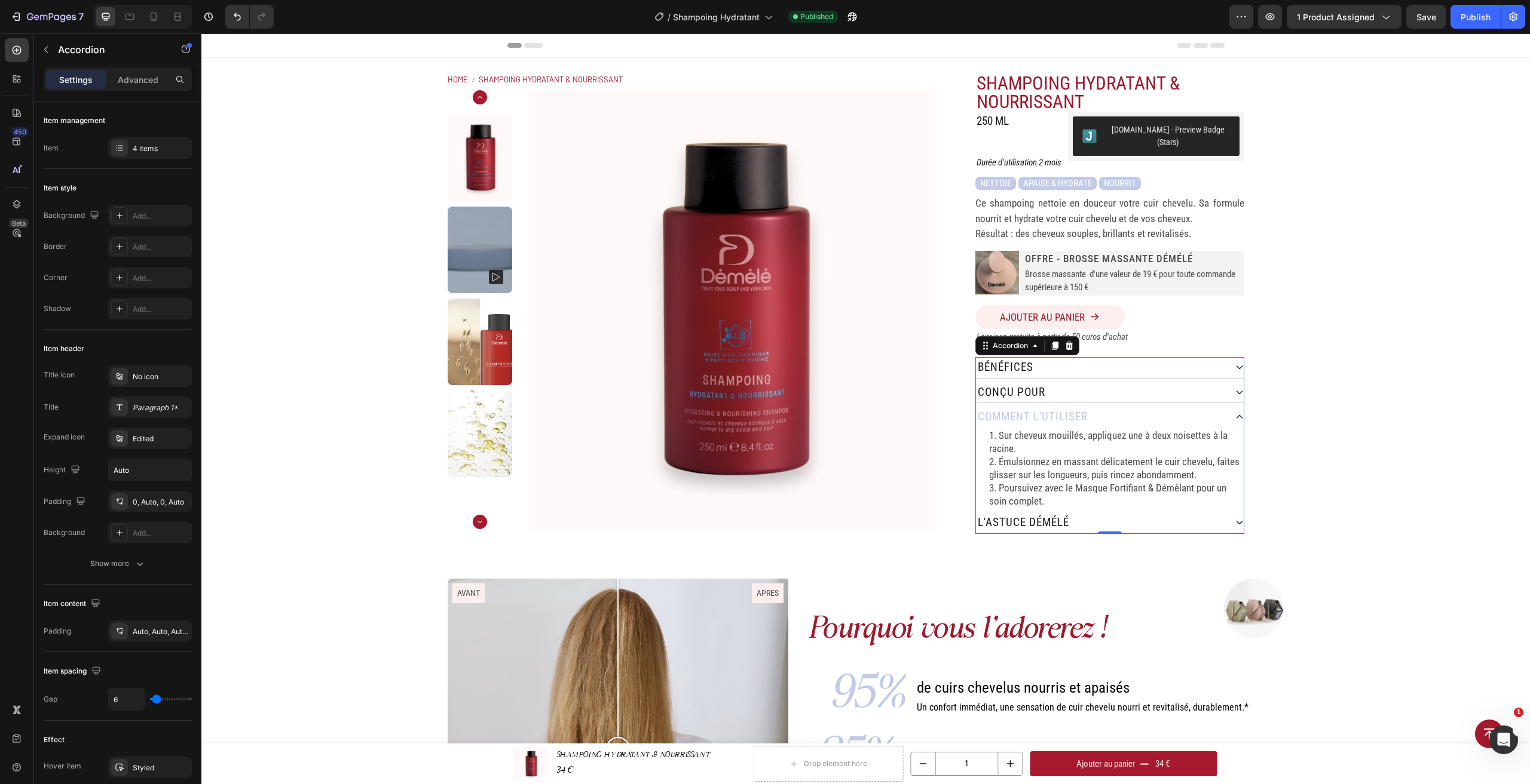
click at [1157, 515] on div "l'astuce démélé" at bounding box center [1101, 523] width 250 height 21
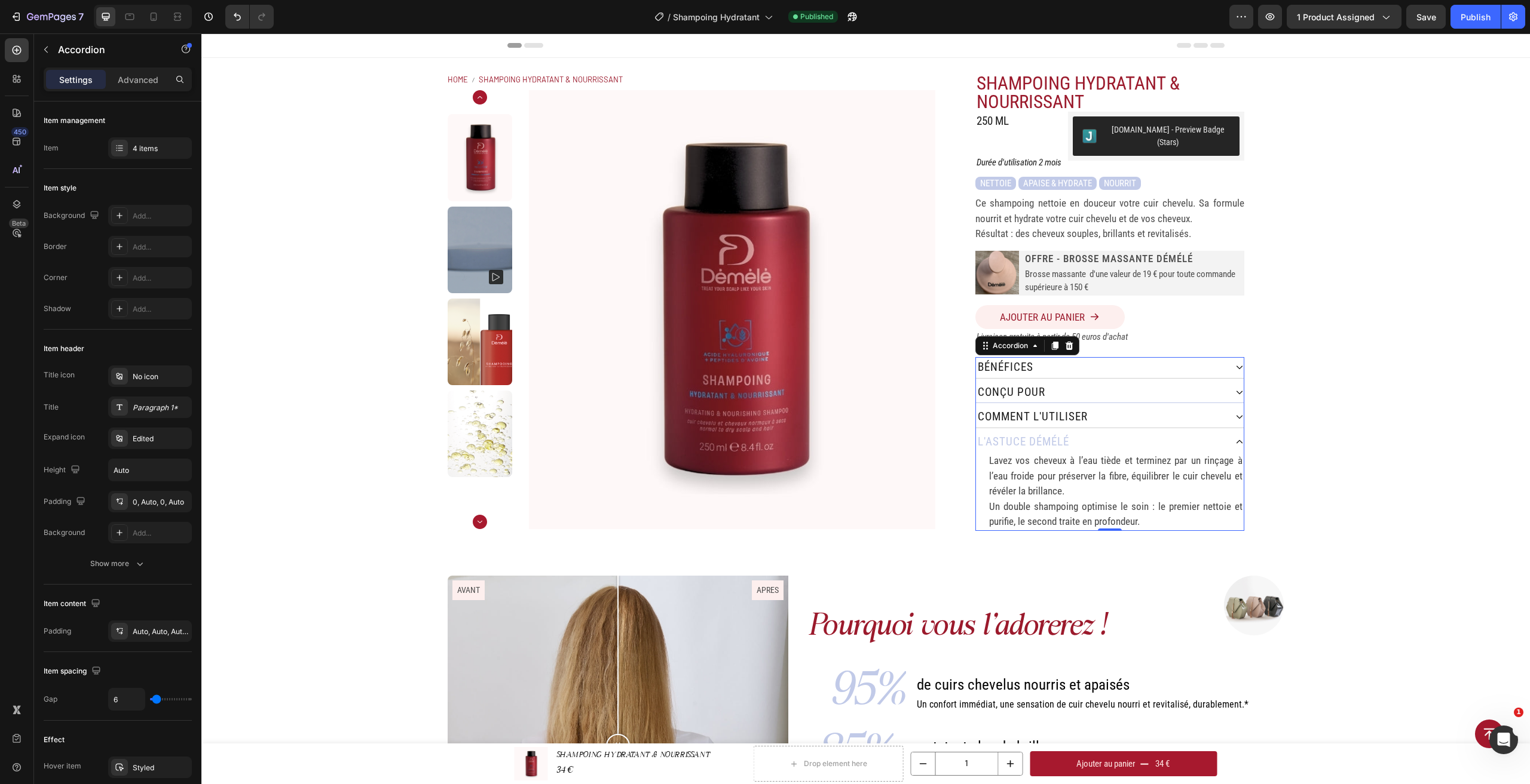
click at [1174, 385] on div "conçu pour" at bounding box center [1101, 393] width 250 height 21
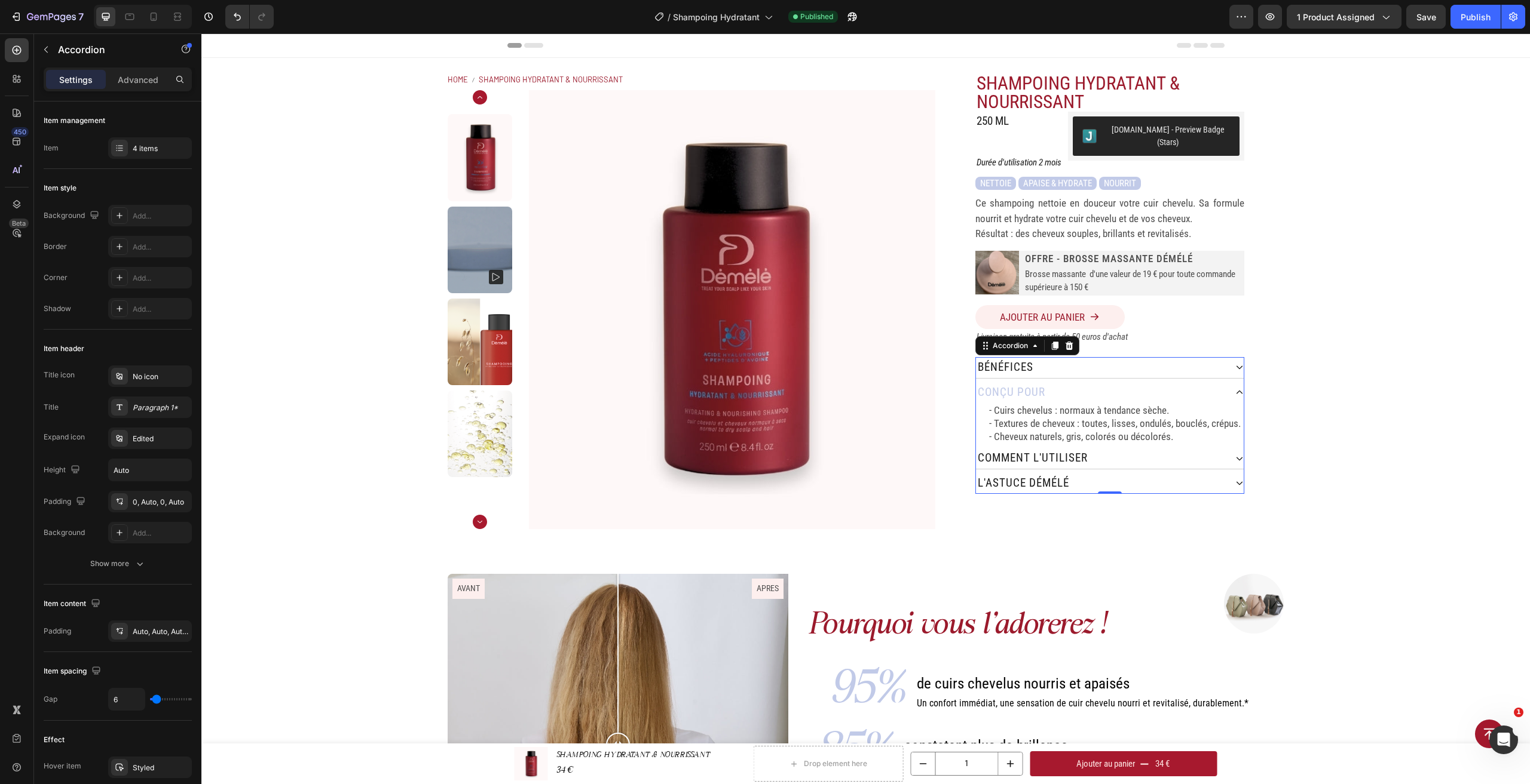
click at [1132, 473] on div "l'astuce démélé" at bounding box center [1101, 484] width 250 height 21
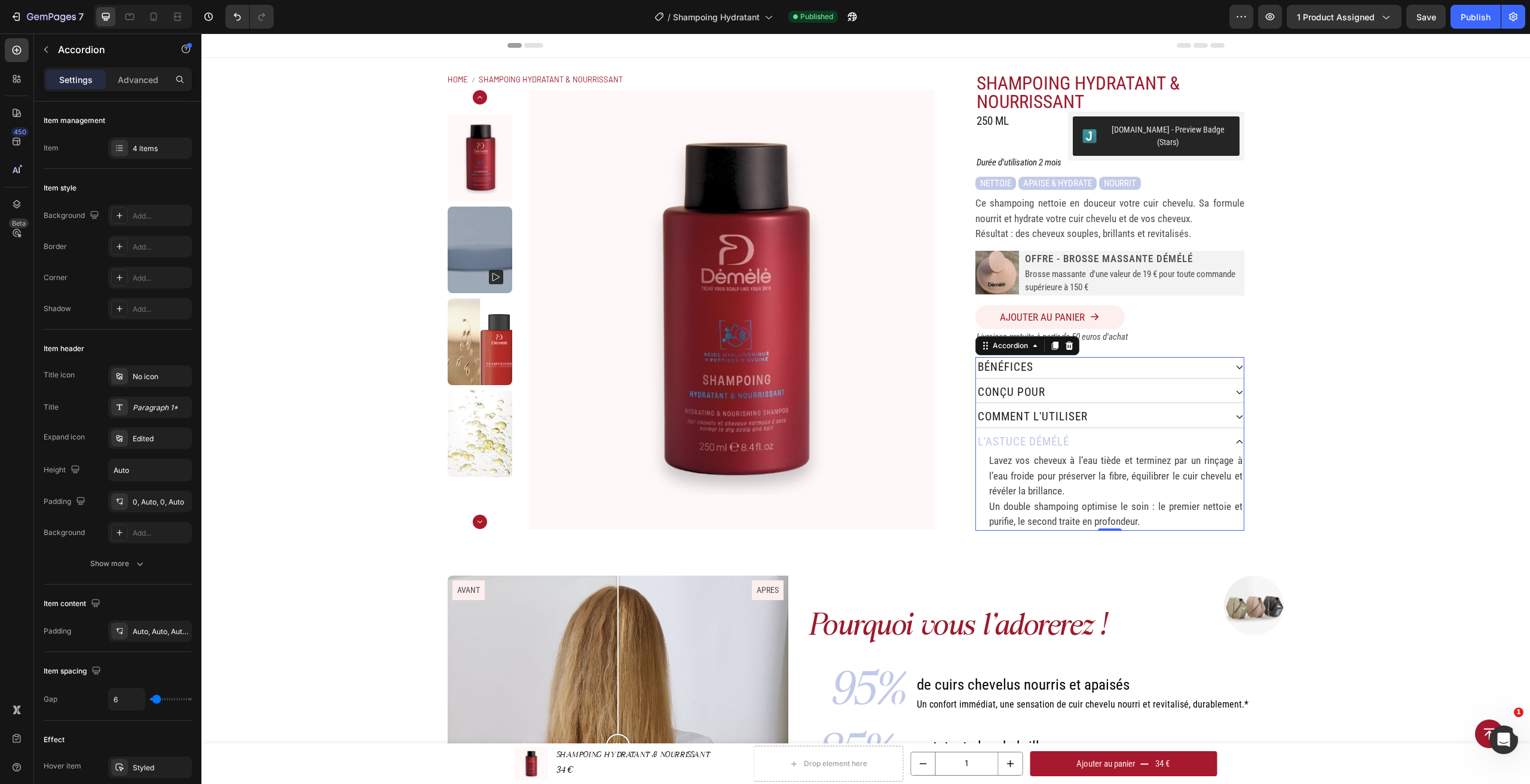
click at [1098, 432] on div "l'astuce démélé" at bounding box center [1101, 442] width 250 height 21
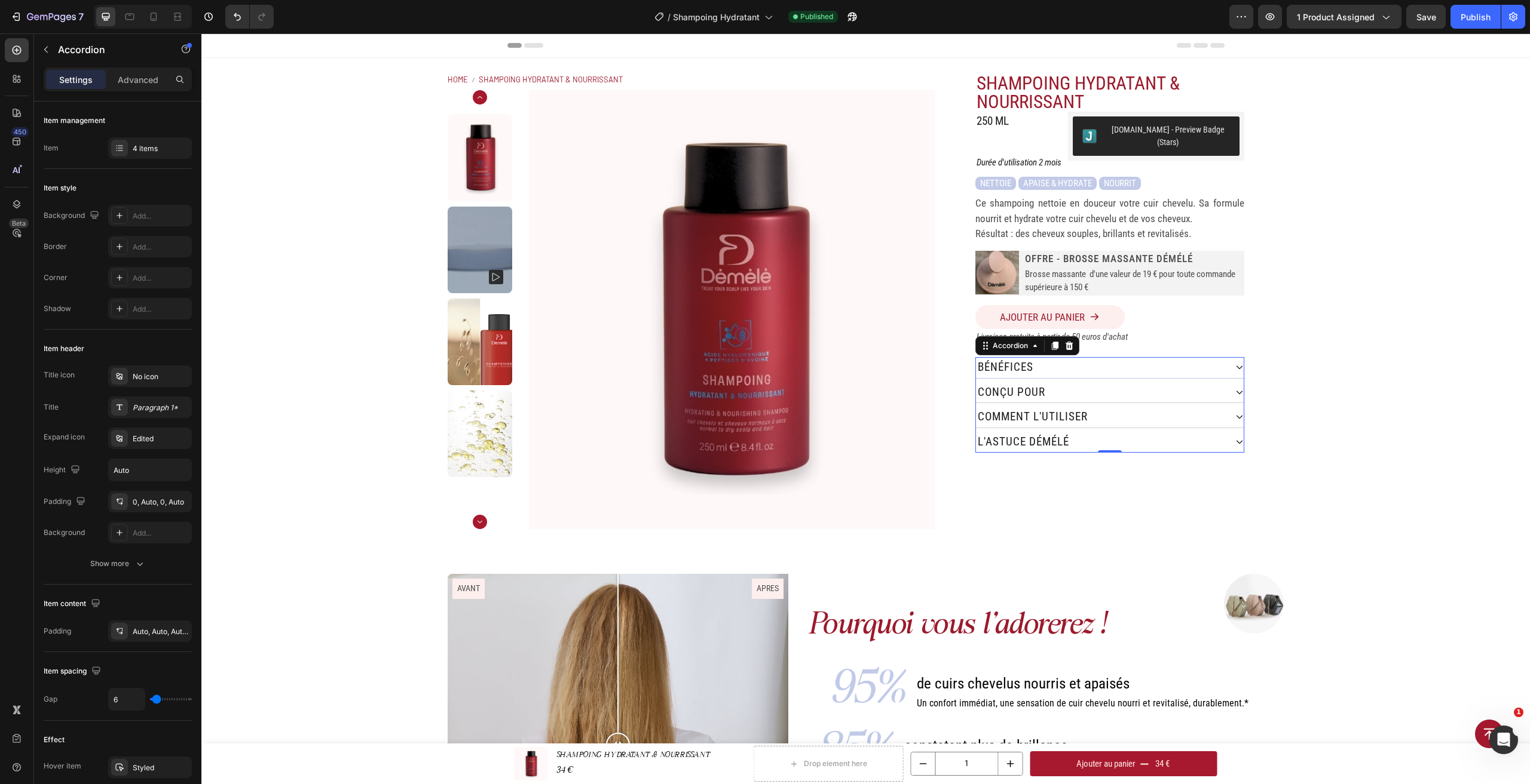
click at [1044, 358] on div "bénéfices" at bounding box center [1101, 367] width 250 height 21
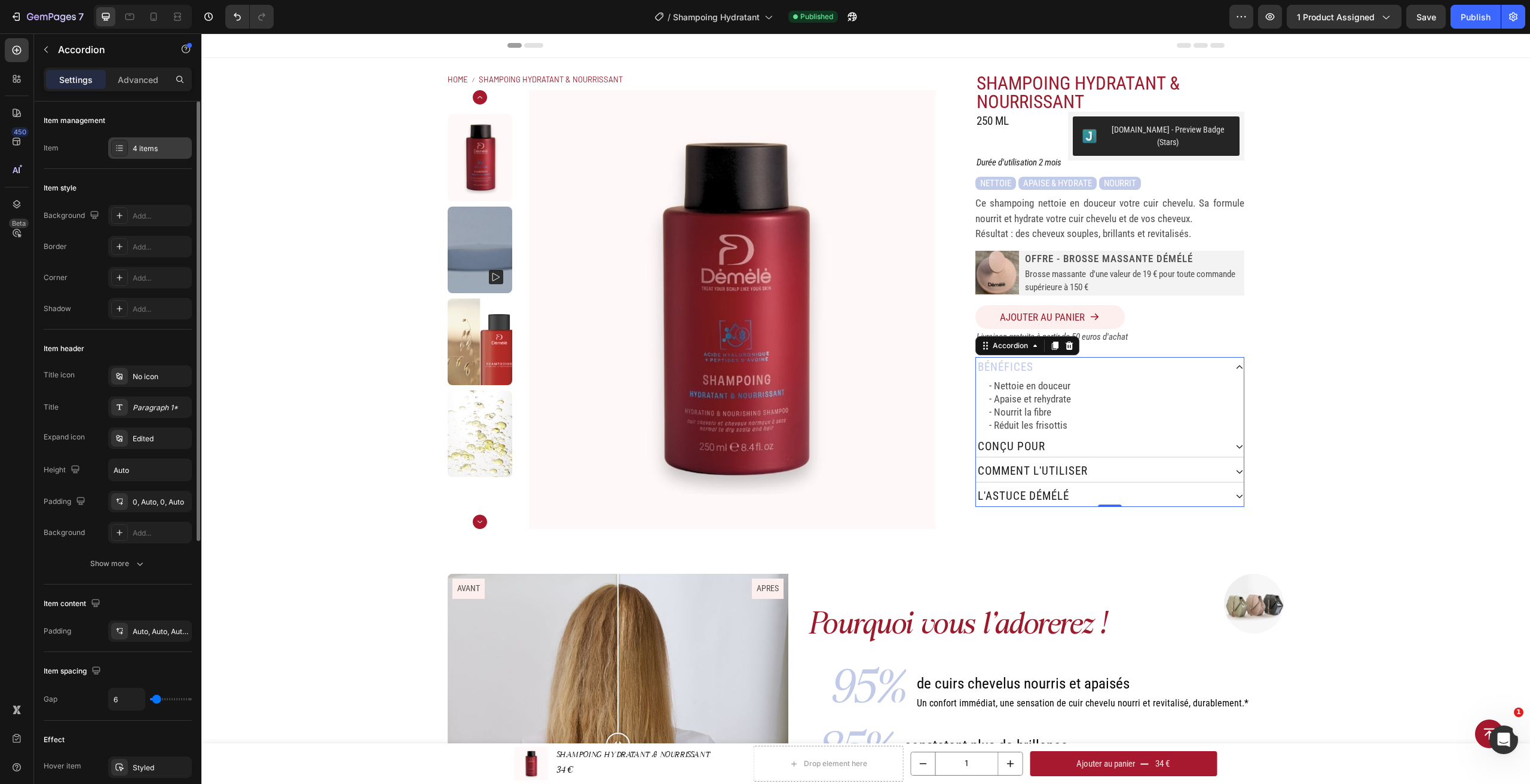
click at [169, 146] on div "4 items" at bounding box center [160, 148] width 56 height 10
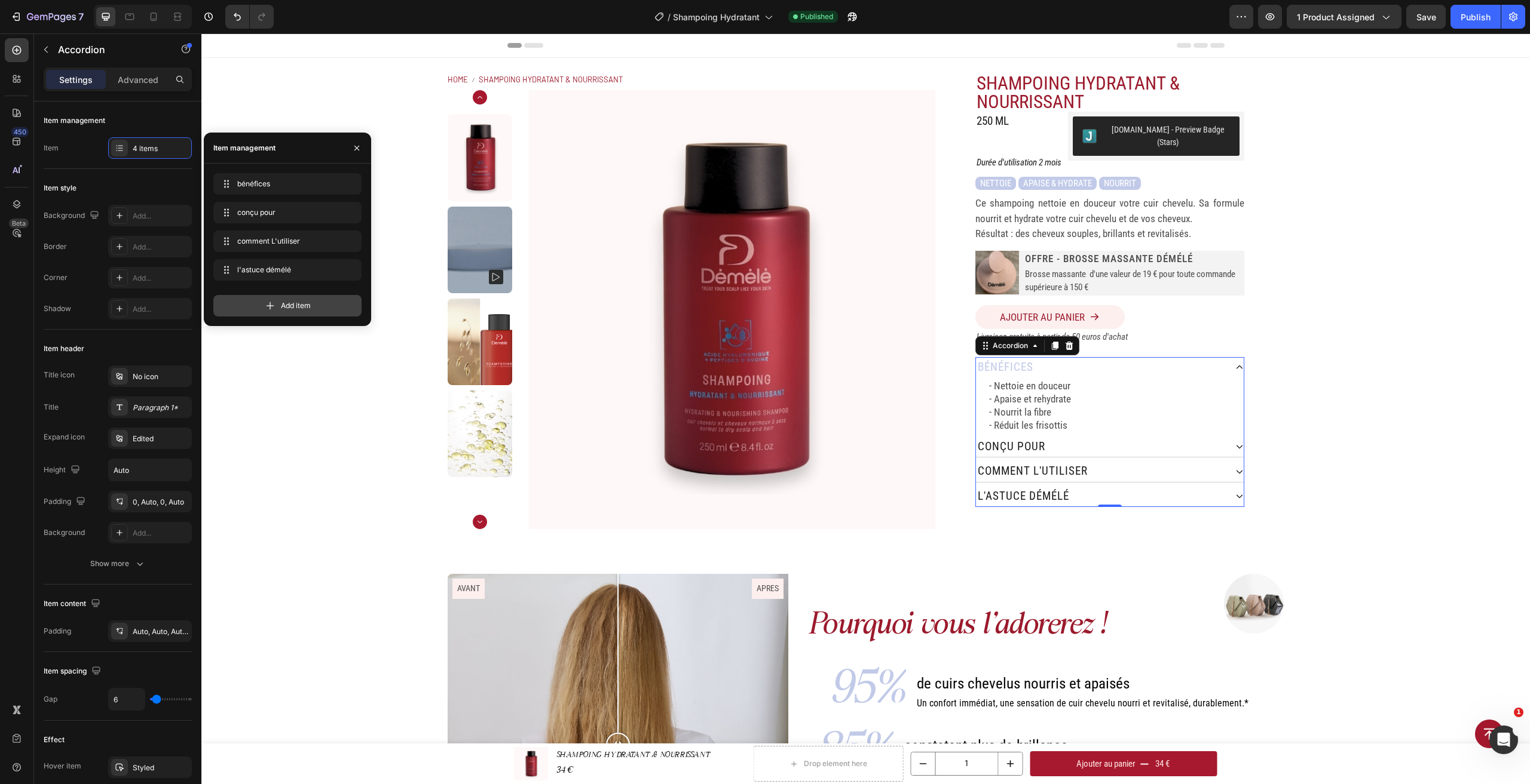
click at [275, 302] on icon at bounding box center [270, 305] width 12 height 12
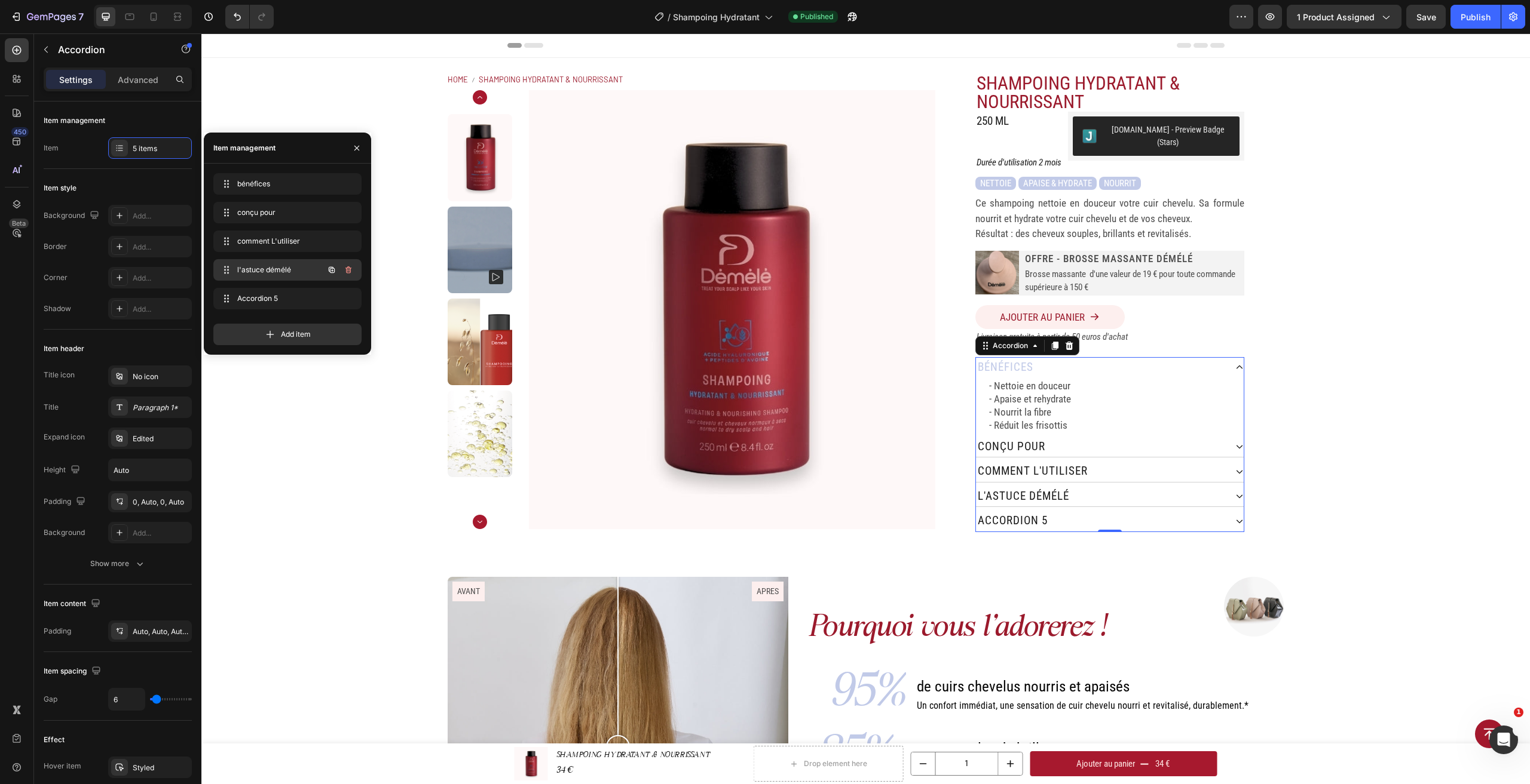
click at [261, 278] on div "l'astuce démélé l'astuce démélé" at bounding box center [270, 270] width 105 height 17
click at [261, 273] on span "l'astuce démélé" at bounding box center [279, 270] width 89 height 10
click at [363, 149] on button "button" at bounding box center [357, 148] width 19 height 19
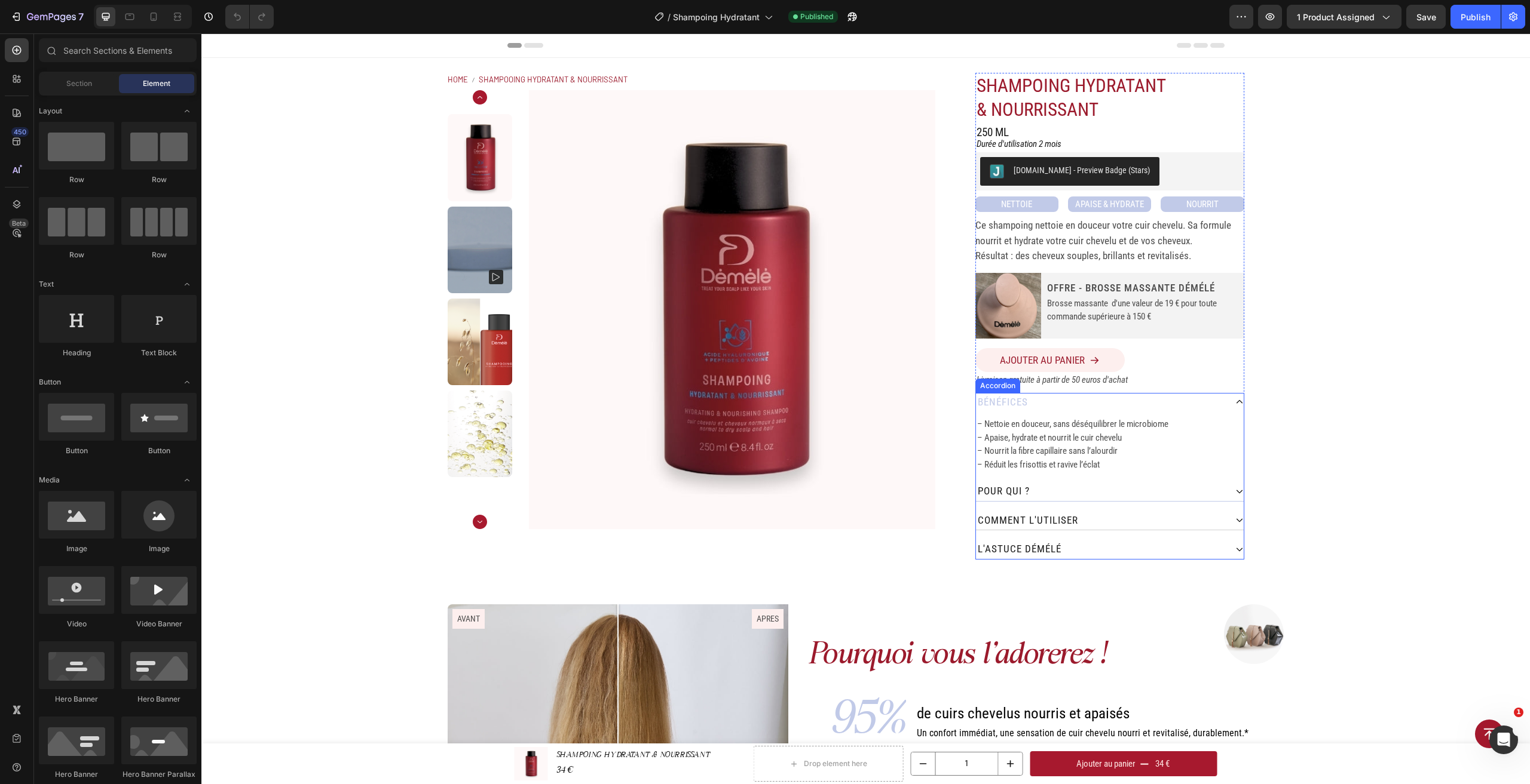
click at [1069, 495] on div "pour QUI ?" at bounding box center [1101, 492] width 250 height 19
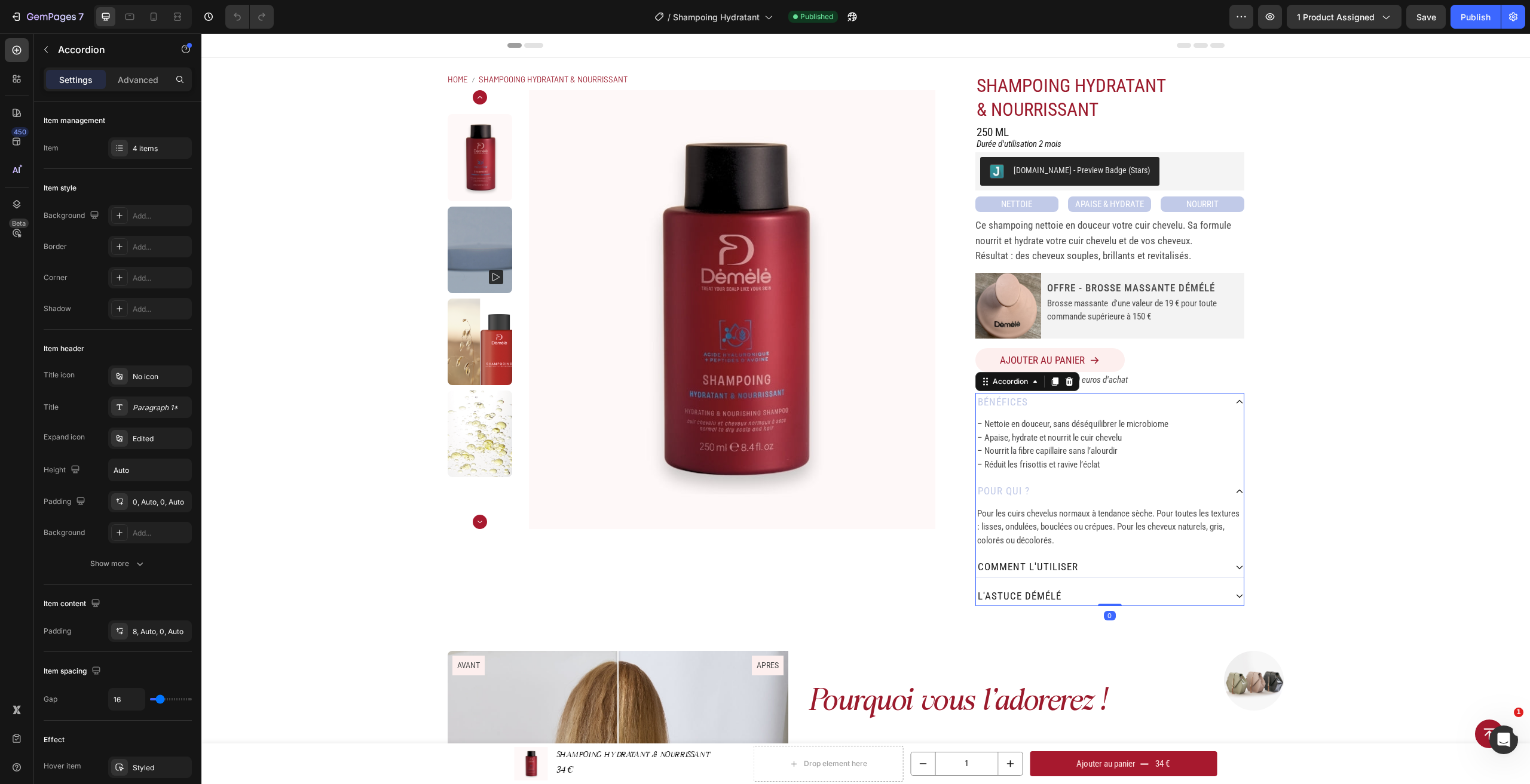
click at [1073, 566] on div "comment L'utiliser" at bounding box center [1028, 567] width 104 height 19
click at [1078, 600] on div "l'astuce démélé" at bounding box center [1101, 597] width 250 height 19
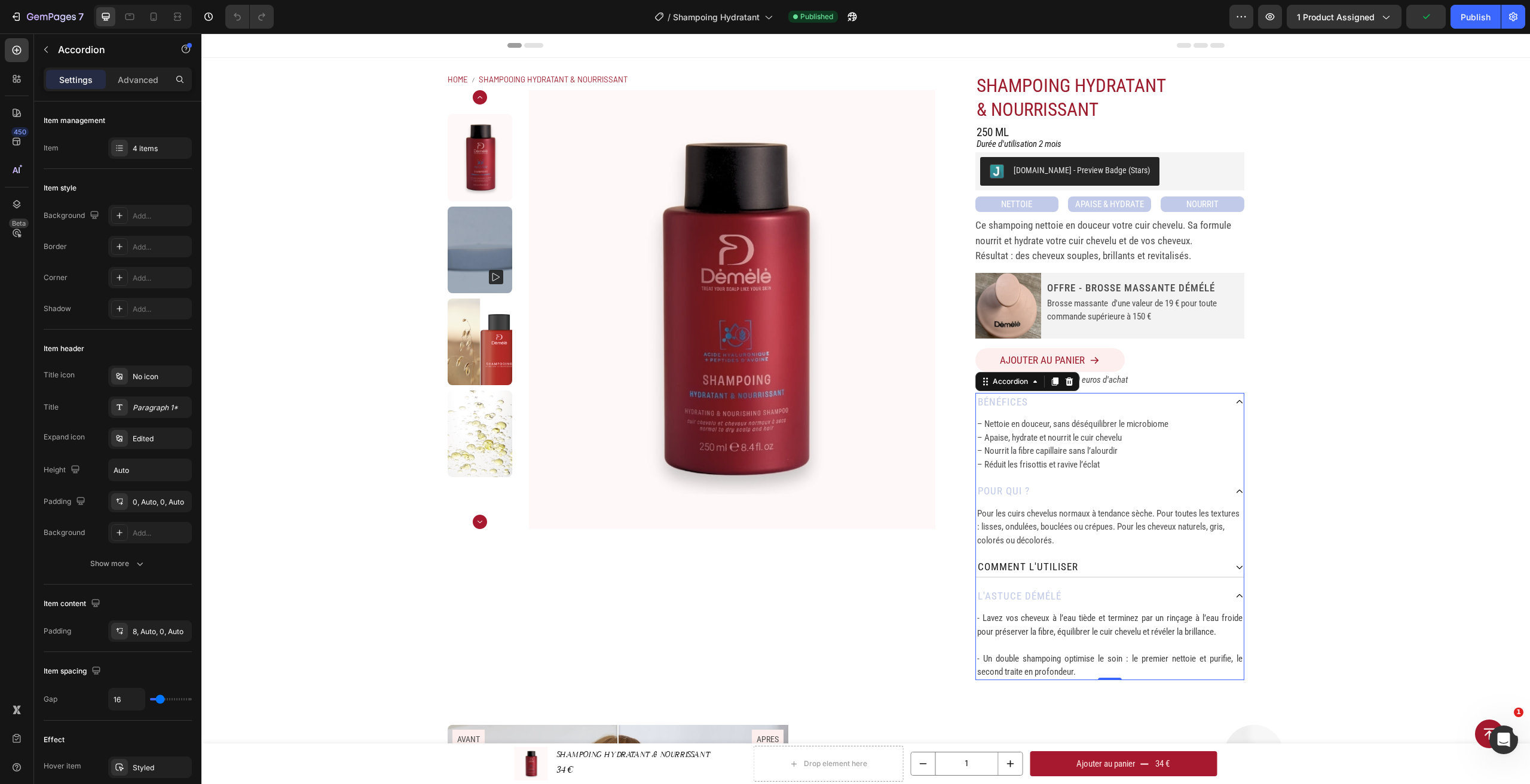
click at [1062, 595] on div "l'astuce démélé" at bounding box center [1101, 597] width 250 height 19
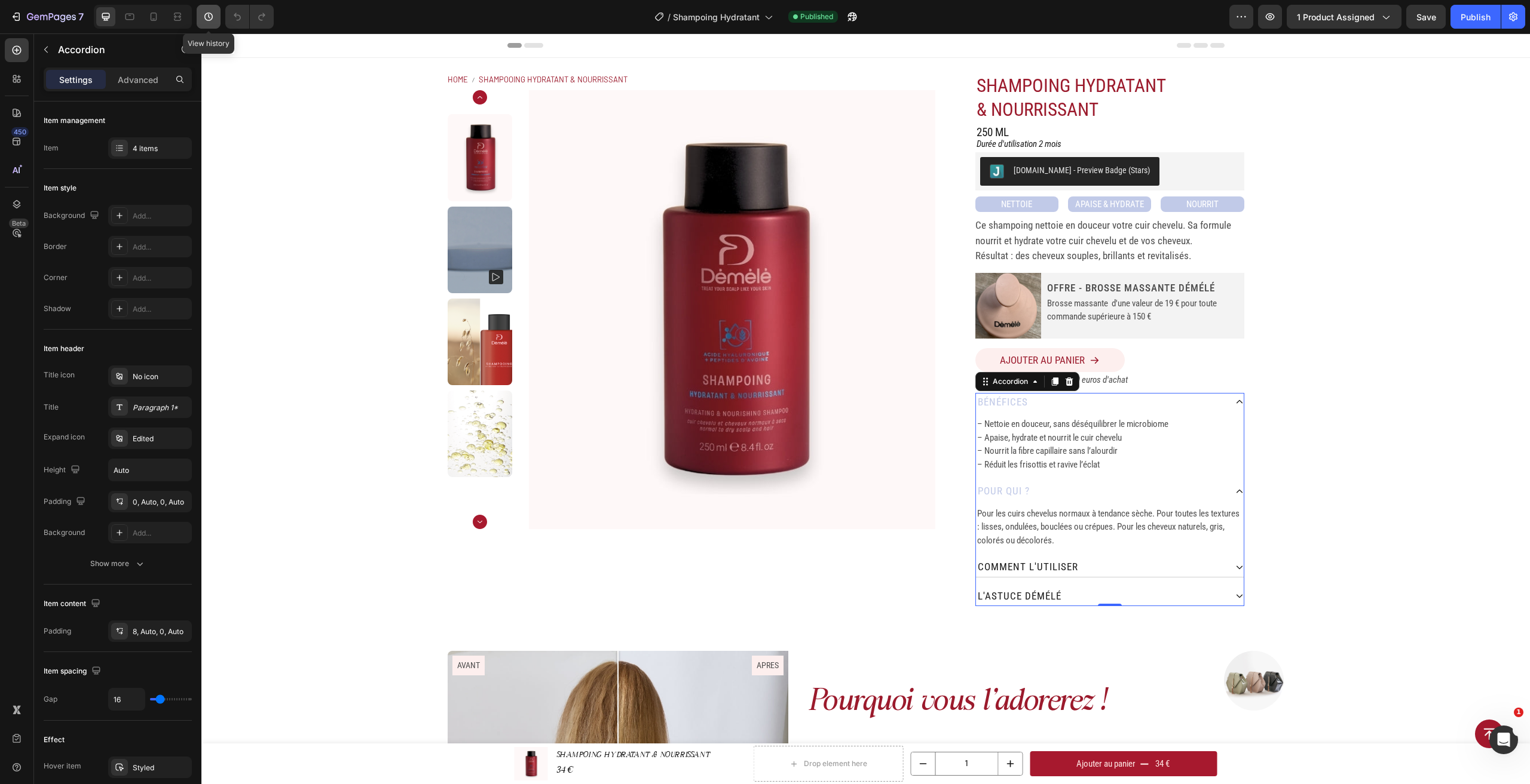
click at [210, 16] on icon "button" at bounding box center [208, 16] width 12 height 12
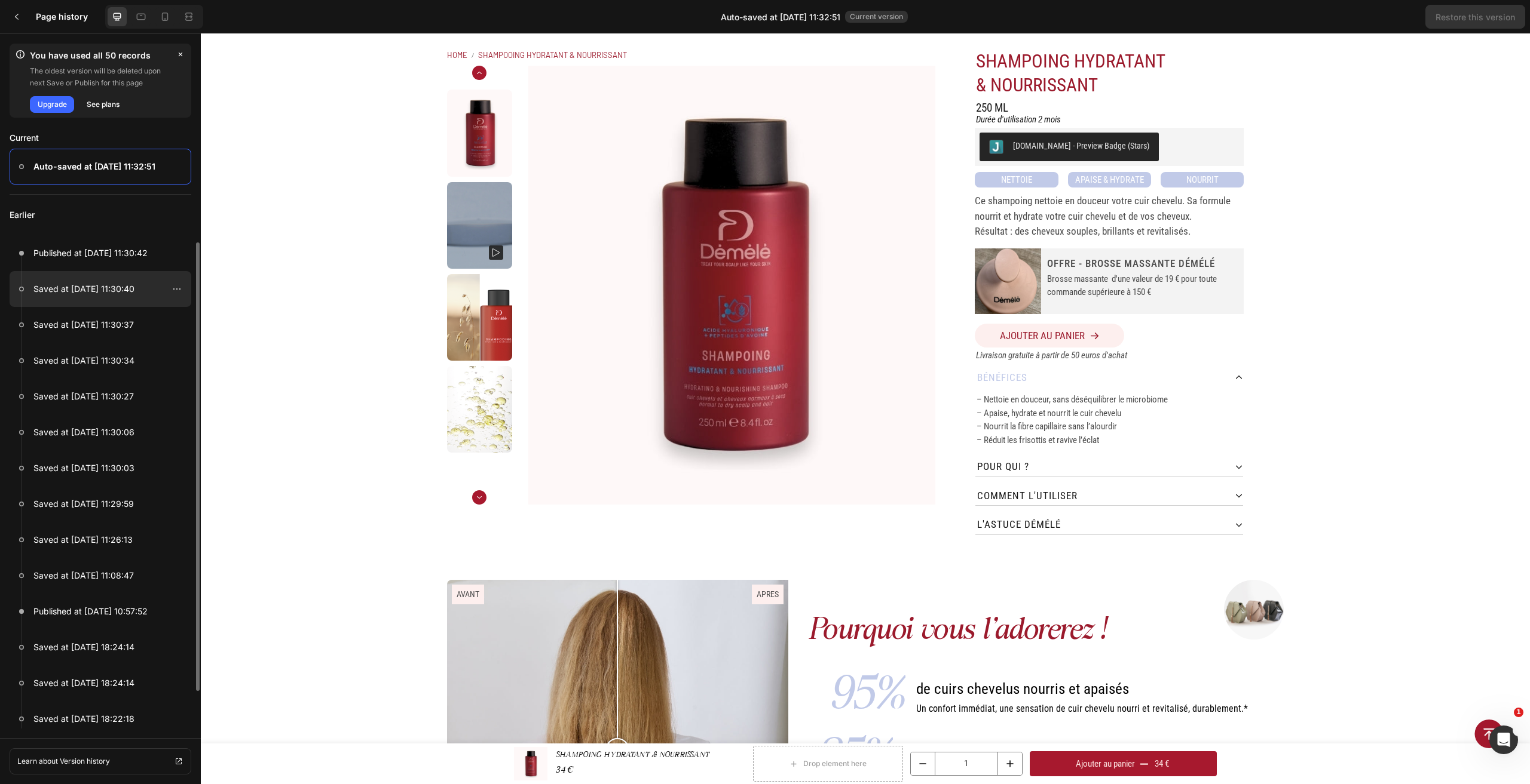
click at [119, 286] on p "Saved at Aug 27, 11:30:40" at bounding box center [84, 289] width 101 height 14
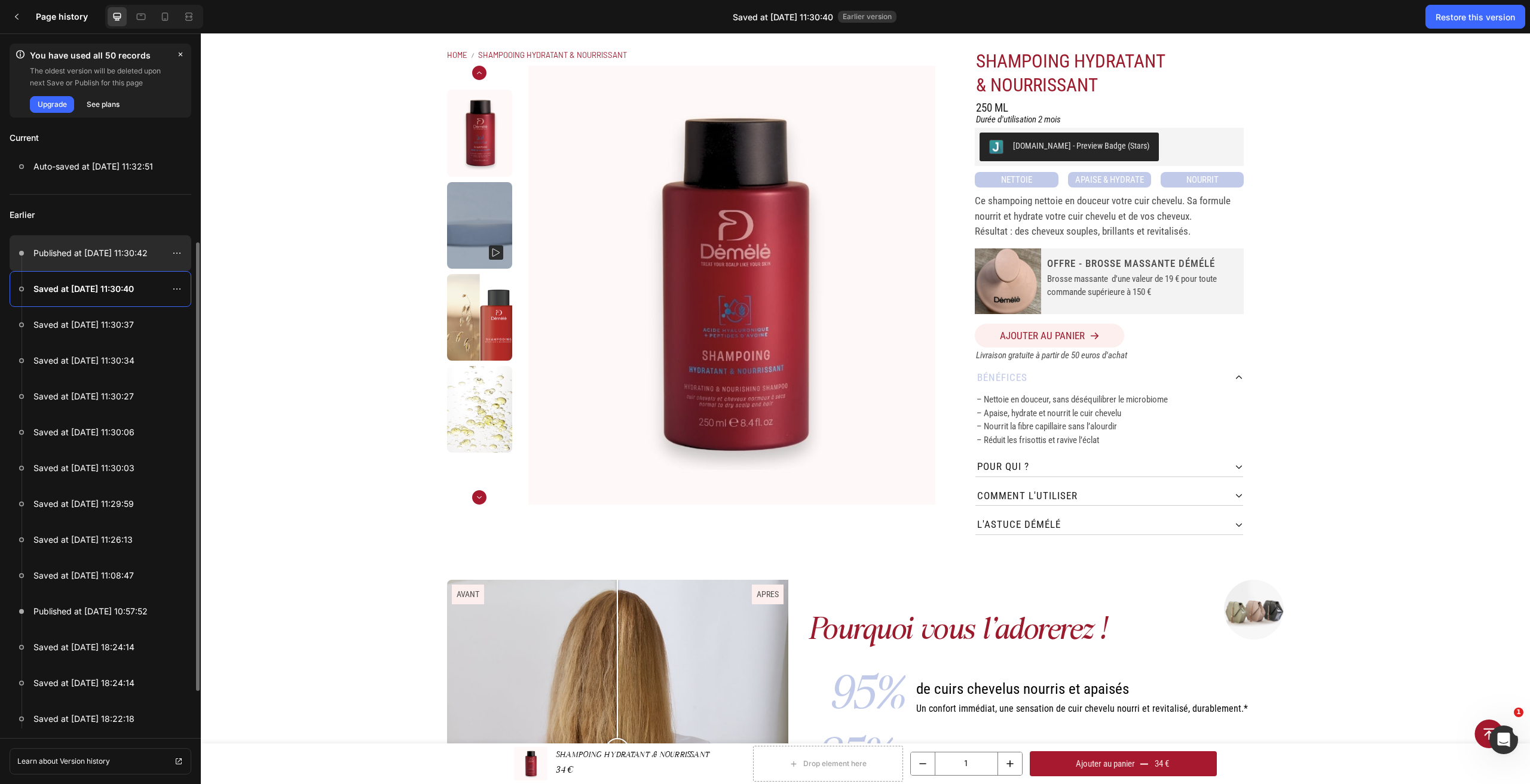
click at [127, 256] on p "Published at Aug 27, 11:30:42" at bounding box center [90, 253] width 114 height 14
click at [115, 363] on p "Saved at Aug 27, 11:30:34" at bounding box center [84, 361] width 101 height 14
click at [117, 431] on p "Saved at Aug 27, 11:30:06" at bounding box center [84, 432] width 101 height 14
click at [116, 616] on p "Published at Aug 27, 10:57:52" at bounding box center [90, 611] width 114 height 14
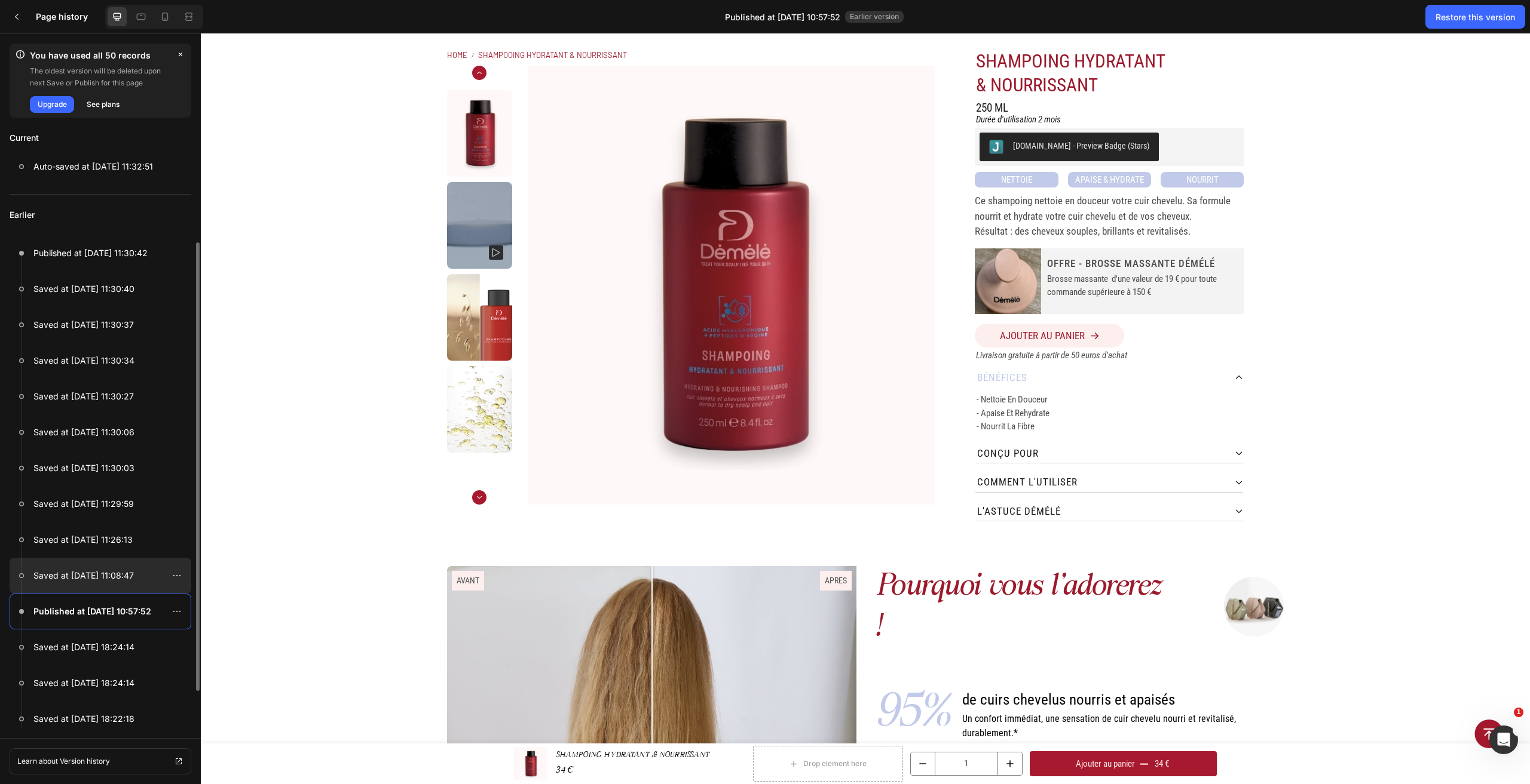
click at [115, 586] on div at bounding box center [101, 576] width 182 height 36
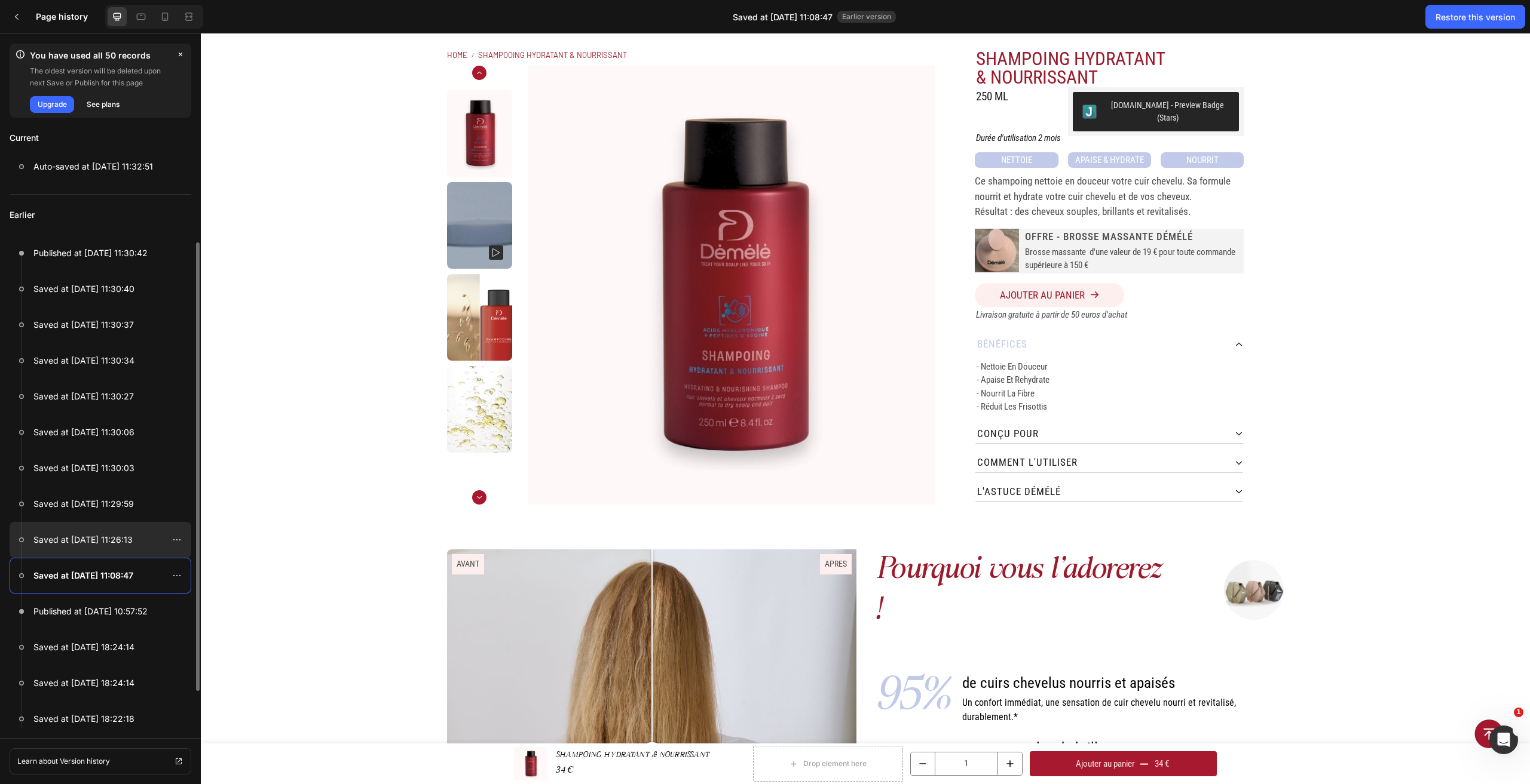
click at [113, 548] on div at bounding box center [101, 540] width 182 height 36
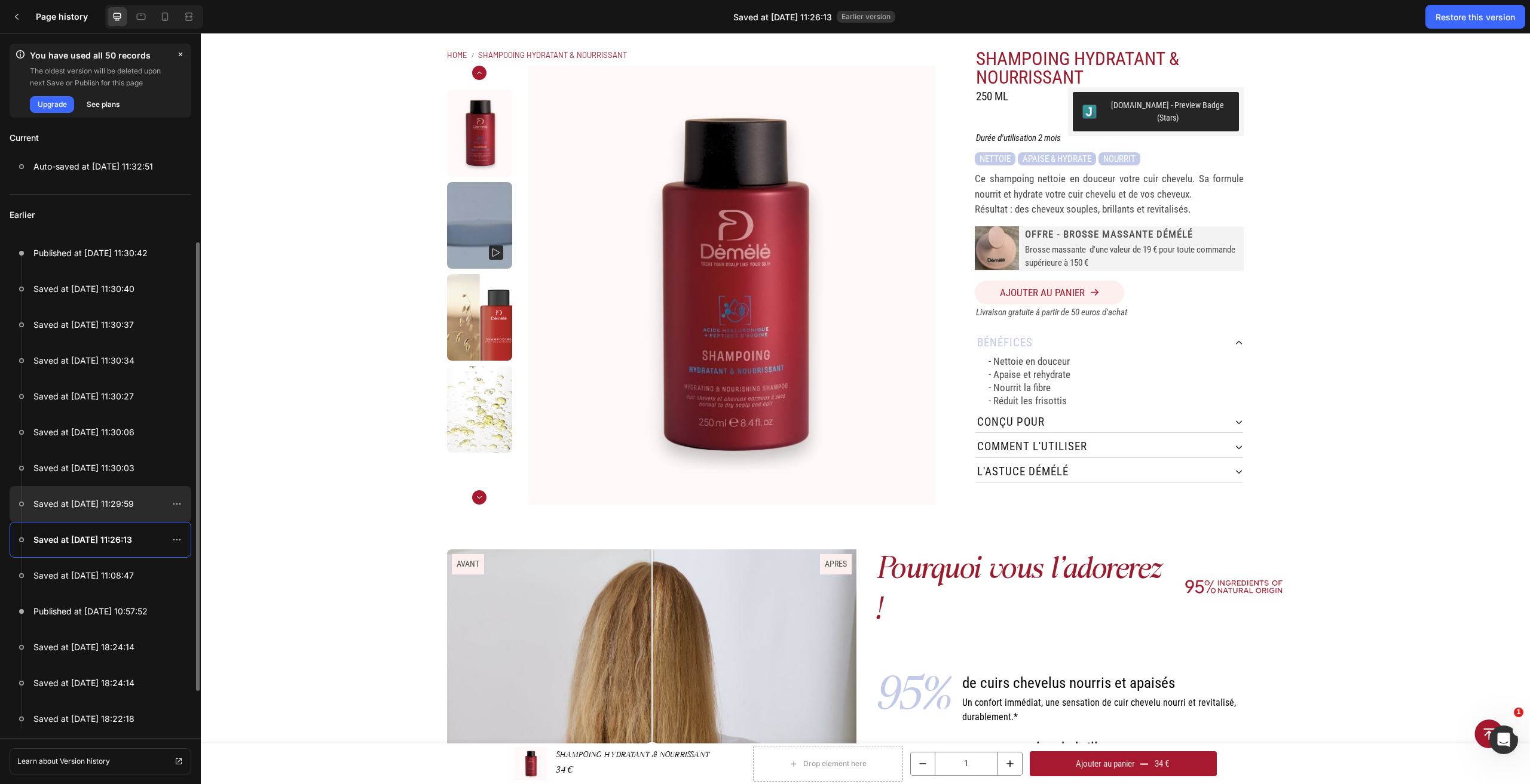
click at [125, 515] on div at bounding box center [101, 504] width 182 height 36
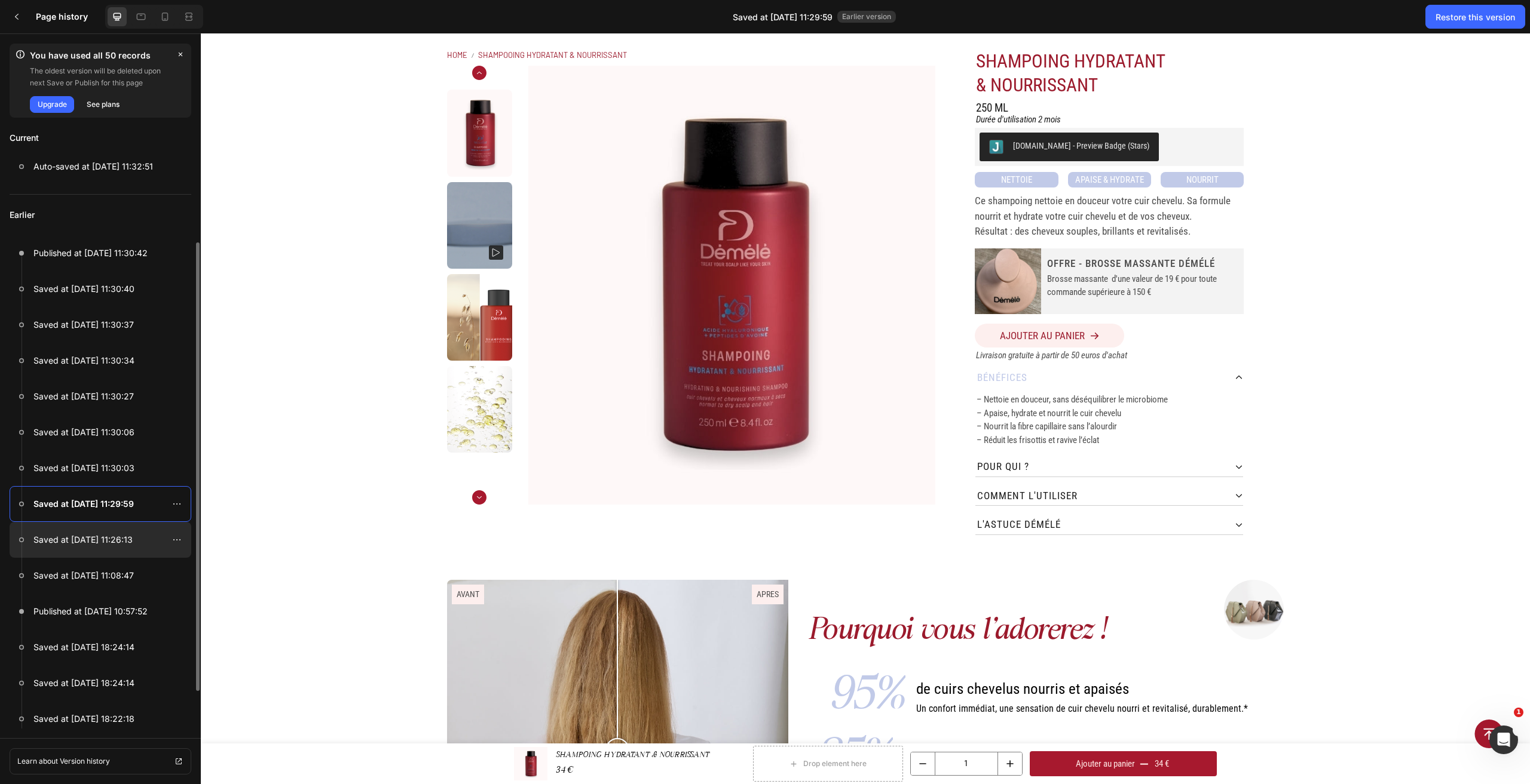
click at [126, 540] on p "Saved at Aug 27, 11:26:13" at bounding box center [82, 539] width 99 height 14
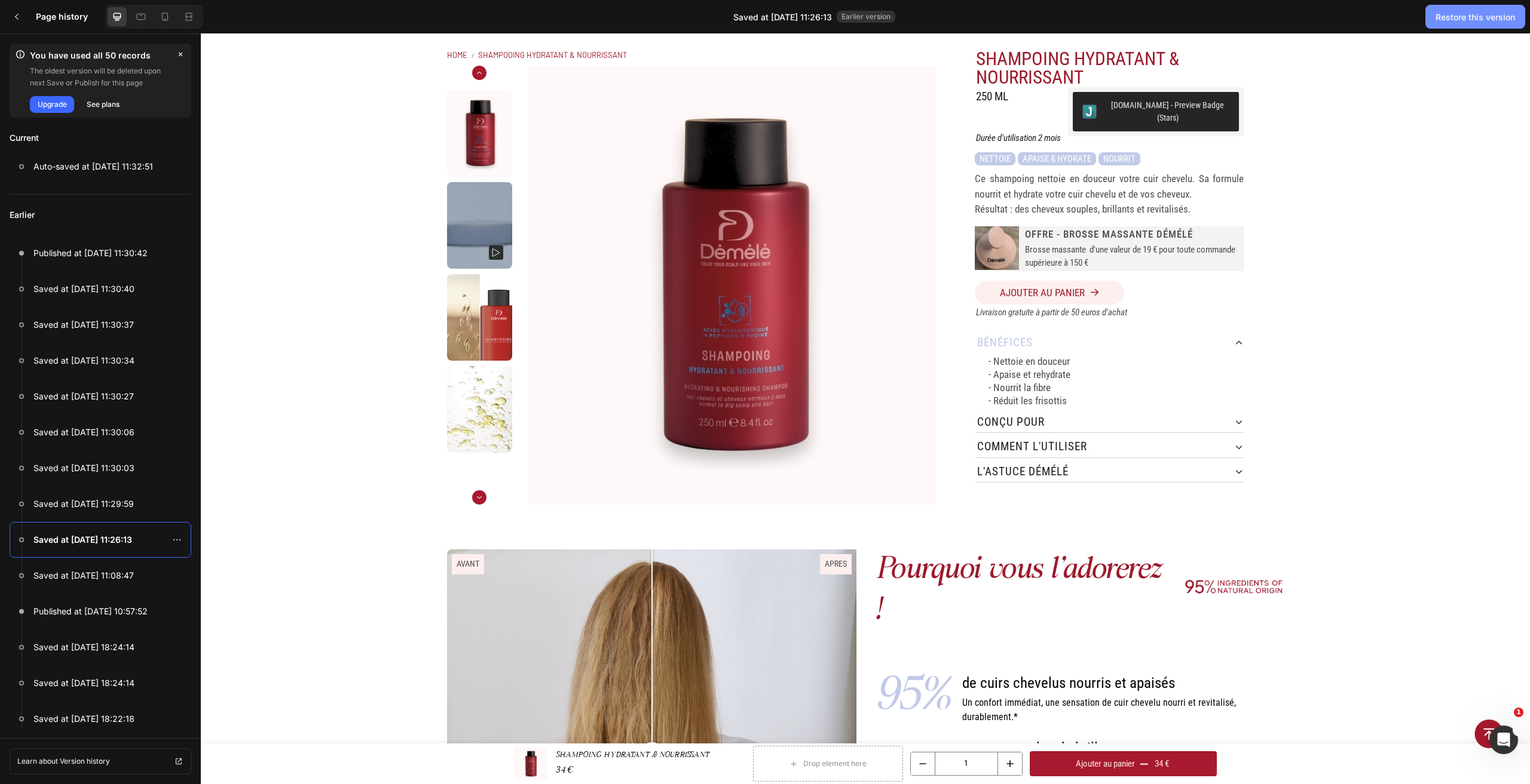
click at [1462, 17] on div "Restore this version" at bounding box center [1475, 17] width 79 height 12
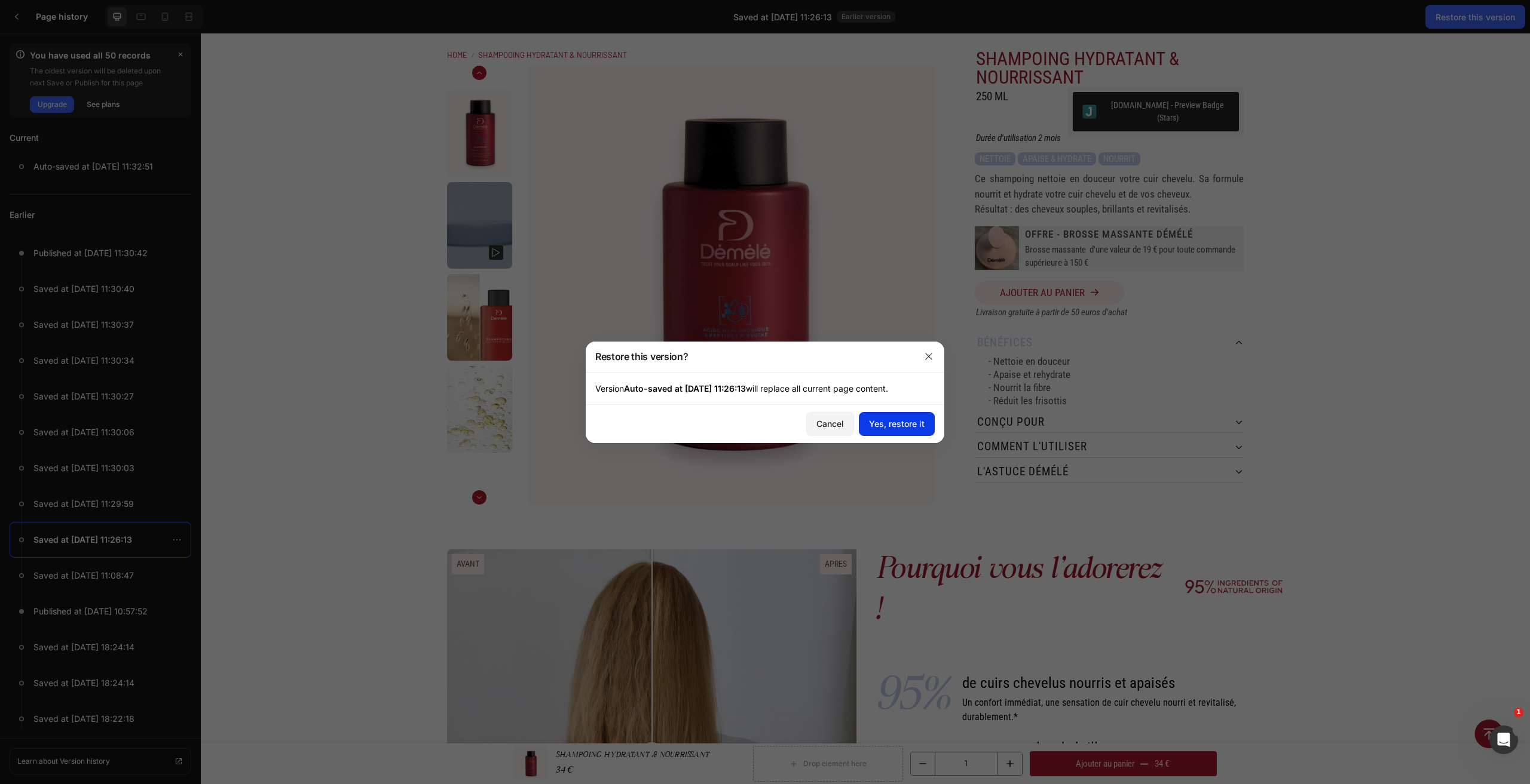
click at [886, 426] on div "Yes, restore it" at bounding box center [897, 424] width 55 height 12
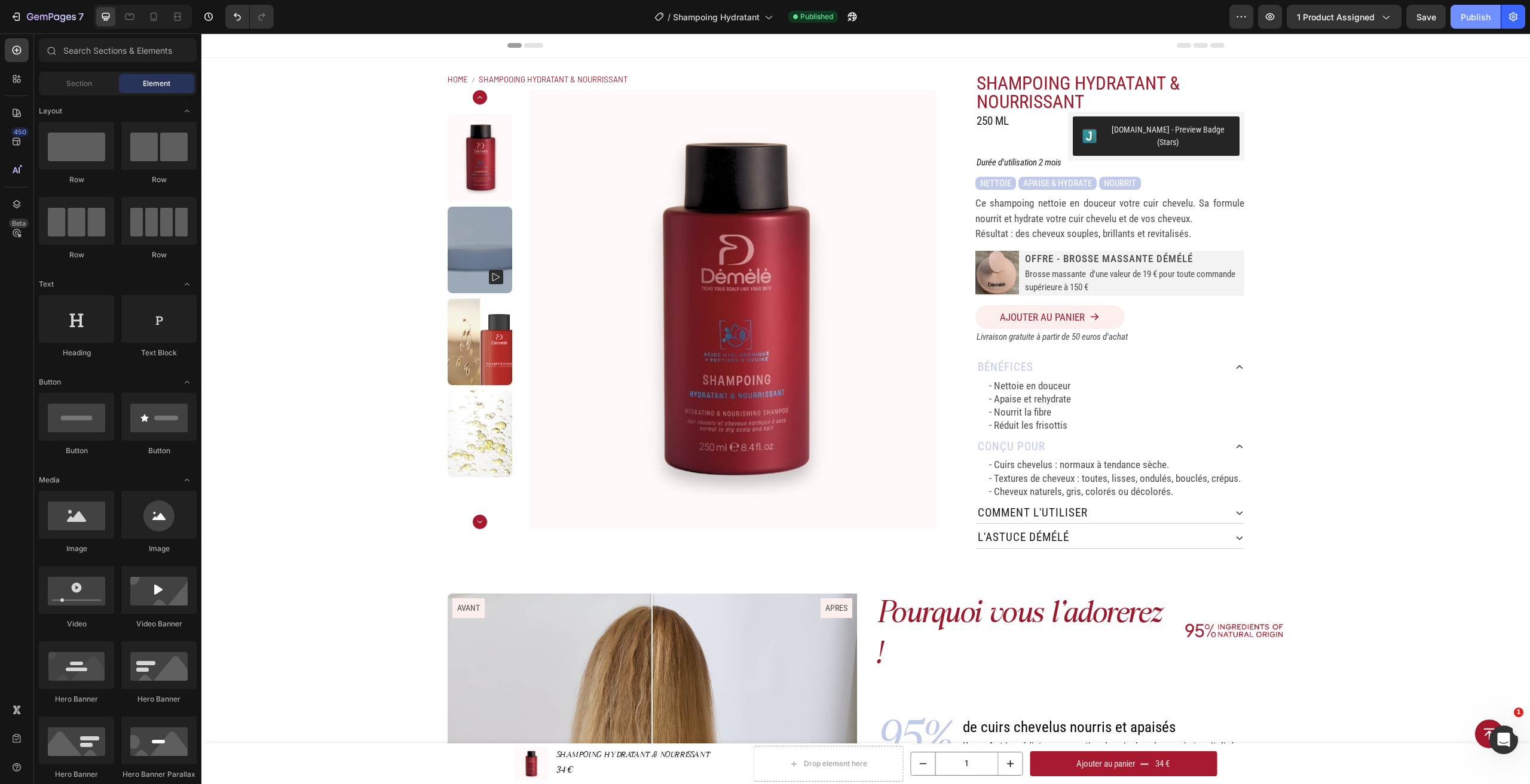
click at [1477, 16] on div "Publish" at bounding box center [1475, 17] width 30 height 12
click at [1255, 619] on img at bounding box center [1234, 630] width 100 height 67
